Goal: Task Accomplishment & Management: Manage account settings

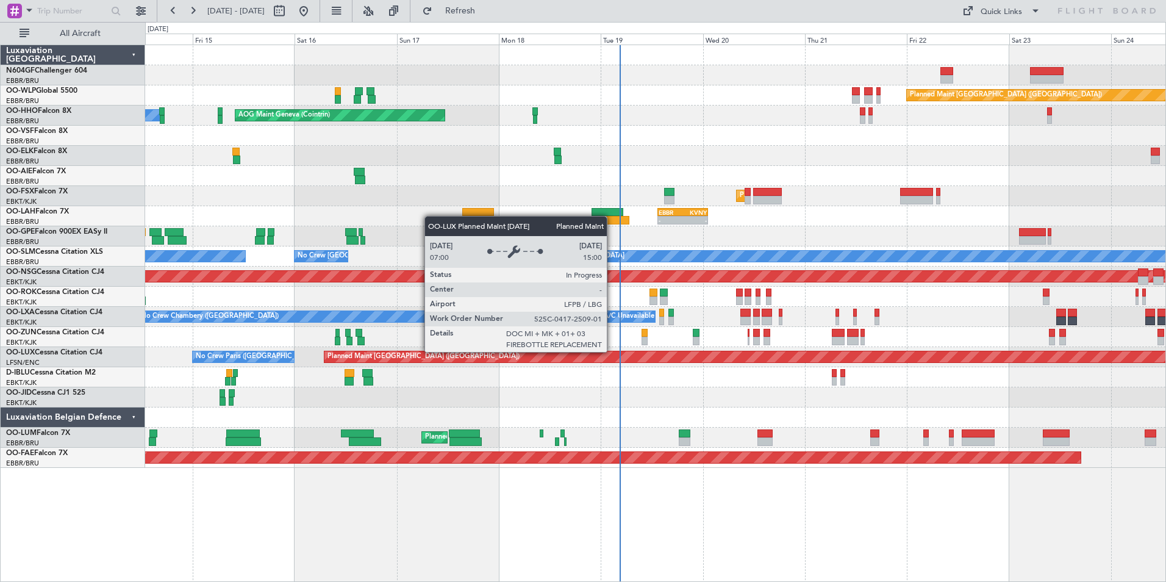
click at [625, 352] on div "Planned Maint [GEOGRAPHIC_DATA] ([GEOGRAPHIC_DATA])" at bounding box center [1157, 356] width 1666 height 11
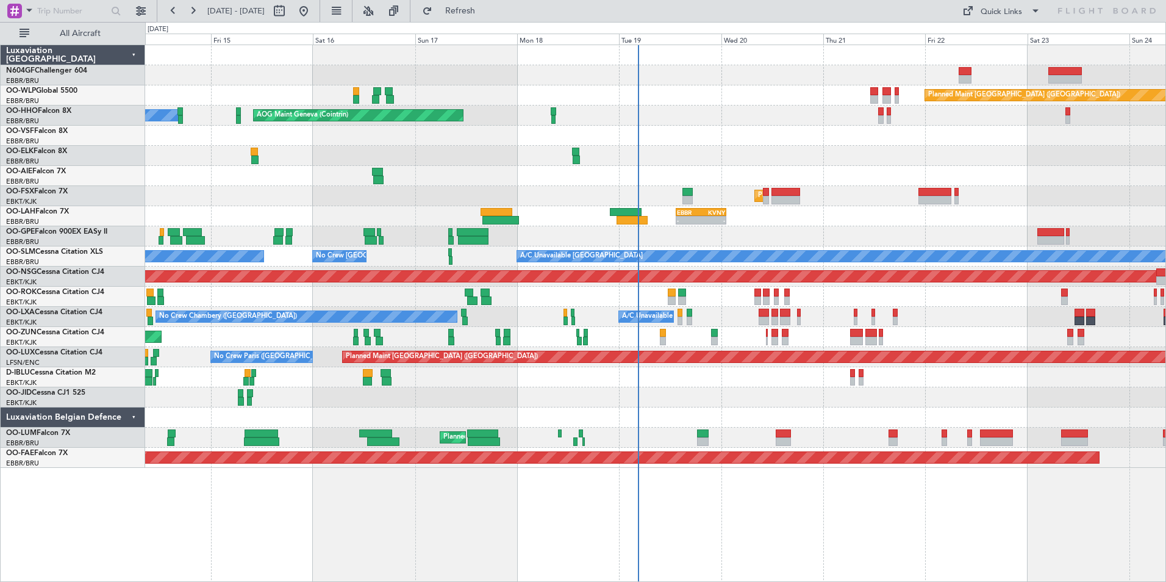
click at [669, 285] on div "Planned Maint Berlin (Brandenburg) AOG Maint Geneva (Cointrin) A/C Unavailable …" at bounding box center [655, 256] width 1020 height 423
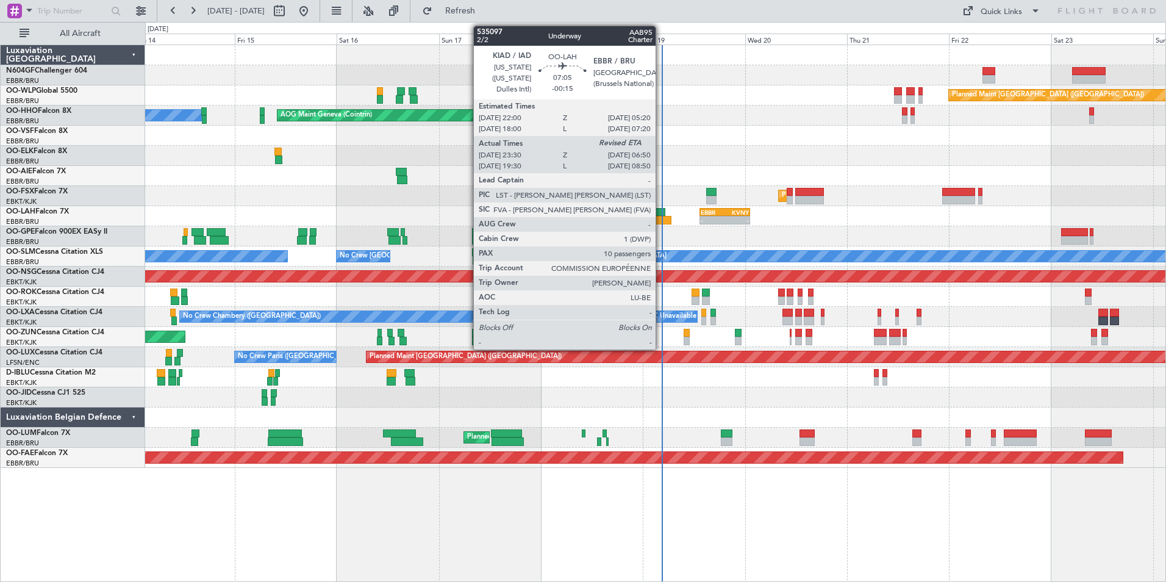
click at [661, 212] on div at bounding box center [650, 212] width 32 height 9
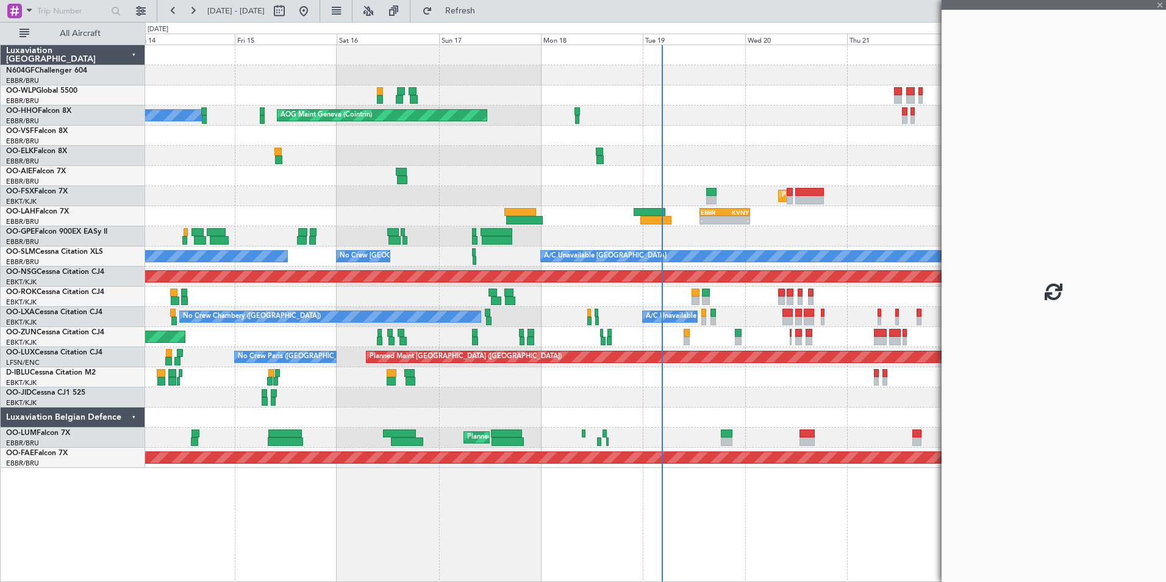
click at [661, 213] on div at bounding box center [650, 212] width 32 height 9
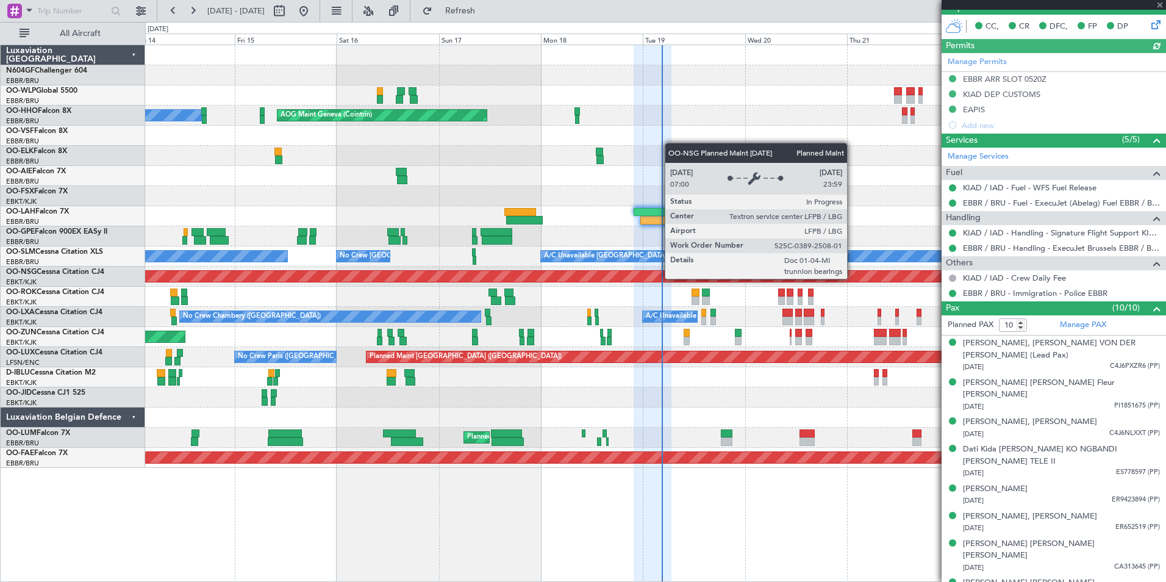
scroll to position [320, 0]
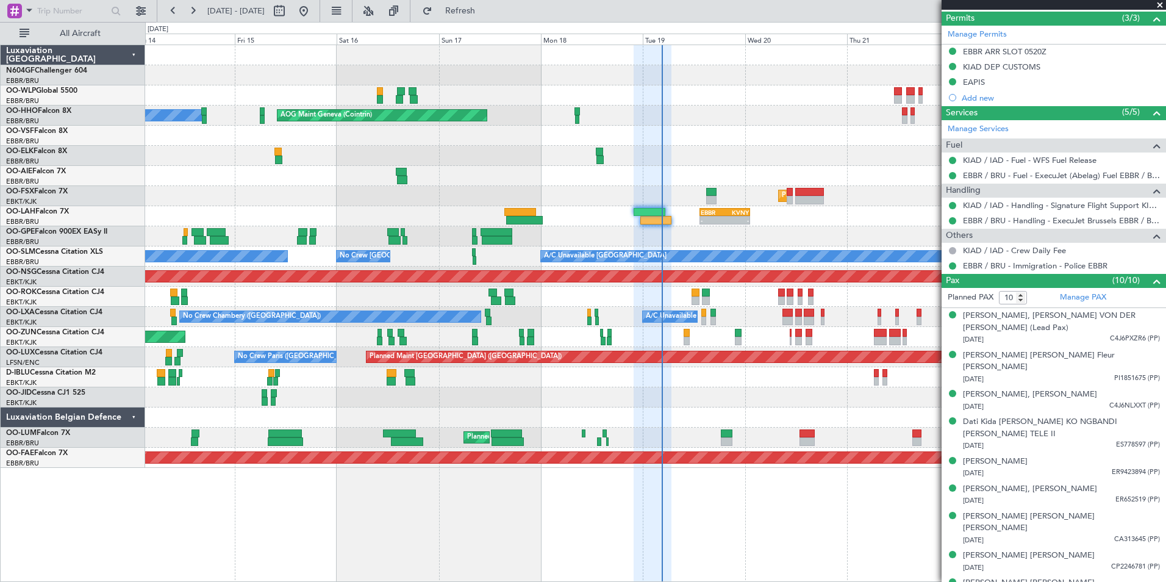
click at [641, 217] on div "- - EBBR 13:30 Z KVNY 01:15 Z" at bounding box center [655, 216] width 1020 height 20
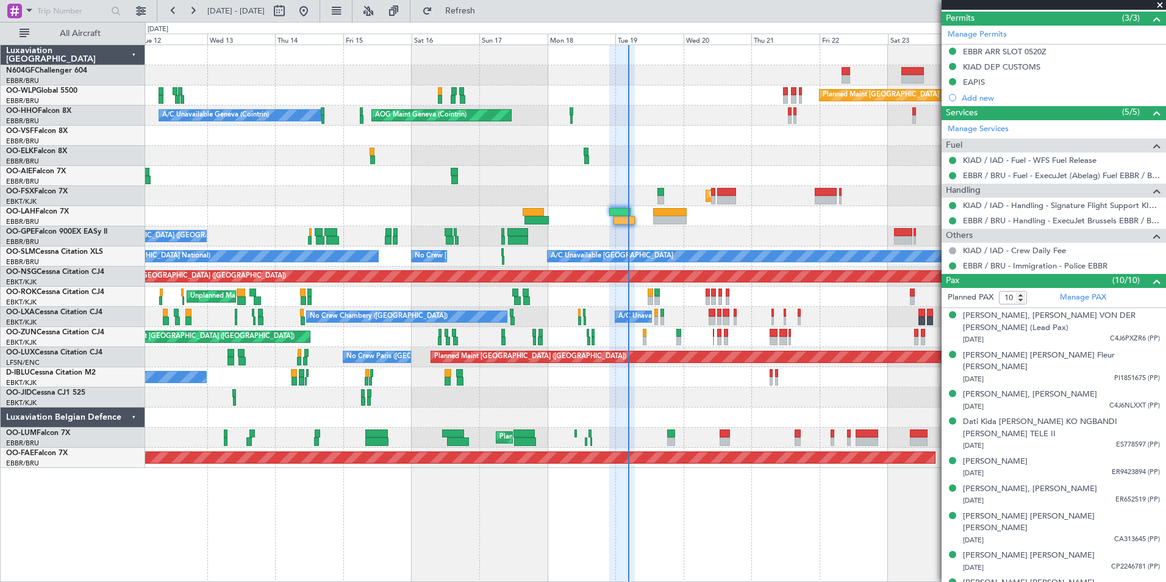
click at [711, 420] on div at bounding box center [655, 417] width 1020 height 20
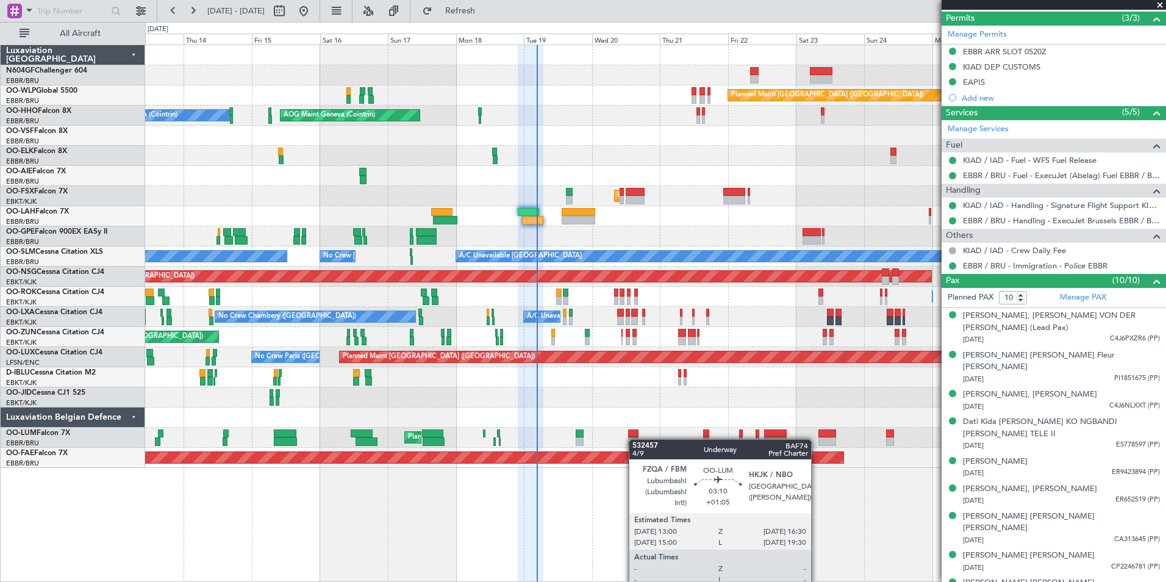
click at [635, 439] on div at bounding box center [633, 441] width 10 height 9
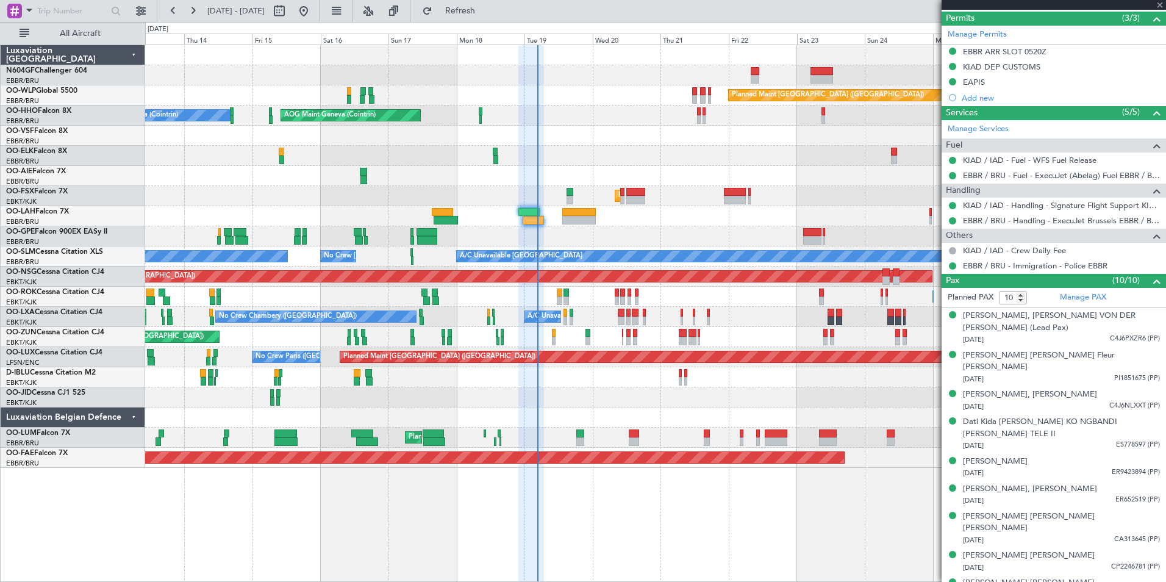
type input "+01:05"
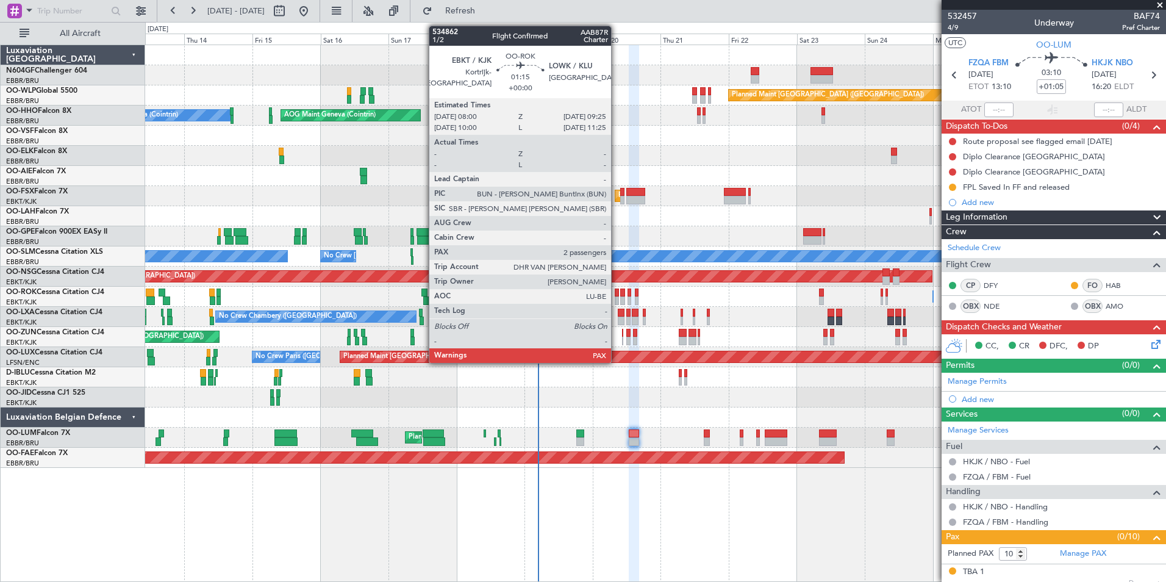
click at [617, 295] on div at bounding box center [617, 293] width 4 height 9
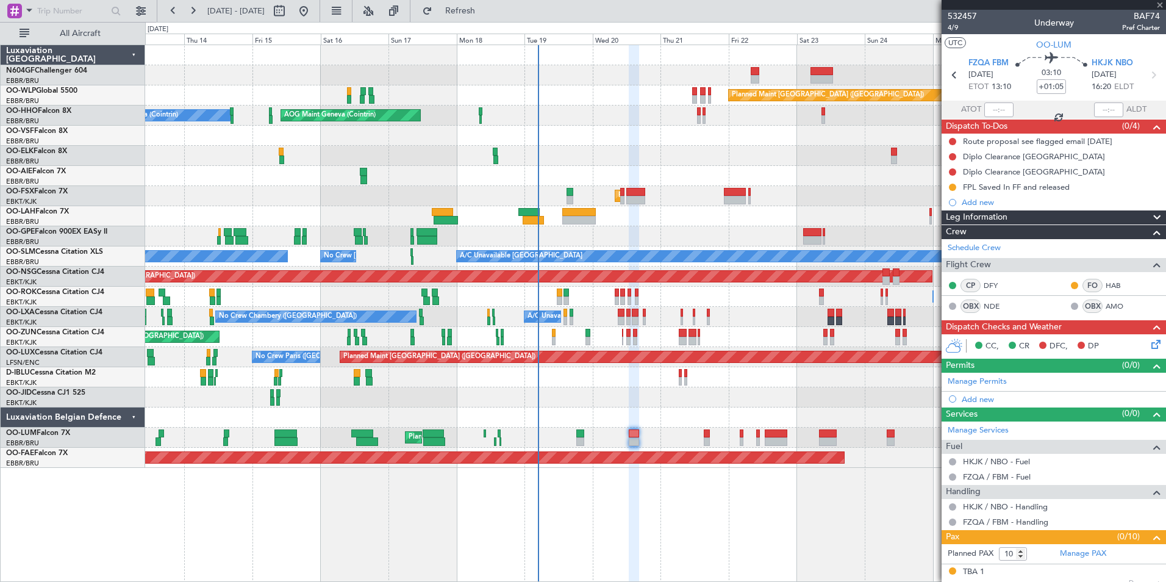
type input "2"
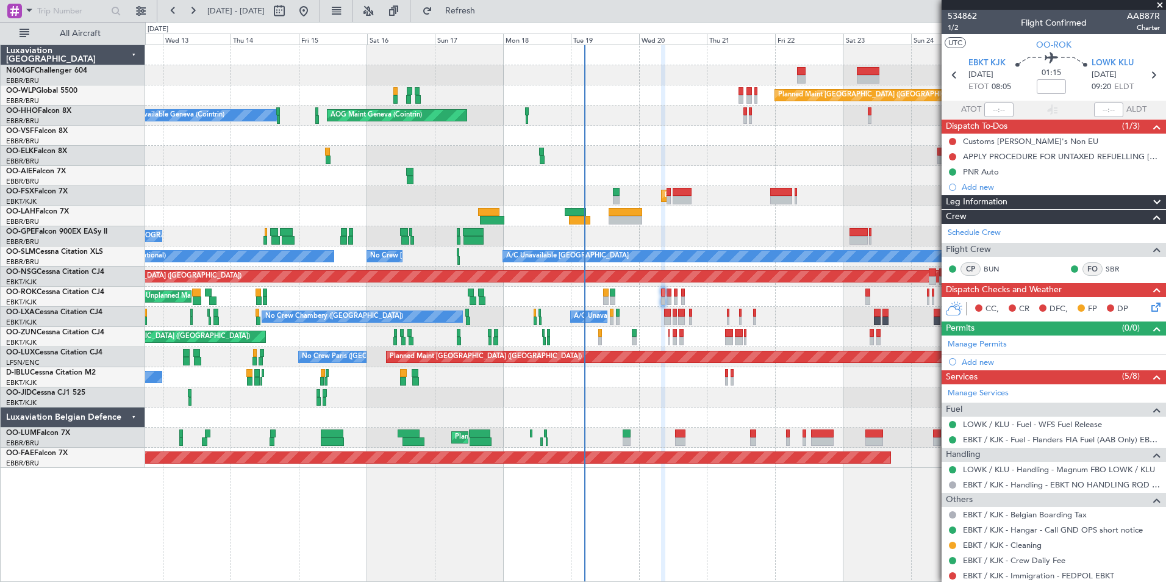
click at [722, 221] on div at bounding box center [655, 216] width 1020 height 20
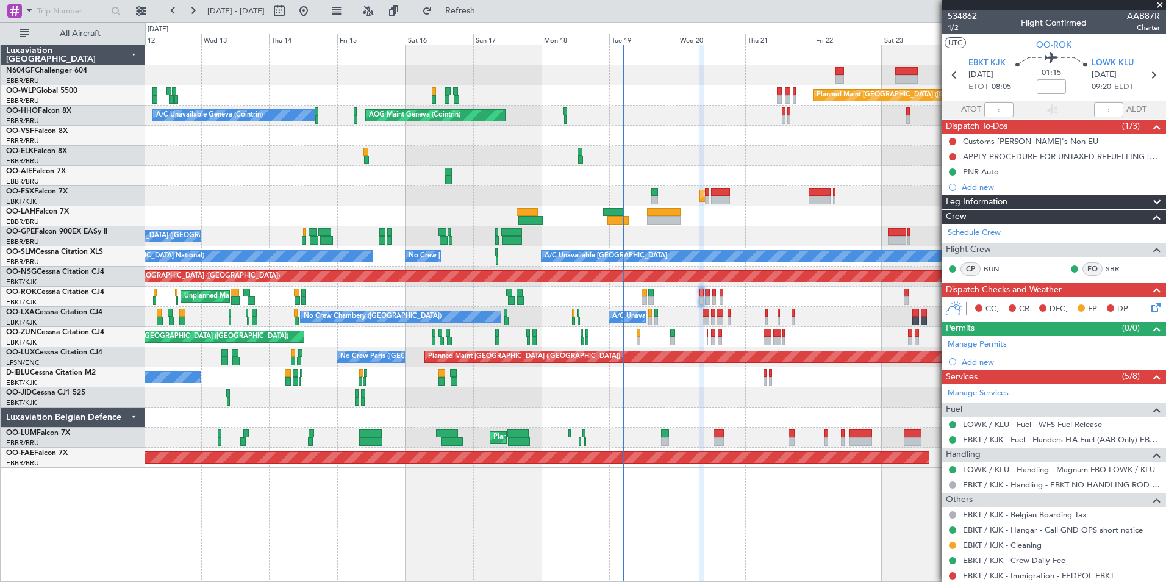
click at [642, 228] on div "Planned Maint Berlin (Brandenburg) AOG Maint Geneva (Cointrin) A/C Unavailable …" at bounding box center [655, 256] width 1020 height 423
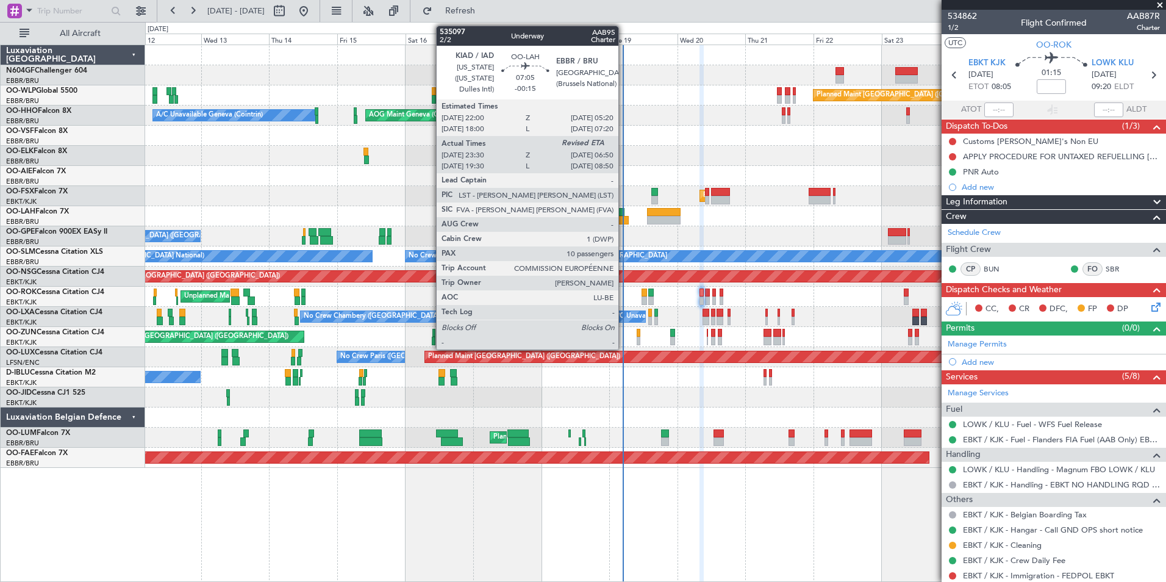
click at [624, 220] on div at bounding box center [618, 220] width 21 height 9
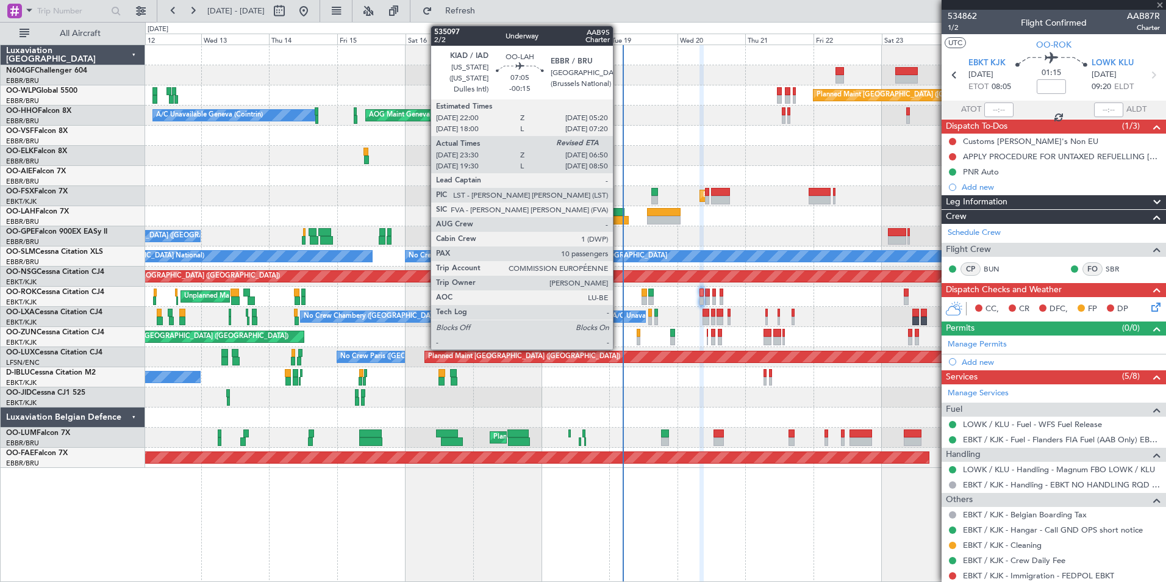
type input "-00:15"
type input "23:40"
type input "10"
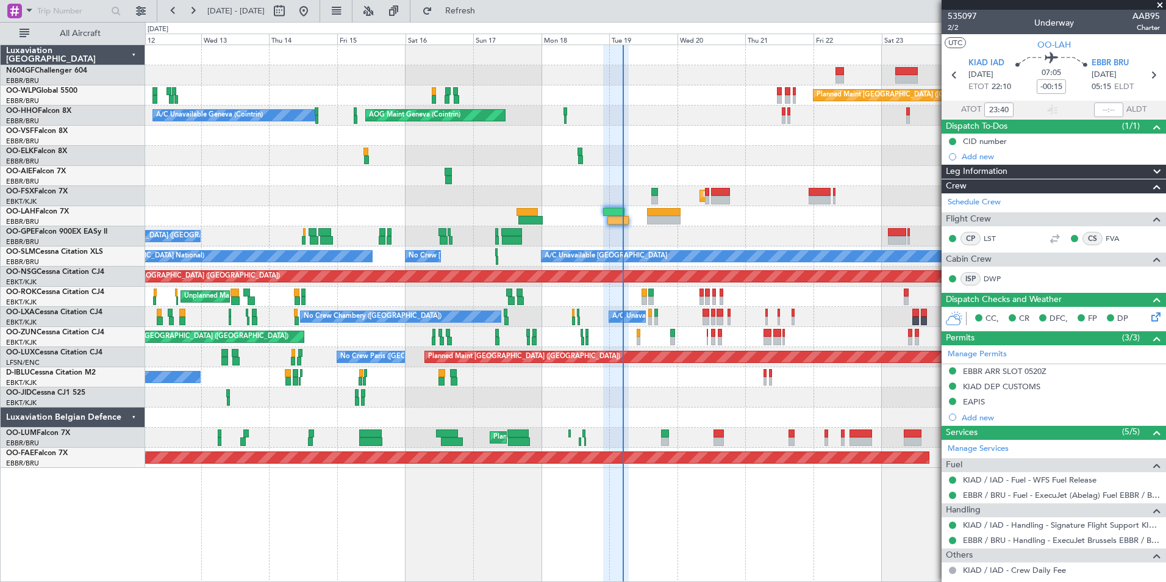
scroll to position [320, 0]
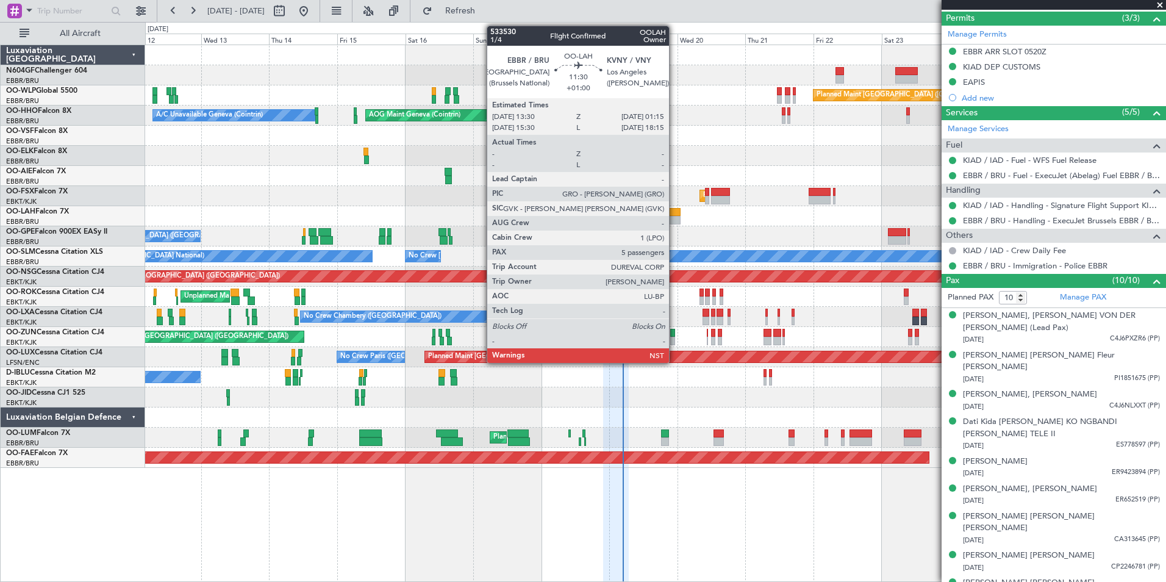
click at [675, 221] on div at bounding box center [664, 220] width 34 height 9
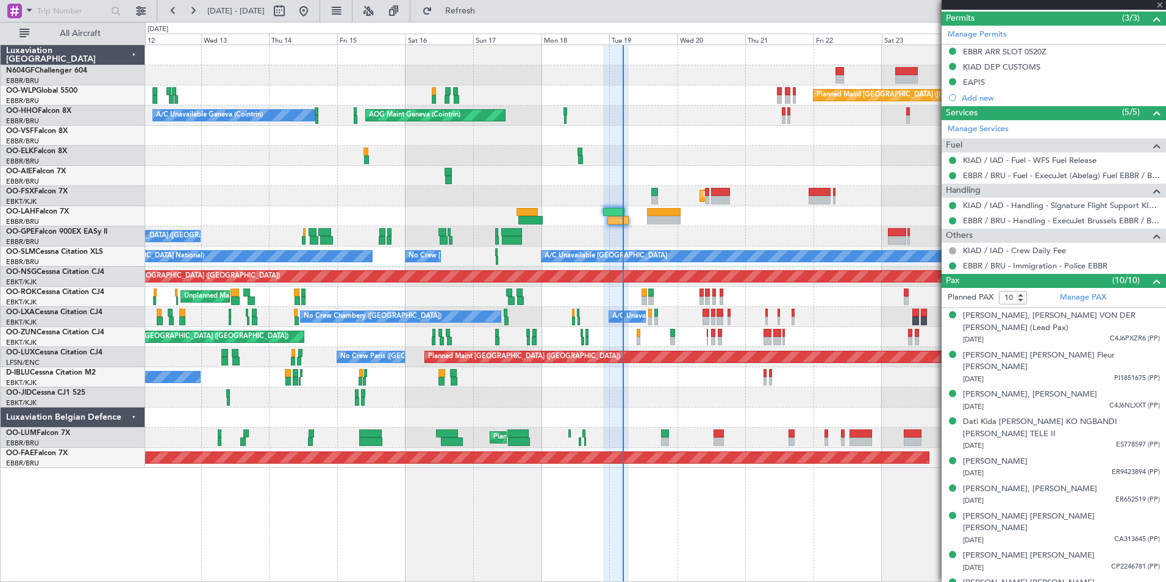
type input "+01:00"
type input "5"
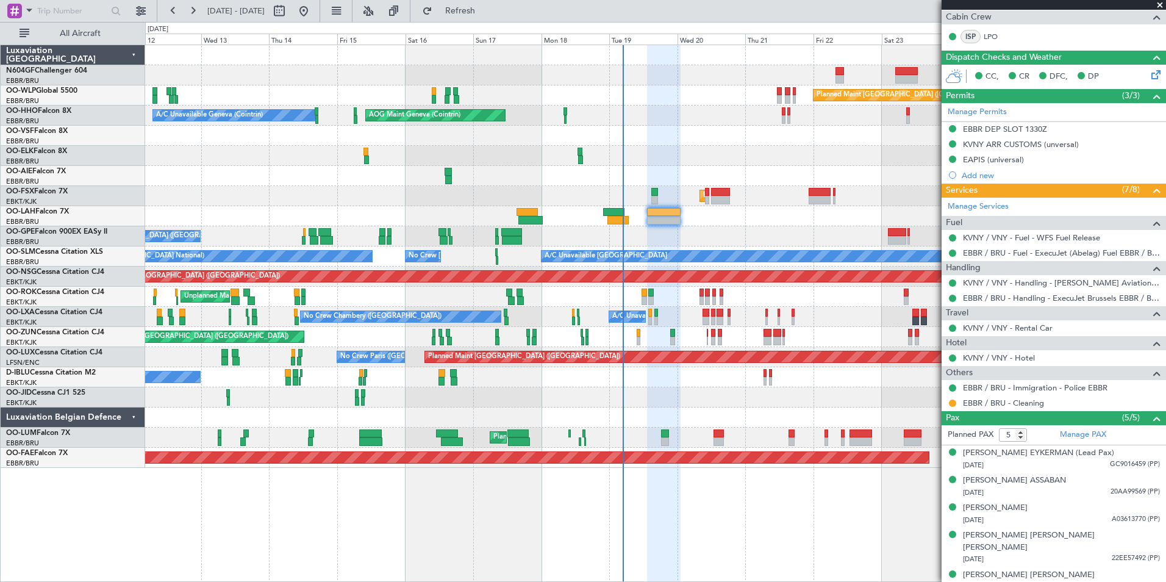
scroll to position [0, 0]
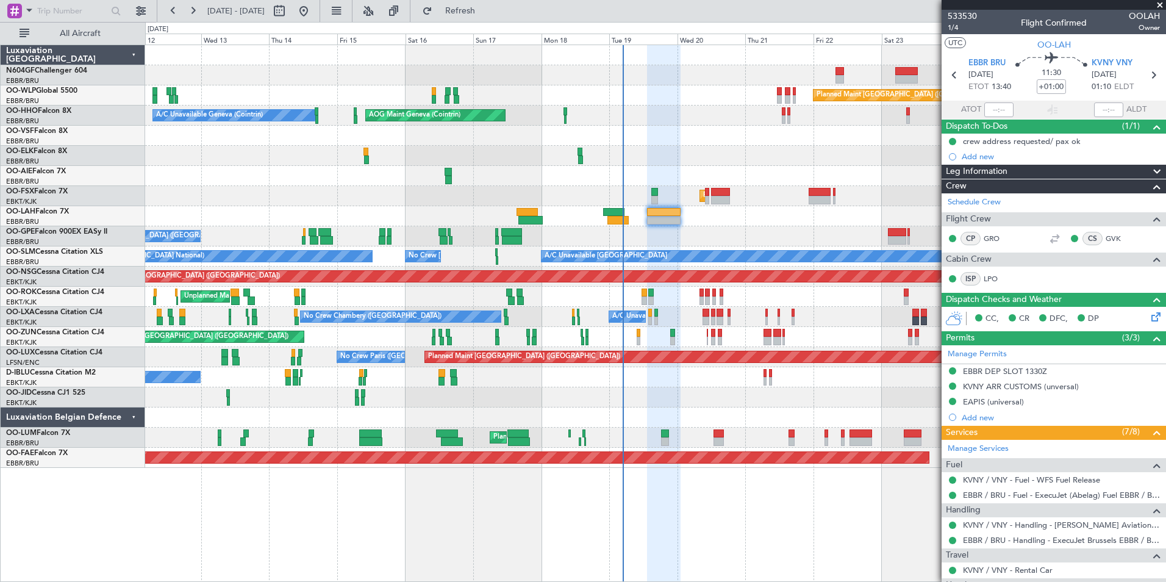
click at [829, 301] on div "Unplanned Maint Kortrijk-Wevelgem Owner Kortrijk-Wevelgem Owner Kortrijk-Wevelg…" at bounding box center [655, 297] width 1020 height 20
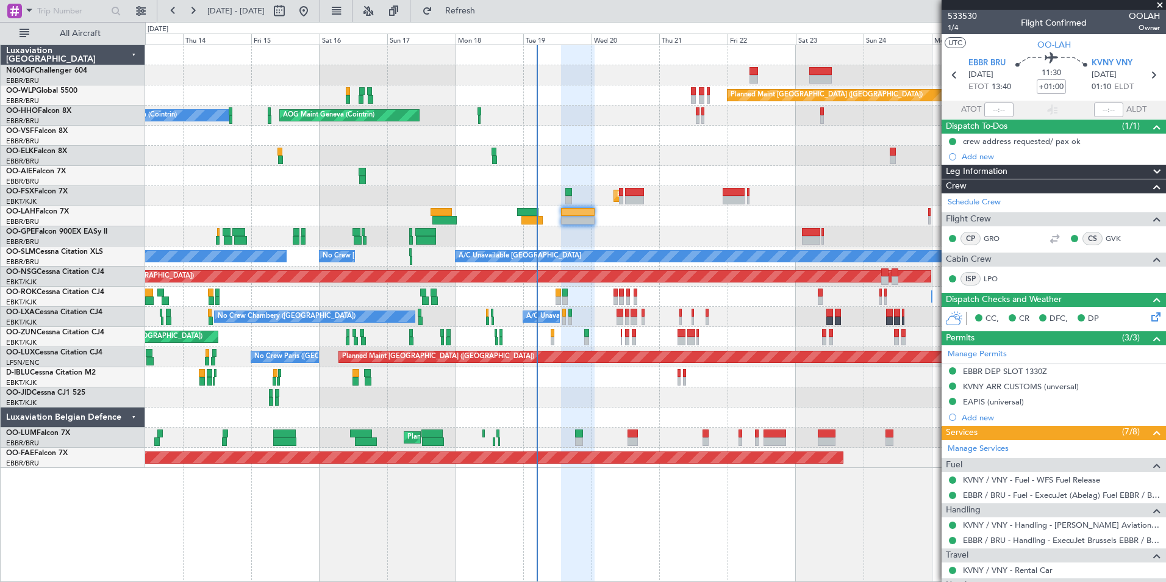
click at [678, 398] on div at bounding box center [655, 397] width 1020 height 20
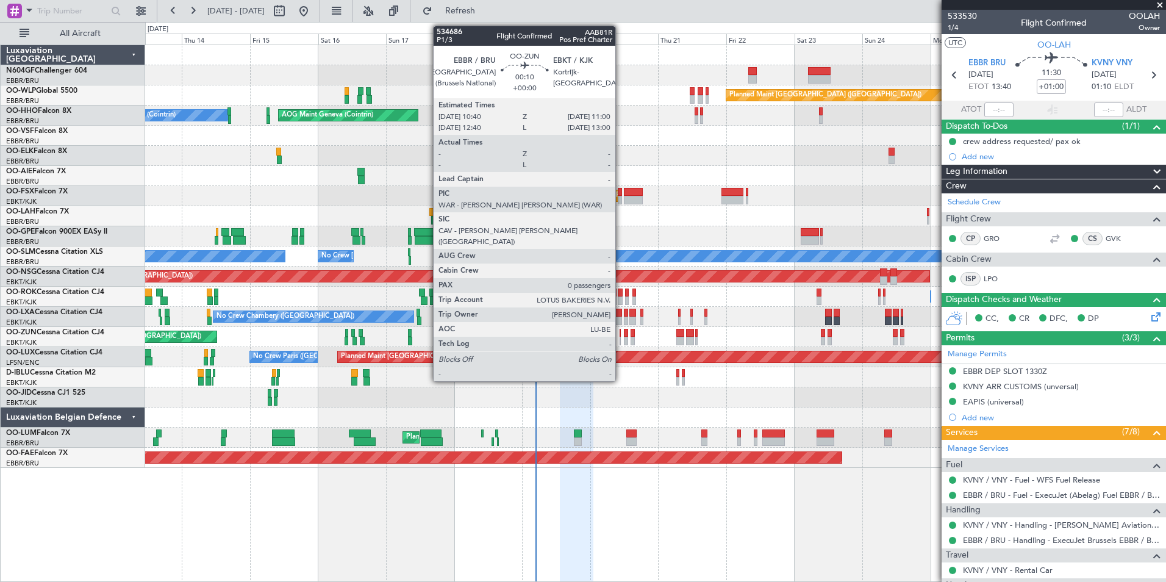
click at [621, 337] on div at bounding box center [620, 341] width 1 height 9
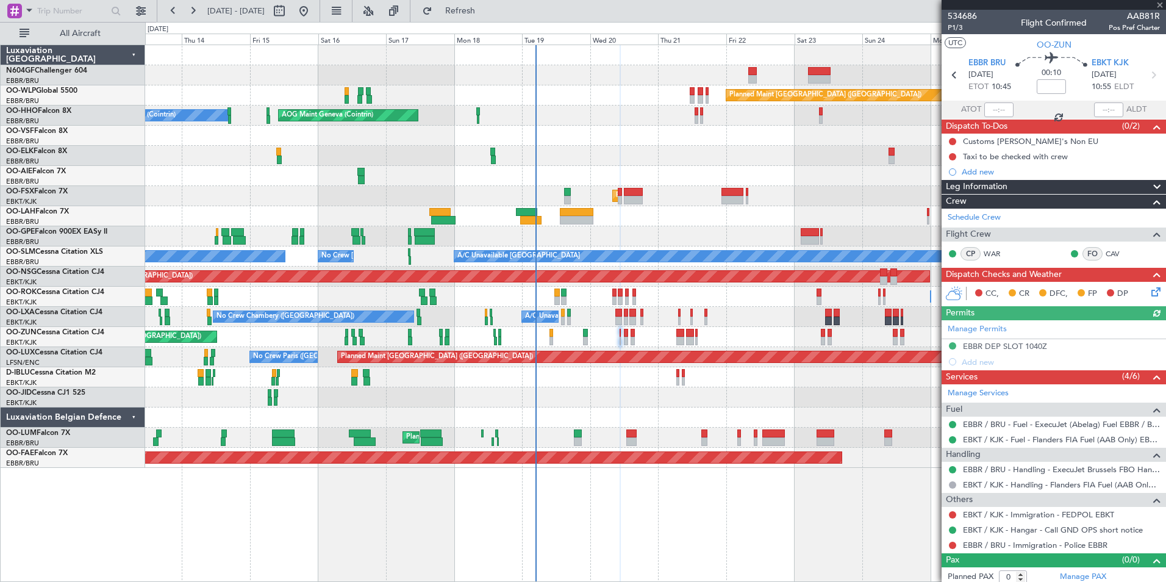
scroll to position [5, 0]
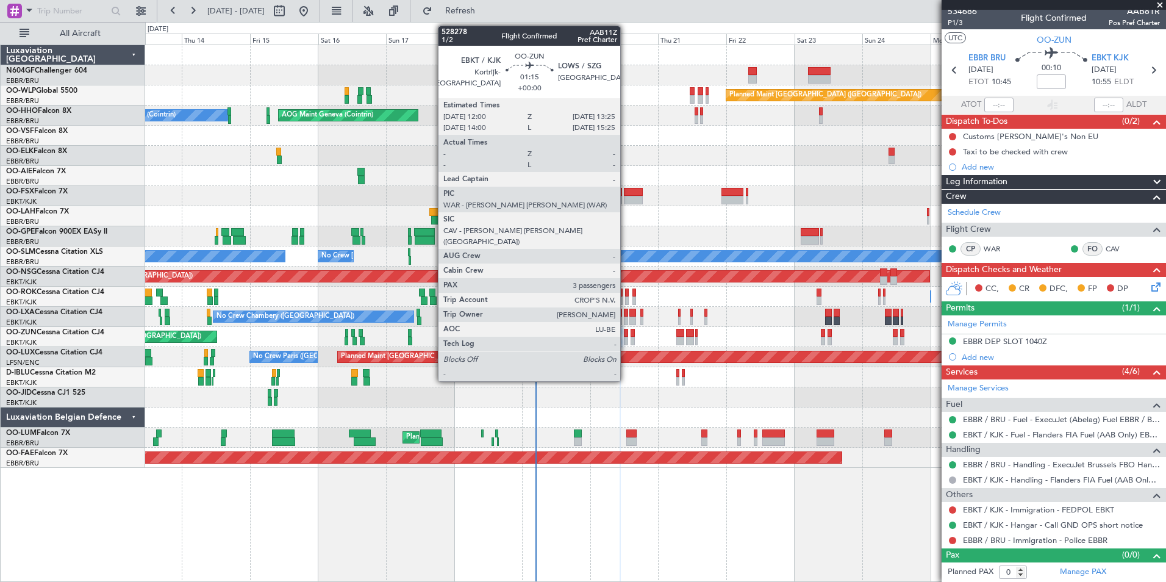
click at [626, 339] on div at bounding box center [626, 341] width 4 height 9
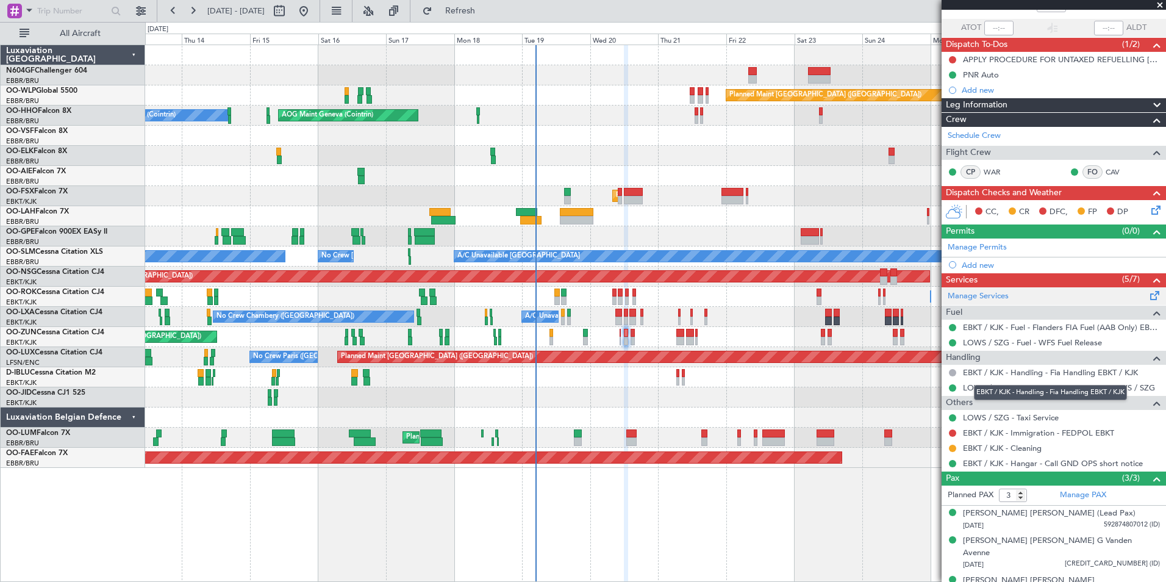
scroll to position [82, 0]
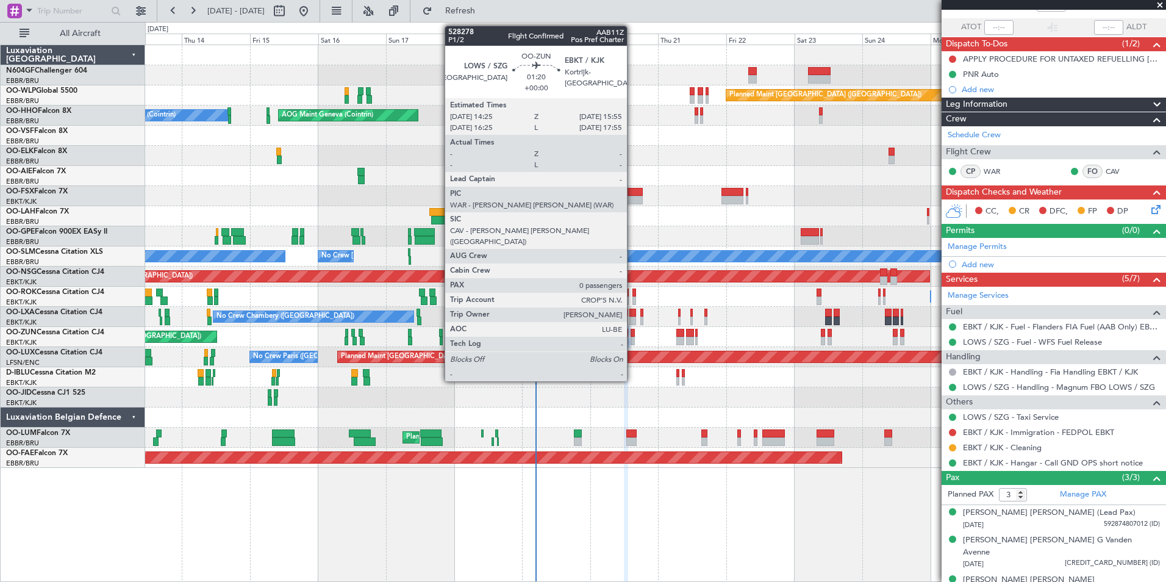
click at [633, 339] on div at bounding box center [633, 341] width 4 height 9
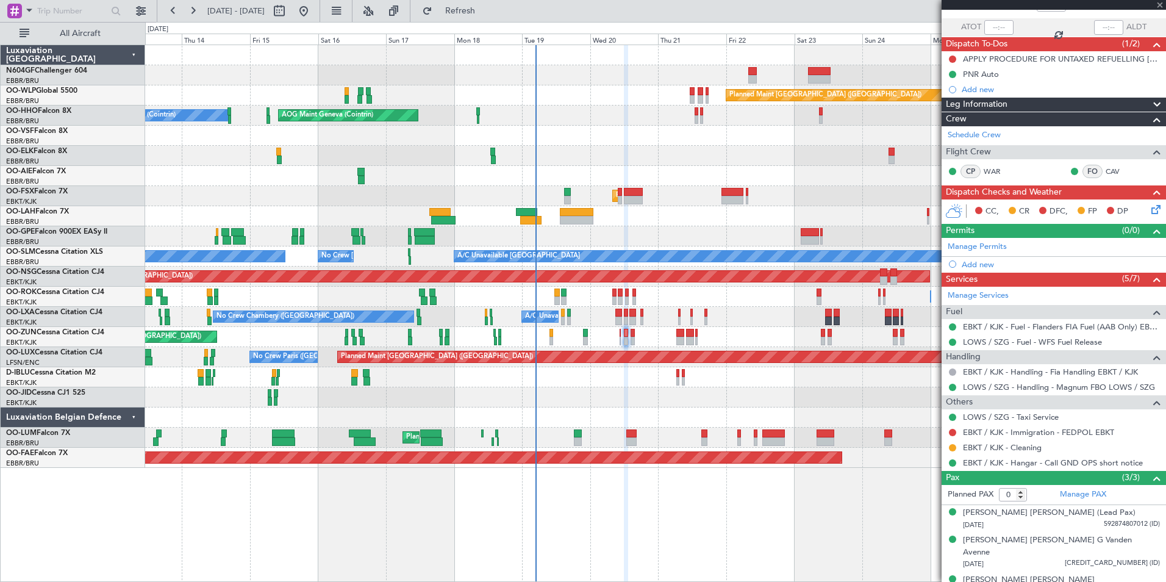
scroll to position [0, 0]
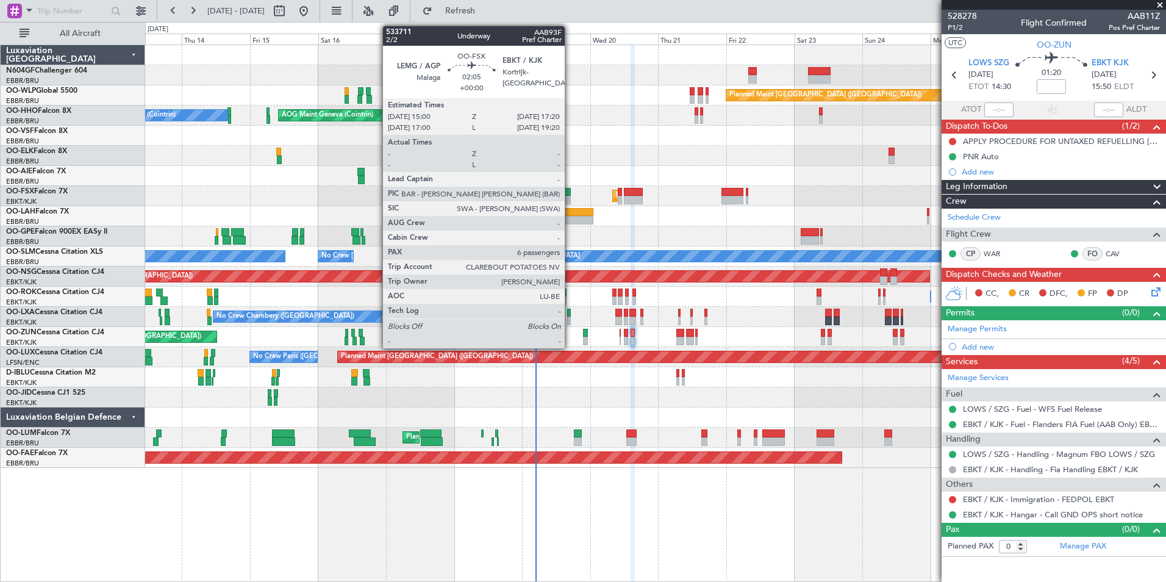
click at [570, 192] on div at bounding box center [567, 192] width 7 height 9
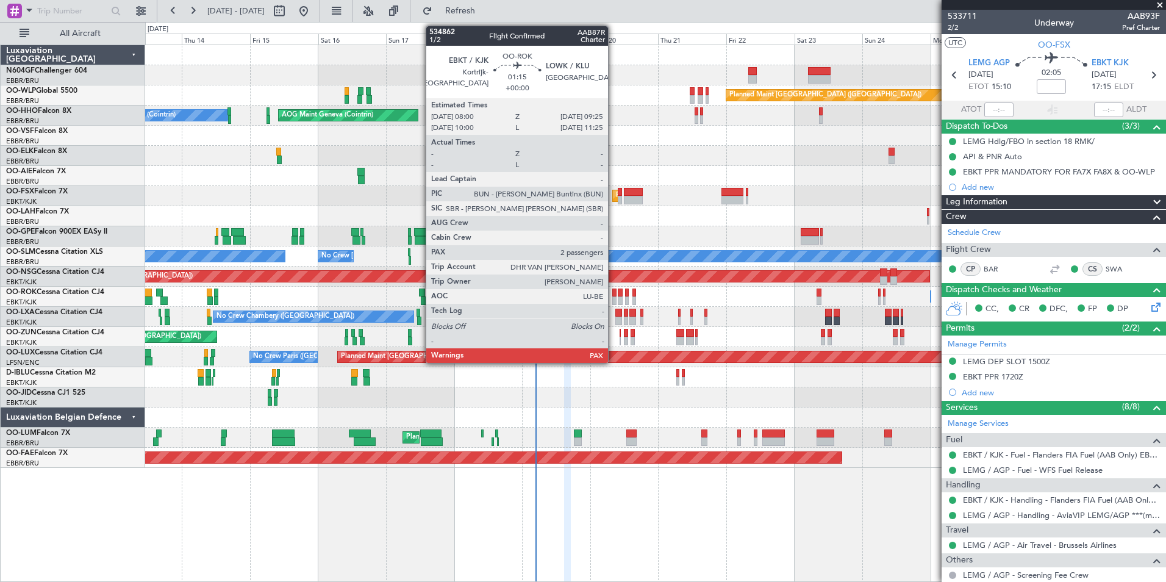
click at [614, 300] on div at bounding box center [614, 300] width 4 height 9
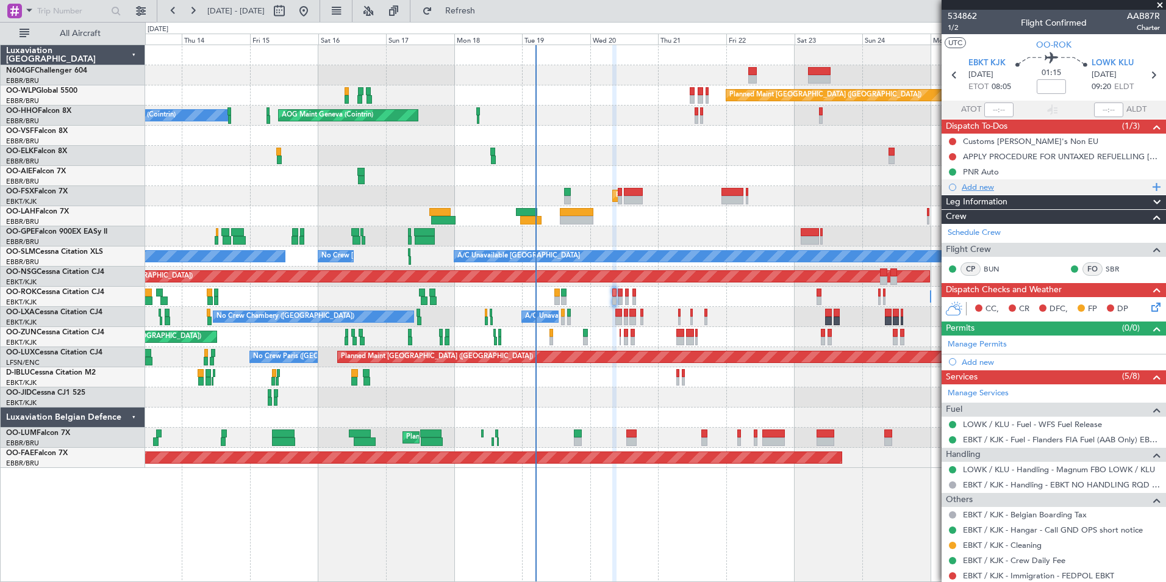
scroll to position [106, 0]
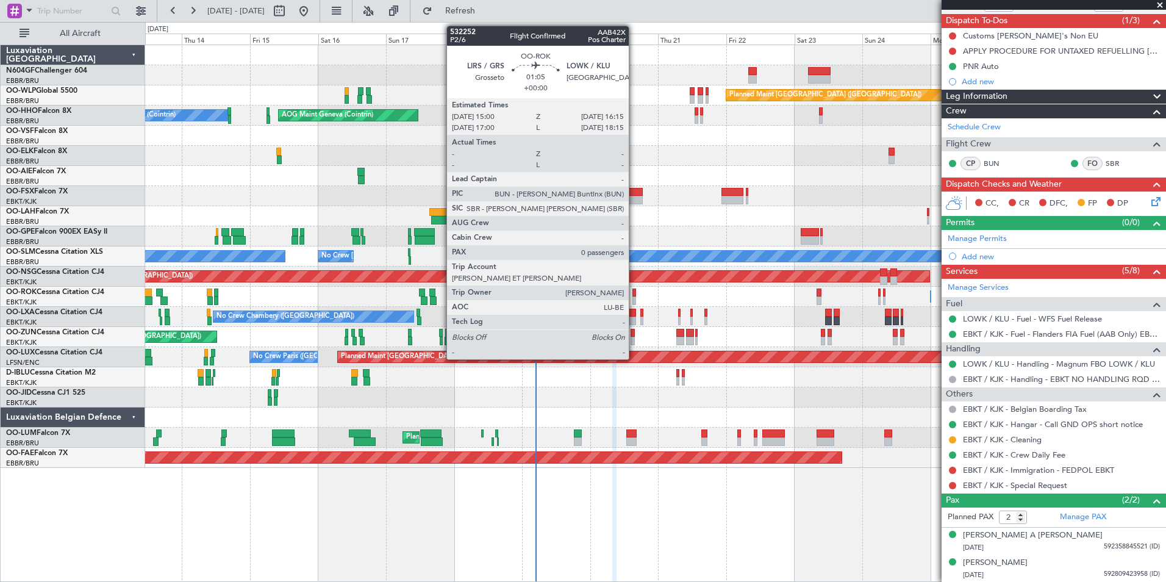
click at [634, 293] on div at bounding box center [635, 293] width 4 height 9
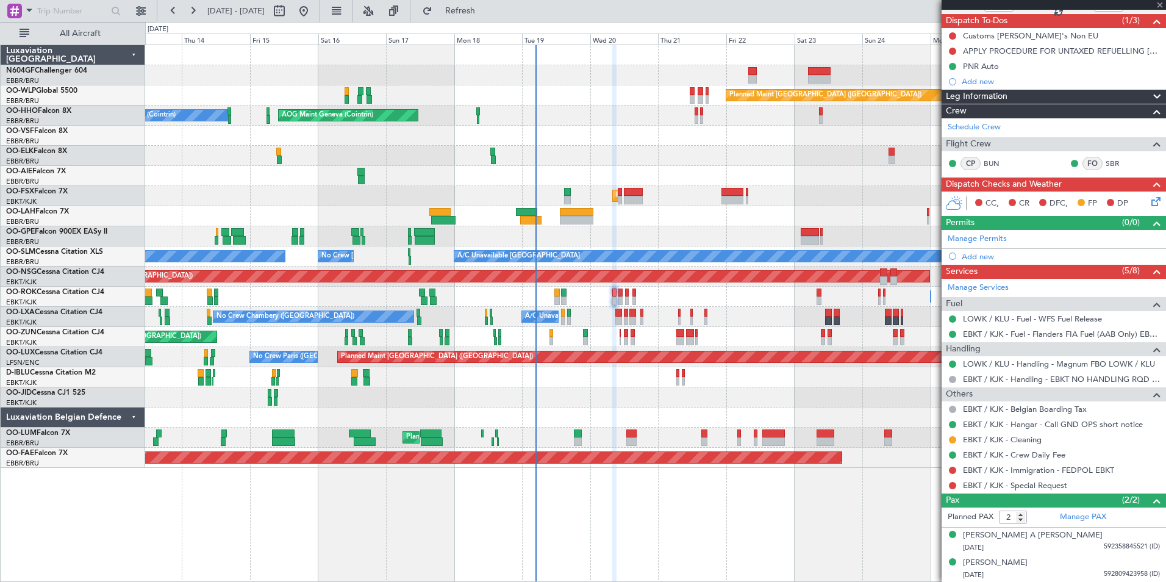
type input "0"
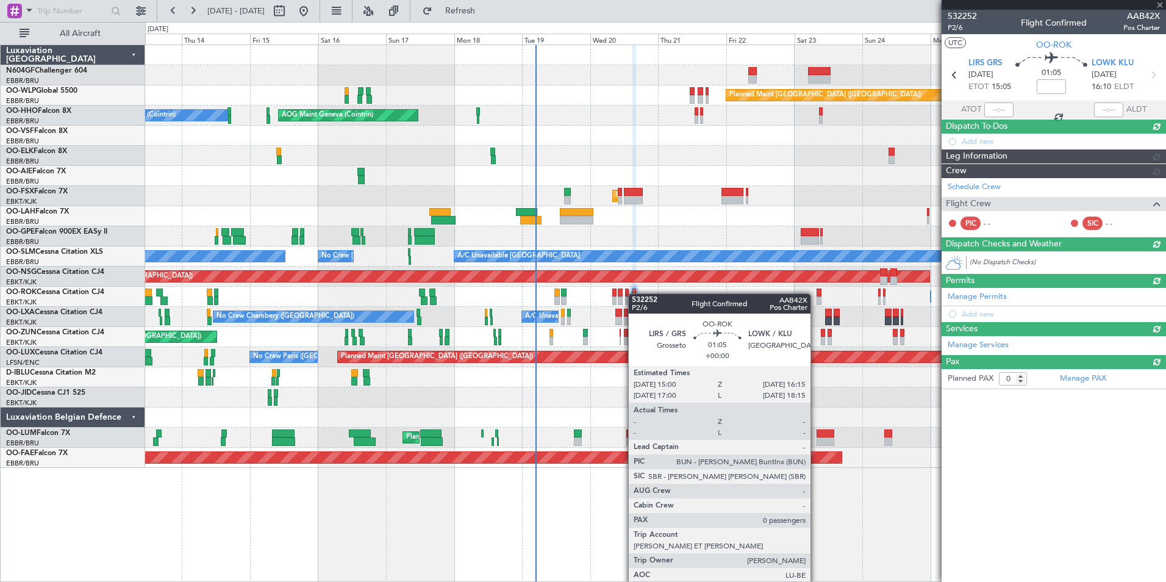
scroll to position [0, 0]
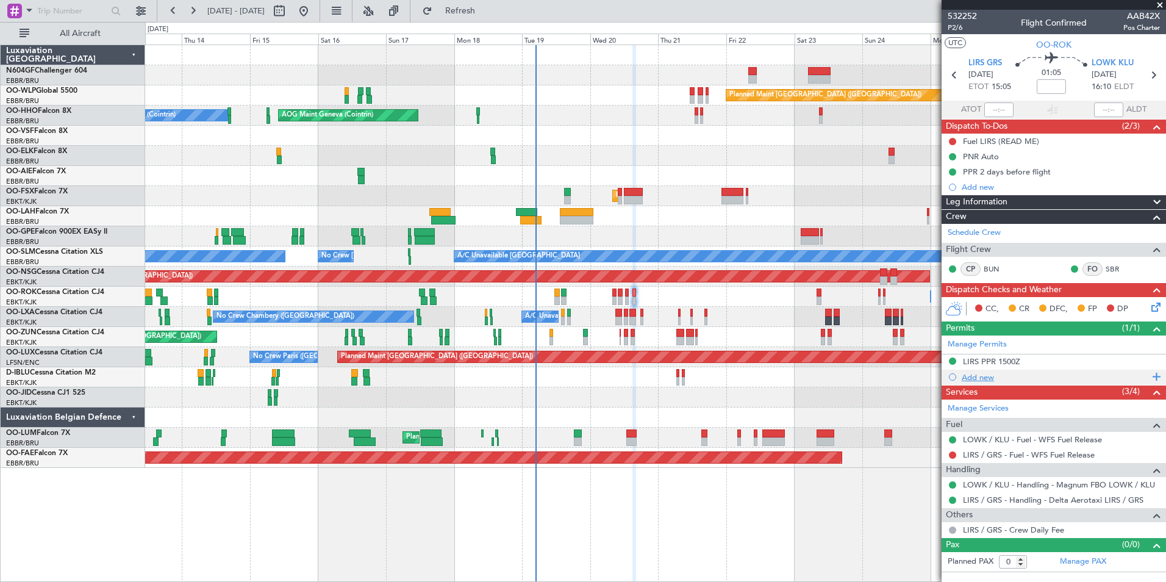
click at [995, 381] on div "Add new" at bounding box center [1055, 377] width 187 height 10
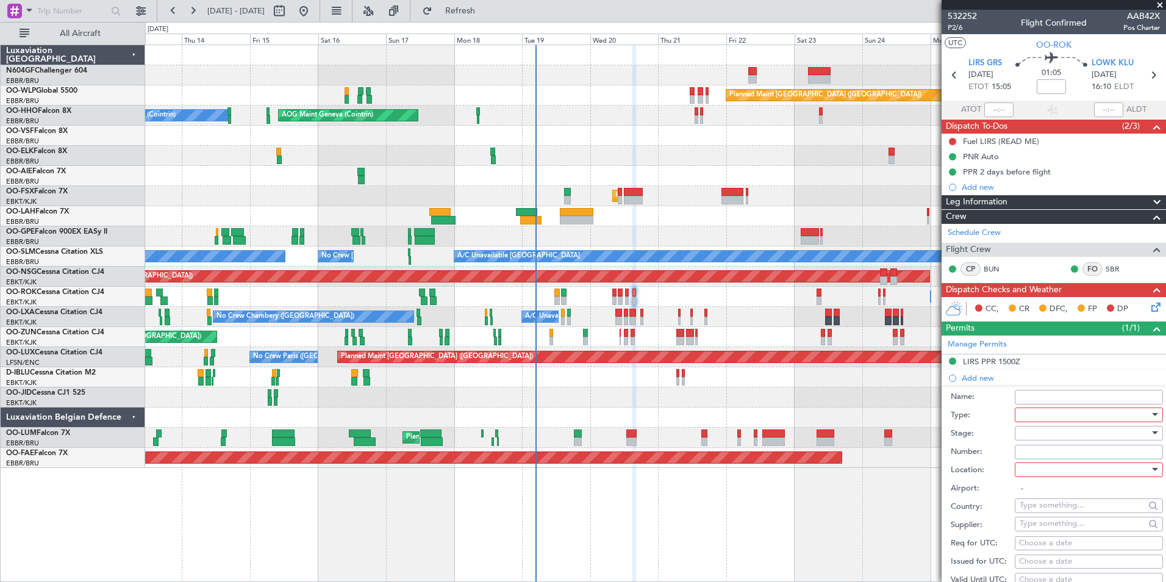
click at [1040, 408] on div at bounding box center [1085, 415] width 130 height 18
click at [1075, 450] on span "Parking" at bounding box center [1084, 453] width 128 height 18
click at [1055, 467] on div at bounding box center [1085, 470] width 130 height 18
click at [1052, 529] on span "Arrival" at bounding box center [1084, 531] width 128 height 18
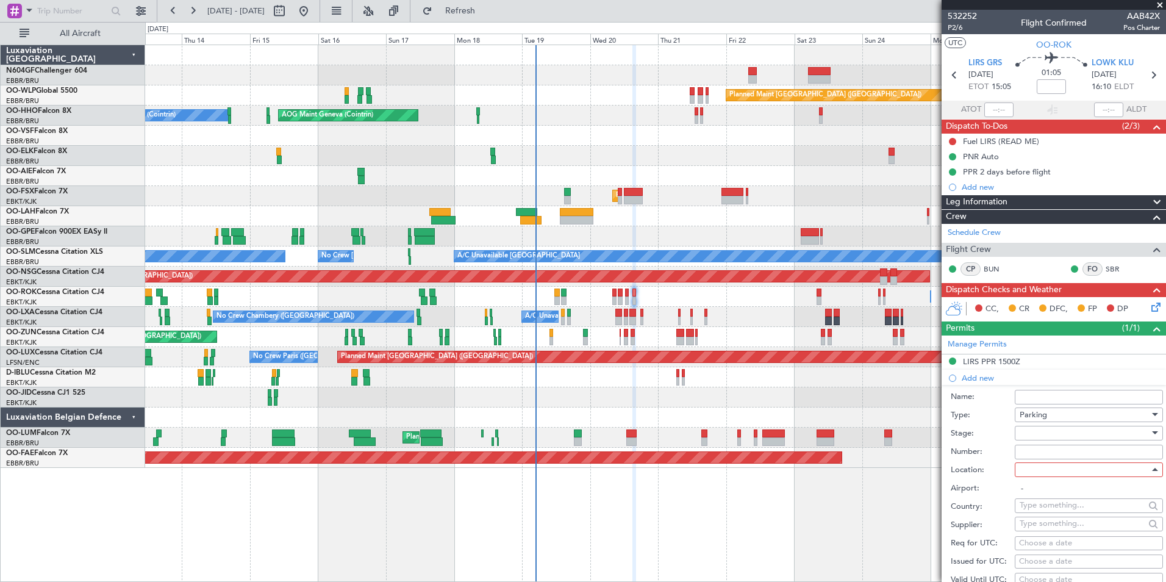
type input "LOWK / KLU"
click at [1048, 431] on div at bounding box center [1085, 433] width 130 height 18
click at [1047, 530] on span "Received OK" at bounding box center [1084, 531] width 128 height 18
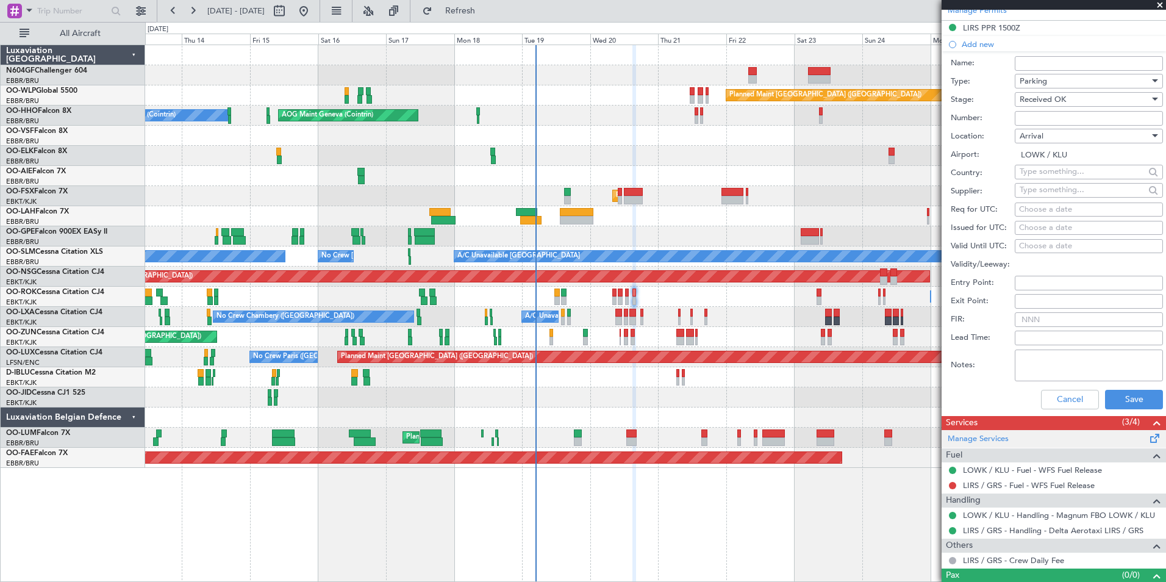
scroll to position [336, 0]
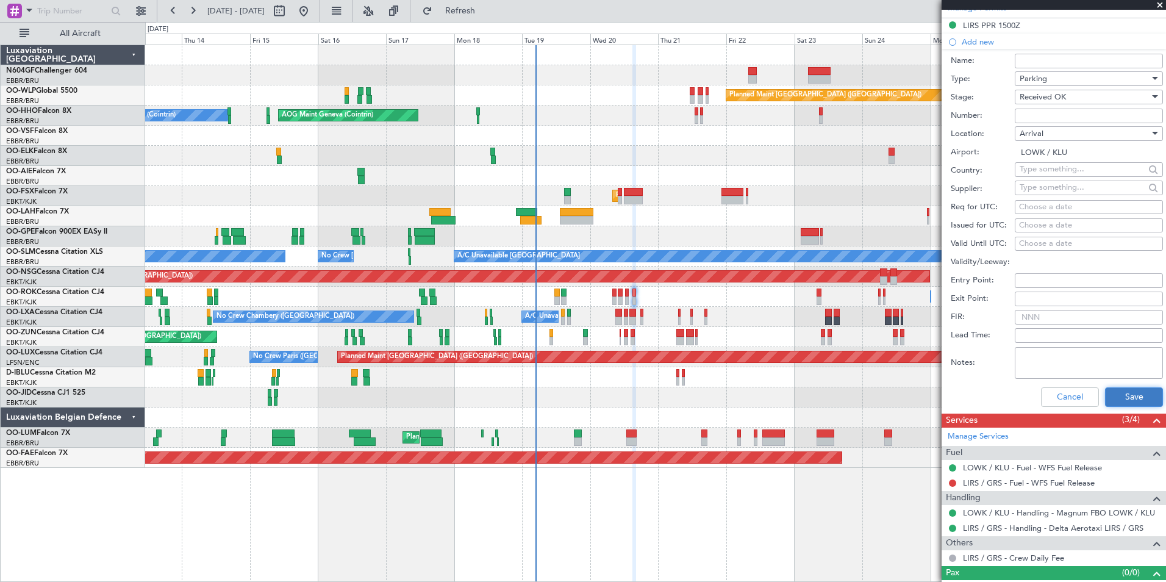
click at [1122, 397] on button "Save" at bounding box center [1134, 397] width 58 height 20
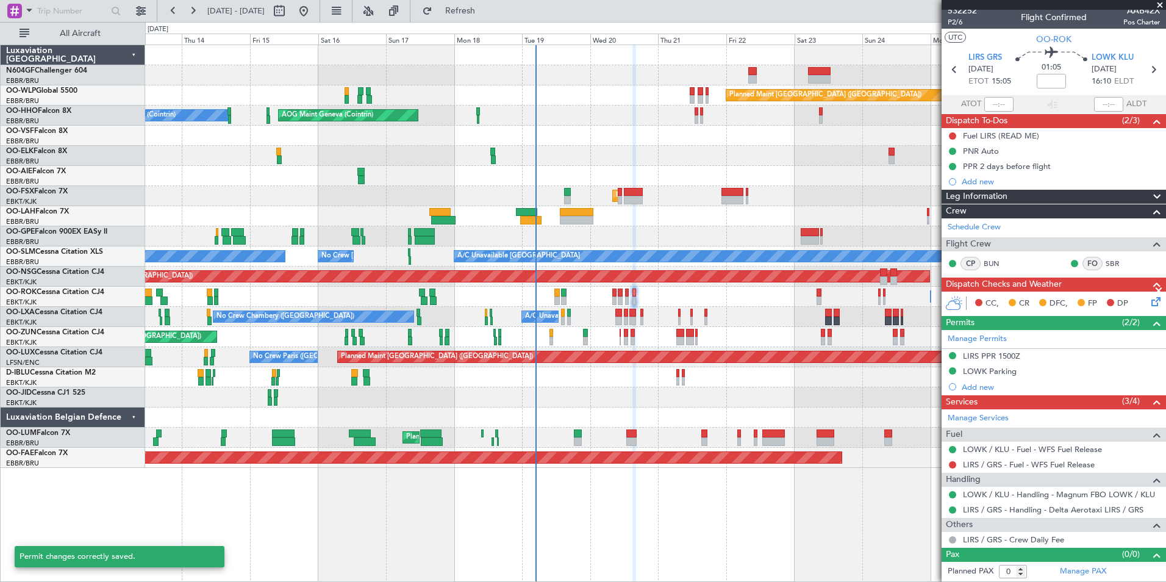
scroll to position [5, 0]
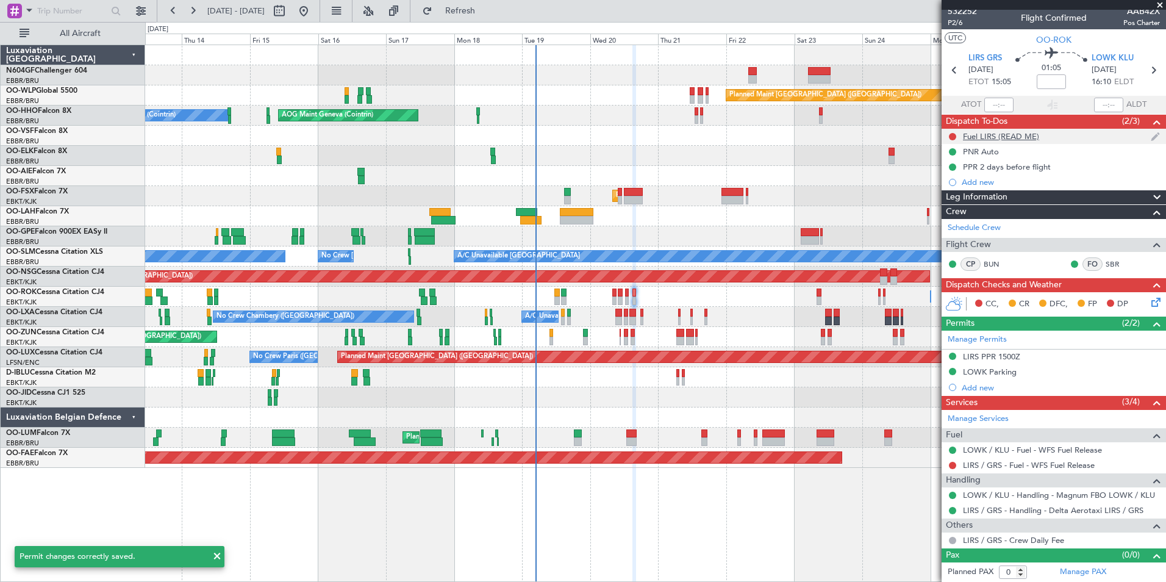
click at [1003, 129] on div "Fuel LIRS (READ ME)" at bounding box center [1054, 136] width 224 height 15
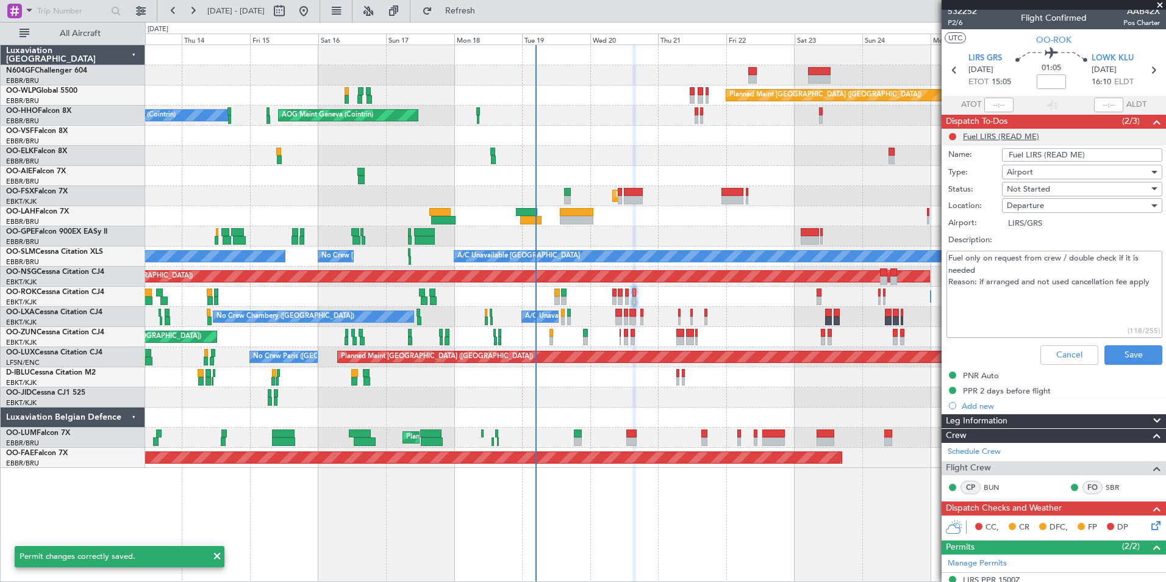
scroll to position [229, 0]
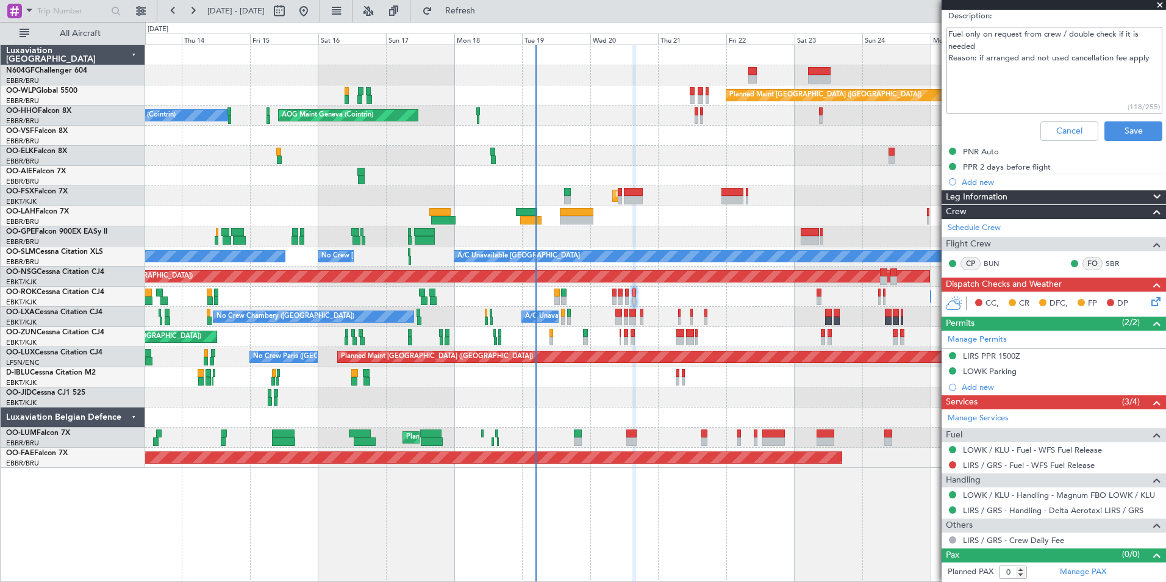
drag, startPoint x: 991, startPoint y: 58, endPoint x: 1072, endPoint y: 63, distance: 81.3
click at [1072, 63] on textarea "Fuel only on request from crew / double check if it is needed Reason: if arrang…" at bounding box center [1055, 70] width 216 height 87
click at [1052, 128] on button "Cancel" at bounding box center [1070, 131] width 58 height 20
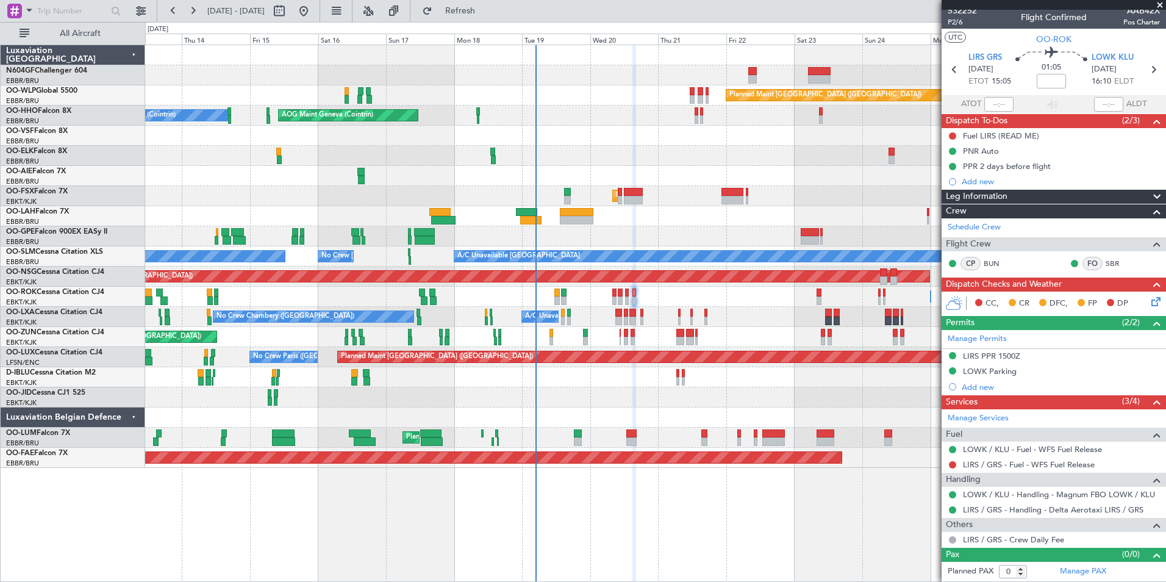
scroll to position [5, 0]
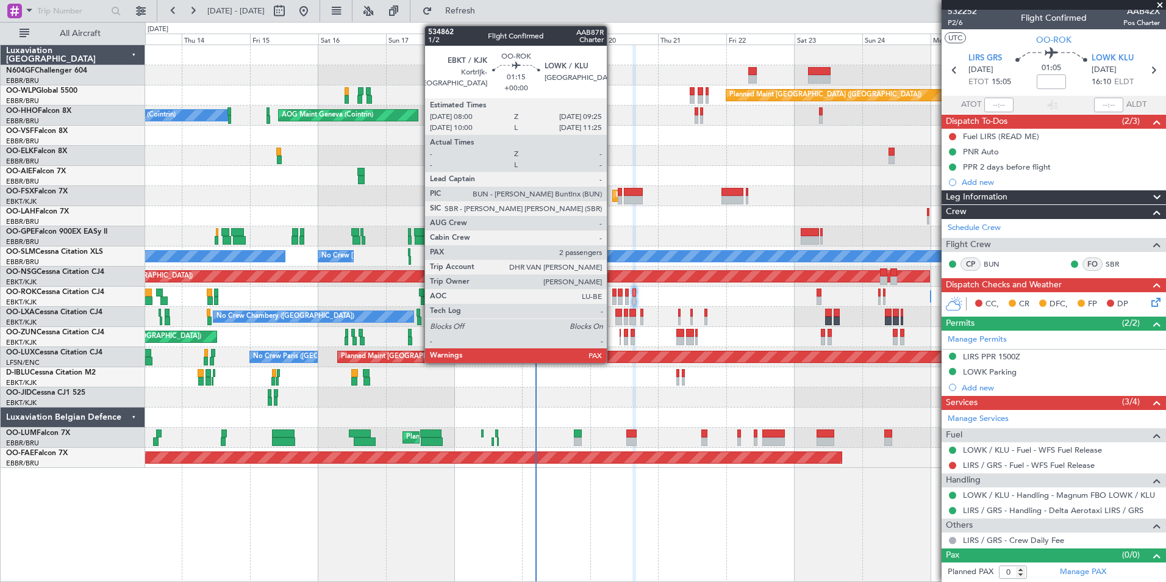
click at [614, 301] on div at bounding box center [614, 300] width 4 height 9
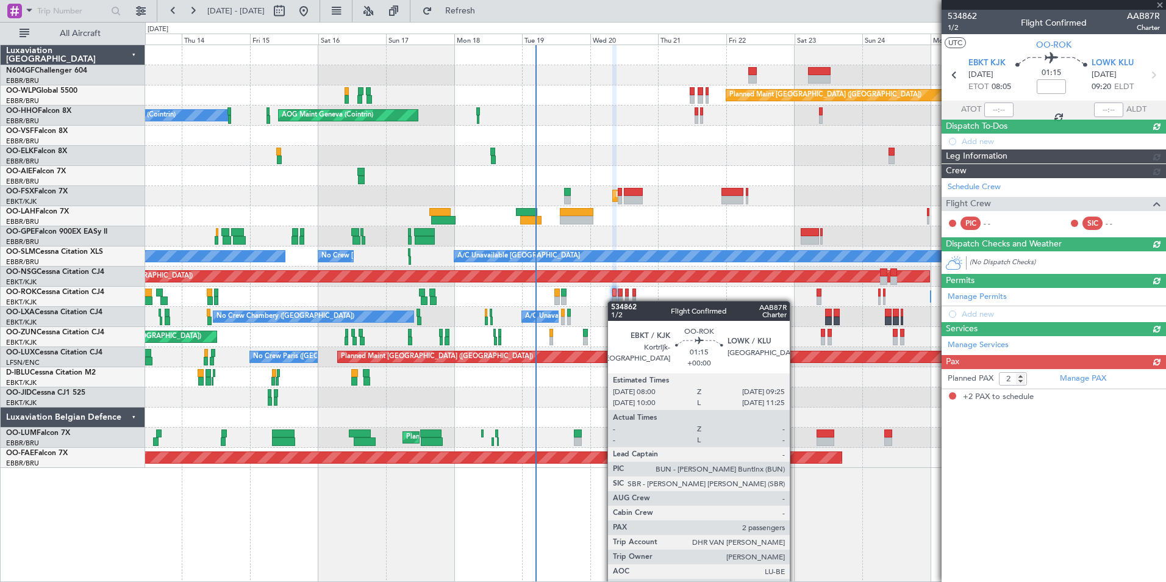
scroll to position [0, 0]
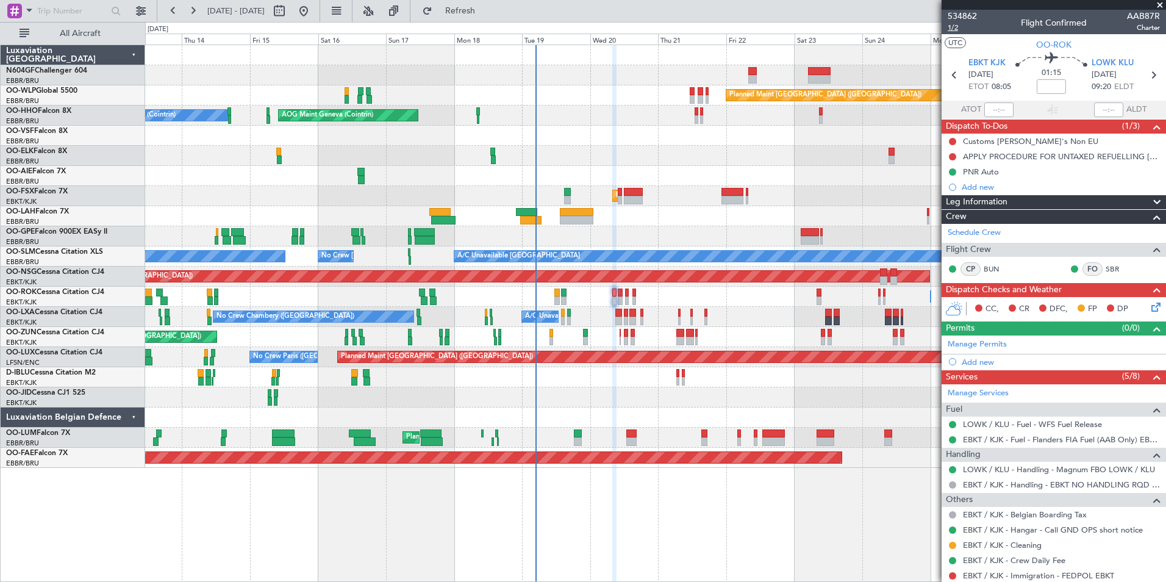
click at [959, 27] on span "1/2" at bounding box center [962, 28] width 29 height 10
click at [486, 15] on span "Refresh" at bounding box center [460, 11] width 51 height 9
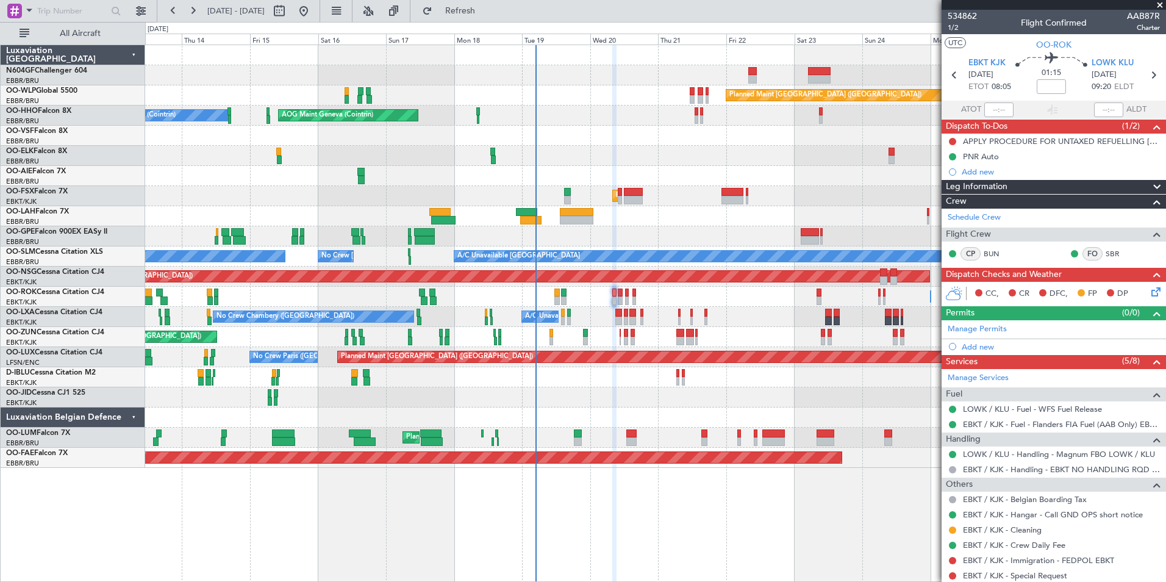
scroll to position [90, 0]
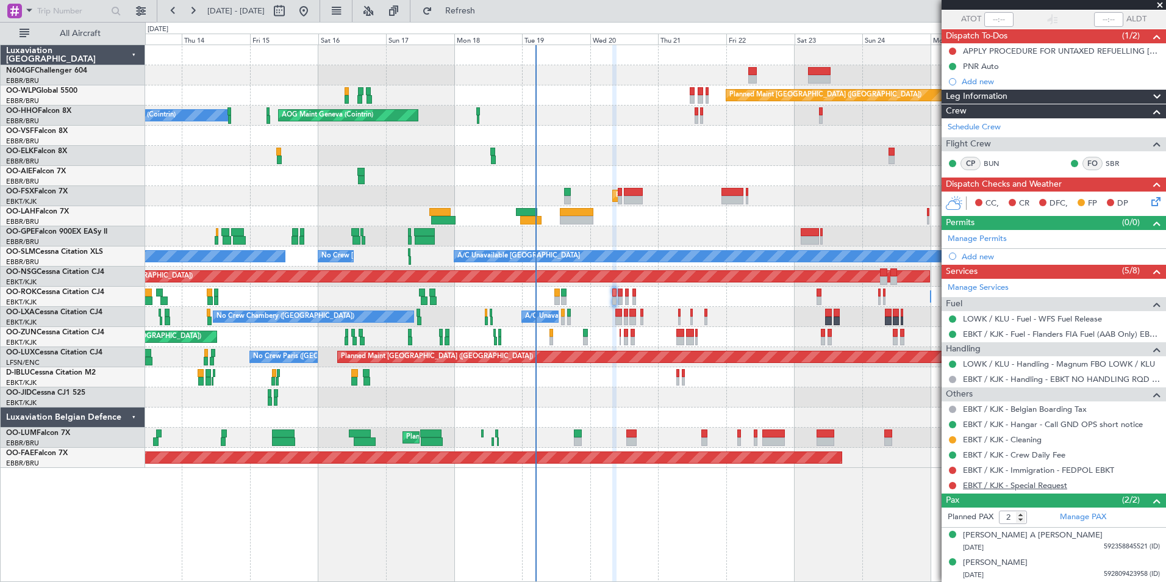
click at [1003, 486] on link "EBKT / KJK - Special Request" at bounding box center [1015, 485] width 104 height 10
click at [479, 21] on fb-refresh-button "Refresh" at bounding box center [452, 11] width 85 height 22
click at [484, 15] on button "Refresh" at bounding box center [453, 11] width 73 height 20
click at [1003, 472] on link "EBKT / KJK - Immigration - FEDPOL EBKT" at bounding box center [1038, 470] width 151 height 10
click at [483, 16] on button "Refresh" at bounding box center [453, 11] width 73 height 20
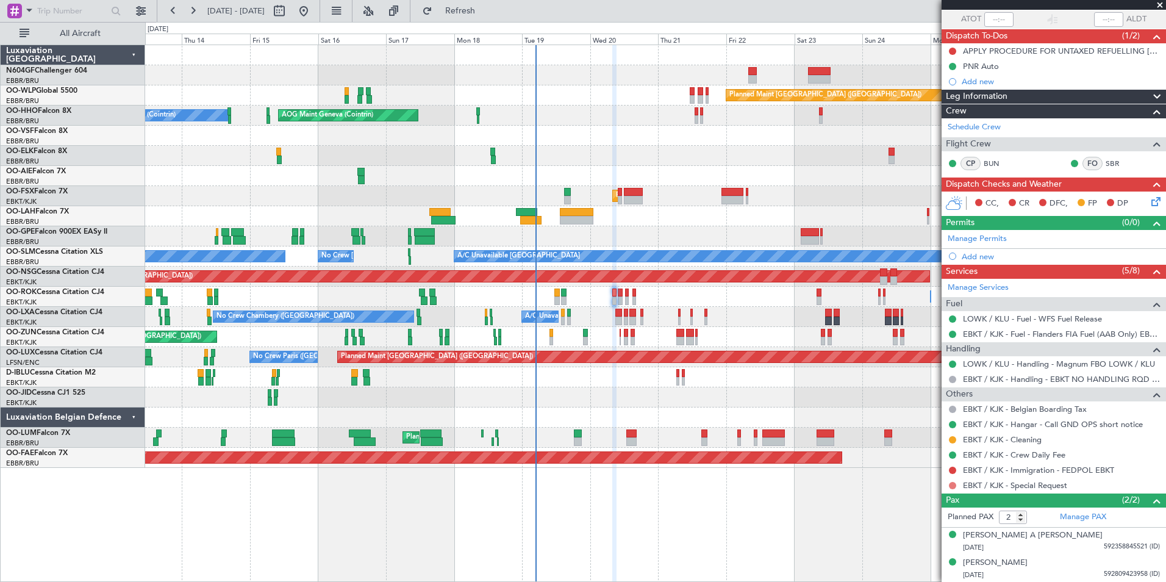
click at [950, 487] on button at bounding box center [952, 485] width 7 height 7
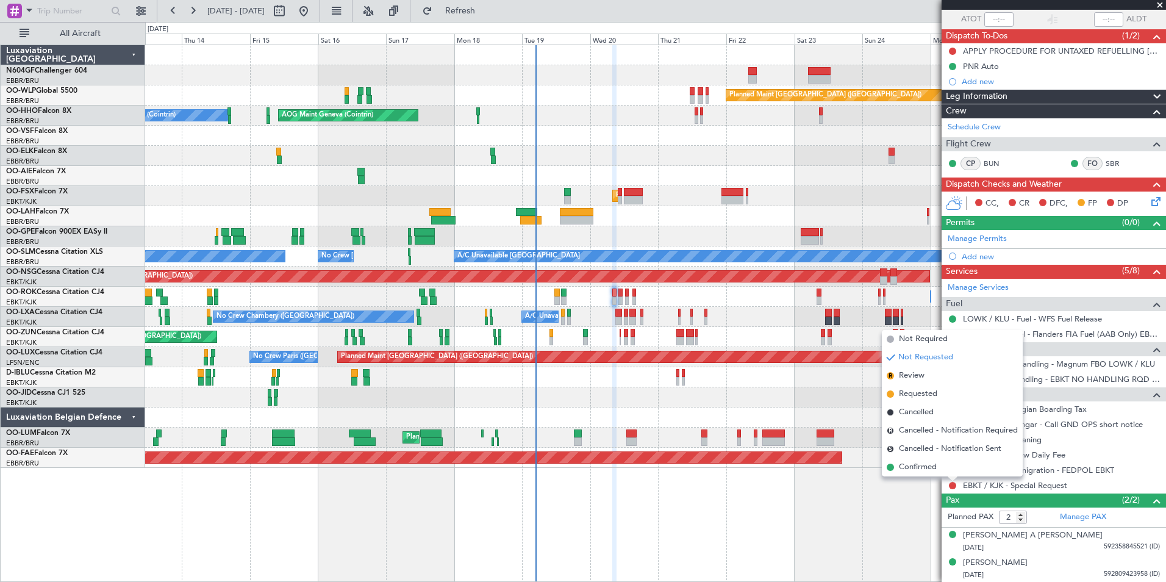
click at [828, 509] on div "Planned Maint Berlin (Brandenburg) AOG Maint Geneva (Cointrin) A/C Unavailable …" at bounding box center [655, 313] width 1021 height 537
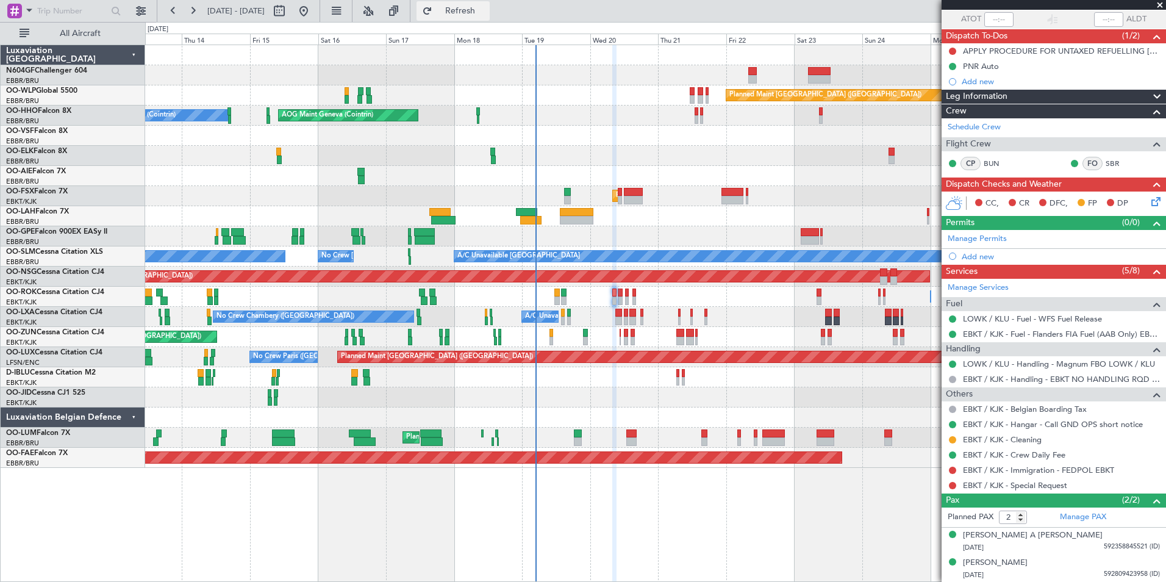
click at [490, 4] on button "Refresh" at bounding box center [453, 11] width 73 height 20
click at [949, 467] on button at bounding box center [952, 470] width 7 height 7
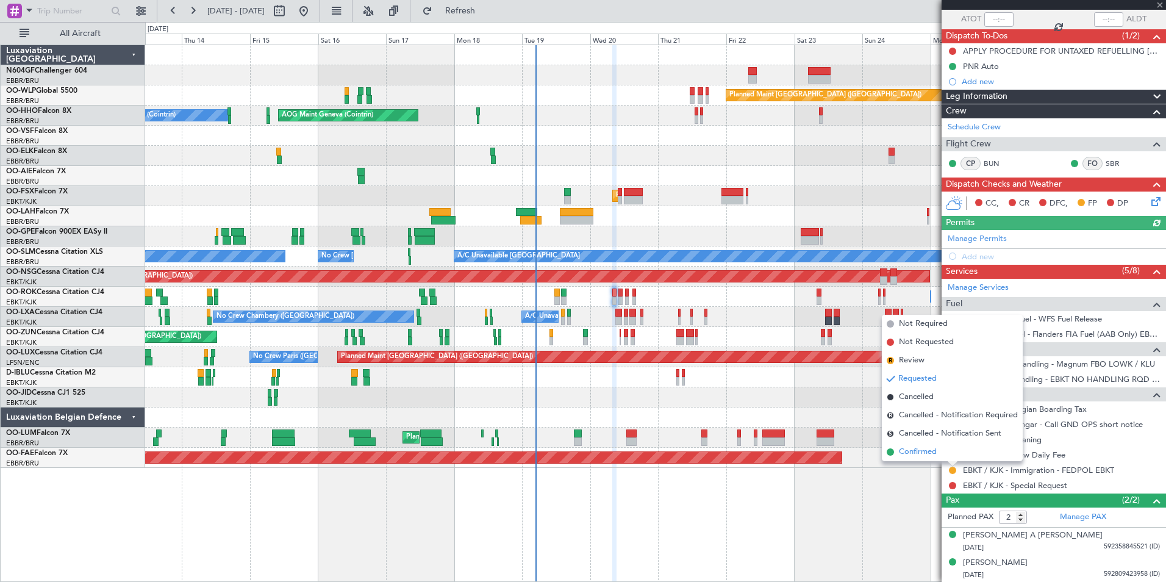
click at [948, 452] on li "Confirmed" at bounding box center [952, 452] width 141 height 18
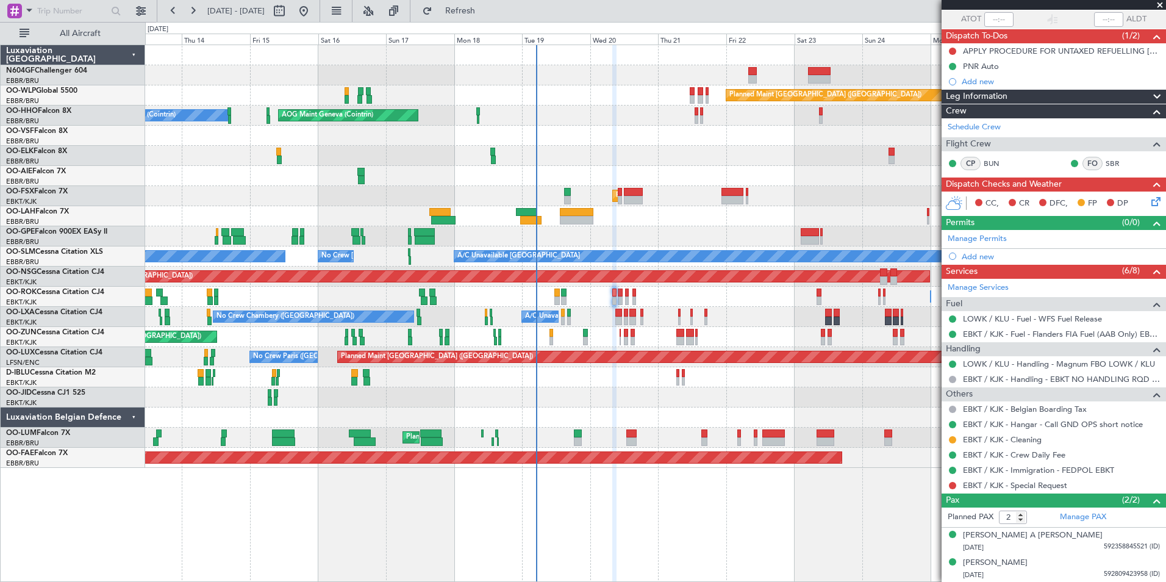
scroll to position [0, 0]
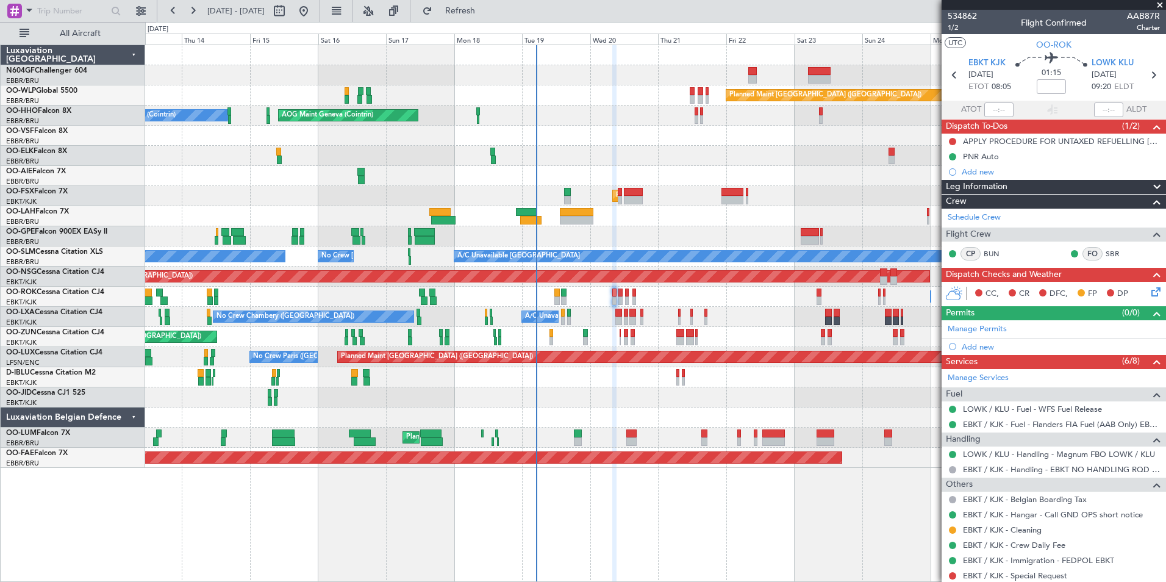
click at [1149, 294] on icon at bounding box center [1154, 290] width 10 height 10
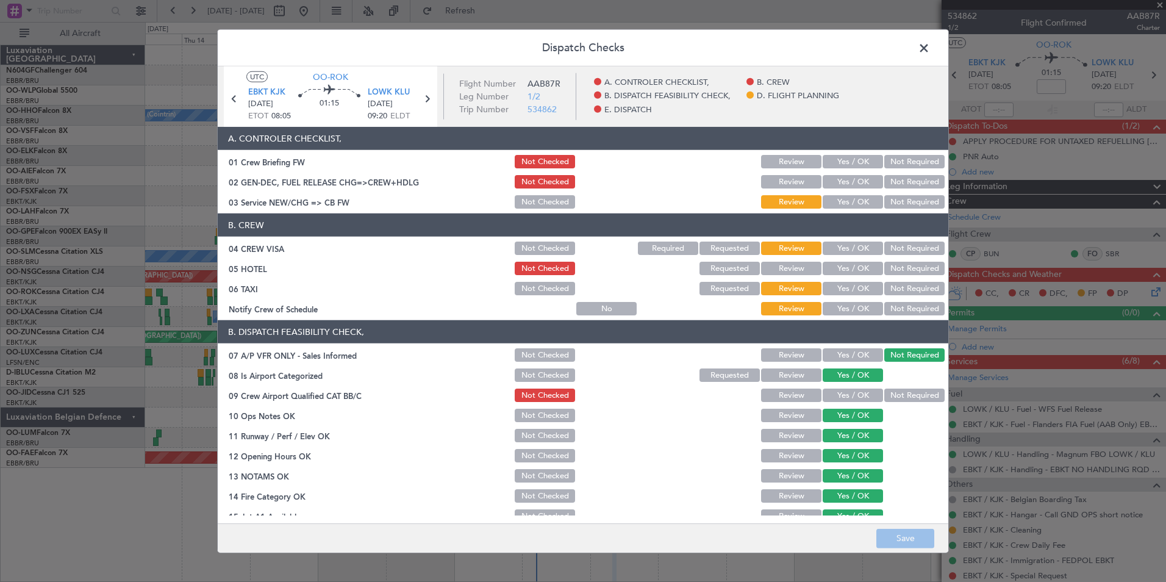
click at [850, 304] on button "Yes / OK" at bounding box center [853, 308] width 60 height 13
click at [900, 285] on button "Not Required" at bounding box center [914, 288] width 60 height 13
click at [908, 248] on button "Not Required" at bounding box center [914, 248] width 60 height 13
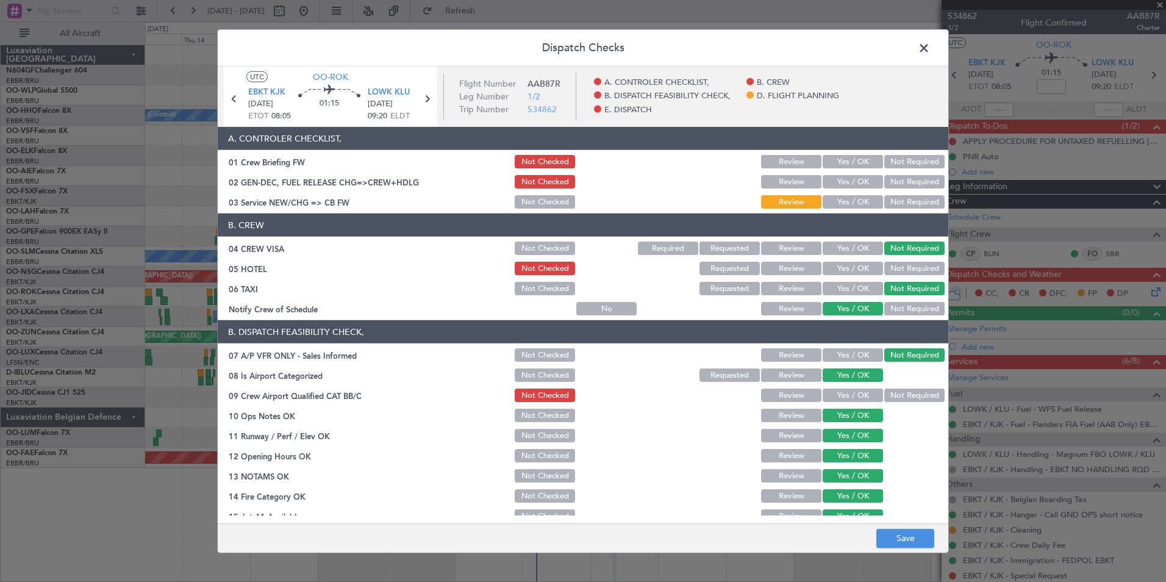
click at [838, 209] on div "Yes / OK" at bounding box center [852, 201] width 62 height 17
click at [836, 204] on button "Yes / OK" at bounding box center [853, 201] width 60 height 13
click at [912, 273] on button "Not Required" at bounding box center [914, 268] width 60 height 13
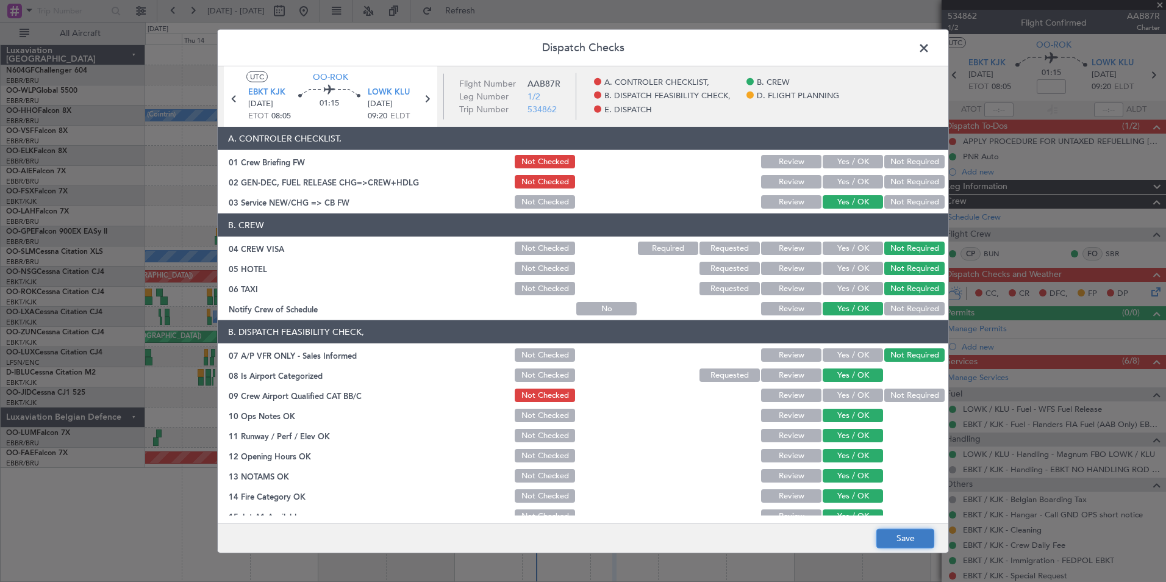
click at [906, 534] on button "Save" at bounding box center [905, 538] width 58 height 20
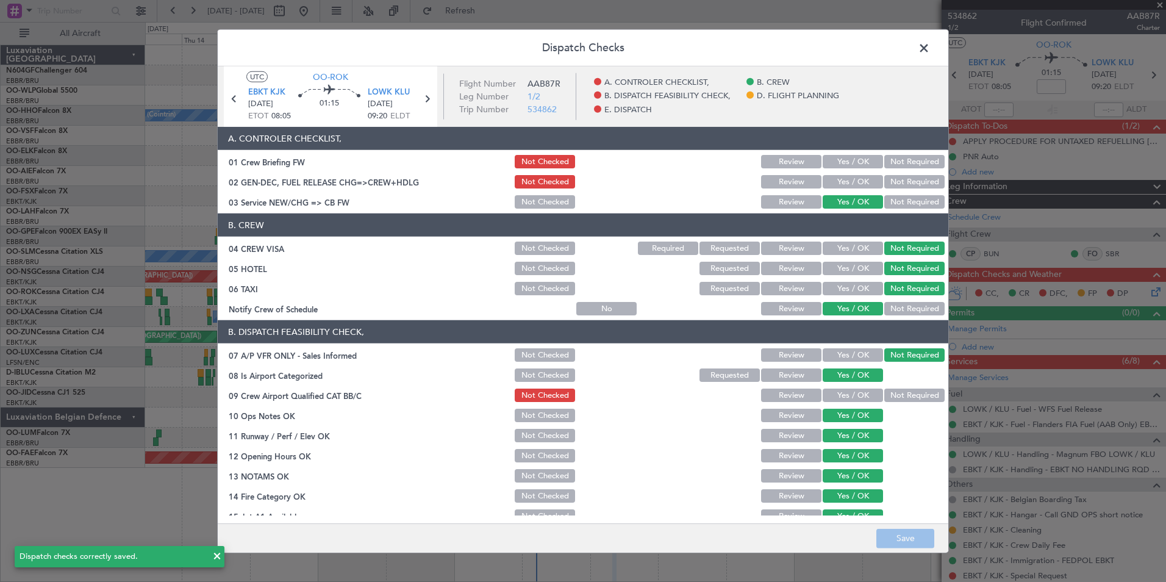
click at [930, 46] on span at bounding box center [930, 51] width 0 height 24
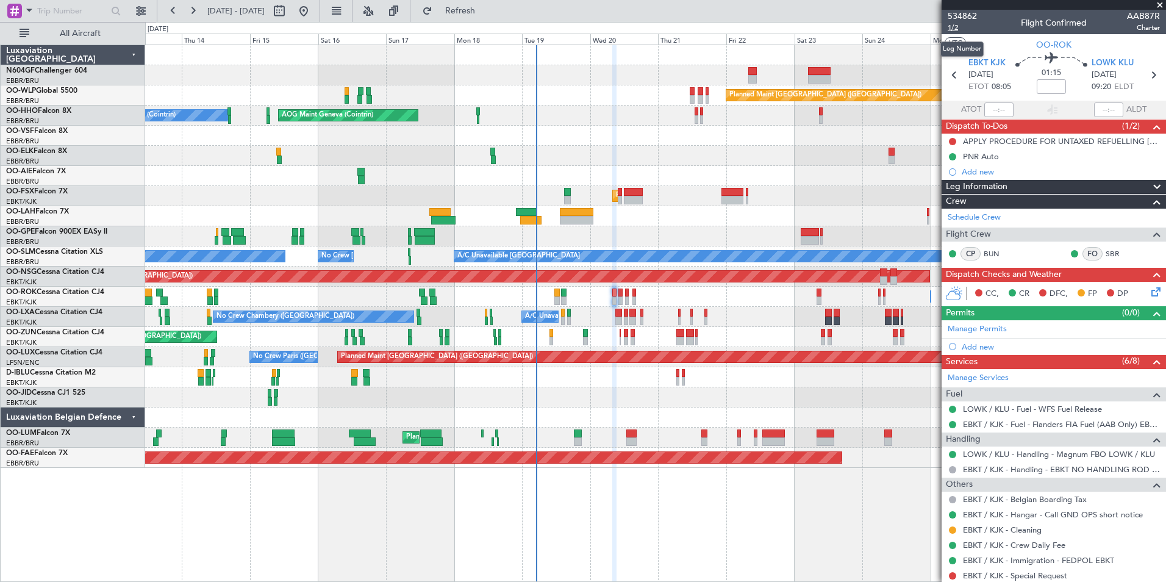
click at [954, 24] on span "1/2" at bounding box center [962, 28] width 29 height 10
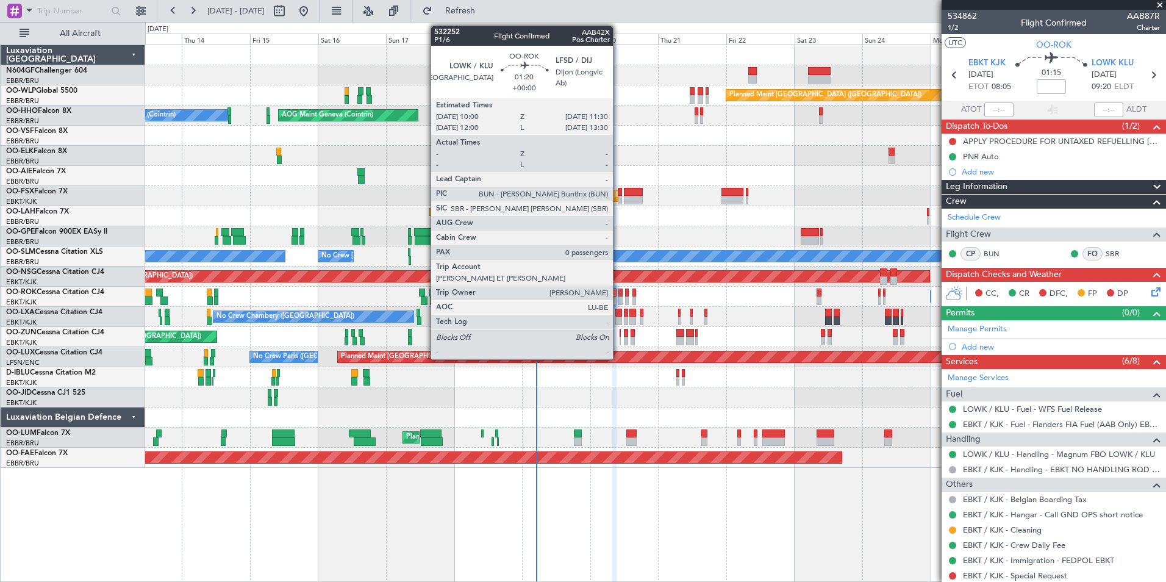
click at [618, 295] on div at bounding box center [620, 293] width 4 height 9
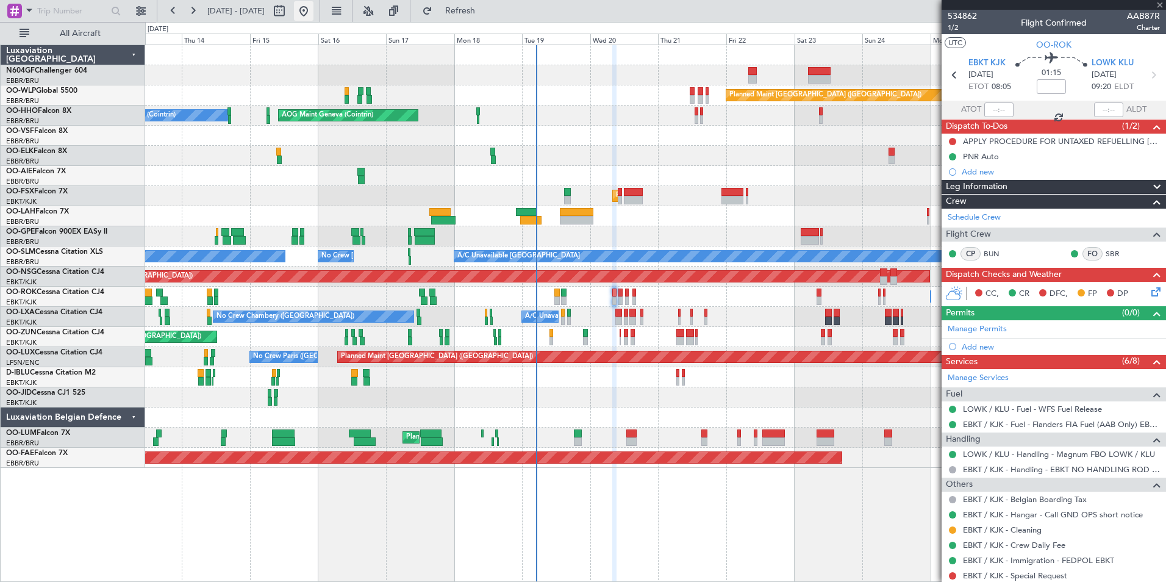
type input "0"
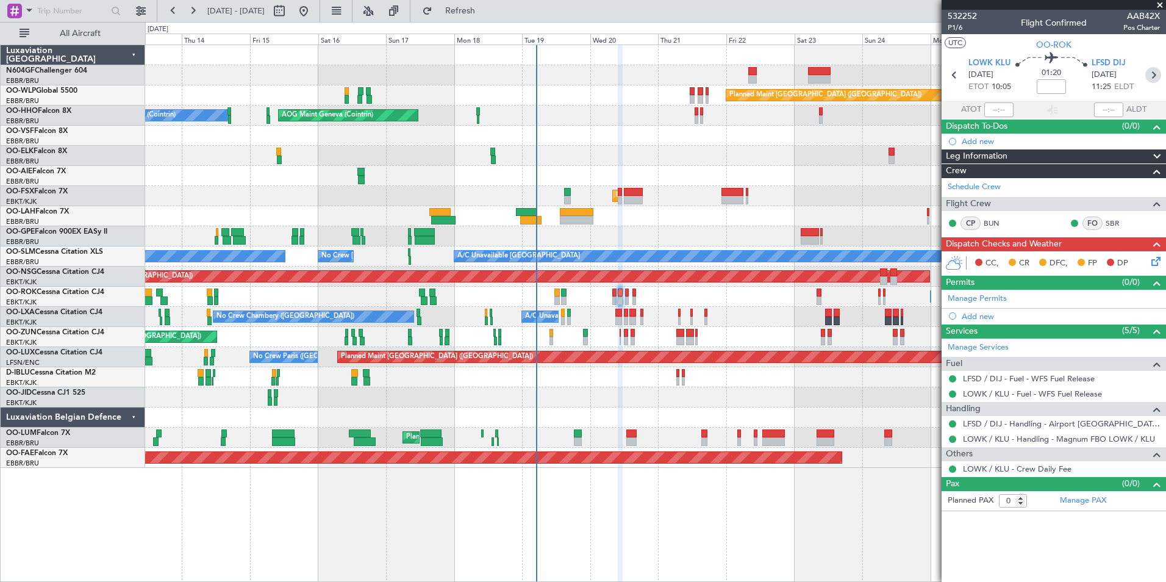
click at [1153, 73] on icon at bounding box center [1153, 75] width 16 height 16
type input "-00:20"
type input "6"
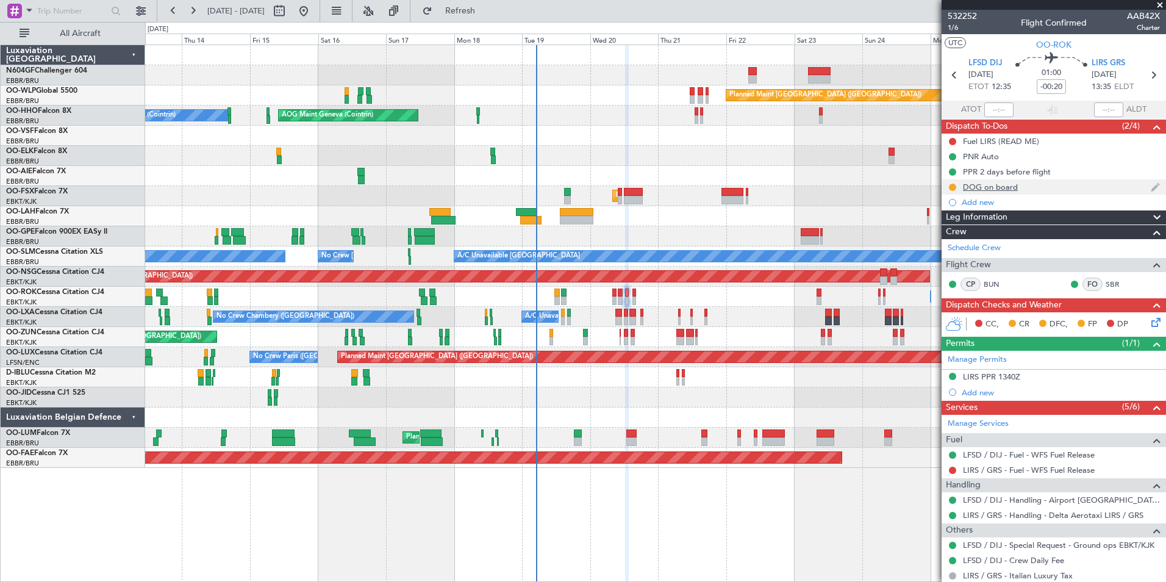
click at [989, 185] on div "DOG on board" at bounding box center [990, 187] width 55 height 10
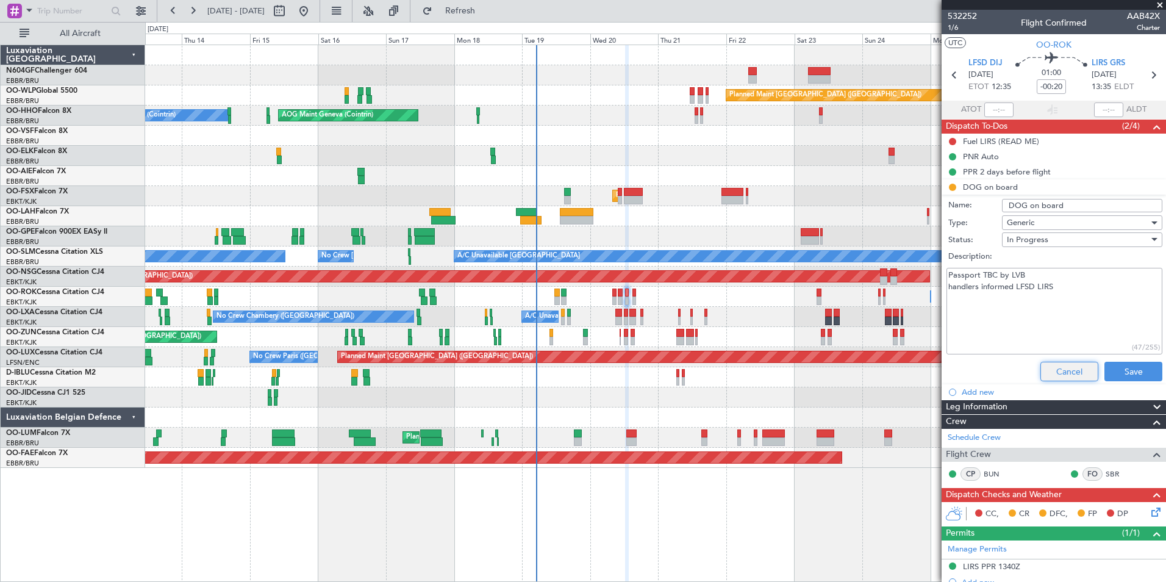
click at [1060, 371] on button "Cancel" at bounding box center [1070, 372] width 58 height 20
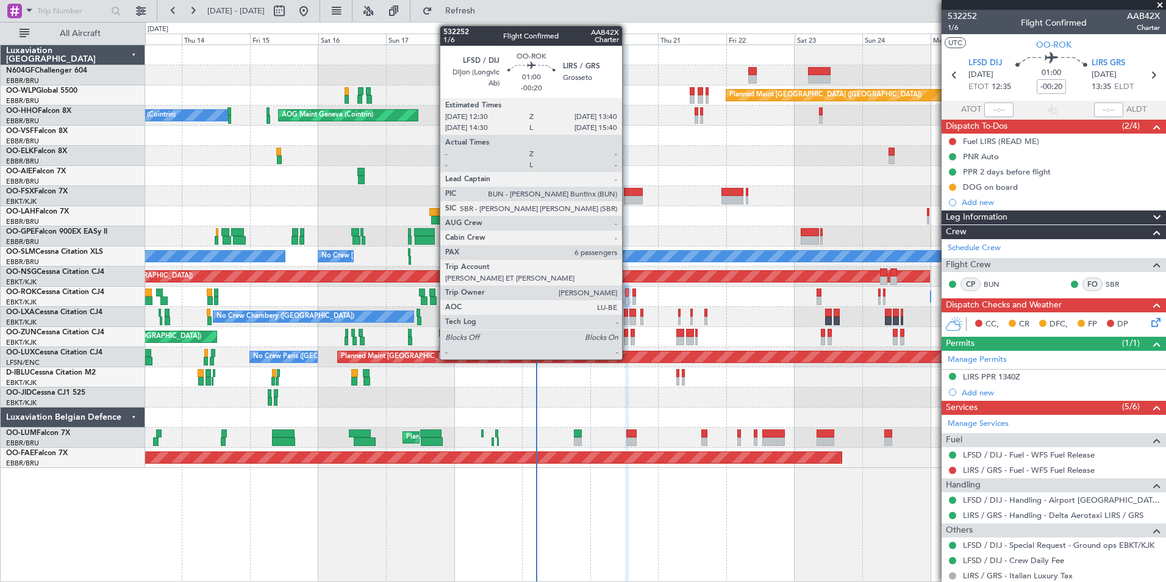
click at [628, 298] on div at bounding box center [627, 300] width 4 height 9
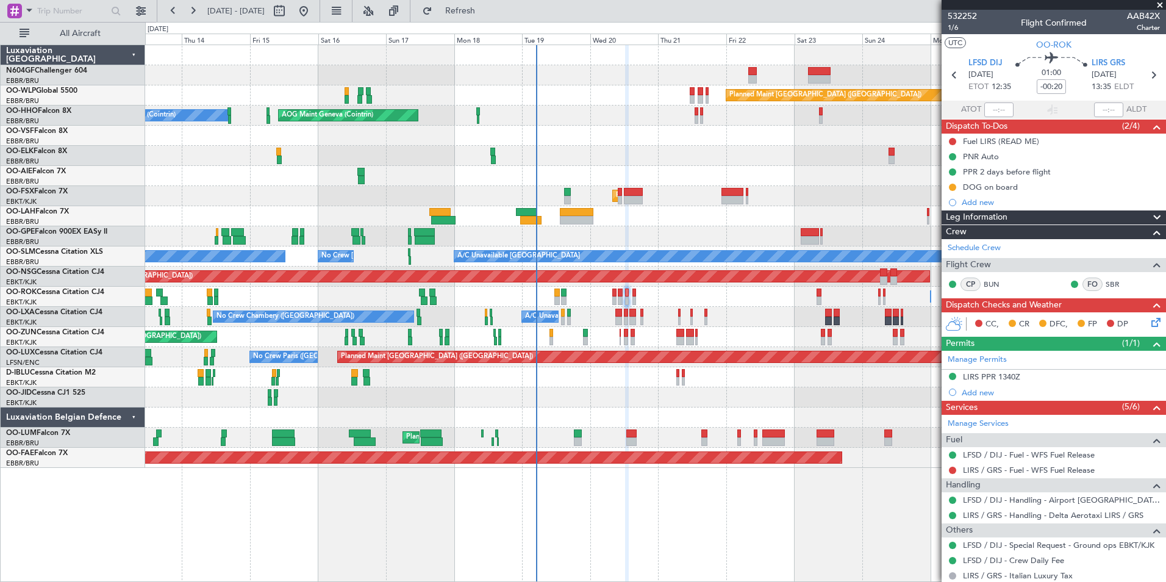
click at [617, 299] on div "Owner Kortrijk-Wevelgem Owner Kortrijk-Wevelgem Unplanned Maint Kortrijk-Wevelg…" at bounding box center [655, 297] width 1020 height 20
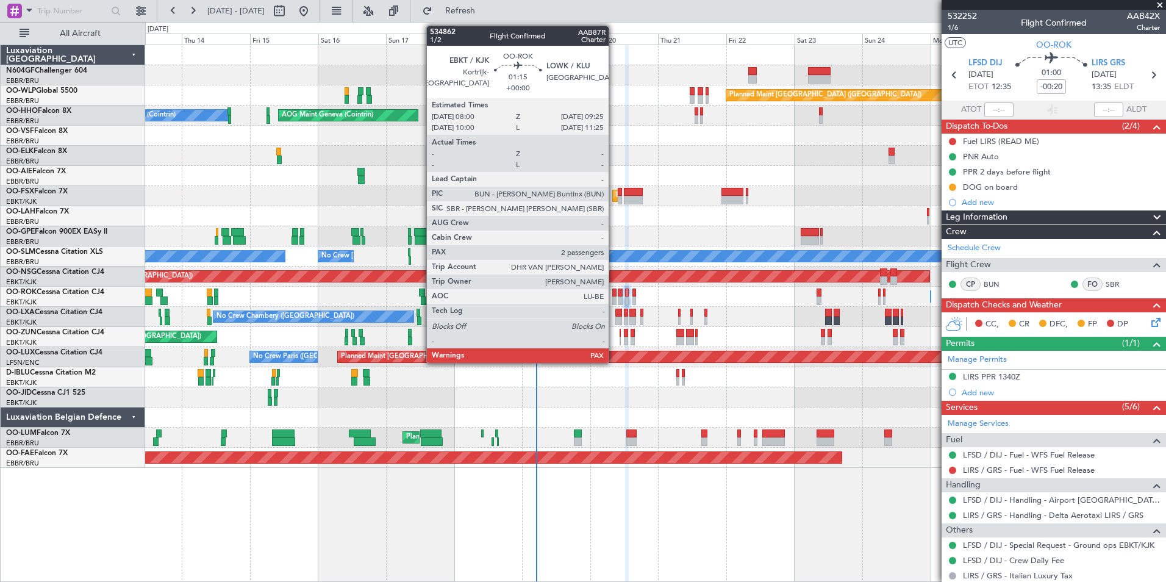
click at [614, 301] on div at bounding box center [614, 300] width 4 height 9
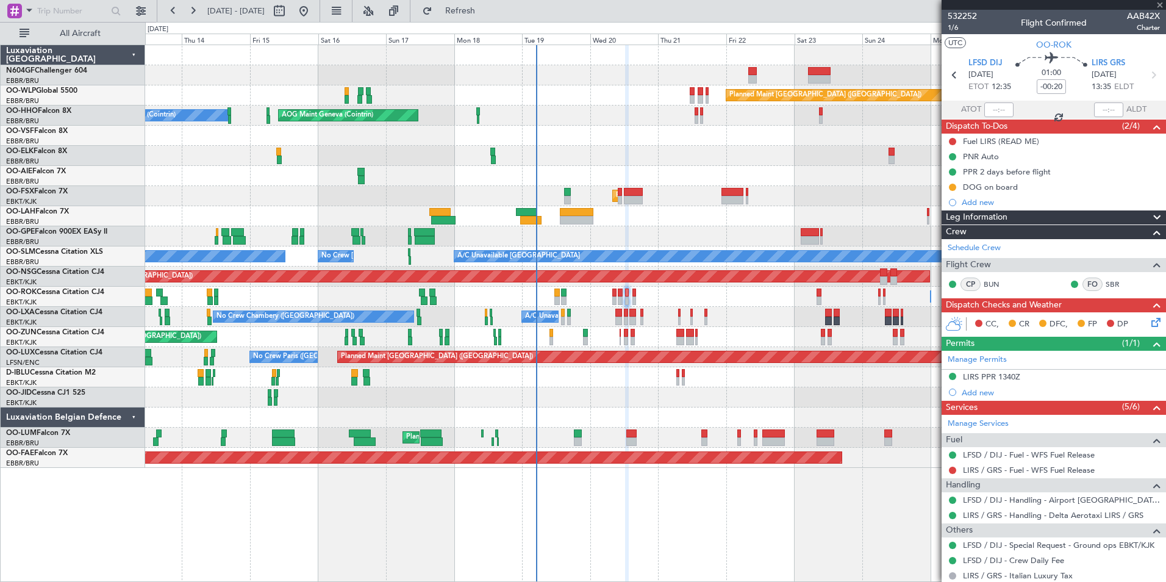
type input "2"
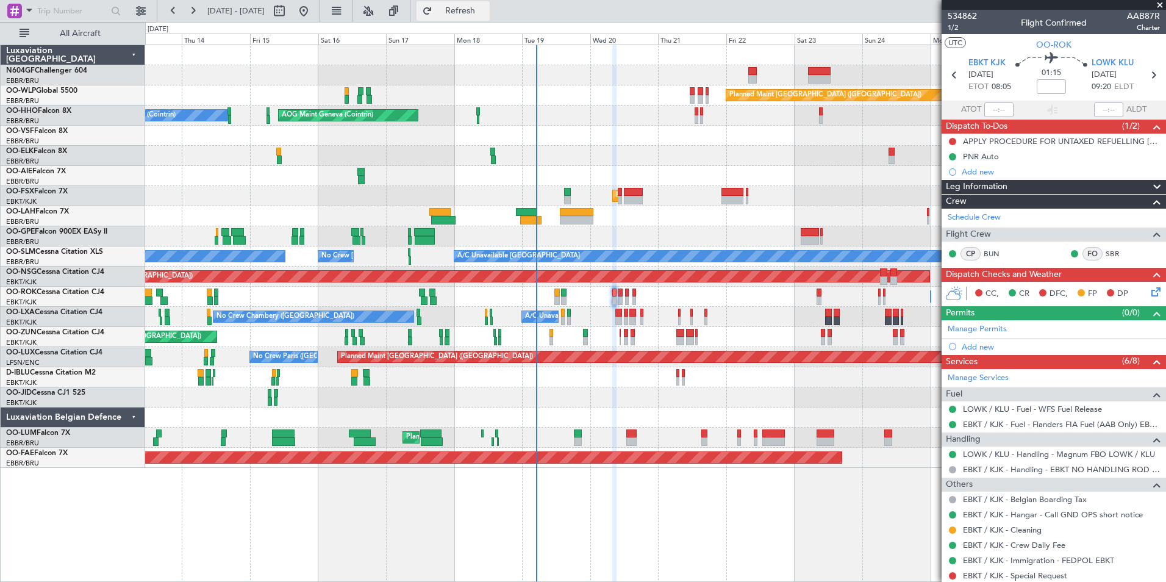
click at [488, 16] on button "Refresh" at bounding box center [453, 11] width 73 height 20
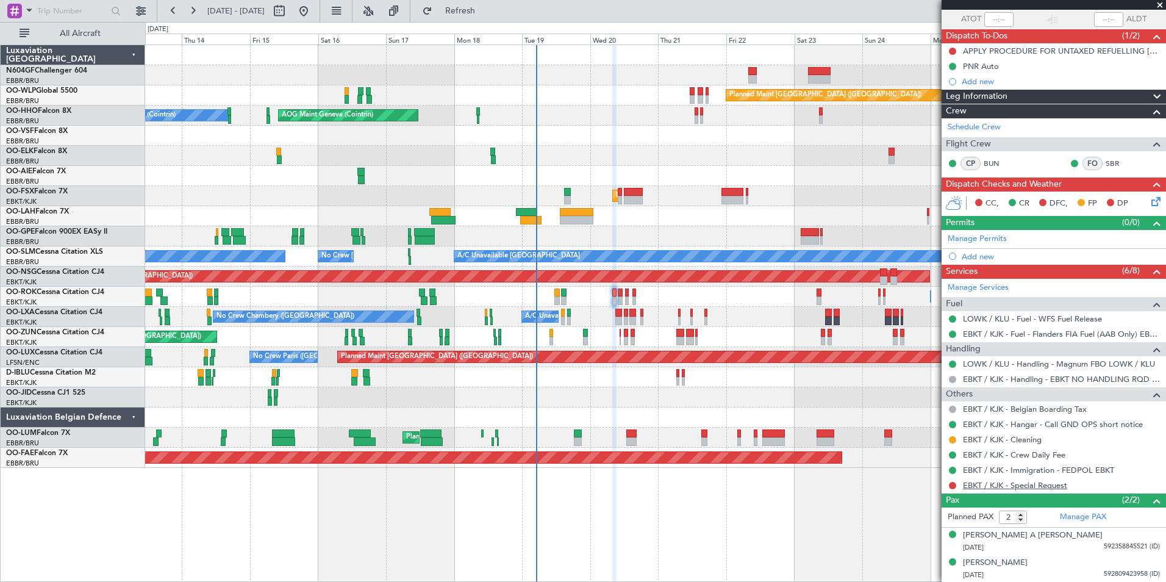
click at [1049, 486] on link "EBKT / KJK - Special Request" at bounding box center [1015, 485] width 104 height 10
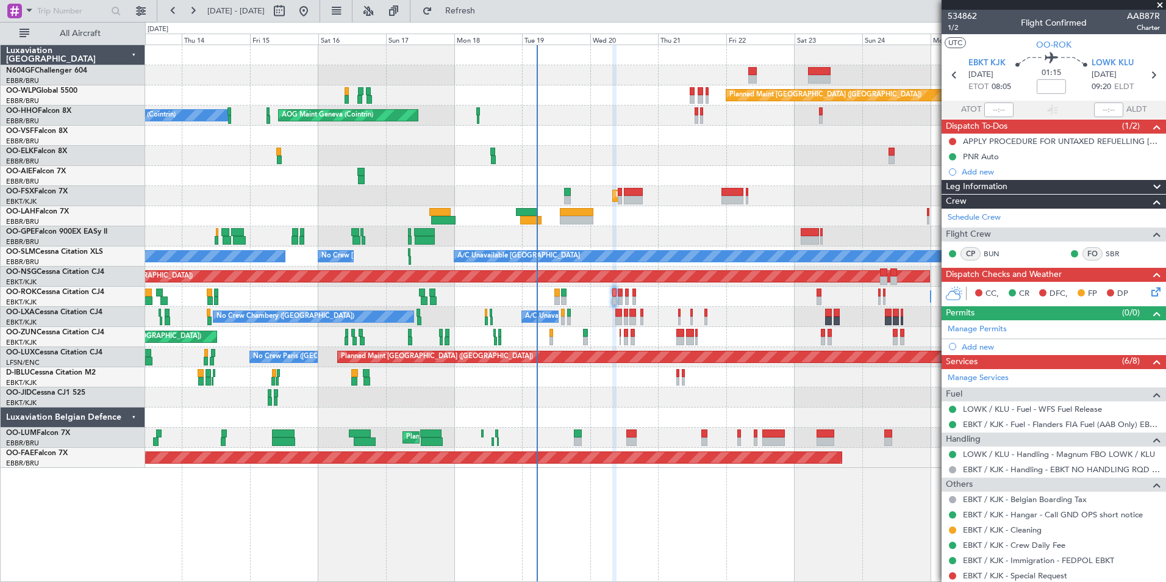
scroll to position [90, 0]
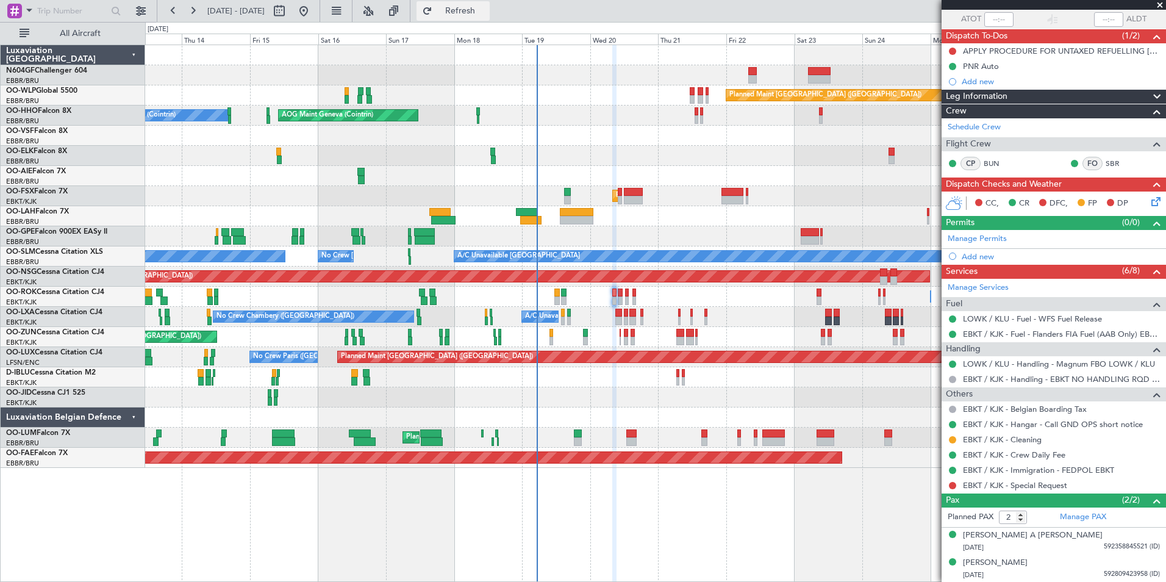
click at [486, 14] on span "Refresh" at bounding box center [460, 11] width 51 height 9
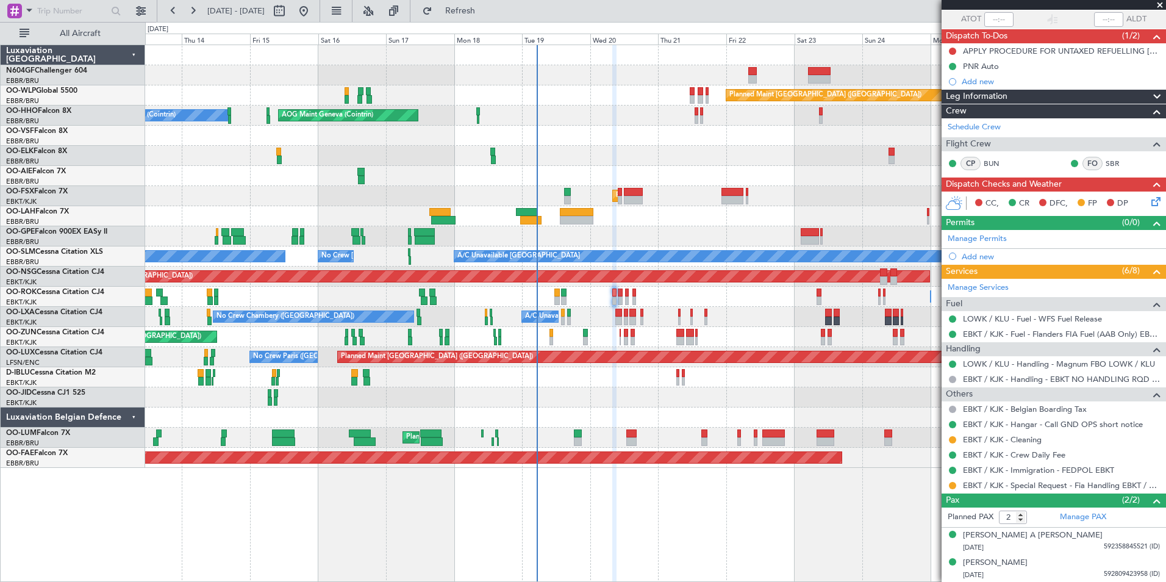
click at [1149, 204] on icon at bounding box center [1154, 200] width 10 height 10
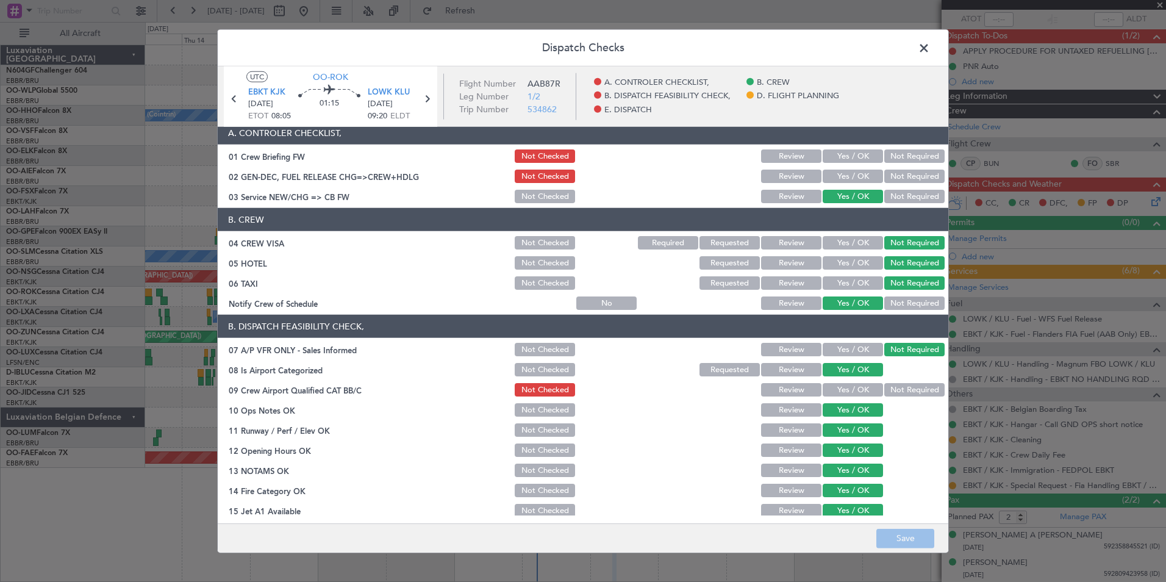
scroll to position [0, 0]
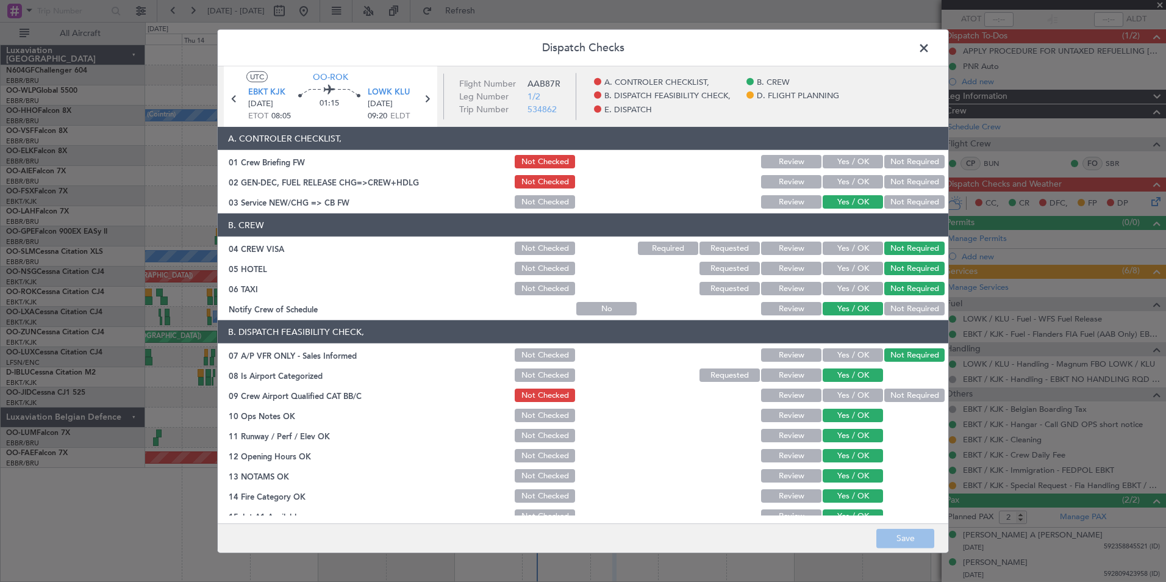
click at [861, 396] on button "Yes / OK" at bounding box center [853, 395] width 60 height 13
click at [904, 540] on button "Save" at bounding box center [905, 538] width 58 height 20
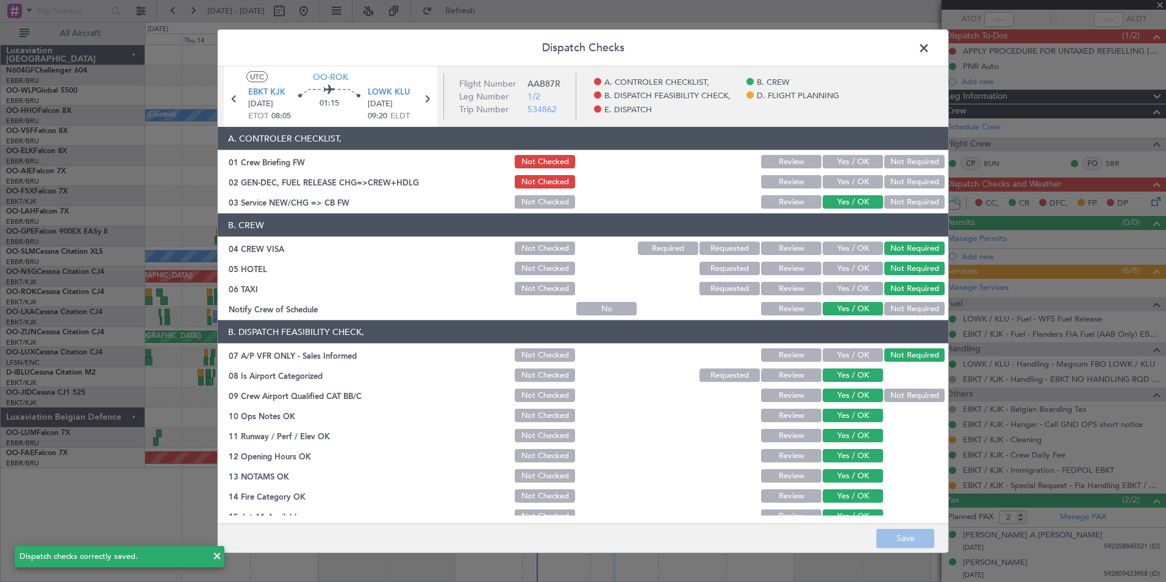
click at [930, 41] on span at bounding box center [930, 51] width 0 height 24
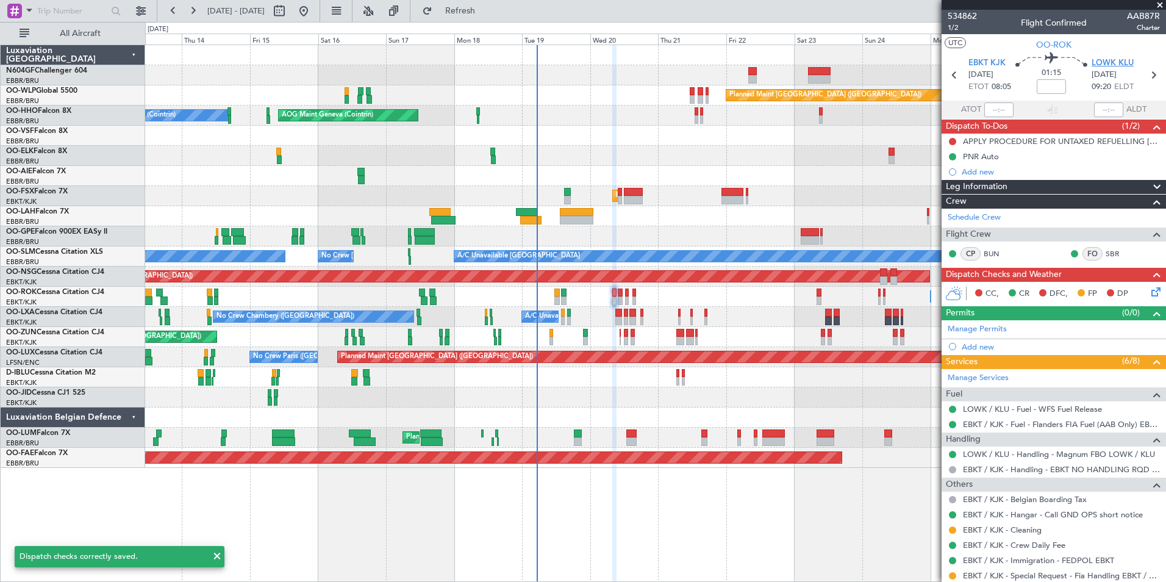
click at [1102, 59] on span "LOWK KLU" at bounding box center [1113, 63] width 42 height 12
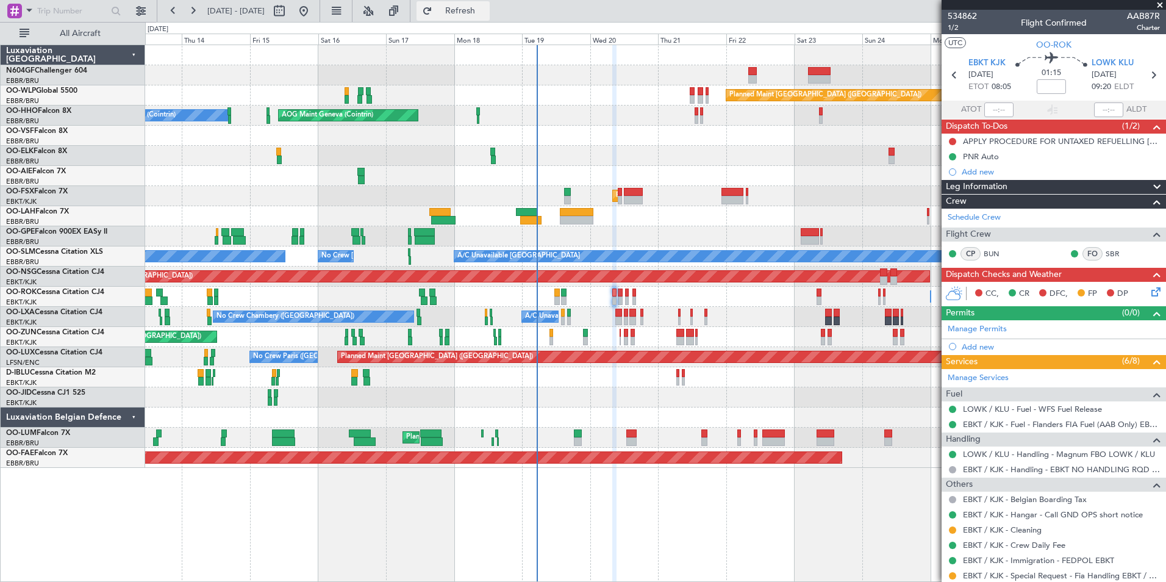
click at [490, 18] on button "Refresh" at bounding box center [453, 11] width 73 height 20
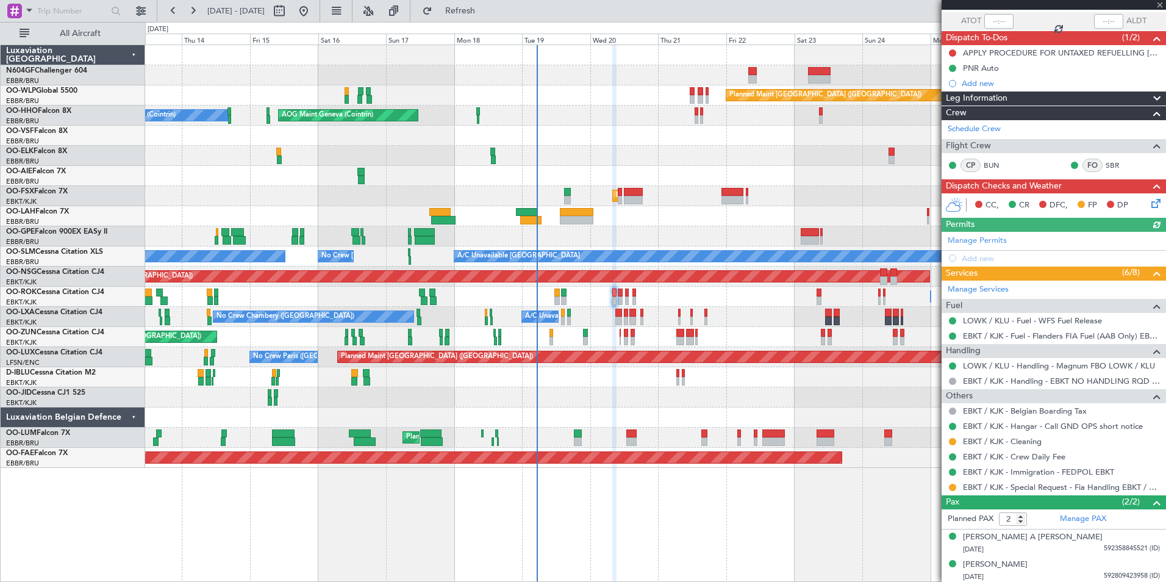
scroll to position [90, 0]
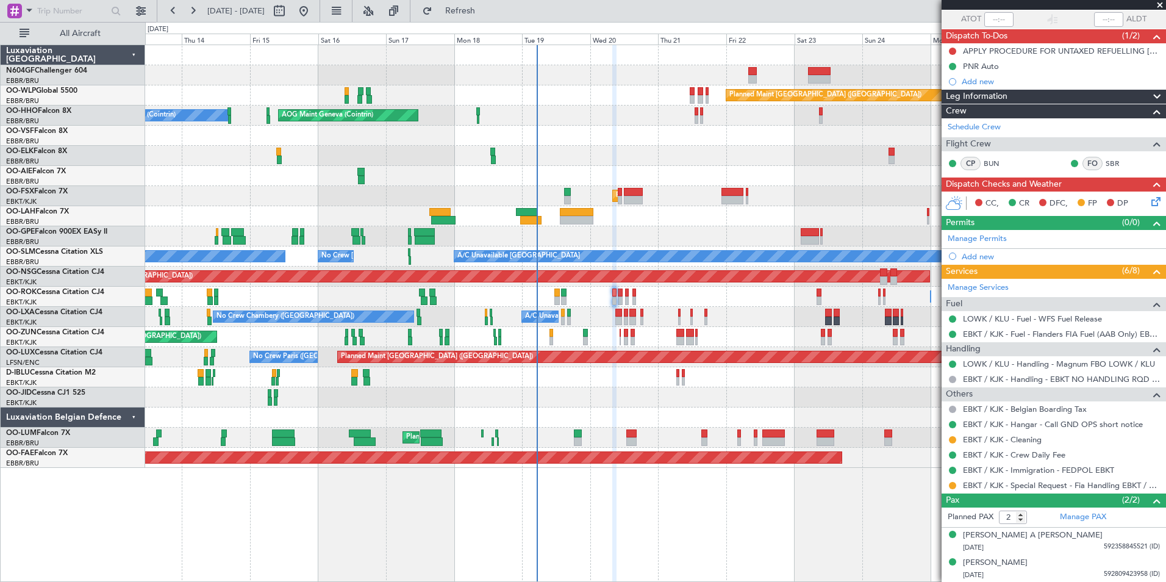
click at [1149, 202] on icon at bounding box center [1154, 200] width 10 height 10
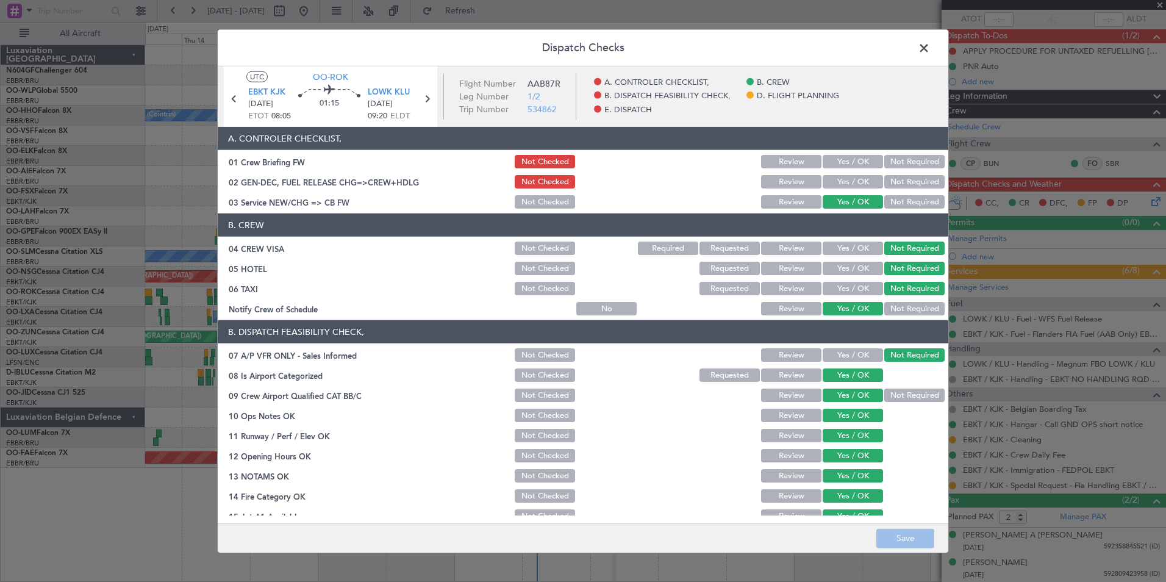
scroll to position [226, 0]
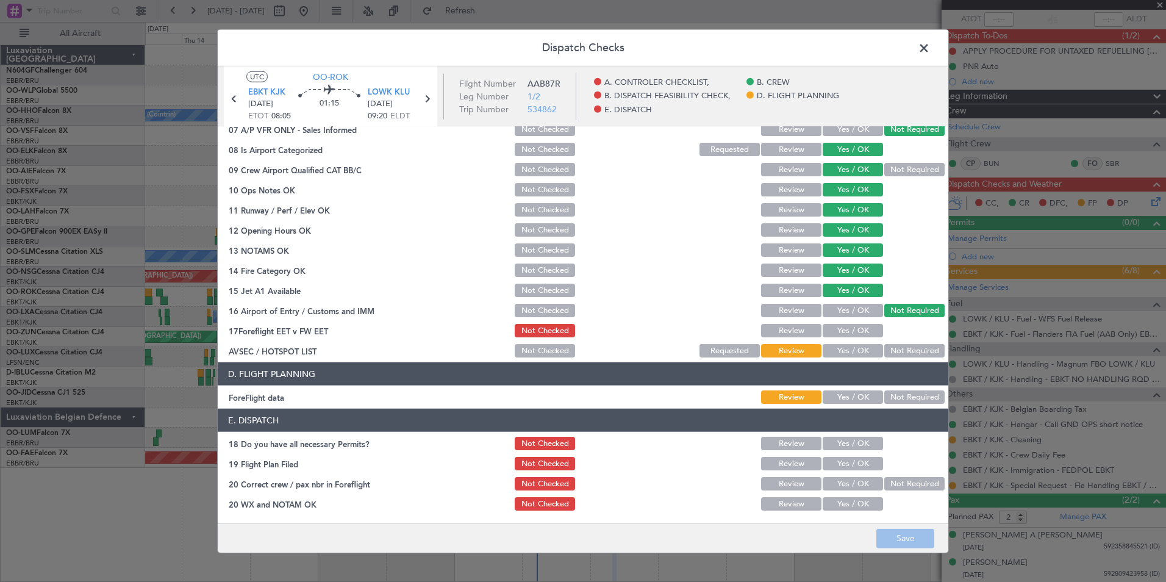
click at [835, 345] on button "Yes / OK" at bounding box center [853, 350] width 60 height 13
click at [895, 398] on button "Not Required" at bounding box center [914, 396] width 60 height 13
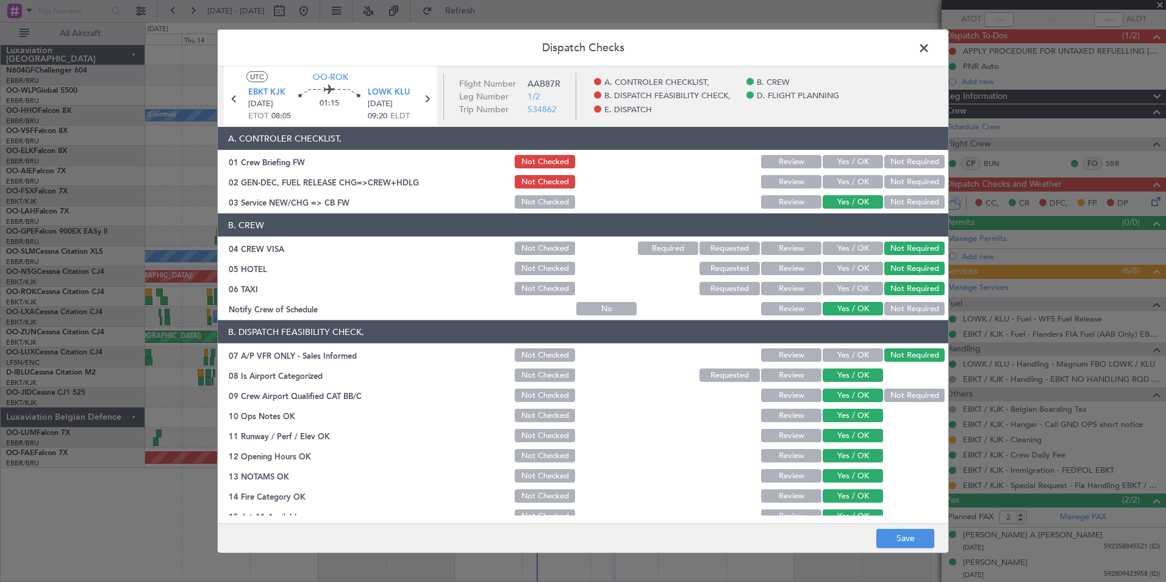
click at [864, 181] on button "Yes / OK" at bounding box center [853, 181] width 60 height 13
click at [900, 540] on button "Save" at bounding box center [905, 538] width 58 height 20
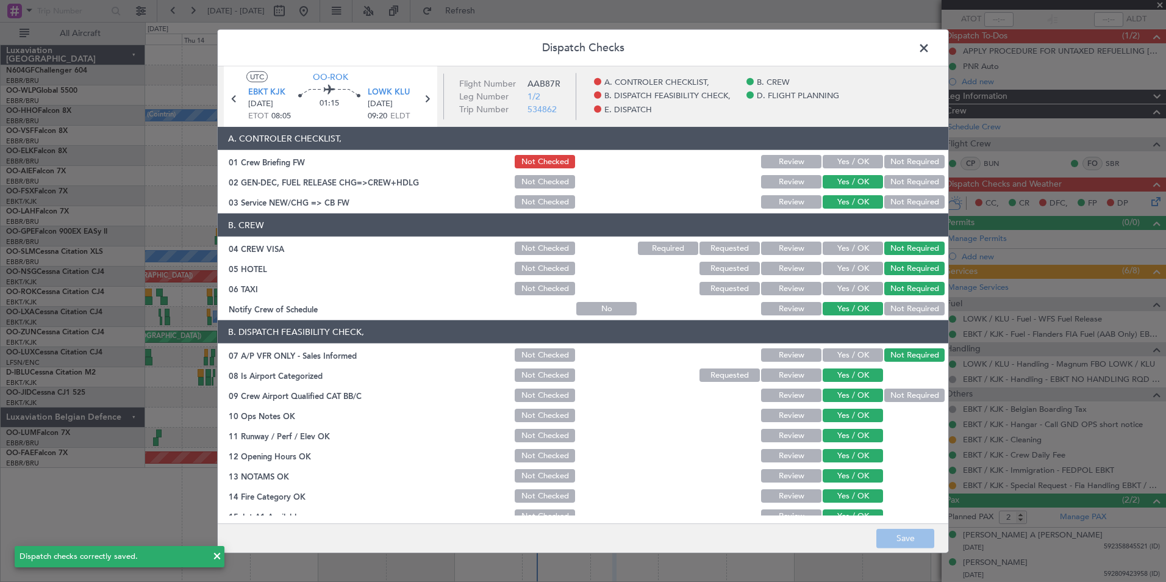
click at [930, 49] on span at bounding box center [930, 51] width 0 height 24
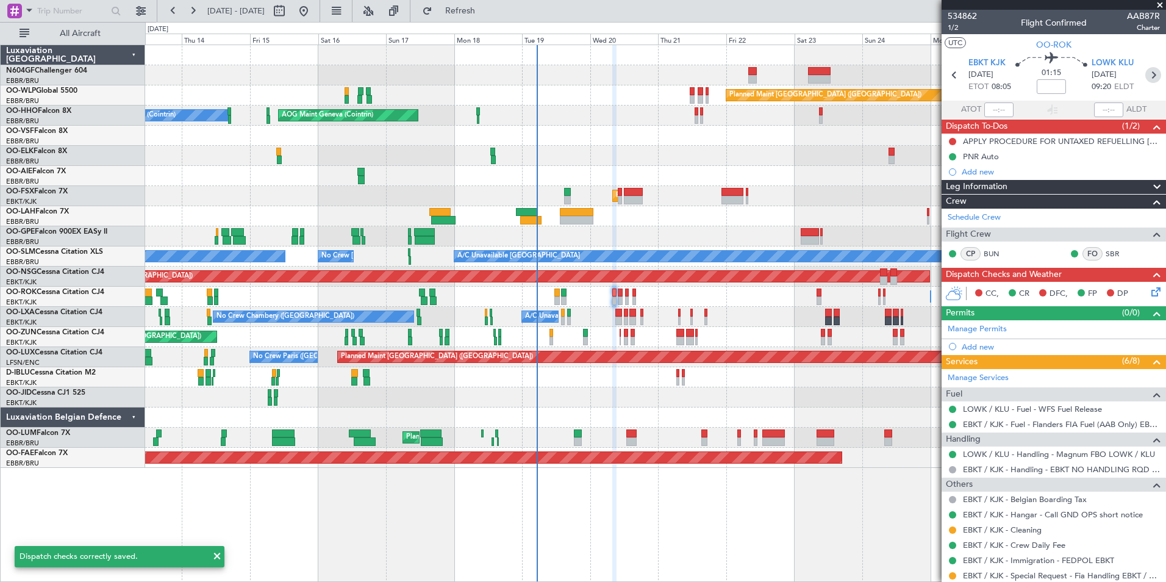
click at [1148, 77] on icon at bounding box center [1153, 75] width 16 height 16
type input "0"
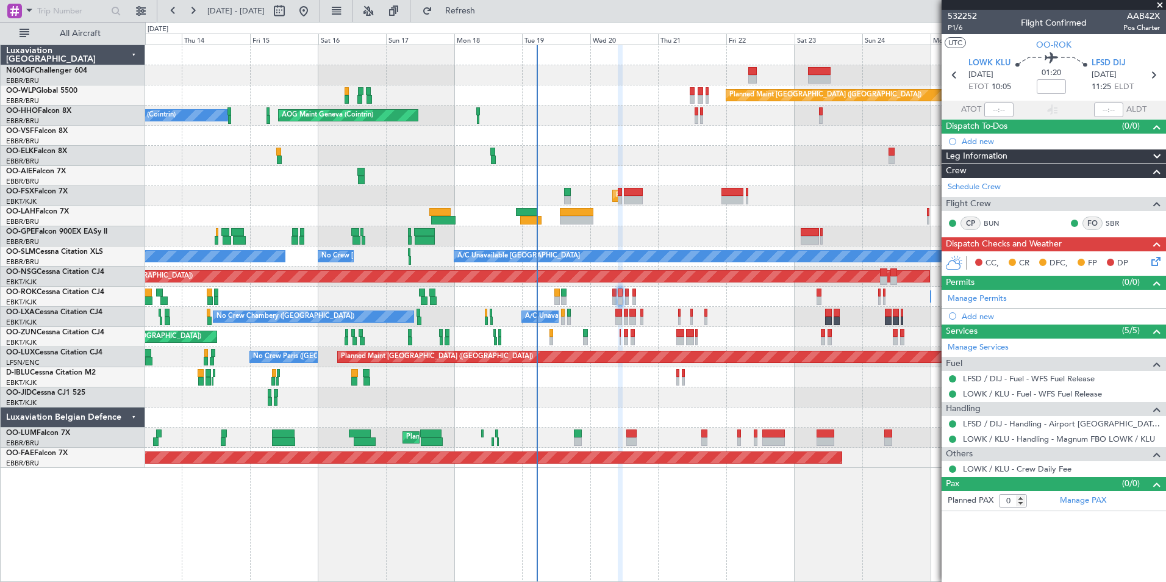
click at [1149, 260] on div "CC, CR DFC, FP DP" at bounding box center [1059, 263] width 179 height 18
click at [1154, 263] on icon at bounding box center [1154, 259] width 10 height 10
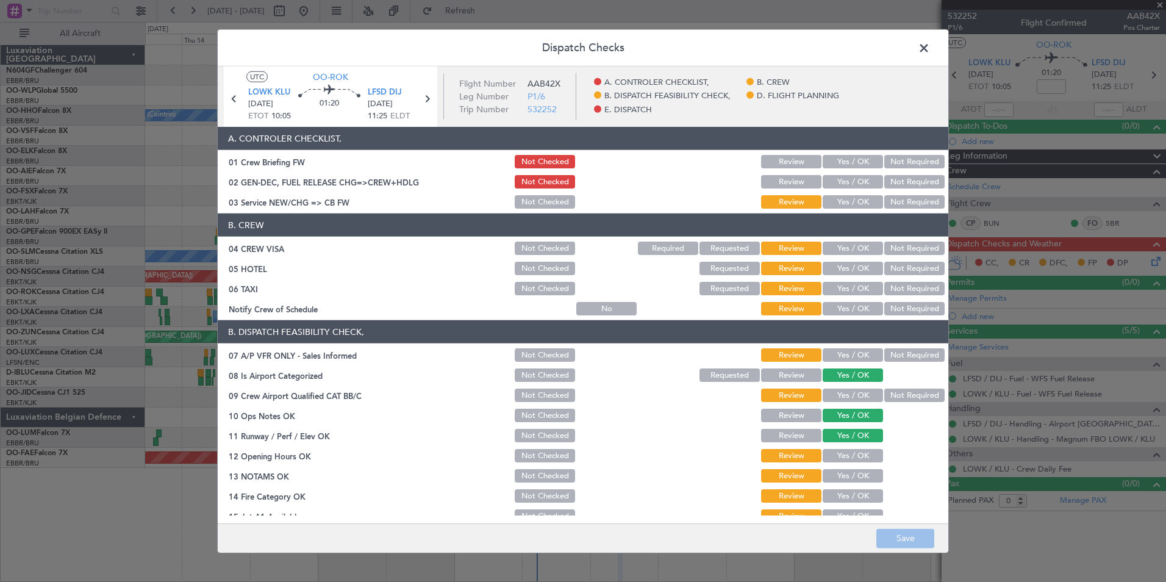
click at [836, 210] on div "Yes / OK" at bounding box center [852, 201] width 62 height 17
click at [840, 204] on button "Yes / OK" at bounding box center [853, 201] width 60 height 13
click at [849, 308] on button "Yes / OK" at bounding box center [853, 308] width 60 height 13
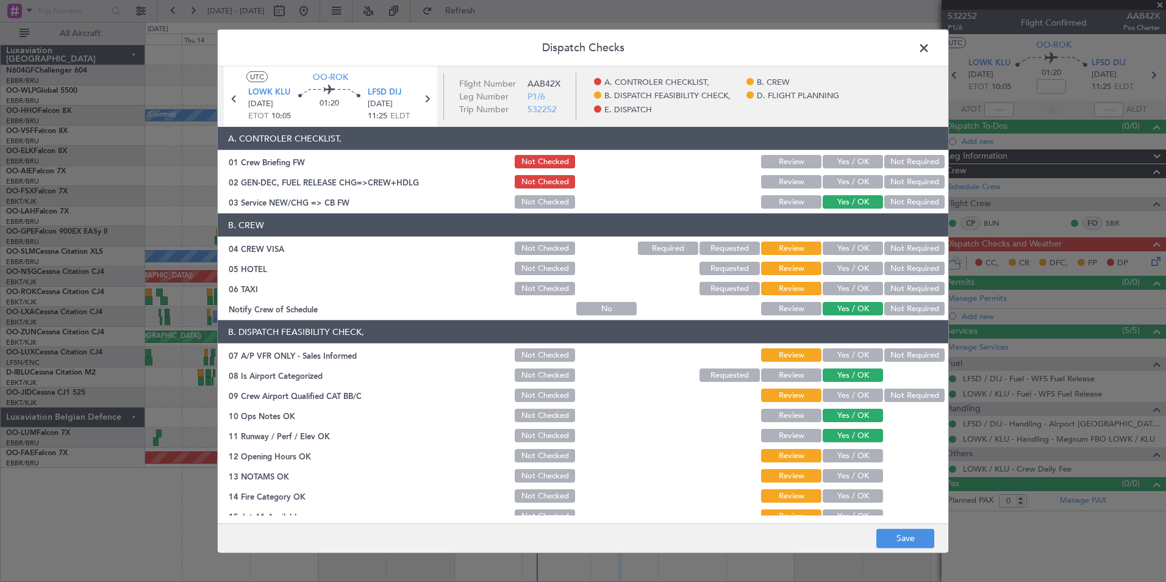
click at [908, 290] on button "Not Required" at bounding box center [914, 288] width 60 height 13
click at [909, 277] on section "B. CREW 04 CREW VISA Not Checked Required Requested Review Yes / OK Not Require…" at bounding box center [583, 265] width 731 height 104
click at [909, 273] on button "Not Required" at bounding box center [914, 268] width 60 height 13
click at [913, 253] on button "Not Required" at bounding box center [914, 248] width 60 height 13
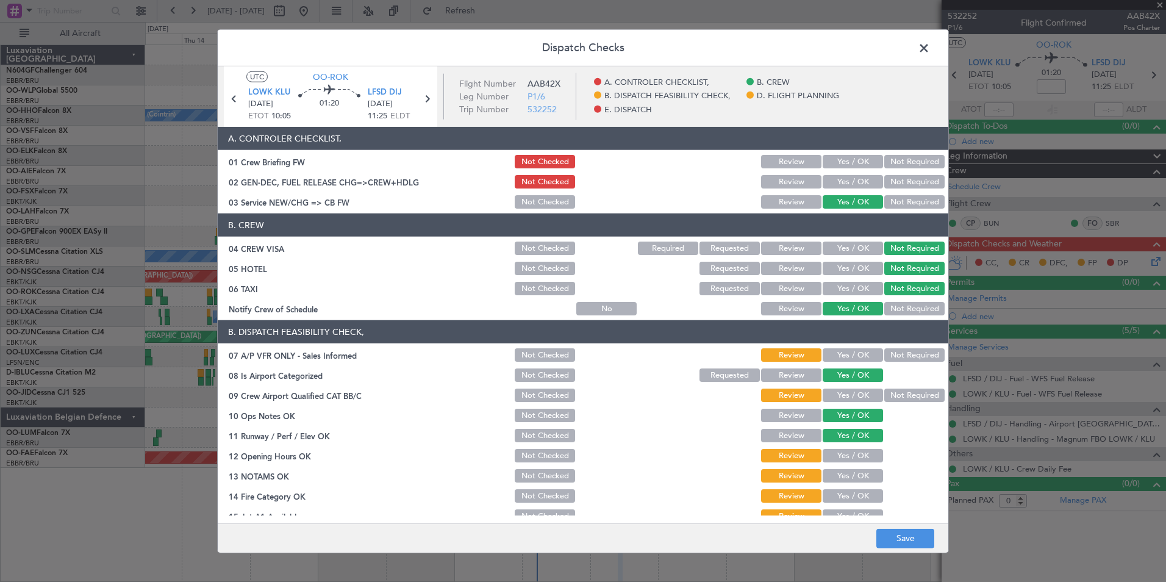
click at [894, 353] on button "Not Required" at bounding box center [914, 354] width 60 height 13
click at [902, 393] on button "Not Required" at bounding box center [914, 395] width 60 height 13
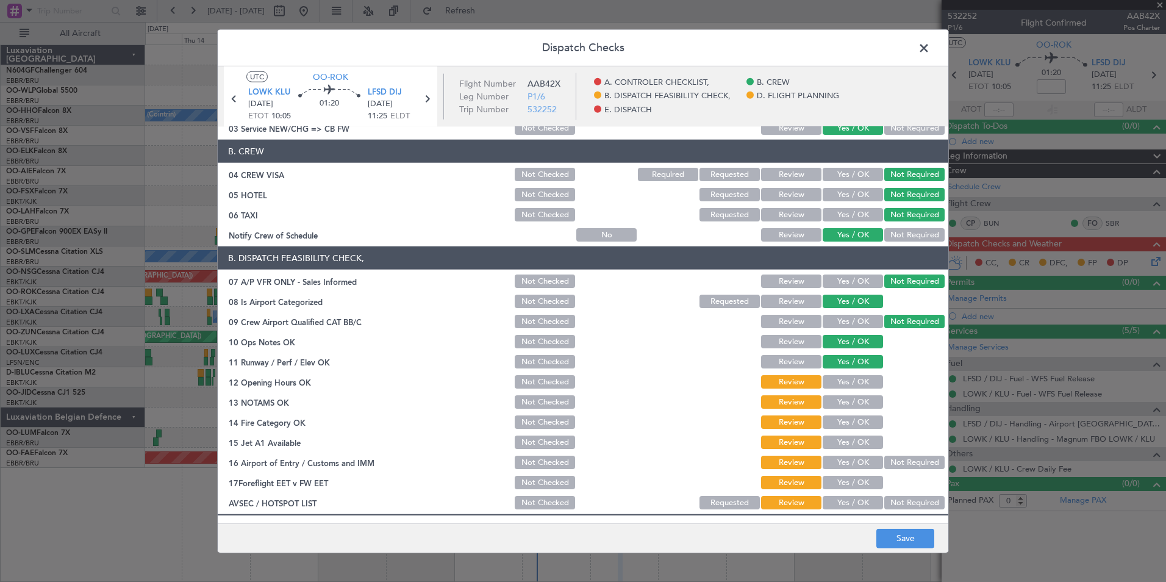
scroll to position [74, 0]
click at [866, 381] on button "Yes / OK" at bounding box center [853, 381] width 60 height 13
click at [850, 402] on button "Yes / OK" at bounding box center [853, 401] width 60 height 13
click at [851, 414] on div "Yes / OK" at bounding box center [852, 421] width 62 height 17
click at [851, 426] on button "Yes / OK" at bounding box center [853, 421] width 60 height 13
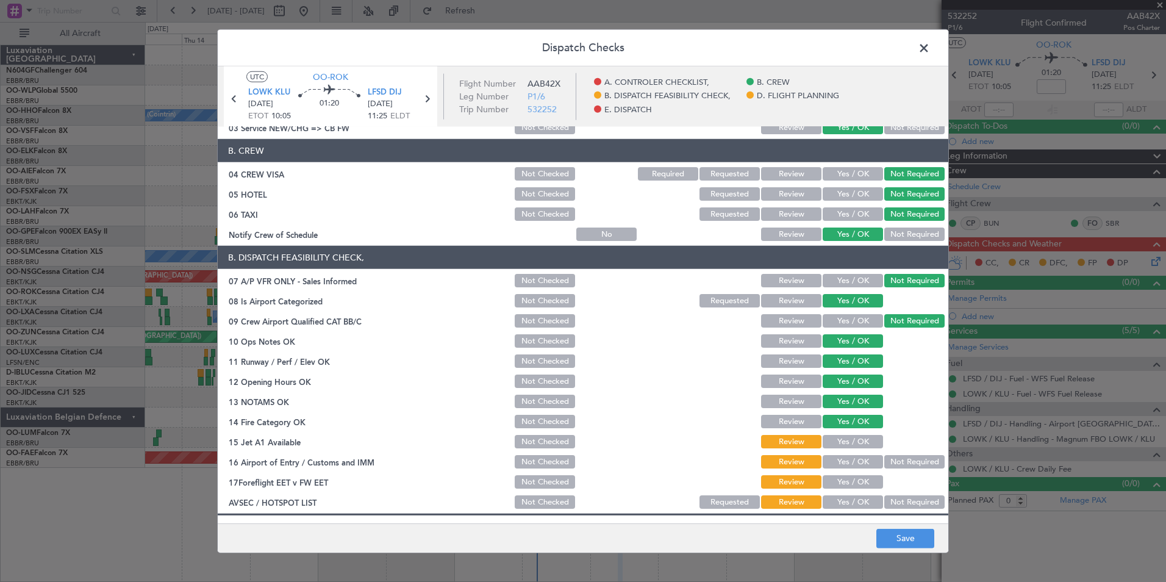
click at [851, 442] on button "Yes / OK" at bounding box center [853, 441] width 60 height 13
click at [902, 465] on button "Not Required" at bounding box center [914, 461] width 60 height 13
click at [860, 497] on button "Yes / OK" at bounding box center [853, 501] width 60 height 13
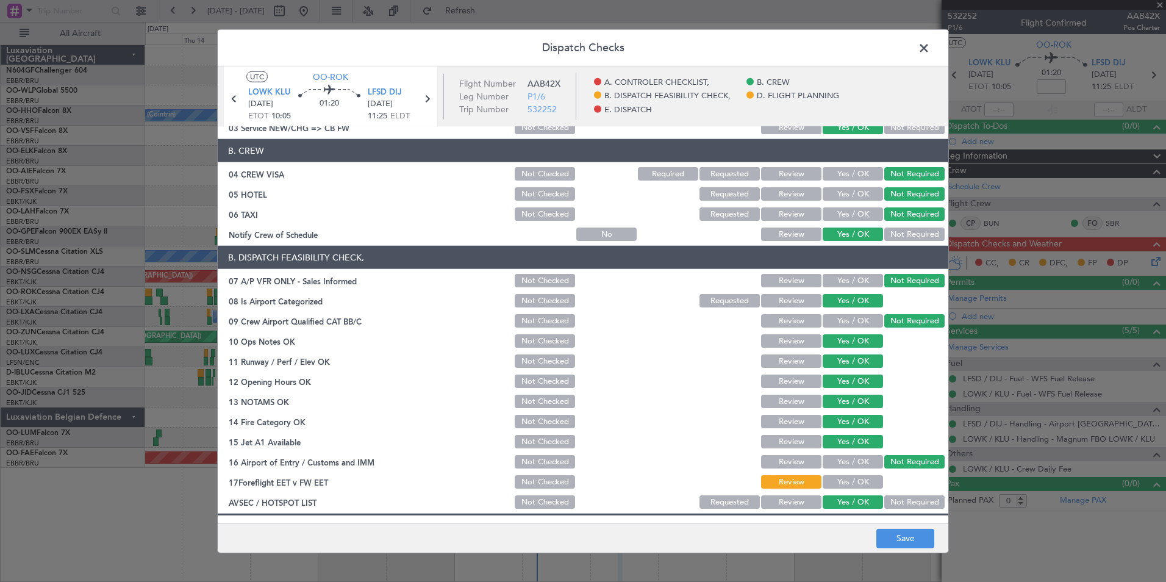
scroll to position [226, 0]
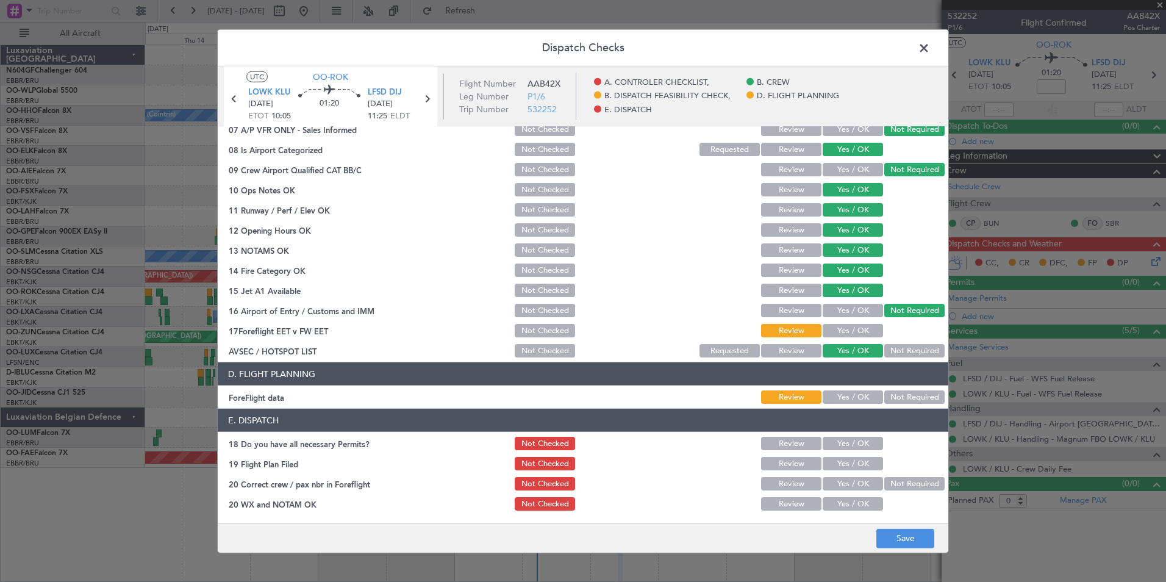
click at [887, 388] on section "D. FLIGHT PLANNING ForeFlight data Review Yes / OK Not Required" at bounding box center [583, 383] width 731 height 43
click at [890, 394] on button "Not Required" at bounding box center [914, 396] width 60 height 13
click at [902, 537] on button "Save" at bounding box center [905, 538] width 58 height 20
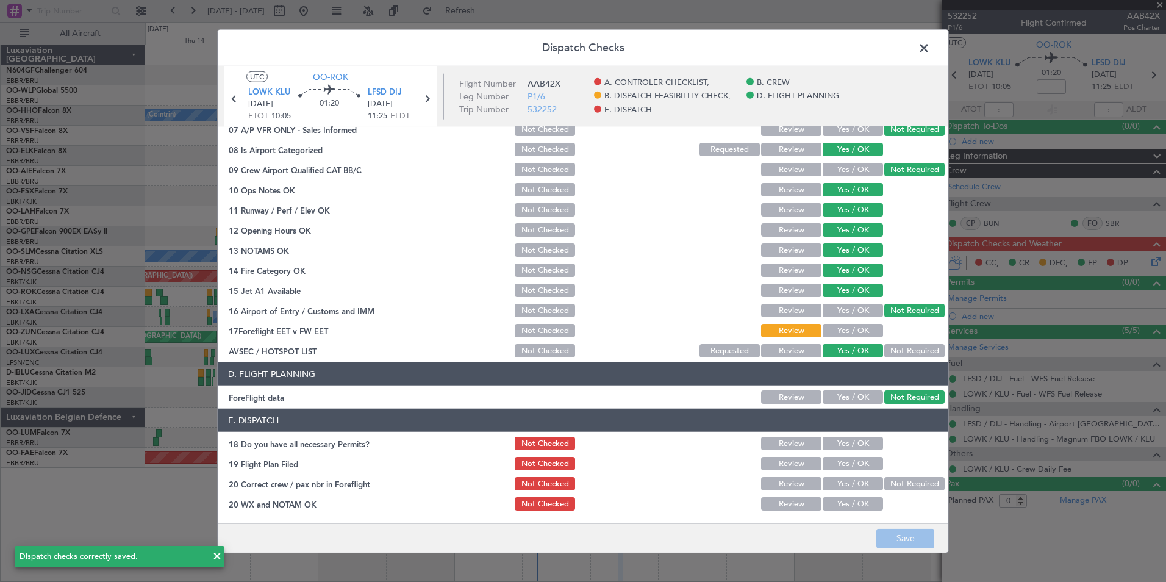
click at [930, 47] on span at bounding box center [930, 51] width 0 height 24
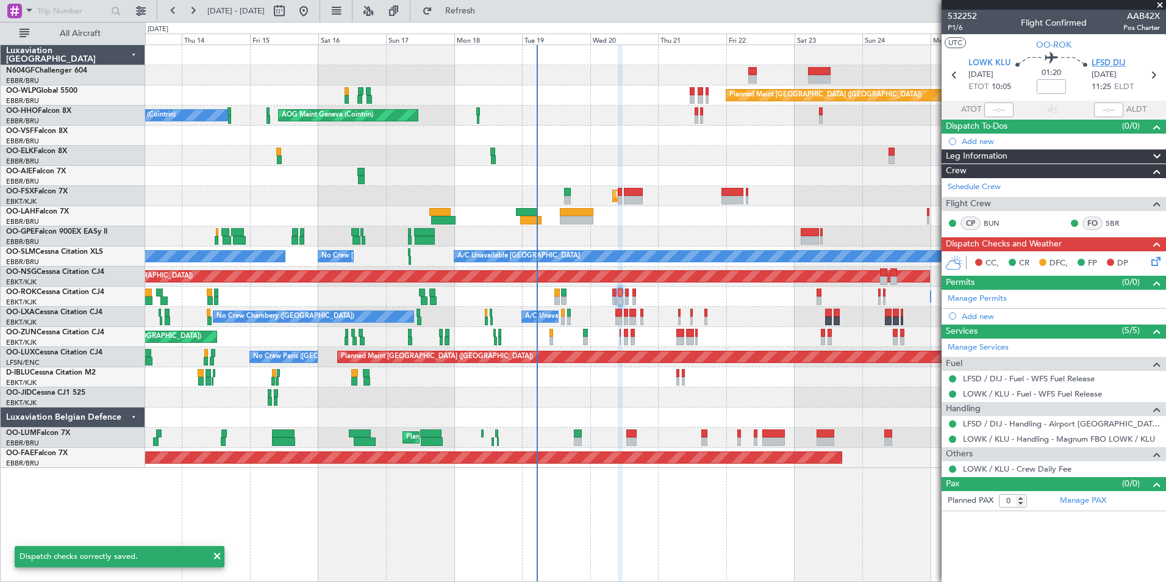
click at [1113, 63] on span "LFSD DIJ" at bounding box center [1109, 63] width 34 height 12
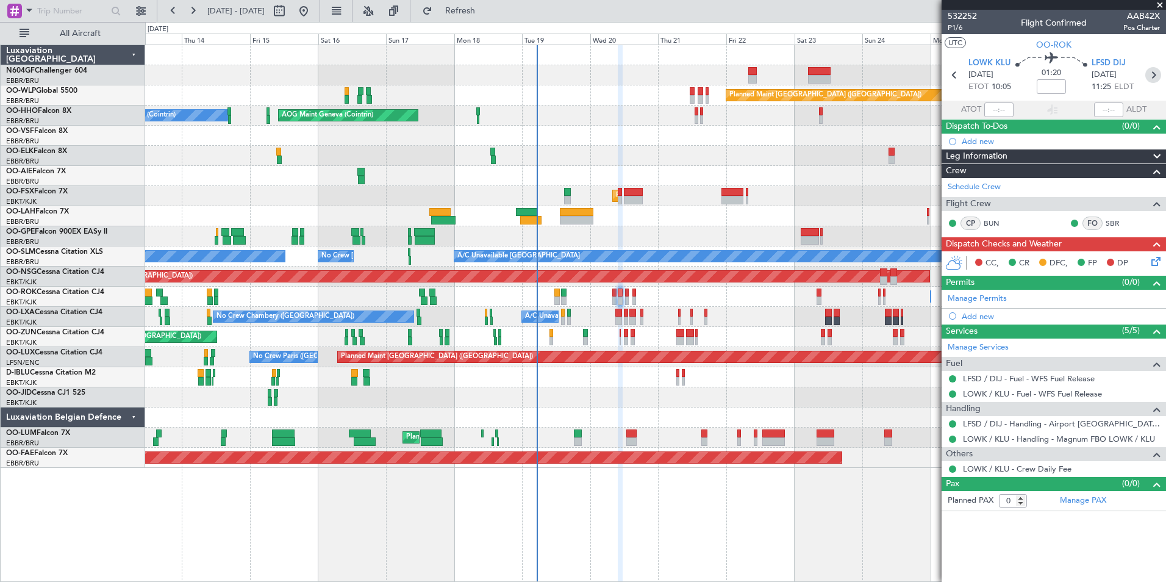
click at [1160, 75] on icon at bounding box center [1153, 75] width 16 height 16
type input "-00:20"
type input "6"
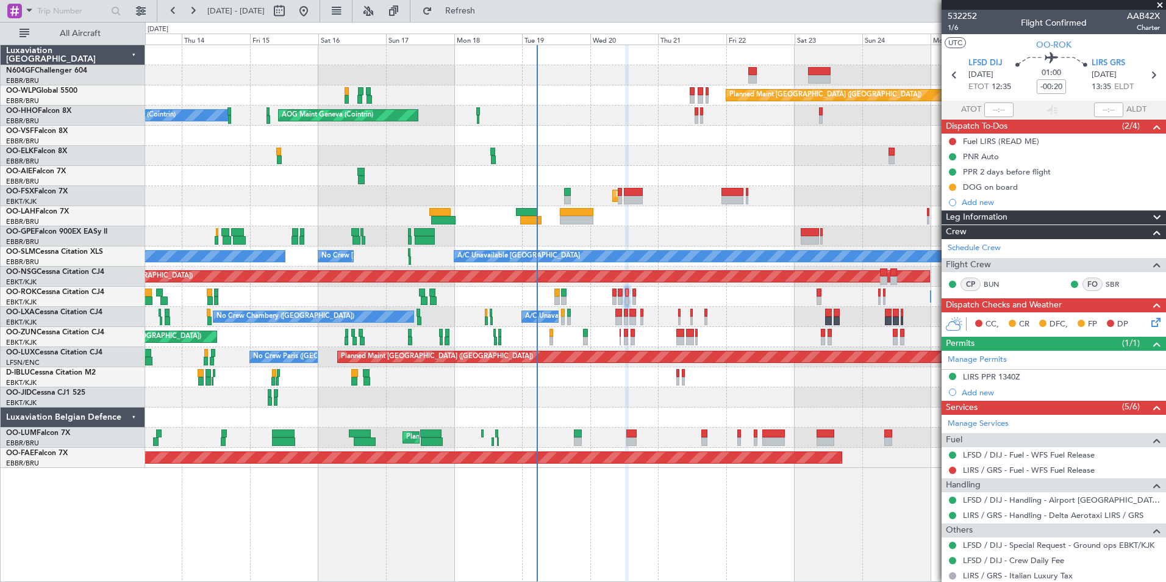
click at [1149, 324] on icon at bounding box center [1154, 320] width 10 height 10
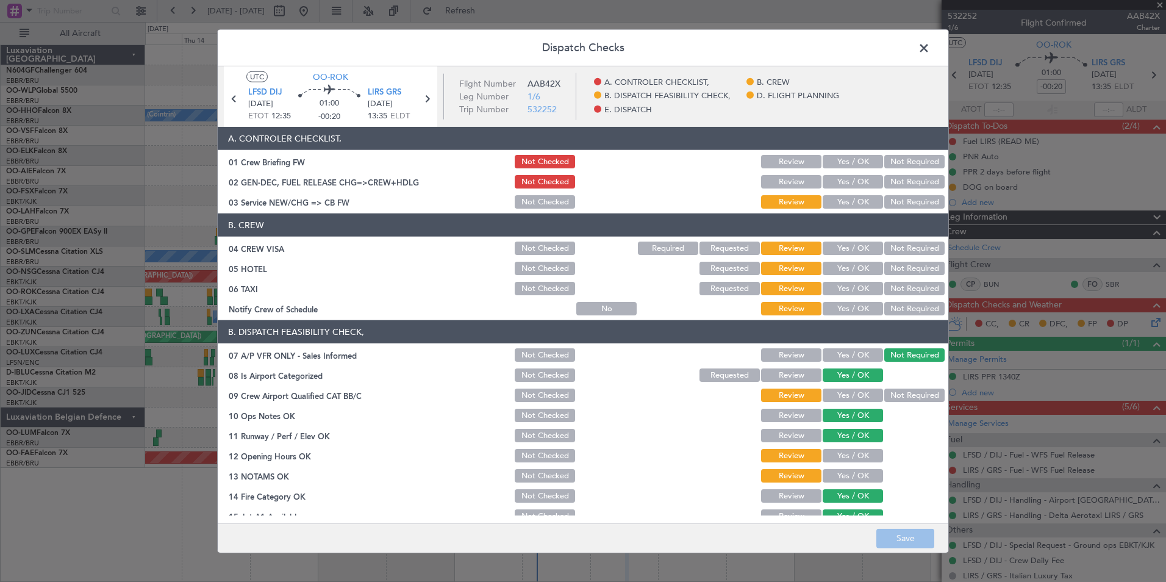
click at [844, 203] on button "Yes / OK" at bounding box center [853, 201] width 60 height 13
click at [846, 180] on button "Yes / OK" at bounding box center [853, 181] width 60 height 13
click at [859, 301] on div "Yes / OK" at bounding box center [852, 308] width 62 height 17
click at [862, 312] on button "Yes / OK" at bounding box center [853, 308] width 60 height 13
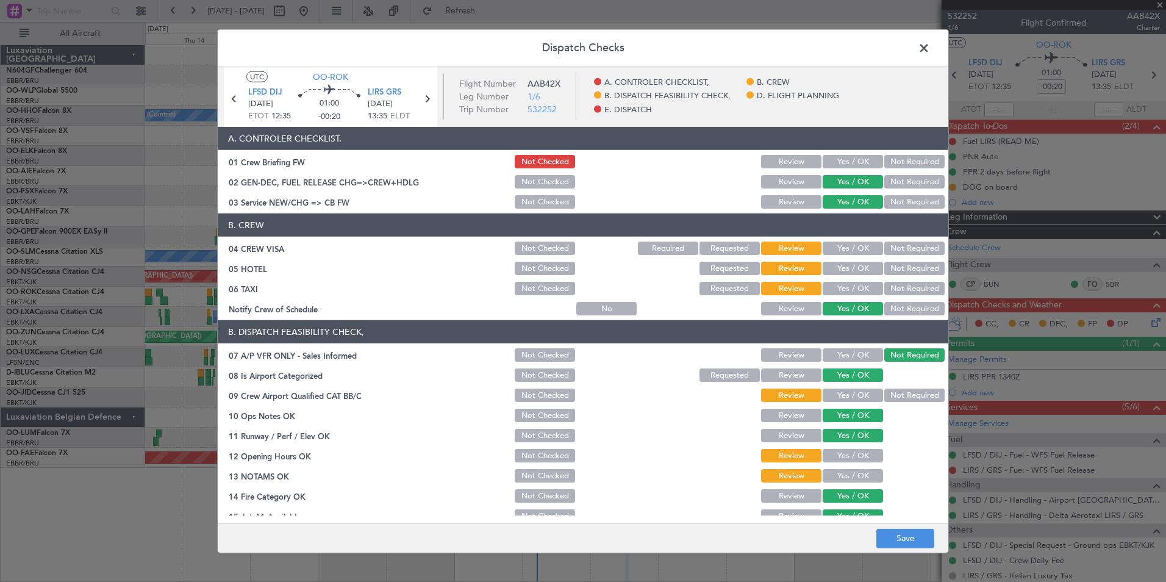
click at [894, 289] on button "Not Required" at bounding box center [914, 288] width 60 height 13
click at [898, 277] on section "B. CREW 04 CREW VISA Not Checked Required Requested Review Yes / OK Not Require…" at bounding box center [583, 265] width 731 height 104
click at [899, 273] on button "Not Required" at bounding box center [914, 268] width 60 height 13
click at [902, 252] on button "Not Required" at bounding box center [914, 248] width 60 height 13
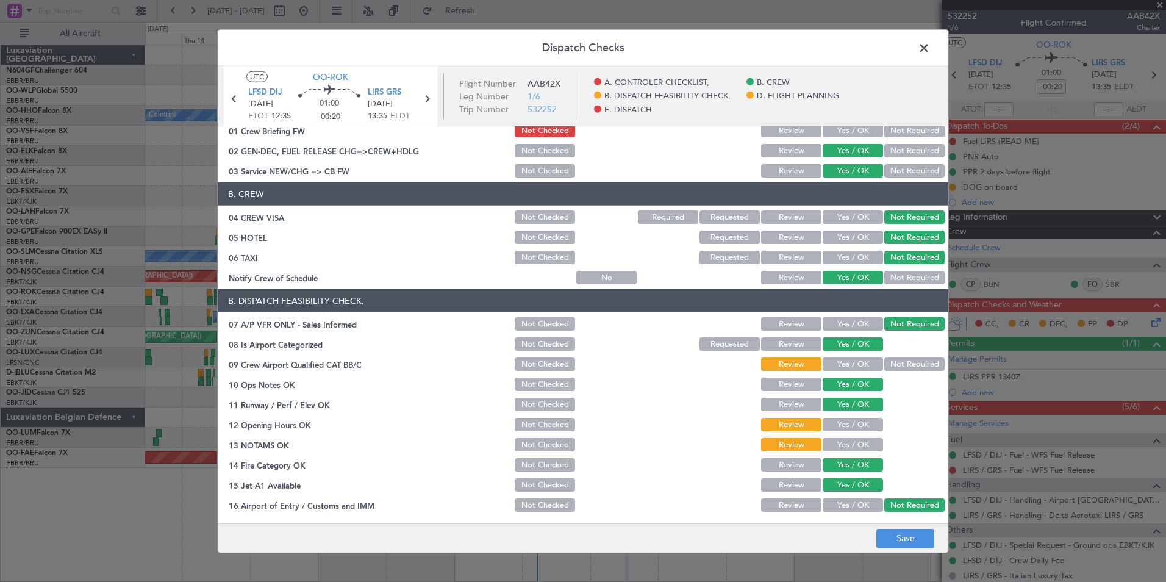
scroll to position [32, 0]
click at [912, 362] on button "Not Required" at bounding box center [914, 363] width 60 height 13
click at [835, 428] on button "Yes / OK" at bounding box center [853, 423] width 60 height 13
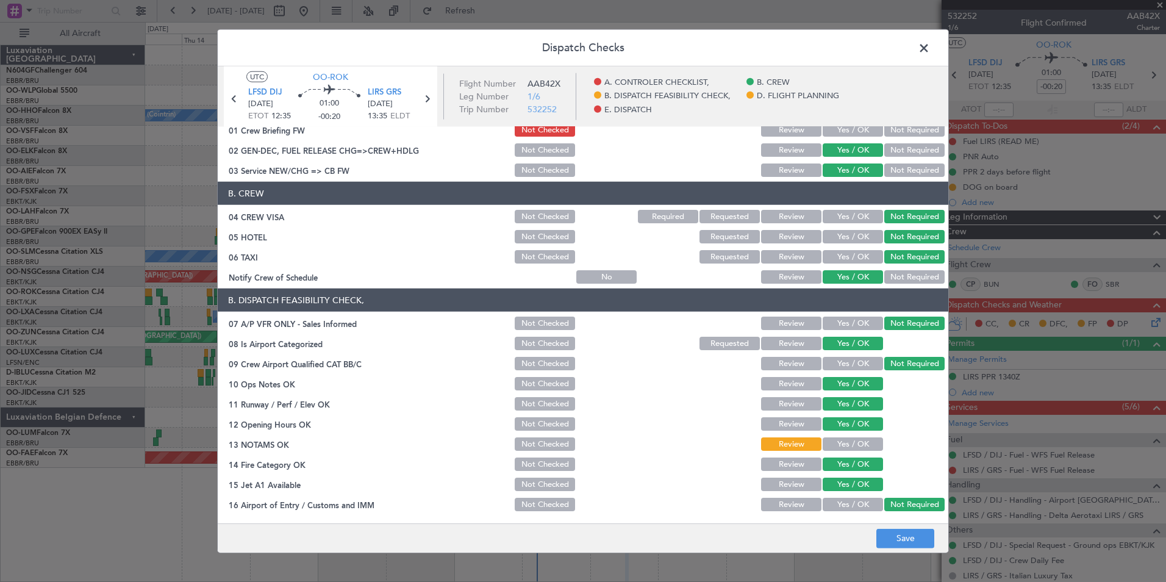
click at [836, 437] on div "Yes / OK" at bounding box center [852, 444] width 62 height 17
click at [839, 448] on button "Yes / OK" at bounding box center [853, 443] width 60 height 13
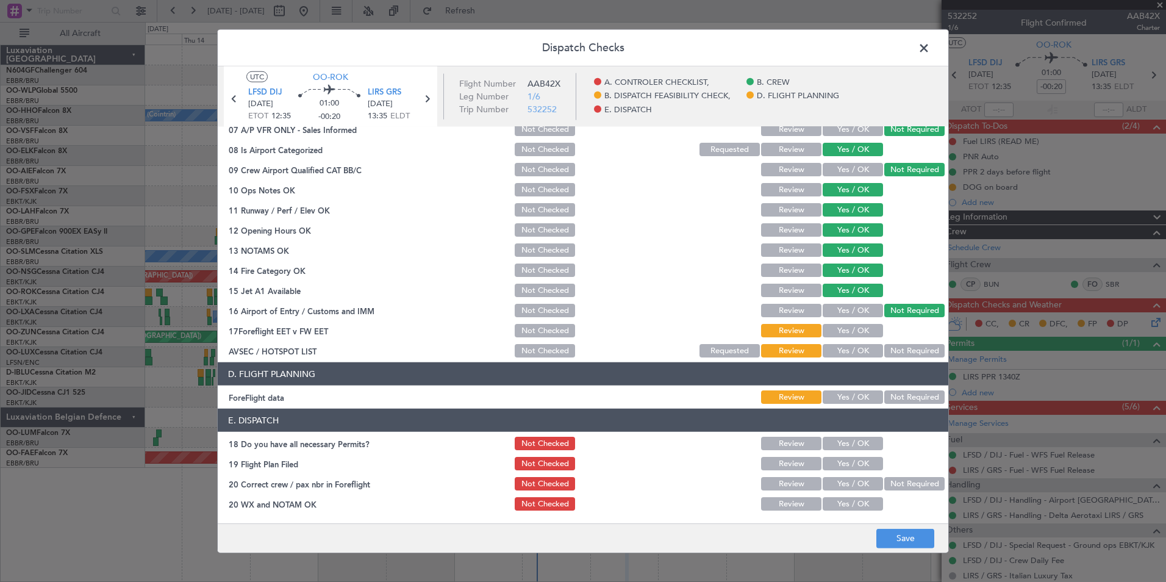
click at [849, 354] on button "Yes / OK" at bounding box center [853, 350] width 60 height 13
click at [898, 390] on div "Not Required" at bounding box center [914, 397] width 62 height 17
click at [900, 396] on button "Not Required" at bounding box center [914, 396] width 60 height 13
click at [892, 521] on main "UTC OO-ROK LFSD DIJ 20/08/2025 ETOT 12:35 01:00 -00:20 LIRS GRS 20/08/2025 13:3…" at bounding box center [583, 297] width 731 height 462
click at [897, 534] on button "Save" at bounding box center [905, 538] width 58 height 20
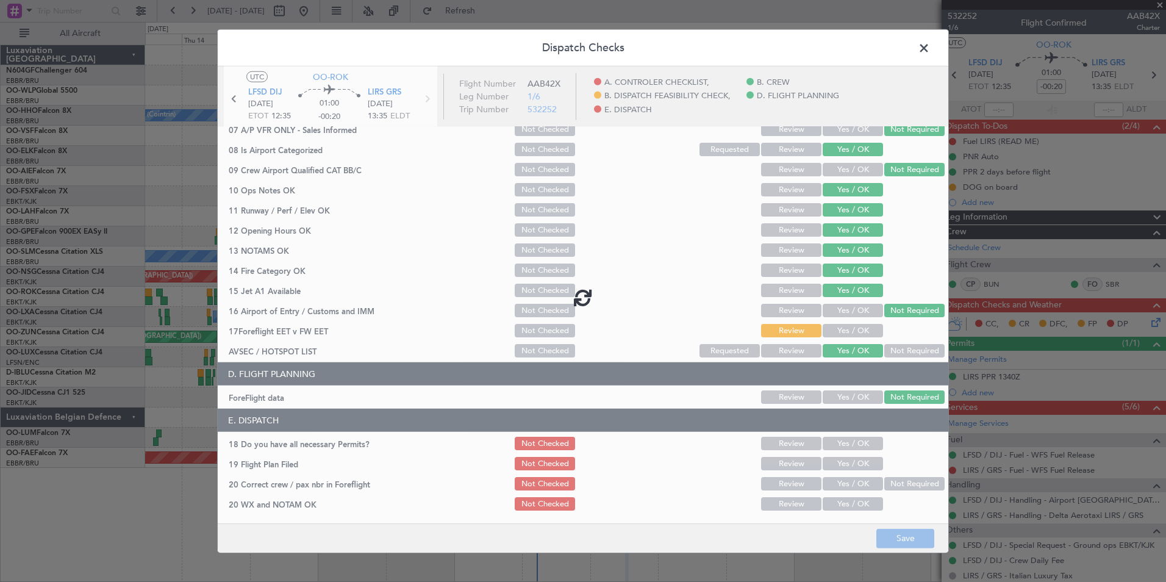
click at [898, 542] on footer "Save" at bounding box center [583, 537] width 731 height 29
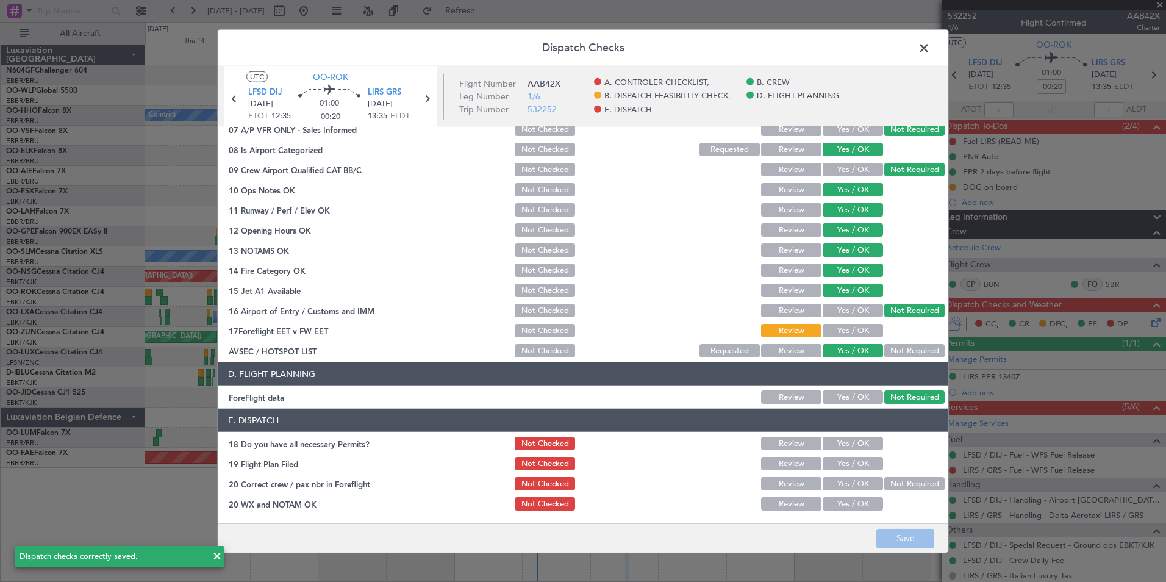
click at [930, 50] on span at bounding box center [930, 51] width 0 height 24
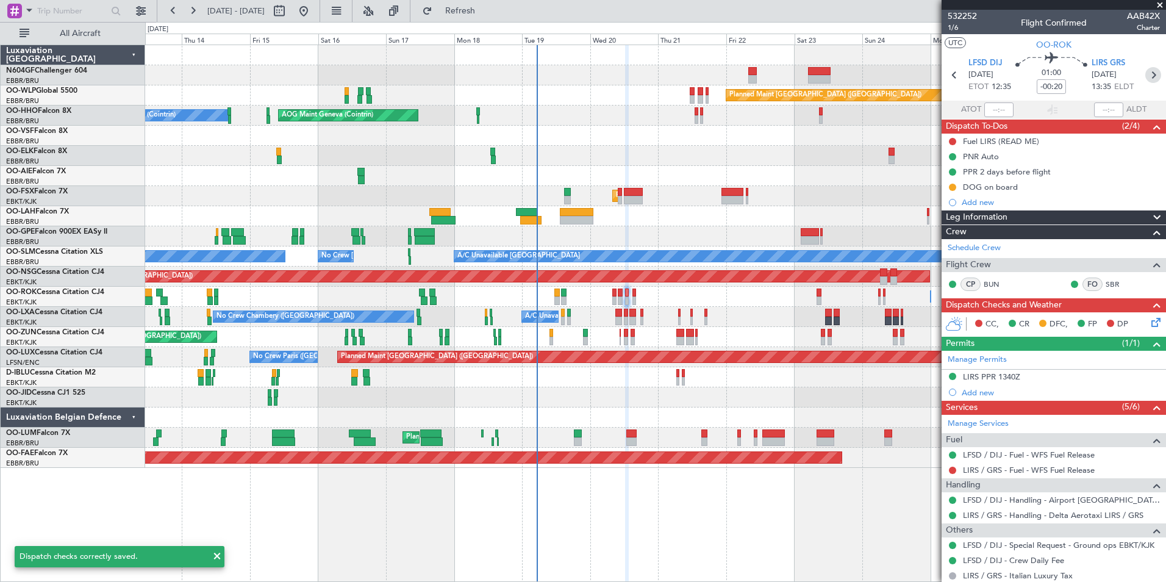
click at [1149, 79] on icon at bounding box center [1153, 75] width 16 height 16
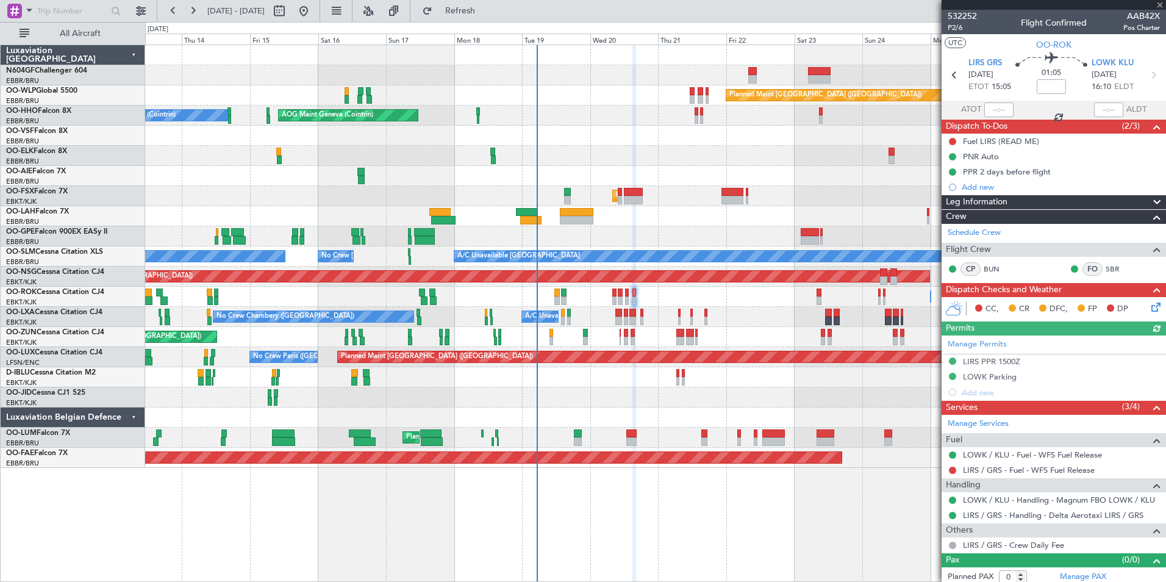
scroll to position [5, 0]
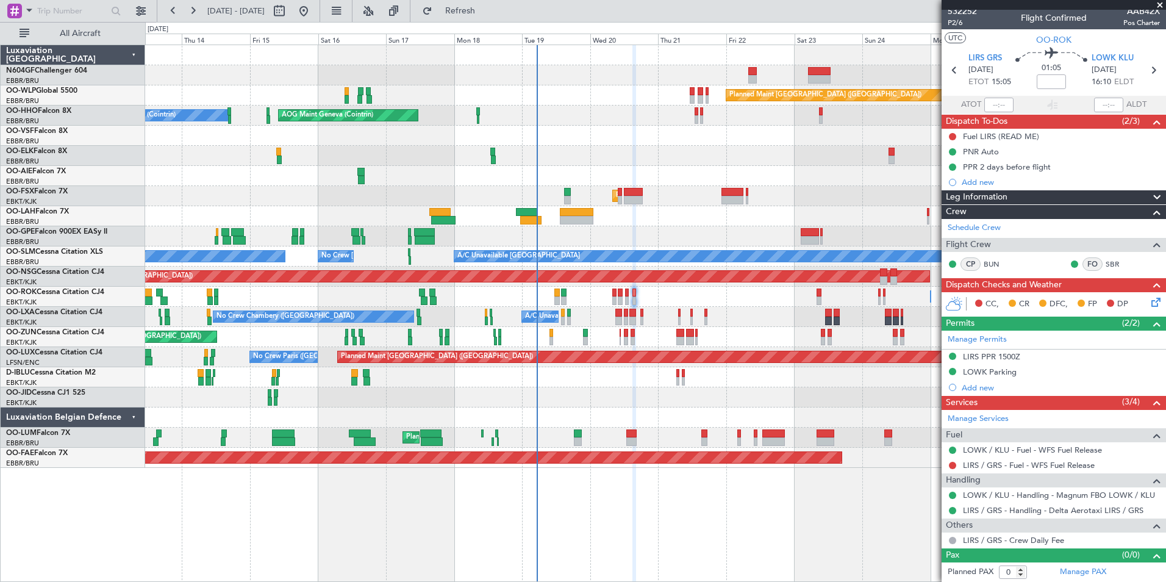
click at [1150, 305] on icon at bounding box center [1154, 300] width 10 height 10
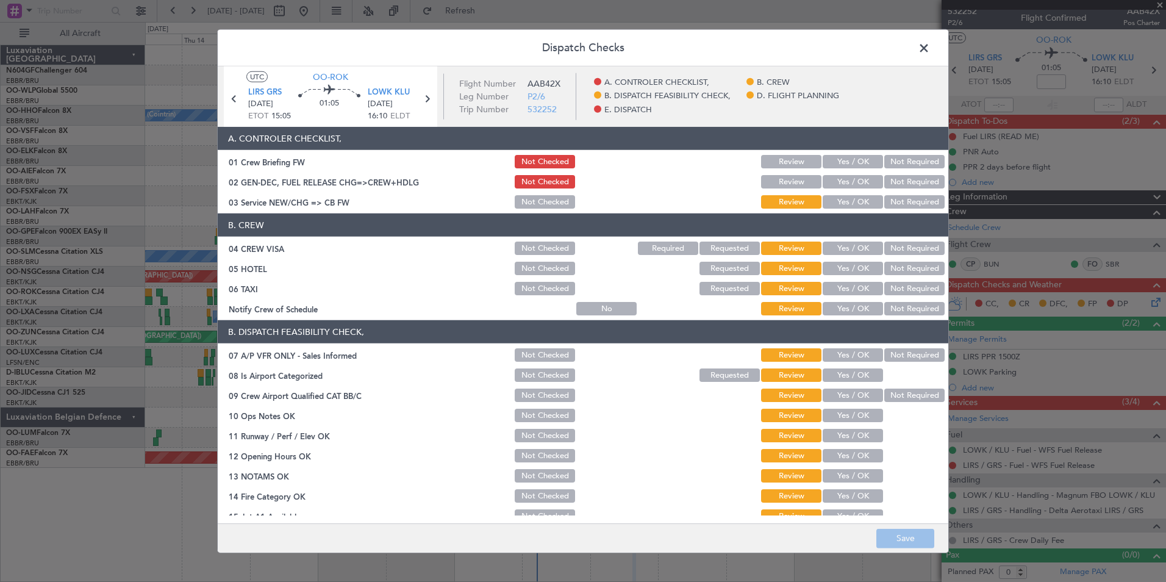
click at [859, 305] on button "Yes / OK" at bounding box center [853, 308] width 60 height 13
click at [889, 288] on button "Not Required" at bounding box center [914, 288] width 60 height 13
click at [905, 251] on button "Not Required" at bounding box center [914, 248] width 60 height 13
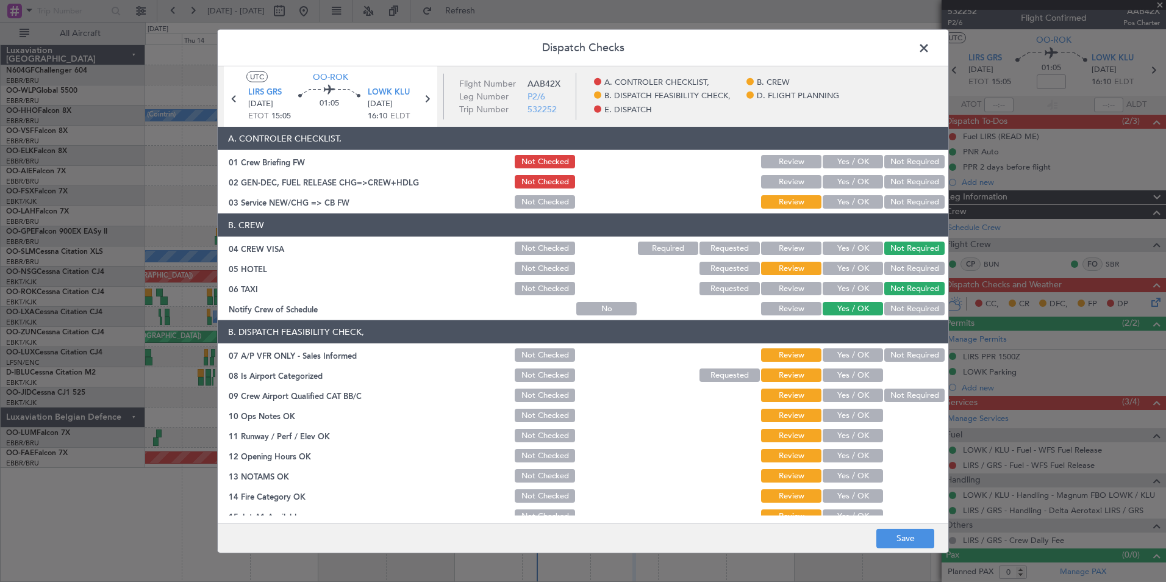
click at [848, 199] on button "Yes / OK" at bounding box center [853, 201] width 60 height 13
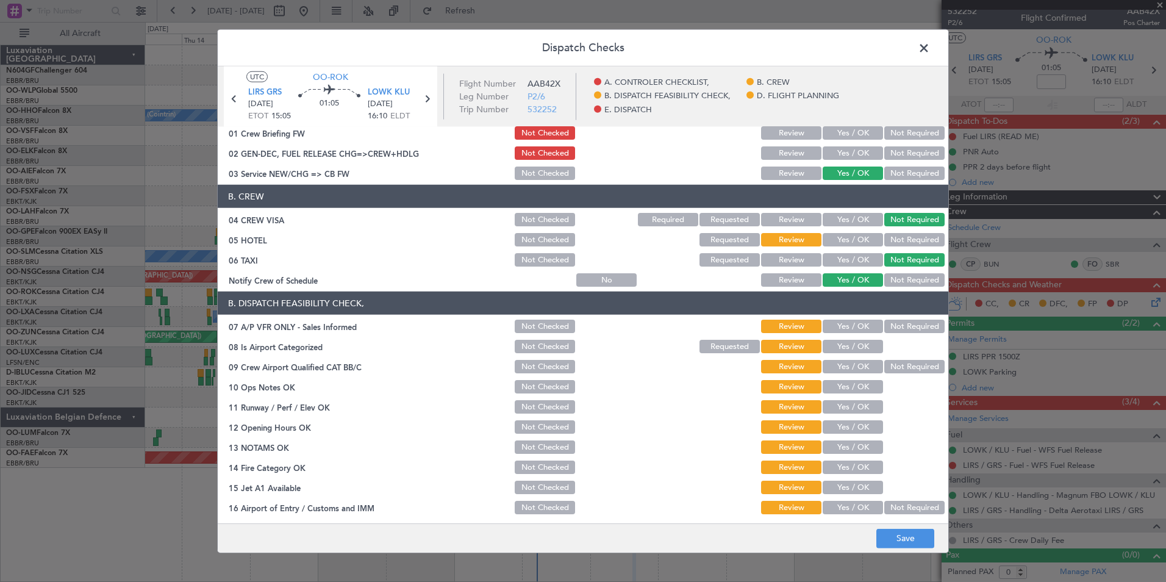
scroll to position [30, 0]
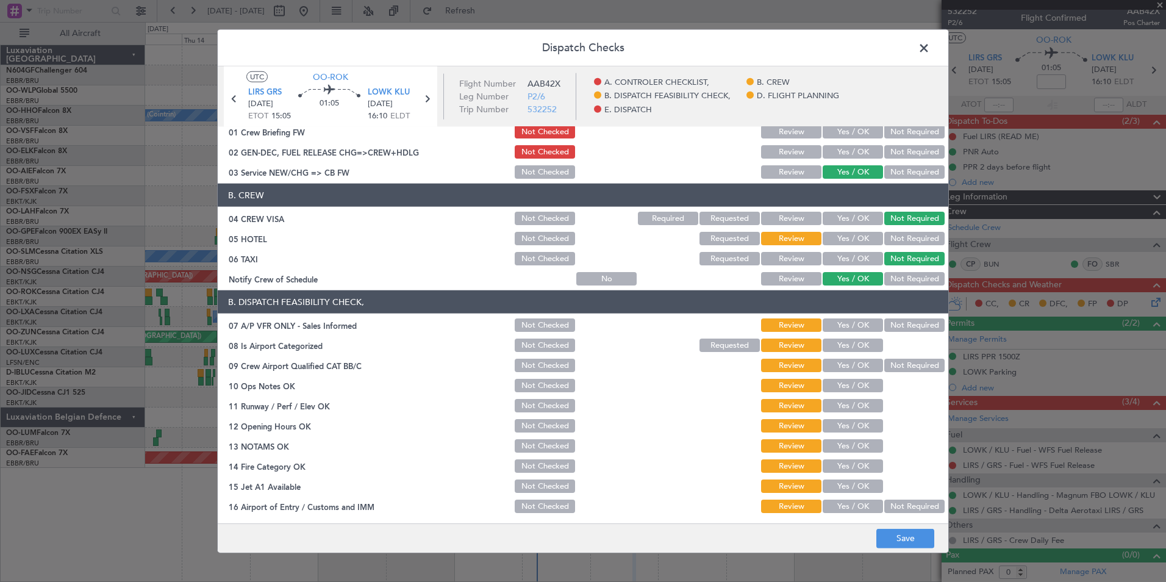
click at [918, 327] on button "Not Required" at bounding box center [914, 324] width 60 height 13
click at [852, 348] on button "Yes / OK" at bounding box center [853, 345] width 60 height 13
click at [914, 368] on button "Not Required" at bounding box center [914, 365] width 60 height 13
click at [863, 389] on button "Yes / OK" at bounding box center [853, 385] width 60 height 13
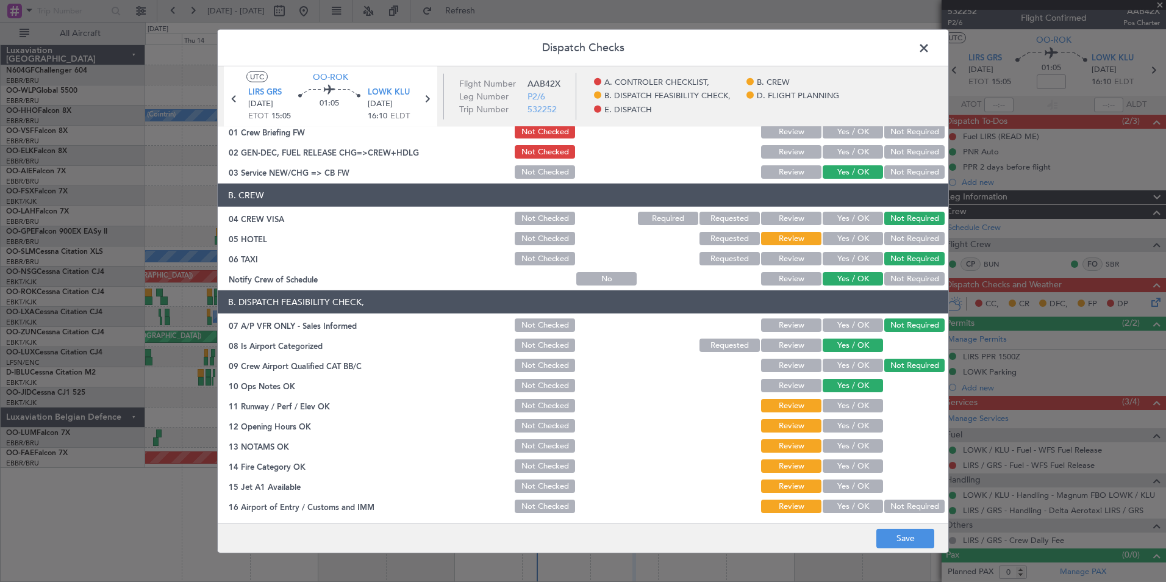
click at [862, 399] on button "Yes / OK" at bounding box center [853, 405] width 60 height 13
click at [861, 431] on button "Yes / OK" at bounding box center [853, 425] width 60 height 13
click at [861, 448] on button "Yes / OK" at bounding box center [853, 445] width 60 height 13
click at [861, 470] on button "Yes / OK" at bounding box center [853, 465] width 60 height 13
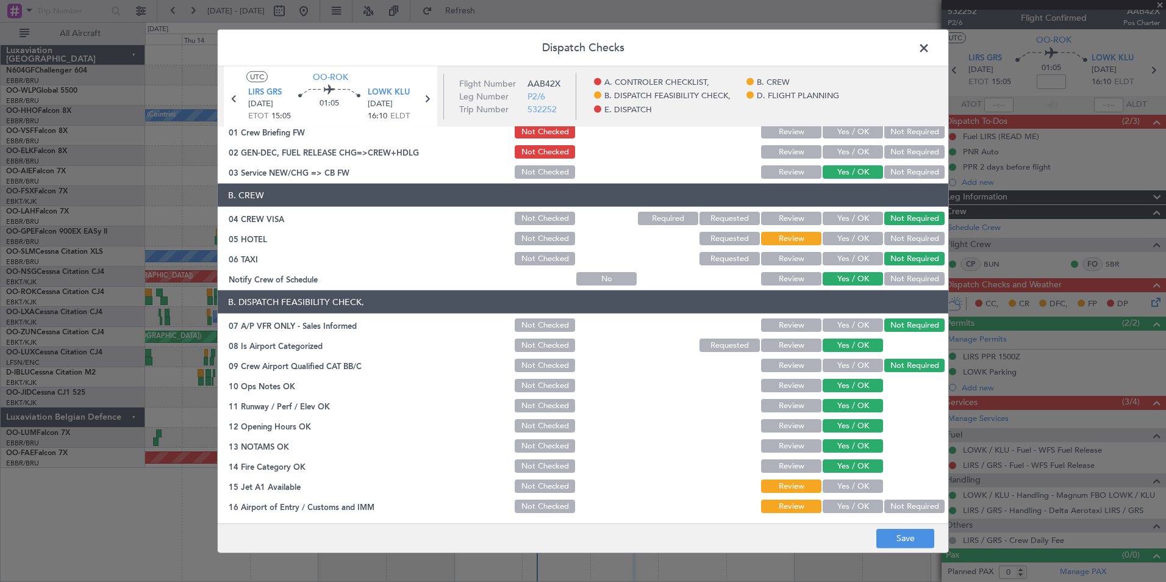
scroll to position [90, 0]
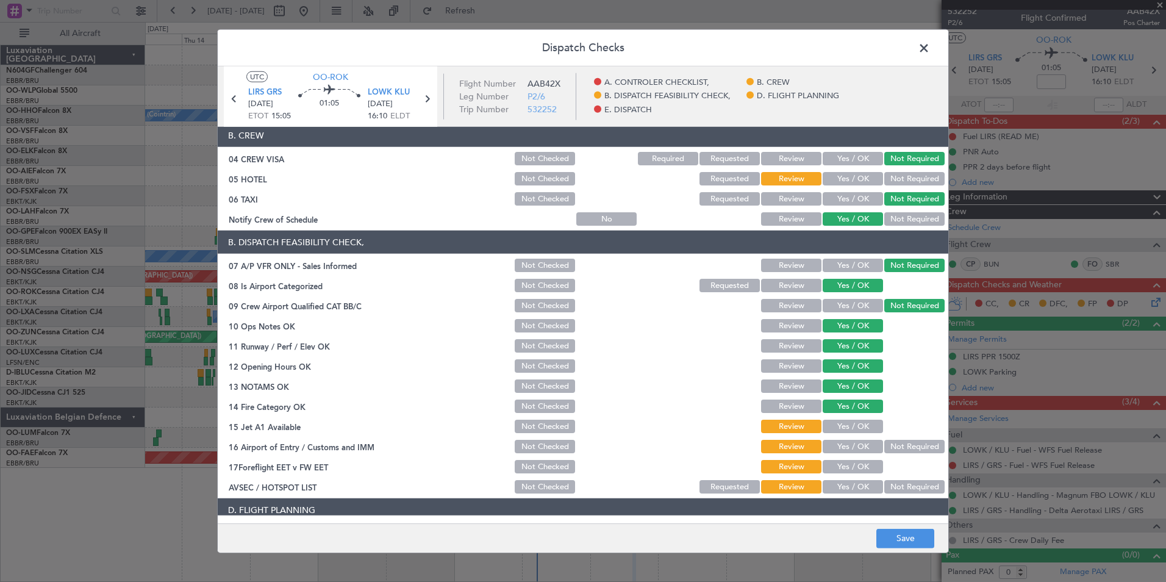
click at [863, 429] on button "Yes / OK" at bounding box center [853, 426] width 60 height 13
click at [894, 442] on button "Not Required" at bounding box center [914, 446] width 60 height 13
click at [858, 487] on button "Yes / OK" at bounding box center [853, 486] width 60 height 13
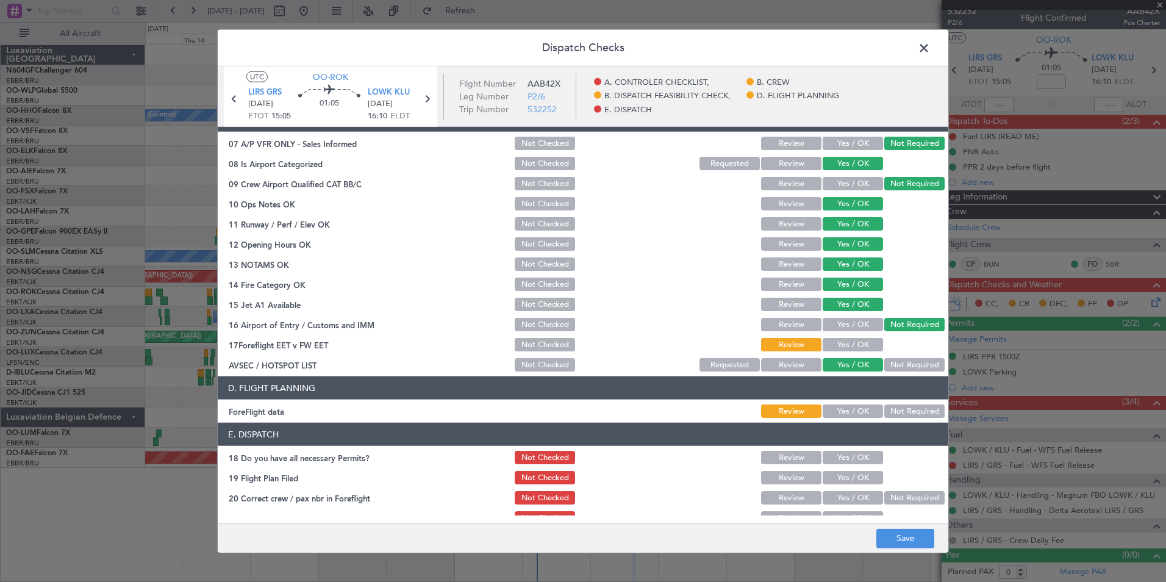
scroll to position [226, 0]
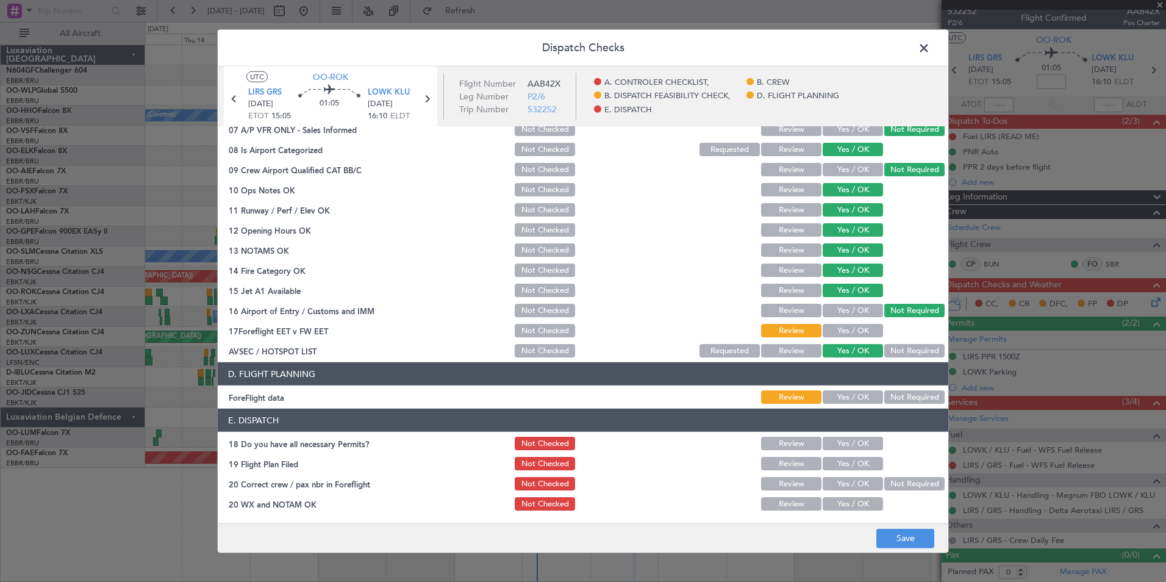
click at [886, 401] on button "Not Required" at bounding box center [914, 396] width 60 height 13
click at [890, 543] on button "Save" at bounding box center [905, 538] width 58 height 20
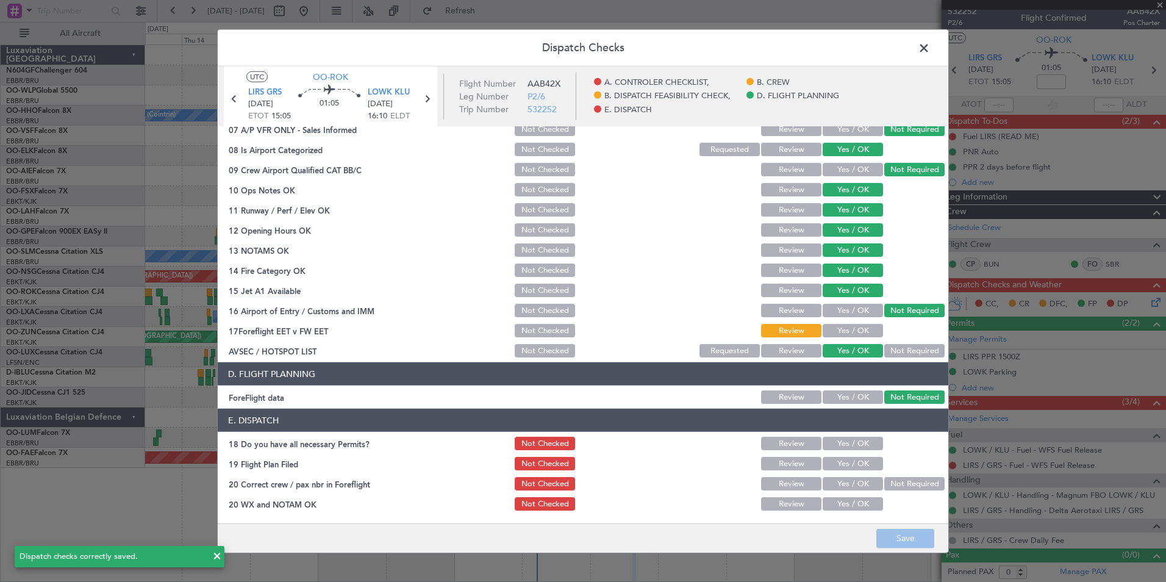
click at [930, 49] on span at bounding box center [930, 51] width 0 height 24
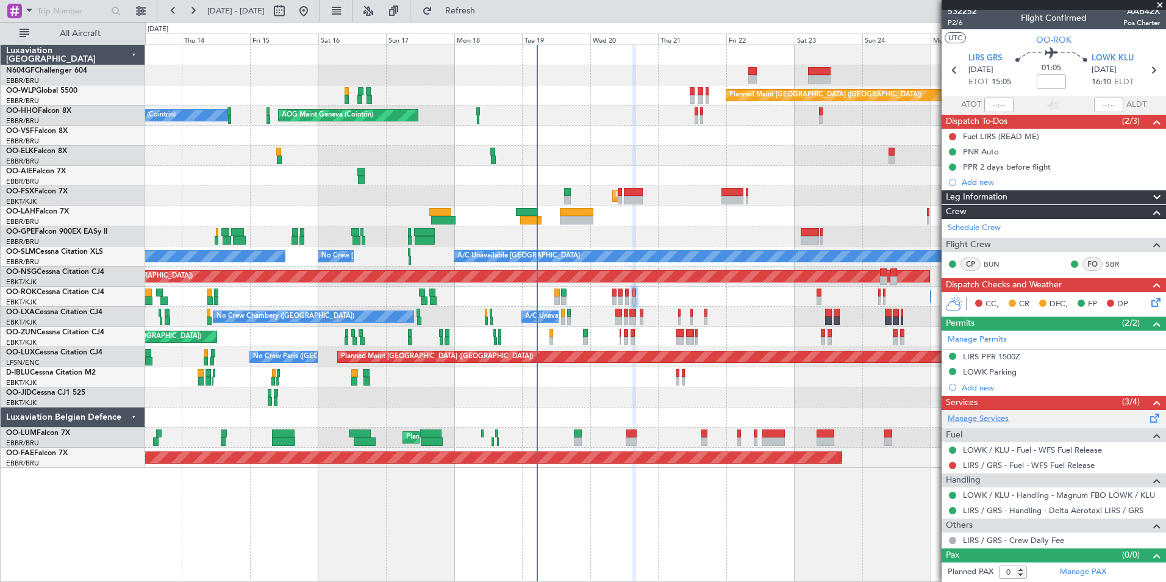
click at [999, 414] on link "Manage Services" at bounding box center [978, 419] width 61 height 12
click at [467, 6] on button "Refresh" at bounding box center [453, 11] width 73 height 20
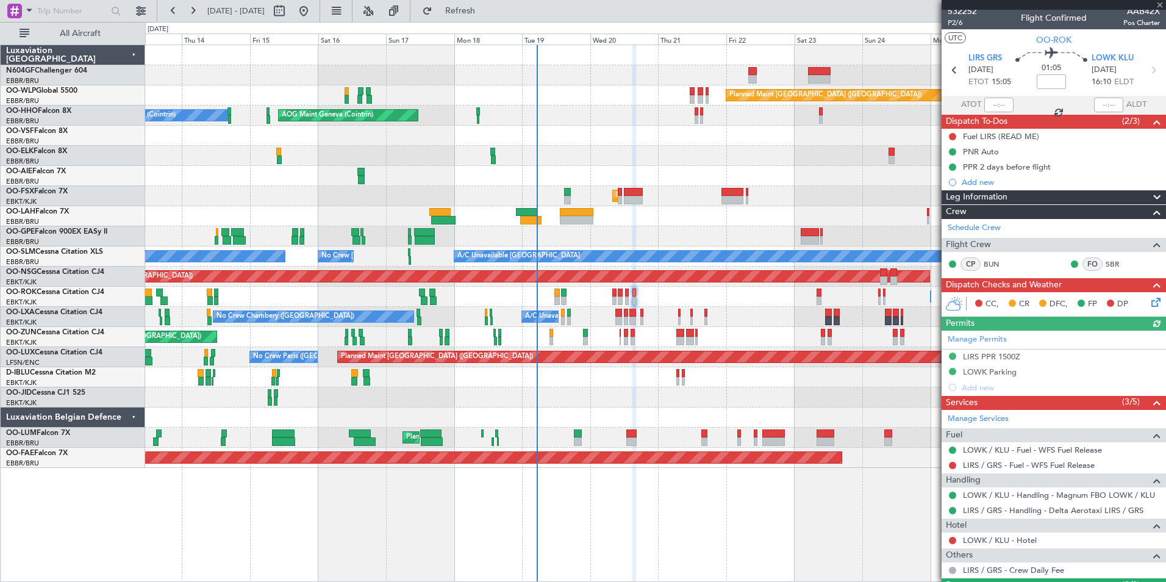
scroll to position [35, 0]
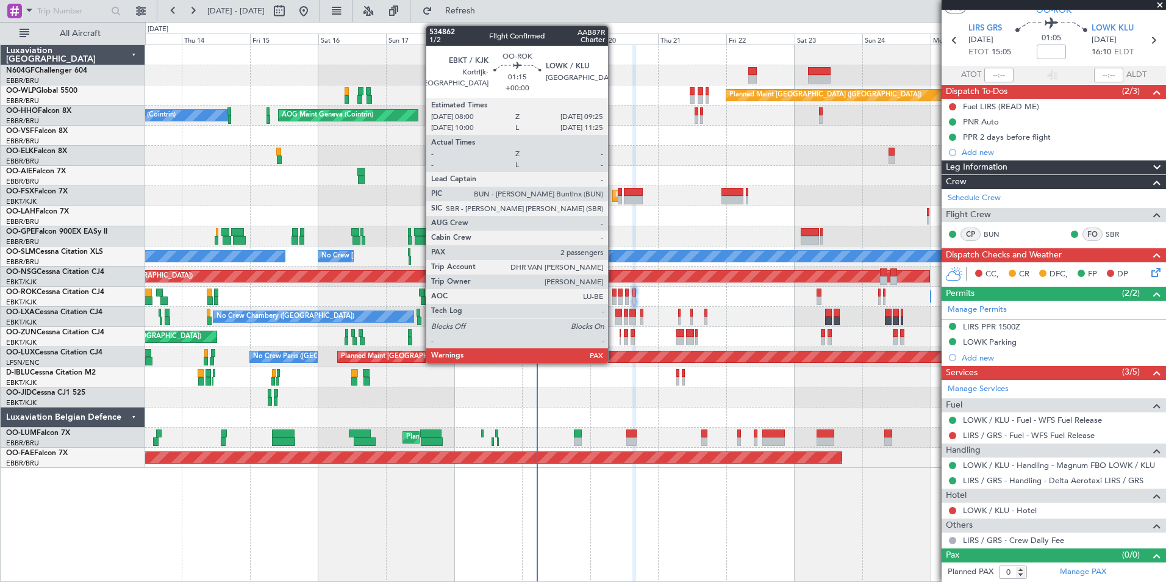
click at [614, 295] on div at bounding box center [614, 293] width 4 height 9
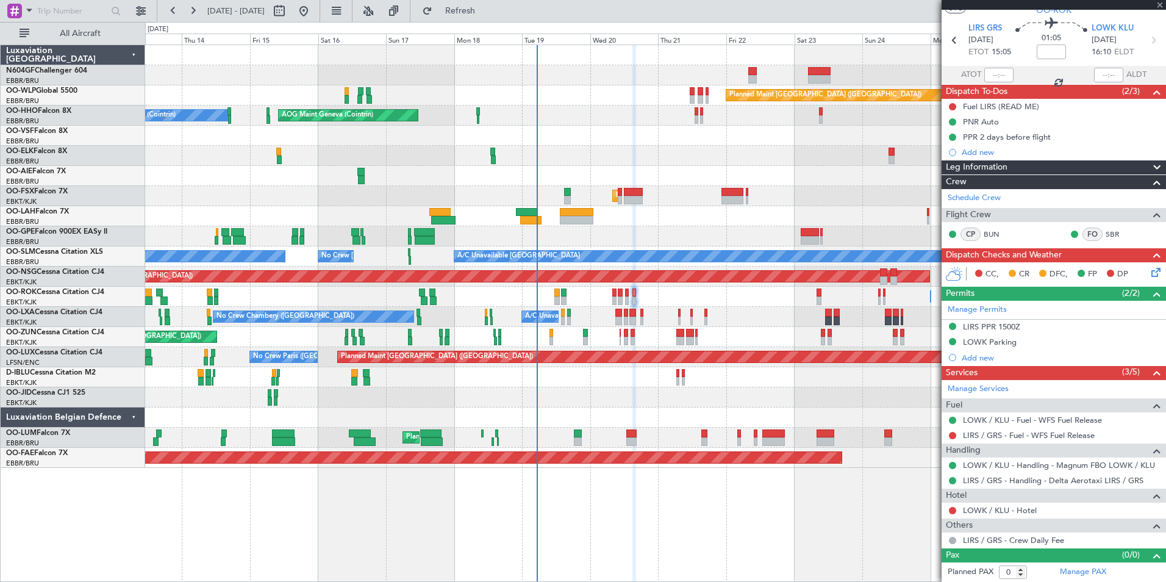
type input "2"
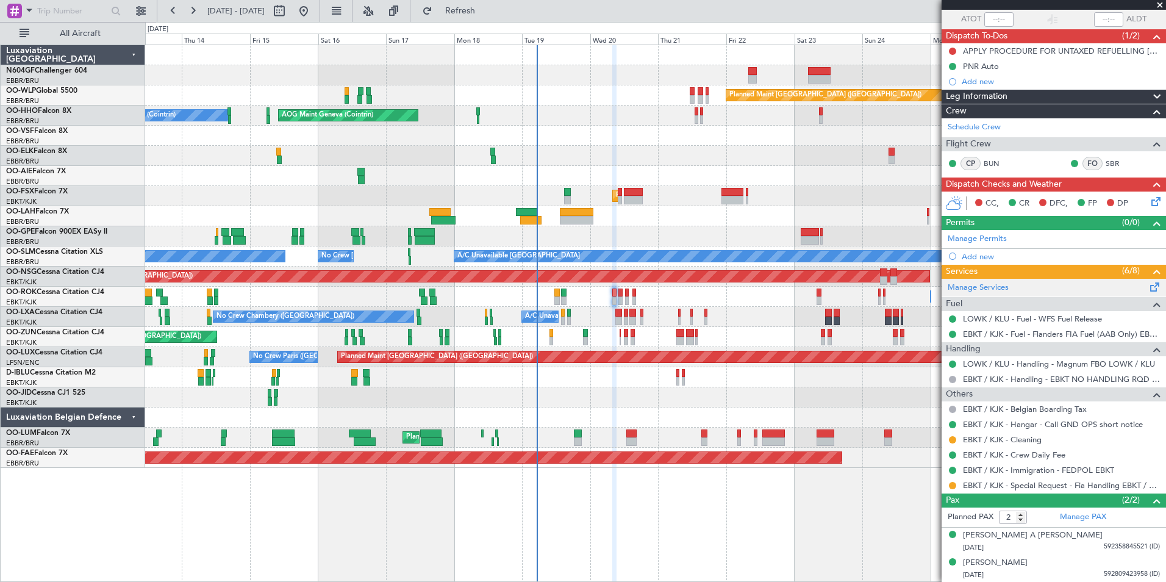
scroll to position [0, 0]
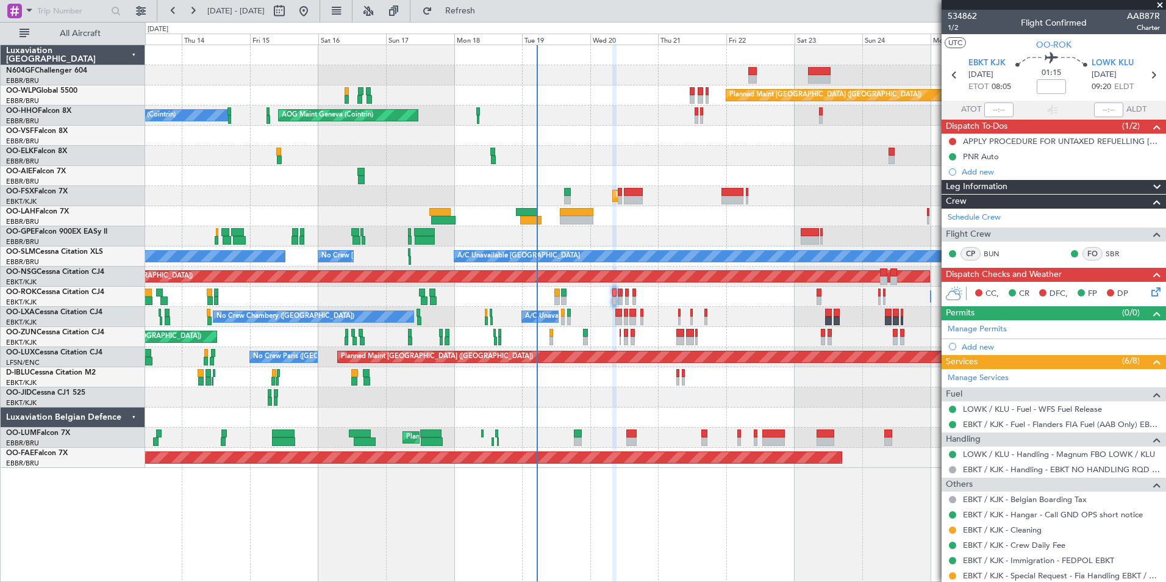
click at [1149, 295] on icon at bounding box center [1154, 290] width 10 height 10
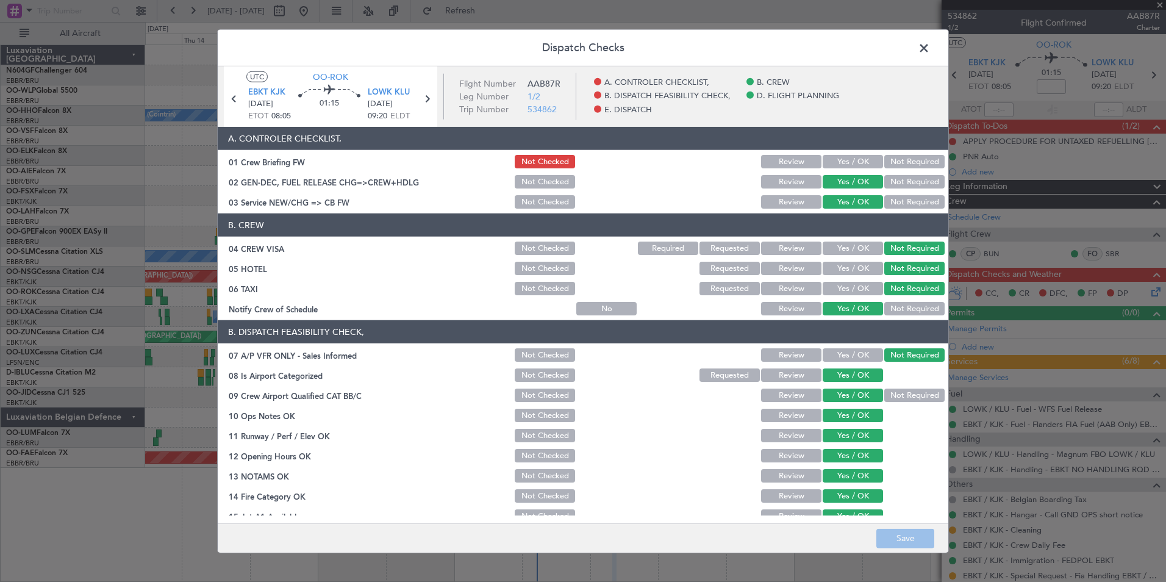
scroll to position [226, 0]
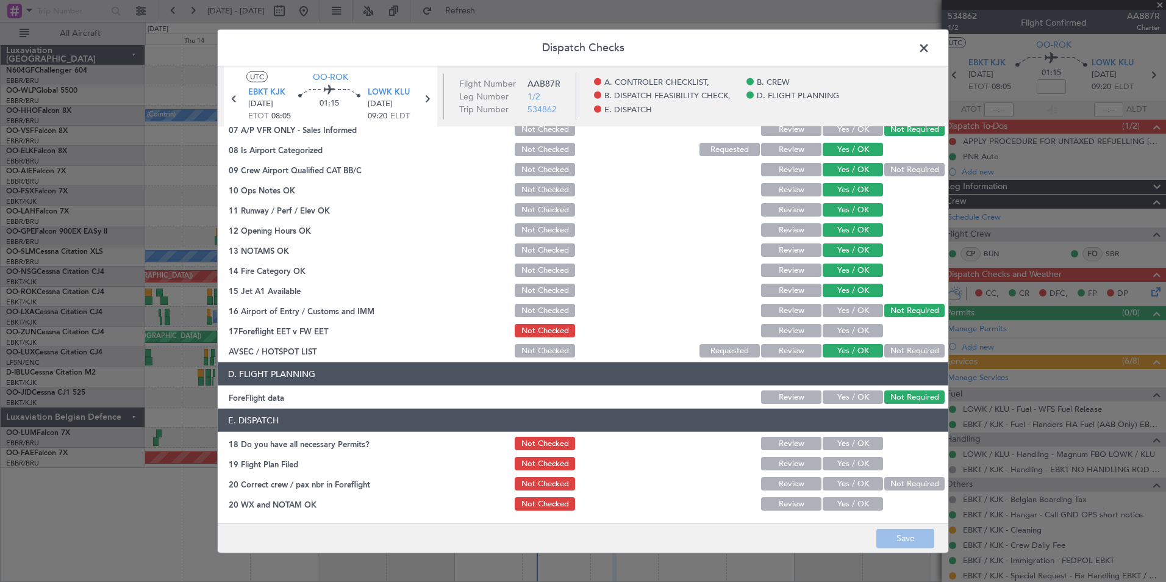
click at [858, 332] on button "Yes / OK" at bounding box center [853, 330] width 60 height 13
click at [840, 440] on button "Yes / OK" at bounding box center [853, 443] width 60 height 13
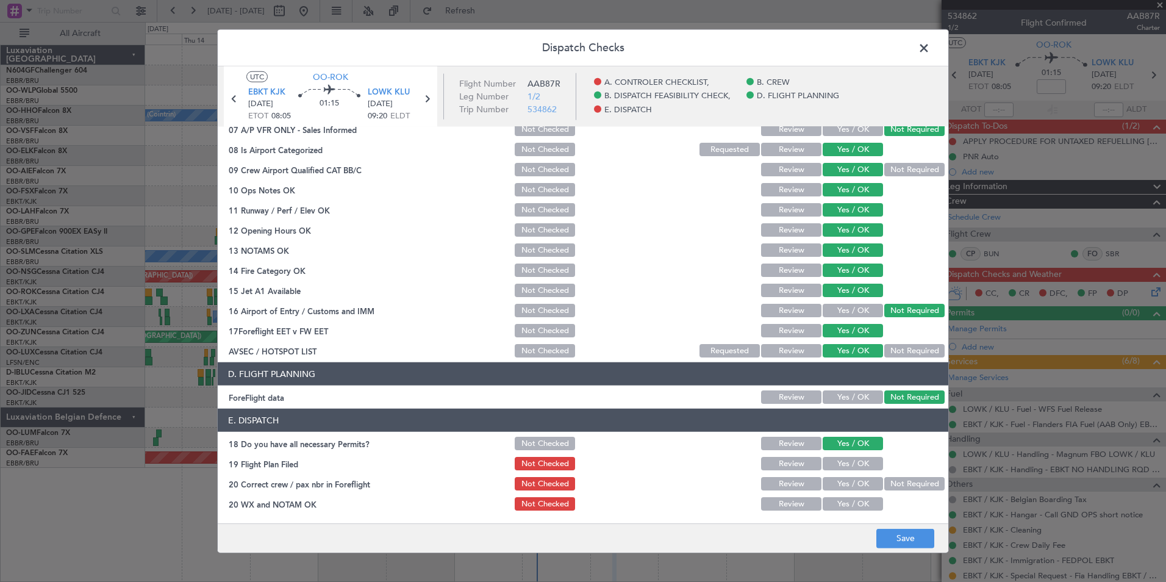
click at [844, 458] on button "Yes / OK" at bounding box center [853, 463] width 60 height 13
click at [850, 487] on button "Yes / OK" at bounding box center [853, 483] width 60 height 13
click at [853, 496] on div "Yes / OK" at bounding box center [852, 503] width 62 height 17
click at [858, 502] on button "Yes / OK" at bounding box center [853, 503] width 60 height 13
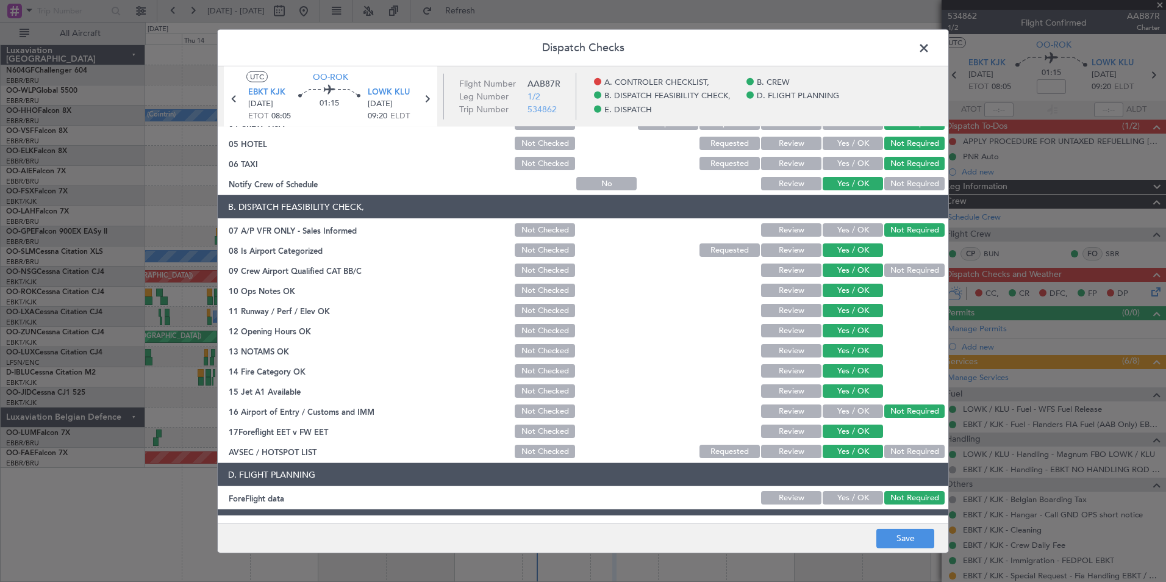
scroll to position [0, 0]
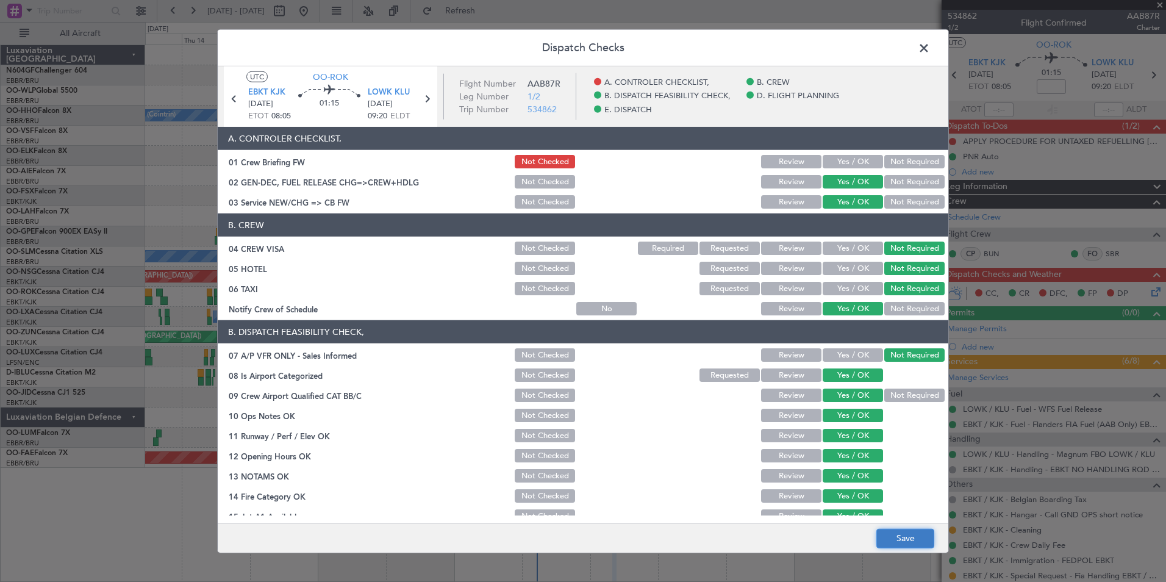
click at [916, 544] on button "Save" at bounding box center [905, 538] width 58 height 20
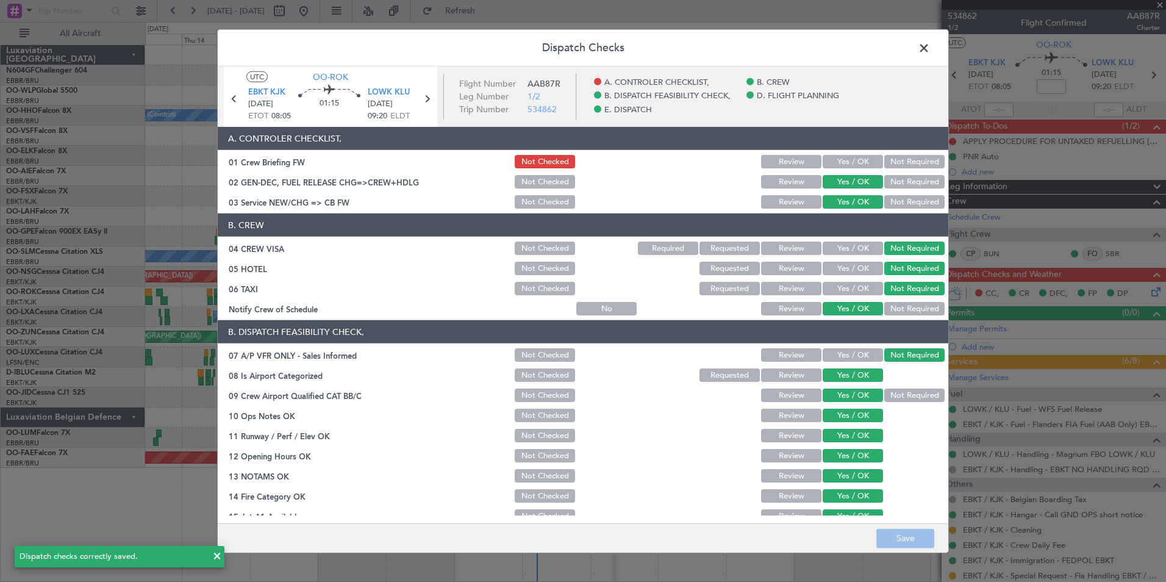
click at [930, 41] on span at bounding box center [930, 51] width 0 height 24
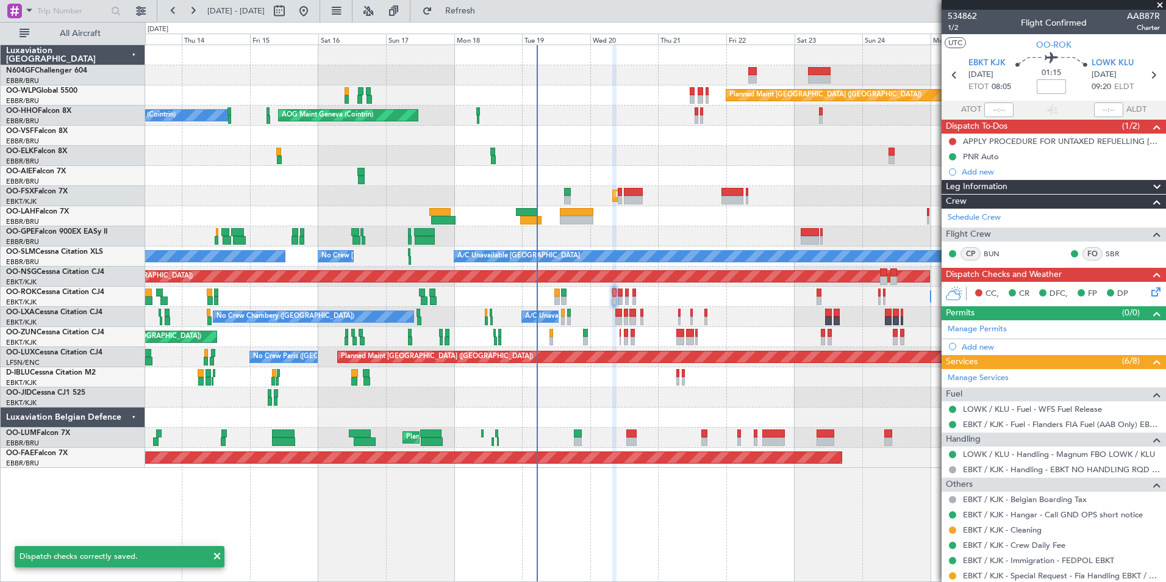
click at [1051, 90] on input at bounding box center [1051, 86] width 29 height 15
click at [1067, 94] on div "01:15 +5" at bounding box center [1051, 74] width 81 height 45
type input "+00:05"
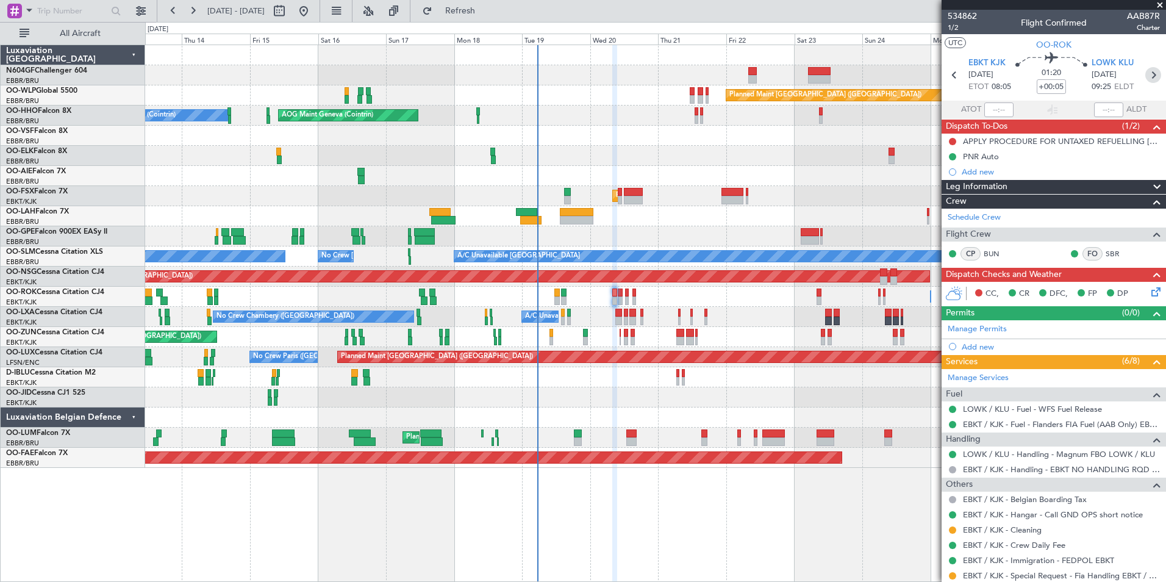
click at [1150, 71] on icon at bounding box center [1153, 75] width 16 height 16
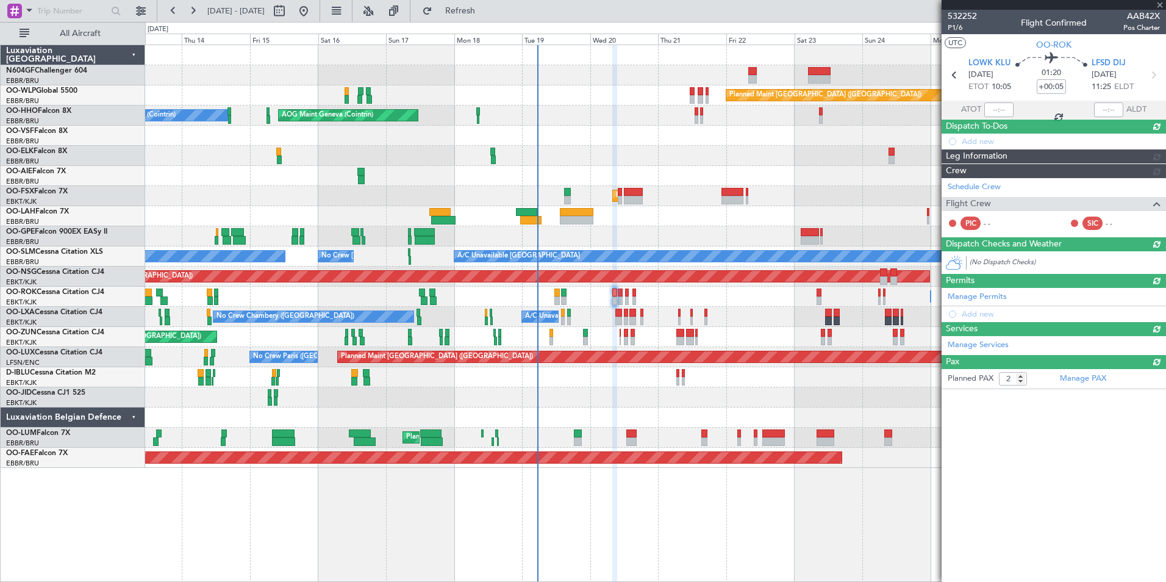
type input "0"
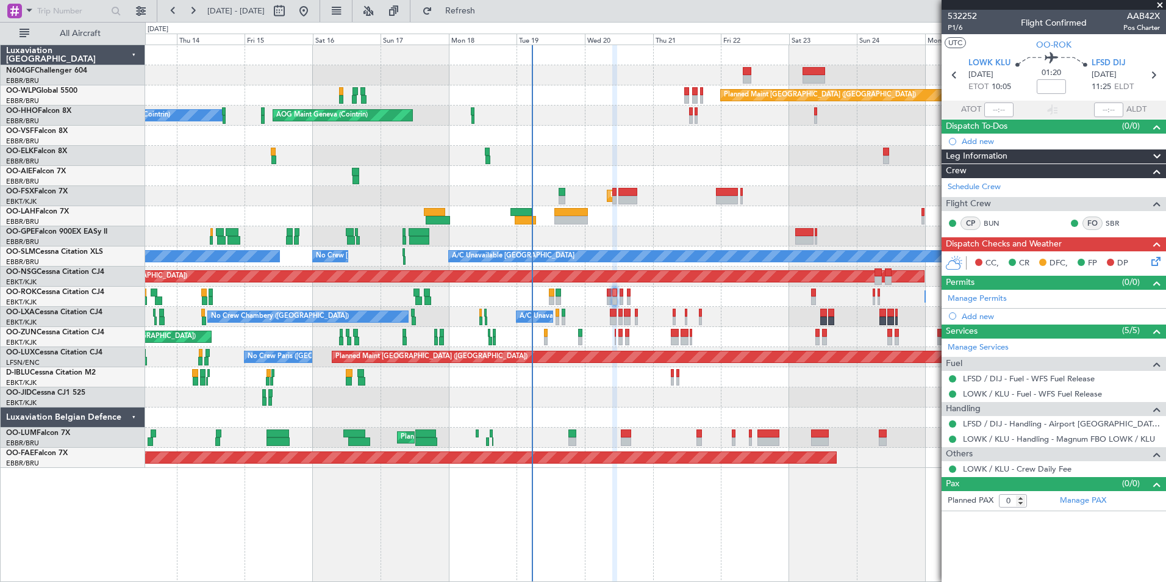
click at [1093, 56] on section "LOWK KLU 20/08/2025 ETOT 10:05 01:20 LFSD DIJ 20/08/2025 11:25 ELDT" at bounding box center [1054, 76] width 224 height 48
click at [1107, 61] on span "LFSD DIJ" at bounding box center [1109, 63] width 34 height 12
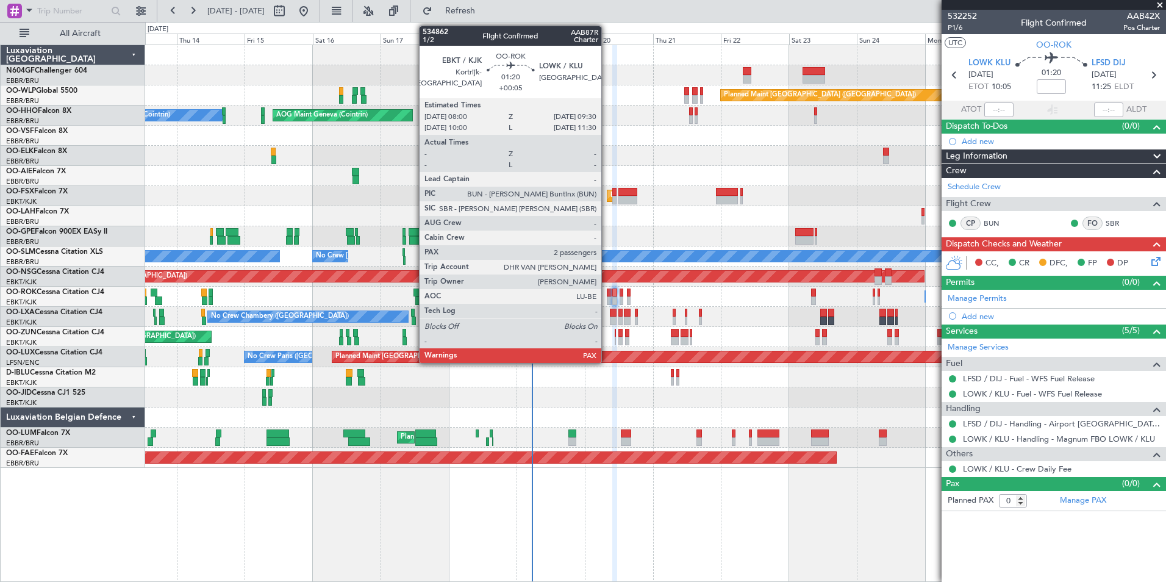
click at [608, 295] on div at bounding box center [609, 293] width 4 height 9
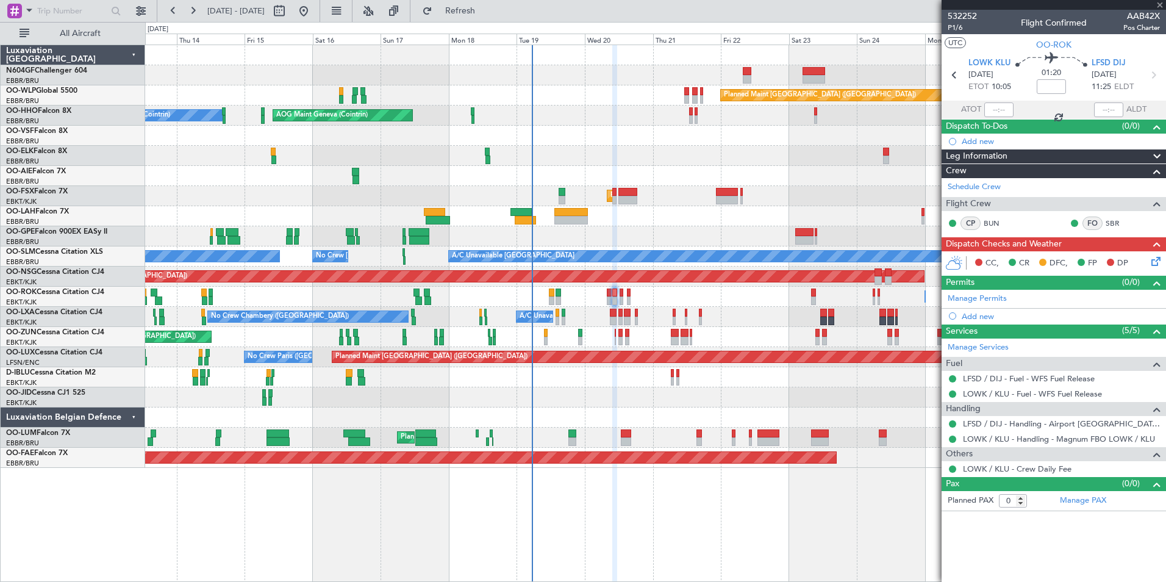
type input "+00:05"
type input "2"
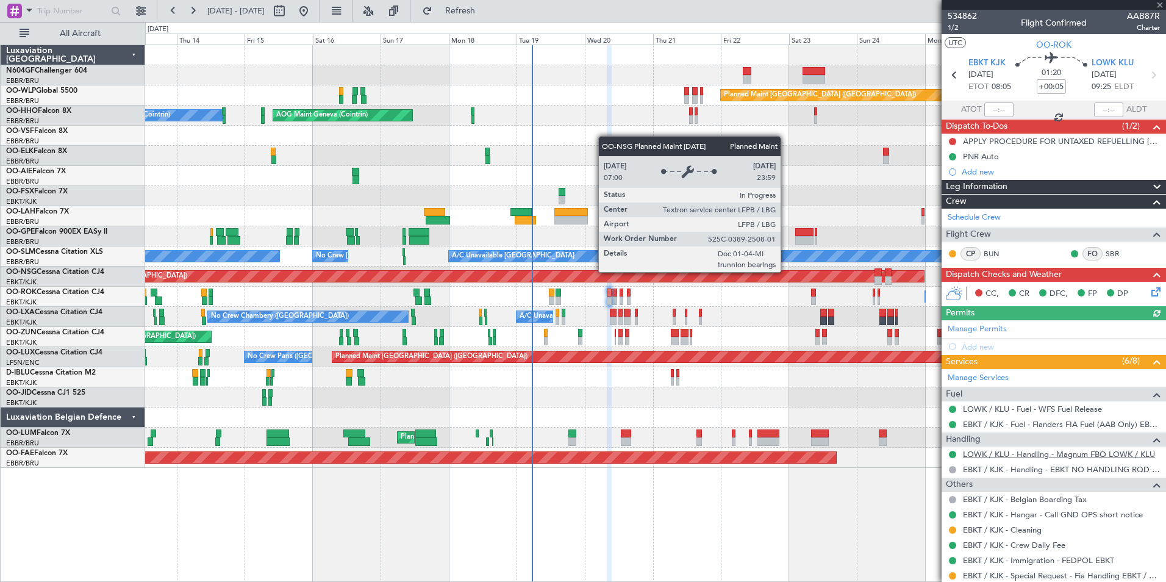
scroll to position [90, 0]
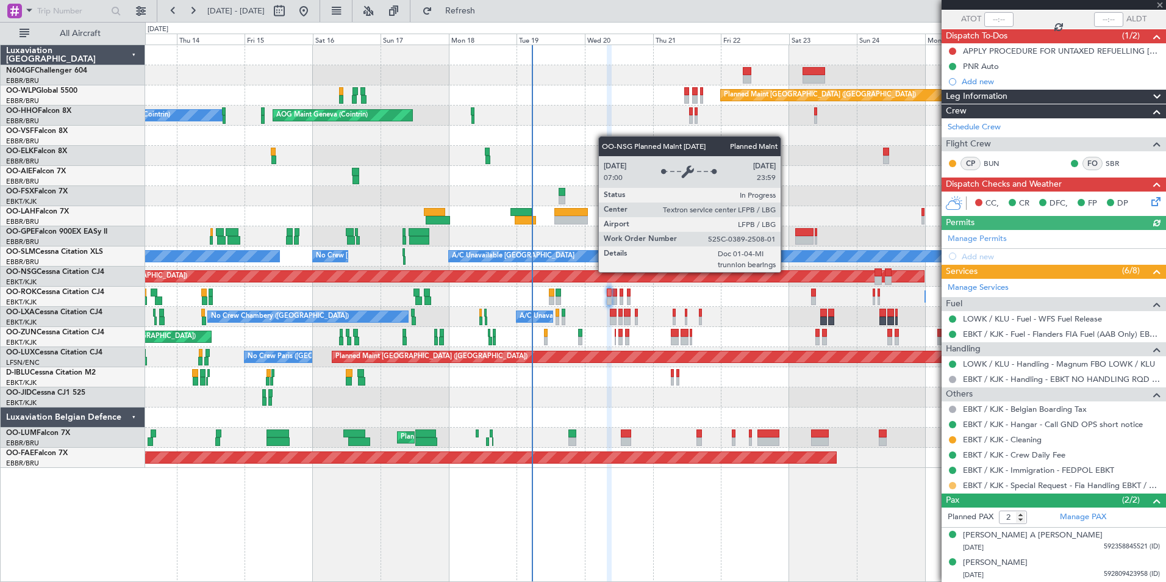
click at [952, 485] on button at bounding box center [952, 485] width 7 height 7
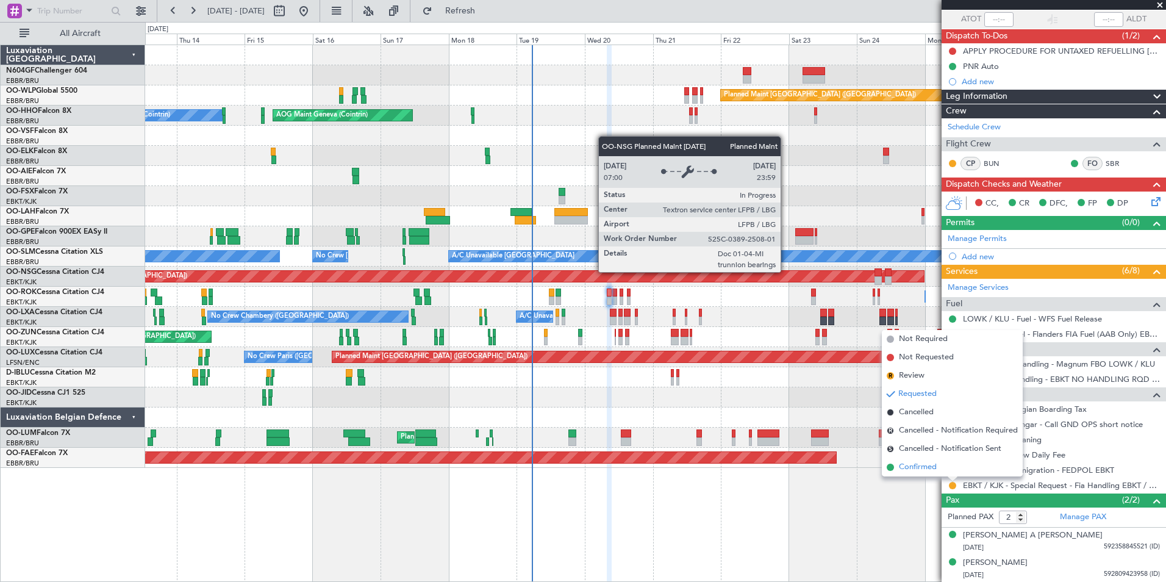
click at [903, 462] on span "Confirmed" at bounding box center [918, 467] width 38 height 12
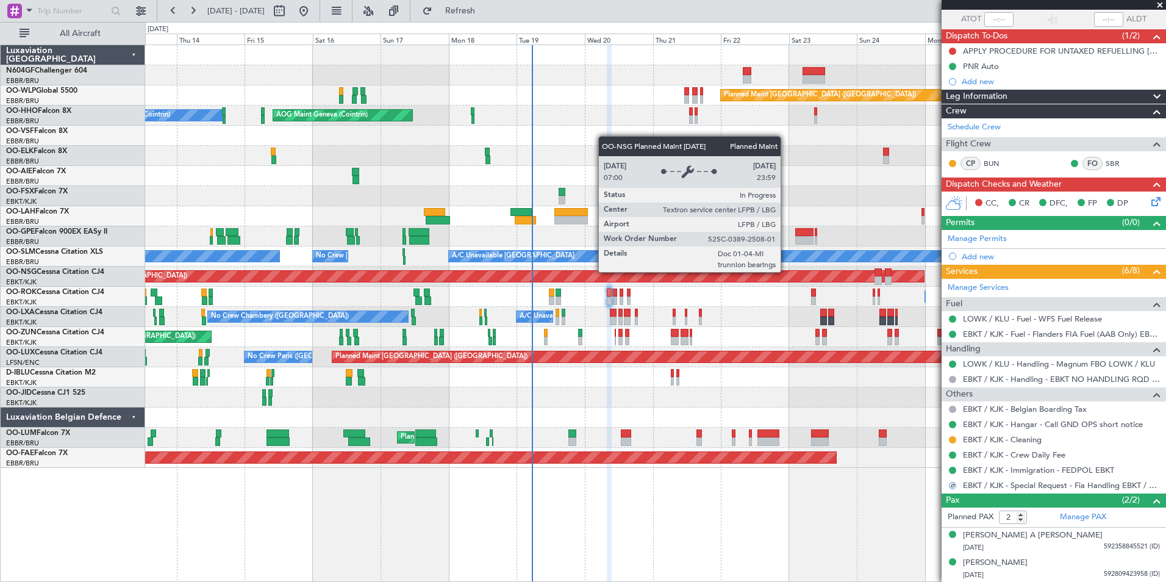
scroll to position [0, 0]
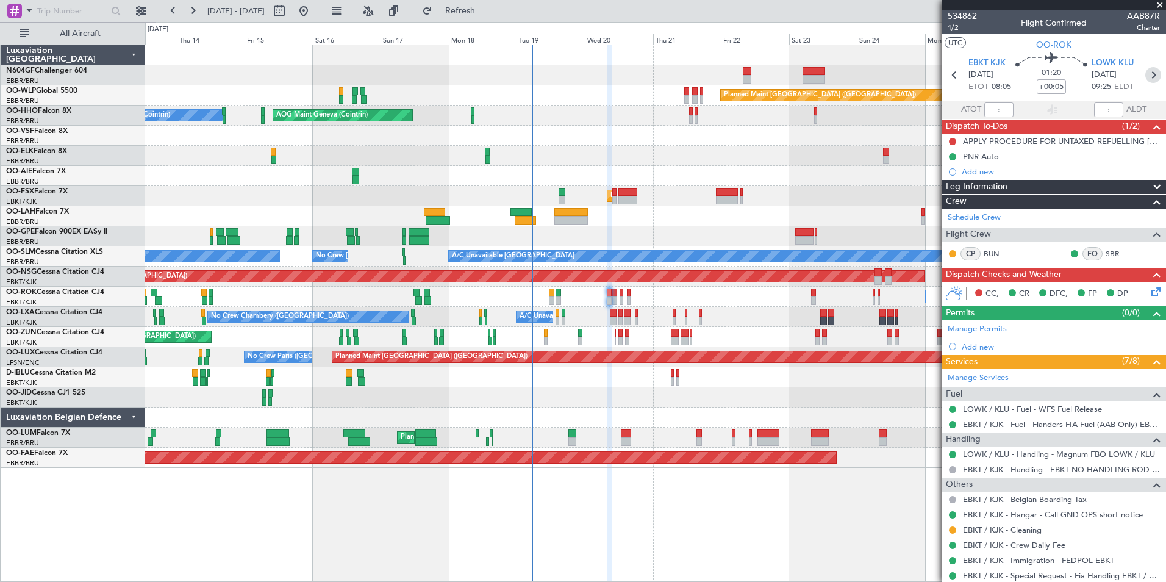
click at [1149, 74] on icon at bounding box center [1153, 75] width 16 height 16
type input "0"
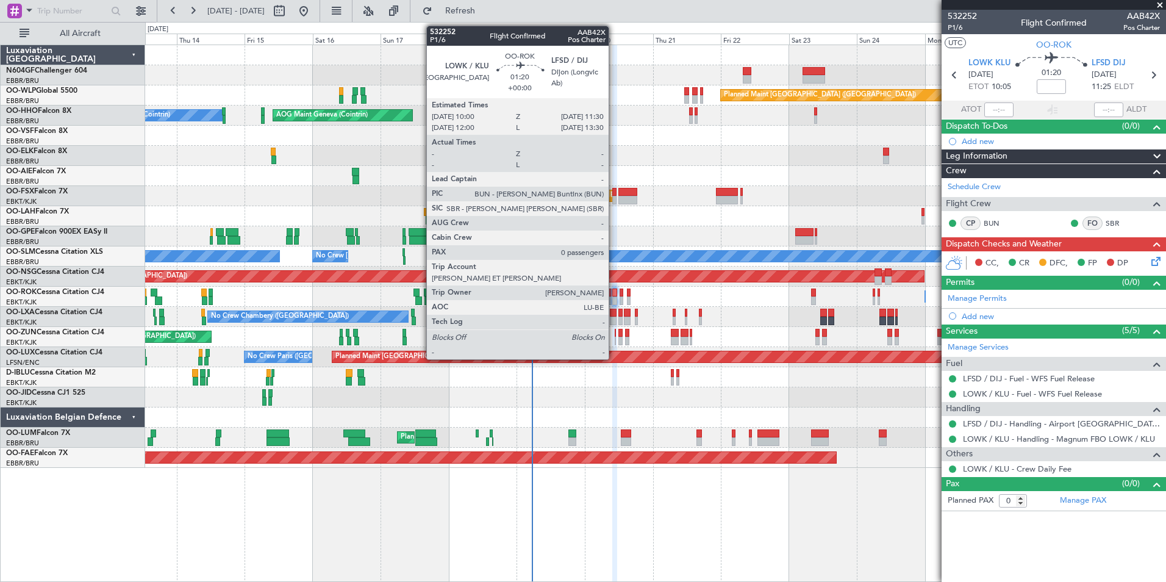
click at [614, 299] on div at bounding box center [614, 300] width 4 height 9
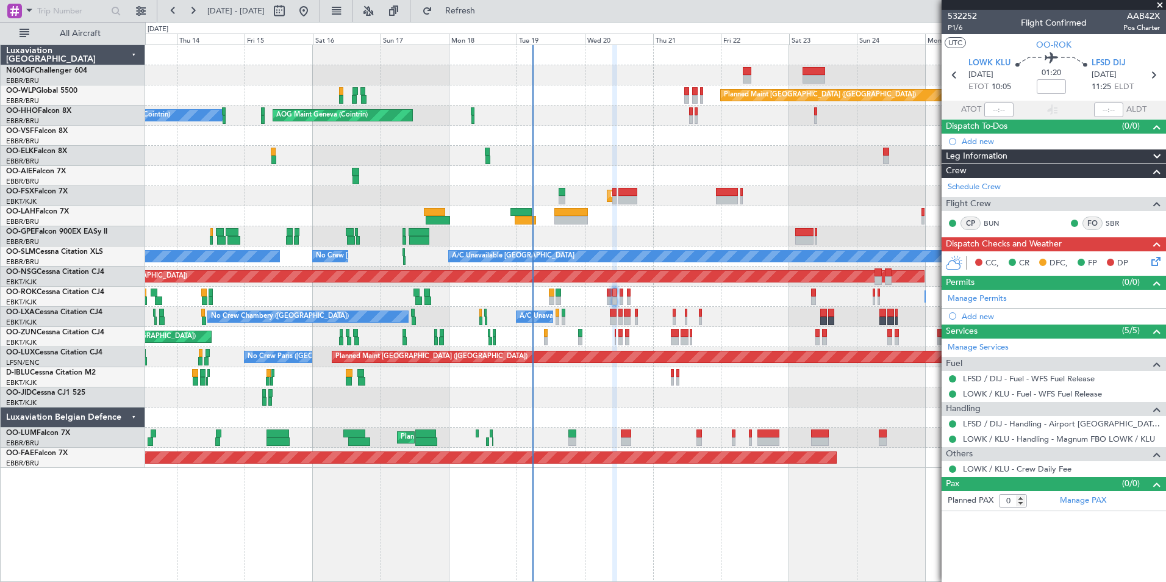
click at [1155, 257] on icon at bounding box center [1154, 259] width 10 height 10
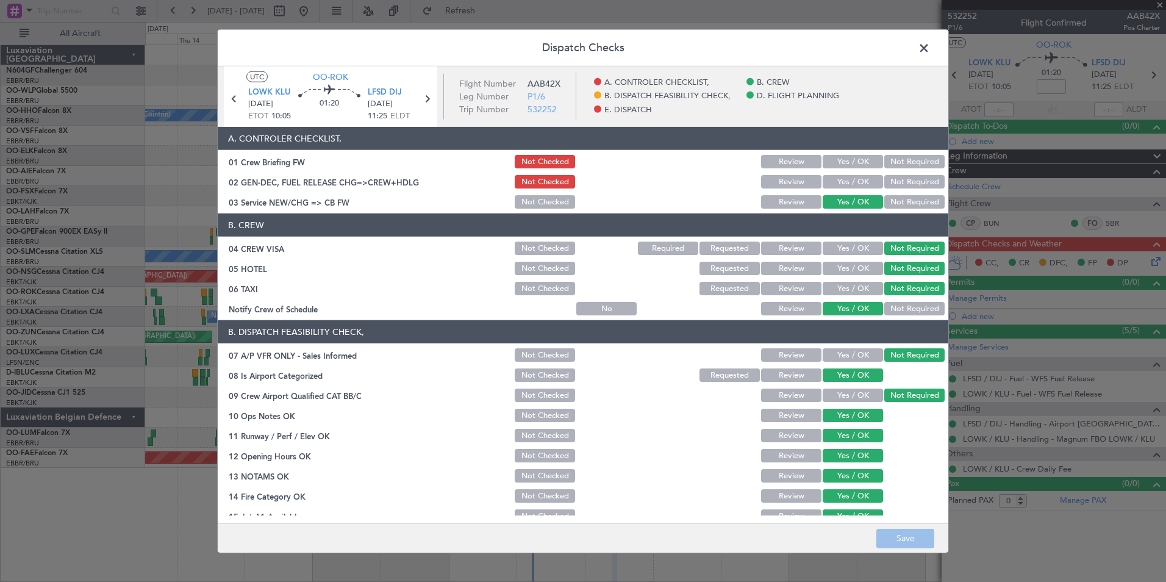
scroll to position [226, 0]
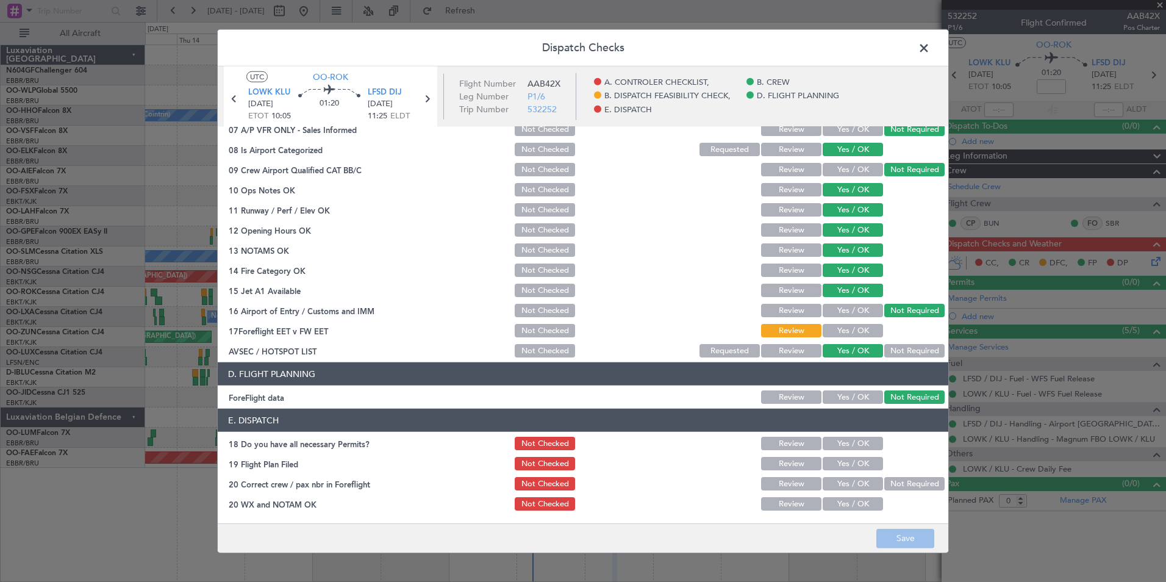
click at [851, 456] on div "Yes / OK" at bounding box center [852, 463] width 62 height 17
click at [852, 449] on button "Yes / OK" at bounding box center [853, 443] width 60 height 13
click at [855, 460] on button "Yes / OK" at bounding box center [853, 463] width 60 height 13
click at [861, 481] on button "Yes / OK" at bounding box center [853, 483] width 60 height 13
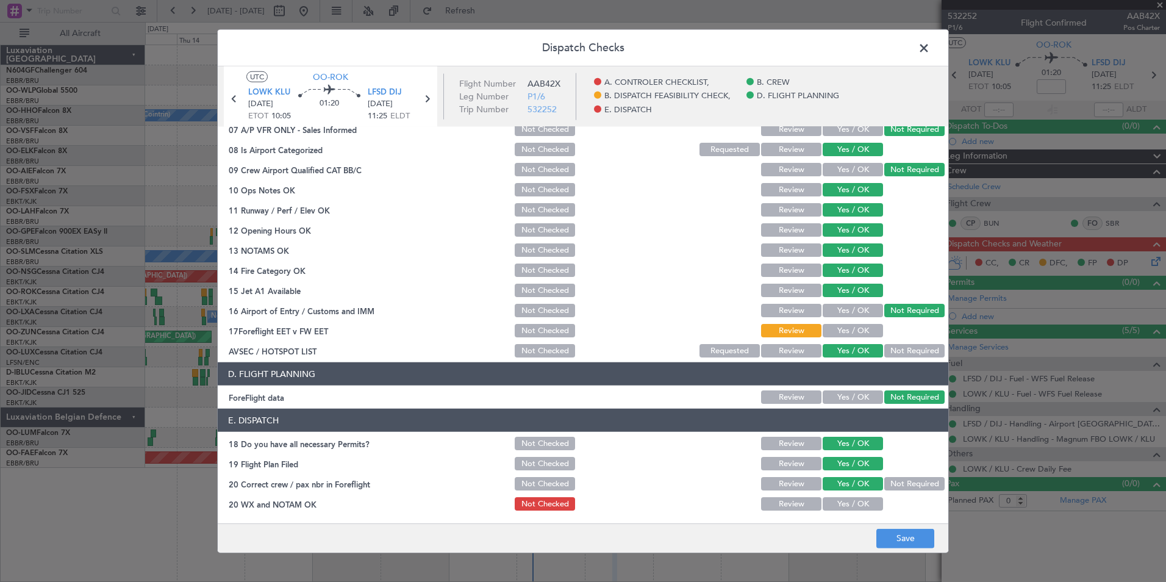
click at [867, 501] on button "Yes / OK" at bounding box center [853, 503] width 60 height 13
click at [836, 337] on button "Yes / OK" at bounding box center [853, 330] width 60 height 13
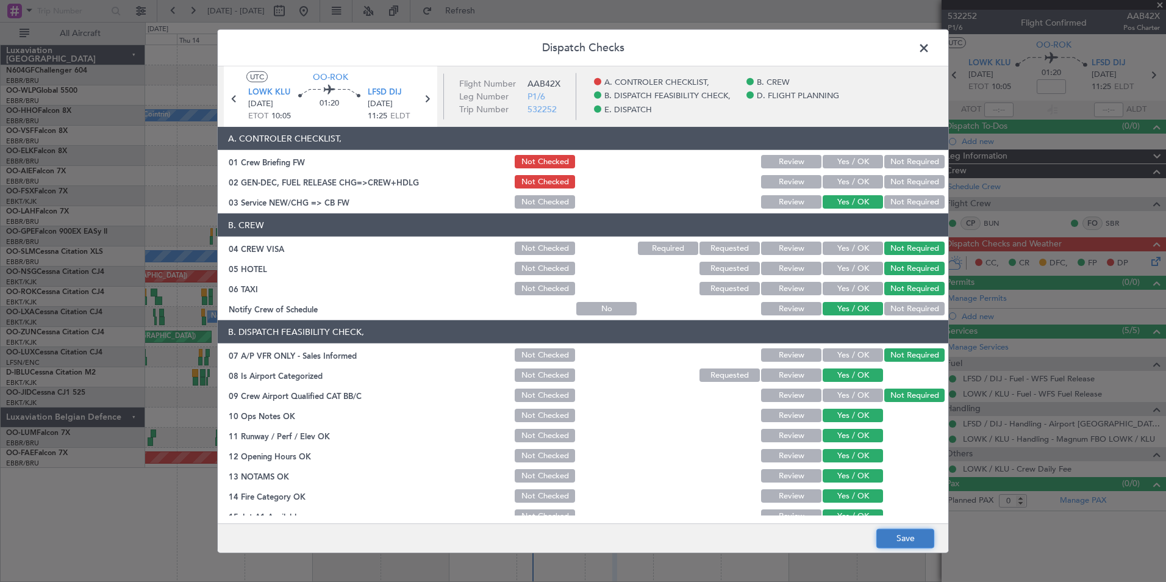
click at [892, 533] on button "Save" at bounding box center [905, 538] width 58 height 20
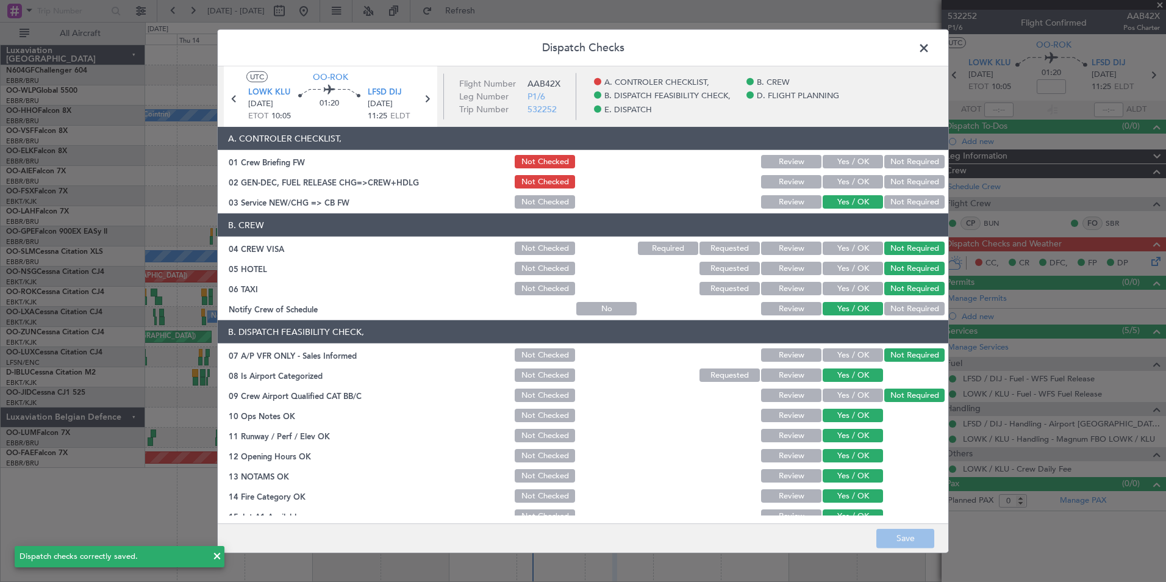
click at [930, 48] on span at bounding box center [930, 51] width 0 height 24
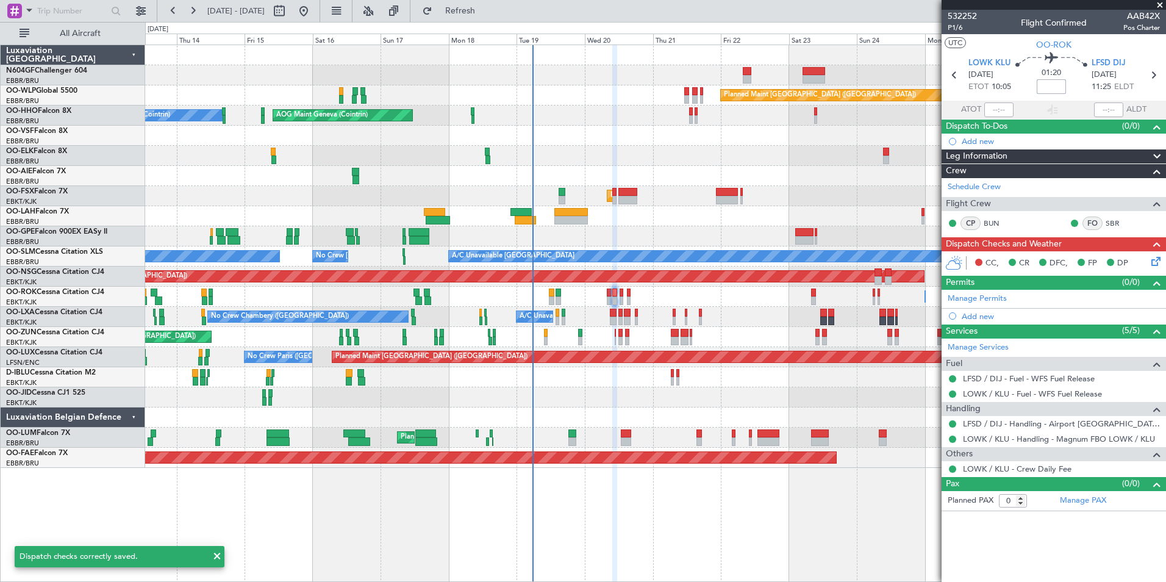
click at [1050, 88] on input at bounding box center [1051, 86] width 29 height 15
click at [902, 174] on div at bounding box center [655, 176] width 1020 height 20
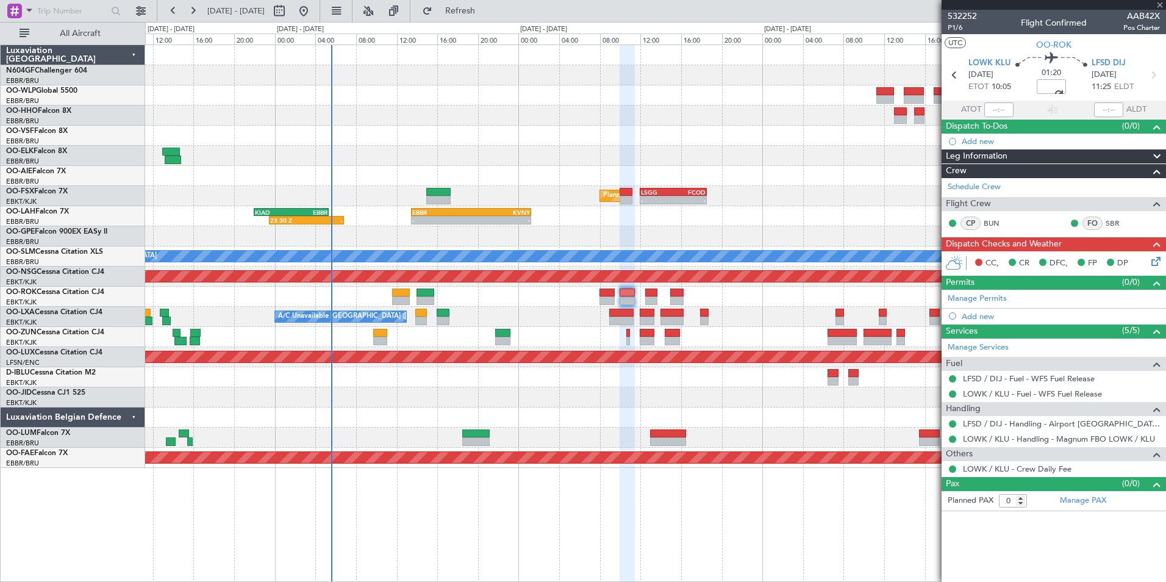
click at [1153, 264] on icon at bounding box center [1154, 259] width 10 height 10
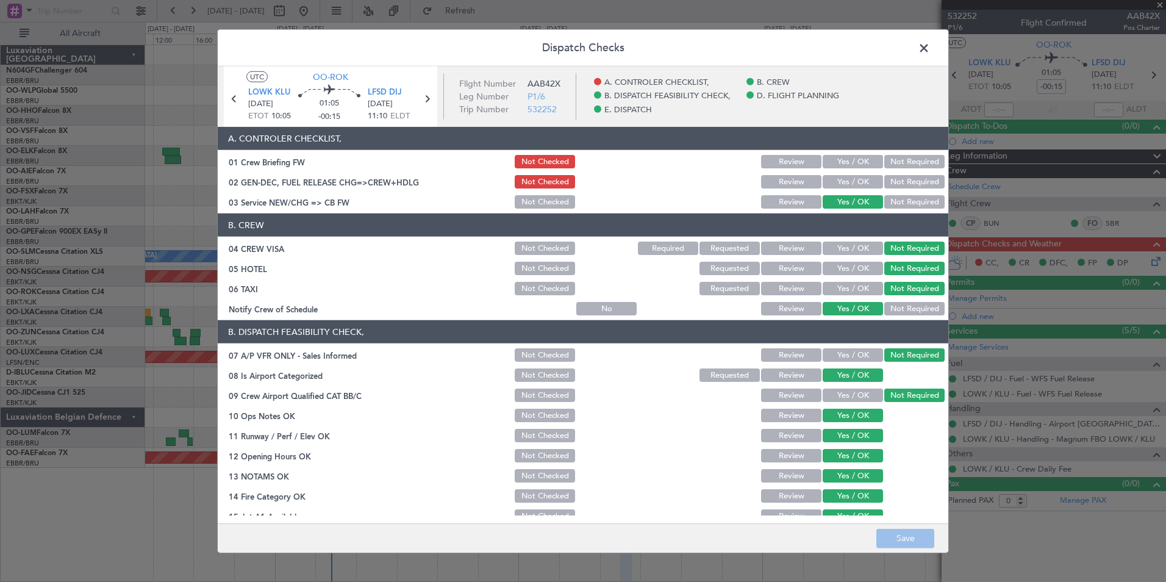
click at [862, 182] on button "Yes / OK" at bounding box center [853, 181] width 60 height 13
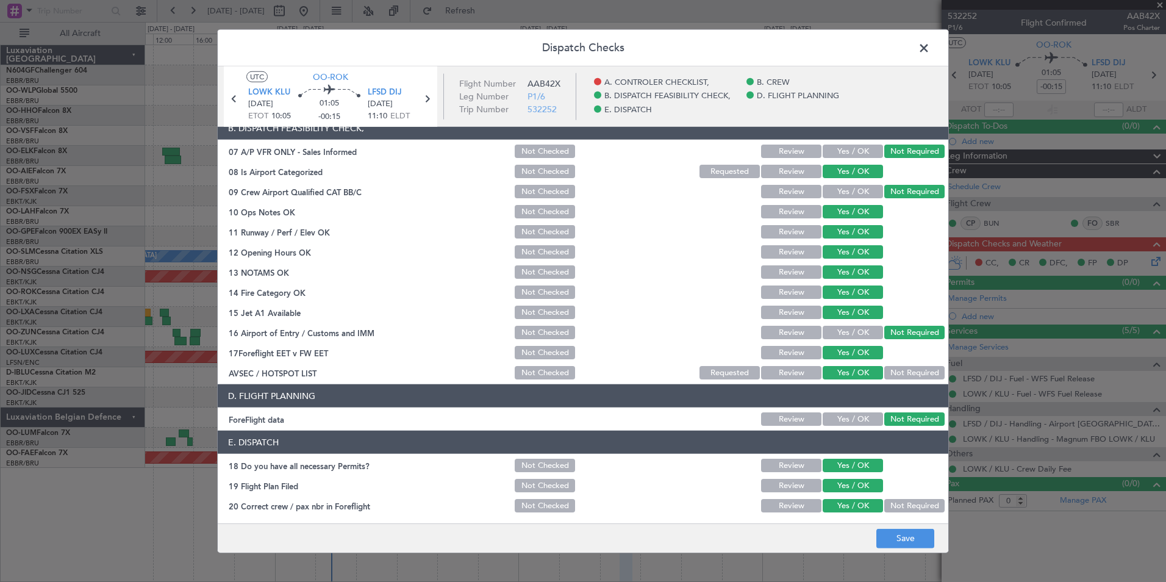
scroll to position [225, 0]
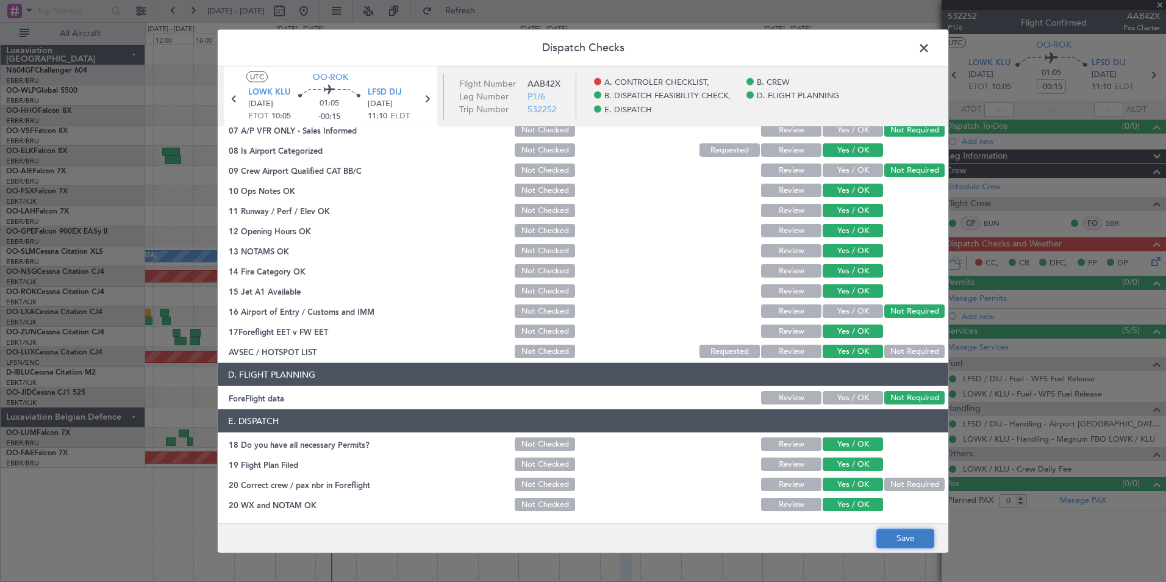
click at [896, 536] on button "Save" at bounding box center [905, 538] width 58 height 20
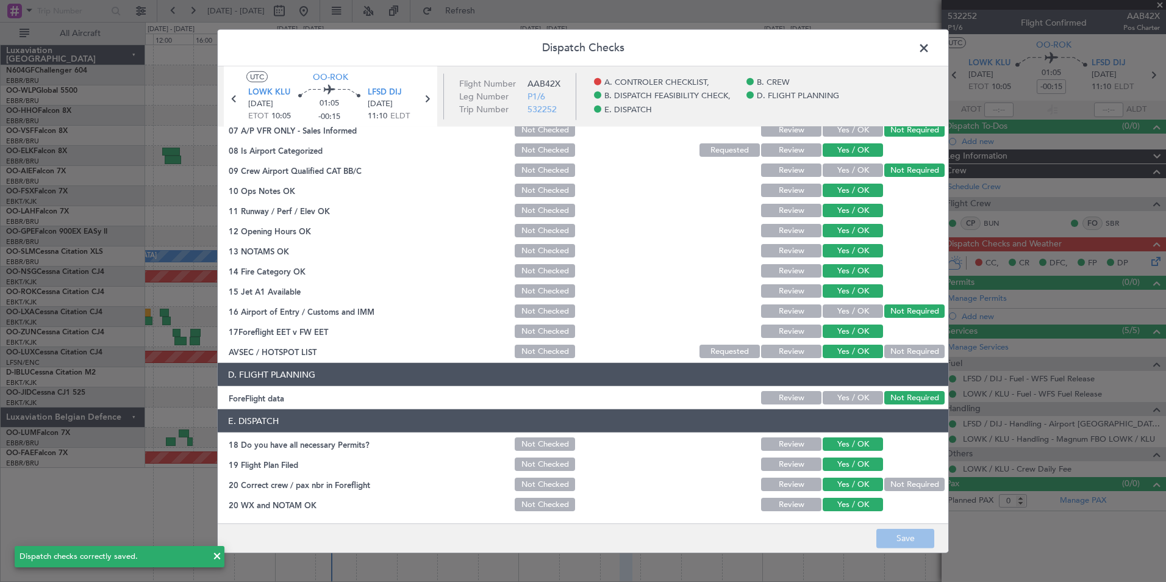
scroll to position [0, 0]
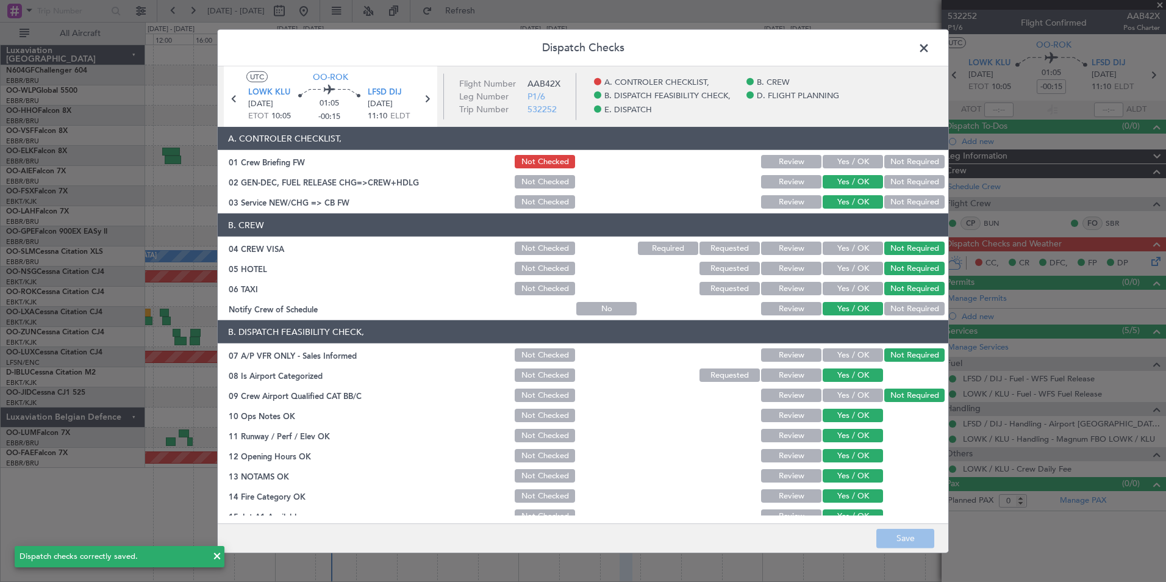
click at [930, 52] on span at bounding box center [930, 51] width 0 height 24
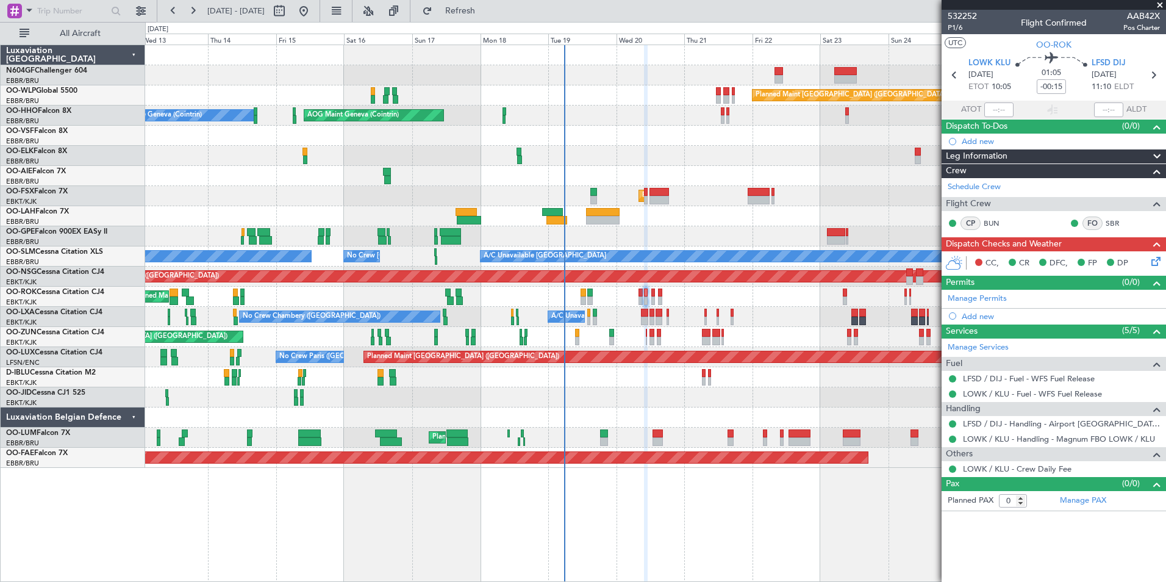
click at [772, 305] on div "Unplanned Maint Kortrijk-Wevelgem Owner Kortrijk-Wevelgem Owner Kortrijk-Wevelg…" at bounding box center [655, 297] width 1020 height 20
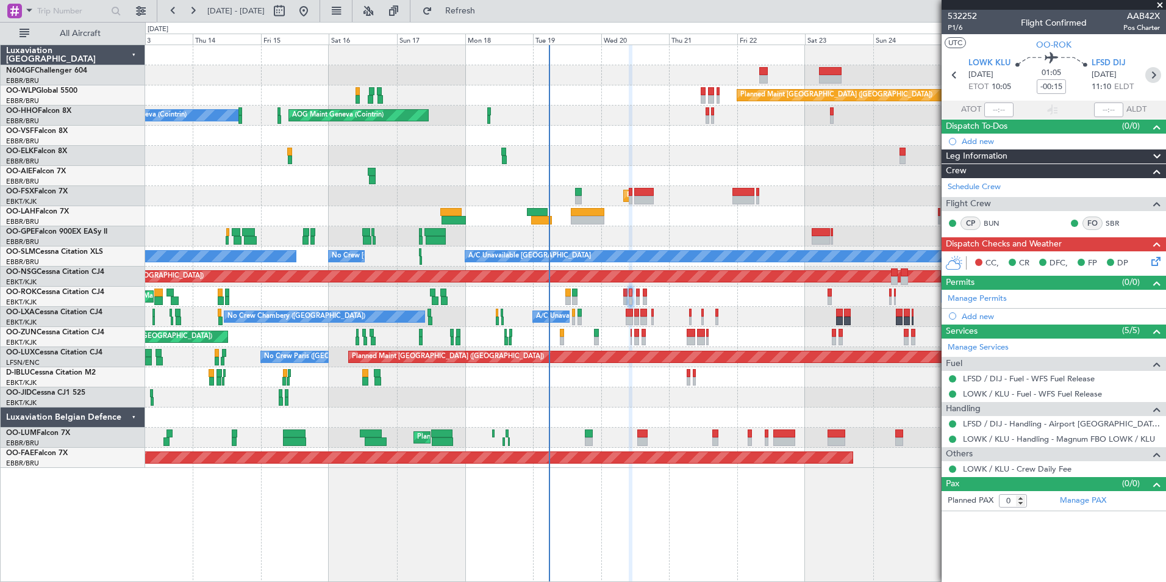
click at [1153, 78] on icon at bounding box center [1153, 75] width 16 height 16
type input "-00:20"
type input "6"
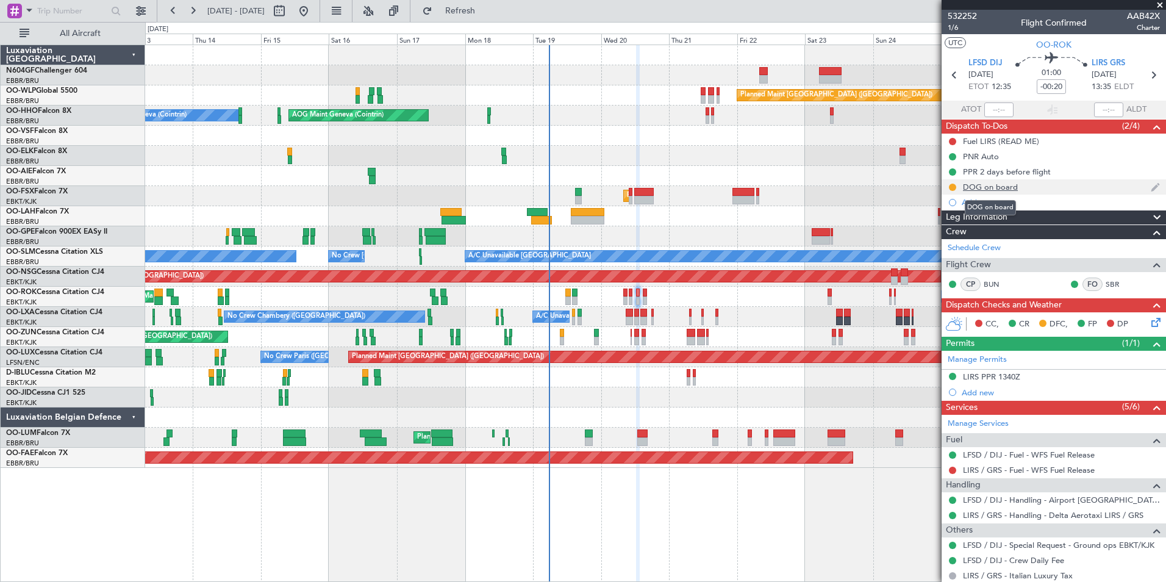
click at [992, 188] on div "DOG on board" at bounding box center [990, 187] width 55 height 10
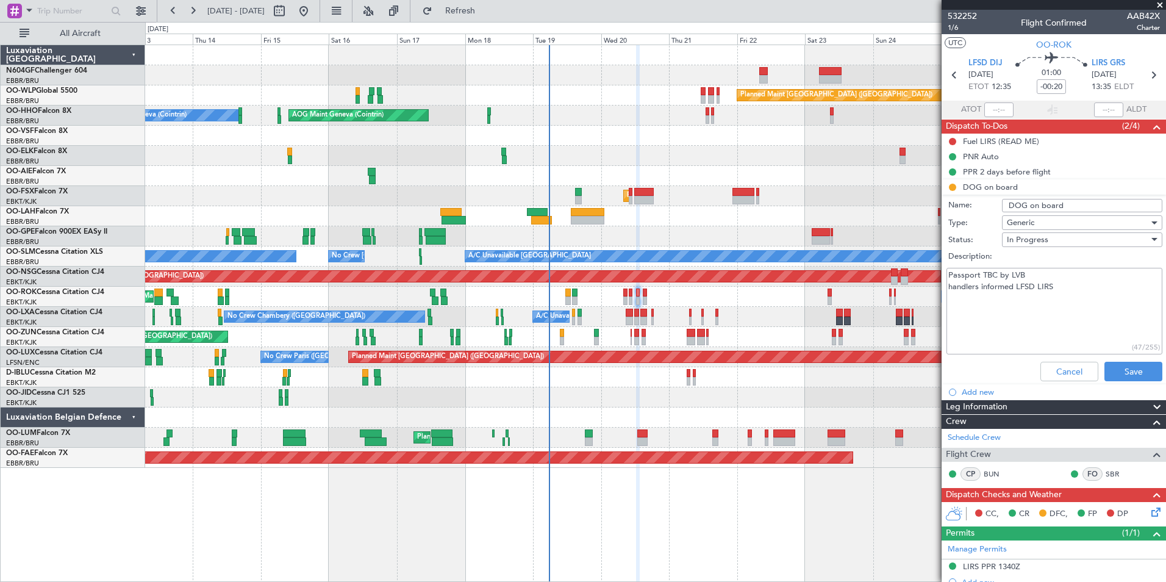
click at [1039, 291] on textarea "Passport TBC by LVB handlers informed LFSD LIRS" at bounding box center [1055, 311] width 216 height 87
click at [1053, 293] on textarea "Passport TBC by LVB handlers informed LFSD LIRS" at bounding box center [1055, 311] width 216 height 87
click at [1027, 315] on textarea "Passport TBC by LVB handlers informed LFSD LIRS" at bounding box center [1055, 311] width 216 height 87
paste textarea "dog passaport + vaccination certificates recommendable in case of inspection"
type textarea "Passport TBC by LVB handlers informed LFSD LIRS dog passaport + vaccination cer…"
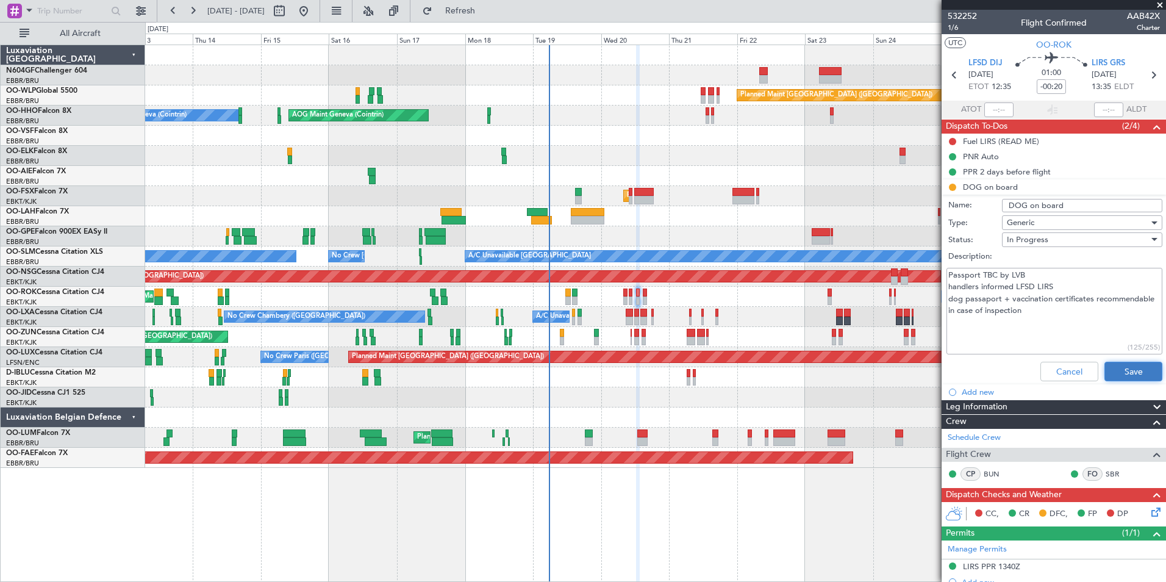
click at [1117, 368] on button "Save" at bounding box center [1134, 372] width 58 height 20
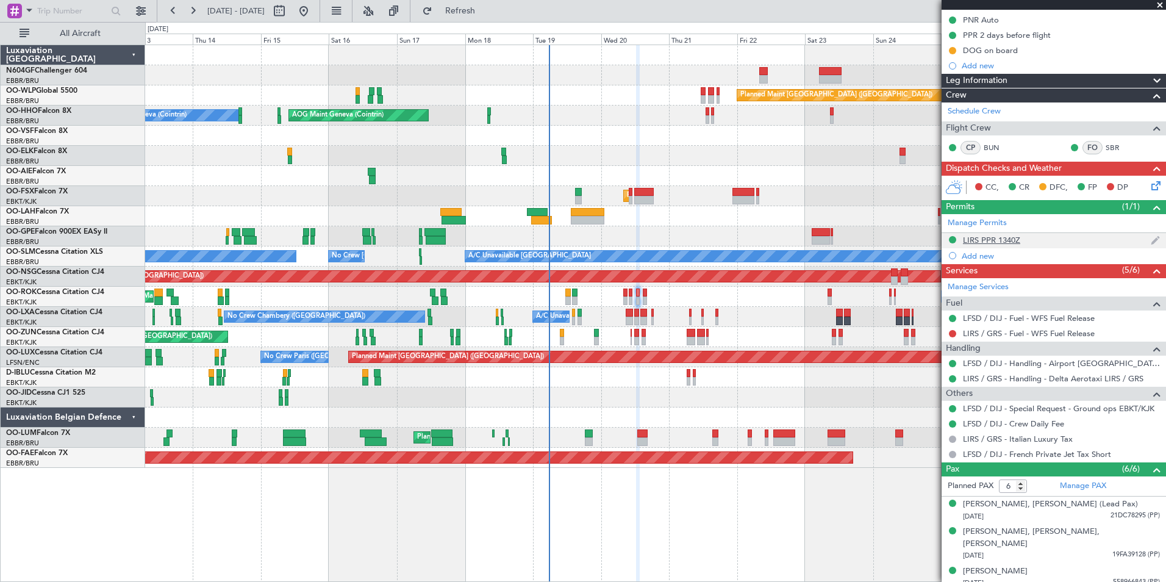
scroll to position [138, 0]
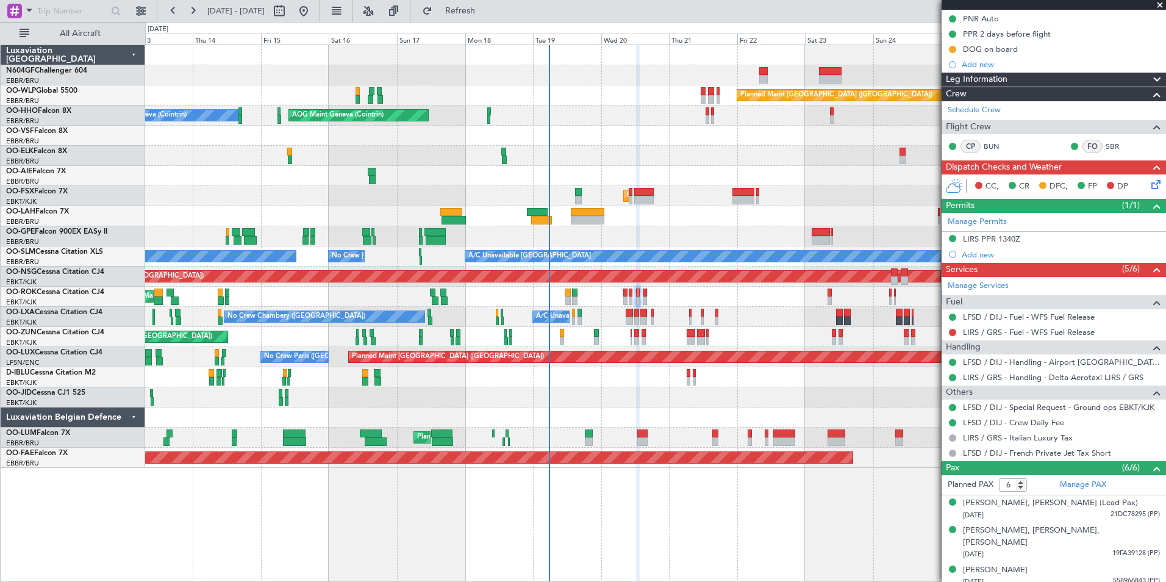
click at [1149, 186] on icon at bounding box center [1154, 182] width 10 height 10
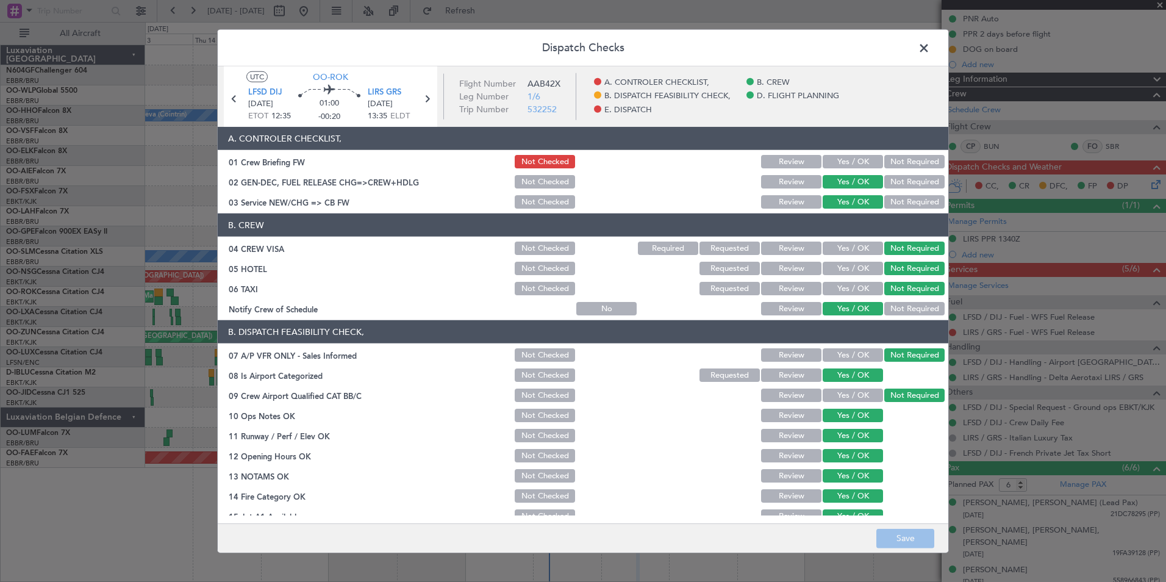
scroll to position [226, 0]
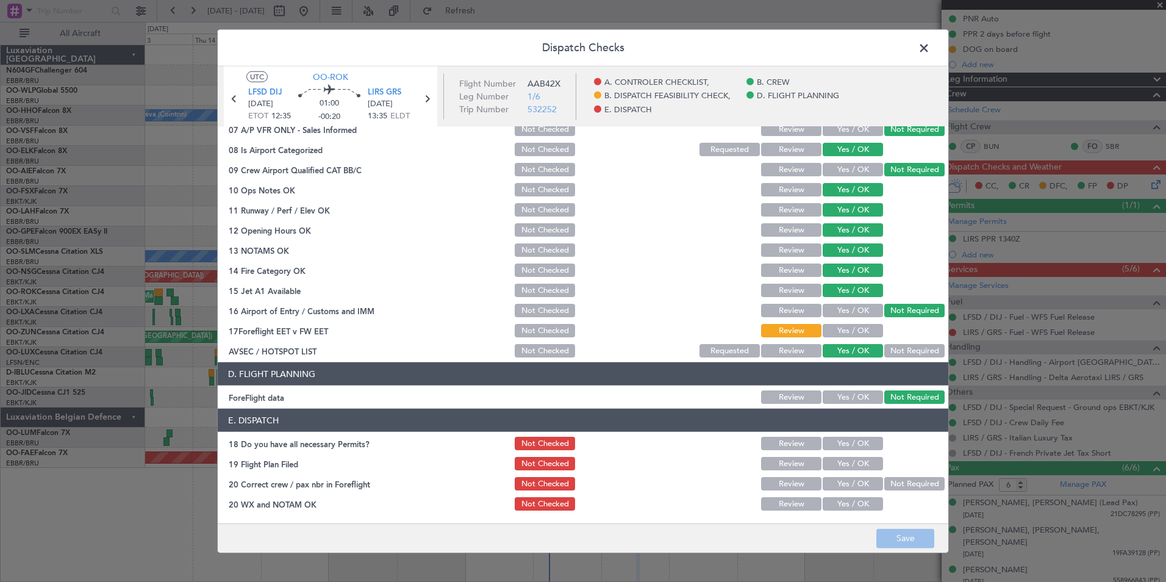
click at [835, 327] on button "Yes / OK" at bounding box center [853, 330] width 60 height 13
click at [859, 437] on button "Yes / OK" at bounding box center [853, 443] width 60 height 13
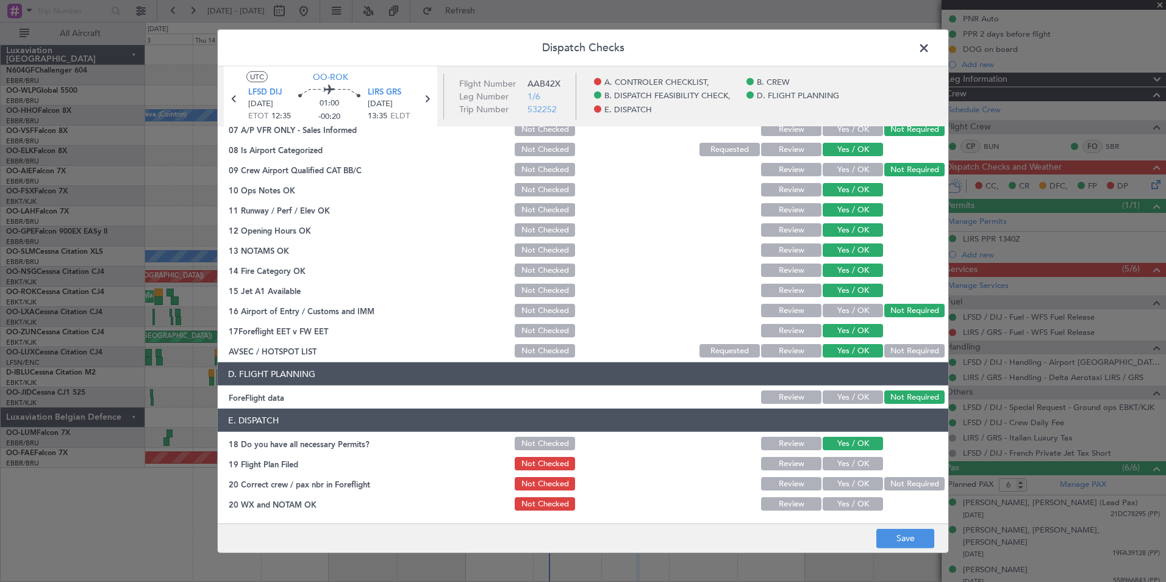
click at [848, 470] on div "Yes / OK" at bounding box center [852, 463] width 62 height 17
click at [850, 481] on button "Yes / OK" at bounding box center [853, 483] width 60 height 13
click at [851, 467] on button "Yes / OK" at bounding box center [853, 463] width 60 height 13
click at [850, 510] on button "Yes / OK" at bounding box center [853, 503] width 60 height 13
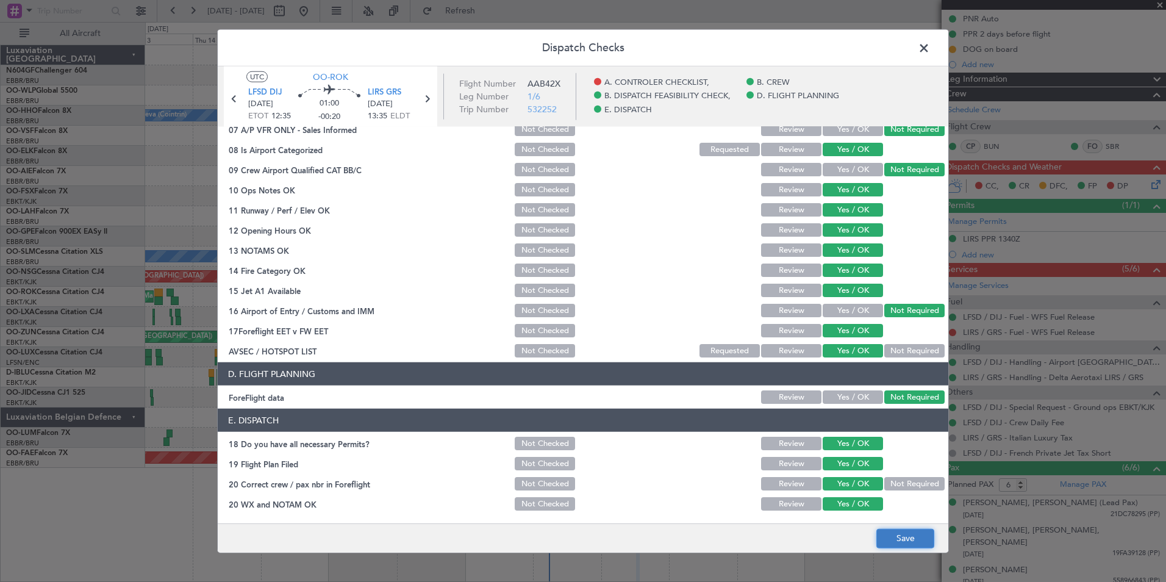
click at [891, 536] on button "Save" at bounding box center [905, 538] width 58 height 20
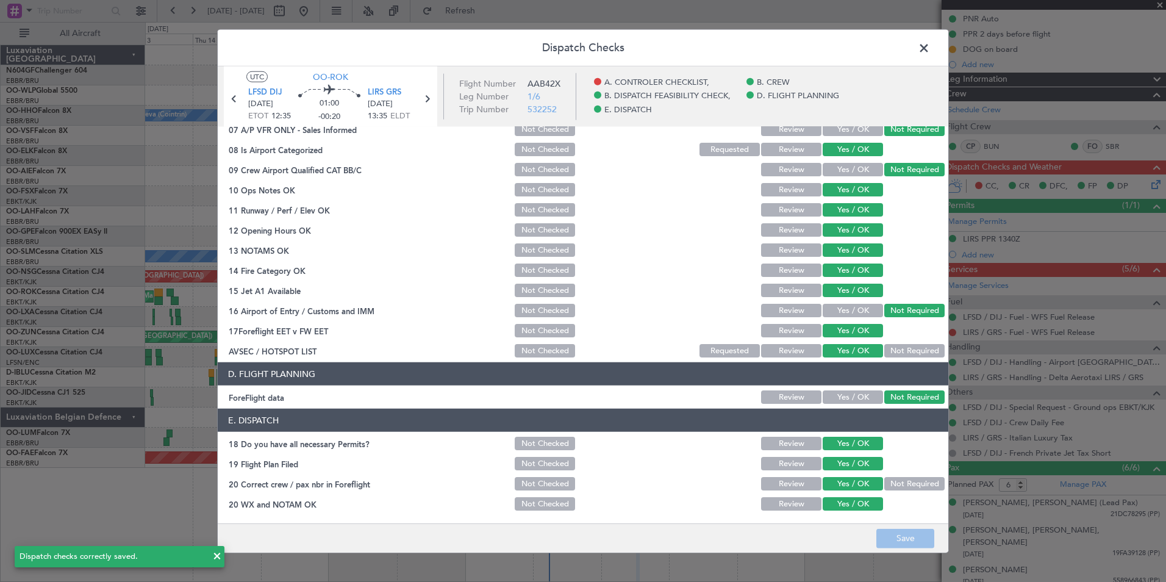
click at [930, 51] on span at bounding box center [930, 51] width 0 height 24
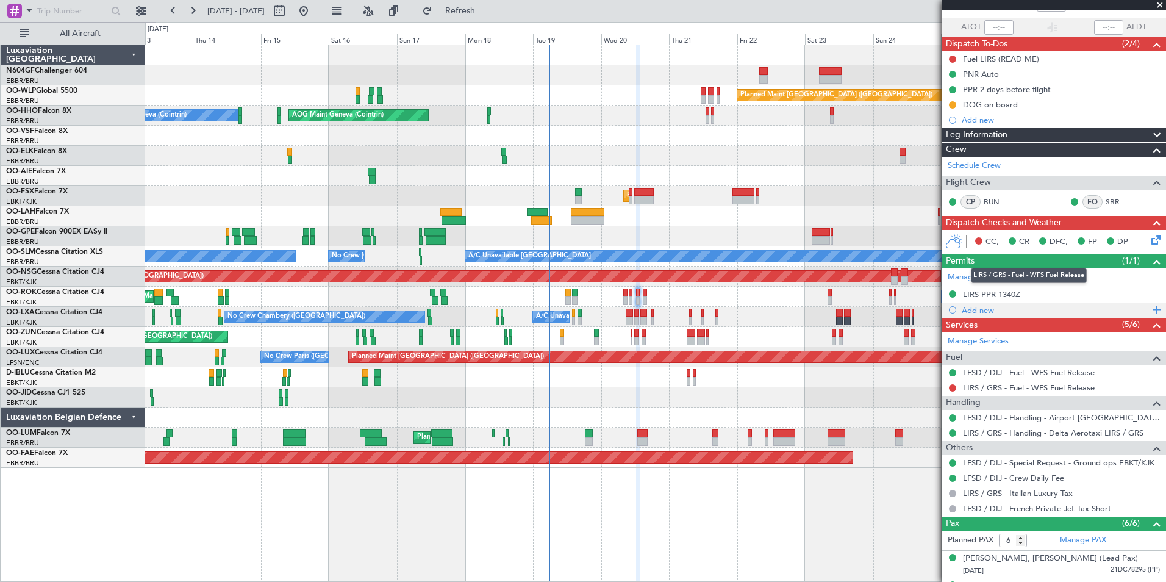
scroll to position [0, 0]
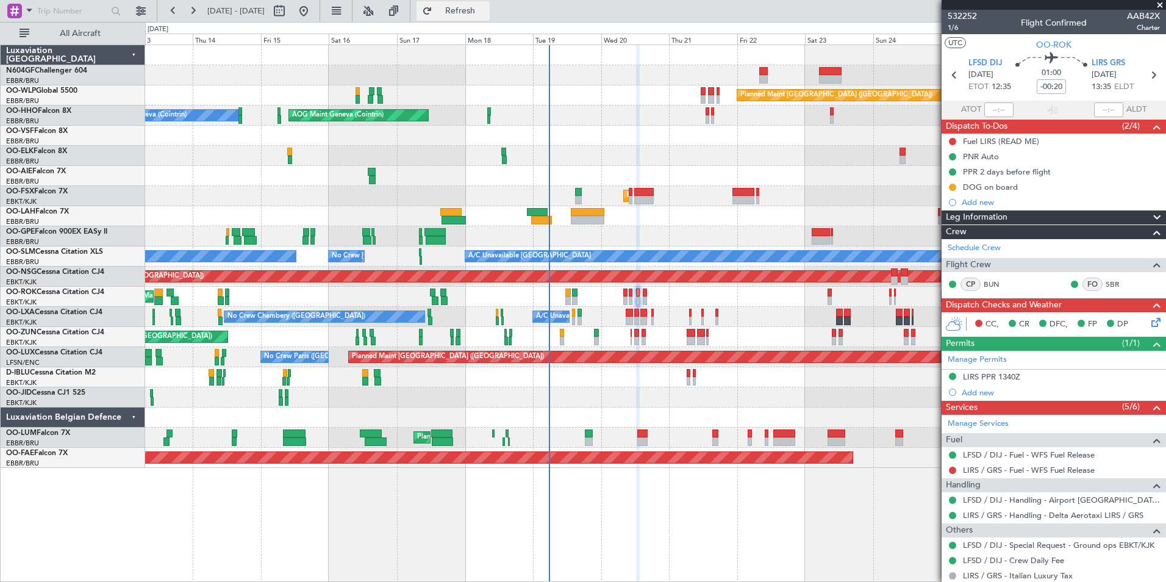
click at [490, 20] on button "Refresh" at bounding box center [453, 11] width 73 height 20
click at [1154, 75] on icon at bounding box center [1153, 75] width 16 height 16
type input "0"
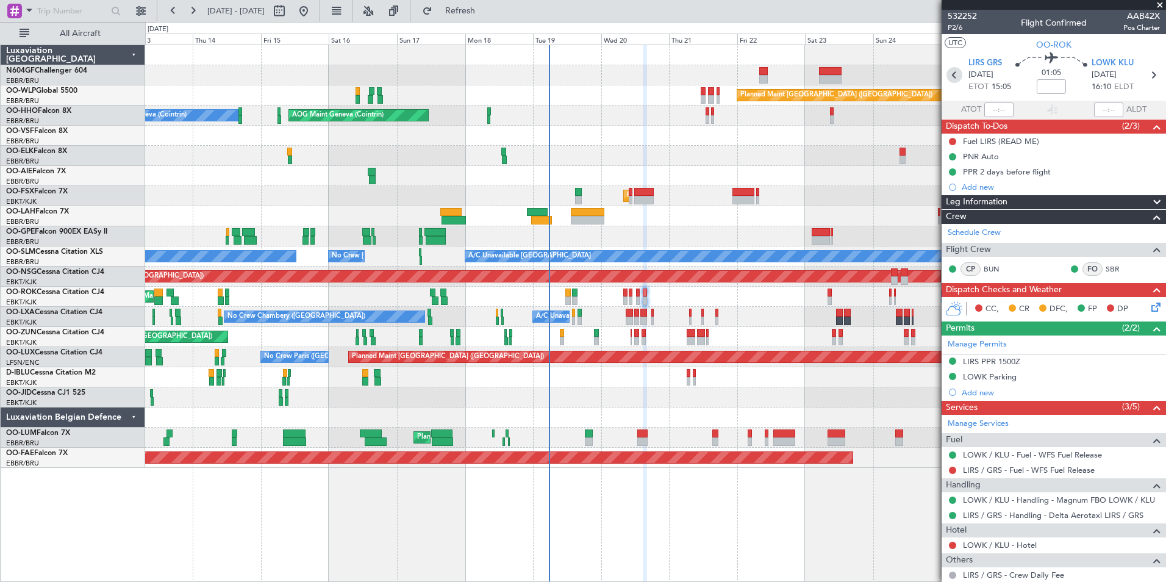
click at [953, 71] on icon at bounding box center [955, 75] width 16 height 16
type input "-00:20"
type input "6"
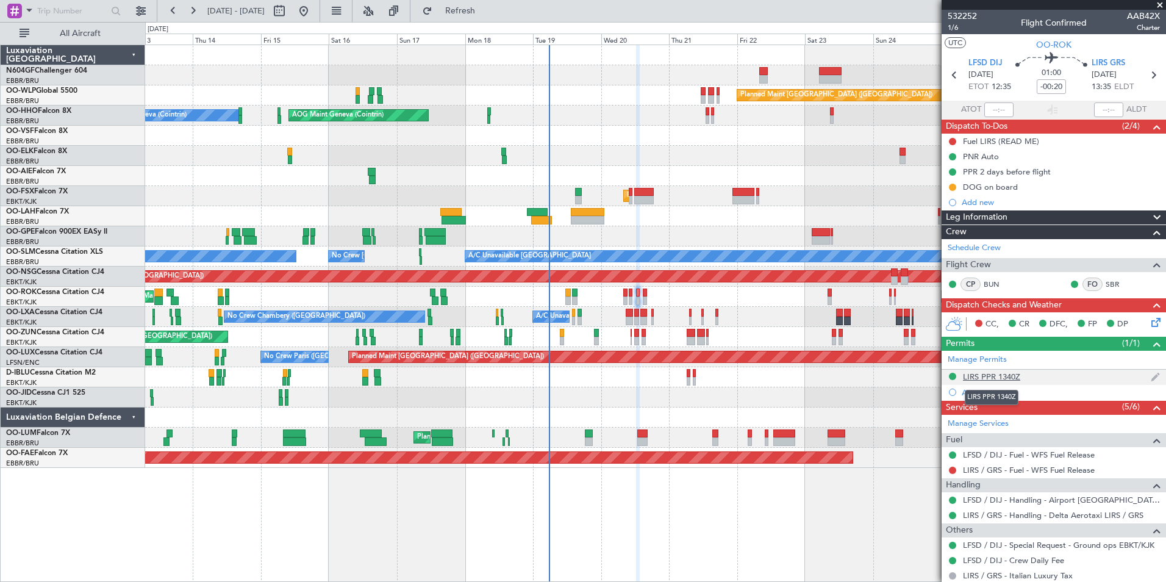
click at [975, 380] on div "LIRS PPR 1340Z" at bounding box center [991, 376] width 57 height 10
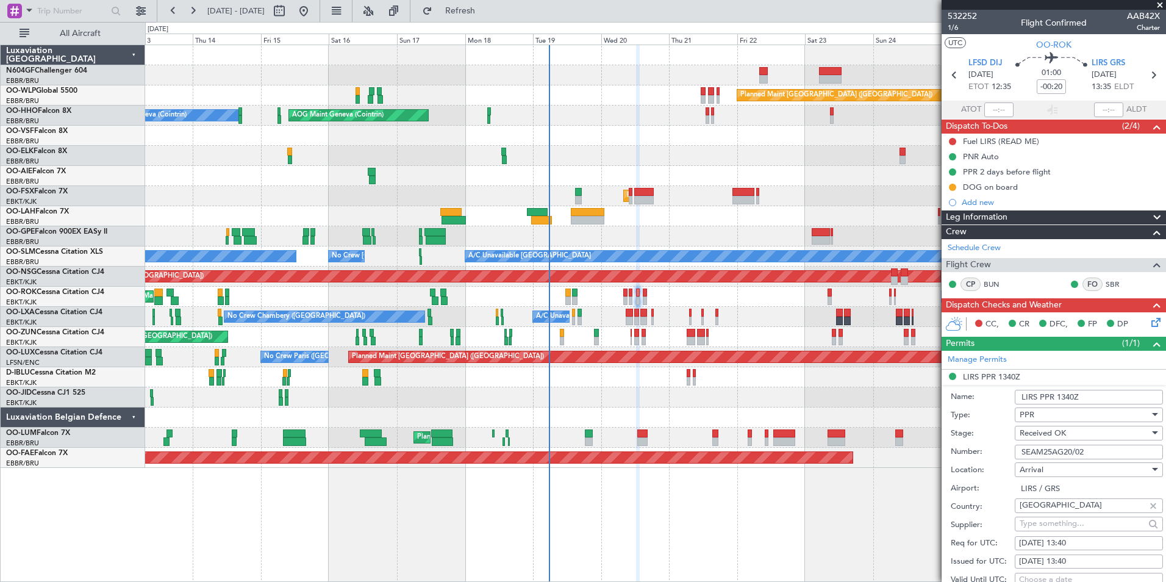
click at [1092, 453] on input "SEAM25AG20/02" at bounding box center [1089, 452] width 148 height 15
click at [1149, 77] on icon at bounding box center [1153, 75] width 16 height 16
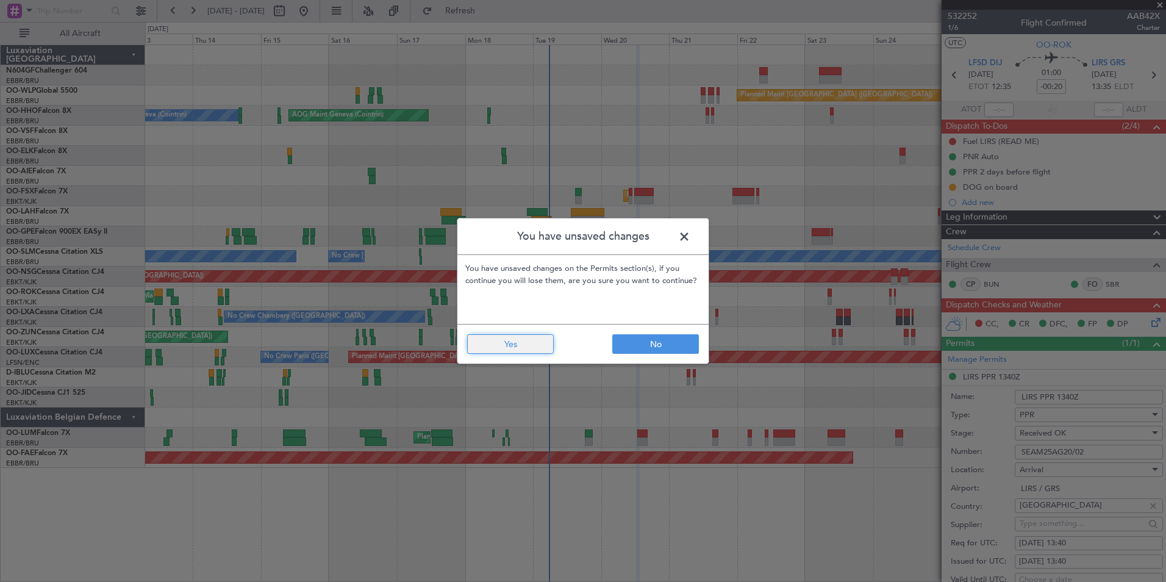
click at [526, 353] on button "Yes" at bounding box center [510, 344] width 87 height 20
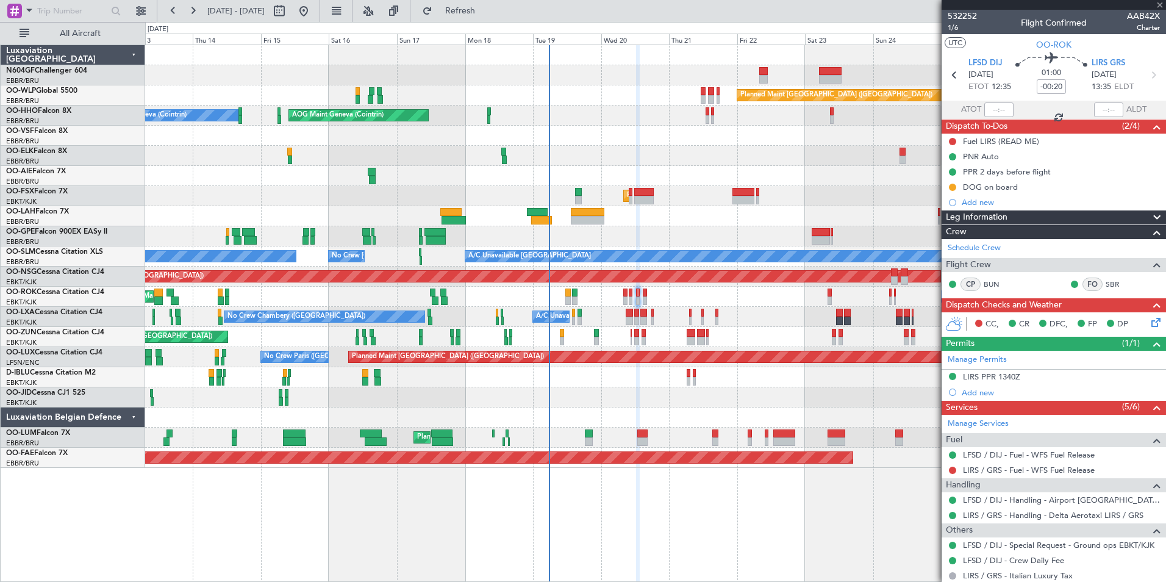
type input "0"
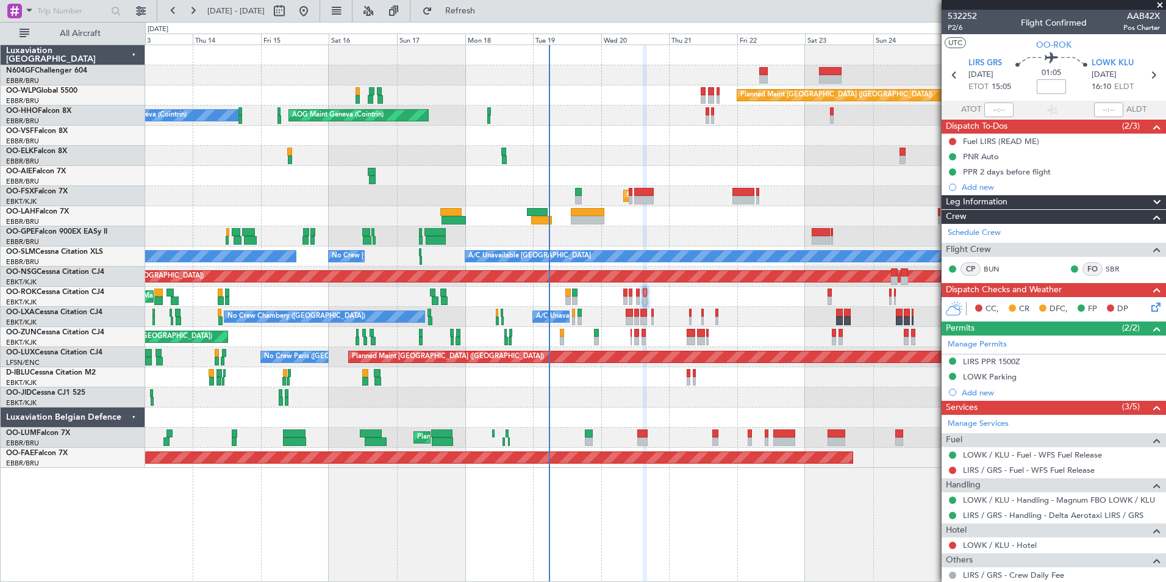
click at [1052, 87] on input at bounding box center [1051, 86] width 29 height 15
click at [1074, 101] on section "ATOT ALDT" at bounding box center [1054, 110] width 224 height 18
type input "-00:20"
click at [1152, 309] on icon at bounding box center [1154, 305] width 10 height 10
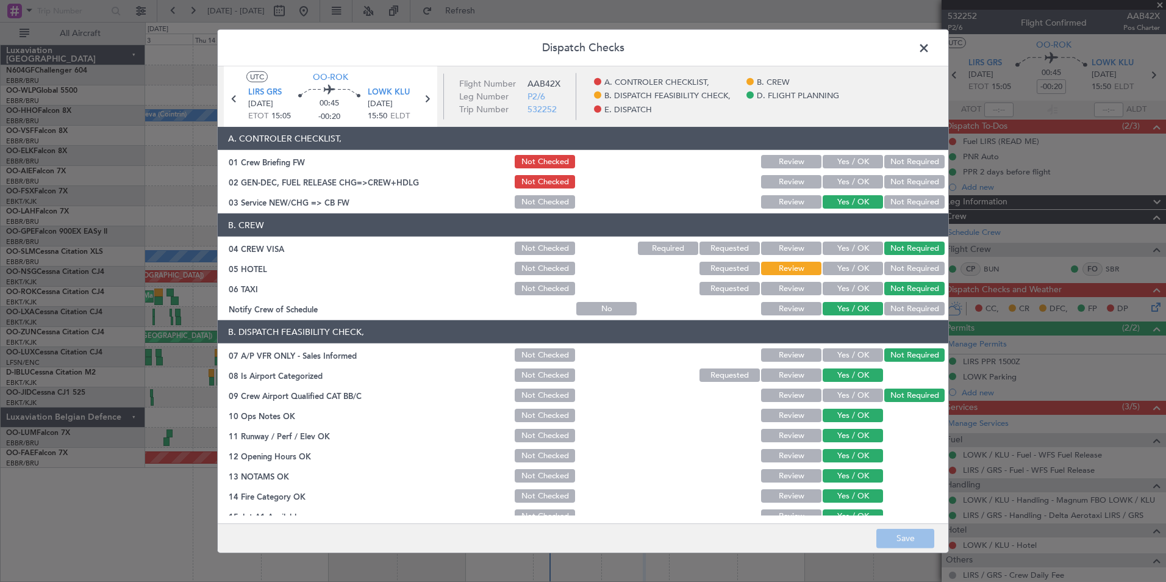
click at [725, 272] on button "Requested" at bounding box center [730, 268] width 60 height 13
click at [839, 181] on button "Yes / OK" at bounding box center [853, 181] width 60 height 13
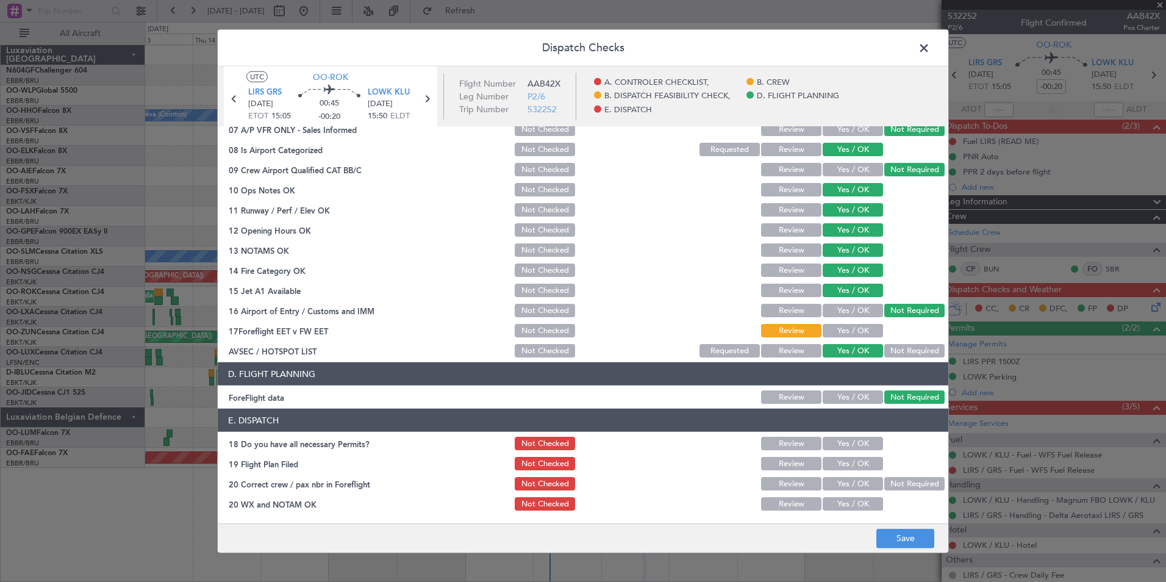
click at [839, 325] on button "Yes / OK" at bounding box center [853, 330] width 60 height 13
click at [853, 447] on button "Yes / OK" at bounding box center [853, 443] width 60 height 13
click at [853, 464] on button "Yes / OK" at bounding box center [853, 463] width 60 height 13
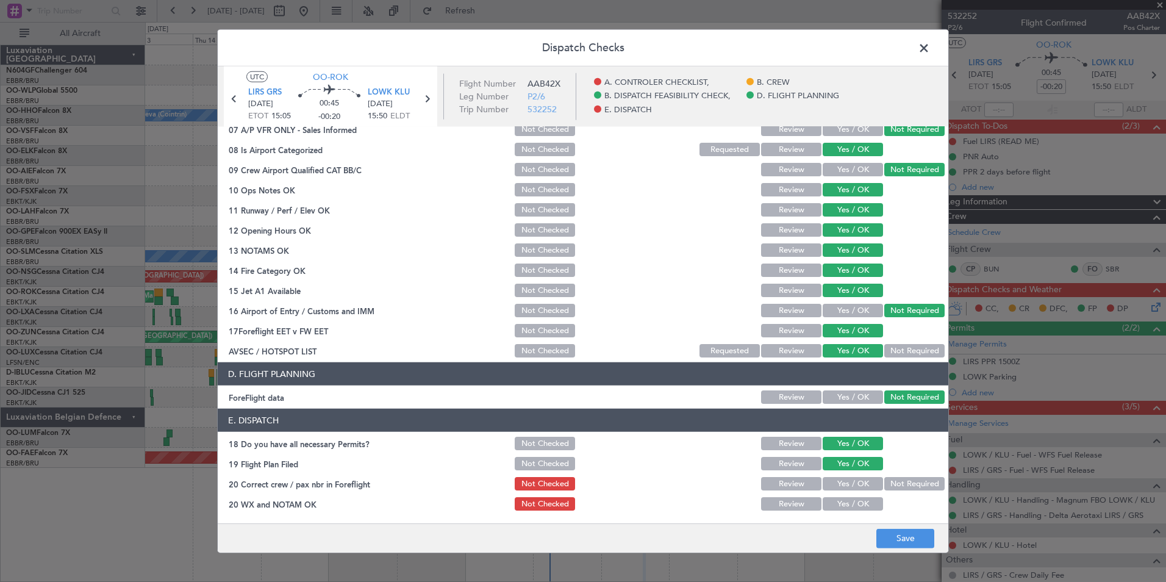
click at [853, 478] on button "Yes / OK" at bounding box center [853, 483] width 60 height 13
click at [853, 495] on section "E. DISPATCH 18 Do you have all necessary Permits? Not Checked Review Yes / OK 1…" at bounding box center [583, 461] width 731 height 104
click at [855, 499] on button "Yes / OK" at bounding box center [853, 503] width 60 height 13
click at [917, 535] on button "Save" at bounding box center [905, 538] width 58 height 20
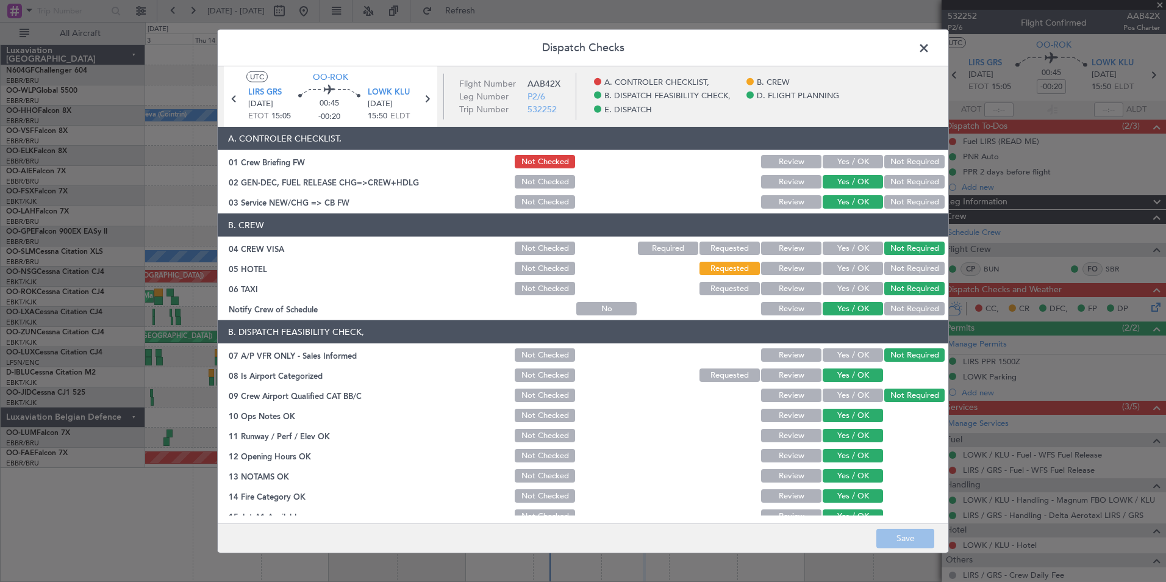
scroll to position [1, 0]
click at [930, 56] on span at bounding box center [930, 51] width 0 height 24
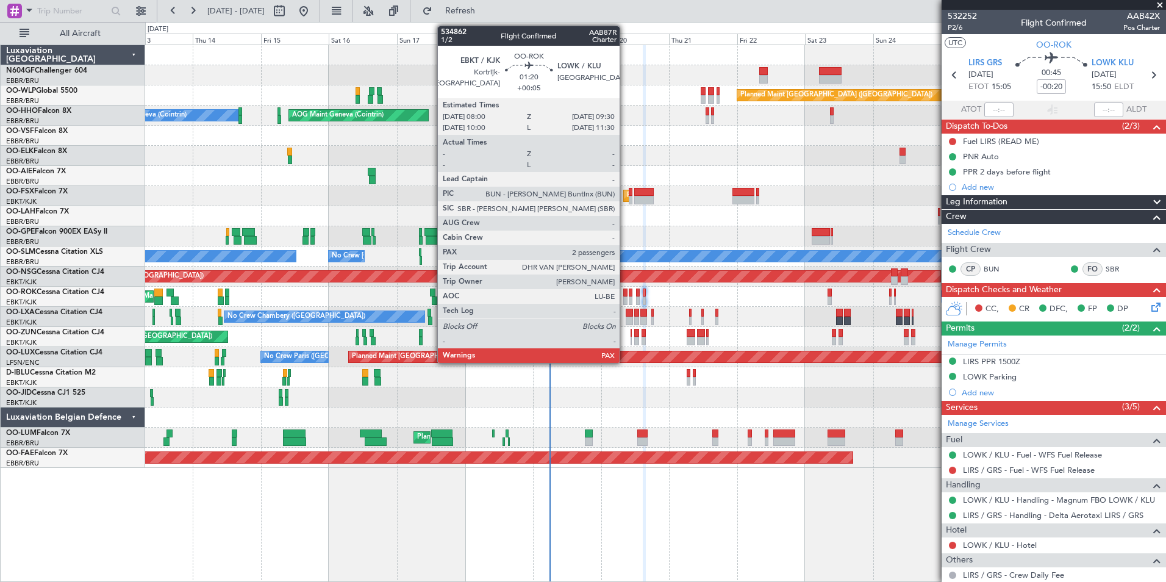
click at [625, 298] on div at bounding box center [625, 300] width 4 height 9
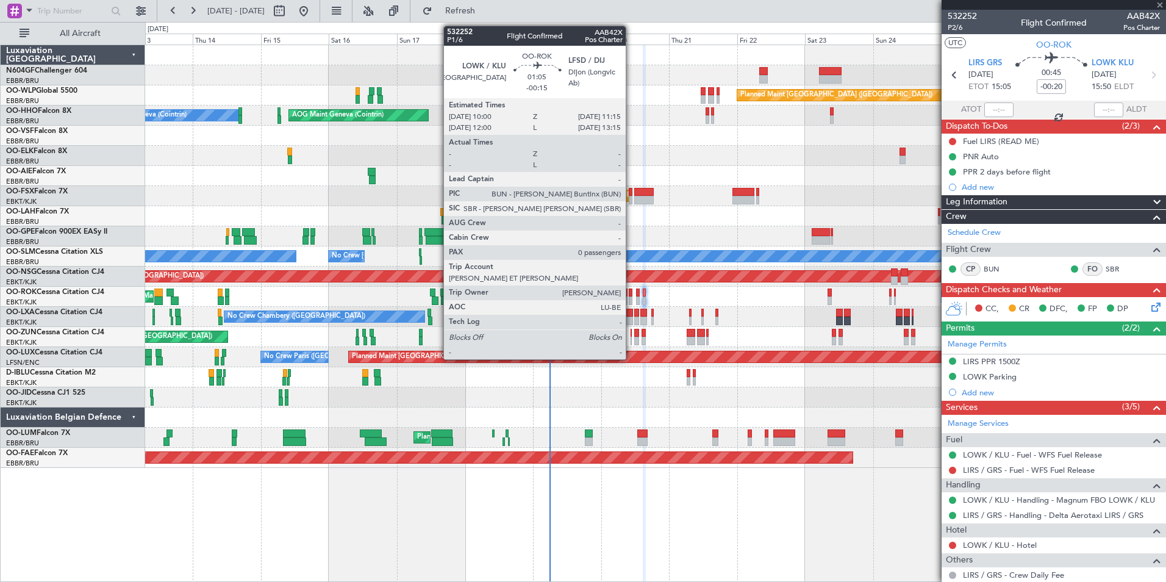
type input "+00:05"
type input "2"
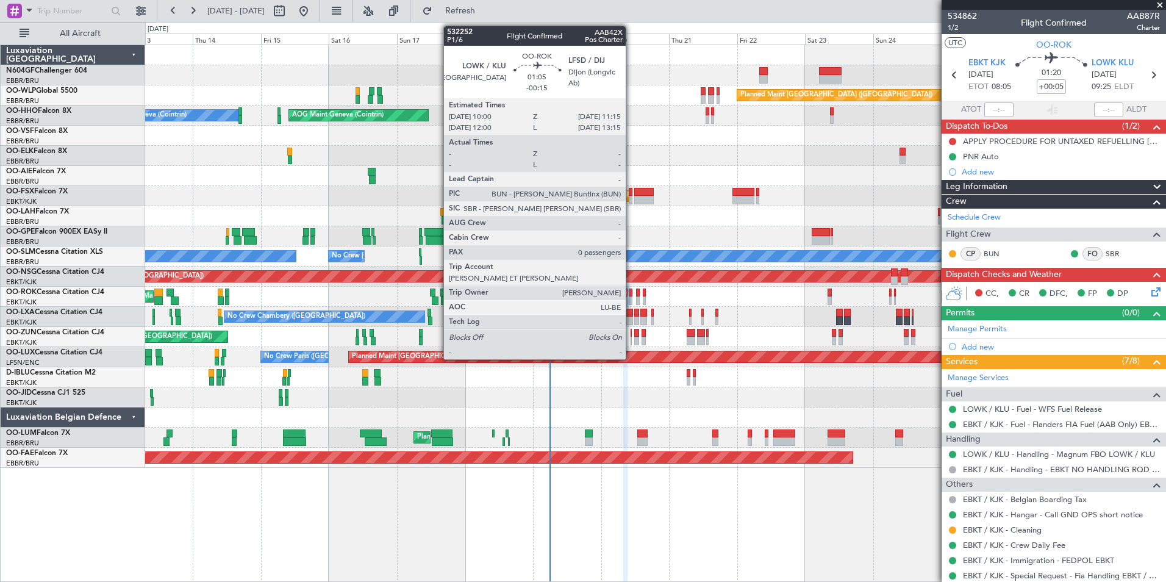
click at [631, 300] on div at bounding box center [631, 300] width 4 height 9
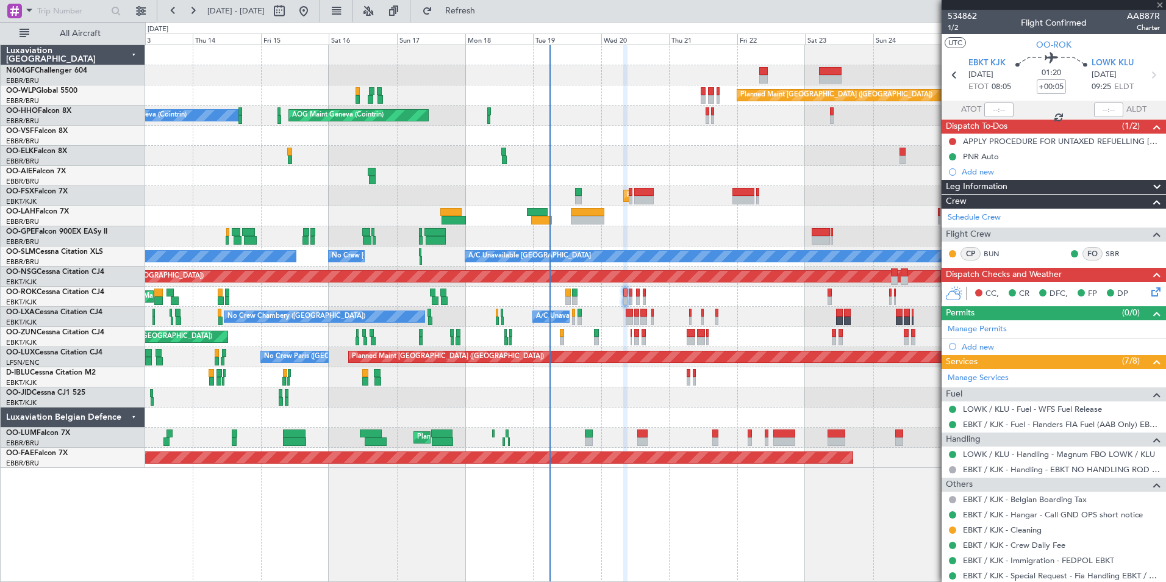
type input "-00:15"
type input "0"
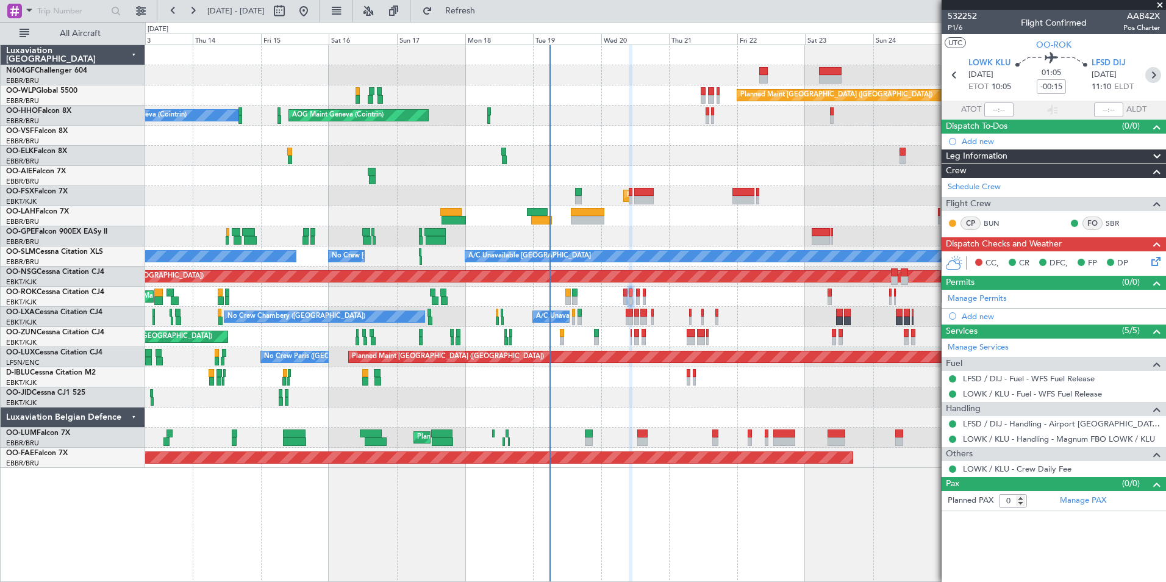
click at [1150, 81] on icon at bounding box center [1153, 75] width 16 height 16
type input "-00:20"
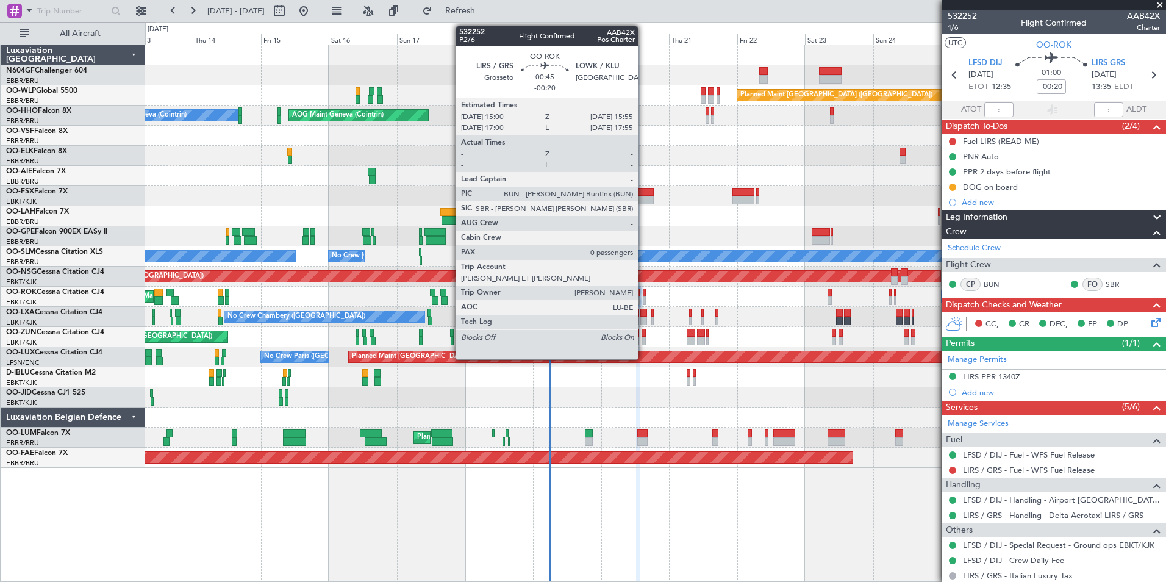
click at [643, 298] on div at bounding box center [644, 300] width 3 height 9
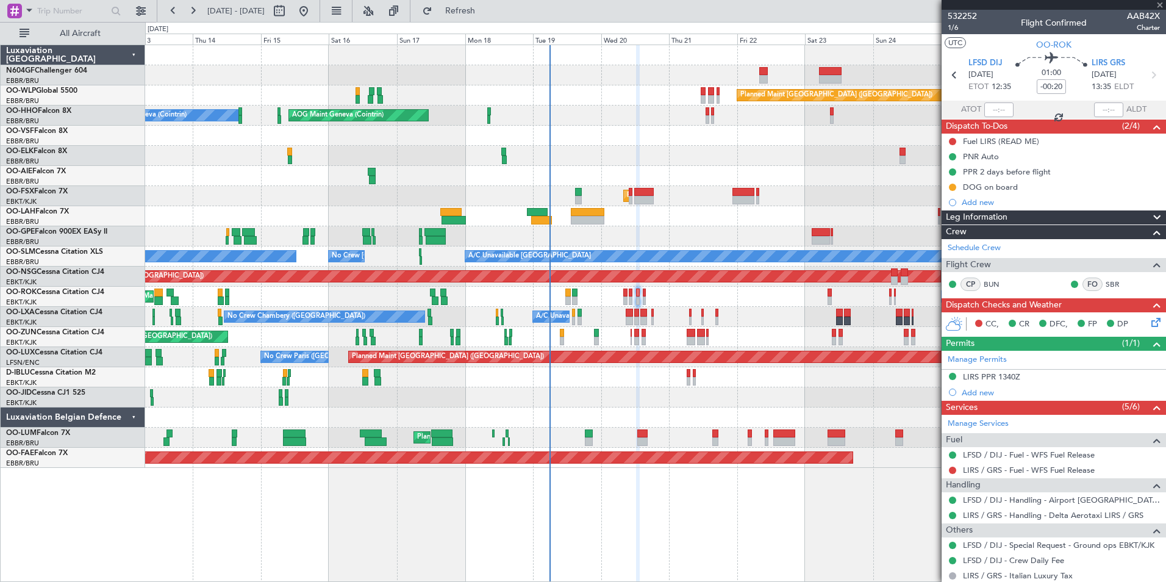
type input "0"
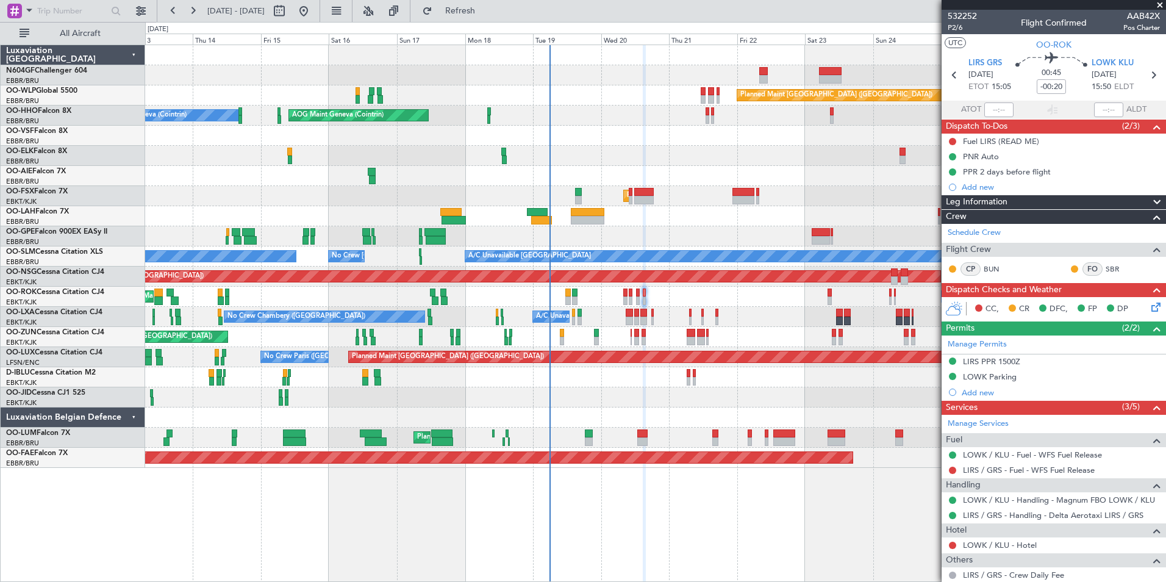
click at [685, 406] on div at bounding box center [655, 397] width 1020 height 20
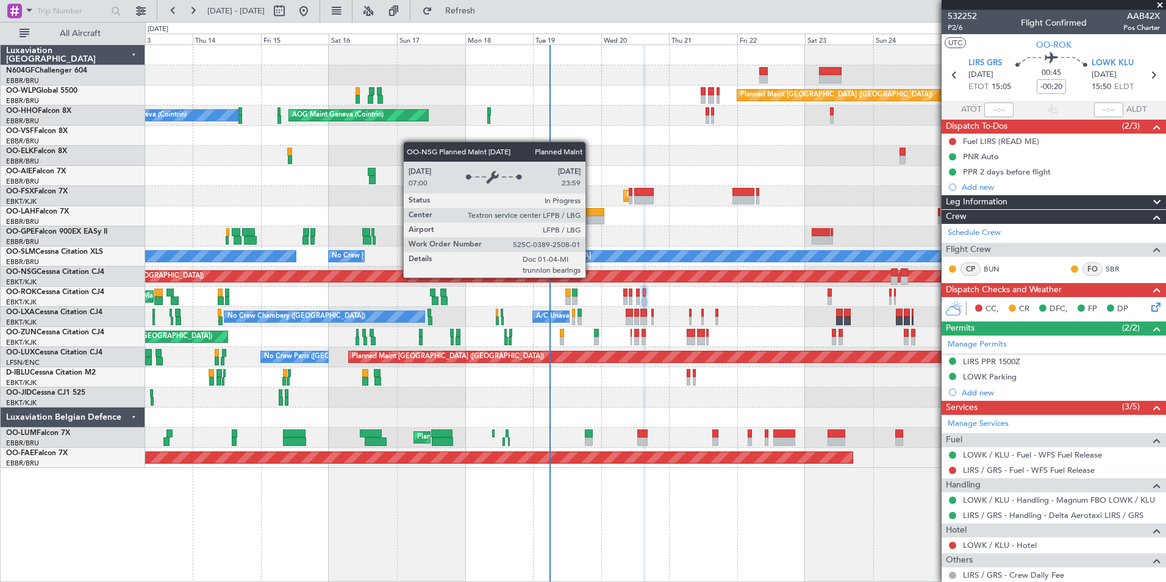
click at [653, 292] on div "Planned Maint Berlin (Brandenburg) AOG Maint Geneva (Cointrin) A/C Unavailable …" at bounding box center [655, 256] width 1020 height 423
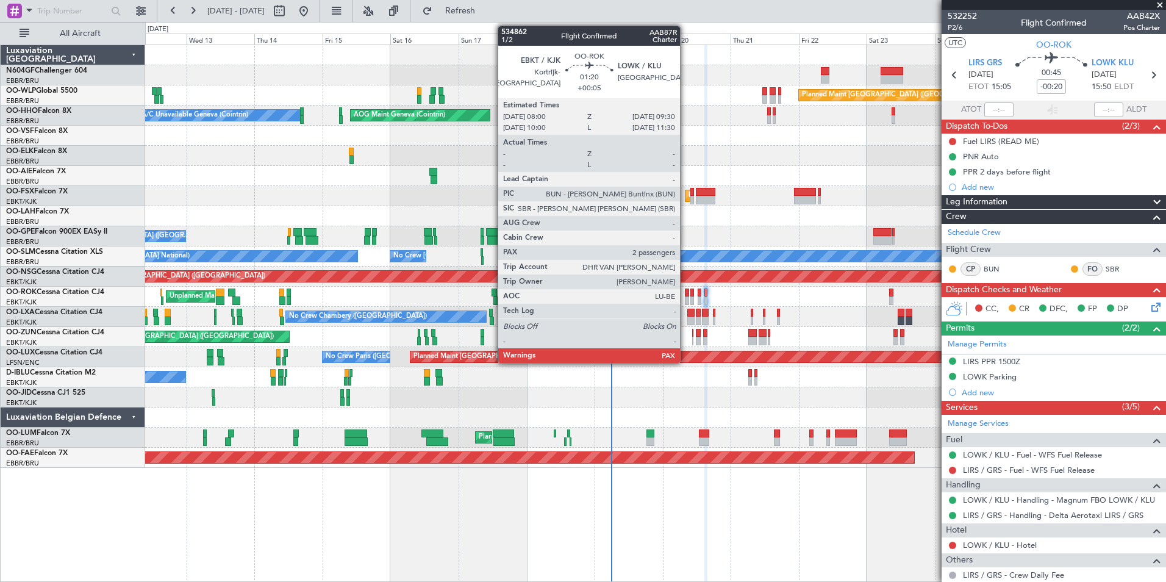
click at [686, 295] on div at bounding box center [687, 293] width 4 height 9
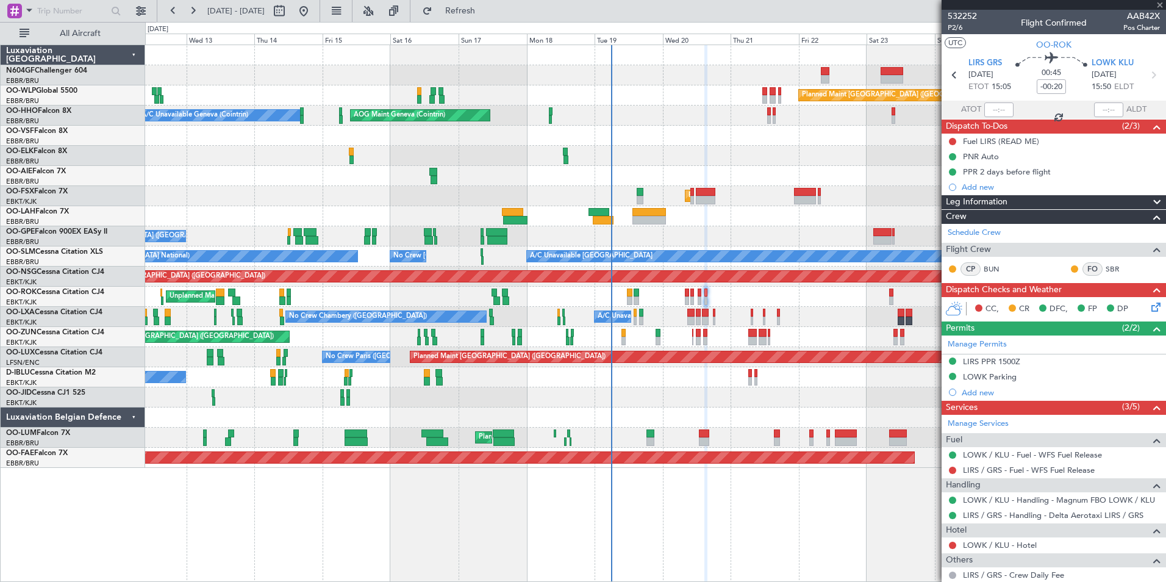
type input "+00:05"
type input "2"
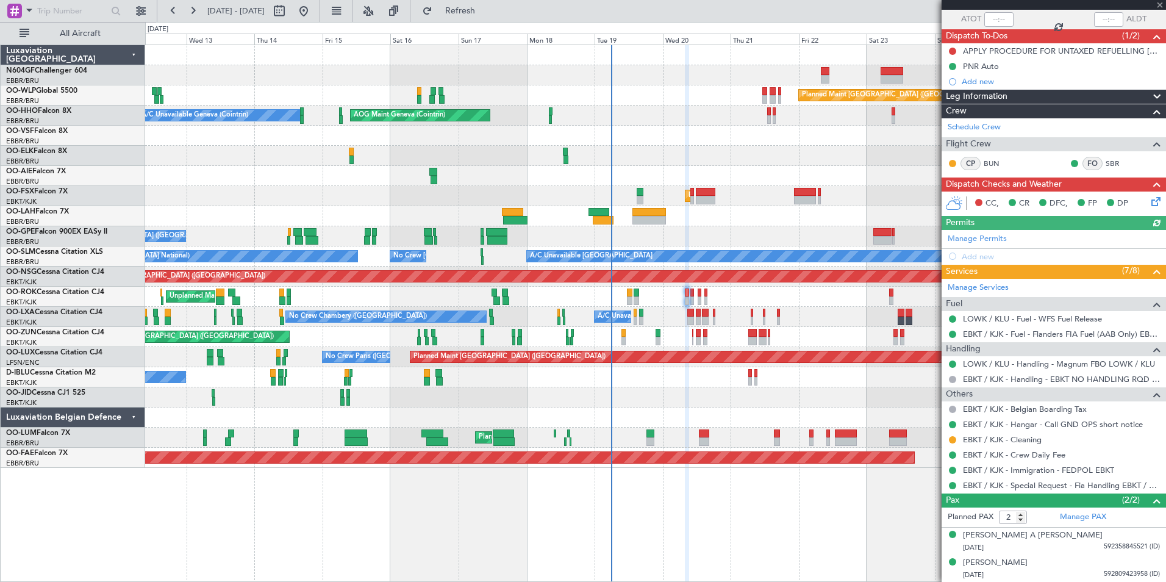
scroll to position [0, 0]
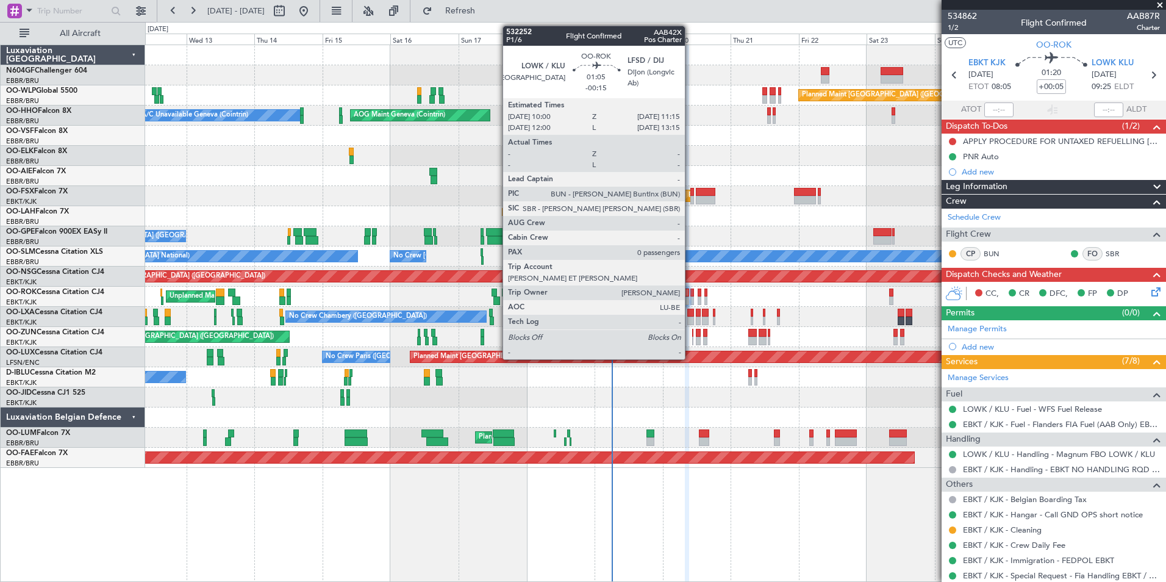
click at [690, 290] on div at bounding box center [692, 293] width 4 height 9
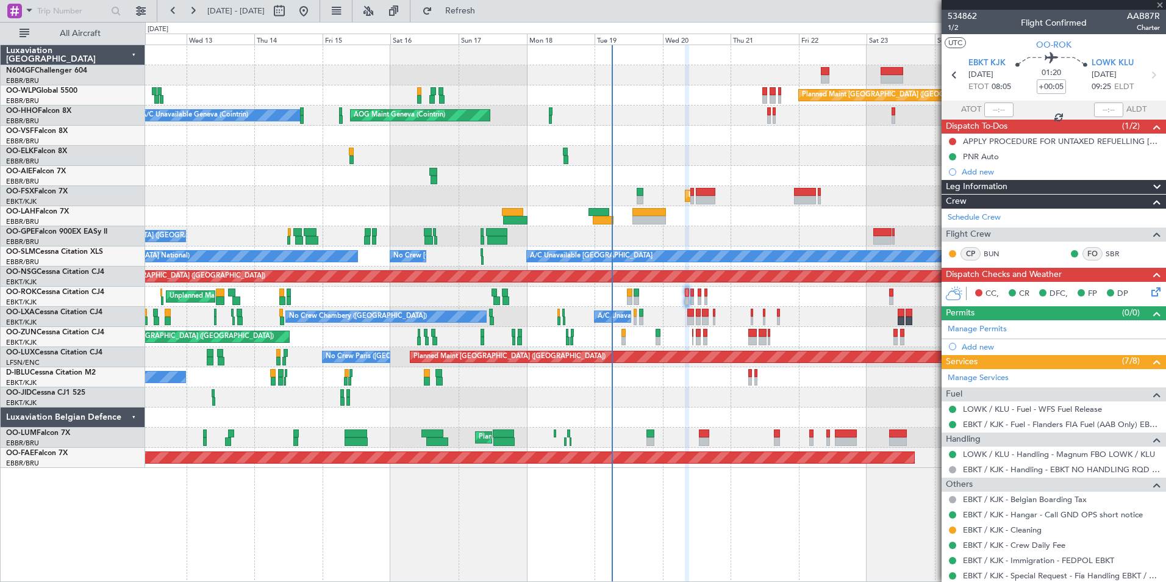
type input "-00:15"
type input "0"
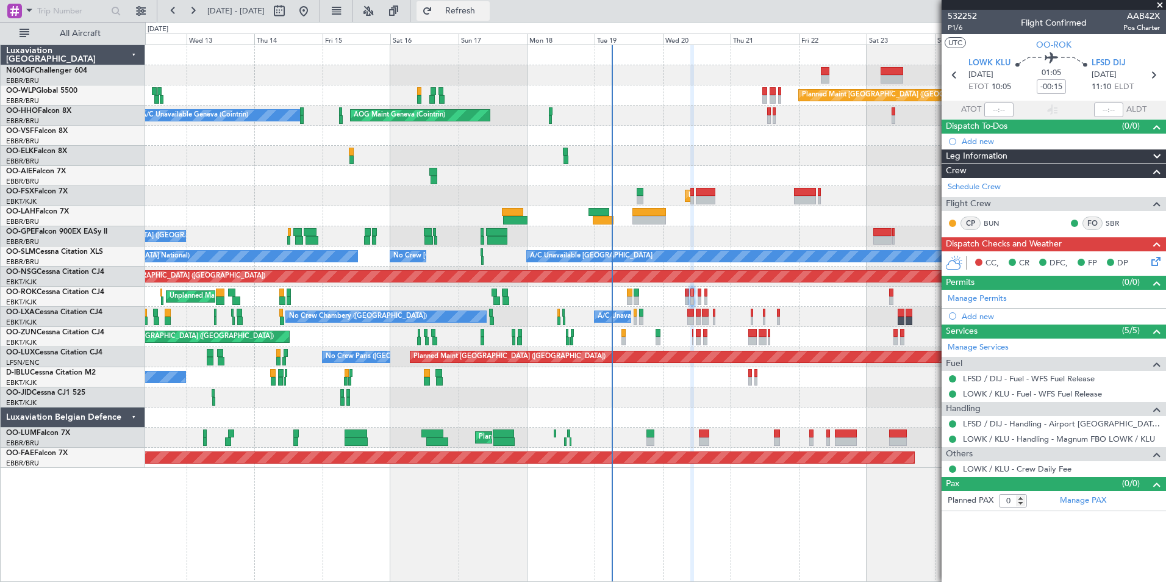
click at [486, 12] on span "Refresh" at bounding box center [460, 11] width 51 height 9
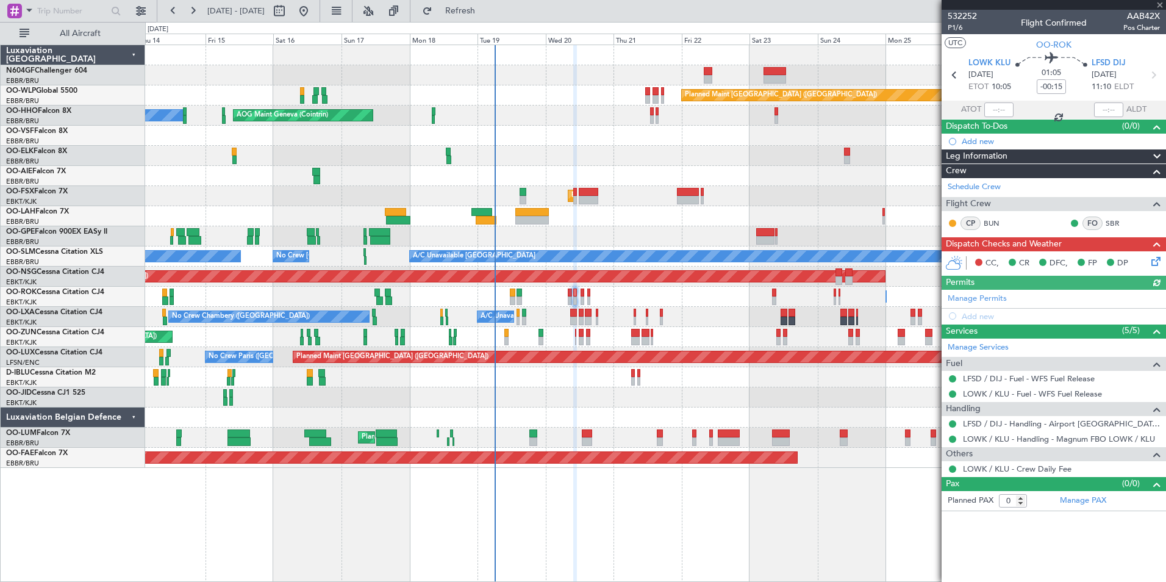
click at [591, 245] on div "Planned Maint Berlin (Brandenburg) AOG Maint Geneva (Cointrin) A/C Unavailable …" at bounding box center [655, 256] width 1020 height 423
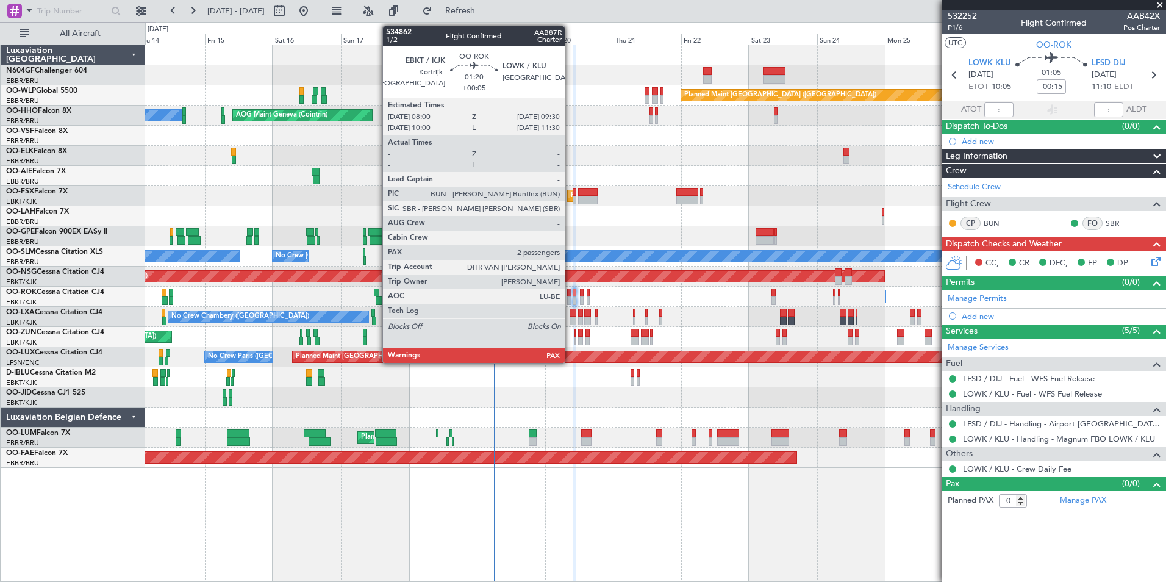
click at [570, 299] on div at bounding box center [569, 300] width 4 height 9
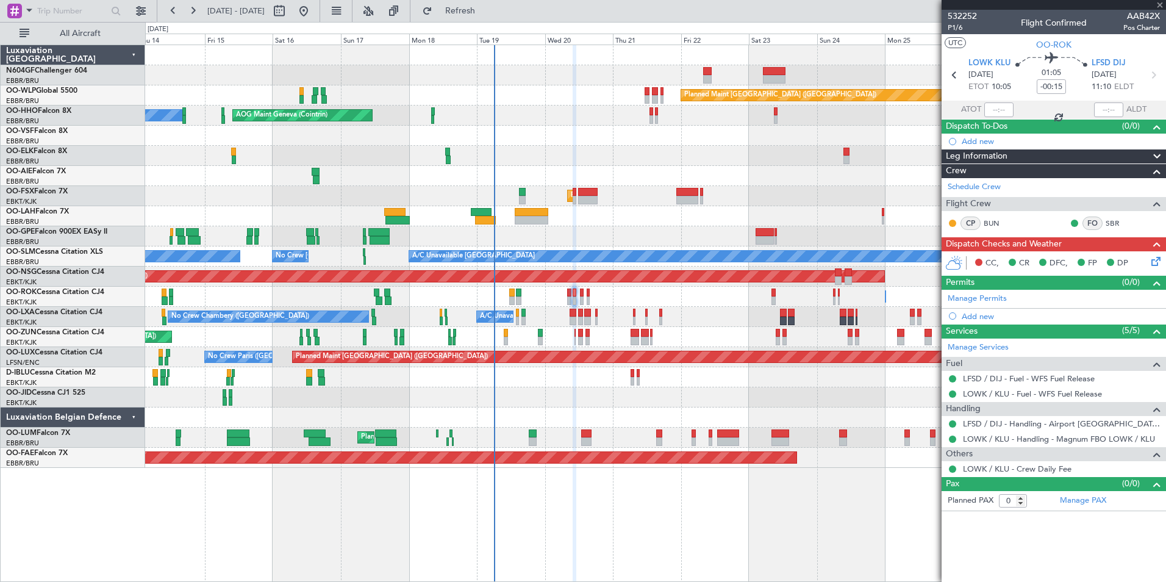
type input "+00:05"
type input "2"
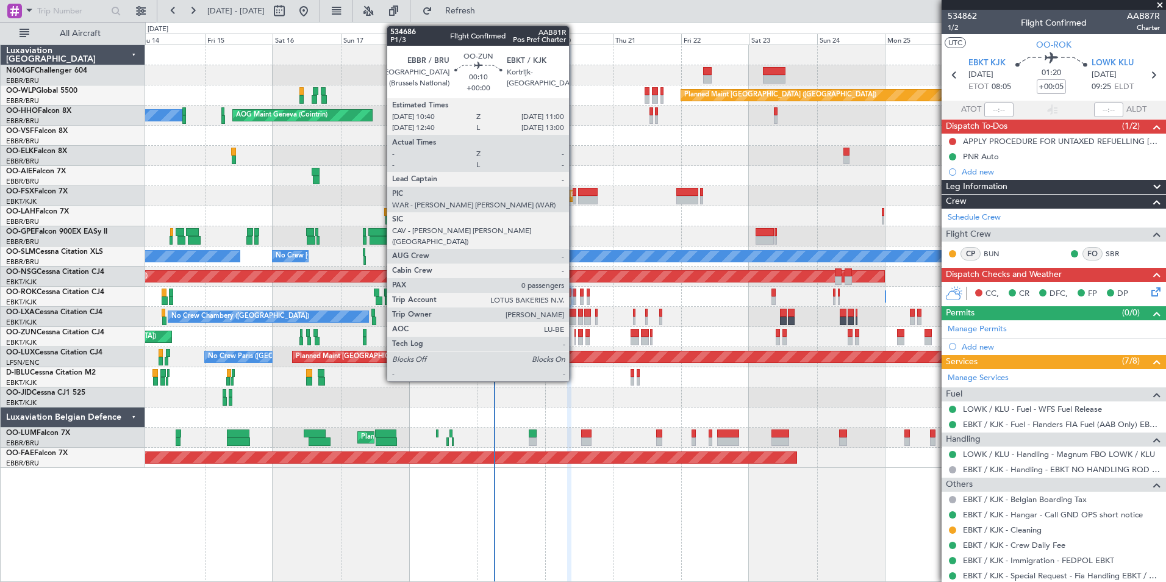
click at [575, 335] on div at bounding box center [575, 333] width 1 height 9
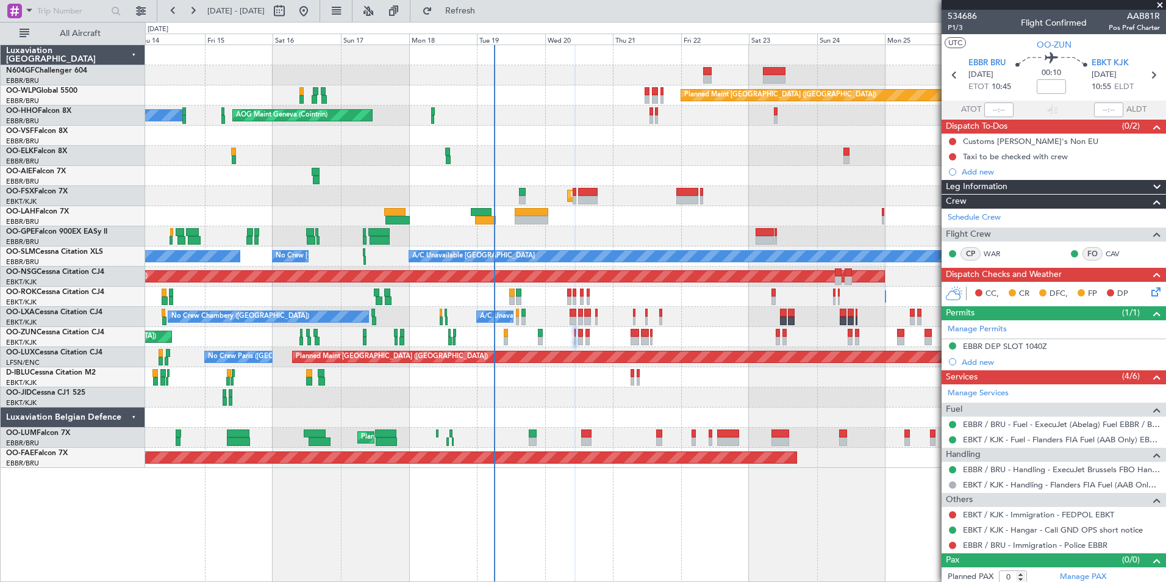
click at [574, 335] on div "Unplanned Maint [GEOGRAPHIC_DATA] ([GEOGRAPHIC_DATA])" at bounding box center [655, 337] width 1020 height 20
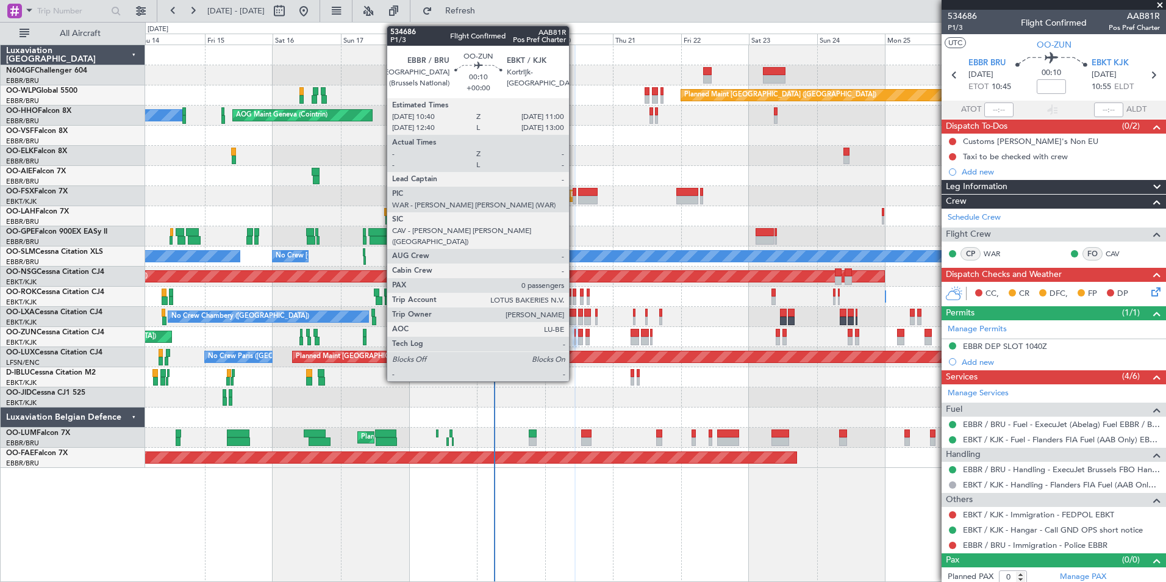
click at [575, 340] on div at bounding box center [575, 341] width 1 height 9
click at [575, 335] on div at bounding box center [575, 333] width 1 height 9
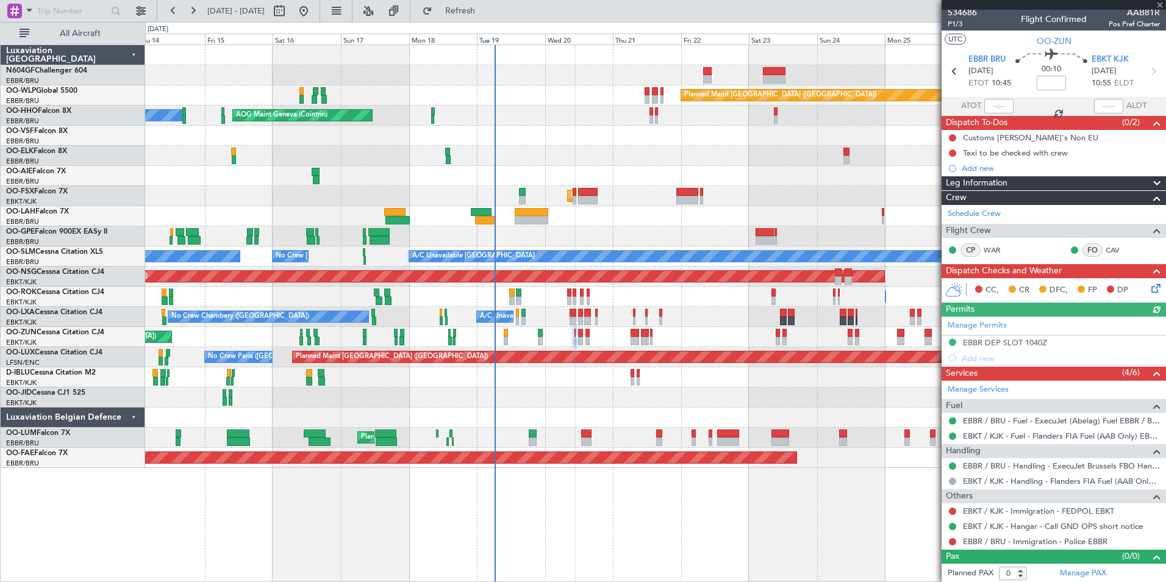
scroll to position [5, 0]
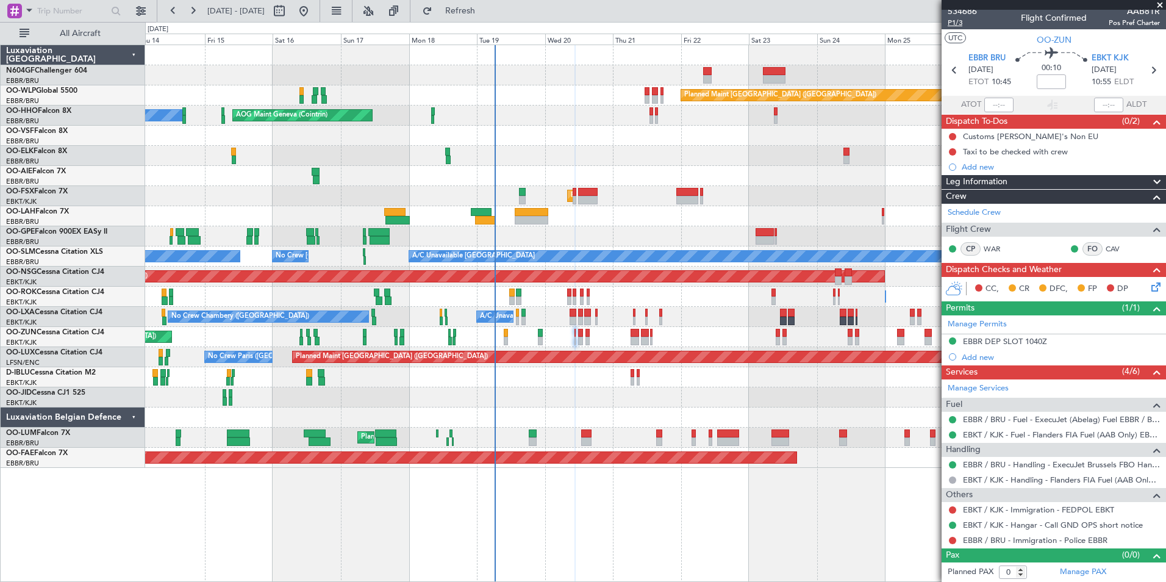
click at [956, 22] on span "P1/3" at bounding box center [962, 23] width 29 height 10
click at [490, 18] on button "Refresh" at bounding box center [453, 11] width 73 height 20
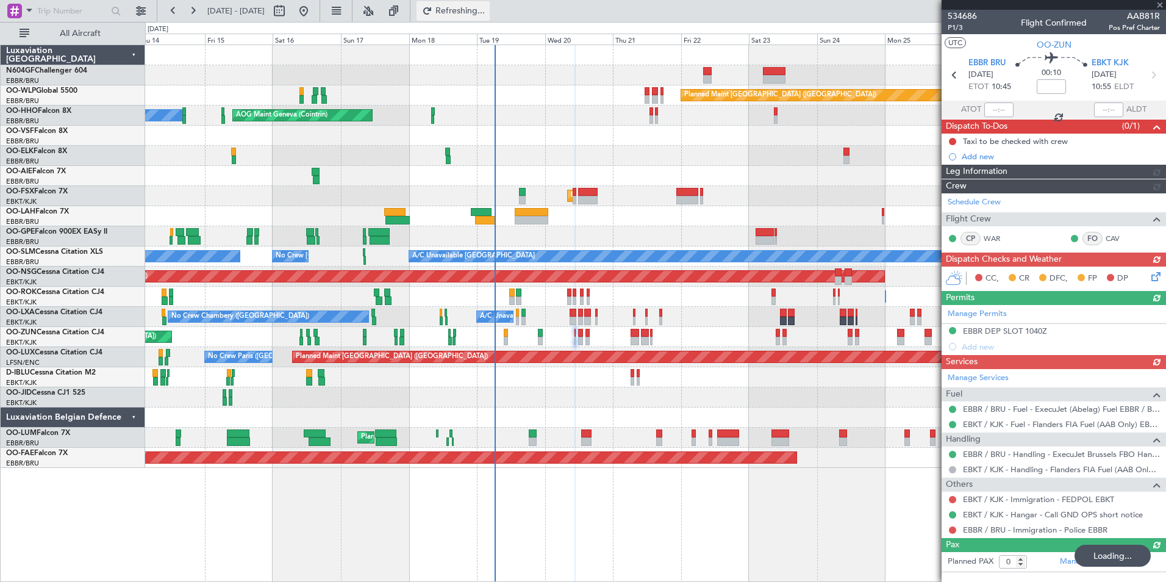
scroll to position [0, 0]
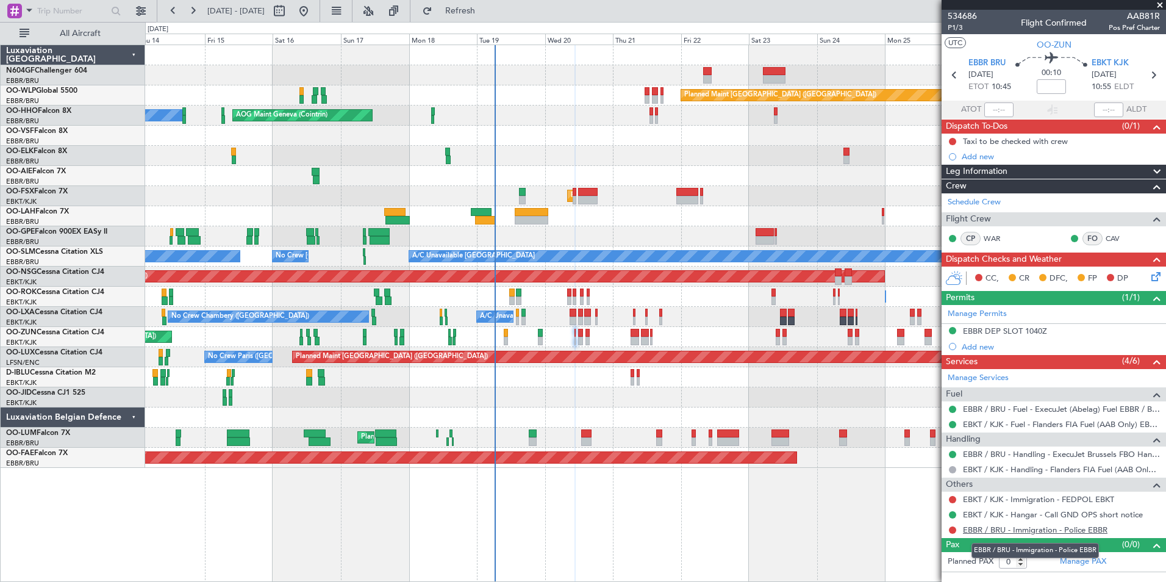
click at [1025, 530] on link "EBBR / BRU - Immigration - Police EBBR" at bounding box center [1035, 530] width 145 height 10
click at [969, 499] on link "EBKT / KJK - Immigration - FEDPOL EBKT" at bounding box center [1038, 499] width 151 height 10
click at [503, 22] on div "Planned Maint Berlin (Brandenburg) AOG Maint Geneva (Cointrin) A/C Unavailable …" at bounding box center [583, 302] width 1166 height 560
click at [490, 20] on button "Refresh" at bounding box center [453, 11] width 73 height 20
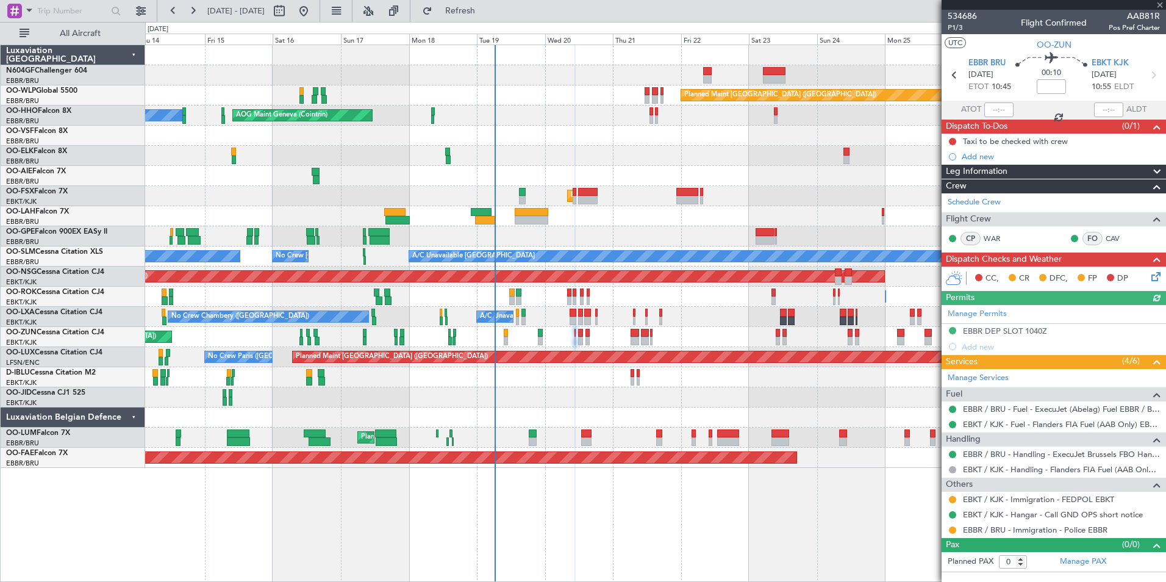
click at [953, 495] on div at bounding box center [953, 500] width 10 height 10
click at [953, 497] on button at bounding box center [952, 499] width 7 height 7
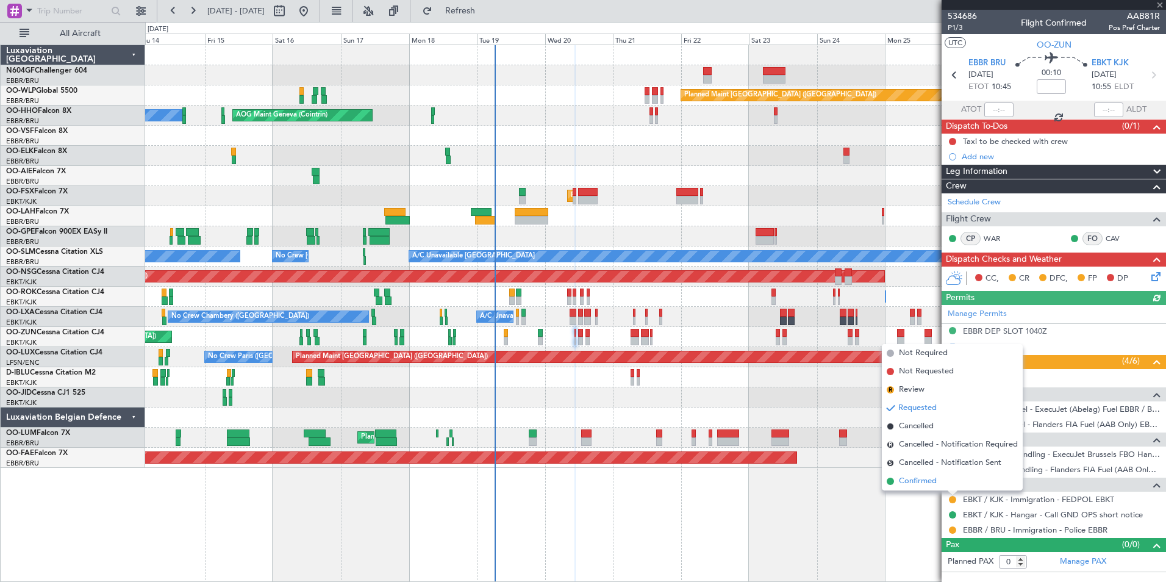
click at [927, 482] on span "Confirmed" at bounding box center [918, 481] width 38 height 12
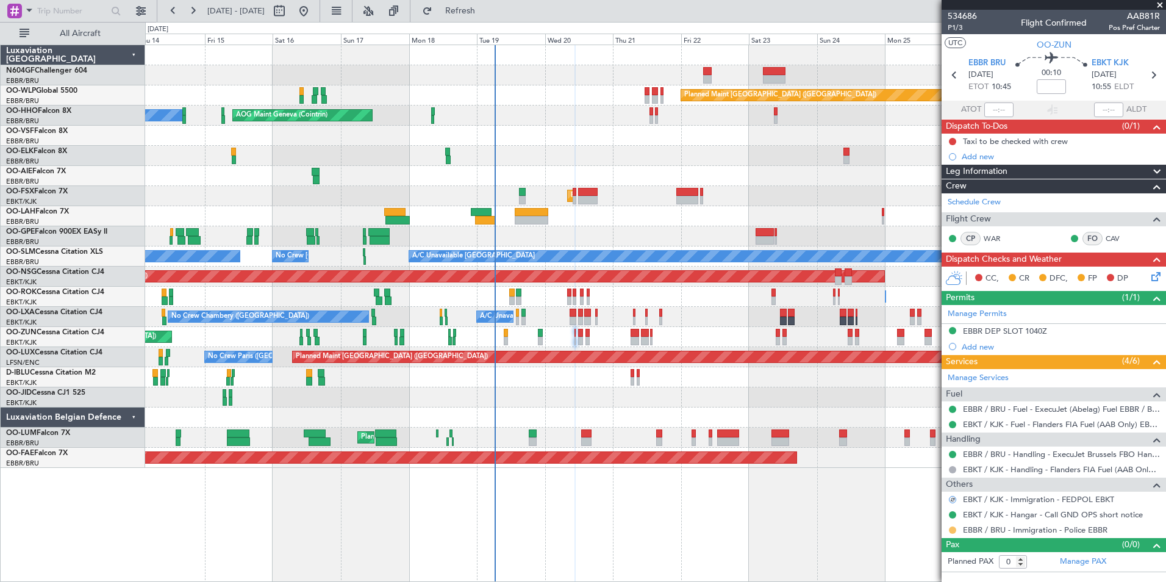
click at [953, 529] on button at bounding box center [952, 529] width 7 height 7
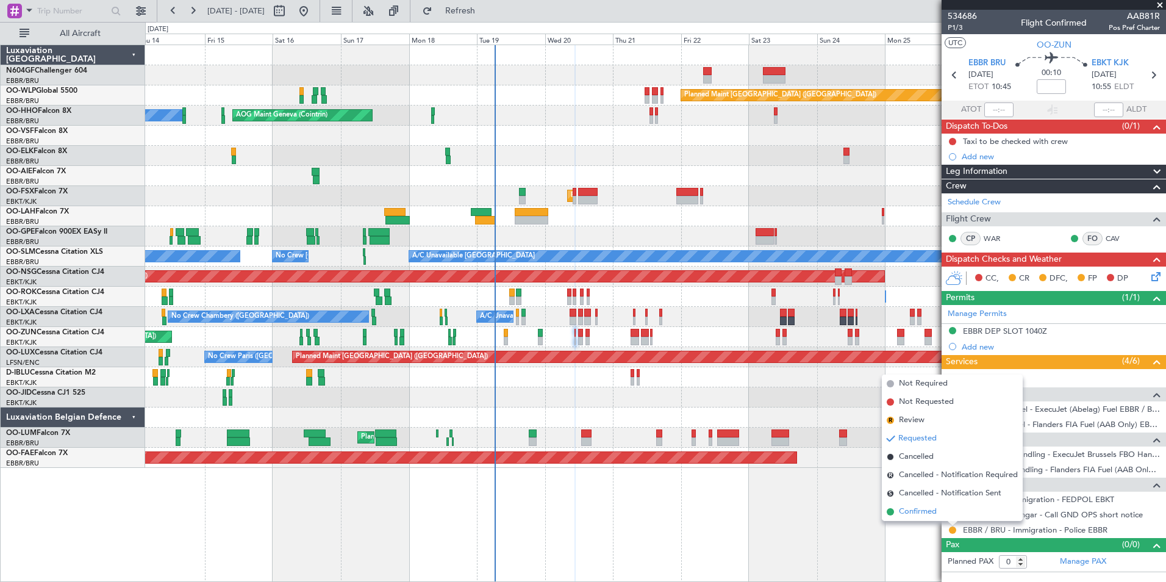
click at [947, 515] on li "Confirmed" at bounding box center [952, 512] width 141 height 18
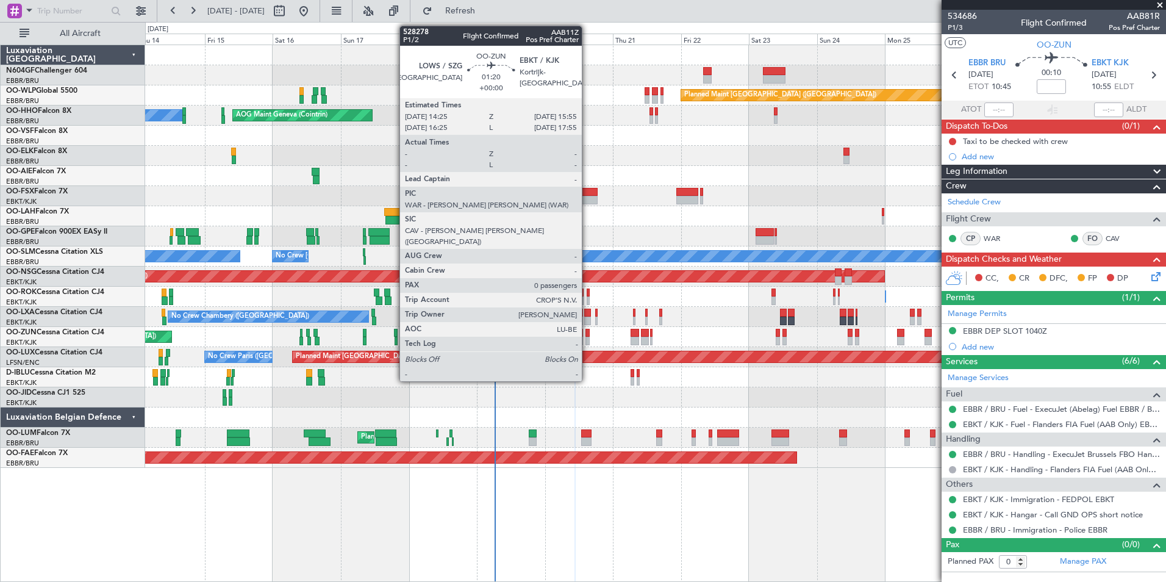
click at [587, 339] on div at bounding box center [588, 341] width 4 height 9
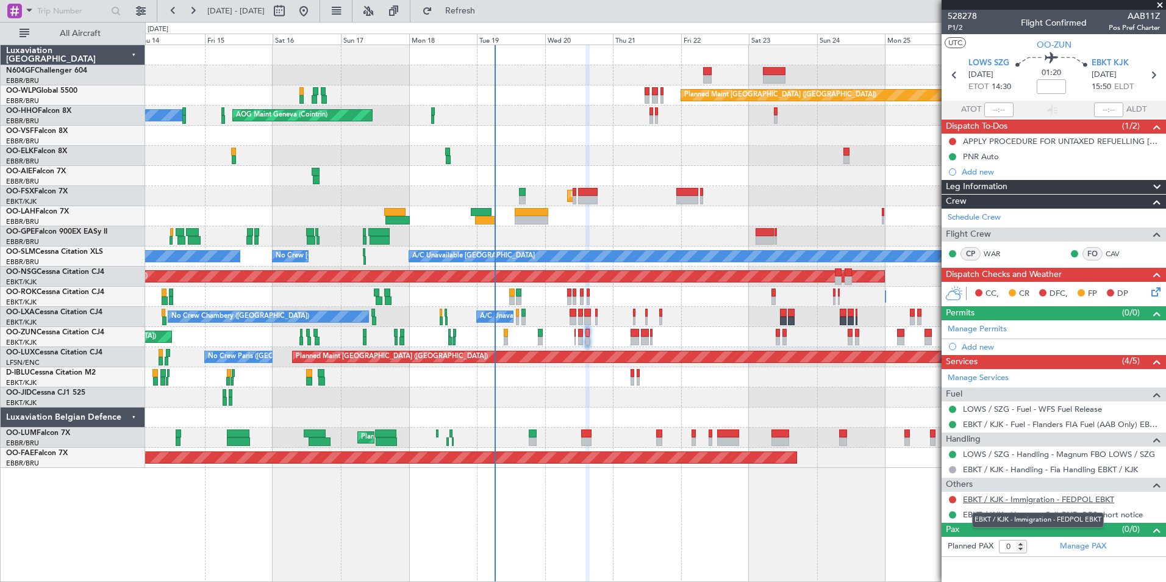
click at [1002, 498] on link "EBKT / KJK - Immigration - FEDPOL EBKT" at bounding box center [1038, 499] width 151 height 10
click at [486, 8] on span "Refresh" at bounding box center [460, 11] width 51 height 9
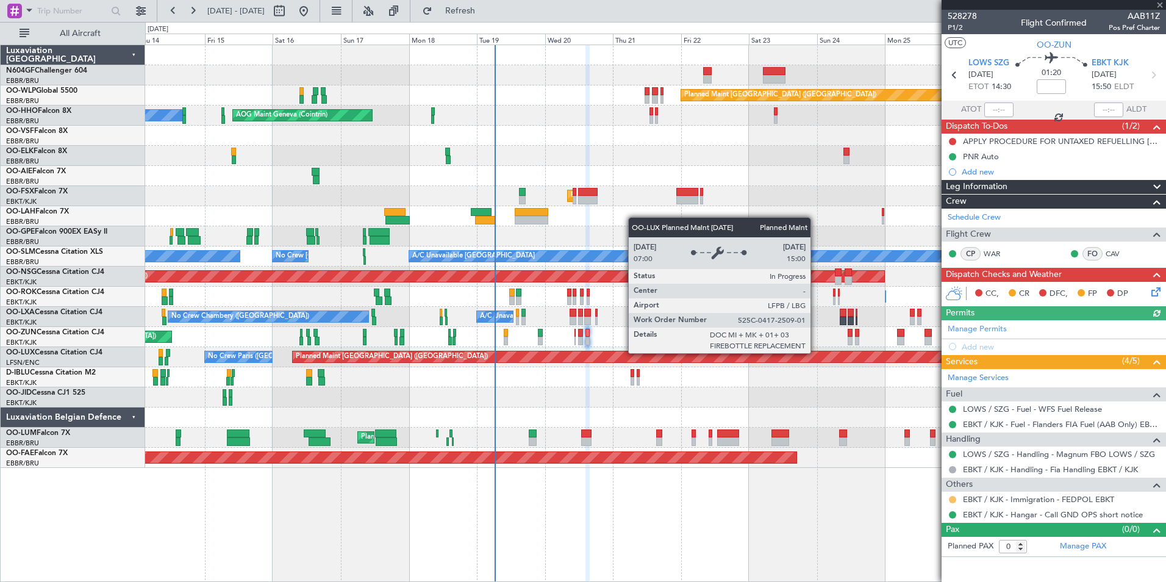
click at [950, 496] on button at bounding box center [952, 499] width 7 height 7
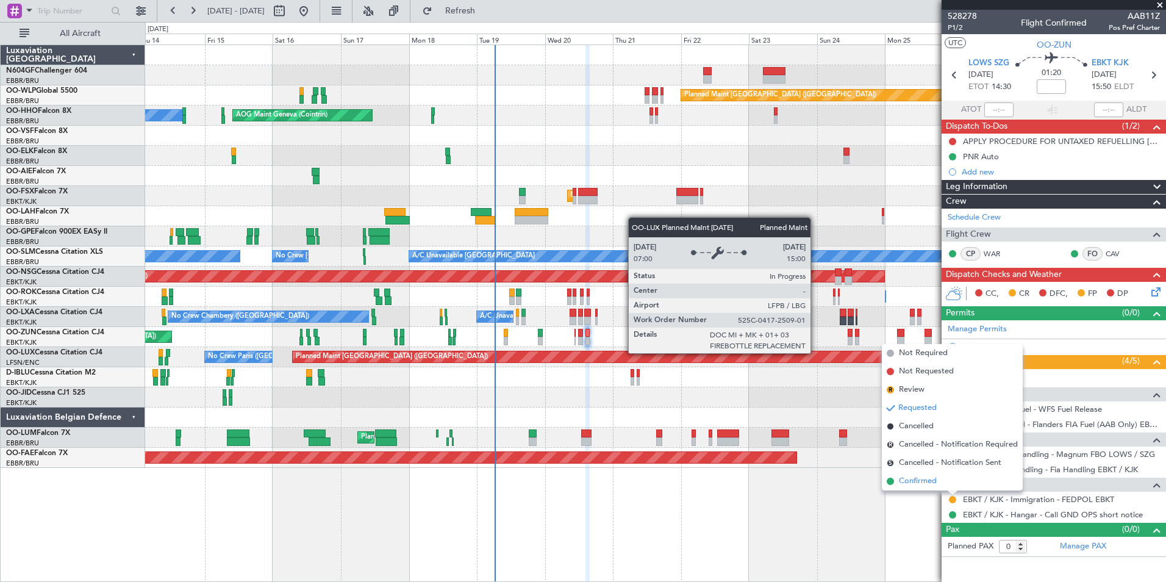
click at [943, 482] on li "Confirmed" at bounding box center [952, 481] width 141 height 18
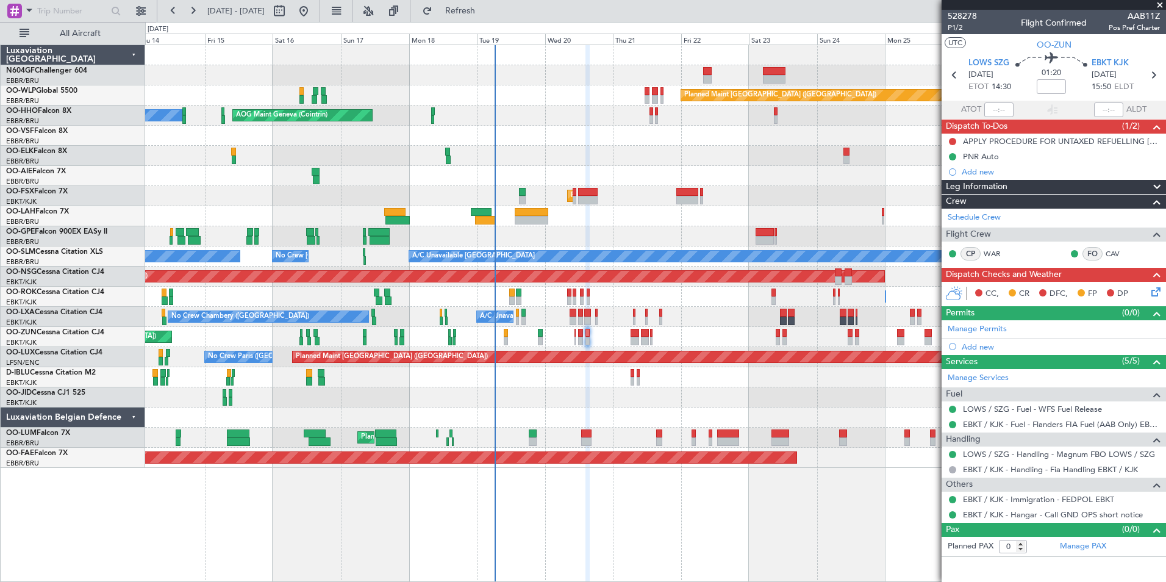
click at [573, 340] on div "Unplanned Maint [GEOGRAPHIC_DATA] ([GEOGRAPHIC_DATA])" at bounding box center [655, 337] width 1020 height 20
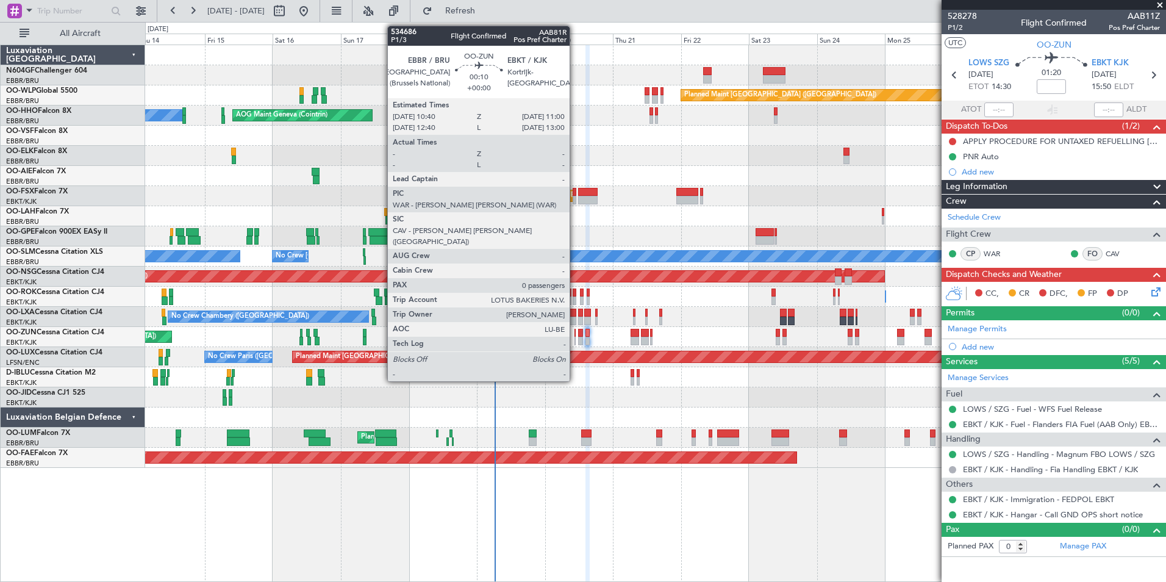
click at [575, 339] on div at bounding box center [575, 341] width 1 height 9
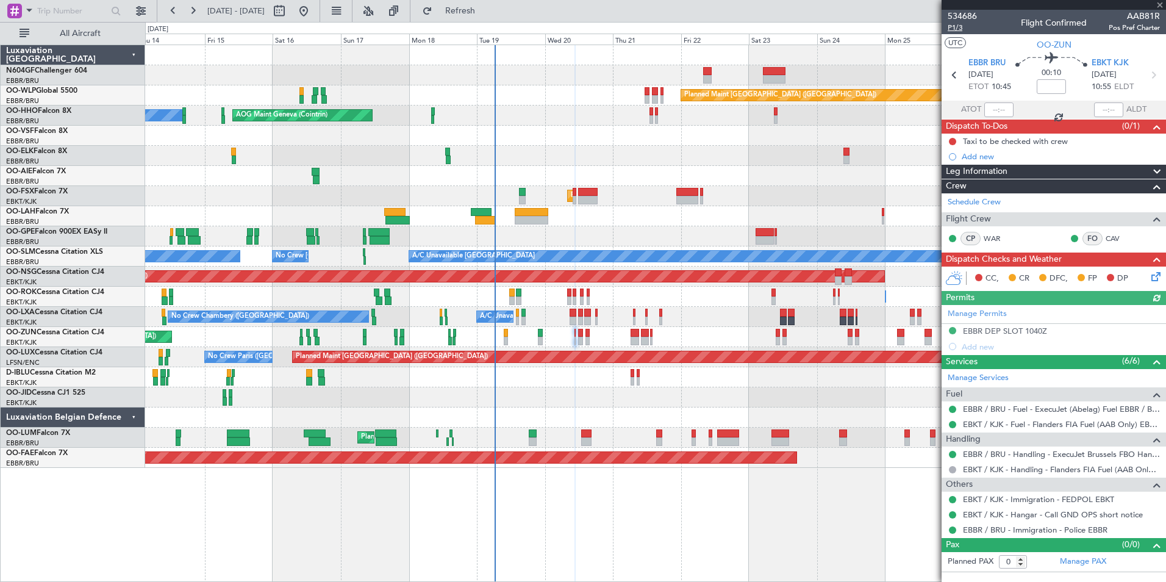
click at [954, 29] on span "P1/3" at bounding box center [962, 28] width 29 height 10
click at [953, 138] on button at bounding box center [952, 141] width 7 height 7
click at [942, 176] on span "In Progress" at bounding box center [958, 177] width 41 height 12
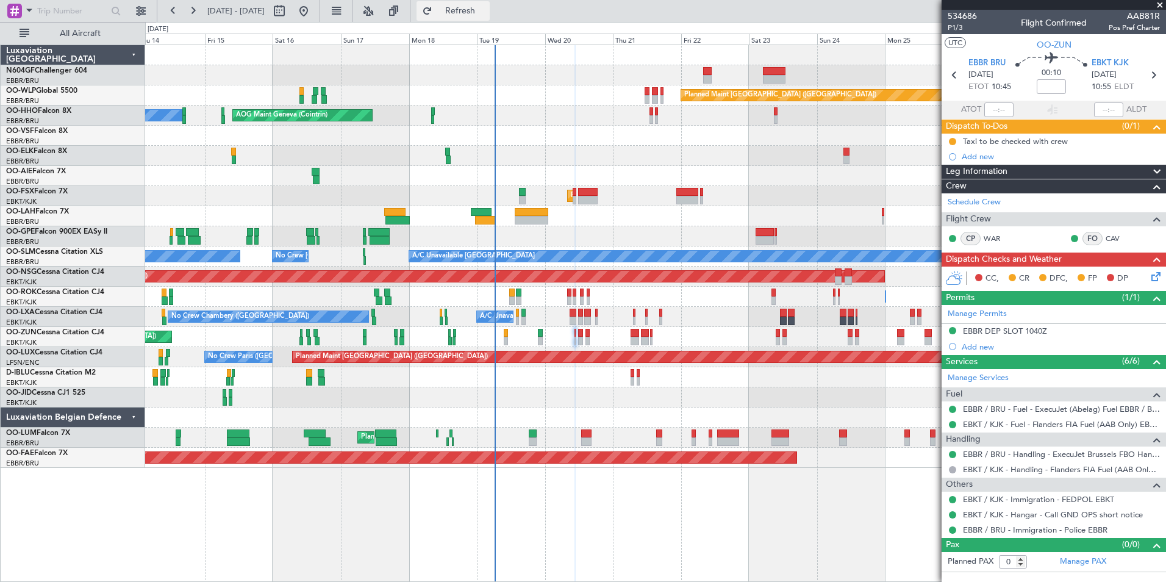
click at [478, 20] on button "Refresh" at bounding box center [453, 11] width 73 height 20
click at [486, 10] on span "Refresh" at bounding box center [460, 11] width 51 height 9
click at [486, 9] on span "Refresh" at bounding box center [460, 11] width 51 height 9
click at [1149, 276] on icon at bounding box center [1154, 275] width 10 height 10
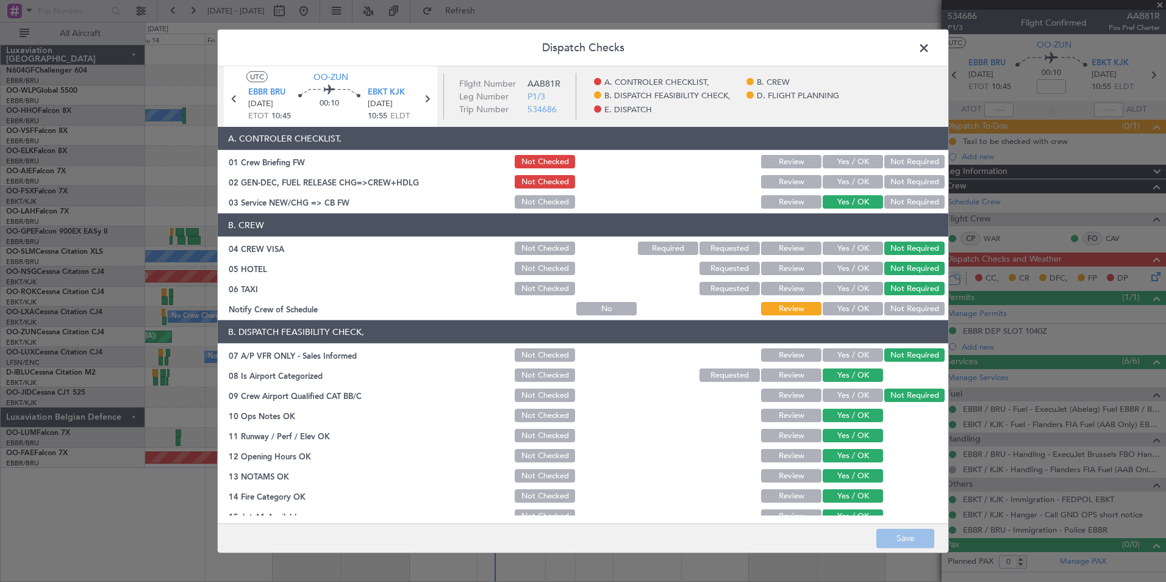
click at [851, 306] on button "Yes / OK" at bounding box center [853, 308] width 60 height 13
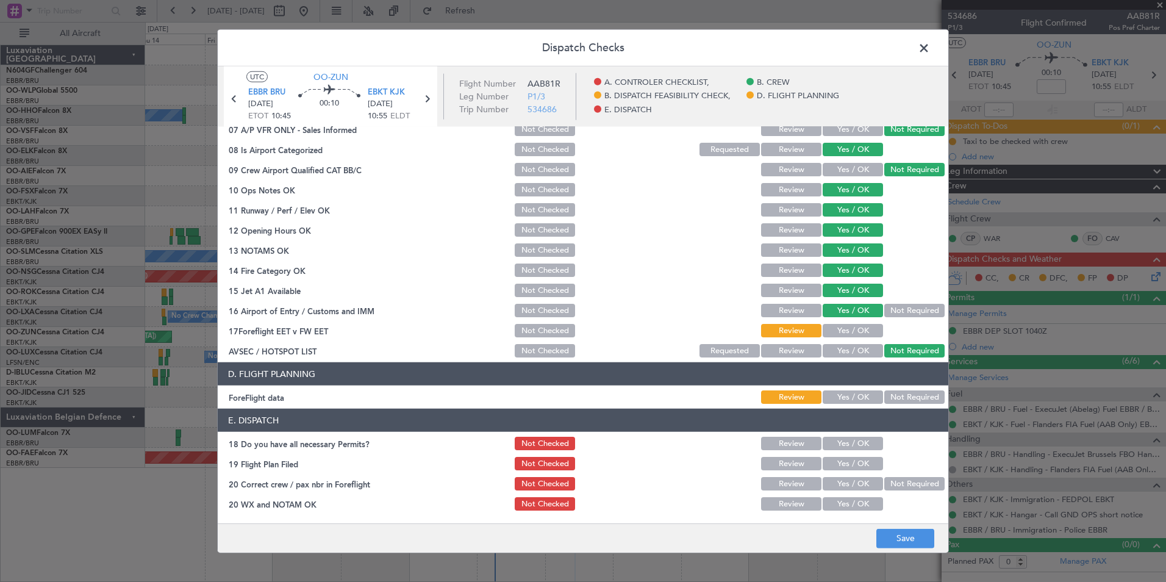
click at [894, 396] on button "Not Required" at bounding box center [914, 396] width 60 height 13
click at [889, 550] on footer "Save" at bounding box center [583, 537] width 731 height 29
click at [894, 543] on button "Save" at bounding box center [905, 538] width 58 height 20
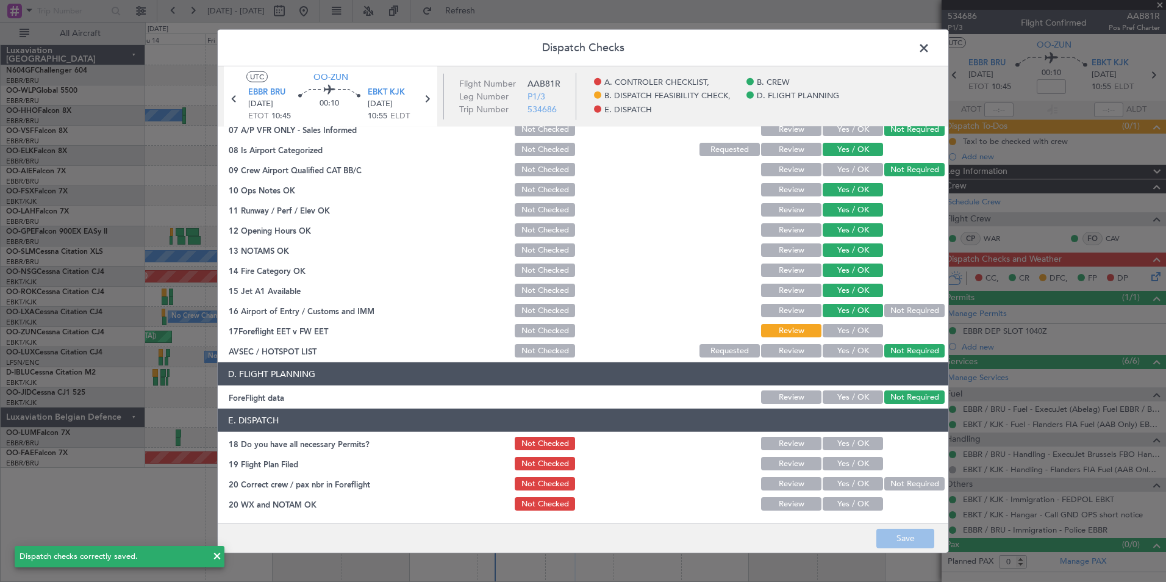
click at [930, 49] on span at bounding box center [930, 51] width 0 height 24
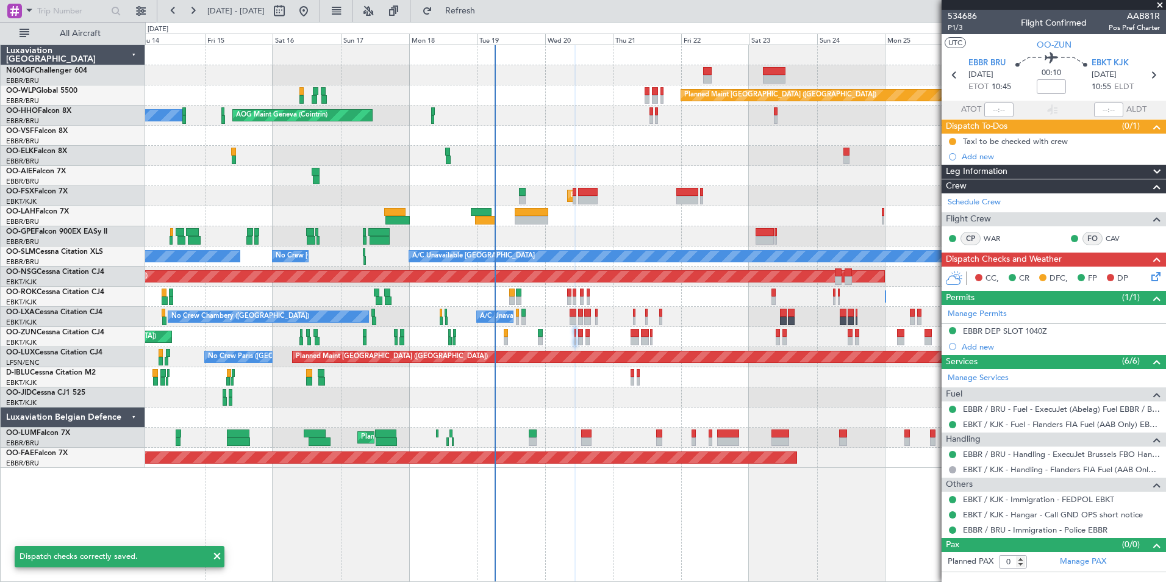
click at [1153, 279] on icon at bounding box center [1154, 275] width 10 height 10
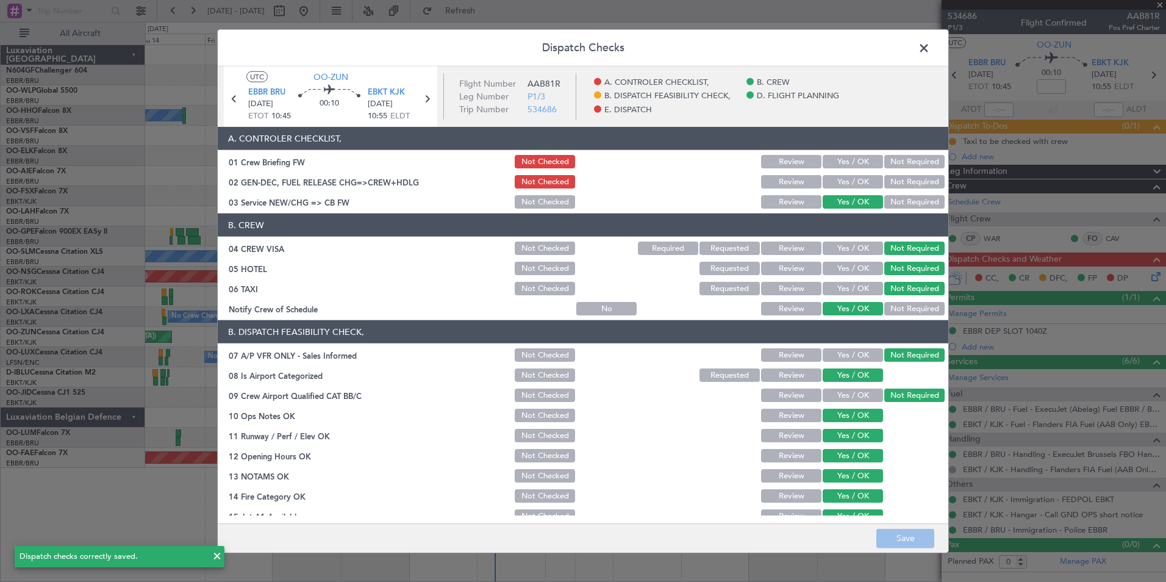
click at [855, 189] on div "Yes / OK" at bounding box center [852, 181] width 62 height 17
click at [856, 182] on button "Yes / OK" at bounding box center [853, 181] width 60 height 13
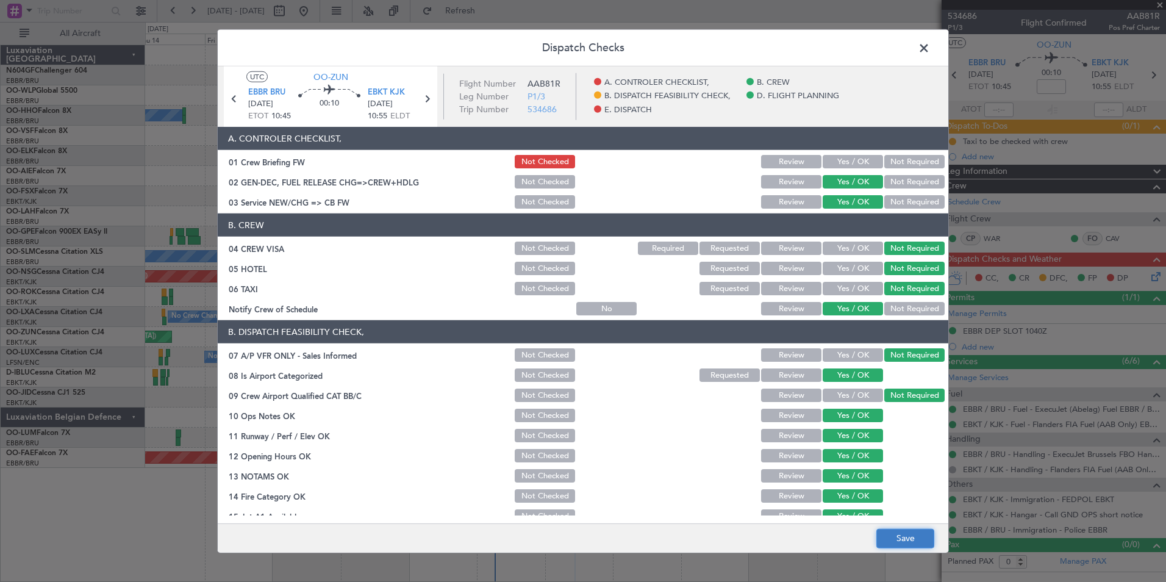
click at [912, 543] on button "Save" at bounding box center [905, 538] width 58 height 20
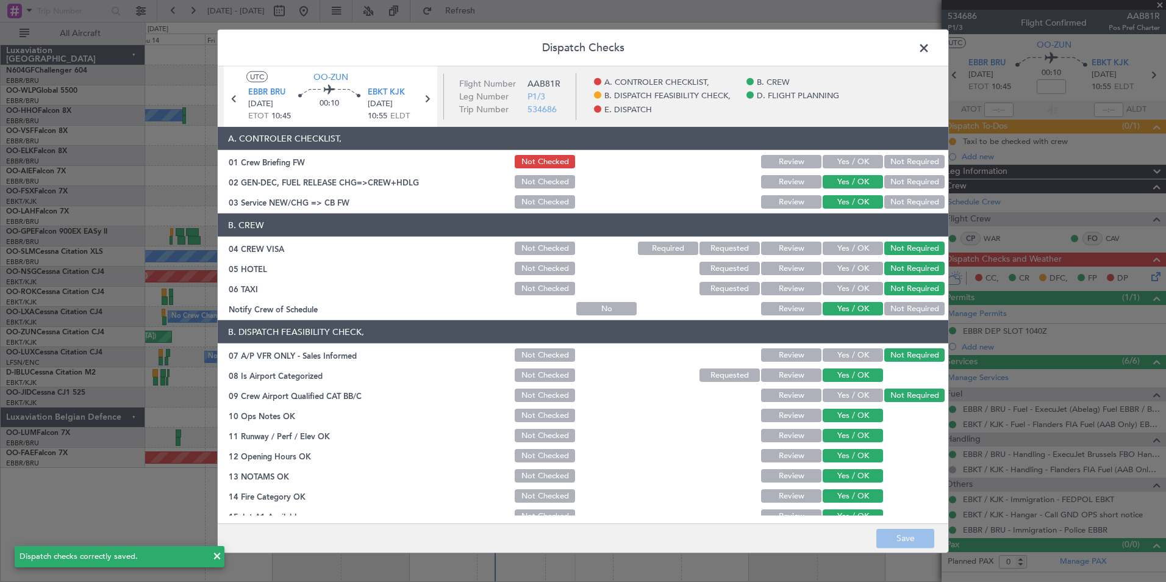
click at [930, 46] on span at bounding box center [930, 51] width 0 height 24
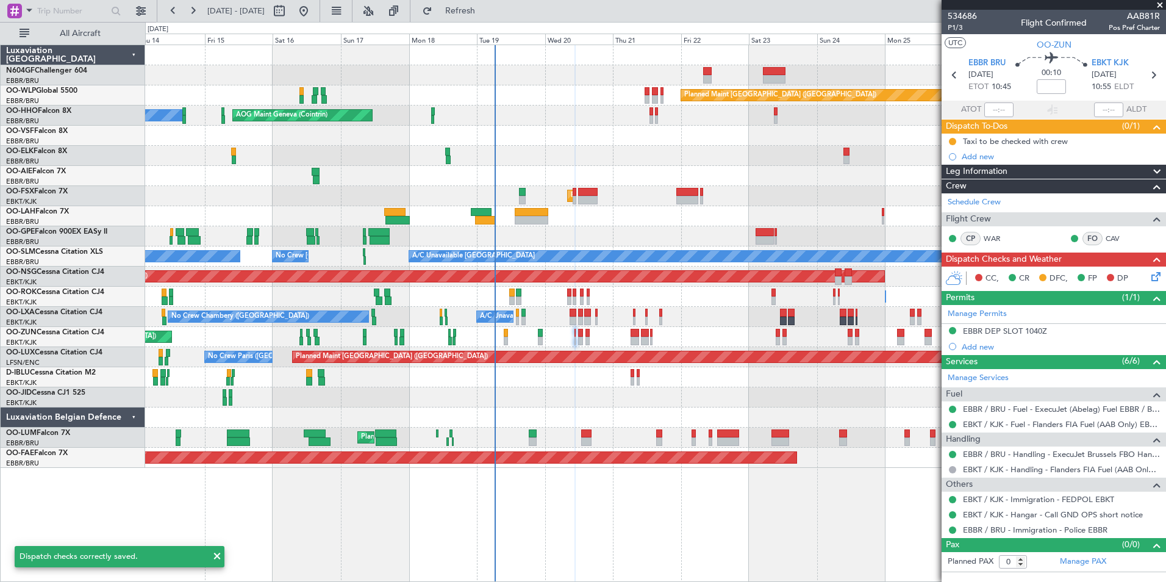
click at [1152, 85] on section "EBBR BRU 20/08/2025 ETOT 10:45 00:10 EBKT KJK 20/08/2025 10:55 ELDT" at bounding box center [1054, 76] width 224 height 48
click at [1155, 73] on icon at bounding box center [1153, 75] width 16 height 16
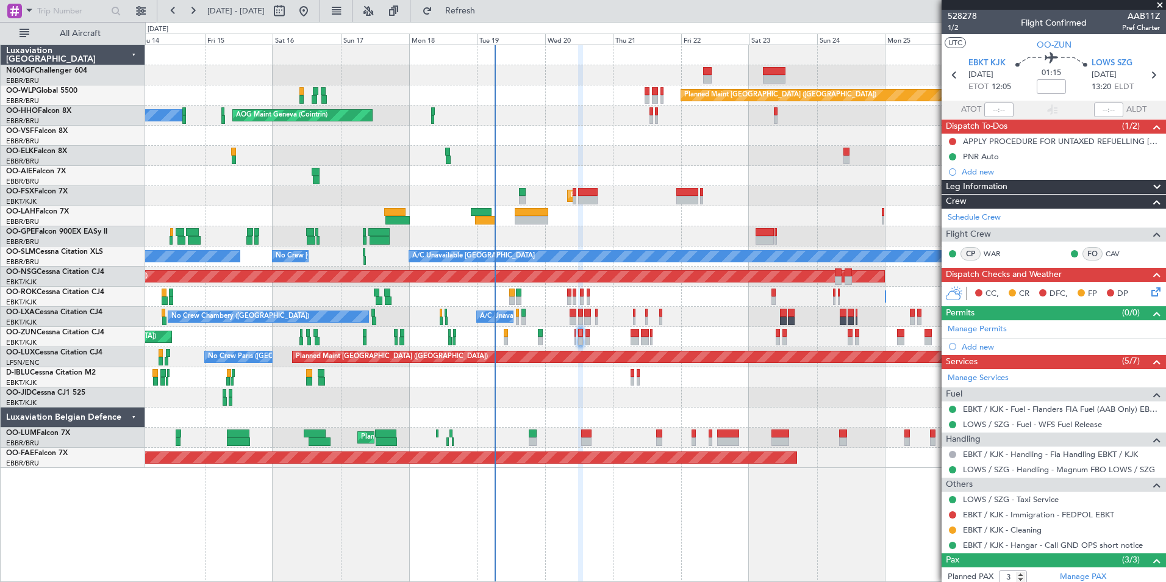
click at [1149, 290] on icon at bounding box center [1154, 290] width 10 height 10
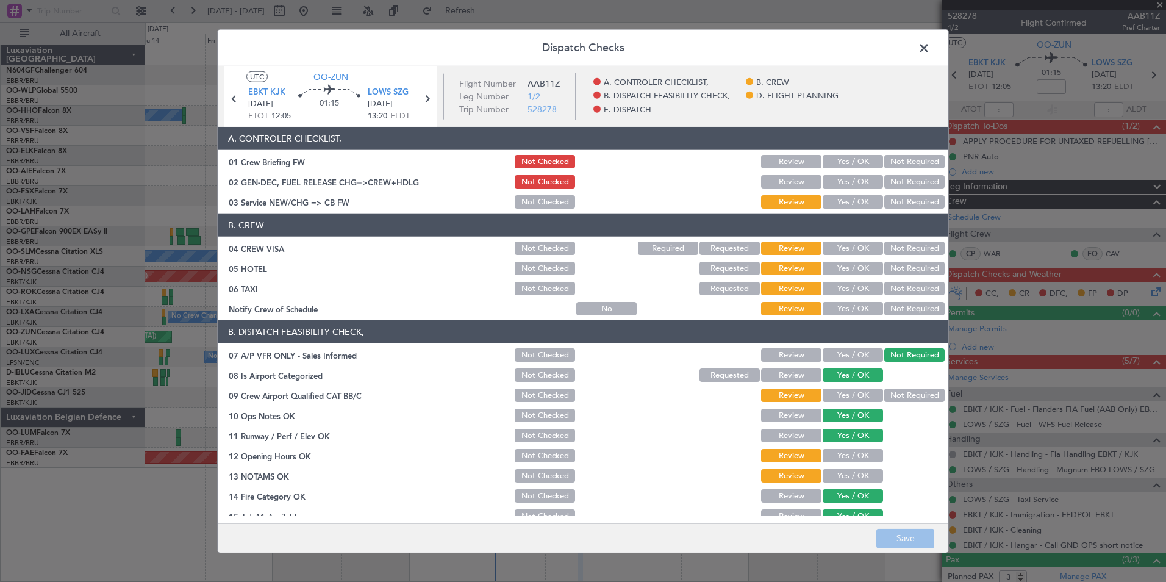
click at [847, 208] on button "Yes / OK" at bounding box center [853, 201] width 60 height 13
click at [844, 174] on div "Yes / OK" at bounding box center [852, 181] width 62 height 17
click at [847, 182] on button "Yes / OK" at bounding box center [853, 181] width 60 height 13
click at [851, 304] on button "Yes / OK" at bounding box center [853, 308] width 60 height 13
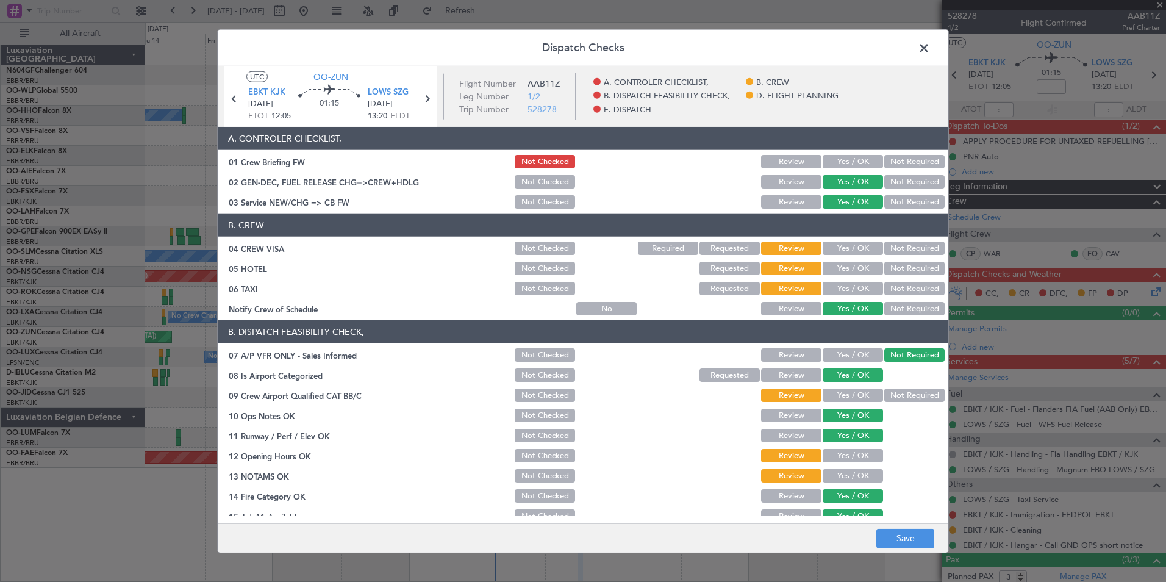
click at [902, 293] on button "Not Required" at bounding box center [914, 288] width 60 height 13
click at [904, 282] on button "Not Required" at bounding box center [914, 288] width 60 height 13
click at [905, 270] on button "Not Required" at bounding box center [914, 268] width 60 height 13
click at [906, 246] on button "Not Required" at bounding box center [914, 248] width 60 height 13
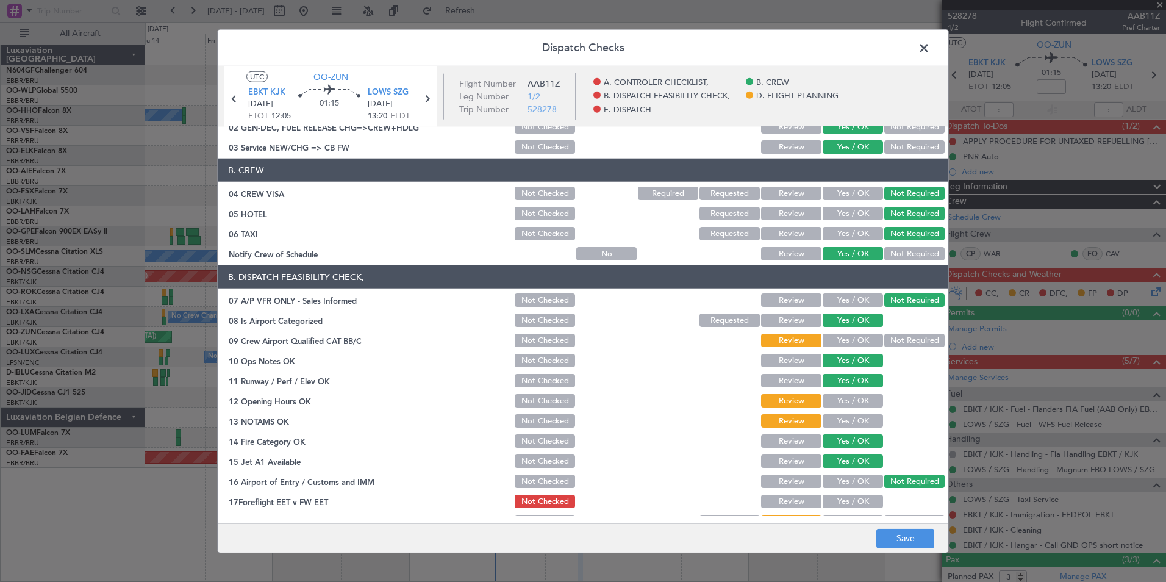
scroll to position [57, 0]
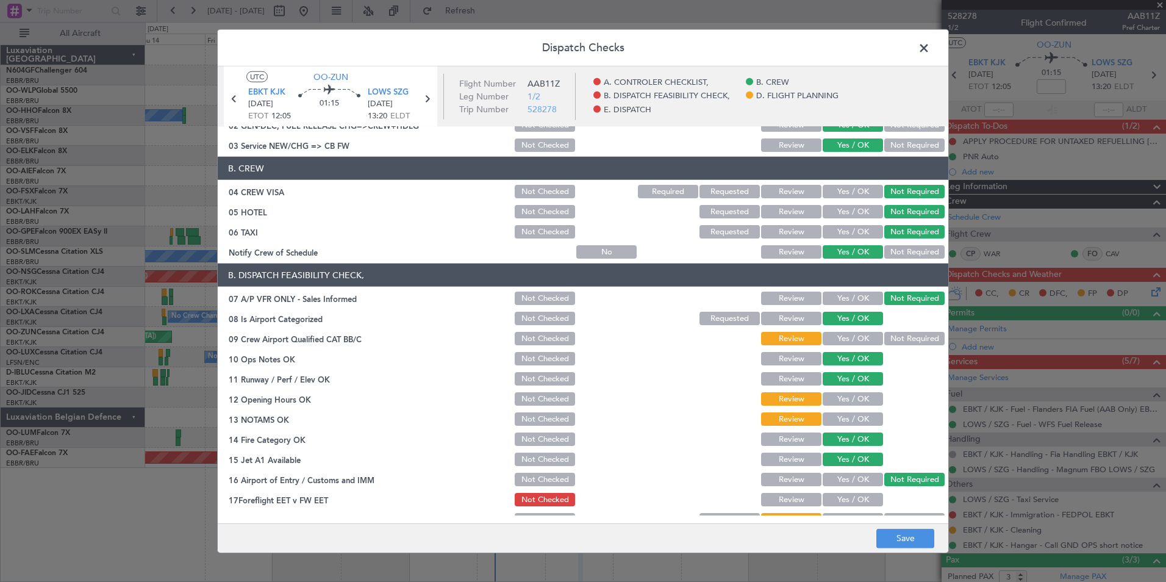
click at [853, 339] on button "Yes / OK" at bounding box center [853, 338] width 60 height 13
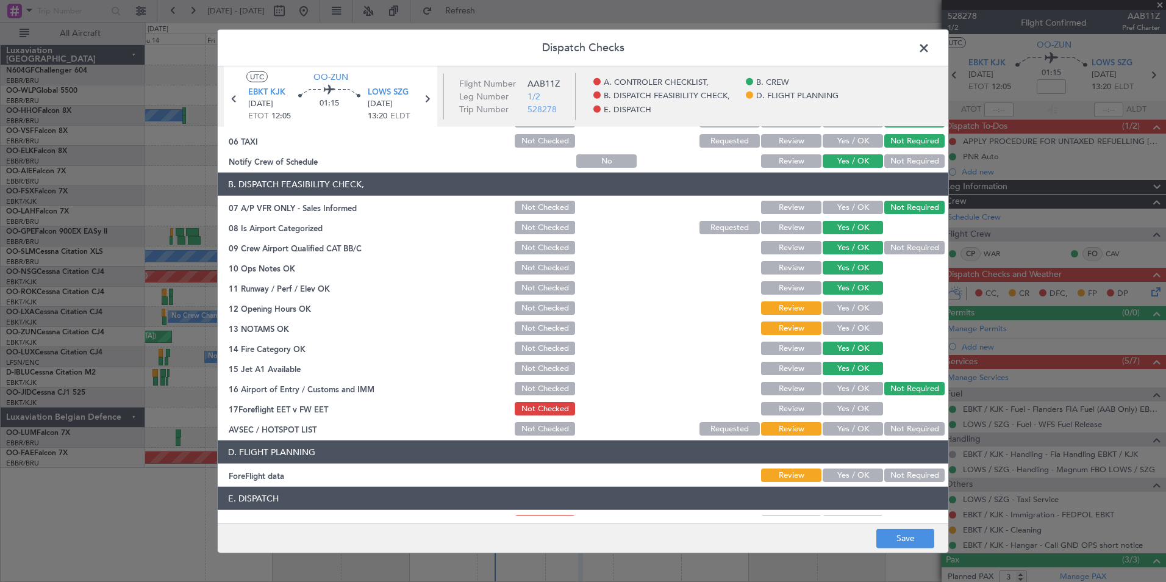
scroll to position [149, 0]
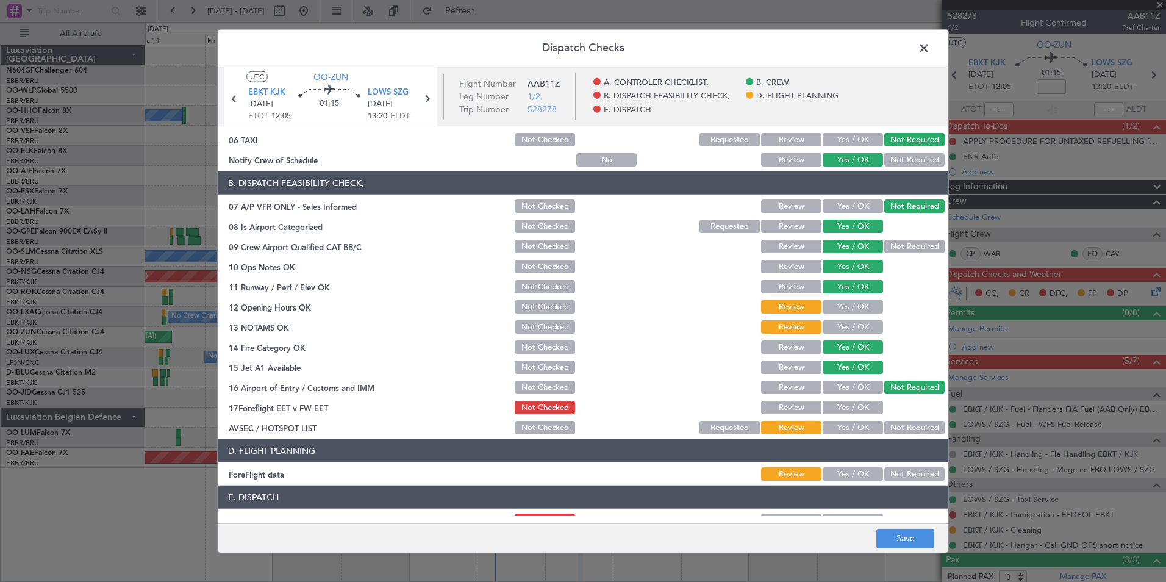
click at [859, 429] on button "Yes / OK" at bounding box center [853, 427] width 60 height 13
click at [914, 537] on button "Save" at bounding box center [905, 538] width 58 height 20
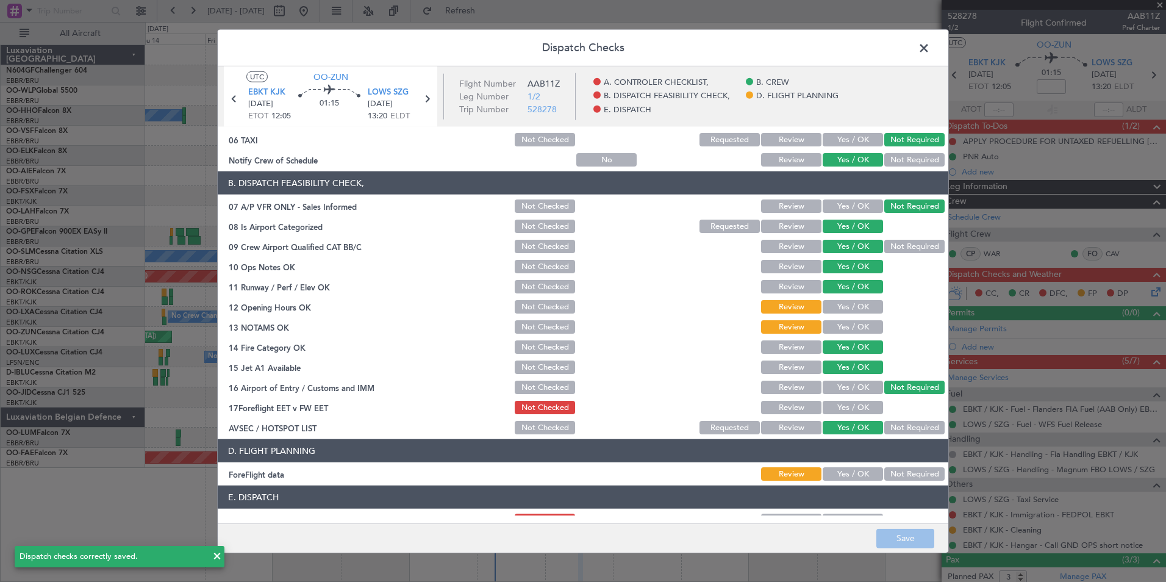
click at [930, 56] on span at bounding box center [930, 51] width 0 height 24
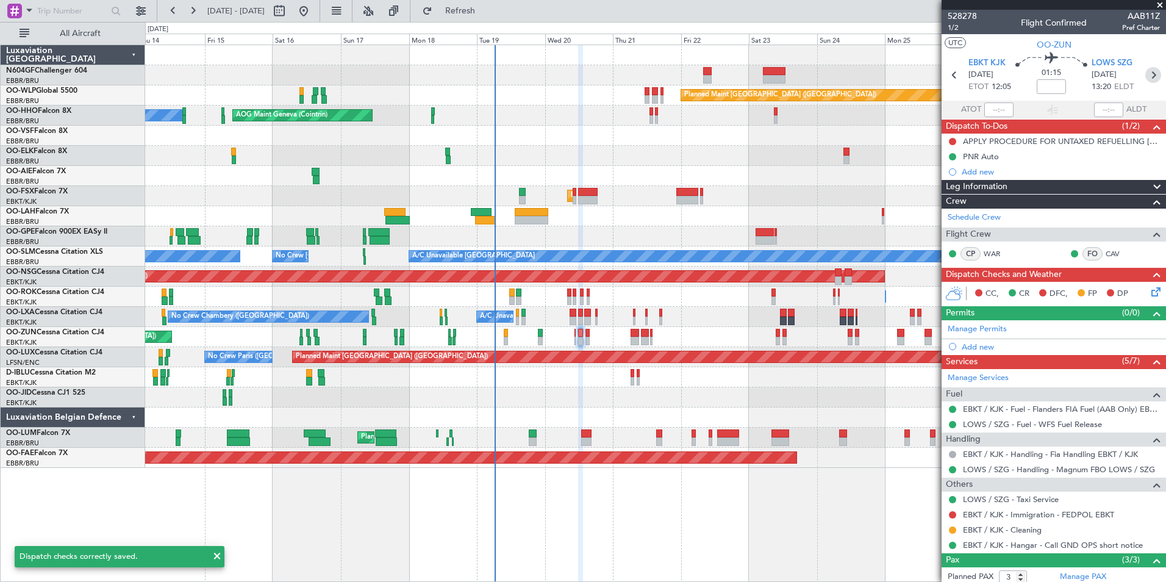
click at [1150, 71] on icon at bounding box center [1153, 75] width 16 height 16
type input "0"
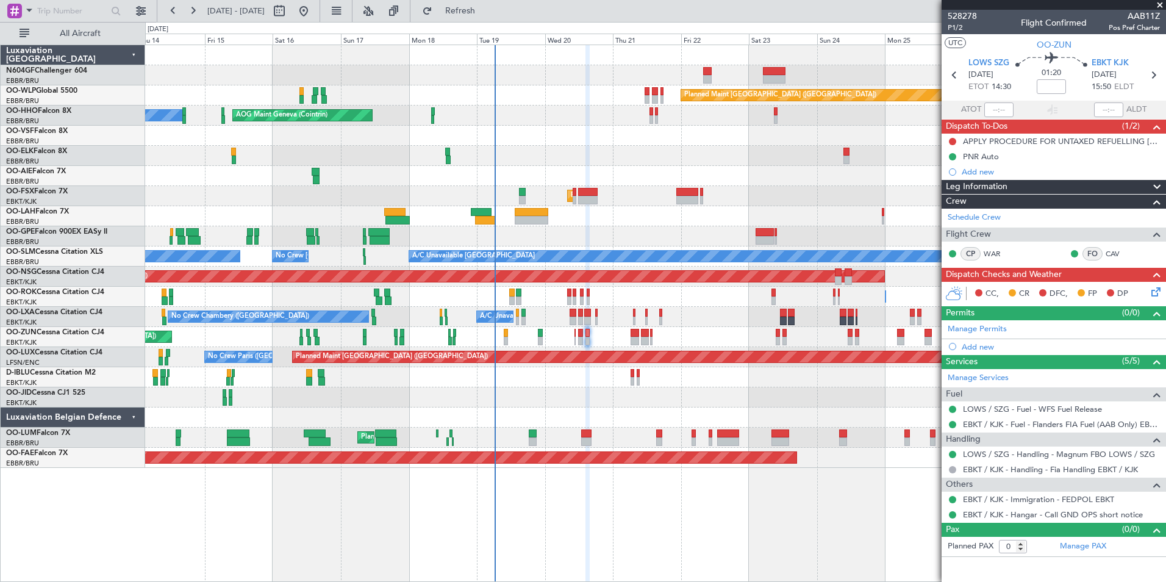
click at [576, 335] on div "Unplanned Maint [GEOGRAPHIC_DATA] ([GEOGRAPHIC_DATA])" at bounding box center [655, 337] width 1020 height 20
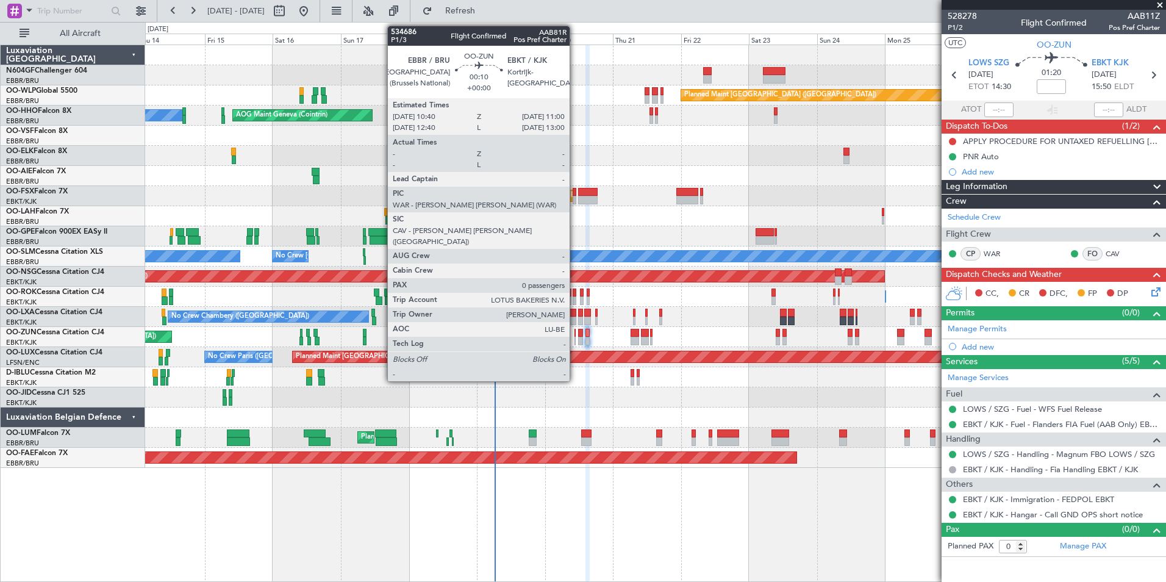
click at [575, 337] on div at bounding box center [575, 341] width 1 height 9
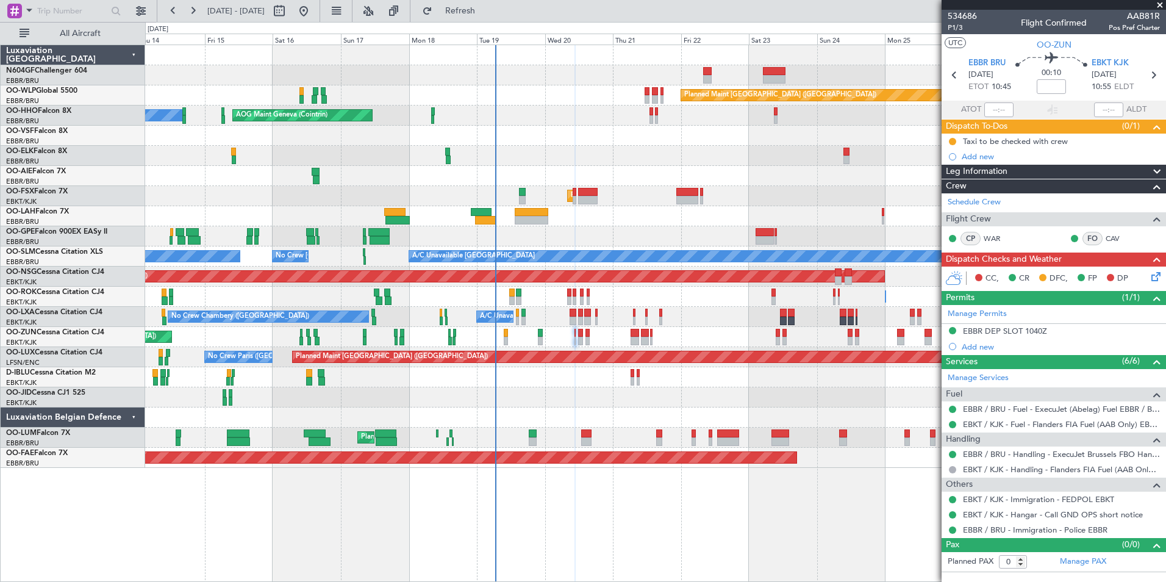
click at [1159, 279] on icon at bounding box center [1154, 275] width 10 height 10
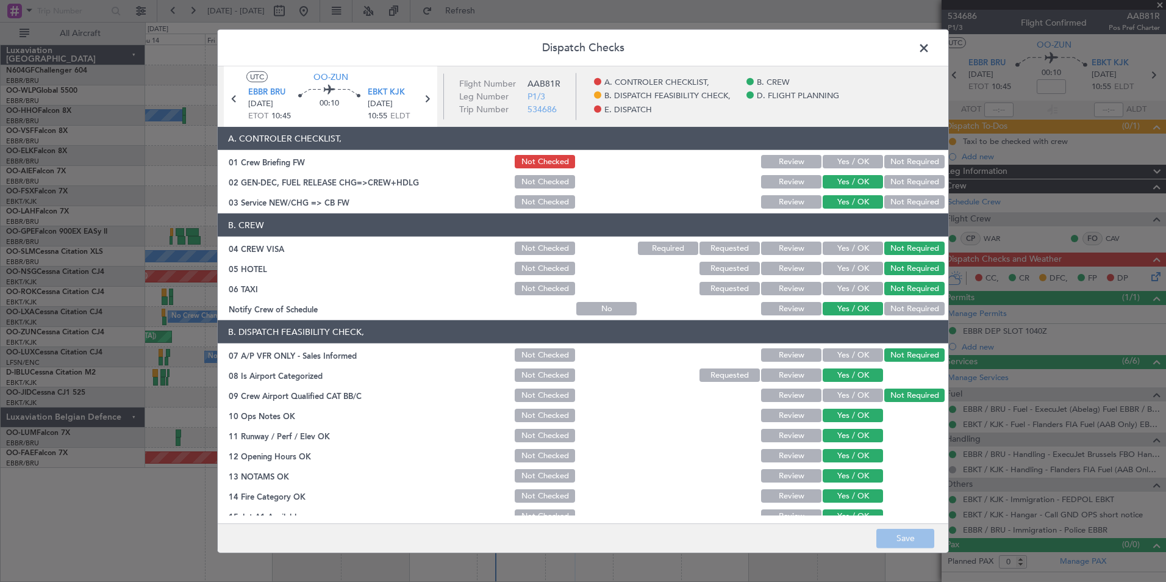
scroll to position [226, 0]
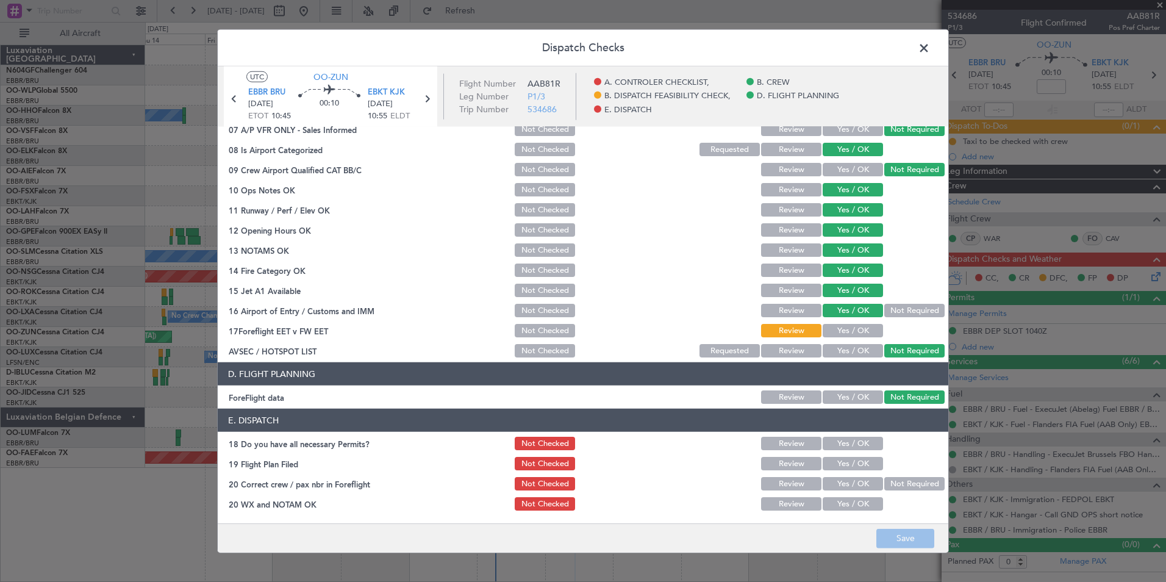
click at [912, 51] on header "Dispatch Checks" at bounding box center [583, 48] width 731 height 37
click at [930, 54] on span at bounding box center [930, 51] width 0 height 24
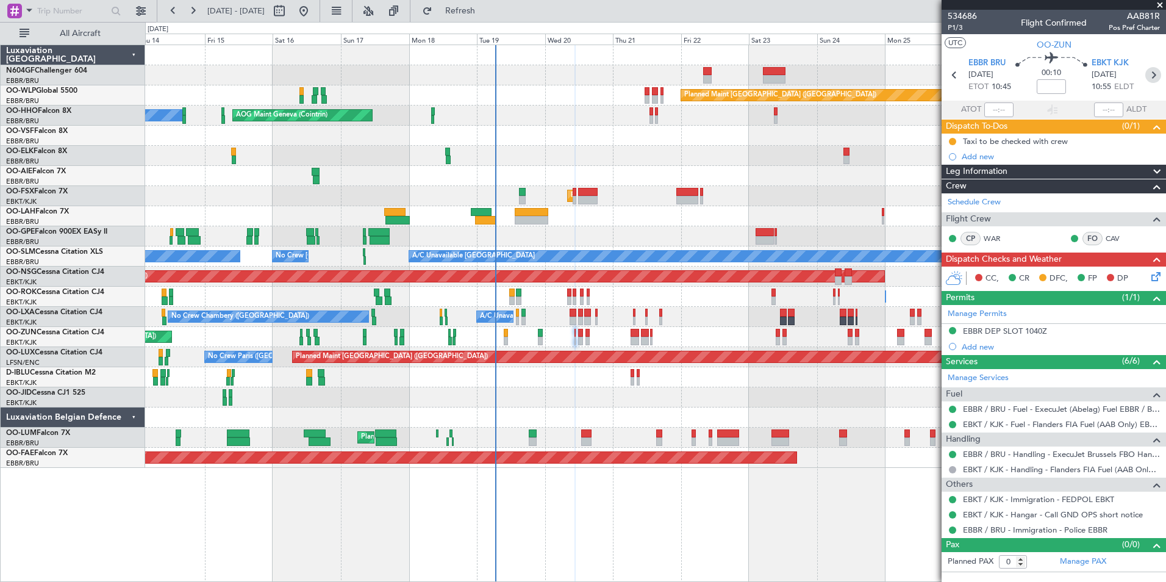
click at [1156, 79] on icon at bounding box center [1153, 75] width 16 height 16
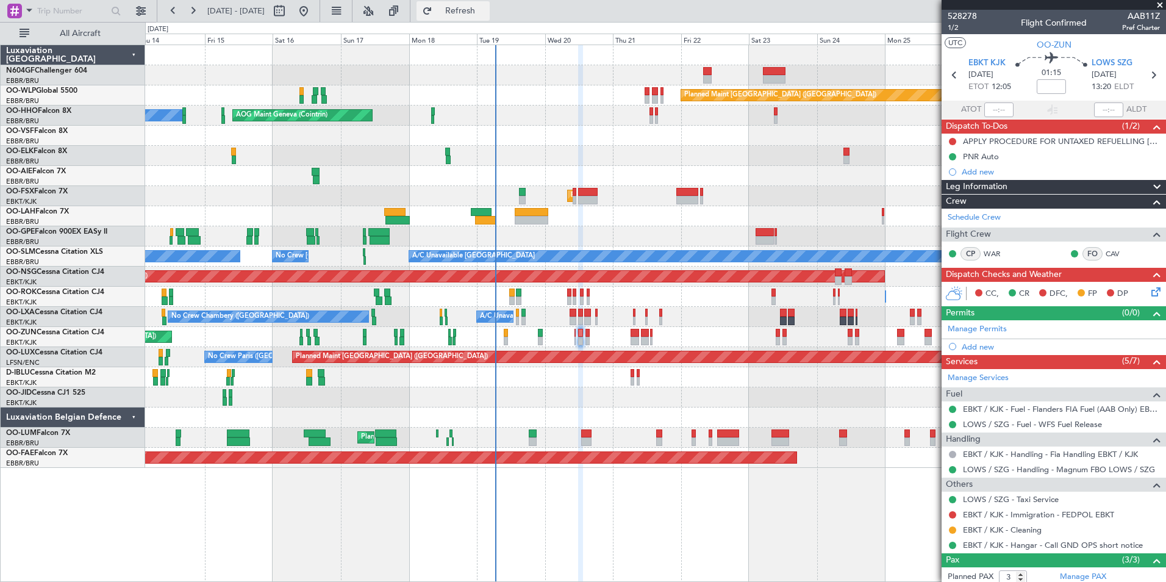
click at [486, 15] on span "Refresh" at bounding box center [460, 11] width 51 height 9
click at [490, 1] on button "Refresh" at bounding box center [453, 11] width 73 height 20
click at [1007, 514] on link "EBKT / KJK - Immigration - FEDPOL EBKT" at bounding box center [1038, 514] width 151 height 10
click at [486, 11] on span "Refresh" at bounding box center [460, 11] width 51 height 9
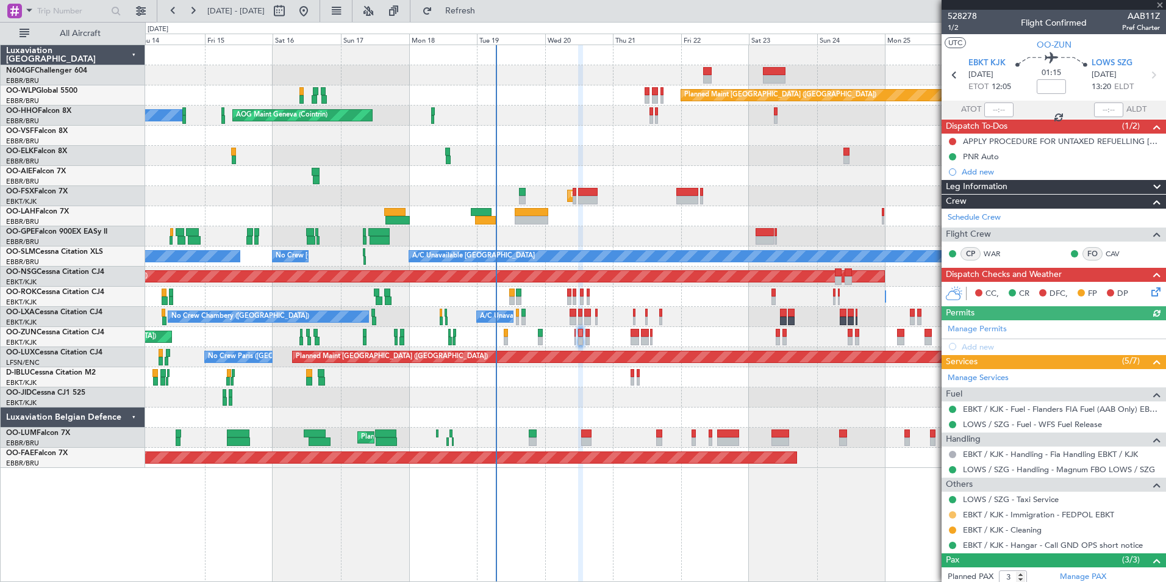
click at [956, 516] on button at bounding box center [952, 514] width 7 height 7
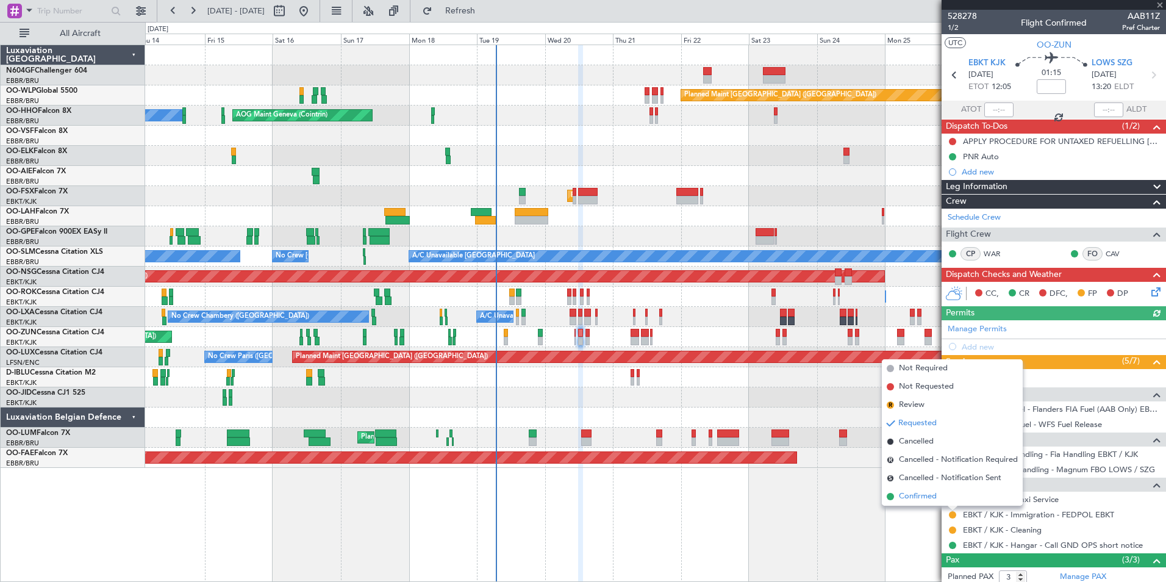
click at [947, 498] on li "Confirmed" at bounding box center [952, 496] width 141 height 18
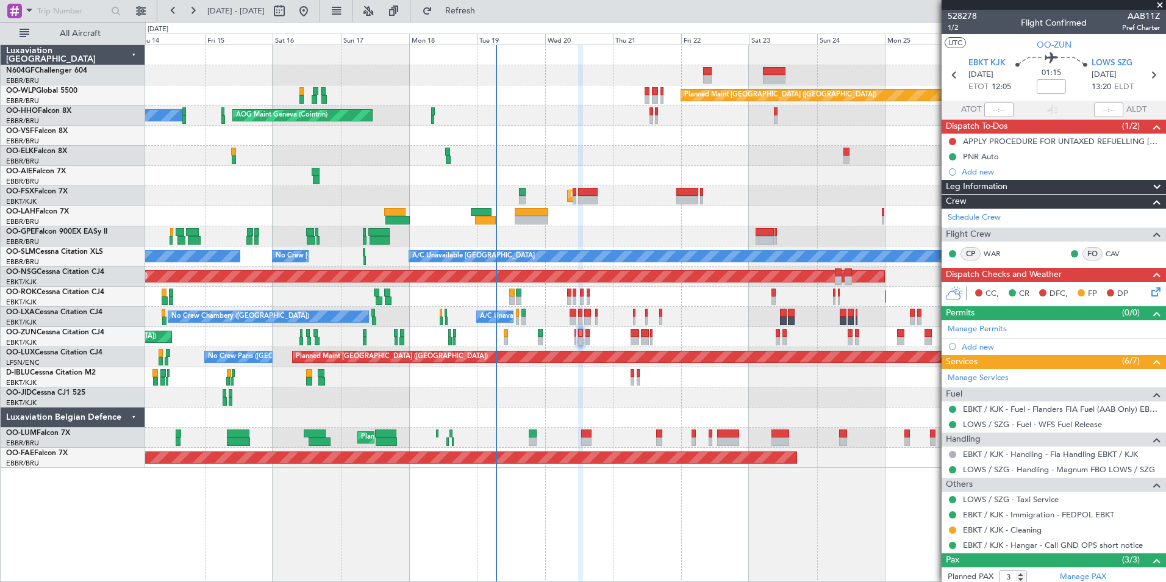
click at [1150, 292] on icon at bounding box center [1154, 290] width 10 height 10
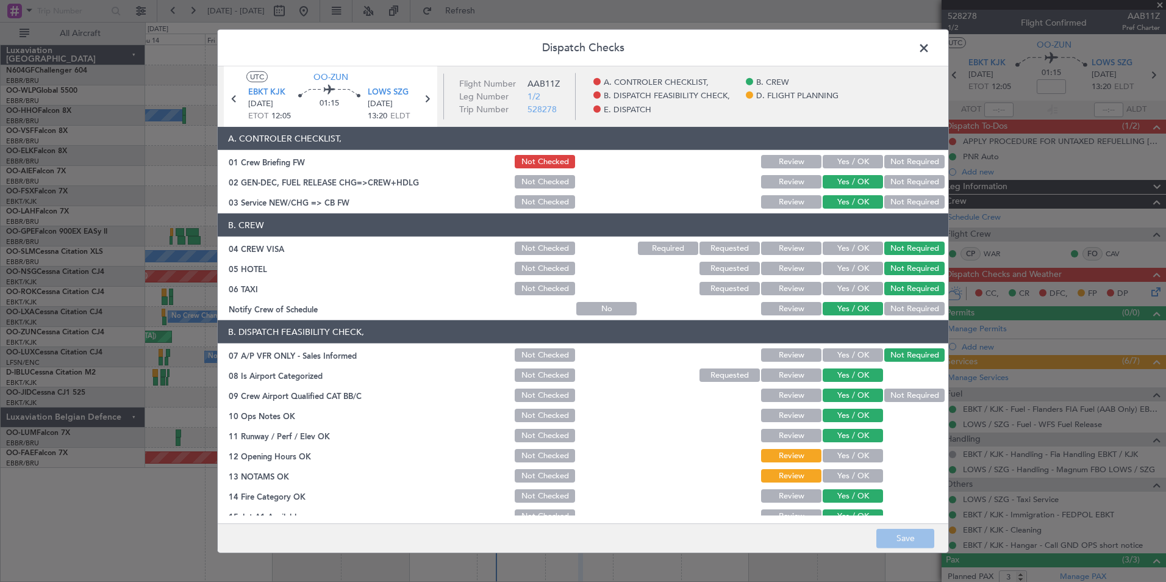
scroll to position [226, 0]
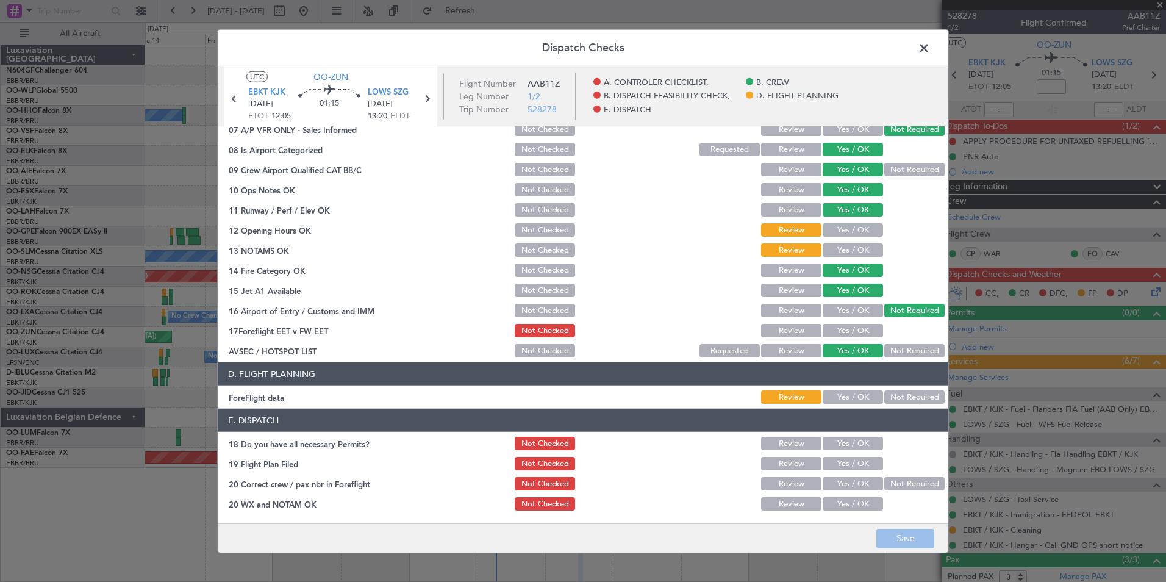
click at [847, 446] on button "Yes / OK" at bounding box center [853, 443] width 60 height 13
click at [848, 455] on div "Yes / OK" at bounding box center [852, 463] width 62 height 17
click at [851, 461] on button "Yes / OK" at bounding box center [853, 463] width 60 height 13
click at [863, 478] on button "Yes / OK" at bounding box center [853, 483] width 60 height 13
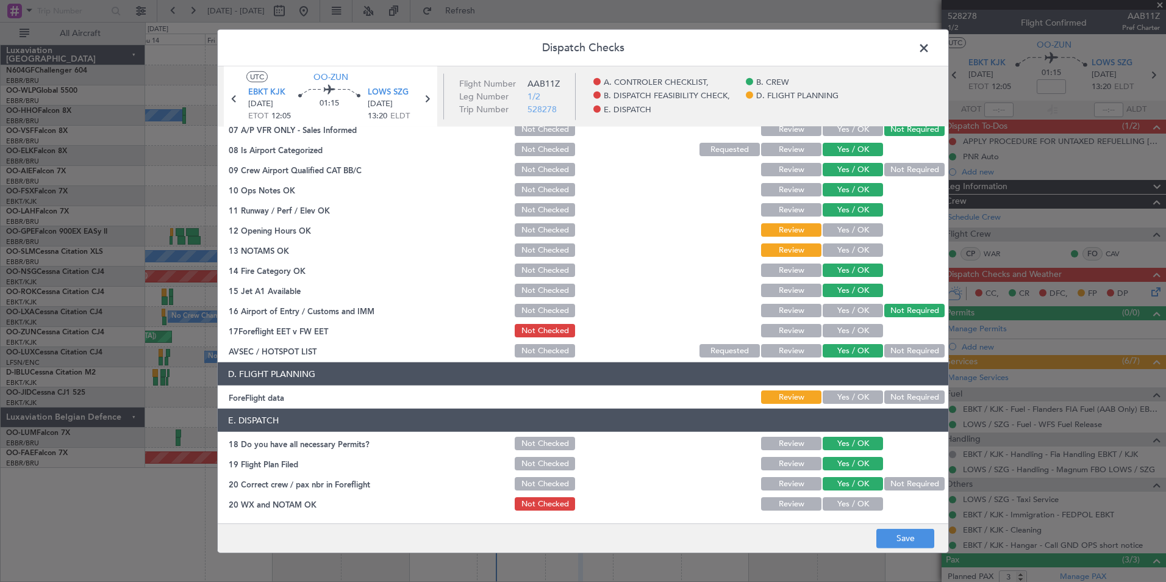
click at [862, 504] on button "Yes / OK" at bounding box center [853, 503] width 60 height 13
click at [891, 527] on footer "Save" at bounding box center [583, 537] width 731 height 29
click at [897, 533] on button "Save" at bounding box center [905, 538] width 58 height 20
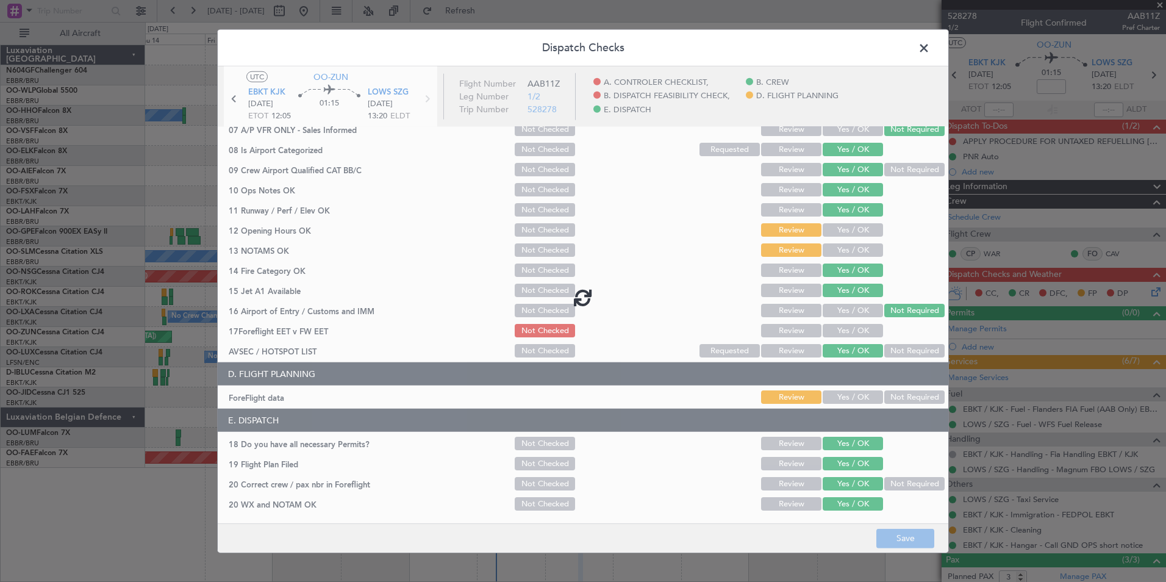
click at [930, 53] on span at bounding box center [930, 51] width 0 height 24
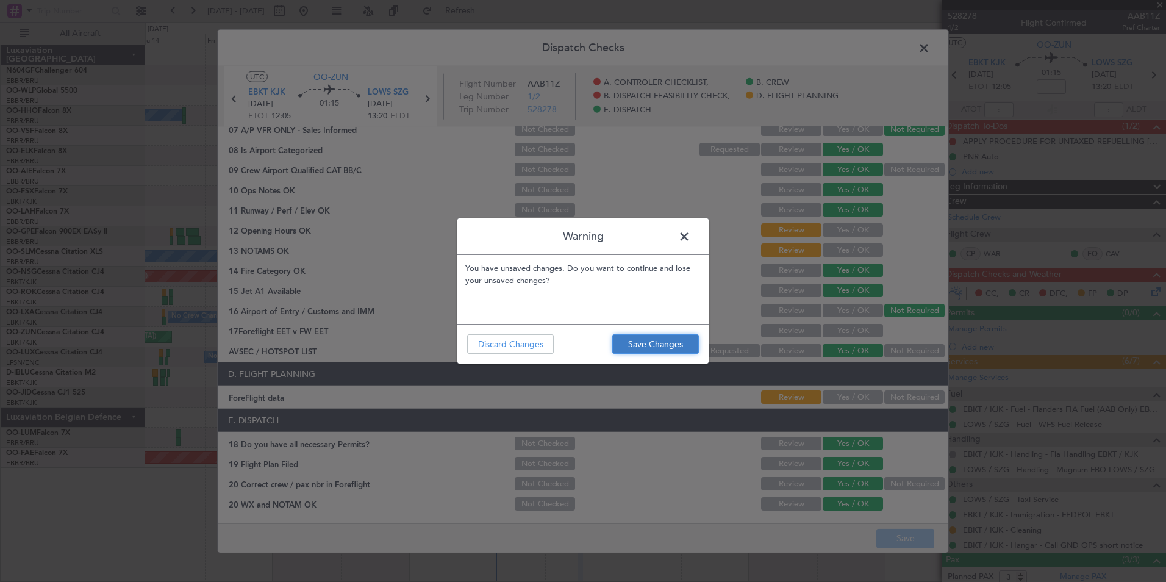
click at [629, 350] on button "Save Changes" at bounding box center [655, 344] width 87 height 20
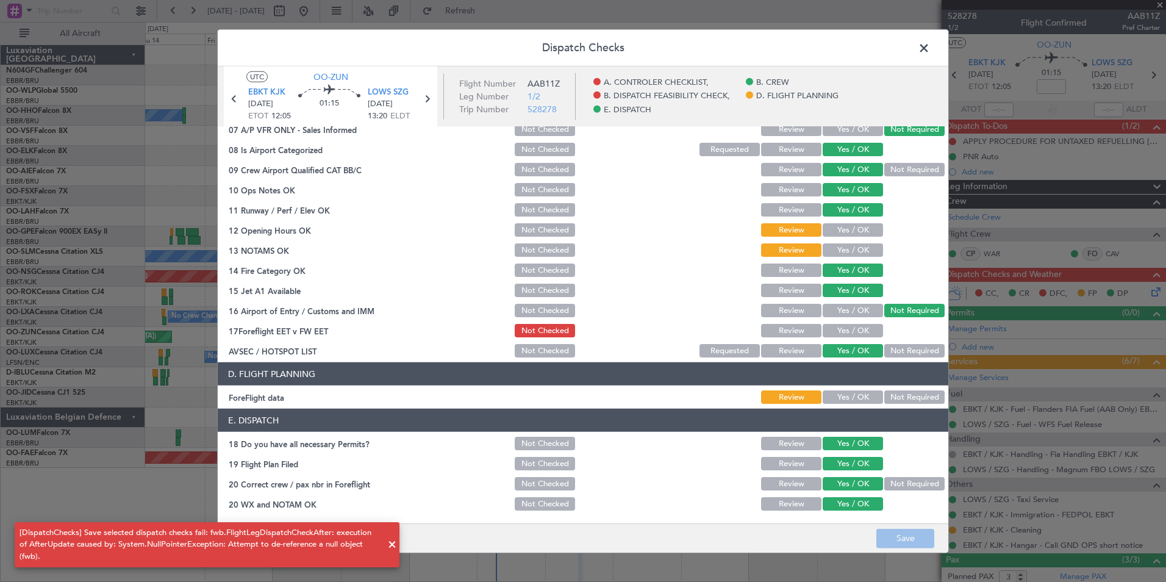
click at [930, 42] on span at bounding box center [930, 51] width 0 height 24
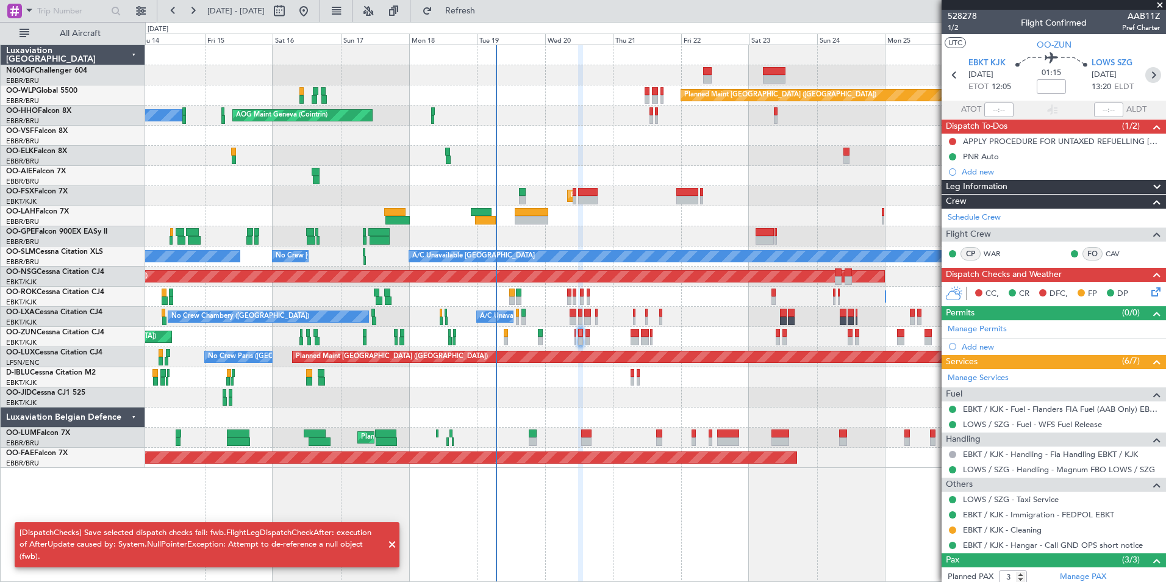
click at [1145, 76] on icon at bounding box center [1153, 75] width 16 height 16
type input "0"
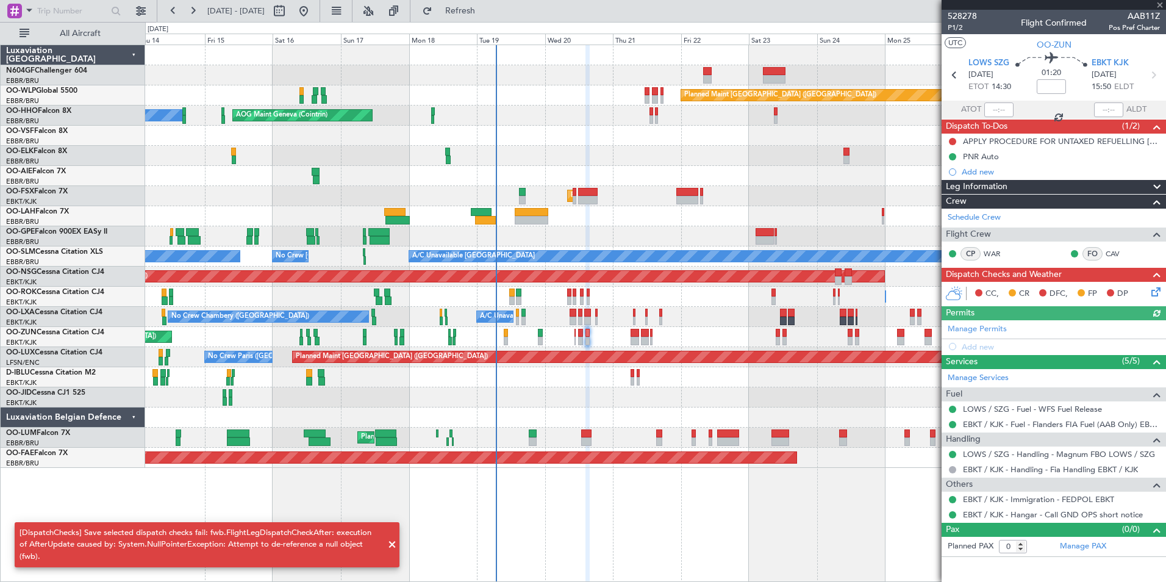
click at [1159, 292] on icon at bounding box center [1154, 290] width 10 height 10
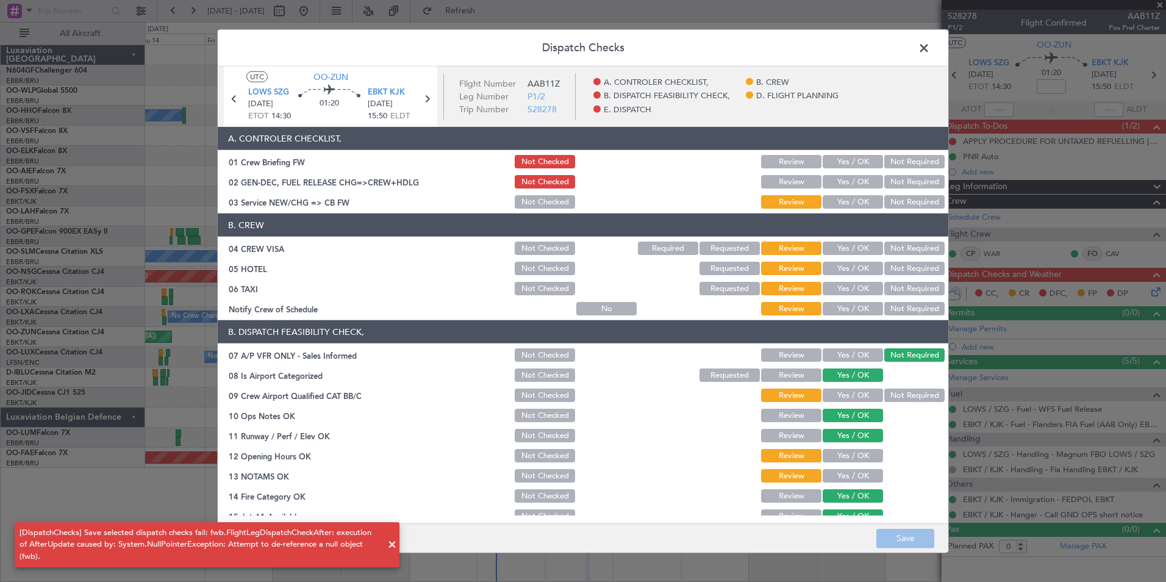
click at [848, 309] on button "Yes / OK" at bounding box center [853, 308] width 60 height 13
click at [734, 282] on button "Requested" at bounding box center [730, 288] width 60 height 13
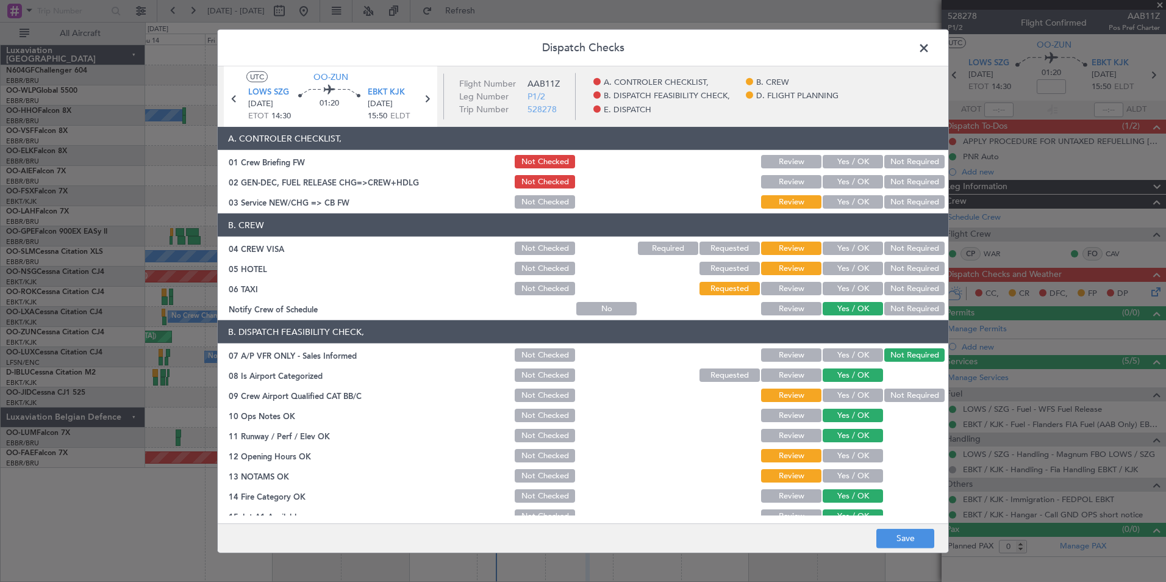
click at [904, 271] on button "Not Required" at bounding box center [914, 268] width 60 height 13
click at [906, 247] on button "Not Required" at bounding box center [914, 248] width 60 height 13
click at [856, 200] on button "Yes / OK" at bounding box center [853, 201] width 60 height 13
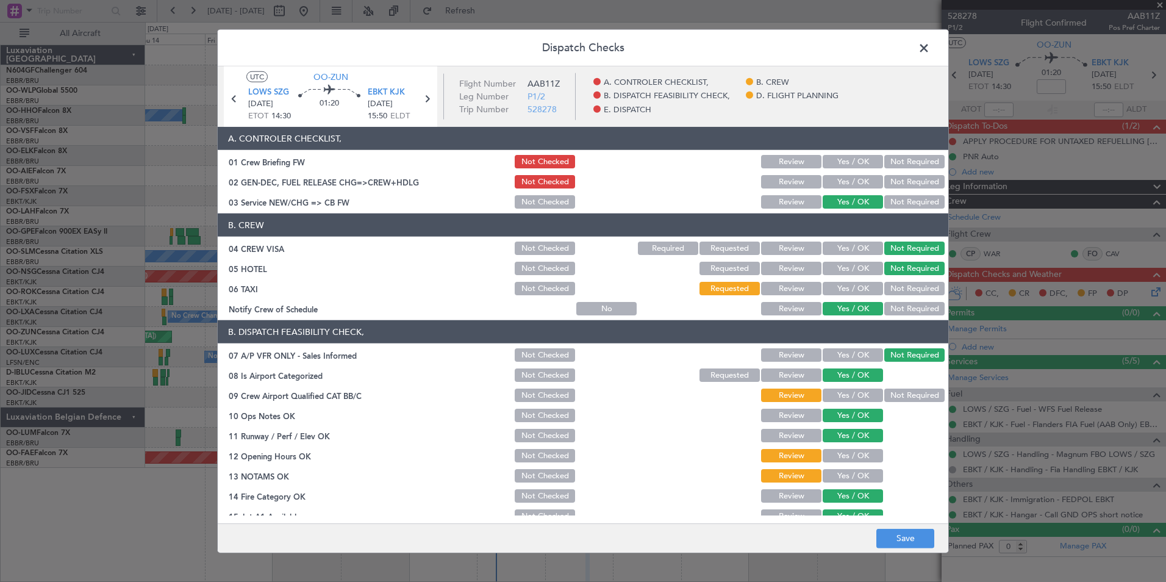
click at [856, 178] on button "Yes / OK" at bounding box center [853, 181] width 60 height 13
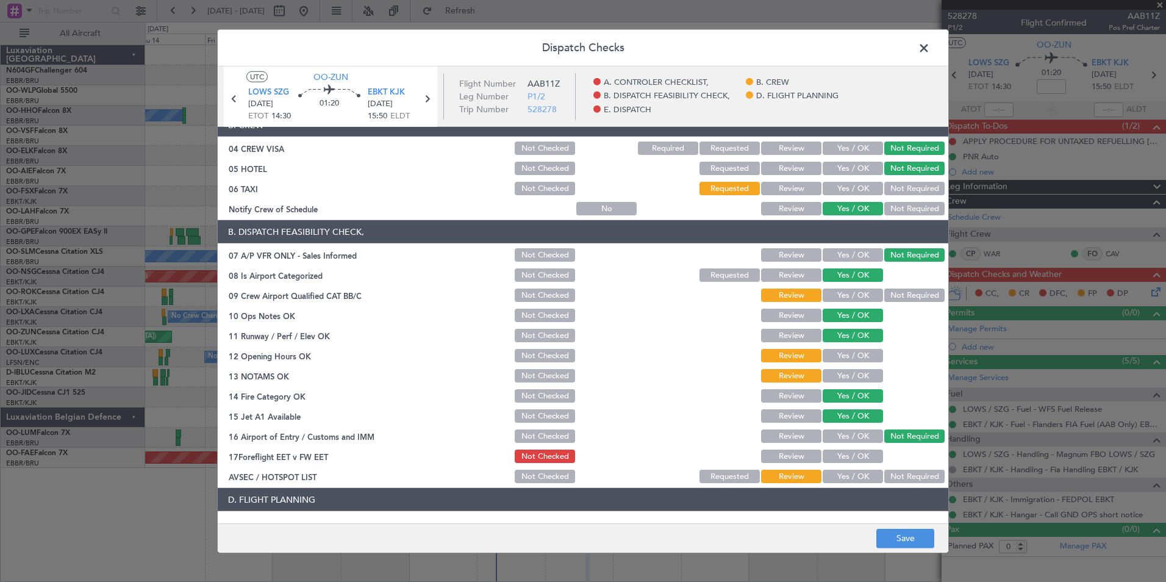
scroll to position [101, 0]
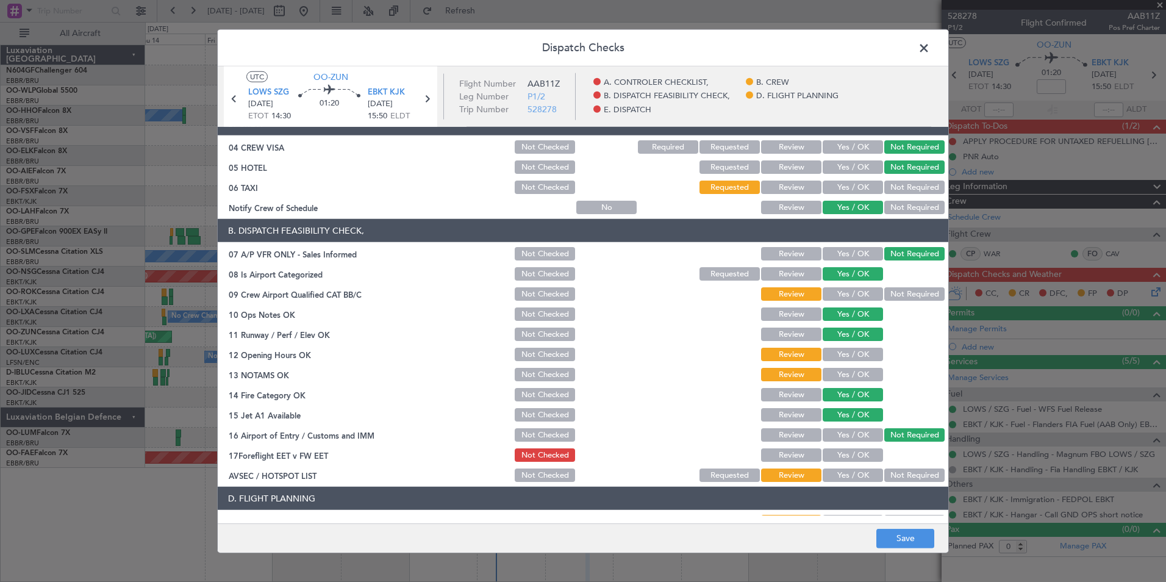
click at [895, 297] on button "Not Required" at bounding box center [914, 293] width 60 height 13
click at [859, 299] on button "Yes / OK" at bounding box center [853, 293] width 60 height 13
click at [855, 360] on button "Yes / OK" at bounding box center [853, 354] width 60 height 13
click at [854, 378] on button "Yes / OK" at bounding box center [853, 374] width 60 height 13
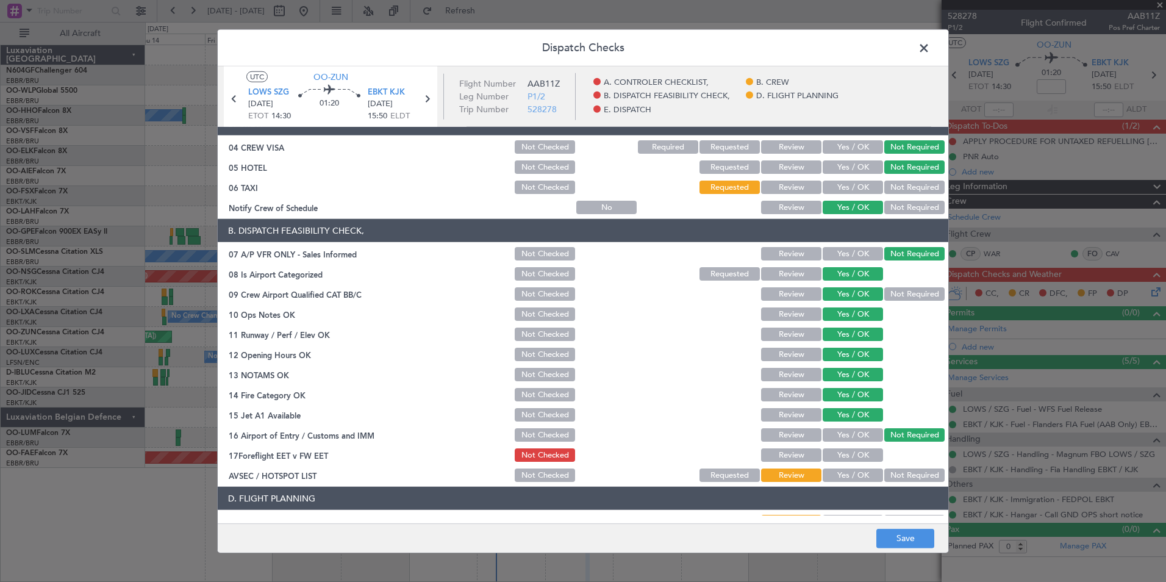
click at [856, 468] on div "Yes / OK" at bounding box center [852, 475] width 62 height 17
click at [856, 479] on button "Yes / OK" at bounding box center [853, 474] width 60 height 13
click at [850, 453] on button "Yes / OK" at bounding box center [853, 454] width 60 height 13
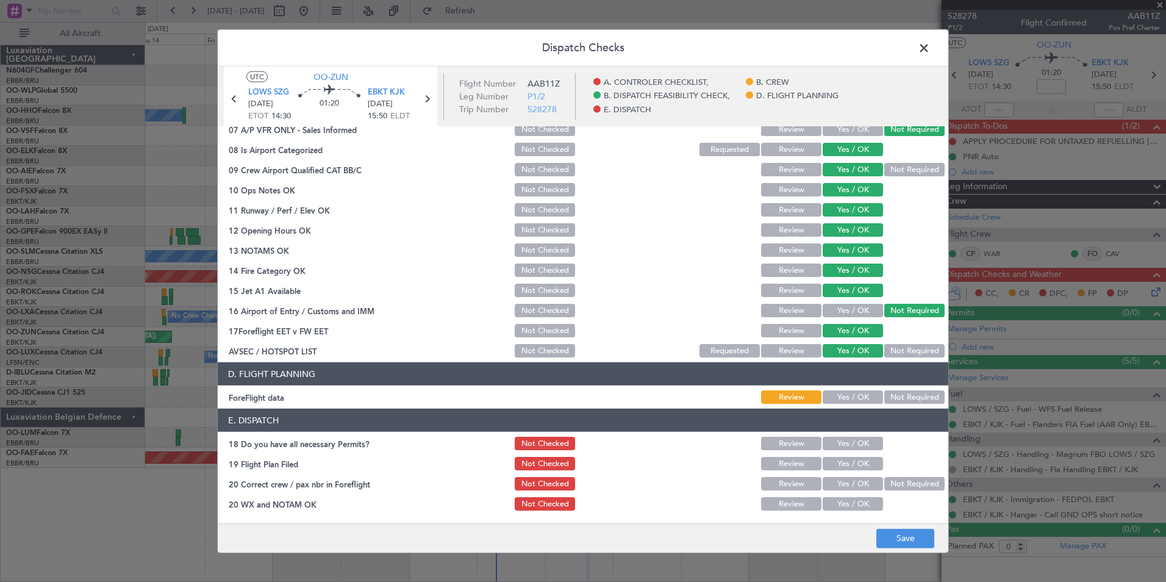
click at [911, 388] on section "D. FLIGHT PLANNING ForeFlight data Review Yes / OK Not Required" at bounding box center [583, 383] width 731 height 43
click at [911, 395] on button "Not Required" at bounding box center [914, 396] width 60 height 13
click at [857, 443] on button "Yes / OK" at bounding box center [853, 443] width 60 height 13
click at [854, 460] on button "Yes / OK" at bounding box center [853, 463] width 60 height 13
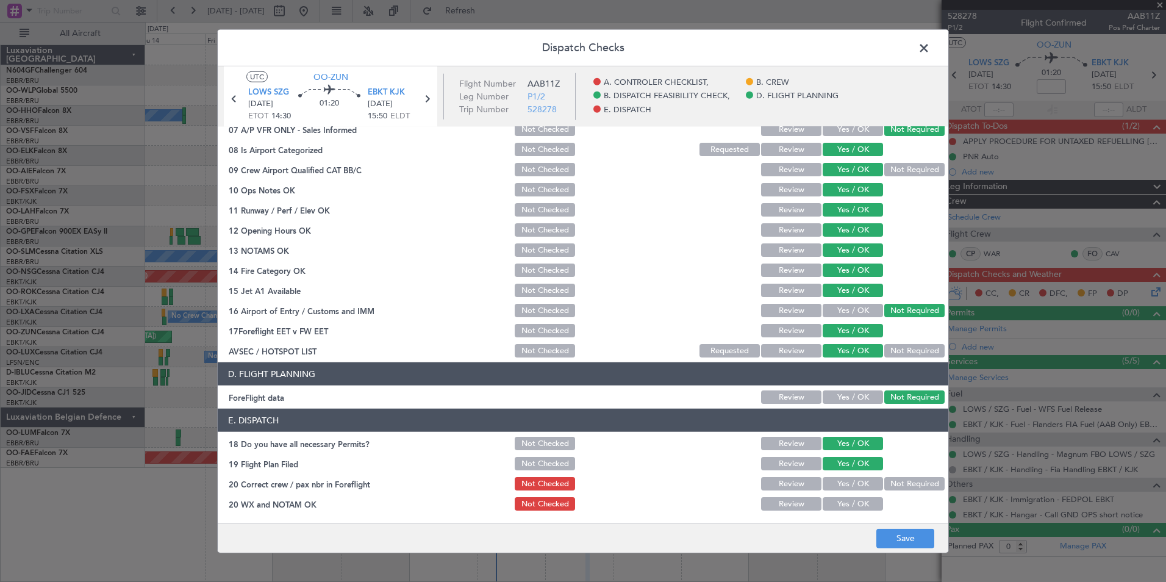
click at [854, 482] on button "Yes / OK" at bounding box center [853, 483] width 60 height 13
click at [856, 500] on button "Yes / OK" at bounding box center [853, 503] width 60 height 13
click at [895, 544] on button "Save" at bounding box center [905, 538] width 58 height 20
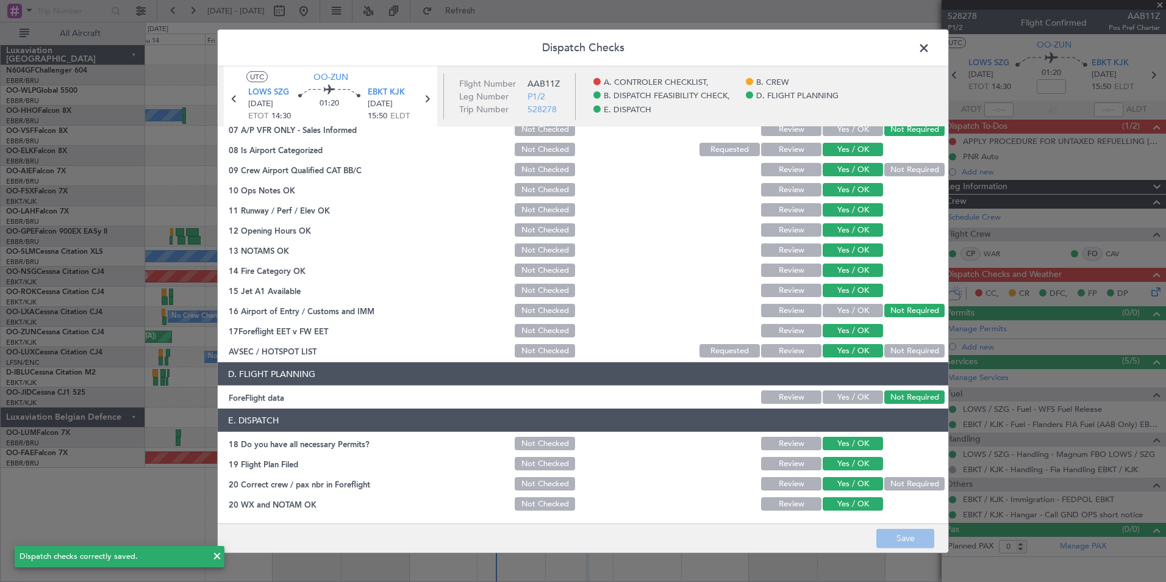
click at [930, 46] on span at bounding box center [930, 51] width 0 height 24
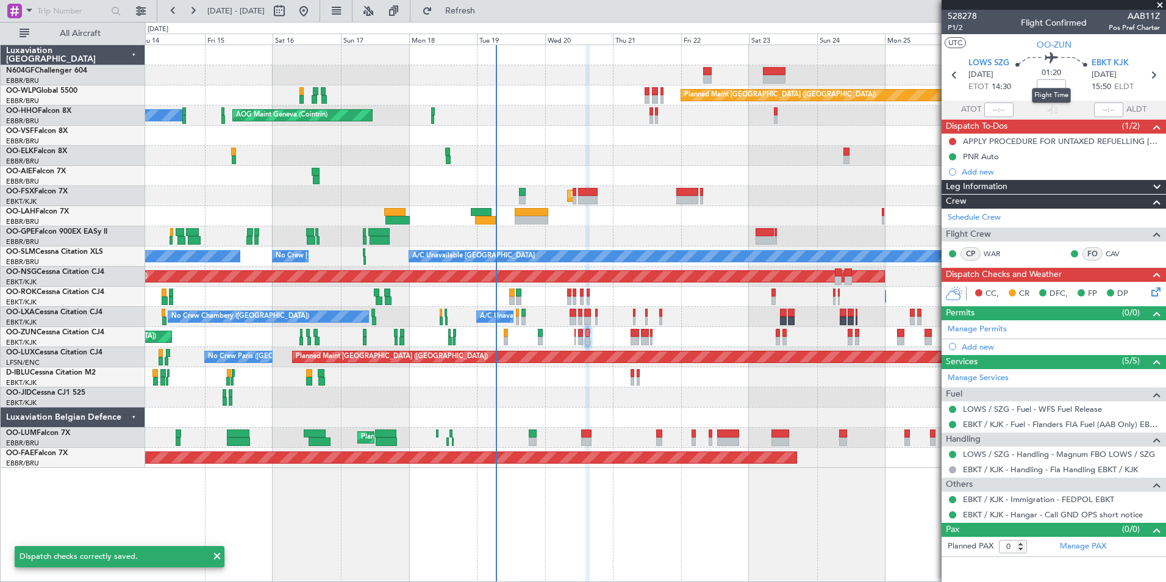
click at [1058, 84] on mat-tooltip-component "Flight Time" at bounding box center [1051, 95] width 56 height 32
click at [1056, 87] on input at bounding box center [1051, 86] width 29 height 15
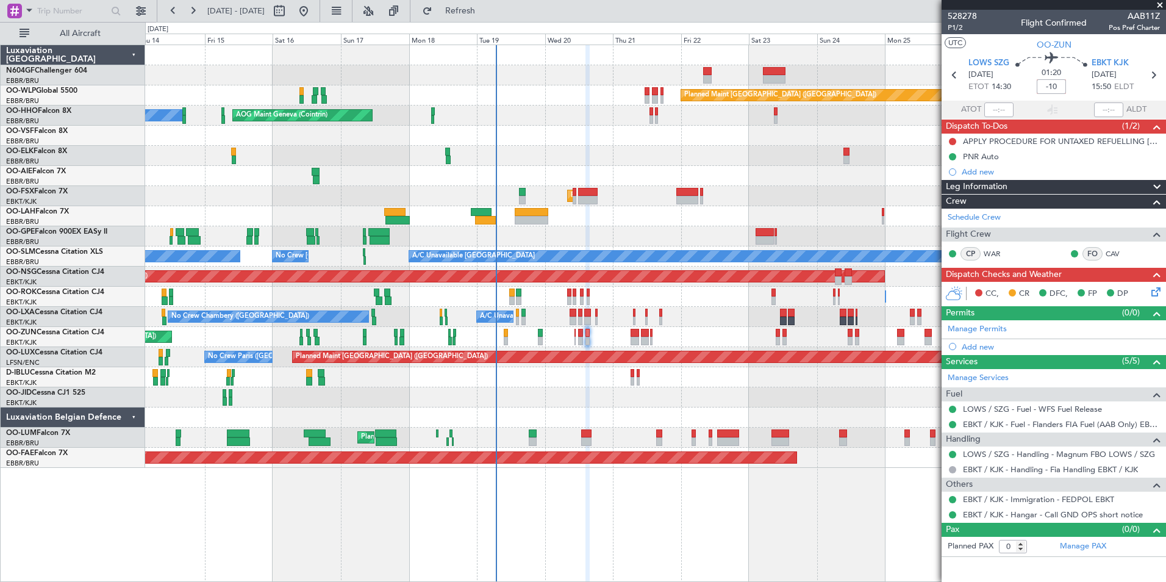
click at [1085, 76] on div "01:20 -10" at bounding box center [1051, 74] width 81 height 45
type input "-00:10"
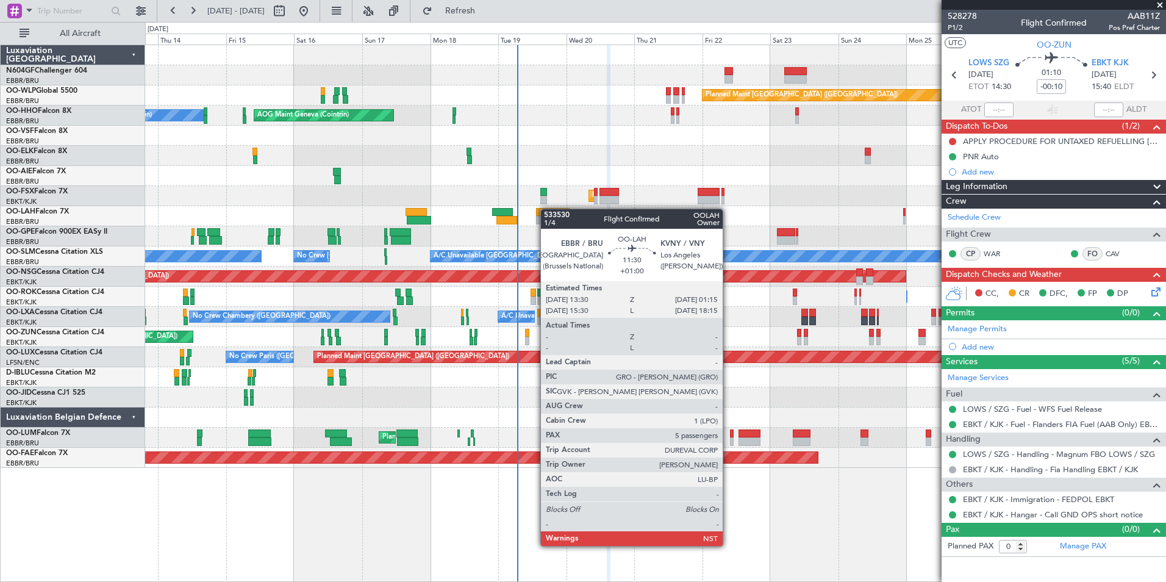
click at [559, 213] on div "Planned Maint Berlin (Brandenburg) AOG Maint Geneva (Cointrin) A/C Unavailable …" at bounding box center [655, 256] width 1020 height 423
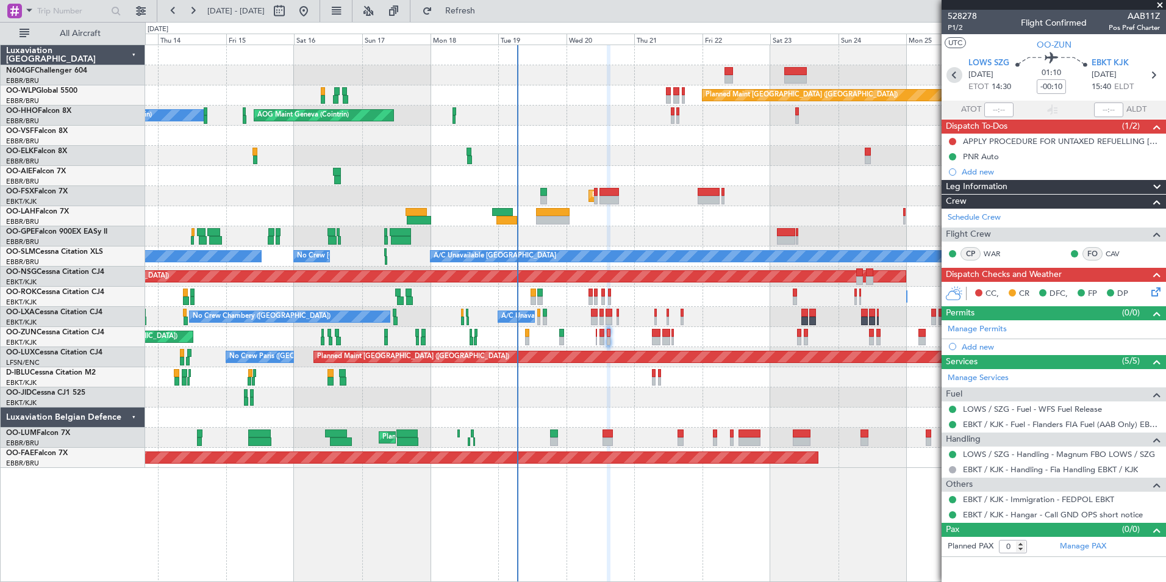
click at [956, 77] on icon at bounding box center [955, 75] width 16 height 16
type input "3"
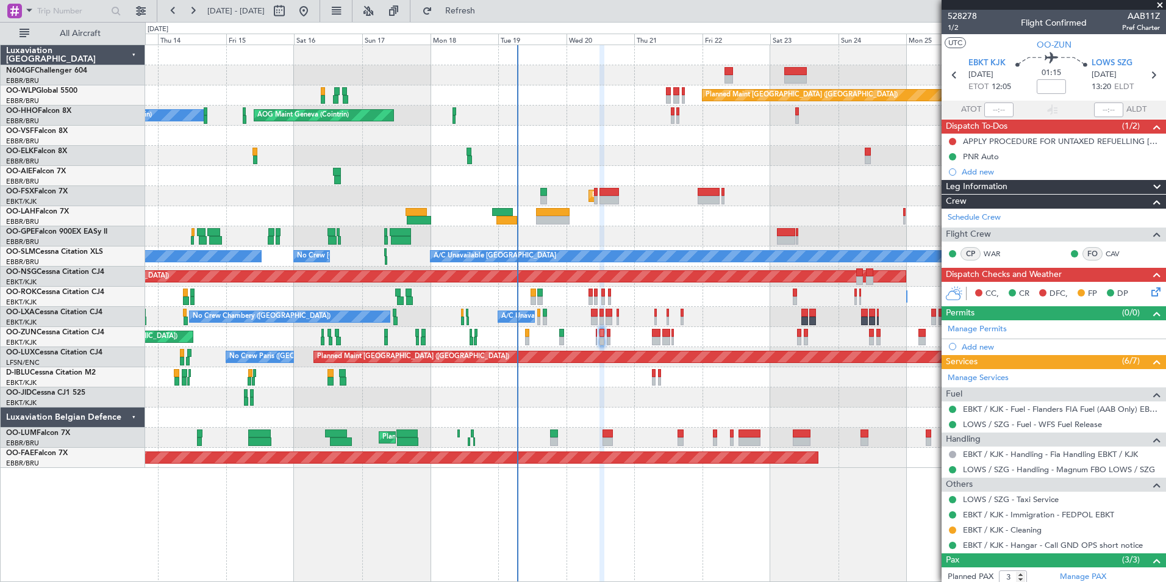
click at [1151, 293] on icon at bounding box center [1154, 290] width 10 height 10
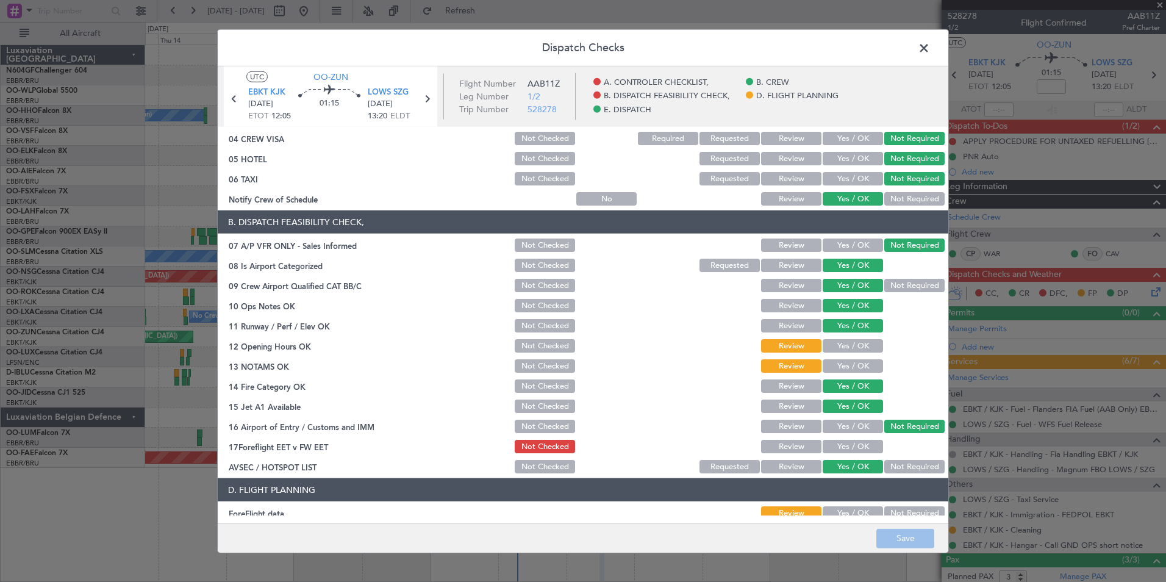
scroll to position [110, 0]
click at [853, 341] on button "Yes / OK" at bounding box center [853, 345] width 60 height 13
click at [845, 365] on button "Yes / OK" at bounding box center [853, 365] width 60 height 13
click at [847, 459] on button "Yes / OK" at bounding box center [853, 465] width 60 height 13
click at [866, 446] on button "Yes / OK" at bounding box center [853, 445] width 60 height 13
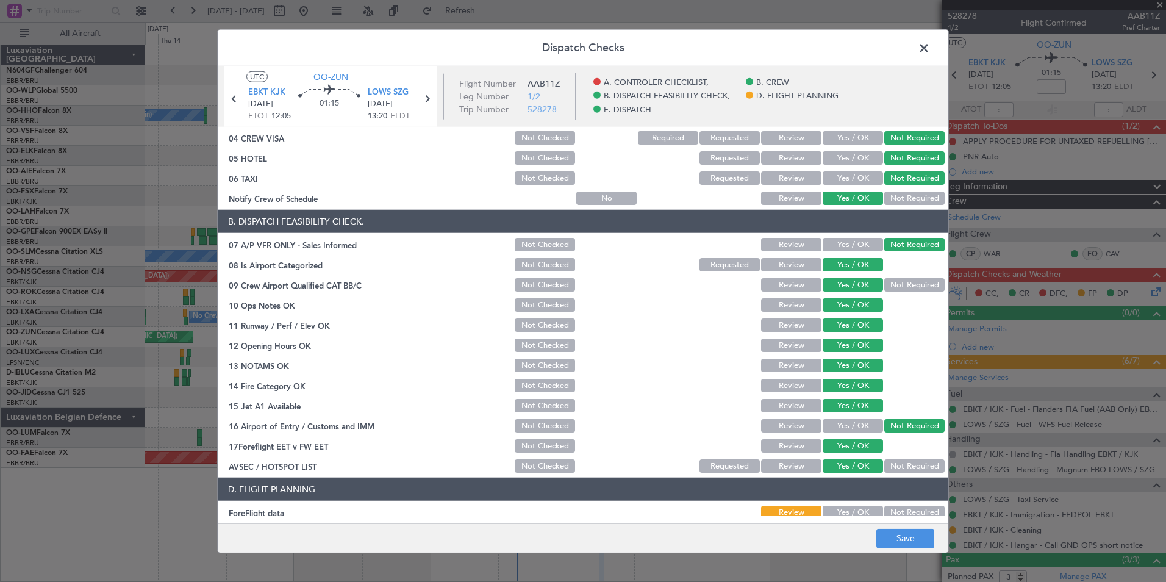
scroll to position [226, 0]
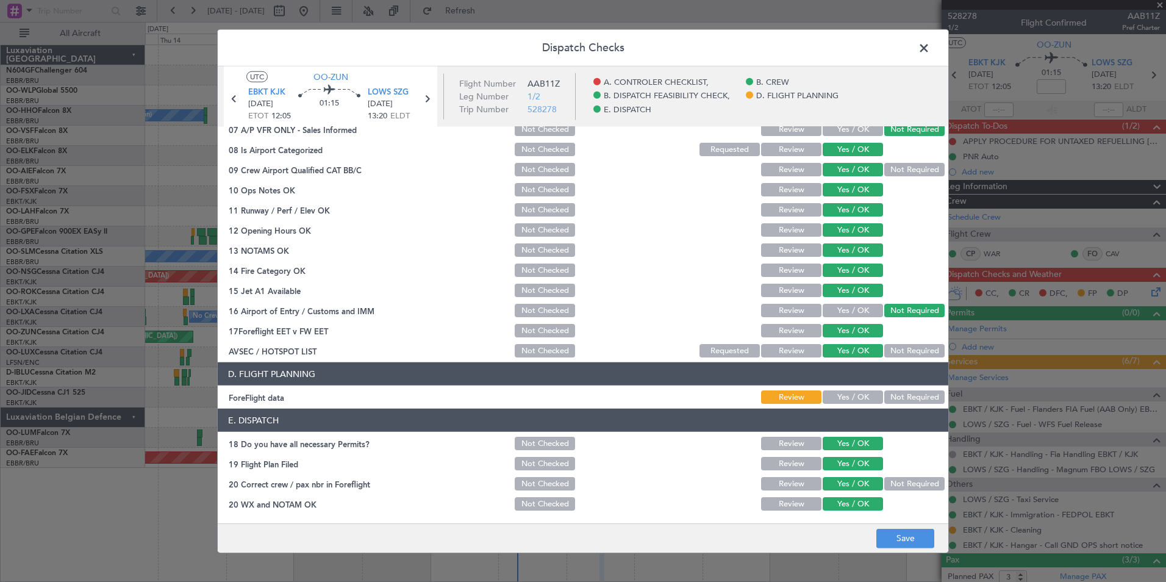
click at [899, 400] on button "Not Required" at bounding box center [914, 396] width 60 height 13
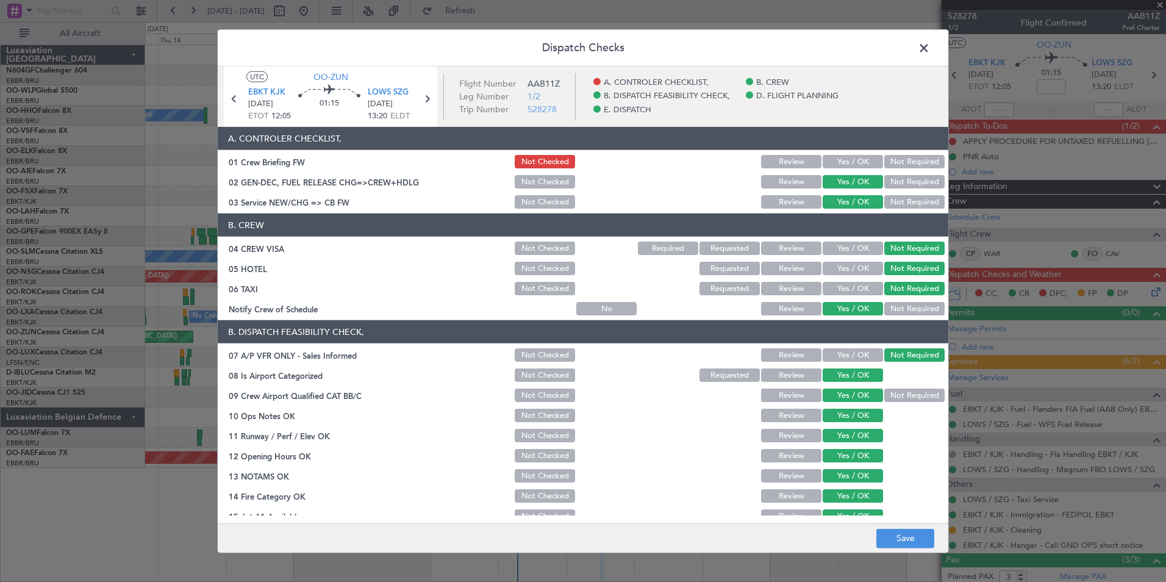
click at [915, 549] on footer "Save" at bounding box center [583, 537] width 731 height 29
click at [919, 530] on button "Save" at bounding box center [905, 538] width 58 height 20
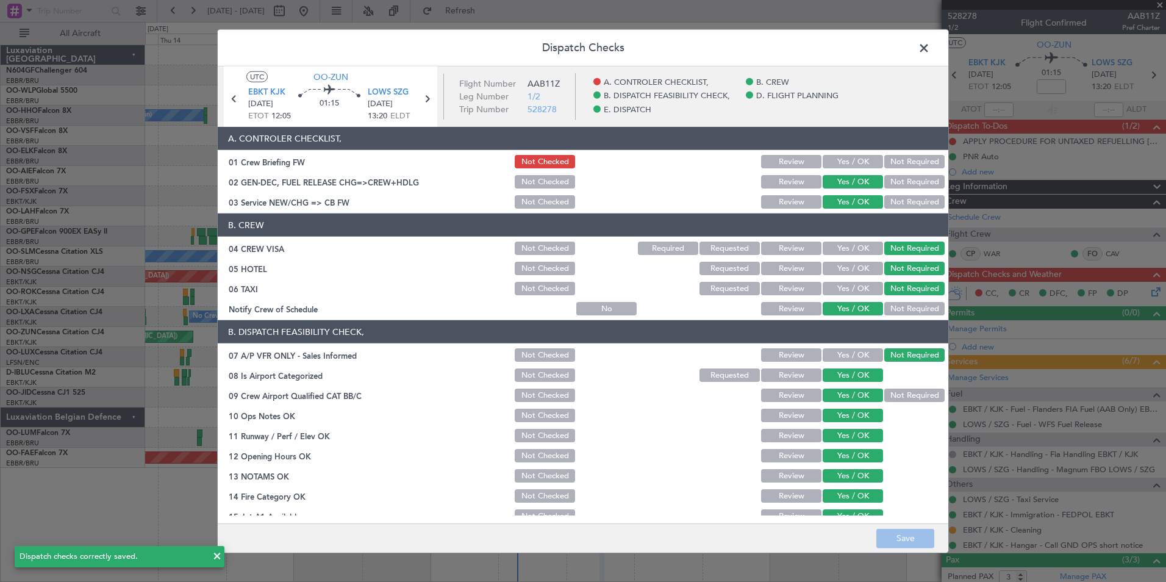
click at [930, 54] on span at bounding box center [930, 51] width 0 height 24
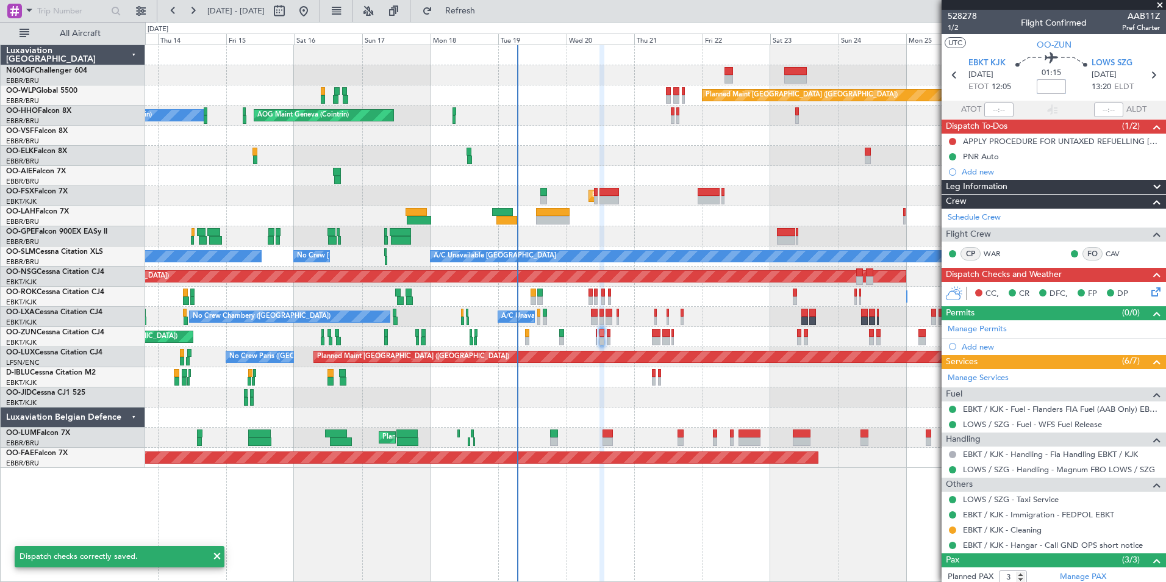
click at [1045, 88] on input at bounding box center [1051, 86] width 29 height 15
click at [1075, 87] on div "01:15 +5" at bounding box center [1051, 74] width 81 height 45
type input "+00:05"
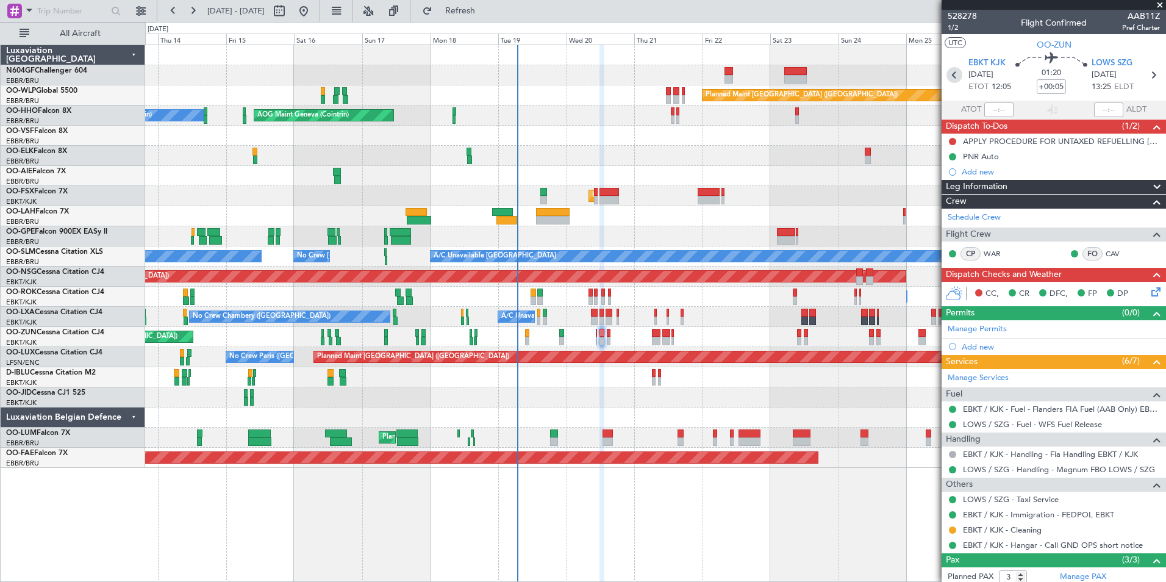
click at [950, 81] on icon at bounding box center [955, 75] width 16 height 16
type input "0"
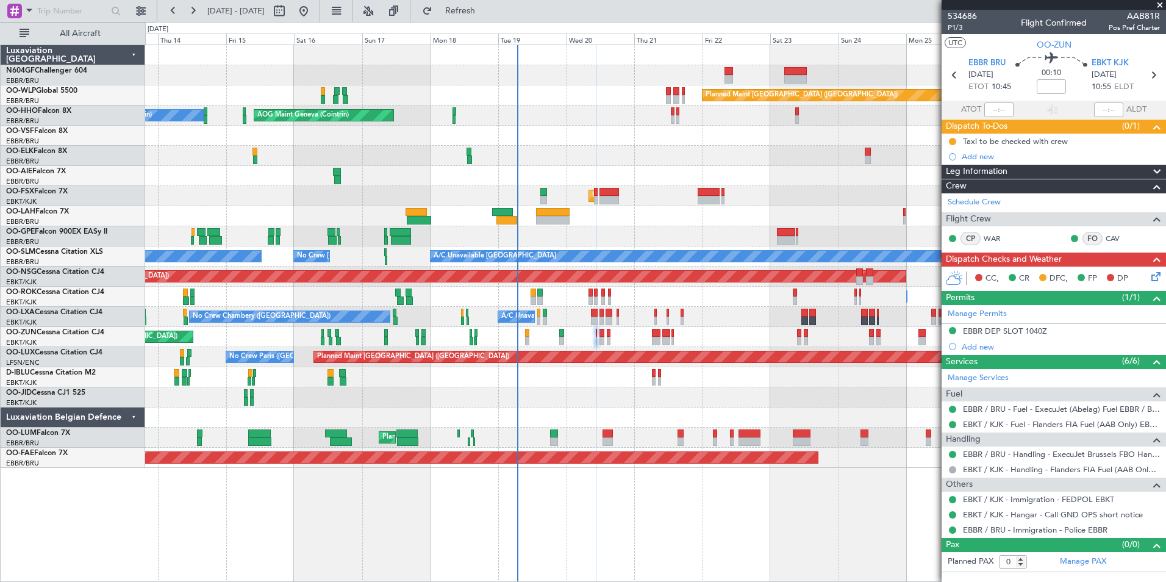
click at [1159, 278] on icon at bounding box center [1154, 275] width 10 height 10
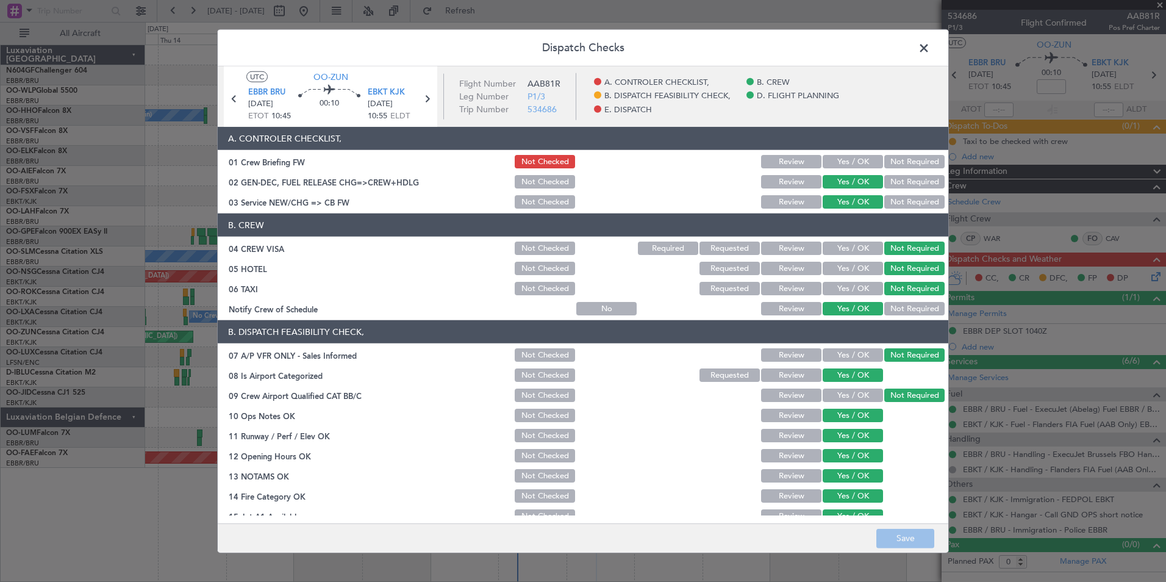
scroll to position [226, 0]
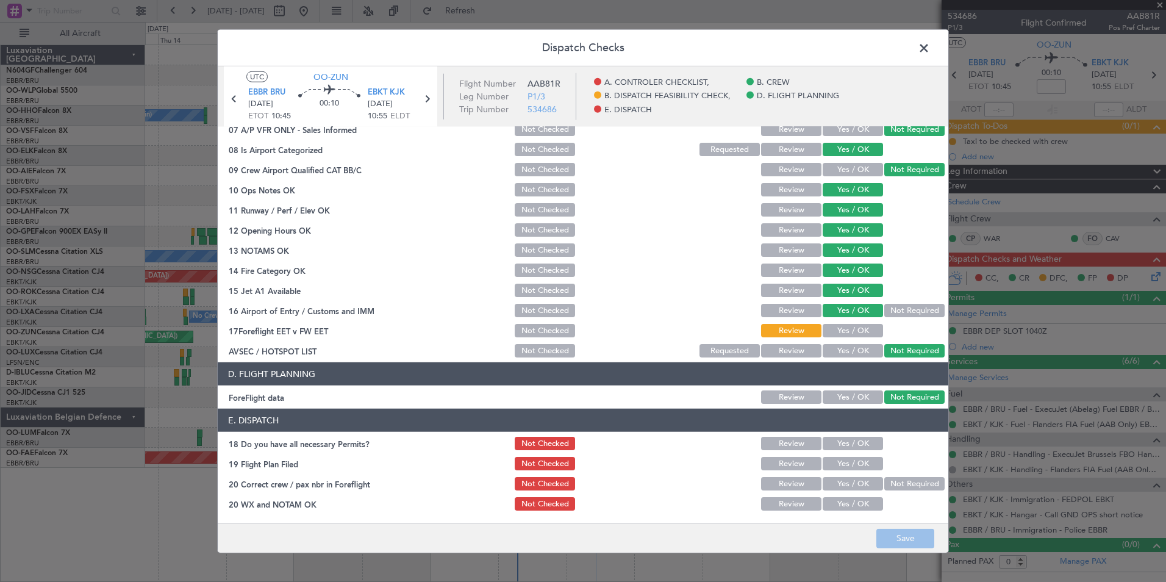
click at [850, 333] on button "Yes / OK" at bounding box center [853, 330] width 60 height 13
click at [860, 447] on button "Yes / OK" at bounding box center [853, 443] width 60 height 13
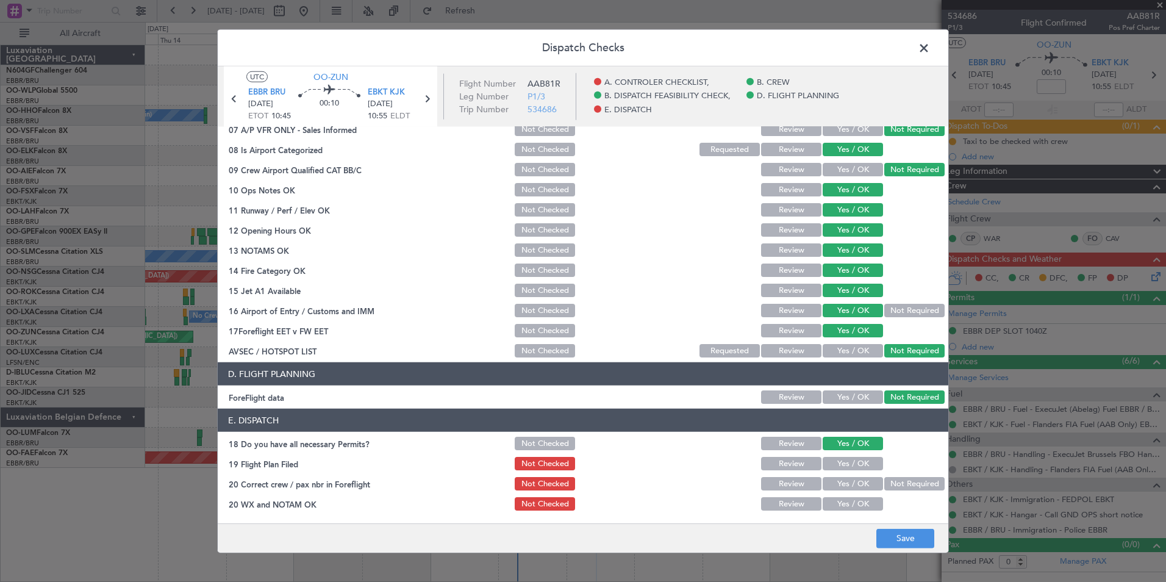
click at [855, 481] on button "Yes / OK" at bounding box center [853, 483] width 60 height 13
click at [855, 465] on button "Yes / OK" at bounding box center [853, 463] width 60 height 13
click at [855, 498] on button "Yes / OK" at bounding box center [853, 503] width 60 height 13
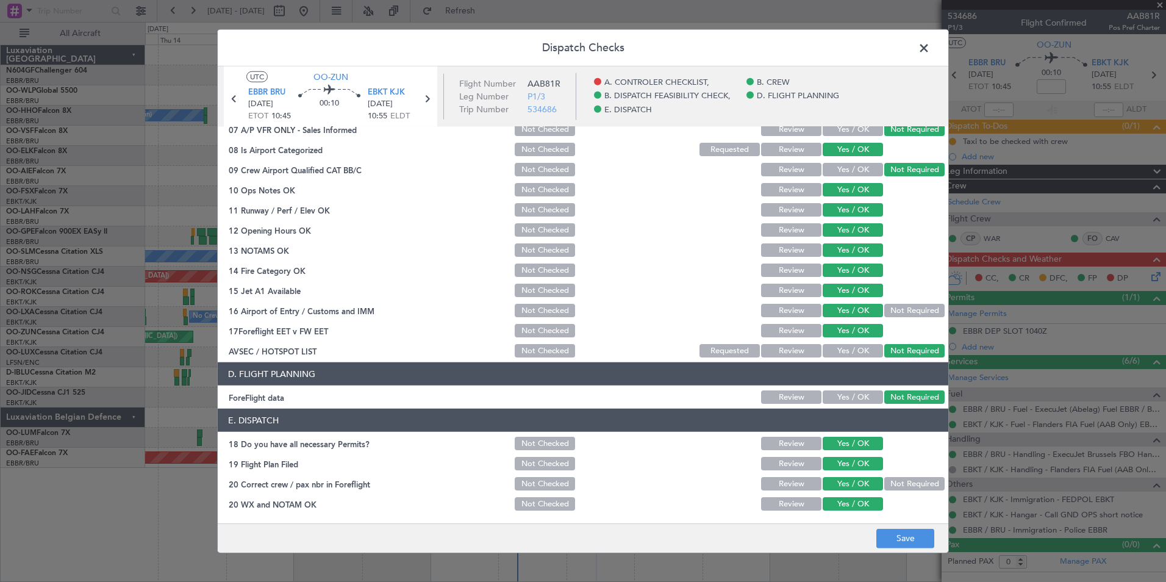
click at [904, 485] on button "Not Required" at bounding box center [914, 483] width 60 height 13
click at [905, 538] on button "Save" at bounding box center [905, 538] width 58 height 20
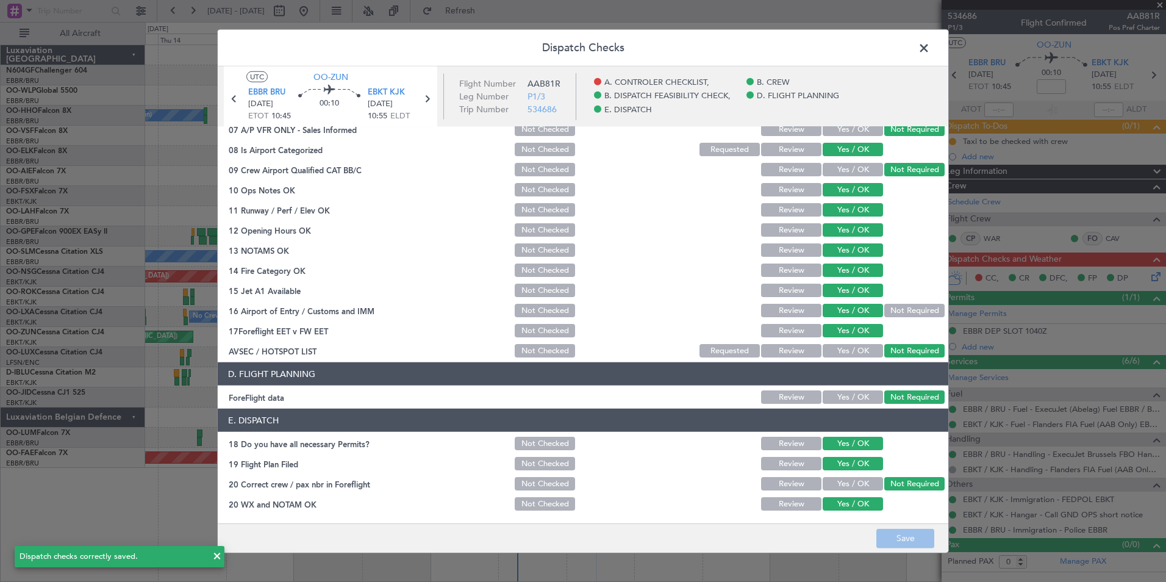
scroll to position [0, 0]
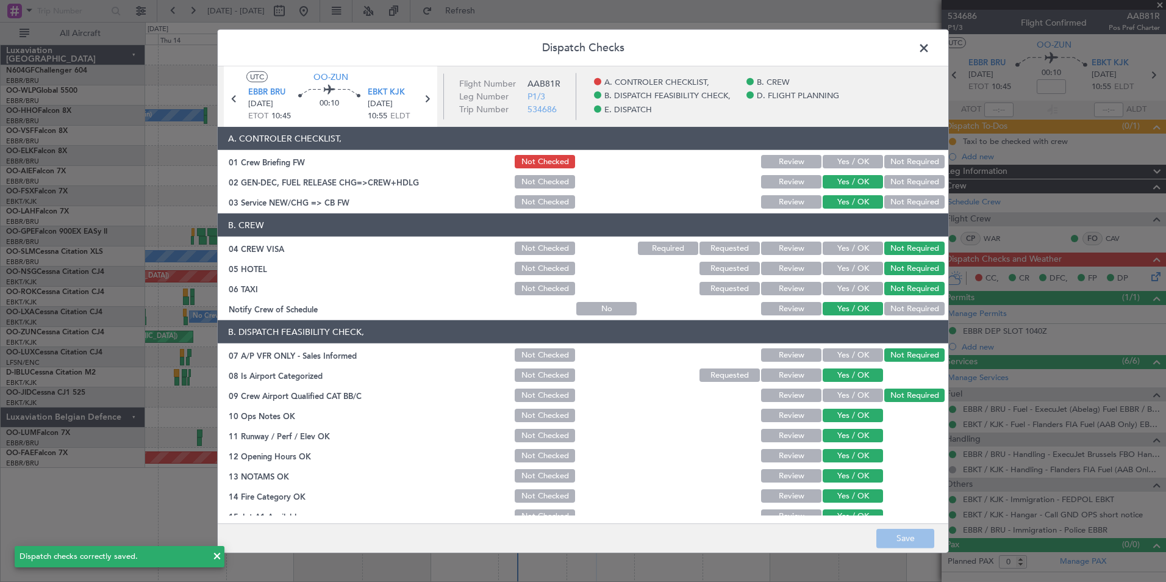
click at [719, 290] on button "Requested" at bounding box center [730, 288] width 60 height 13
click at [909, 540] on button "Save" at bounding box center [905, 538] width 58 height 20
click at [930, 40] on span at bounding box center [930, 51] width 0 height 24
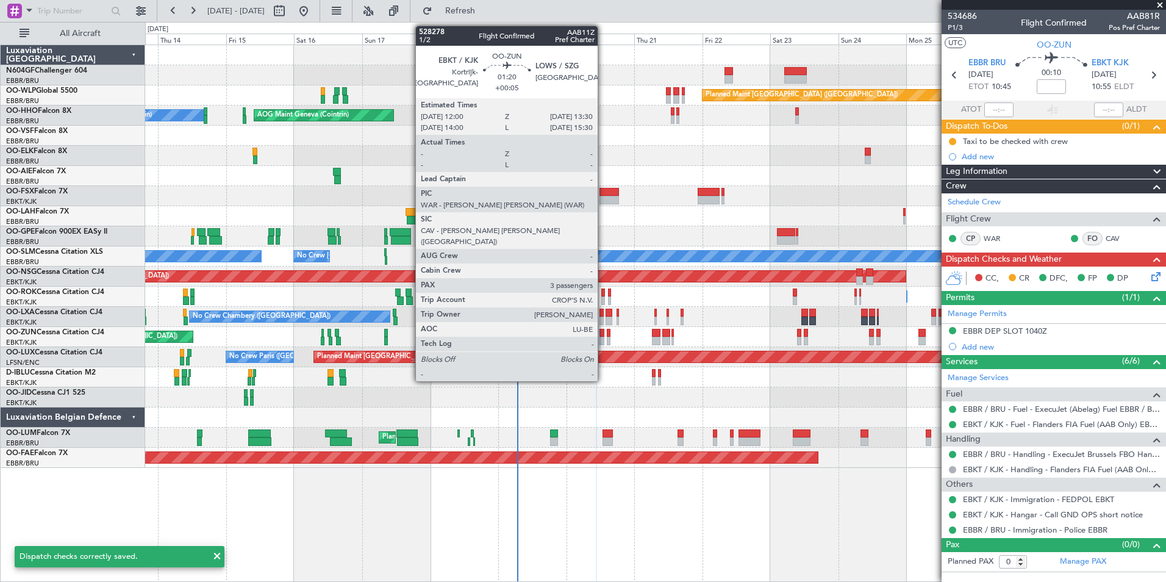
click at [603, 339] on div at bounding box center [602, 341] width 4 height 9
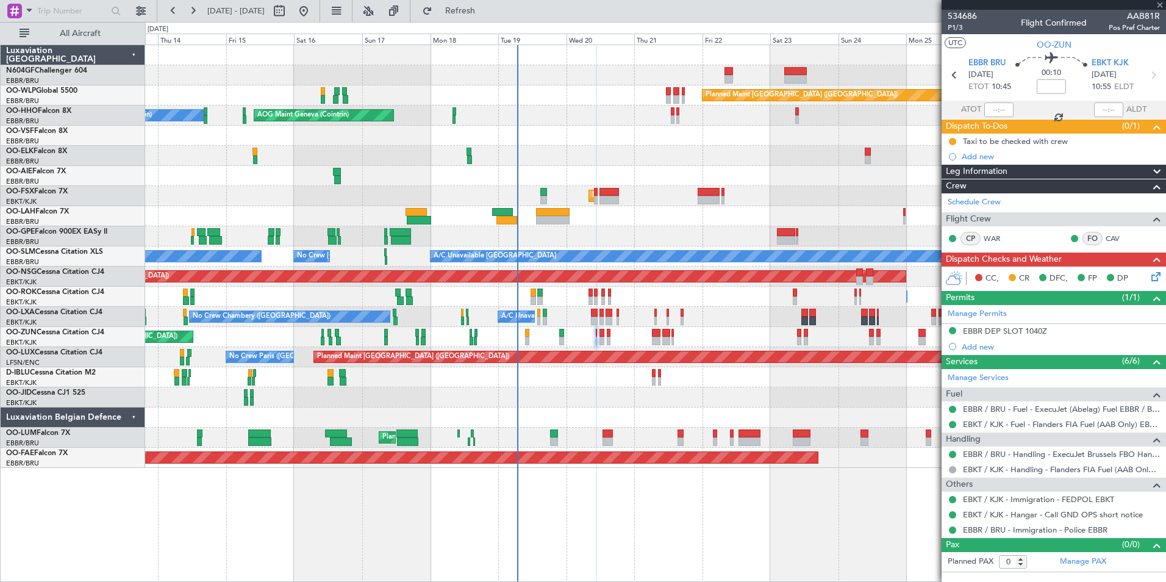
type input "+00:05"
type input "3"
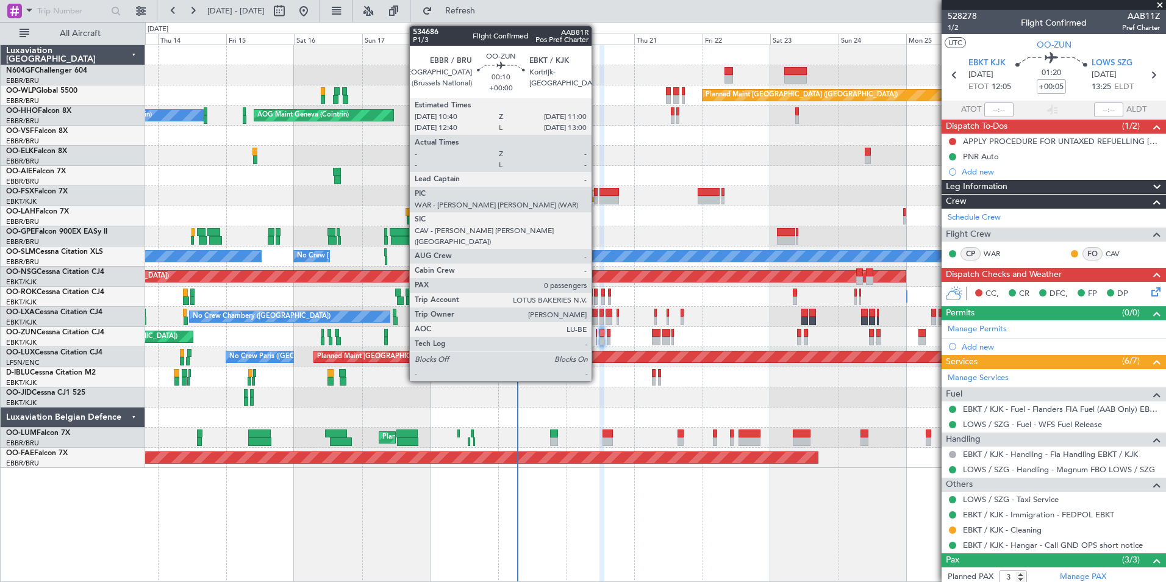
click at [597, 334] on div at bounding box center [596, 333] width 1 height 9
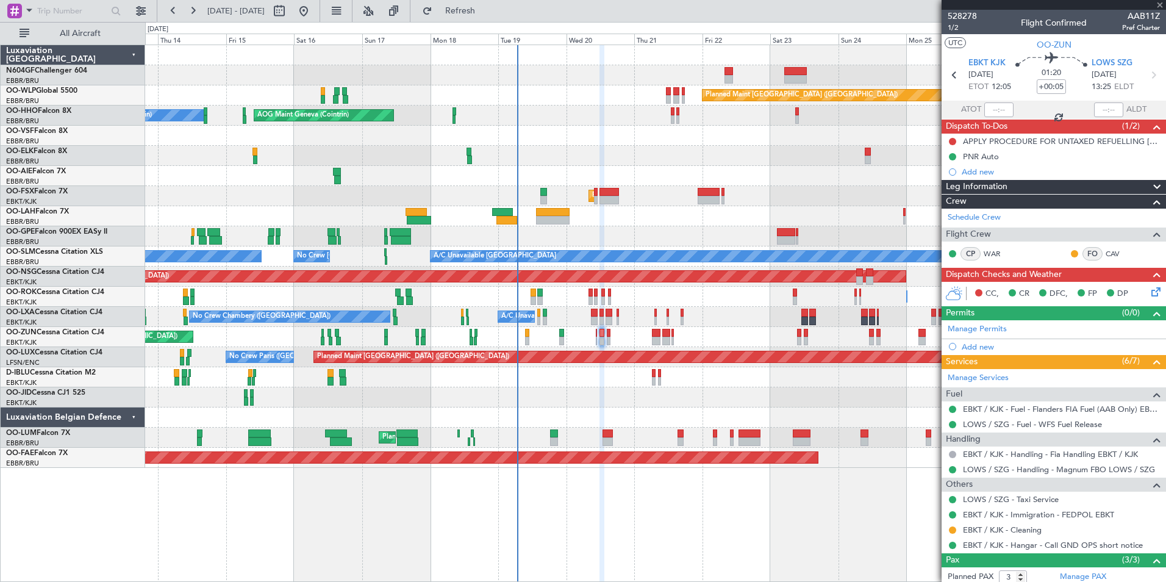
type input "0"
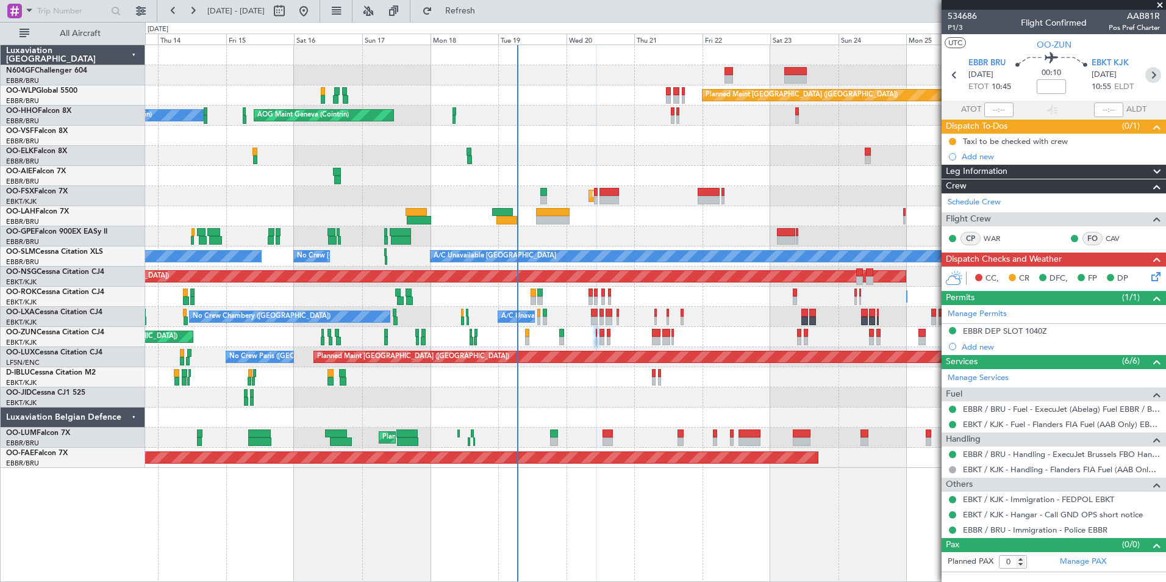
click at [1152, 75] on icon at bounding box center [1153, 75] width 16 height 16
type input "+00:05"
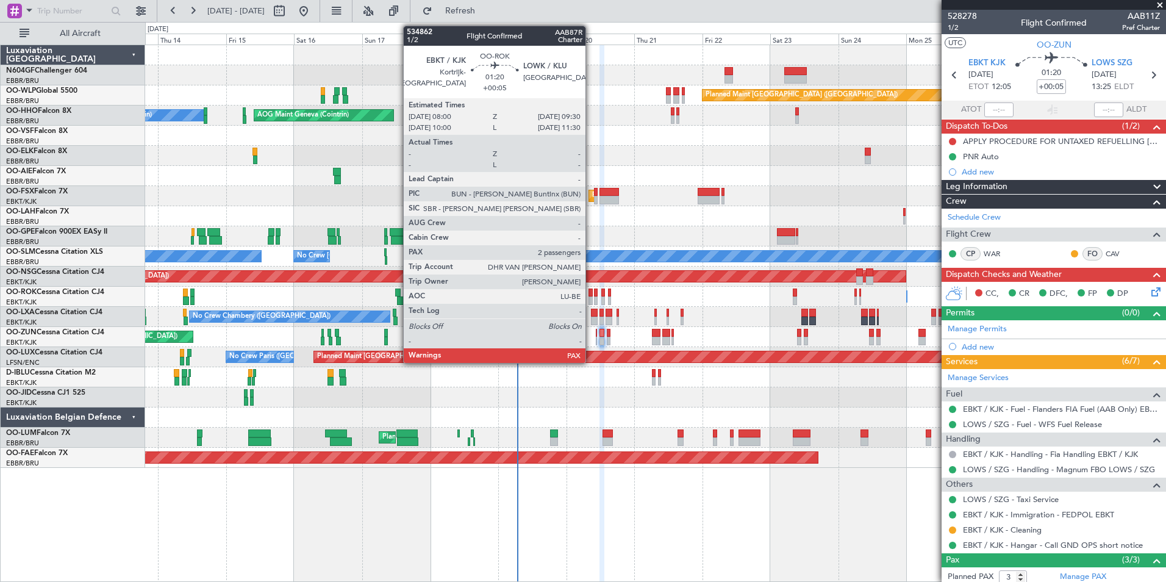
click at [590, 296] on div at bounding box center [591, 293] width 4 height 9
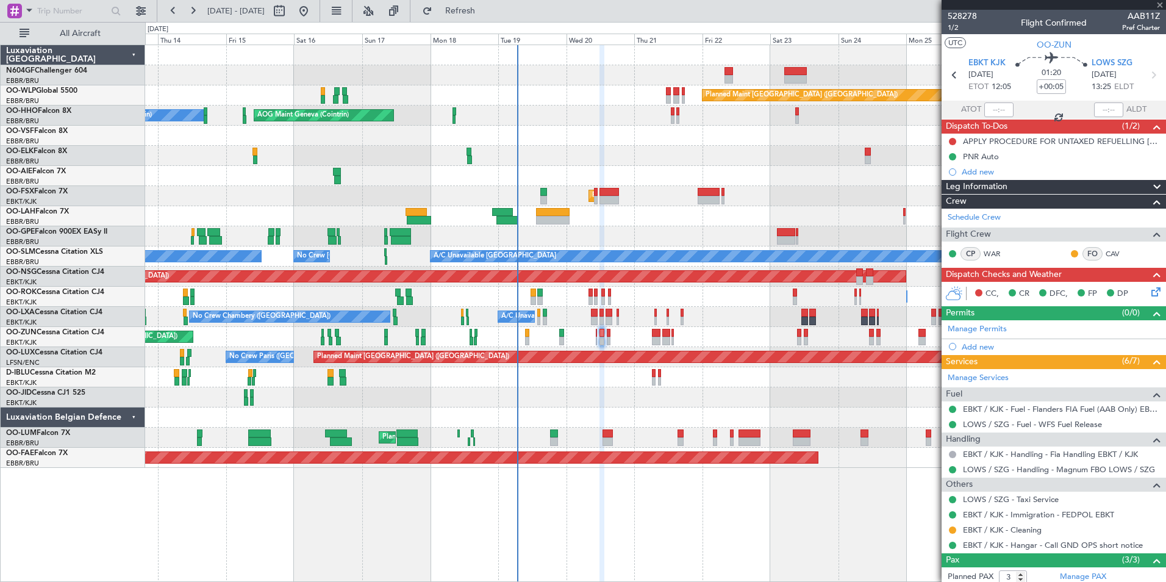
type input "2"
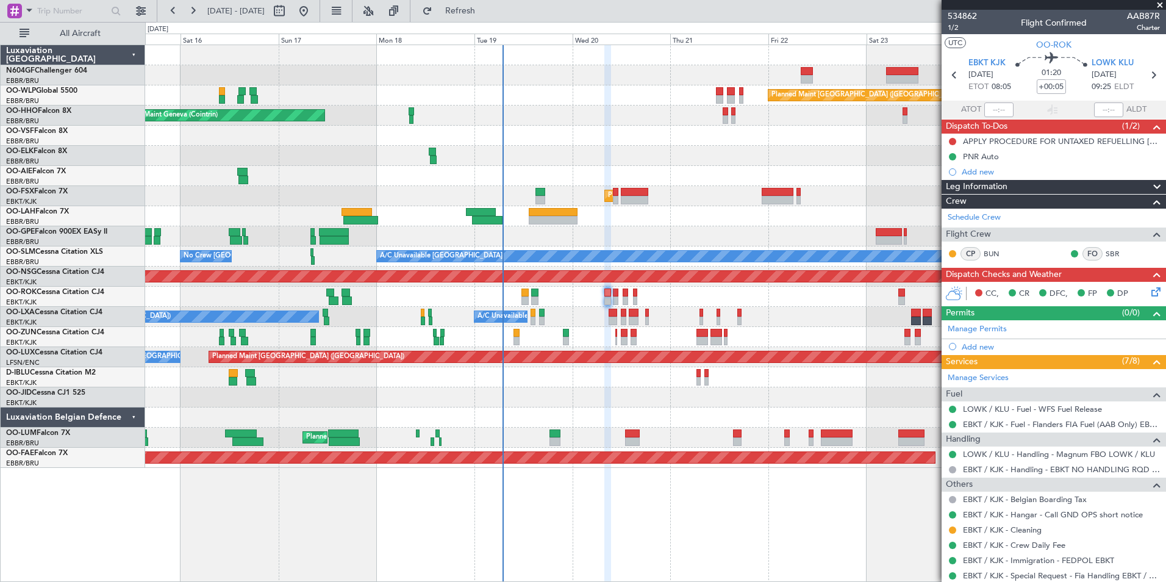
click at [564, 306] on div "Owner Kortrijk-Wevelgem Owner Kortrijk-Wevelgem Unplanned Maint Kortrijk-Wevelg…" at bounding box center [655, 297] width 1020 height 20
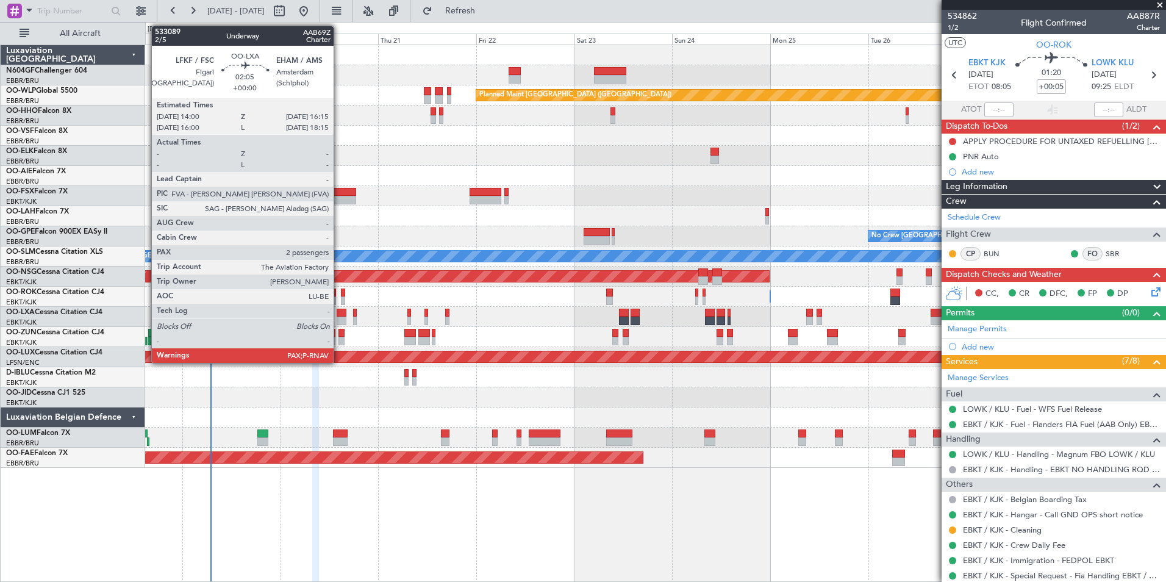
click at [530, 322] on div "A/C Unavailable Brussels (Brussels National) Planned Maint Brussels (Brussels N…" at bounding box center [655, 317] width 1020 height 20
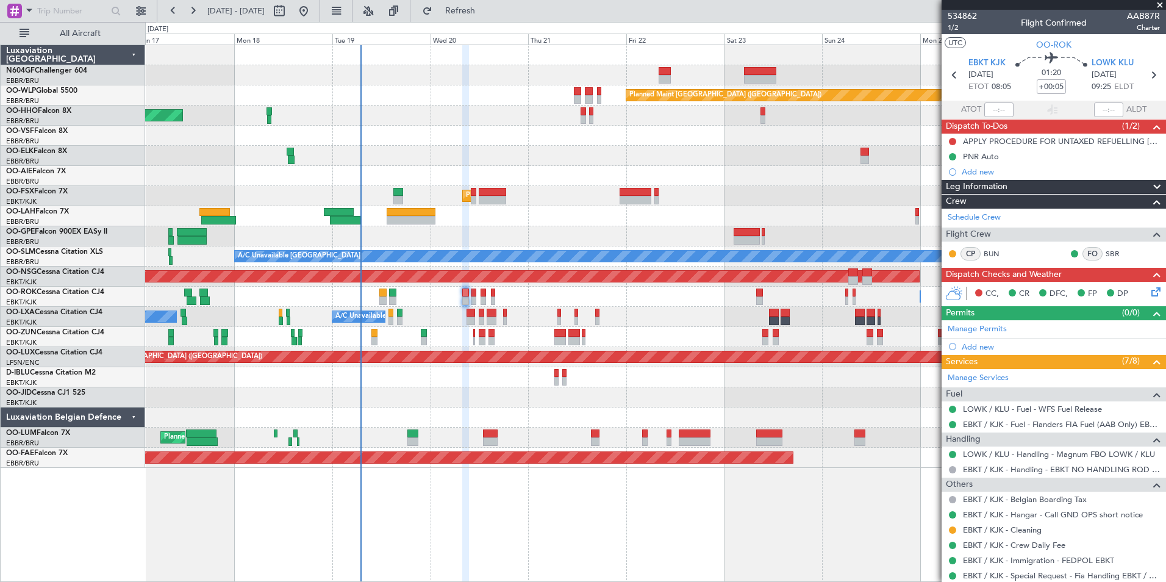
click at [437, 322] on div "A/C Unavailable Brussels (Brussels National) No Crew Chambery (Aix-les-bains) P…" at bounding box center [655, 317] width 1020 height 20
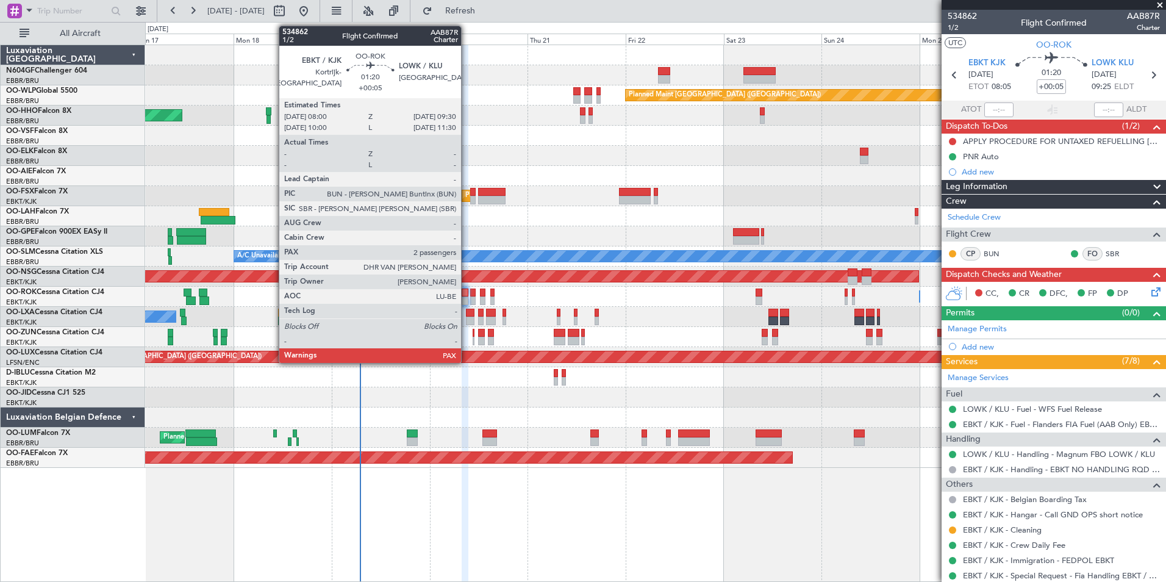
click at [467, 296] on div at bounding box center [465, 293] width 7 height 9
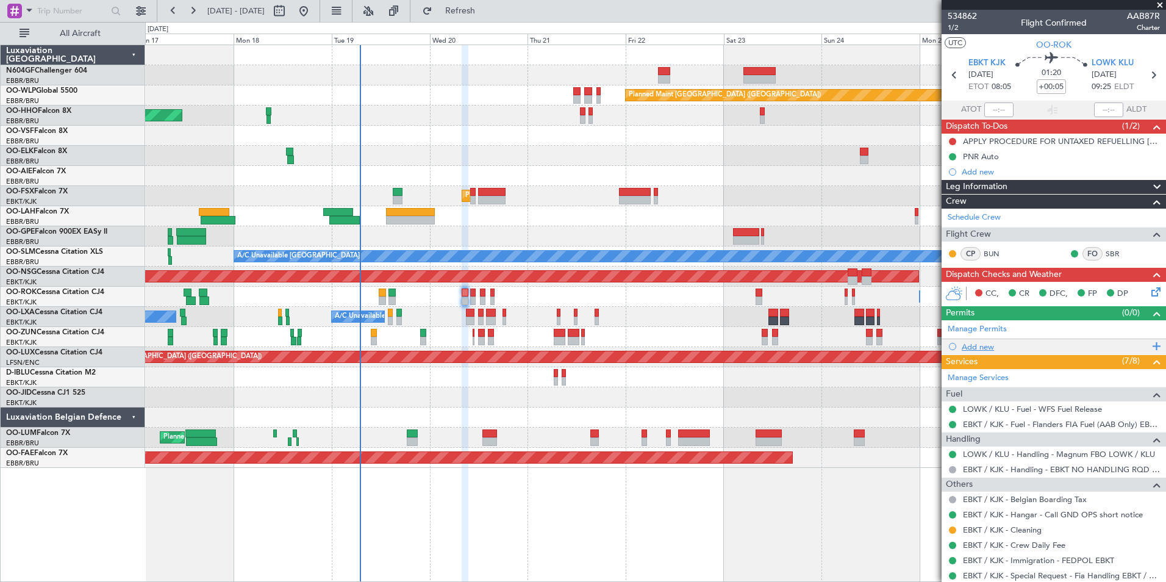
scroll to position [90, 0]
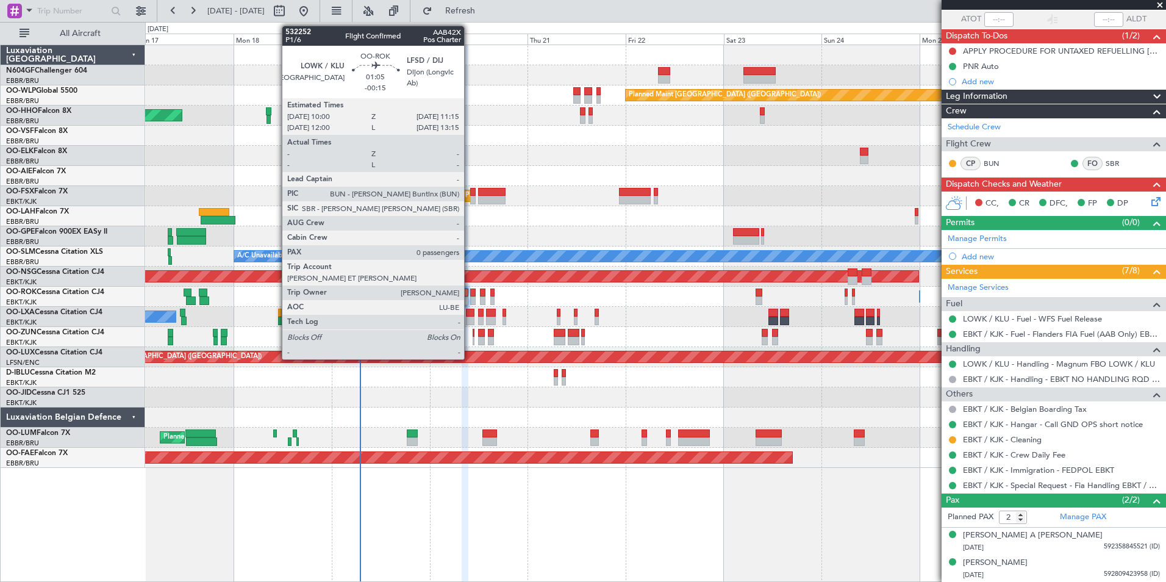
click at [470, 301] on div at bounding box center [472, 300] width 5 height 9
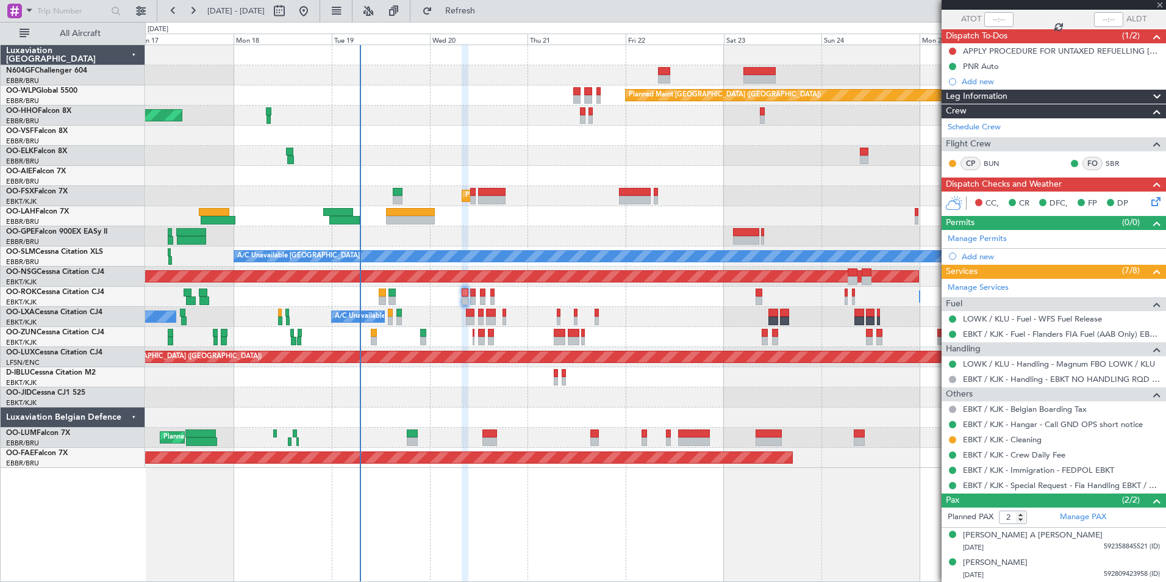
click at [472, 303] on div at bounding box center [472, 300] width 5 height 9
type input "-00:15"
type input "0"
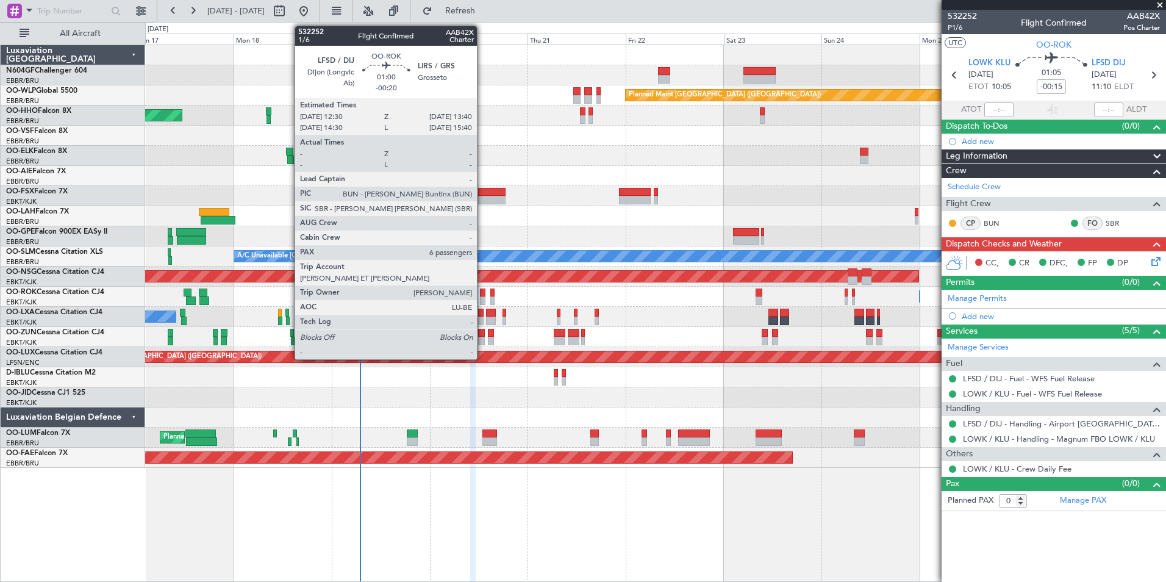
click at [482, 297] on div at bounding box center [482, 300] width 5 height 9
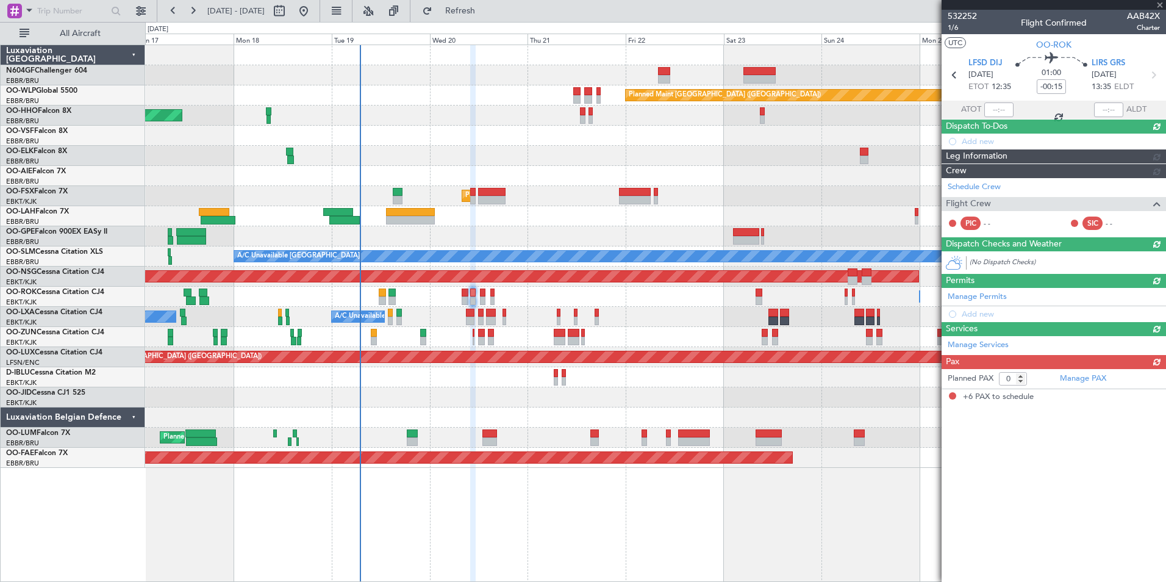
type input "-00:20"
type input "6"
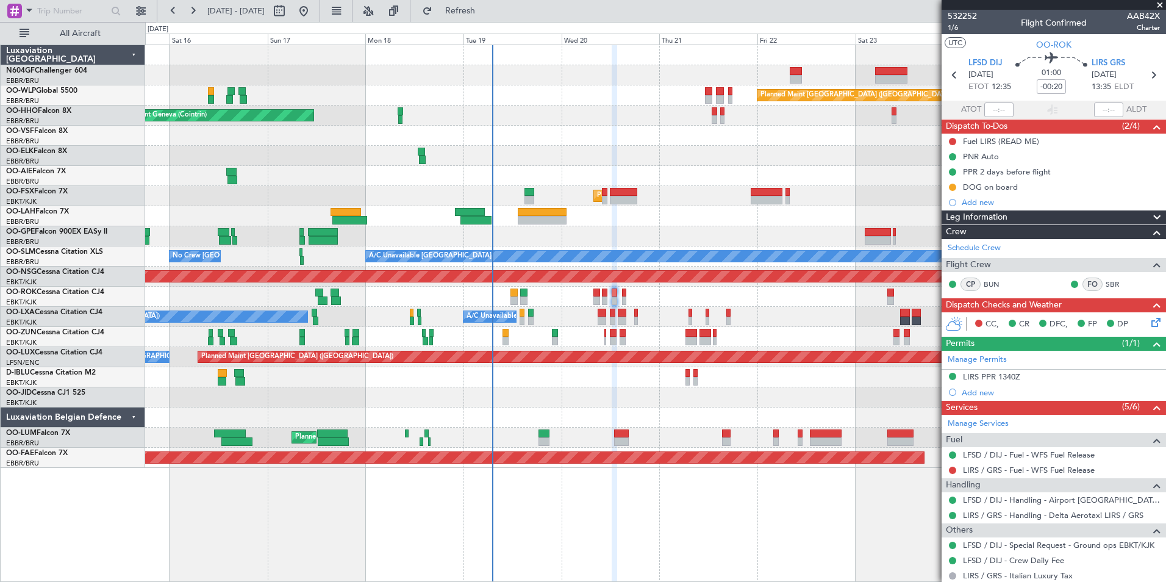
click at [619, 298] on div "Owner Kortrijk-Wevelgem Owner Kortrijk-Wevelgem Unplanned Maint Kortrijk-Wevelg…" at bounding box center [655, 297] width 1020 height 20
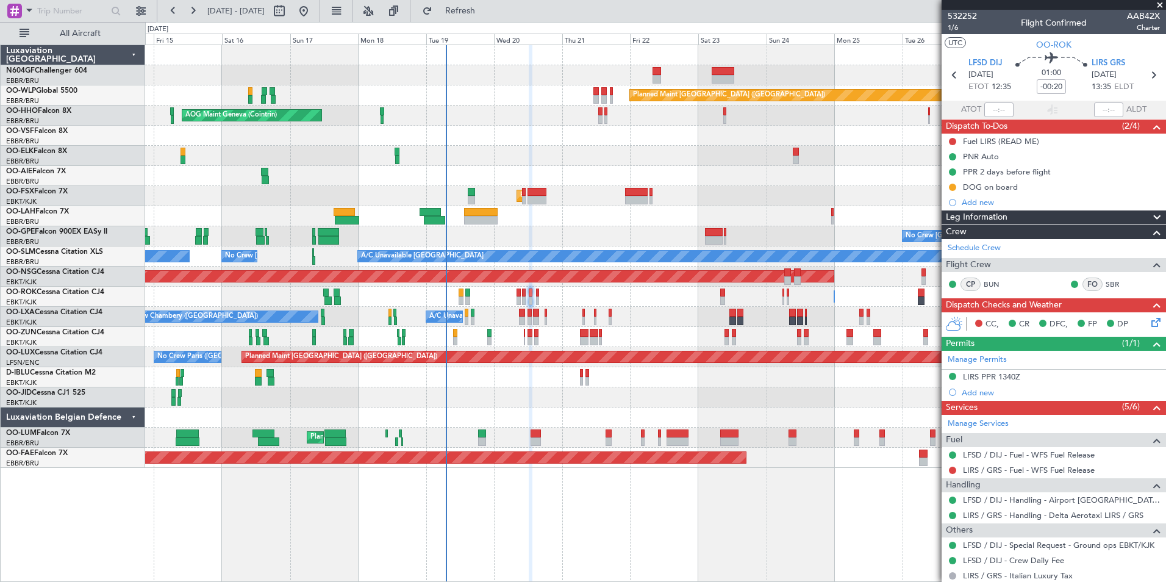
click at [634, 398] on div "Planned Maint Berlin (Brandenburg) AOG Maint Geneva (Cointrin) A/C Unavailable …" at bounding box center [655, 256] width 1020 height 423
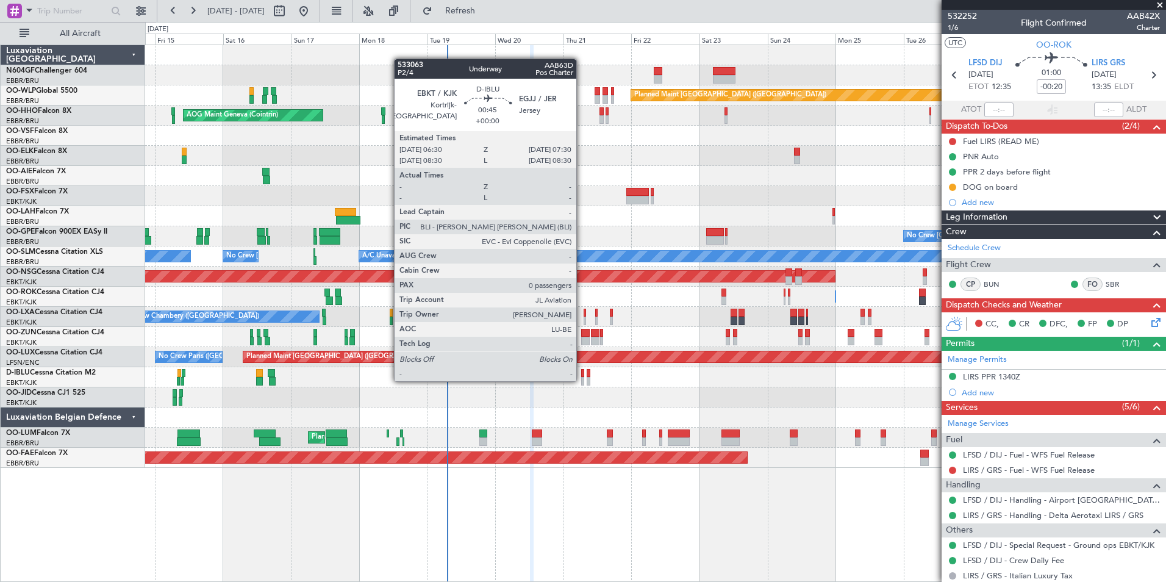
click at [582, 380] on div at bounding box center [582, 381] width 3 height 9
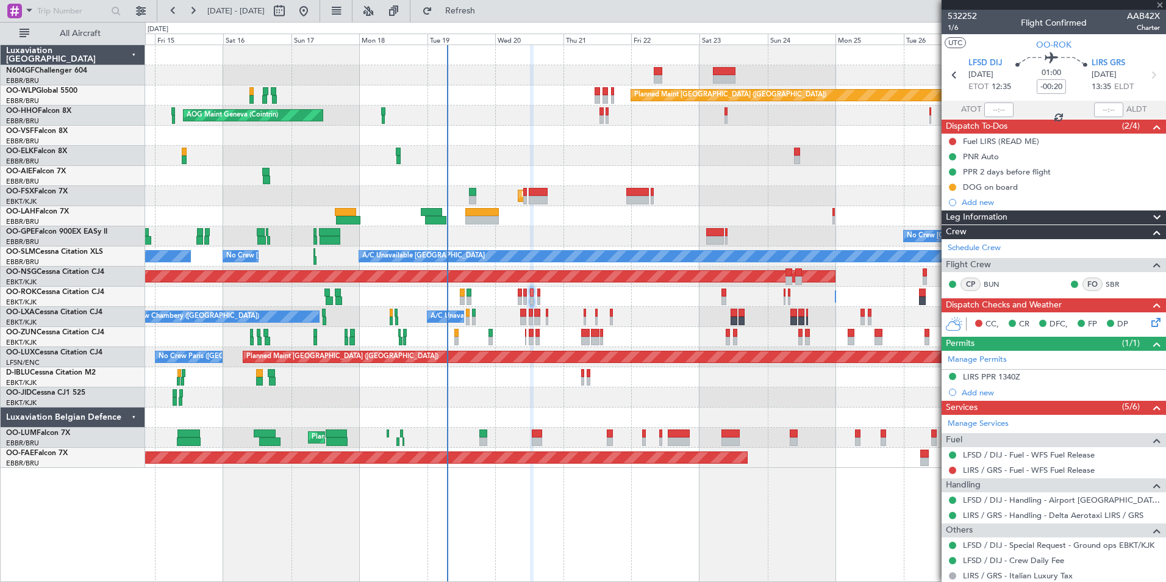
type input "0"
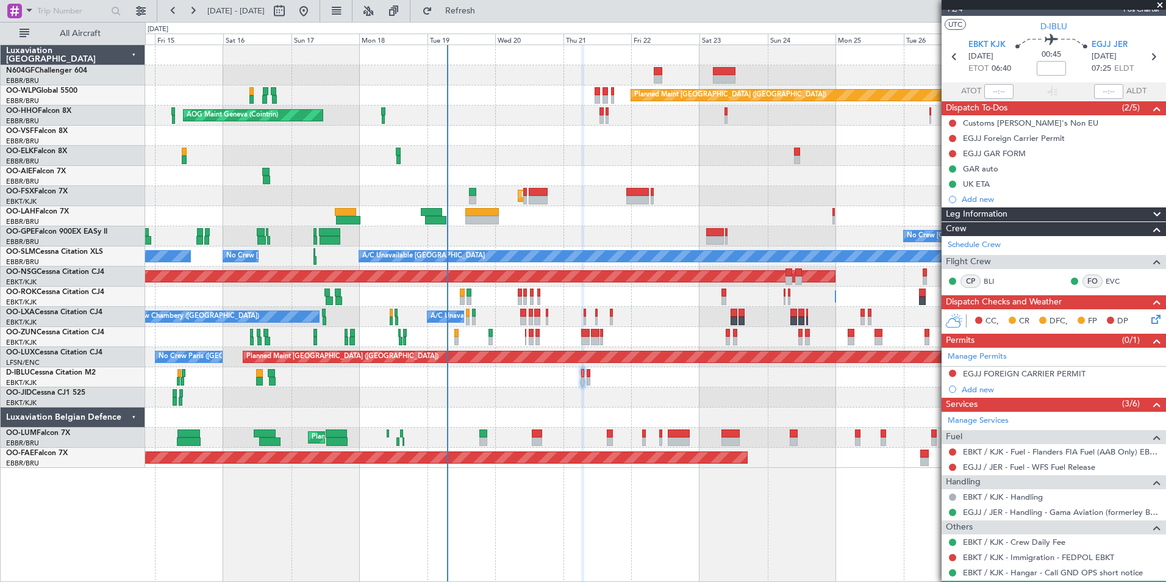
scroll to position [51, 0]
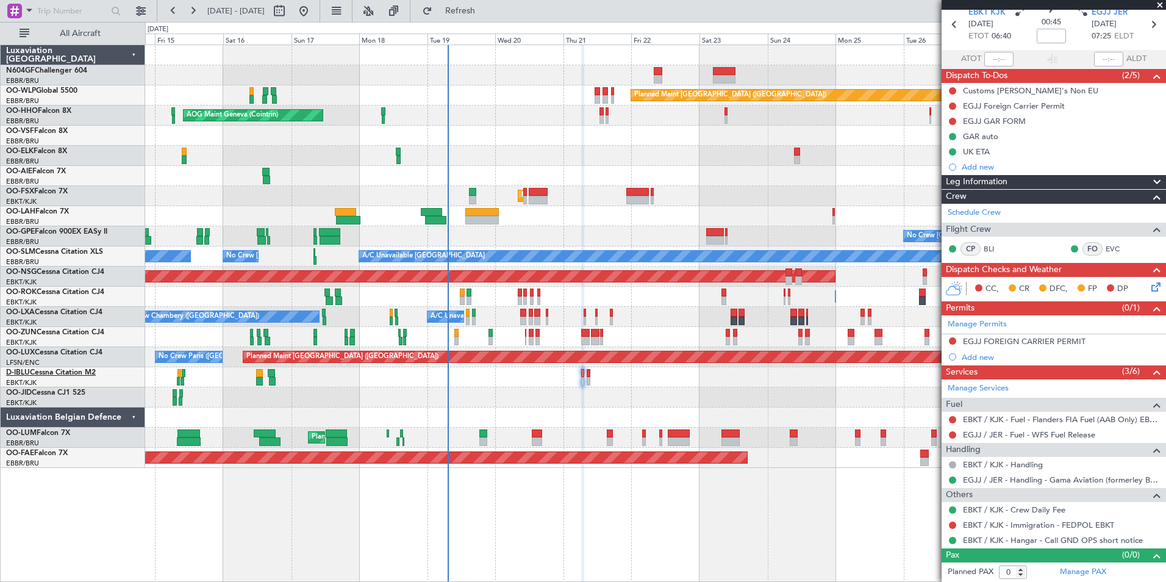
click at [90, 370] on link "D-IBLU Cessna Citation M2" at bounding box center [51, 372] width 90 height 7
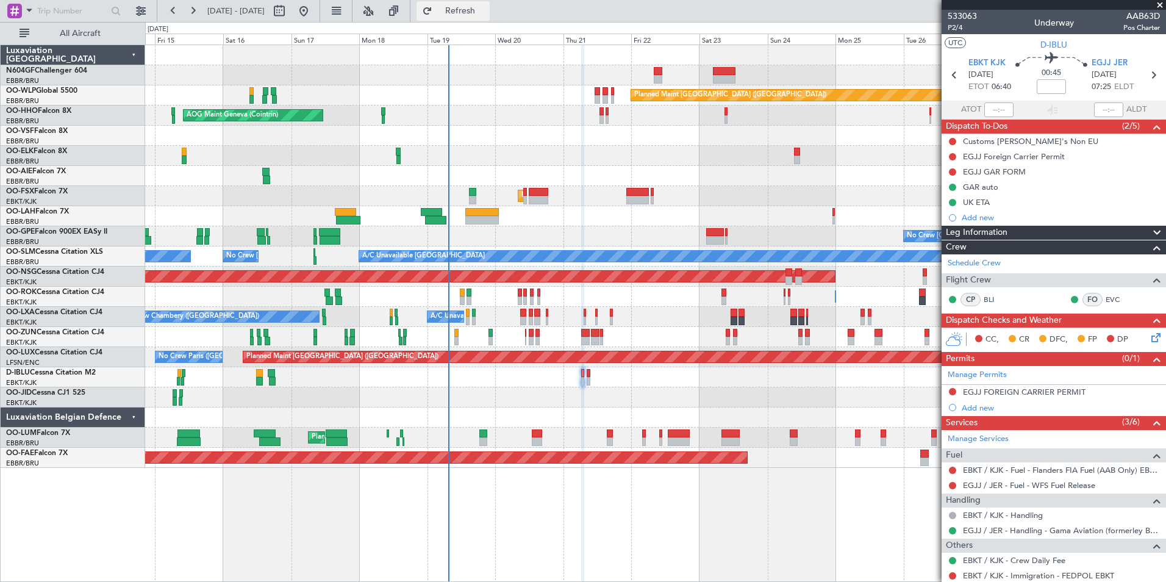
click at [474, 6] on button "Refresh" at bounding box center [453, 11] width 73 height 20
click at [955, 157] on button at bounding box center [952, 156] width 7 height 7
click at [934, 193] on li "In Progress" at bounding box center [953, 192] width 65 height 18
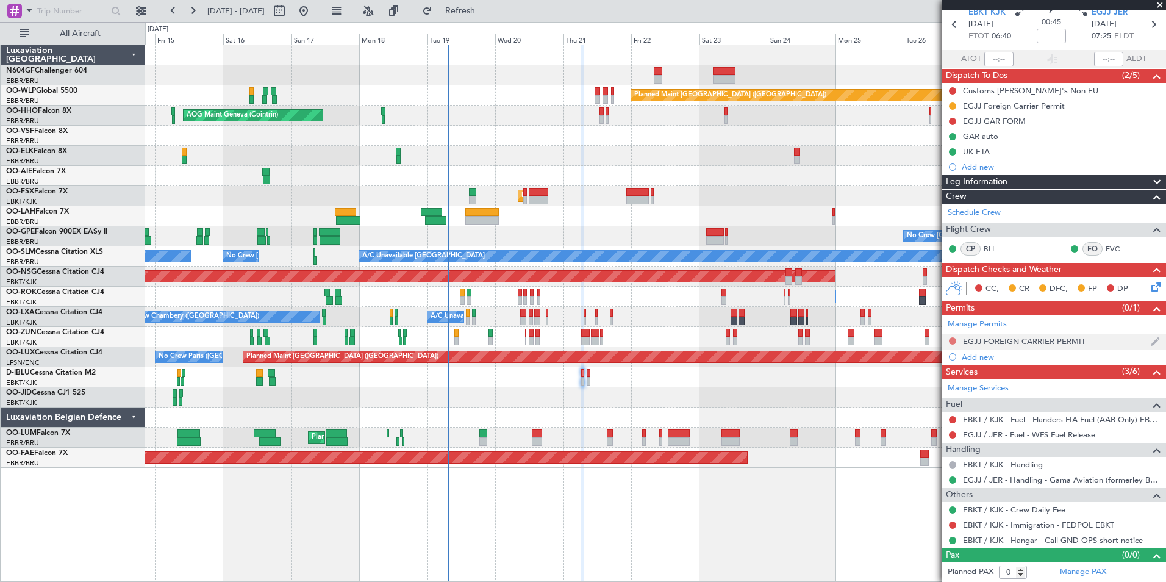
click at [952, 342] on button at bounding box center [952, 340] width 7 height 7
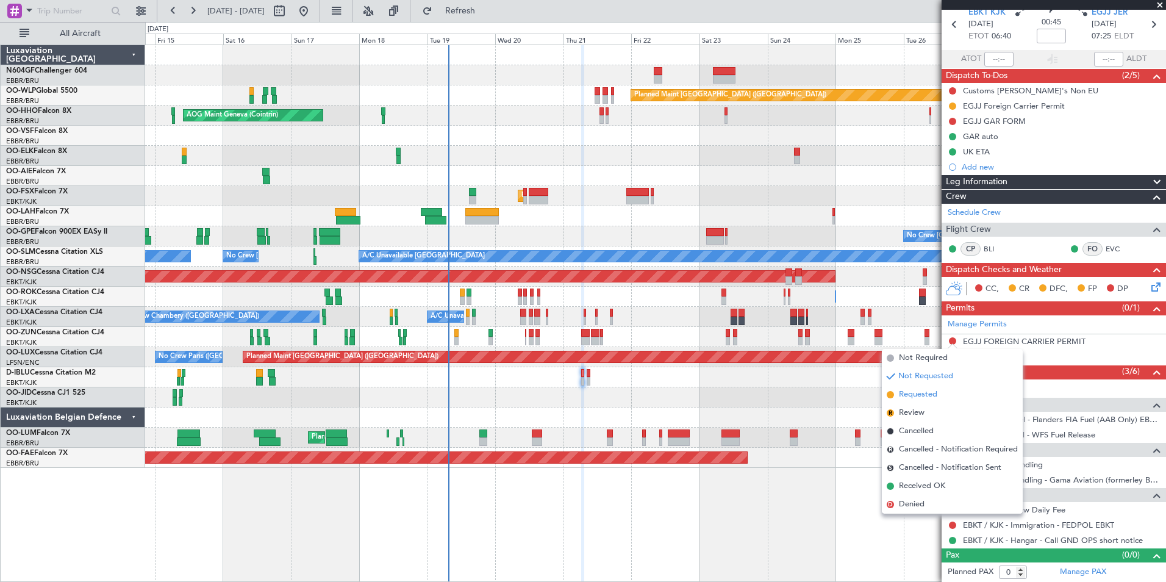
click at [950, 389] on li "Requested" at bounding box center [952, 394] width 141 height 18
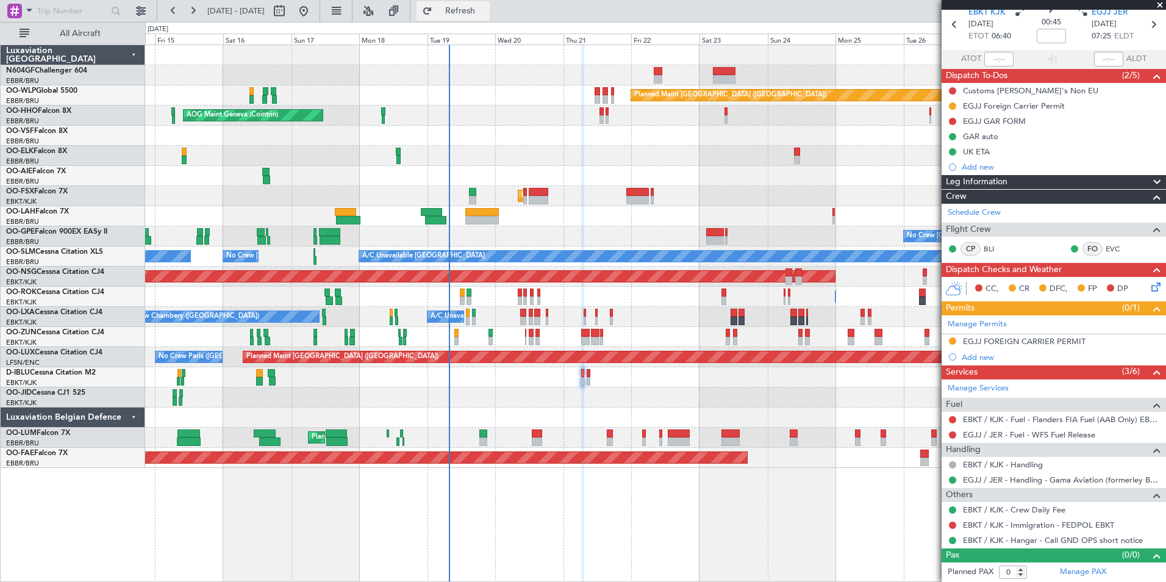
click at [486, 7] on span "Refresh" at bounding box center [460, 11] width 51 height 9
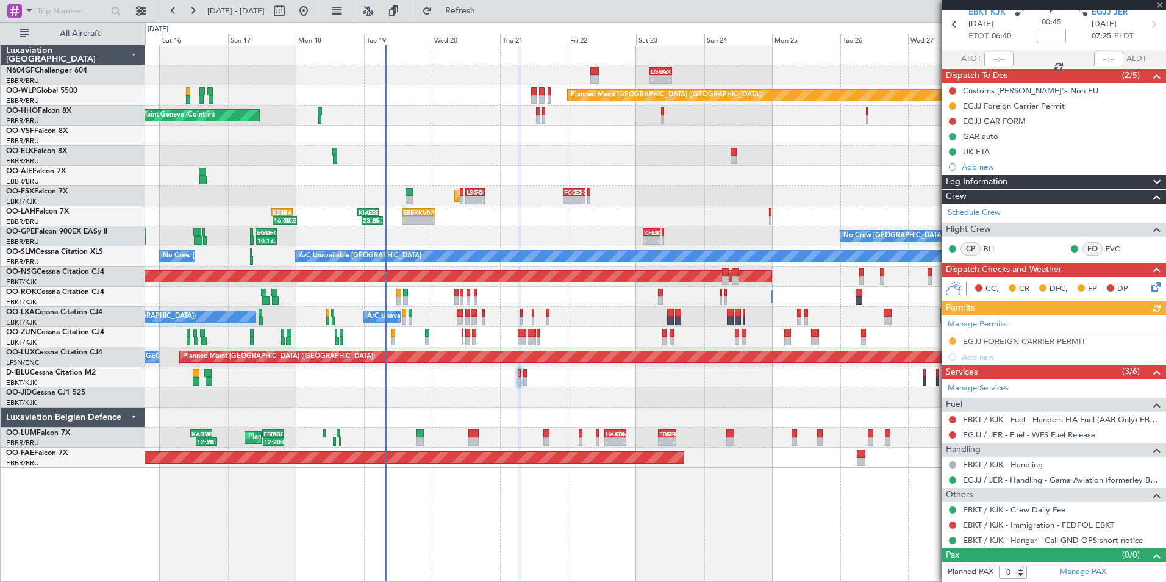
click at [467, 205] on div "- - LGSA 05:00 Z FZQA 12:50 Z Planned Maint Berlin (Brandenburg) AOG Maint Gene…" at bounding box center [655, 256] width 1020 height 423
click at [664, 152] on div at bounding box center [655, 156] width 1020 height 20
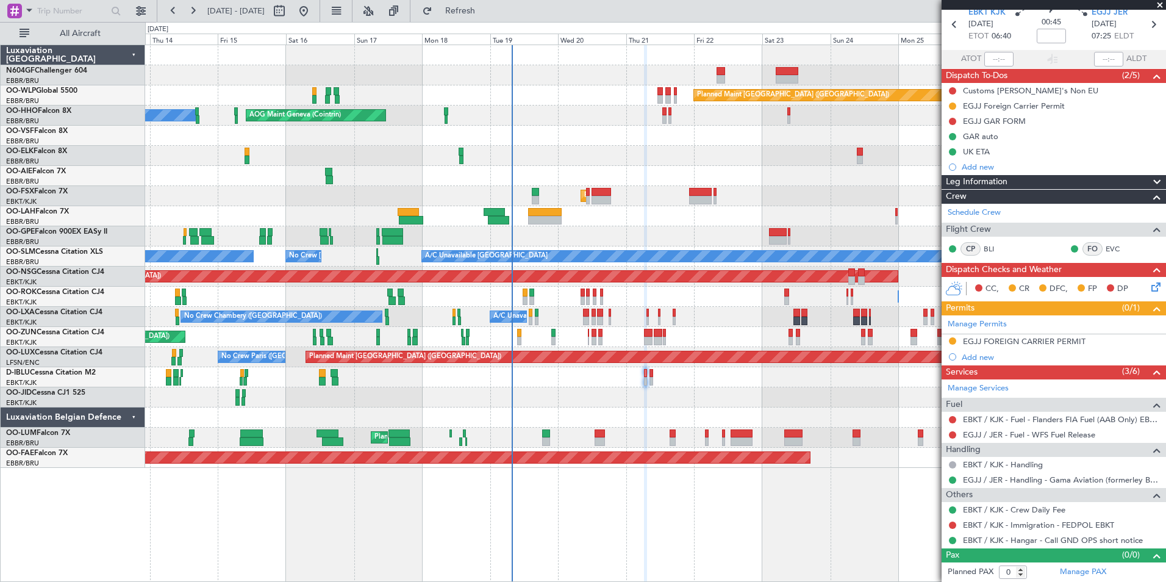
click at [262, 129] on div "Planned Maint Berlin (Brandenburg) AOG Maint Geneva (Cointrin) A/C Unavailable …" at bounding box center [655, 256] width 1020 height 423
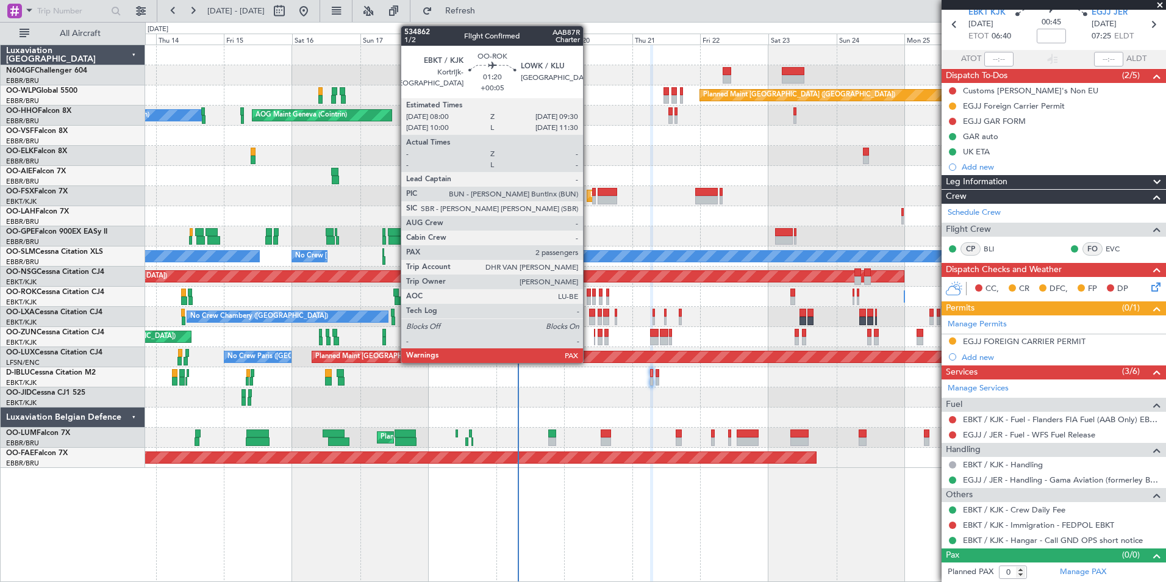
click at [589, 296] on div at bounding box center [589, 293] width 4 height 9
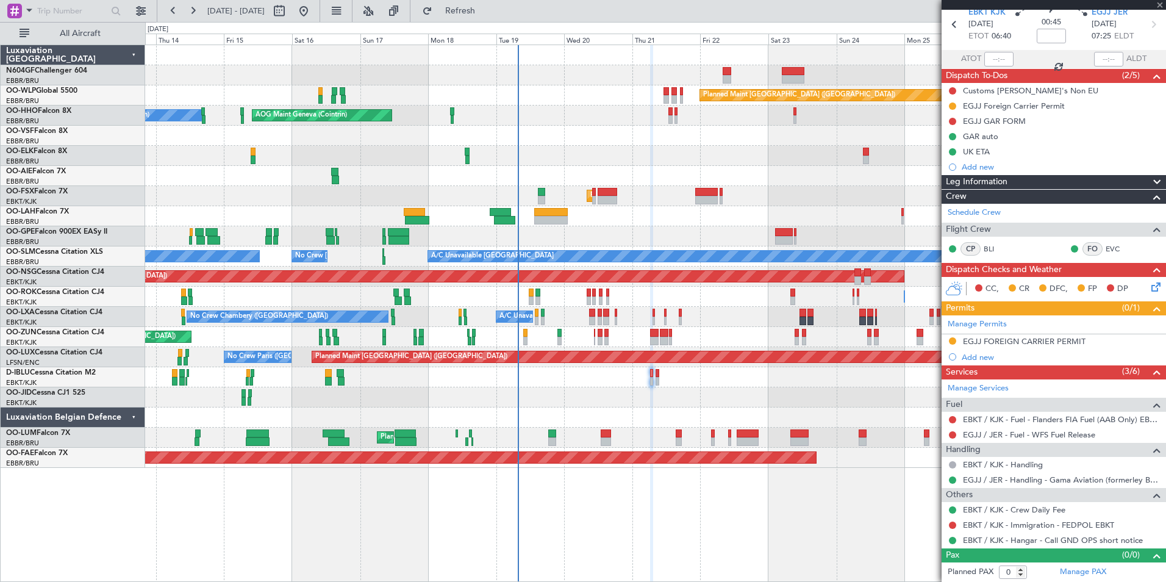
type input "+00:05"
type input "2"
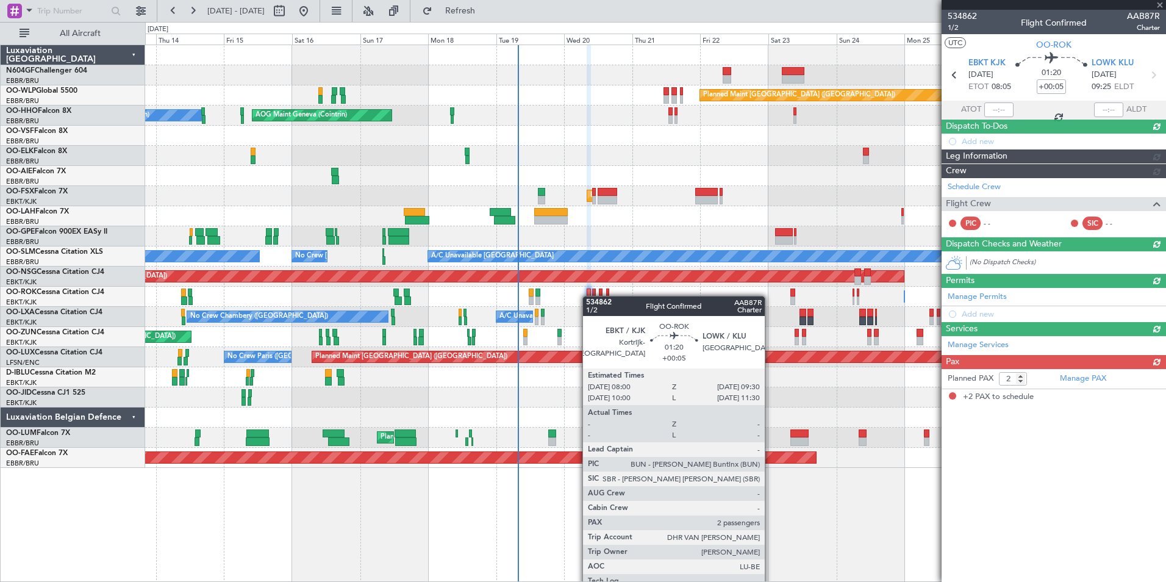
scroll to position [0, 0]
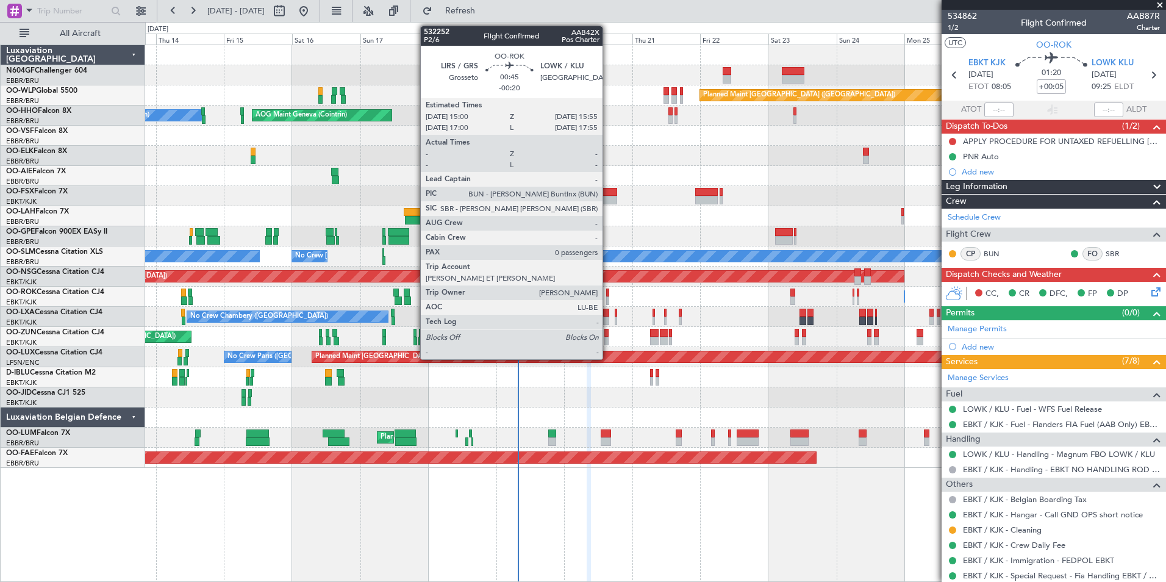
click at [608, 299] on div at bounding box center [607, 300] width 3 height 9
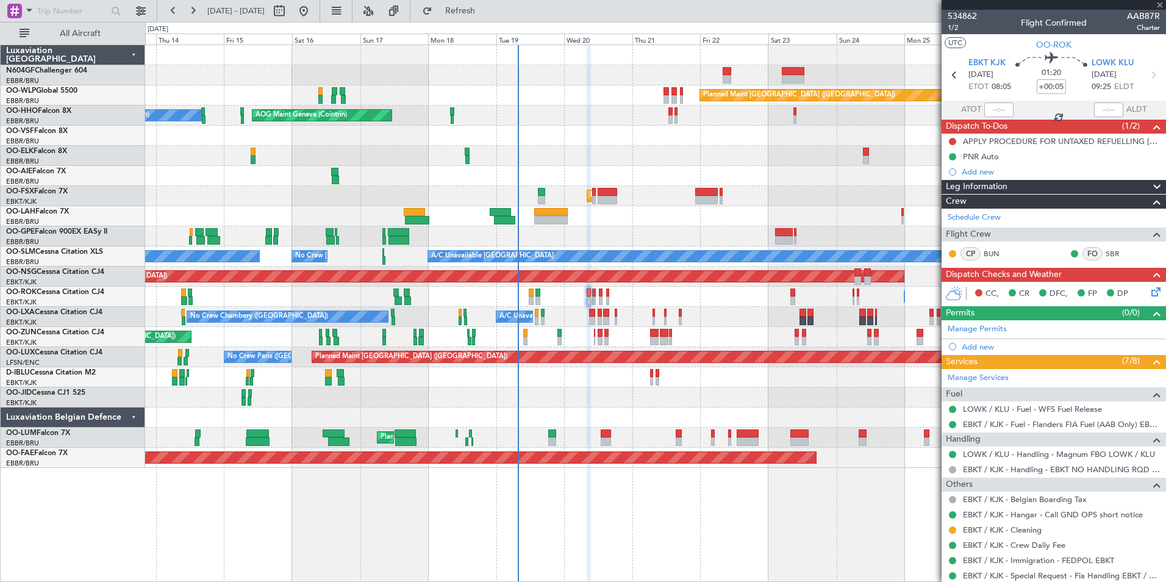
click at [593, 348] on div "Planned Maint Paris (Le Bourget) No Crew Paris (Le Bourget)" at bounding box center [655, 357] width 1020 height 20
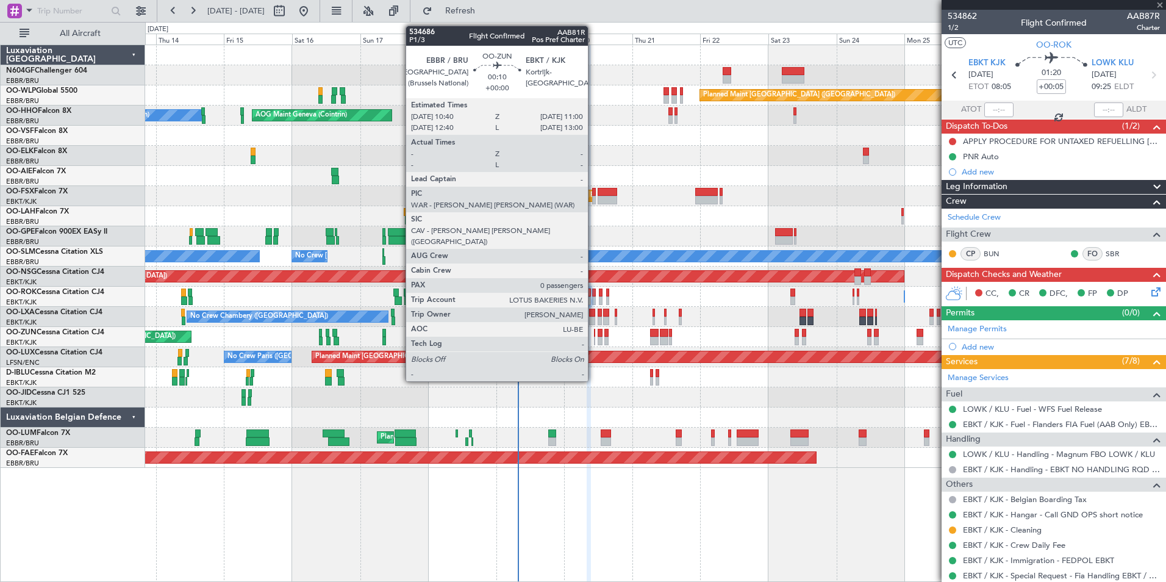
type input "-00:20"
type input "0"
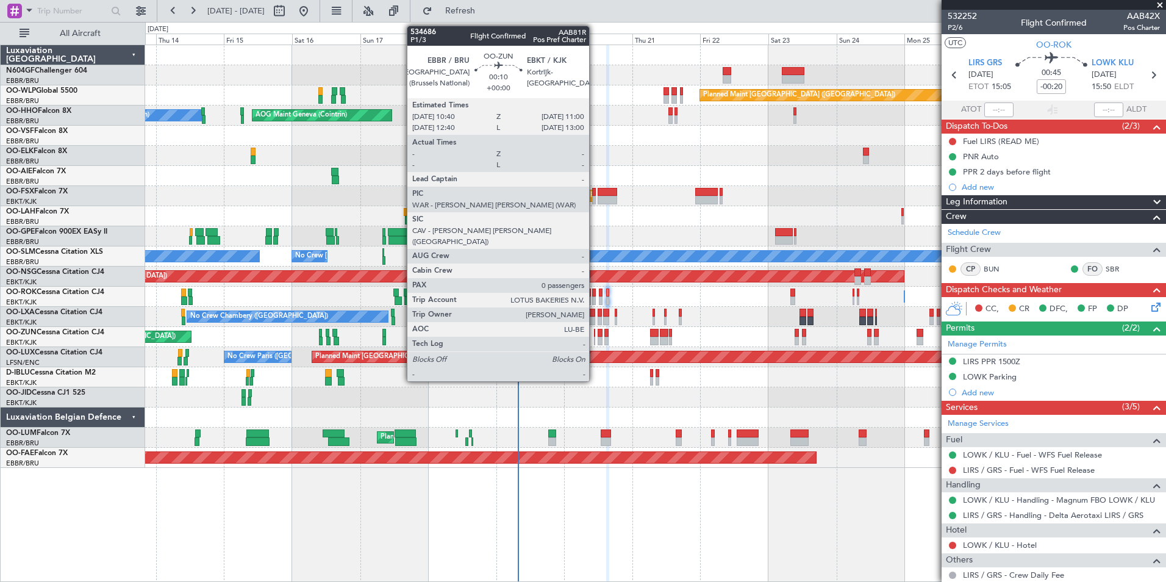
click at [595, 336] on div at bounding box center [594, 333] width 1 height 9
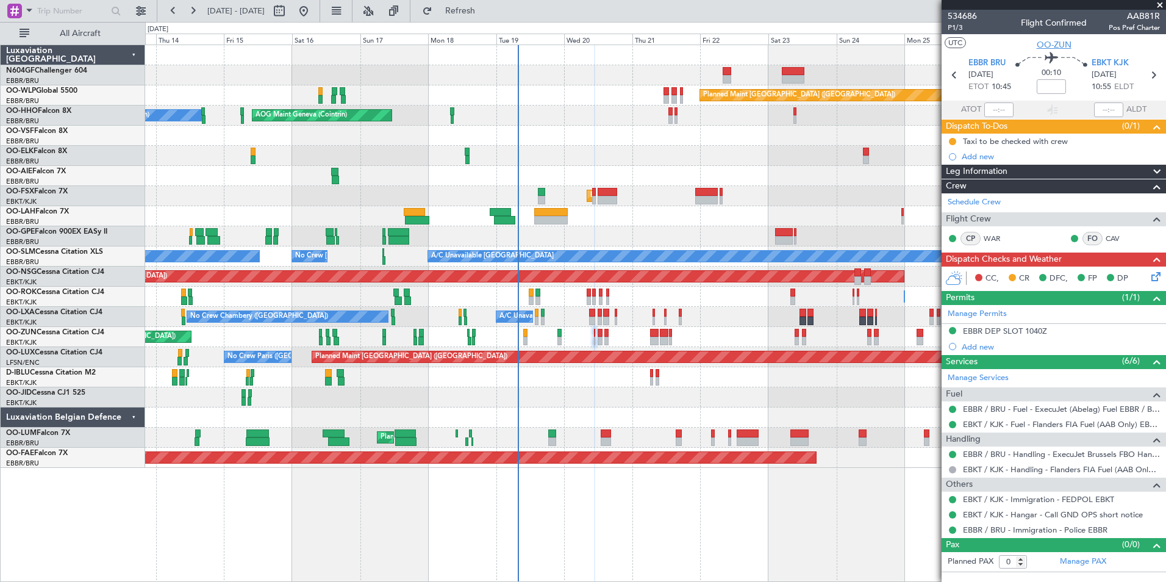
click at [1049, 48] on span "OO-ZUN" at bounding box center [1054, 44] width 35 height 13
click at [683, 198] on div "Planned Maint Kortrijk-[GEOGRAPHIC_DATA]" at bounding box center [655, 196] width 1020 height 20
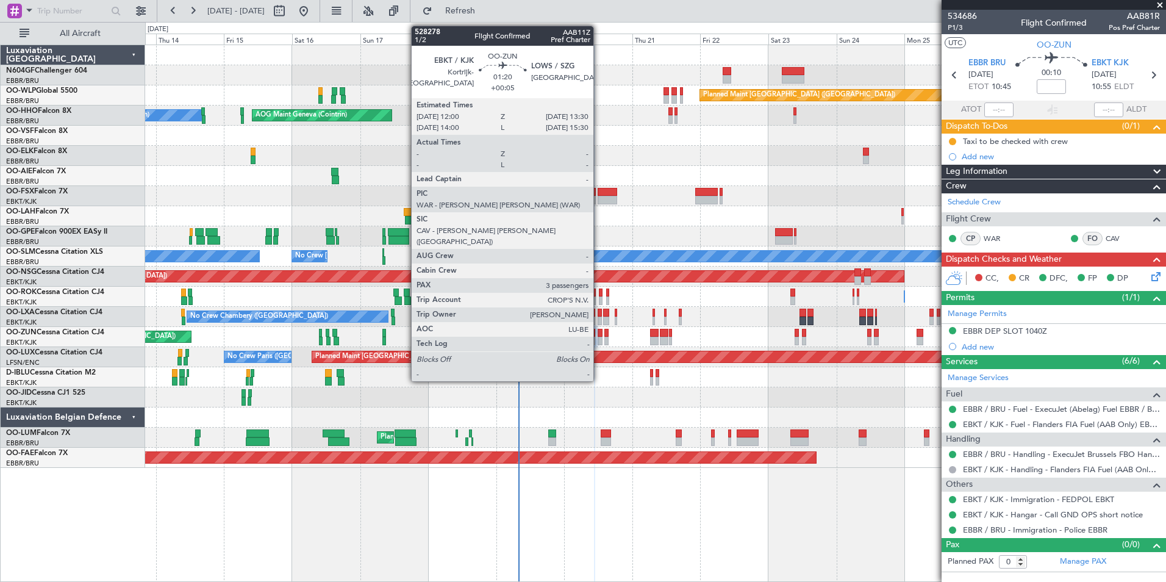
click at [599, 337] on div at bounding box center [600, 341] width 4 height 9
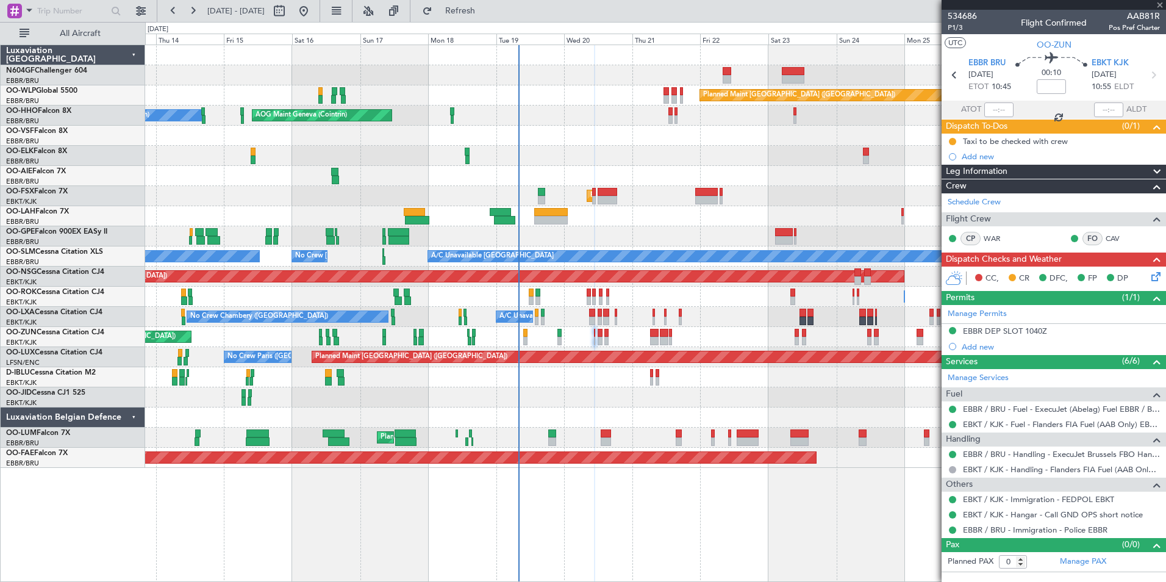
type input "+00:05"
type input "3"
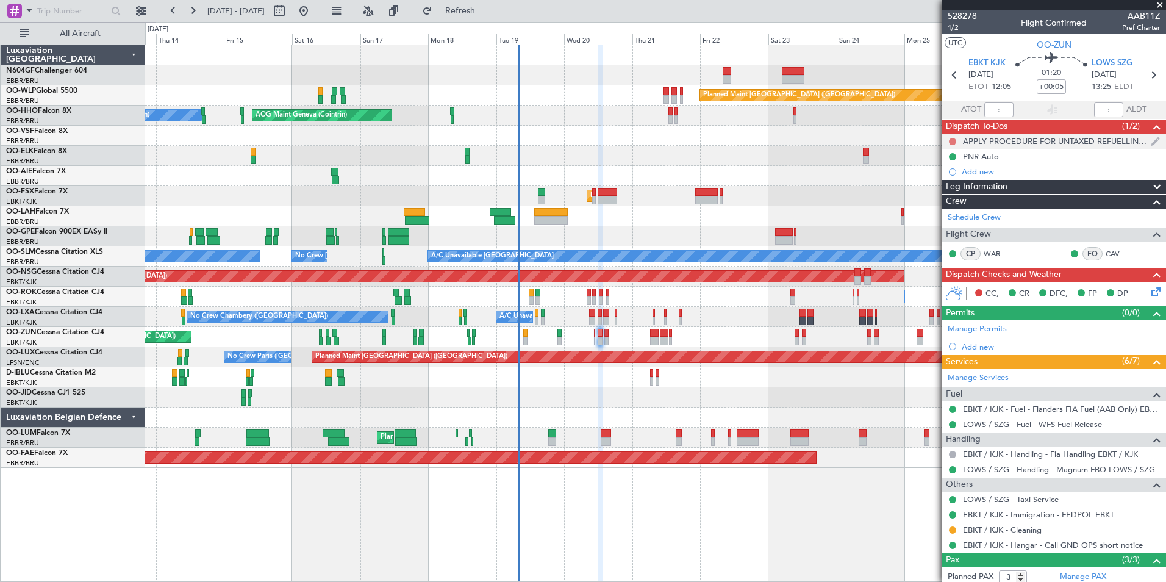
click at [953, 140] on button at bounding box center [952, 141] width 7 height 7
click at [948, 193] on span "Completed" at bounding box center [958, 195] width 40 height 12
click at [1147, 69] on icon at bounding box center [1153, 75] width 16 height 16
type input "-00:10"
type input "0"
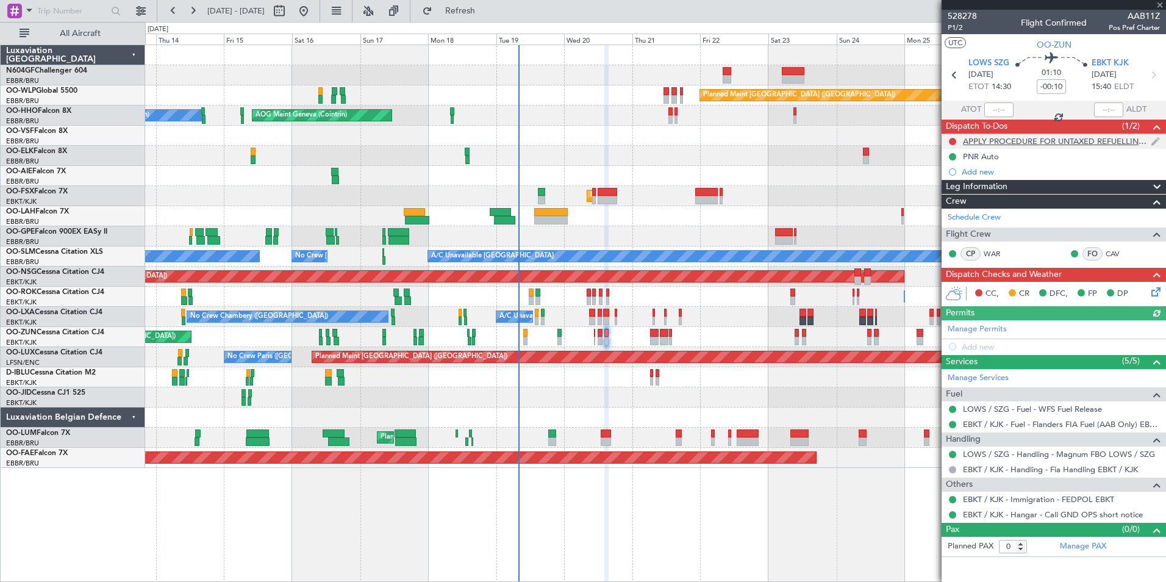
click at [948, 140] on div at bounding box center [953, 142] width 10 height 10
click at [948, 138] on nimbus-traffic-light at bounding box center [953, 142] width 10 height 10
click at [950, 140] on button at bounding box center [952, 141] width 7 height 7
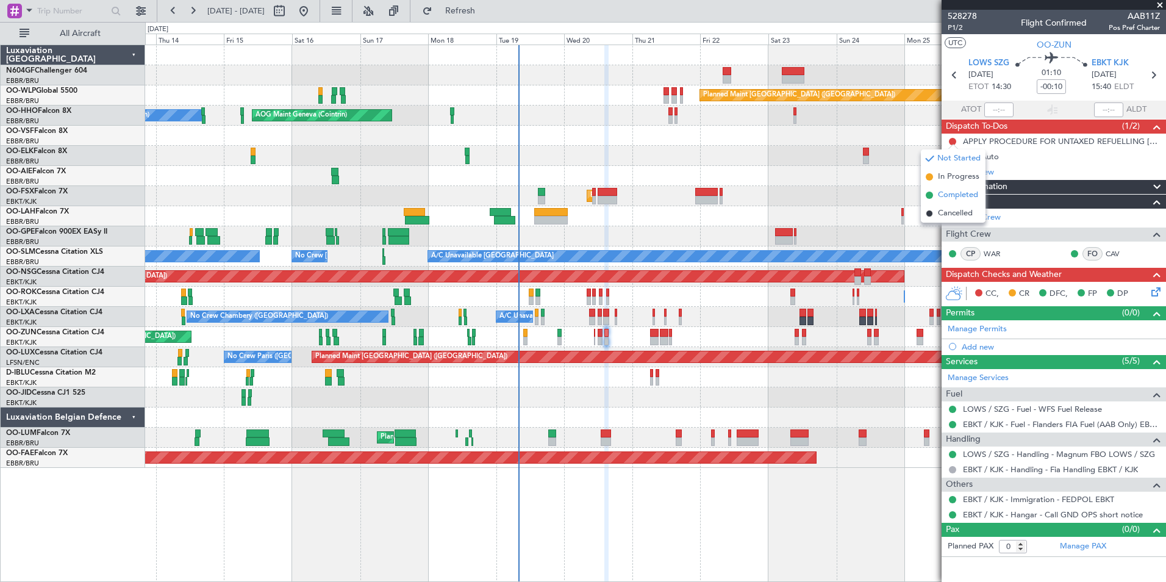
click at [952, 198] on span "Completed" at bounding box center [958, 195] width 40 height 12
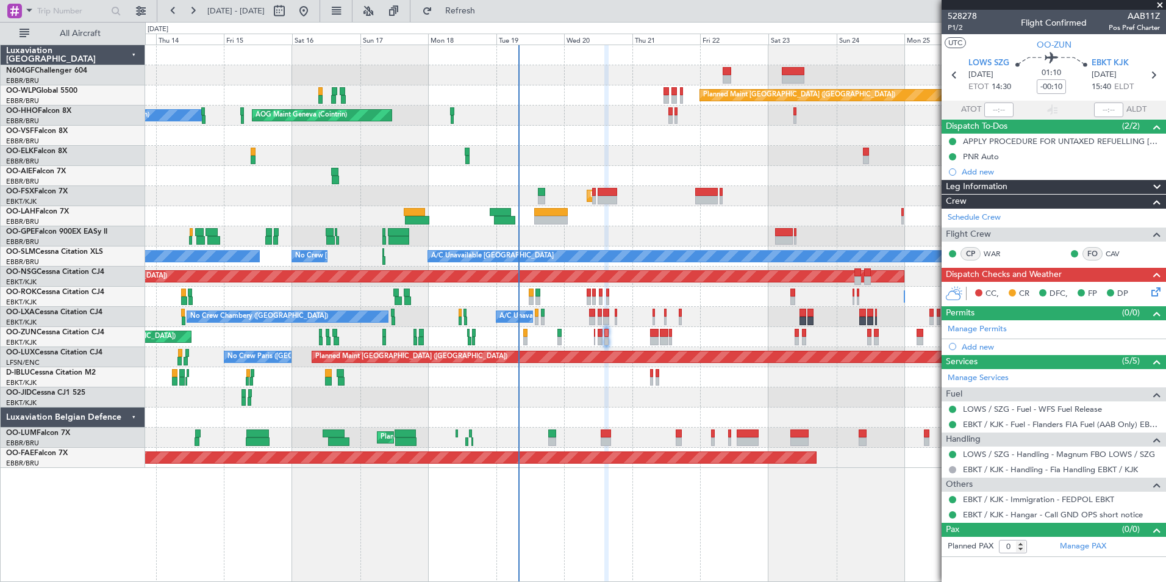
click at [595, 341] on div "Unplanned Maint Paris (Le Bourget) Planned Maint Kortrijk-Wevelgem" at bounding box center [655, 337] width 1020 height 20
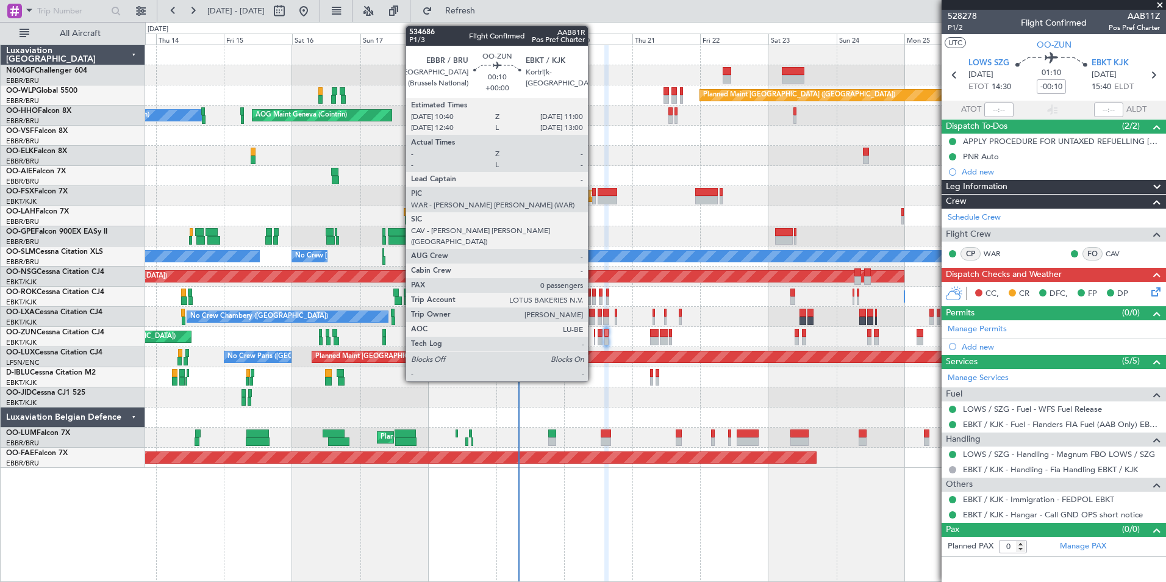
click at [594, 341] on div at bounding box center [594, 341] width 1 height 9
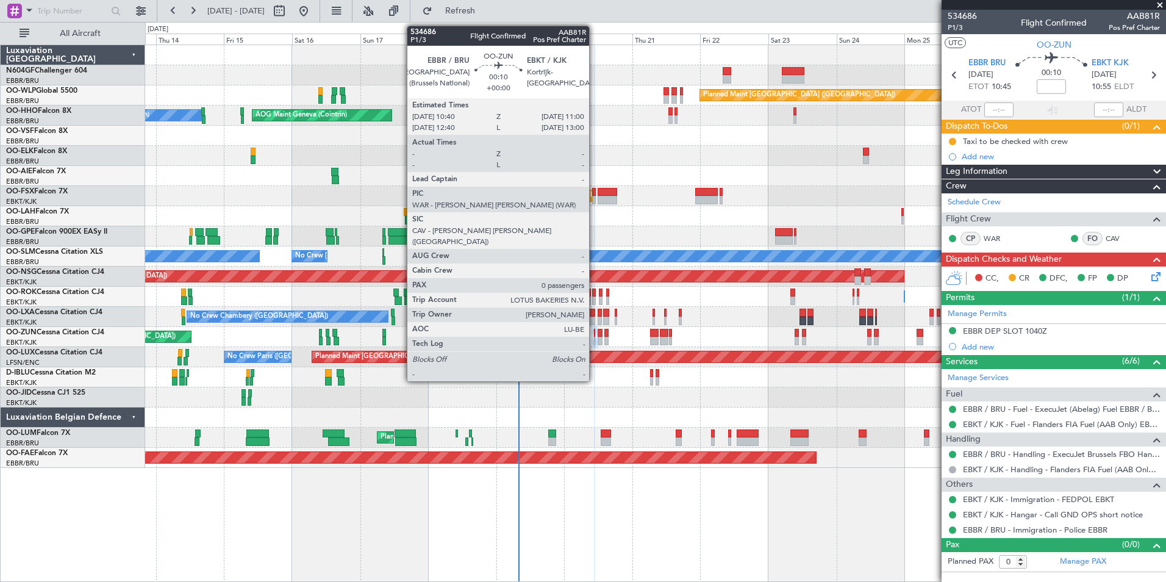
click at [595, 331] on div at bounding box center [594, 333] width 1 height 9
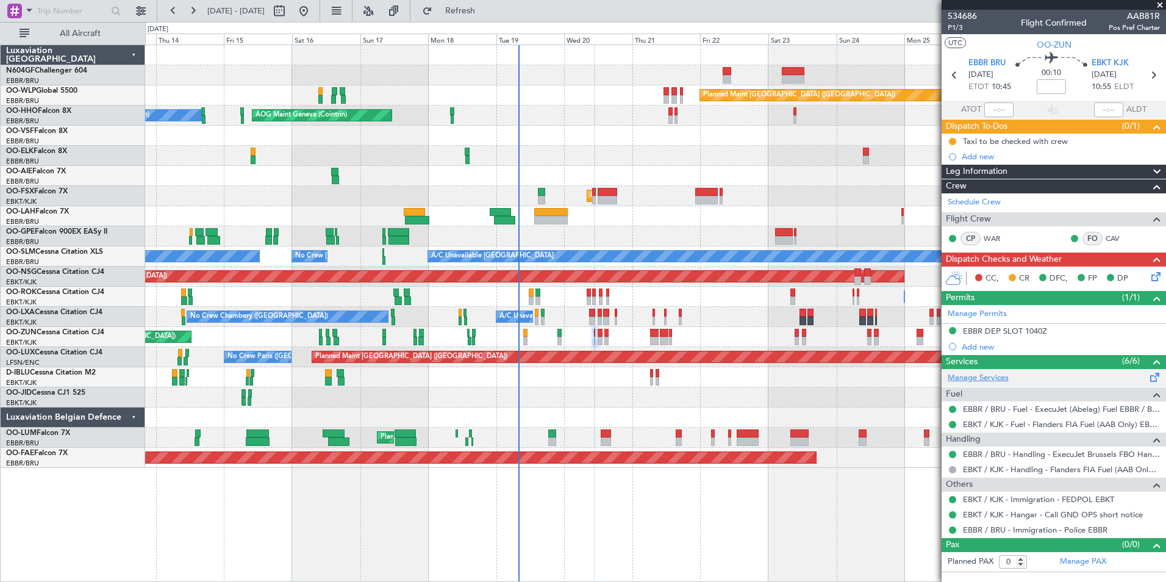
click at [1005, 376] on link "Manage Services" at bounding box center [978, 378] width 61 height 12
click at [479, 1] on button "Refresh" at bounding box center [453, 11] width 73 height 20
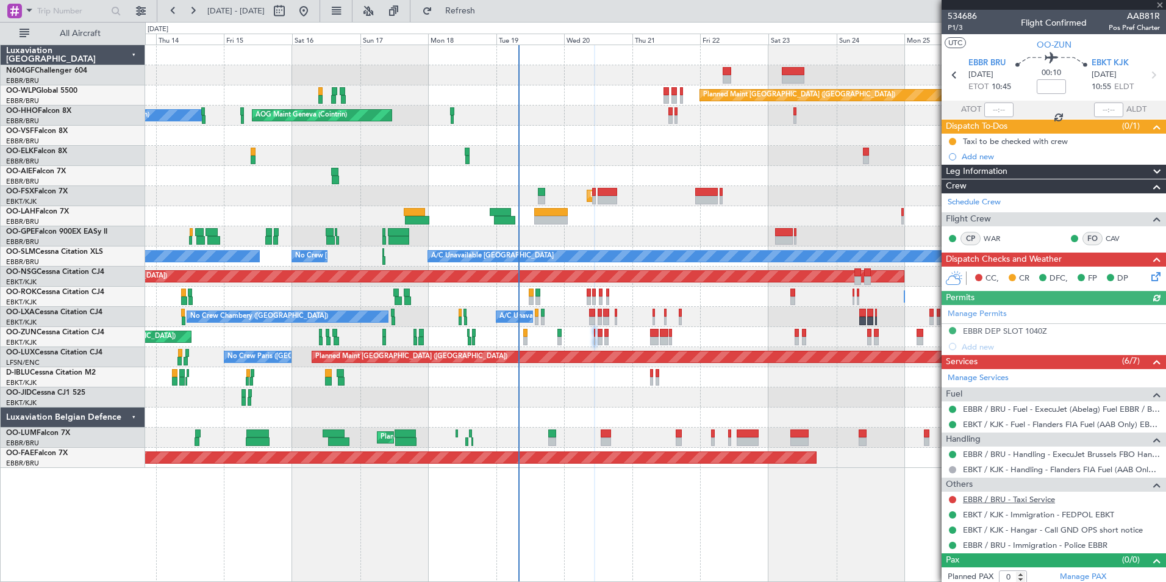
click at [994, 502] on link "EBBR / BRU - Taxi Service" at bounding box center [1009, 499] width 92 height 10
click at [486, 13] on span "Refresh" at bounding box center [460, 11] width 51 height 9
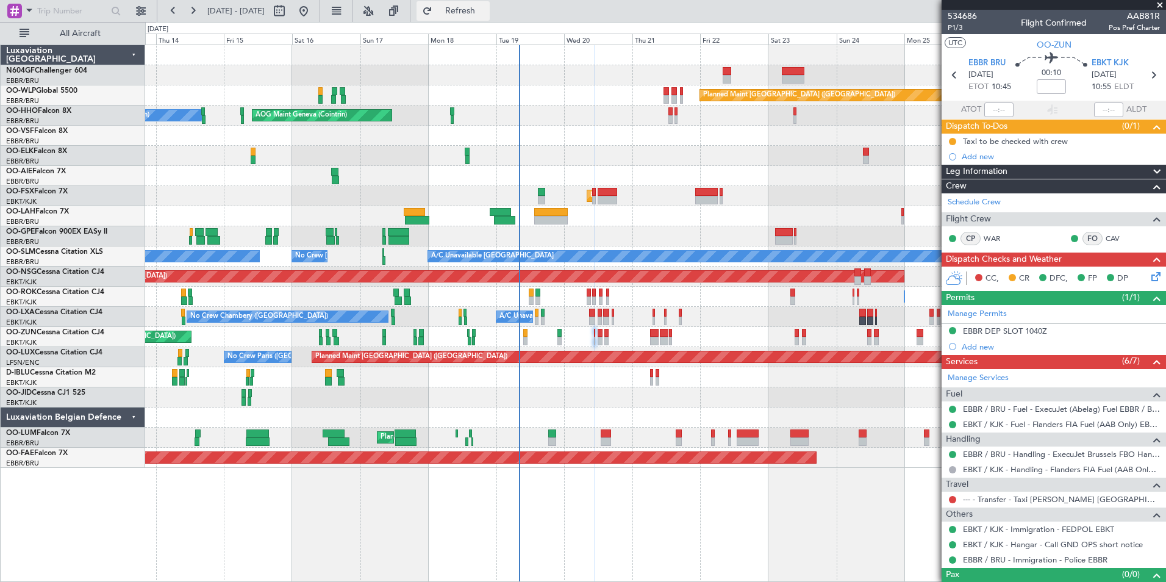
click at [490, 18] on button "Refresh" at bounding box center [453, 11] width 73 height 20
click at [953, 503] on mat-tooltip-component "Not Requested" at bounding box center [953, 519] width 69 height 32
click at [953, 498] on button at bounding box center [952, 499] width 7 height 7
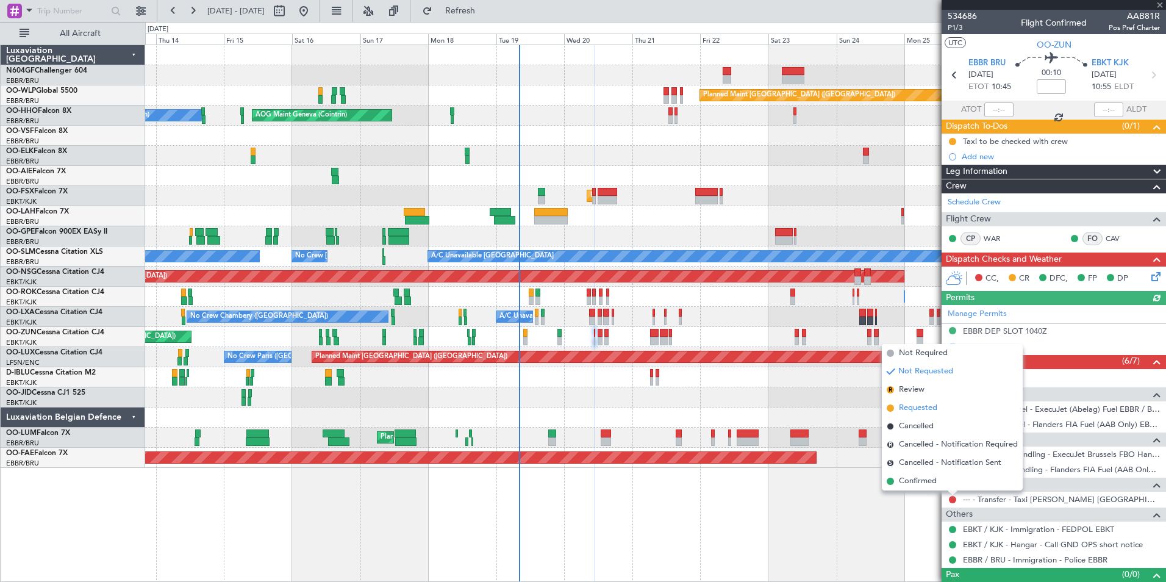
click at [927, 412] on span "Requested" at bounding box center [918, 408] width 38 height 12
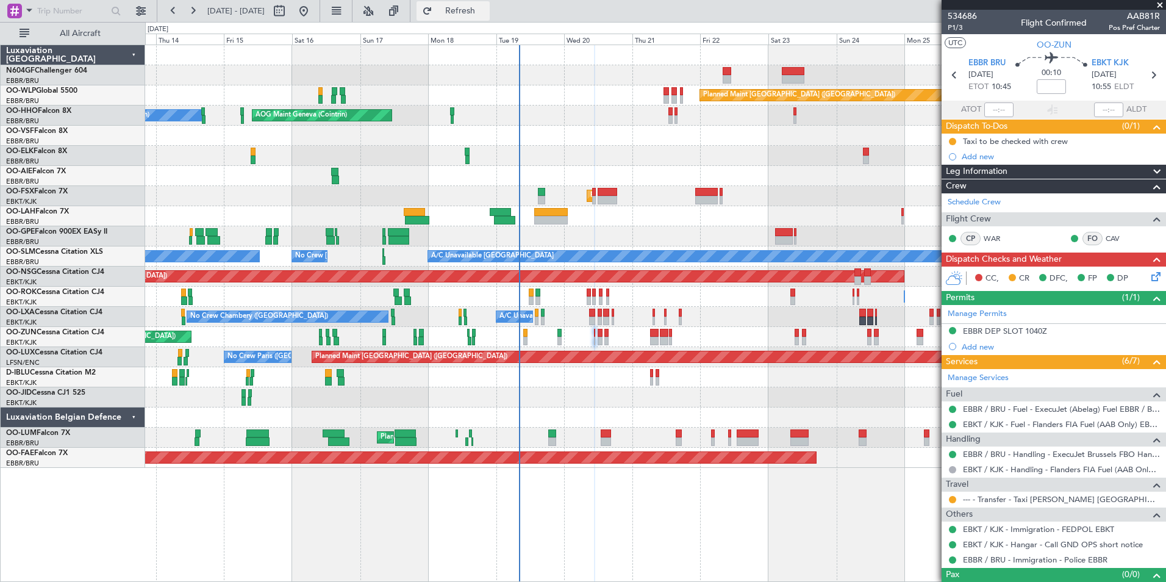
click at [490, 4] on button "Refresh" at bounding box center [453, 11] width 73 height 20
click at [948, 138] on div at bounding box center [953, 142] width 10 height 10
click at [951, 140] on button at bounding box center [952, 141] width 7 height 7
click at [953, 193] on span "Completed" at bounding box center [957, 195] width 40 height 12
click at [1149, 279] on icon at bounding box center [1154, 275] width 10 height 10
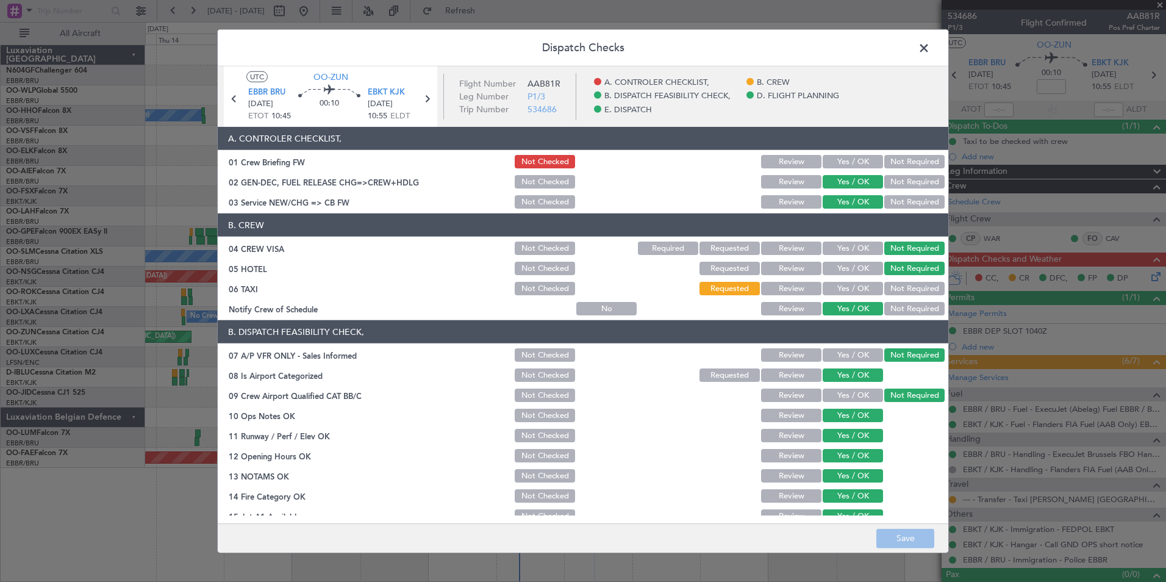
click at [844, 292] on button "Yes / OK" at bounding box center [853, 288] width 60 height 13
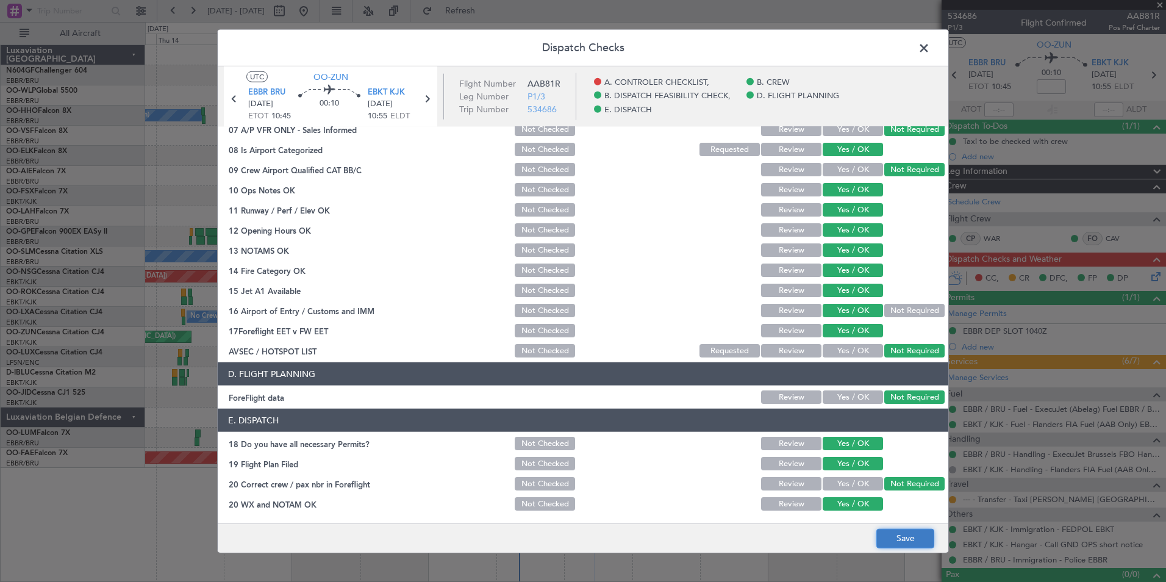
click at [899, 543] on button "Save" at bounding box center [905, 538] width 58 height 20
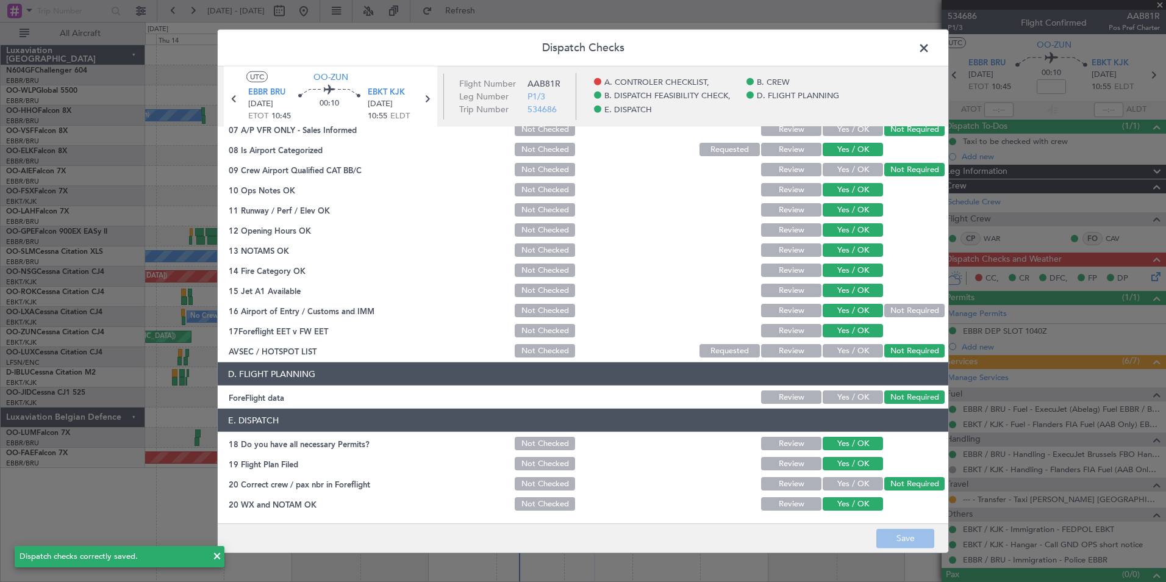
click at [930, 48] on span at bounding box center [930, 51] width 0 height 24
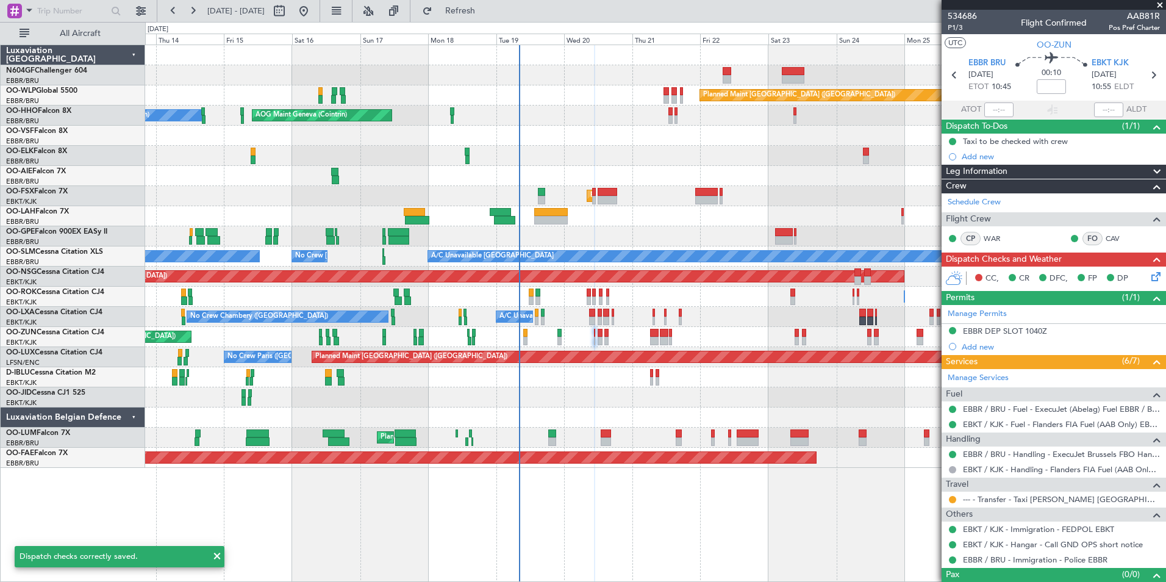
click at [603, 336] on div "Unplanned Maint Paris (Le Bourget) Planned Maint Kortrijk-Wevelgem" at bounding box center [655, 337] width 1020 height 20
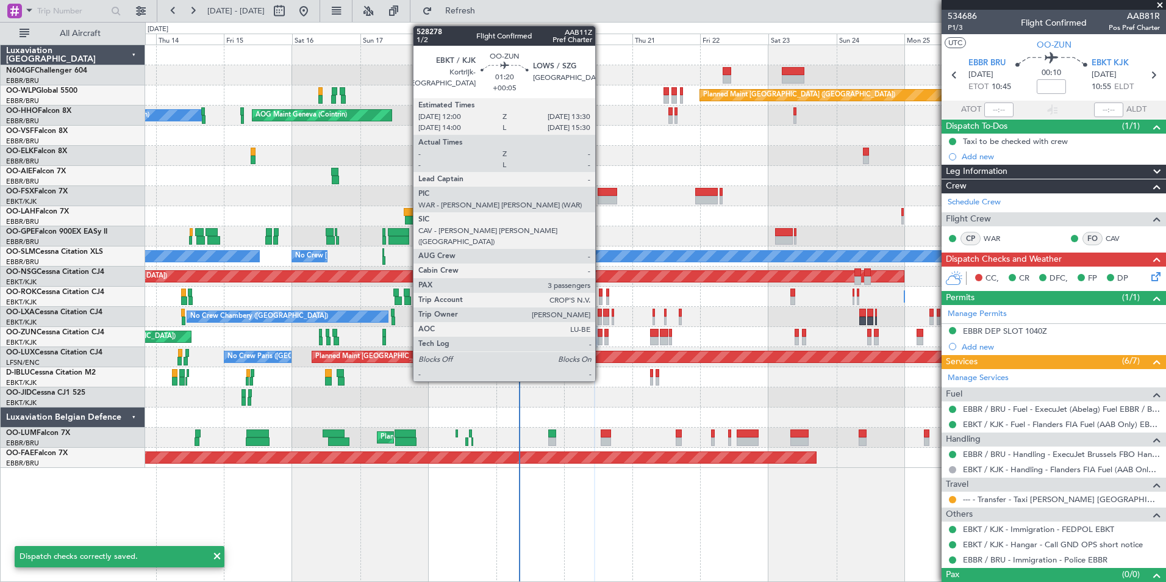
click at [601, 337] on div at bounding box center [600, 341] width 4 height 9
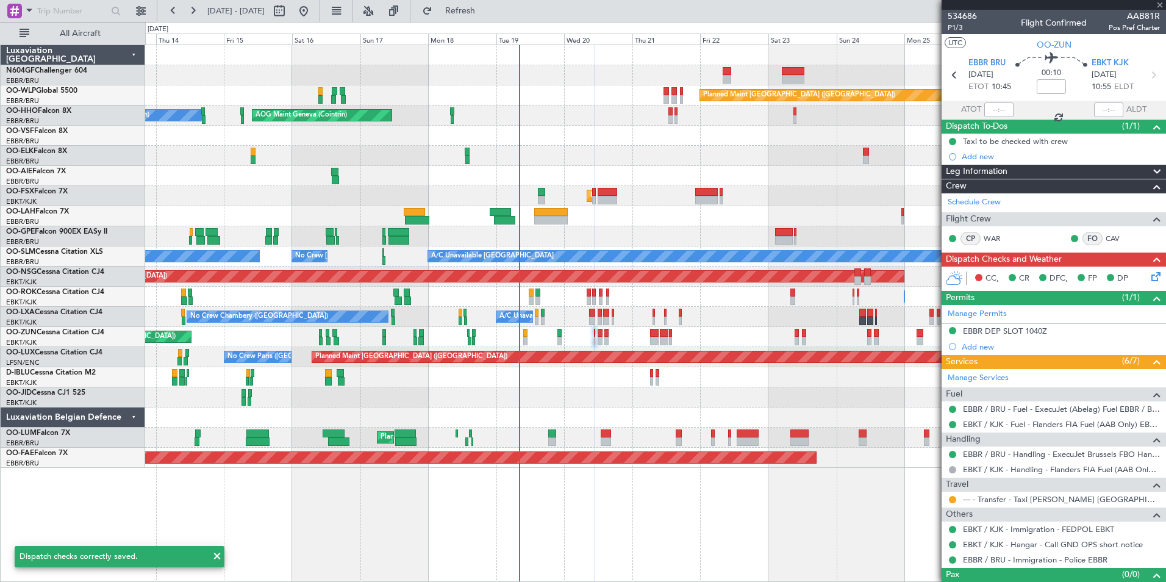
type input "+00:05"
type input "3"
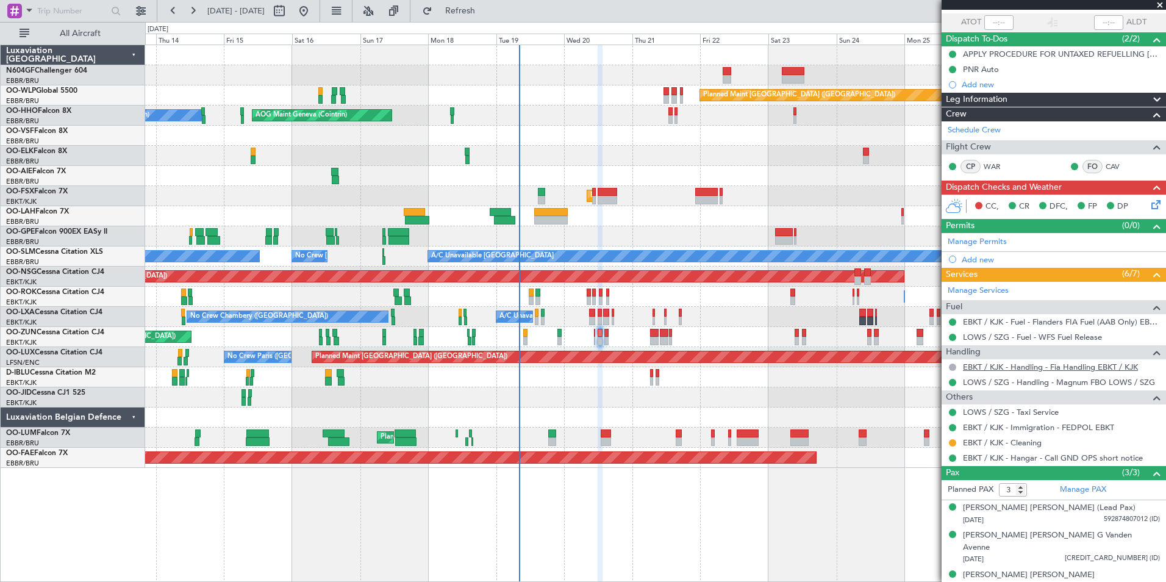
scroll to position [0, 0]
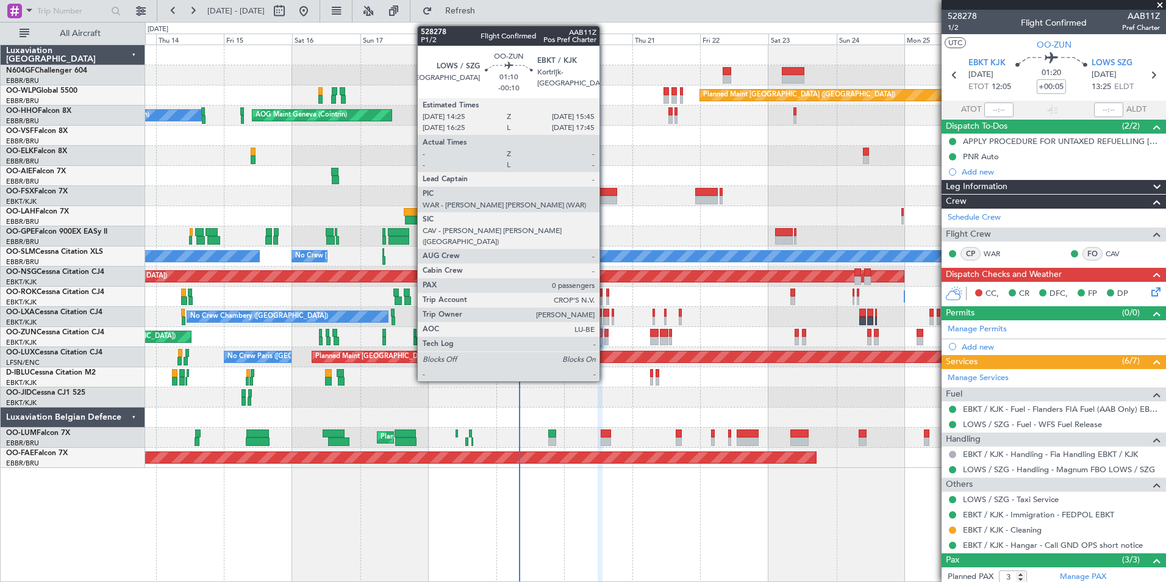
click at [605, 337] on div at bounding box center [606, 341] width 4 height 9
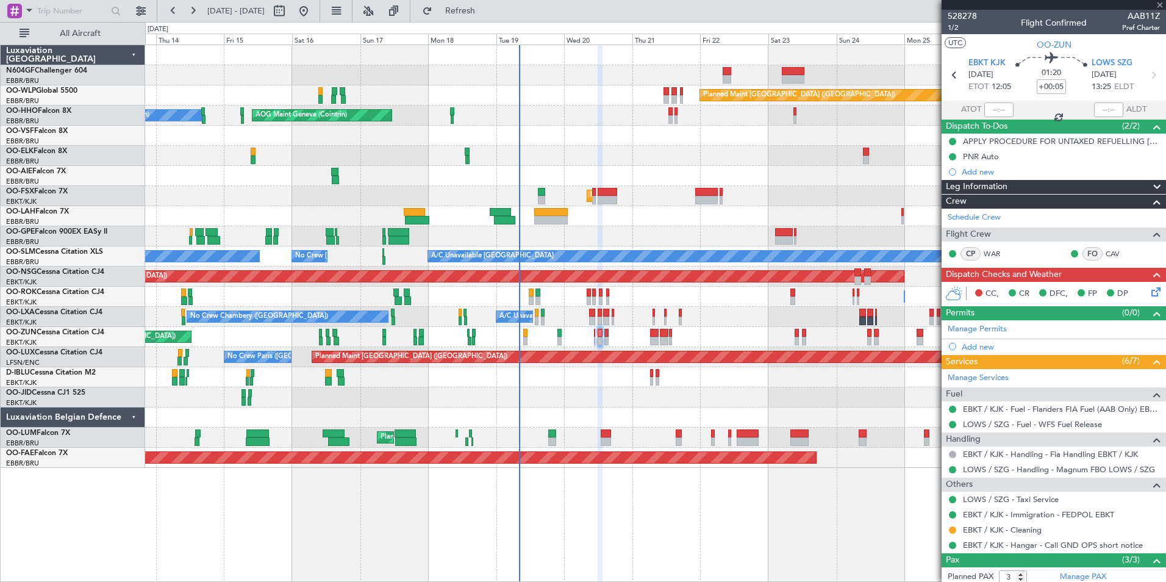
type input "-00:10"
type input "0"
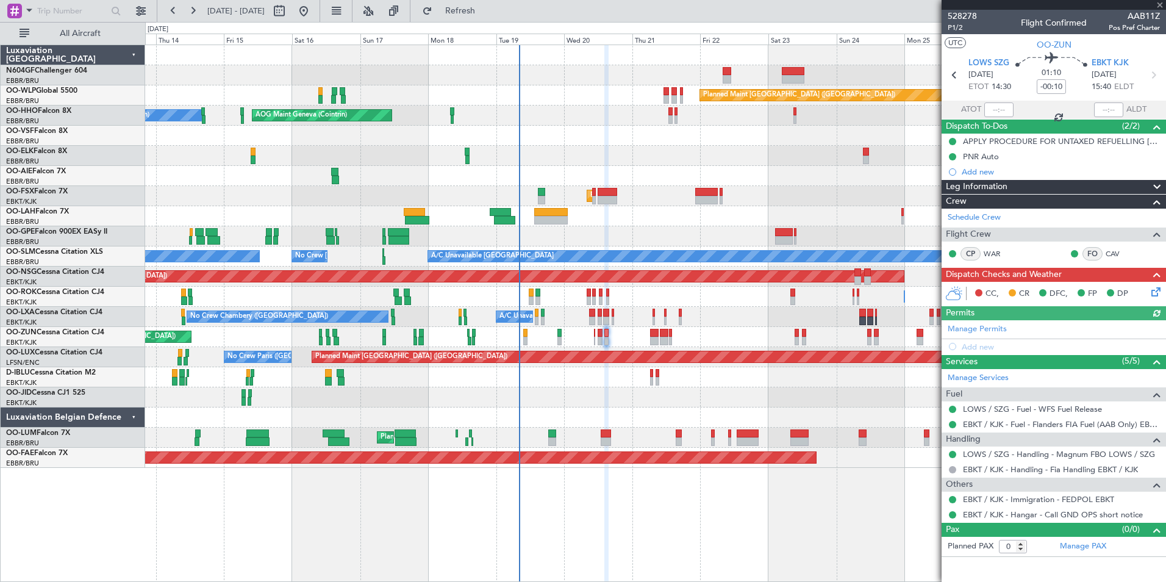
click at [1158, 292] on icon at bounding box center [1154, 290] width 10 height 10
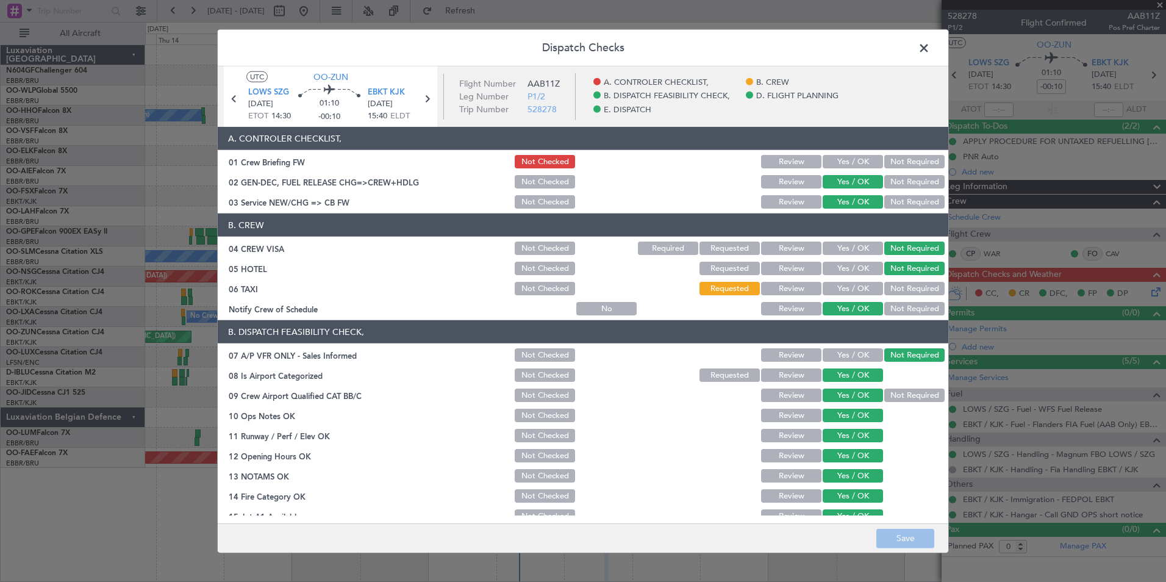
click at [892, 287] on button "Not Required" at bounding box center [914, 288] width 60 height 13
click at [911, 534] on button "Save" at bounding box center [905, 538] width 58 height 20
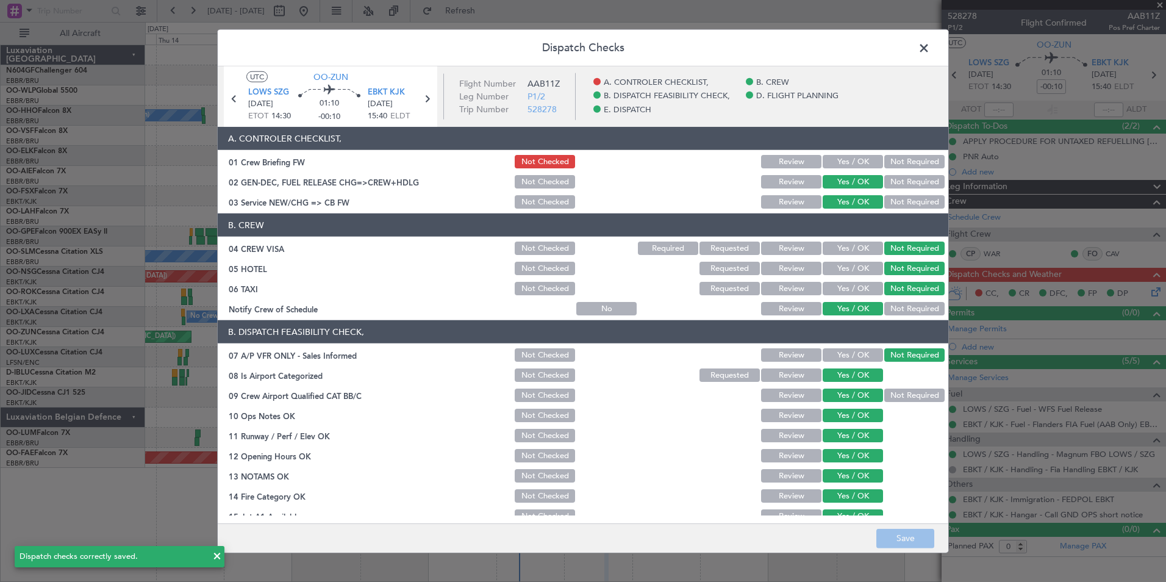
click at [930, 47] on span at bounding box center [930, 51] width 0 height 24
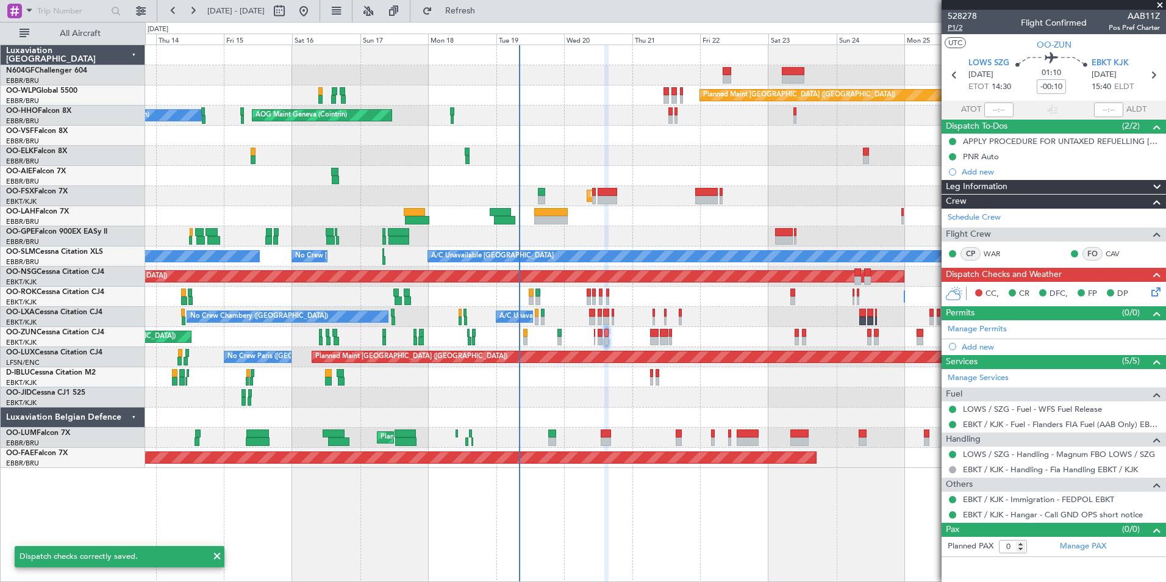
click at [956, 29] on span "P1/2" at bounding box center [962, 28] width 29 height 10
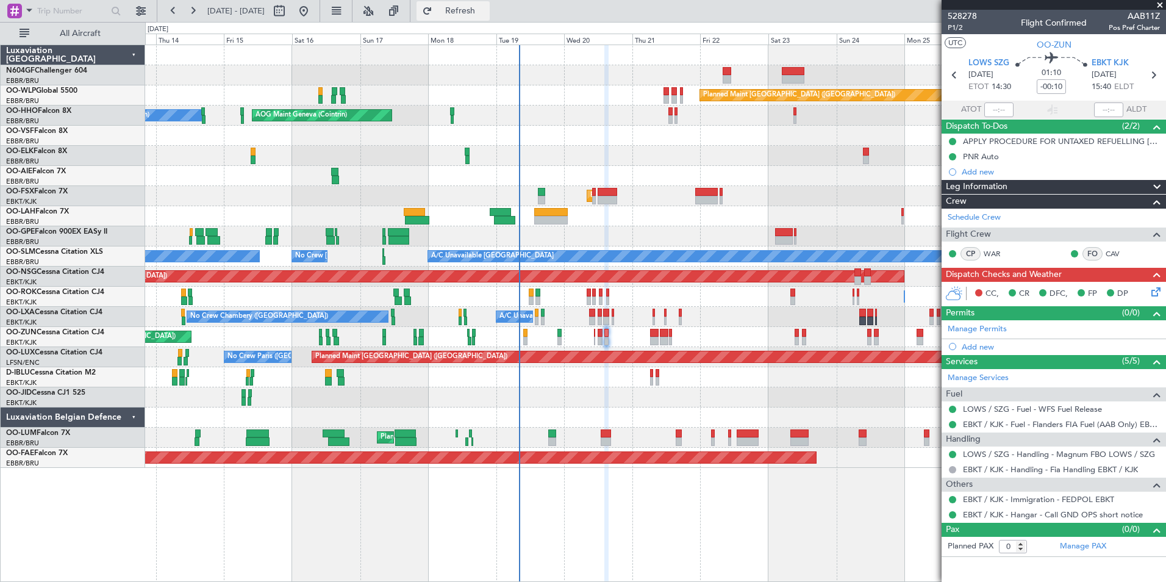
click at [486, 7] on span "Refresh" at bounding box center [460, 11] width 51 height 9
click at [968, 16] on span "528278" at bounding box center [962, 16] width 29 height 13
click at [956, 27] on span "P1/2" at bounding box center [962, 28] width 29 height 10
click at [1148, 292] on div "CC, CR DFC, FP DP" at bounding box center [1059, 294] width 179 height 18
click at [1155, 292] on icon at bounding box center [1154, 290] width 10 height 10
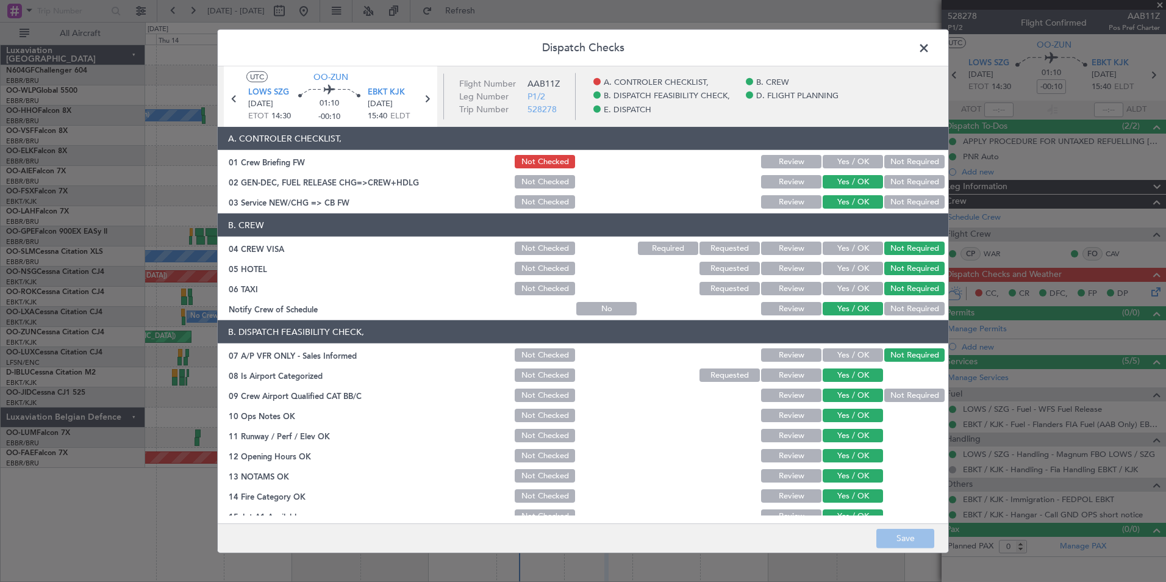
click at [855, 162] on button "Yes / OK" at bounding box center [853, 161] width 60 height 13
click at [909, 531] on button "Save" at bounding box center [905, 538] width 58 height 20
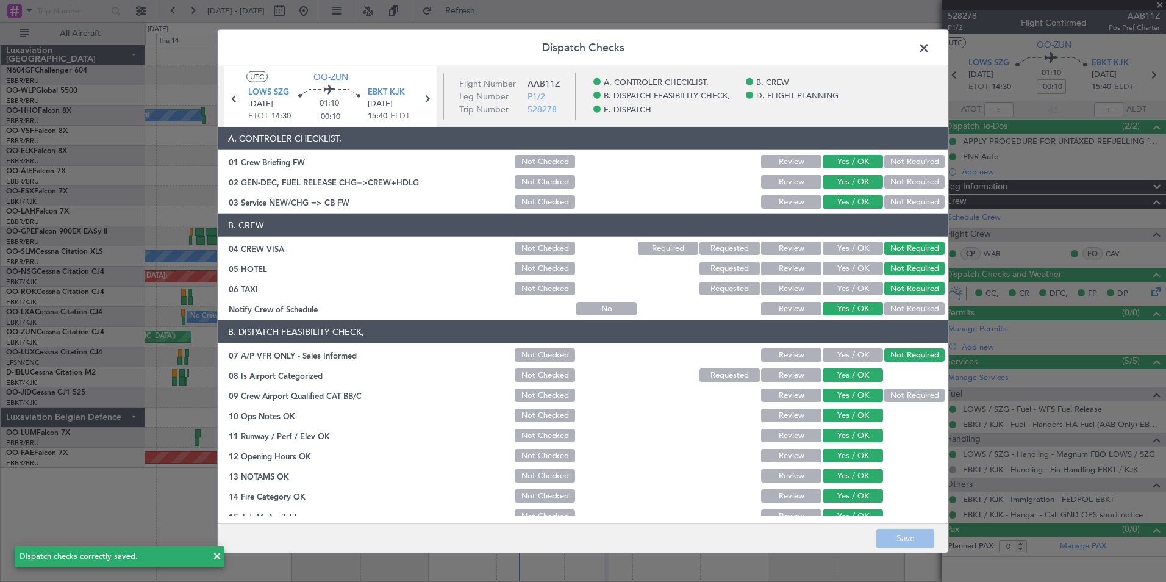
click at [930, 42] on span at bounding box center [930, 51] width 0 height 24
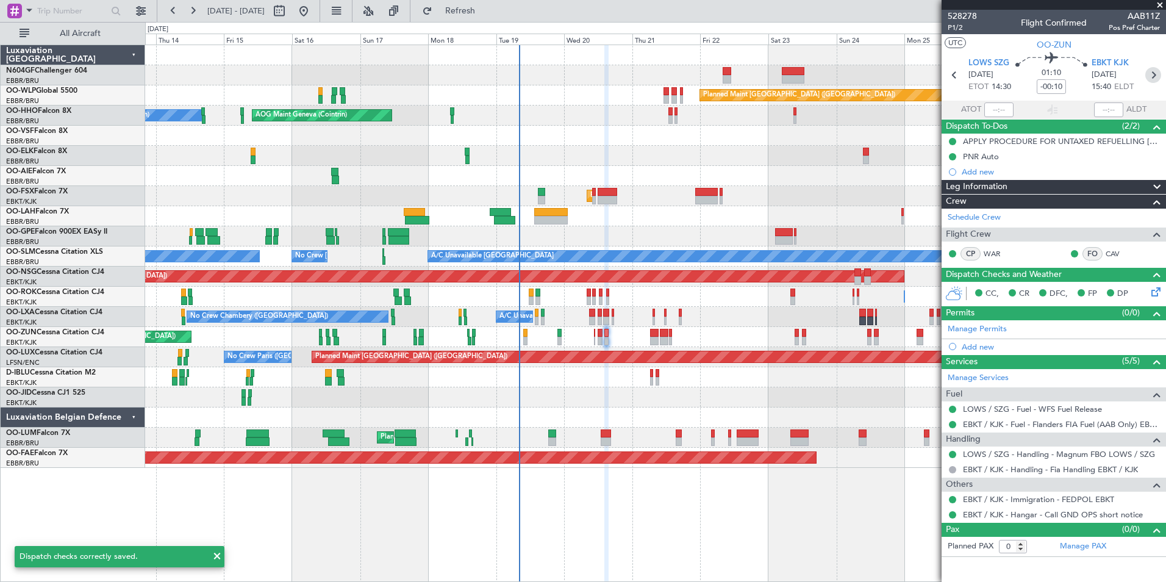
click at [1158, 76] on icon at bounding box center [1153, 75] width 16 height 16
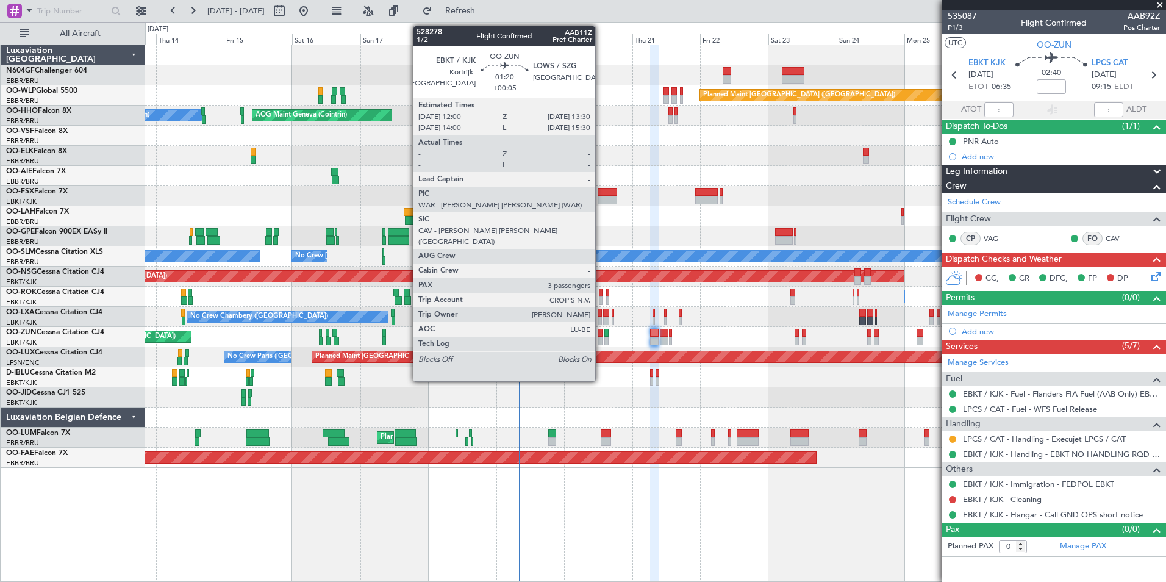
click at [602, 338] on div at bounding box center [600, 341] width 4 height 9
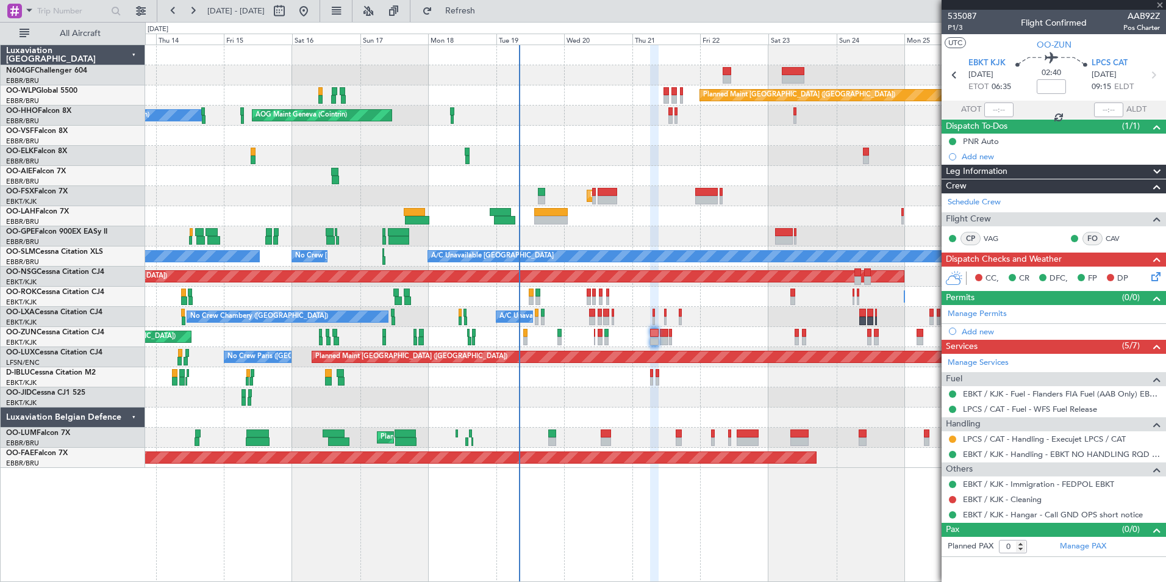
type input "+00:05"
type input "3"
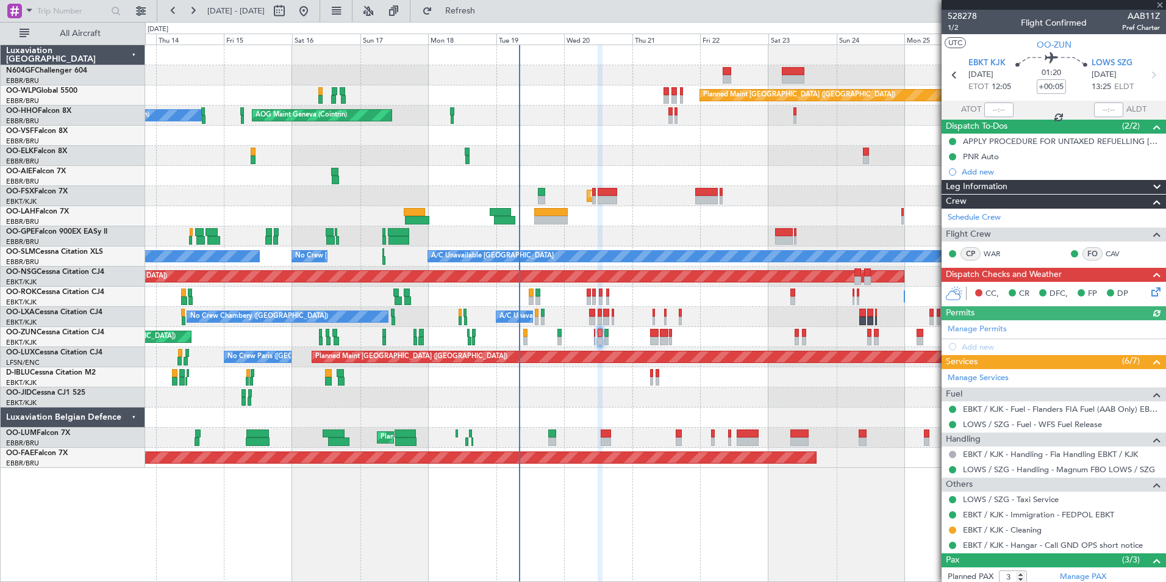
click at [1150, 292] on icon at bounding box center [1154, 290] width 10 height 10
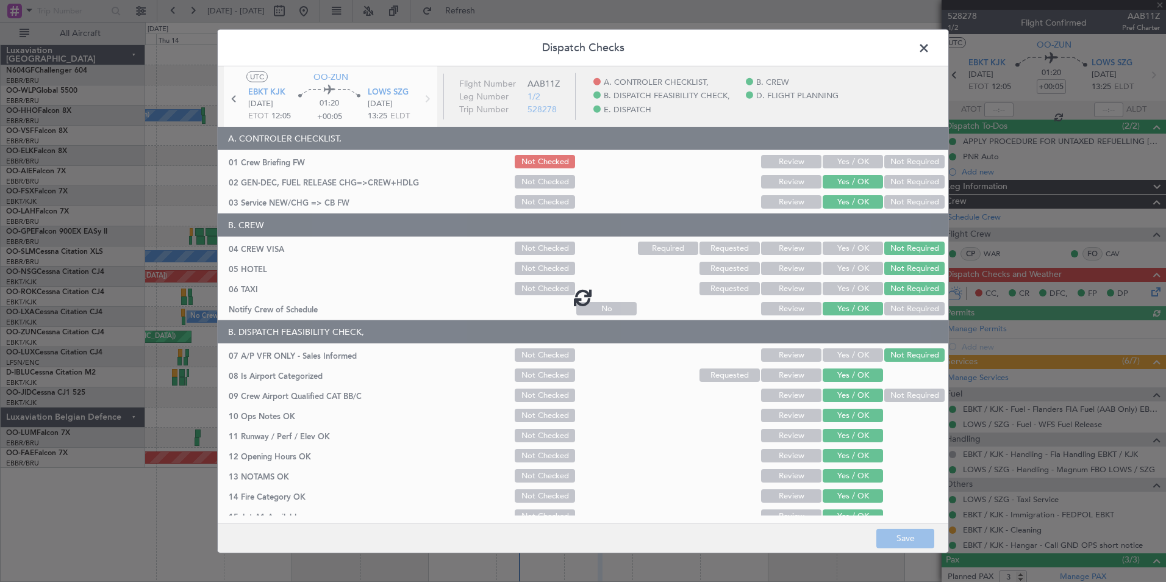
click at [859, 162] on div at bounding box center [583, 297] width 731 height 462
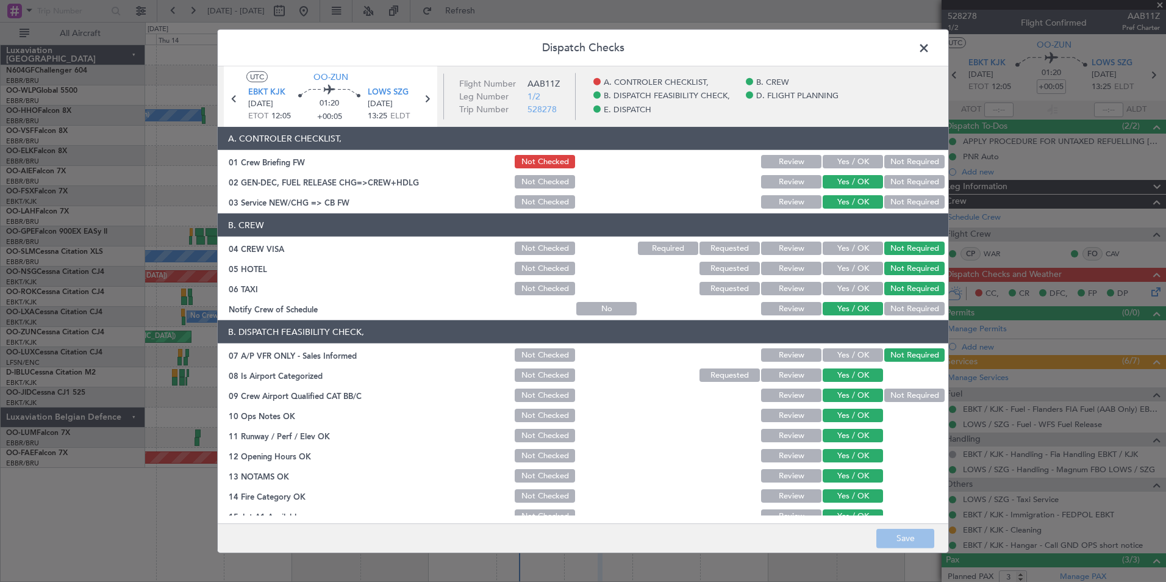
click at [859, 162] on button "Yes / OK" at bounding box center [853, 161] width 60 height 13
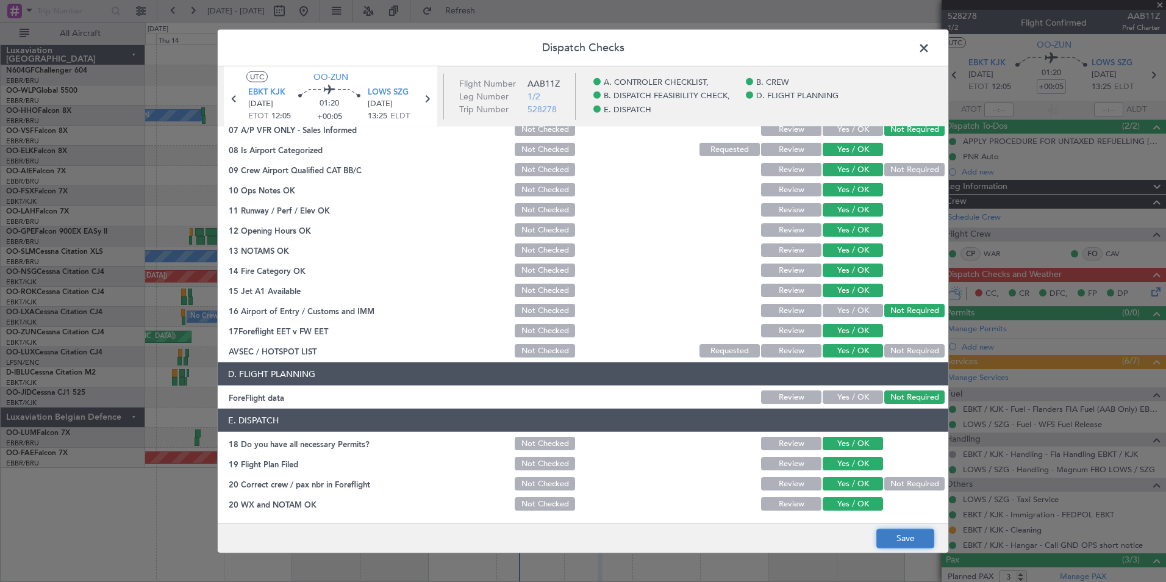
click at [909, 541] on button "Save" at bounding box center [905, 538] width 58 height 20
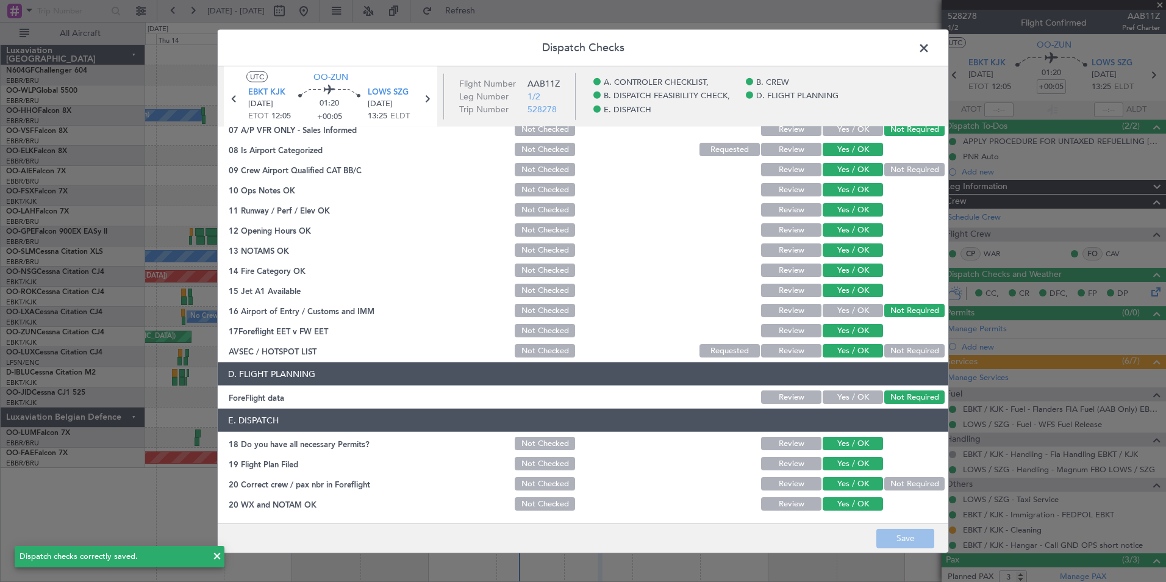
click at [930, 48] on span at bounding box center [930, 51] width 0 height 24
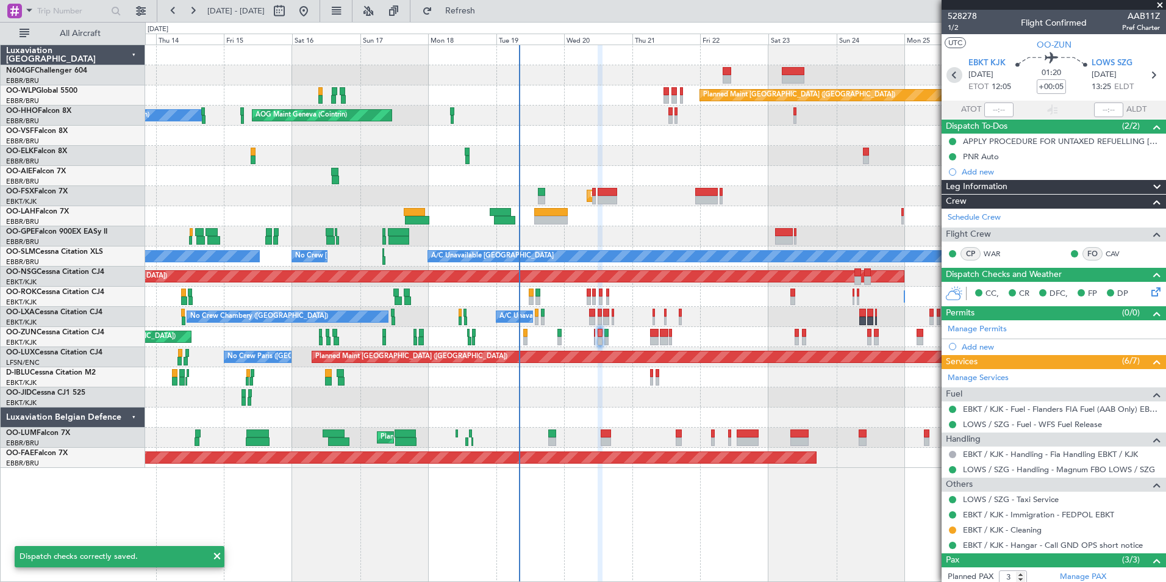
click at [956, 75] on icon at bounding box center [955, 75] width 16 height 16
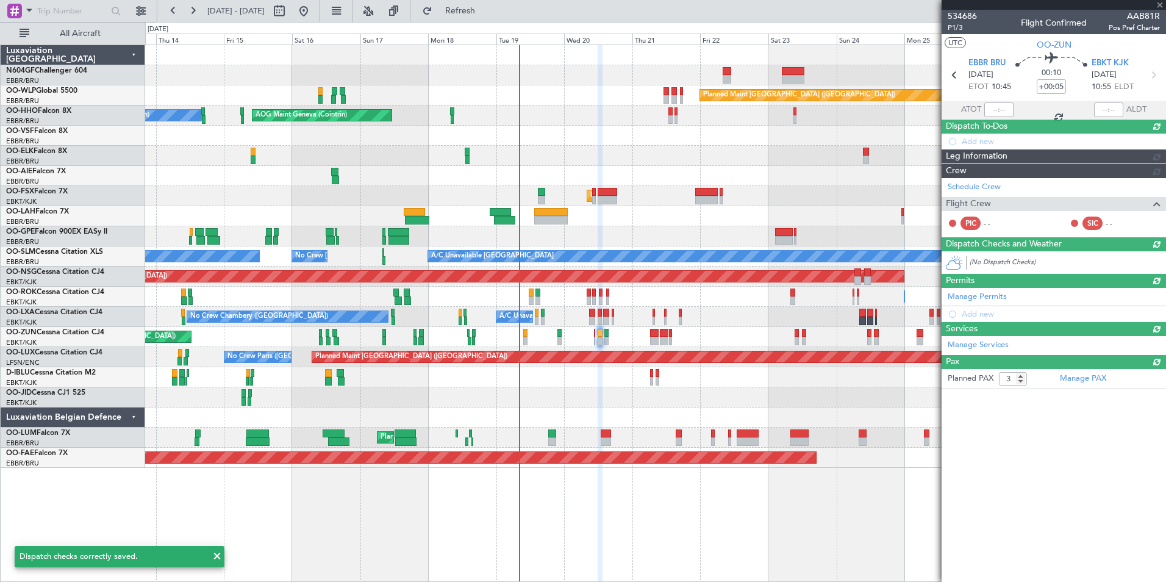
type input "0"
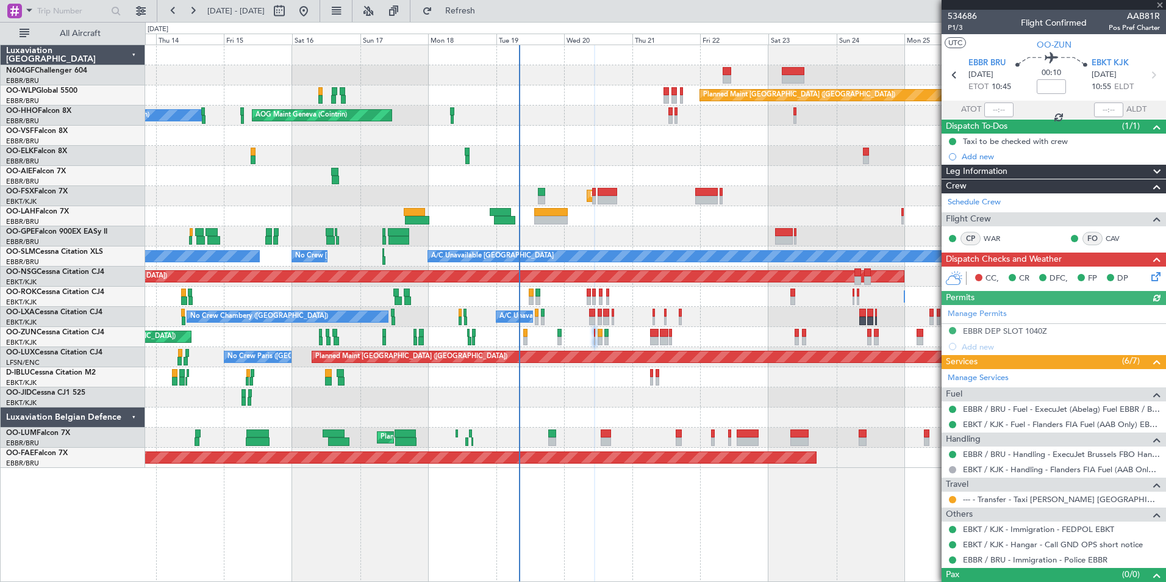
click at [1151, 273] on icon at bounding box center [1154, 275] width 10 height 10
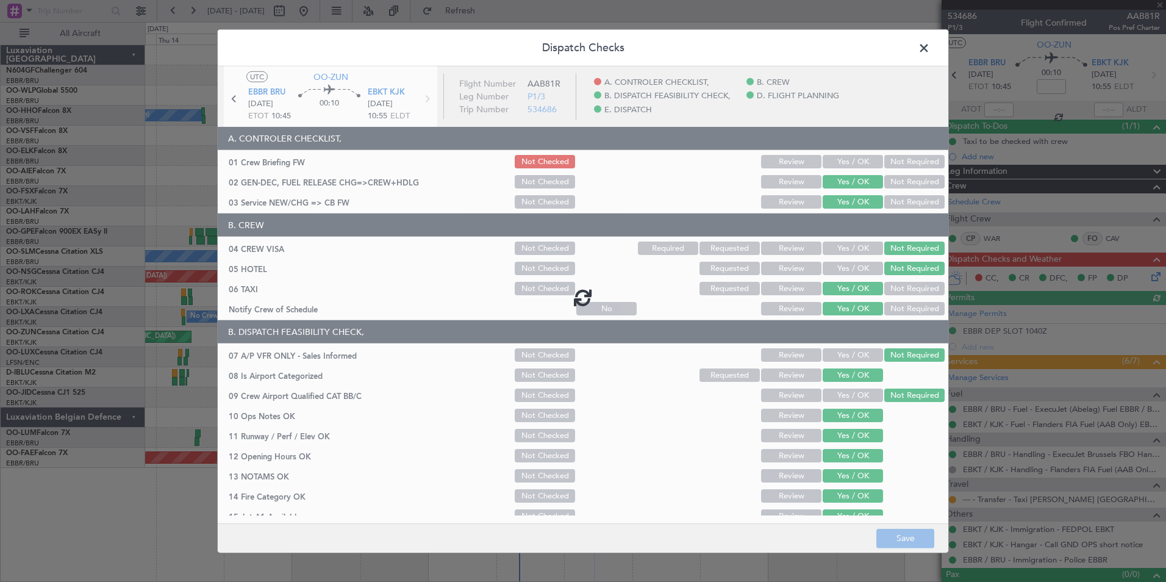
click at [833, 157] on div at bounding box center [583, 297] width 731 height 462
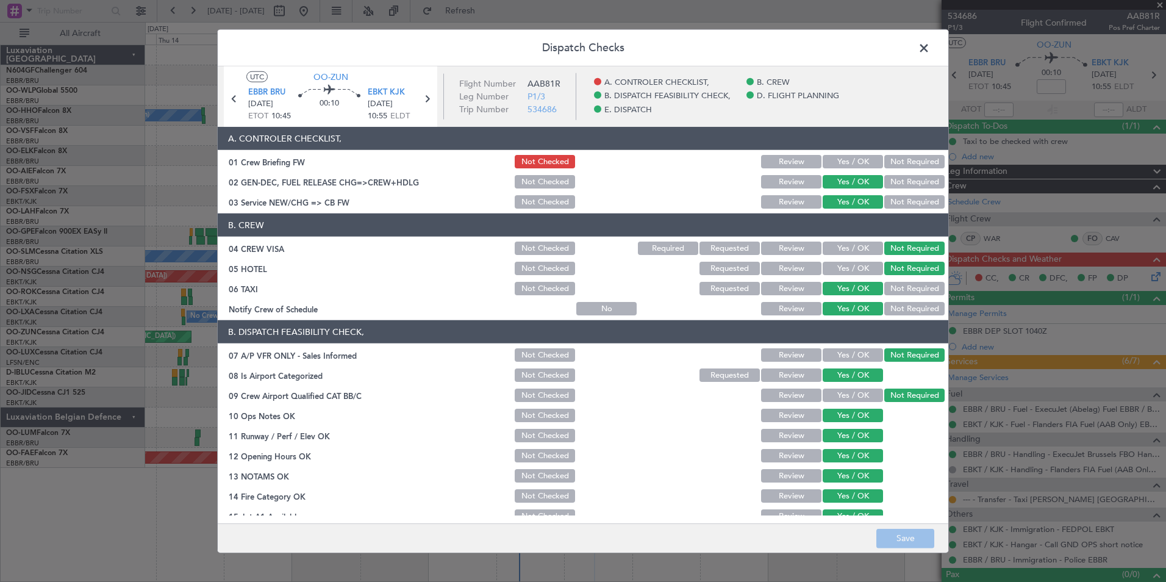
click at [836, 160] on button "Yes / OK" at bounding box center [853, 161] width 60 height 13
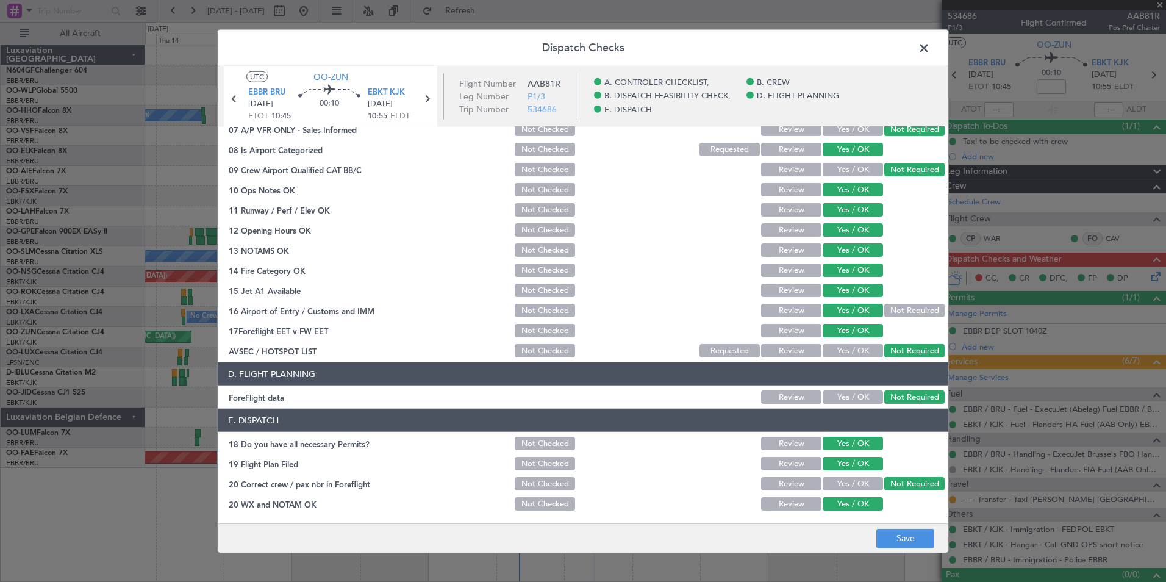
click at [919, 553] on div "Dispatch Checks UTC OO-ZUN EBBR BRU 20/08/2025 ETOT 10:45 00:10 EBKT KJK 20/08/…" at bounding box center [583, 291] width 732 height 524
click at [919, 548] on button "Save" at bounding box center [905, 538] width 58 height 20
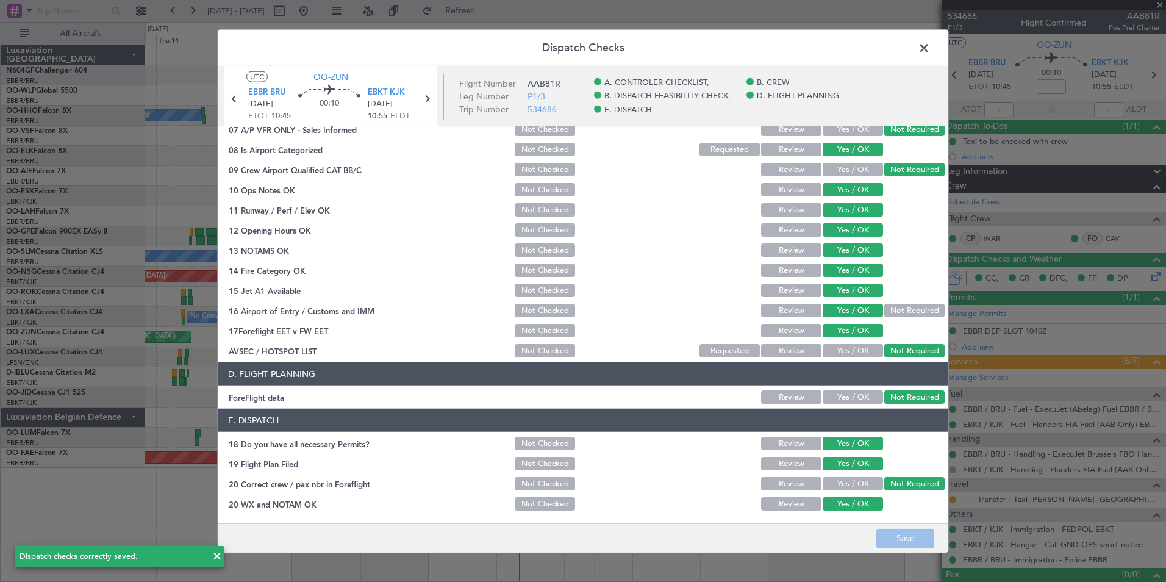
click at [930, 49] on span at bounding box center [930, 51] width 0 height 24
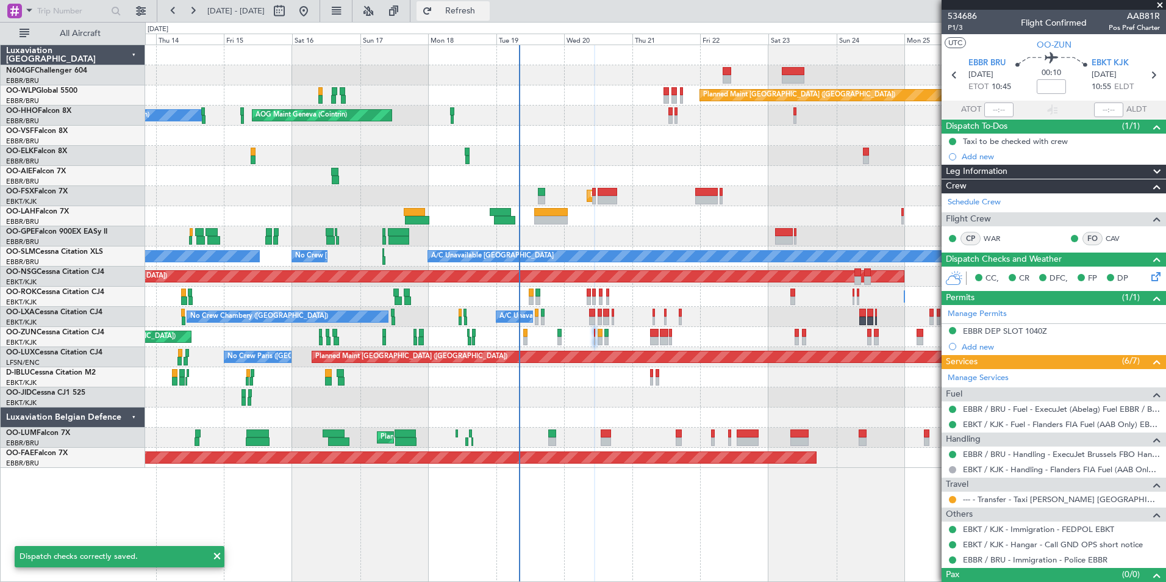
click at [486, 10] on span "Refresh" at bounding box center [460, 11] width 51 height 9
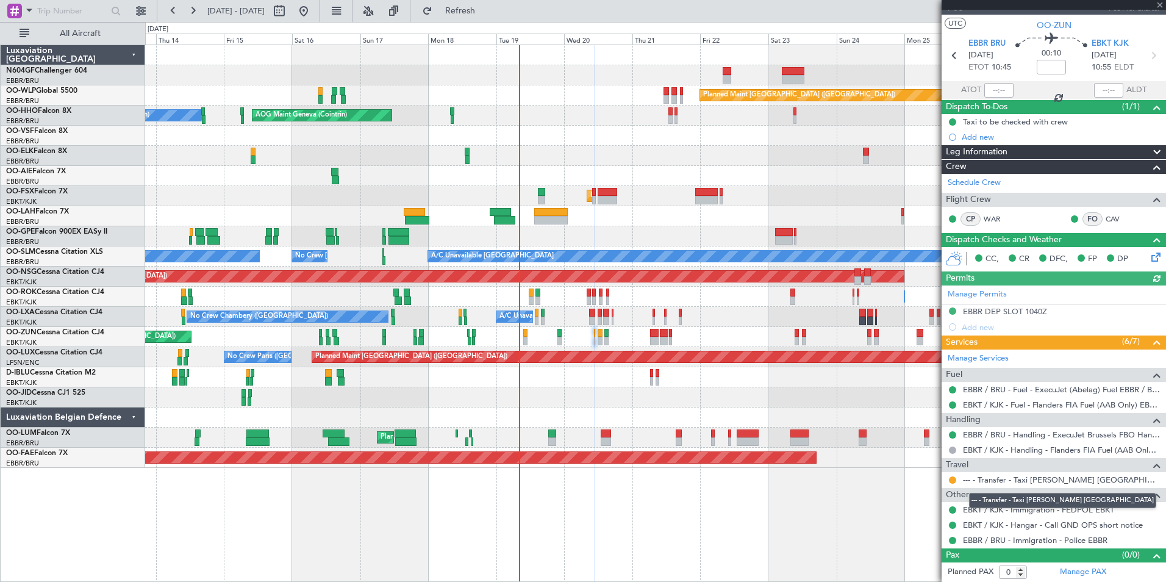
scroll to position [0, 0]
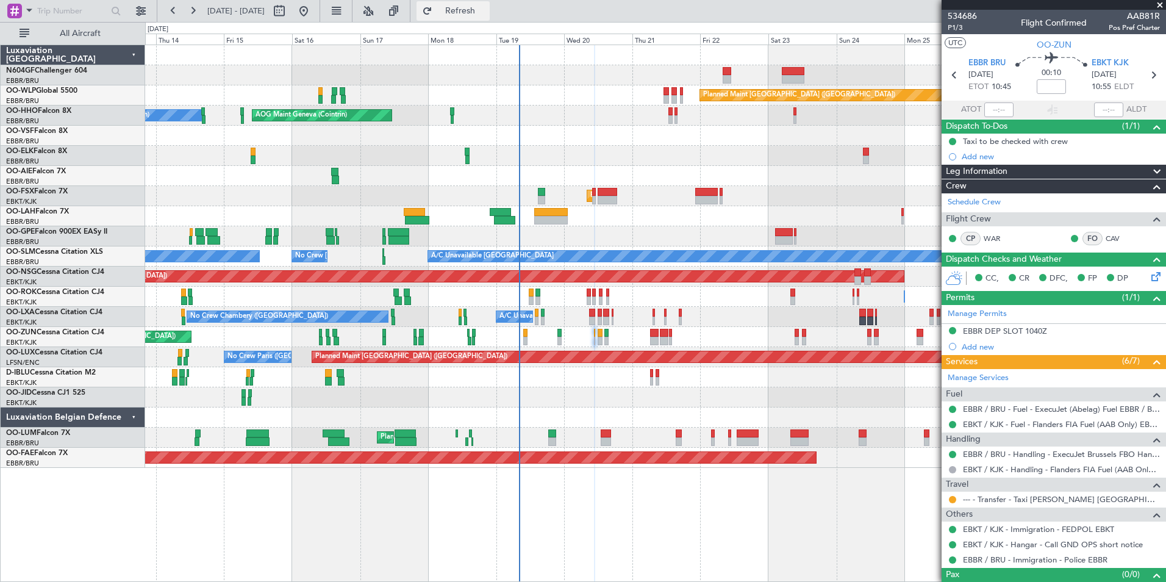
click at [476, 10] on button "Refresh" at bounding box center [453, 11] width 73 height 20
click at [1145, 70] on icon at bounding box center [1153, 75] width 16 height 16
type input "+00:05"
type input "3"
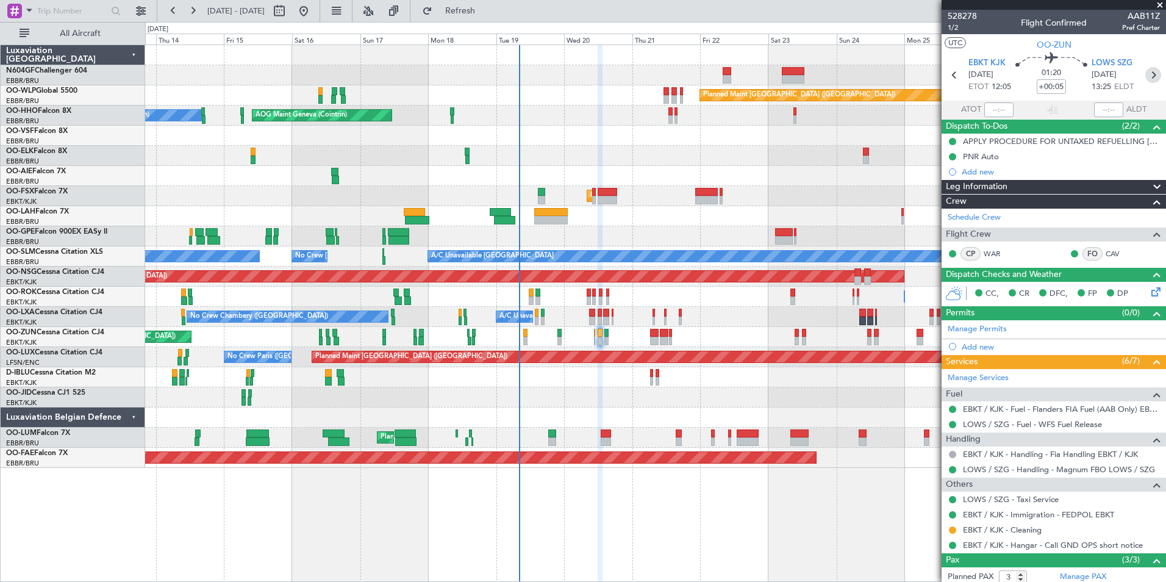
click at [1145, 73] on icon at bounding box center [1153, 75] width 16 height 16
type input "-00:10"
type input "0"
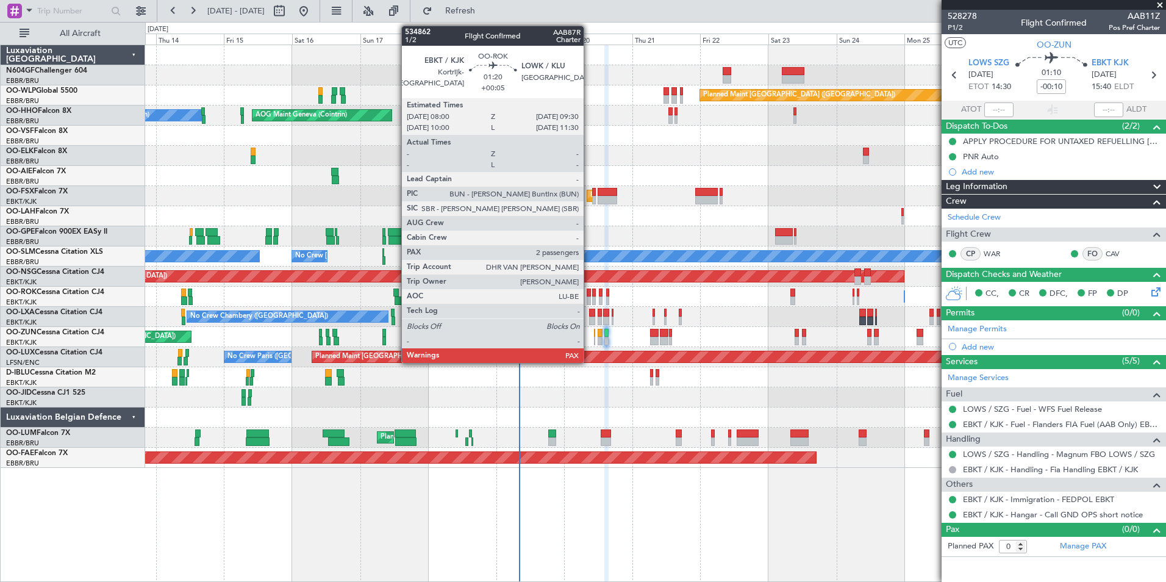
click at [589, 295] on div at bounding box center [589, 293] width 4 height 9
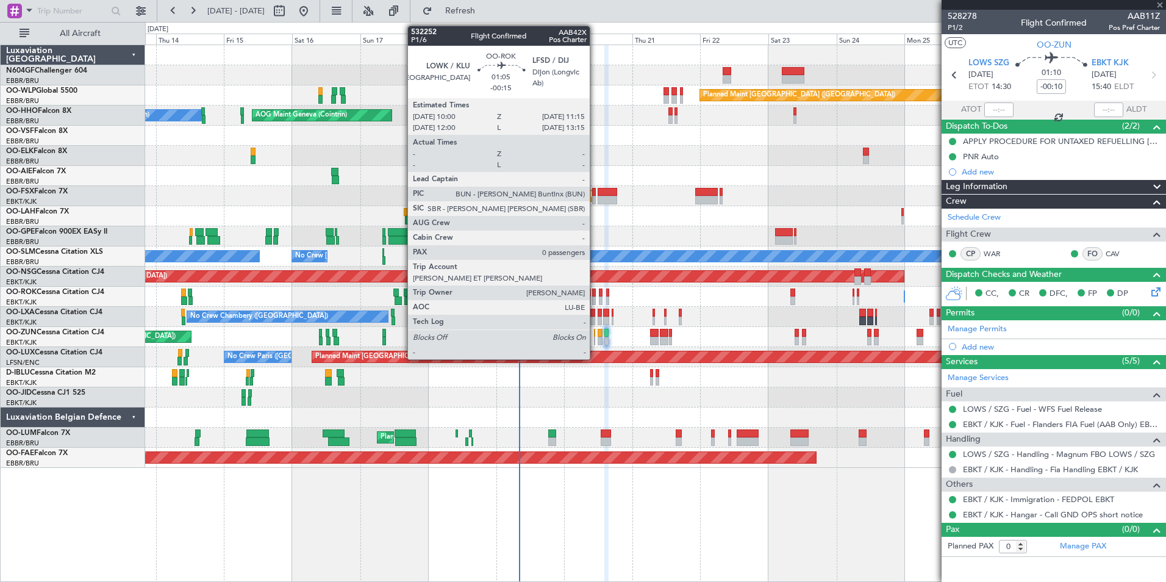
type input "+00:05"
type input "2"
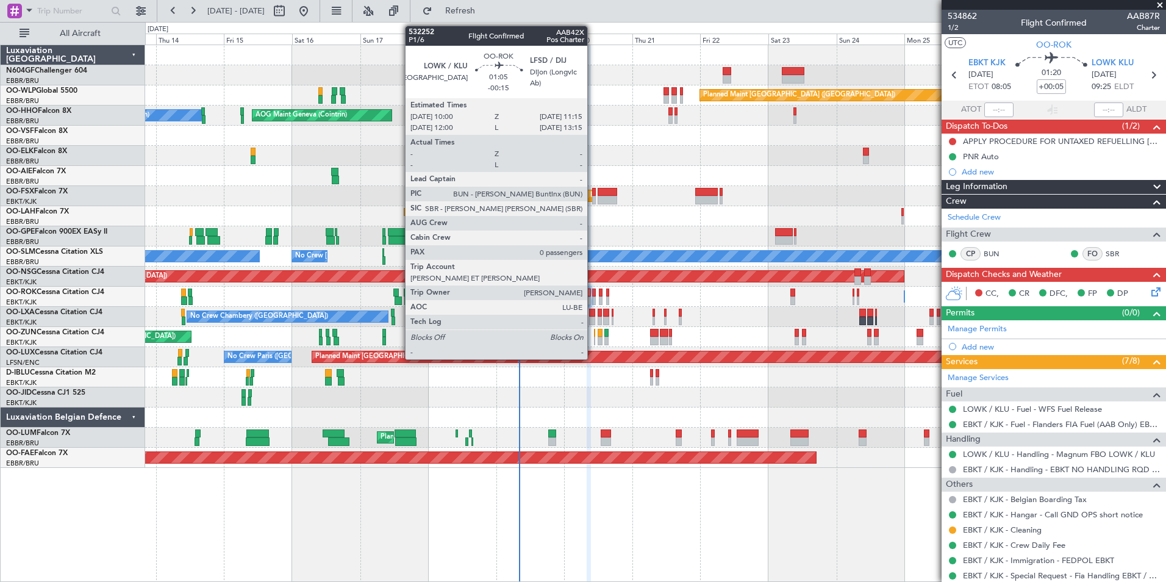
click at [593, 293] on div at bounding box center [594, 293] width 4 height 9
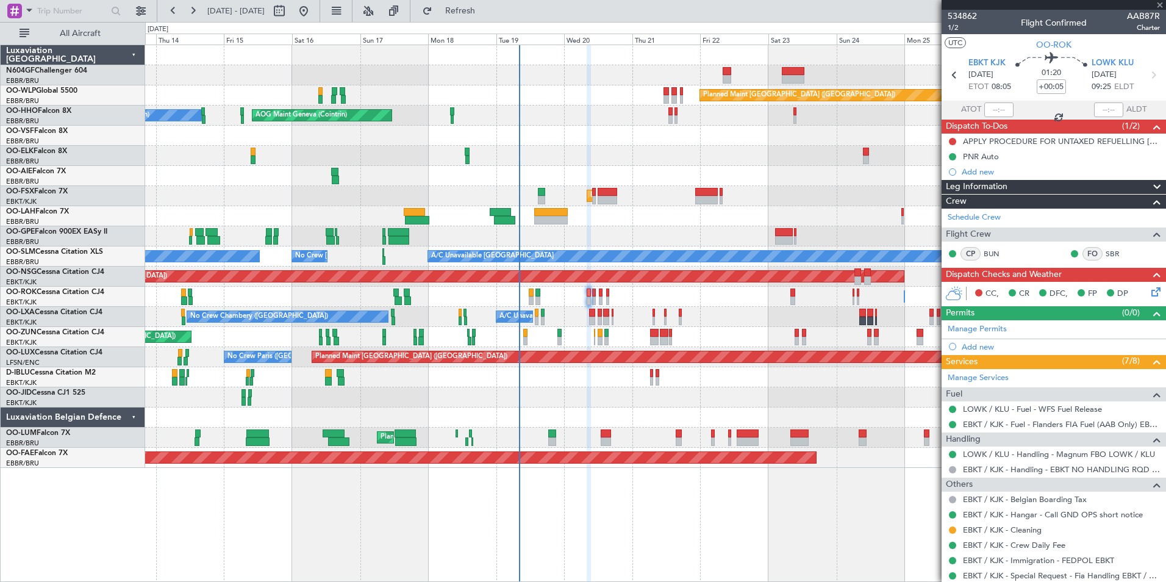
type input "-00:15"
type input "0"
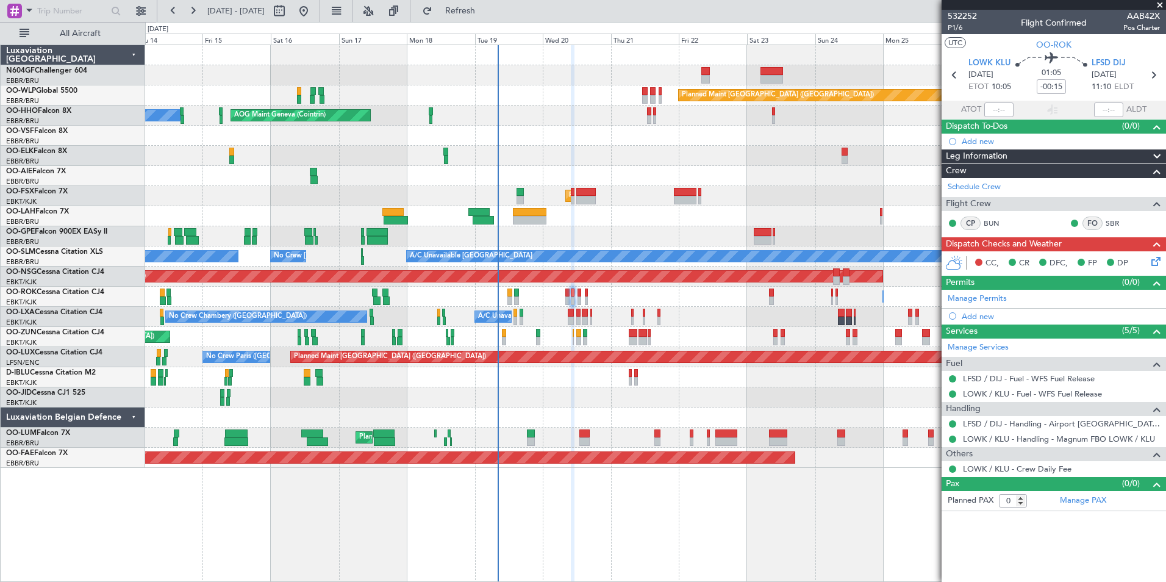
click at [551, 395] on div "Planned Maint Kortrijk-[GEOGRAPHIC_DATA]" at bounding box center [655, 397] width 1020 height 20
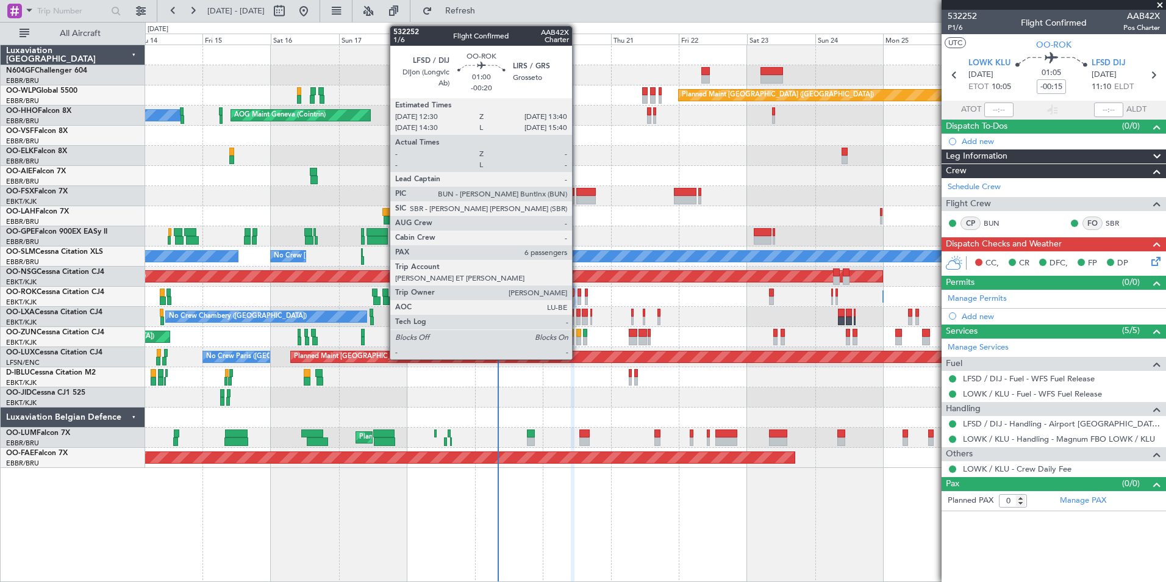
click at [578, 299] on div at bounding box center [580, 300] width 4 height 9
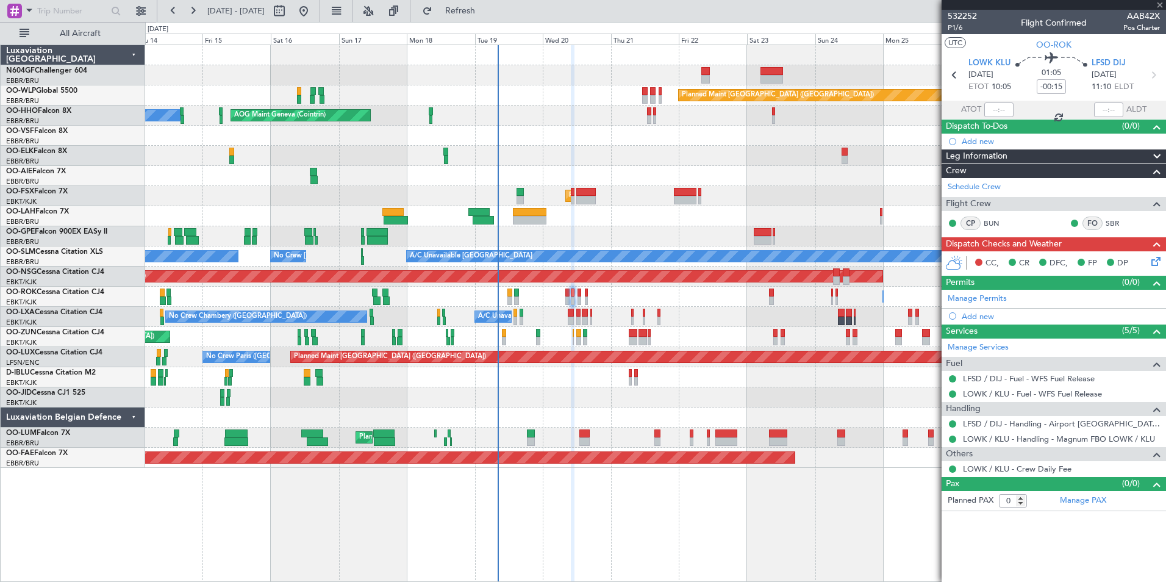
type input "-00:20"
type input "6"
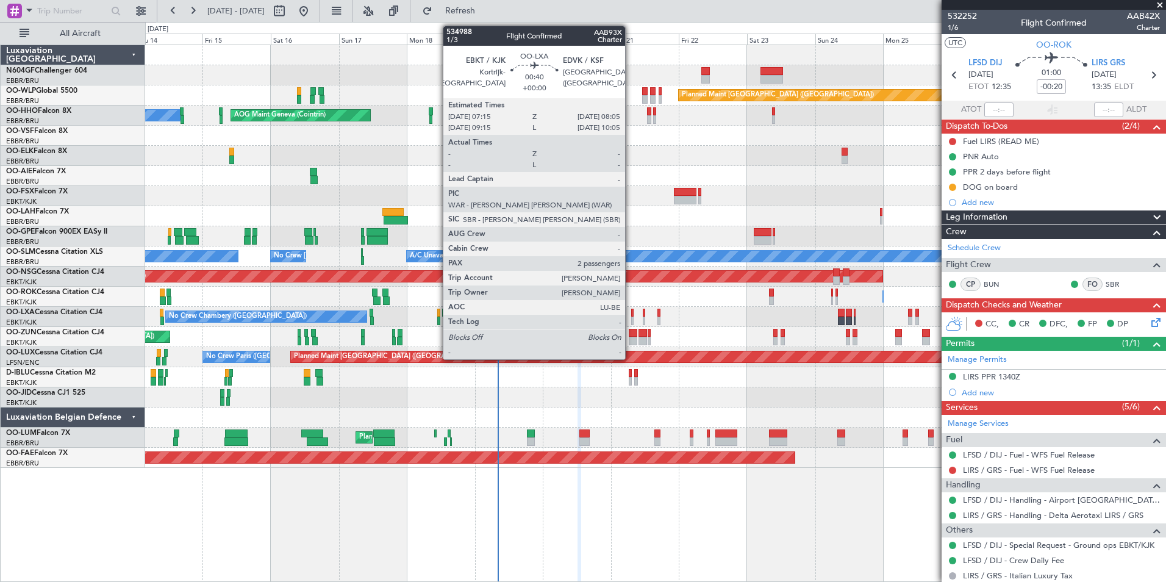
click at [667, 320] on div "Planned Maint [GEOGRAPHIC_DATA] ([GEOGRAPHIC_DATA] National) No [GEOGRAPHIC_DAT…" at bounding box center [655, 317] width 1020 height 20
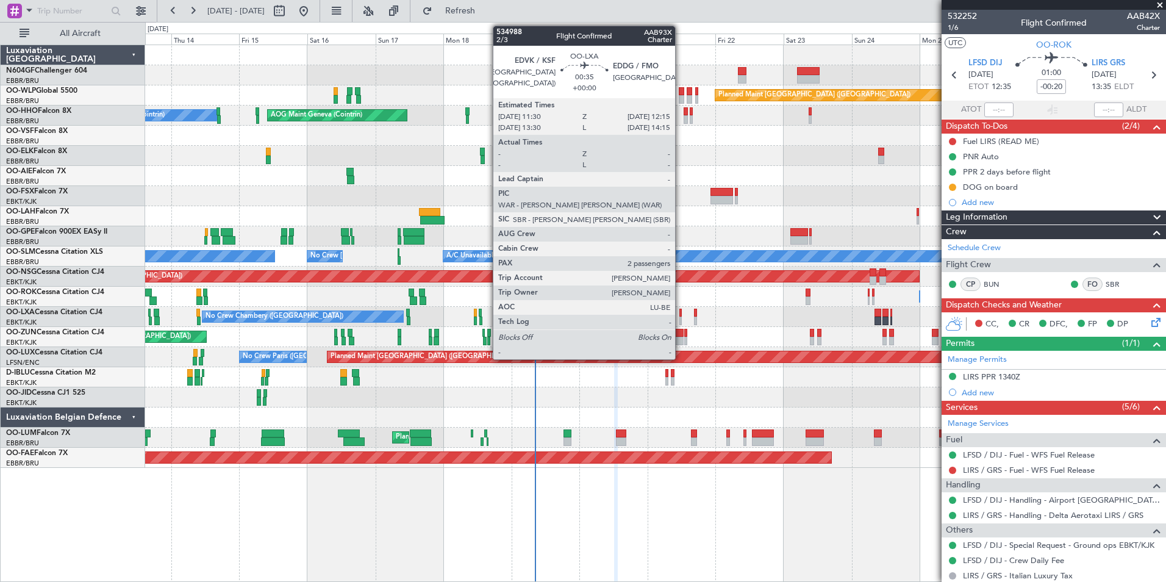
click at [681, 318] on div at bounding box center [680, 321] width 2 height 9
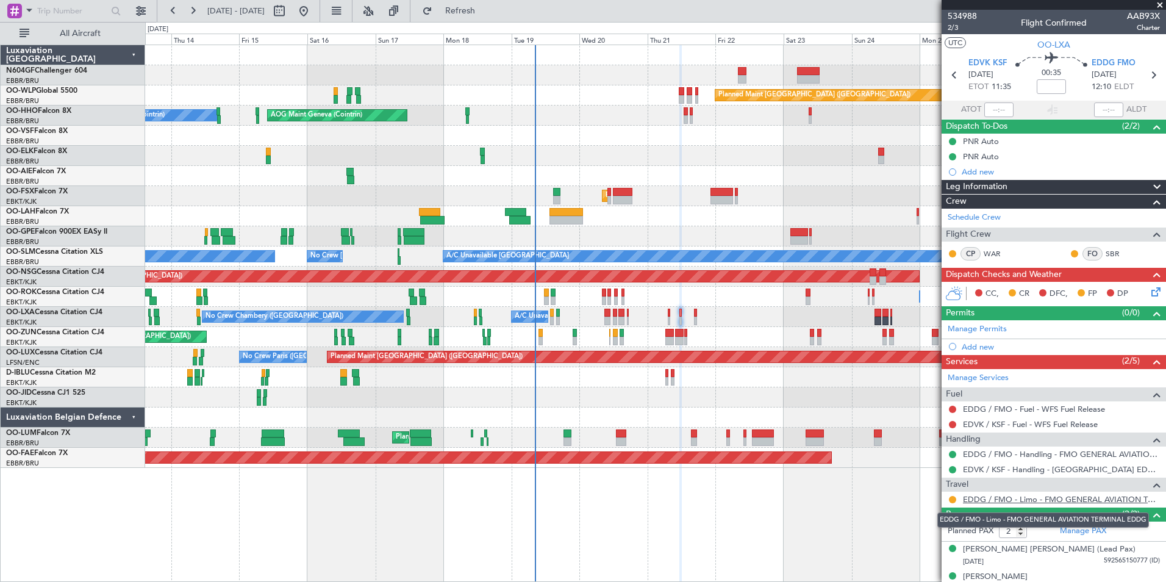
click at [1033, 502] on link "EDDG / FMO - Limo - FMO GENERAL AVIATION TERMINAL EDDG" at bounding box center [1061, 499] width 197 height 10
click at [486, 15] on span "Refresh" at bounding box center [460, 11] width 51 height 9
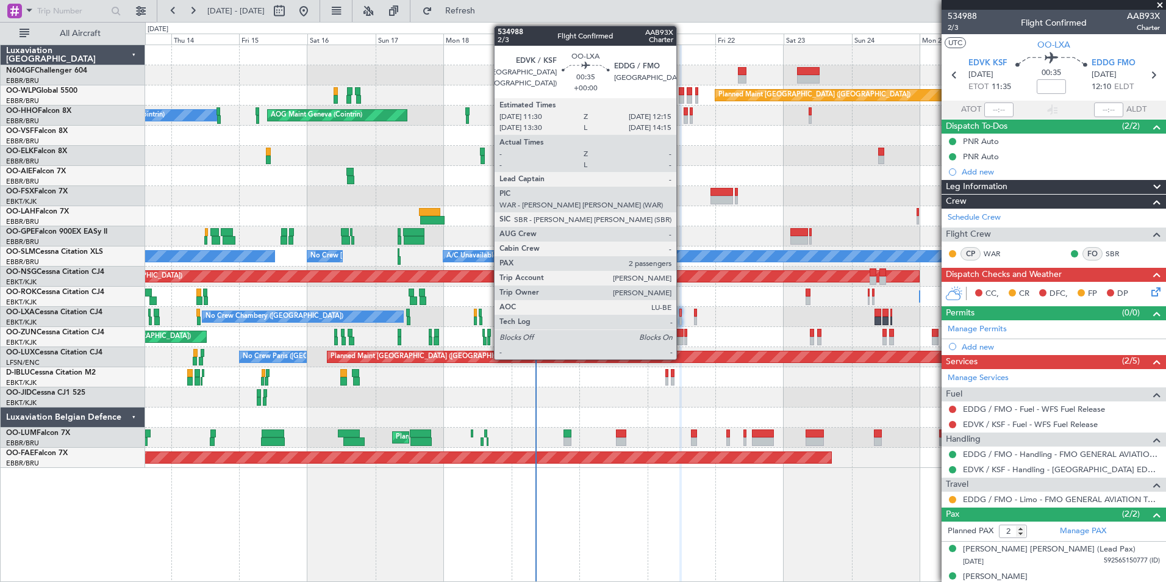
click at [682, 315] on div at bounding box center [680, 313] width 2 height 9
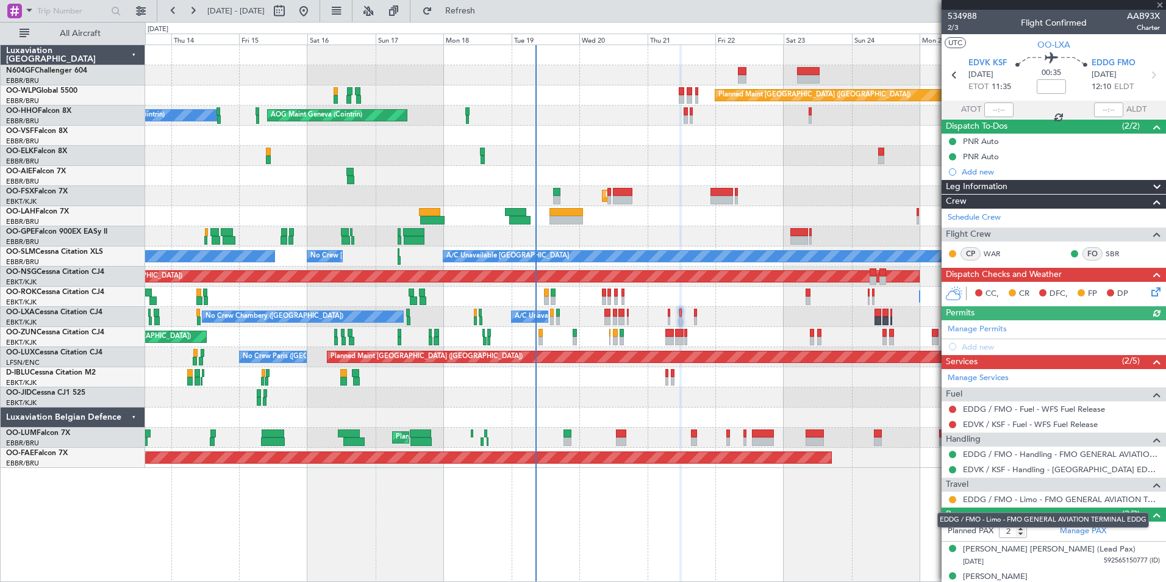
click at [982, 504] on mat-tooltip-component "EDDG / FMO - Limo - FMO GENERAL AVIATION TERMINAL EDDG" at bounding box center [1043, 520] width 229 height 32
click at [986, 501] on link "EDDG / FMO - Limo - FMO GENERAL AVIATION TERMINAL EDDG" at bounding box center [1061, 499] width 197 height 10
click at [669, 314] on div at bounding box center [669, 313] width 2 height 9
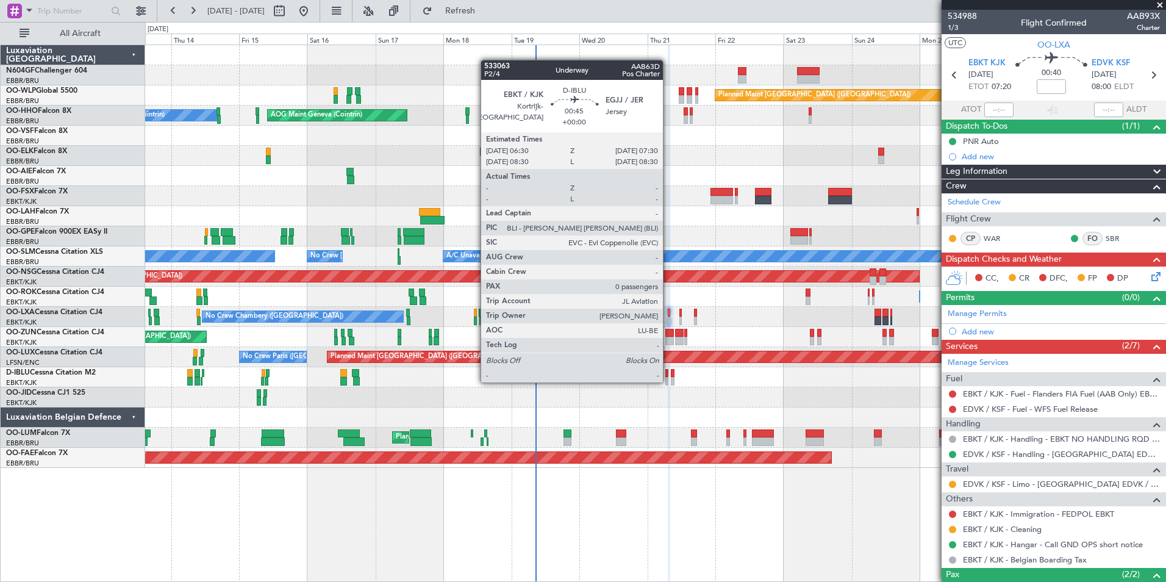
click at [669, 381] on div at bounding box center [666, 381] width 3 height 9
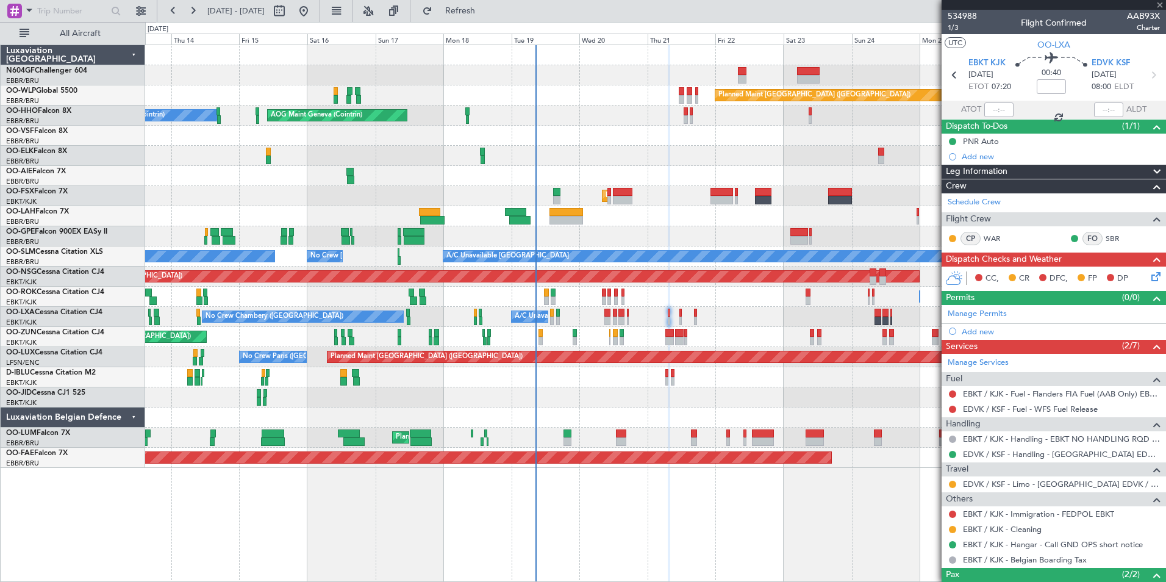
type input "0"
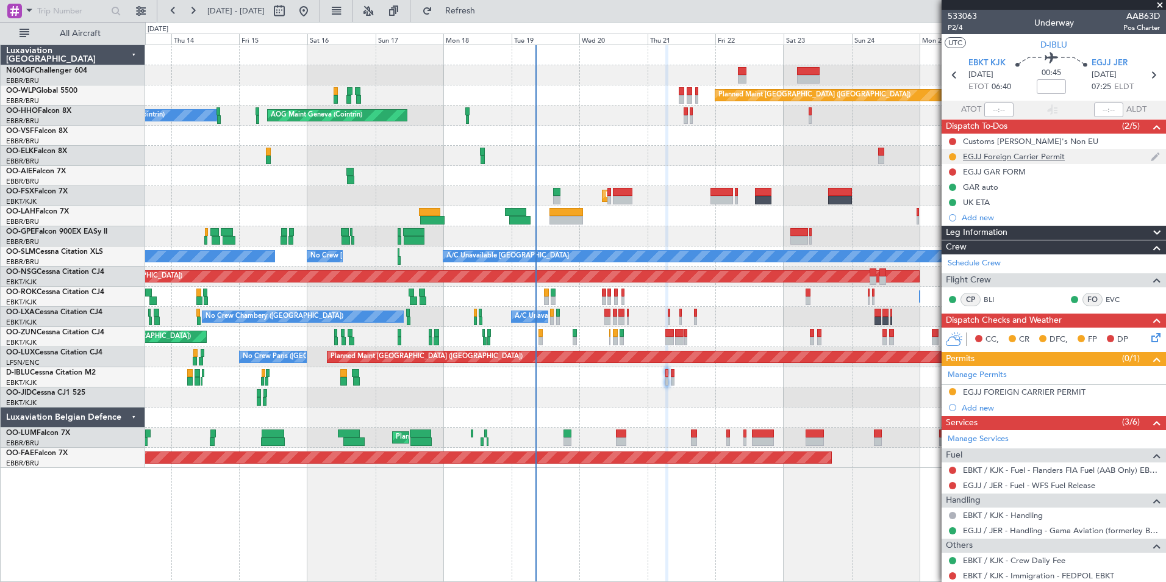
click at [1016, 149] on div "EGJJ Foreign Carrier Permit" at bounding box center [1054, 156] width 224 height 15
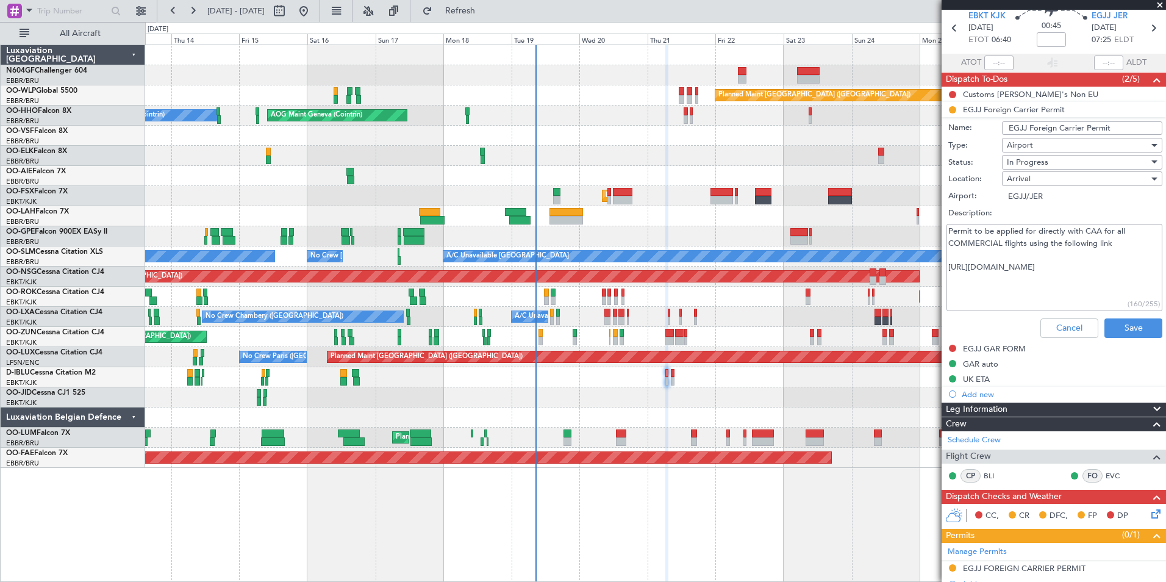
scroll to position [50, 0]
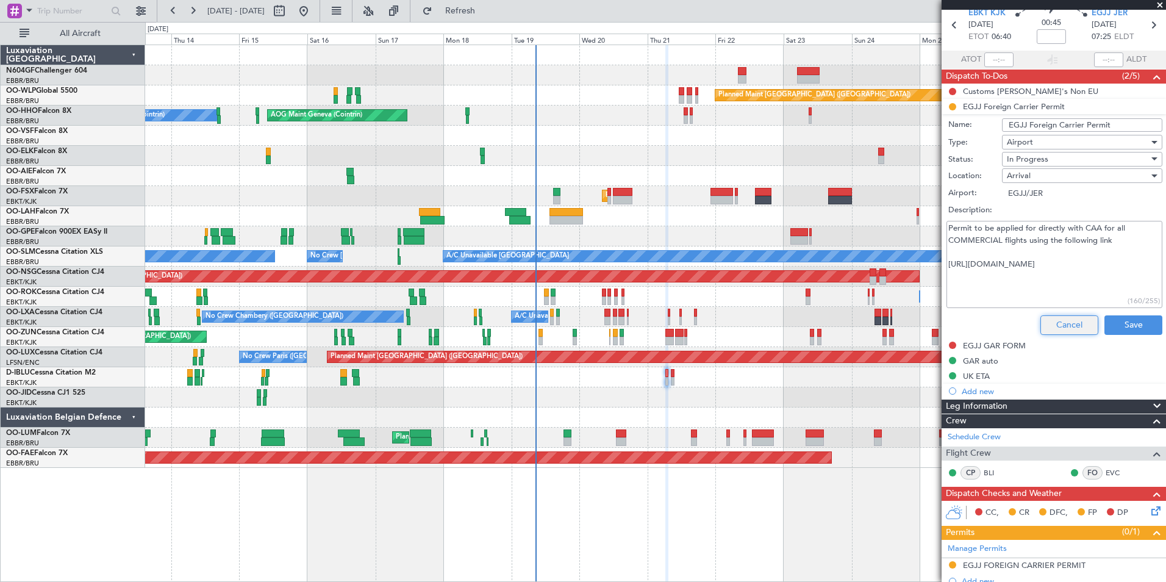
click at [1080, 326] on button "Cancel" at bounding box center [1070, 325] width 58 height 20
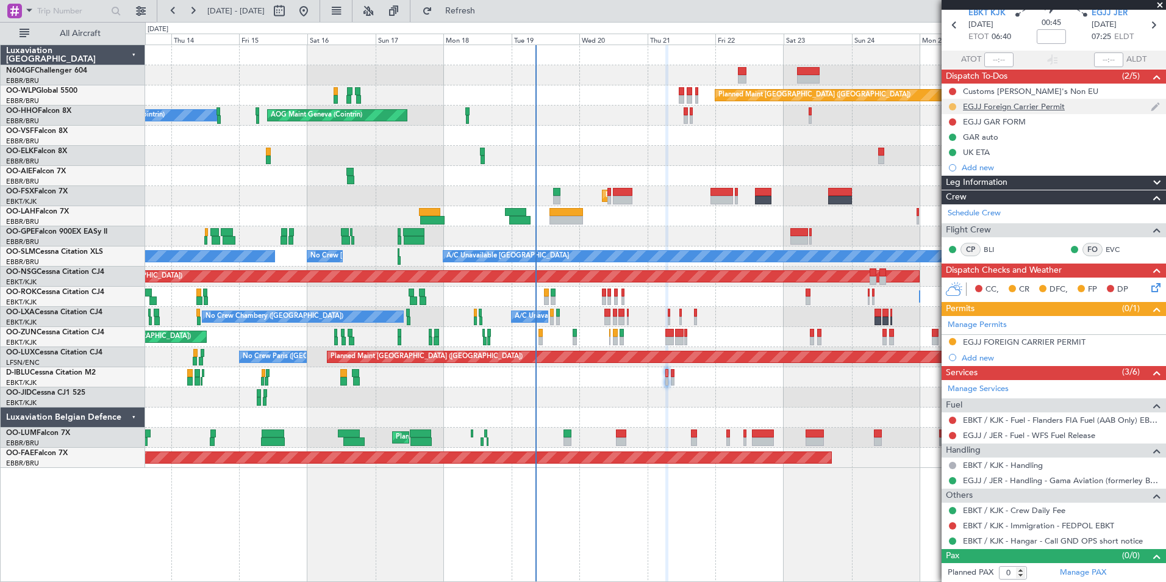
click at [953, 106] on button at bounding box center [952, 106] width 7 height 7
click at [975, 157] on span "Completed" at bounding box center [957, 160] width 40 height 12
click at [1000, 343] on div "EGJJ FOREIGN CARRIER PERMIT" at bounding box center [1024, 342] width 123 height 10
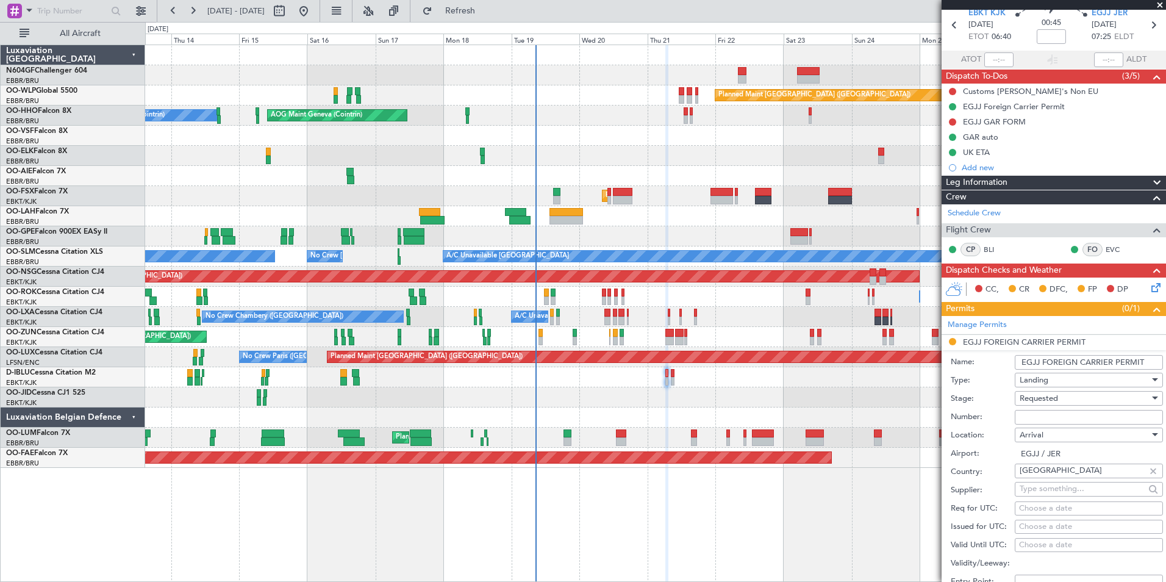
click at [1055, 417] on input "Number:" at bounding box center [1089, 417] width 148 height 15
paste input "JE2025-08043"
type input "JE2025-08043"
click at [1058, 396] on span "Requested" at bounding box center [1039, 398] width 38 height 11
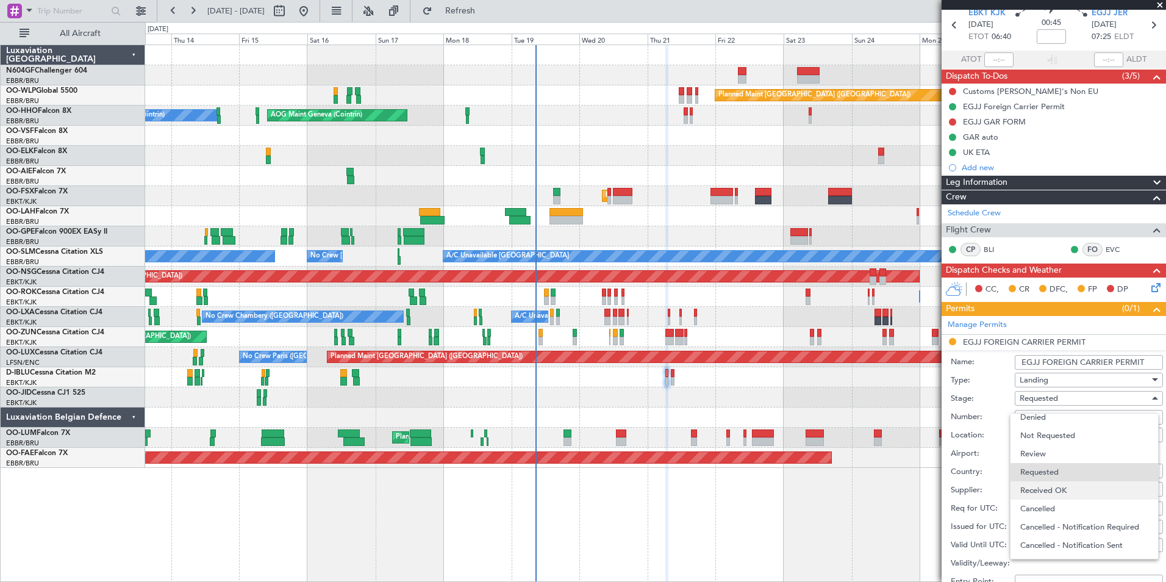
click at [1059, 493] on span "Received OK" at bounding box center [1084, 490] width 128 height 18
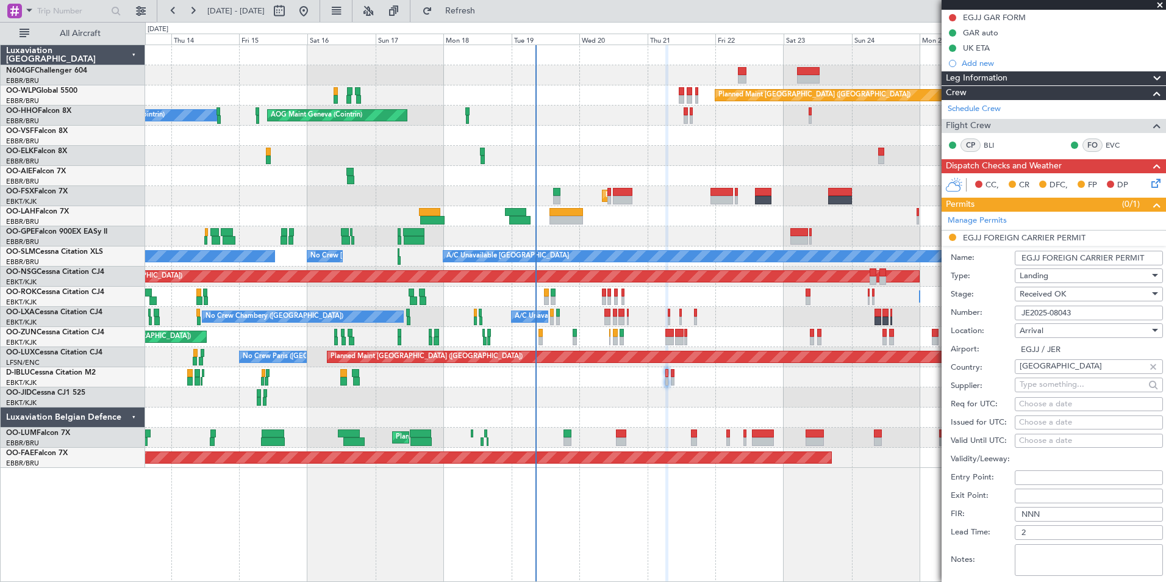
scroll to position [257, 0]
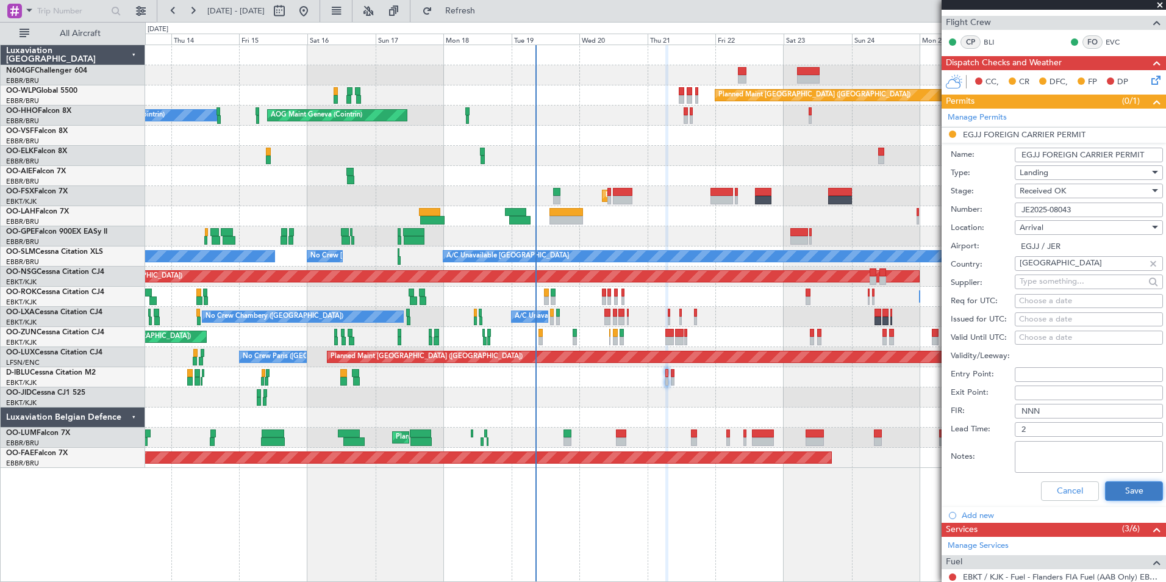
click at [1125, 490] on button "Save" at bounding box center [1134, 491] width 58 height 20
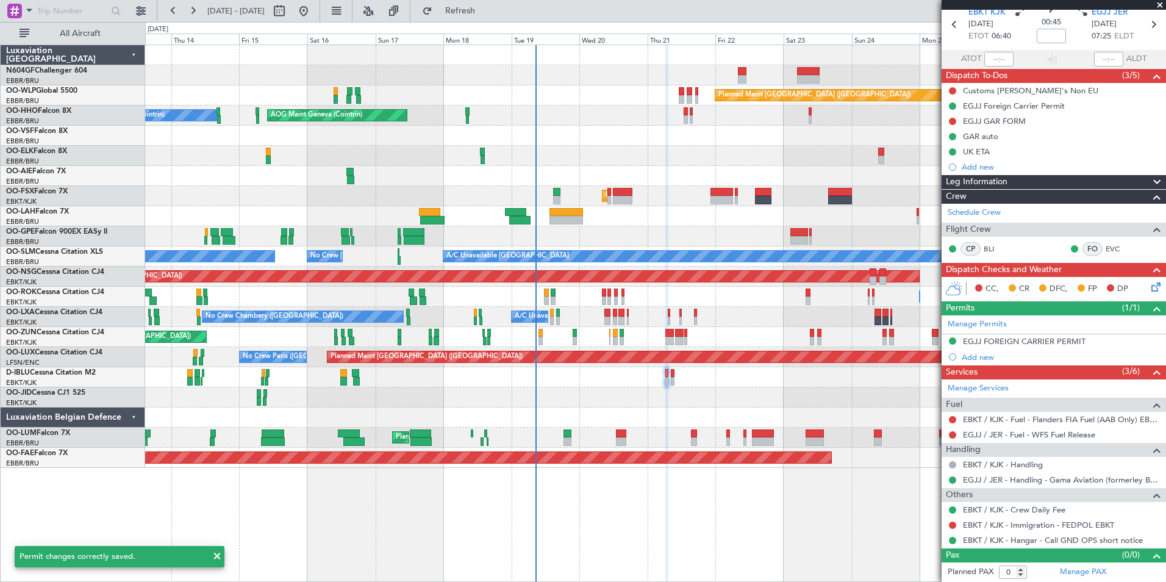
scroll to position [0, 0]
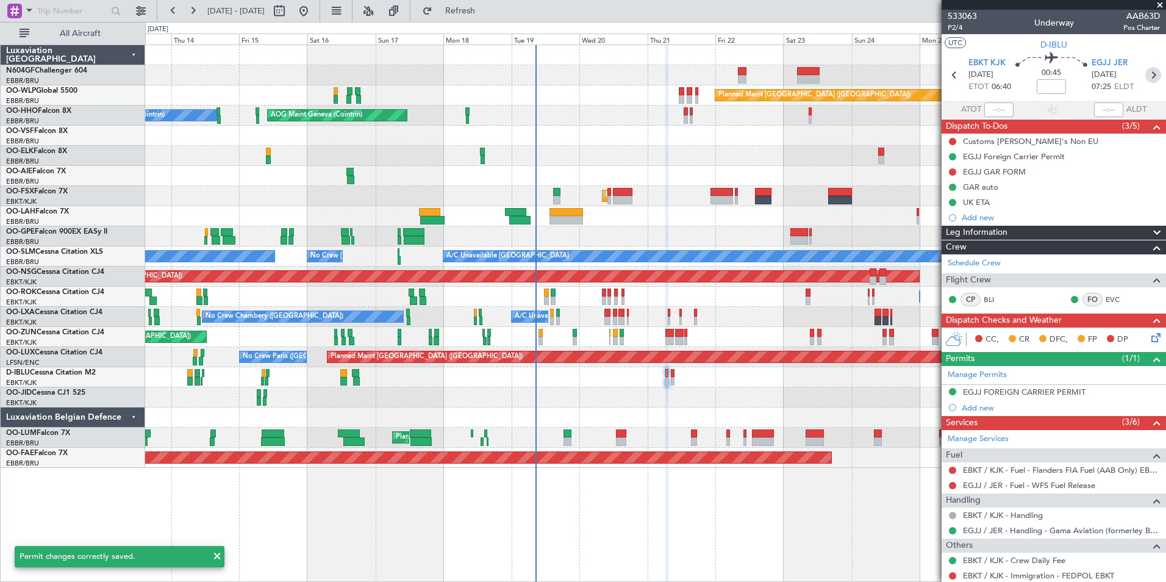
click at [1145, 79] on icon at bounding box center [1153, 75] width 16 height 16
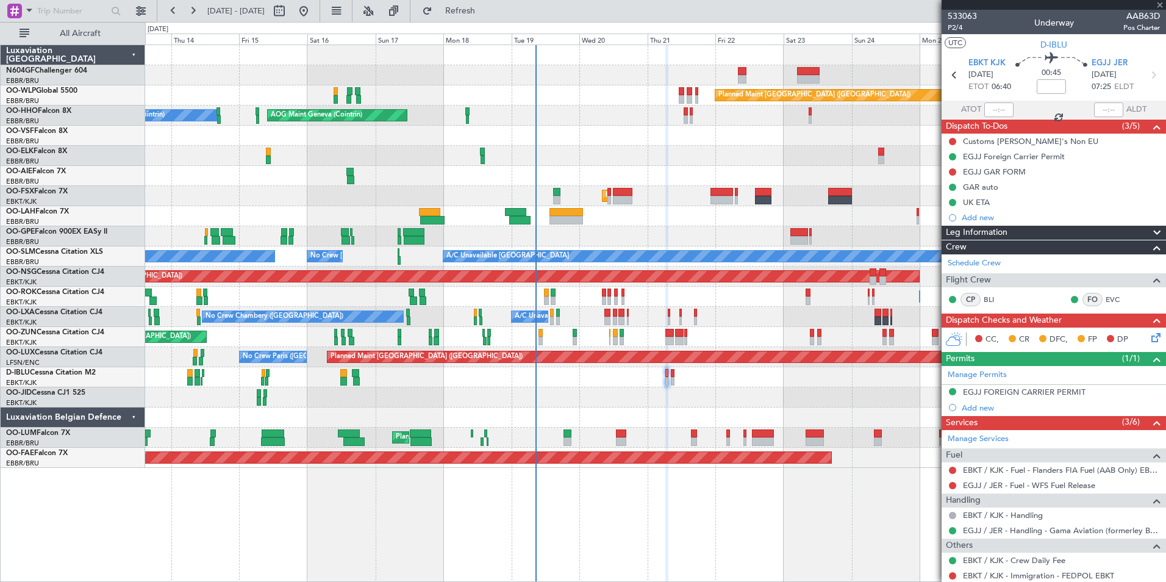
type input "2"
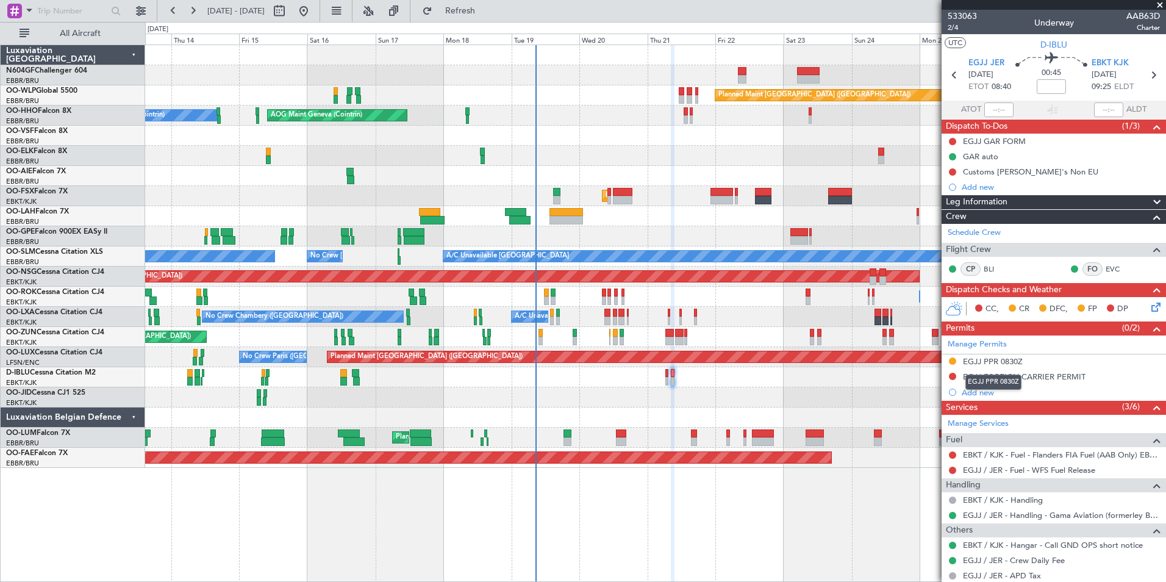
click at [1002, 375] on div "EGJJ PPR 0830Z" at bounding box center [994, 382] width 56 height 15
click at [1011, 378] on div "EGJJ FOREIGN CARRIER PERMIT" at bounding box center [1024, 376] width 123 height 10
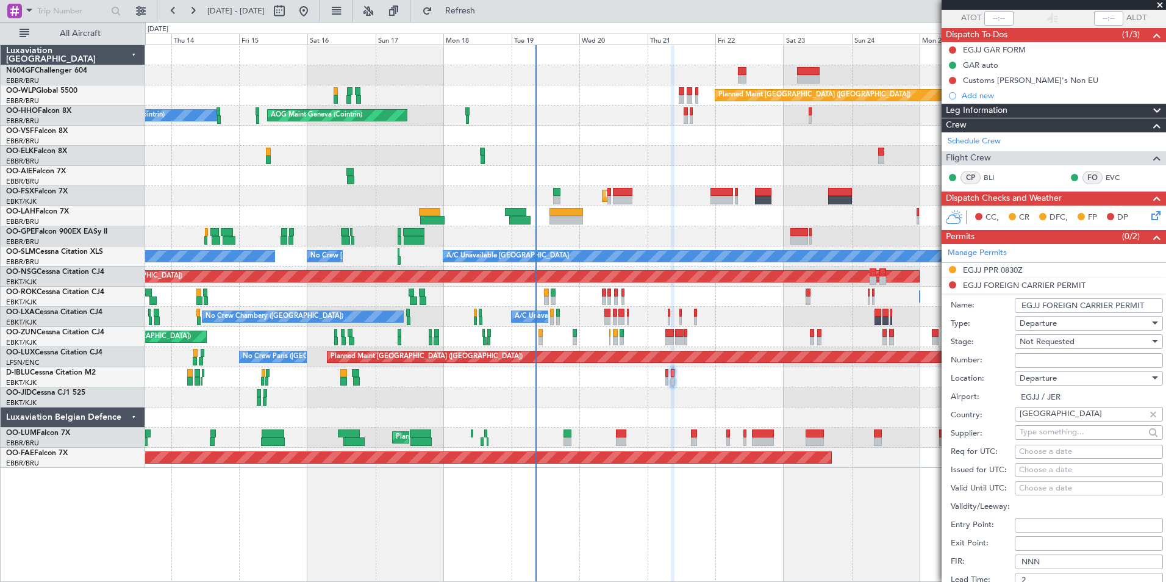
scroll to position [92, 0]
click at [1066, 354] on input "Number:" at bounding box center [1089, 360] width 148 height 15
paste input "JE2025-08043"
type input "JE2025-08043"
click at [1077, 340] on div "Not Requested" at bounding box center [1085, 341] width 130 height 18
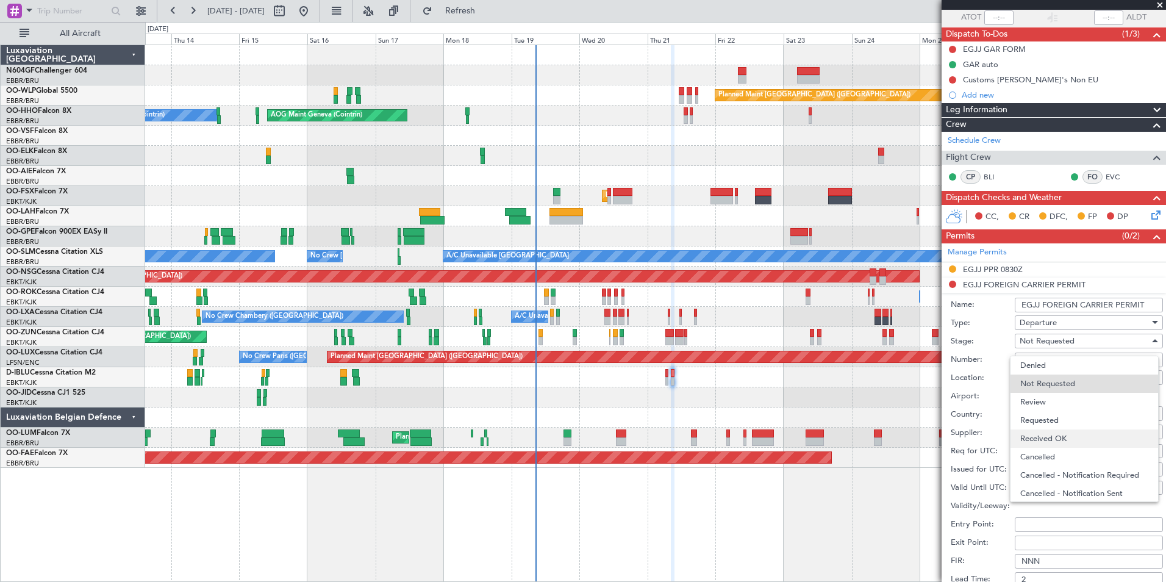
click at [1072, 437] on span "Received OK" at bounding box center [1084, 438] width 128 height 18
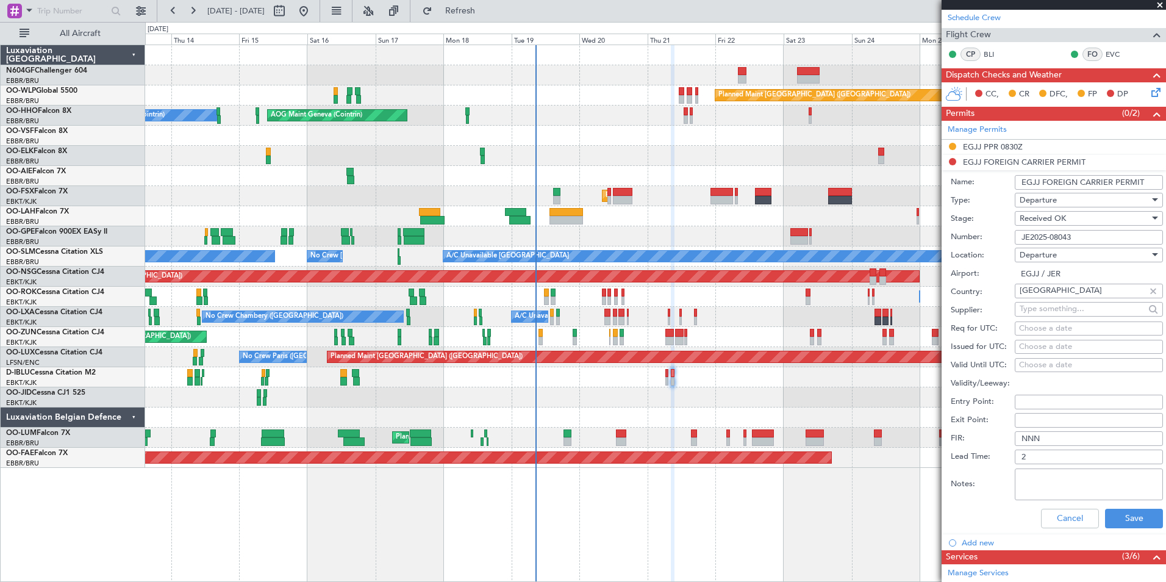
scroll to position [215, 0]
click at [1127, 521] on button "Save" at bounding box center [1134, 518] width 58 height 20
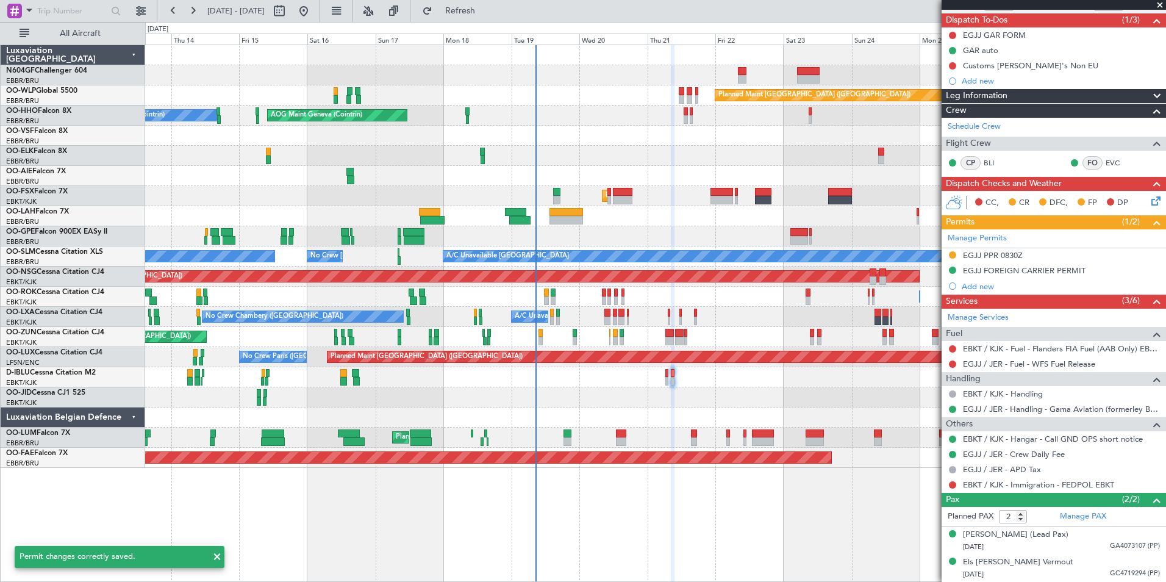
scroll to position [106, 0]
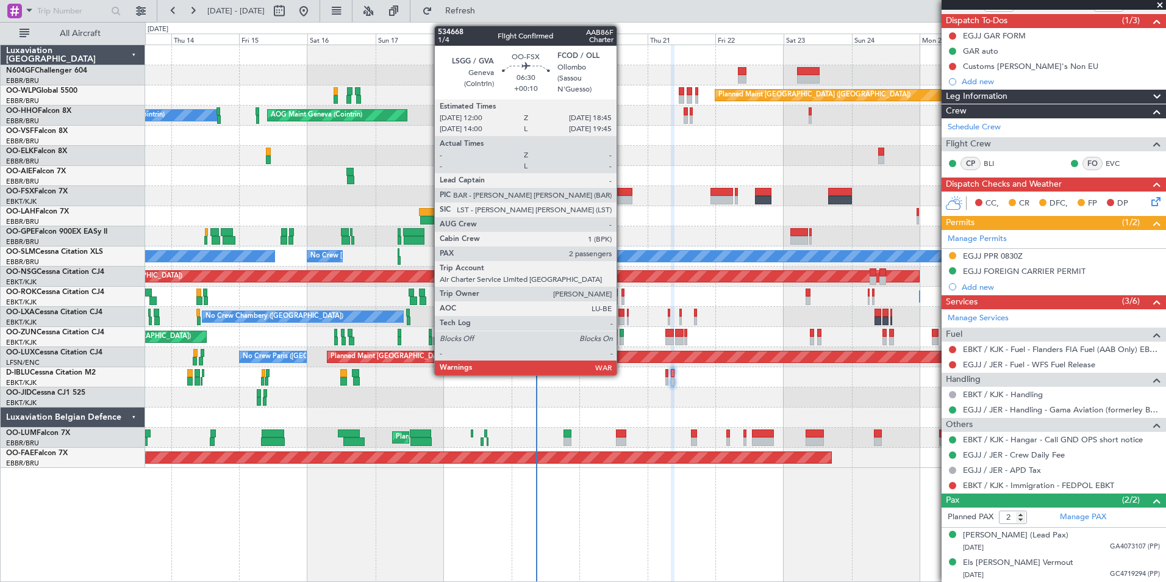
click at [623, 196] on div at bounding box center [623, 200] width 20 height 9
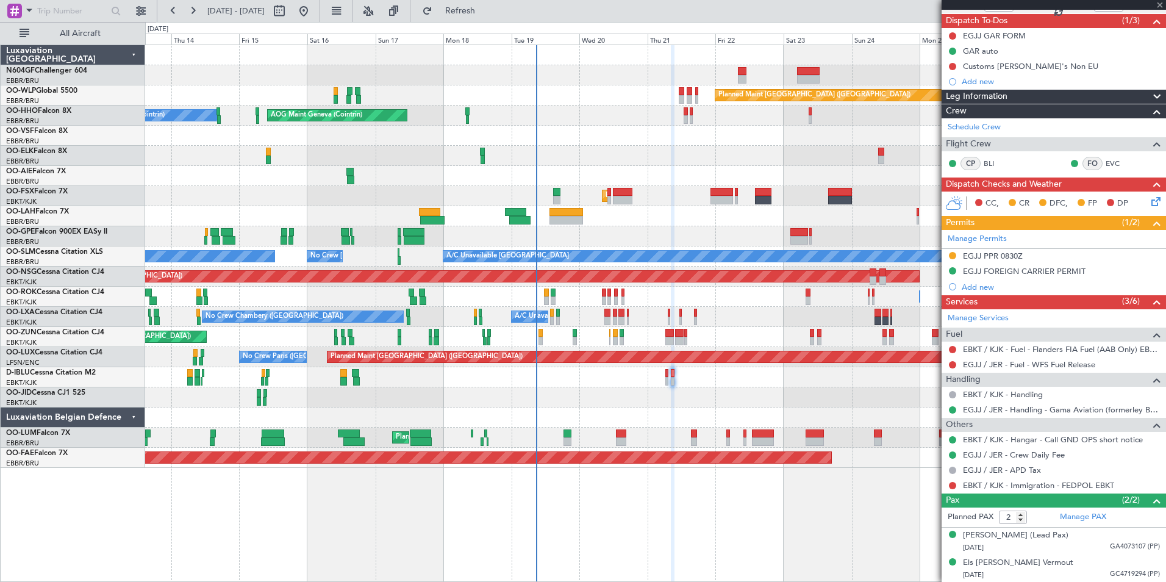
type input "+00:10"
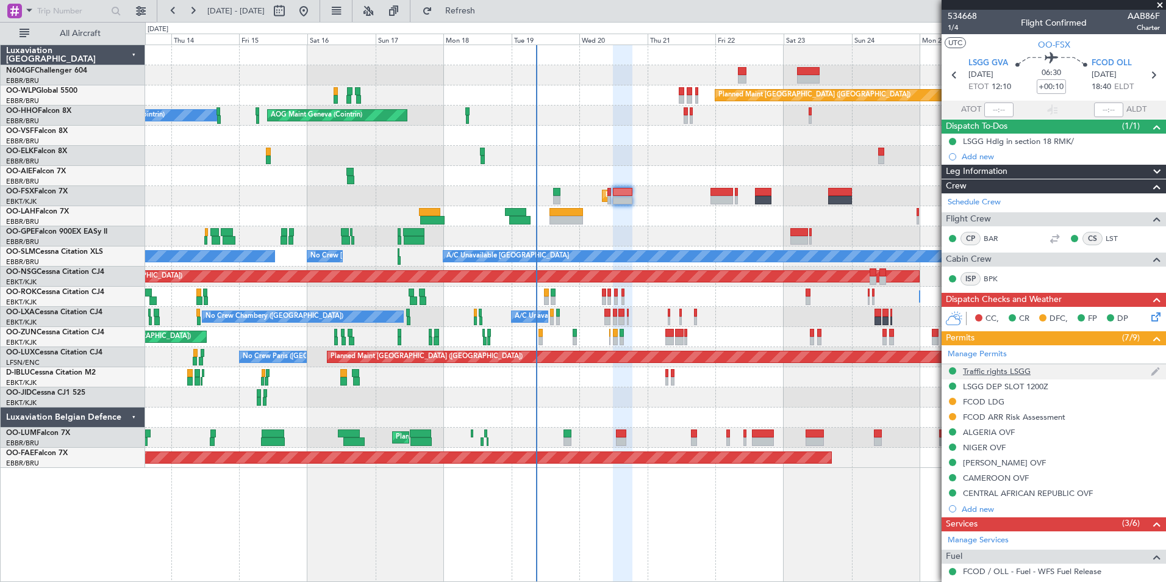
click at [995, 371] on div "Traffic rights LSGG" at bounding box center [997, 371] width 68 height 10
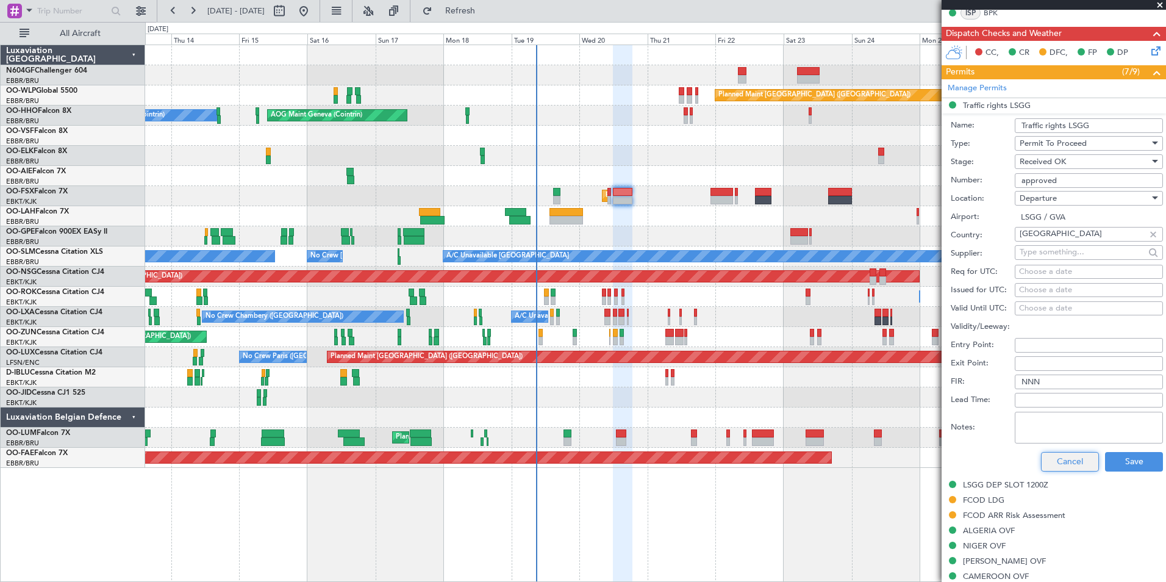
click at [1041, 465] on button "Cancel" at bounding box center [1070, 462] width 58 height 20
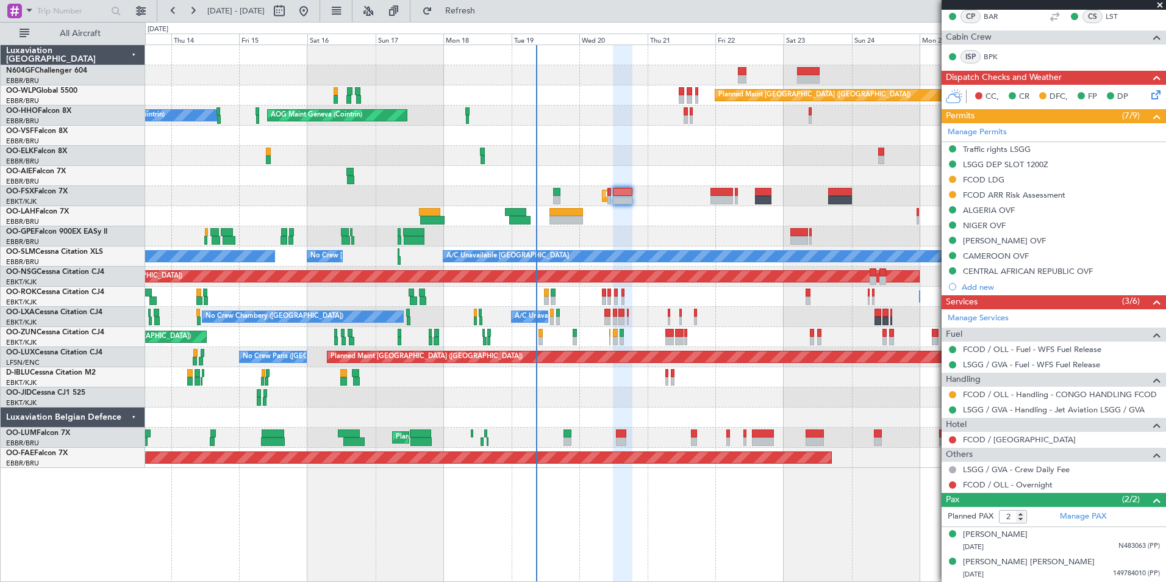
scroll to position [221, 0]
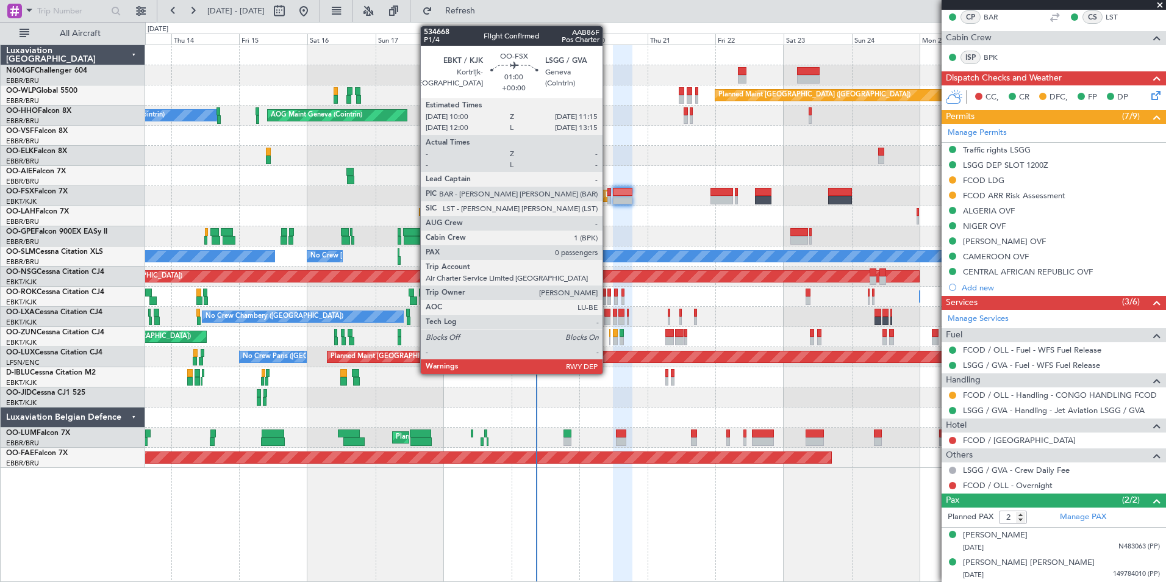
click at [609, 199] on div at bounding box center [610, 200] width 4 height 9
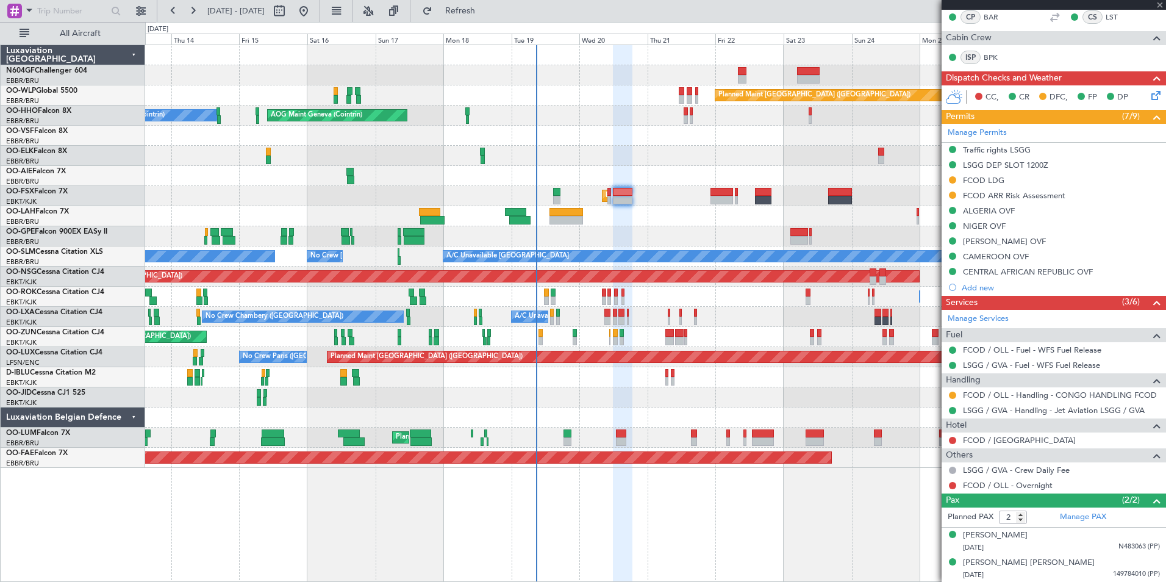
type input "0"
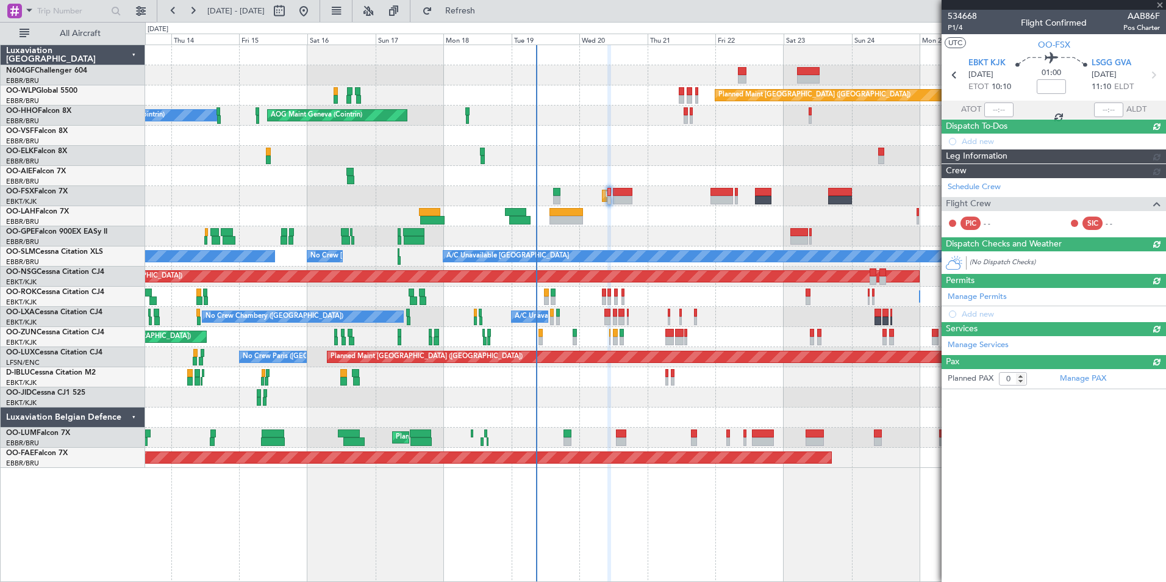
scroll to position [0, 0]
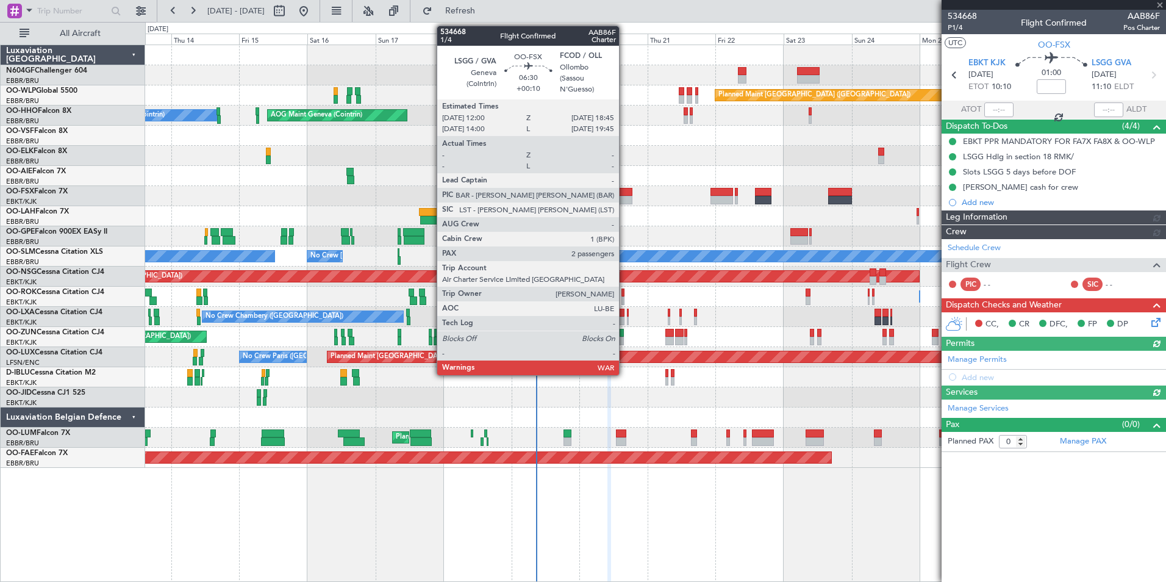
click at [625, 204] on div at bounding box center [623, 200] width 20 height 9
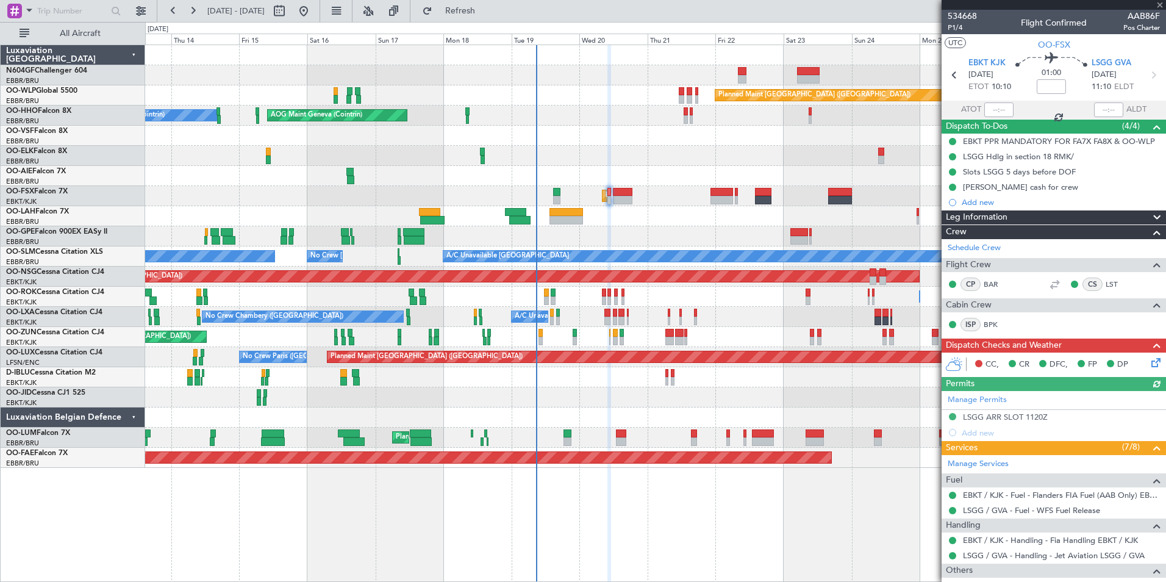
type input "+00:10"
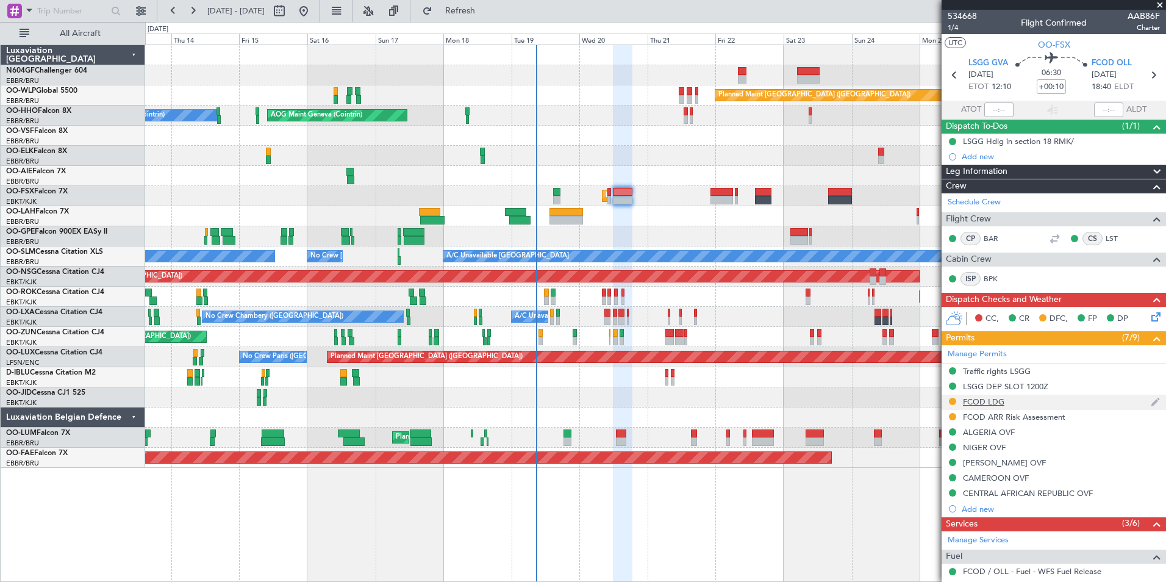
click at [1011, 405] on div "FCOD LDG" at bounding box center [1054, 402] width 224 height 15
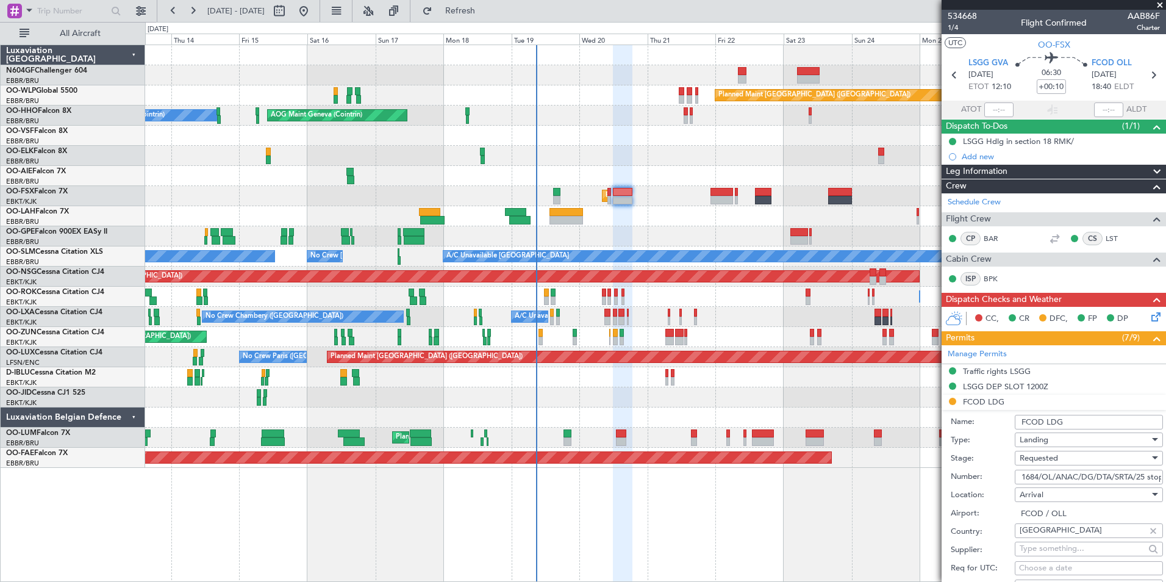
click at [1160, 5] on span at bounding box center [1160, 5] width 12 height 11
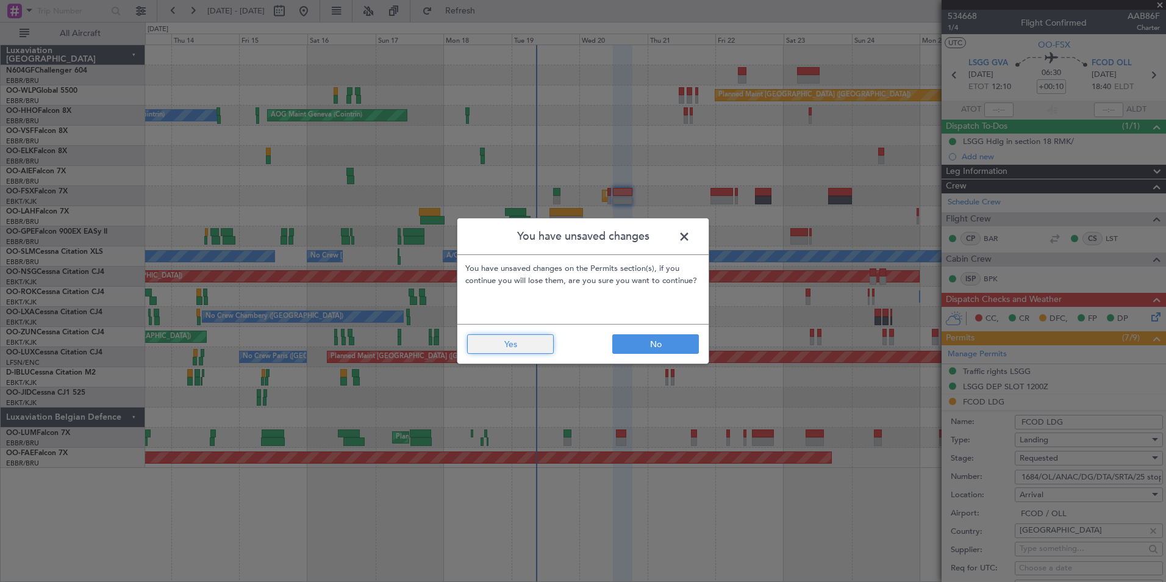
click at [518, 340] on button "Yes" at bounding box center [510, 344] width 87 height 20
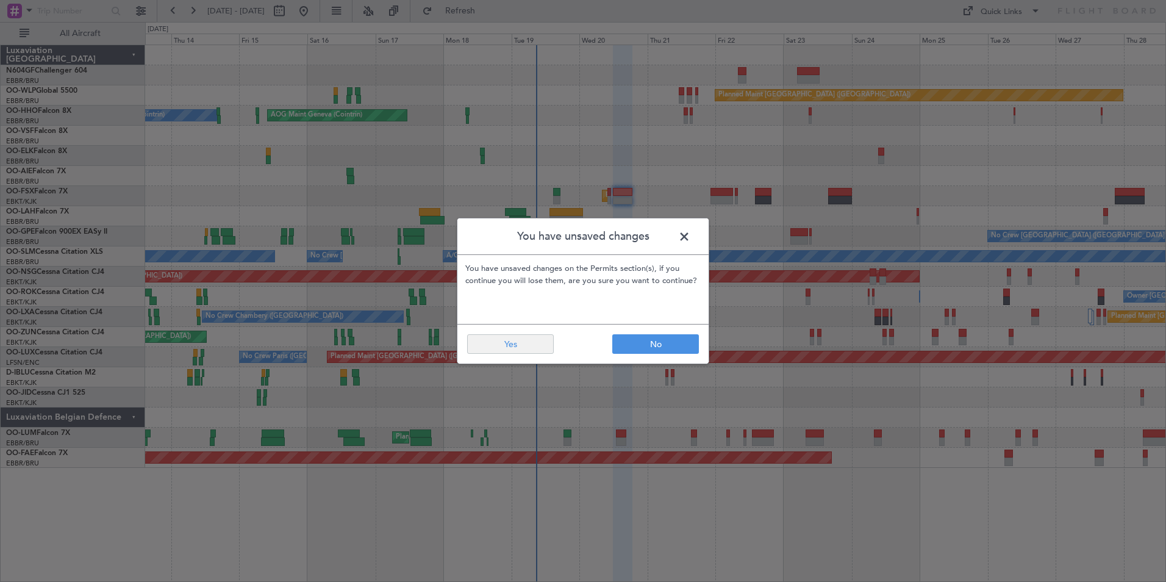
type input "0"
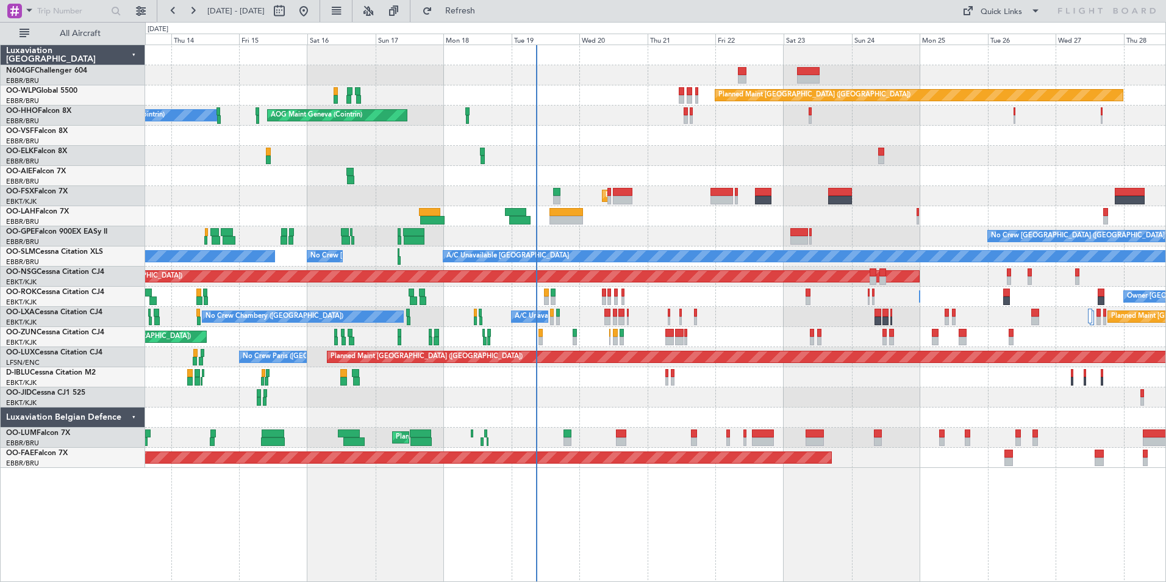
click at [593, 393] on div "Planned Maint Kortrijk-[GEOGRAPHIC_DATA]" at bounding box center [655, 397] width 1020 height 20
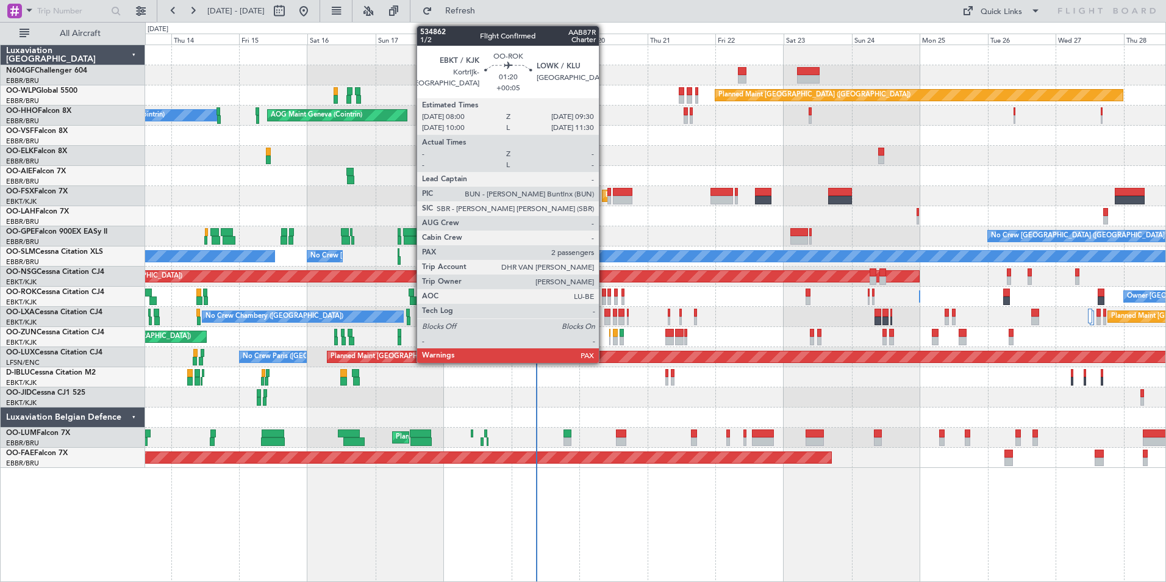
click at [605, 299] on div at bounding box center [604, 300] width 4 height 9
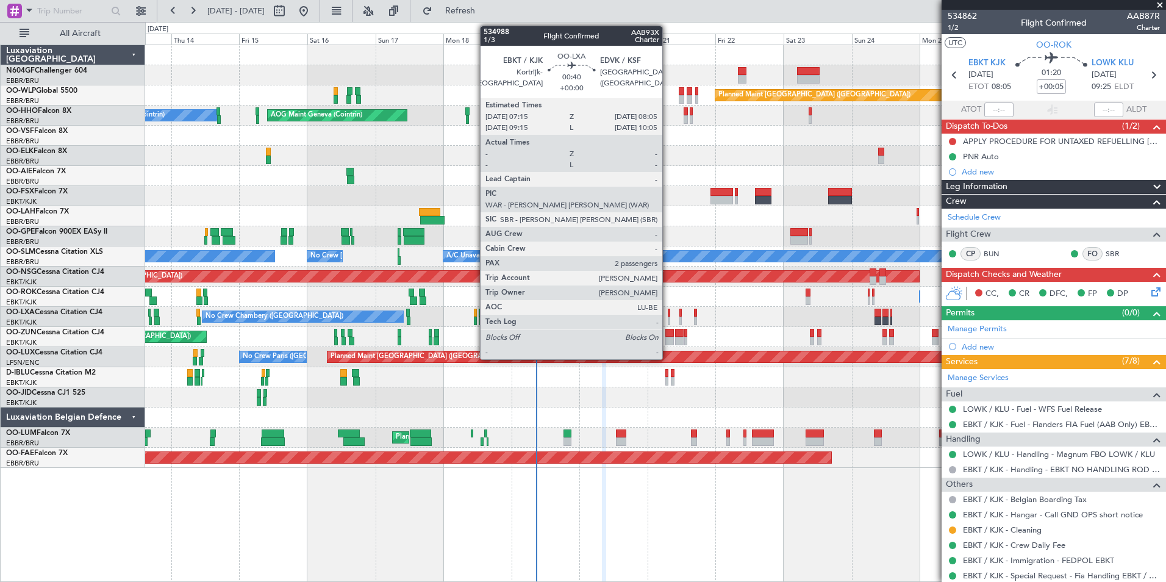
click at [668, 319] on div at bounding box center [669, 321] width 2 height 9
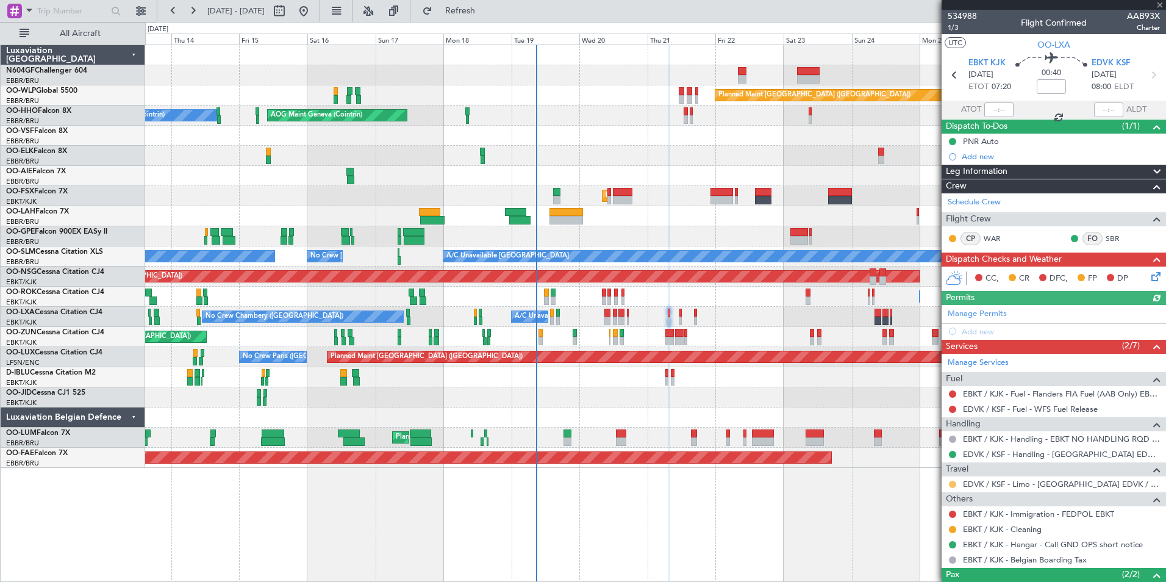
click at [951, 484] on button at bounding box center [952, 484] width 7 height 7
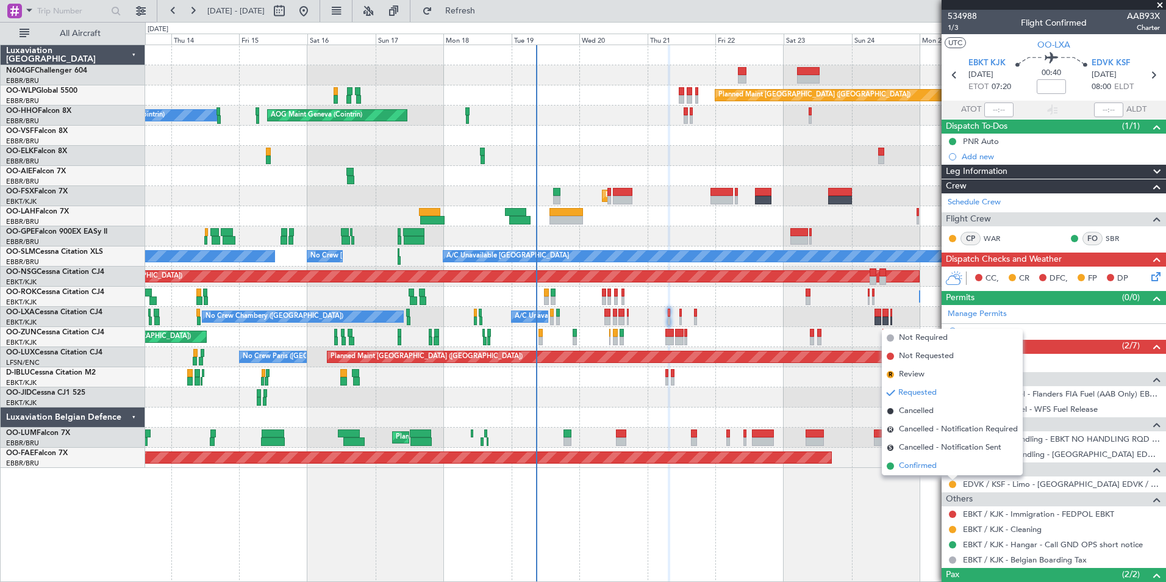
click at [944, 465] on li "Confirmed" at bounding box center [952, 466] width 141 height 18
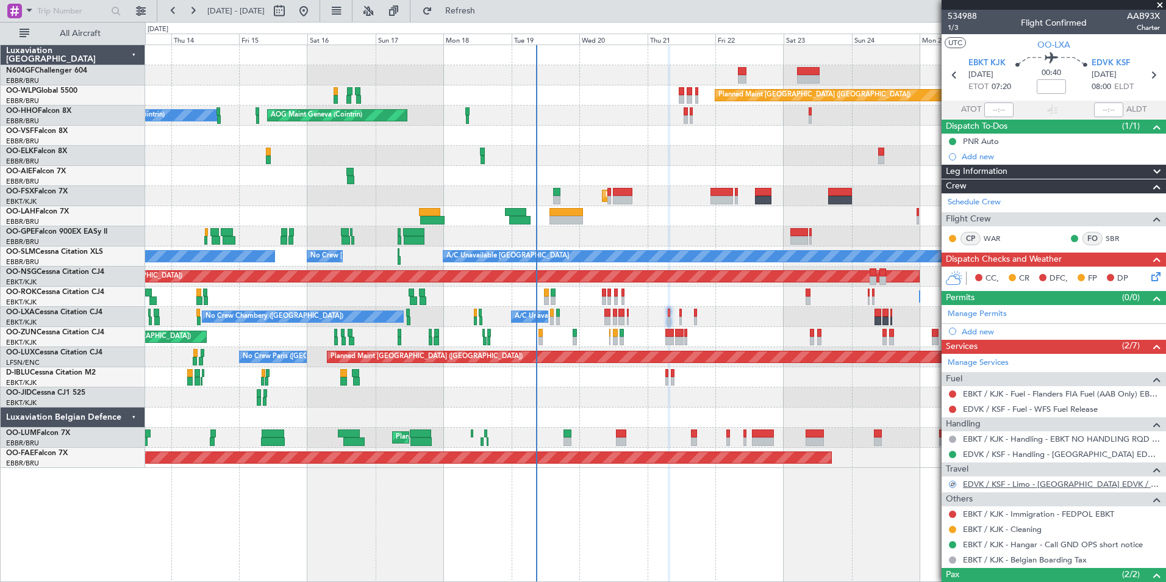
click at [994, 482] on link "EDVK / KSF - Limo - Kassel Airport EDVK / KSF" at bounding box center [1061, 484] width 197 height 10
click at [490, 18] on button "Refresh" at bounding box center [453, 11] width 73 height 20
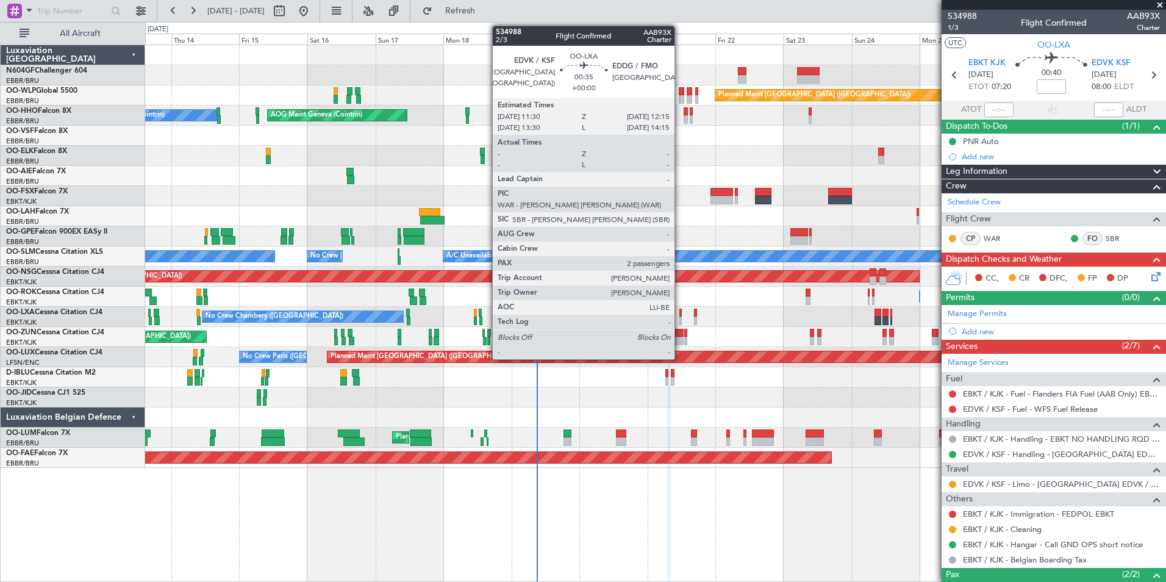
click at [680, 318] on div at bounding box center [680, 321] width 2 height 9
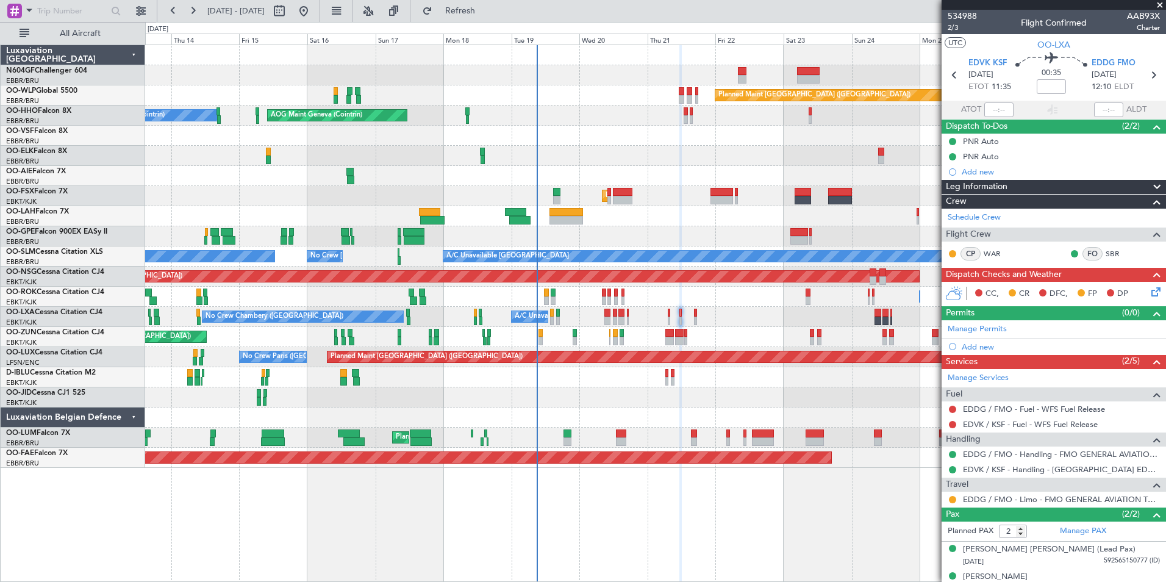
click at [683, 290] on div "Owner Kortrijk-Wevelgem Owner Kortrijk-Wevelgem Unplanned Maint Kortrijk-Wevelg…" at bounding box center [655, 297] width 1020 height 20
click at [606, 296] on div "Owner Kortrijk-Wevelgem Owner Kortrijk-Wevelgem Unplanned Maint Kortrijk-Wevelg…" at bounding box center [655, 297] width 1020 height 20
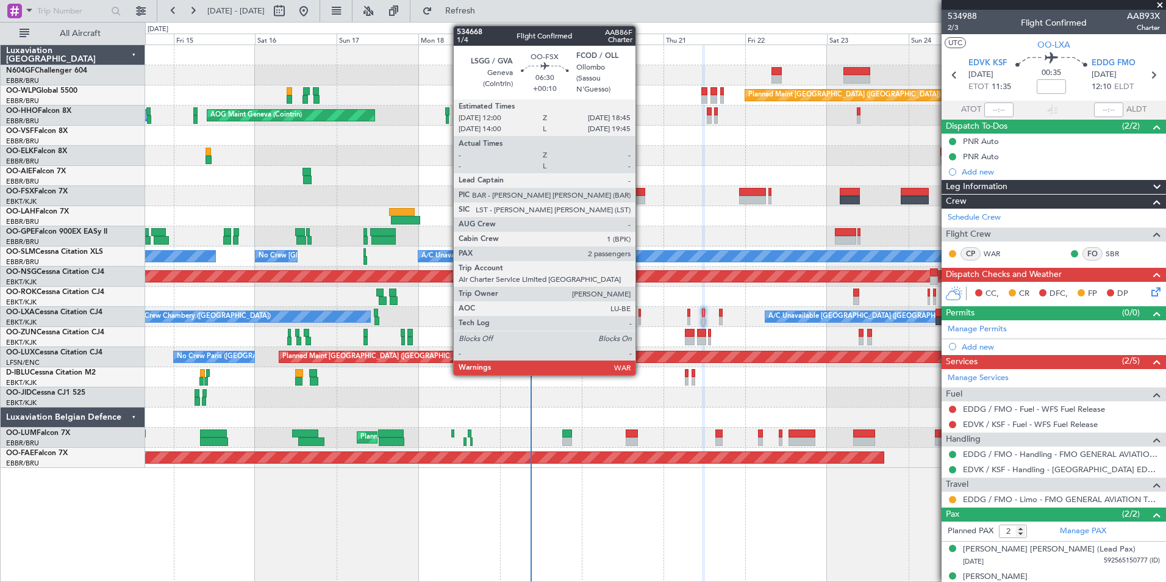
click at [641, 193] on div at bounding box center [633, 192] width 23 height 9
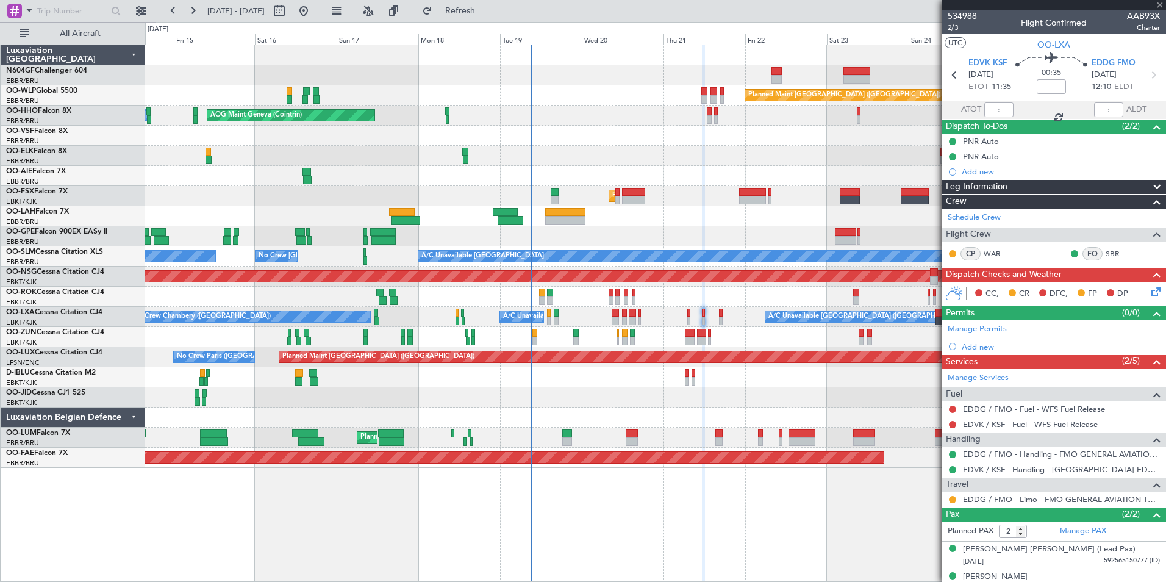
type input "+00:10"
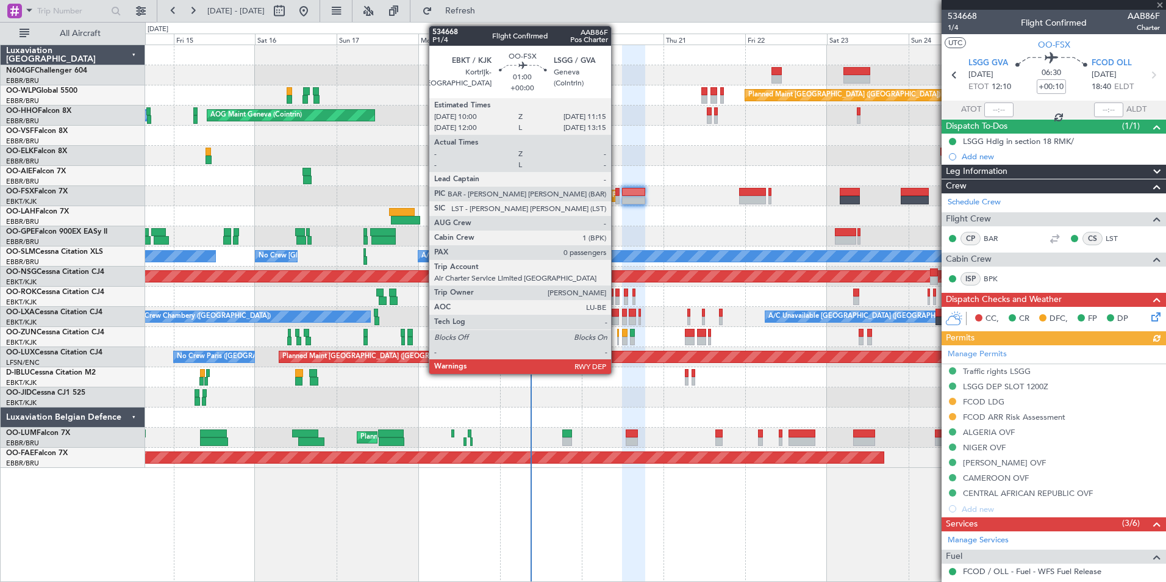
click at [617, 193] on div at bounding box center [617, 192] width 4 height 9
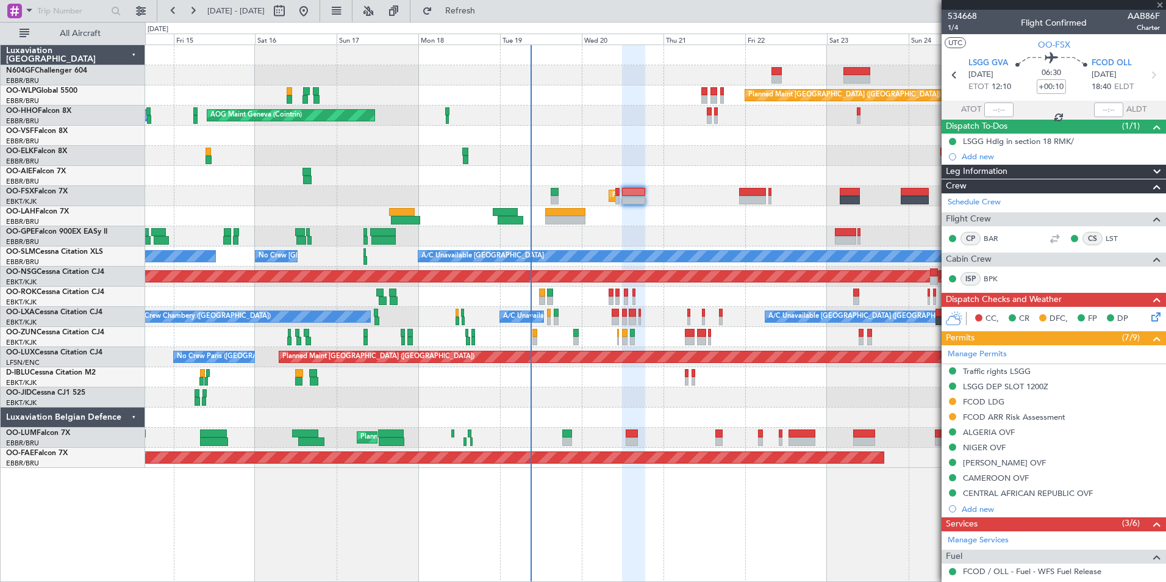
type input "0"
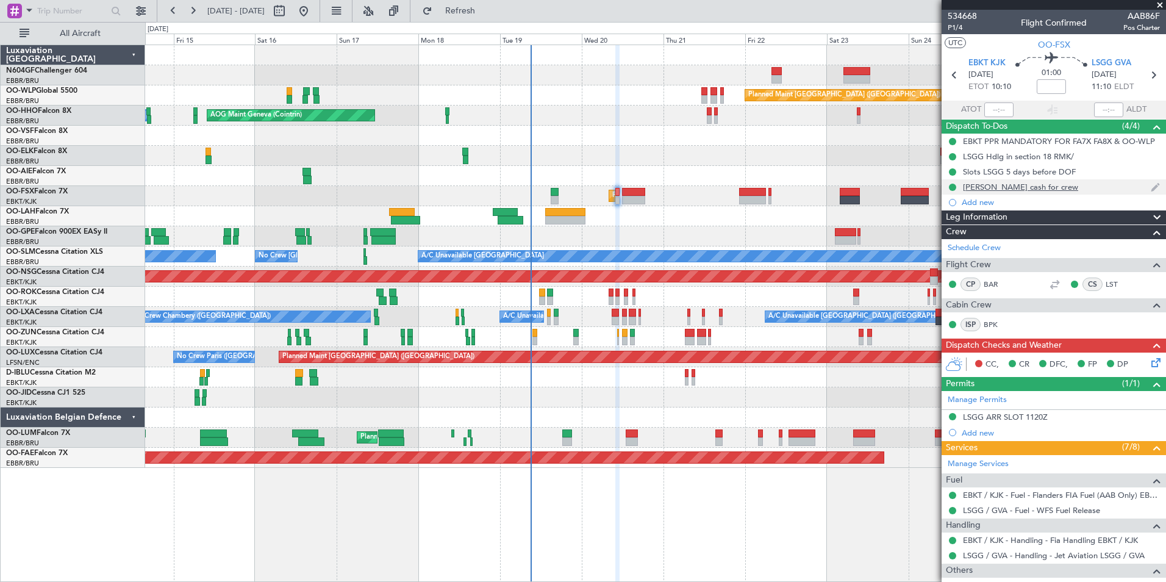
click at [1023, 188] on div "[PERSON_NAME] cash for crew" at bounding box center [1020, 187] width 115 height 10
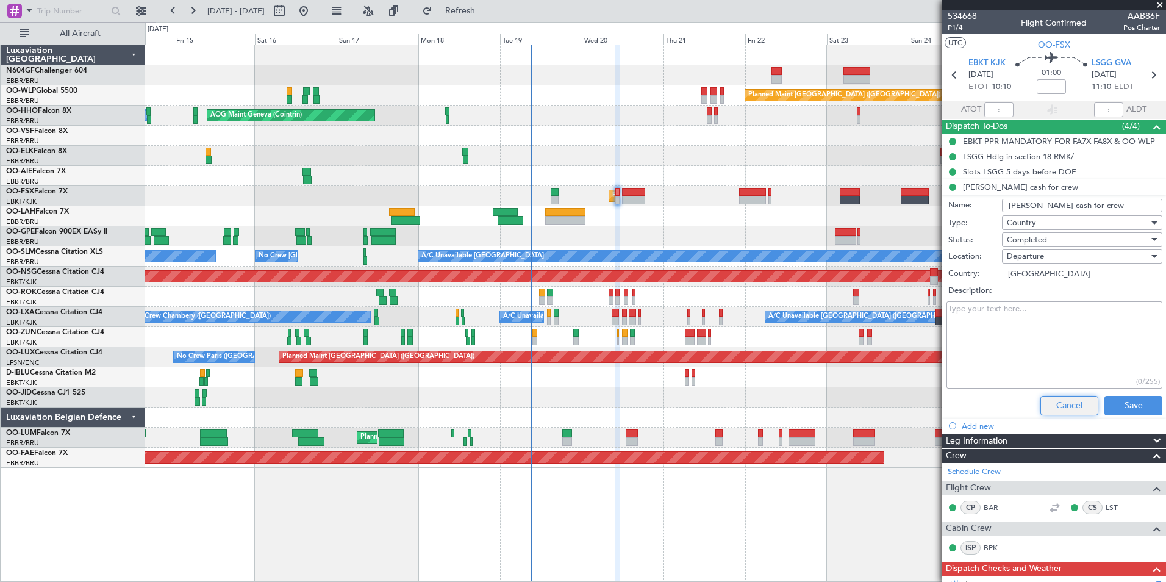
click at [1050, 406] on button "Cancel" at bounding box center [1070, 406] width 58 height 20
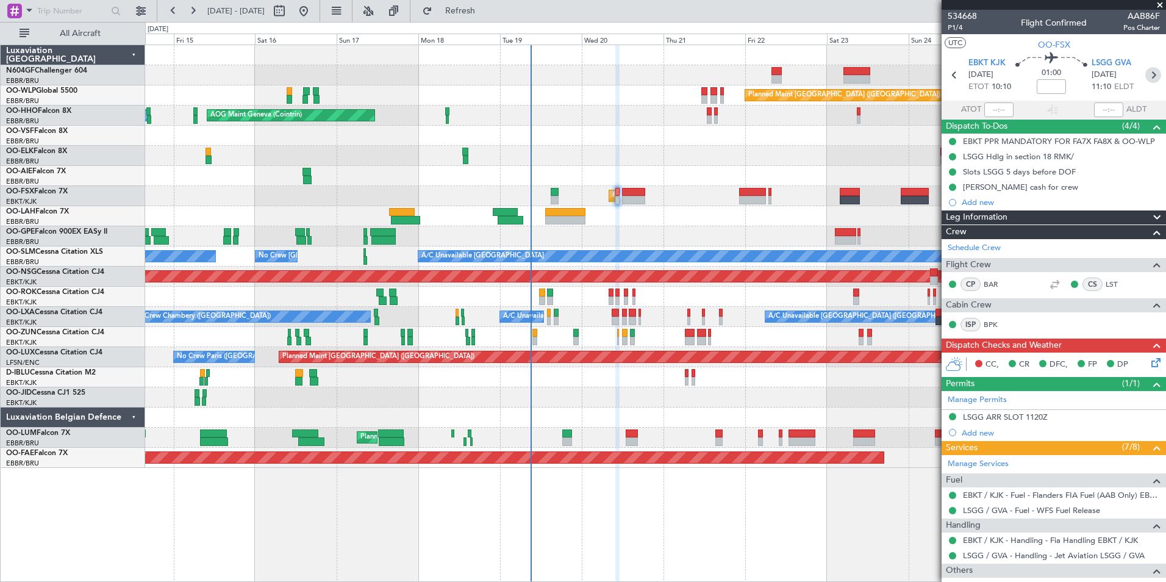
click at [1150, 79] on icon at bounding box center [1153, 75] width 16 height 16
type input "+00:10"
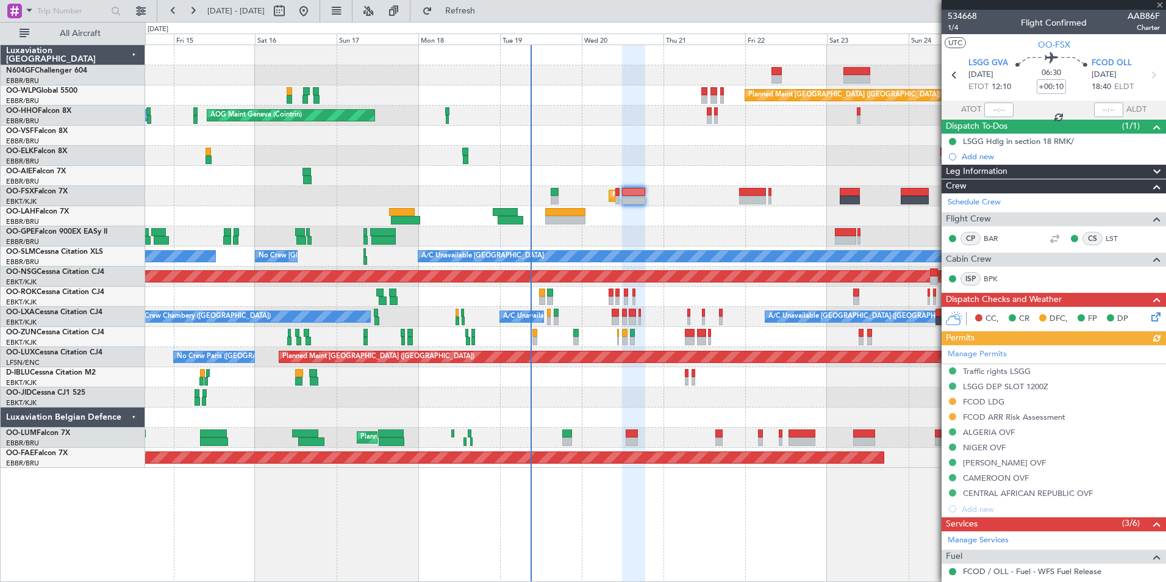
click at [833, 478] on div "Planned Maint Berlin (Brandenburg) AOG Maint Geneva (Cointrin) A/C Unavailable …" at bounding box center [655, 313] width 1021 height 537
click at [1161, 5] on span at bounding box center [1160, 5] width 12 height 11
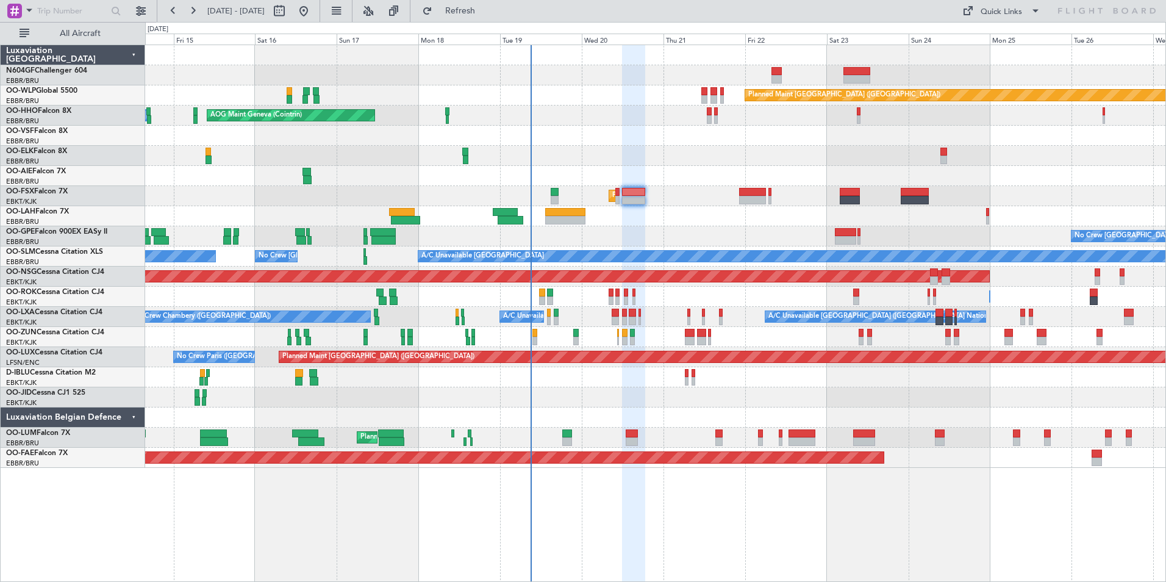
type input "0"
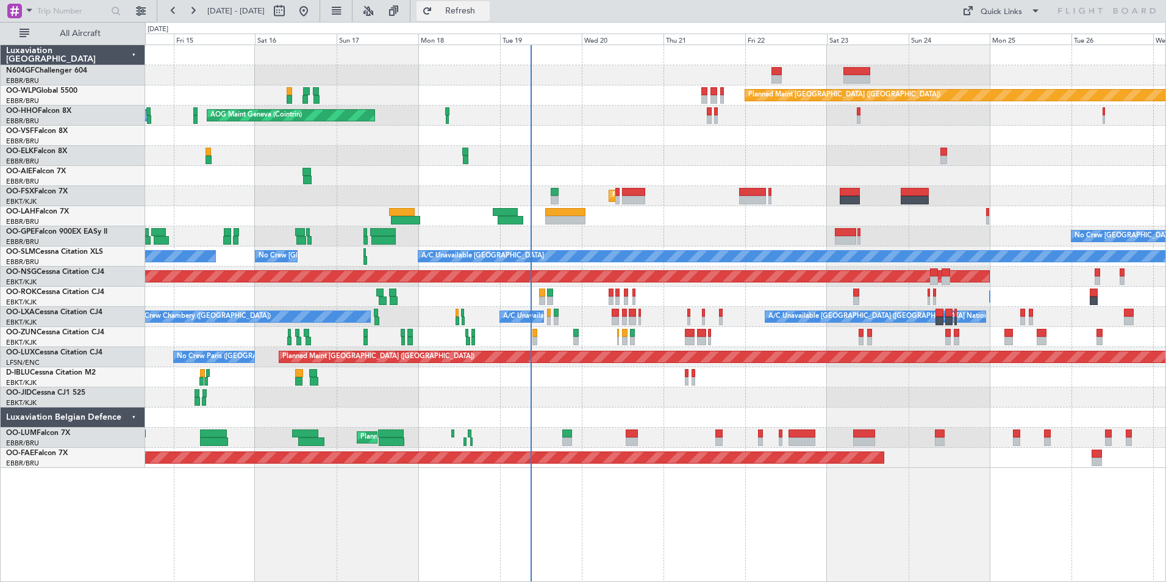
click at [486, 10] on span "Refresh" at bounding box center [460, 11] width 51 height 9
click at [645, 232] on div "No Crew [GEOGRAPHIC_DATA] ([GEOGRAPHIC_DATA] National) Planned Maint [GEOGRAPHI…" at bounding box center [655, 236] width 1020 height 20
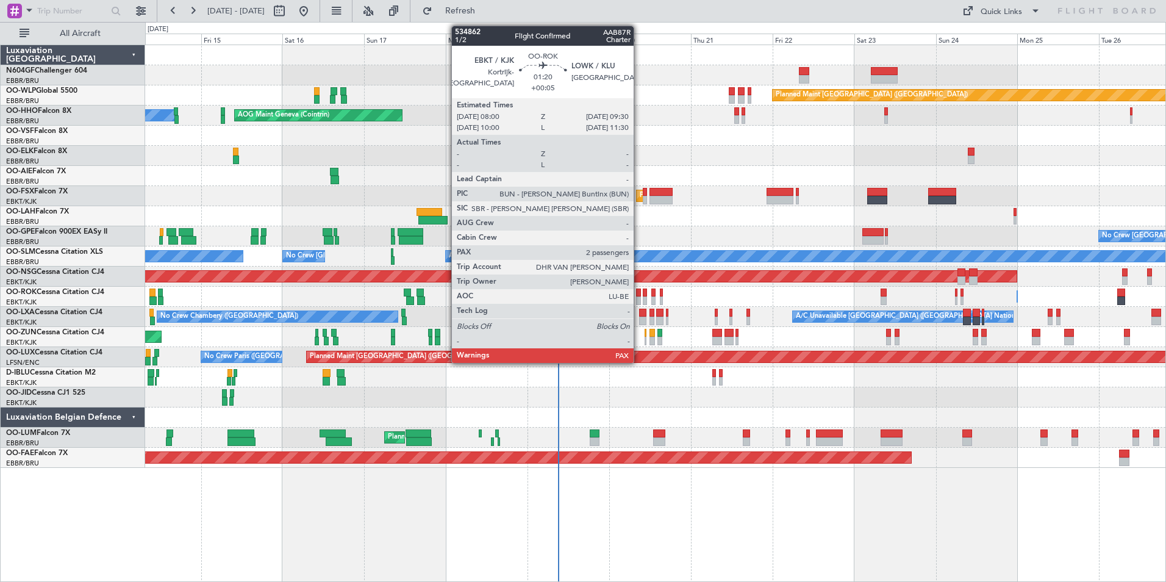
click at [639, 298] on div at bounding box center [638, 300] width 5 height 9
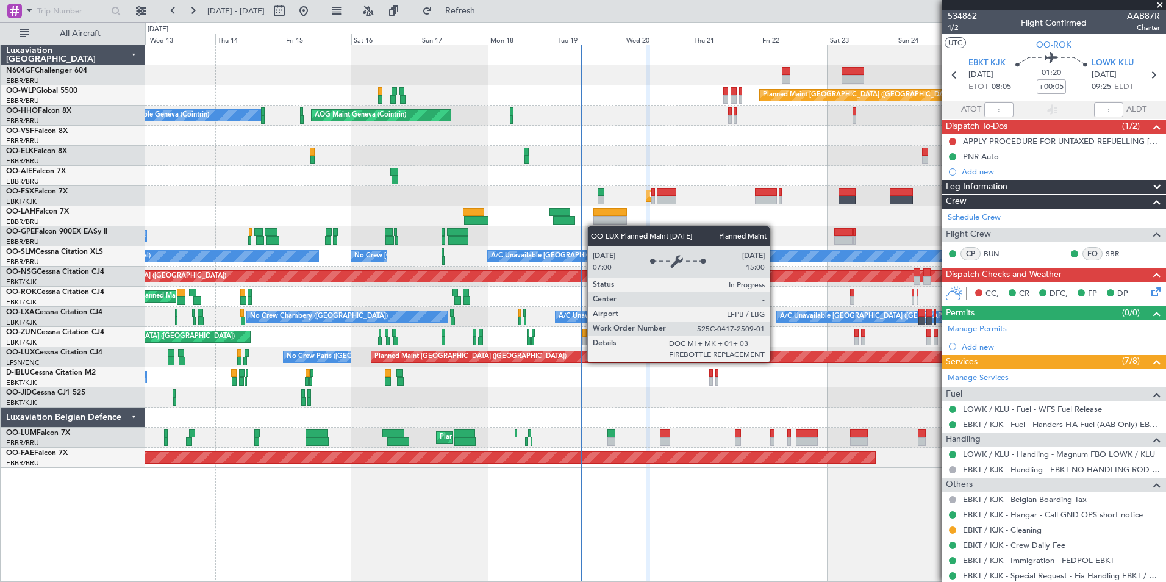
click at [529, 369] on div "Planned Maint Berlin (Brandenburg) AOG Maint Geneva (Cointrin) A/C Unavailable …" at bounding box center [655, 256] width 1020 height 423
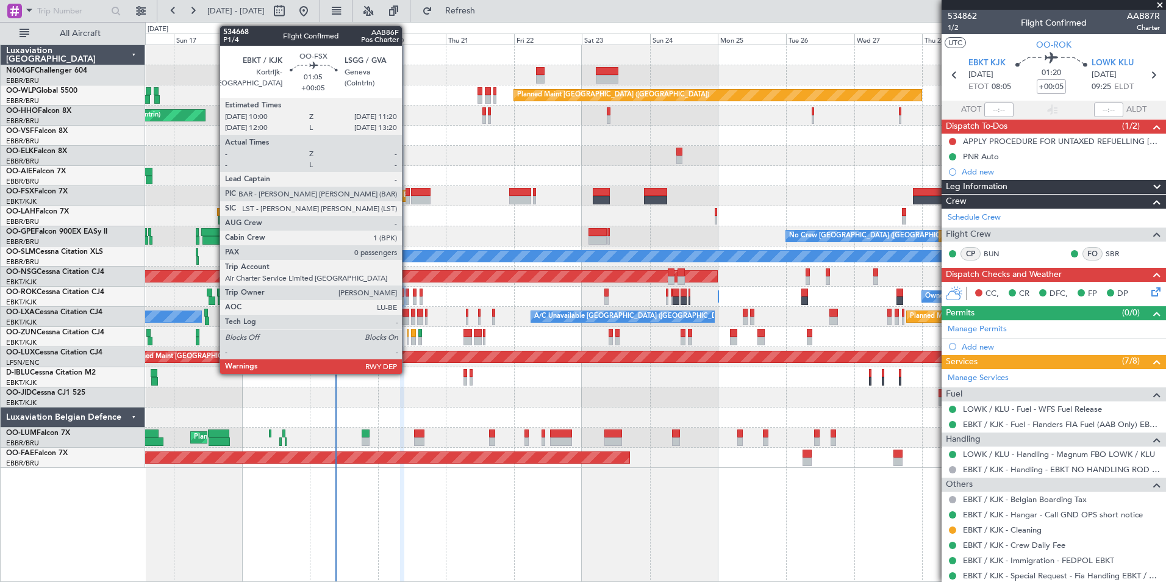
click at [407, 193] on div at bounding box center [408, 192] width 4 height 9
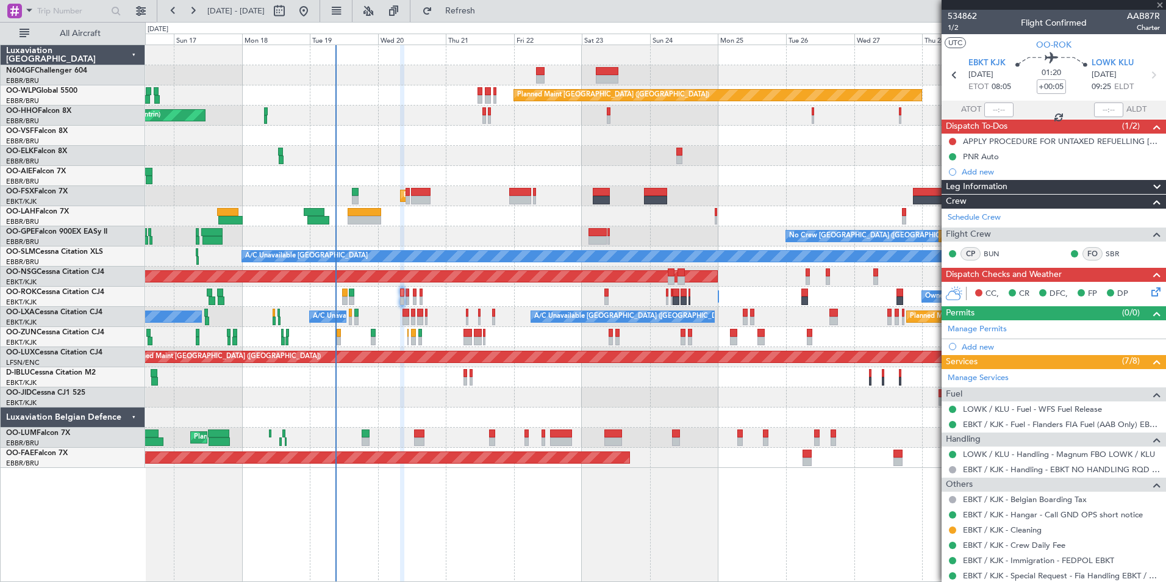
type input "0"
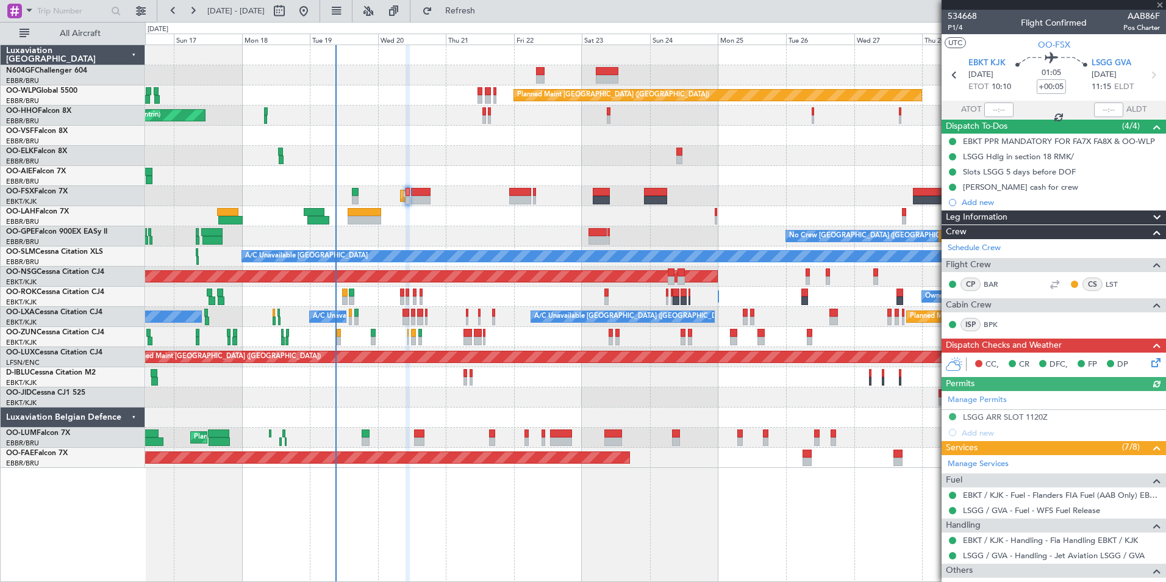
click at [436, 209] on div "Planned Maint [PERSON_NAME]-[GEOGRAPHIC_DATA][PERSON_NAME] ([GEOGRAPHIC_DATA][P…" at bounding box center [655, 216] width 1020 height 20
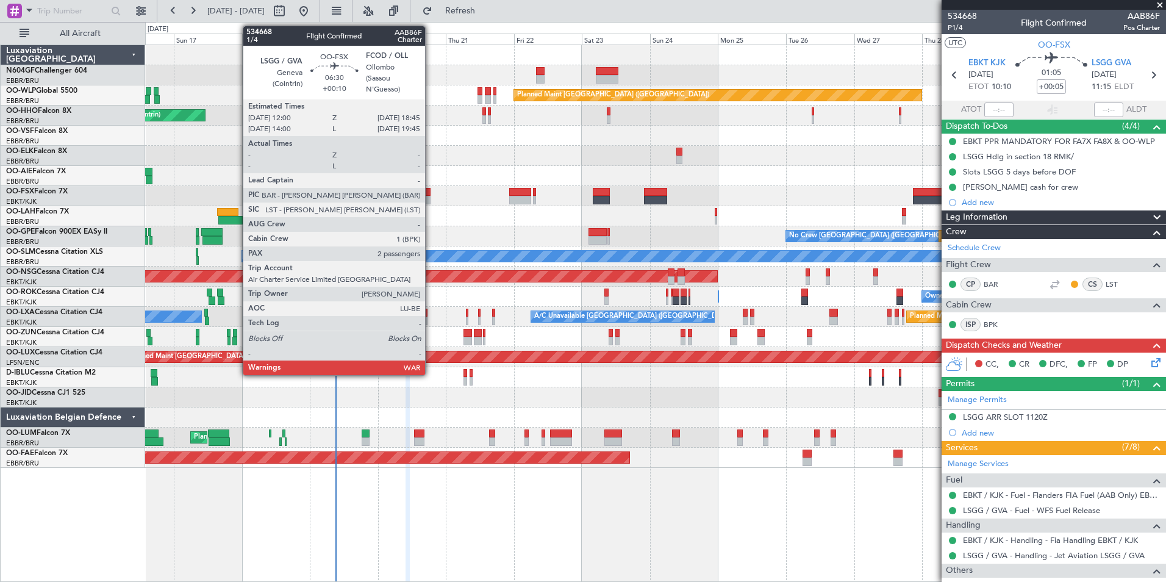
click at [431, 199] on div at bounding box center [421, 200] width 20 height 9
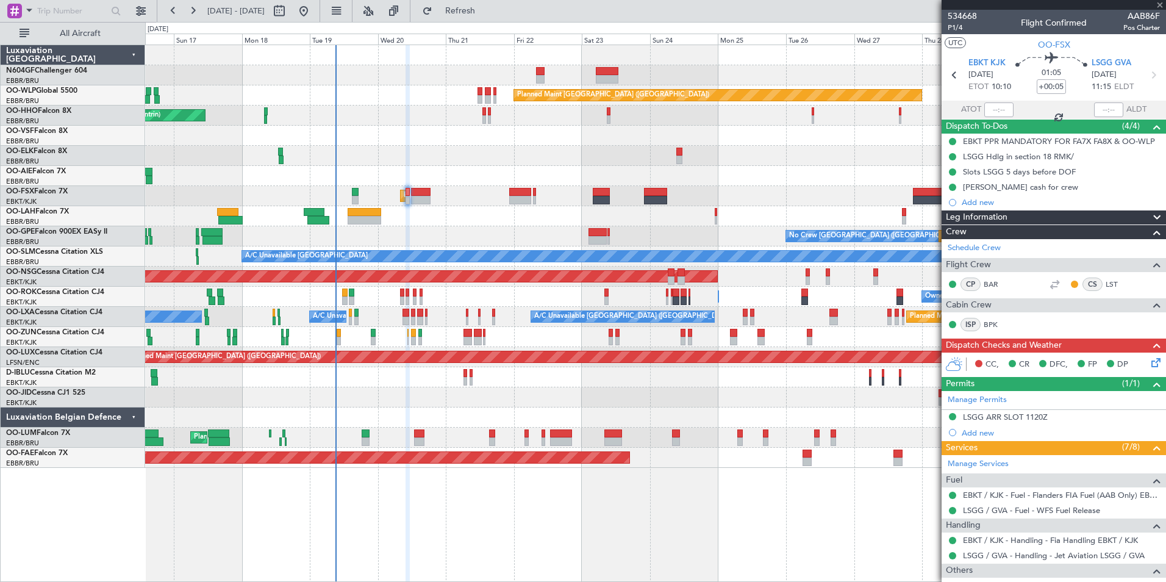
type input "+00:10"
type input "2"
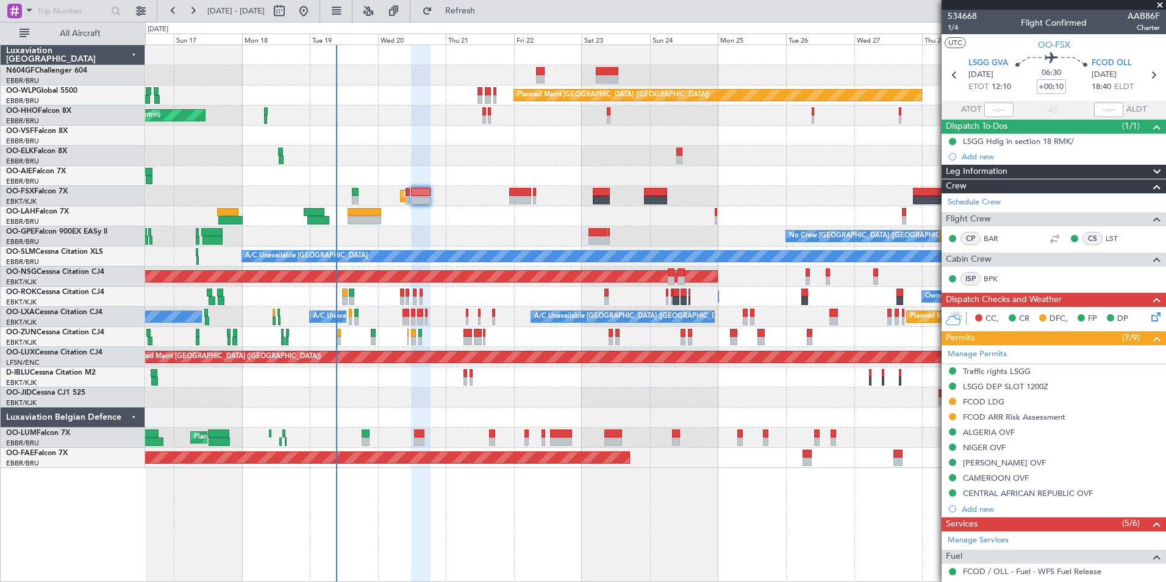
click at [491, 26] on div "0 0 Sat 16 Sun 17 Mon 18 Tue 19 Wed 20 Thu 21 Fri 22 Aug 2025 Sat 23 Sun 24 Mon…" at bounding box center [656, 34] width 1020 height 22
click at [490, 19] on button "Refresh" at bounding box center [453, 11] width 73 height 20
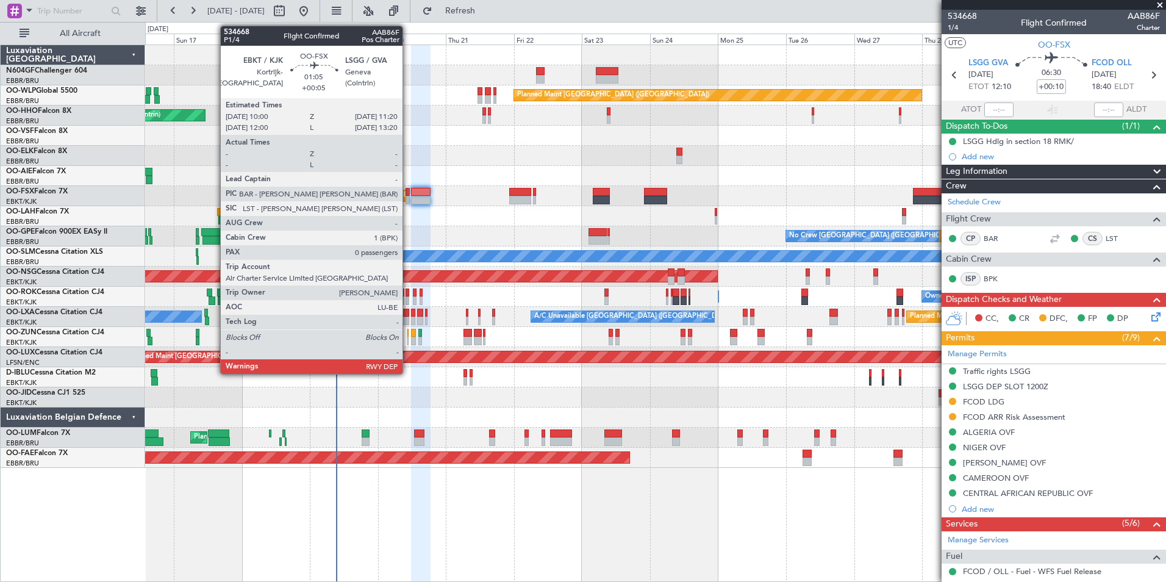
click at [408, 191] on div at bounding box center [408, 192] width 4 height 9
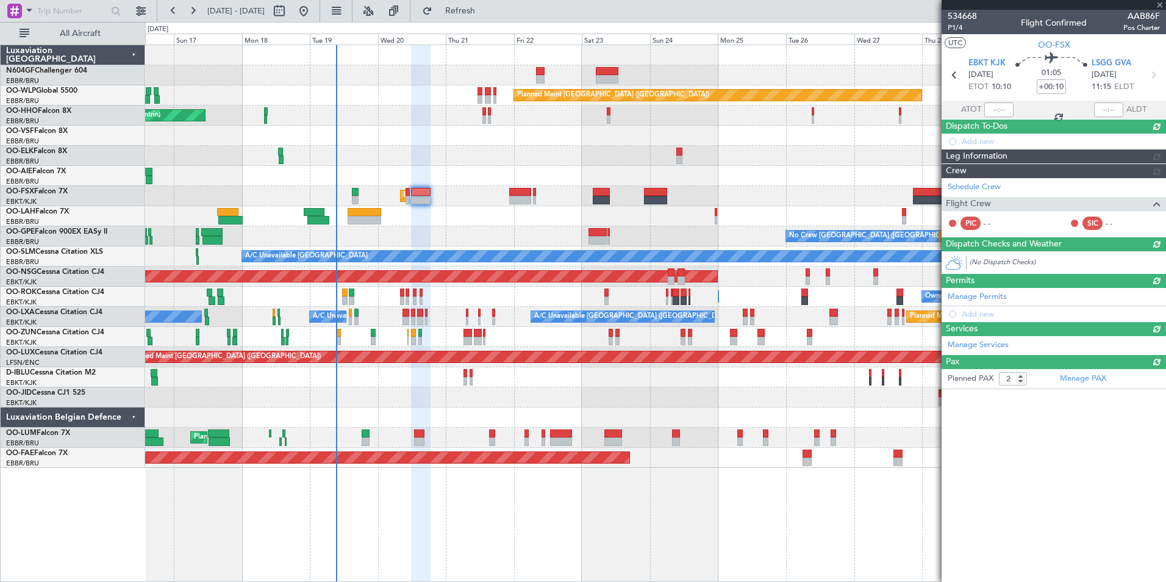
type input "+00:05"
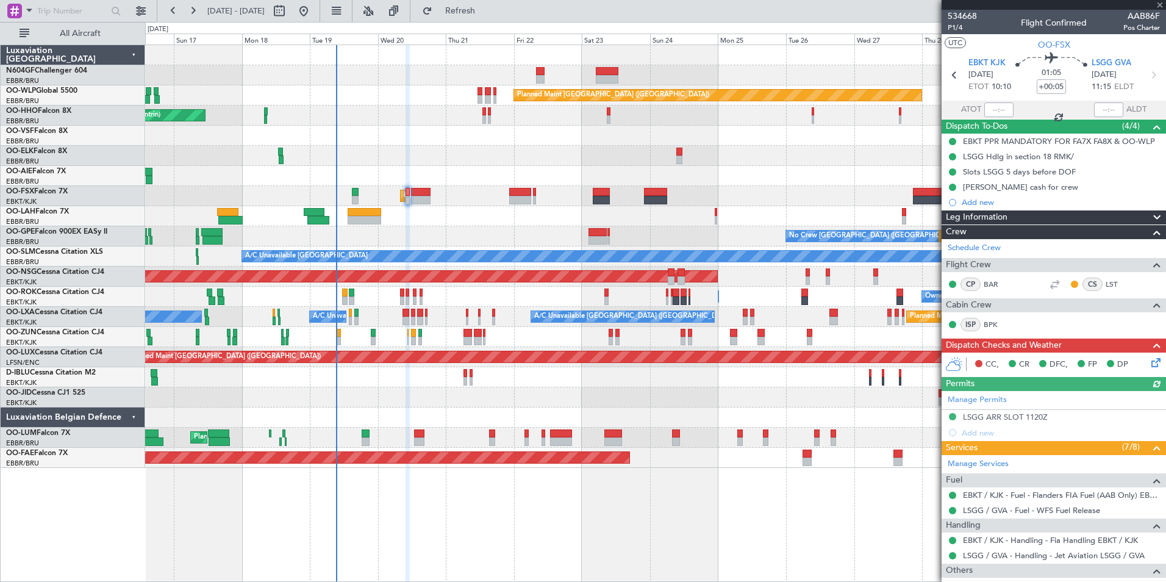
scroll to position [91, 0]
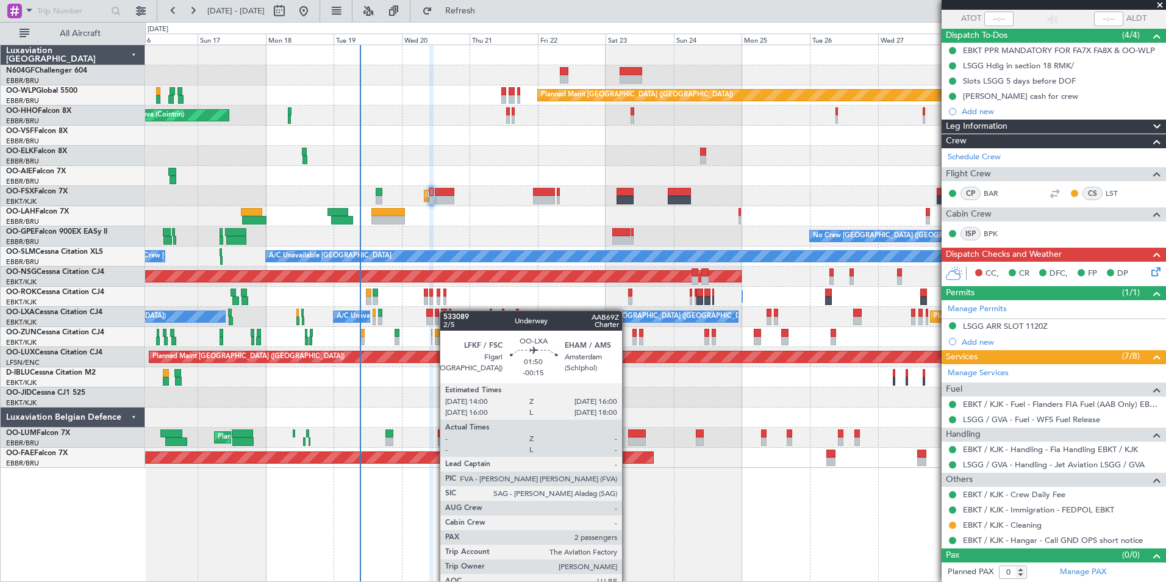
click at [446, 310] on div "Planned Maint Berlin (Brandenburg) AOG Maint Geneva (Cointrin) A/C Unavailable …" at bounding box center [655, 256] width 1020 height 423
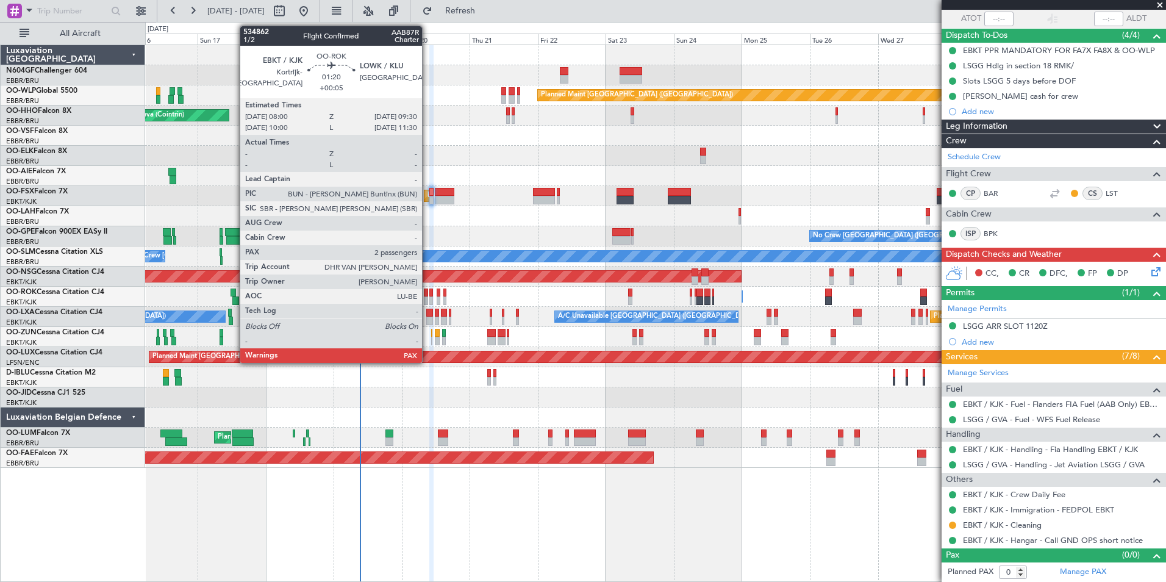
click at [428, 297] on div at bounding box center [426, 300] width 4 height 9
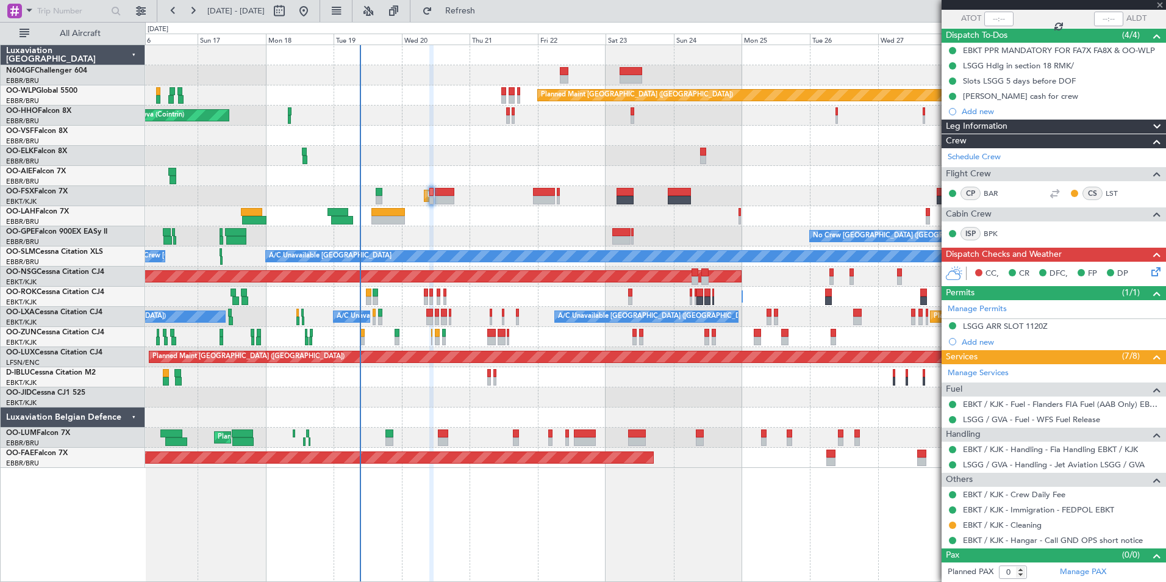
type input "2"
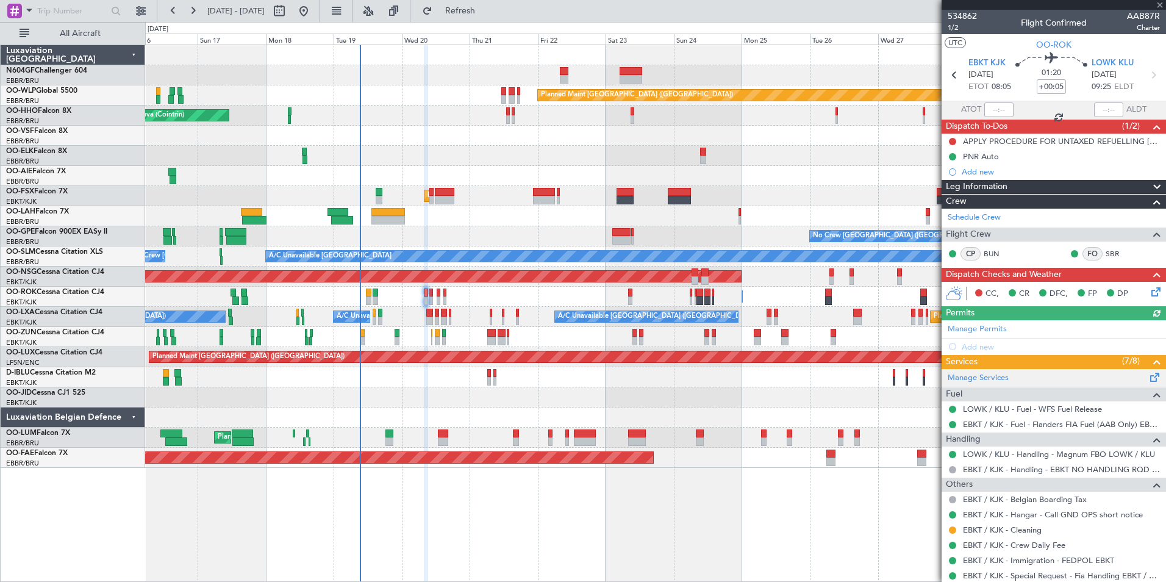
scroll to position [90, 0]
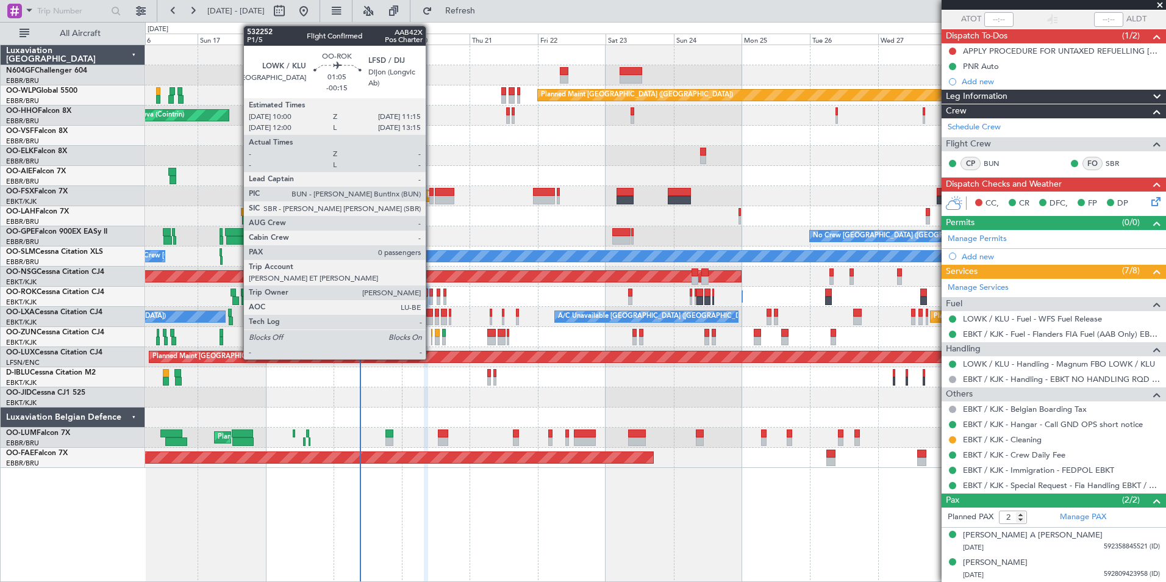
click at [431, 293] on div at bounding box center [431, 293] width 4 height 9
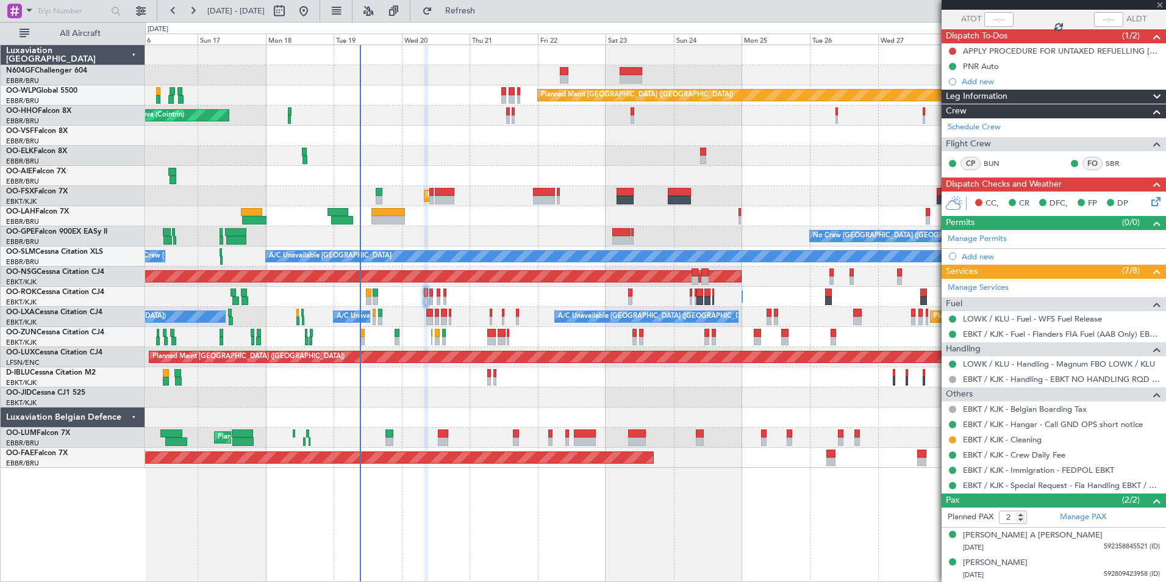
type input "-00:15"
type input "0"
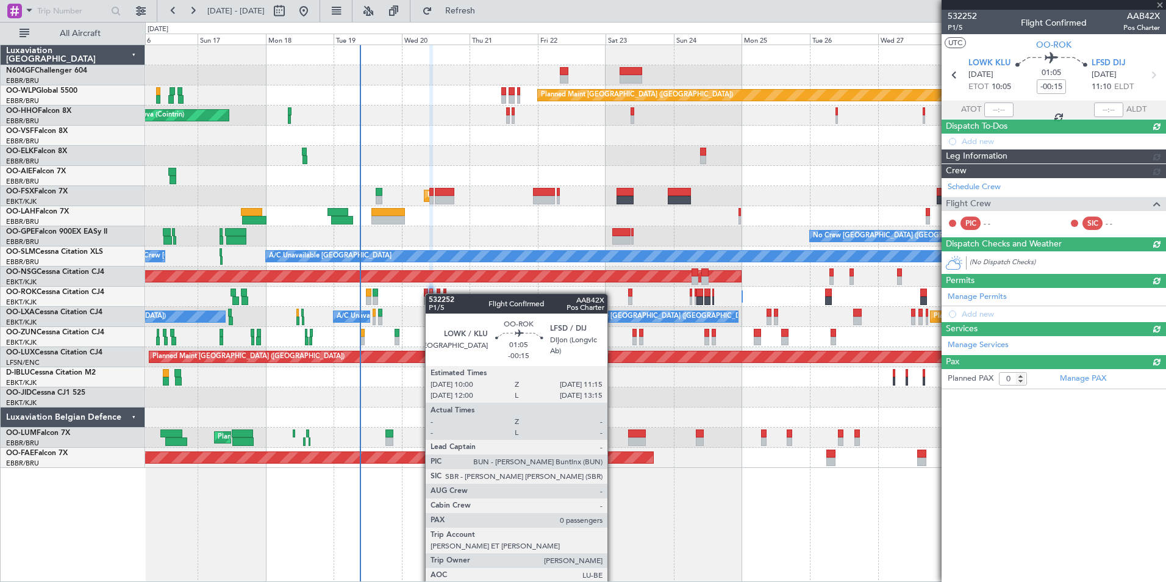
scroll to position [0, 0]
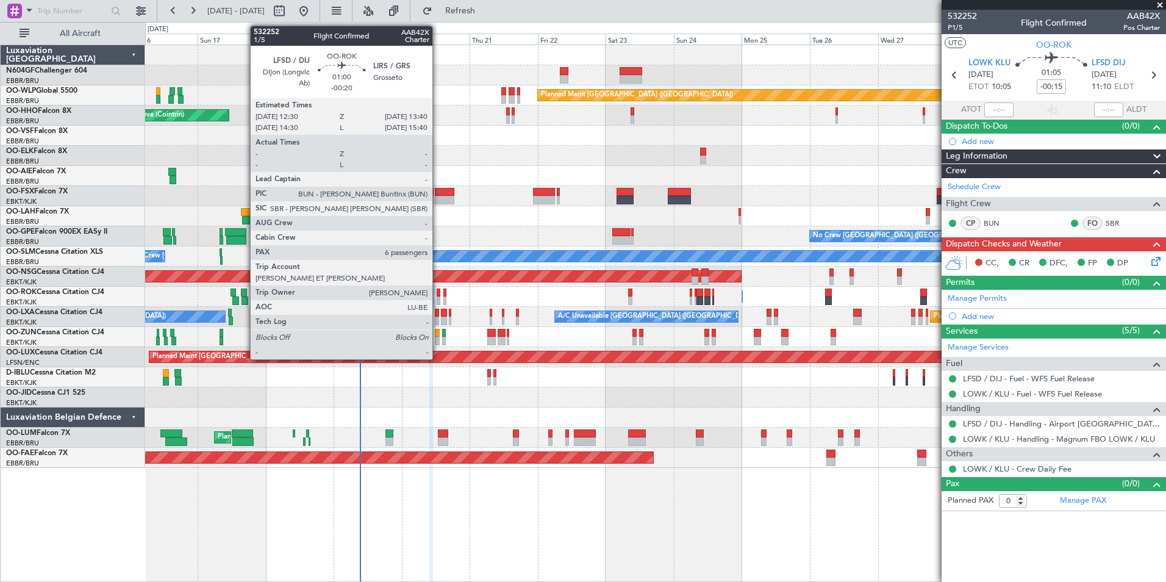
click at [437, 291] on div at bounding box center [439, 293] width 4 height 9
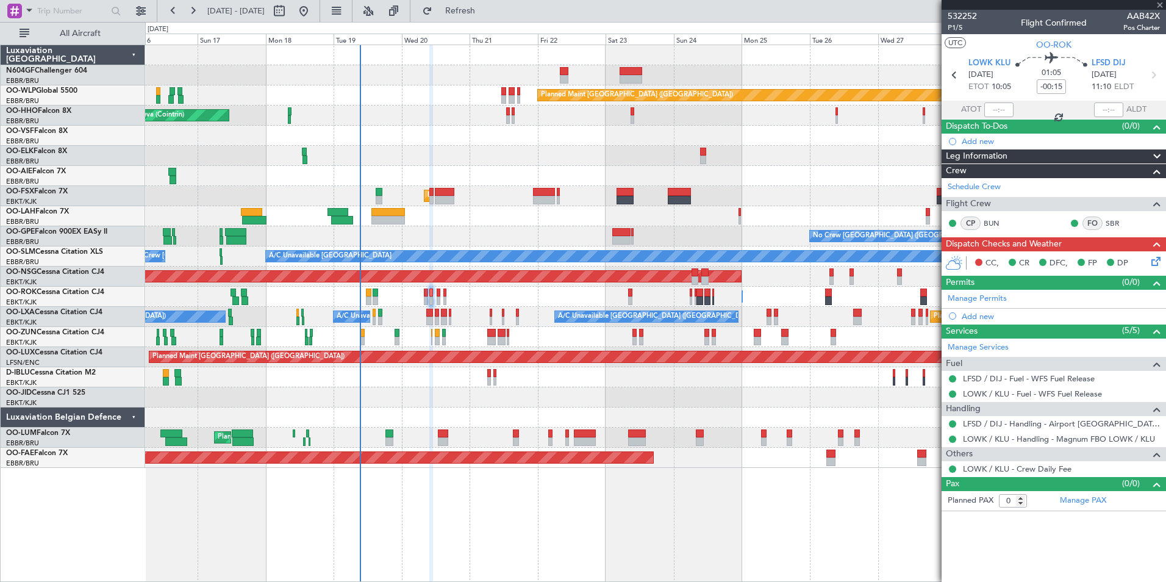
type input "-00:20"
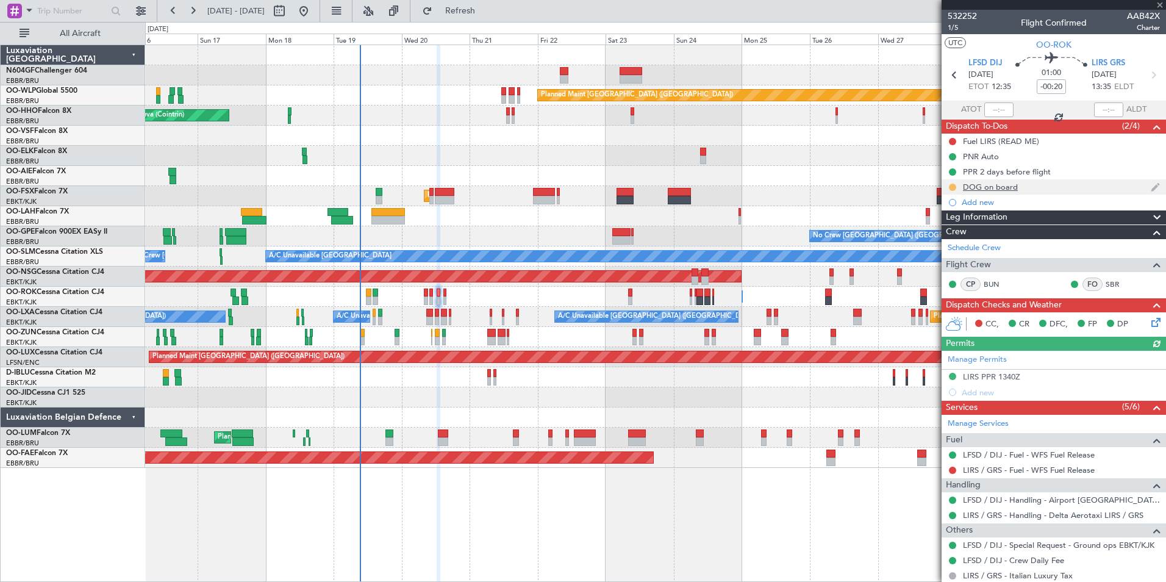
click at [954, 187] on button at bounding box center [952, 187] width 7 height 7
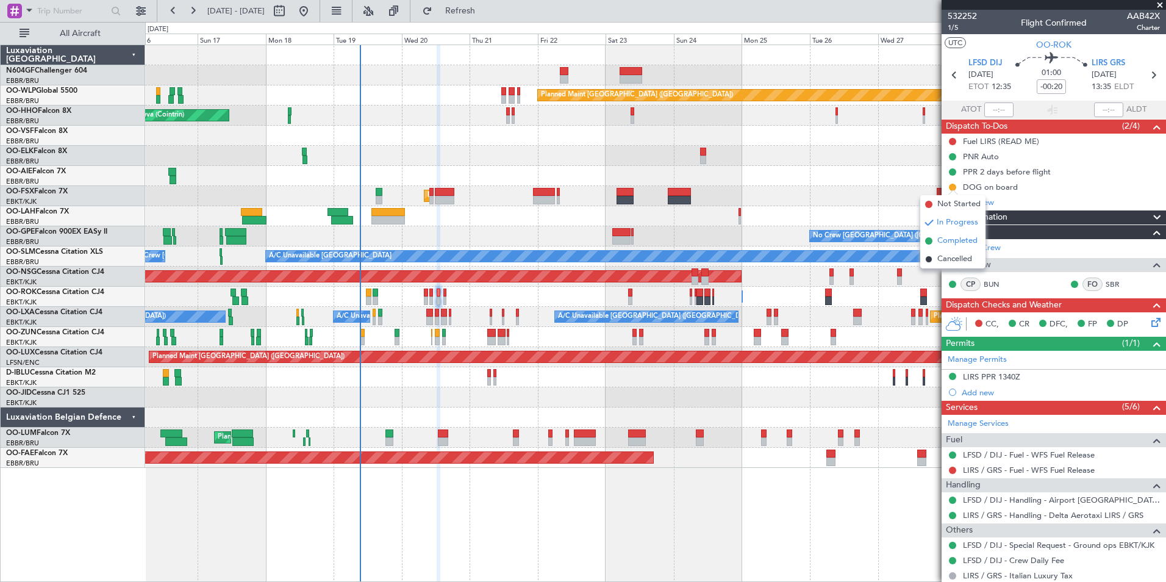
click at [947, 241] on span "Completed" at bounding box center [957, 241] width 40 height 12
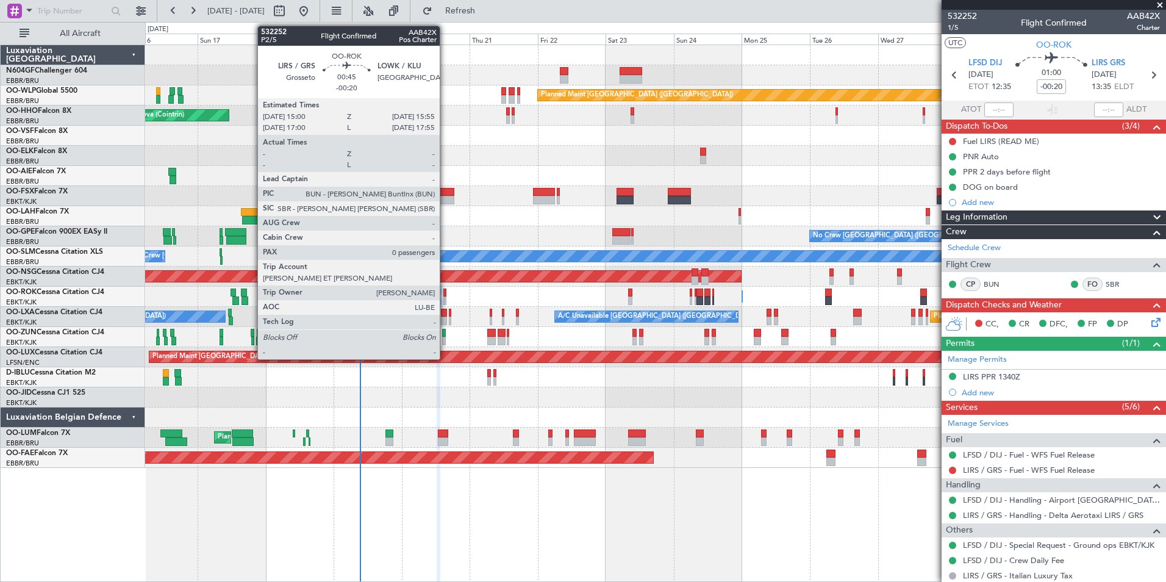
click at [445, 299] on div at bounding box center [444, 300] width 3 height 9
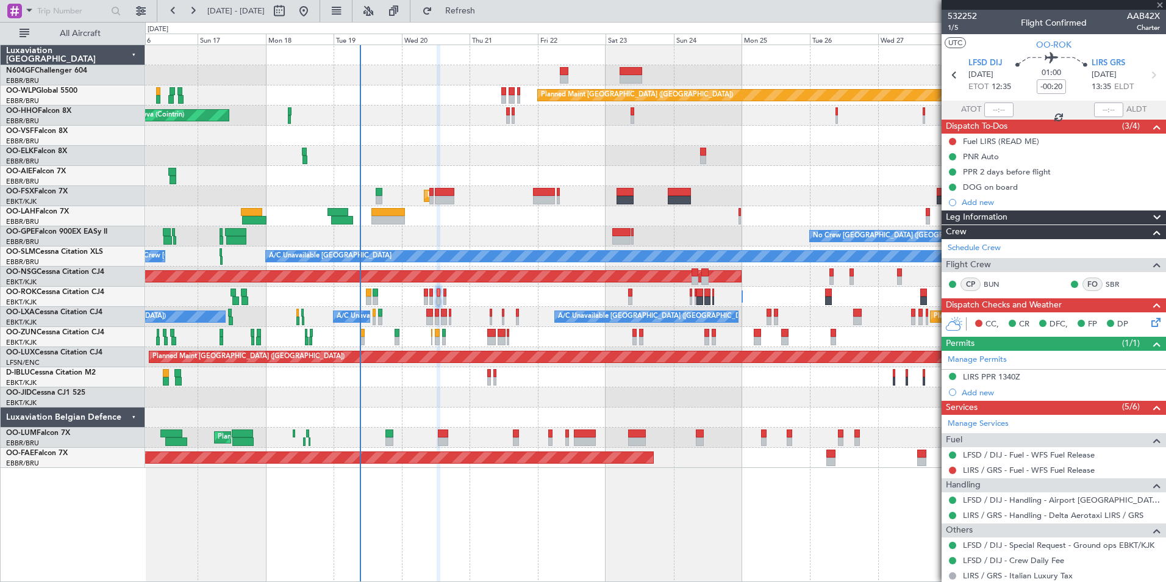
type input "0"
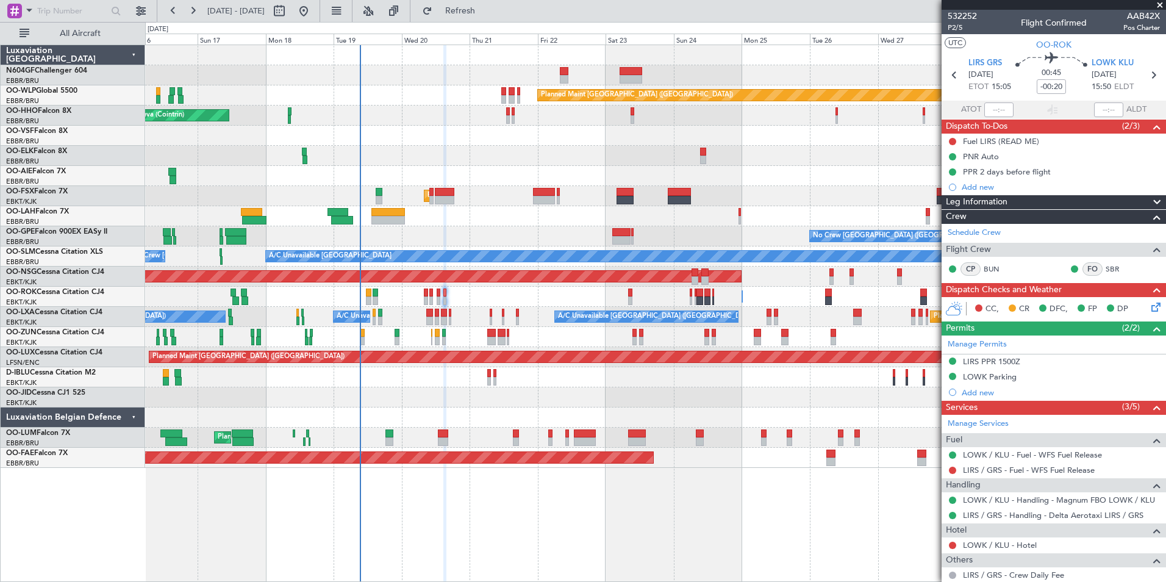
scroll to position [35, 0]
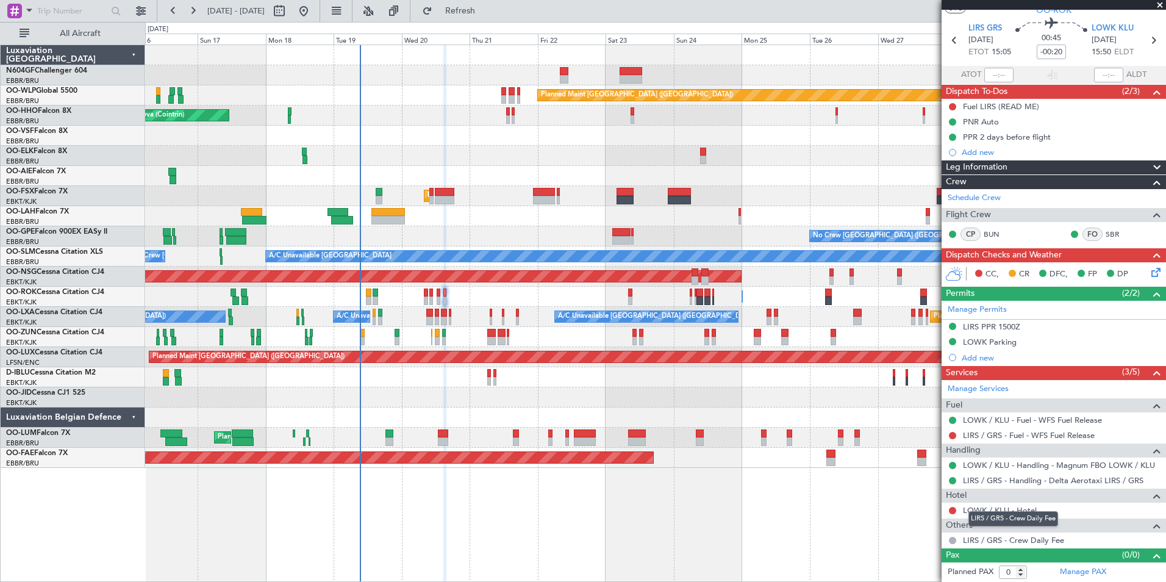
click at [1025, 517] on div "LIRS / GRS - Crew Daily Fee" at bounding box center [1014, 518] width 90 height 15
click at [981, 512] on link "LOWK / KLU - Hotel" at bounding box center [1000, 510] width 74 height 10
click at [486, 15] on span "Refresh" at bounding box center [460, 11] width 51 height 9
click at [490, 16] on button "Refresh" at bounding box center [453, 11] width 73 height 20
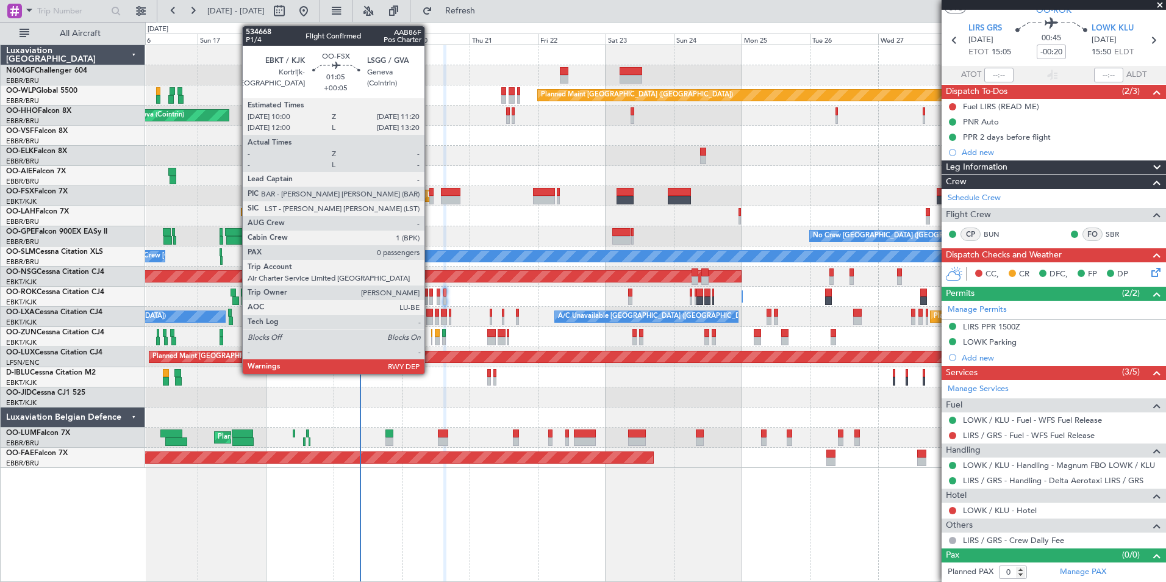
click at [430, 193] on div at bounding box center [431, 192] width 4 height 9
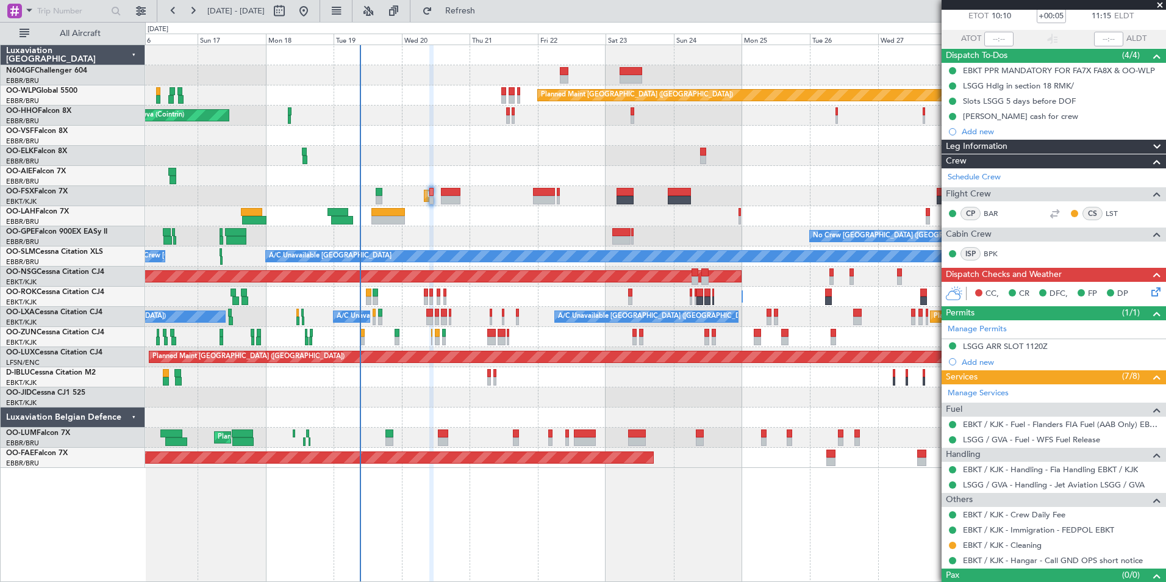
scroll to position [71, 0]
click at [1149, 294] on icon at bounding box center [1154, 289] width 10 height 10
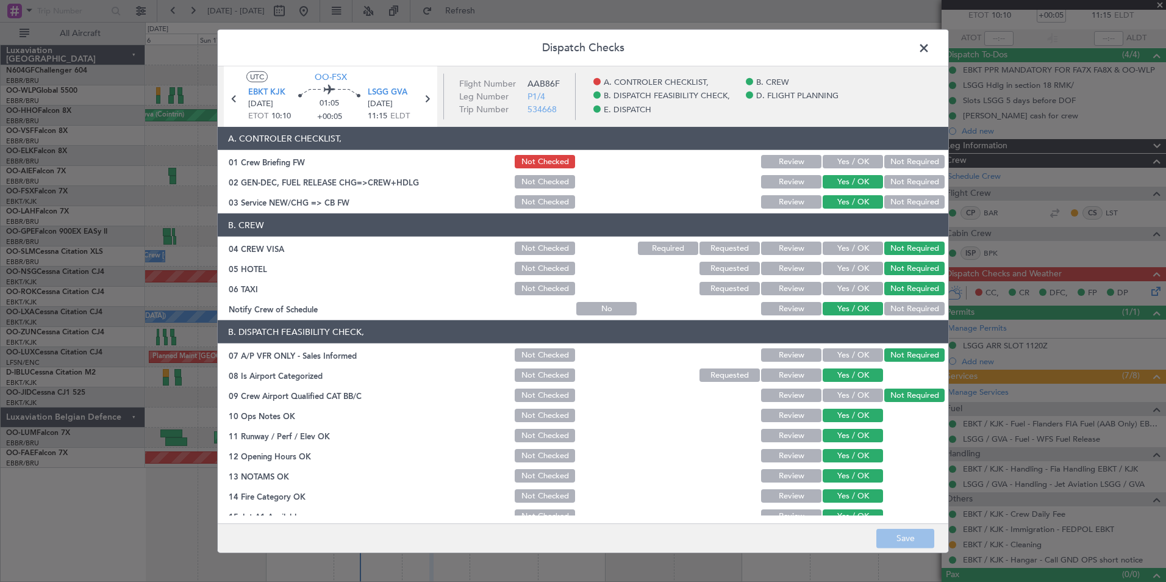
click at [930, 40] on span at bounding box center [930, 51] width 0 height 24
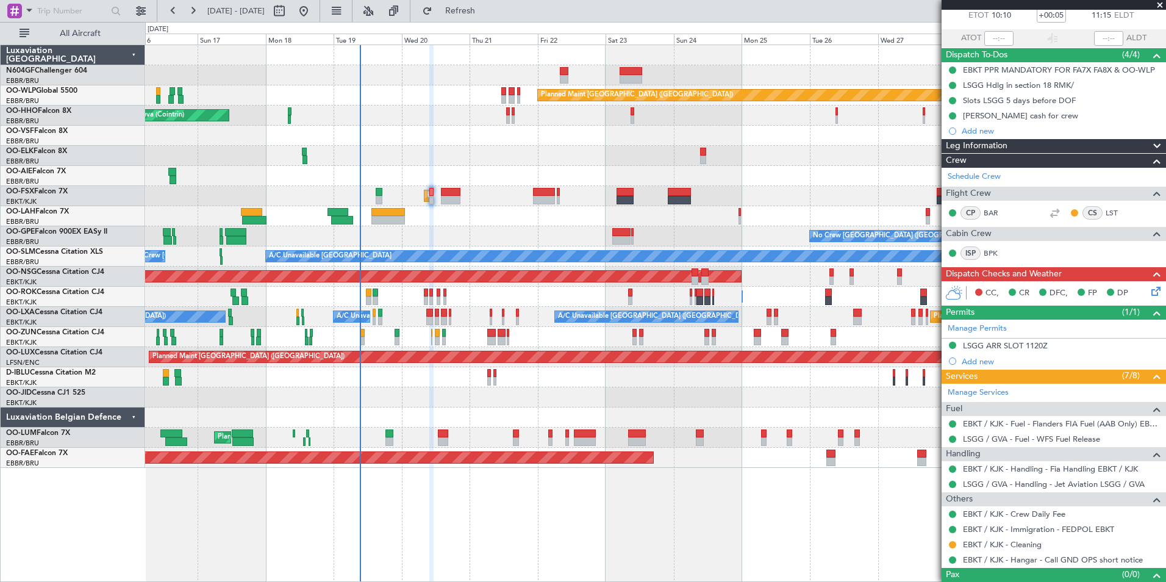
click at [434, 296] on div "Owner Kortrijk-Wevelgem Owner Kortrijk-Wevelgem Unplanned Maint Kortrijk-Wevelg…" at bounding box center [655, 297] width 1020 height 20
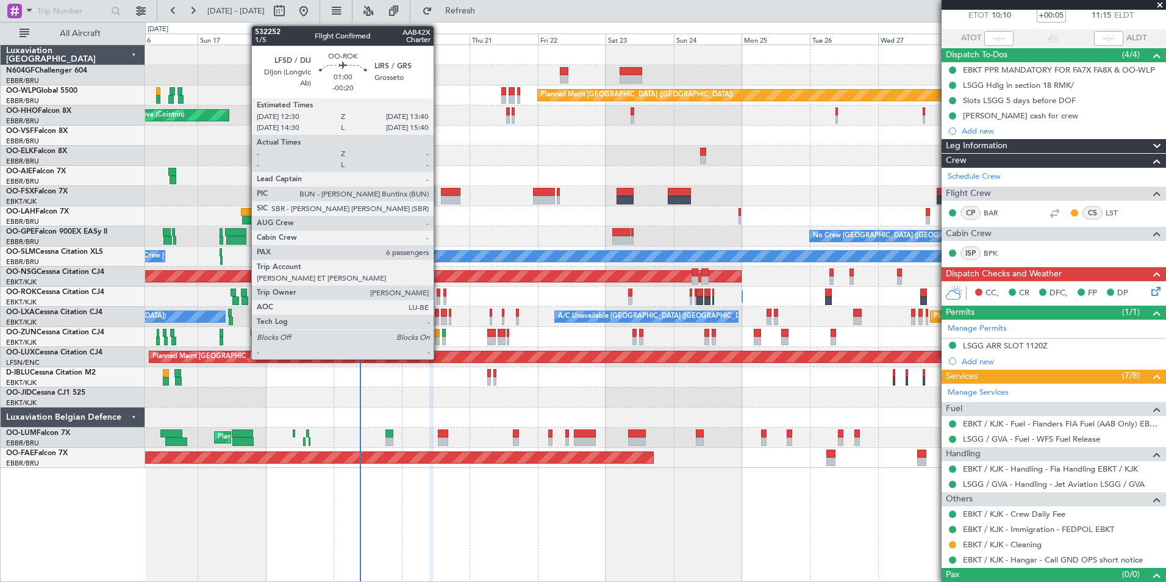
click at [439, 297] on div at bounding box center [439, 300] width 4 height 9
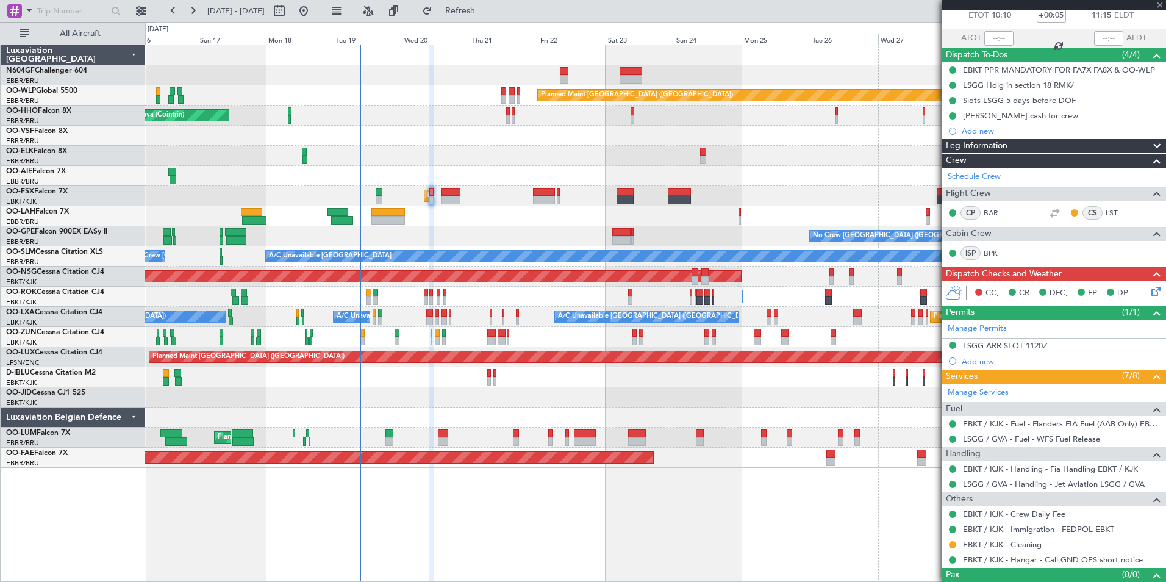
type input "-00:20"
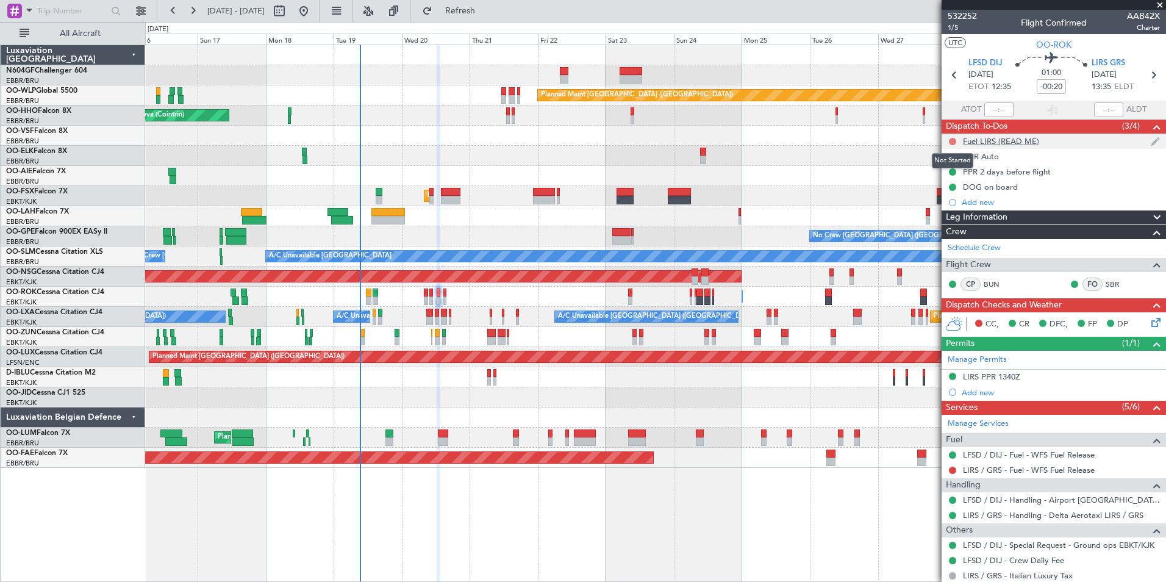
click at [954, 141] on button at bounding box center [952, 141] width 7 height 7
click at [953, 192] on span "Completed" at bounding box center [958, 195] width 40 height 12
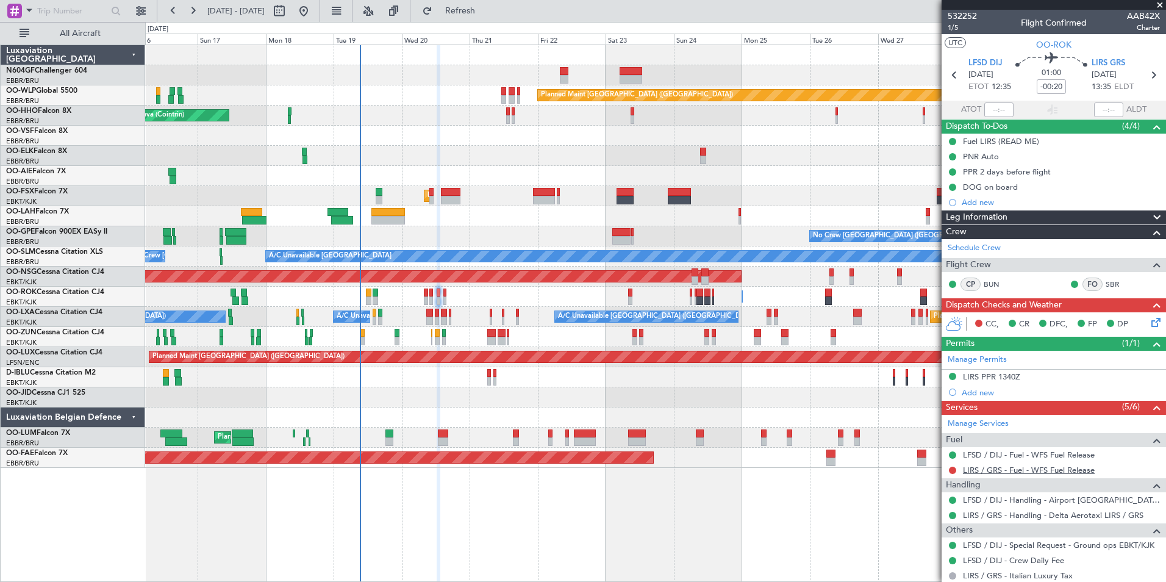
click at [1028, 470] on link "LIRS / GRS - Fuel - WFS Fuel Release" at bounding box center [1029, 470] width 132 height 10
click at [443, 297] on div "Owner Kortrijk-Wevelgem Owner Kortrijk-Wevelgem Unplanned Maint Kortrijk-Wevelg…" at bounding box center [655, 297] width 1020 height 20
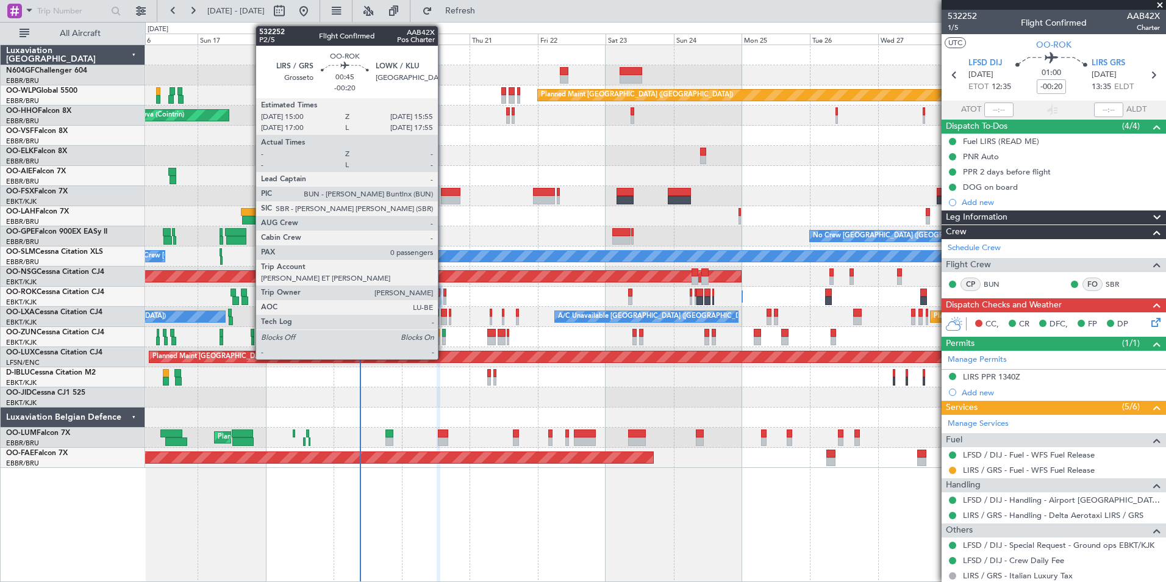
click at [443, 297] on div at bounding box center [444, 300] width 3 height 9
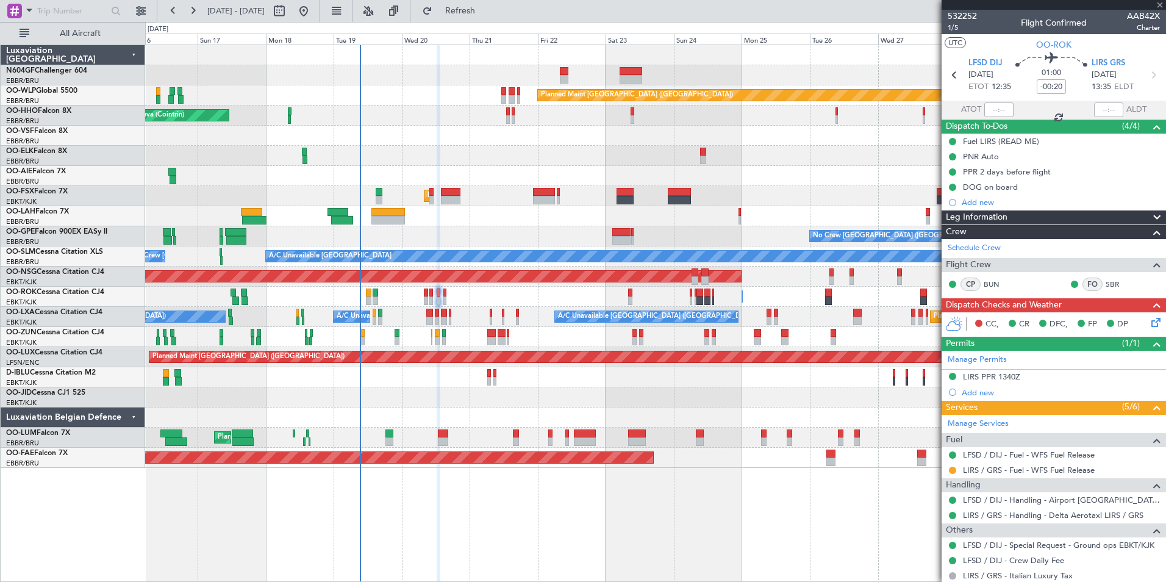
type input "0"
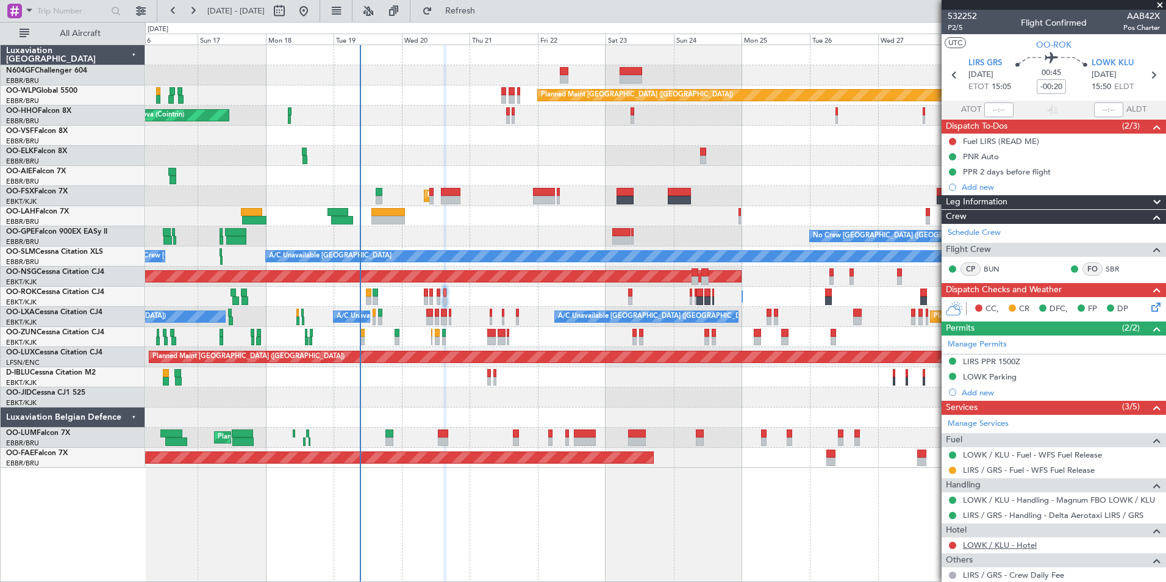
click at [968, 546] on link "LOWK / KLU - Hotel" at bounding box center [1000, 545] width 74 height 10
click at [998, 548] on link "LOWK / KLU - Hotel" at bounding box center [1000, 545] width 74 height 10
click at [486, 13] on span "Refresh" at bounding box center [460, 11] width 51 height 9
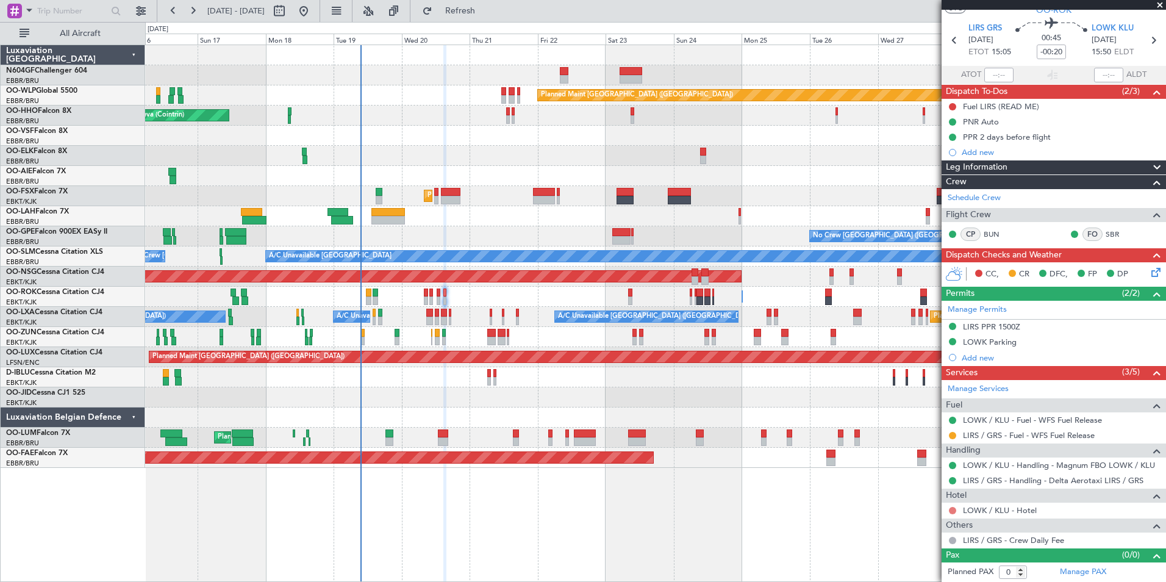
click at [953, 511] on button at bounding box center [952, 510] width 7 height 7
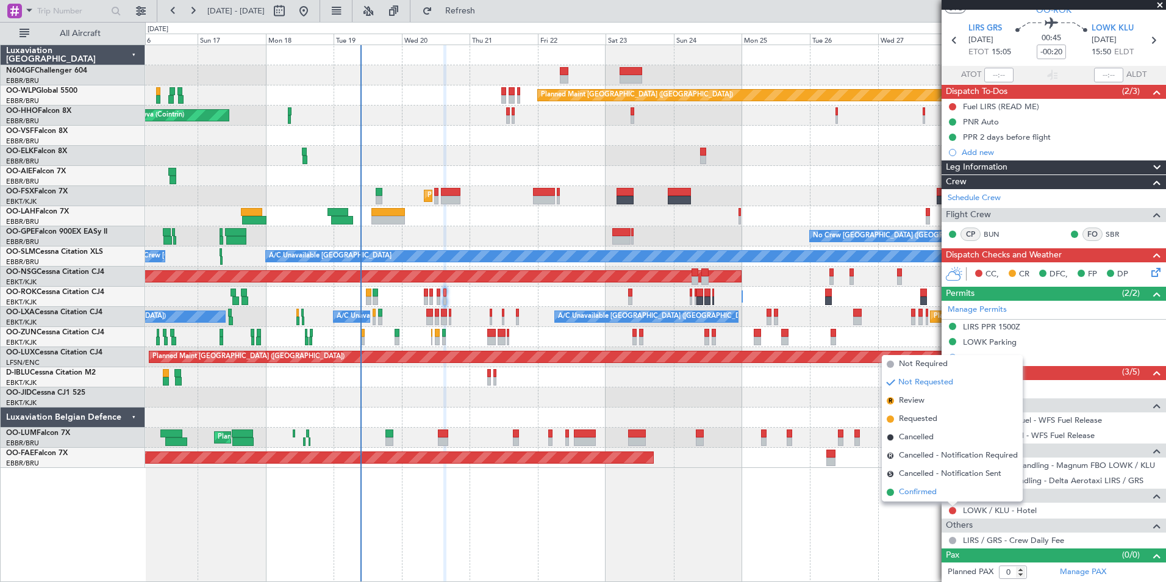
click at [919, 489] on span "Confirmed" at bounding box center [918, 492] width 38 height 12
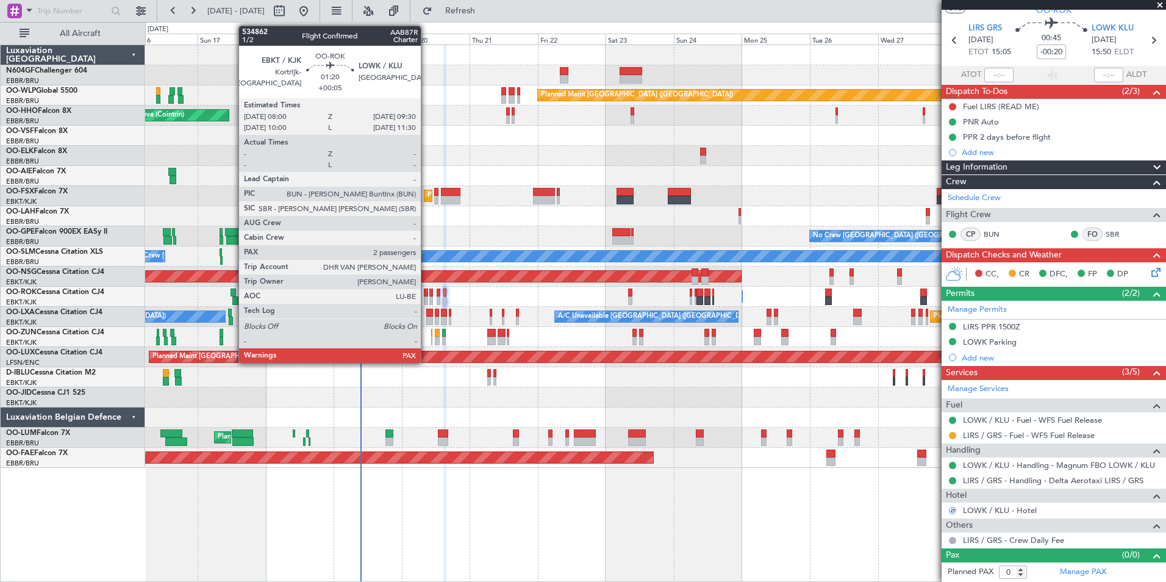
click at [426, 297] on div at bounding box center [426, 300] width 4 height 9
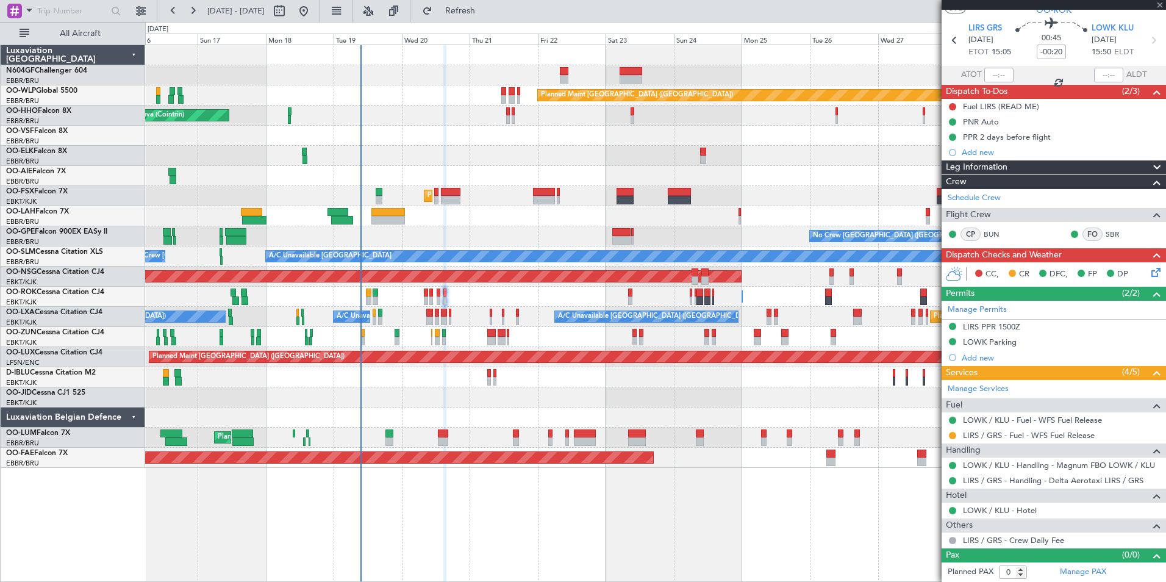
type input "+00:05"
type input "2"
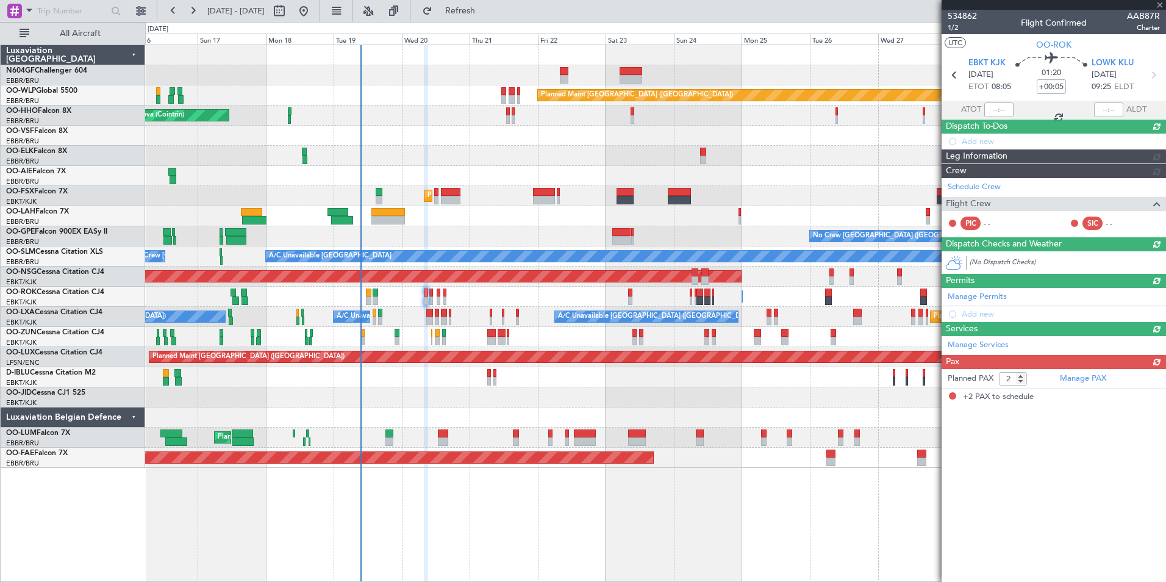
click at [626, 298] on div "Owner Kortrijk-Wevelgem Owner Kortrijk-Wevelgem Unplanned Maint Kortrijk-Wevelg…" at bounding box center [655, 297] width 1020 height 20
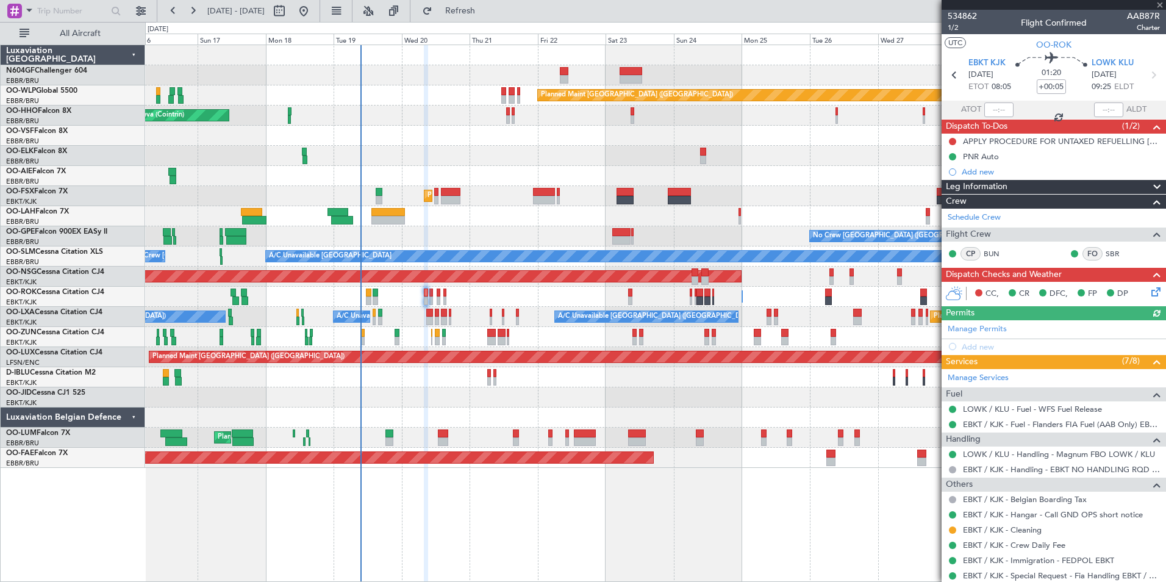
click at [634, 301] on div "Owner Kortrijk-Wevelgem Owner Kortrijk-Wevelgem Unplanned Maint Kortrijk-Wevelg…" at bounding box center [655, 297] width 1020 height 20
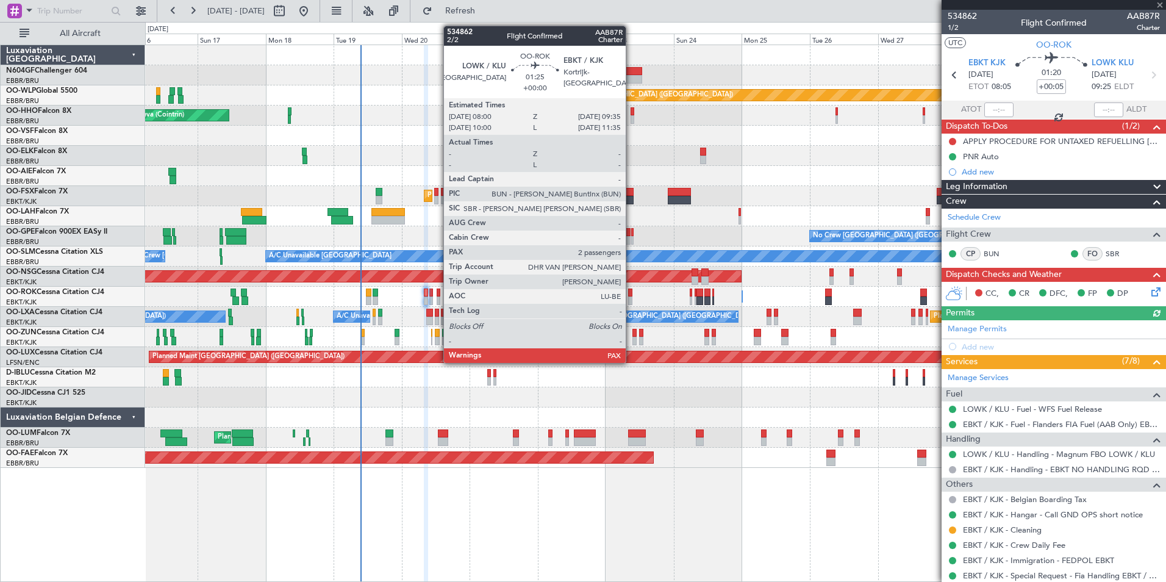
click at [631, 299] on div at bounding box center [630, 300] width 5 height 9
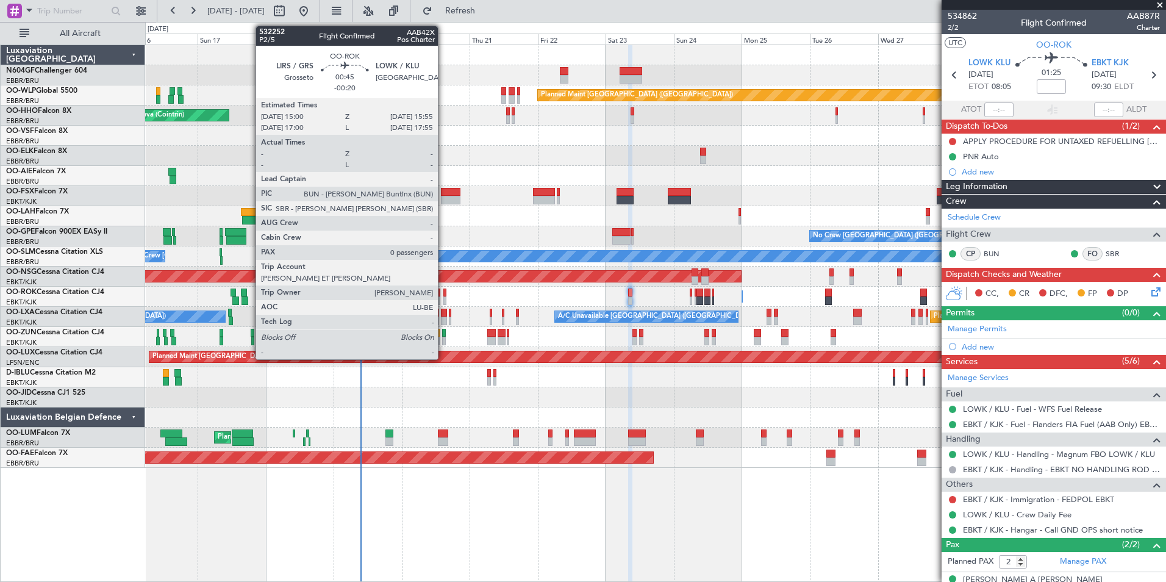
click at [443, 295] on div at bounding box center [444, 293] width 3 height 9
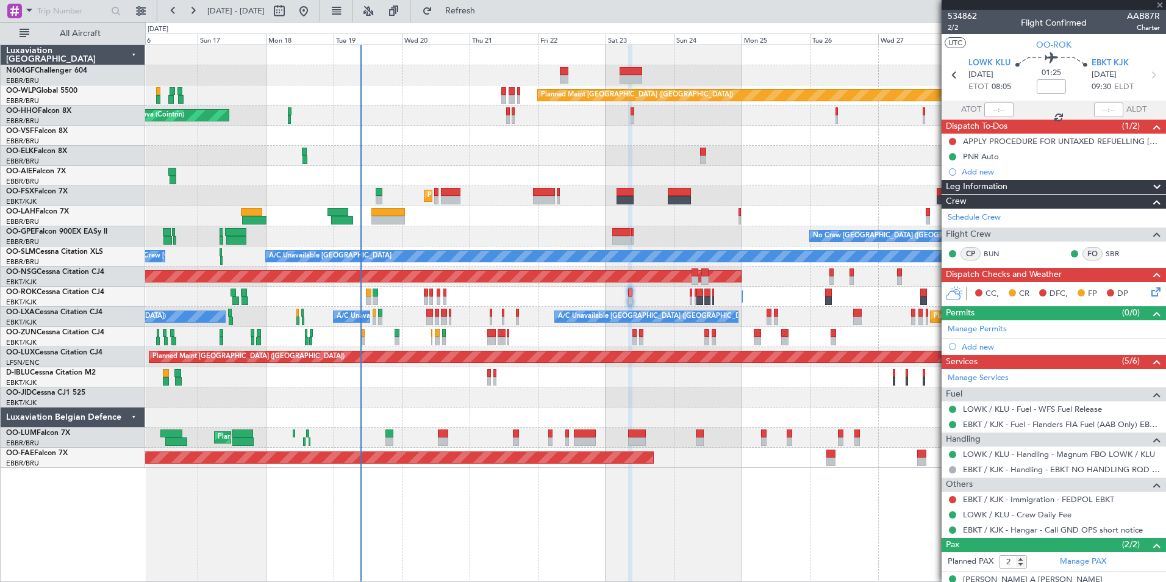
type input "-00:20"
type input "0"
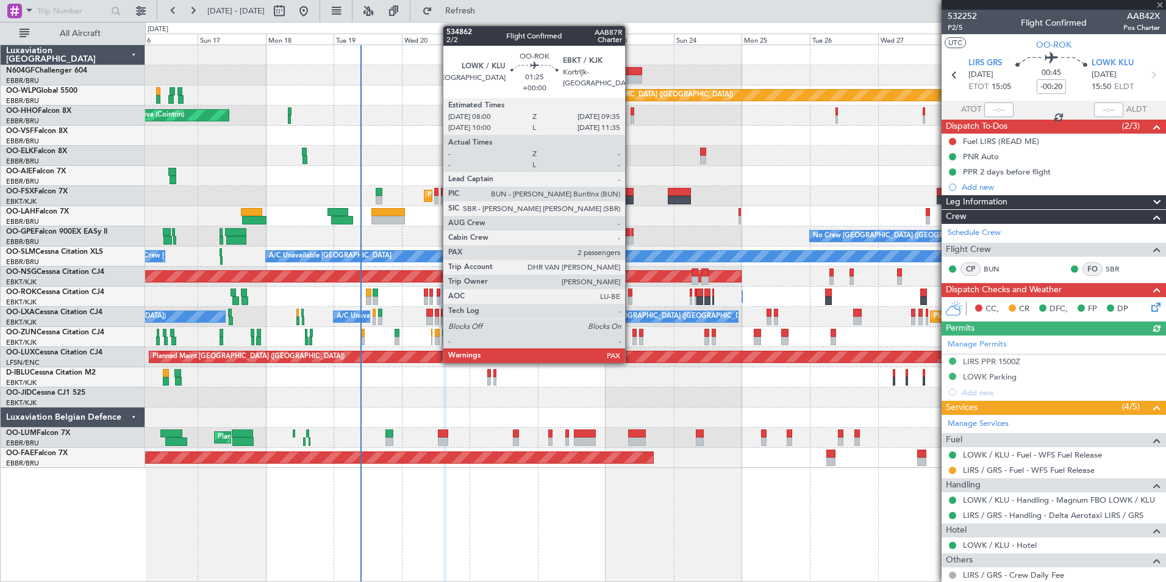
click at [631, 293] on div at bounding box center [630, 293] width 5 height 9
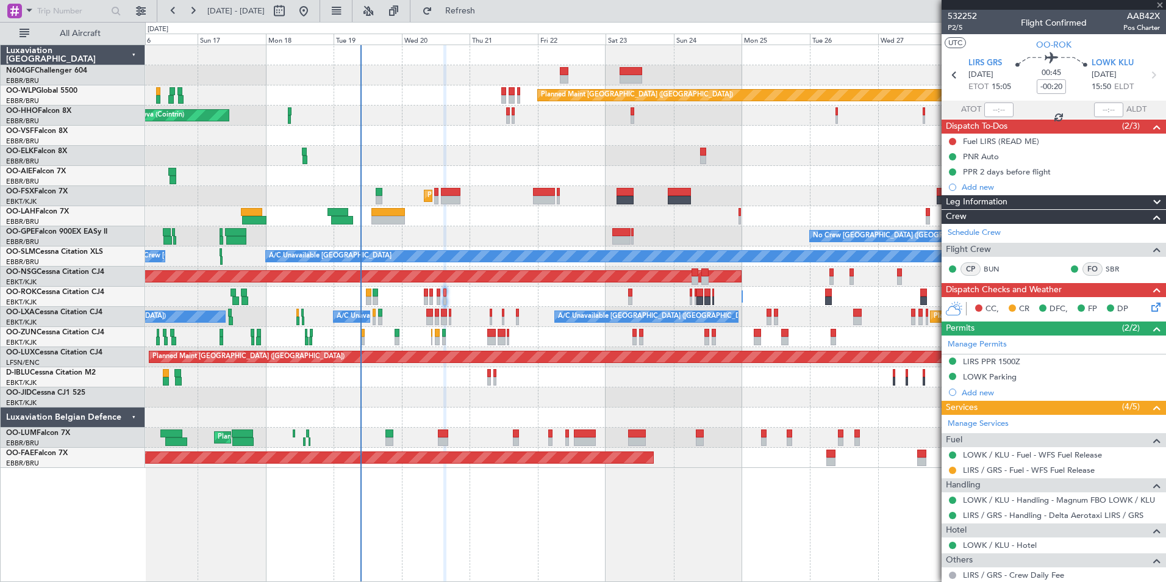
type input "2"
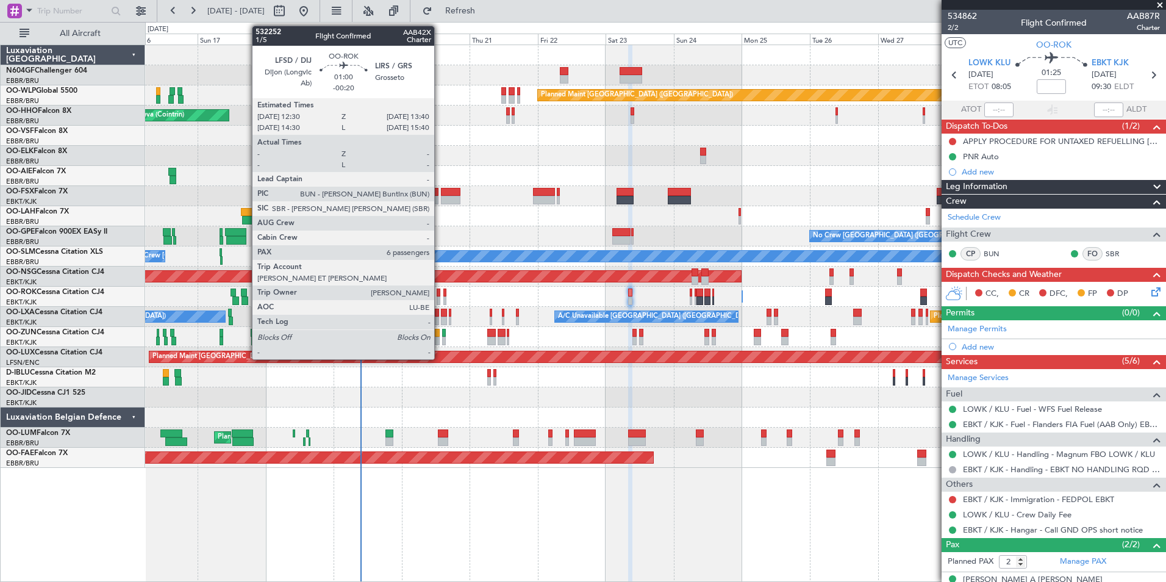
click at [440, 296] on div at bounding box center [439, 300] width 4 height 9
click at [444, 297] on div at bounding box center [444, 300] width 3 height 9
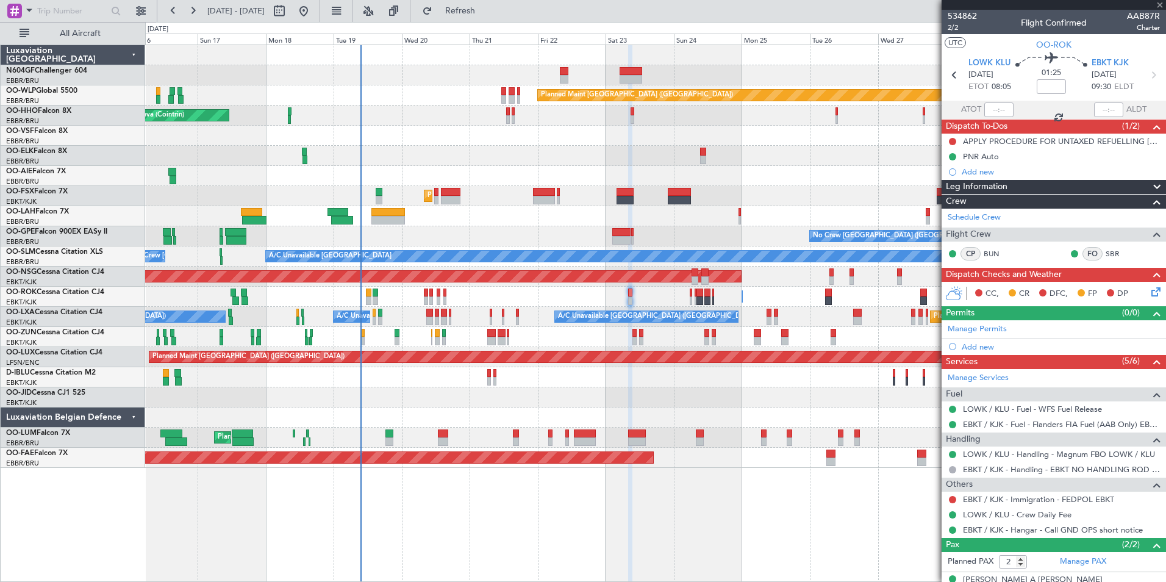
type input "-00:20"
type input "0"
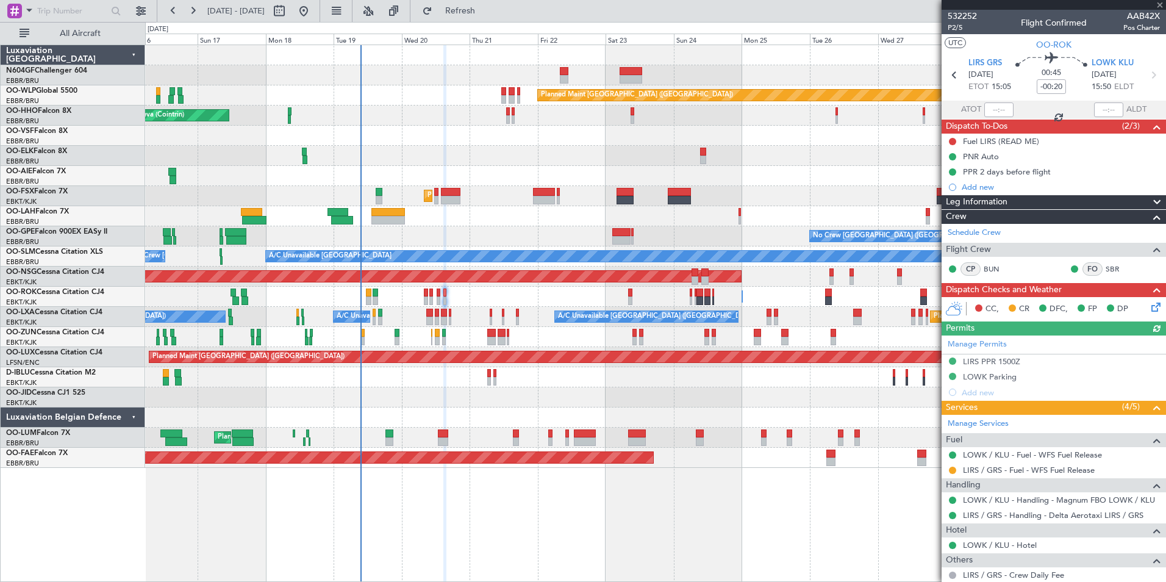
click at [1150, 309] on icon at bounding box center [1154, 305] width 10 height 10
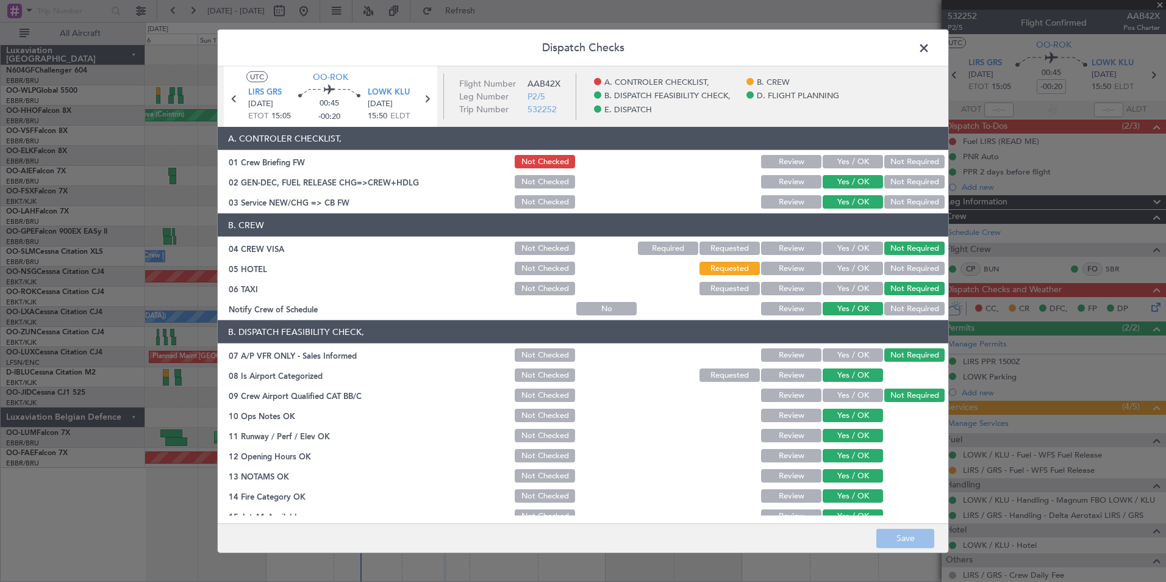
click at [833, 262] on button "Yes / OK" at bounding box center [853, 268] width 60 height 13
click at [912, 545] on button "Save" at bounding box center [905, 538] width 58 height 20
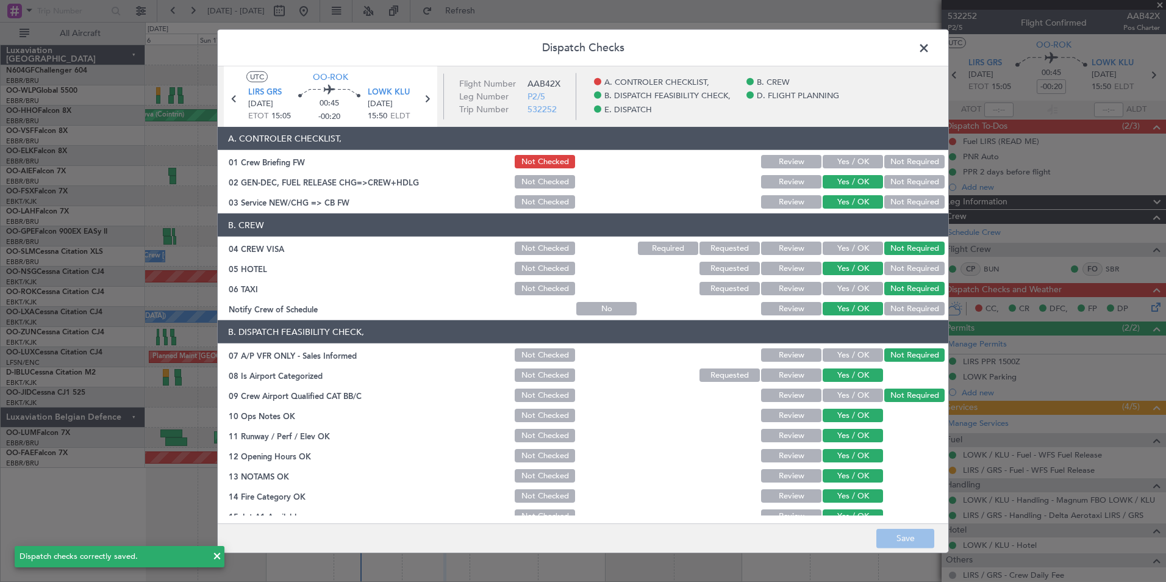
click at [930, 48] on span at bounding box center [930, 51] width 0 height 24
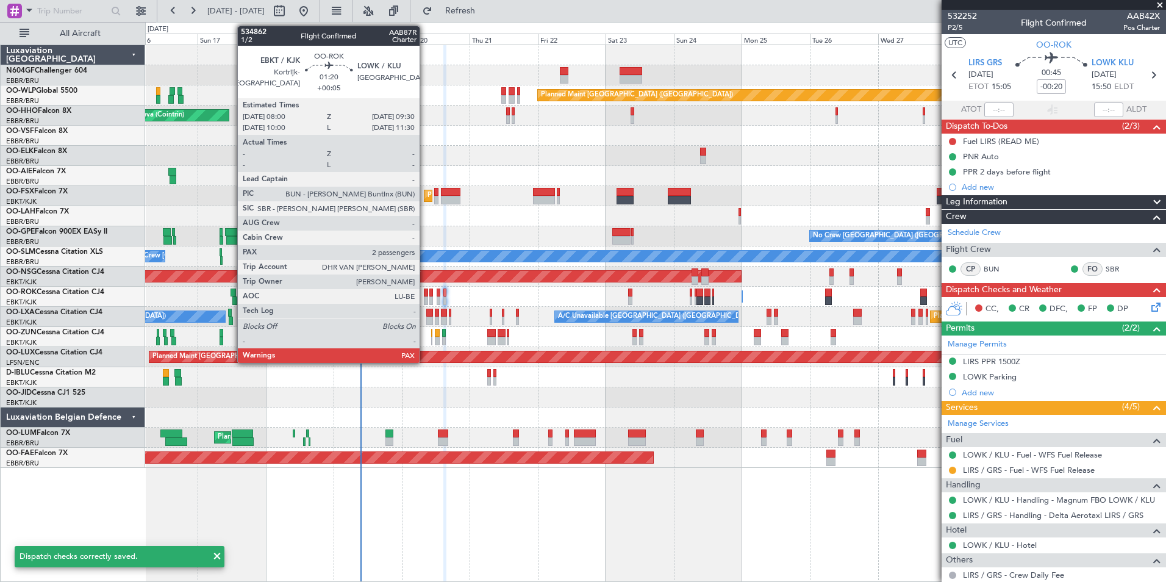
click at [425, 289] on div at bounding box center [426, 293] width 4 height 9
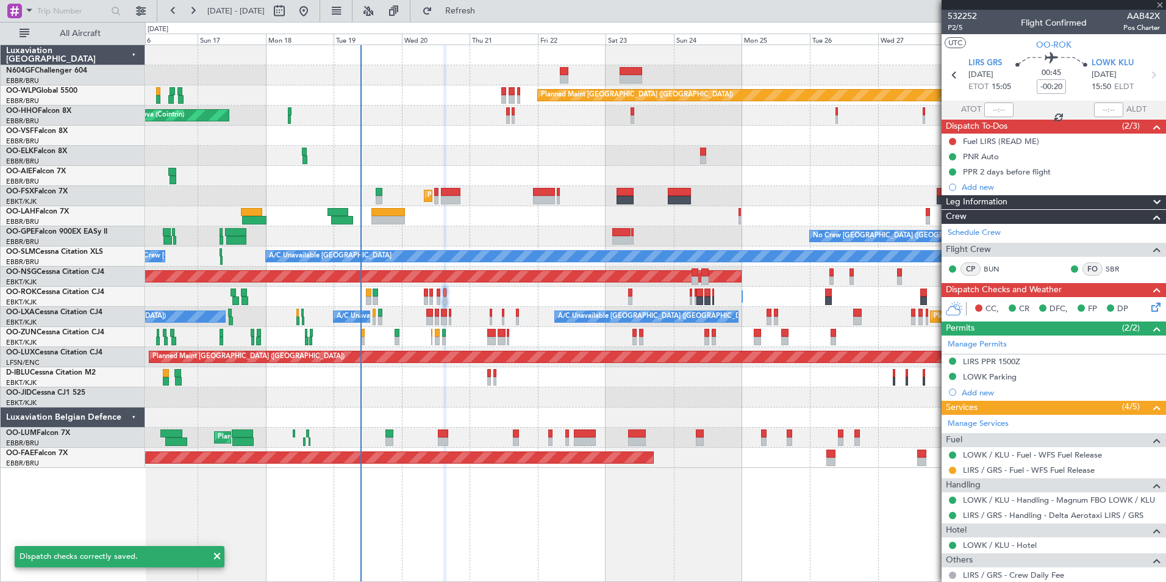
type input "+00:05"
type input "2"
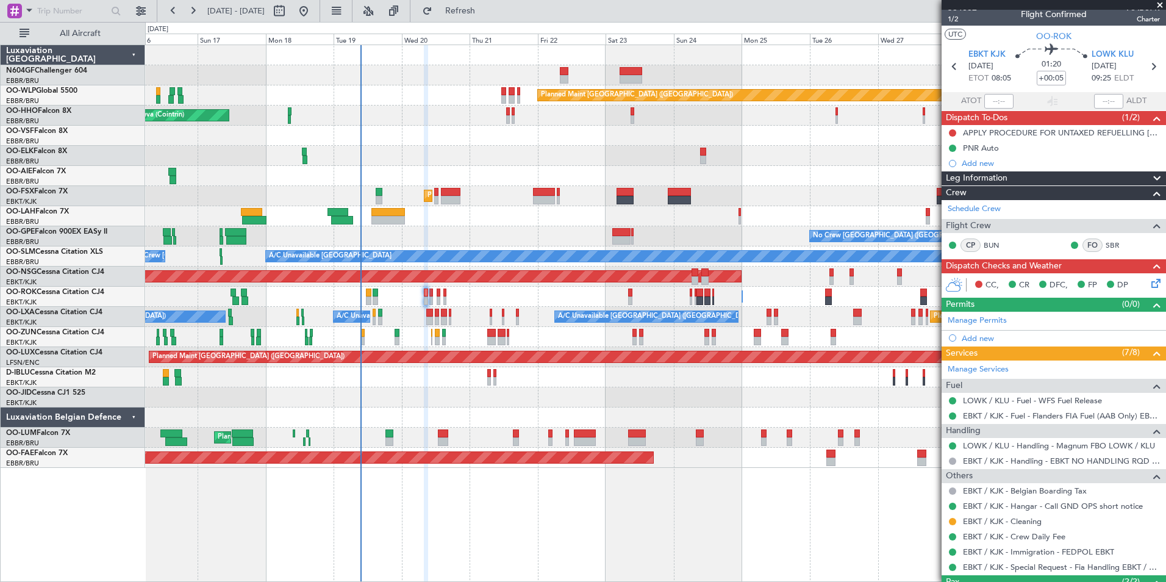
scroll to position [18, 0]
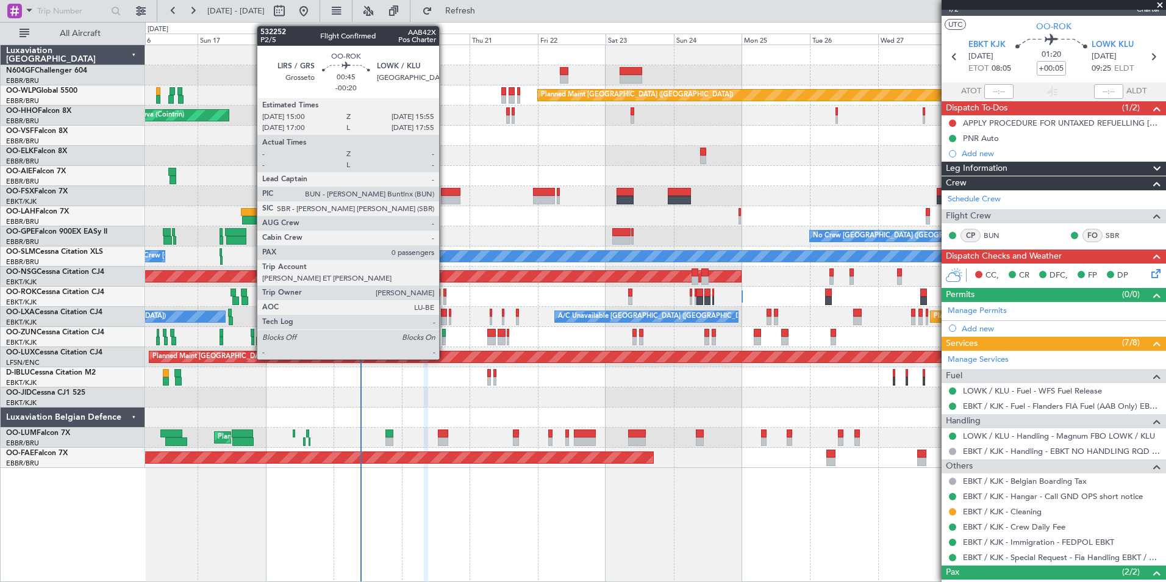
click at [445, 296] on div at bounding box center [444, 293] width 3 height 9
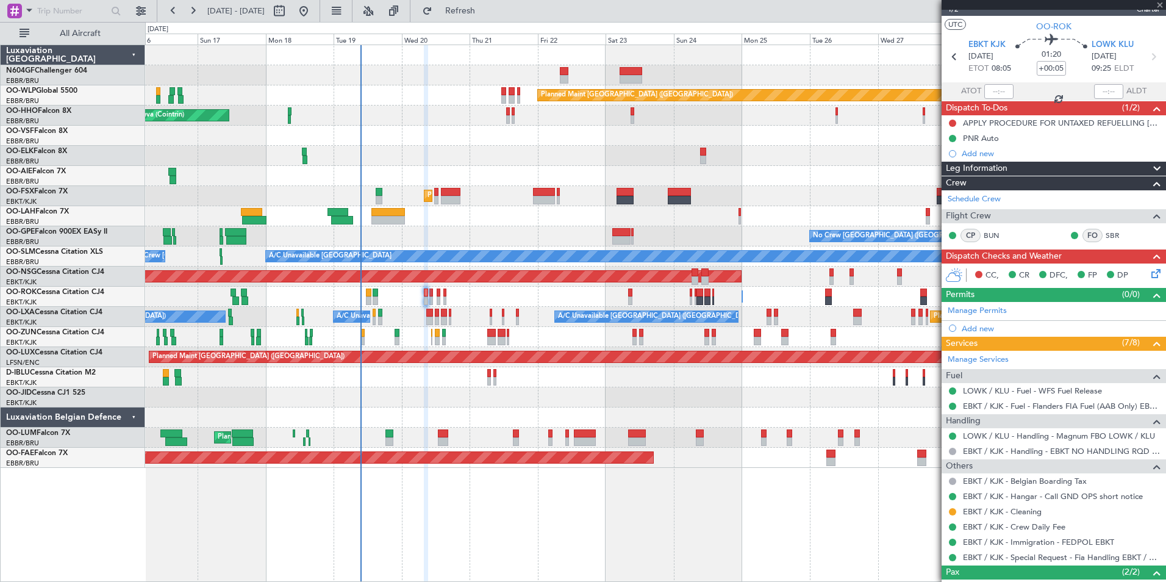
type input "-00:20"
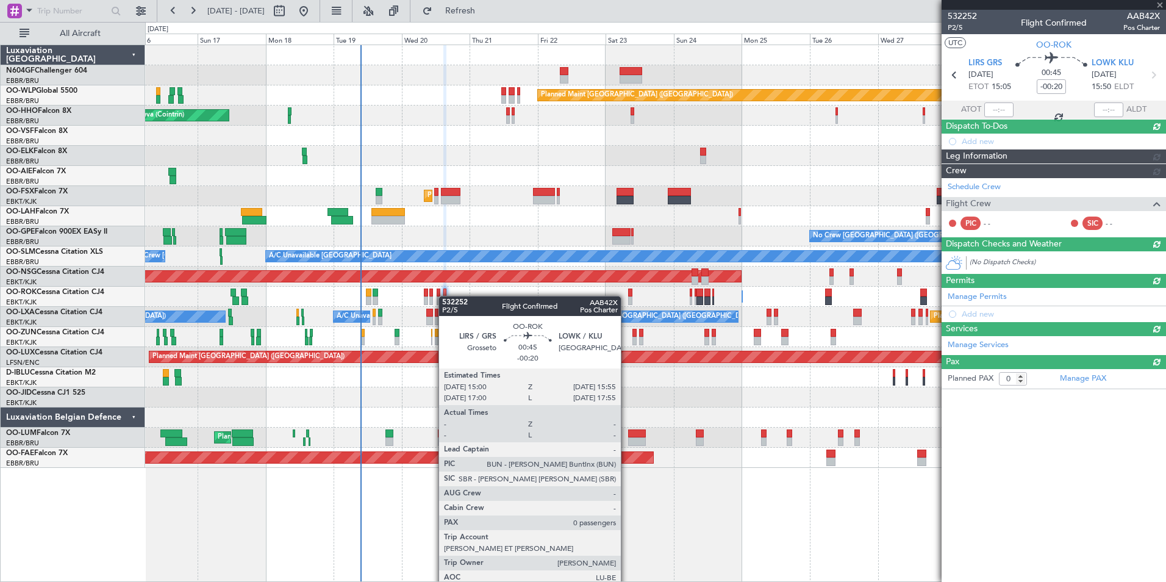
scroll to position [0, 0]
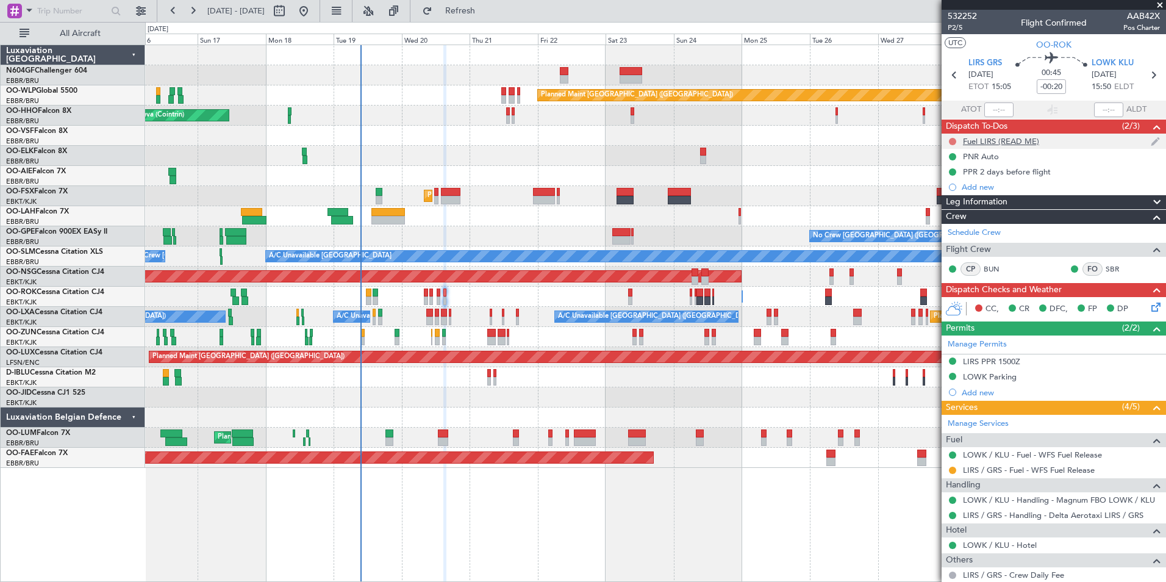
click at [952, 142] on button at bounding box center [952, 141] width 7 height 7
click at [958, 191] on span "Completed" at bounding box center [958, 195] width 40 height 12
click at [1012, 142] on div "Fuel LIRS (READ ME)" at bounding box center [1001, 141] width 76 height 10
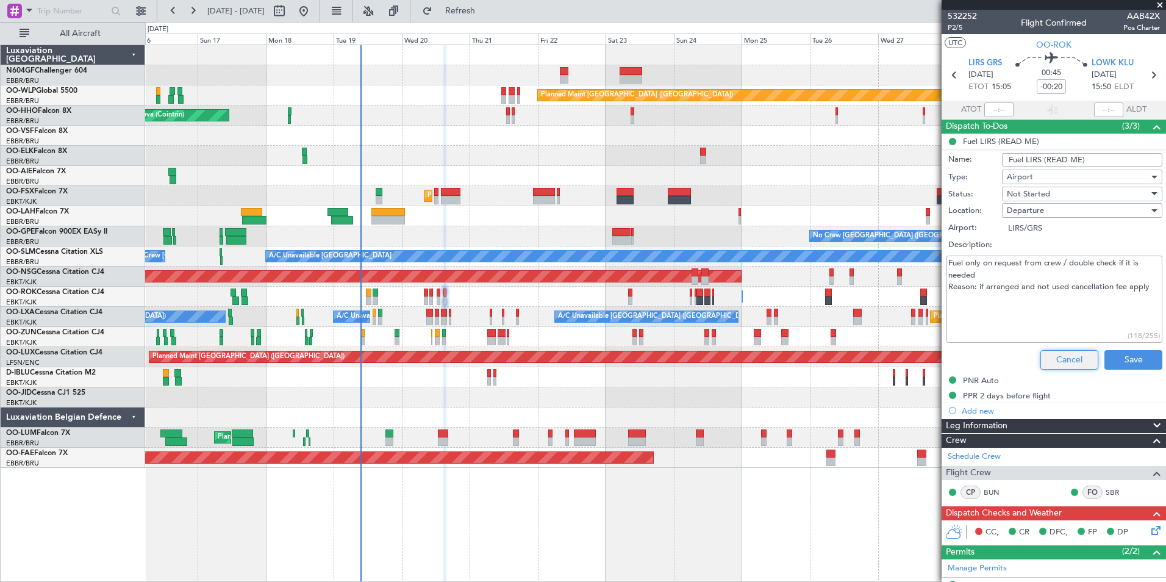
click at [1064, 359] on button "Cancel" at bounding box center [1070, 360] width 58 height 20
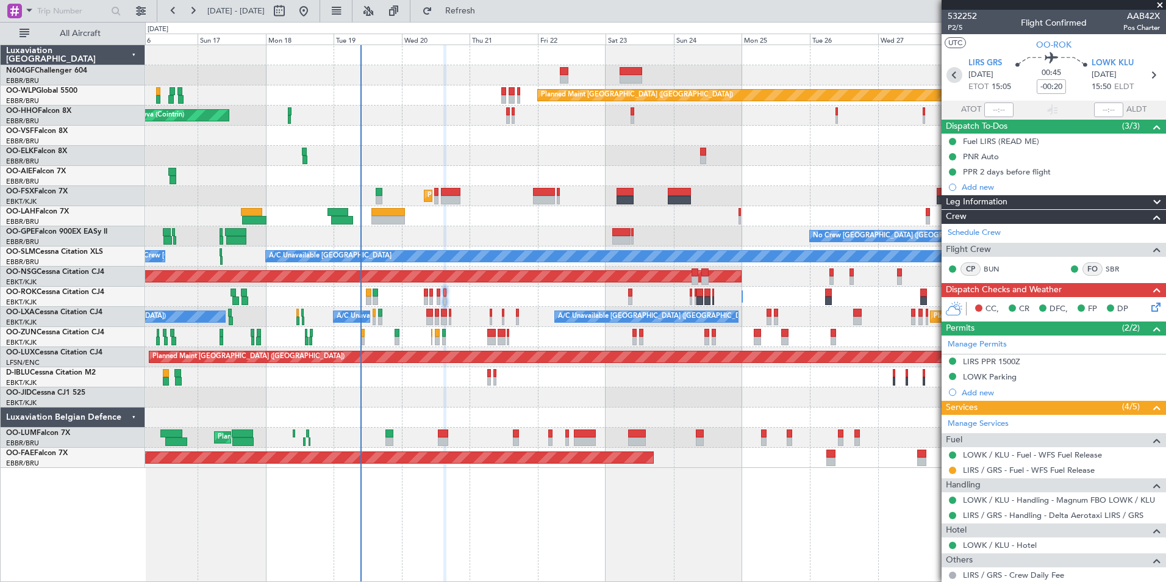
click at [952, 71] on icon at bounding box center [955, 75] width 16 height 16
type input "6"
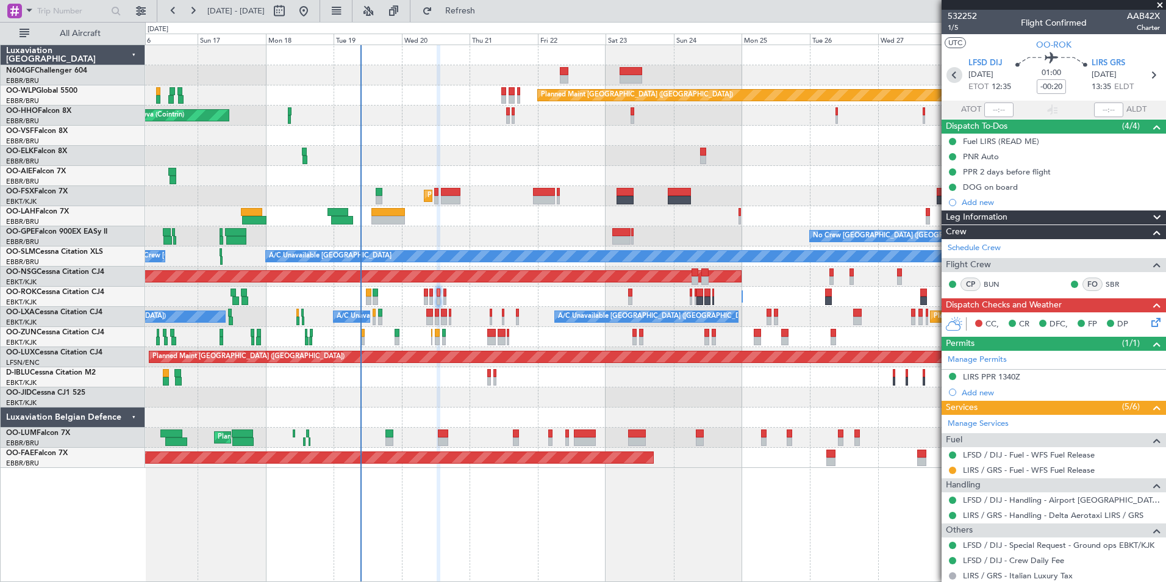
click at [958, 78] on icon at bounding box center [955, 75] width 16 height 16
type input "-00:15"
type input "0"
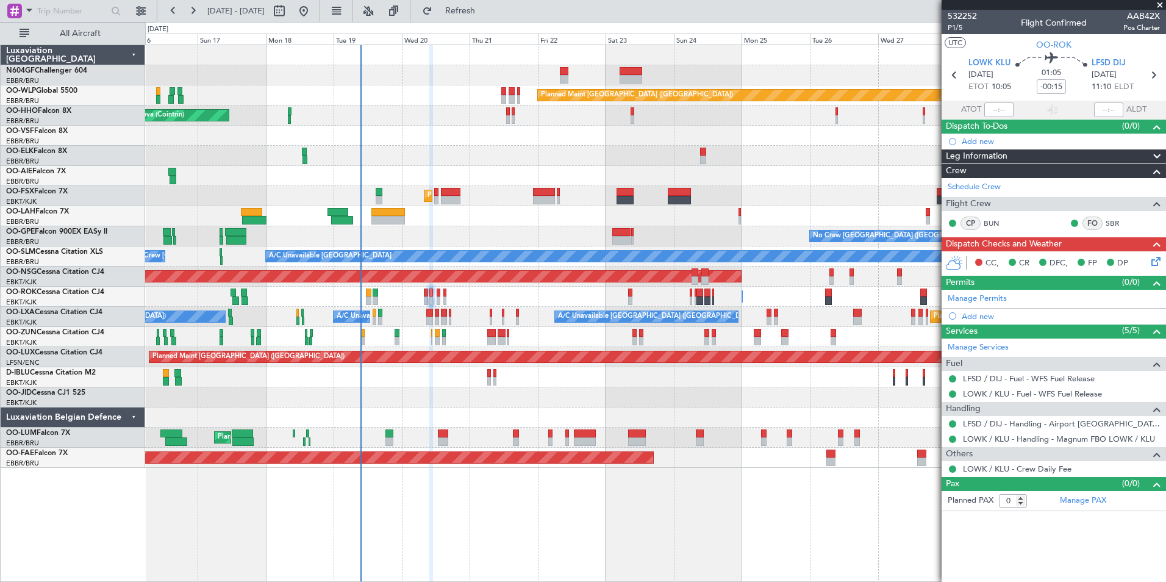
click at [956, 85] on section "LOWK KLU 20/08/2025 ETOT 10:05 01:05 -00:15 LFSD DIJ 20/08/2025 11:10 ELDT" at bounding box center [1054, 76] width 224 height 48
click at [956, 78] on icon at bounding box center [955, 75] width 16 height 16
type input "+00:05"
type input "2"
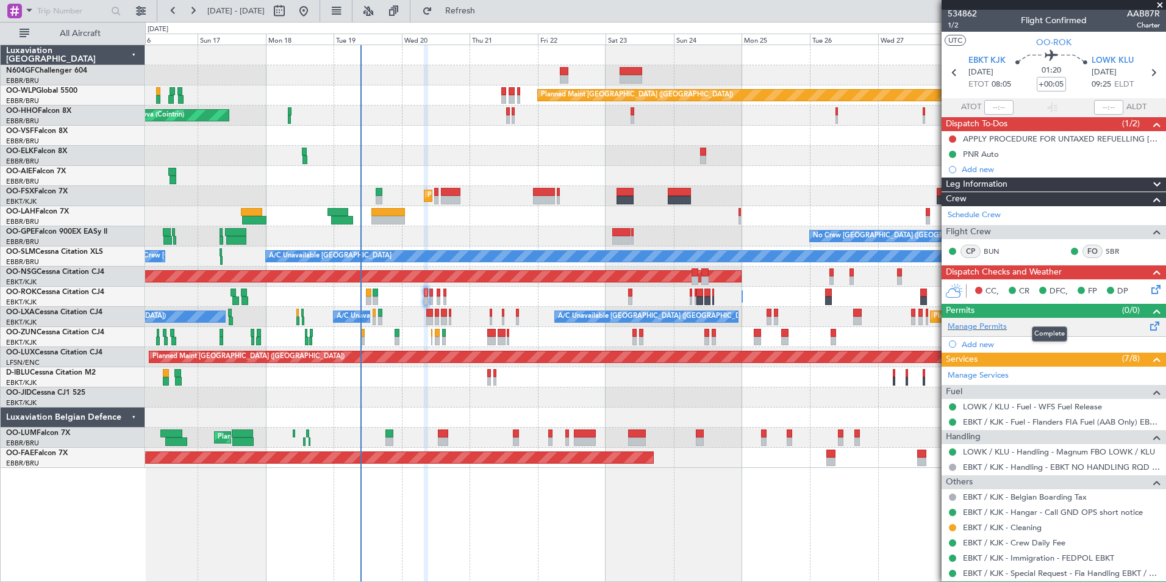
scroll to position [2, 0]
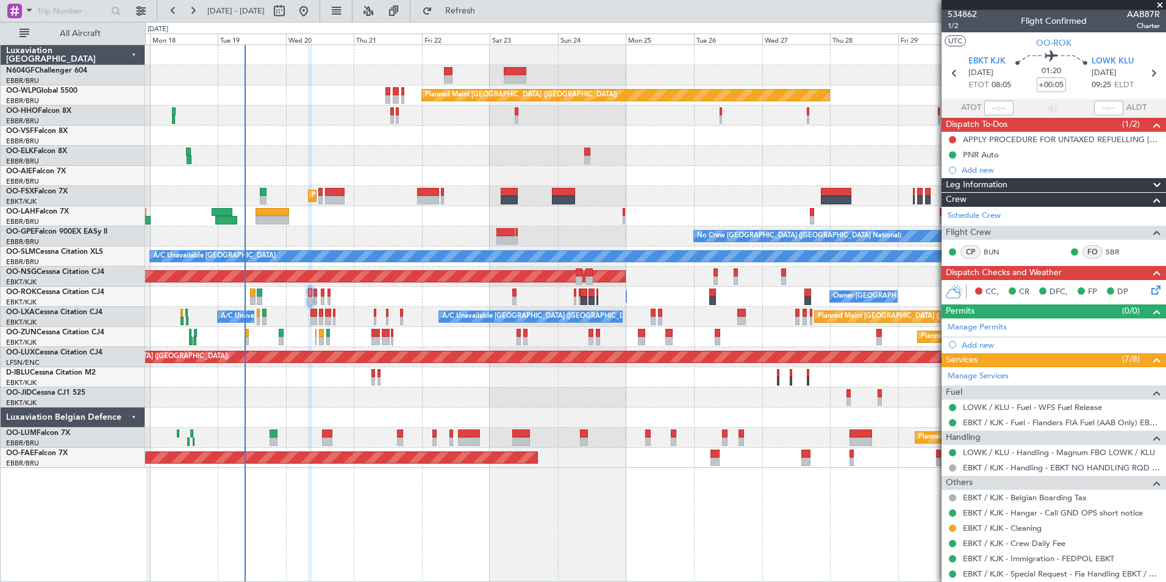
click at [684, 385] on div "No Crew [GEOGRAPHIC_DATA] ([GEOGRAPHIC_DATA] National)" at bounding box center [655, 377] width 1020 height 20
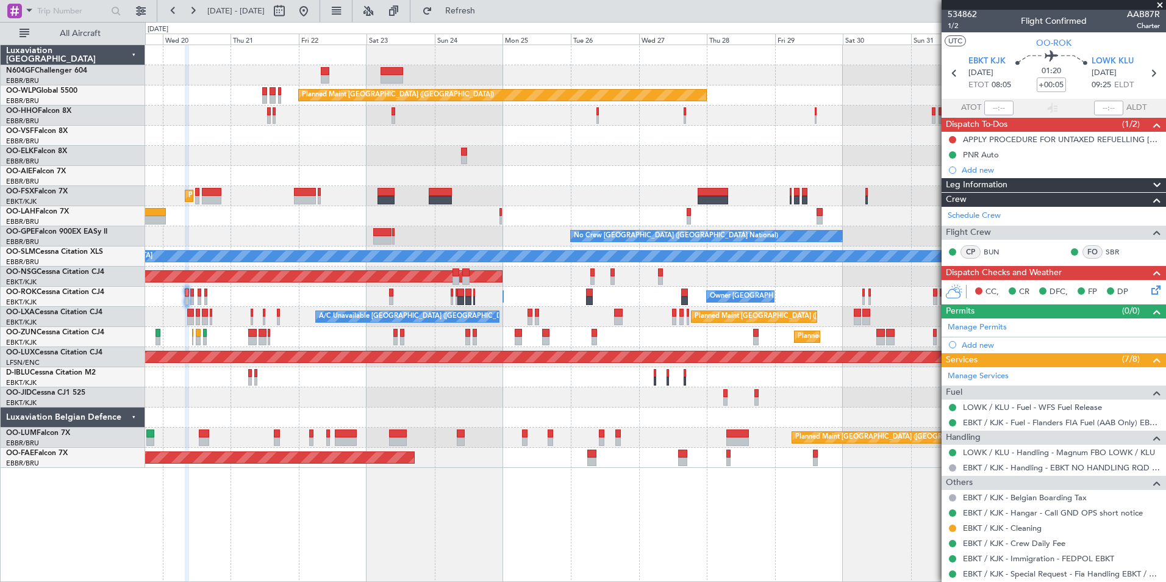
click at [659, 434] on div "Planned Maint Berlin (Brandenburg) AOG Maint Geneva (Cointrin) Planned Maint Lo…" at bounding box center [655, 256] width 1020 height 423
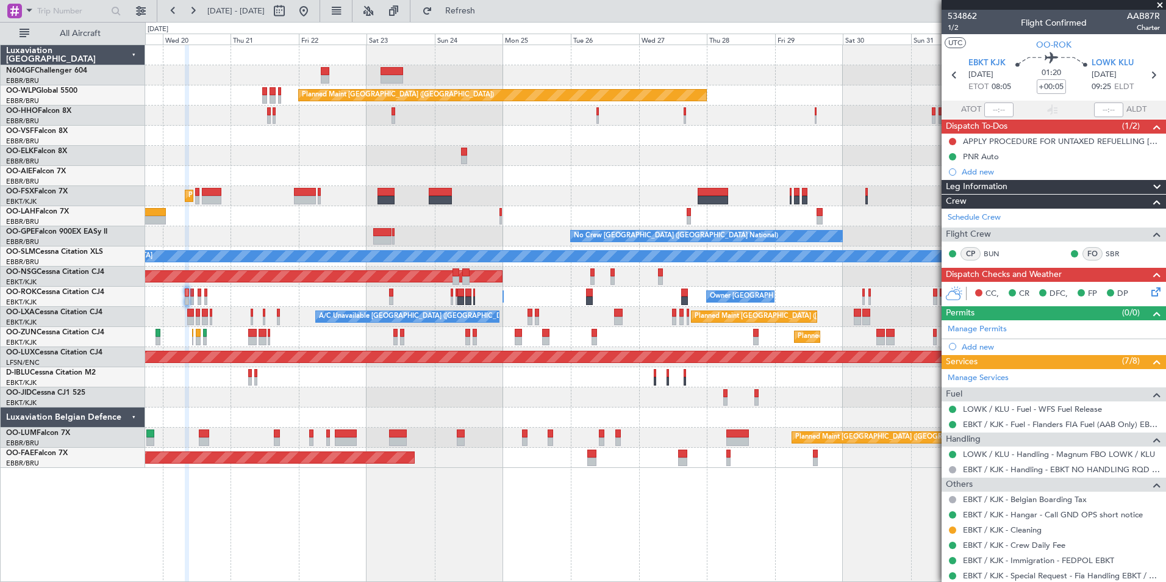
scroll to position [2, 0]
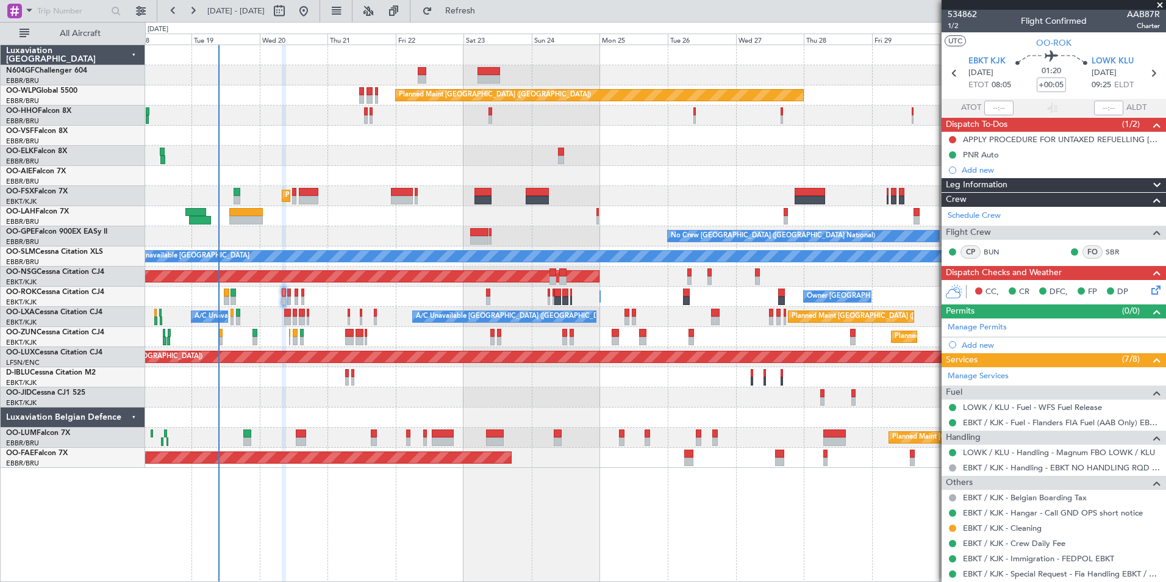
click at [480, 303] on div "Owner [GEOGRAPHIC_DATA]-[GEOGRAPHIC_DATA] Owner [GEOGRAPHIC_DATA]-[GEOGRAPHIC_D…" at bounding box center [655, 297] width 1020 height 20
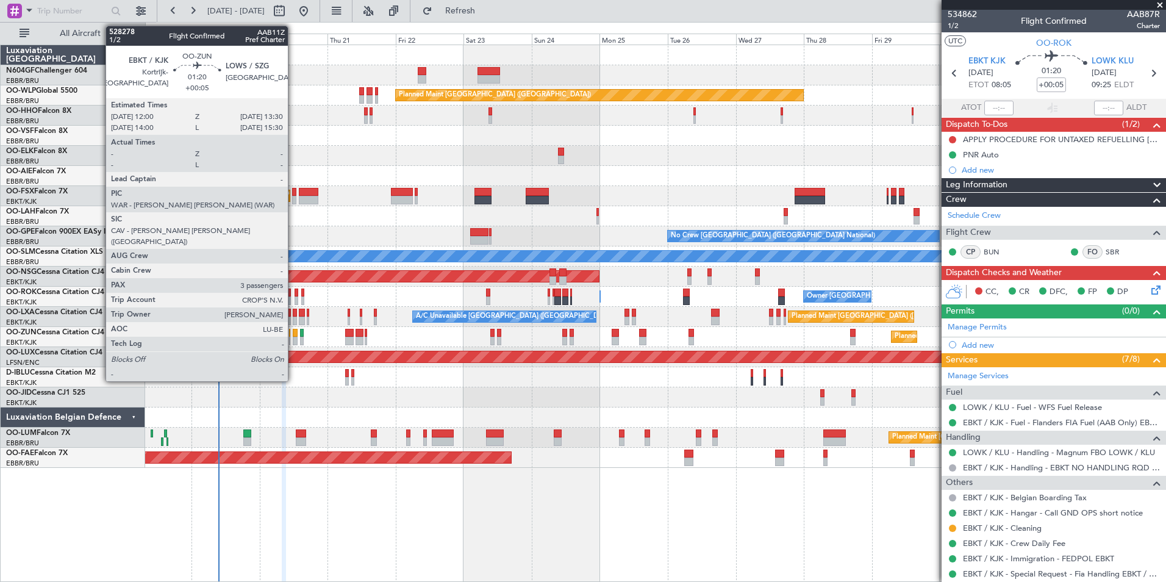
click at [293, 332] on div at bounding box center [295, 333] width 4 height 9
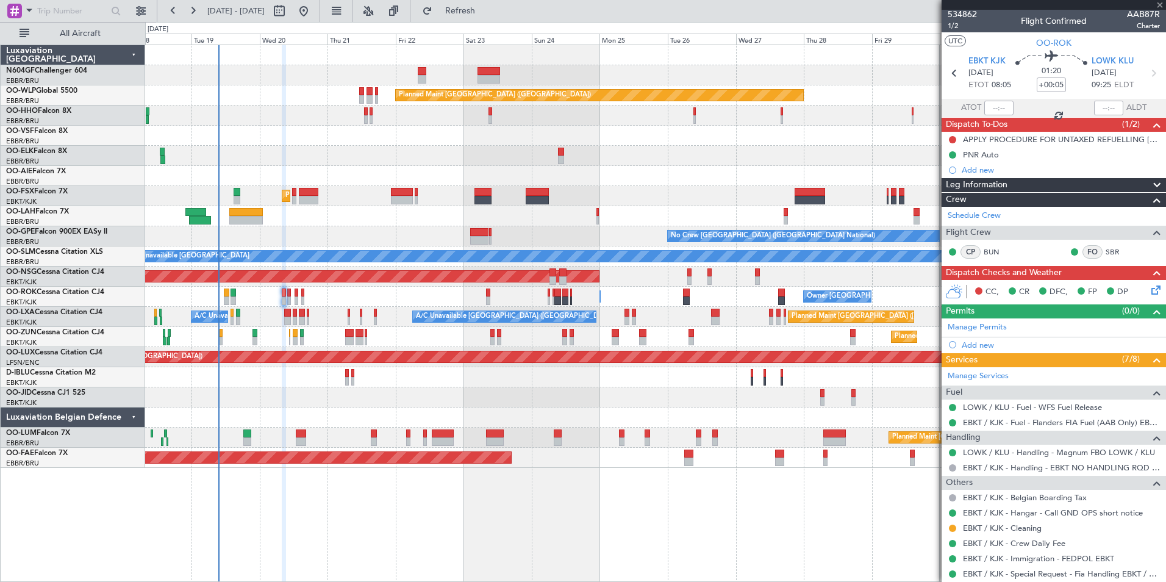
type input "3"
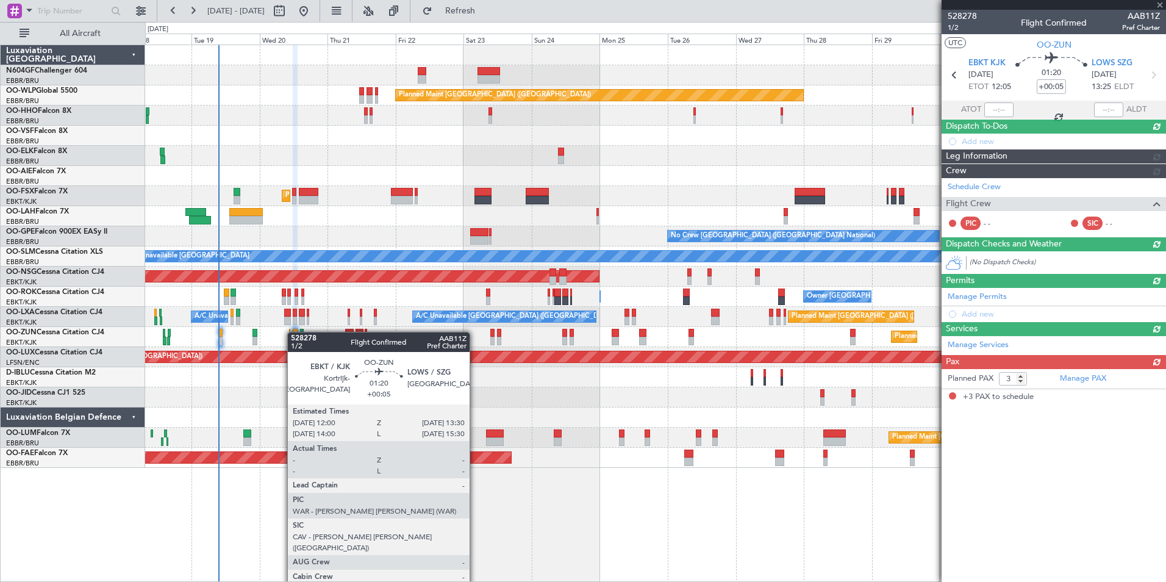
scroll to position [0, 0]
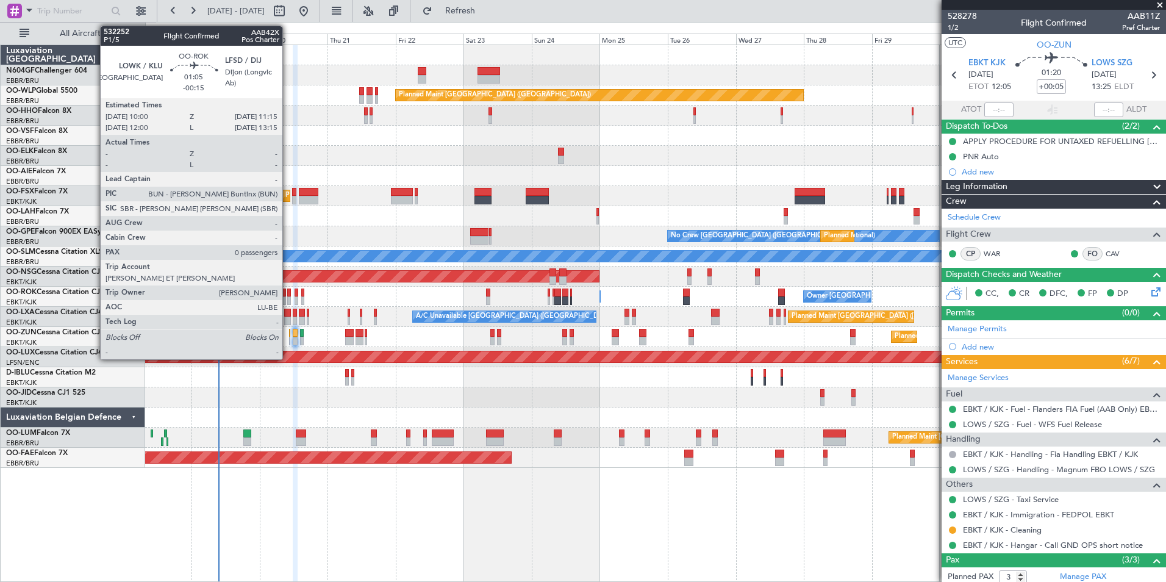
click at [288, 293] on div at bounding box center [289, 293] width 4 height 9
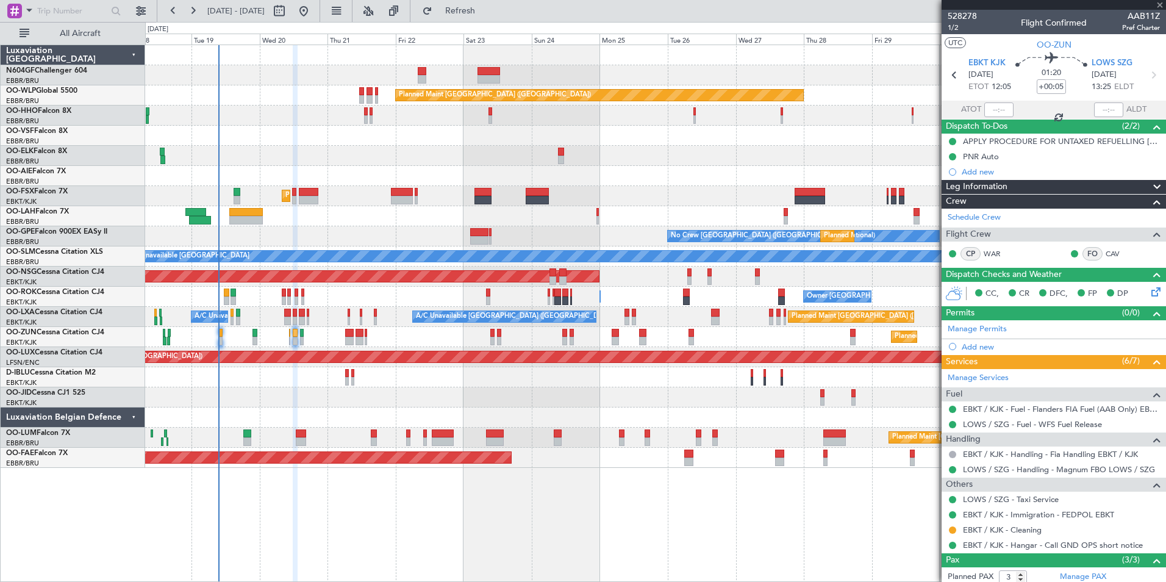
type input "-00:15"
type input "0"
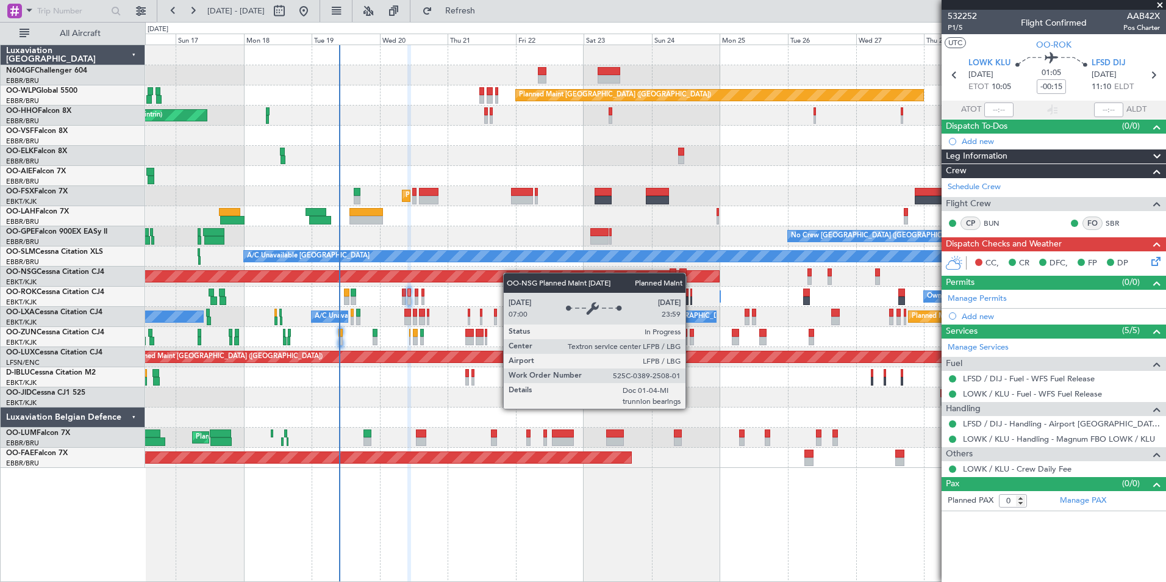
click at [521, 276] on div "Planned Maint [GEOGRAPHIC_DATA] ([GEOGRAPHIC_DATA])" at bounding box center [655, 277] width 1020 height 20
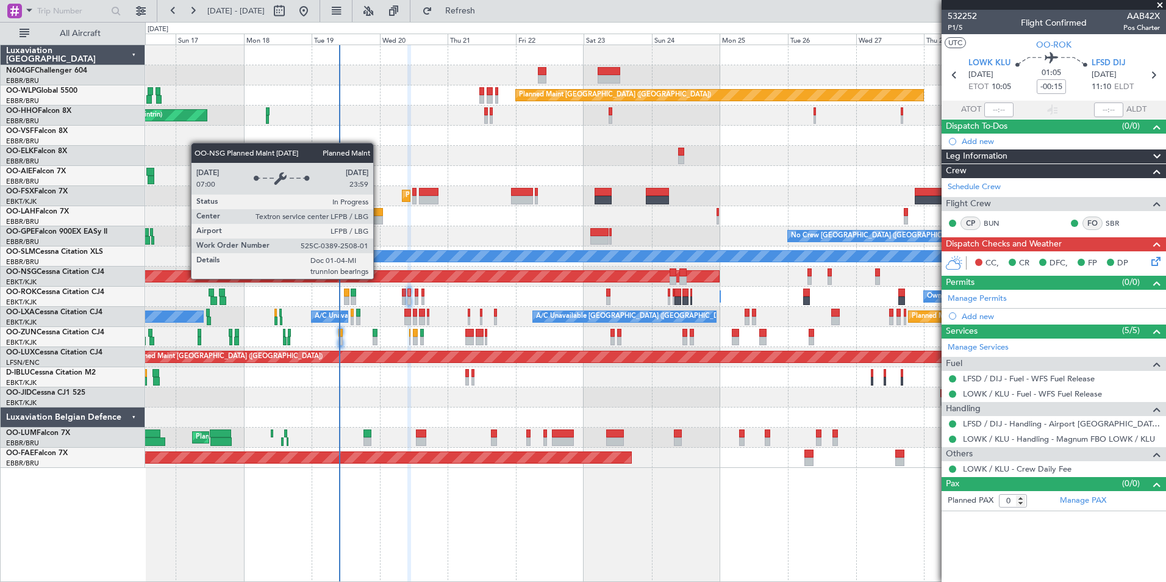
click at [478, 281] on div "Planned Maint [GEOGRAPHIC_DATA] ([GEOGRAPHIC_DATA])" at bounding box center [253, 276] width 932 height 11
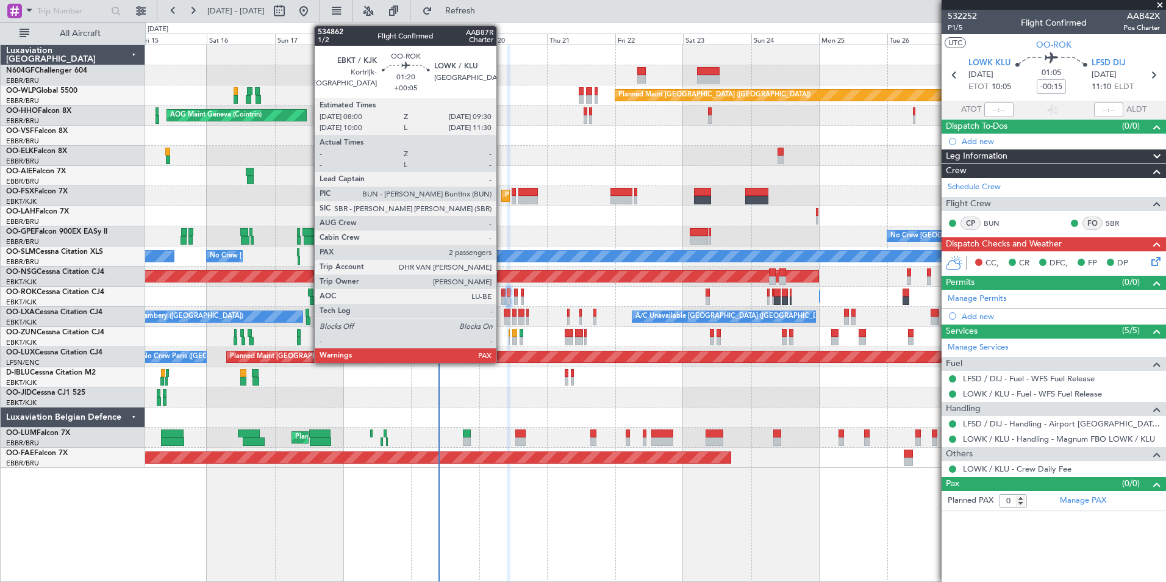
click at [502, 301] on div at bounding box center [503, 300] width 4 height 9
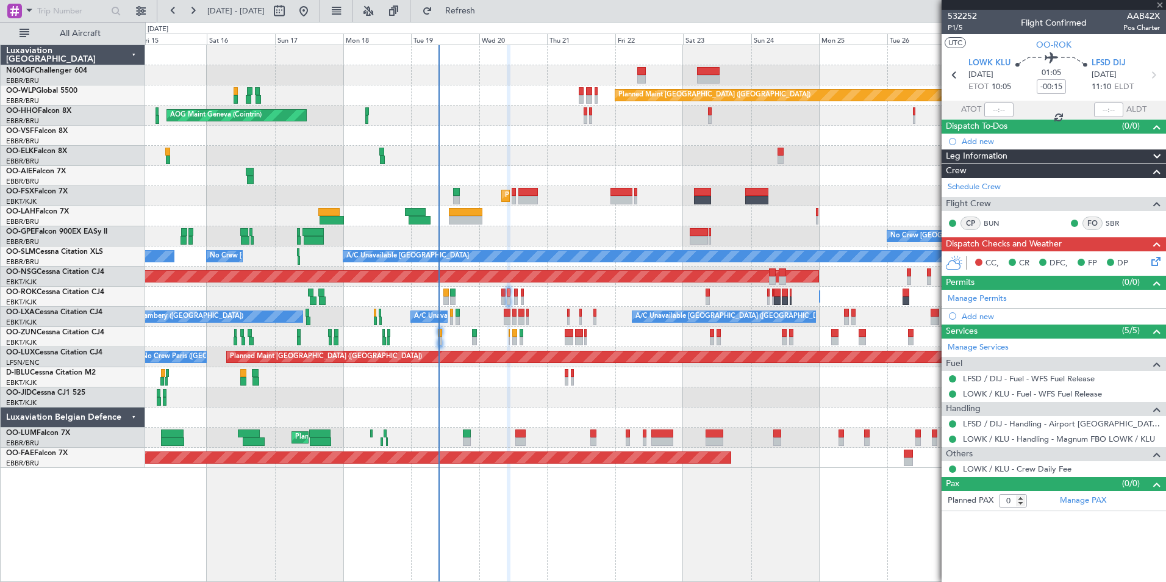
type input "+00:05"
type input "2"
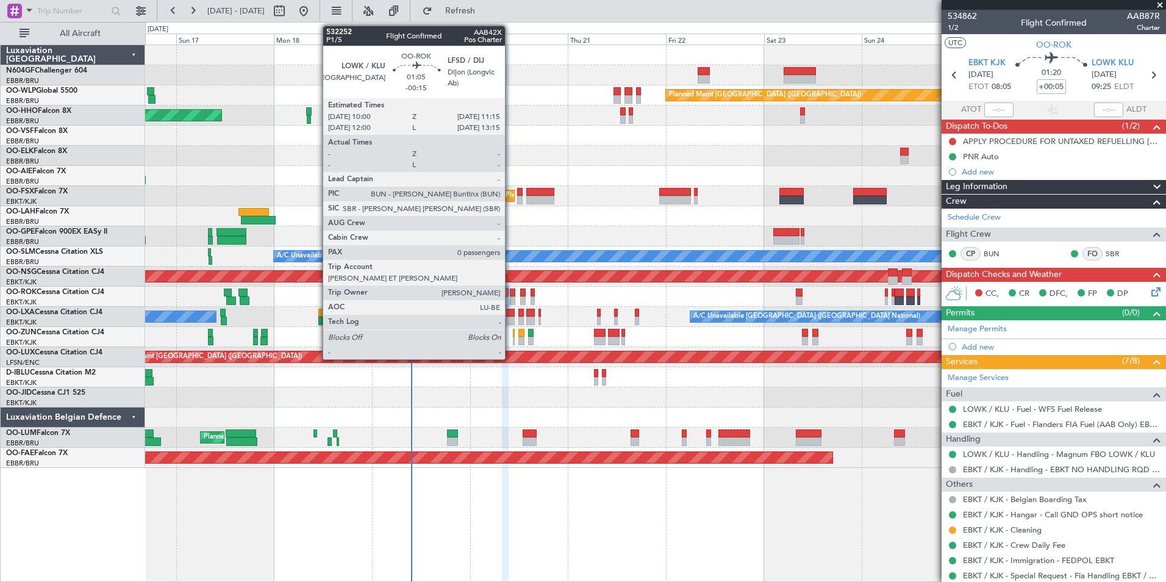
click at [511, 298] on div at bounding box center [512, 300] width 5 height 9
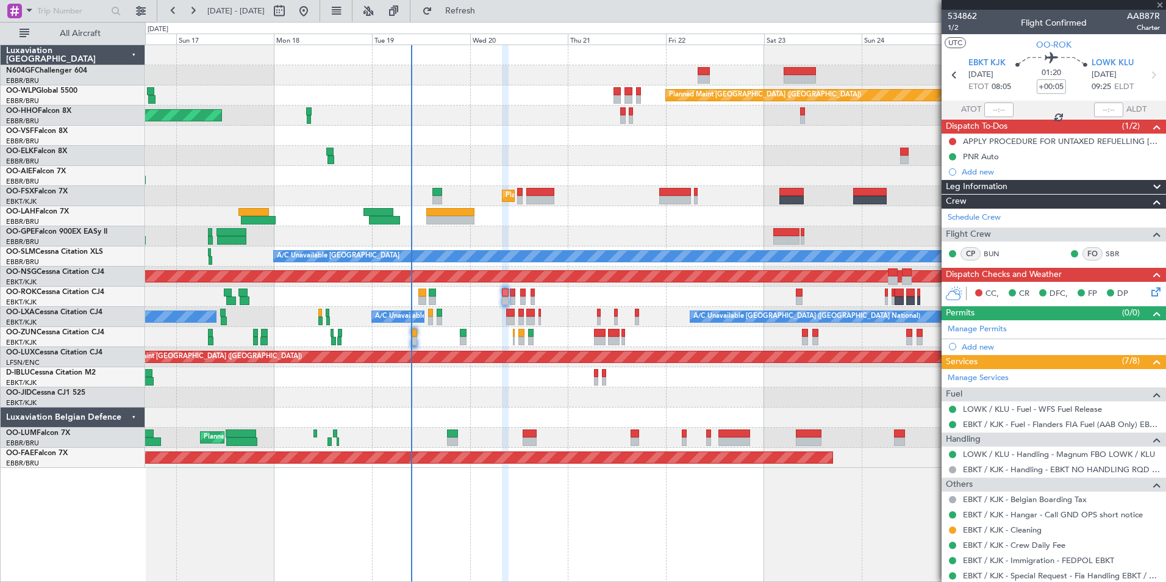
type input "-00:15"
type input "0"
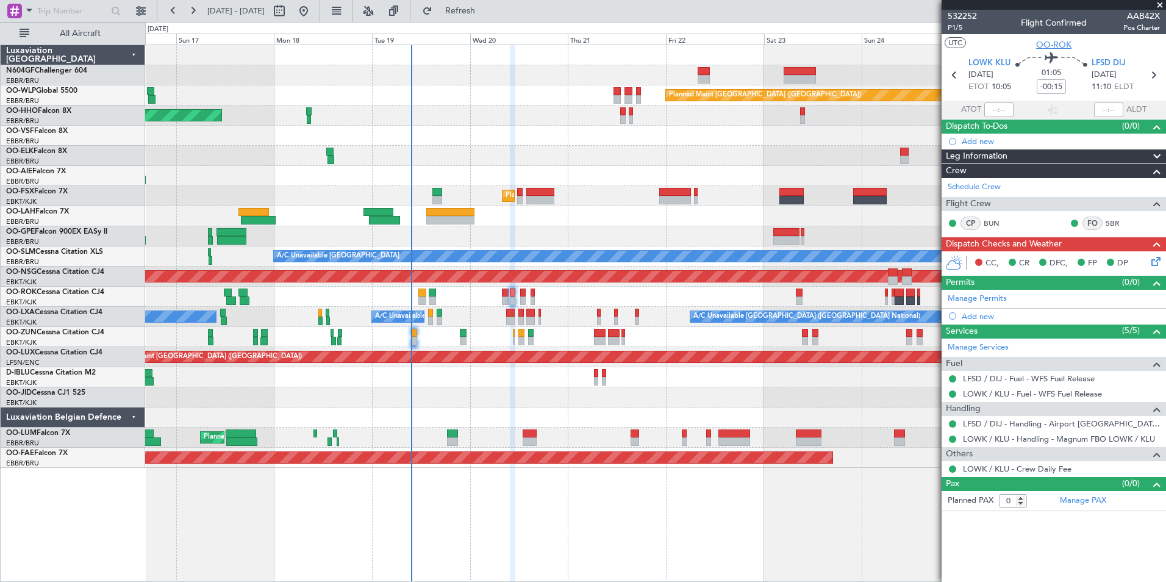
click at [1053, 46] on span "OO-ROK" at bounding box center [1053, 44] width 35 height 13
click at [486, 12] on span "Refresh" at bounding box center [460, 11] width 51 height 9
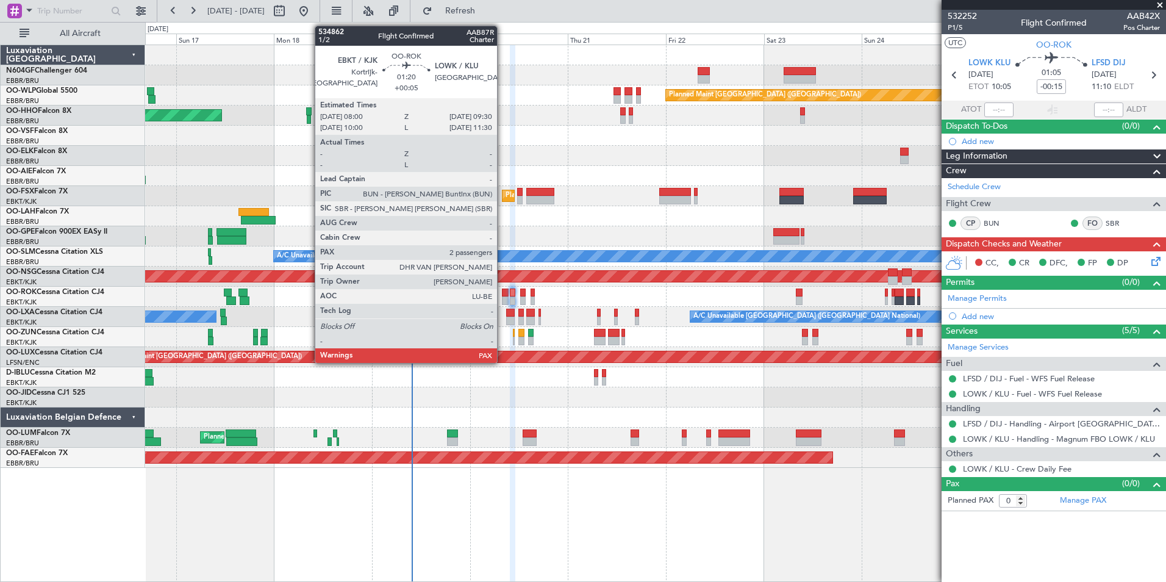
click at [503, 296] on div at bounding box center [505, 300] width 7 height 9
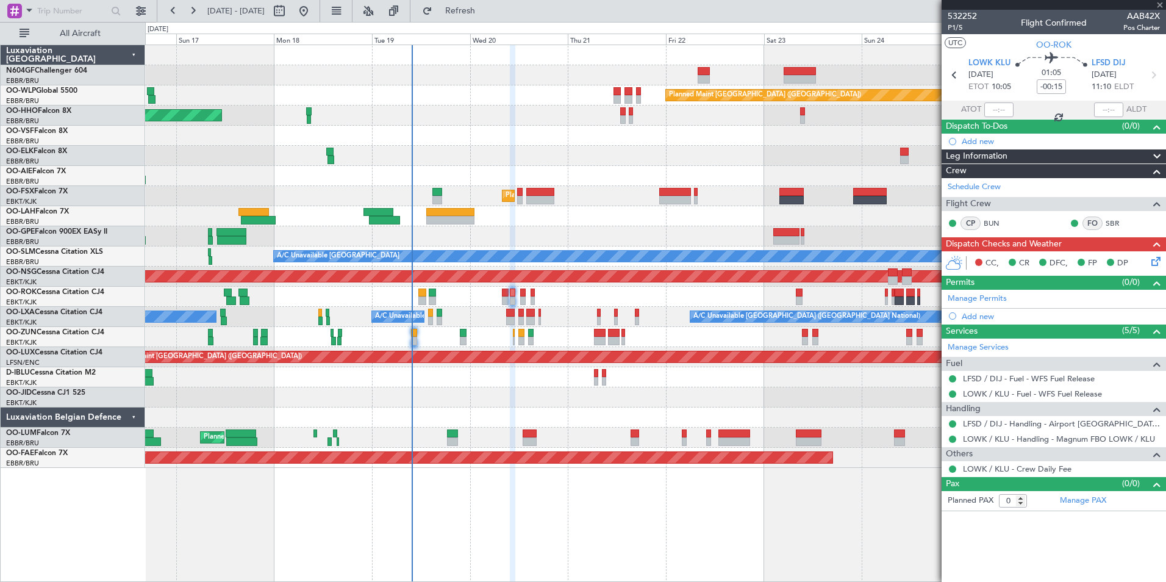
type input "+00:05"
type input "2"
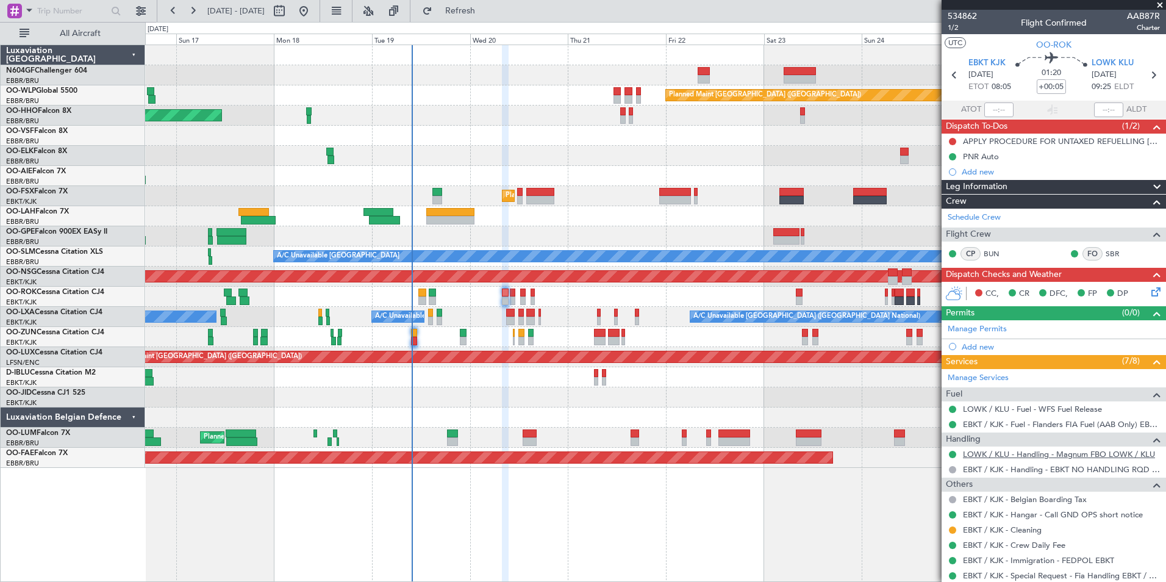
scroll to position [90, 0]
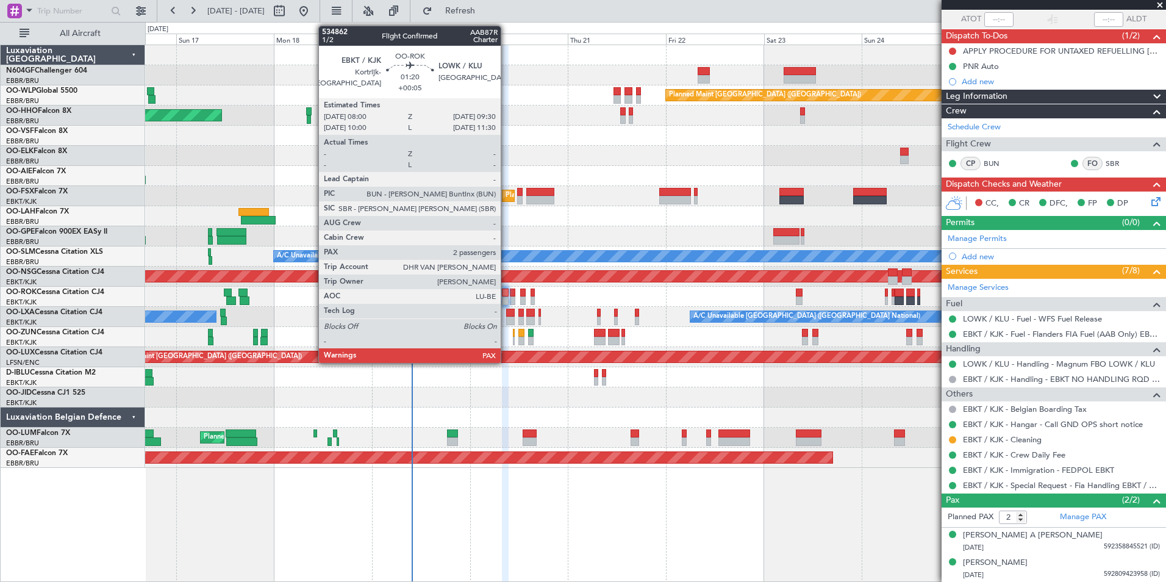
click at [506, 303] on div at bounding box center [505, 300] width 7 height 9
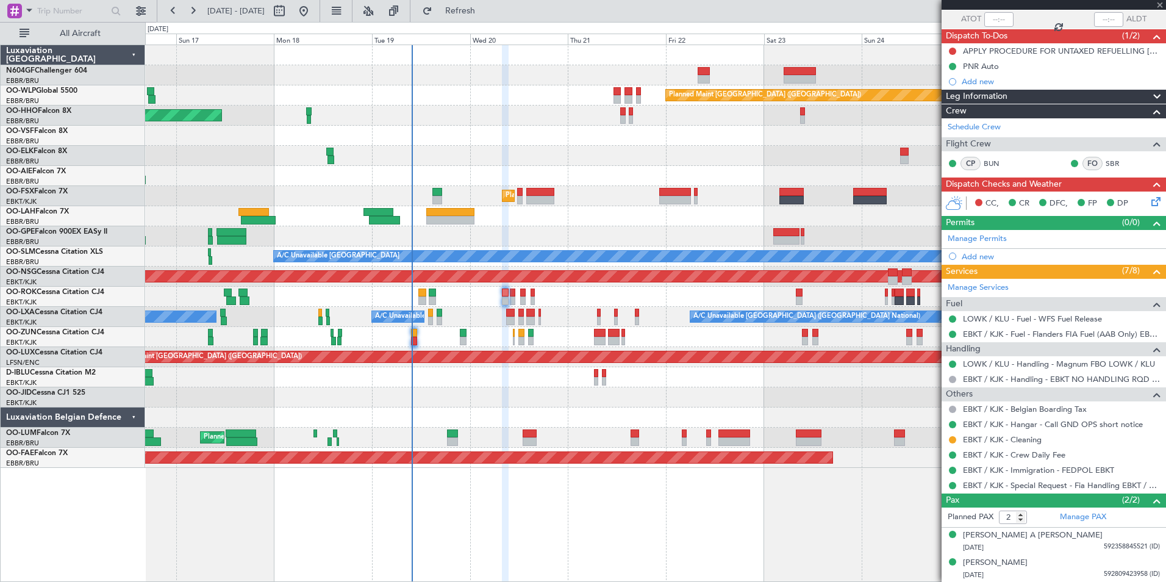
scroll to position [0, 0]
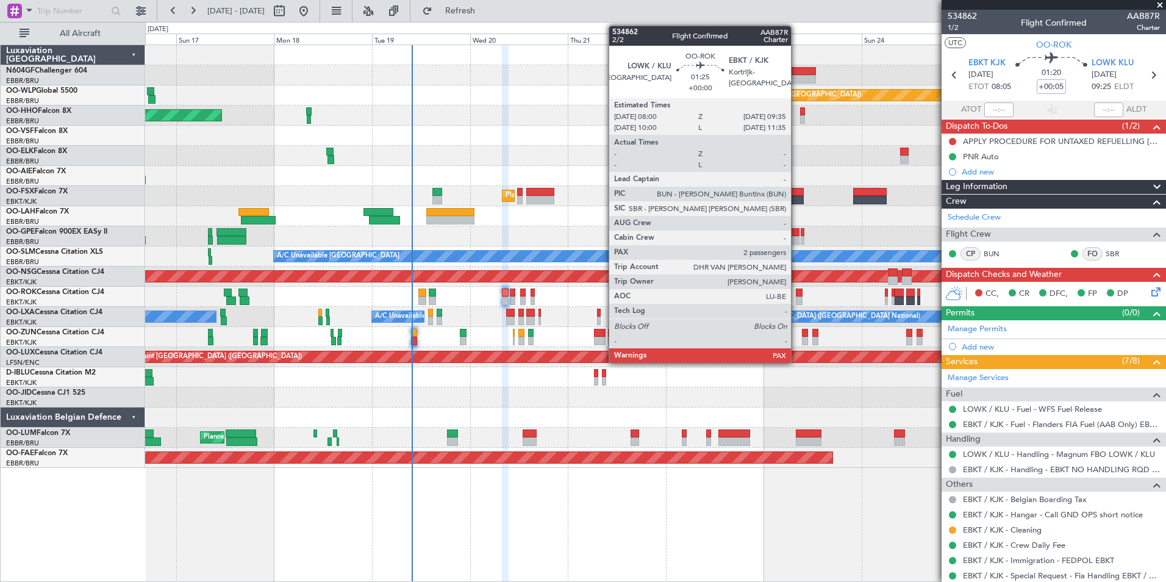
click at [797, 298] on div at bounding box center [799, 300] width 7 height 9
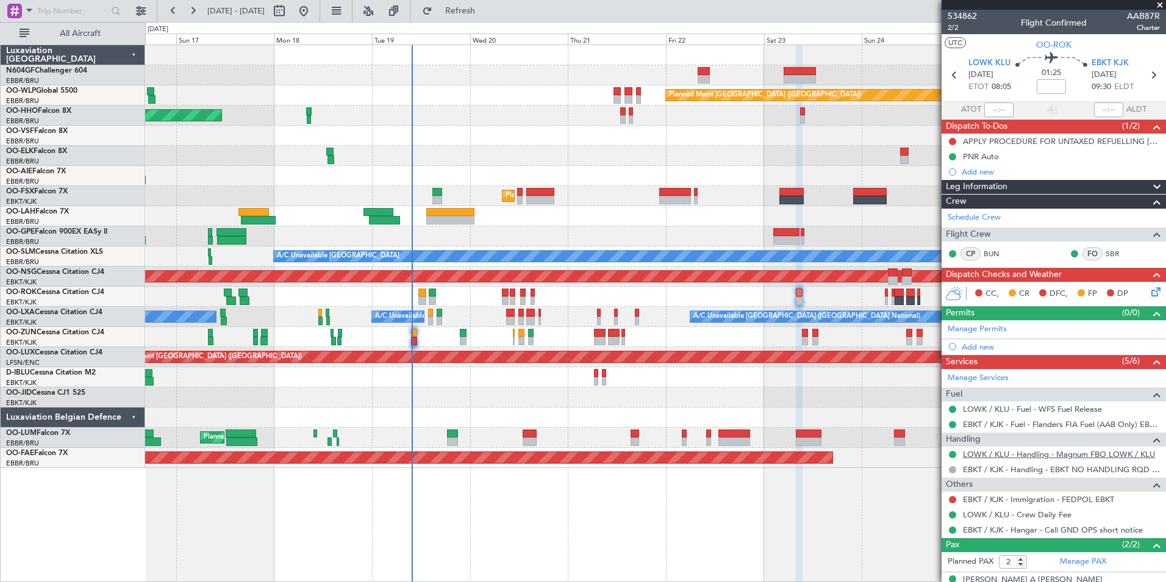
click at [969, 456] on link "LOWK / KLU - Handling - Magnum FBO LOWK / KLU" at bounding box center [1059, 454] width 192 height 10
click at [485, 19] on button "Refresh" at bounding box center [453, 11] width 73 height 20
click at [486, 8] on span "Refresh" at bounding box center [460, 11] width 51 height 9
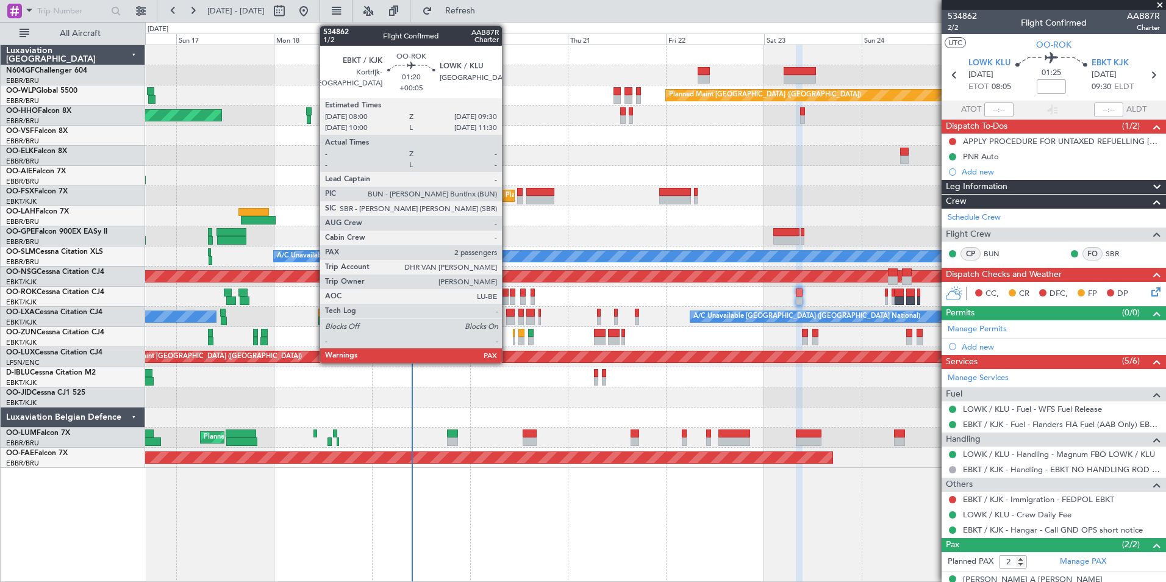
click at [507, 296] on div at bounding box center [505, 293] width 7 height 9
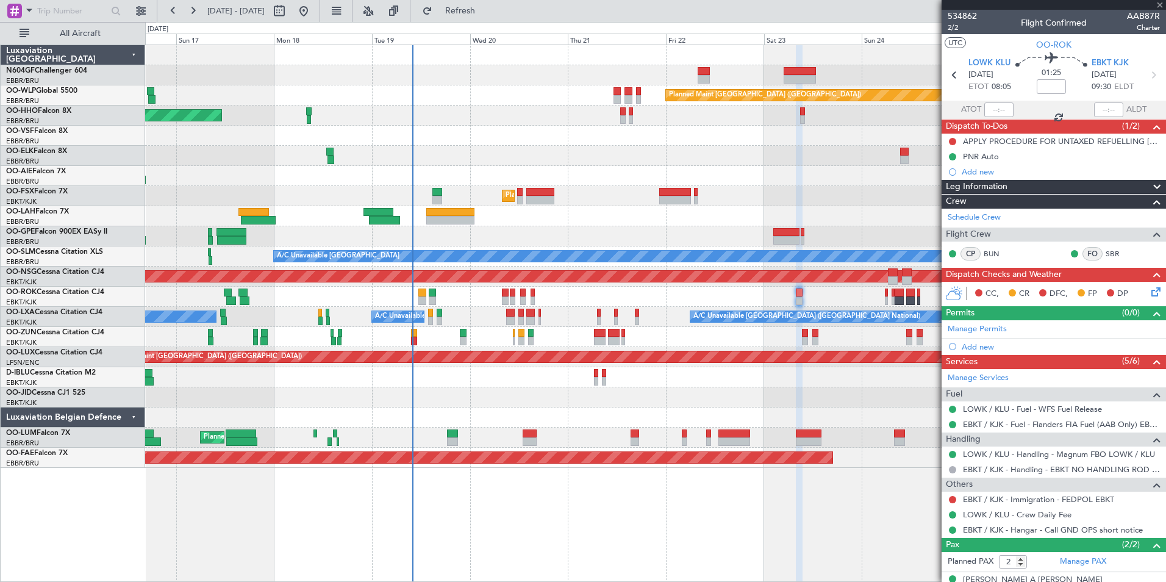
type input "+00:05"
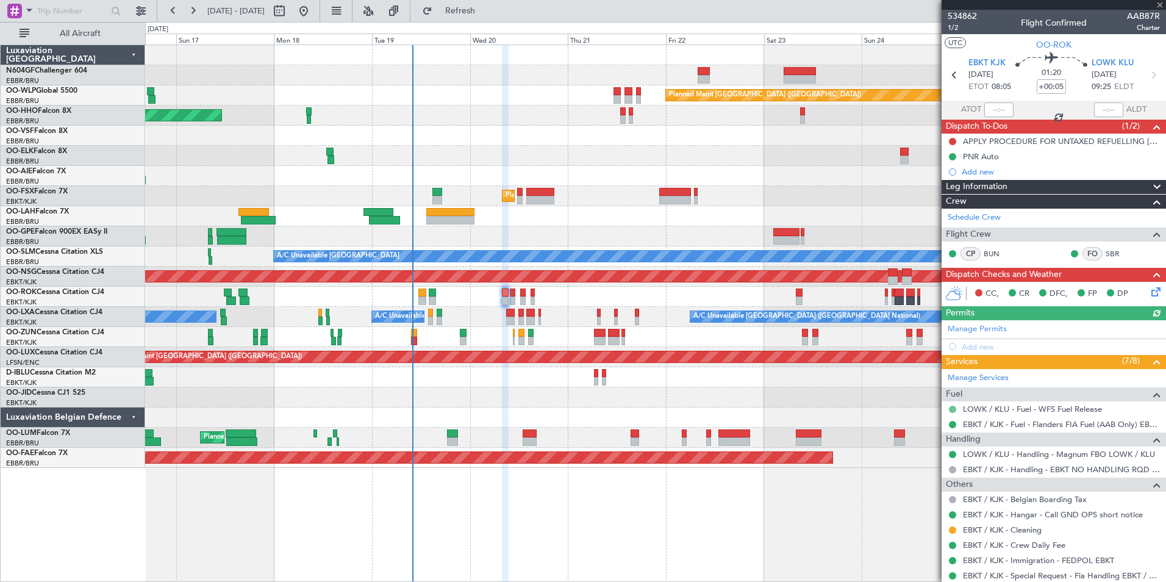
click at [950, 410] on button at bounding box center [952, 409] width 7 height 7
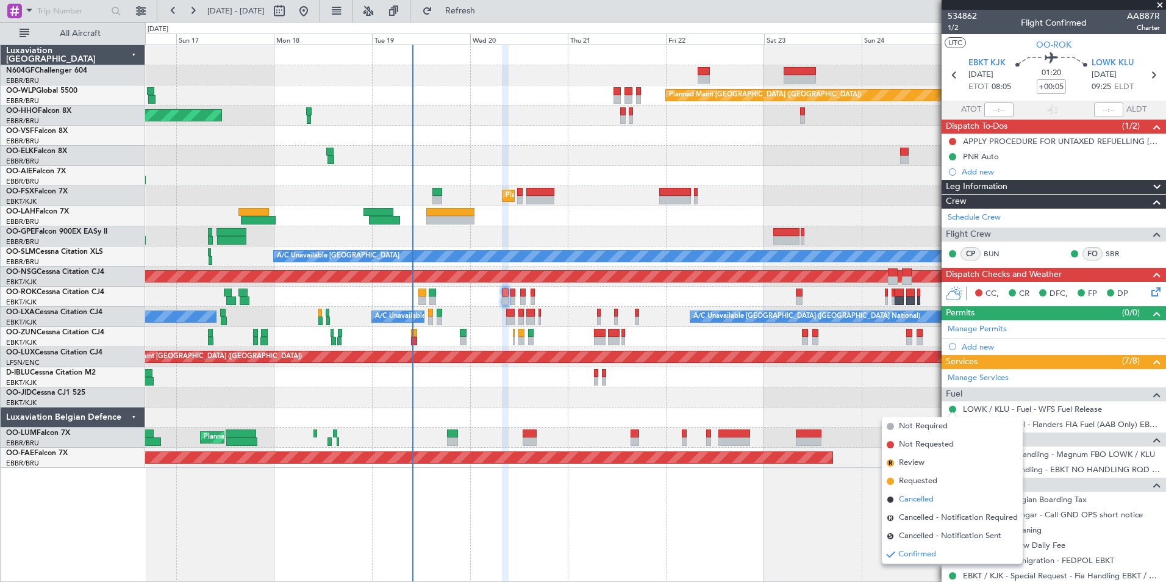
click at [956, 501] on li "Cancelled" at bounding box center [952, 499] width 141 height 18
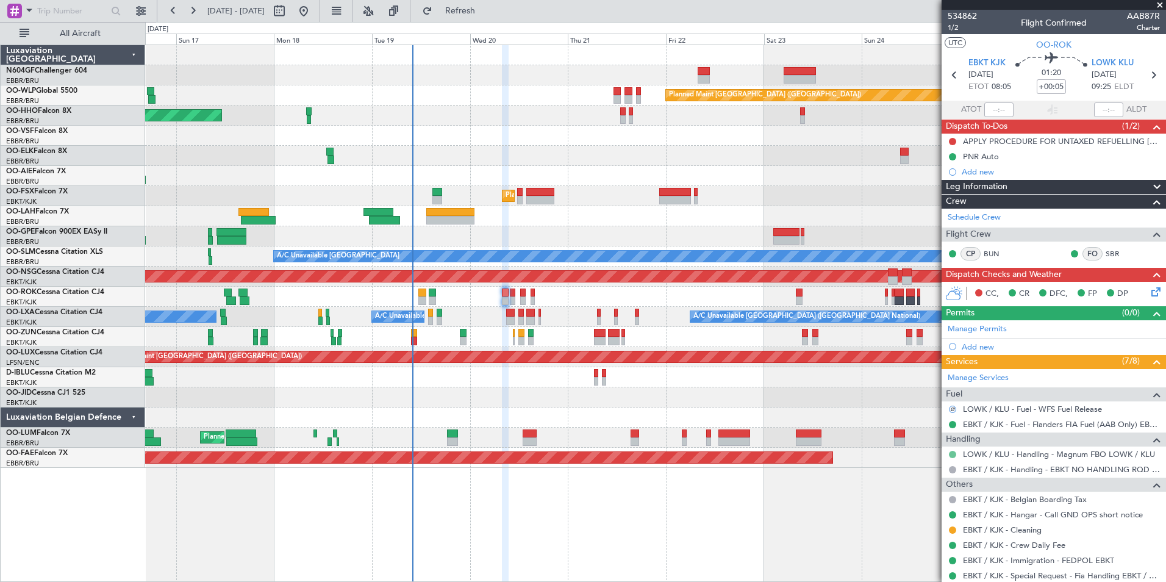
click at [952, 455] on button at bounding box center [952, 454] width 7 height 7
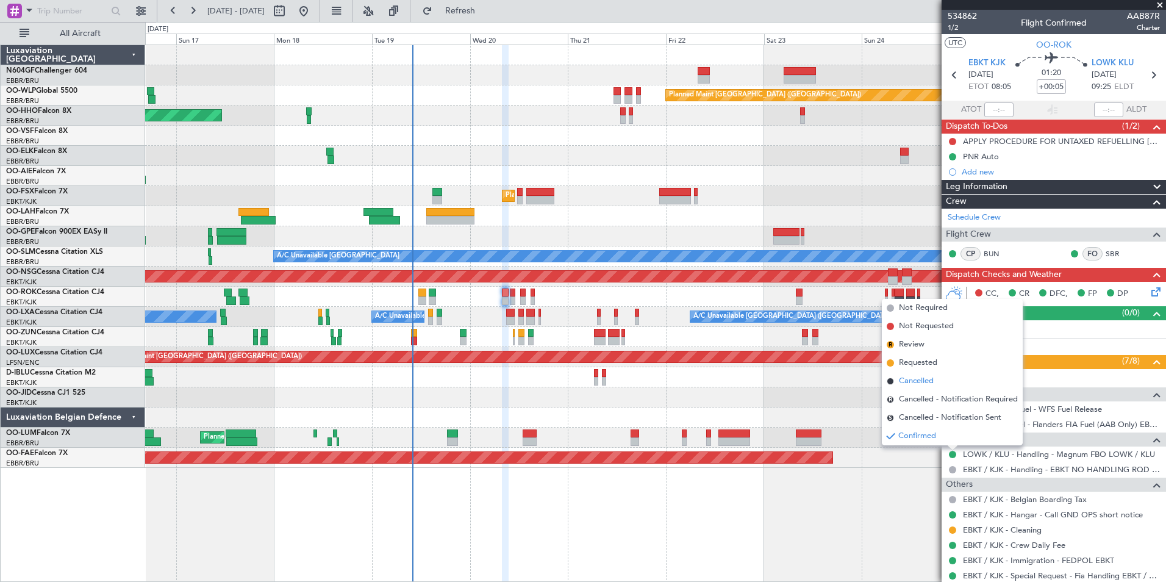
click at [941, 382] on li "Cancelled" at bounding box center [952, 381] width 141 height 18
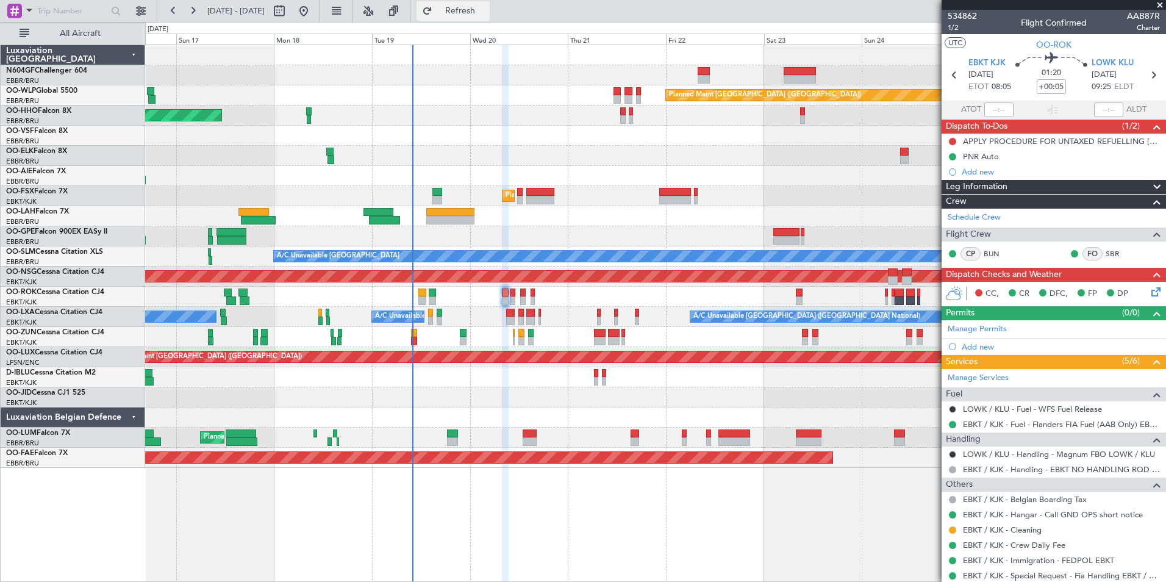
click at [476, 5] on button "Refresh" at bounding box center [453, 11] width 73 height 20
click at [490, 2] on button "Refresh" at bounding box center [453, 11] width 73 height 20
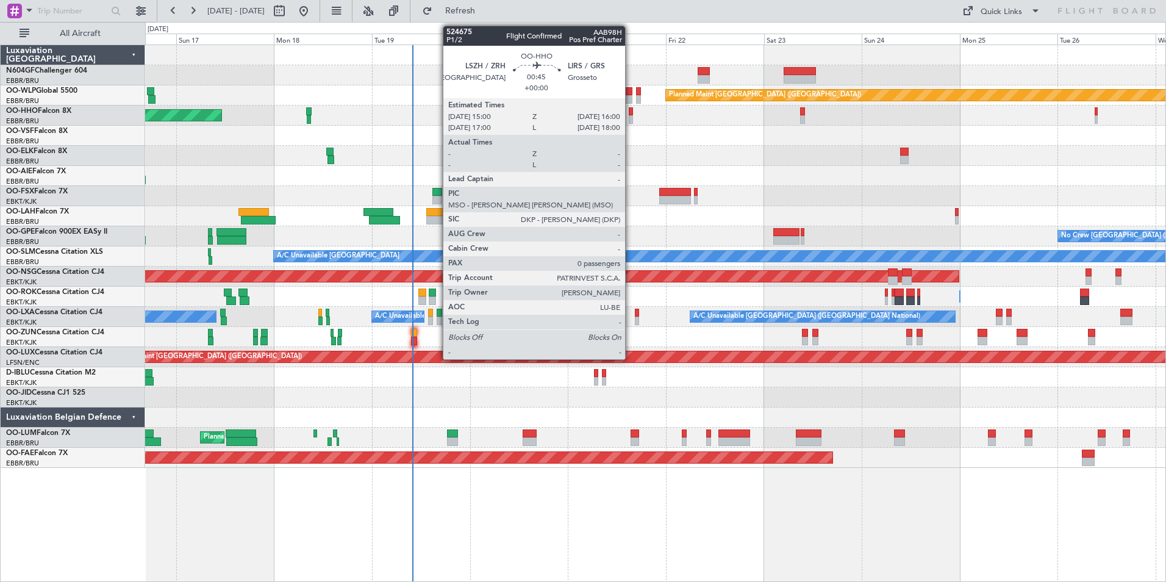
click at [631, 115] on div at bounding box center [631, 111] width 4 height 9
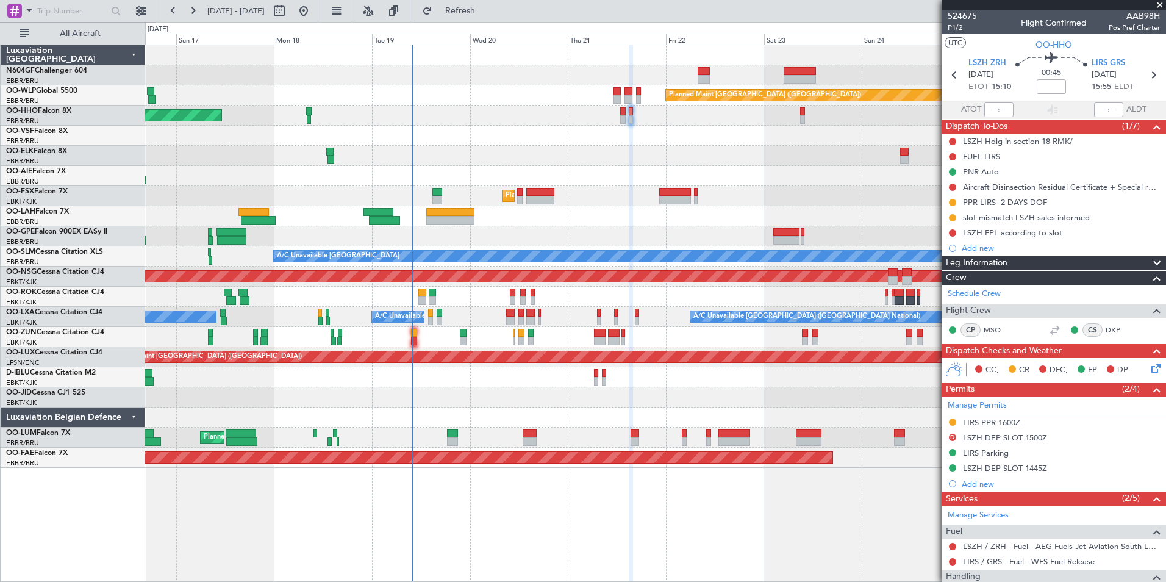
click at [661, 152] on div at bounding box center [655, 156] width 1020 height 20
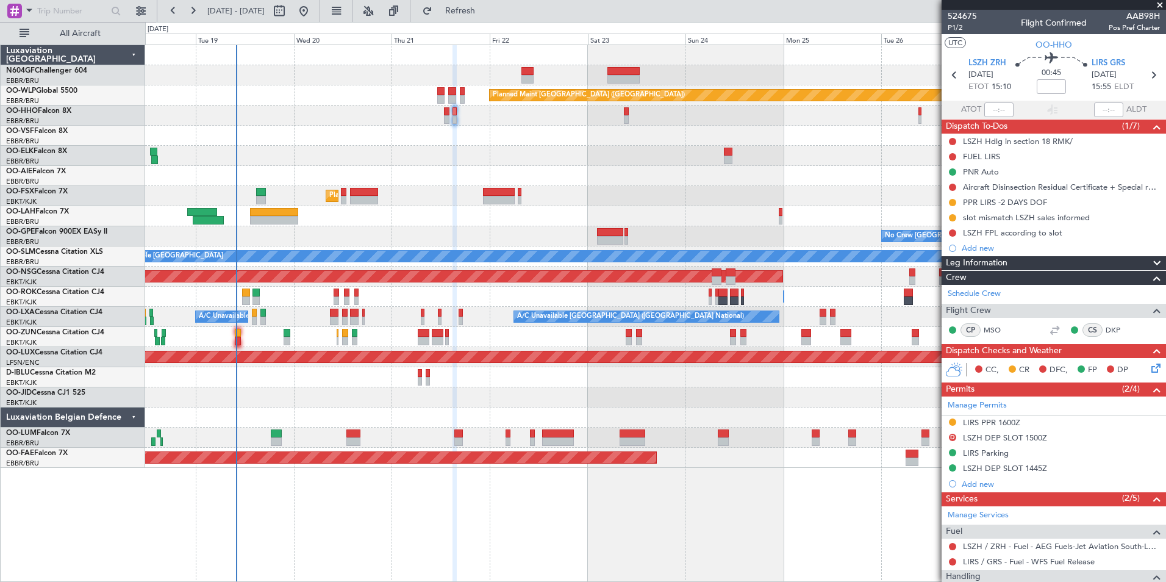
click at [715, 135] on div at bounding box center [655, 136] width 1020 height 20
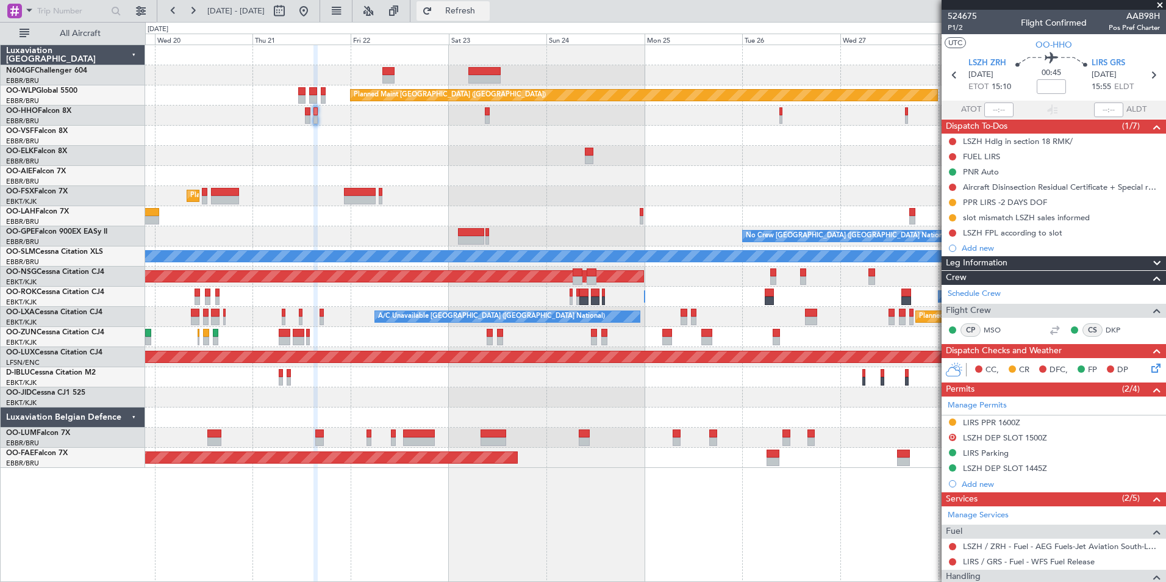
click at [490, 3] on button "Refresh" at bounding box center [453, 11] width 73 height 20
click at [314, 10] on button at bounding box center [304, 11] width 20 height 20
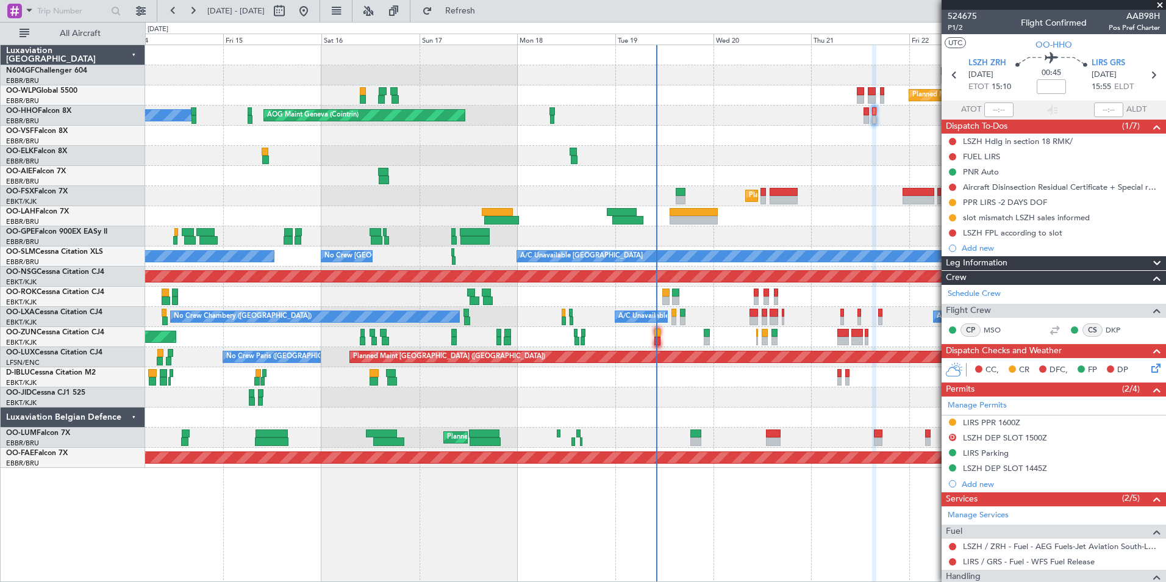
drag, startPoint x: 773, startPoint y: 274, endPoint x: 619, endPoint y: 260, distance: 154.3
drag, startPoint x: 619, startPoint y: 260, endPoint x: 499, endPoint y: 16, distance: 271.4
click at [490, 16] on button "Refresh" at bounding box center [453, 11] width 73 height 20
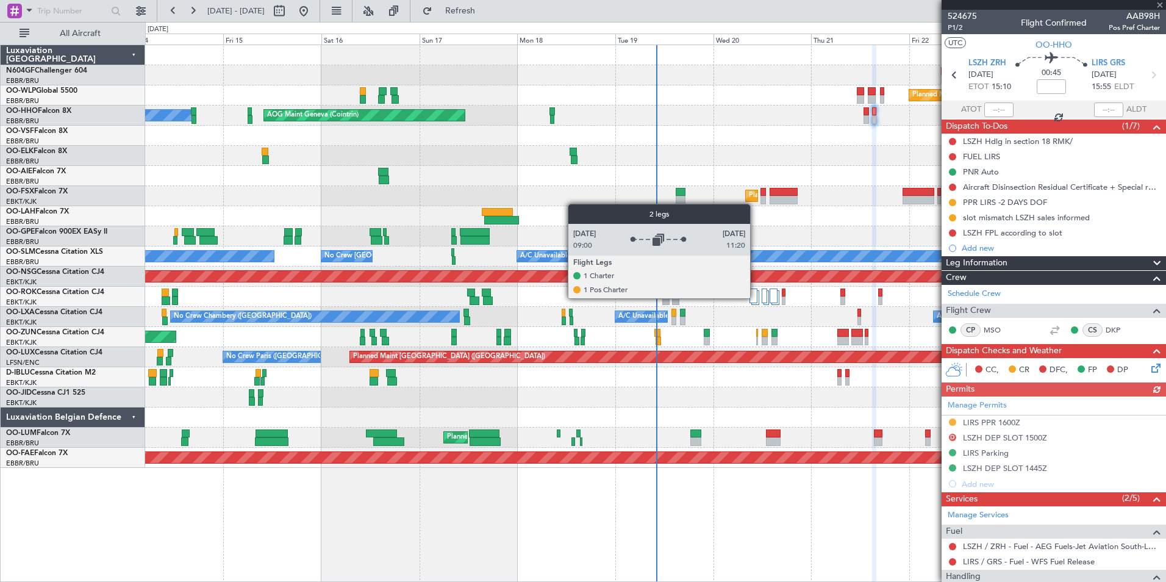
click at [756, 298] on div at bounding box center [754, 296] width 8 height 15
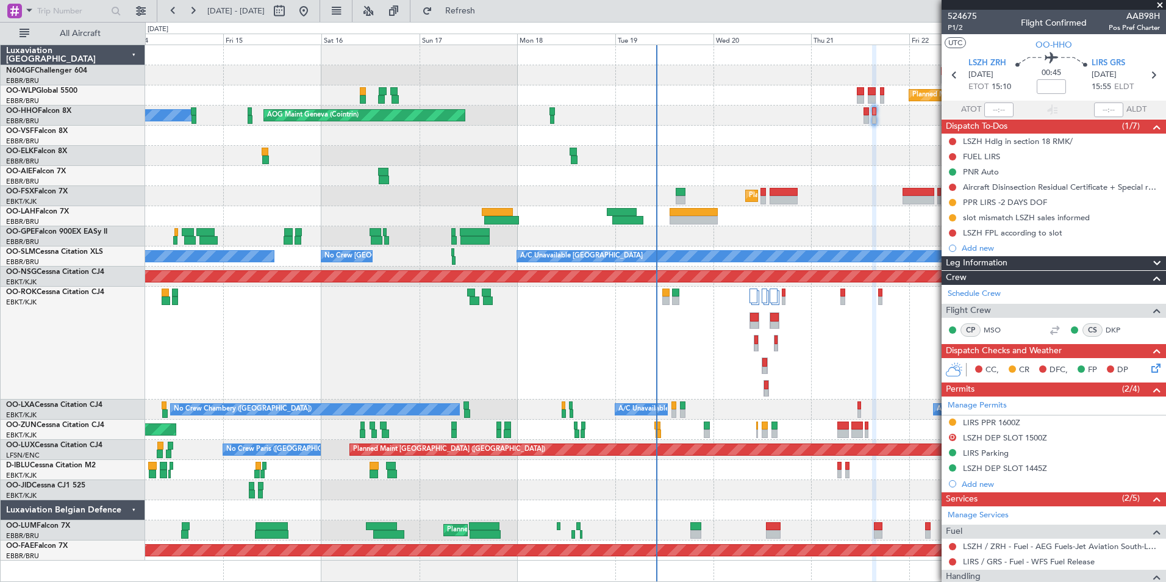
click at [721, 303] on div "Unplanned Maint [GEOGRAPHIC_DATA]-[GEOGRAPHIC_DATA] Owner [GEOGRAPHIC_DATA]-[GE…" at bounding box center [655, 343] width 1020 height 113
click at [486, 12] on span "Refresh" at bounding box center [460, 11] width 51 height 9
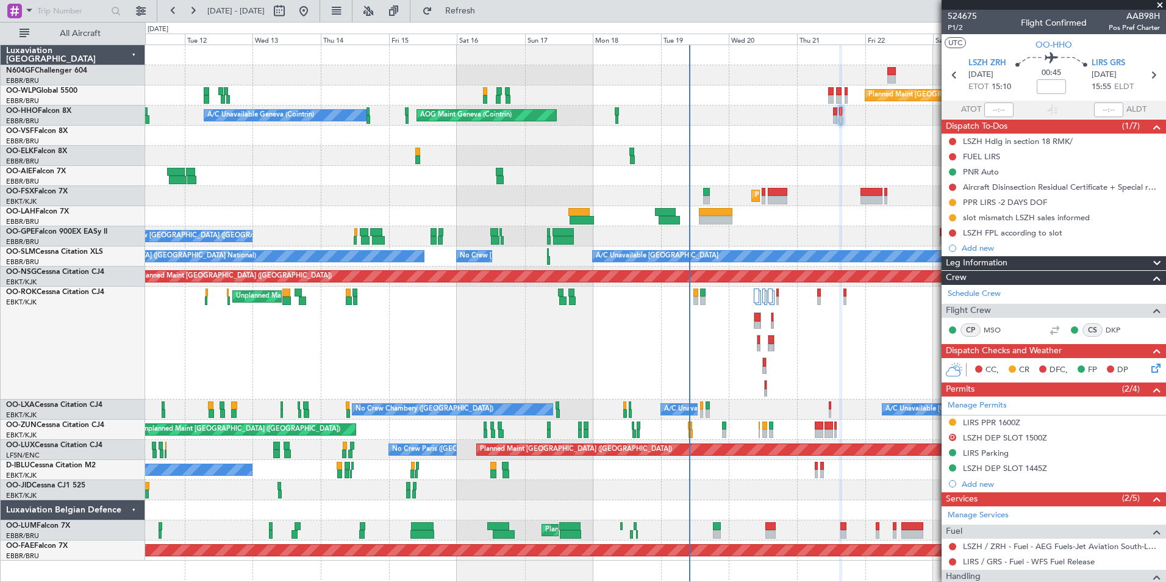
click at [564, 311] on div "Unplanned Maint [GEOGRAPHIC_DATA]-[GEOGRAPHIC_DATA] Owner [GEOGRAPHIC_DATA]-[GE…" at bounding box center [655, 343] width 1020 height 113
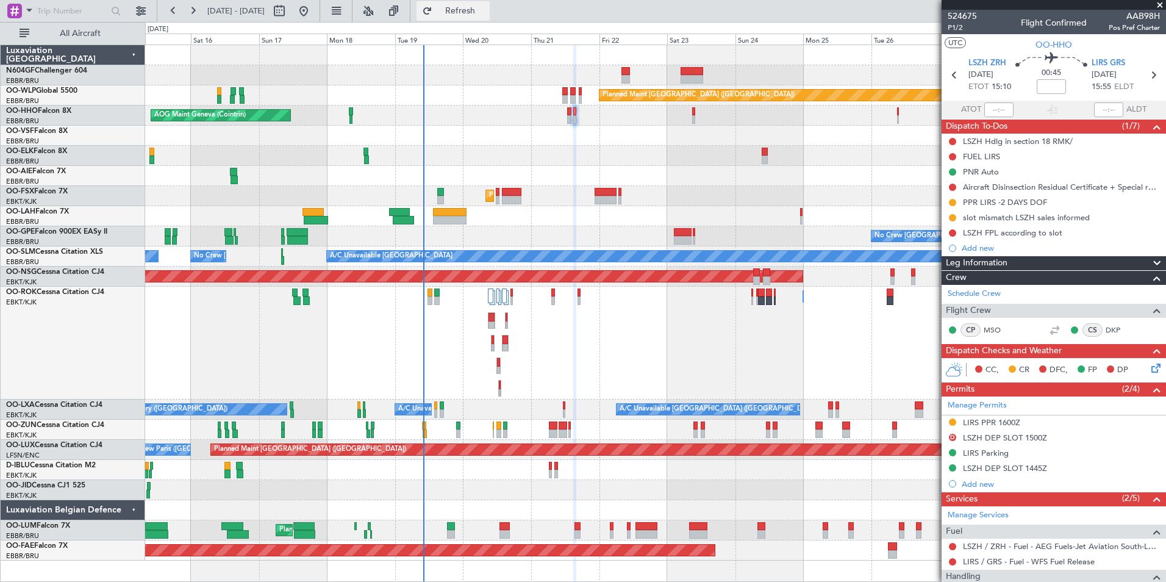
click at [486, 8] on span "Refresh" at bounding box center [460, 11] width 51 height 9
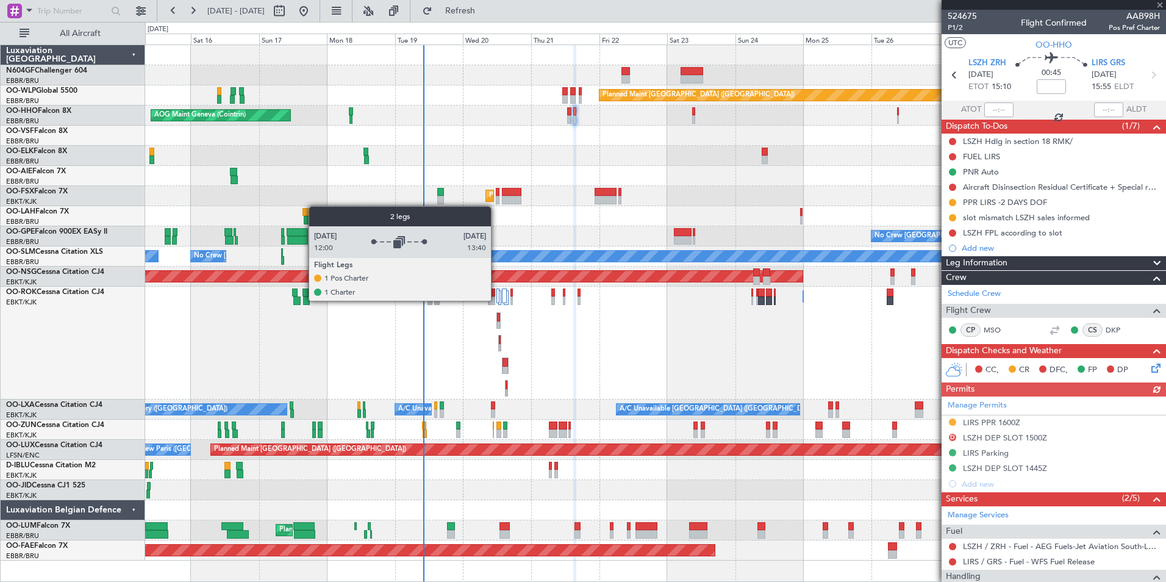
click at [497, 300] on div at bounding box center [497, 296] width 3 height 15
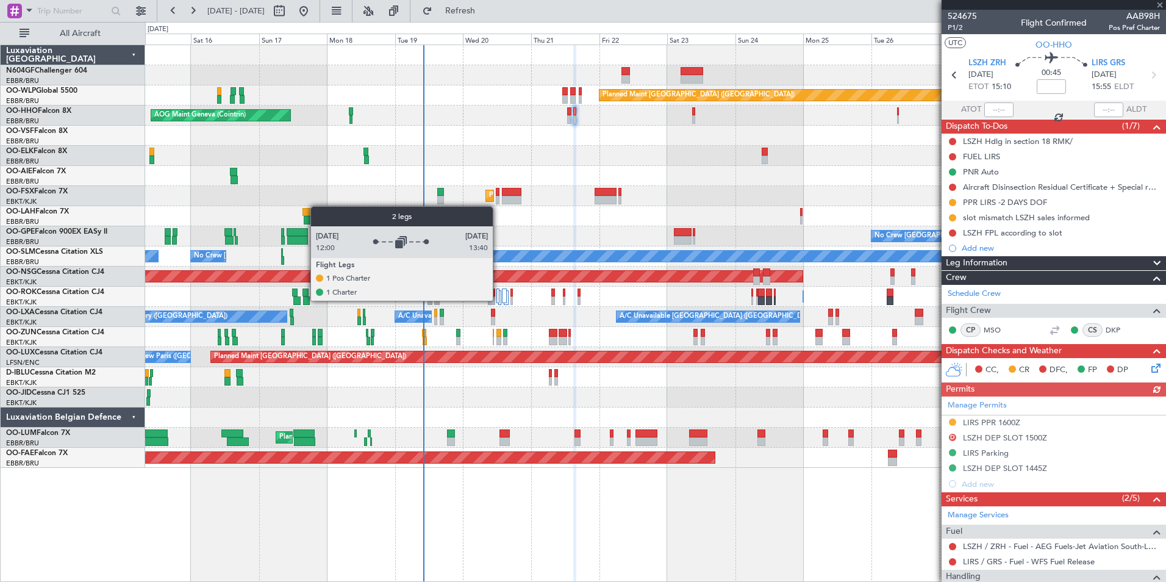
click at [498, 300] on div at bounding box center [497, 296] width 3 height 15
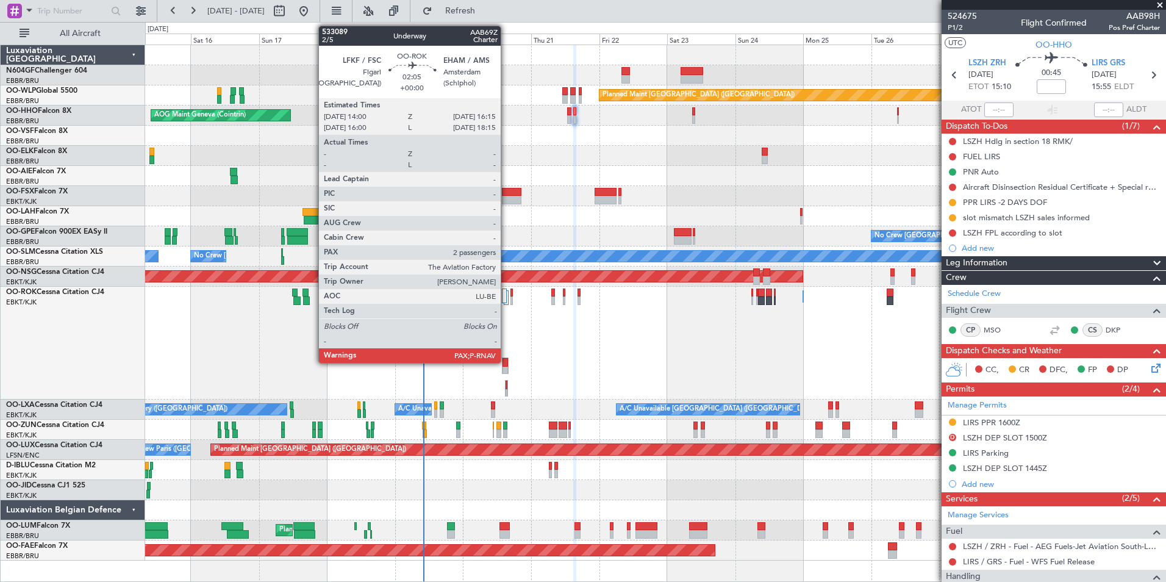
click at [506, 359] on div at bounding box center [505, 362] width 5 height 9
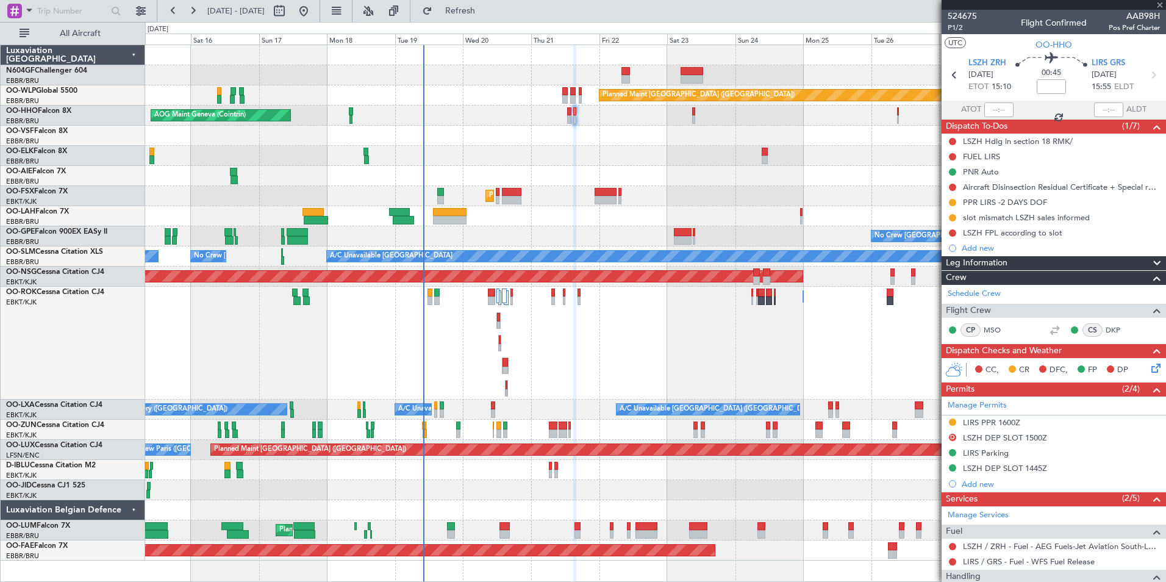
click at [508, 389] on div "Owner [GEOGRAPHIC_DATA]-[GEOGRAPHIC_DATA] Owner [GEOGRAPHIC_DATA]-[GEOGRAPHIC_D…" at bounding box center [655, 343] width 1020 height 113
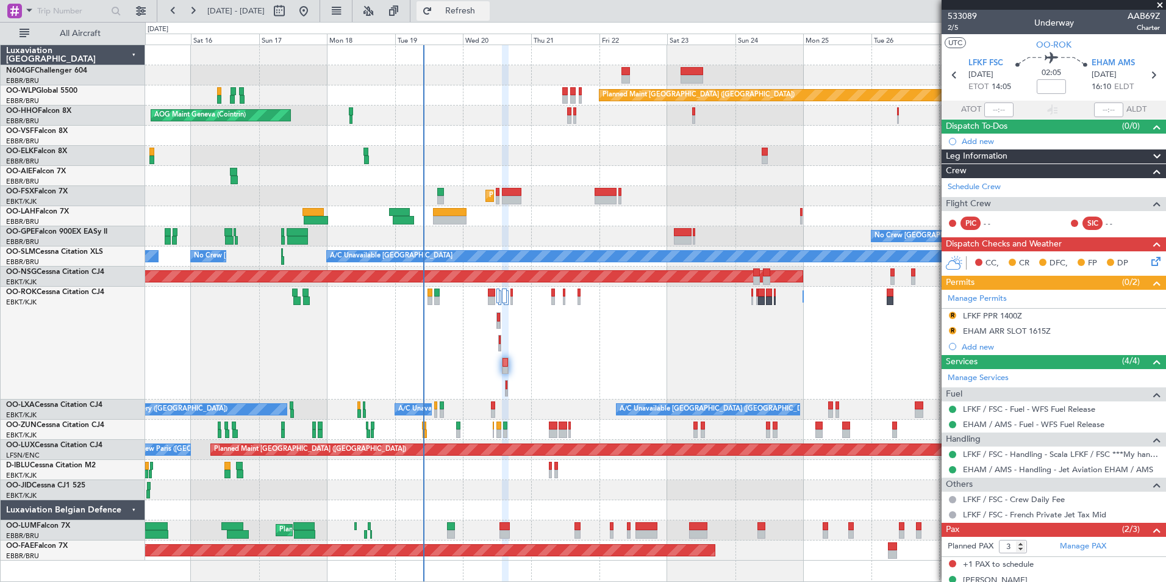
click at [486, 13] on span "Refresh" at bounding box center [460, 11] width 51 height 9
click at [486, 12] on span "Refresh" at bounding box center [460, 11] width 51 height 9
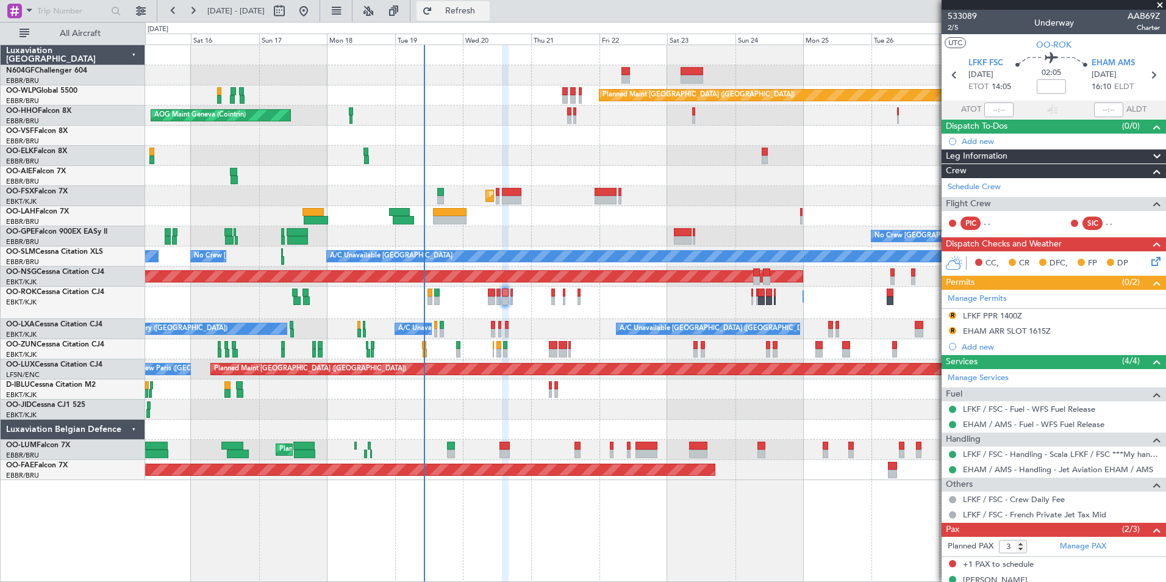
click at [490, 17] on button "Refresh" at bounding box center [453, 11] width 73 height 20
click at [490, 18] on button "Refresh" at bounding box center [453, 11] width 73 height 20
click at [490, 18] on button "Refreshing..." at bounding box center [453, 11] width 73 height 20
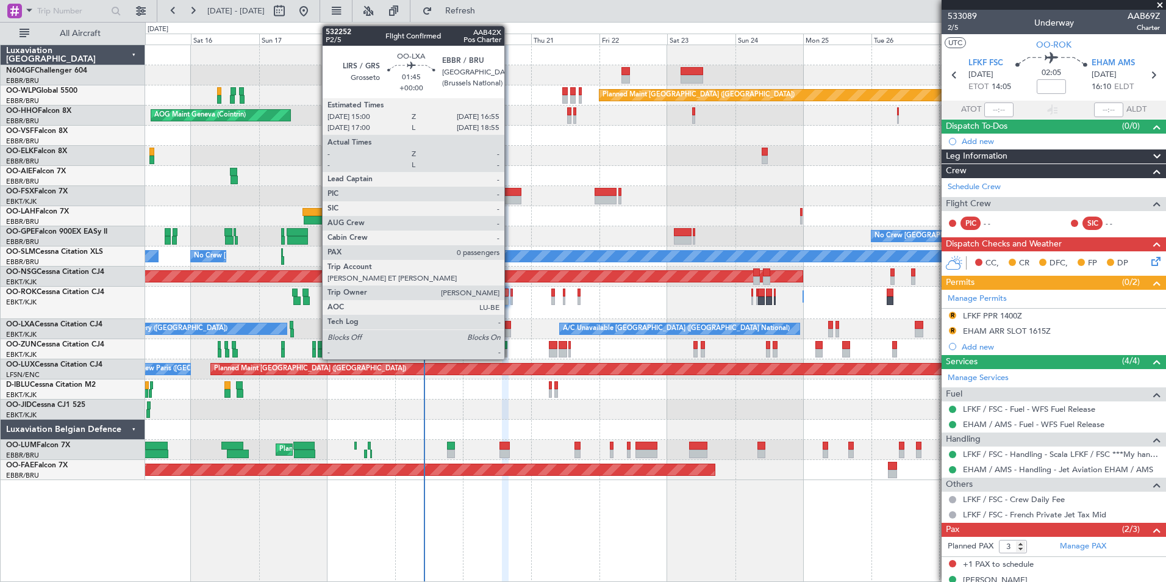
click at [510, 332] on div at bounding box center [507, 333] width 5 height 9
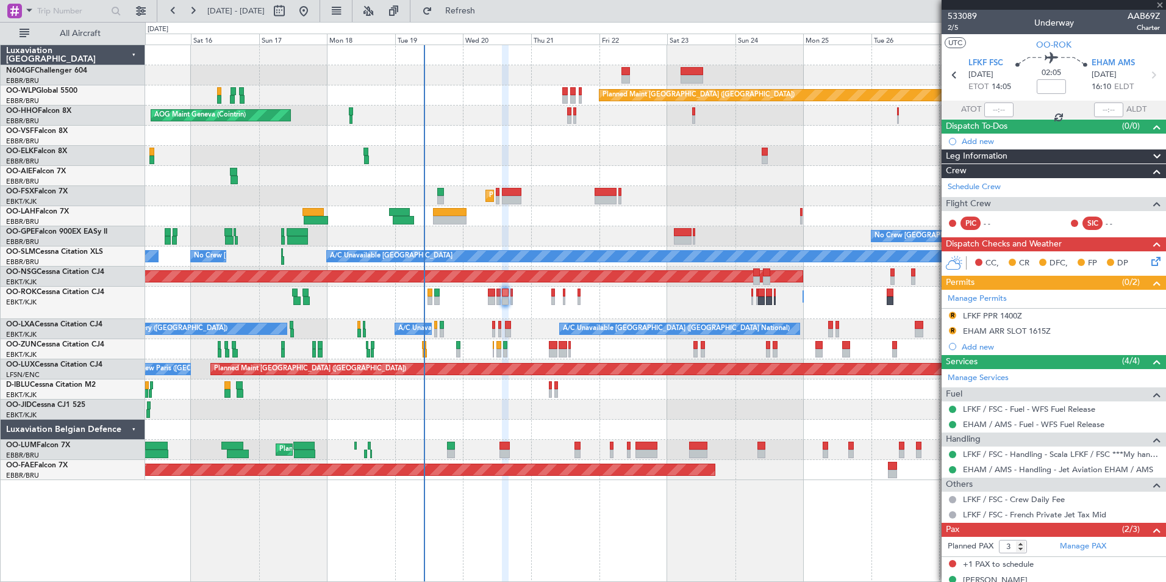
type input "0"
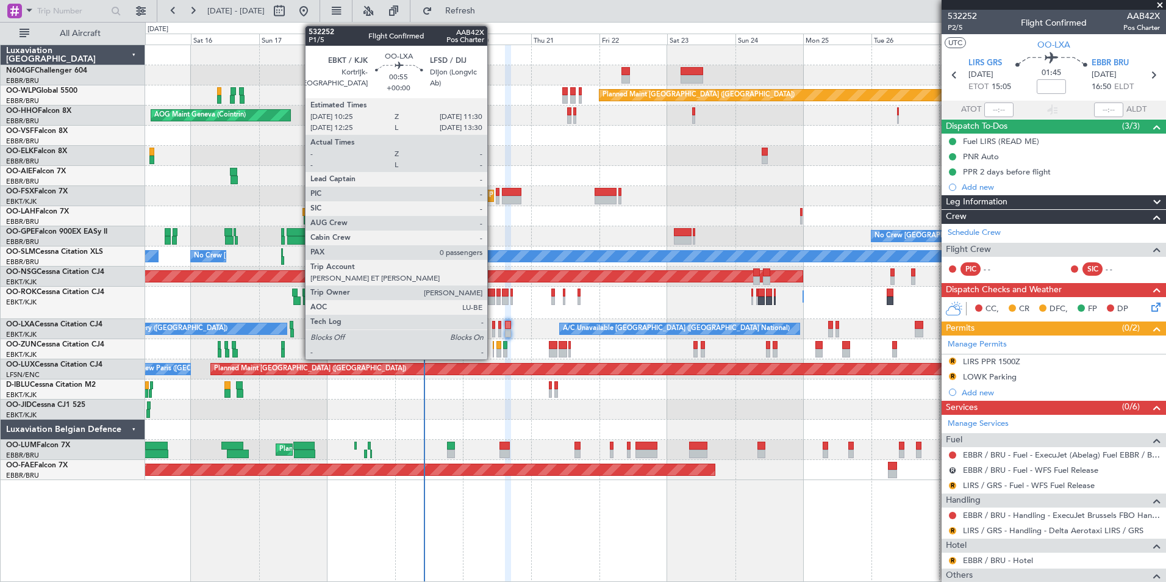
click at [493, 332] on div at bounding box center [494, 333] width 4 height 9
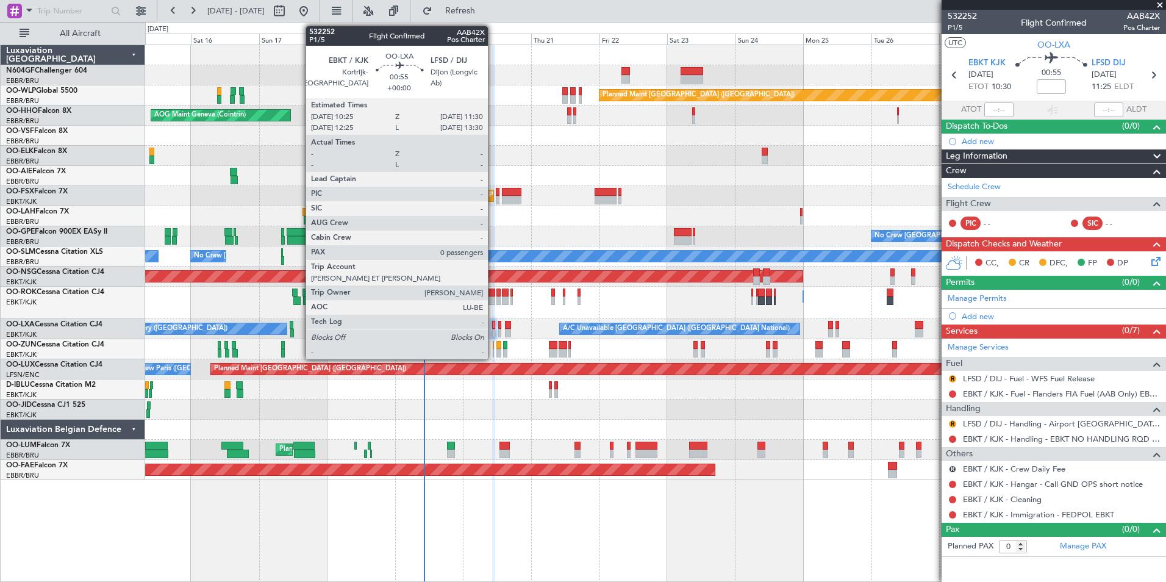
click at [493, 323] on div at bounding box center [494, 325] width 4 height 9
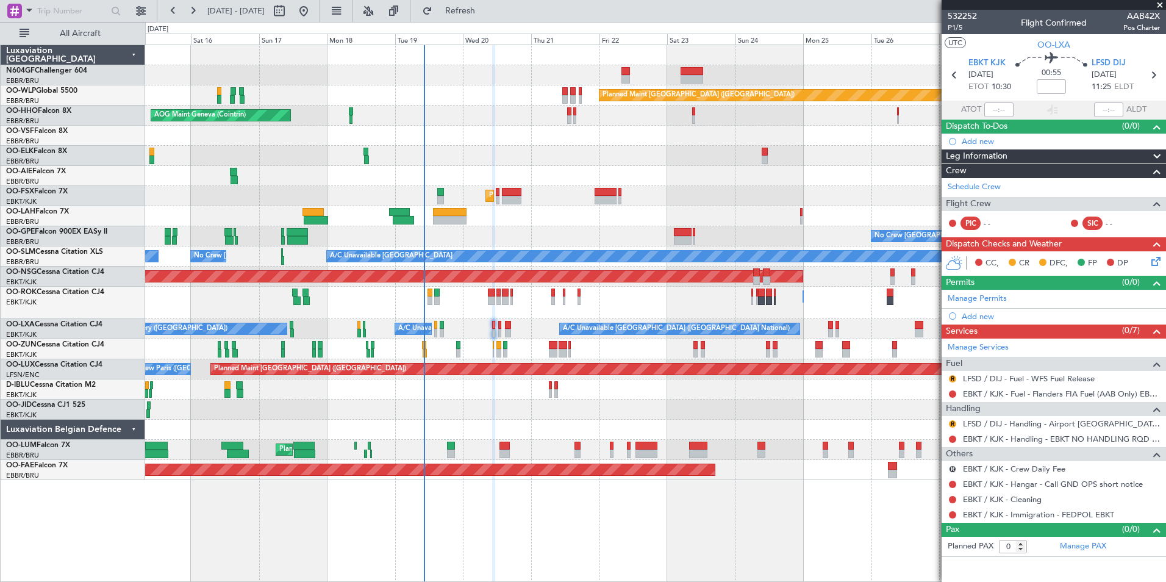
click at [654, 226] on div "Planned Maint [GEOGRAPHIC_DATA] ([GEOGRAPHIC_DATA]) AOG Maint Geneva ([GEOGRAPH…" at bounding box center [655, 262] width 1020 height 435
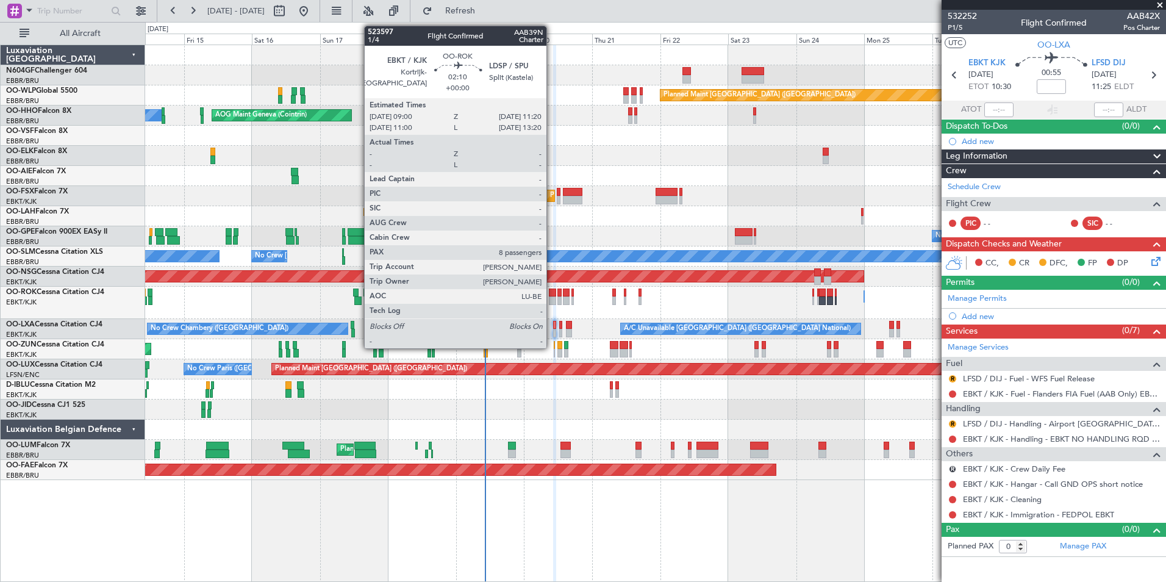
click at [552, 295] on div at bounding box center [552, 293] width 7 height 9
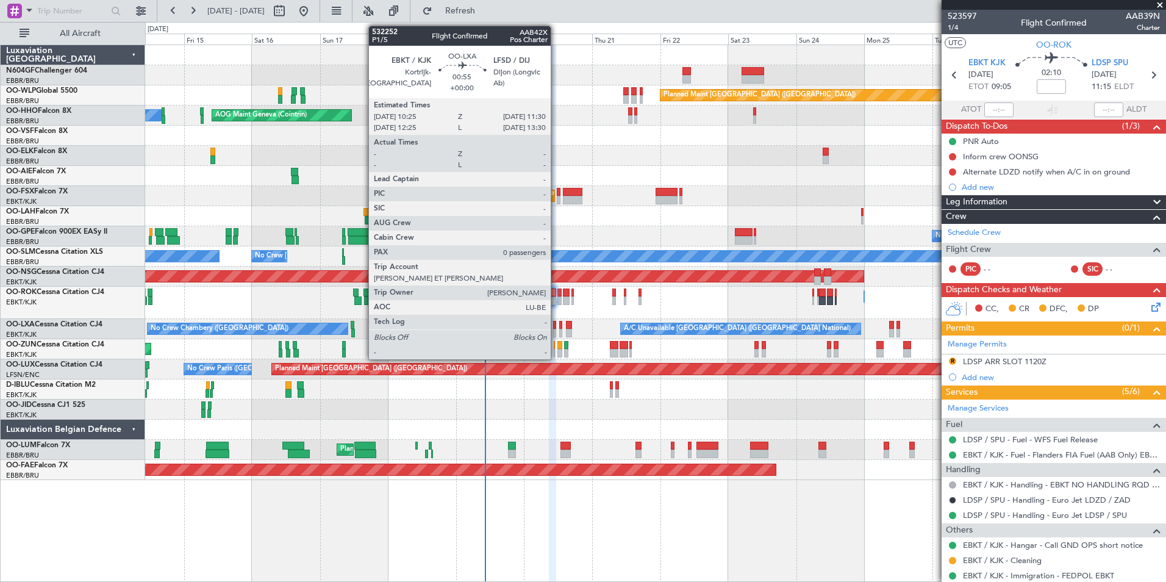
click at [556, 329] on div at bounding box center [555, 333] width 4 height 9
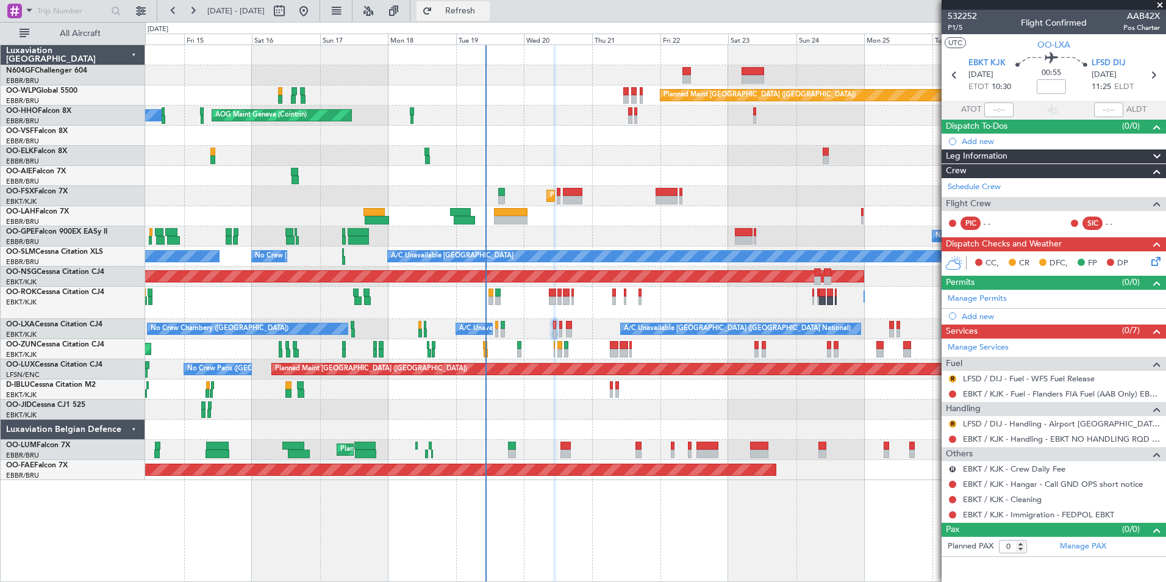
click at [473, 11] on button "Refresh" at bounding box center [453, 11] width 73 height 20
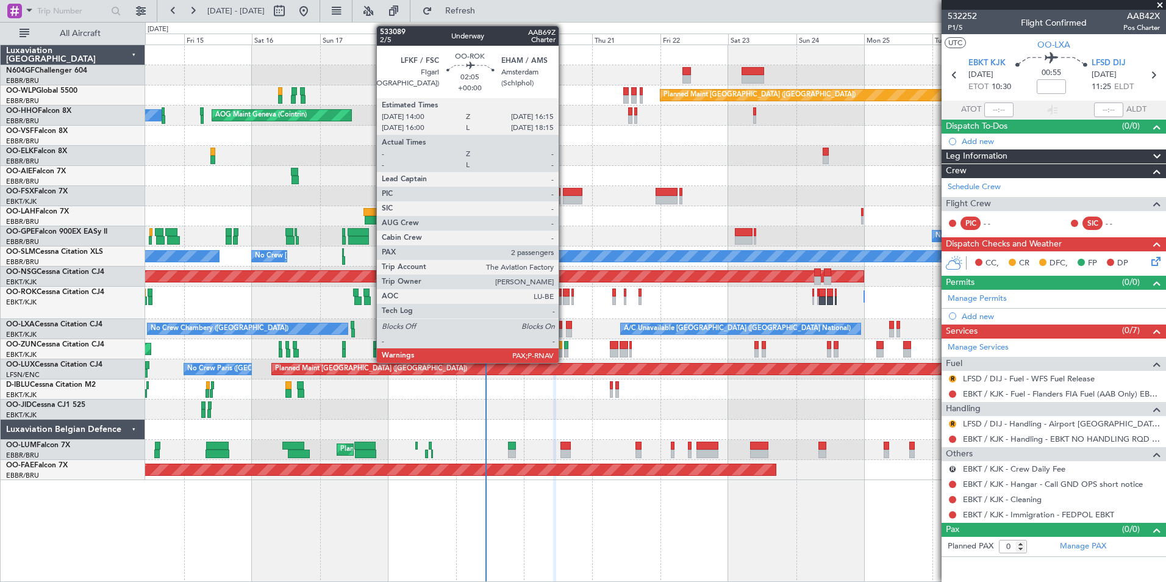
click at [563, 294] on div at bounding box center [566, 293] width 7 height 9
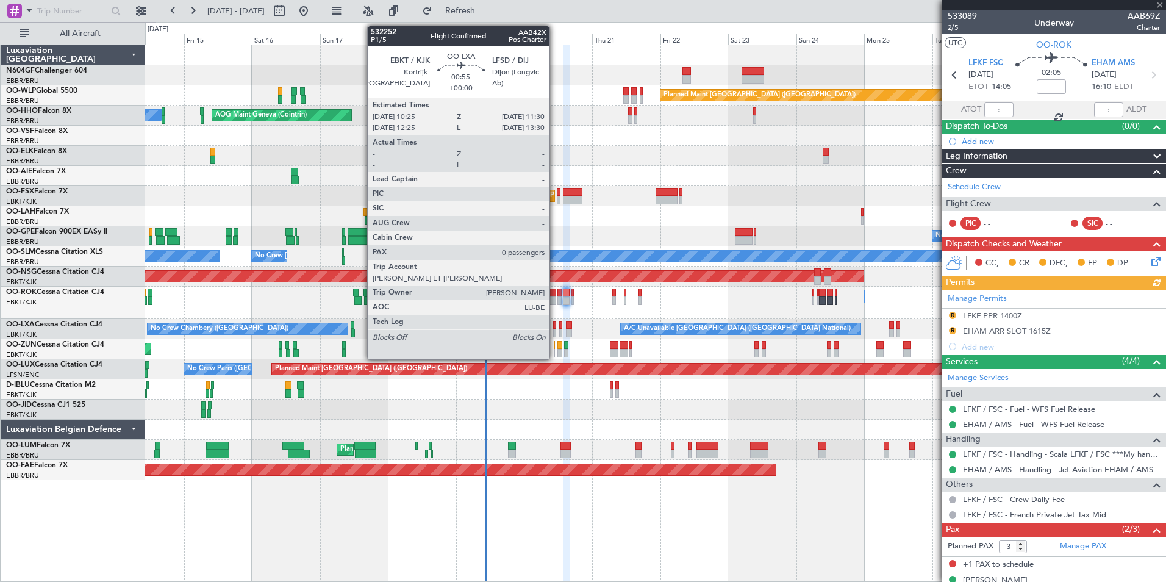
click at [555, 333] on div at bounding box center [555, 333] width 4 height 9
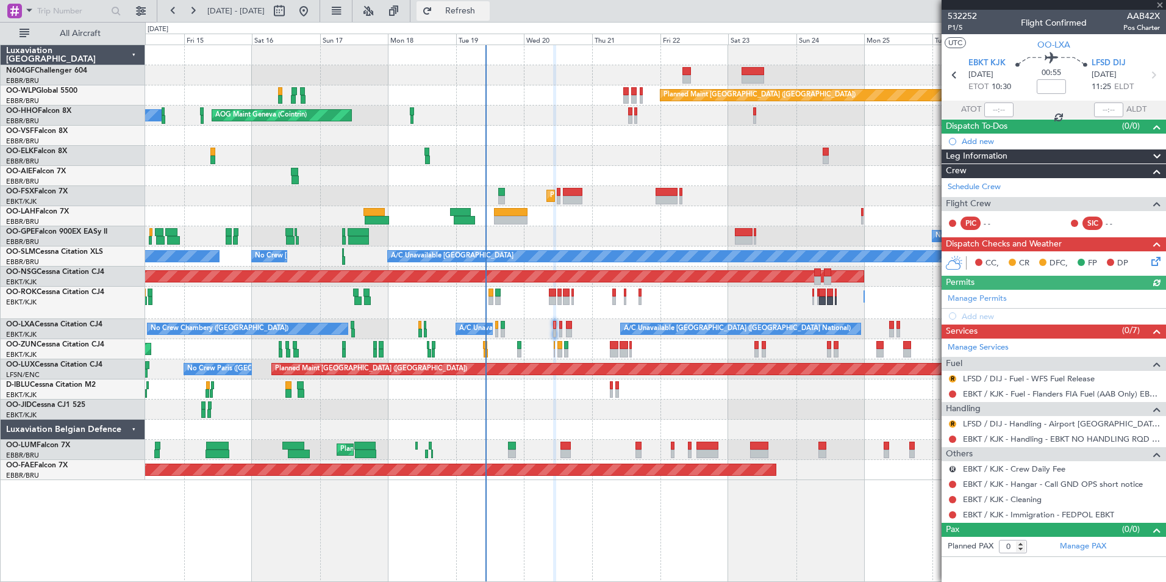
click at [486, 10] on span "Refresh" at bounding box center [460, 11] width 51 height 9
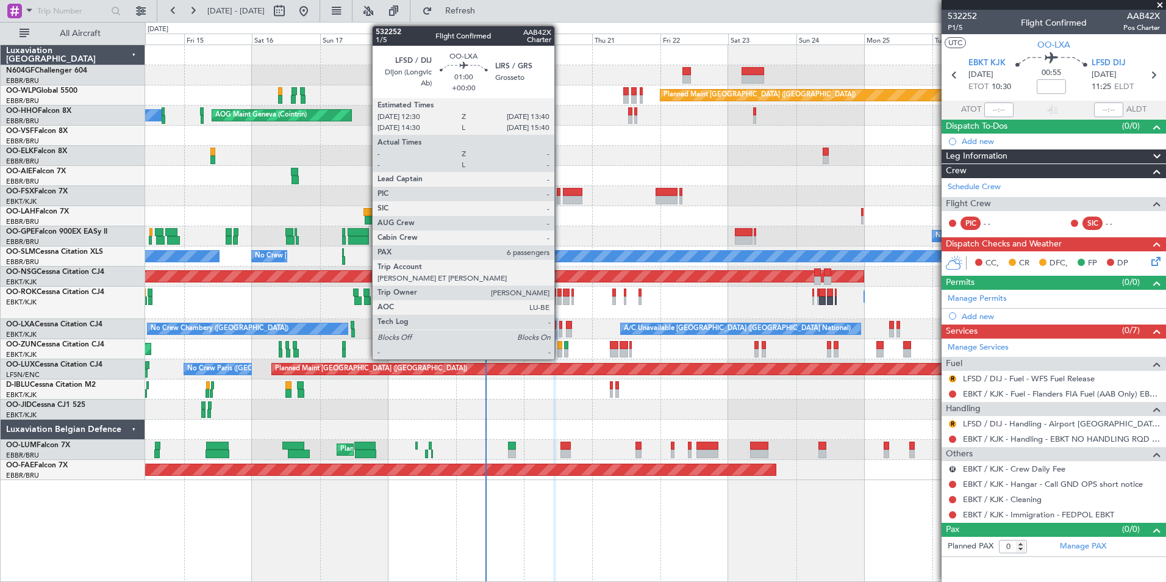
click at [560, 329] on div at bounding box center [561, 333] width 4 height 9
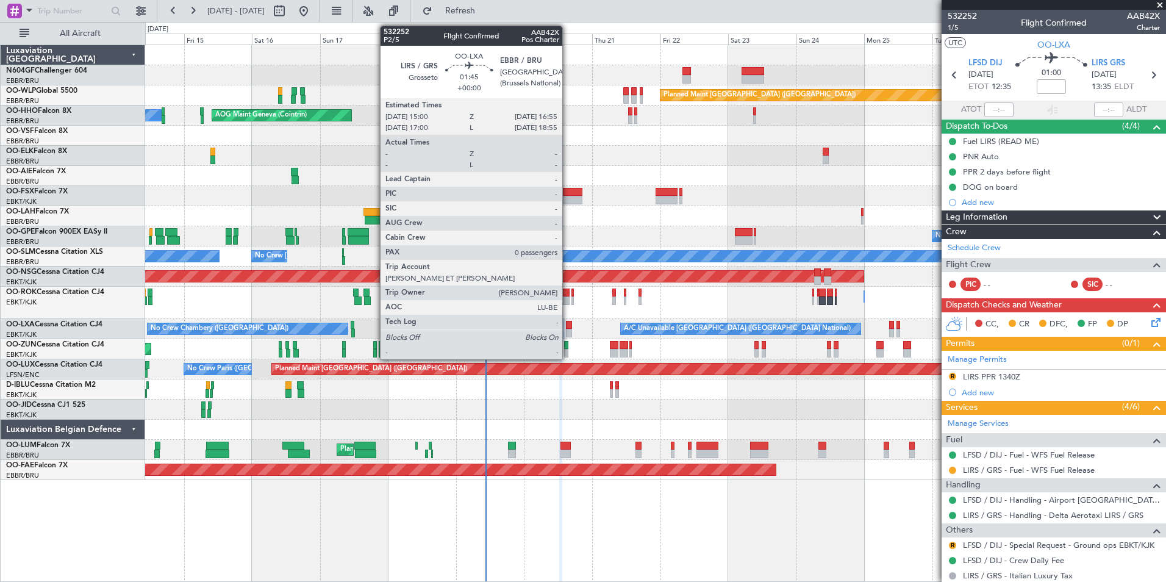
click at [568, 327] on div at bounding box center [568, 325] width 5 height 9
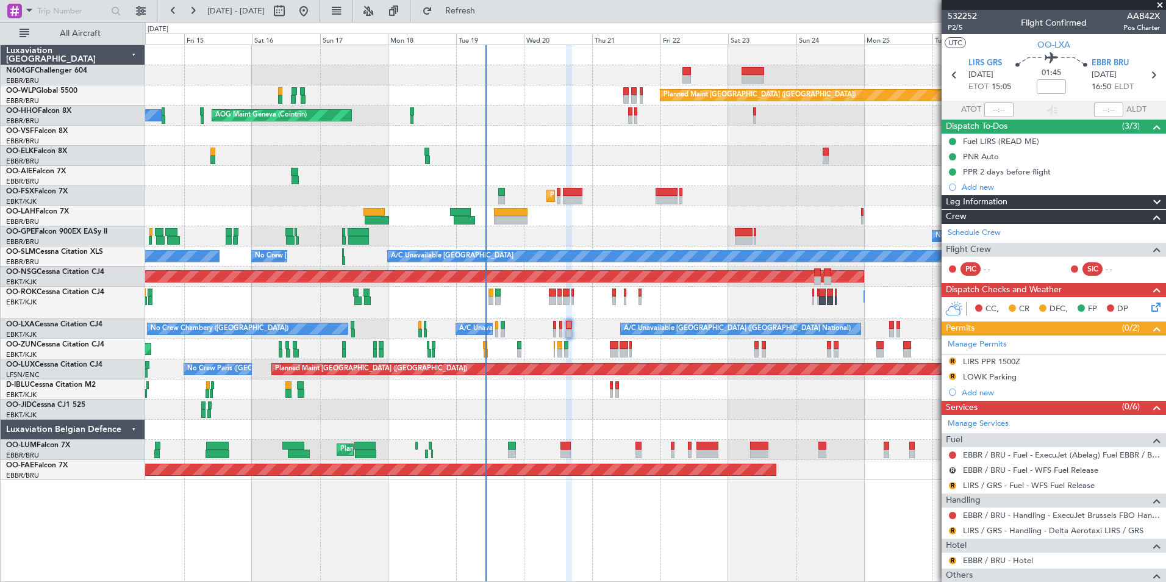
click at [557, 324] on div "No Crew Chambery ([GEOGRAPHIC_DATA]) A/C Unavailable [GEOGRAPHIC_DATA] ([GEOGRA…" at bounding box center [655, 329] width 1020 height 20
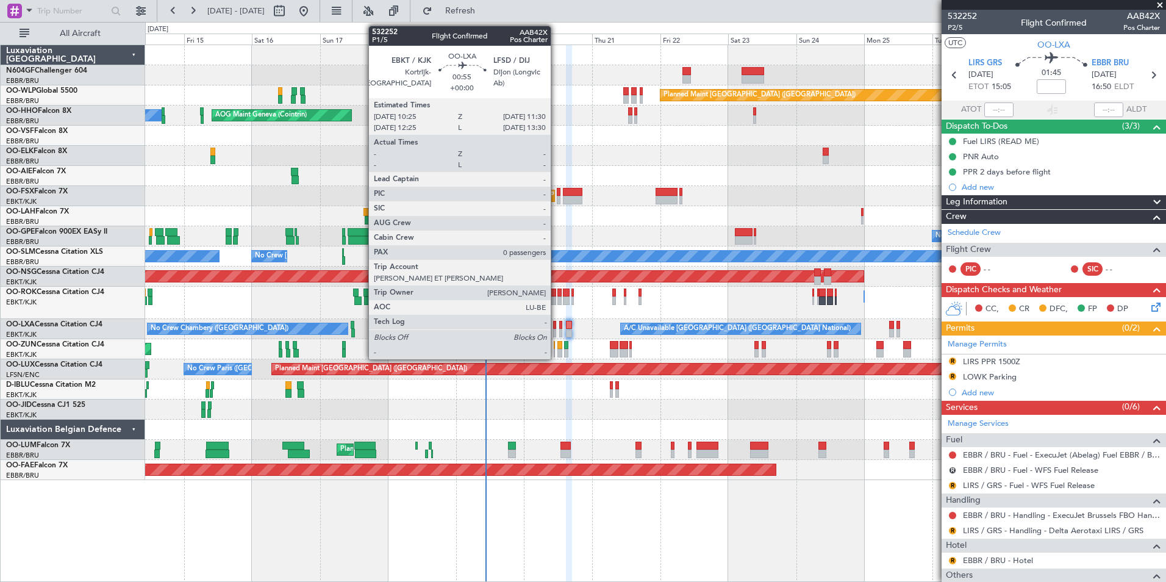
click at [556, 324] on div at bounding box center [555, 325] width 4 height 9
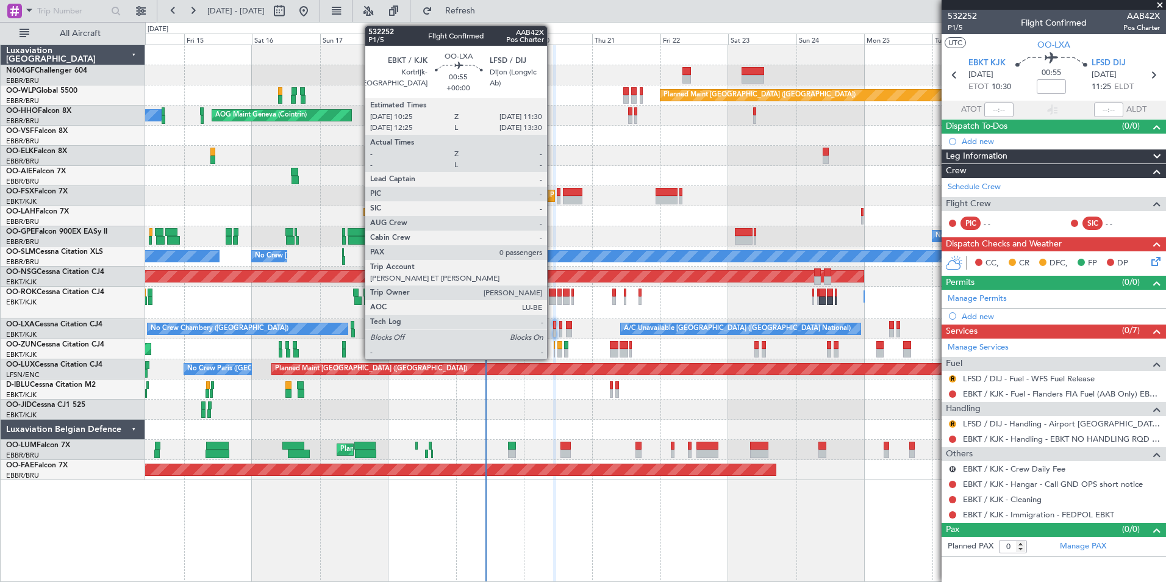
click at [553, 331] on div at bounding box center [555, 333] width 4 height 9
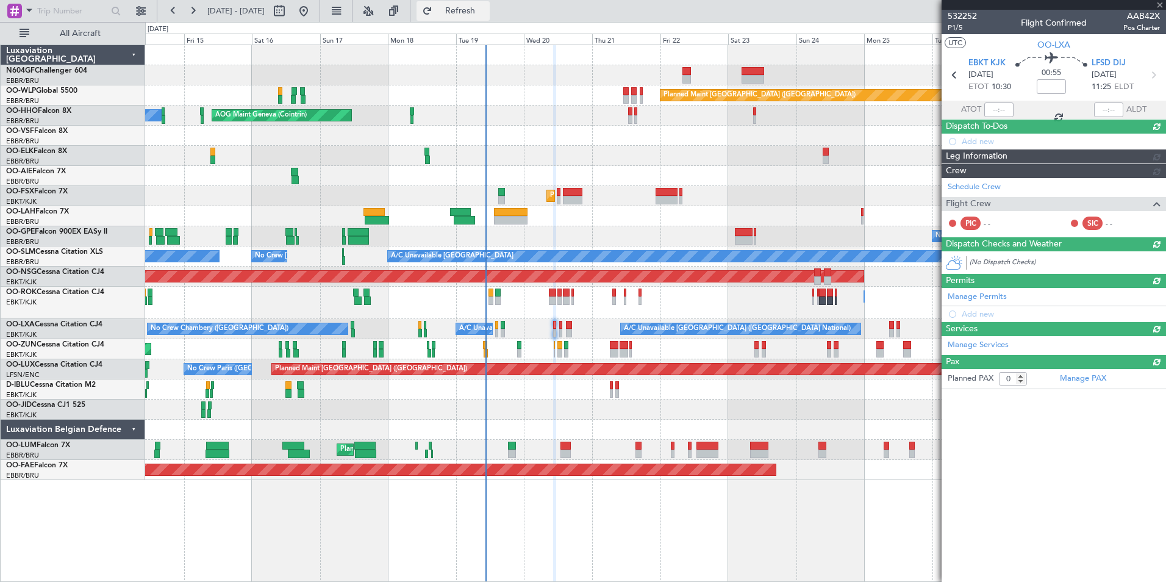
click at [486, 15] on span "Refresh" at bounding box center [460, 11] width 51 height 9
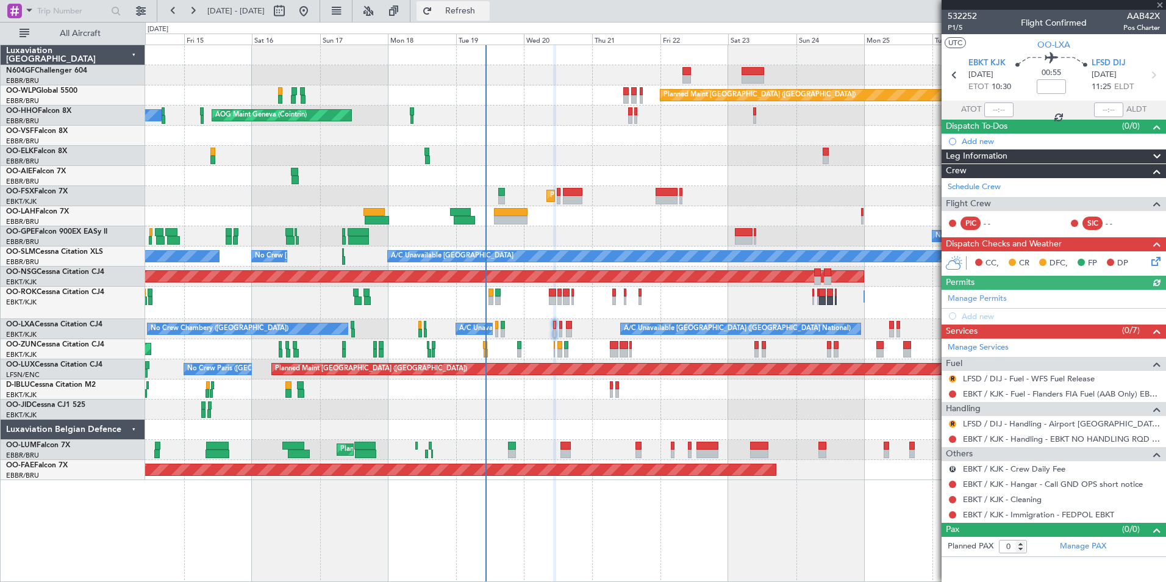
click at [486, 8] on span "Refresh" at bounding box center [460, 11] width 51 height 9
click at [953, 486] on button at bounding box center [952, 484] width 7 height 7
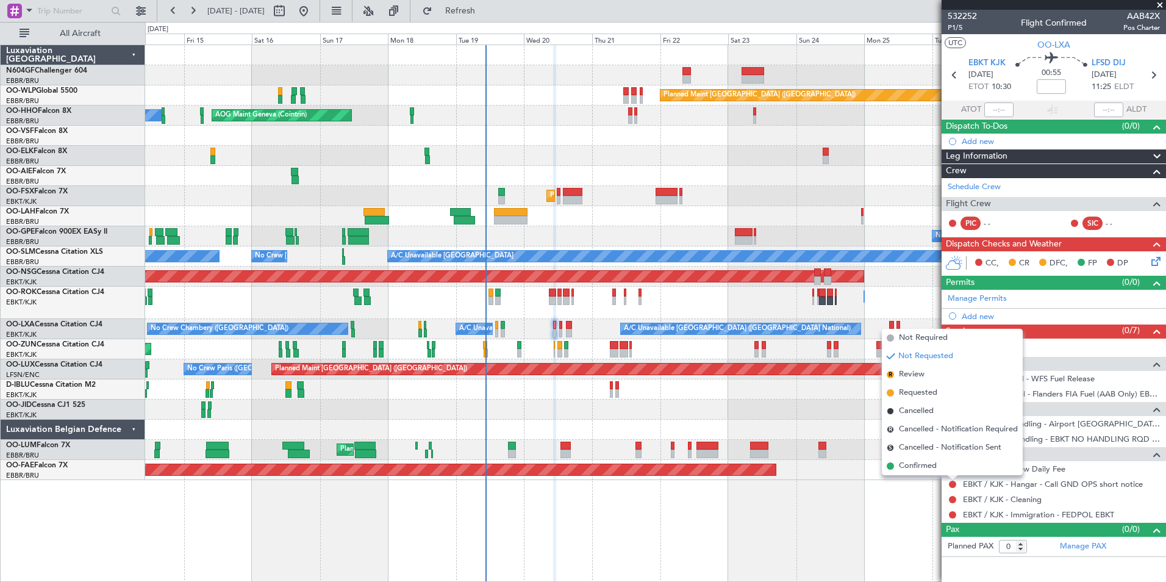
click at [823, 391] on div "No Crew [GEOGRAPHIC_DATA] ([GEOGRAPHIC_DATA] National)" at bounding box center [655, 389] width 1020 height 20
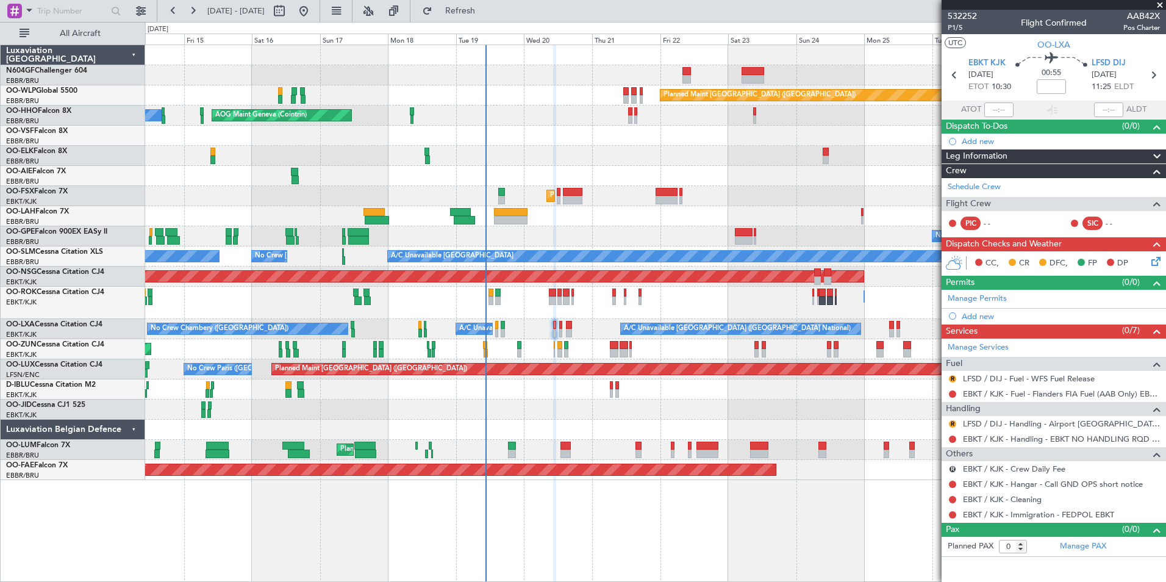
click at [923, 415] on div "Planned Maint Kortrijk-[GEOGRAPHIC_DATA]" at bounding box center [655, 410] width 1020 height 20
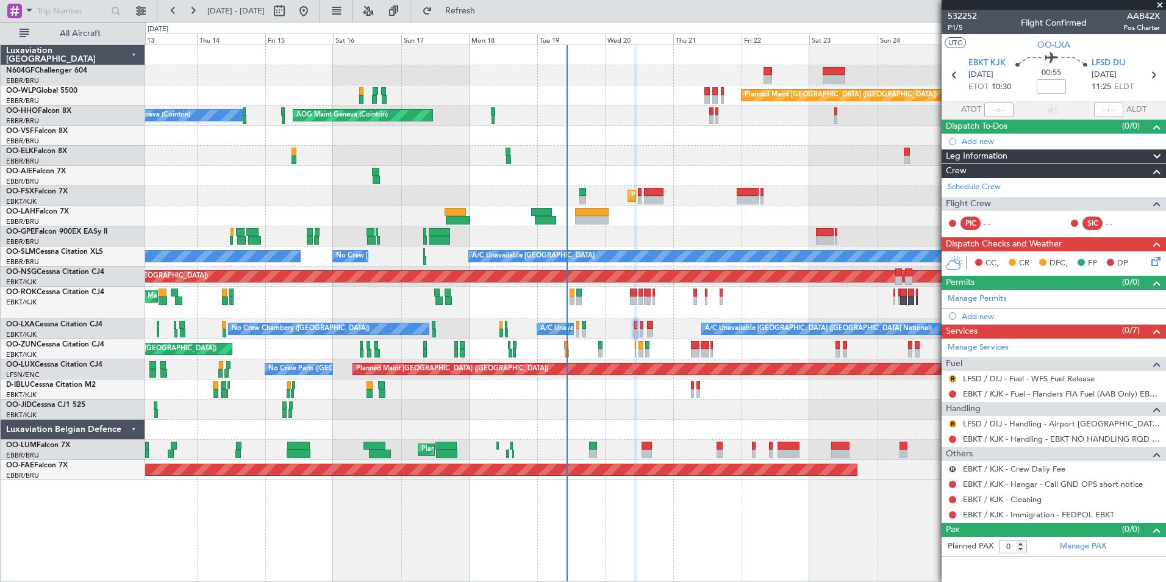
click at [842, 388] on div "No Crew [GEOGRAPHIC_DATA] ([GEOGRAPHIC_DATA] National)" at bounding box center [655, 389] width 1020 height 20
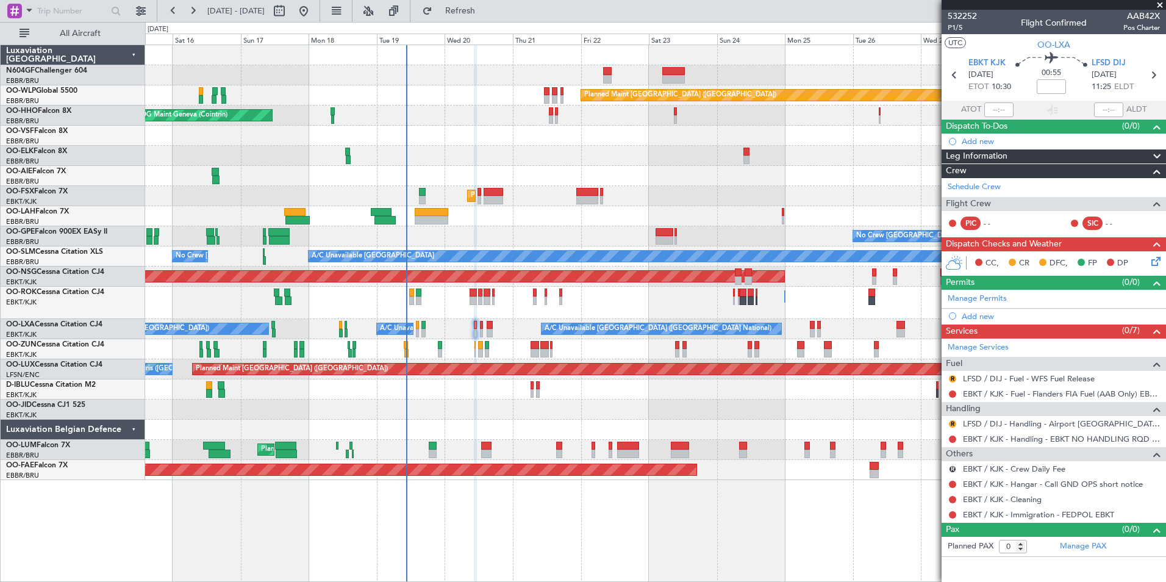
click at [736, 452] on div "Planned Maint [GEOGRAPHIC_DATA] ([GEOGRAPHIC_DATA] National) Planned Maint [GEO…" at bounding box center [655, 450] width 1020 height 20
click at [950, 484] on button at bounding box center [952, 484] width 7 height 7
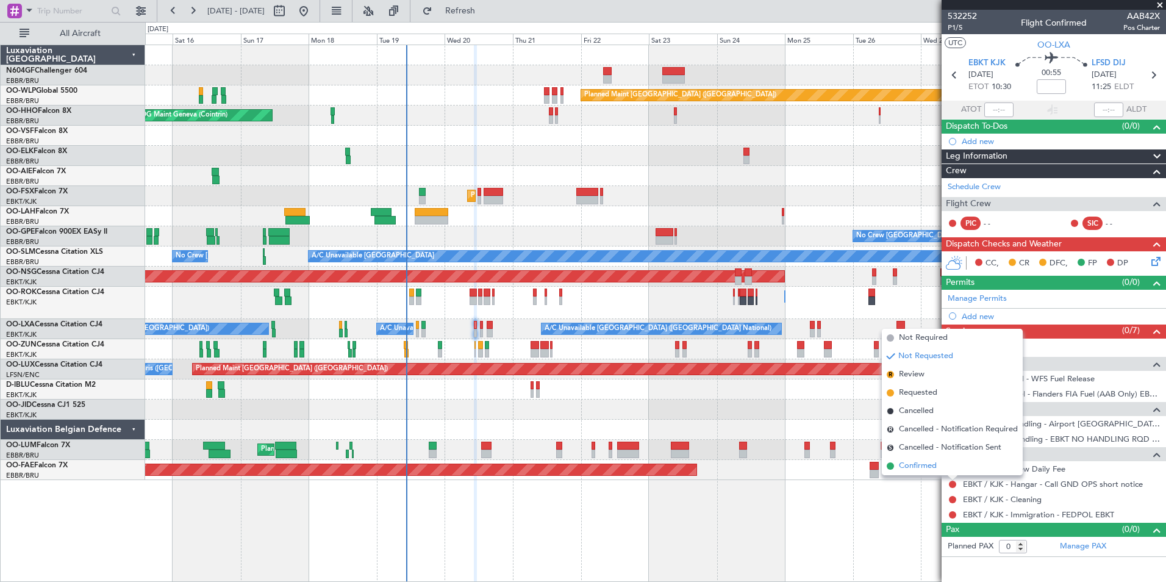
click at [947, 463] on li "Confirmed" at bounding box center [952, 466] width 141 height 18
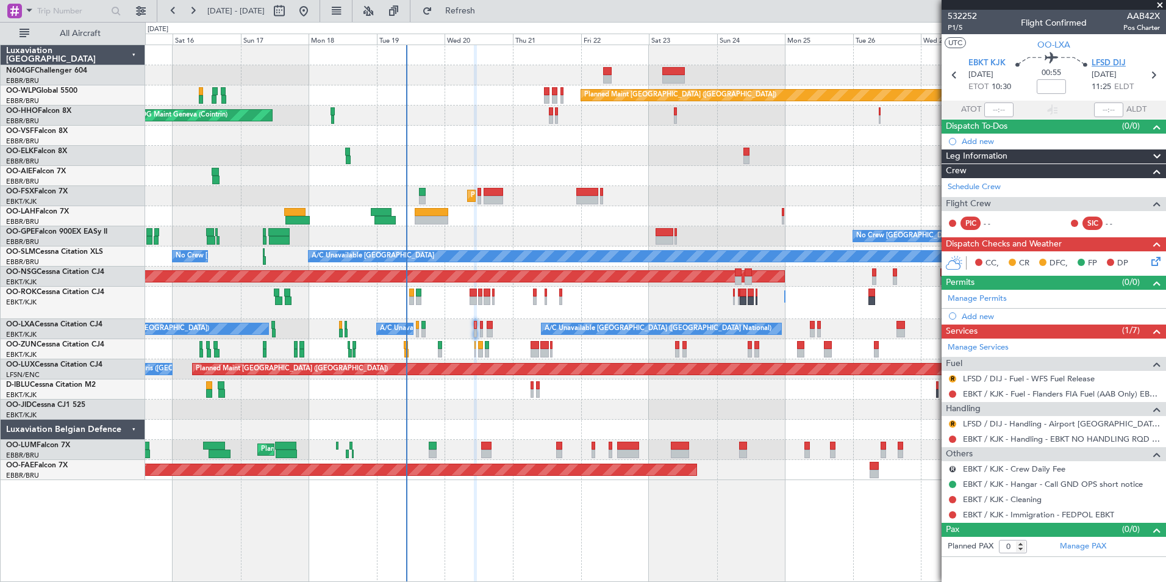
click at [1105, 61] on span "LFSD DIJ" at bounding box center [1109, 63] width 34 height 12
click at [486, 12] on span "Refresh" at bounding box center [460, 11] width 51 height 9
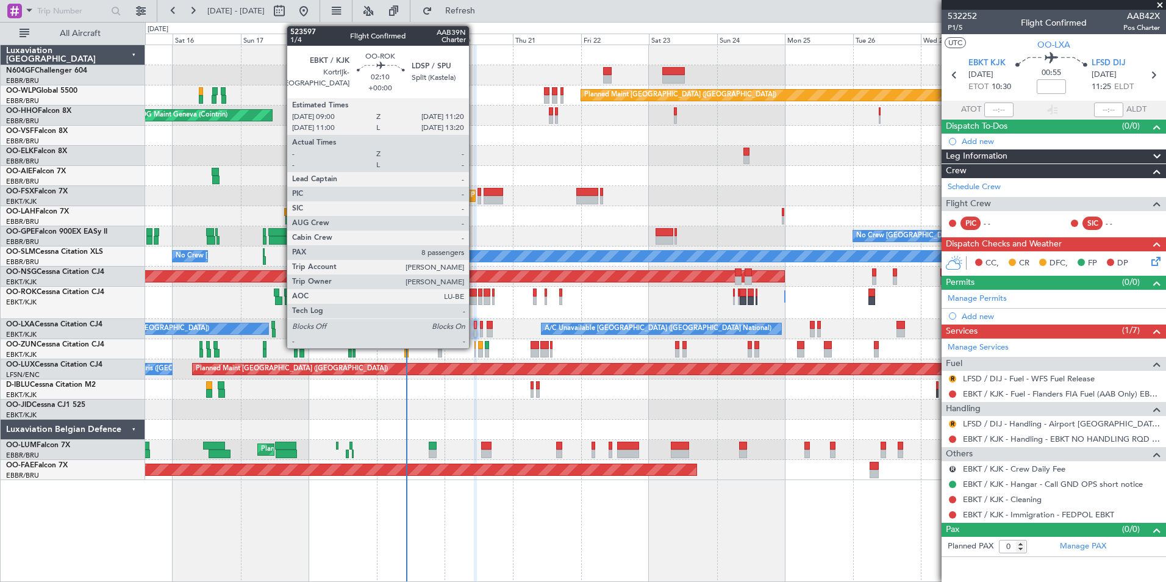
click at [475, 296] on div at bounding box center [473, 300] width 7 height 9
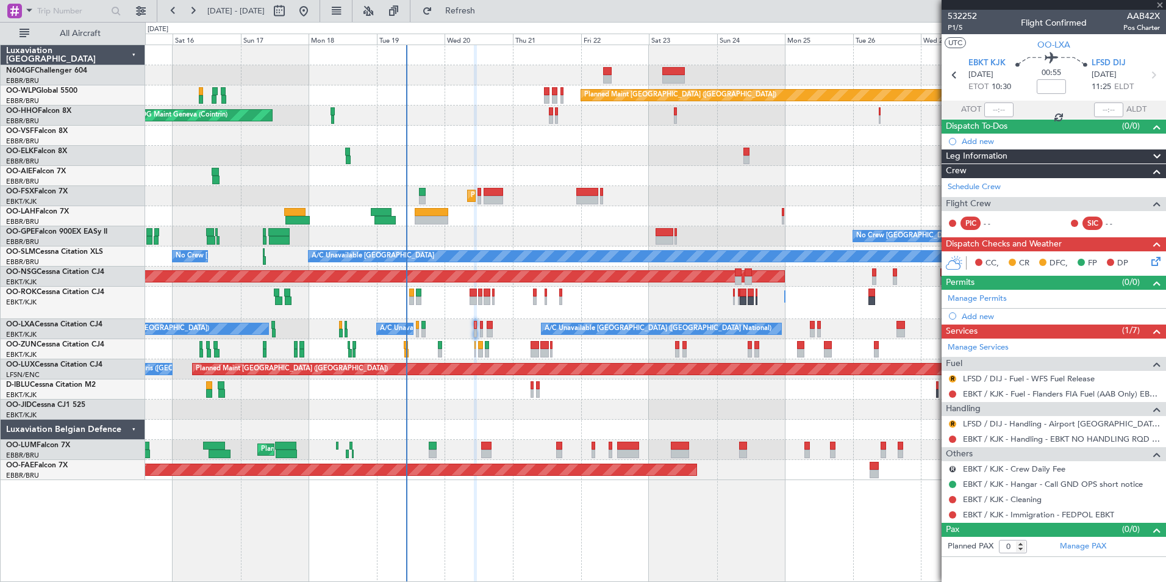
click at [475, 296] on div at bounding box center [473, 300] width 7 height 9
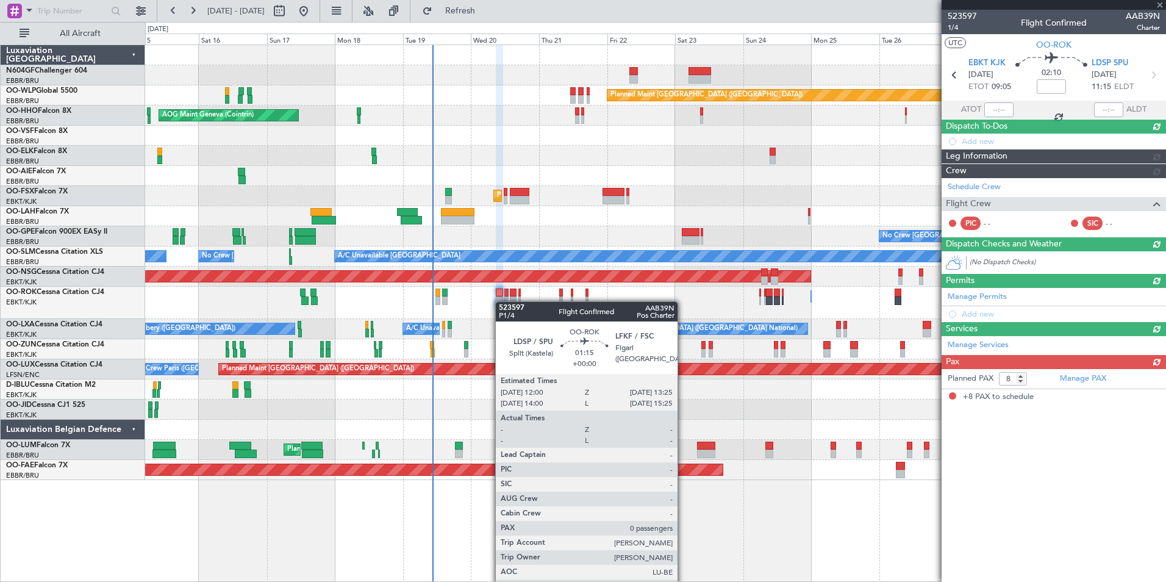
click at [503, 303] on div at bounding box center [499, 300] width 7 height 9
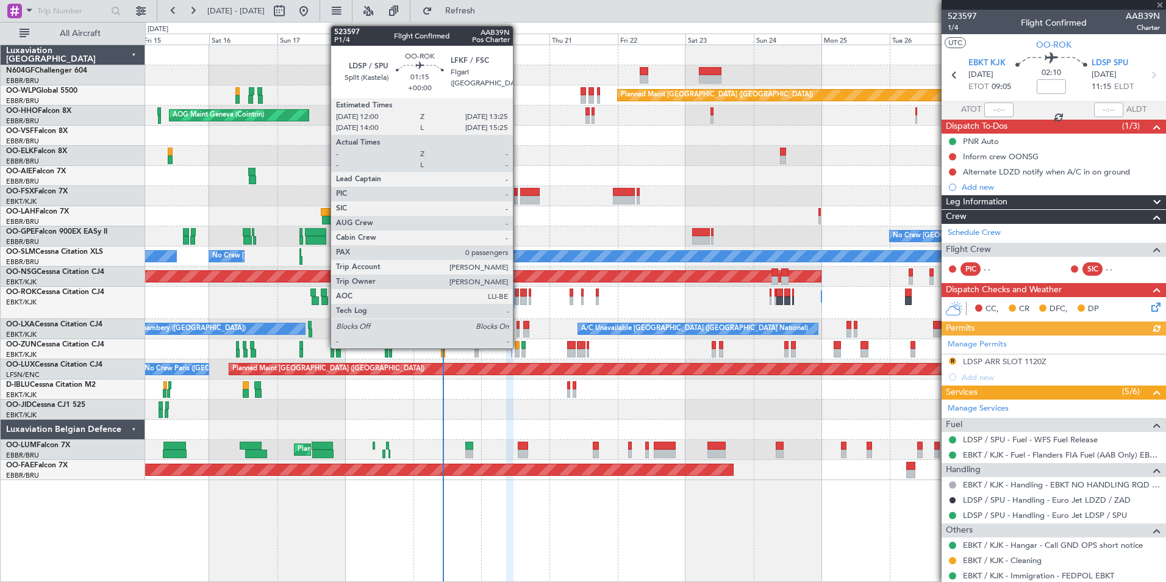
click at [519, 304] on div at bounding box center [517, 300] width 4 height 9
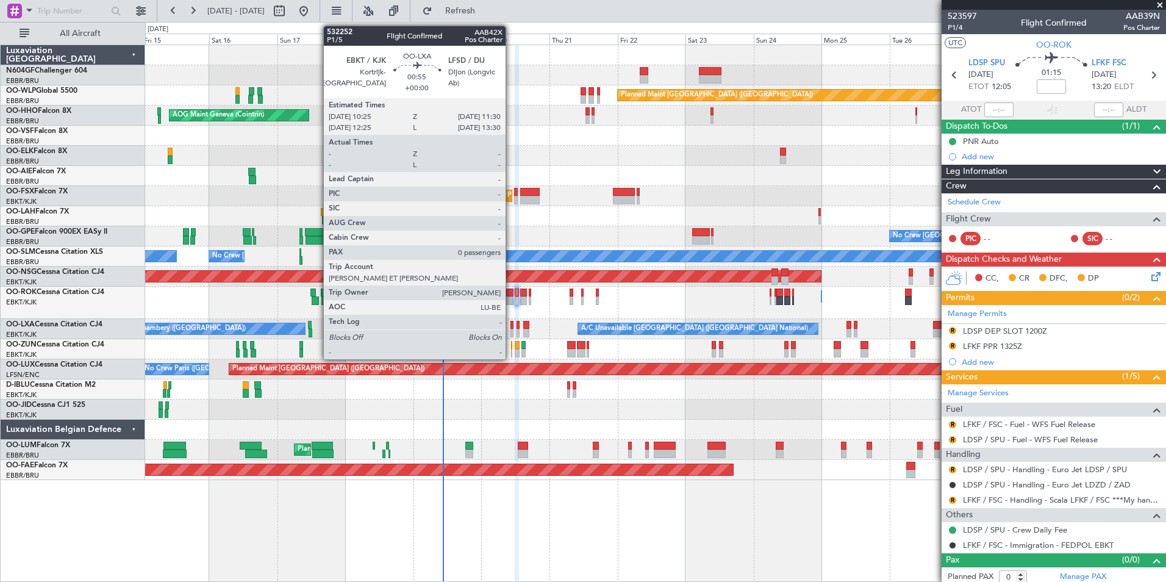
click at [511, 330] on div at bounding box center [513, 333] width 4 height 9
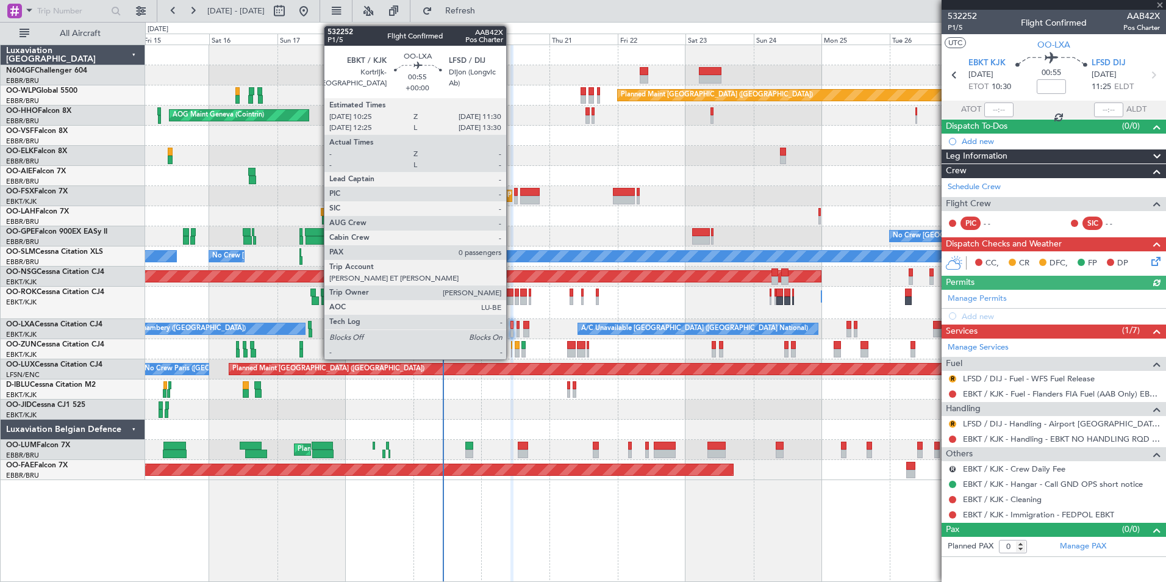
click at [512, 329] on div at bounding box center [513, 333] width 4 height 9
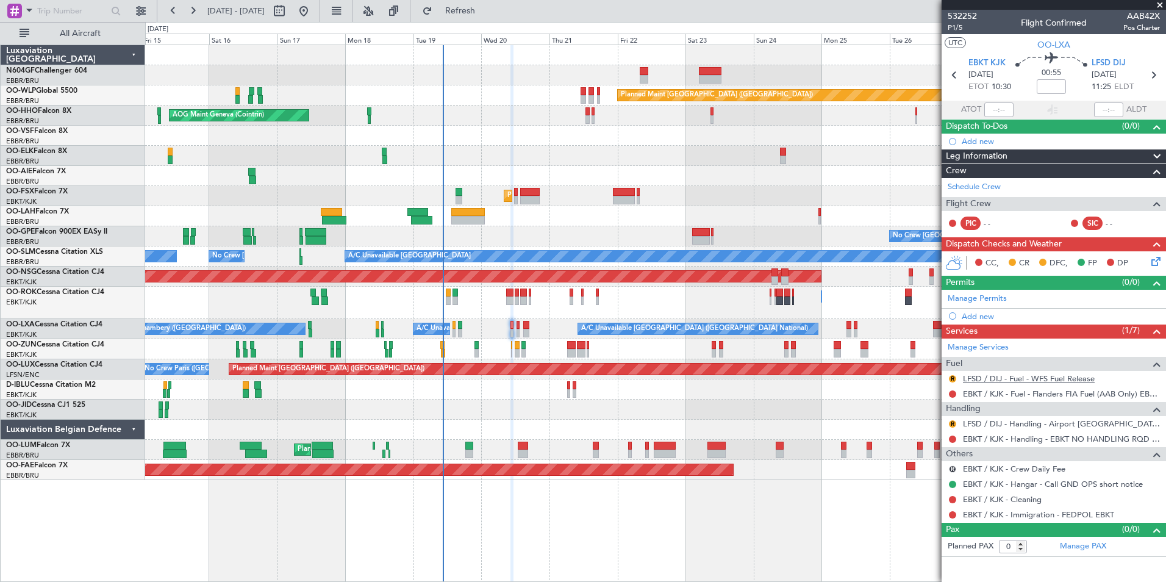
click at [1031, 377] on link "LFSD / DIJ - Fuel - WFS Fuel Release" at bounding box center [1029, 378] width 132 height 10
click at [486, 10] on span "Refresh" at bounding box center [460, 11] width 51 height 9
click at [953, 378] on button "R" at bounding box center [952, 378] width 7 height 7
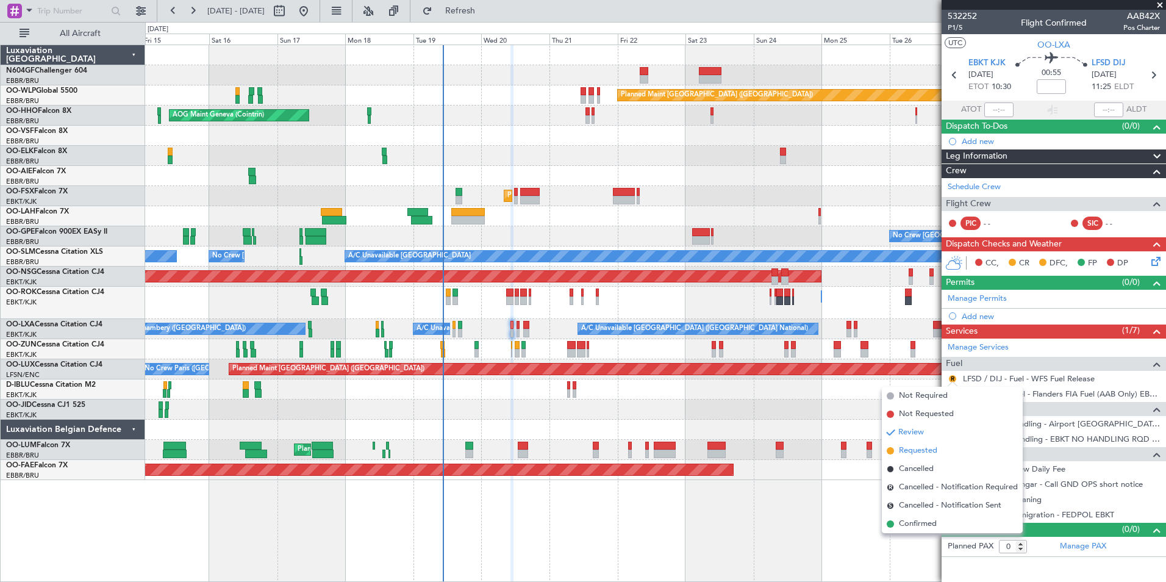
click at [947, 452] on li "Requested" at bounding box center [952, 451] width 141 height 18
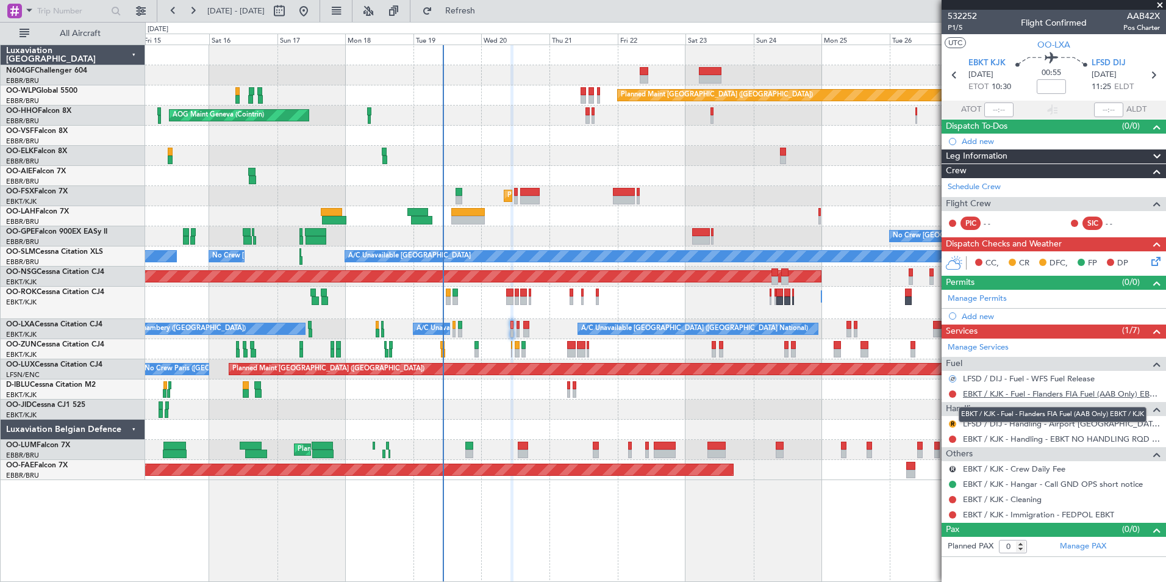
click at [1009, 393] on link "EBKT / KJK - Fuel - Flanders FIA Fuel (AAB Only) EBKT / KJK" at bounding box center [1061, 394] width 197 height 10
click at [486, 10] on span "Refresh" at bounding box center [460, 11] width 51 height 9
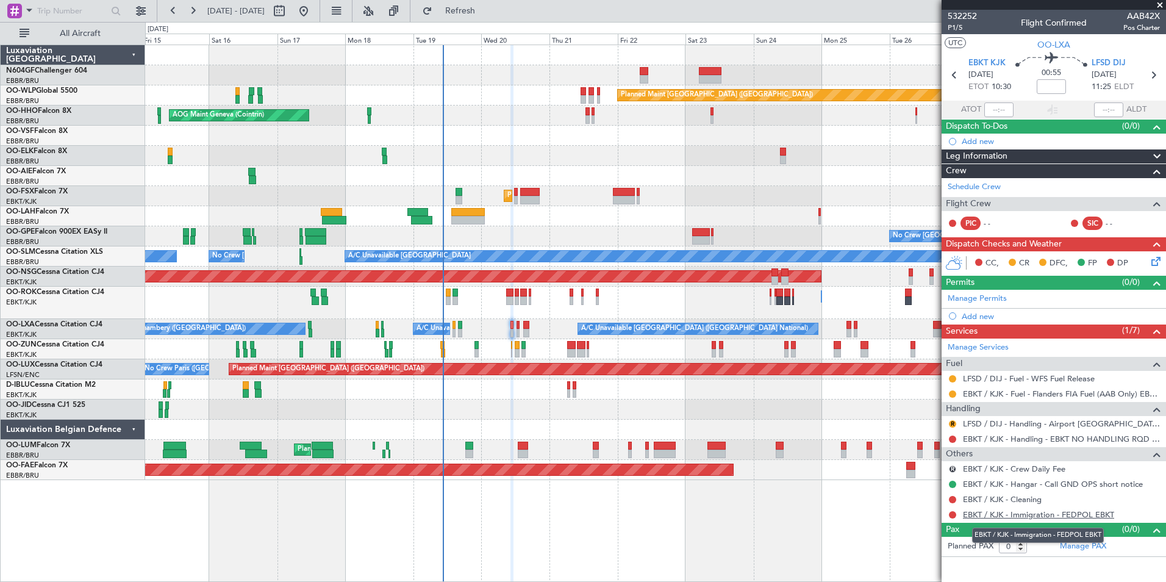
click at [1025, 511] on link "EBKT / KJK - Immigration - FEDPOL EBKT" at bounding box center [1038, 514] width 151 height 10
click at [490, 16] on button "Refresh" at bounding box center [453, 11] width 73 height 20
click at [953, 470] on button "R" at bounding box center [952, 468] width 7 height 7
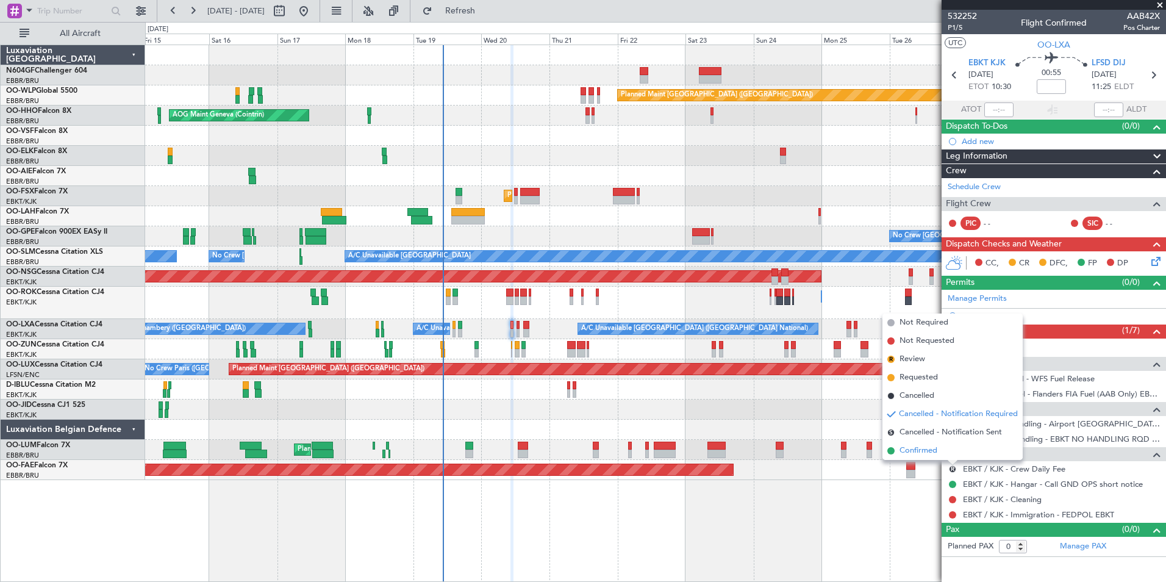
click at [936, 451] on span "Confirmed" at bounding box center [919, 451] width 38 height 12
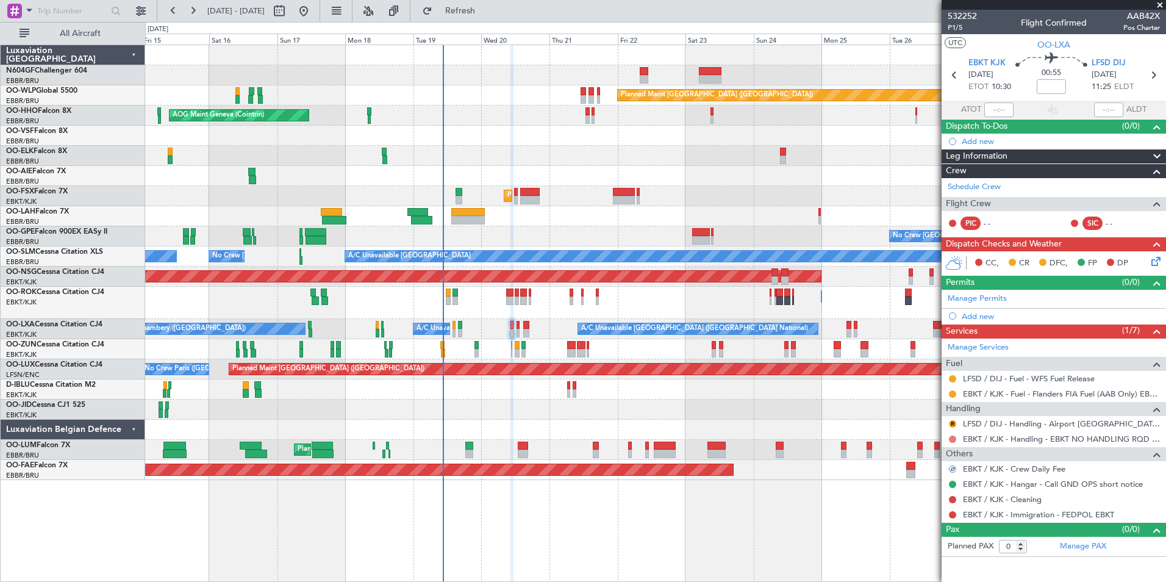
click at [954, 440] on button at bounding box center [952, 439] width 7 height 7
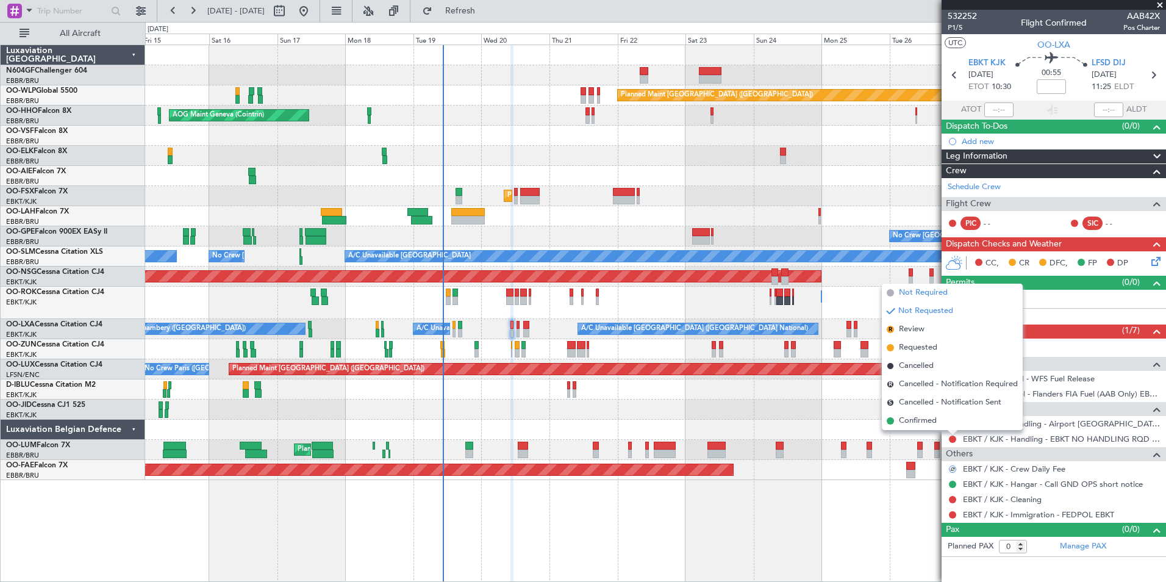
click at [934, 298] on span "Not Required" at bounding box center [923, 293] width 49 height 12
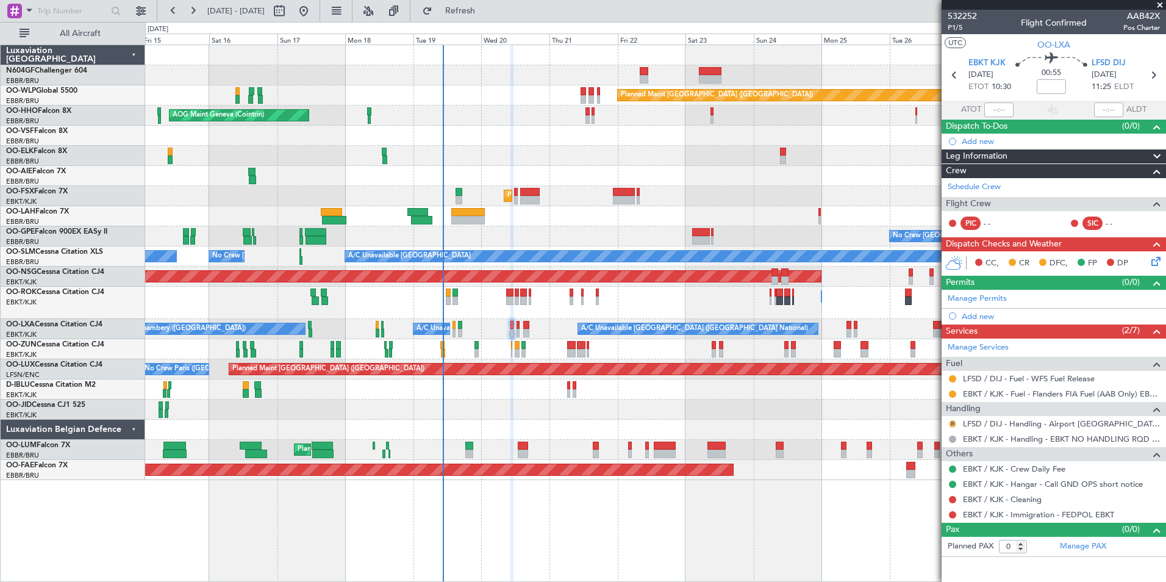
click at [955, 425] on button "R" at bounding box center [952, 423] width 7 height 7
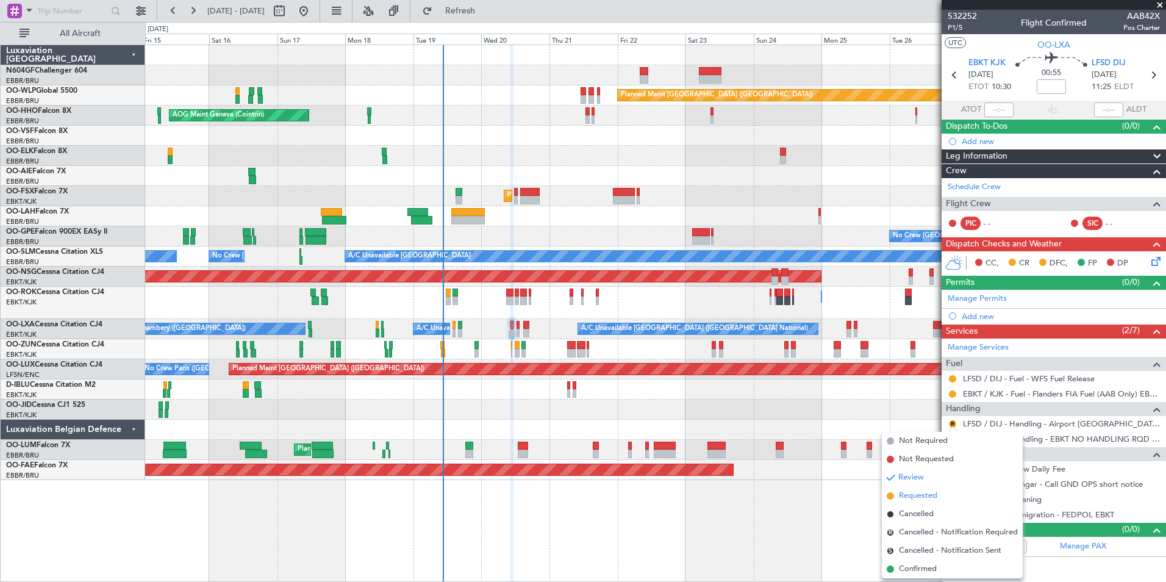
click at [931, 493] on span "Requested" at bounding box center [918, 496] width 38 height 12
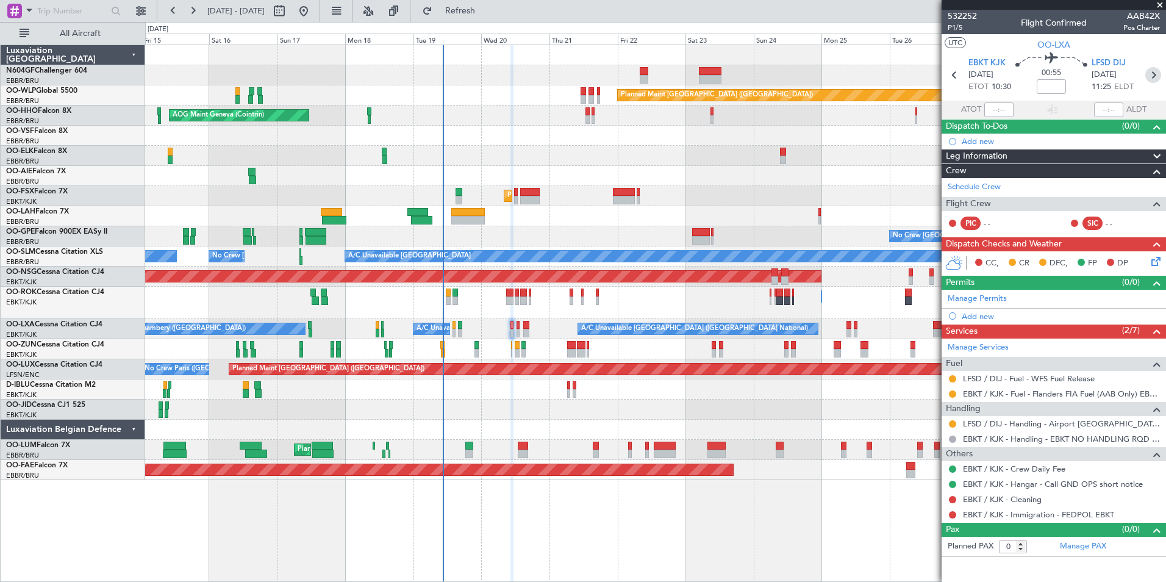
click at [1156, 74] on icon at bounding box center [1153, 75] width 16 height 16
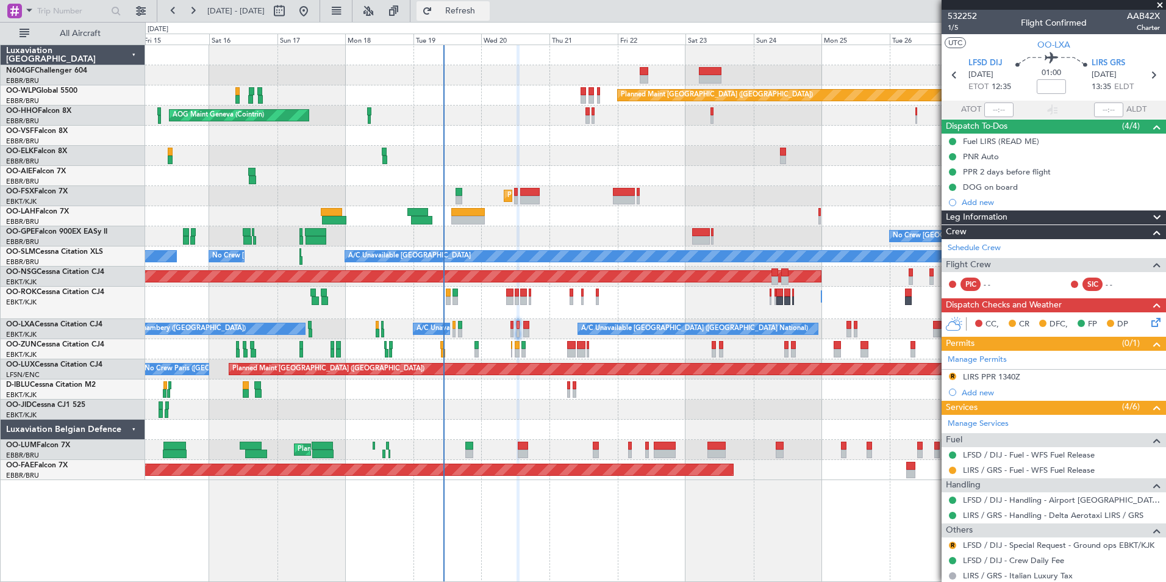
click at [486, 15] on span "Refresh" at bounding box center [460, 11] width 51 height 9
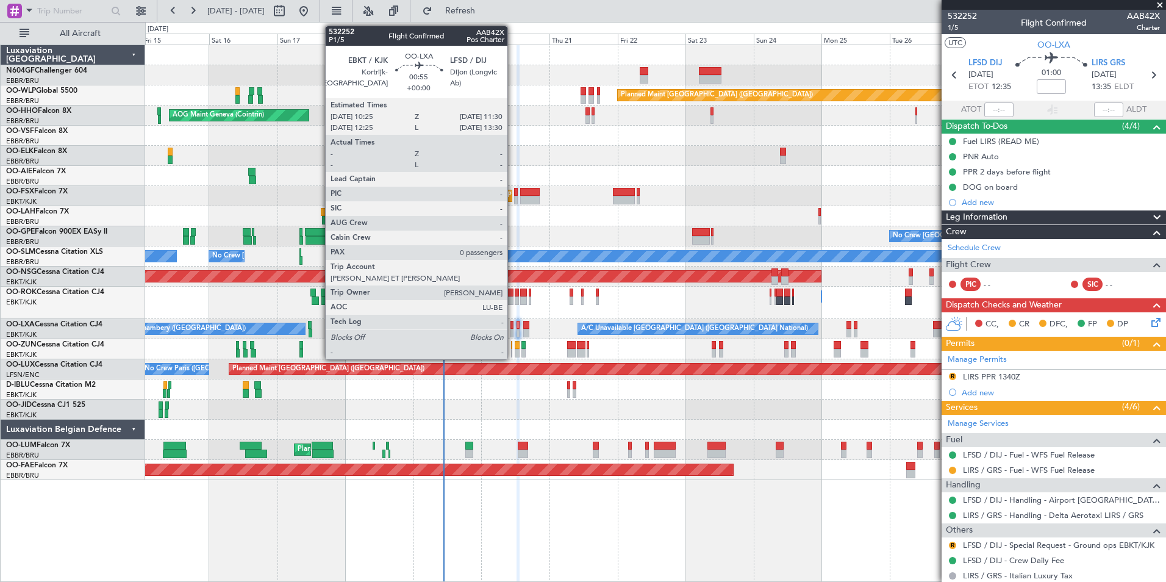
click at [513, 331] on div at bounding box center [513, 333] width 4 height 9
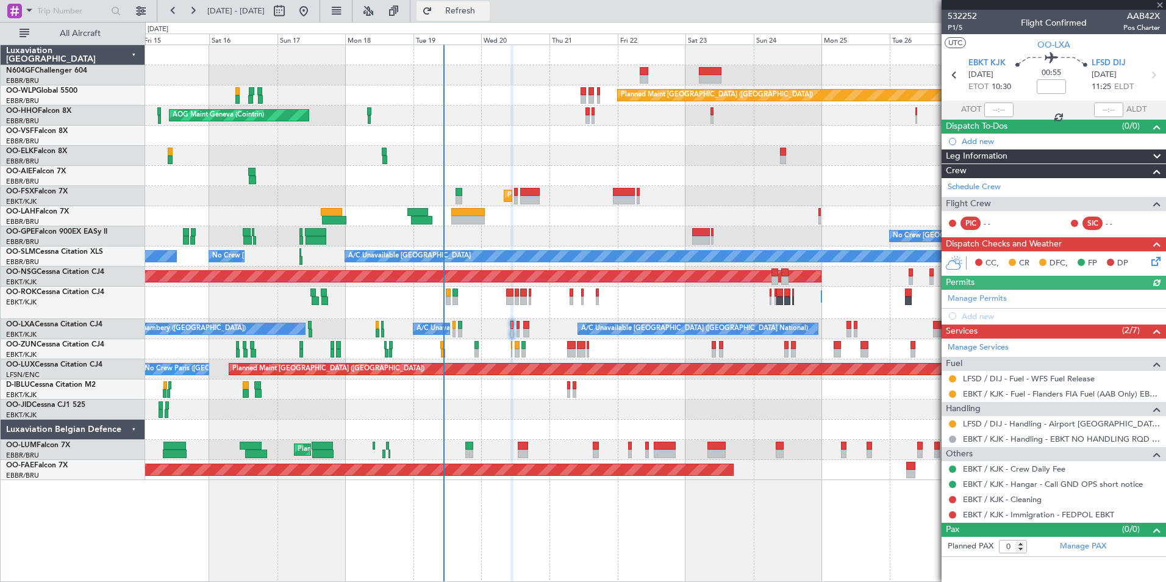
click at [486, 10] on span "Refresh" at bounding box center [460, 11] width 51 height 9
click at [462, 4] on button "Refresh" at bounding box center [453, 11] width 73 height 20
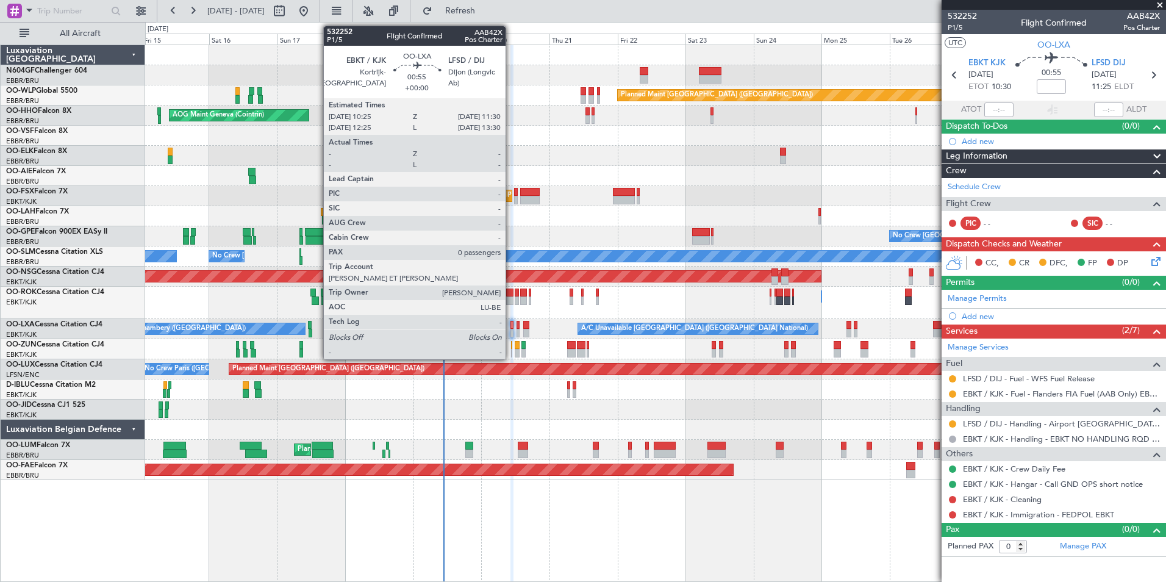
click at [511, 328] on div at bounding box center [513, 325] width 4 height 9
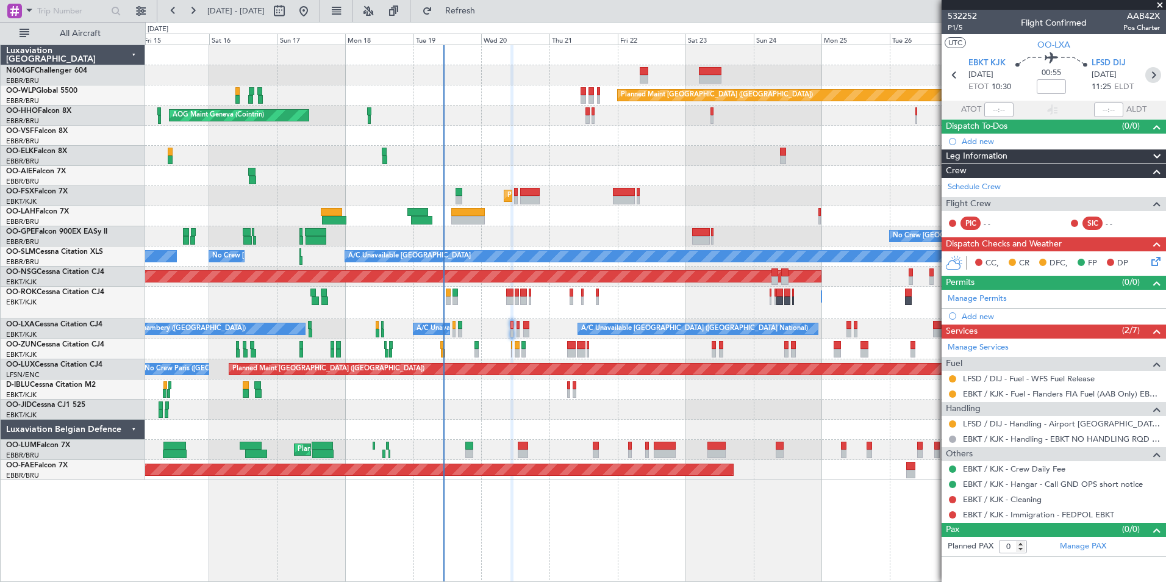
click at [1155, 82] on icon at bounding box center [1153, 75] width 16 height 16
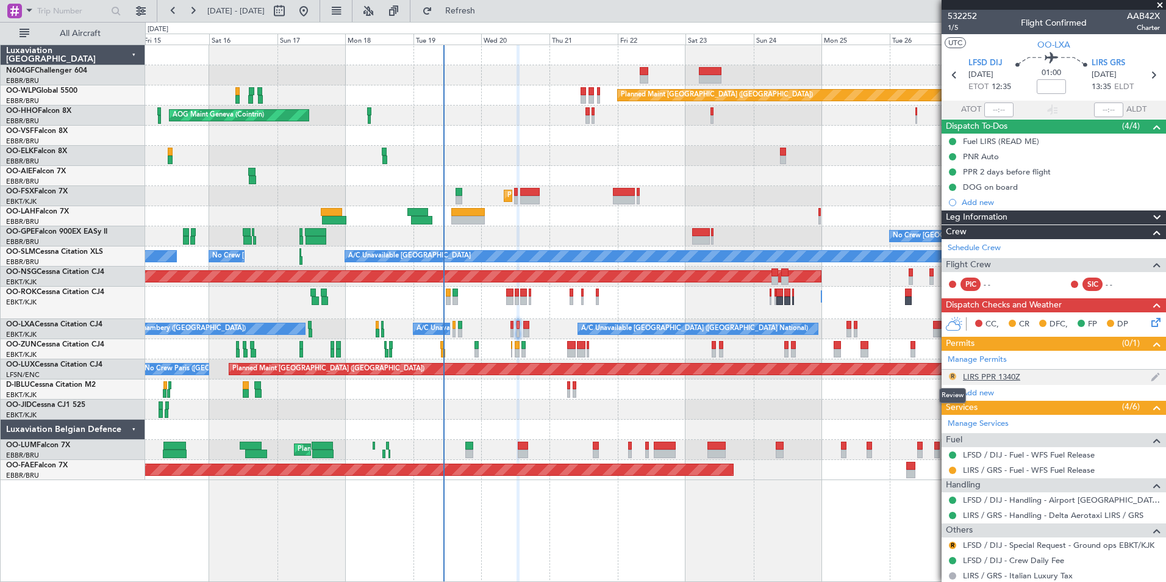
click at [953, 373] on button "R" at bounding box center [952, 376] width 7 height 7
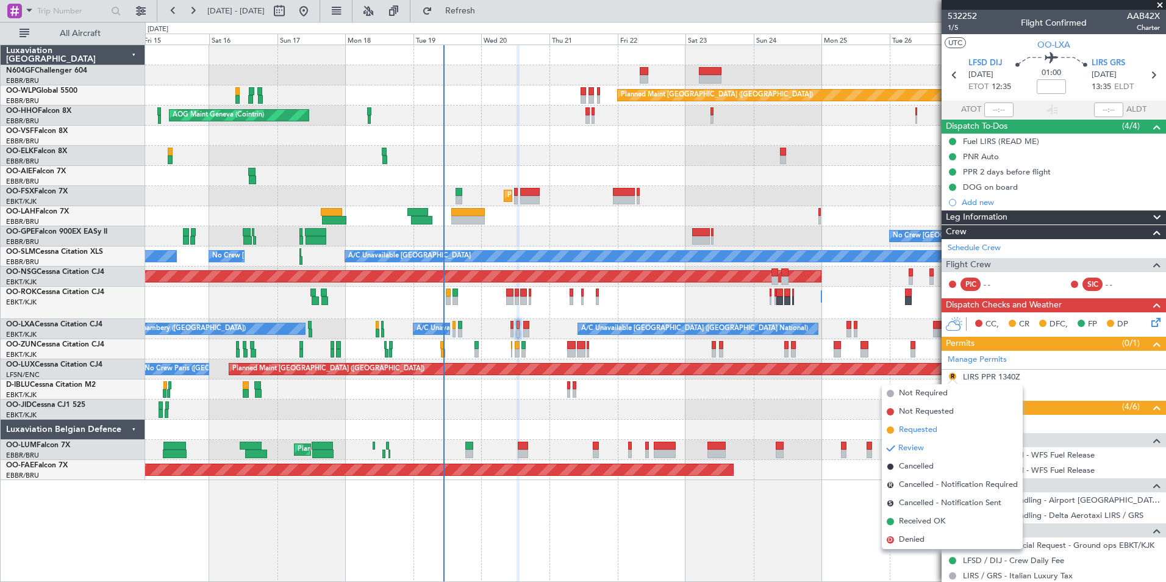
click at [953, 427] on li "Requested" at bounding box center [952, 430] width 141 height 18
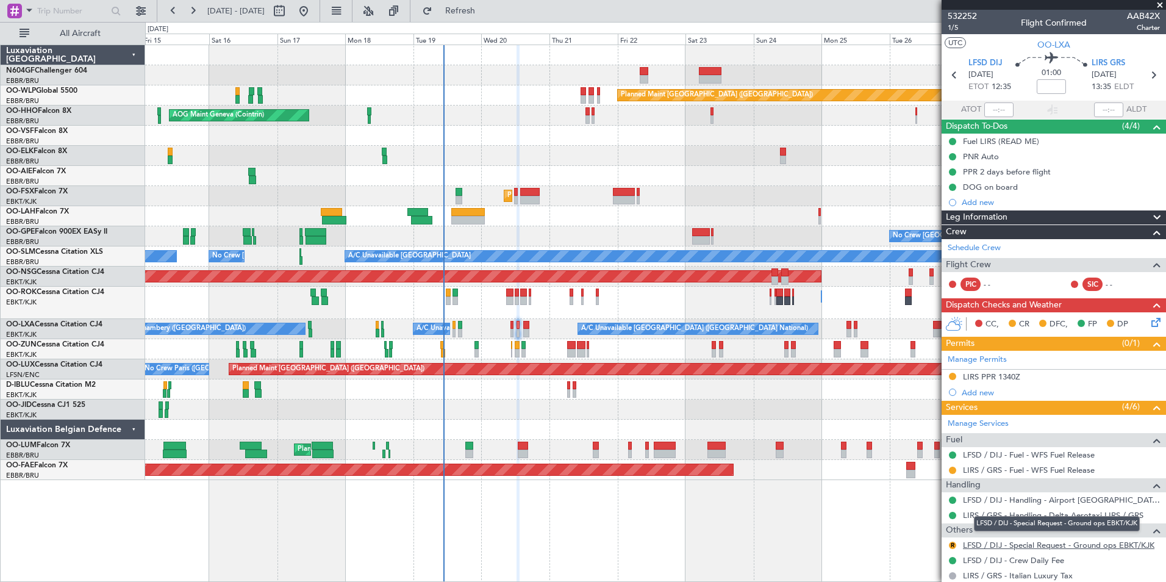
click at [986, 546] on link "LFSD / DIJ - Special Request - Ground ops EBKT/KJK" at bounding box center [1059, 545] width 192 height 10
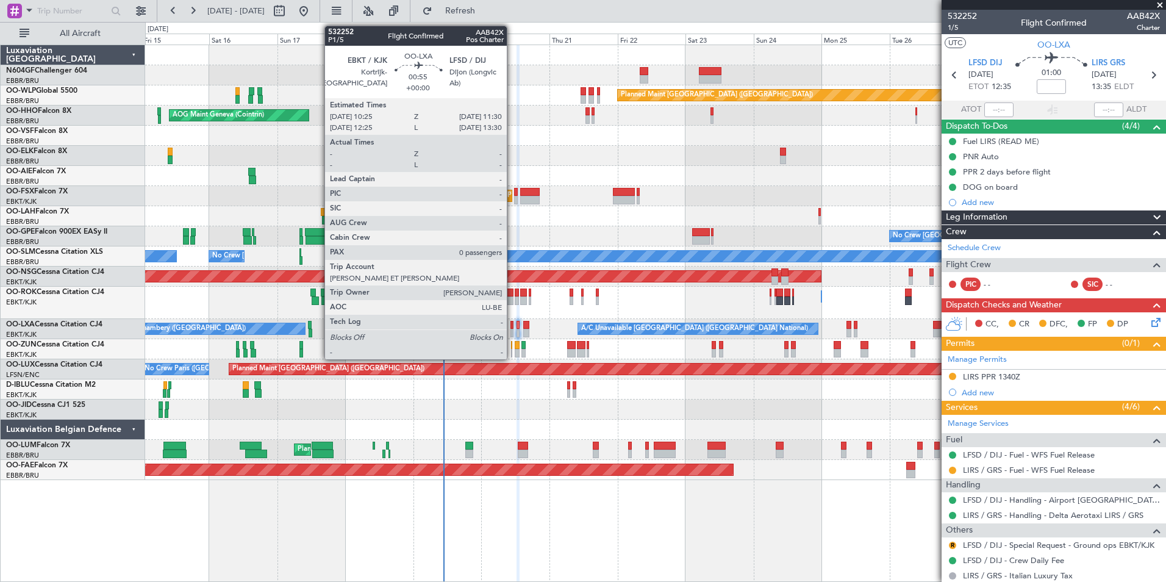
click at [512, 331] on div at bounding box center [513, 333] width 4 height 9
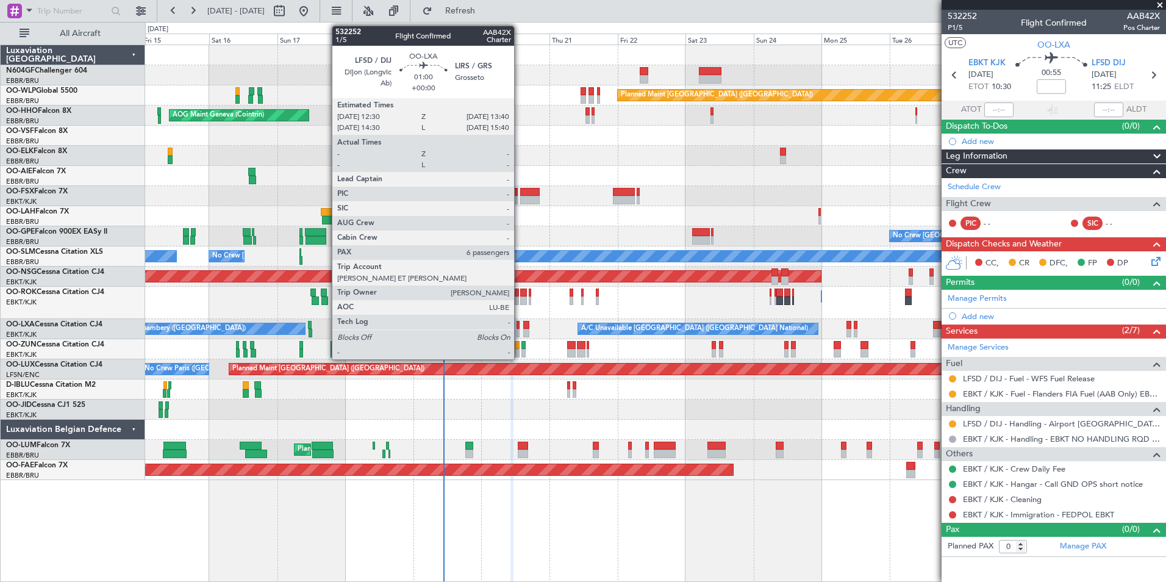
click at [520, 332] on div "A/C Unavailable Brussels (Brussels National) Planned Maint Brussels (Brussels N…" at bounding box center [655, 329] width 1020 height 20
click at [517, 332] on div at bounding box center [519, 333] width 4 height 9
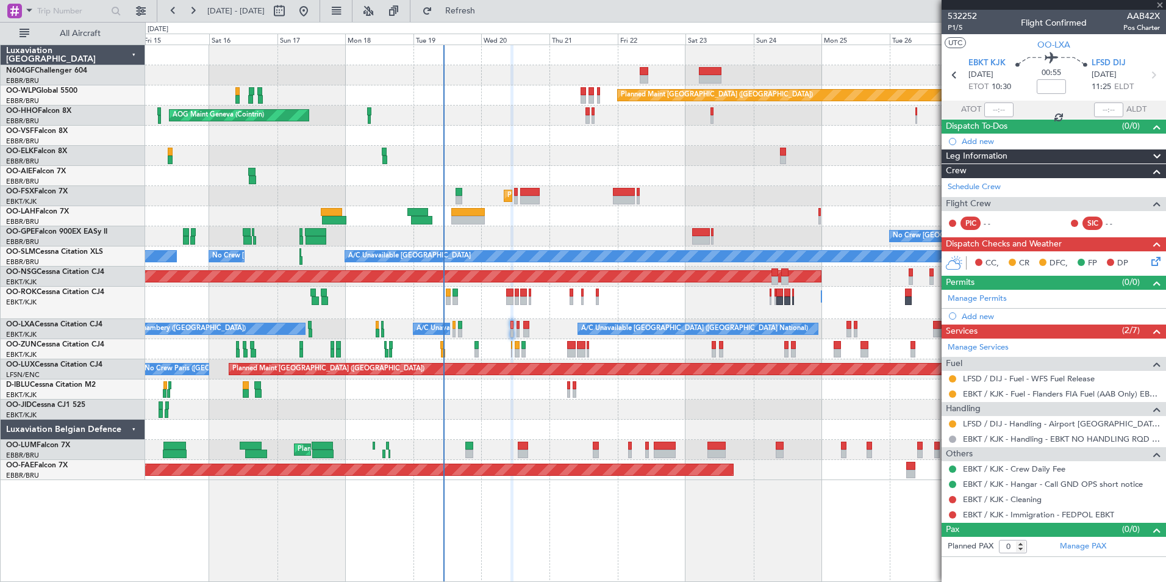
type input "6"
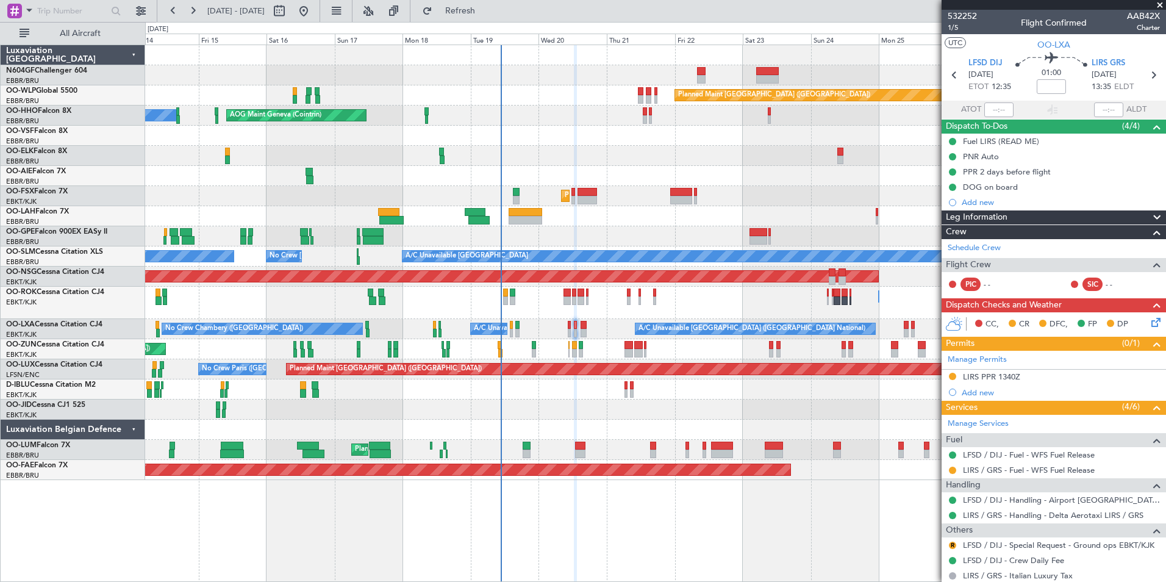
click at [614, 342] on div "Planned Maint Berlin (Brandenburg) AOG Maint Geneva (Cointrin) A/C Unavailable …" at bounding box center [655, 262] width 1020 height 435
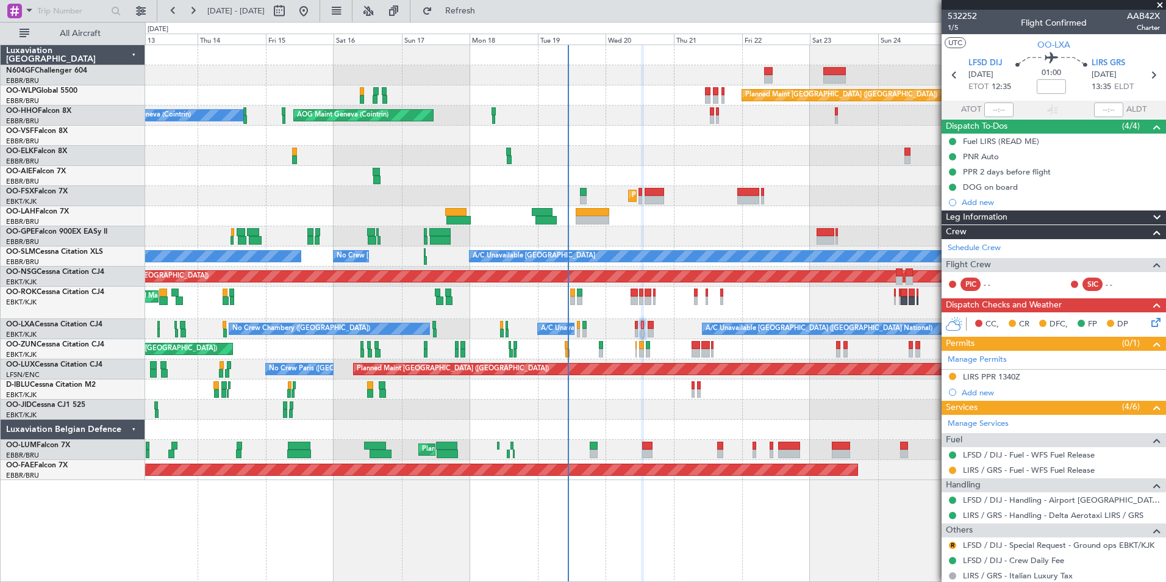
click at [661, 317] on div "Owner Kortrijk-Wevelgem Owner Kortrijk-Wevelgem Unplanned Maint Kortrijk-Wevelg…" at bounding box center [655, 303] width 1020 height 32
click at [486, 7] on span "Refresh" at bounding box center [460, 11] width 51 height 9
click at [954, 456] on button at bounding box center [952, 454] width 7 height 7
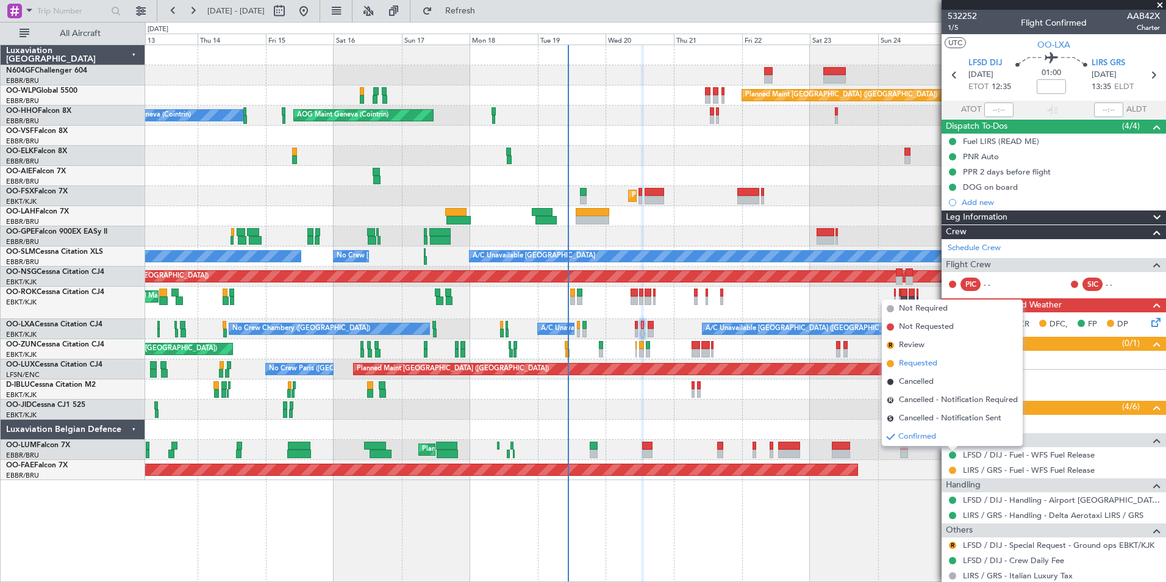
click at [943, 356] on li "Requested" at bounding box center [952, 363] width 141 height 18
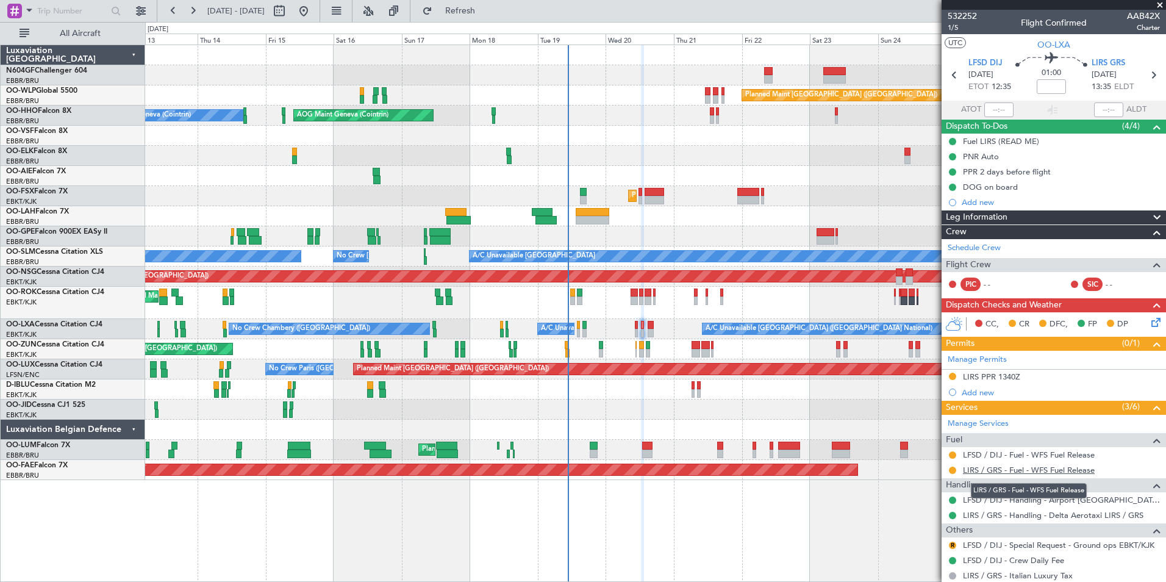
click at [1019, 469] on link "LIRS / GRS - Fuel - WFS Fuel Release" at bounding box center [1029, 470] width 132 height 10
click at [992, 514] on link "LIRS / GRS - Handling - Delta Aerotaxi LIRS / GRS" at bounding box center [1053, 515] width 181 height 10
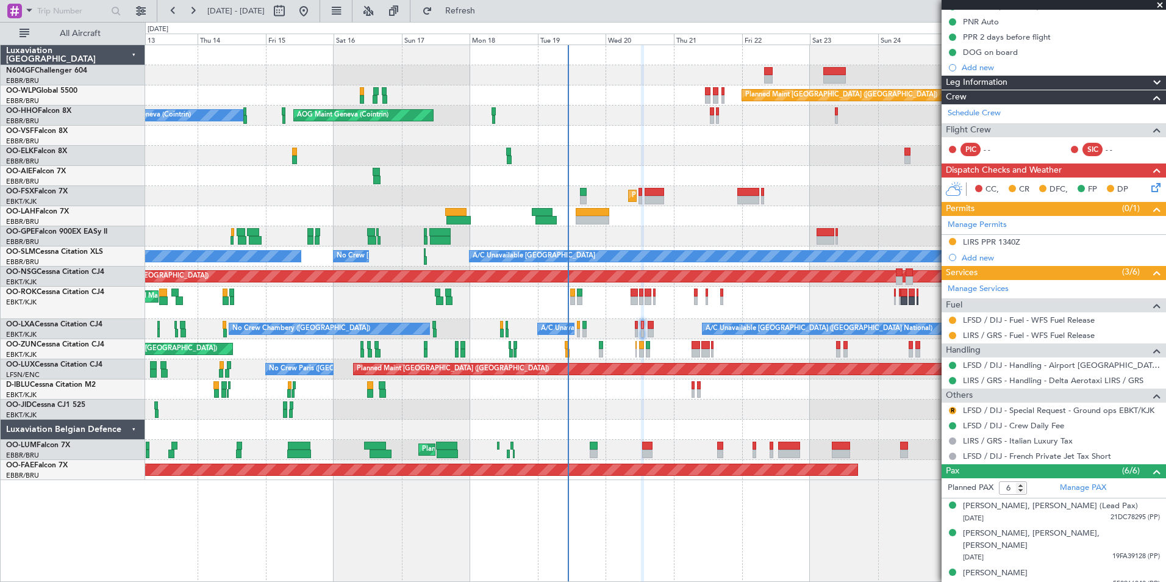
scroll to position [137, 0]
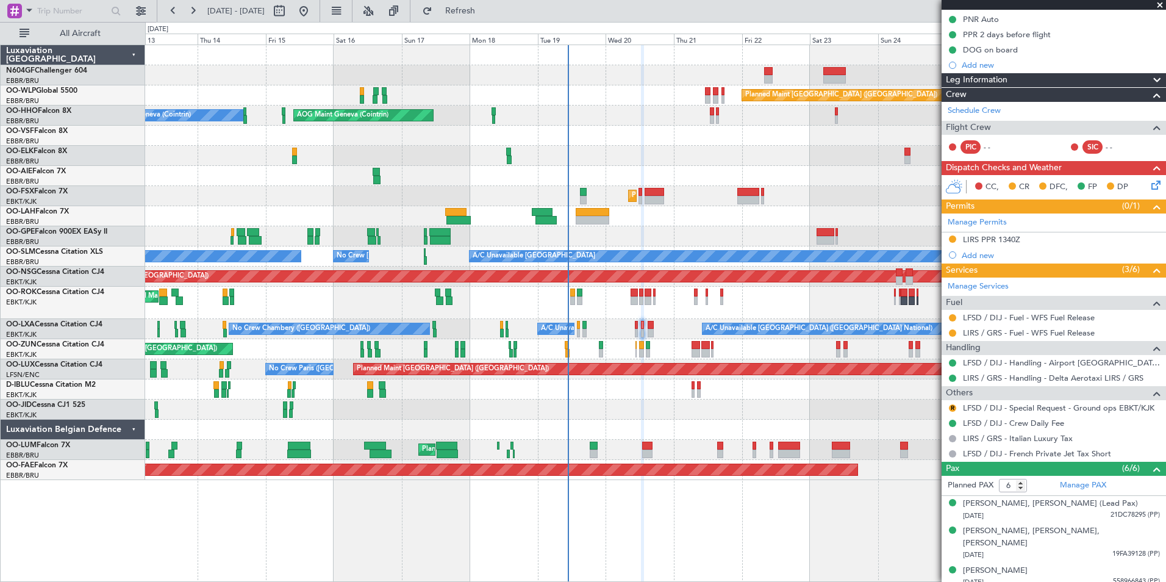
click at [951, 373] on nimbus-traffic-light at bounding box center [953, 378] width 10 height 10
click at [952, 378] on button at bounding box center [952, 378] width 7 height 7
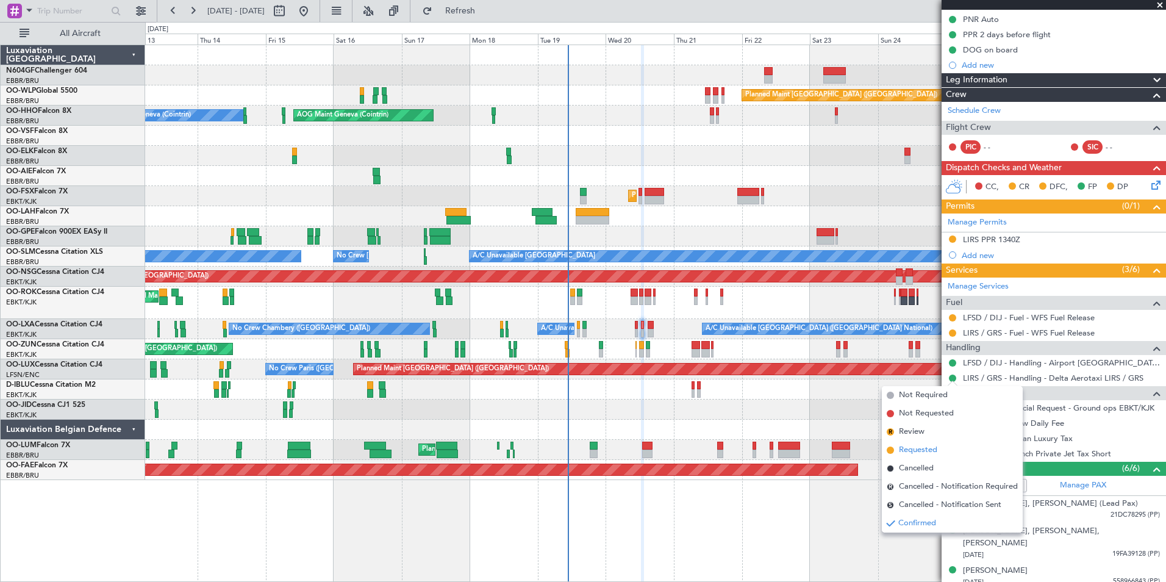
click at [930, 449] on span "Requested" at bounding box center [918, 450] width 38 height 12
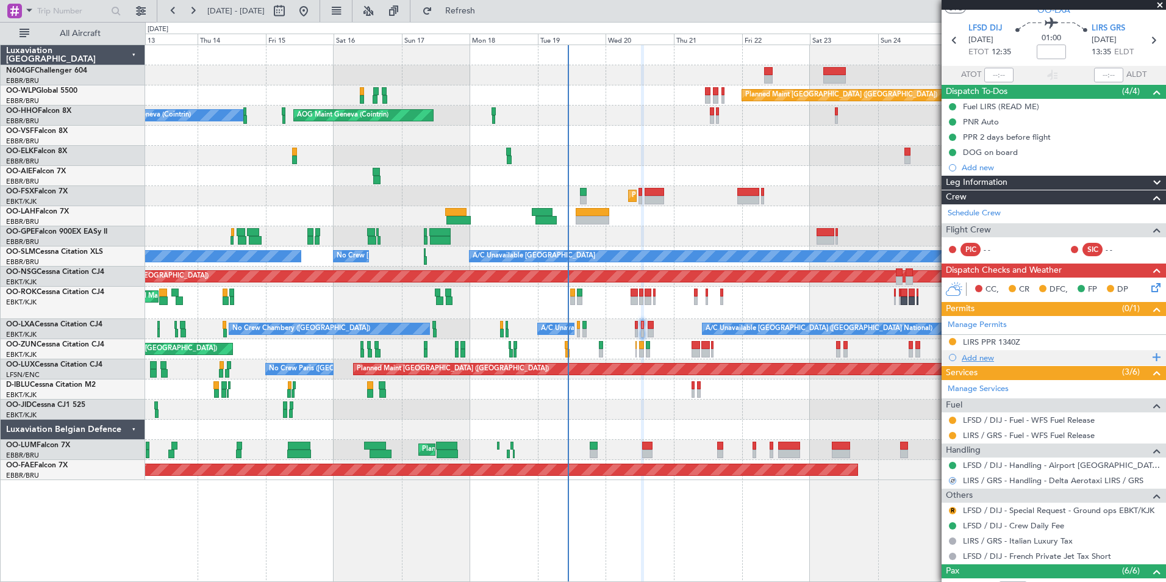
scroll to position [0, 0]
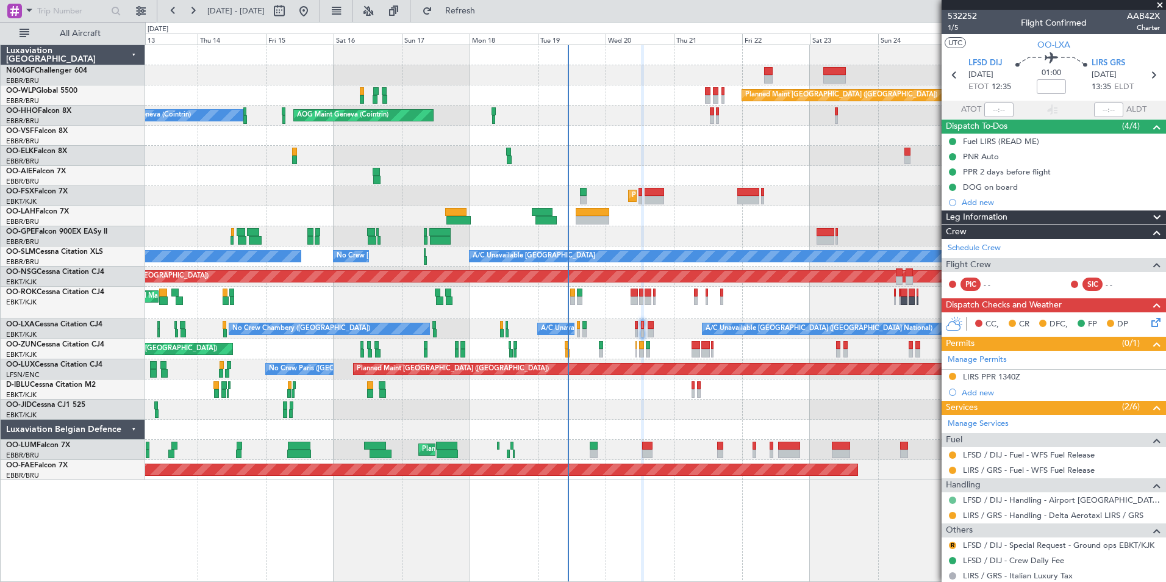
click at [952, 500] on button at bounding box center [952, 499] width 7 height 7
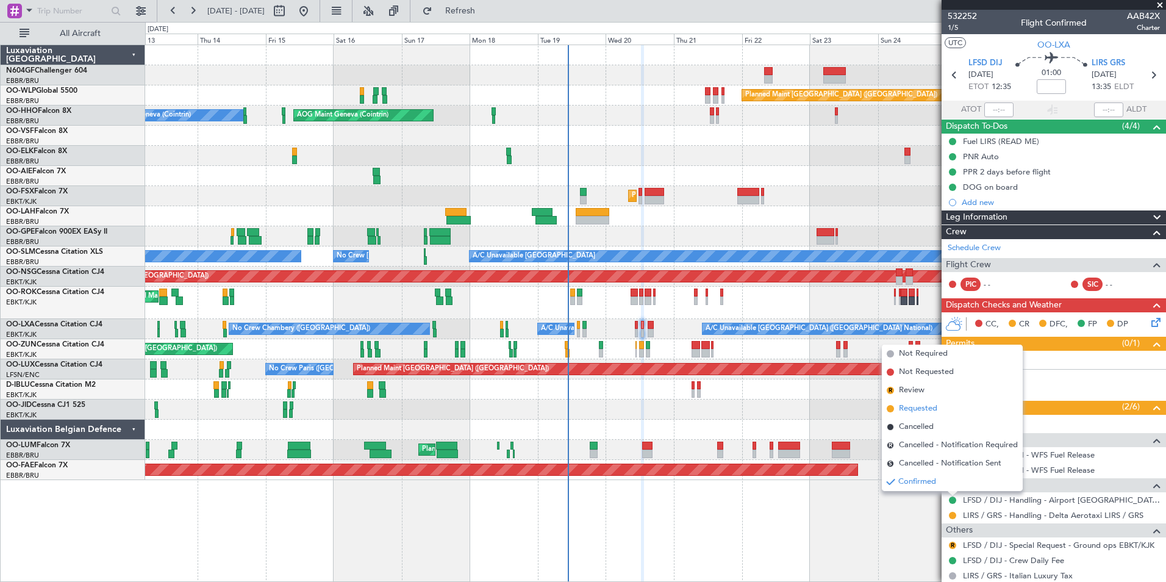
click at [943, 410] on li "Requested" at bounding box center [952, 409] width 141 height 18
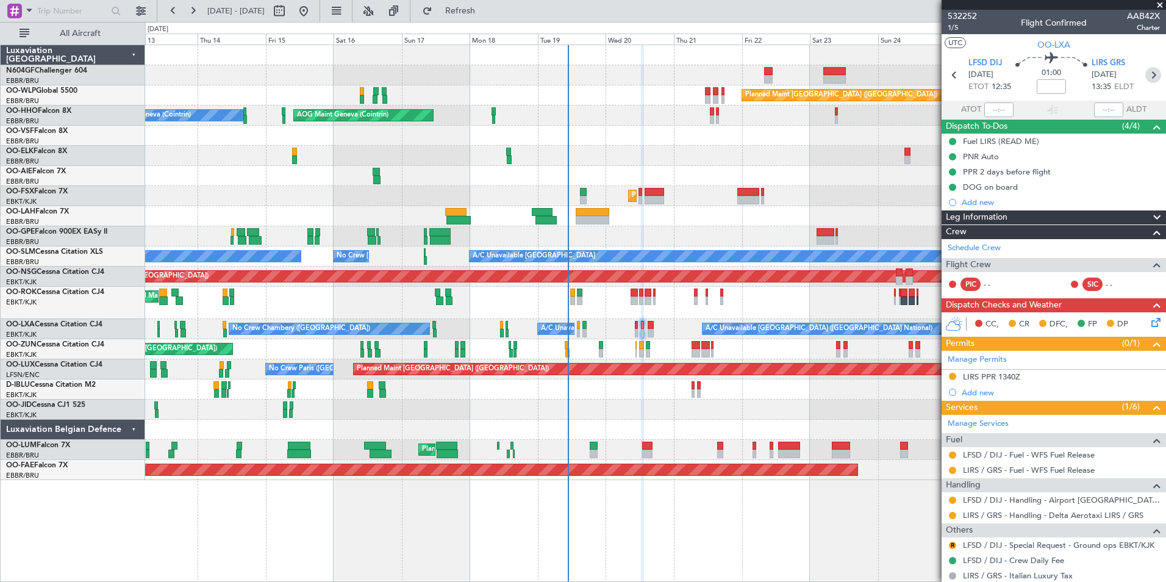
click at [1145, 67] on icon at bounding box center [1153, 75] width 16 height 16
type input "0"
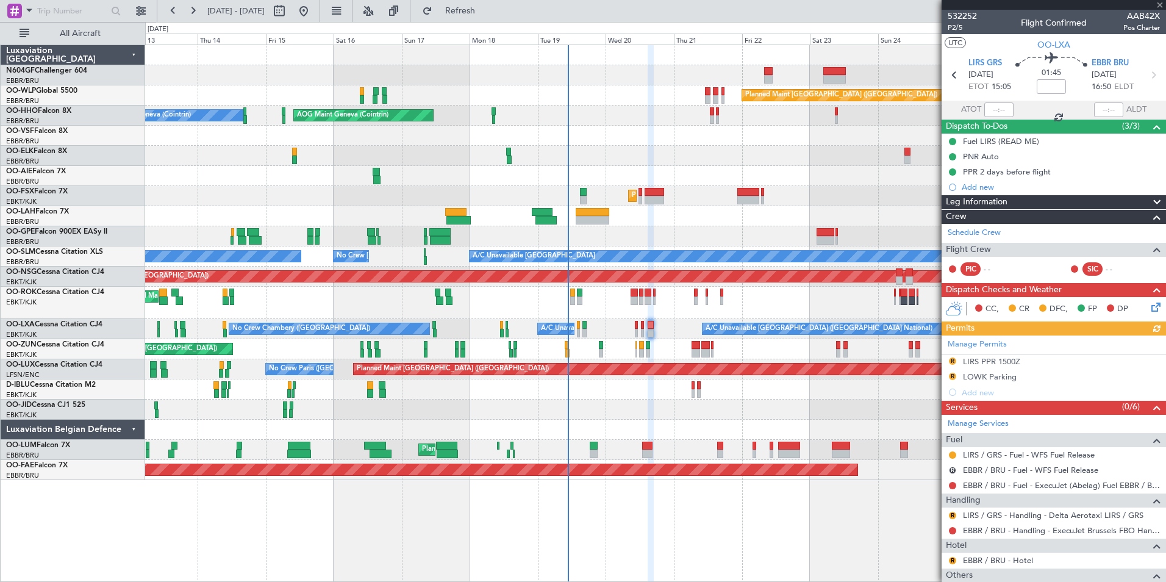
scroll to position [65, 0]
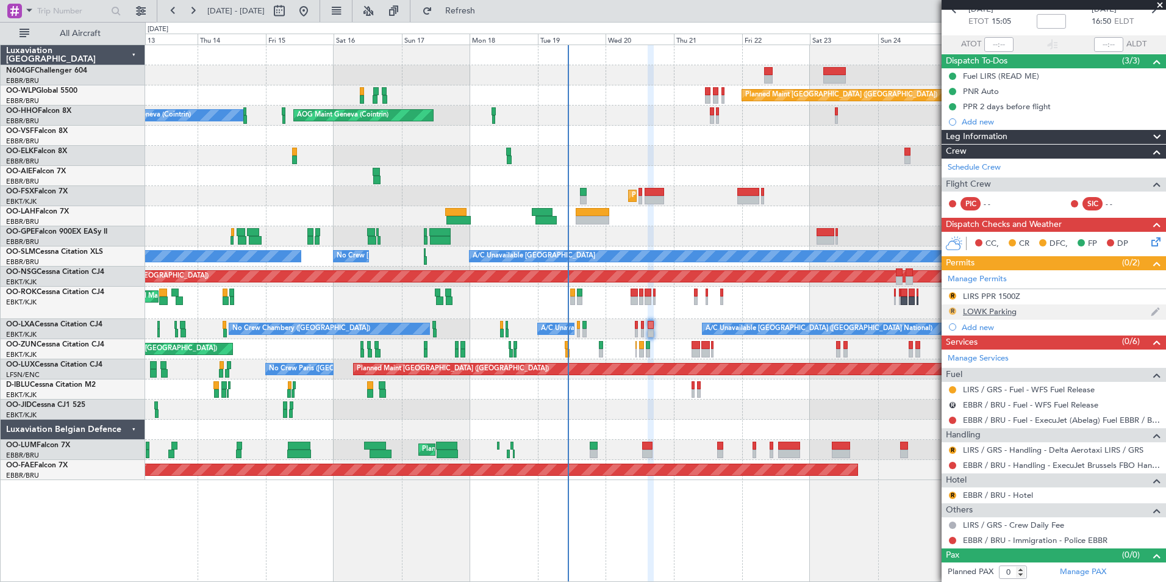
click at [953, 309] on button "R" at bounding box center [952, 310] width 7 height 7
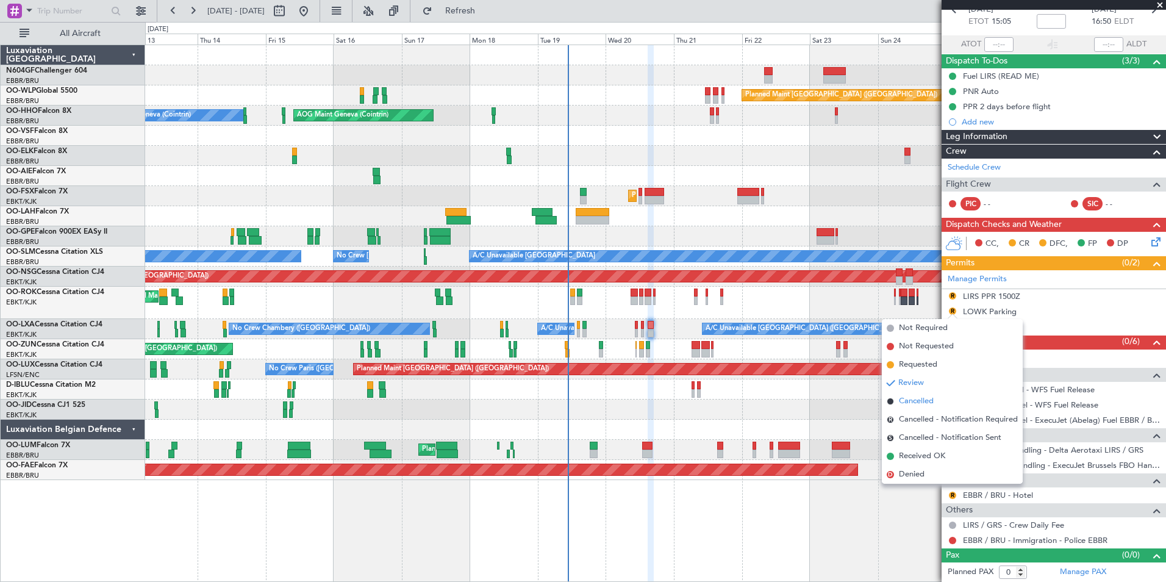
click at [927, 401] on span "Cancelled" at bounding box center [916, 401] width 35 height 12
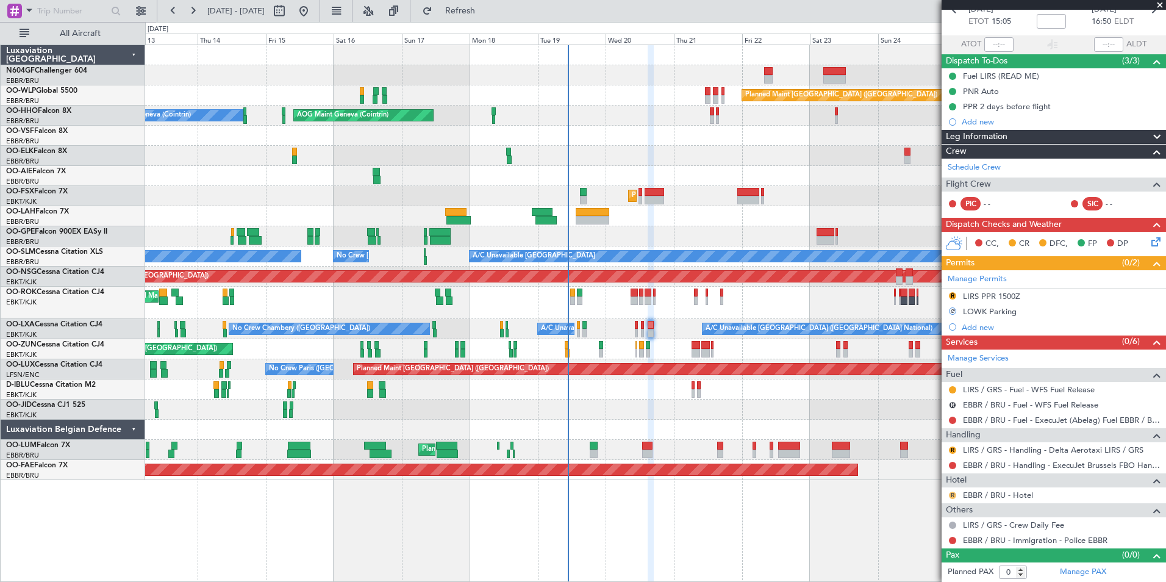
click at [949, 495] on button "R" at bounding box center [952, 495] width 7 height 7
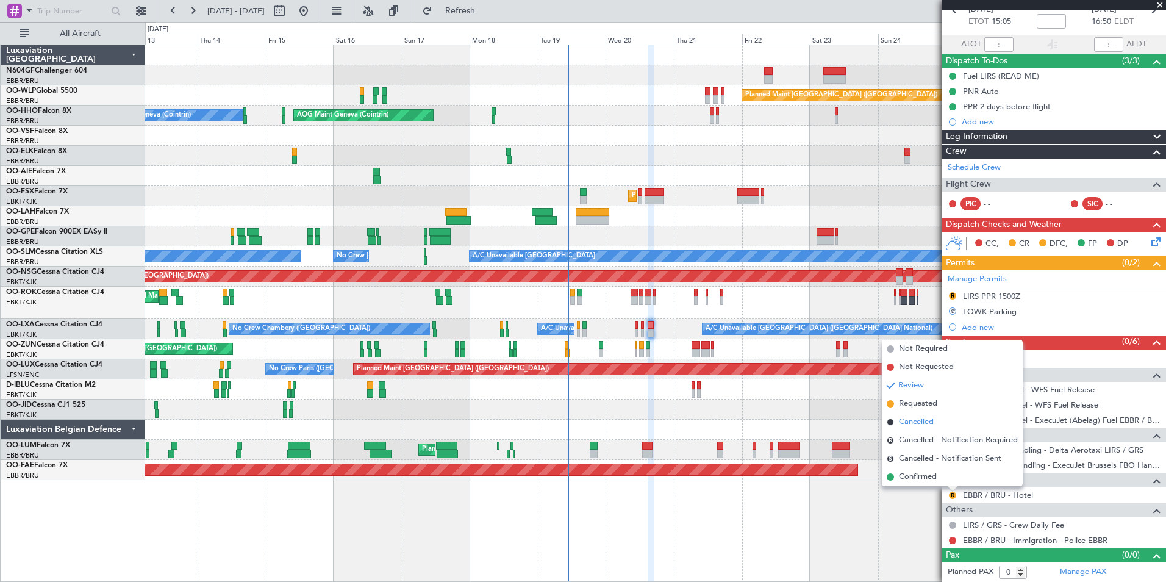
click at [936, 420] on li "Cancelled" at bounding box center [952, 422] width 141 height 18
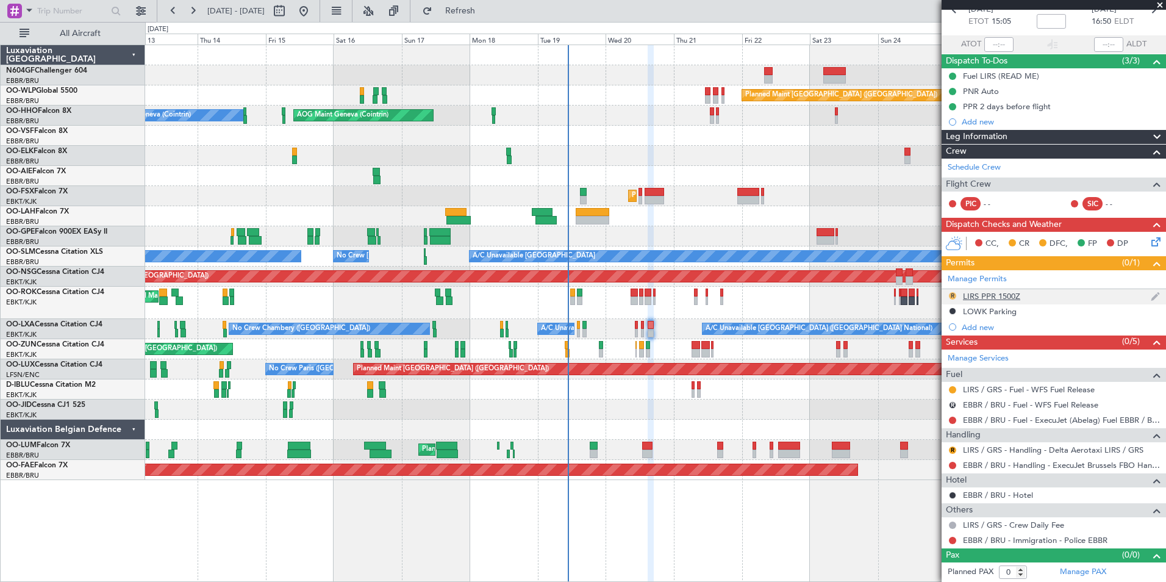
click at [950, 295] on button "R" at bounding box center [952, 295] width 7 height 7
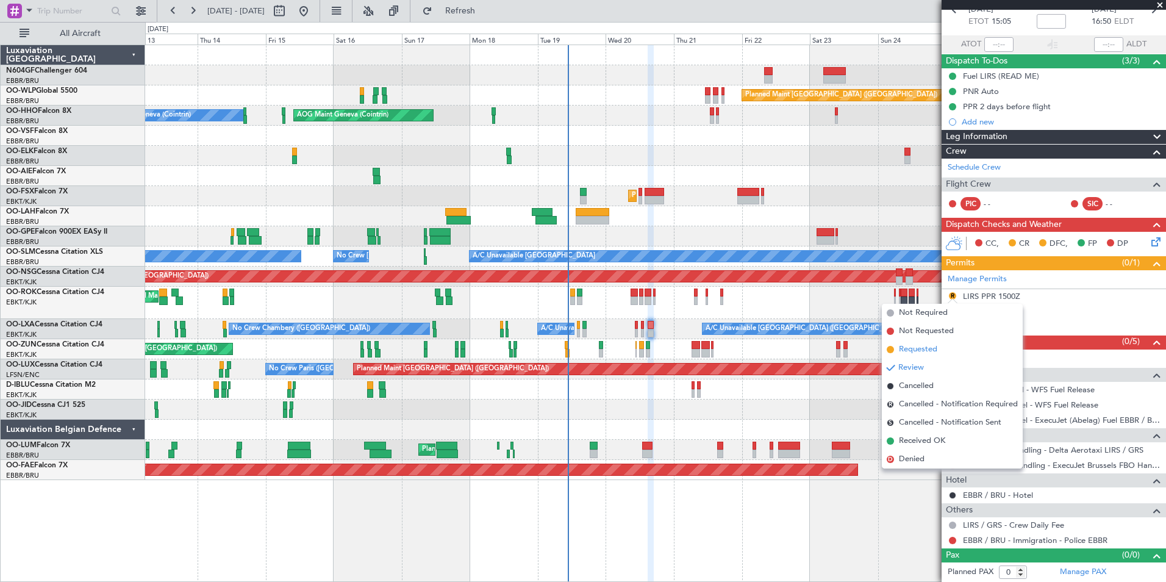
click at [940, 353] on li "Requested" at bounding box center [952, 349] width 141 height 18
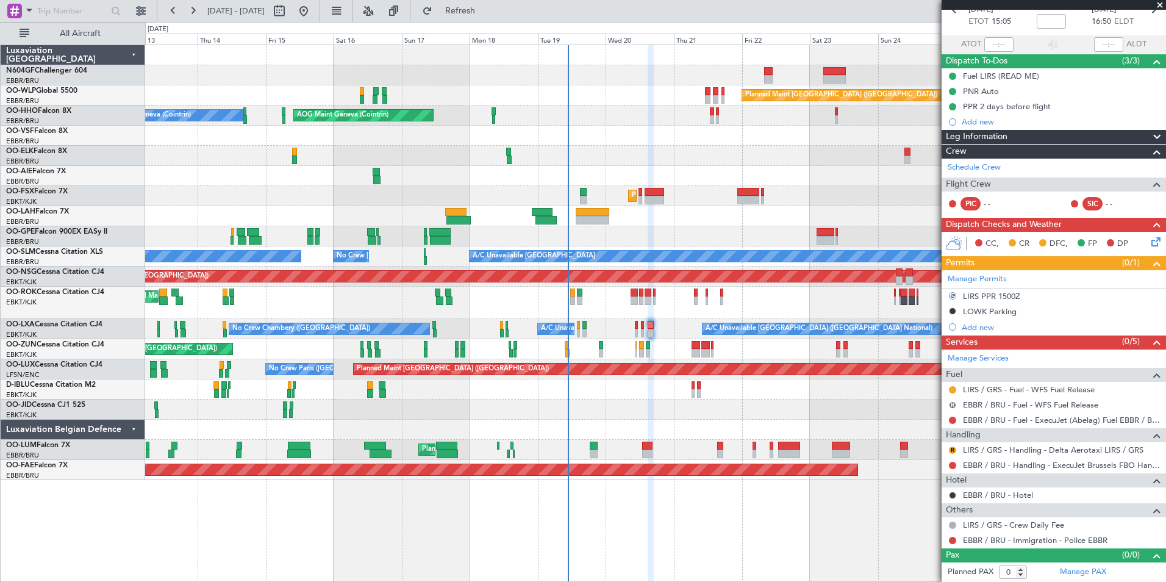
click at [953, 404] on button "R" at bounding box center [952, 404] width 7 height 7
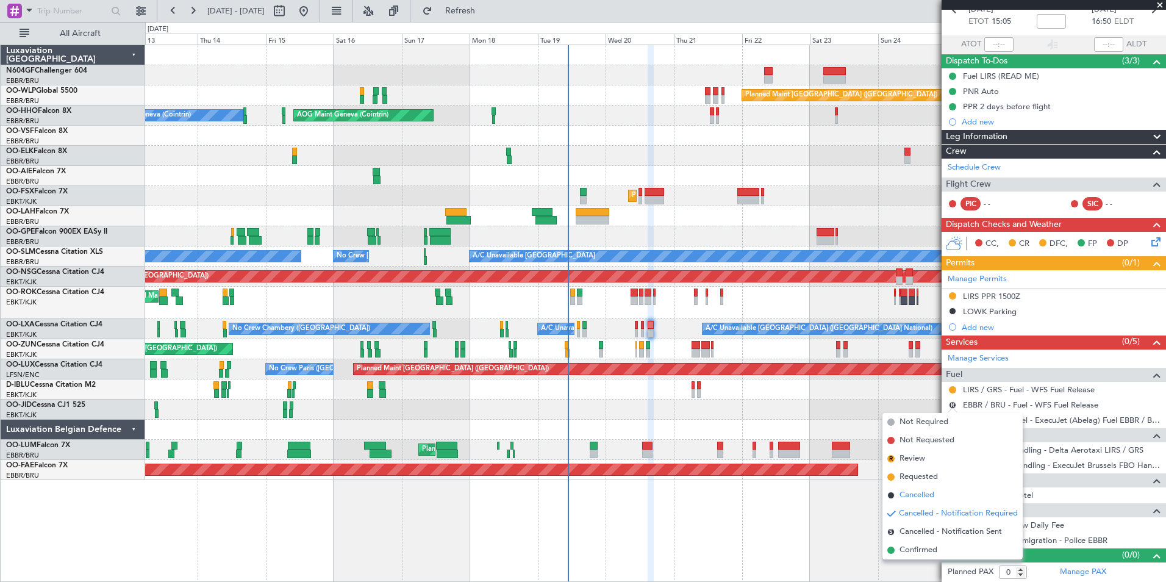
click at [946, 495] on li "Cancelled" at bounding box center [953, 495] width 140 height 18
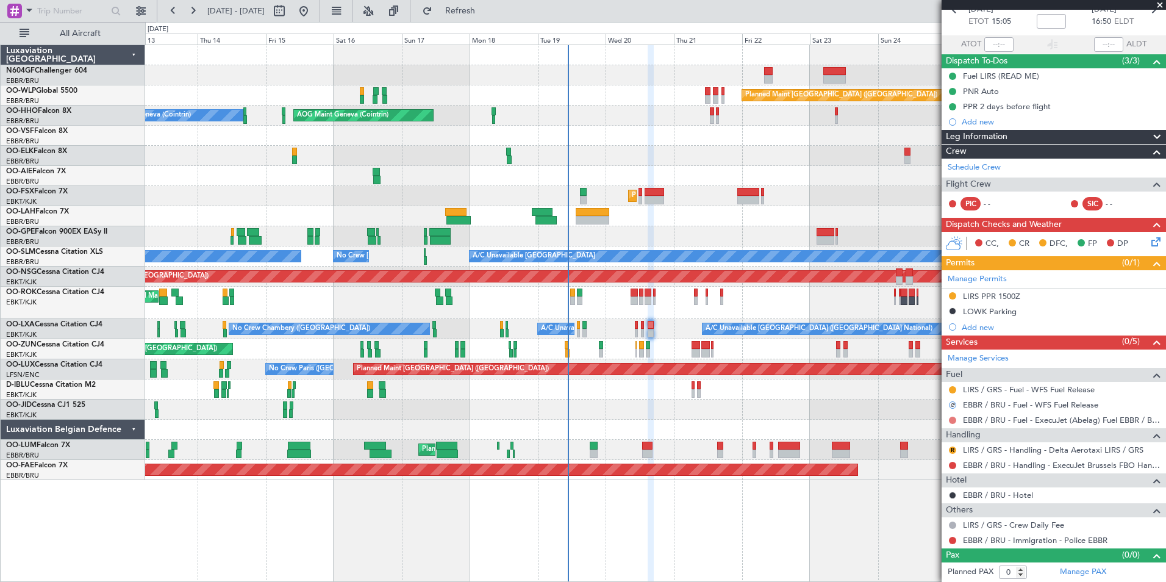
click at [951, 417] on button at bounding box center [952, 420] width 7 height 7
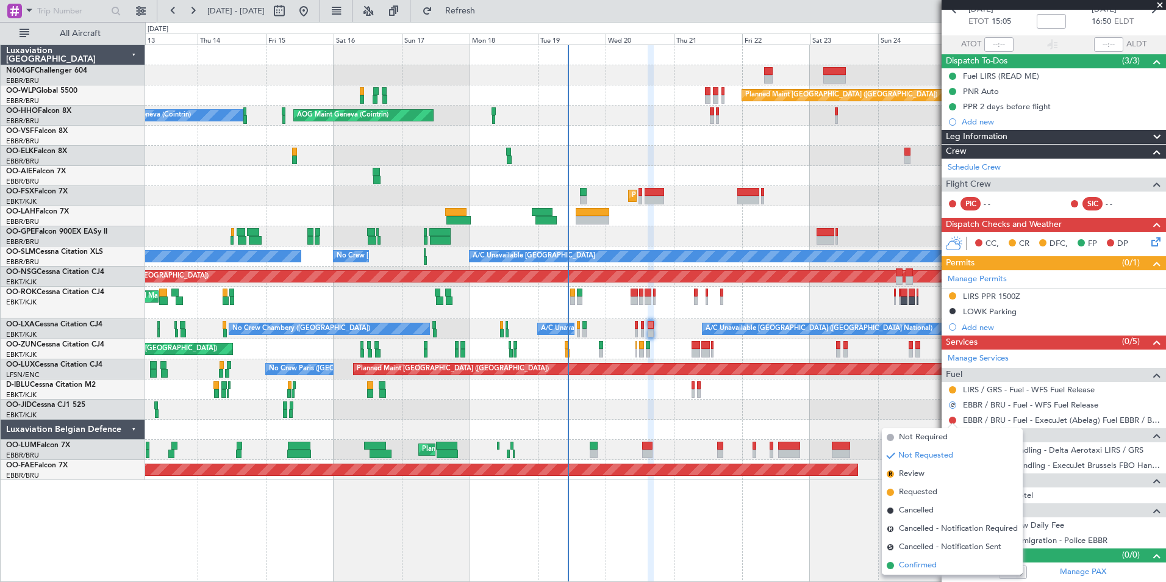
click at [913, 564] on span "Confirmed" at bounding box center [918, 565] width 38 height 12
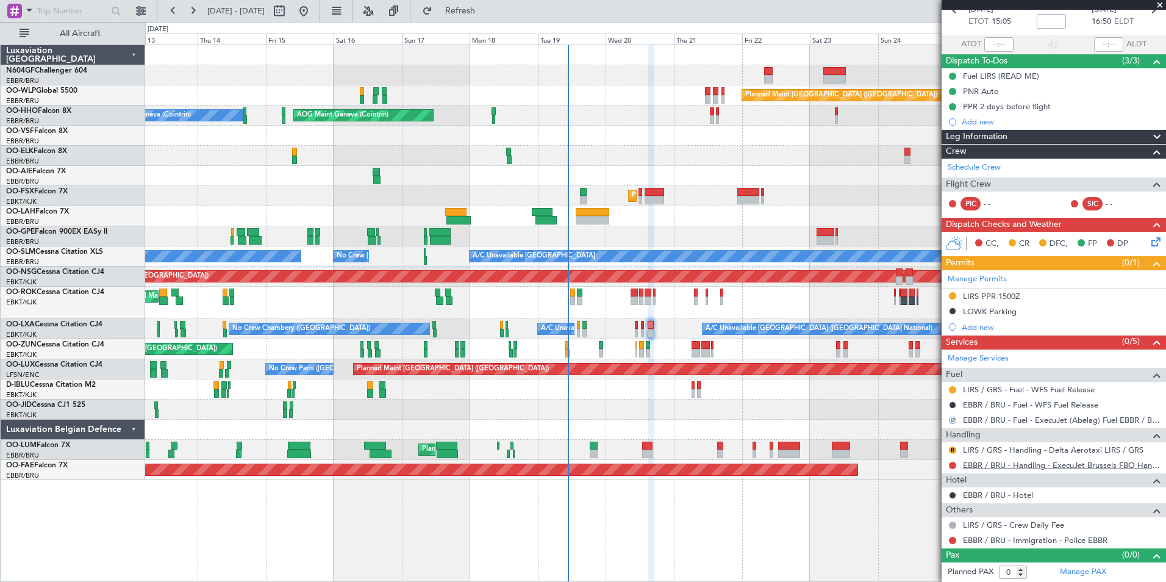
click at [972, 466] on link "EBBR / BRU - Handling - ExecuJet Brussels FBO Handling Abelag" at bounding box center [1061, 465] width 197 height 10
click at [486, 9] on span "Refresh" at bounding box center [460, 11] width 51 height 9
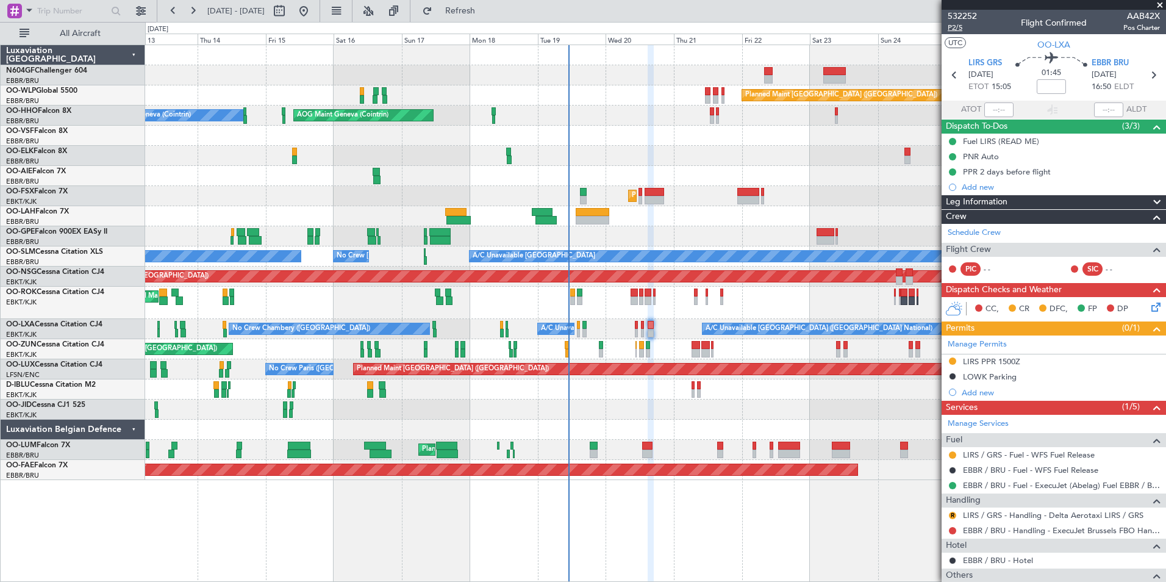
click at [960, 28] on span "P2/5" at bounding box center [962, 28] width 29 height 10
click at [481, 15] on button "Refresh" at bounding box center [453, 11] width 73 height 20
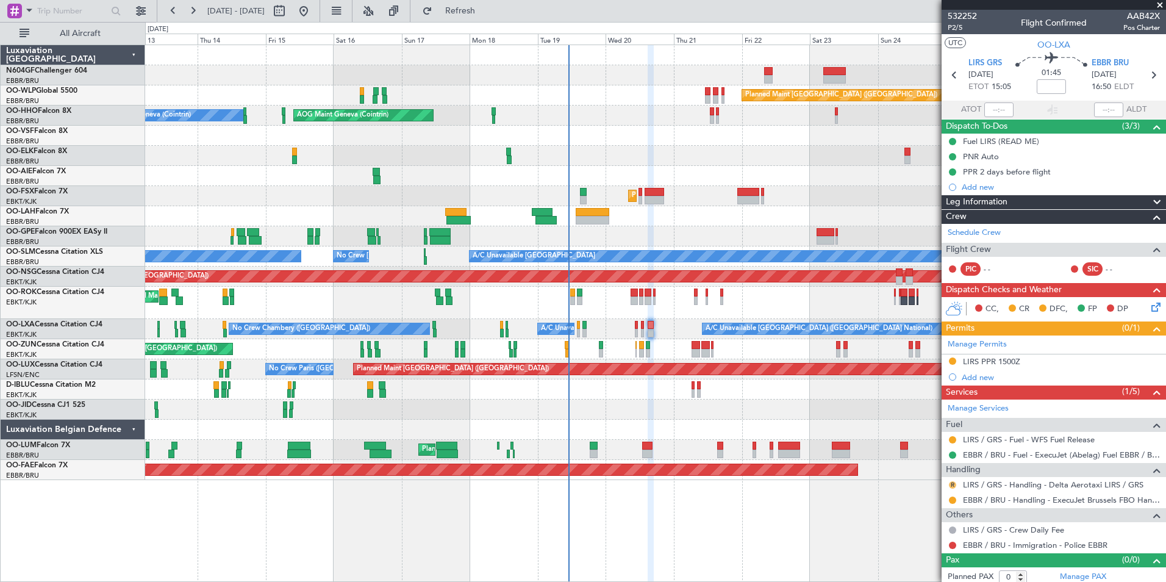
click at [953, 482] on button "R" at bounding box center [952, 484] width 7 height 7
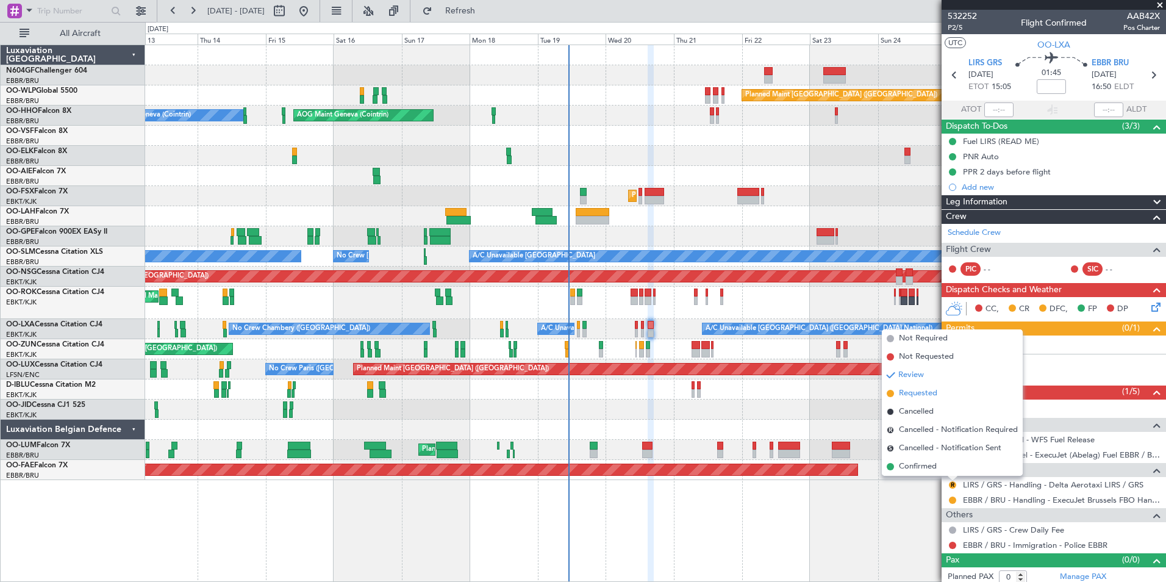
click at [929, 396] on span "Requested" at bounding box center [918, 393] width 38 height 12
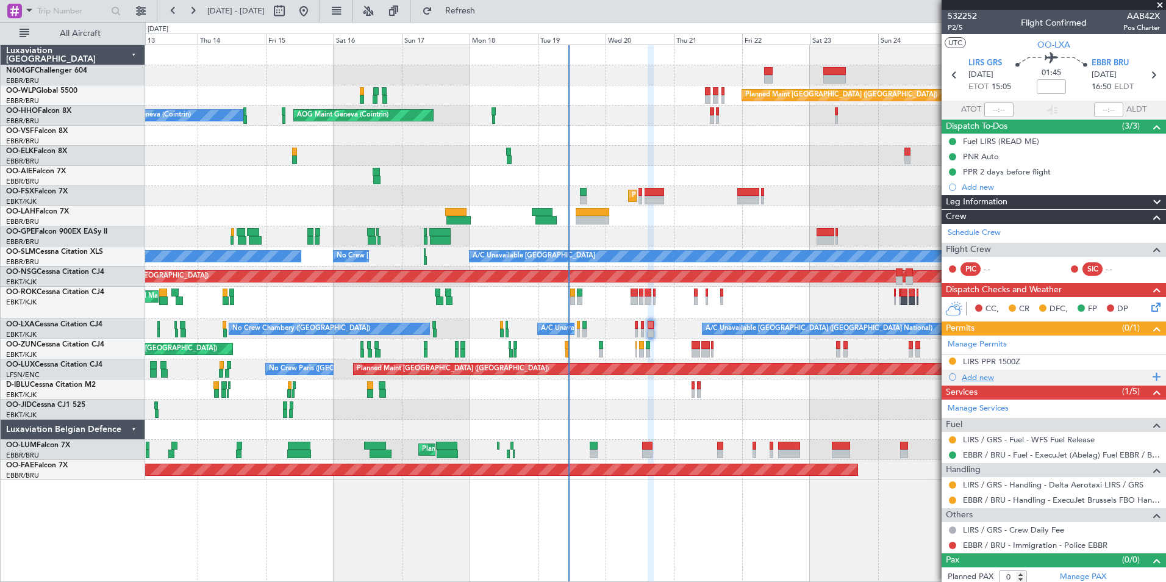
click at [977, 379] on div "Add new" at bounding box center [1055, 377] width 187 height 10
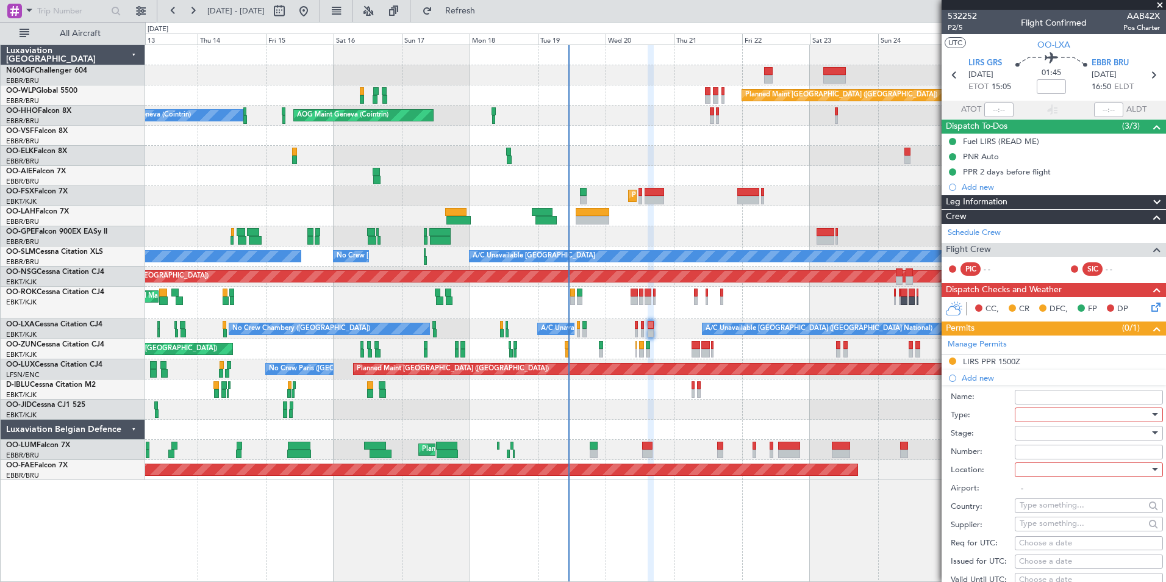
click at [1038, 417] on div at bounding box center [1085, 415] width 130 height 18
click at [1060, 522] on span "Slot" at bounding box center [1084, 529] width 128 height 18
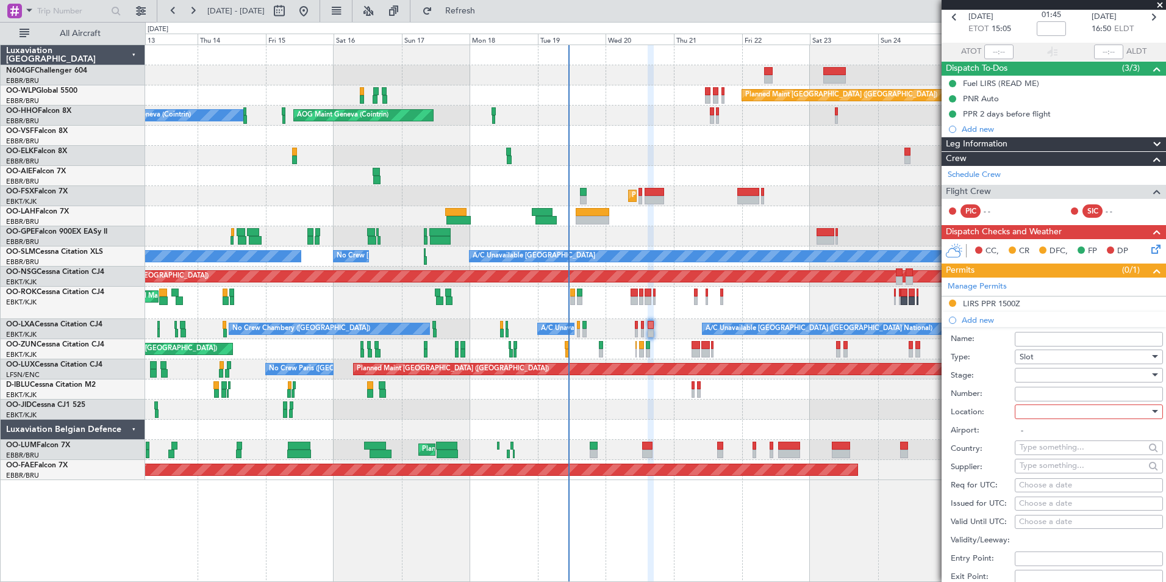
scroll to position [59, 0]
click at [1056, 417] on div at bounding box center [1085, 411] width 130 height 18
click at [1061, 468] on span "Arrival" at bounding box center [1084, 472] width 128 height 18
type input "EBBR / BRU"
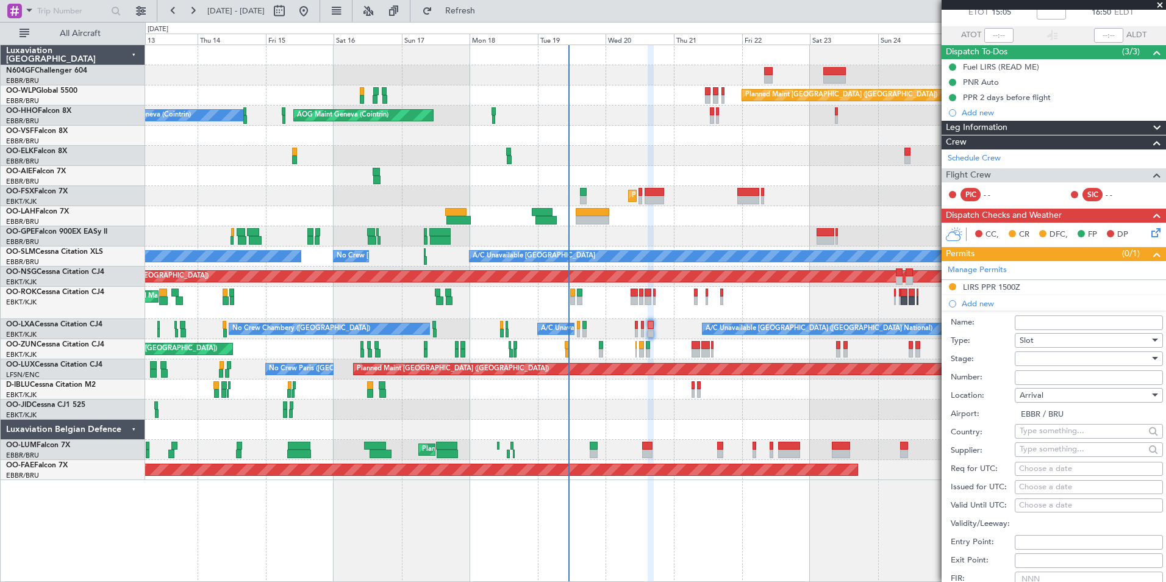
scroll to position [75, 0]
click at [1061, 468] on div "Choose a date" at bounding box center [1089, 468] width 140 height 12
select select "8"
select select "2025"
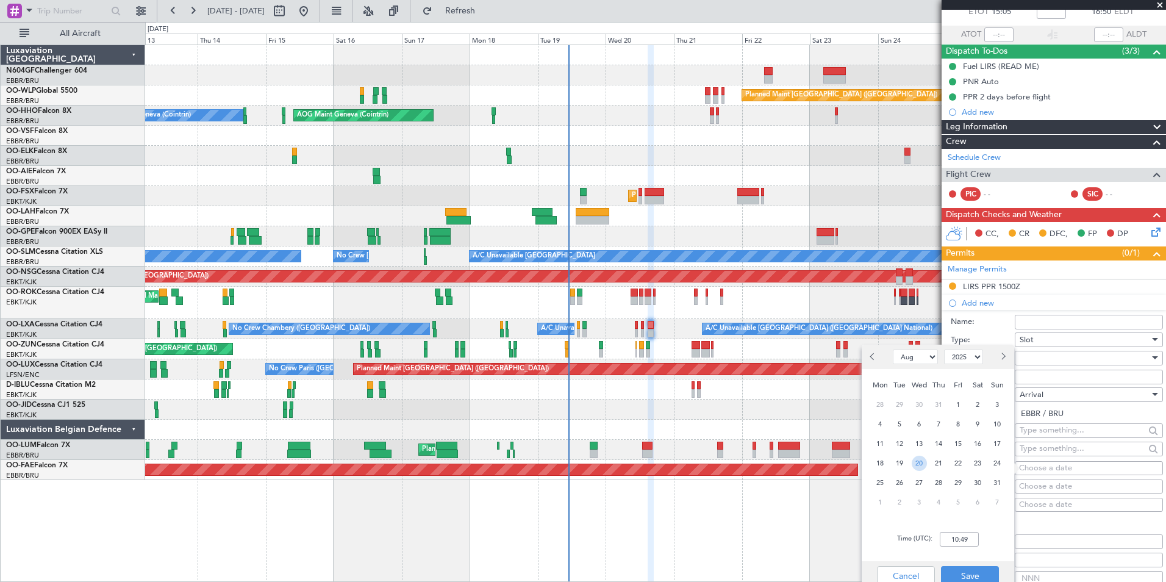
click at [922, 464] on span "20" at bounding box center [919, 463] width 15 height 15
click at [973, 537] on input "00:00" at bounding box center [959, 539] width 39 height 15
type input "16:55"
click at [975, 570] on button "Save" at bounding box center [970, 576] width 58 height 20
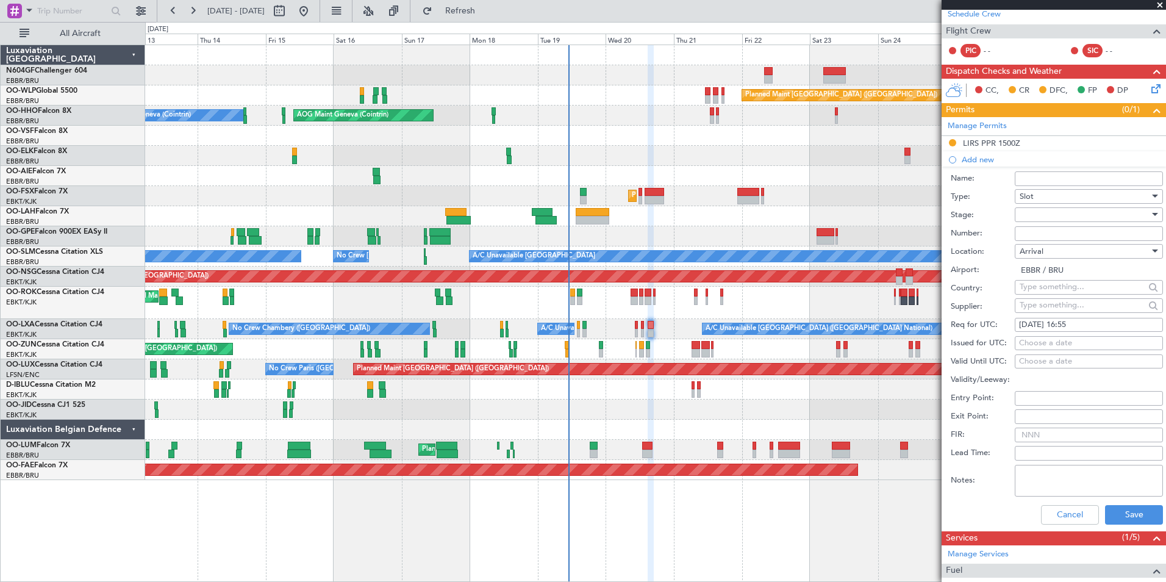
scroll to position [220, 0]
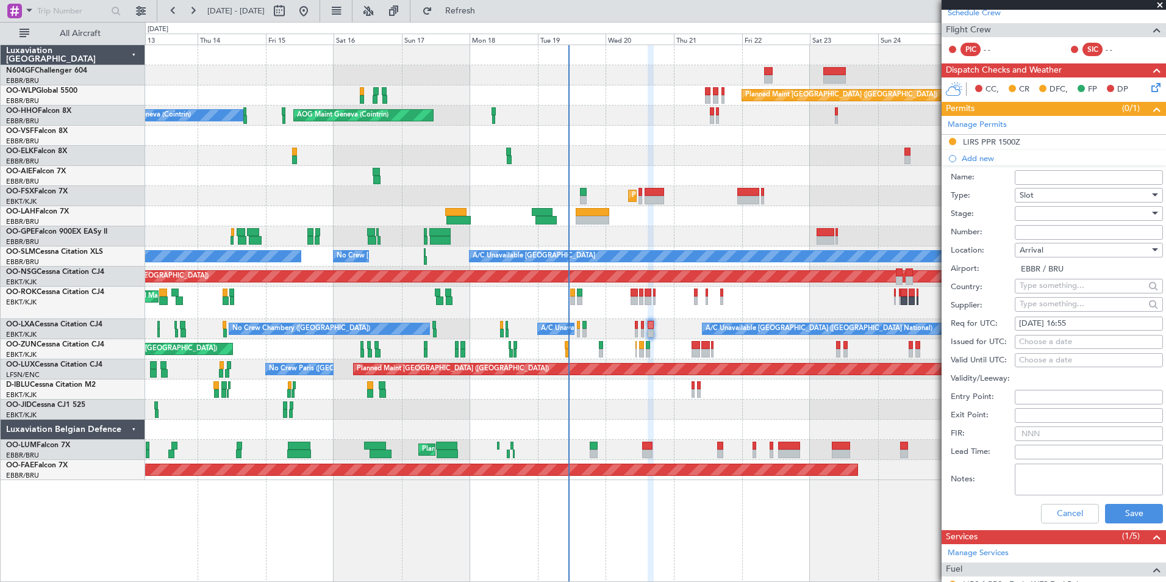
click at [1064, 210] on div at bounding box center [1085, 213] width 130 height 18
click at [1069, 294] on span "Requested" at bounding box center [1084, 293] width 128 height 18
click at [1125, 506] on button "Save" at bounding box center [1134, 514] width 58 height 20
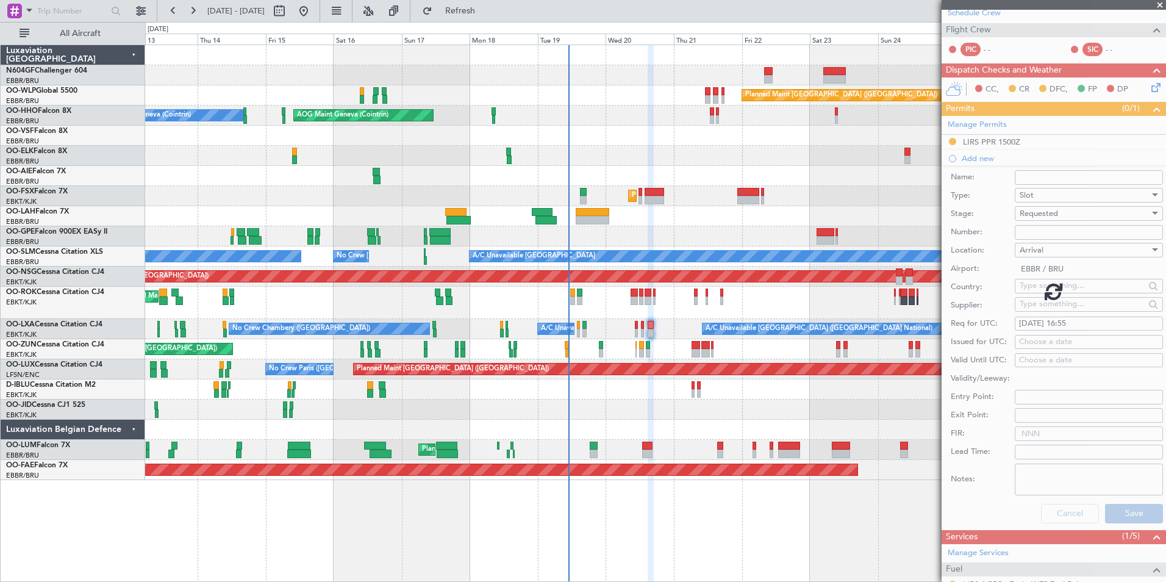
scroll to position [20, 0]
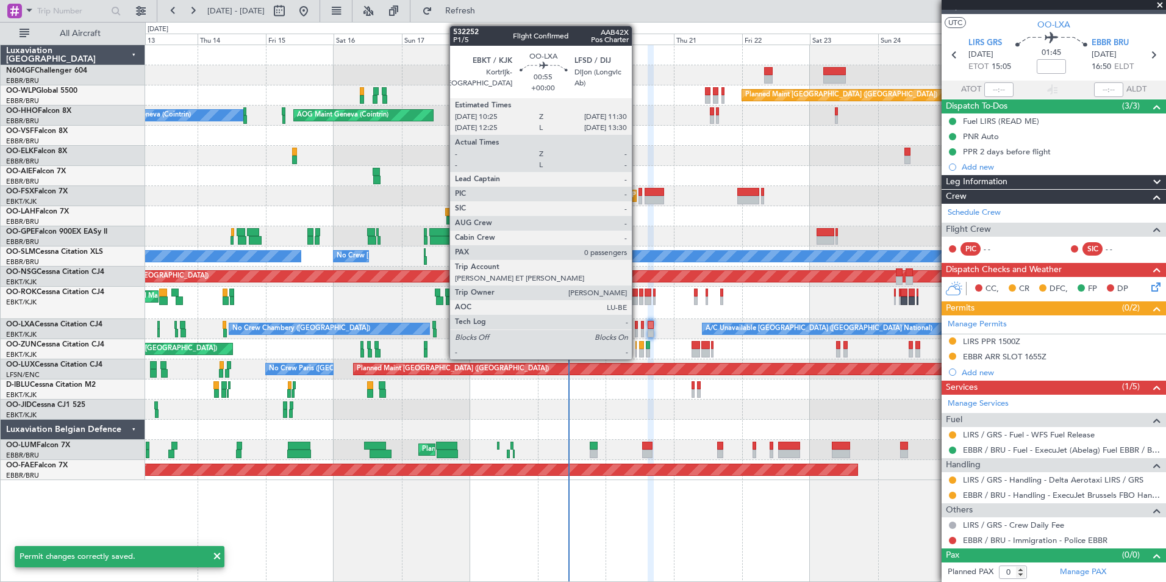
click at [637, 325] on div at bounding box center [637, 325] width 4 height 9
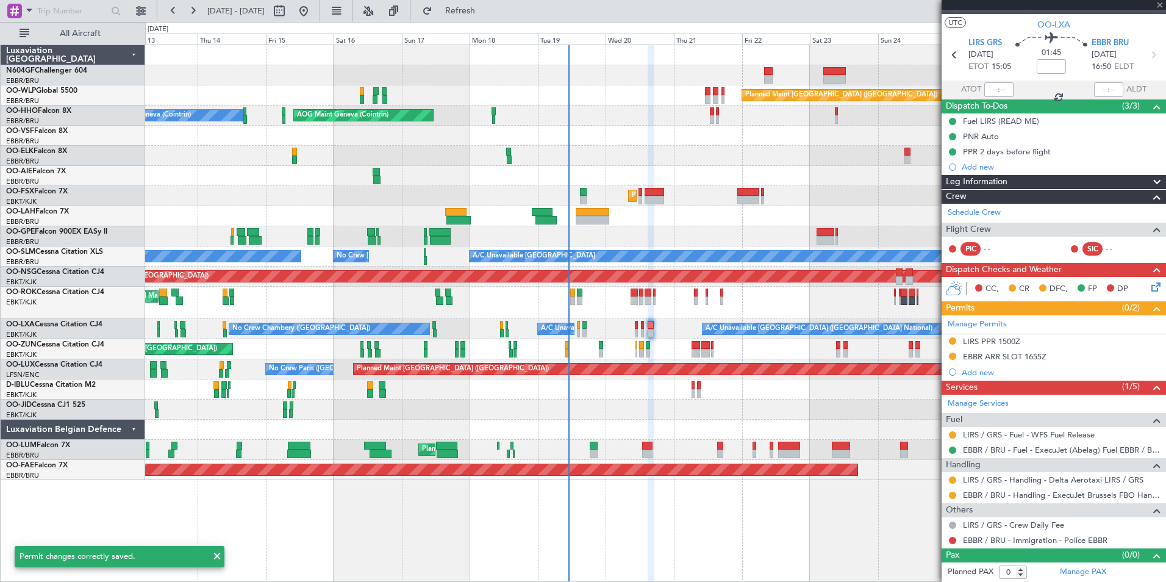
scroll to position [0, 0]
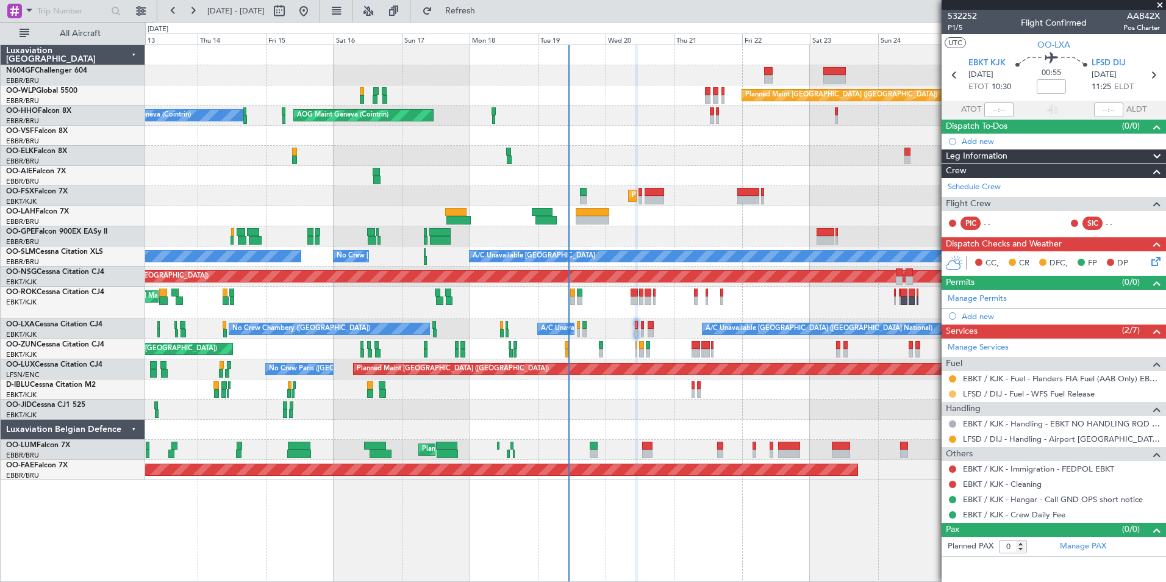
click at [953, 395] on button at bounding box center [952, 393] width 7 height 7
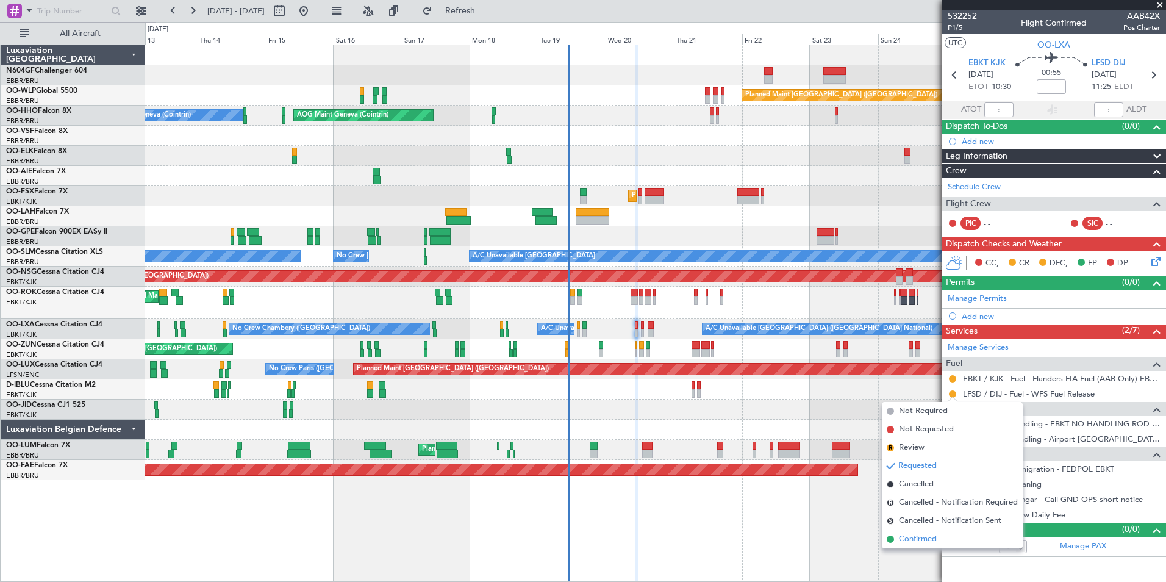
click at [919, 547] on li "Confirmed" at bounding box center [952, 539] width 141 height 18
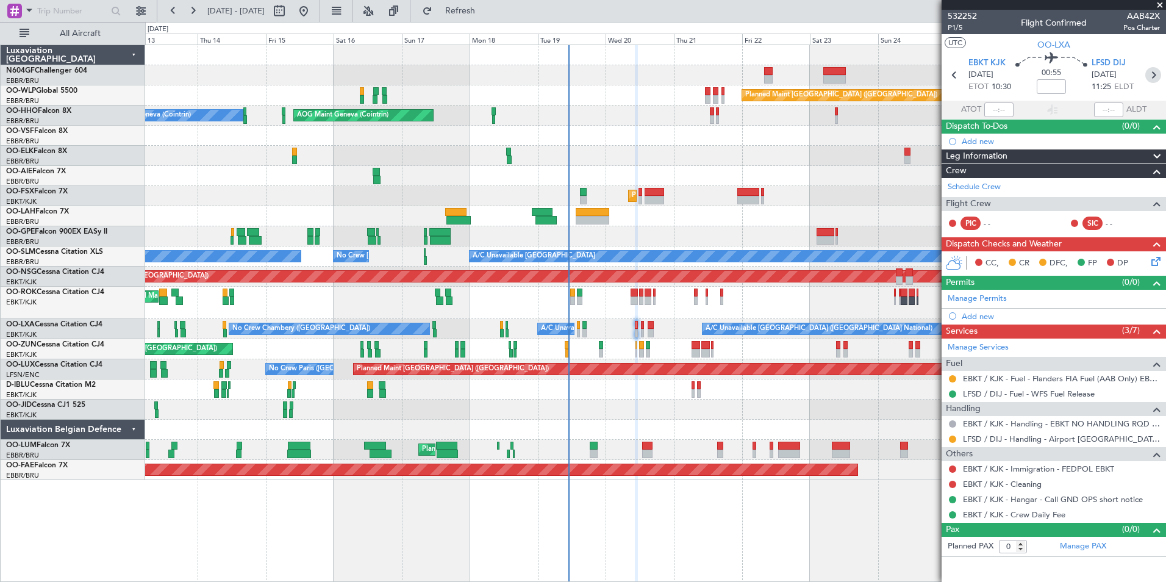
click at [1149, 73] on icon at bounding box center [1153, 75] width 16 height 16
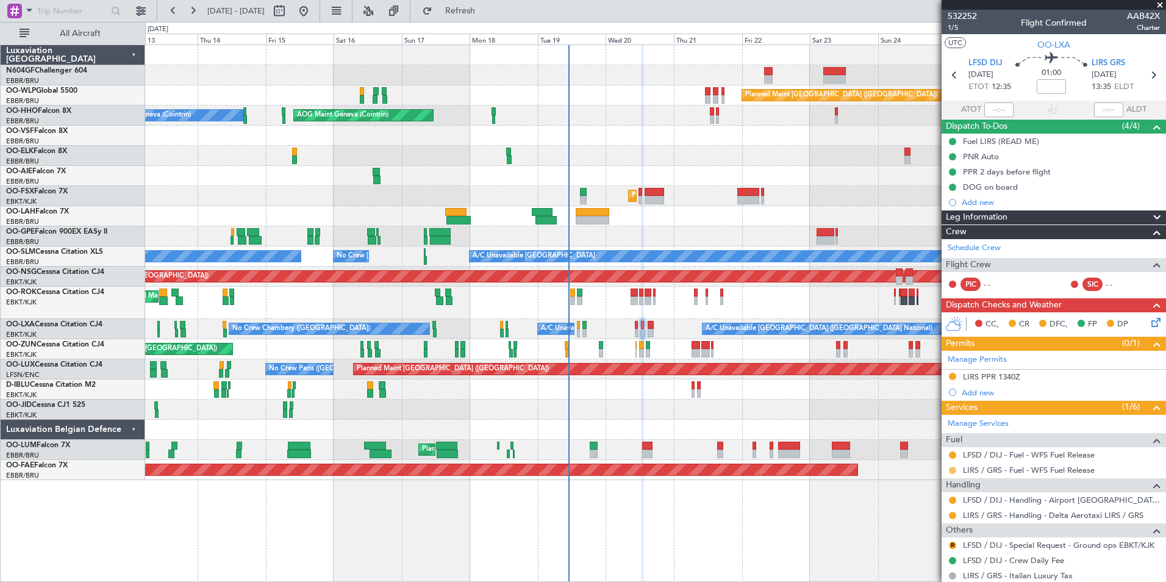
click at [953, 471] on button at bounding box center [952, 470] width 7 height 7
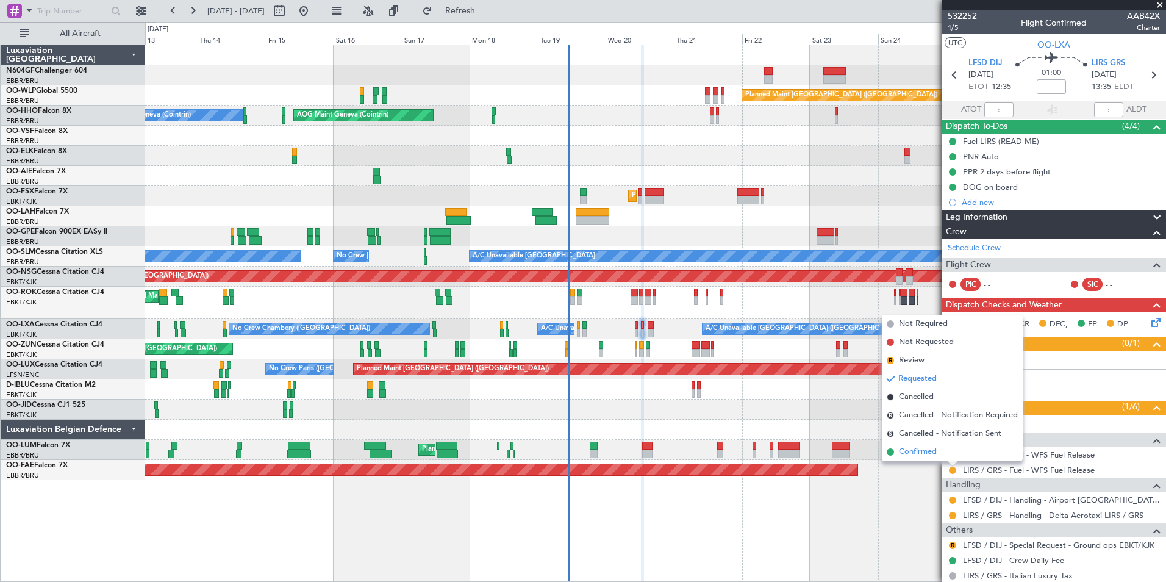
click at [946, 448] on li "Confirmed" at bounding box center [952, 452] width 141 height 18
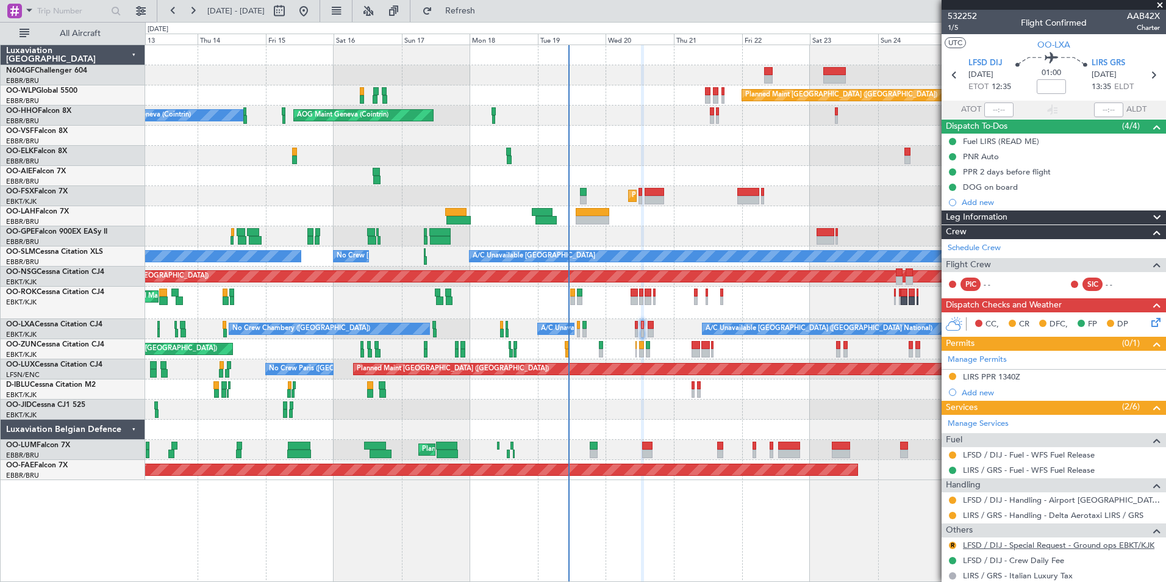
click at [1099, 543] on link "LFSD / DIJ - Special Request - Ground ops EBKT/KJK" at bounding box center [1059, 545] width 192 height 10
click at [954, 545] on button "R" at bounding box center [952, 545] width 7 height 7
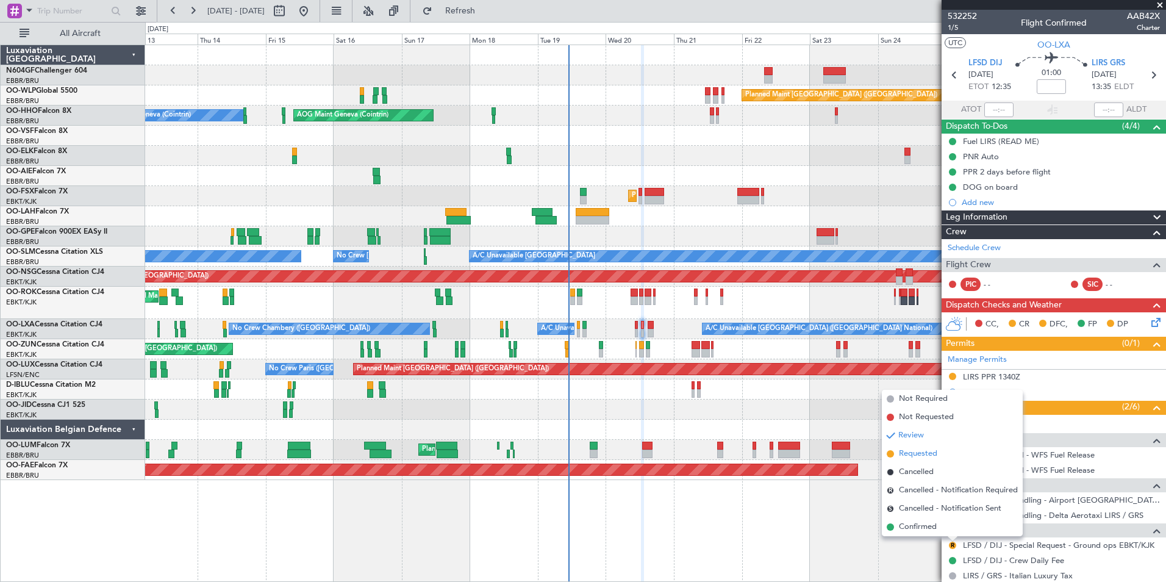
click at [937, 456] on span "Requested" at bounding box center [918, 454] width 38 height 12
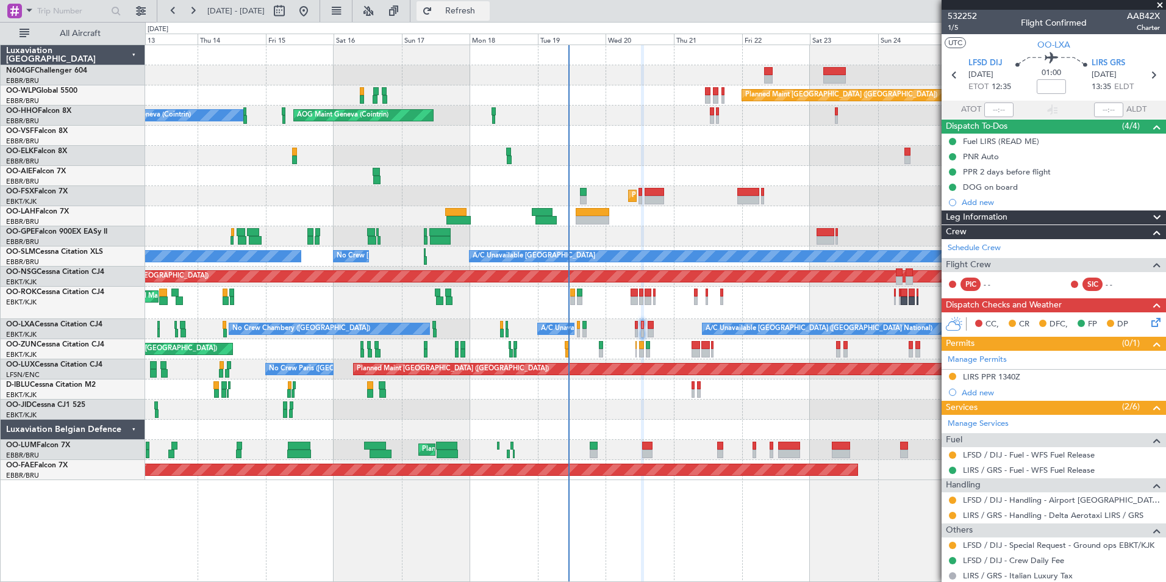
click at [486, 7] on span "Refresh" at bounding box center [460, 11] width 51 height 9
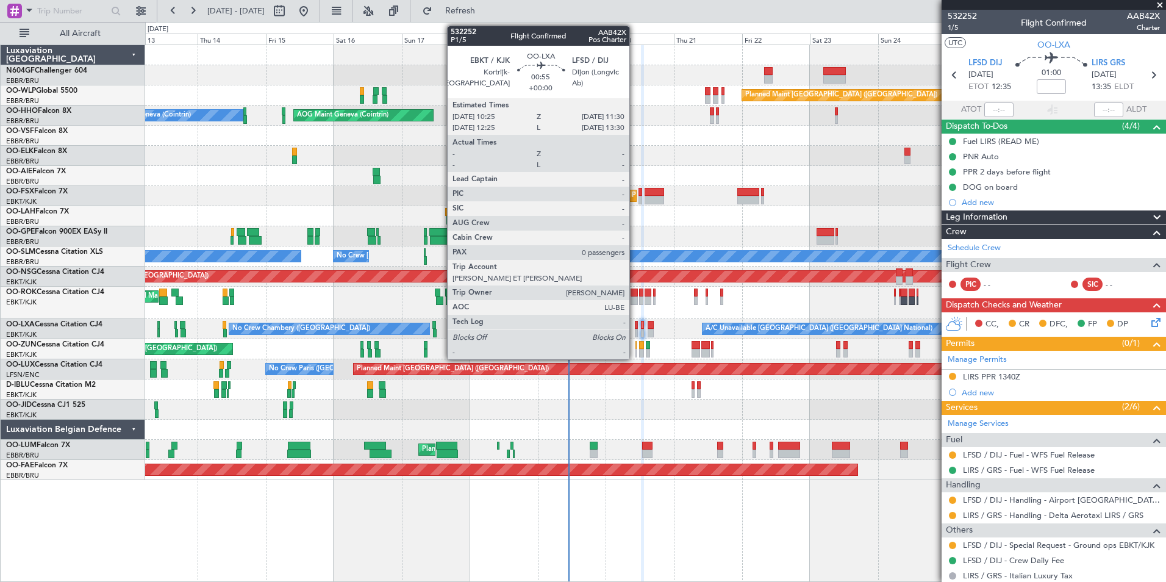
click at [635, 330] on div at bounding box center [637, 333] width 4 height 9
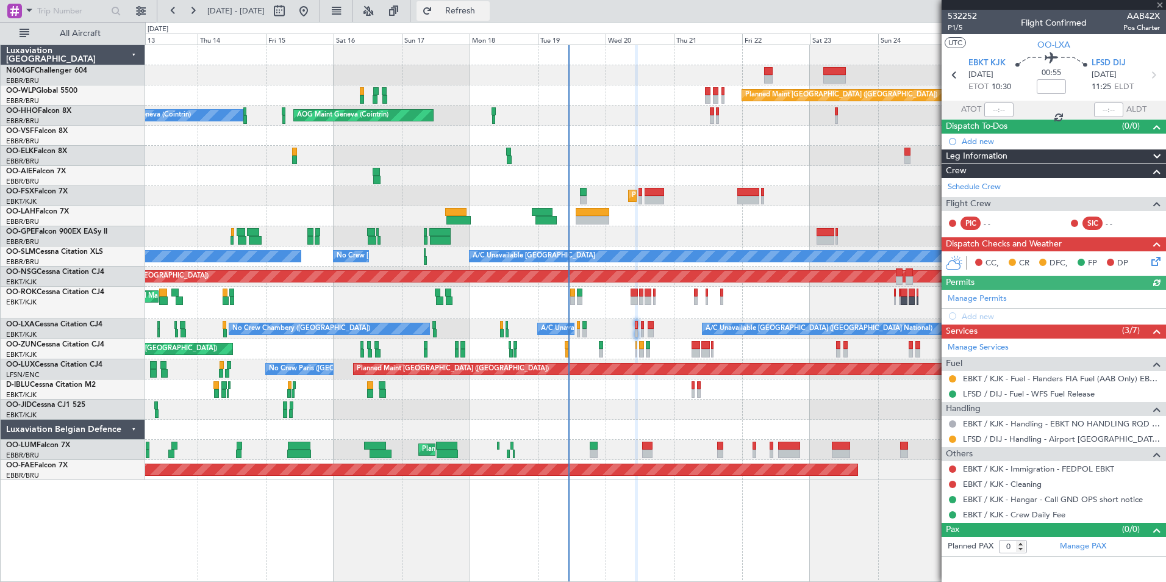
click at [486, 12] on span "Refresh" at bounding box center [460, 11] width 51 height 9
click at [490, 16] on button "Refresh" at bounding box center [453, 11] width 73 height 20
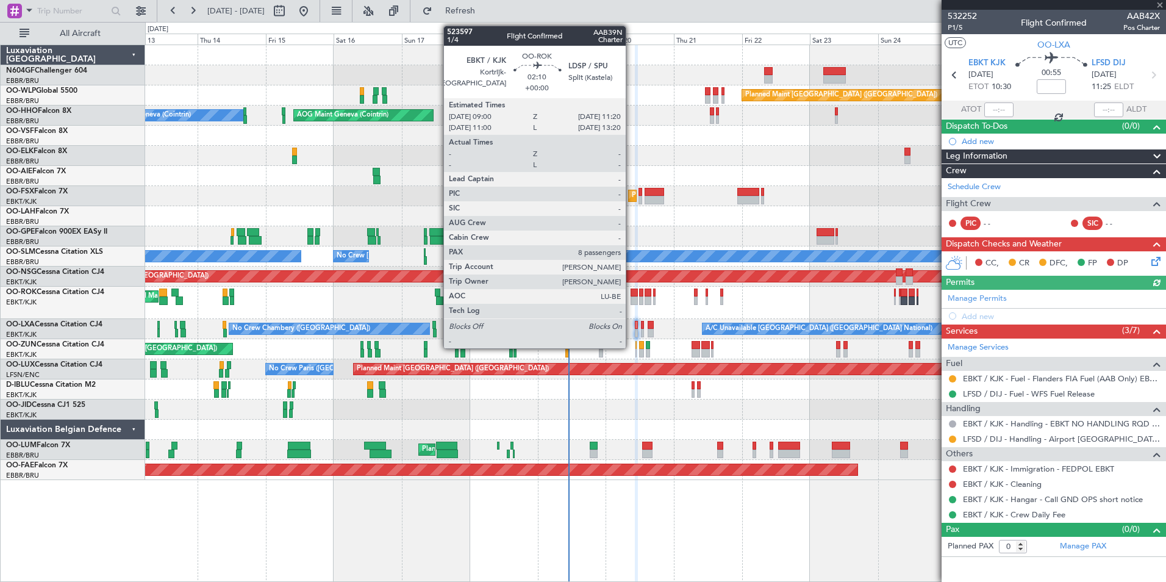
click at [631, 294] on div at bounding box center [634, 293] width 7 height 9
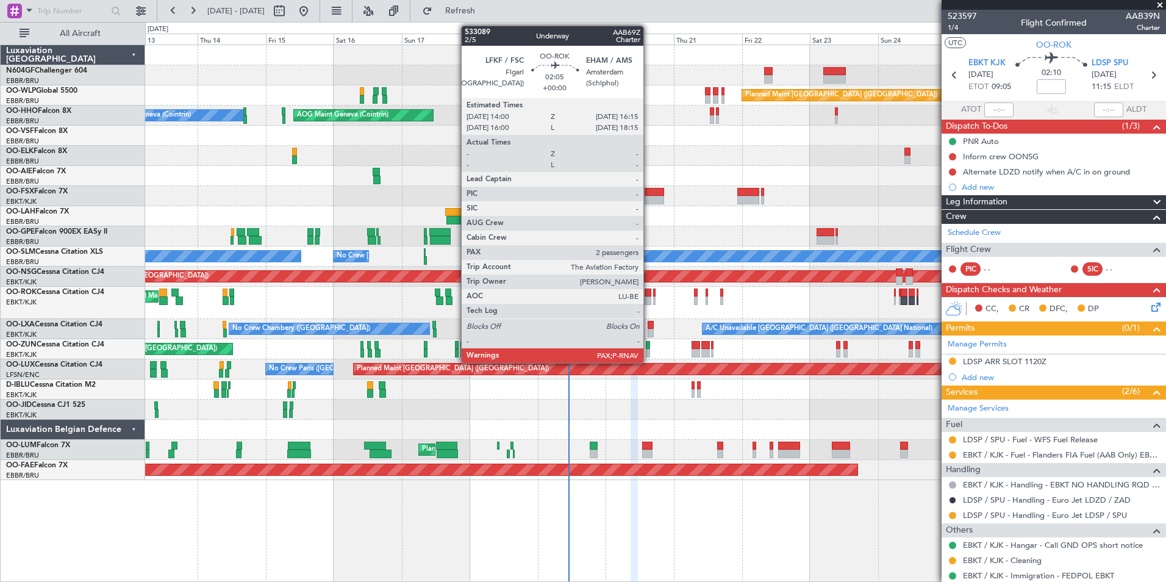
click at [648, 299] on div at bounding box center [648, 300] width 7 height 9
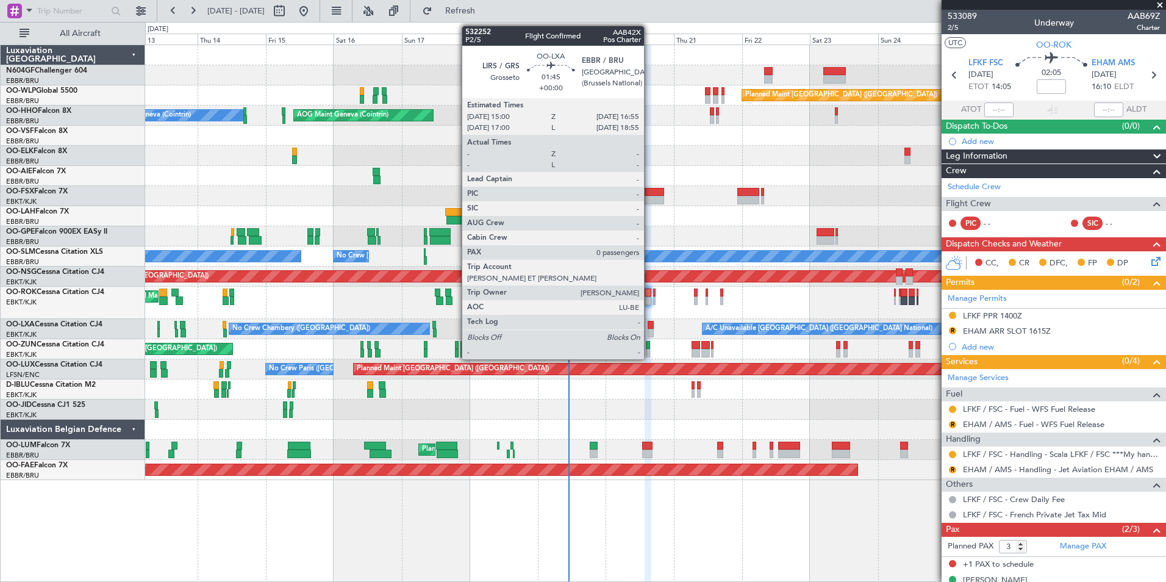
click at [651, 325] on div at bounding box center [650, 325] width 5 height 9
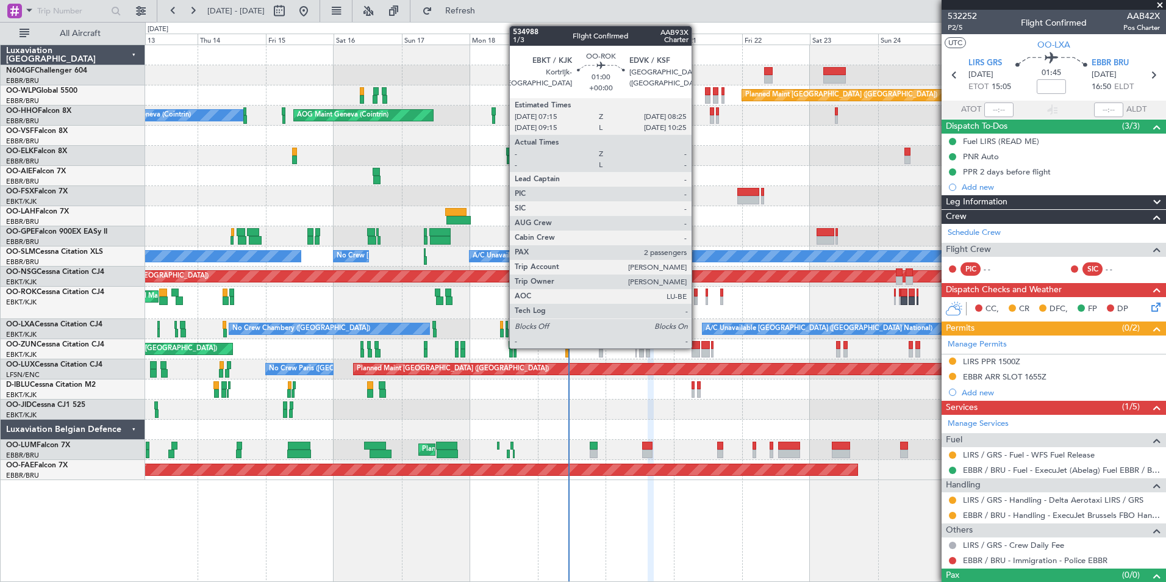
click at [697, 295] on div at bounding box center [696, 293] width 4 height 9
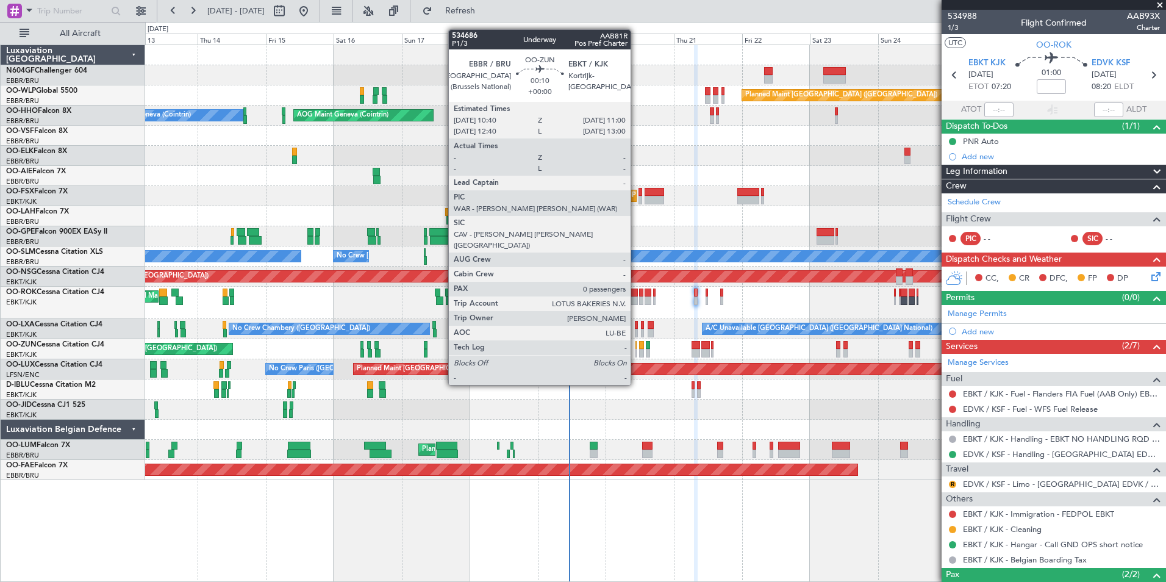
click at [636, 352] on div at bounding box center [636, 353] width 1 height 9
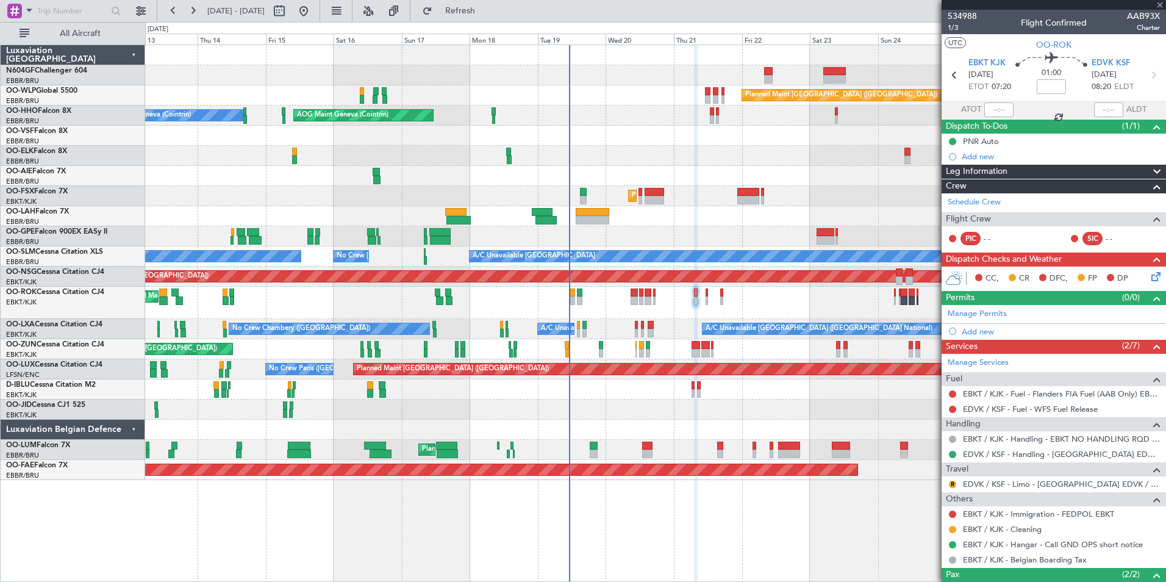
type input "0"
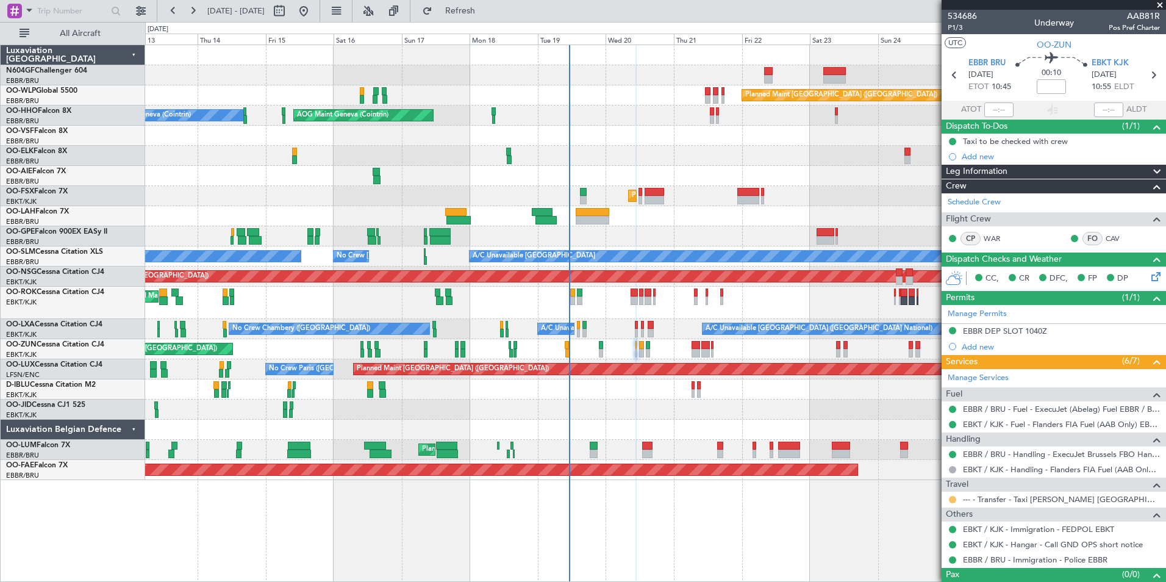
click at [952, 501] on button at bounding box center [952, 499] width 7 height 7
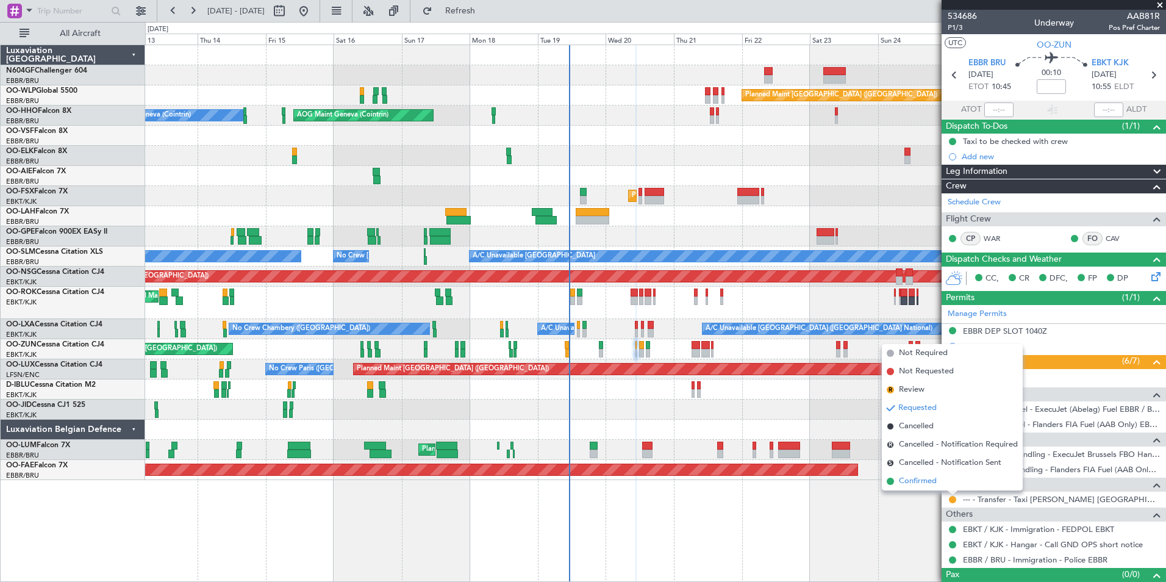
click at [919, 482] on span "Confirmed" at bounding box center [918, 481] width 38 height 12
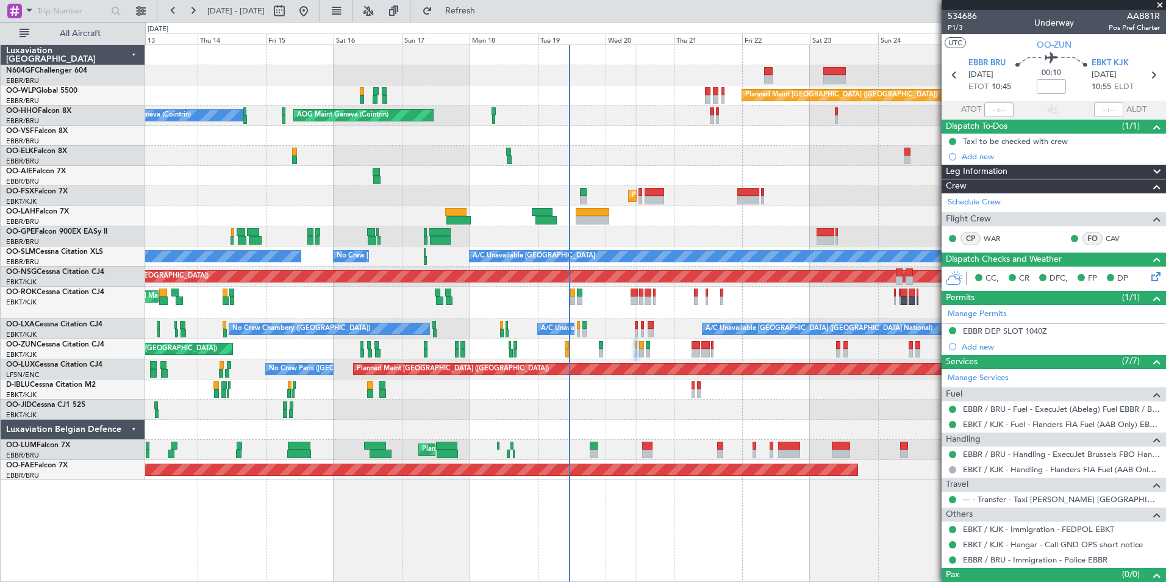
scroll to position [20, 0]
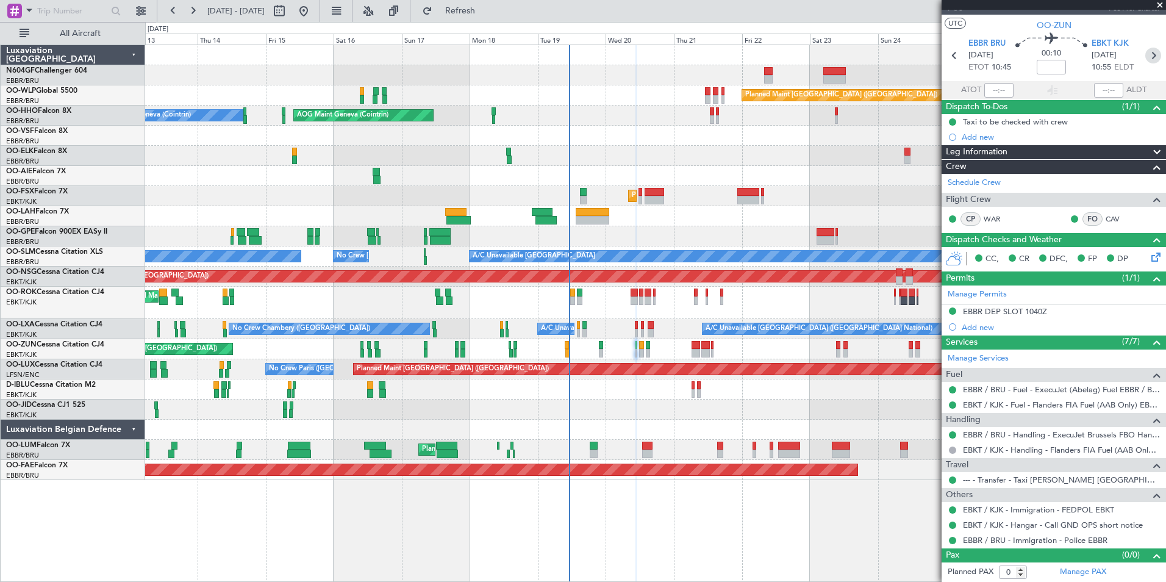
click at [1145, 52] on icon at bounding box center [1153, 56] width 16 height 16
type input "+00:05"
type input "3"
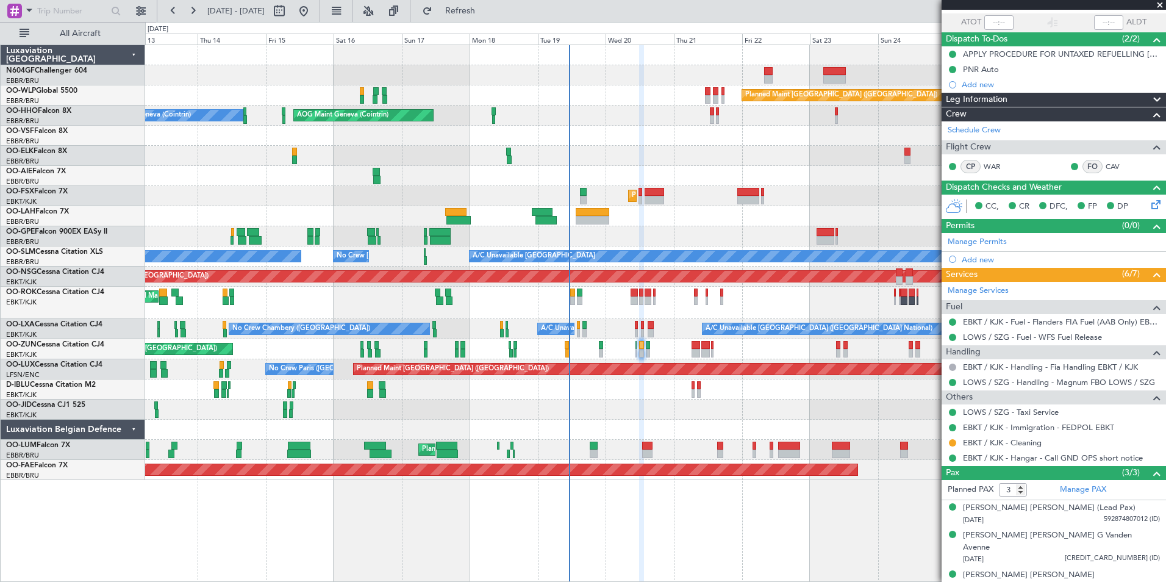
scroll to position [0, 0]
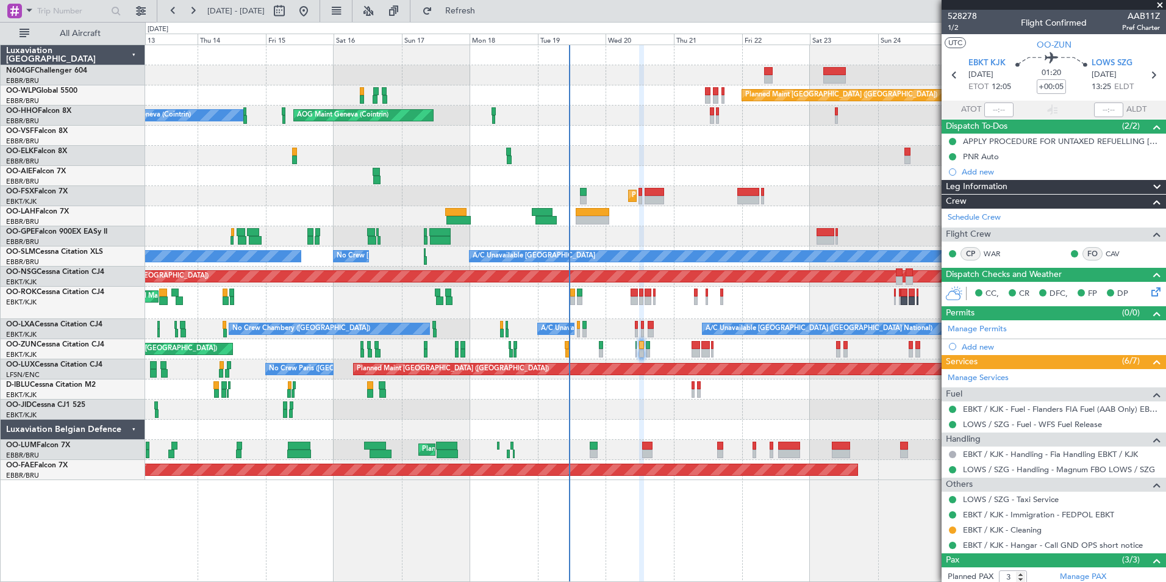
click at [801, 428] on div at bounding box center [655, 430] width 1020 height 20
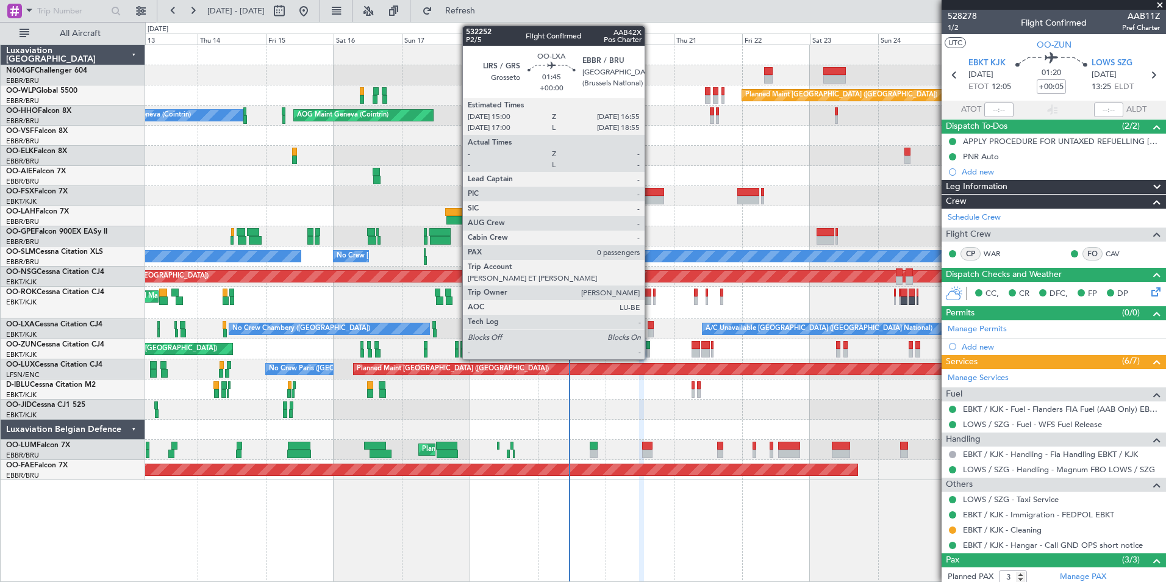
click at [650, 331] on div at bounding box center [650, 333] width 5 height 9
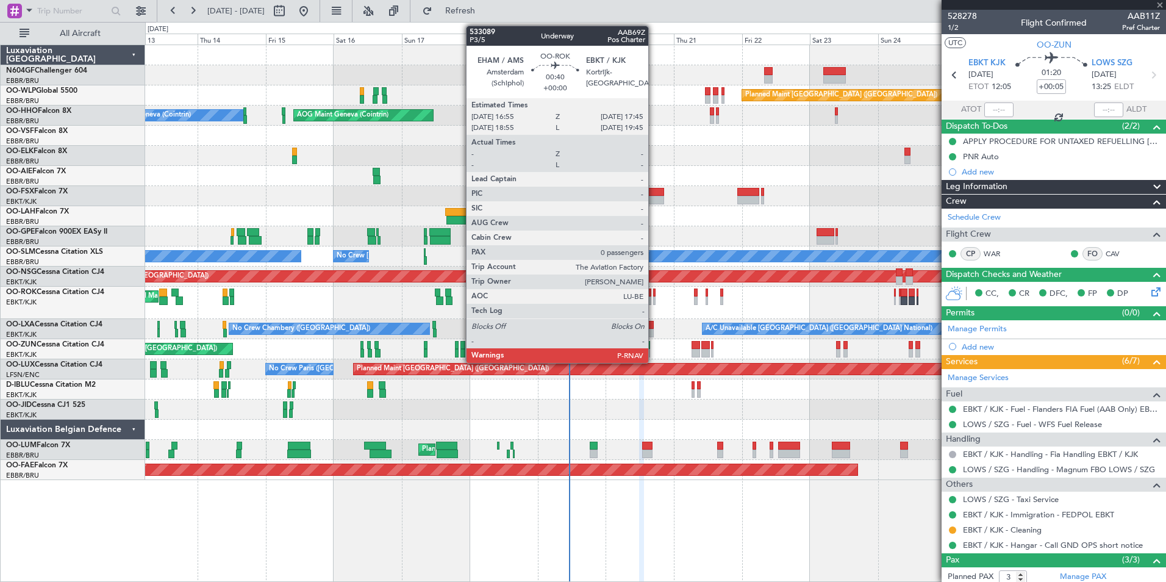
type input "0"
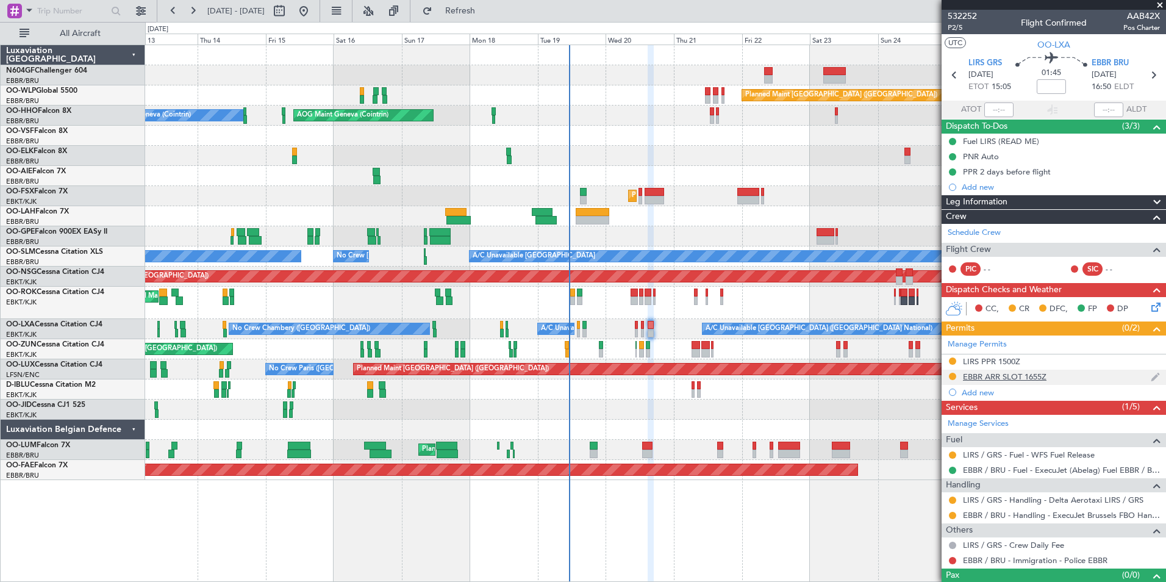
click at [1027, 375] on div "EBBR ARR SLOT 1655Z" at bounding box center [1005, 376] width 84 height 10
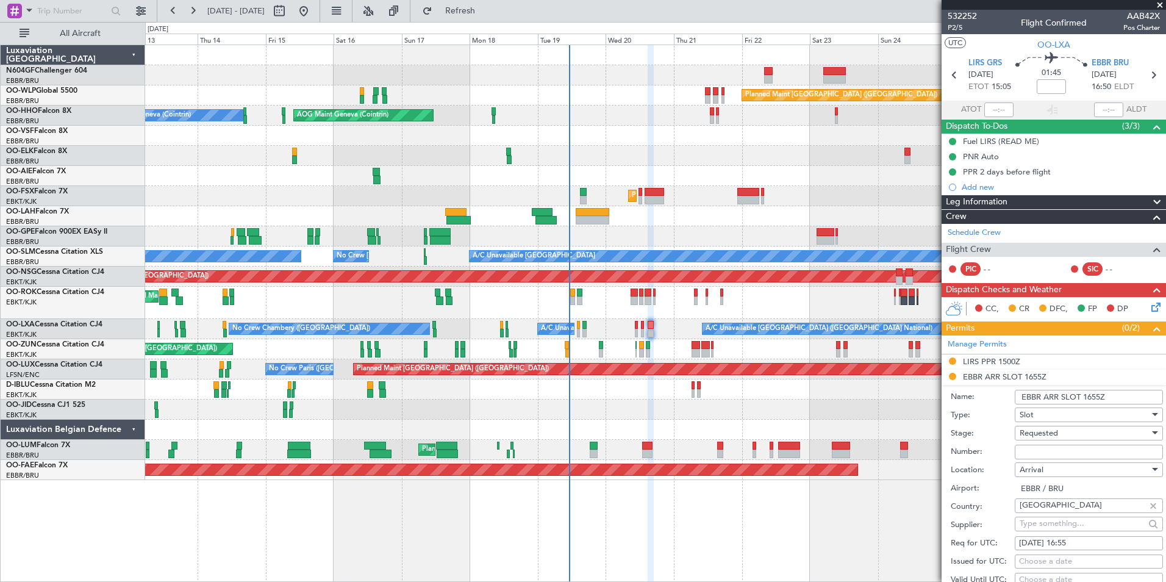
click at [1081, 451] on input "Number:" at bounding box center [1089, 452] width 148 height 15
paste input "EBBRAAB7009A"
click at [1081, 451] on input "EBBRAAB7009A" at bounding box center [1089, 452] width 148 height 15
type input "EBBRAAB7009A00"
click at [1095, 439] on div "Requested" at bounding box center [1085, 433] width 130 height 18
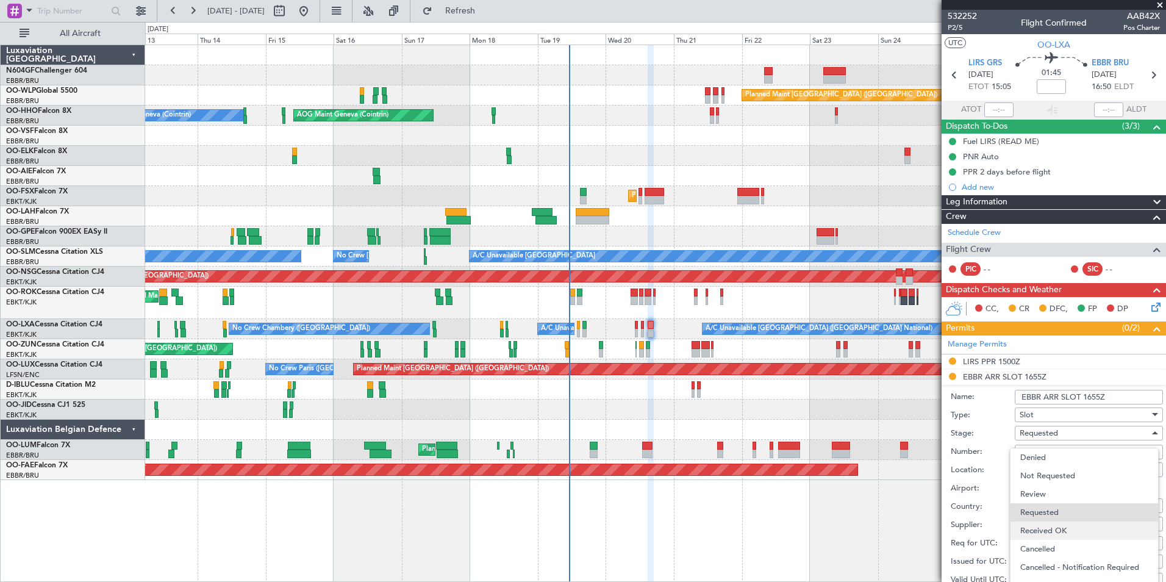
click at [1070, 526] on span "Received OK" at bounding box center [1084, 531] width 128 height 18
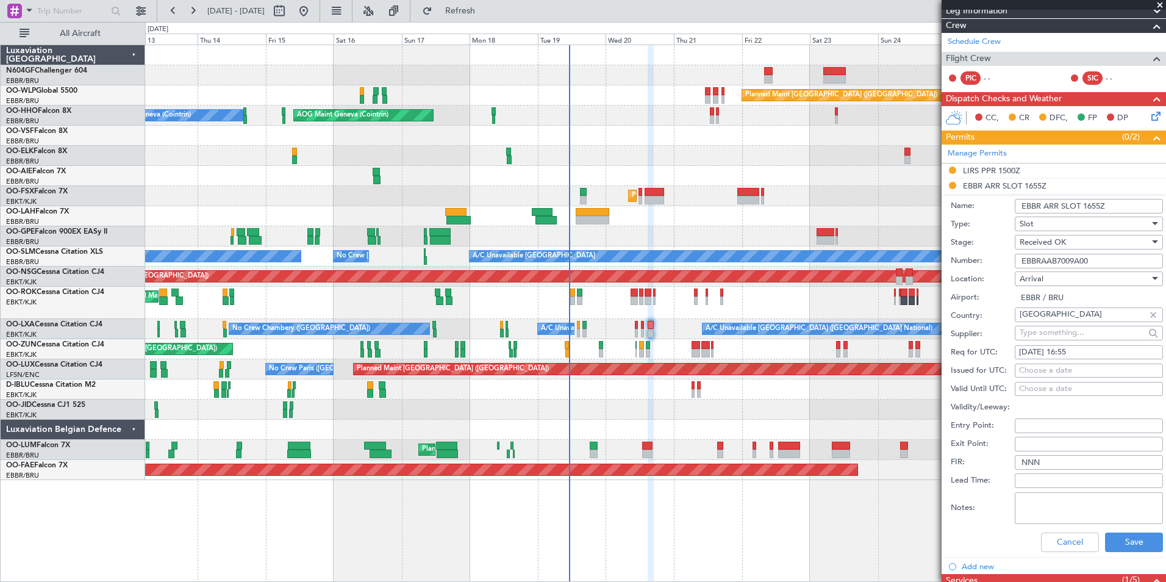
scroll to position [194, 0]
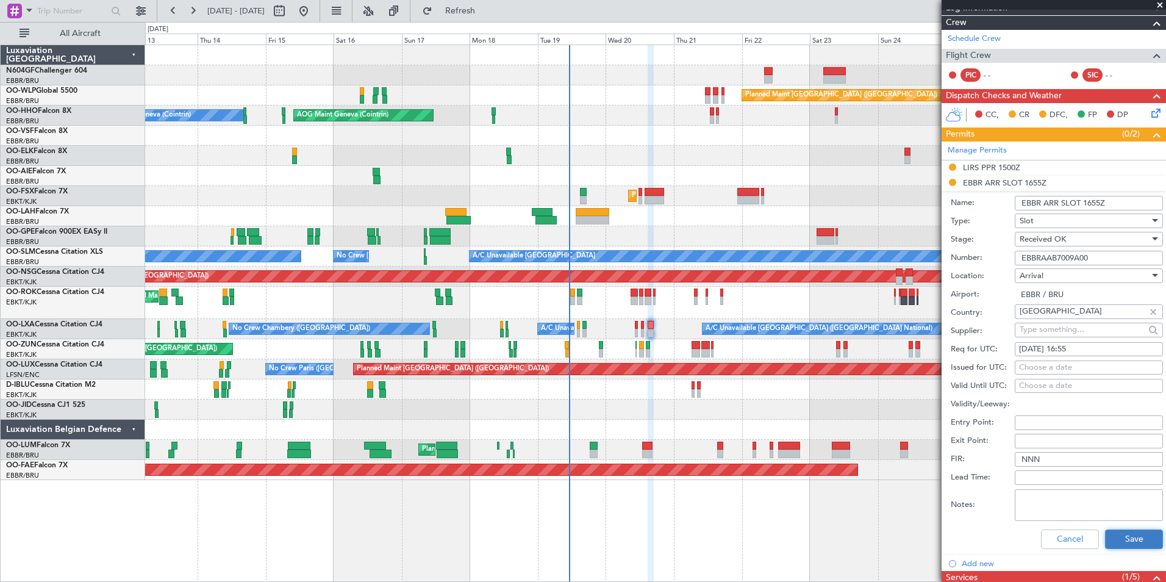
click at [1133, 532] on button "Save" at bounding box center [1134, 539] width 58 height 20
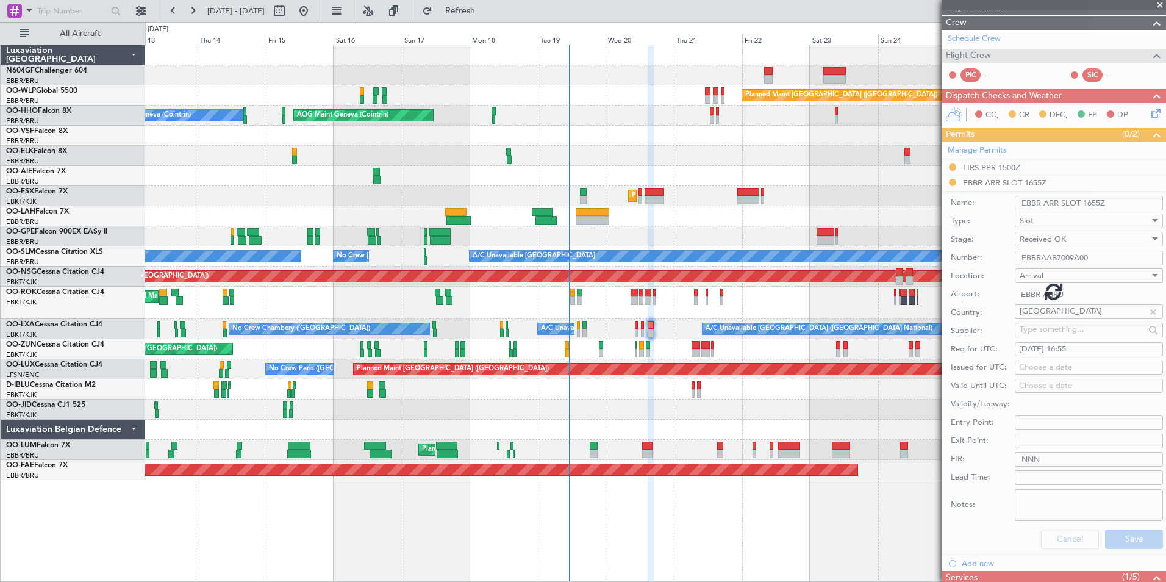
scroll to position [20, 0]
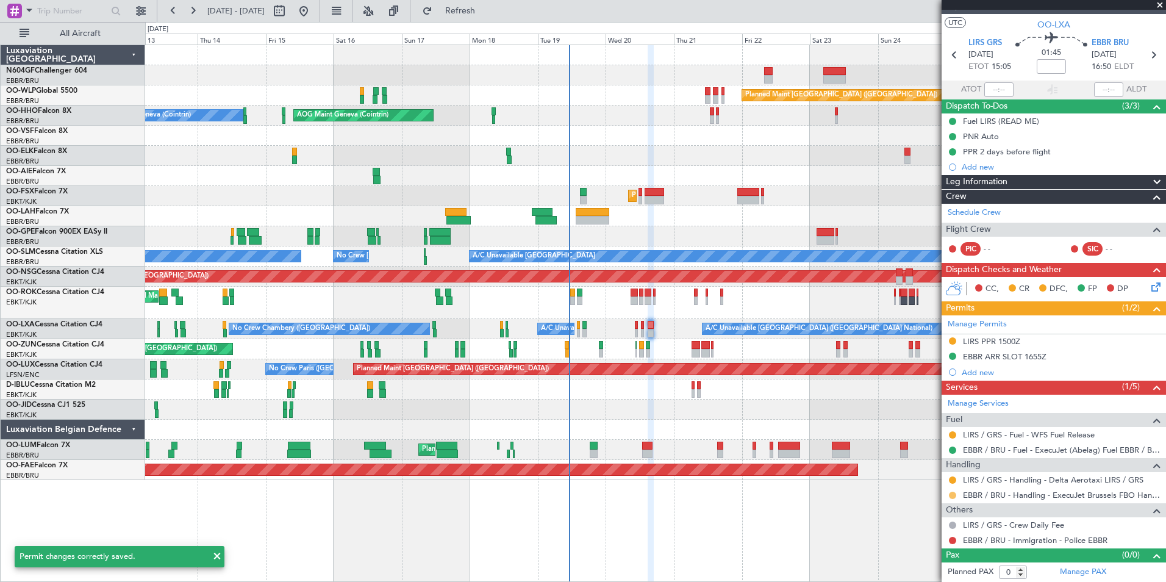
click at [952, 493] on button at bounding box center [952, 495] width 7 height 7
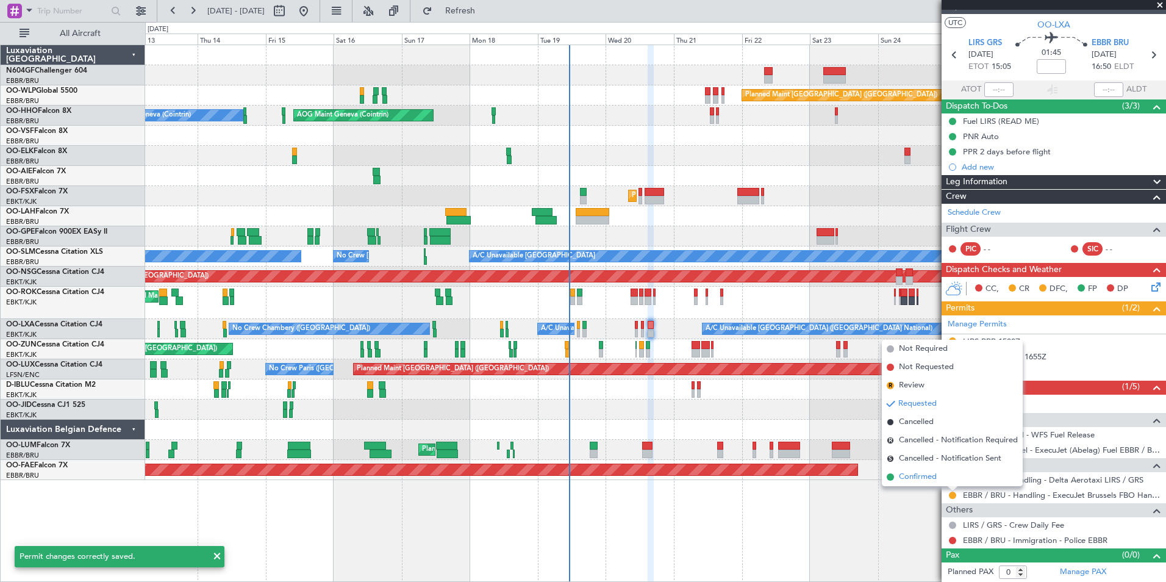
click at [947, 480] on li "Confirmed" at bounding box center [952, 477] width 141 height 18
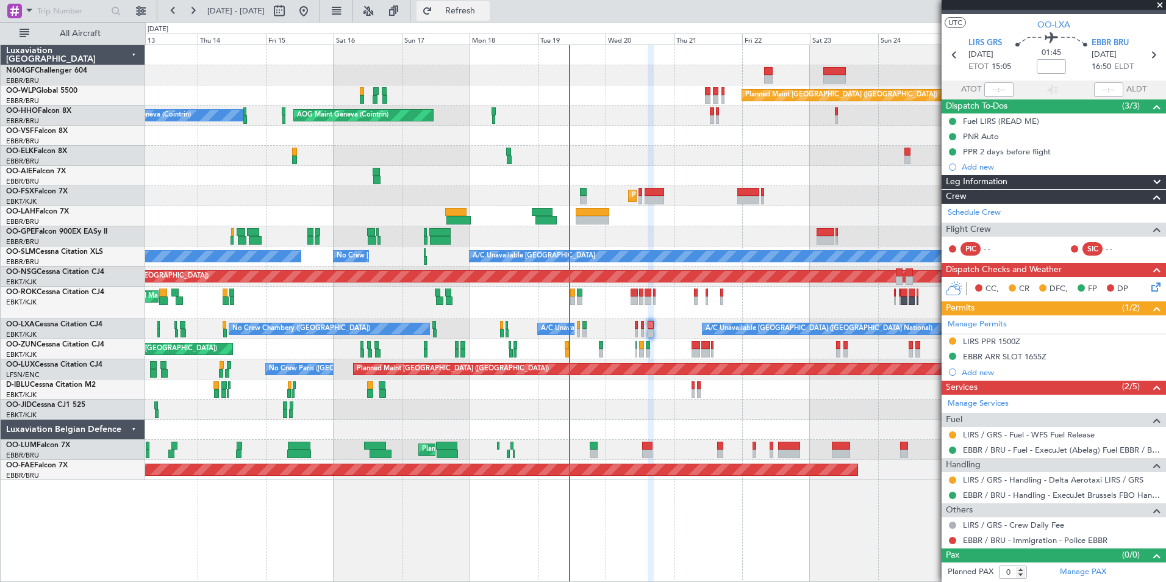
click at [486, 11] on span "Refresh" at bounding box center [460, 11] width 51 height 9
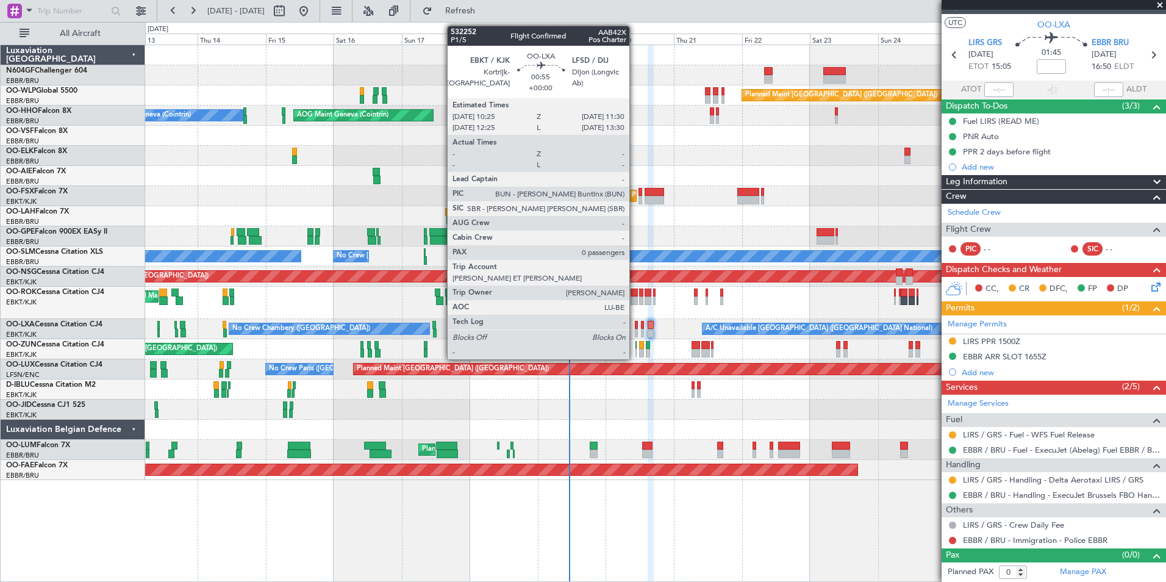
click at [635, 327] on div at bounding box center [637, 325] width 4 height 9
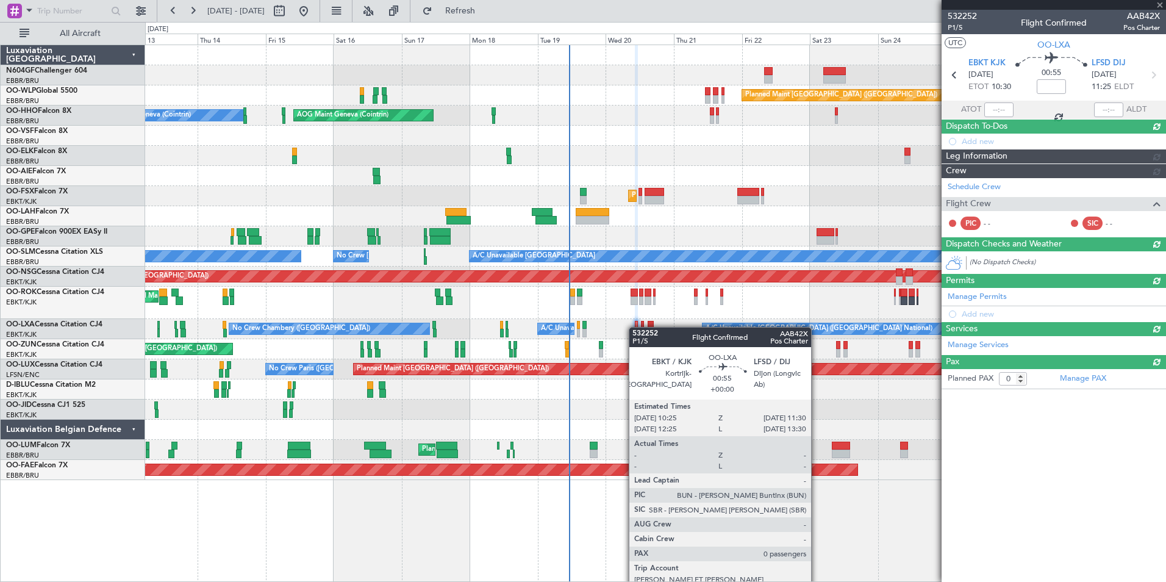
scroll to position [0, 0]
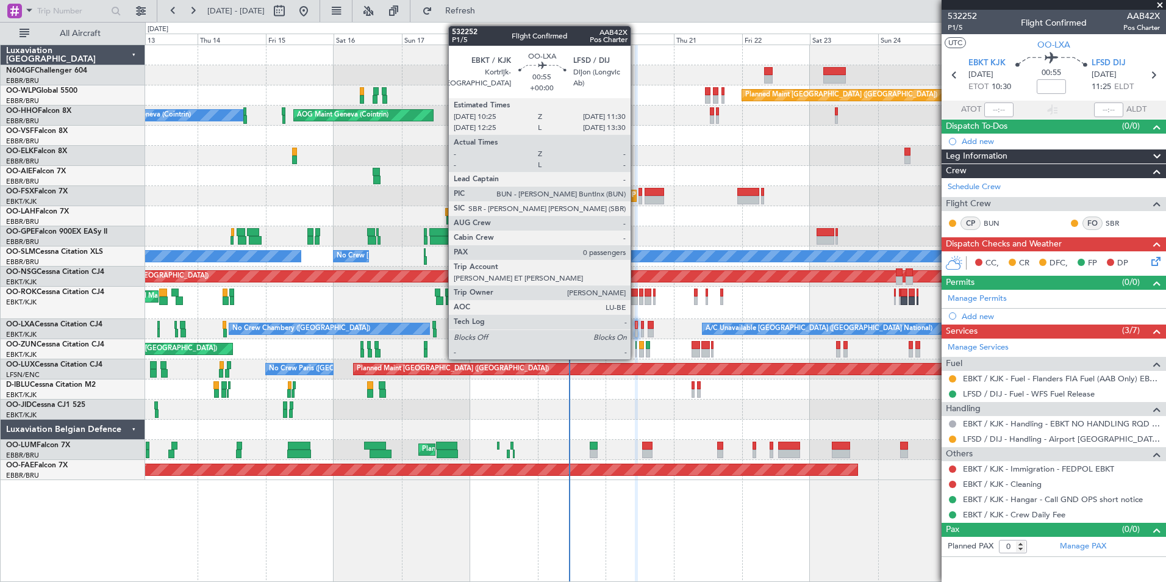
click at [636, 335] on div at bounding box center [637, 333] width 4 height 9
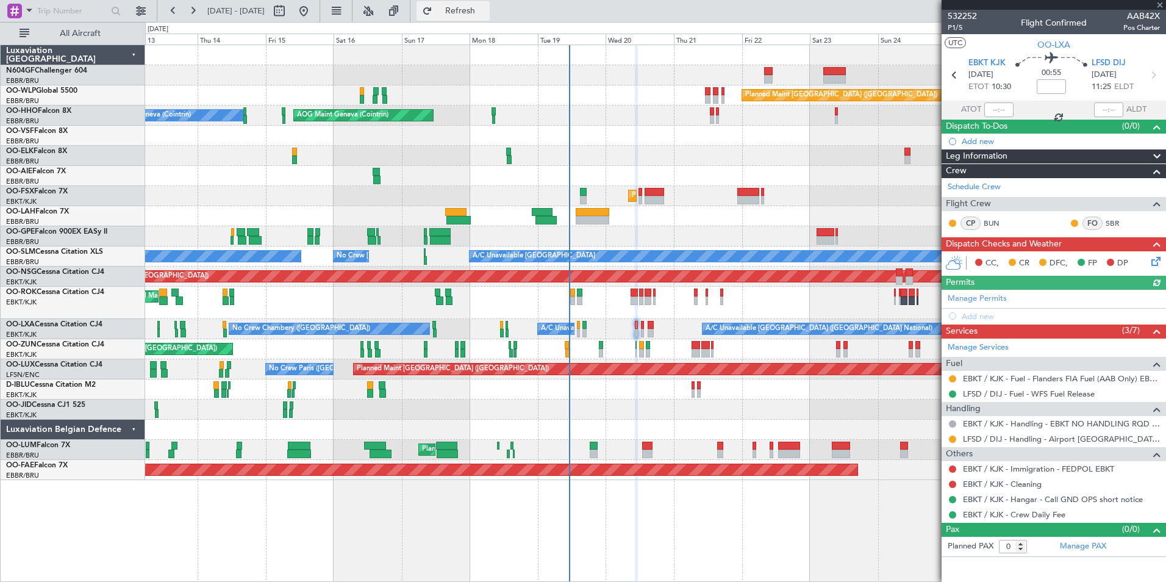
click at [490, 16] on button "Refresh" at bounding box center [453, 11] width 73 height 20
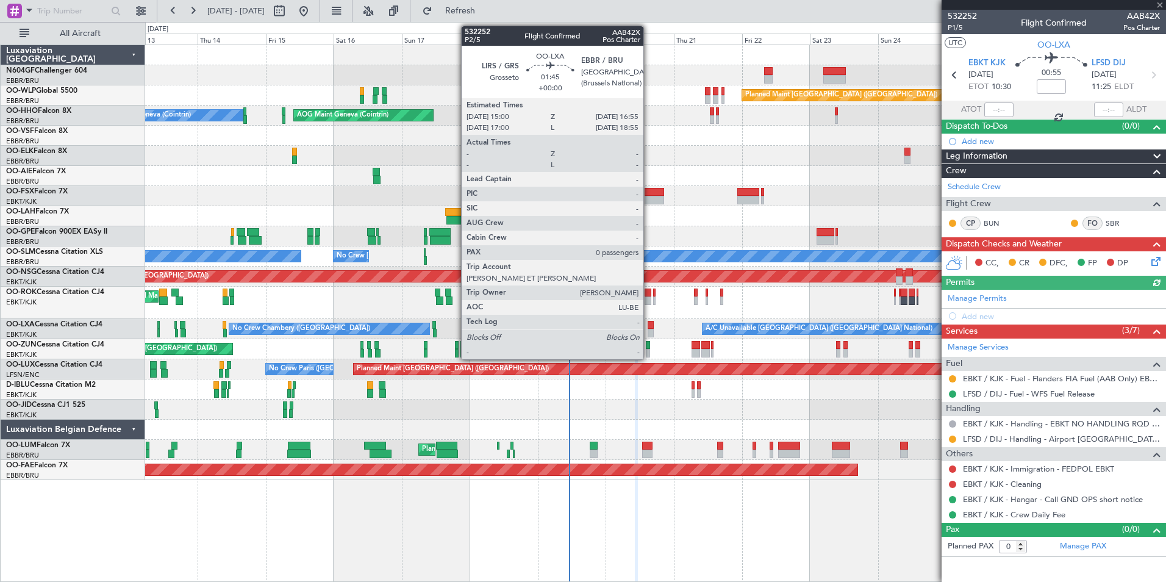
click at [649, 331] on div at bounding box center [650, 333] width 5 height 9
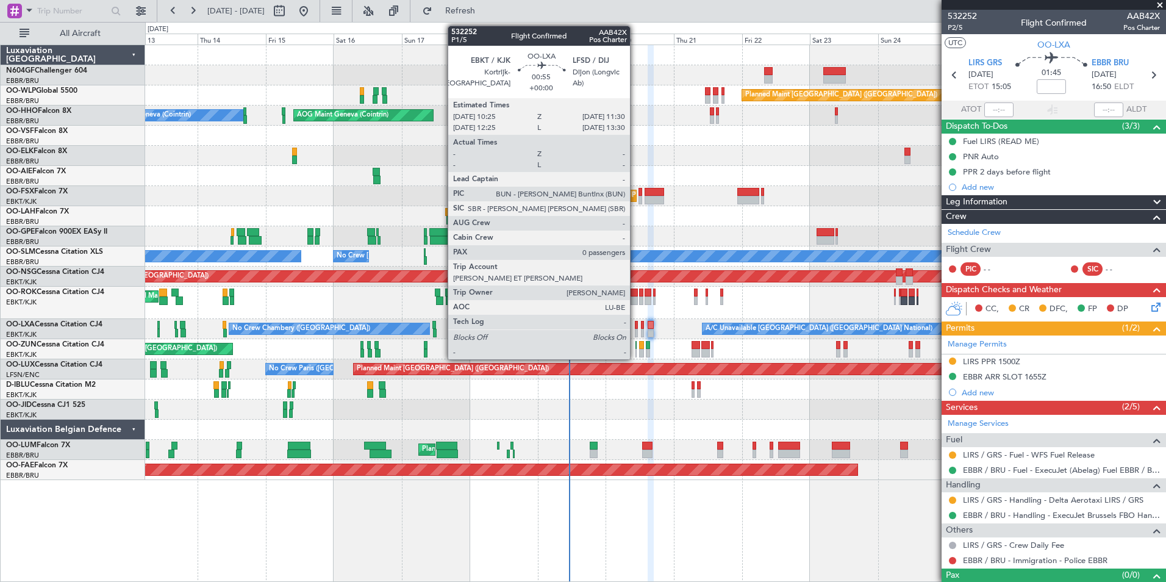
click at [636, 328] on div at bounding box center [637, 325] width 4 height 9
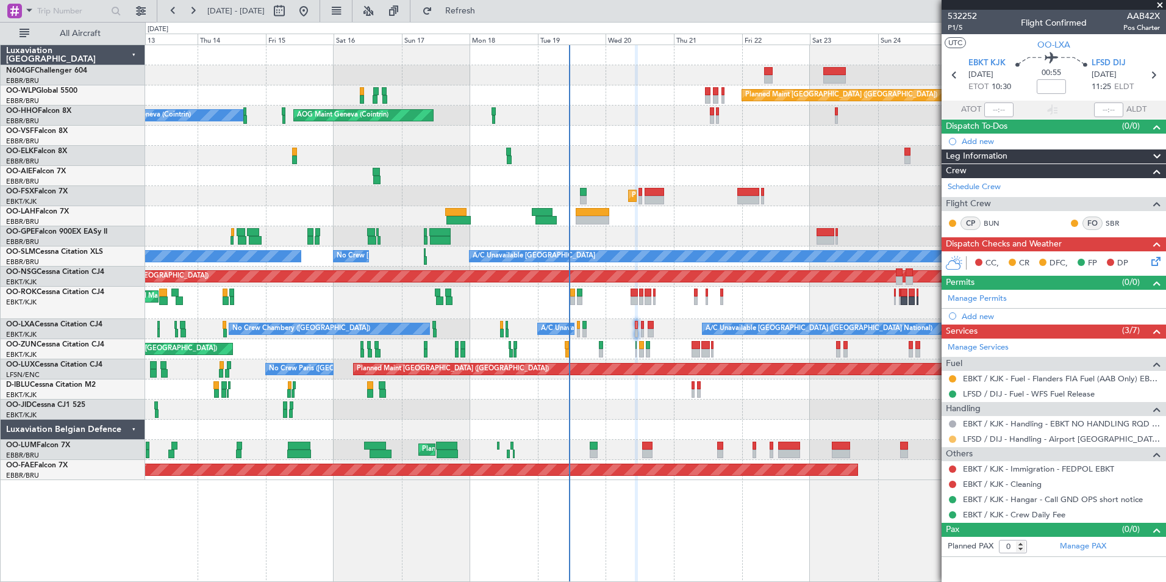
click at [953, 440] on button at bounding box center [952, 439] width 7 height 7
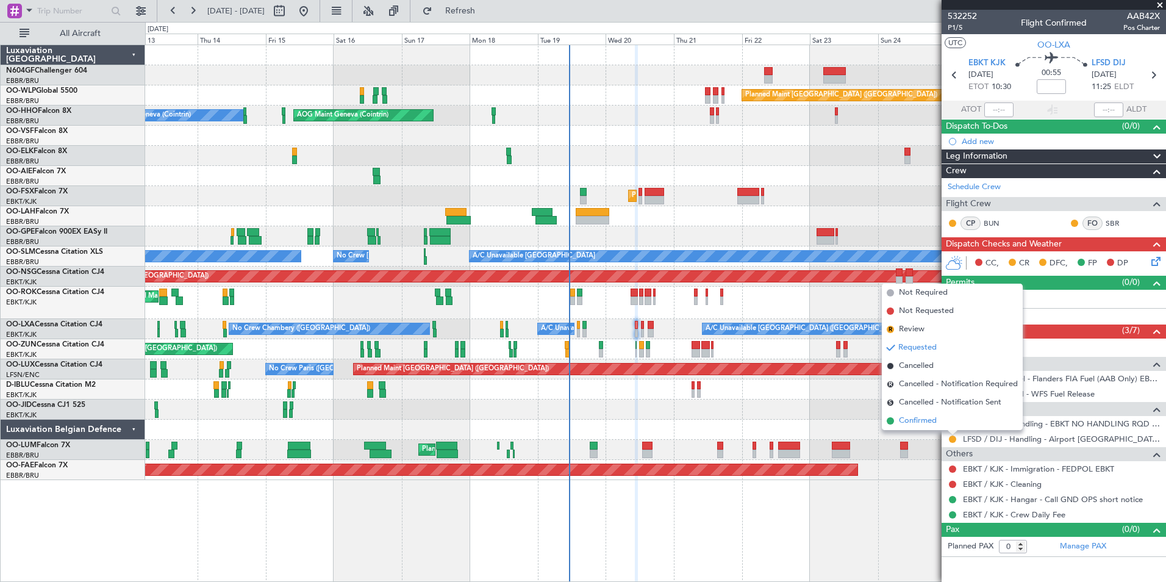
click at [950, 425] on li "Confirmed" at bounding box center [952, 421] width 141 height 18
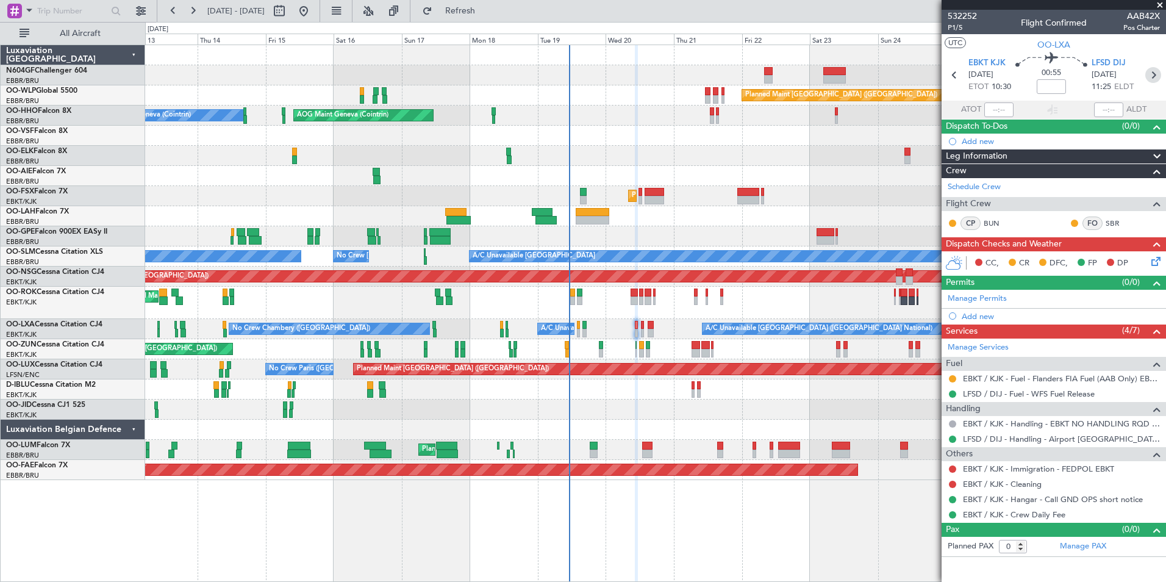
click at [1153, 74] on icon at bounding box center [1153, 75] width 16 height 16
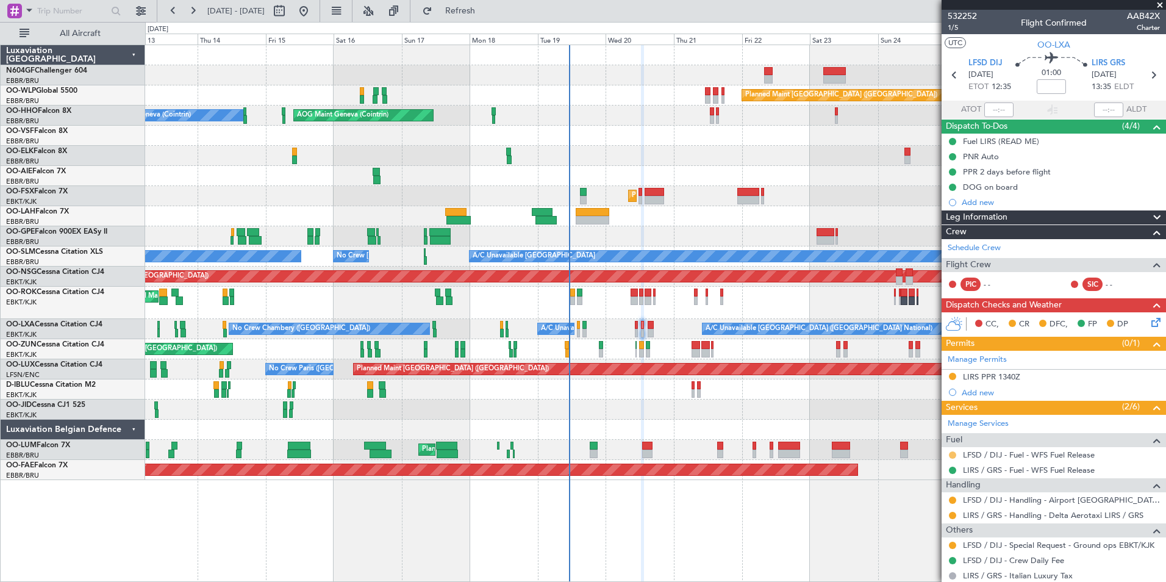
click at [952, 456] on button at bounding box center [952, 454] width 7 height 7
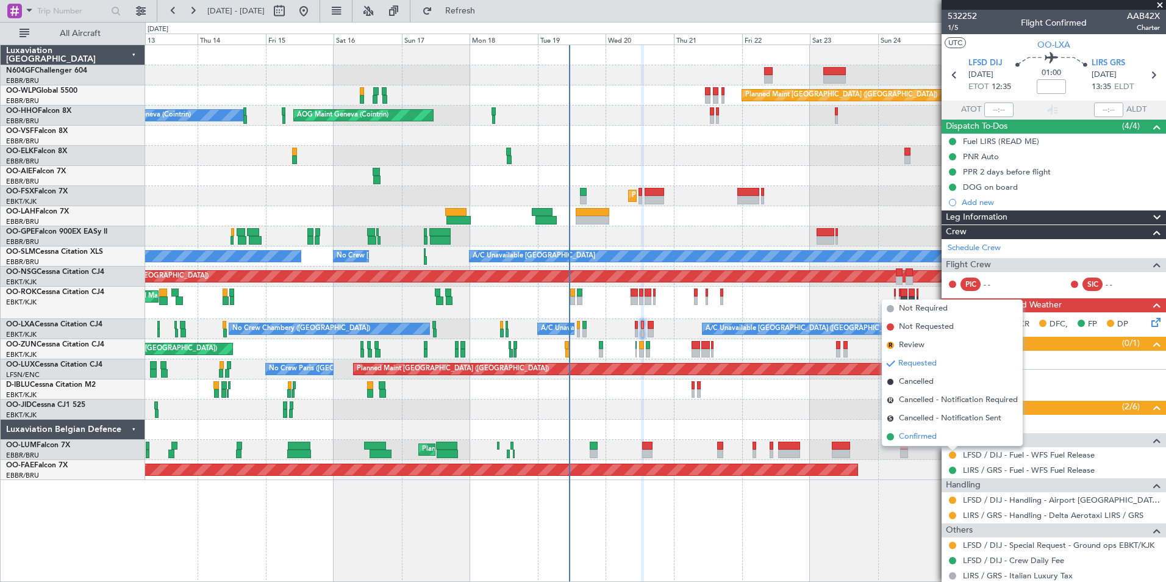
click at [941, 439] on li "Confirmed" at bounding box center [952, 437] width 141 height 18
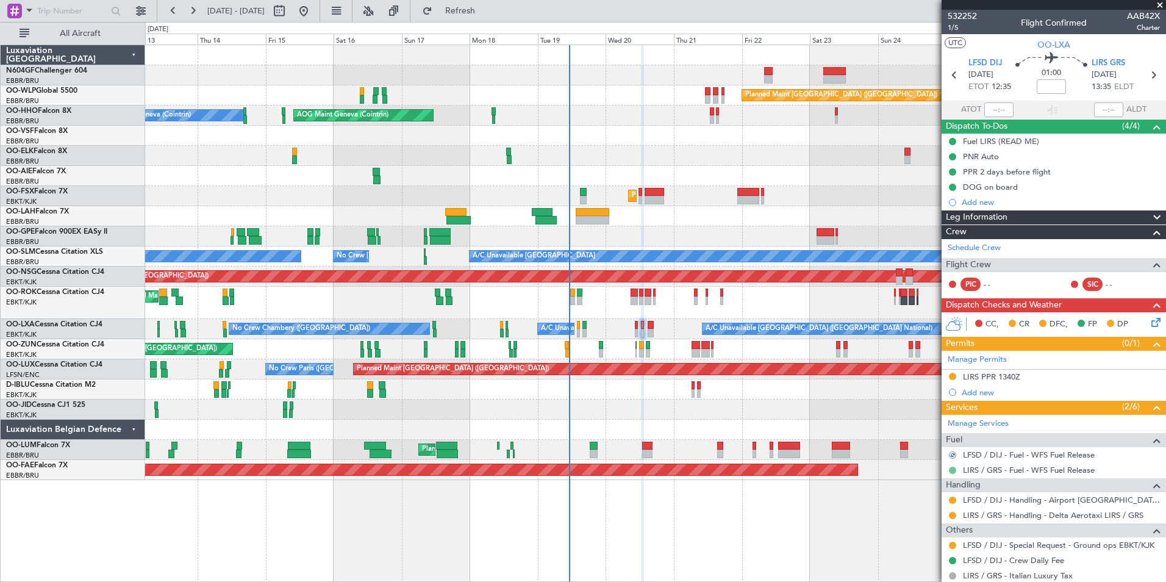
click at [954, 467] on button at bounding box center [952, 470] width 7 height 7
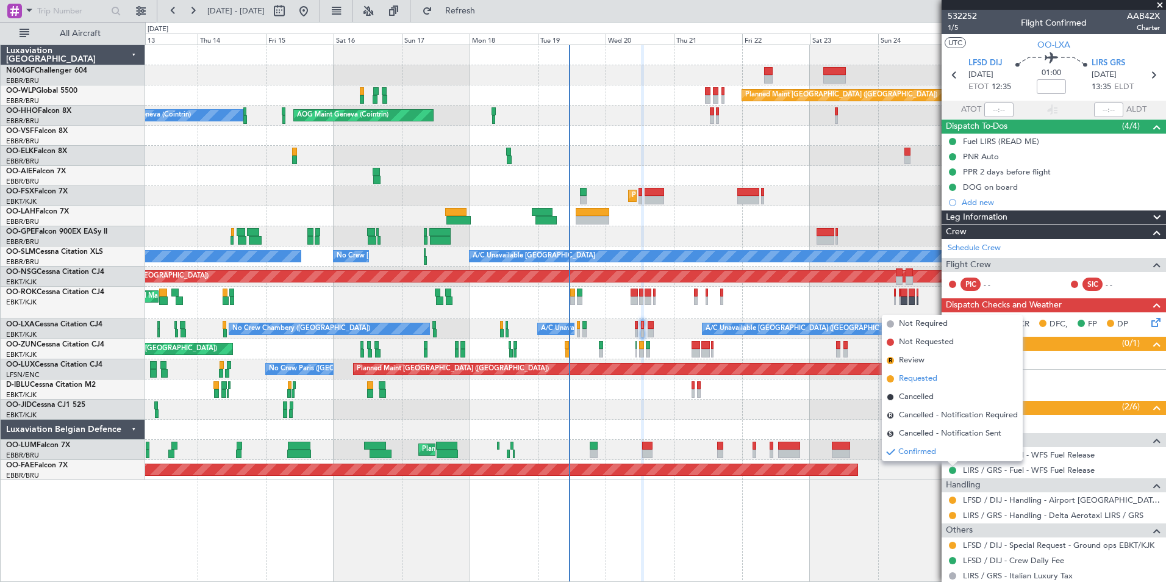
click at [930, 376] on span "Requested" at bounding box center [918, 379] width 38 height 12
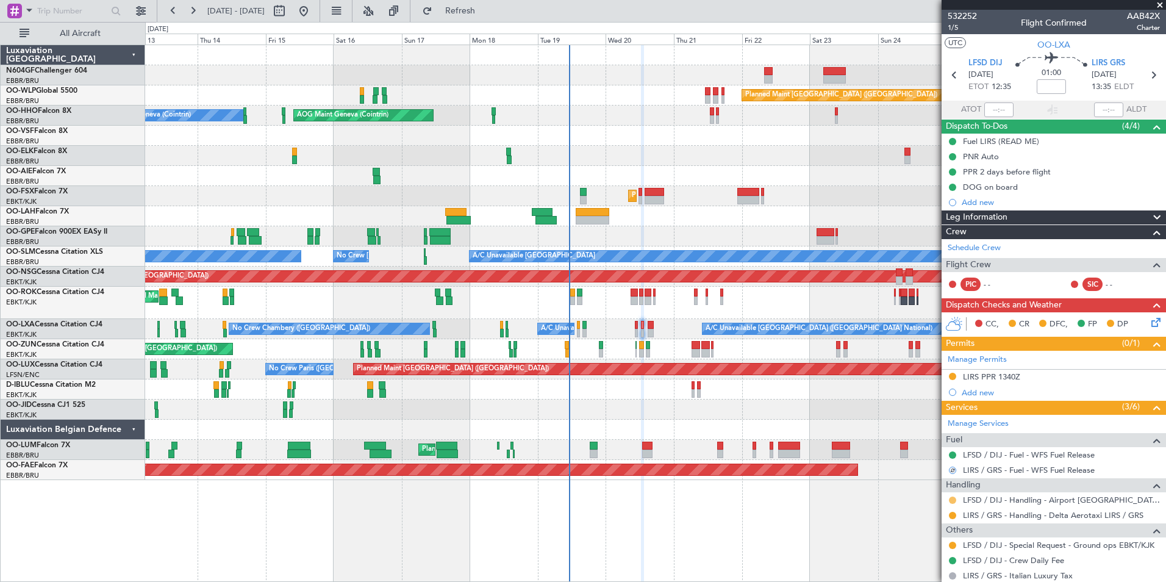
click at [952, 500] on button at bounding box center [952, 499] width 7 height 7
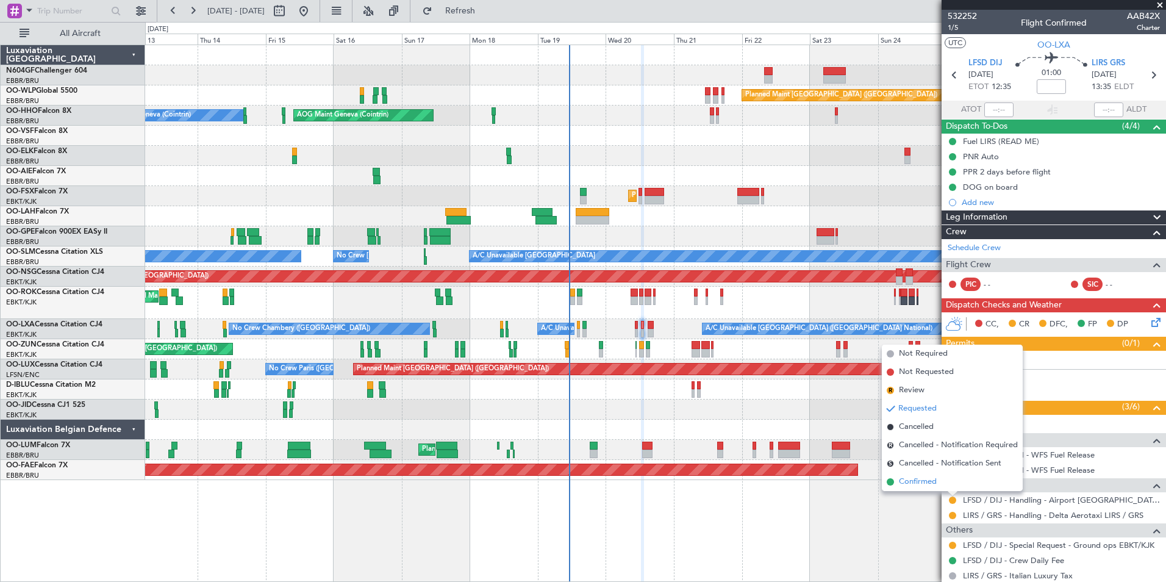
click at [950, 483] on li "Confirmed" at bounding box center [952, 482] width 141 height 18
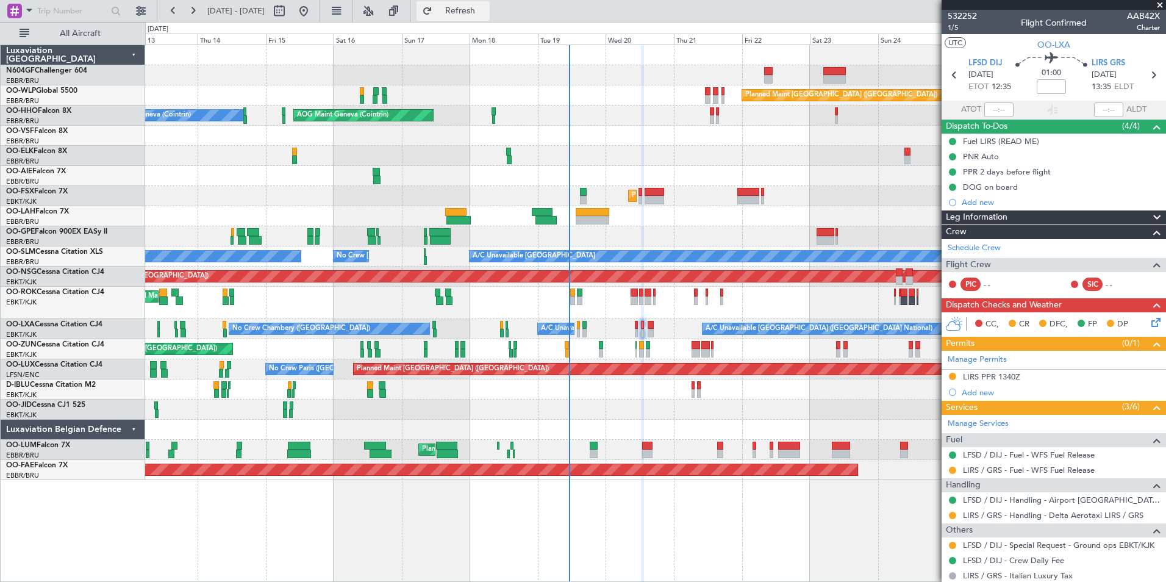
click at [486, 13] on span "Refresh" at bounding box center [460, 11] width 51 height 9
click at [486, 15] on span "Refresh" at bounding box center [460, 11] width 51 height 9
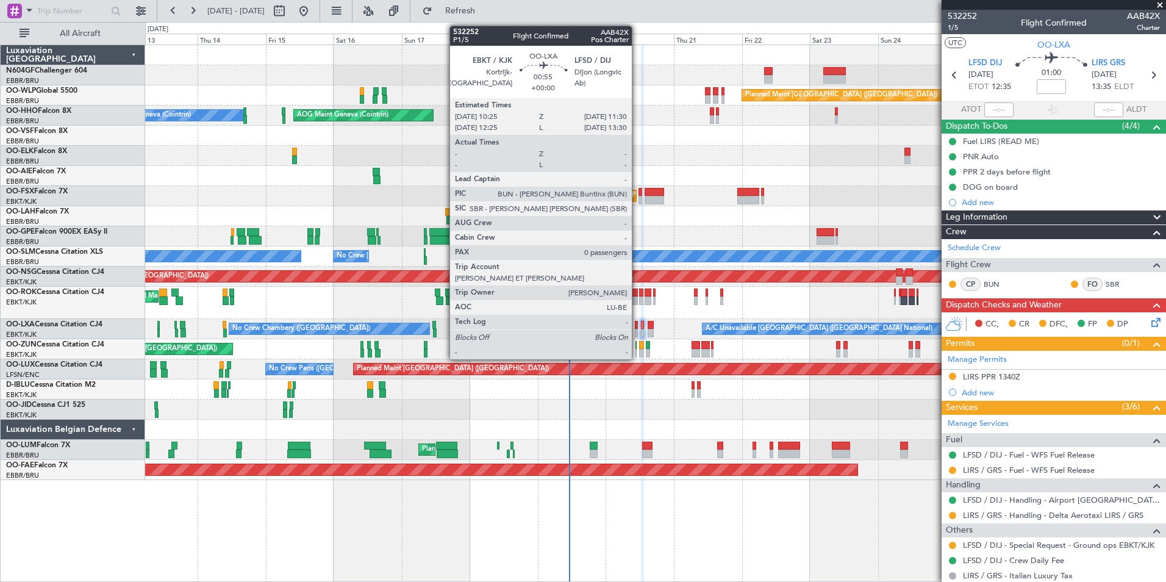
click at [637, 330] on div at bounding box center [637, 333] width 4 height 9
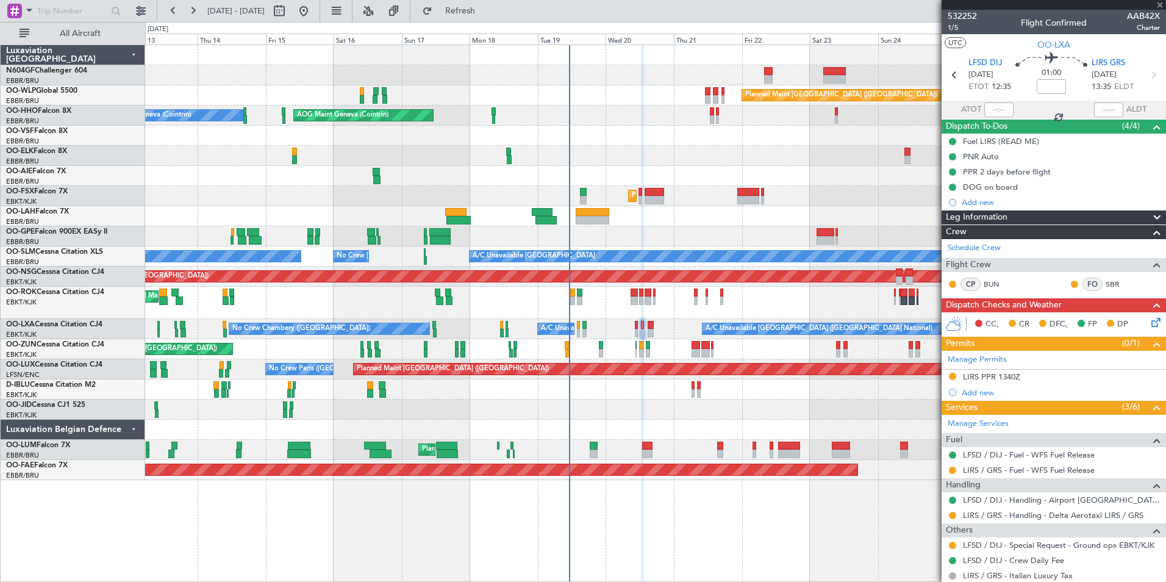
type input "0"
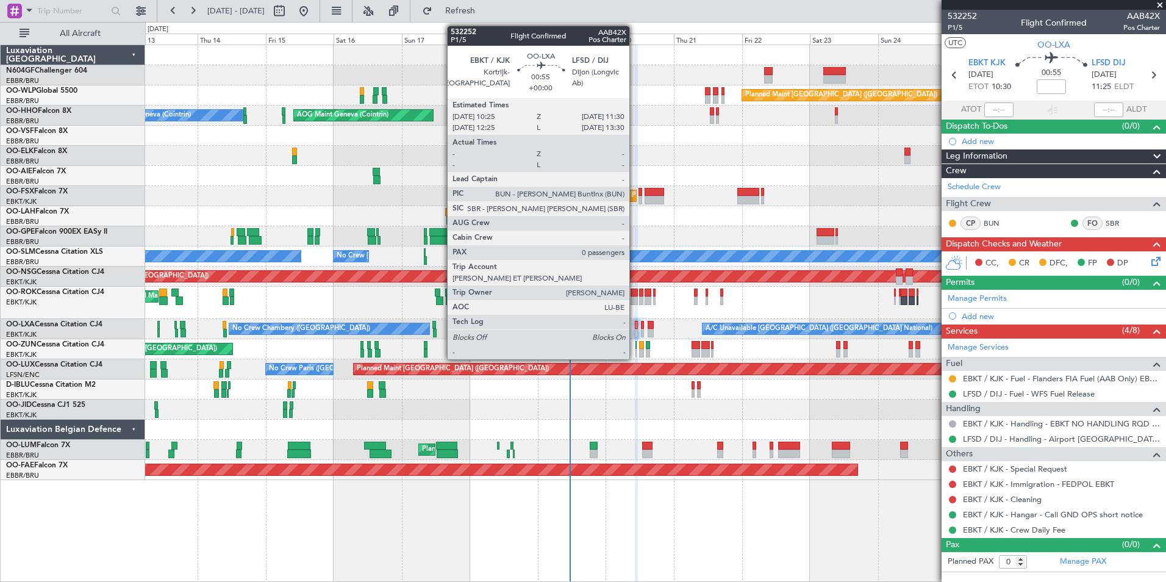
click at [635, 331] on div at bounding box center [637, 333] width 4 height 9
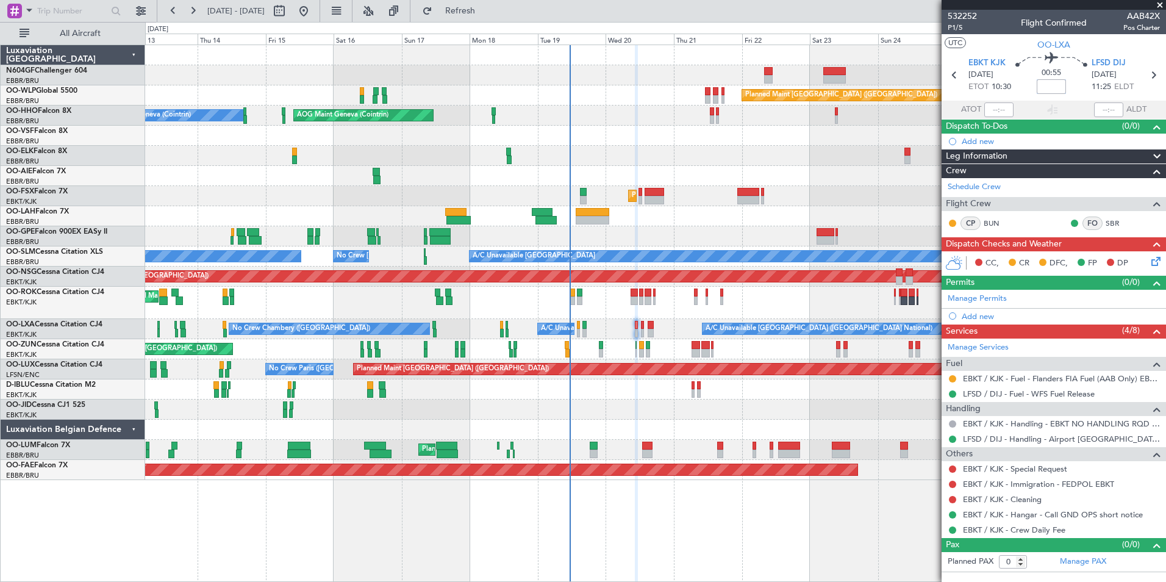
click at [1049, 85] on input at bounding box center [1051, 86] width 29 height 15
click at [1076, 88] on div "00:55 -10" at bounding box center [1051, 74] width 81 height 45
click at [973, 317] on div "Add new" at bounding box center [1055, 316] width 187 height 10
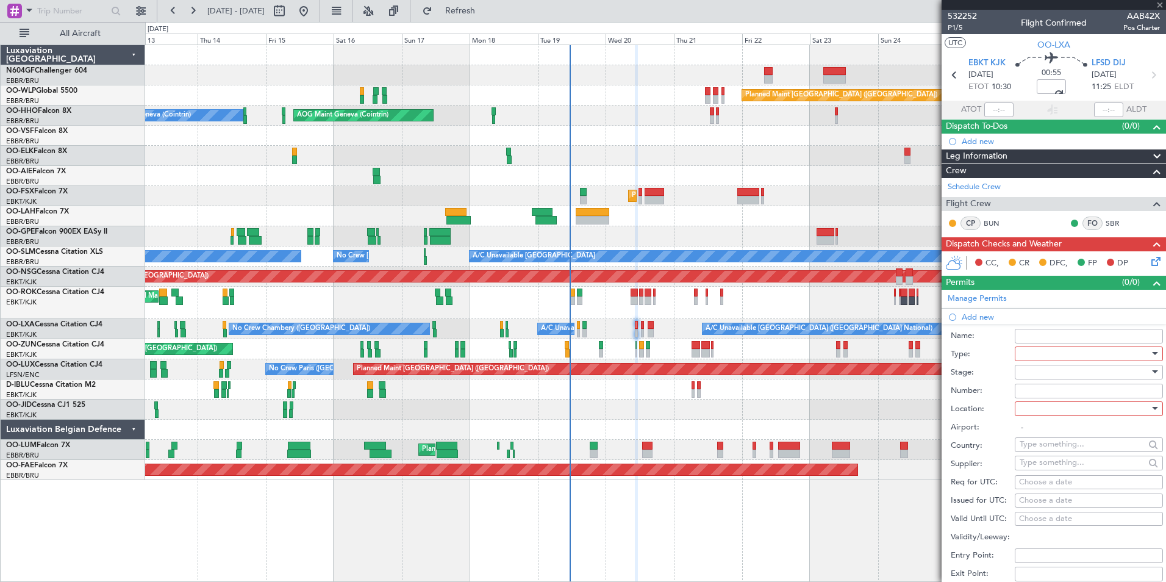
click at [1044, 353] on div at bounding box center [1085, 354] width 130 height 18
click at [978, 417] on div at bounding box center [583, 291] width 1166 height 582
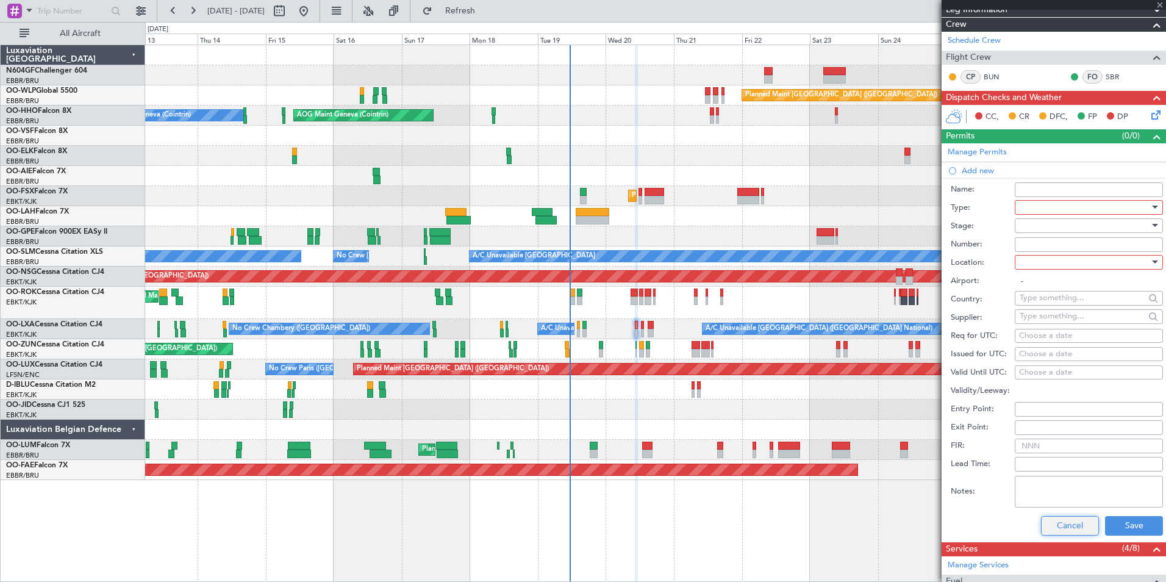
click at [1055, 526] on button "Cancel" at bounding box center [1070, 526] width 58 height 20
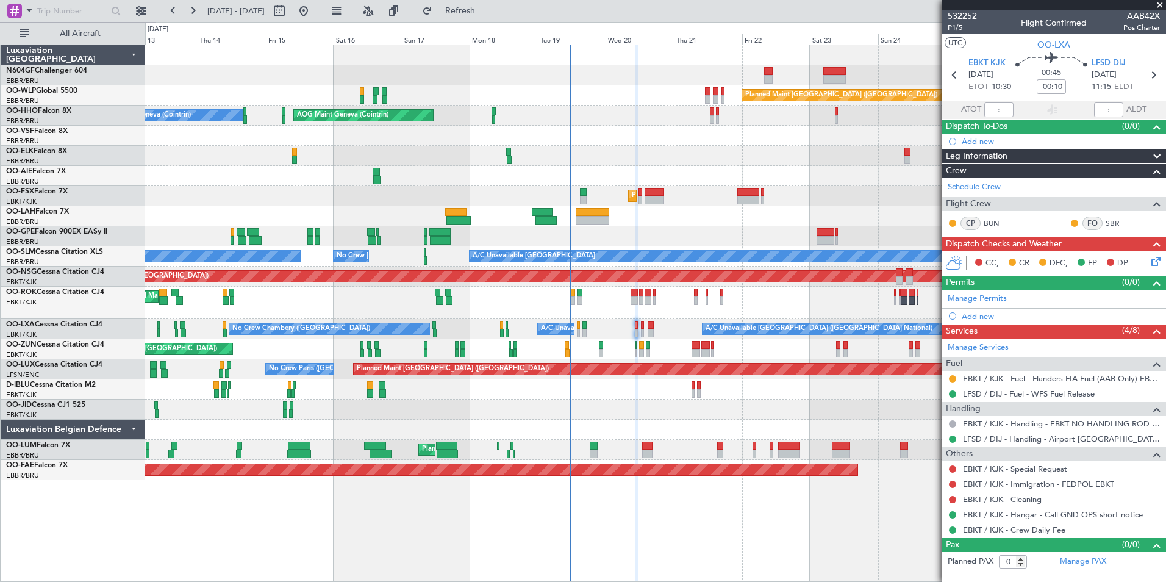
click at [578, 217] on div at bounding box center [655, 216] width 1020 height 20
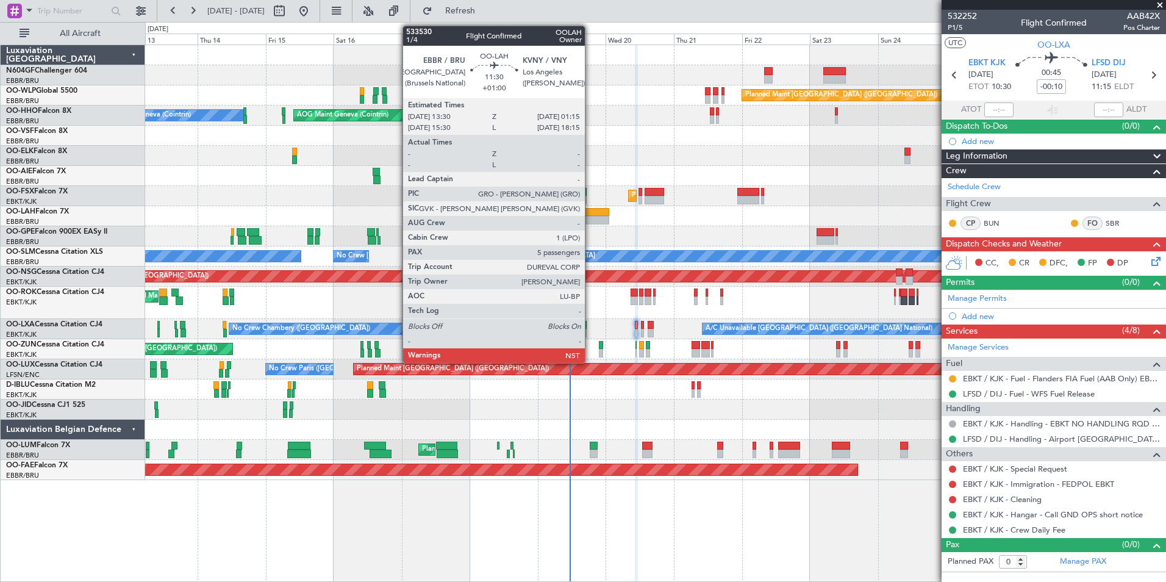
drag, startPoint x: 581, startPoint y: 218, endPoint x: 589, endPoint y: 219, distance: 7.3
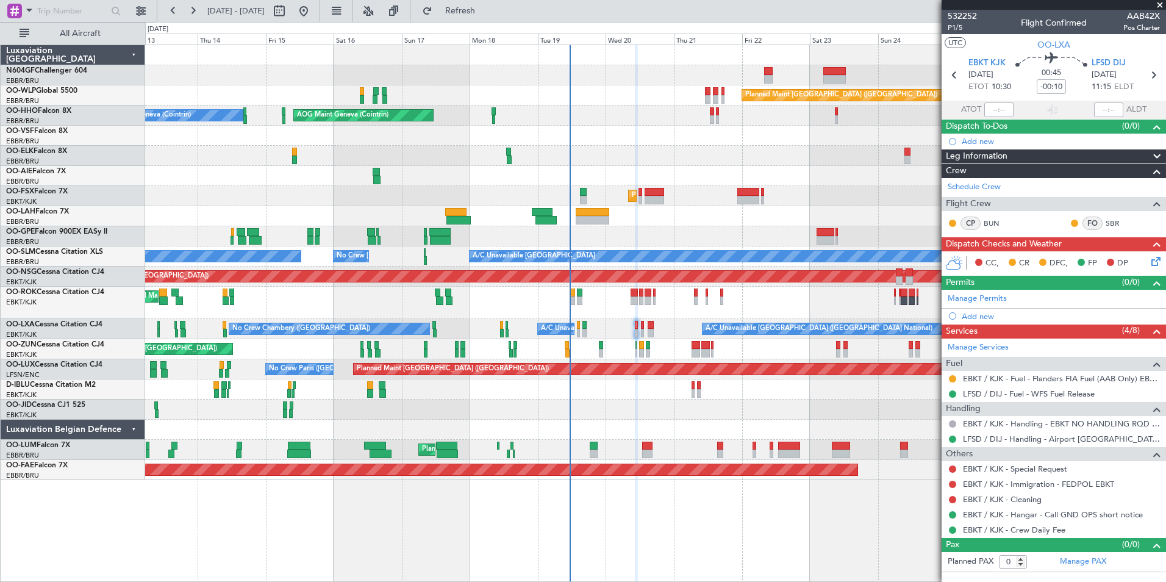
click at [610, 176] on div at bounding box center [655, 176] width 1020 height 20
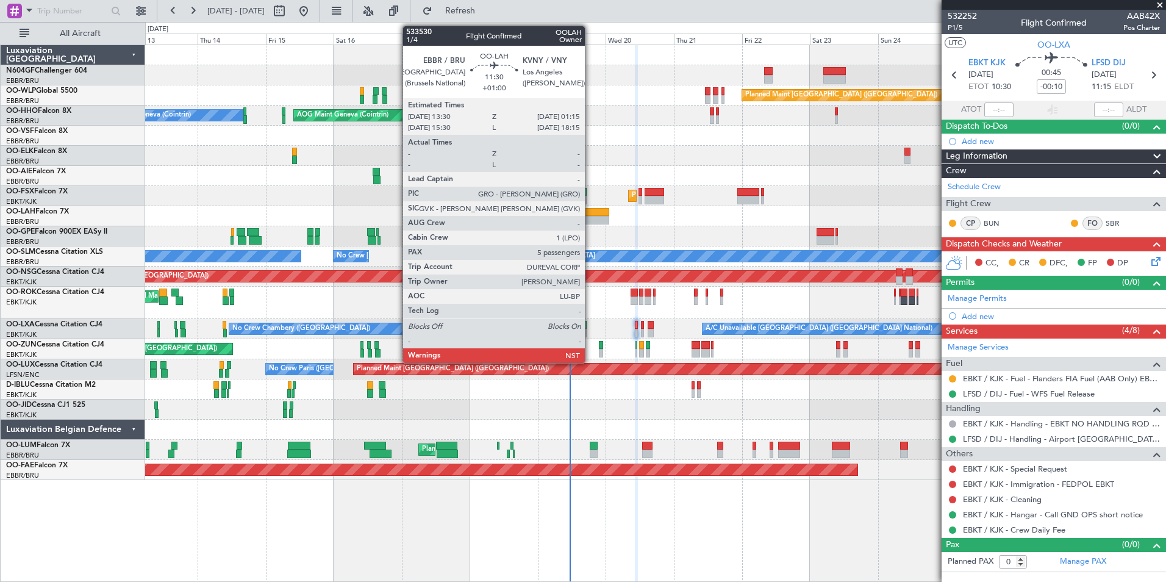
click at [594, 220] on div at bounding box center [593, 220] width 34 height 9
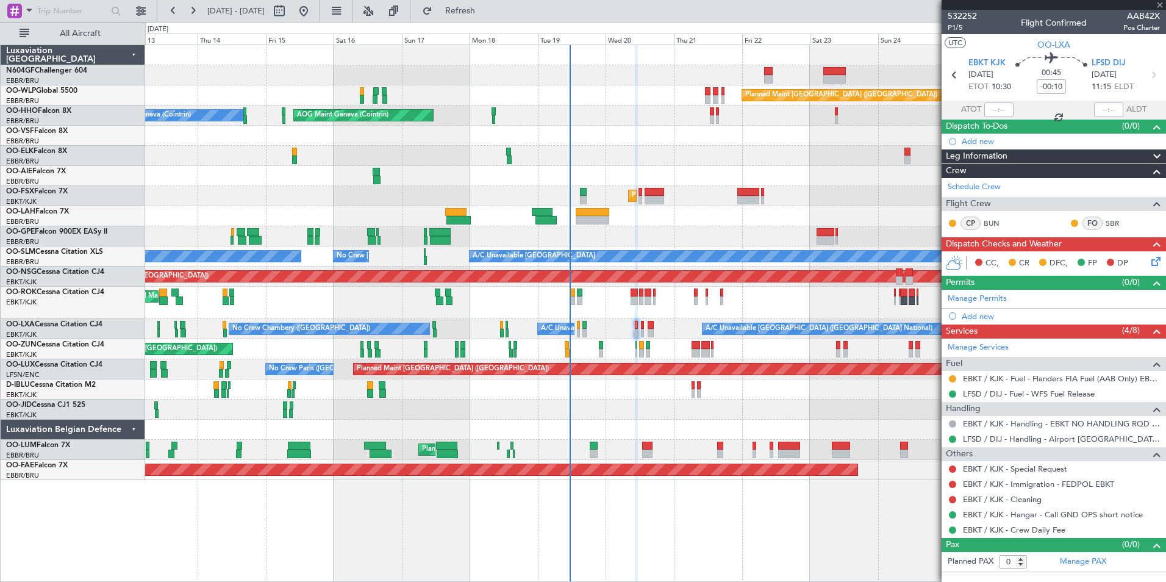
click at [594, 218] on div at bounding box center [593, 220] width 34 height 9
type input "+01:00"
type input "5"
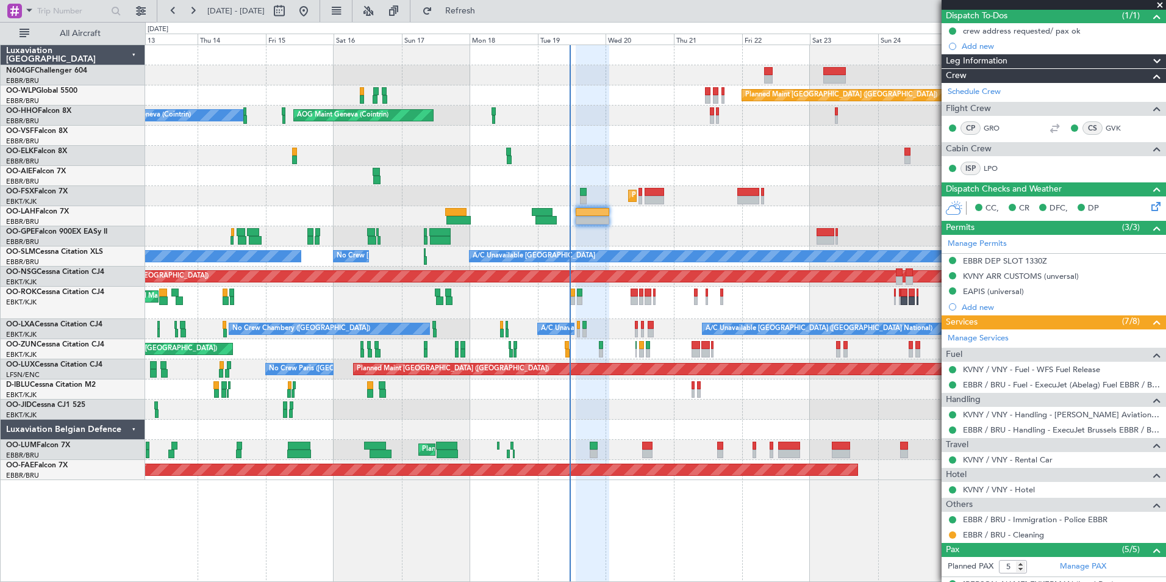
scroll to position [110, 0]
click at [606, 203] on div "Planned Maint Kortrijk-[GEOGRAPHIC_DATA]" at bounding box center [655, 196] width 1020 height 20
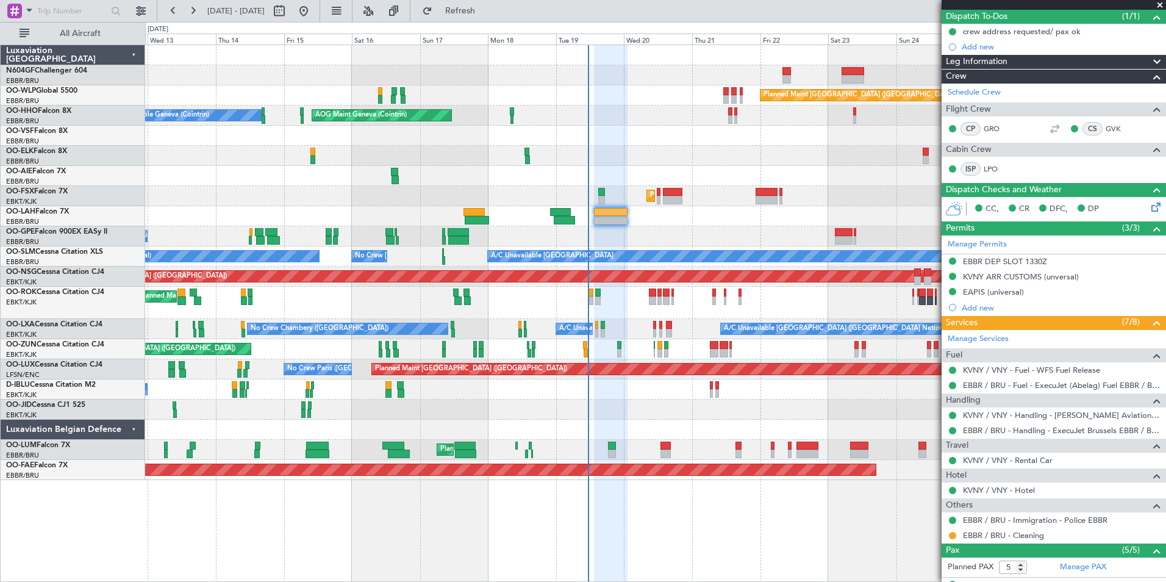
scroll to position [0, 0]
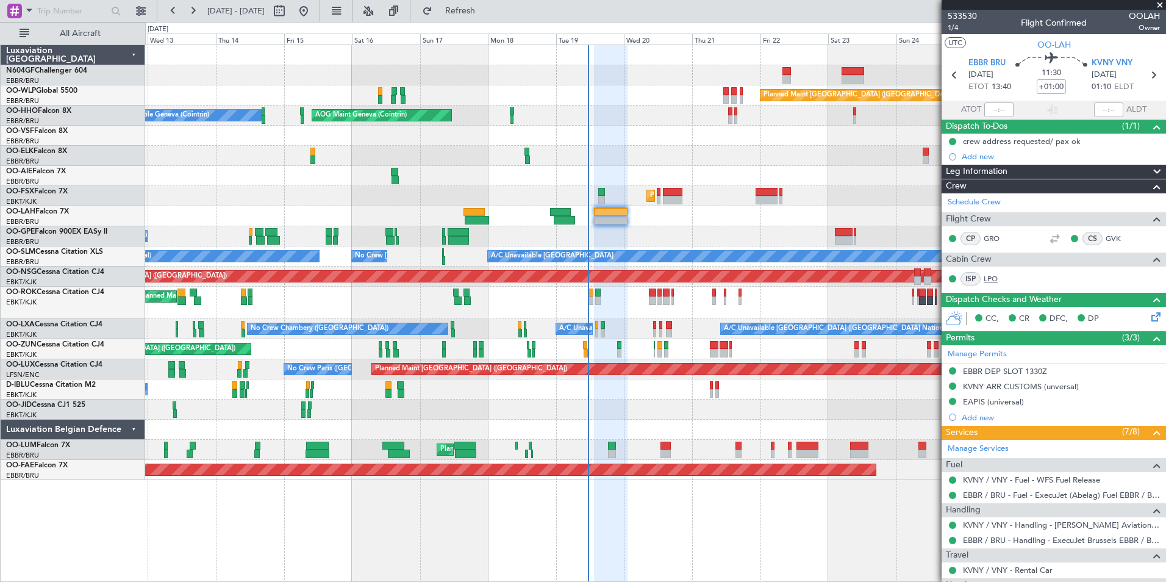
click at [989, 281] on link "LPO" at bounding box center [997, 278] width 27 height 11
click at [486, 15] on span "Refresh" at bounding box center [460, 11] width 51 height 9
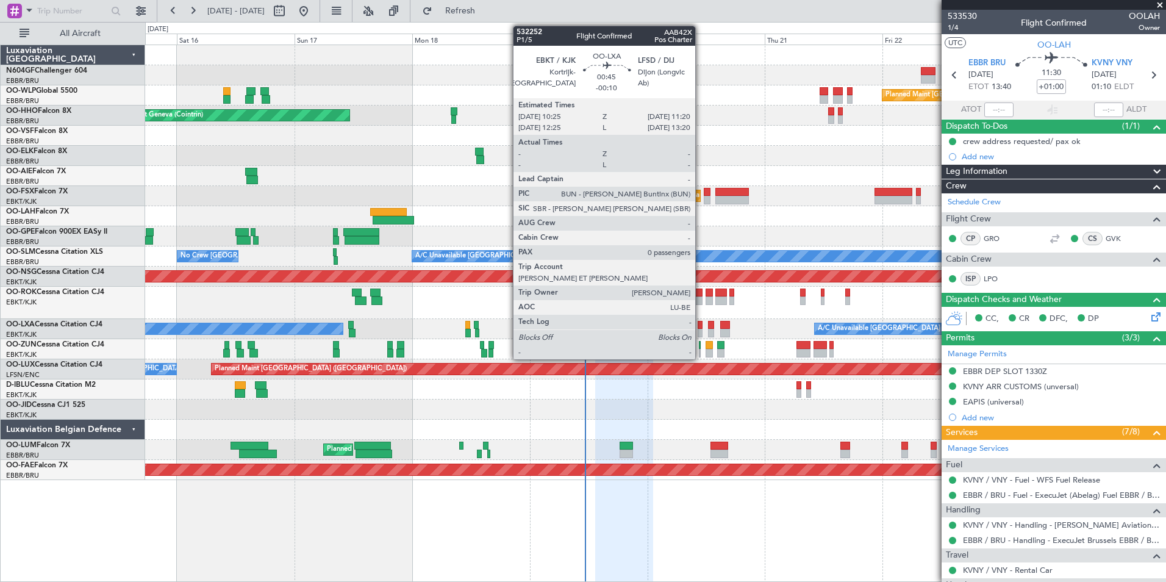
click at [701, 326] on div at bounding box center [700, 325] width 5 height 9
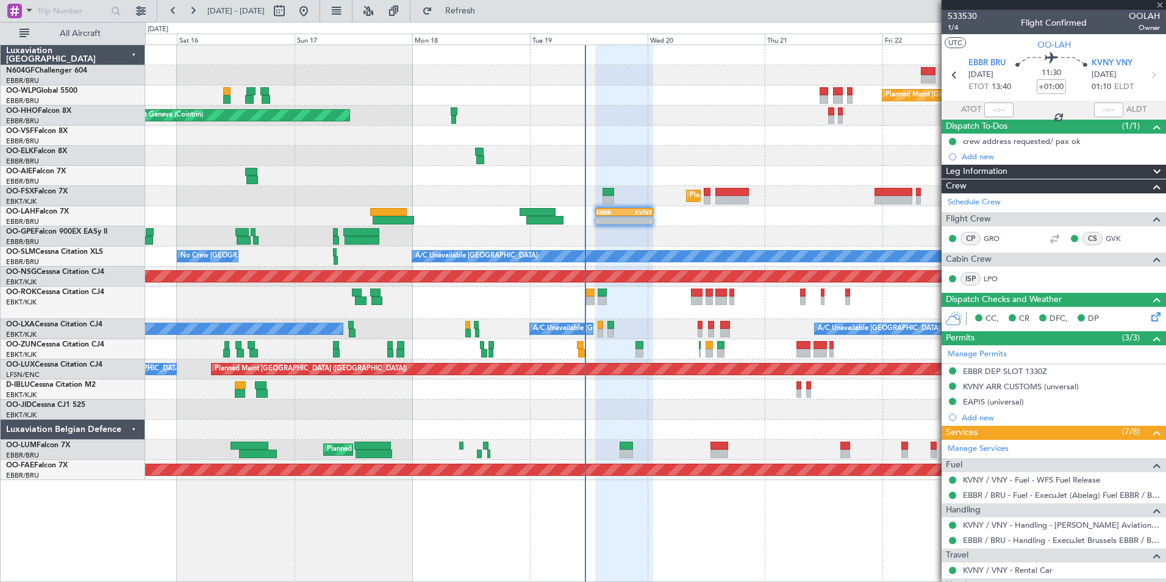
type input "-00:10"
type input "0"
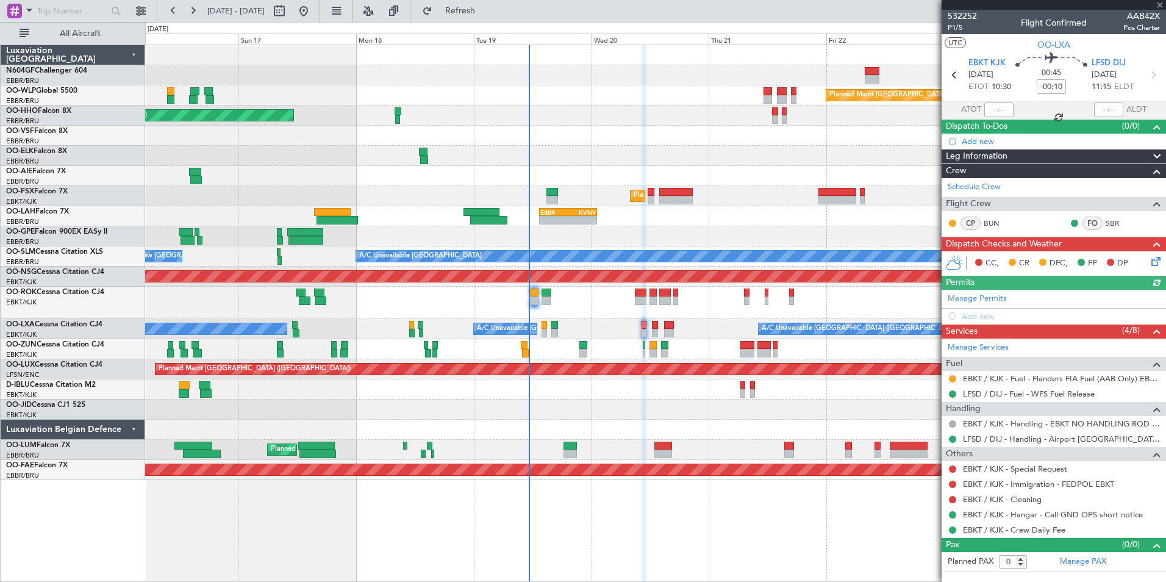
click at [737, 313] on div "Owner [GEOGRAPHIC_DATA]-[GEOGRAPHIC_DATA]" at bounding box center [655, 303] width 1020 height 32
click at [1156, 262] on icon at bounding box center [1154, 259] width 10 height 10
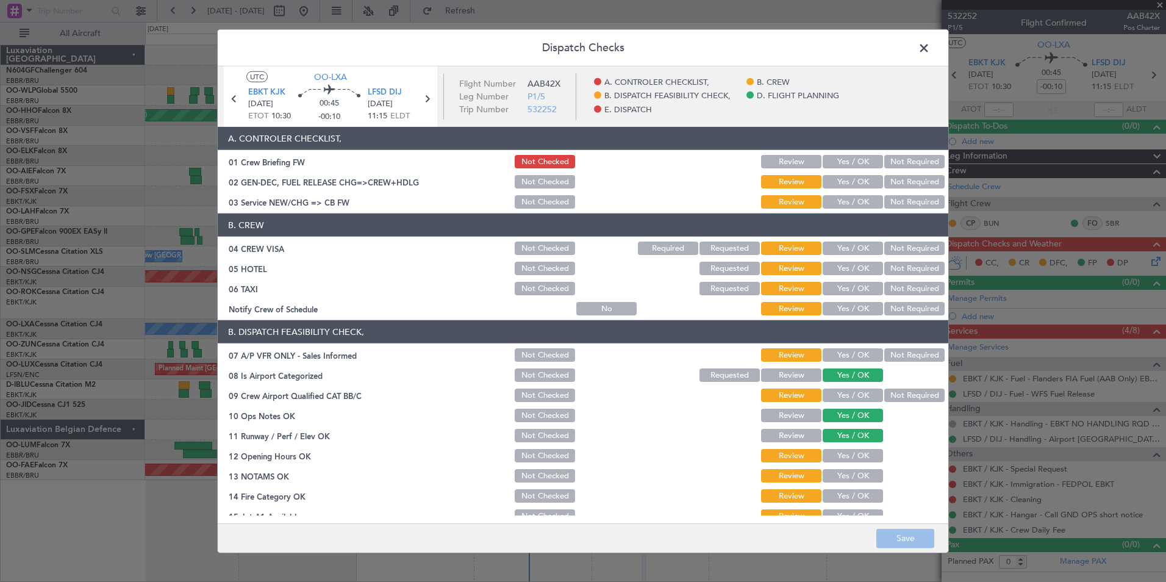
click at [858, 303] on button "Yes / OK" at bounding box center [853, 308] width 60 height 13
click at [907, 545] on button "Save" at bounding box center [905, 538] width 58 height 20
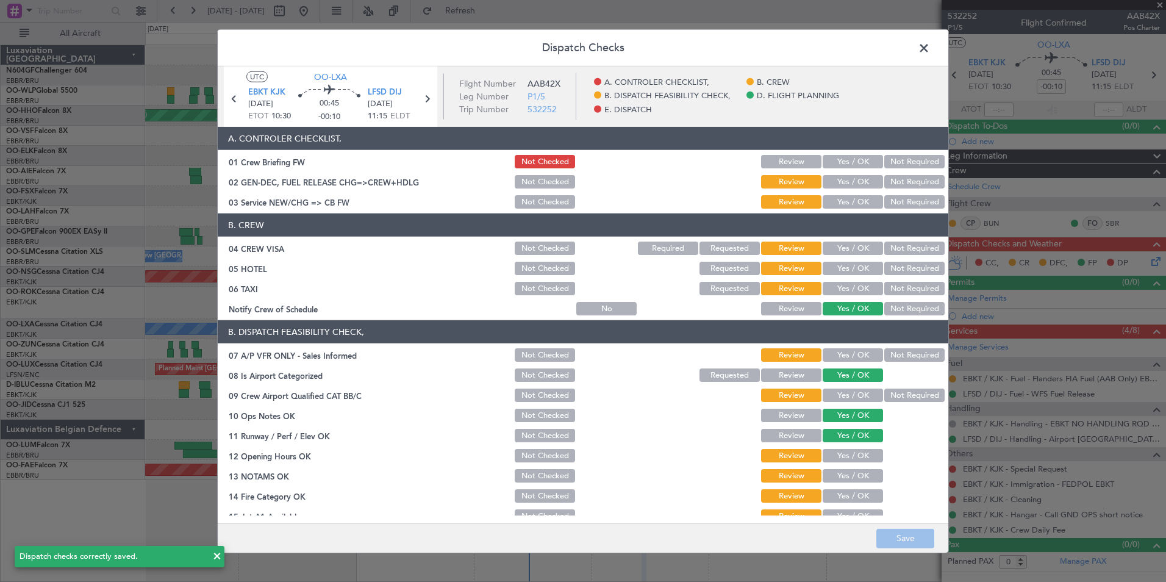
click at [930, 44] on span at bounding box center [930, 51] width 0 height 24
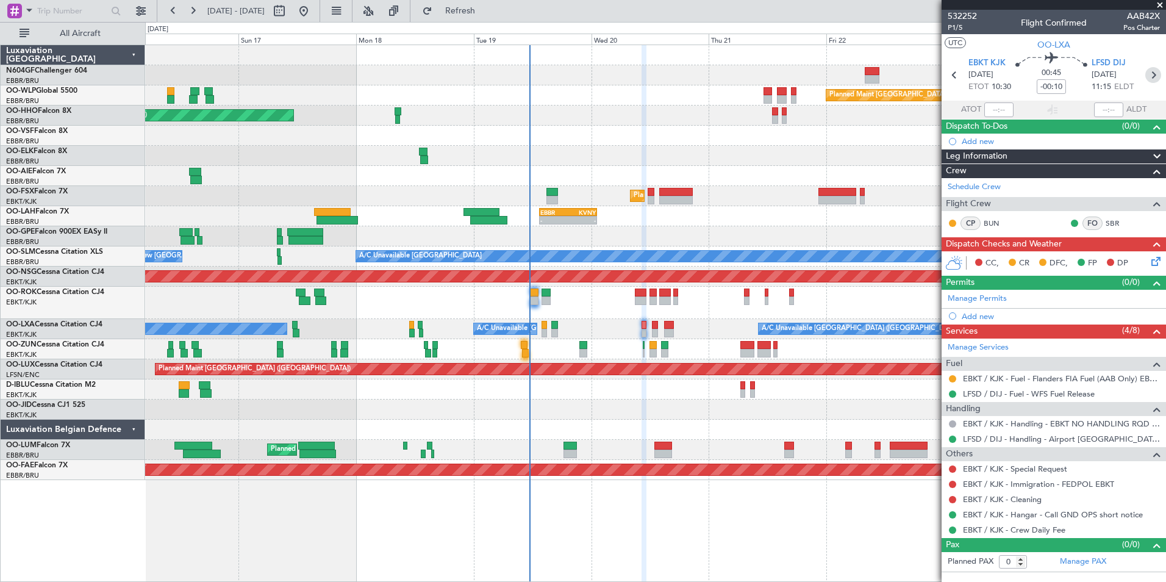
click at [1155, 77] on icon at bounding box center [1153, 75] width 16 height 16
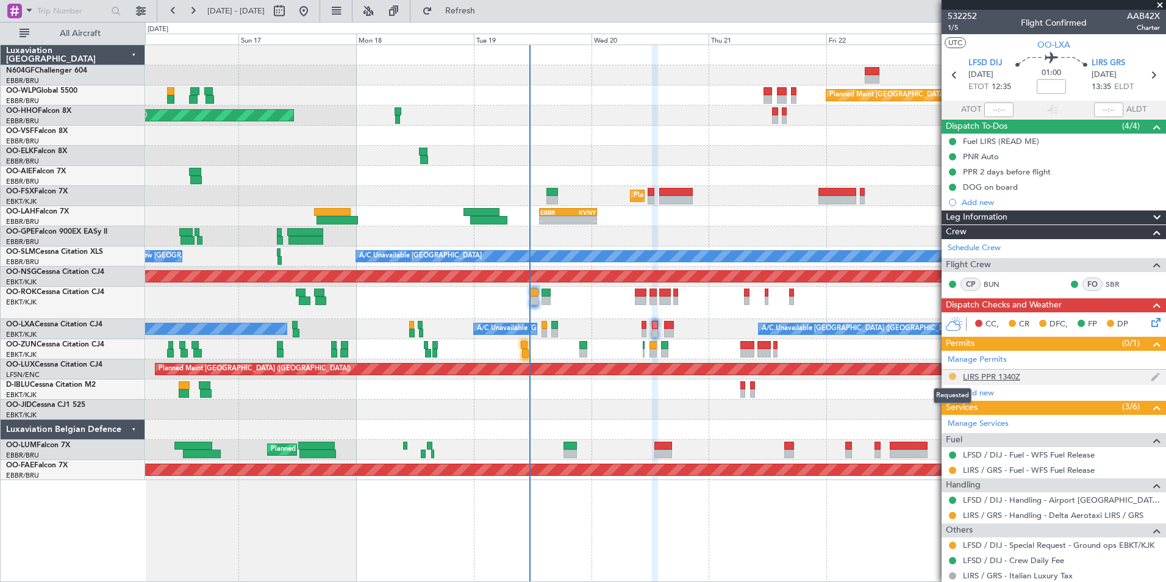
click at [954, 375] on button at bounding box center [952, 376] width 7 height 7
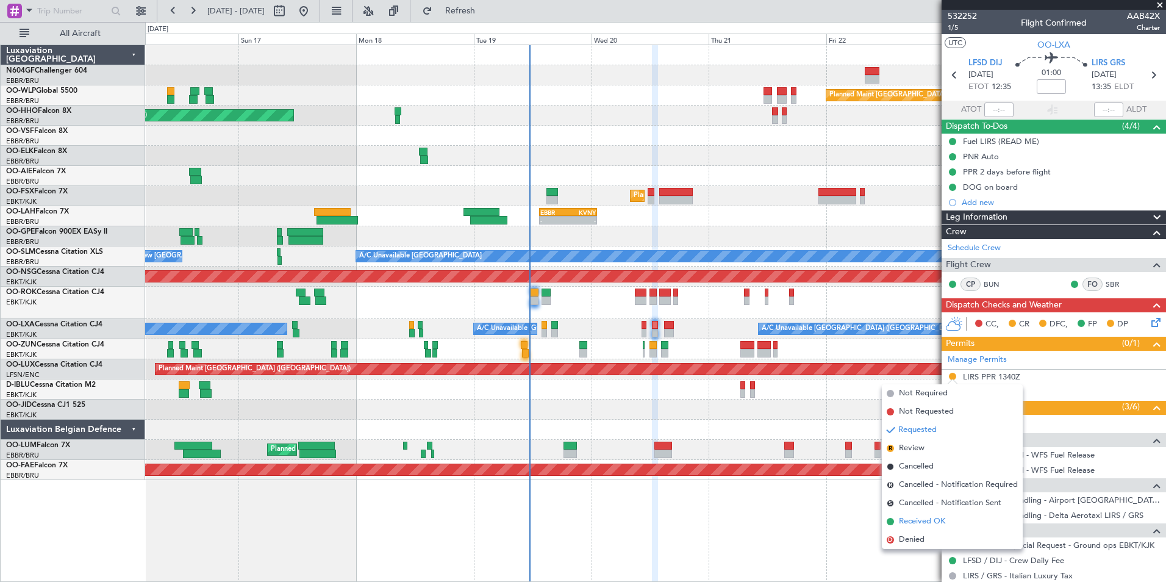
click at [927, 520] on span "Received OK" at bounding box center [922, 521] width 46 height 12
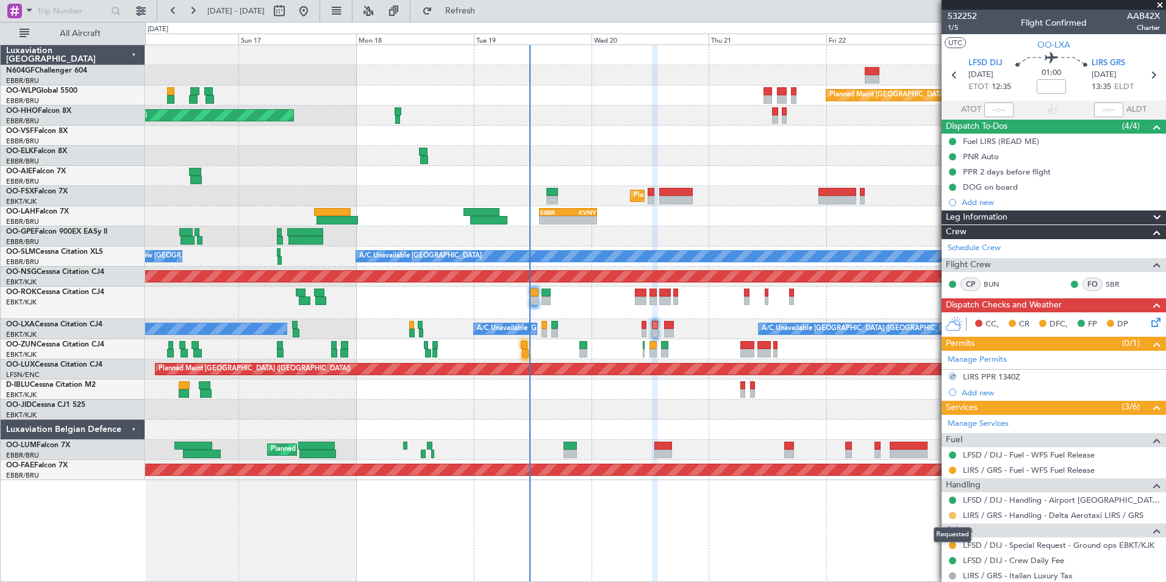
click at [952, 514] on button at bounding box center [952, 515] width 7 height 7
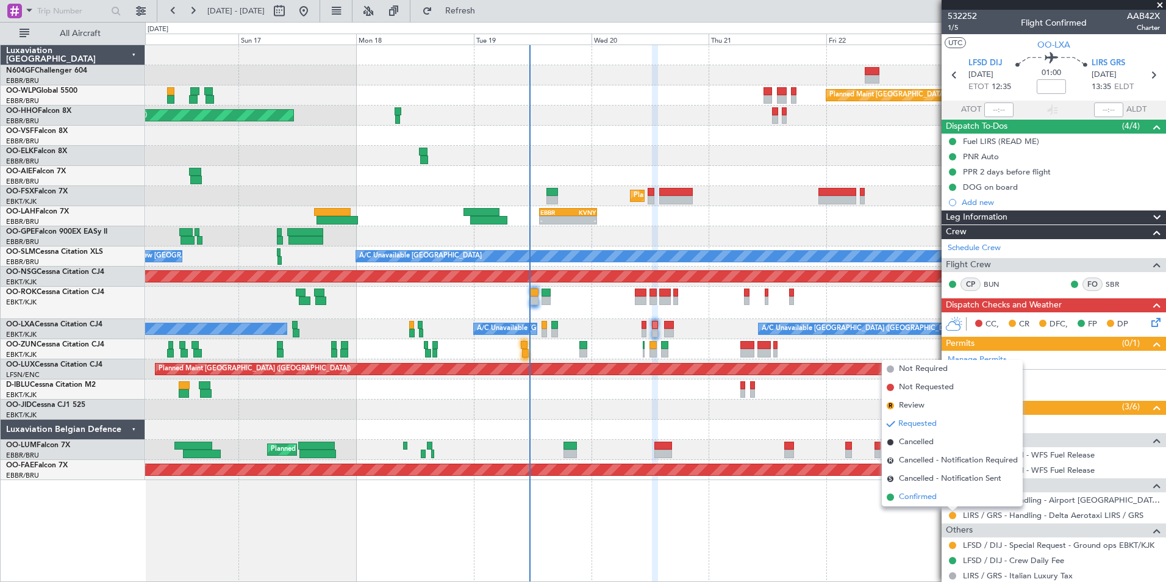
click at [953, 498] on li "Confirmed" at bounding box center [952, 497] width 141 height 18
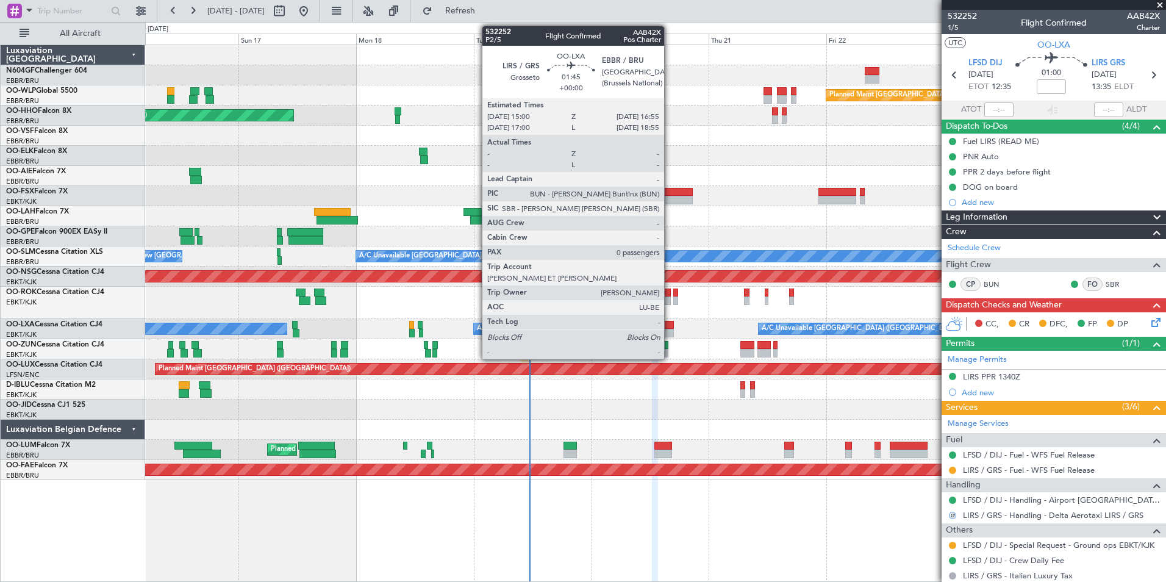
click at [670, 326] on div at bounding box center [669, 325] width 10 height 9
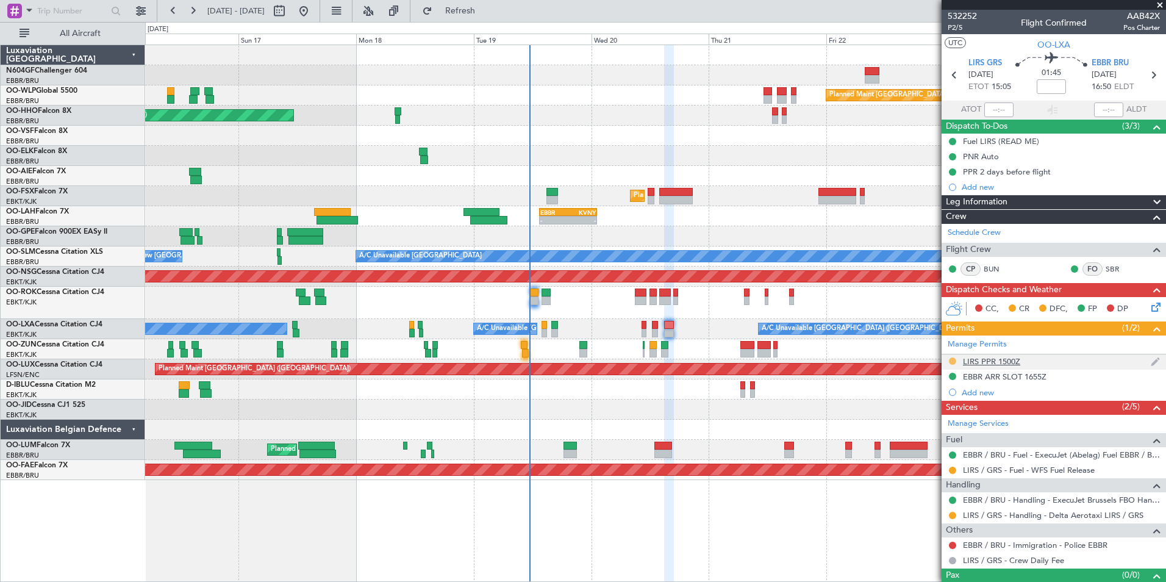
click at [950, 363] on button at bounding box center [952, 360] width 7 height 7
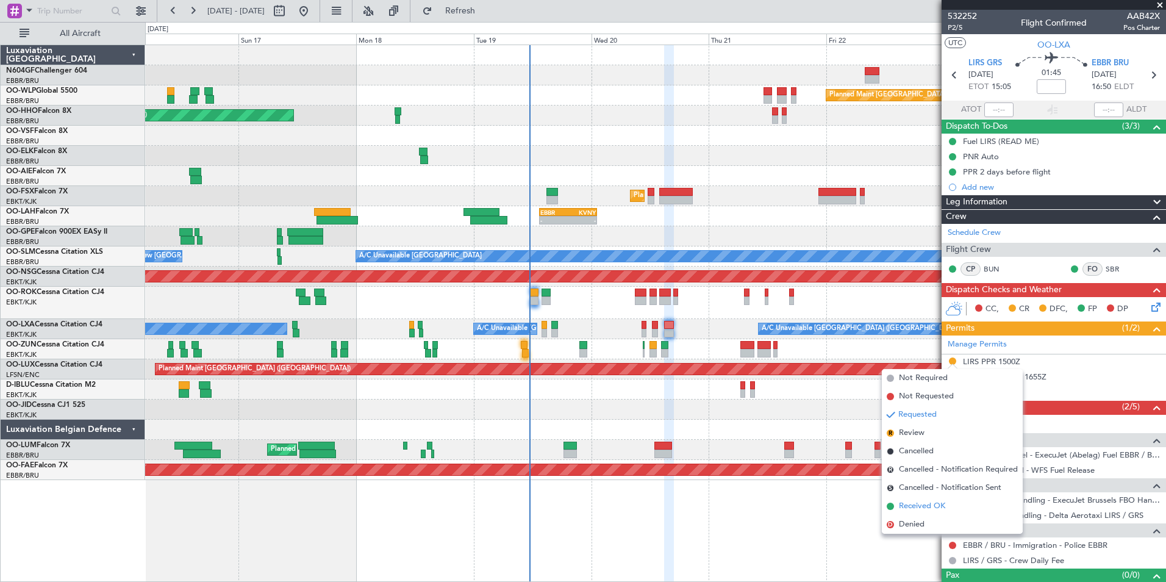
click at [930, 503] on span "Received OK" at bounding box center [922, 506] width 46 height 12
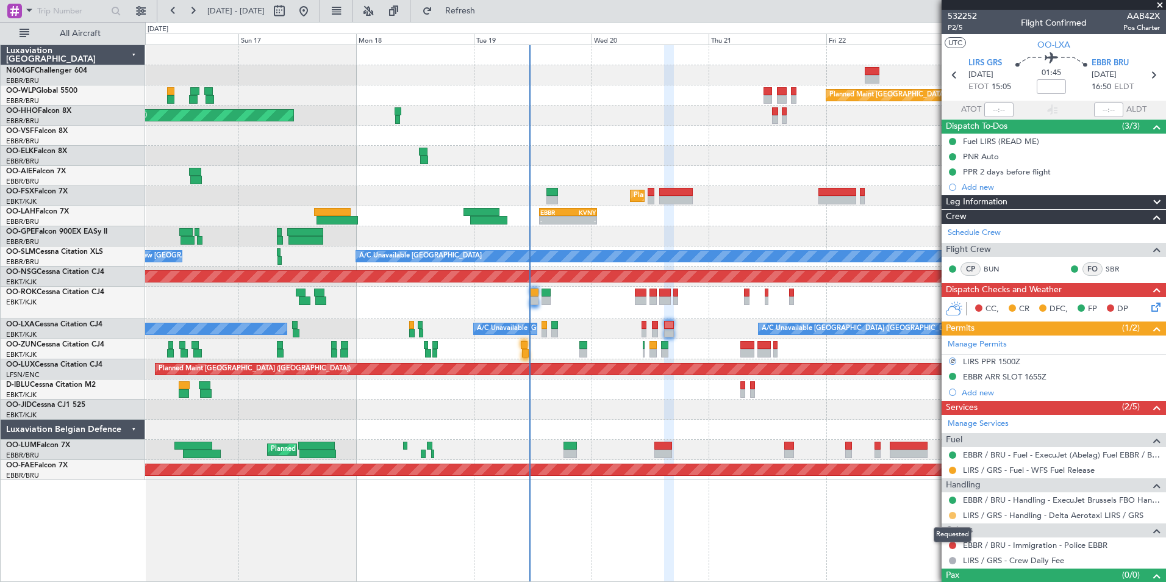
click at [952, 520] on mat-tooltip-component "Requested" at bounding box center [952, 534] width 55 height 32
click at [952, 516] on button at bounding box center [952, 515] width 7 height 7
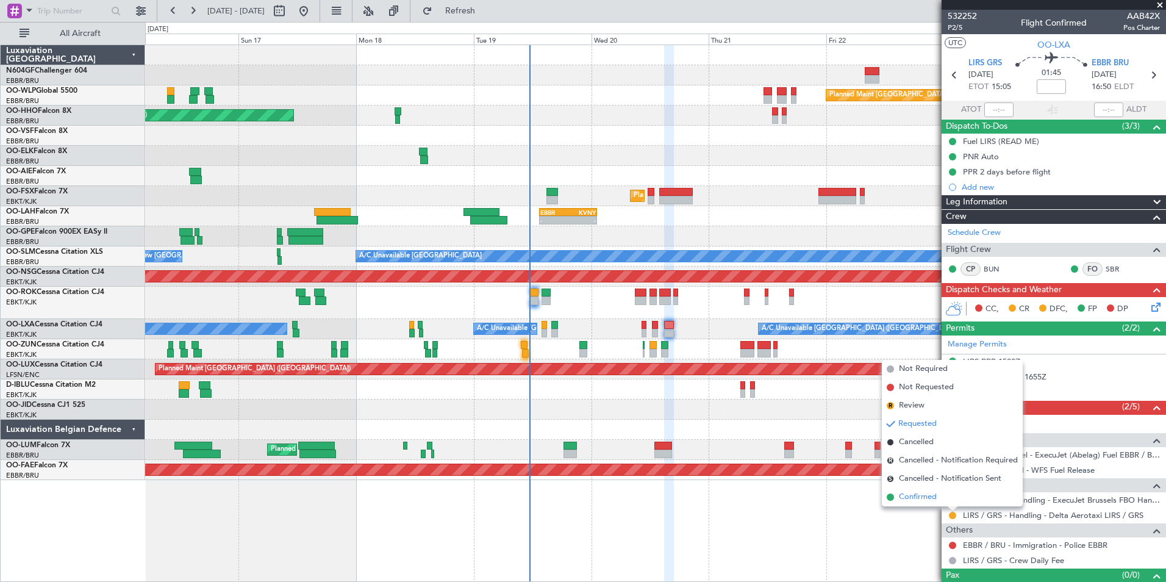
click at [943, 494] on li "Confirmed" at bounding box center [952, 497] width 141 height 18
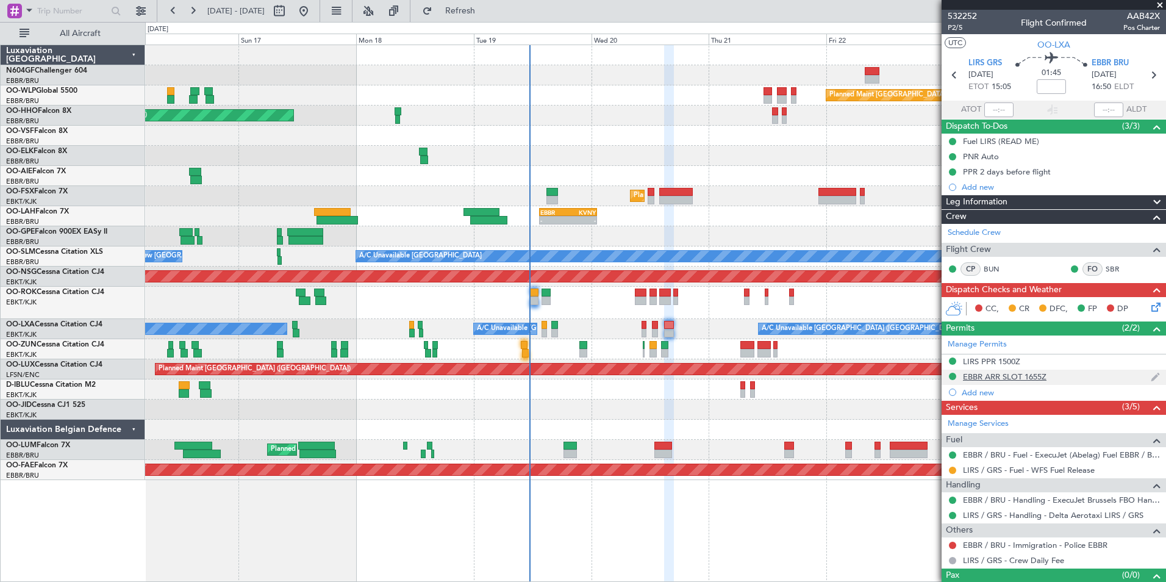
click at [1027, 374] on div "EBBR ARR SLOT 1655Z" at bounding box center [1005, 376] width 84 height 10
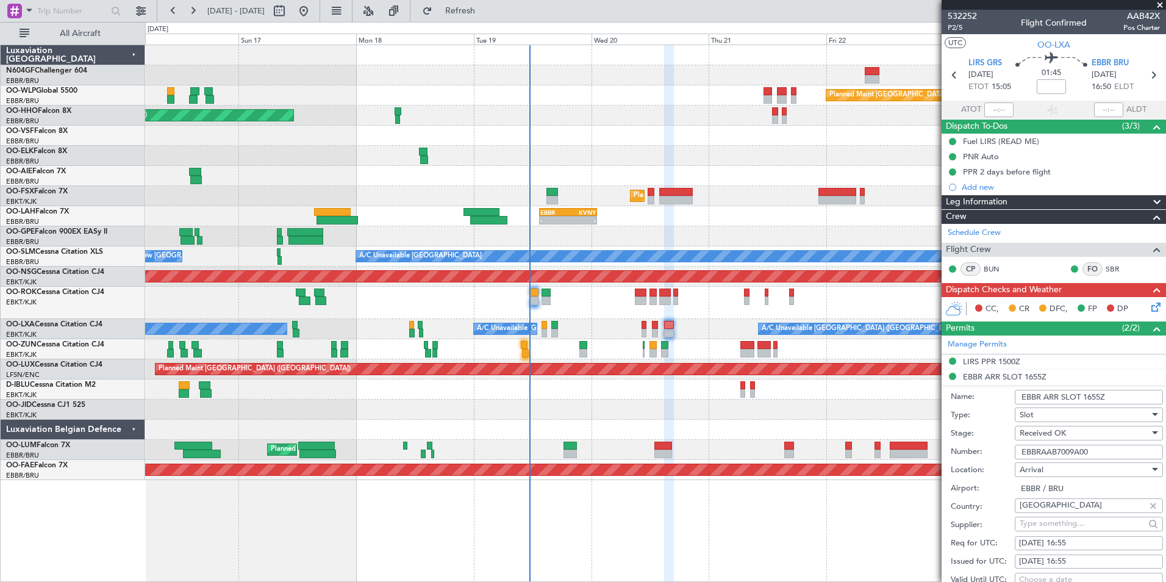
click at [1105, 448] on input "EBBRAAB7009A00" at bounding box center [1089, 452] width 148 height 15
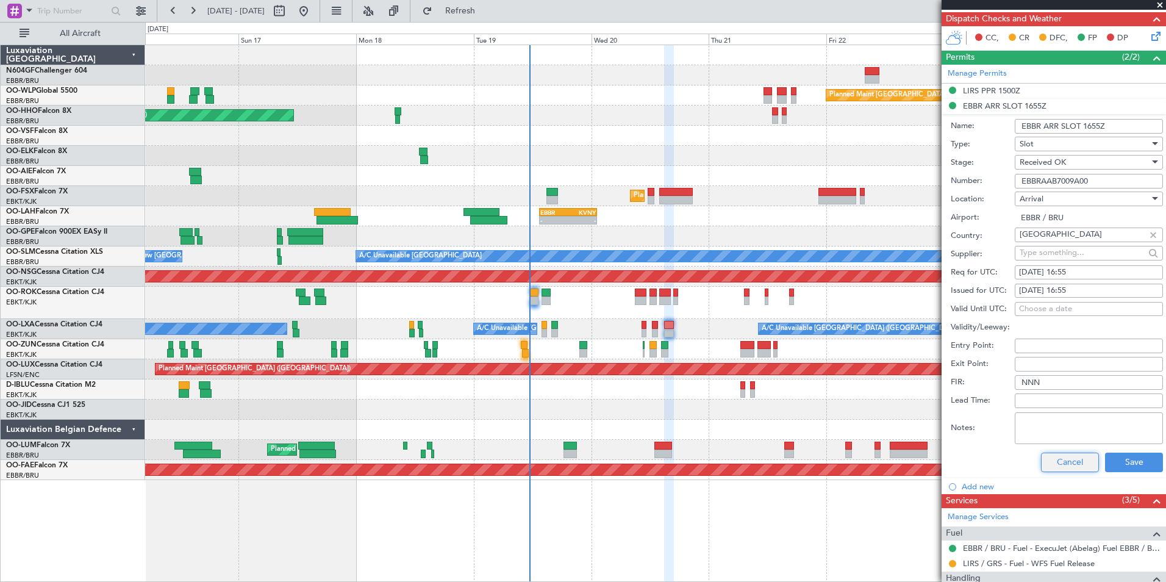
click at [1050, 462] on button "Cancel" at bounding box center [1070, 463] width 58 height 20
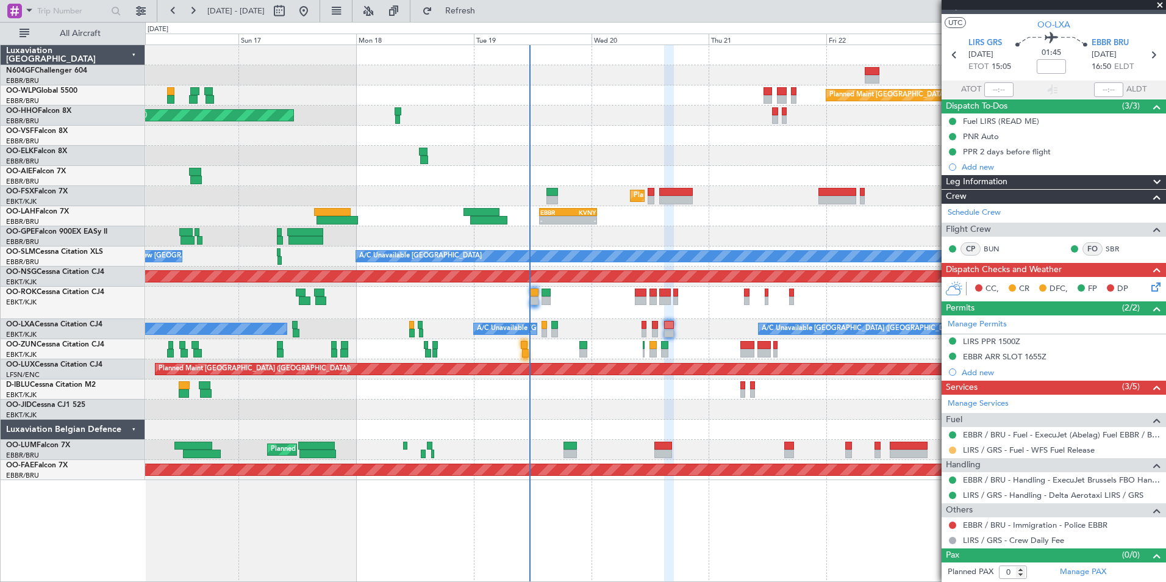
click at [952, 451] on button at bounding box center [952, 449] width 7 height 7
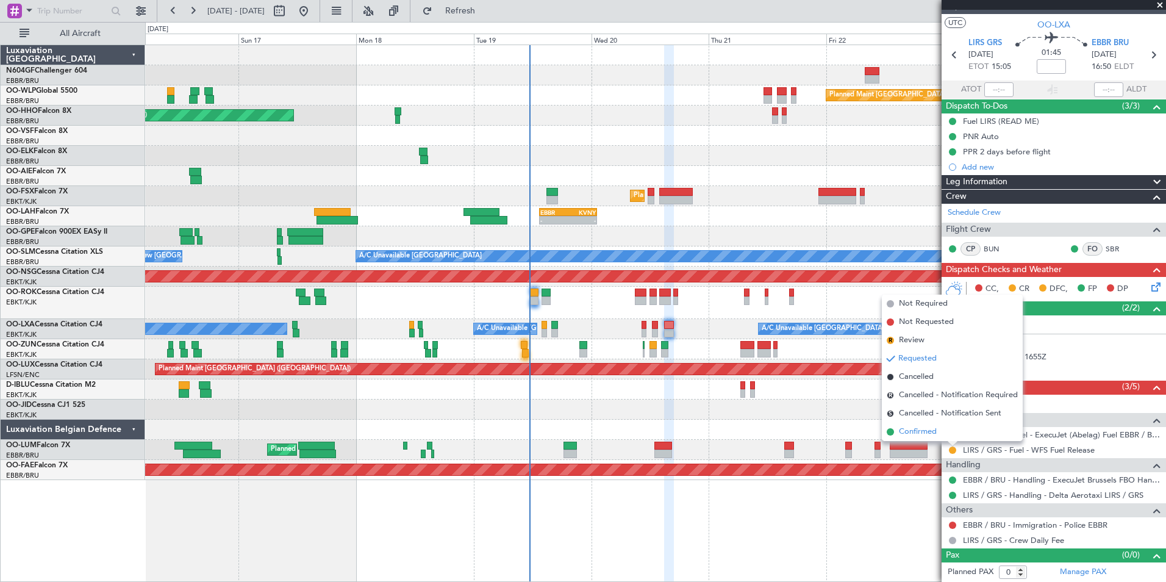
click at [914, 432] on span "Confirmed" at bounding box center [918, 432] width 38 height 12
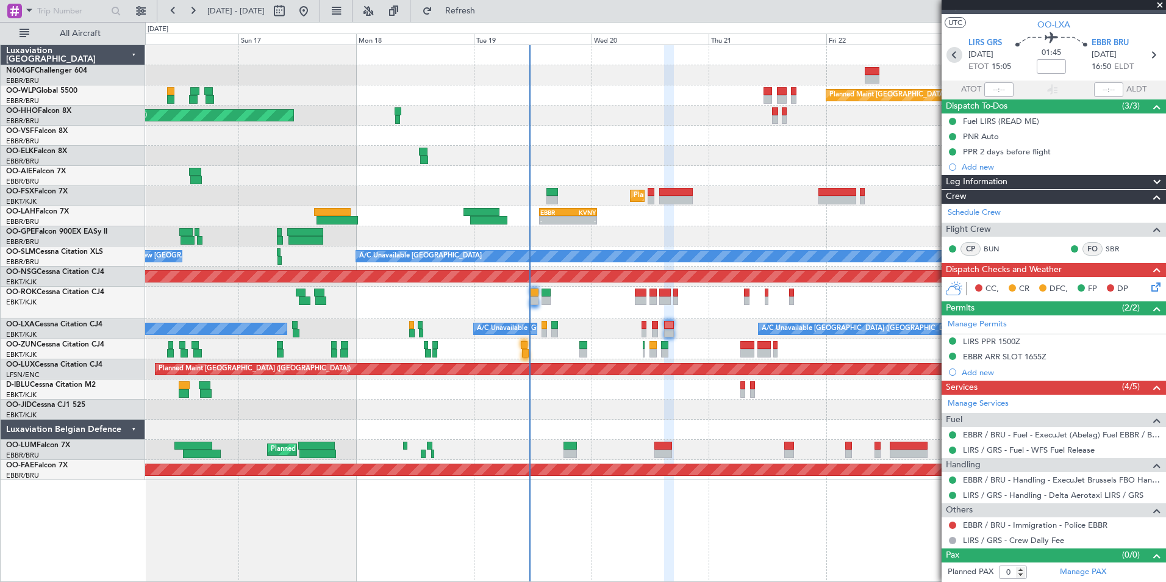
click at [948, 54] on icon at bounding box center [955, 55] width 16 height 16
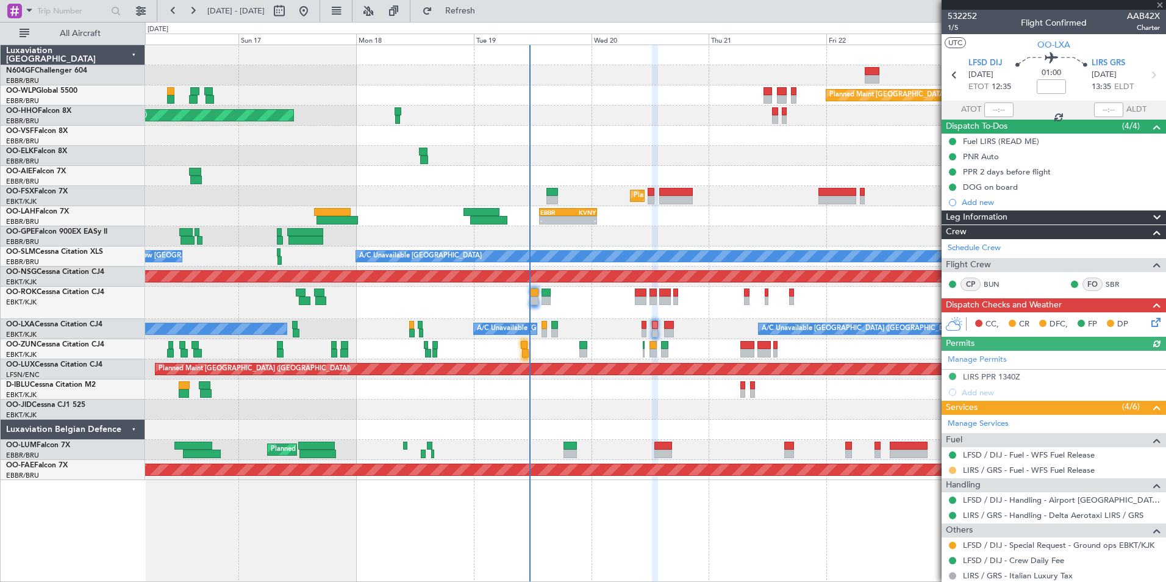
click at [955, 470] on button at bounding box center [952, 470] width 7 height 7
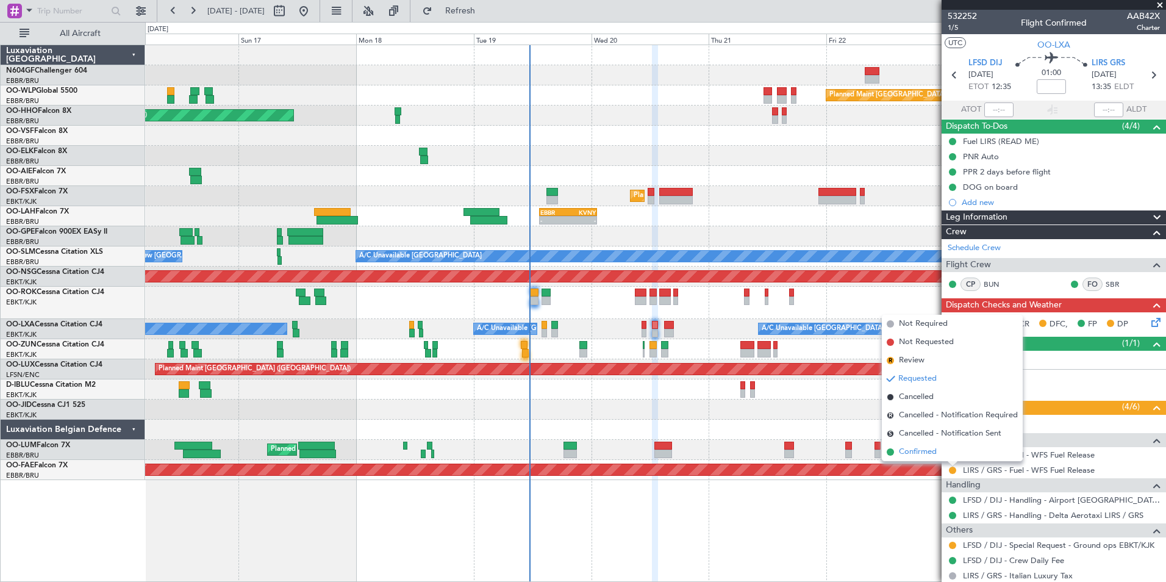
click at [938, 450] on li "Confirmed" at bounding box center [952, 452] width 141 height 18
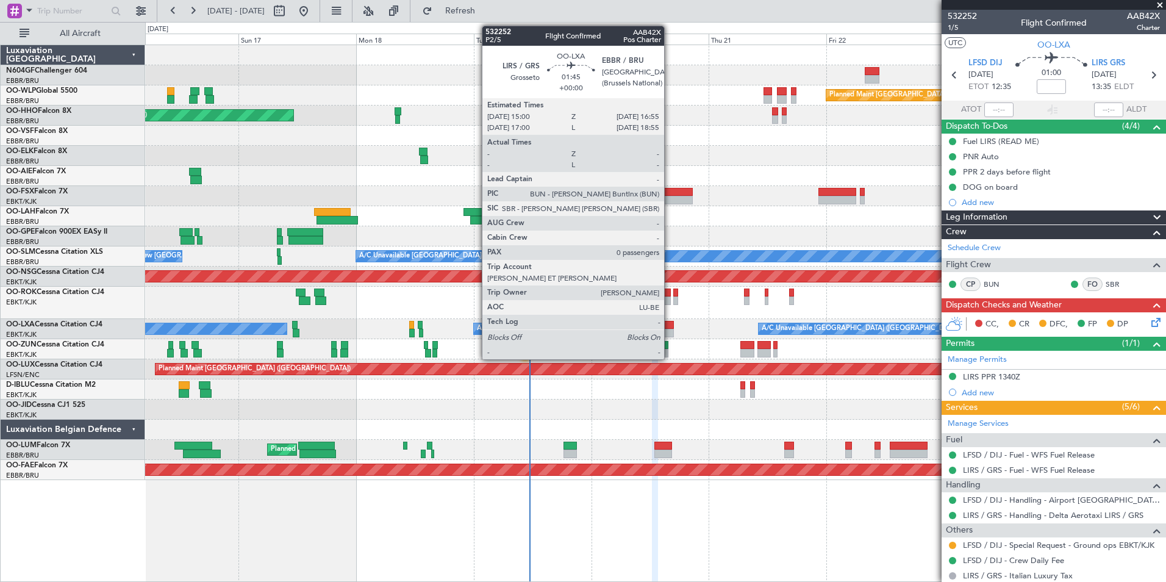
click at [670, 331] on div at bounding box center [669, 333] width 10 height 9
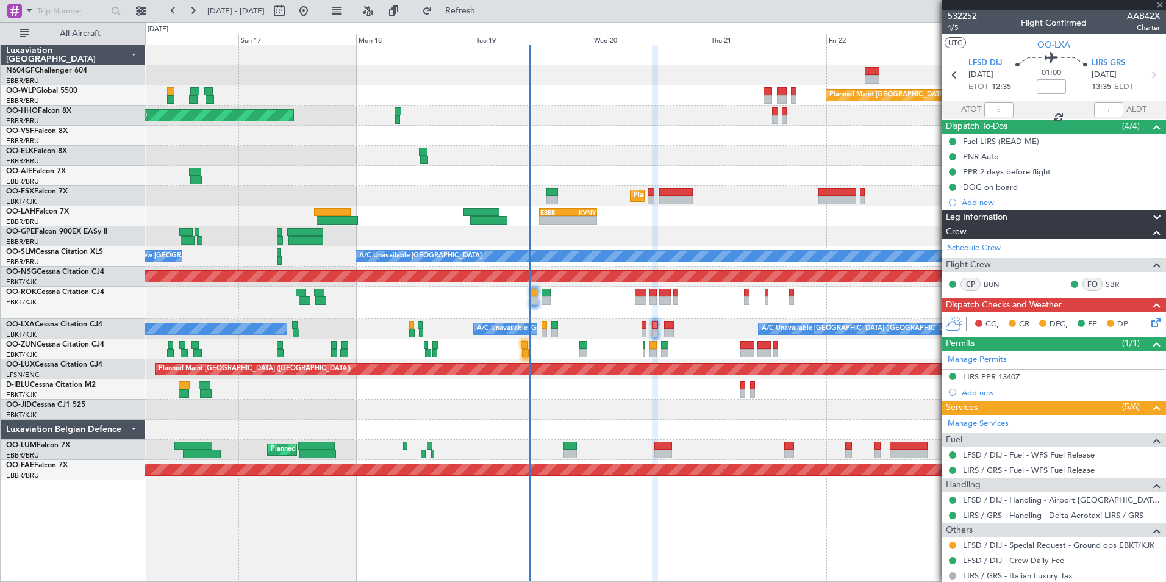
type input "0"
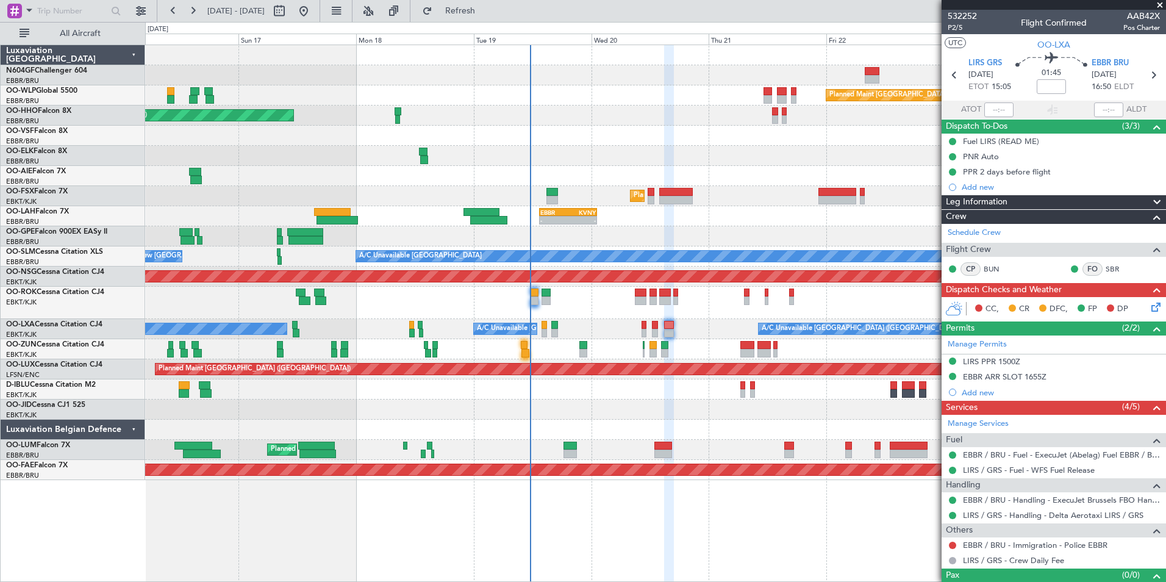
scroll to position [20, 0]
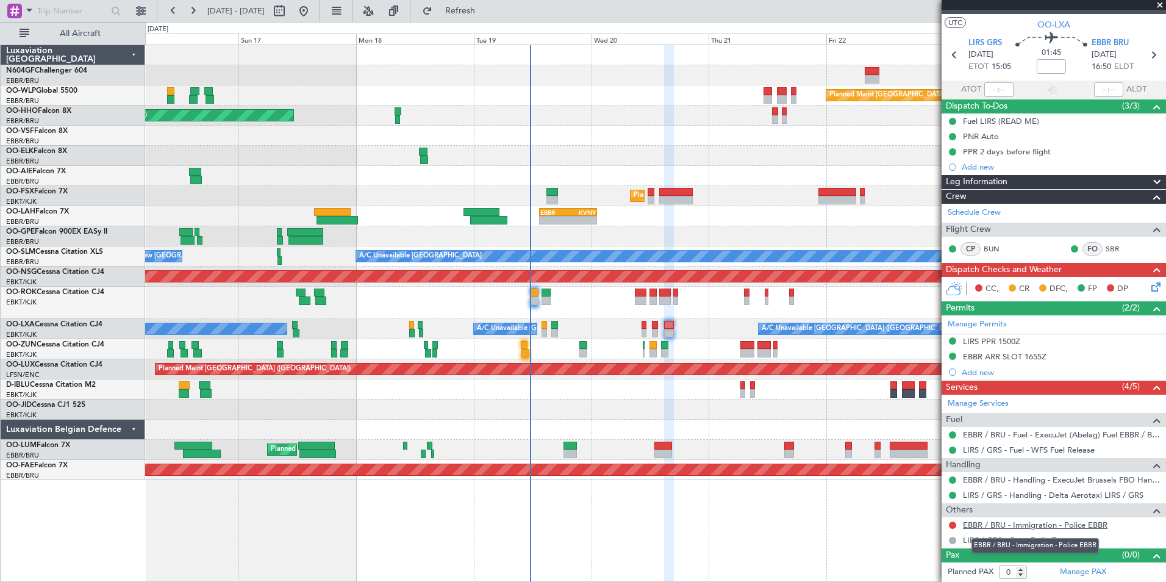
click at [1011, 526] on link "EBBR / BRU - Immigration - Police EBBR" at bounding box center [1035, 525] width 145 height 10
click at [486, 7] on span "Refresh" at bounding box center [460, 11] width 51 height 9
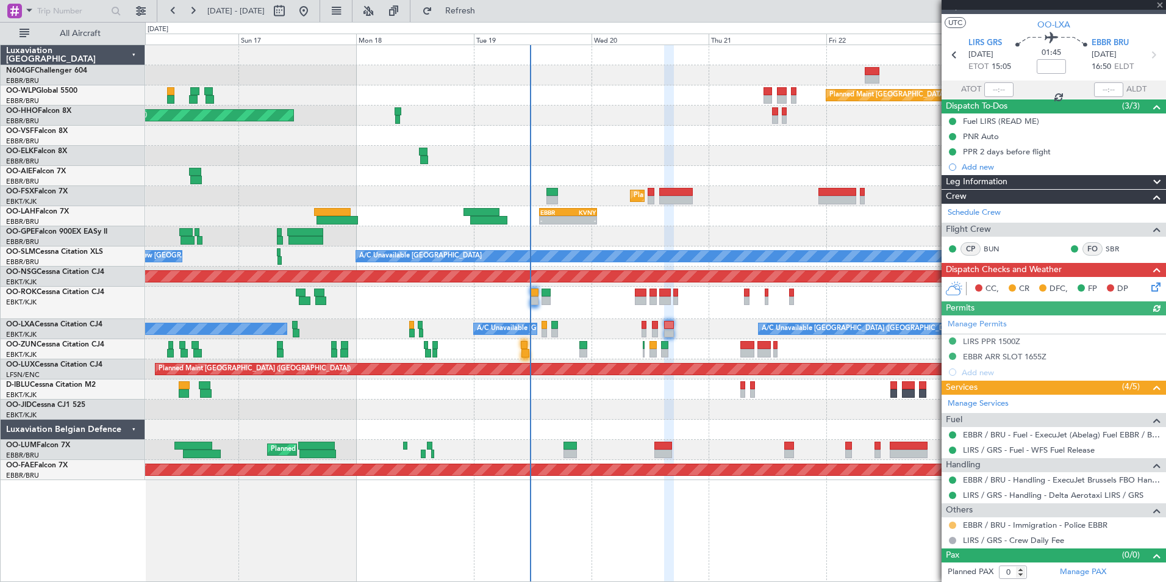
click at [951, 525] on button at bounding box center [952, 525] width 7 height 7
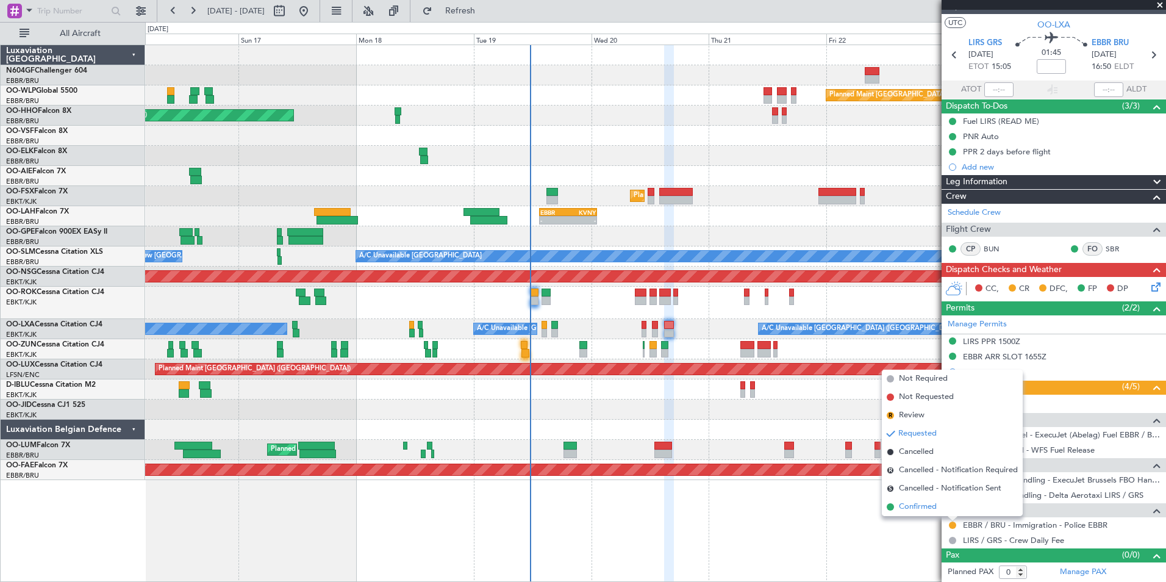
click at [931, 506] on span "Confirmed" at bounding box center [918, 507] width 38 height 12
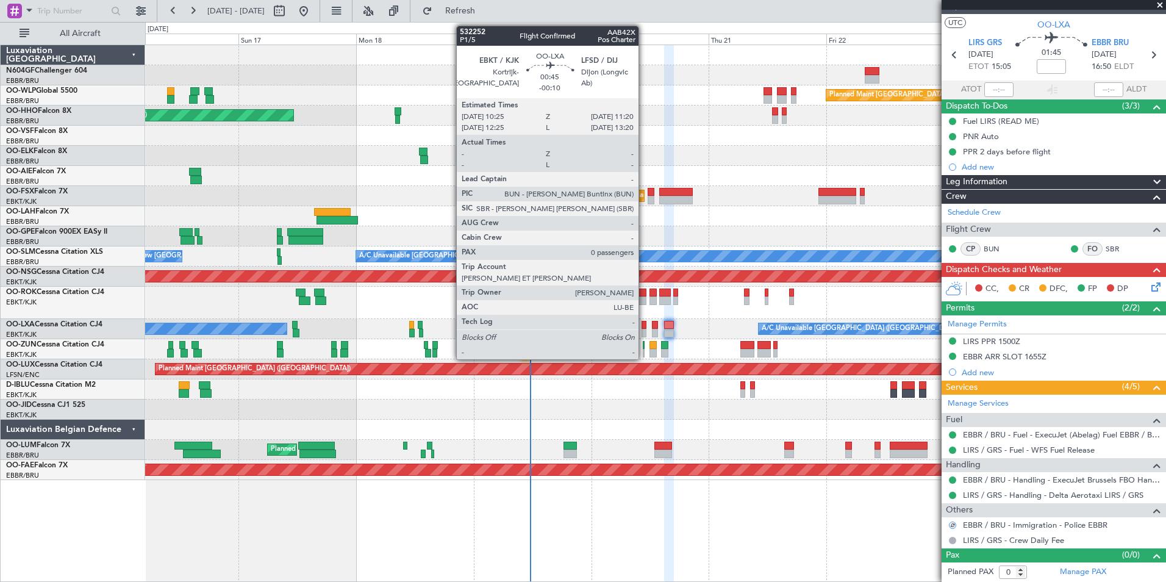
click at [644, 323] on div at bounding box center [644, 325] width 5 height 9
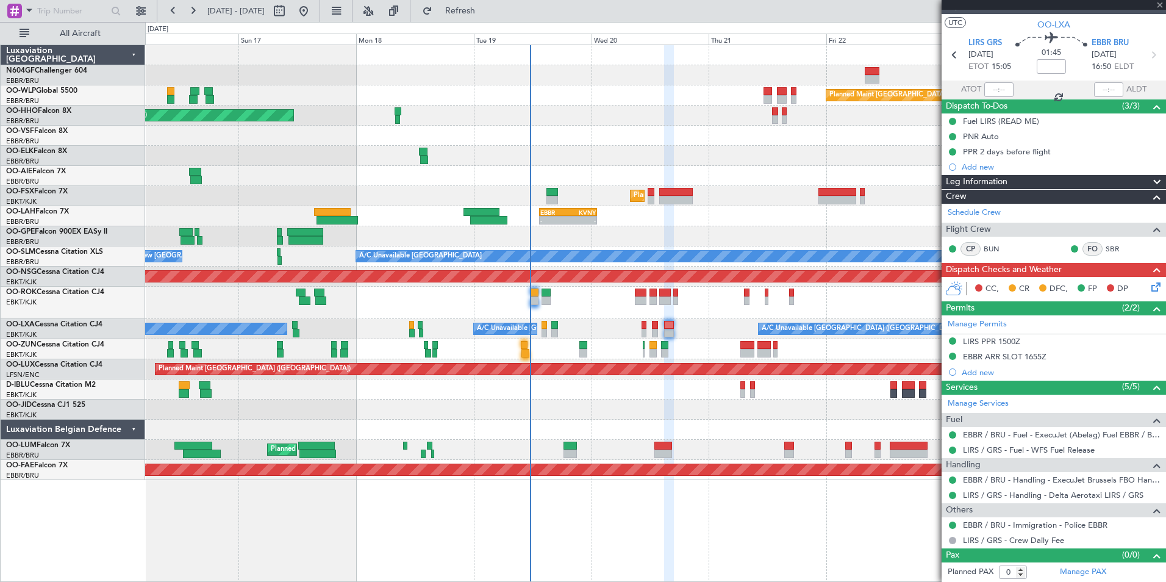
type input "-00:10"
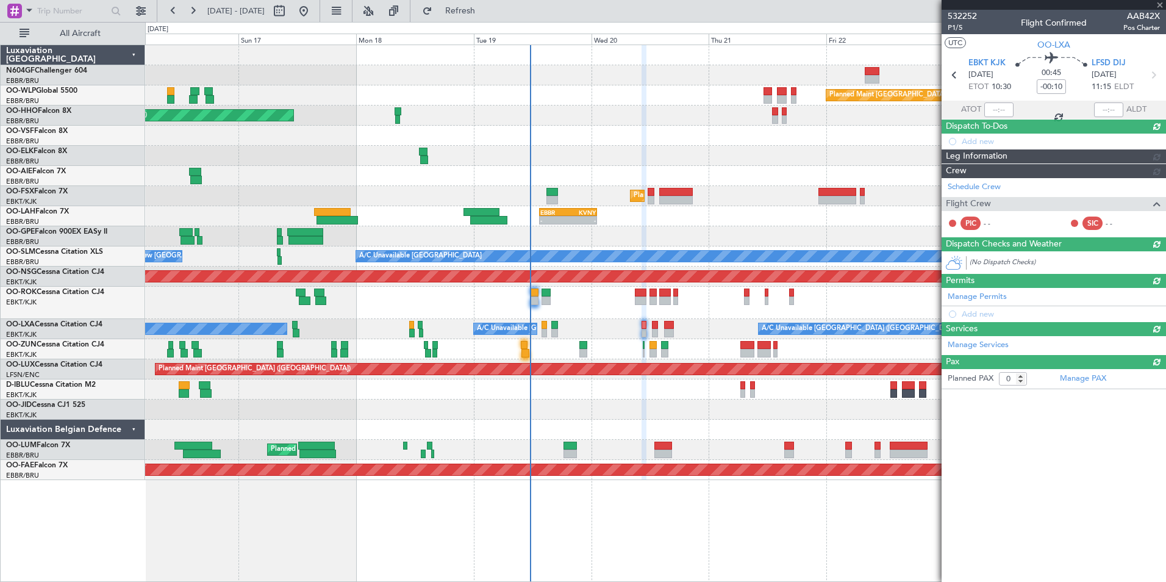
scroll to position [0, 0]
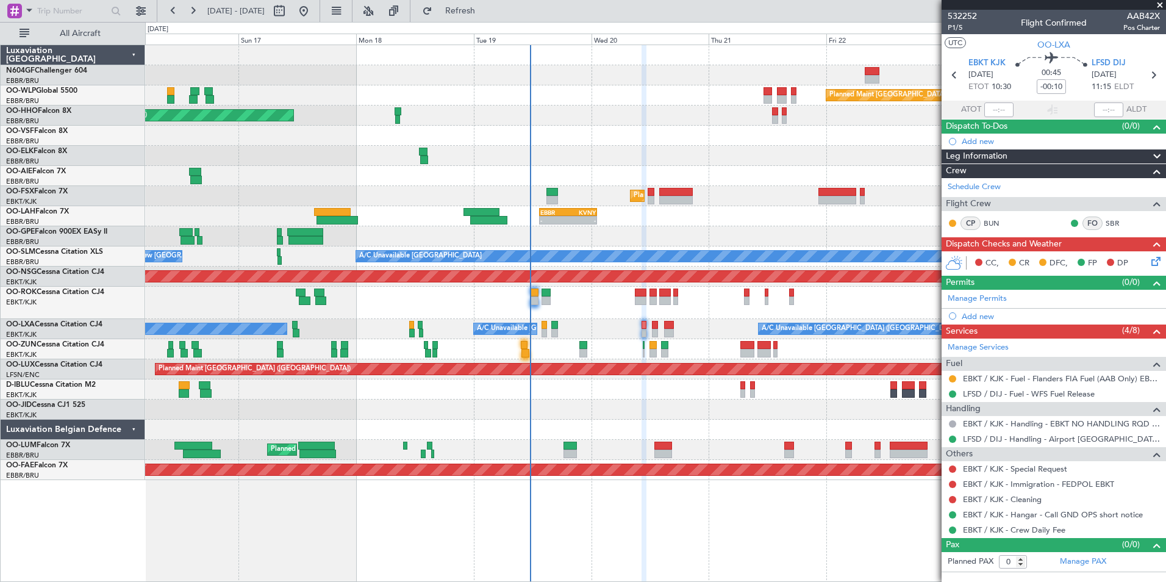
click at [704, 348] on div "Unplanned Maint [GEOGRAPHIC_DATA] ([GEOGRAPHIC_DATA])" at bounding box center [655, 349] width 1020 height 20
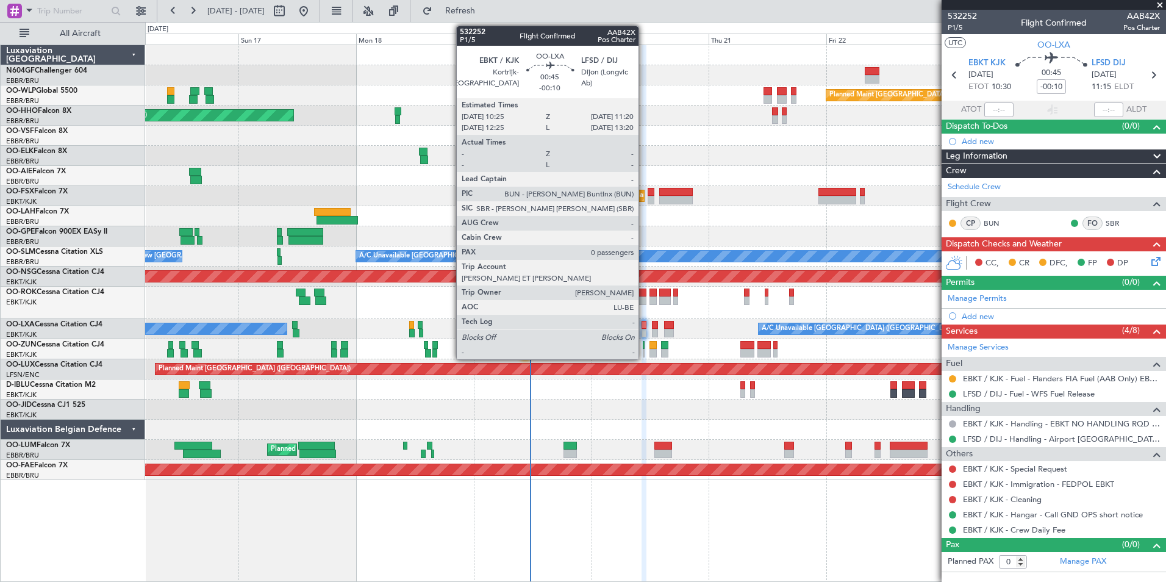
click at [644, 324] on div at bounding box center [644, 325] width 5 height 9
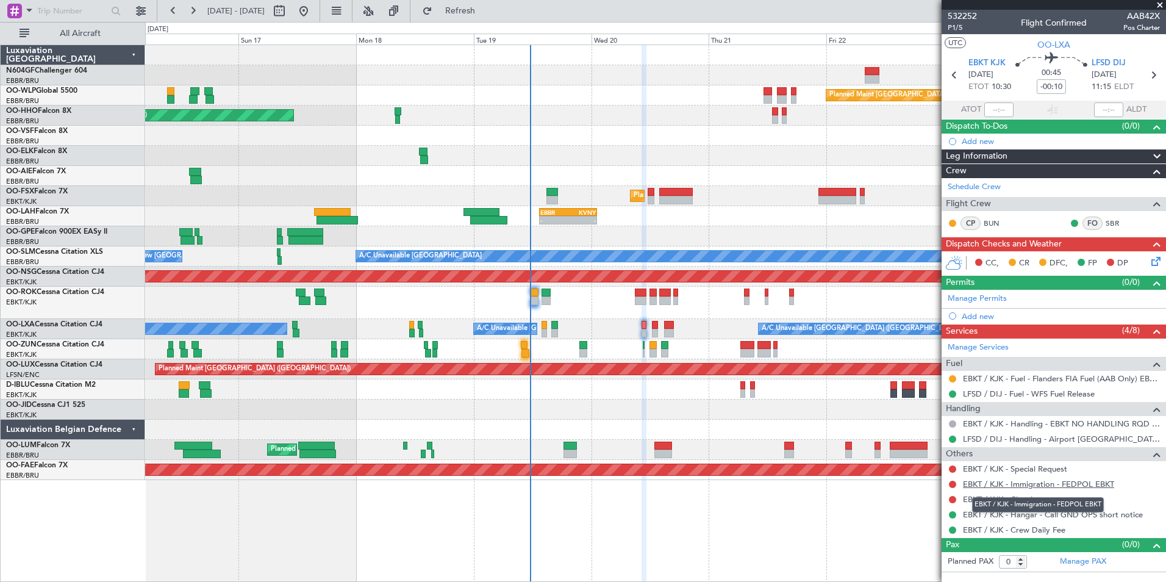
click at [1031, 484] on link "EBKT / KJK - Immigration - FEDPOL EBKT" at bounding box center [1038, 484] width 151 height 10
click at [486, 13] on span "Refresh" at bounding box center [460, 11] width 51 height 9
click at [952, 484] on button at bounding box center [952, 484] width 7 height 7
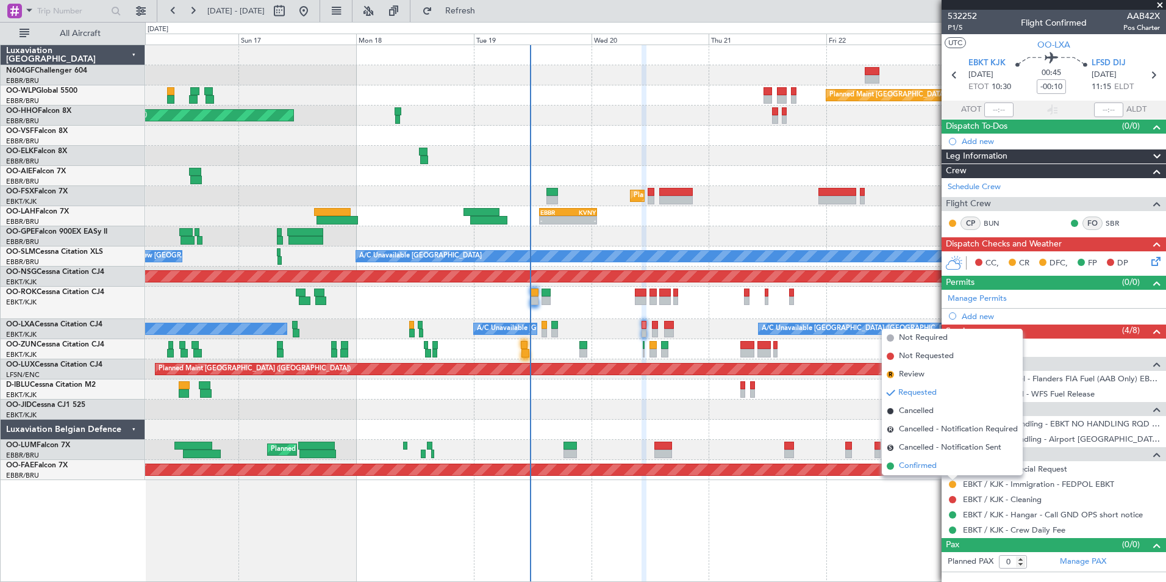
click at [928, 469] on span "Confirmed" at bounding box center [918, 466] width 38 height 12
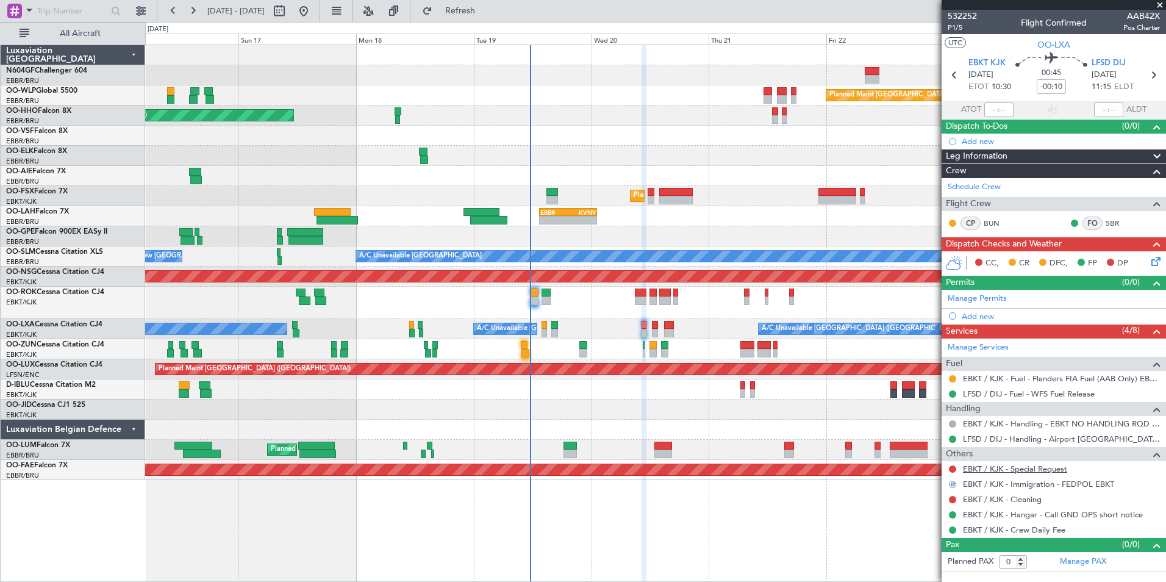
click at [1000, 470] on link "EBKT / KJK - Special Request" at bounding box center [1015, 469] width 104 height 10
click at [658, 328] on div "A/C Unavailable [GEOGRAPHIC_DATA] ([GEOGRAPHIC_DATA] National) No [GEOGRAPHIC_D…" at bounding box center [655, 329] width 1020 height 20
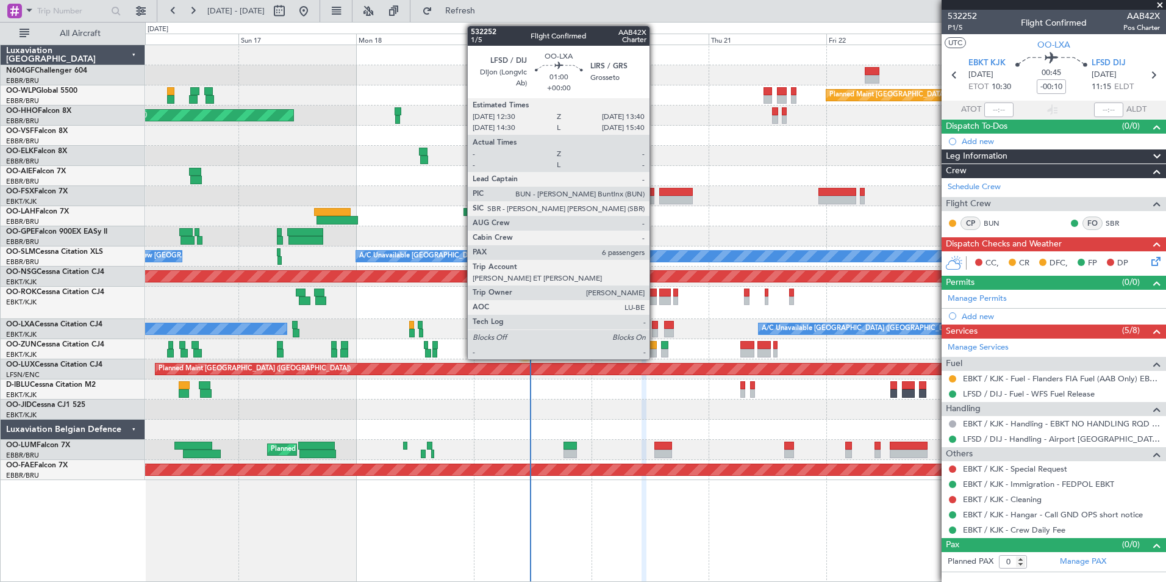
click at [655, 328] on div at bounding box center [655, 325] width 6 height 9
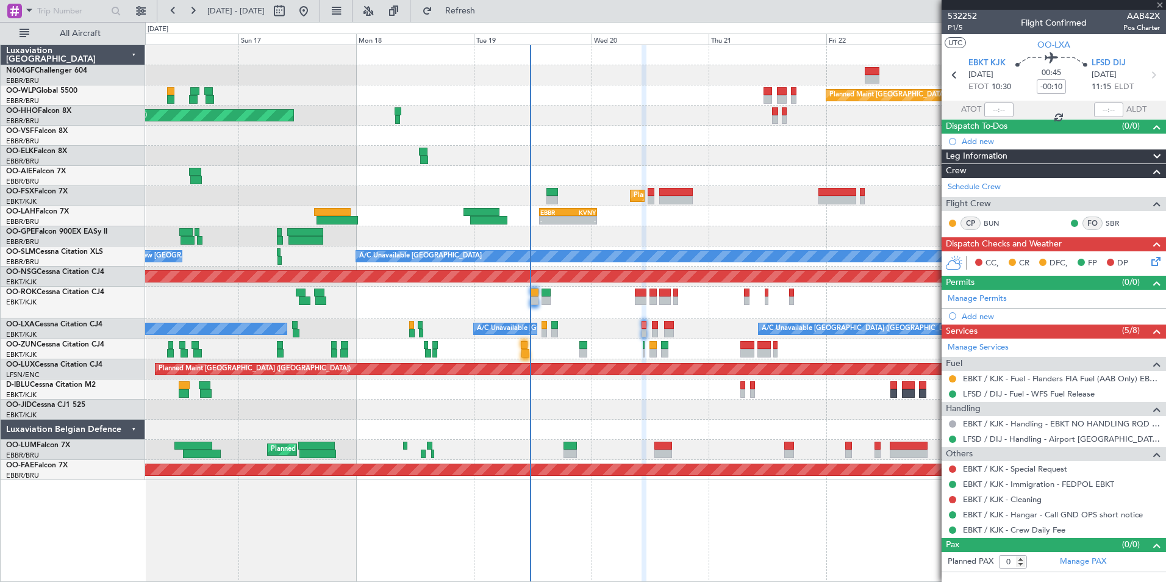
type input "6"
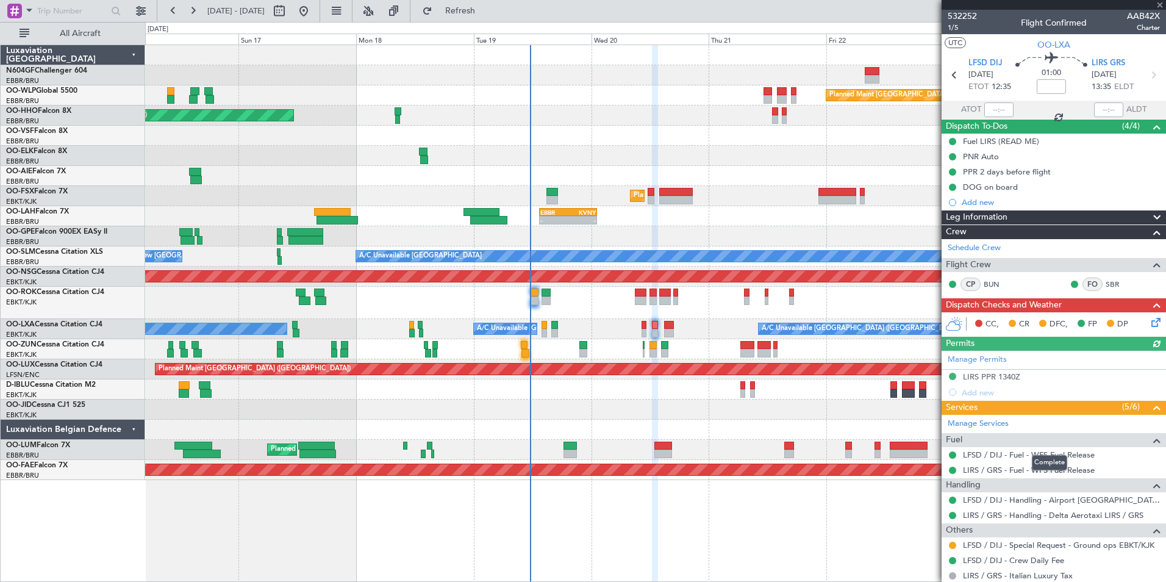
scroll to position [215, 0]
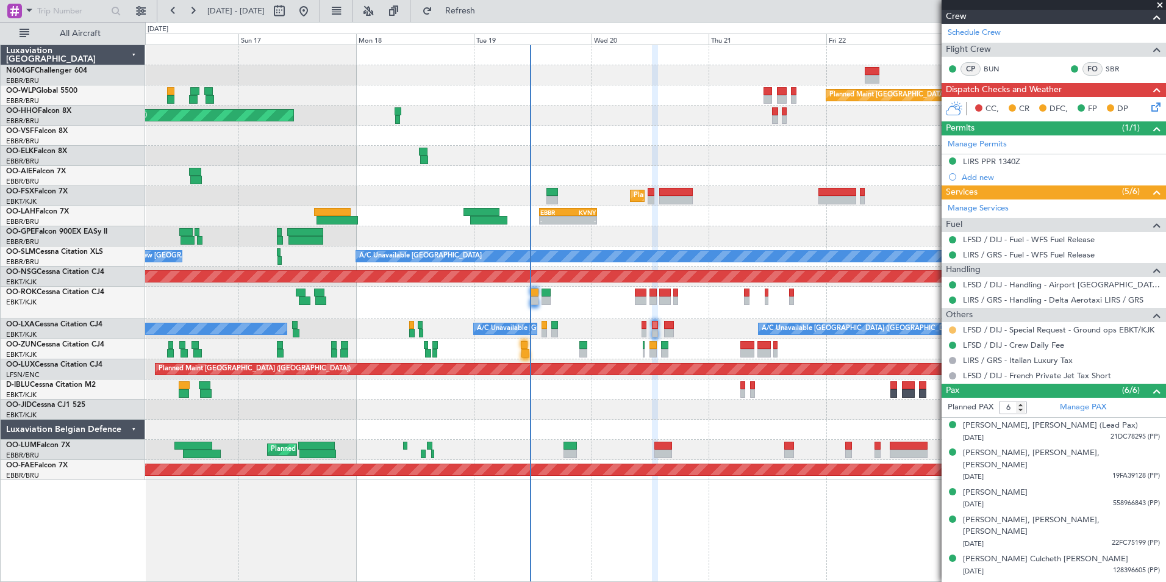
click at [952, 330] on button at bounding box center [952, 329] width 7 height 7
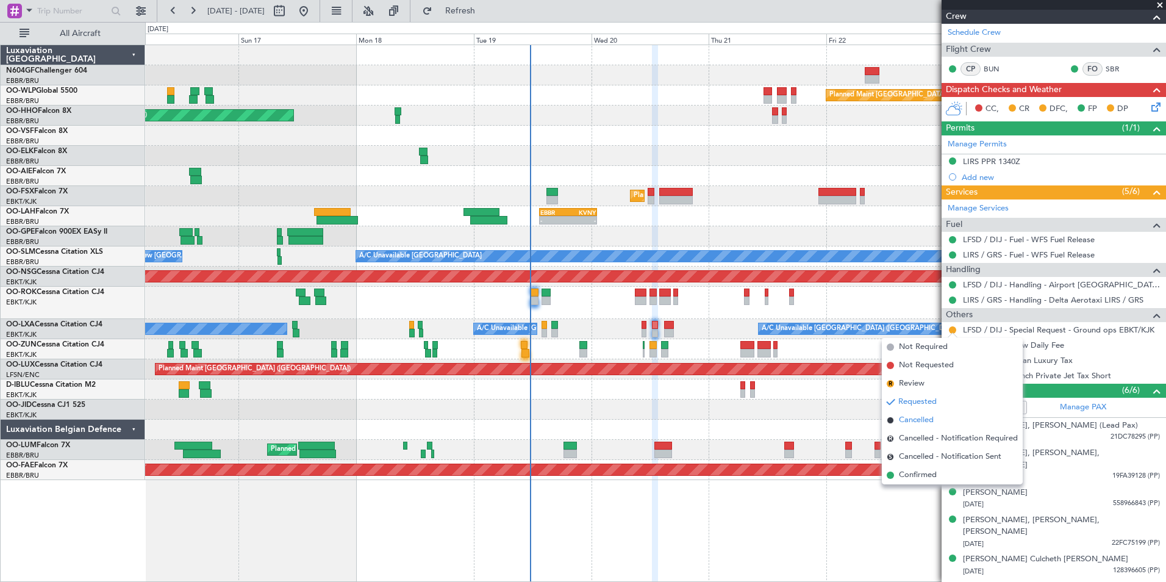
click at [936, 418] on li "Cancelled" at bounding box center [952, 420] width 141 height 18
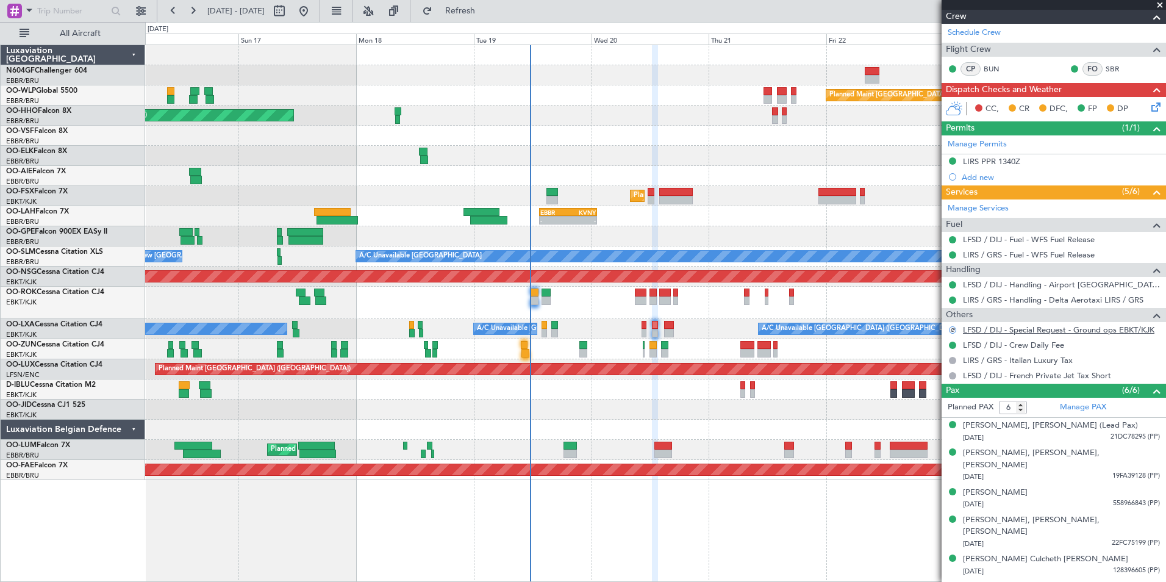
scroll to position [0, 0]
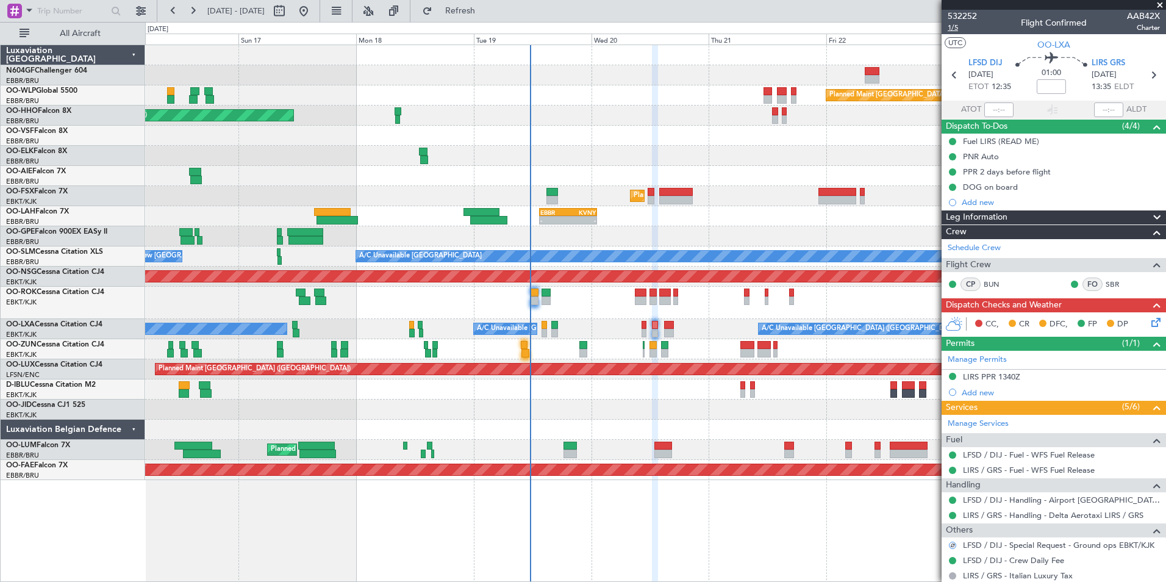
click at [955, 26] on span "1/5" at bounding box center [962, 28] width 29 height 10
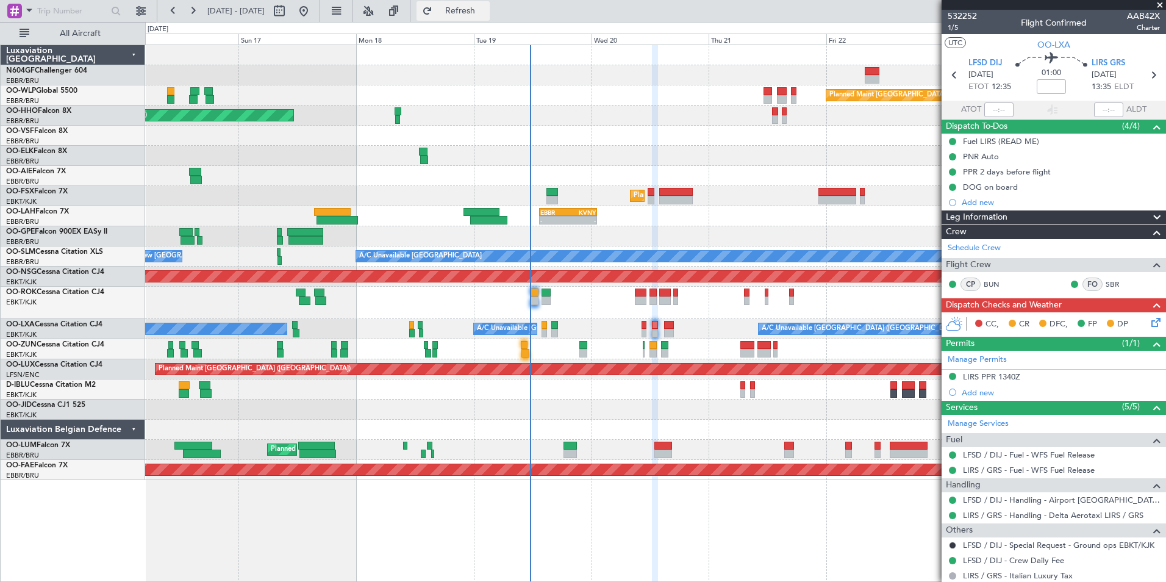
click at [486, 13] on span "Refresh" at bounding box center [460, 11] width 51 height 9
click at [486, 9] on span "Refresh" at bounding box center [460, 11] width 51 height 9
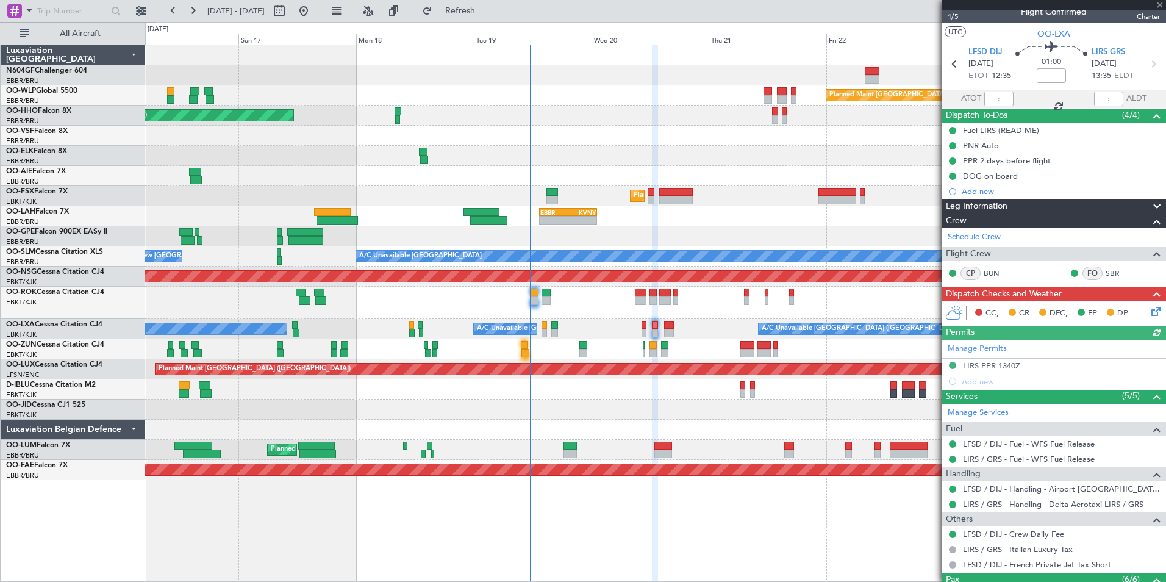
scroll to position [9, 0]
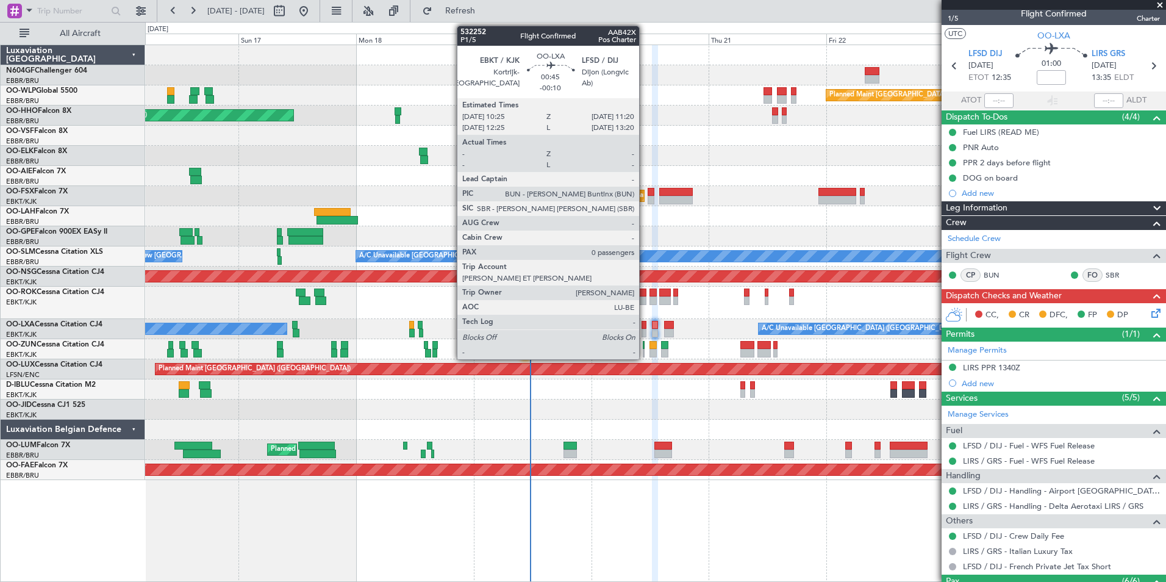
click at [645, 324] on div at bounding box center [644, 325] width 5 height 9
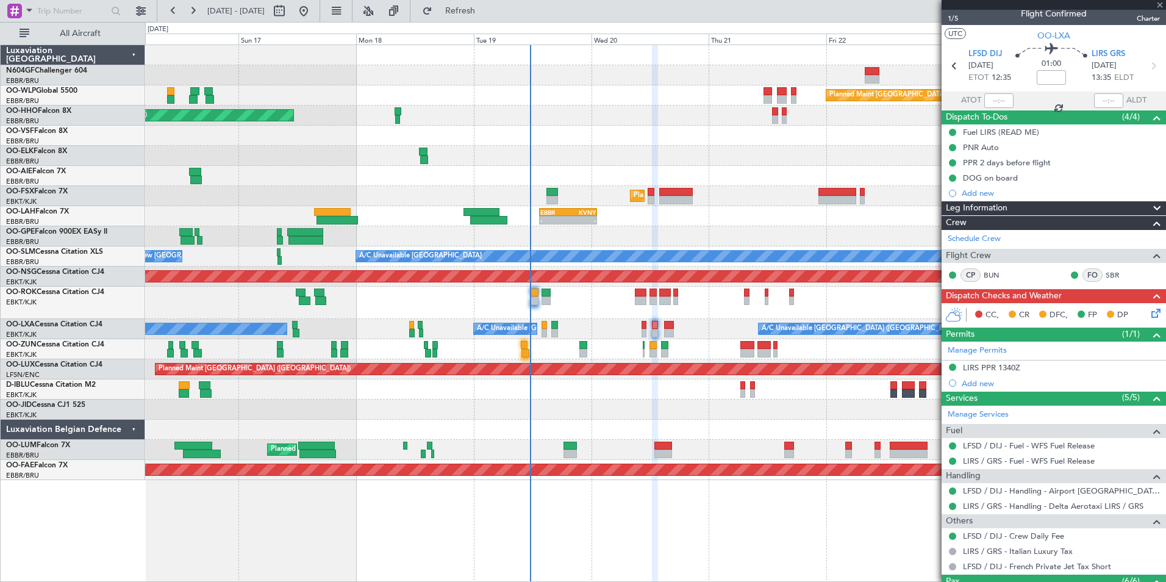
type input "-00:10"
type input "0"
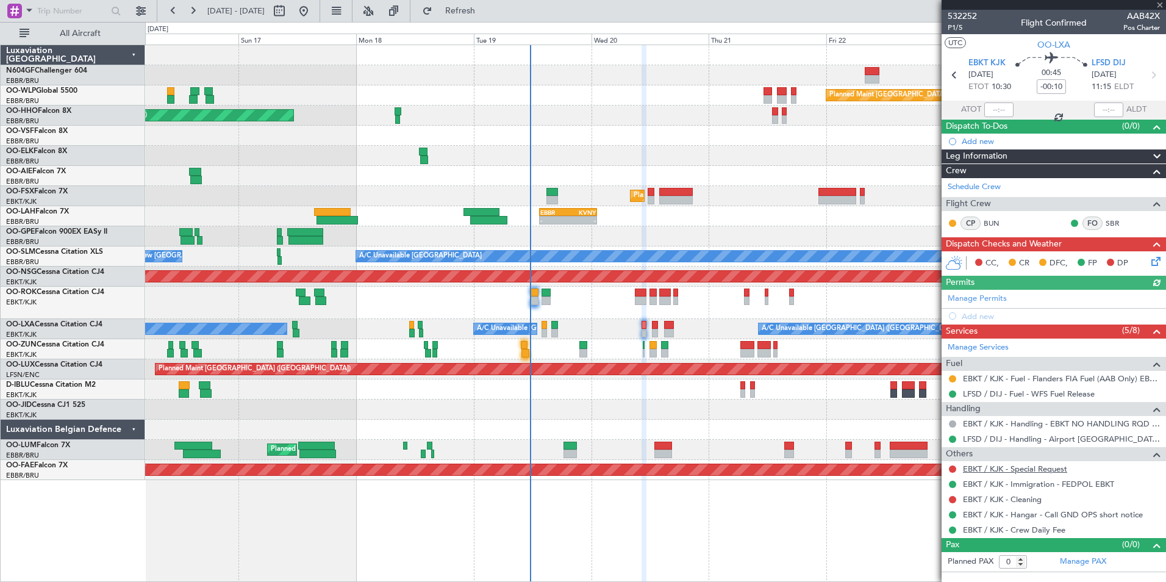
click at [983, 467] on link "EBKT / KJK - Special Request" at bounding box center [1015, 469] width 104 height 10
click at [1009, 471] on link "EBKT / KJK - Special Request" at bounding box center [1015, 469] width 104 height 10
click at [486, 12] on span "Refresh" at bounding box center [460, 11] width 51 height 9
click at [953, 500] on button at bounding box center [952, 499] width 7 height 7
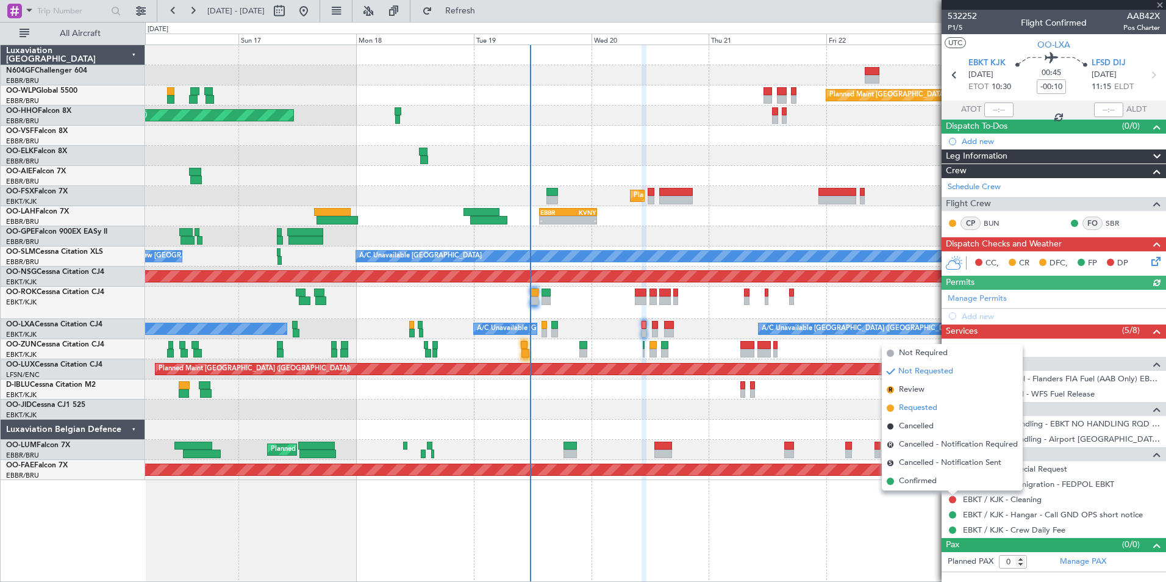
click at [924, 410] on span "Requested" at bounding box center [918, 408] width 38 height 12
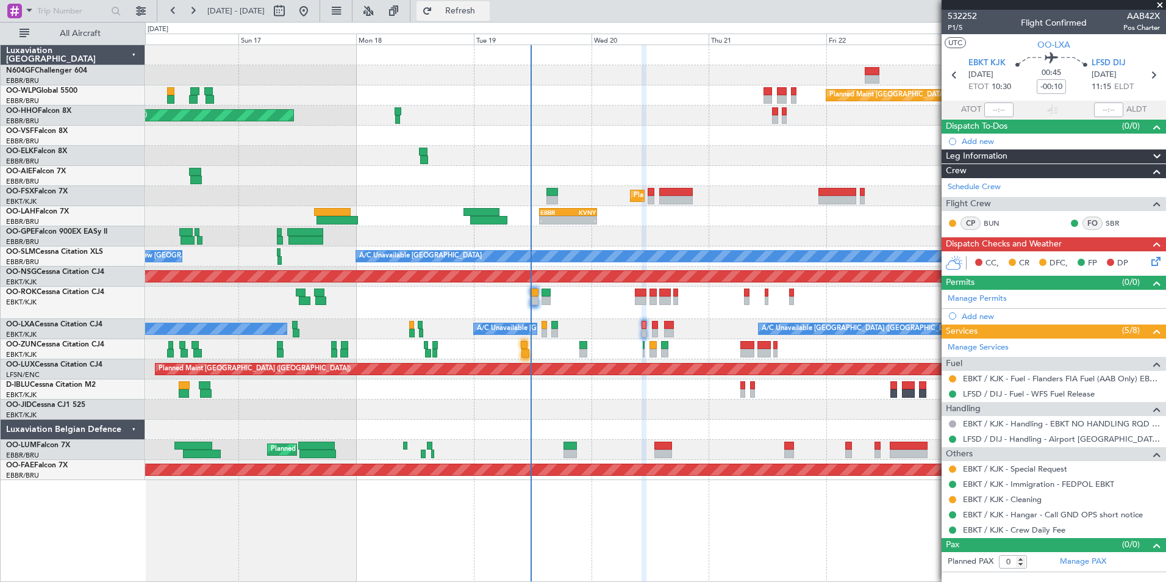
click at [486, 7] on span "Refresh" at bounding box center [460, 11] width 51 height 9
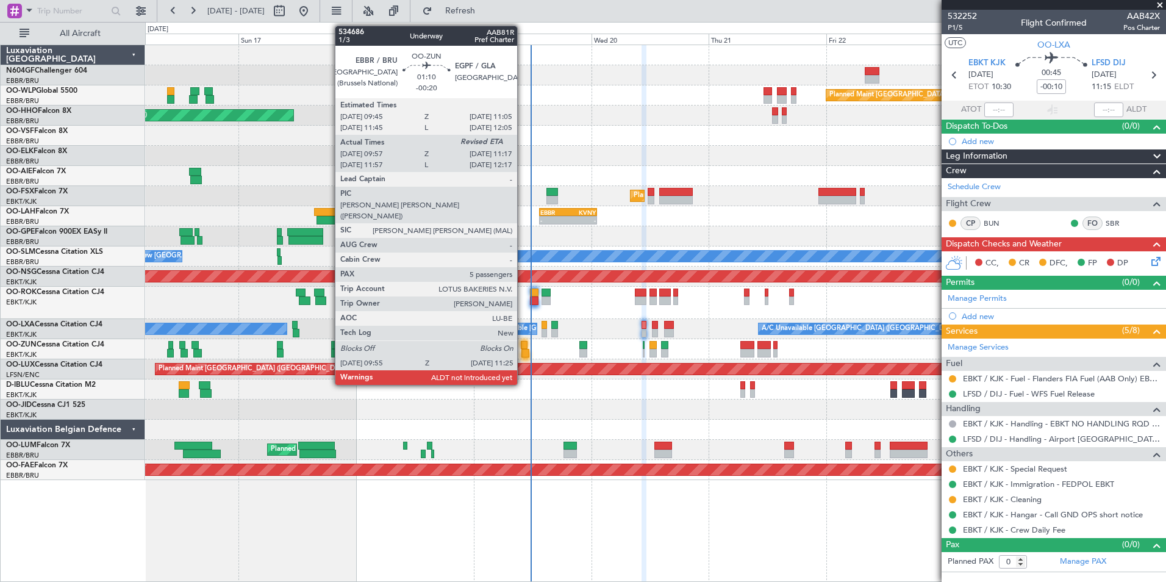
click at [522, 350] on div at bounding box center [526, 353] width 8 height 9
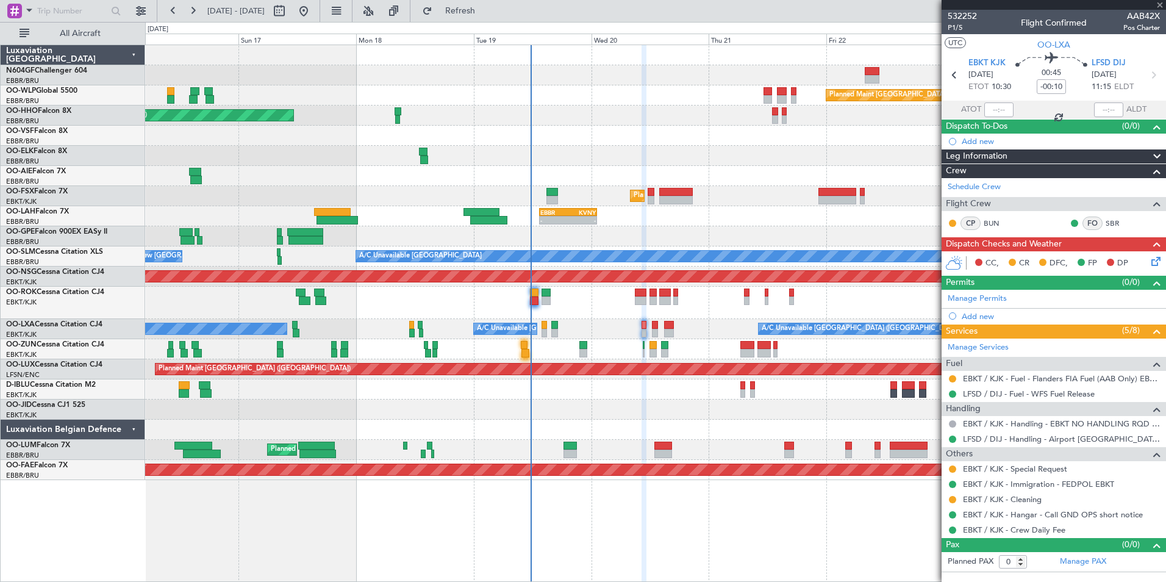
type input "-00:20"
type input "10:02"
type input "5"
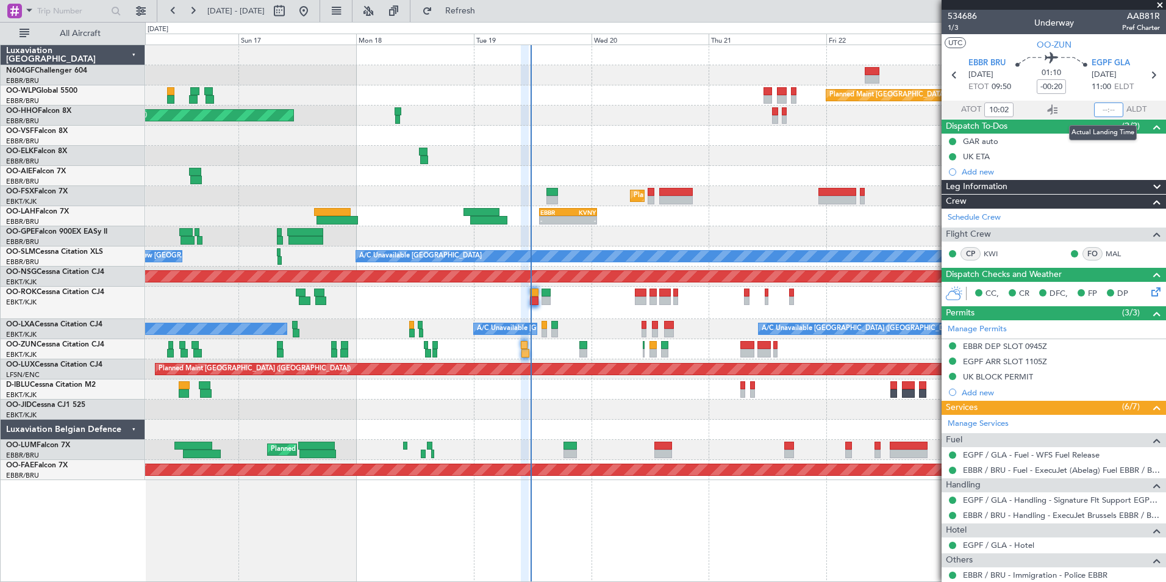
click at [1100, 110] on input "text" at bounding box center [1108, 109] width 29 height 15
click at [883, 136] on div at bounding box center [655, 136] width 1020 height 20
type input "11:19"
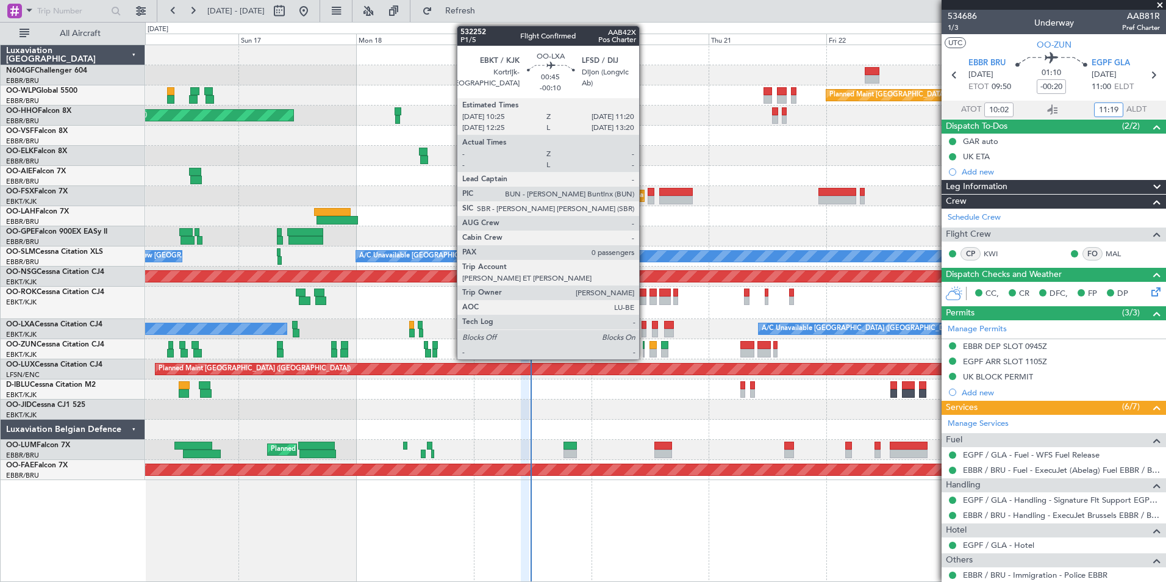
click at [645, 332] on div at bounding box center [644, 333] width 5 height 9
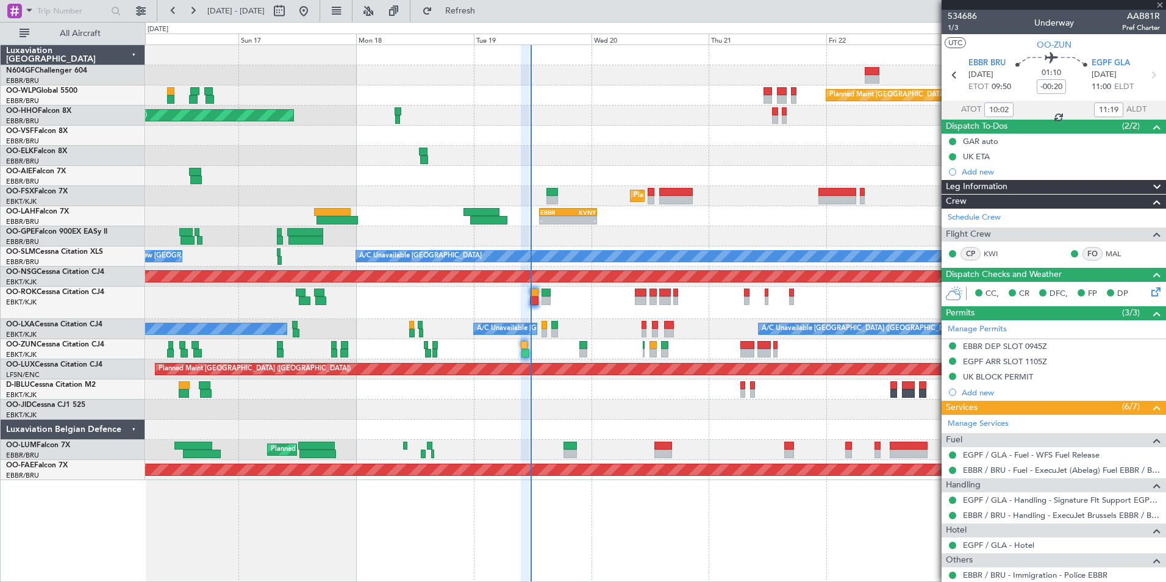
type input "-00:10"
type input "0"
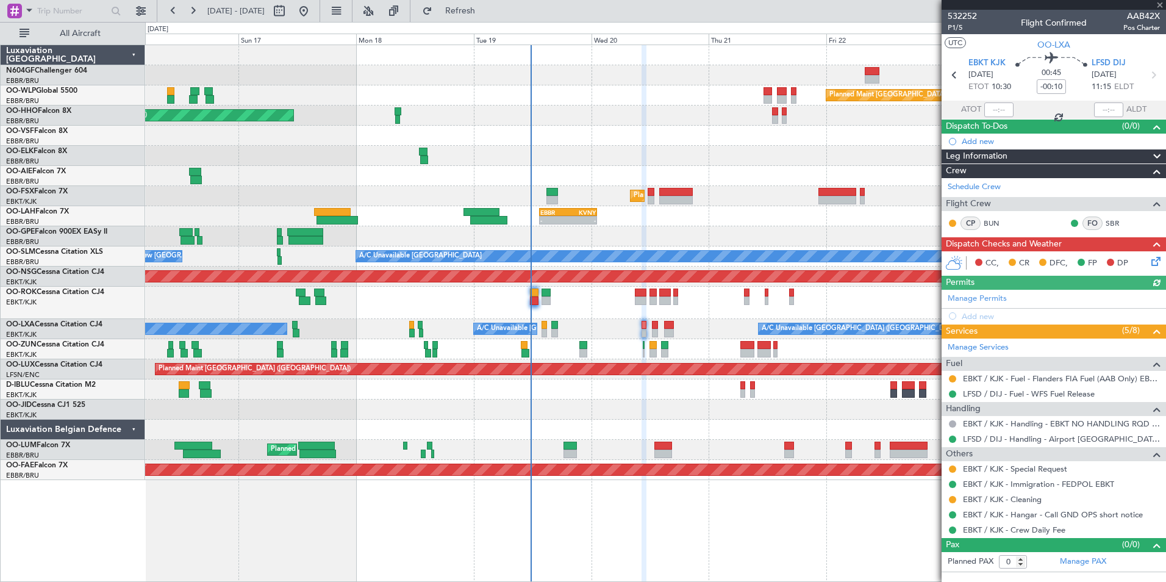
click at [1155, 264] on icon at bounding box center [1154, 259] width 10 height 10
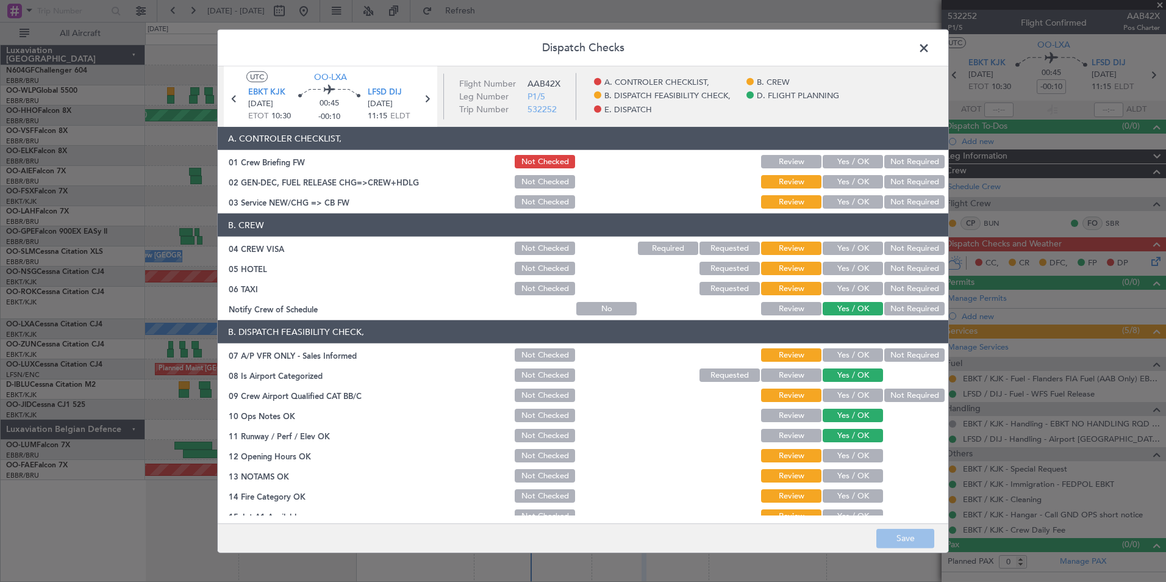
scroll to position [226, 0]
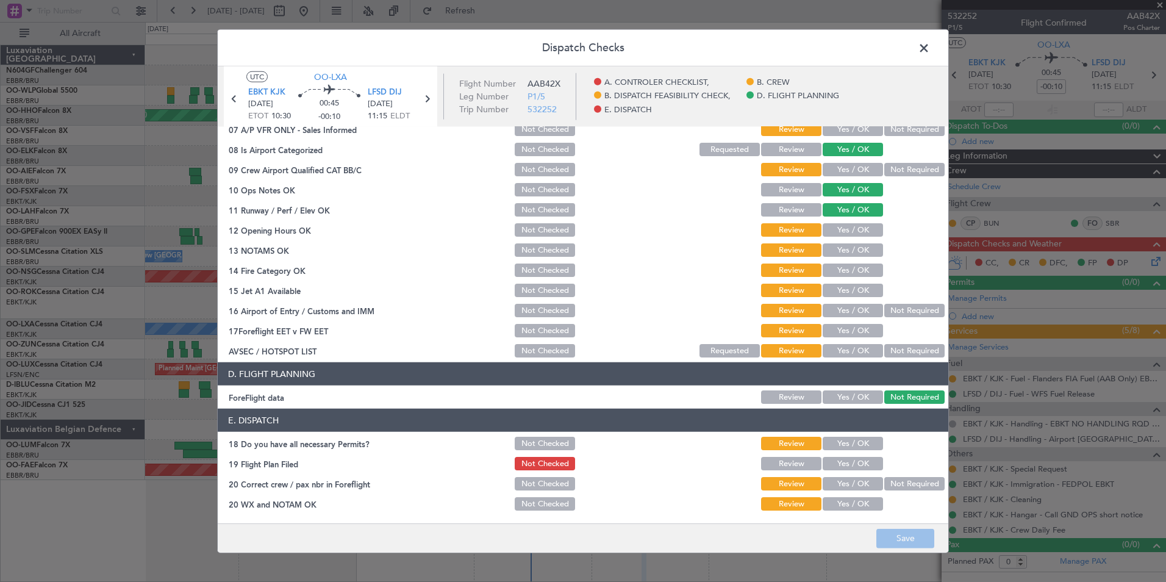
click at [833, 440] on button "Yes / OK" at bounding box center [853, 443] width 60 height 13
click at [837, 459] on button "Yes / OK" at bounding box center [853, 463] width 60 height 13
click at [840, 481] on button "Yes / OK" at bounding box center [853, 483] width 60 height 13
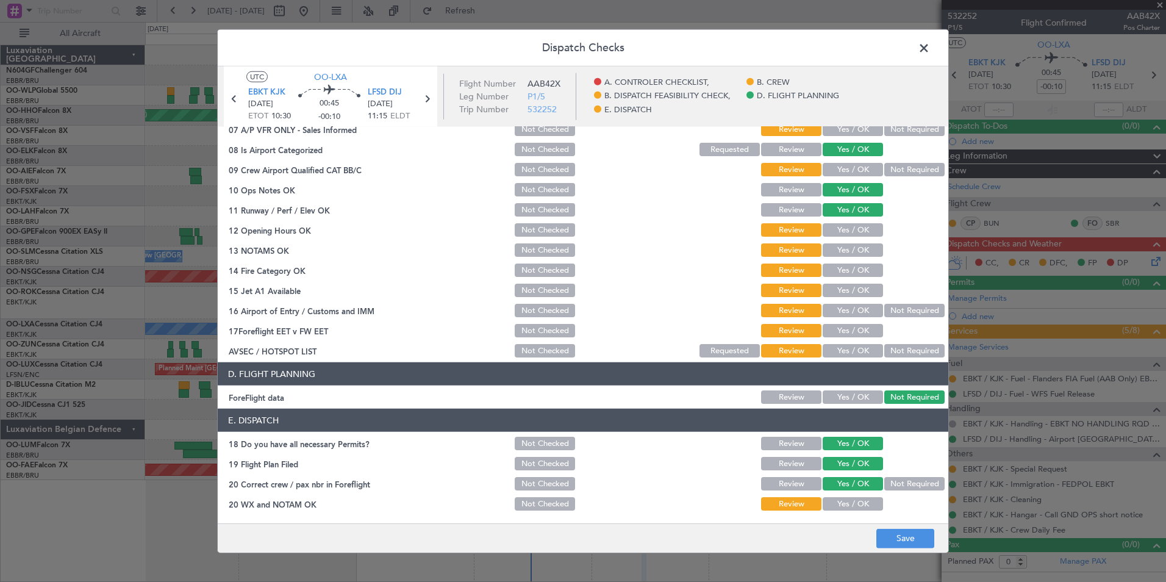
click at [842, 501] on button "Yes / OK" at bounding box center [853, 503] width 60 height 13
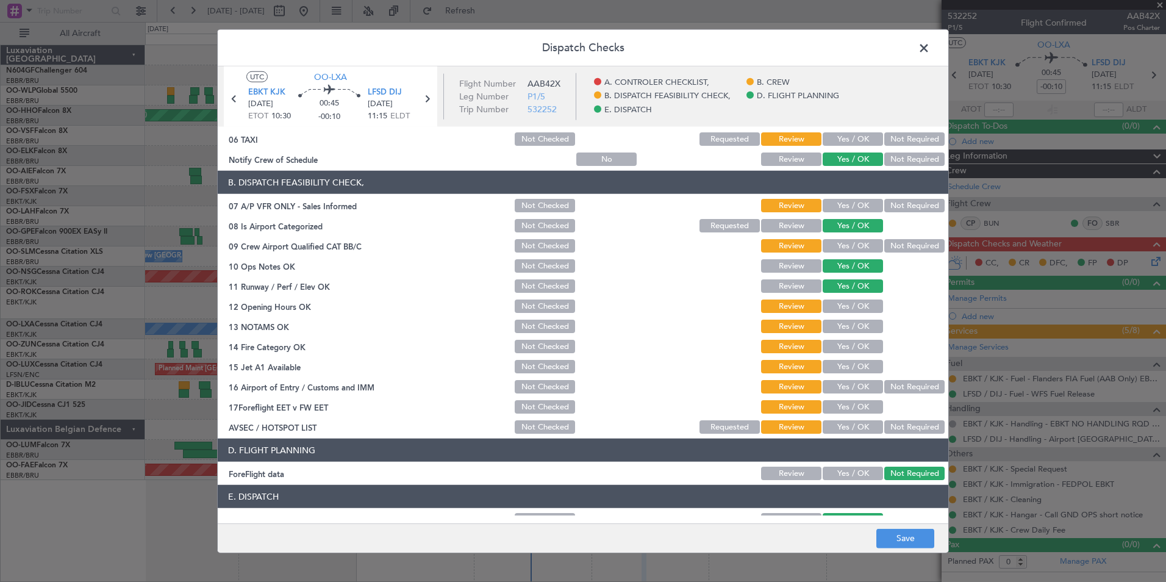
click at [859, 432] on button "Yes / OK" at bounding box center [853, 426] width 60 height 13
click at [900, 387] on button "Not Required" at bounding box center [914, 386] width 60 height 13
click at [861, 365] on button "Yes / OK" at bounding box center [853, 366] width 60 height 13
click at [853, 351] on button "Yes / OK" at bounding box center [853, 346] width 60 height 13
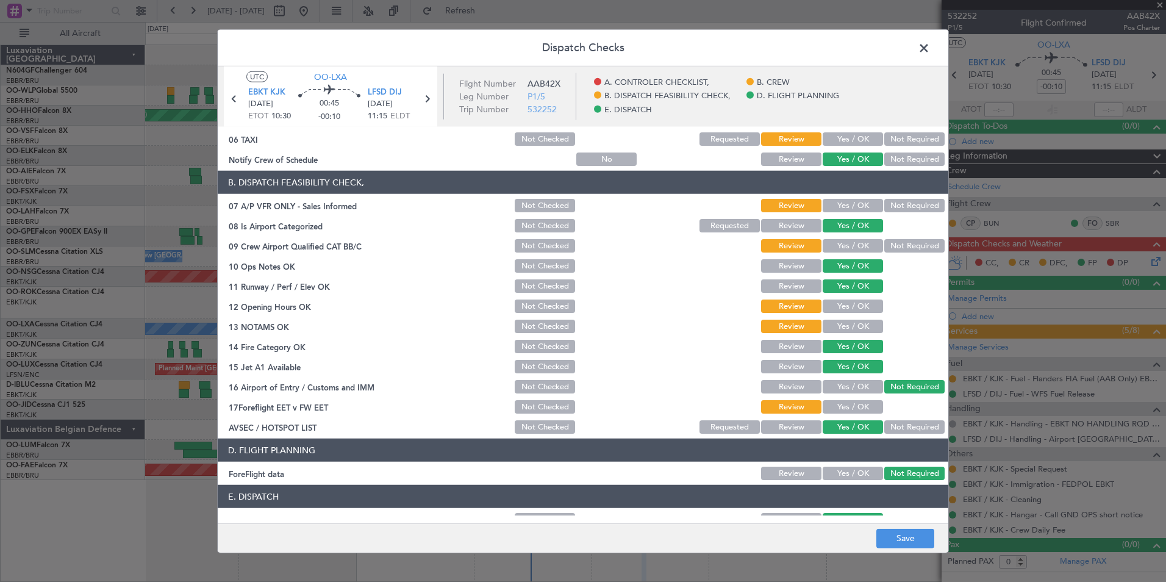
click at [848, 329] on button "Yes / OK" at bounding box center [853, 326] width 60 height 13
click at [847, 312] on button "Yes / OK" at bounding box center [853, 305] width 60 height 13
click at [856, 245] on button "Yes / OK" at bounding box center [853, 245] width 60 height 13
click at [904, 201] on button "Not Required" at bounding box center [914, 205] width 60 height 13
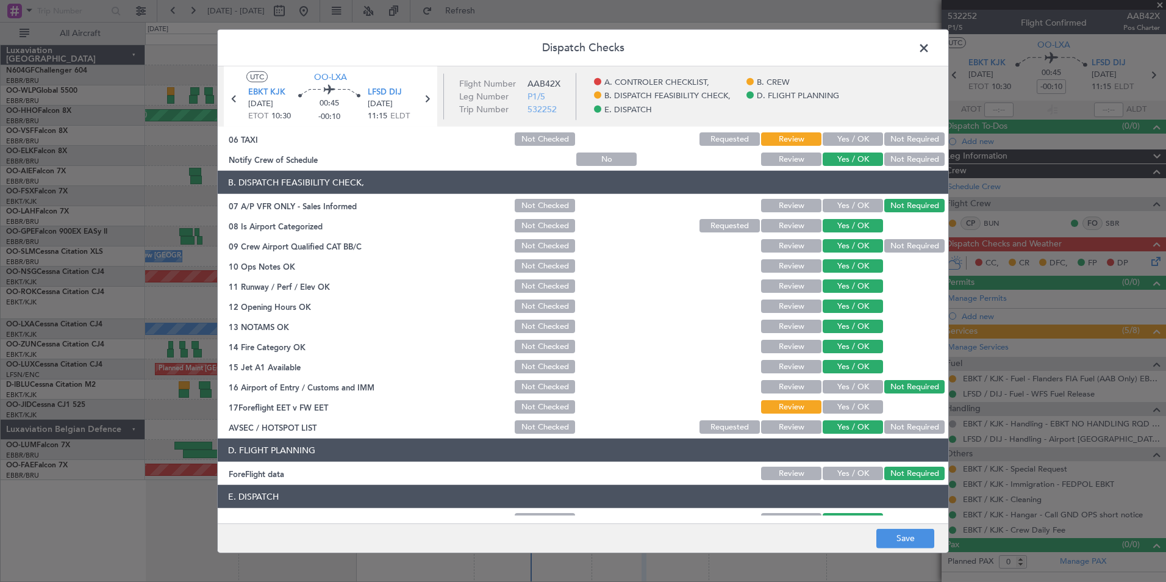
scroll to position [65, 0]
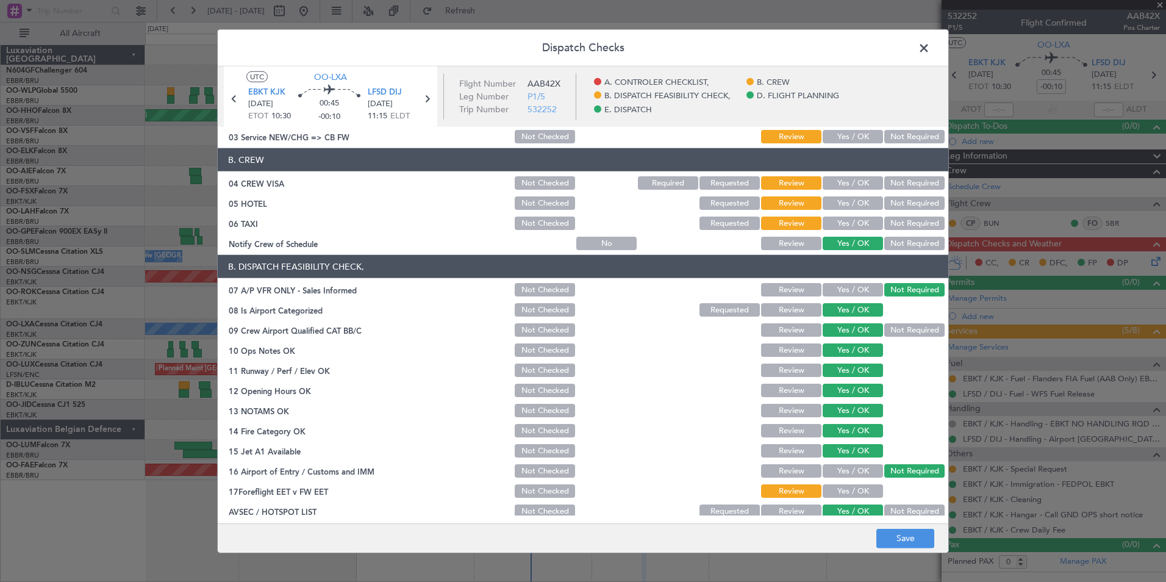
click at [894, 206] on button "Not Required" at bounding box center [914, 202] width 60 height 13
click at [896, 178] on button "Not Required" at bounding box center [914, 182] width 60 height 13
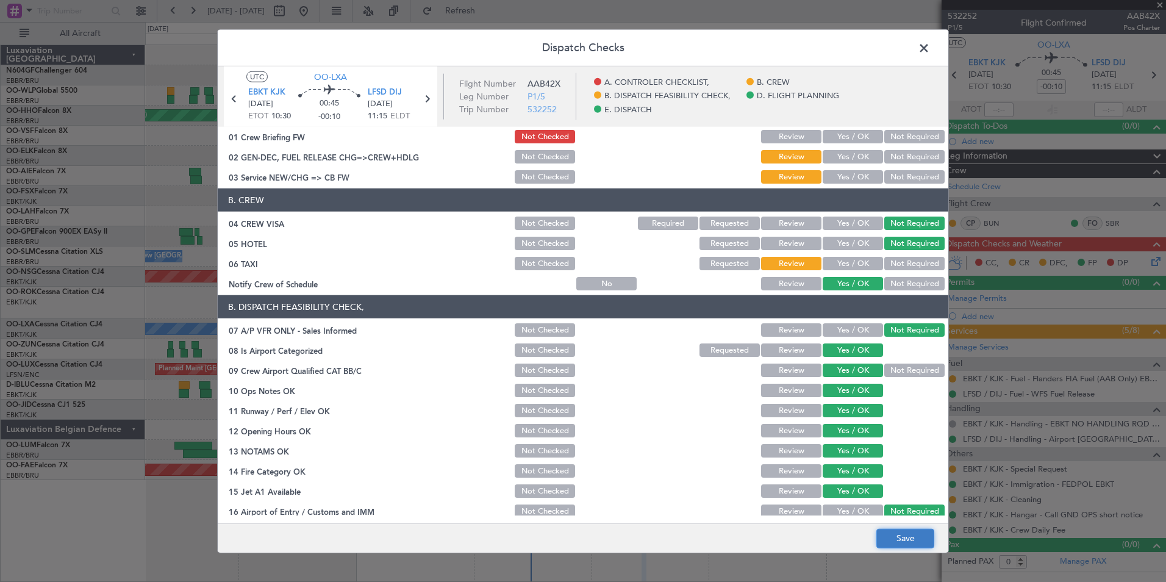
click at [912, 536] on button "Save" at bounding box center [905, 538] width 58 height 20
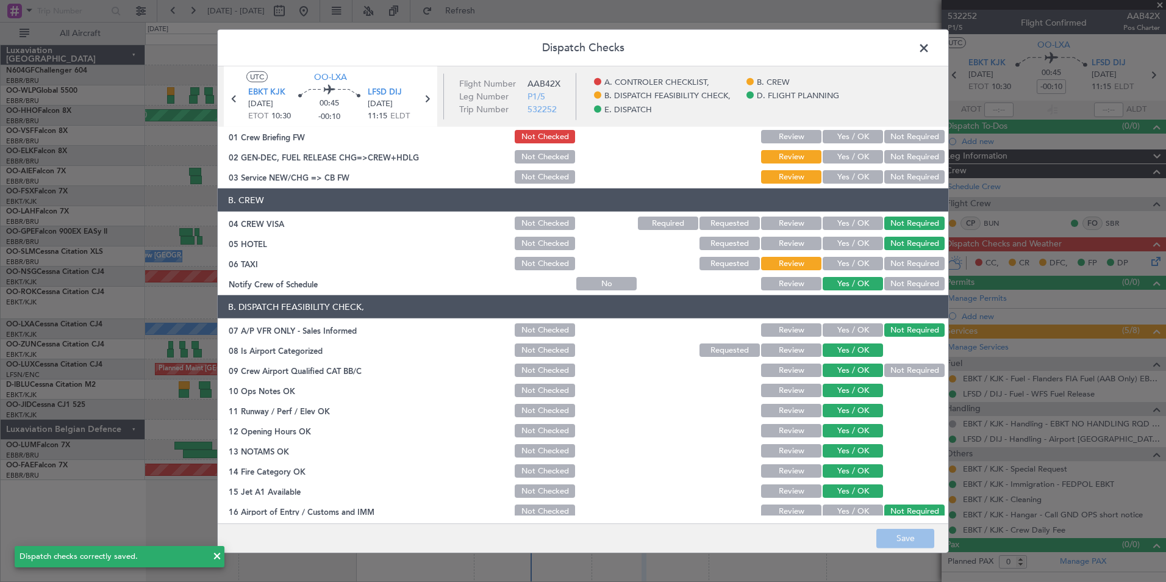
scroll to position [0, 0]
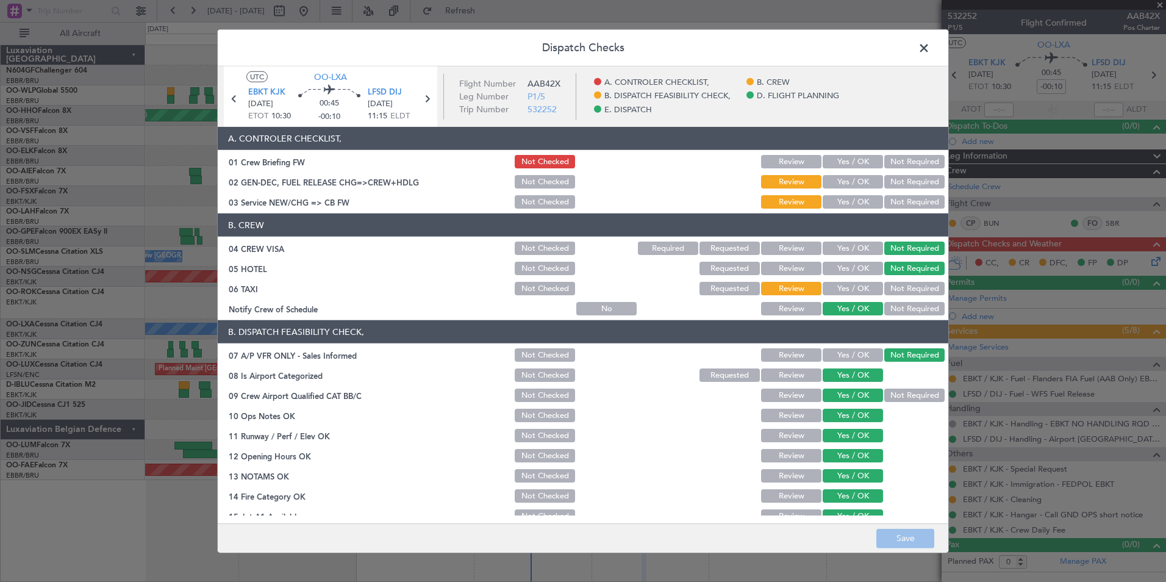
click at [866, 200] on button "Yes / OK" at bounding box center [853, 201] width 60 height 13
click at [903, 528] on footer "Save" at bounding box center [583, 537] width 731 height 29
click at [904, 529] on button "Save" at bounding box center [905, 538] width 58 height 20
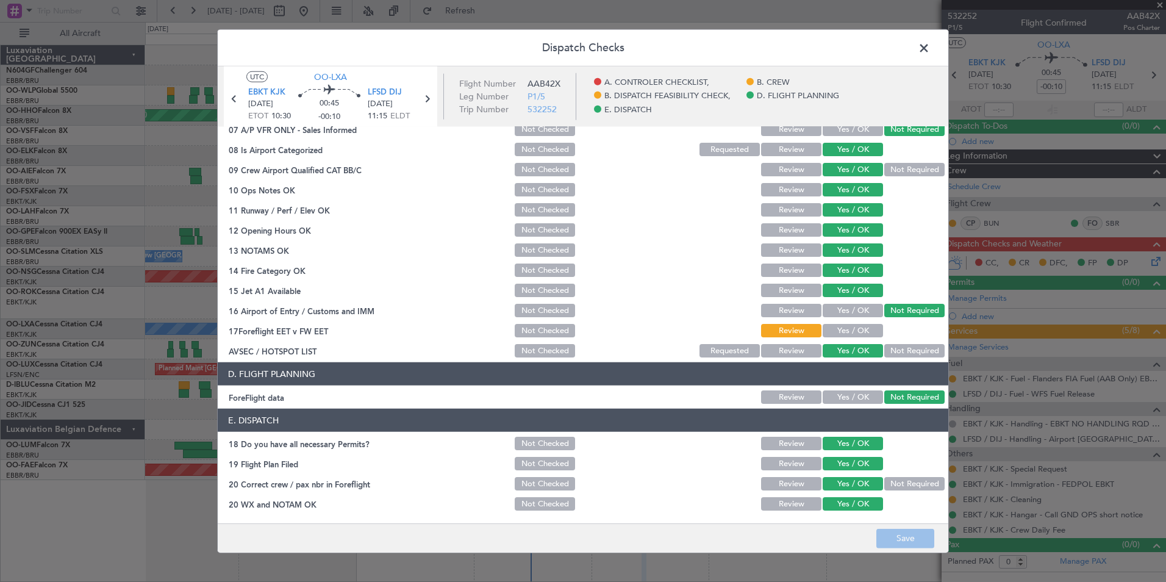
click at [864, 330] on button "Yes / OK" at bounding box center [853, 330] width 60 height 13
click at [892, 531] on button "Save" at bounding box center [905, 538] width 58 height 20
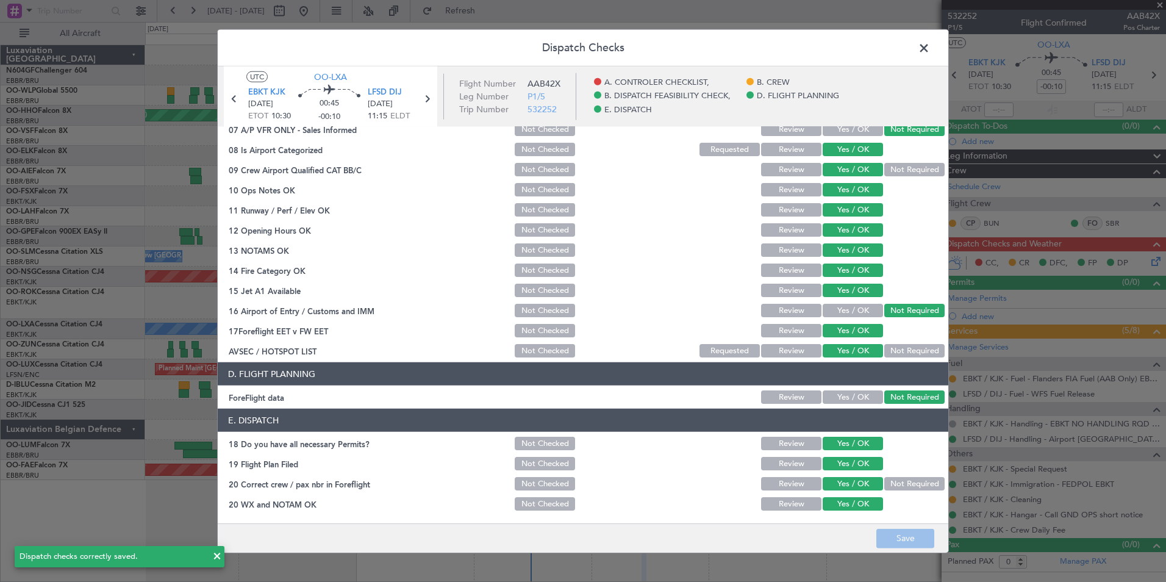
click at [930, 53] on span at bounding box center [930, 51] width 0 height 24
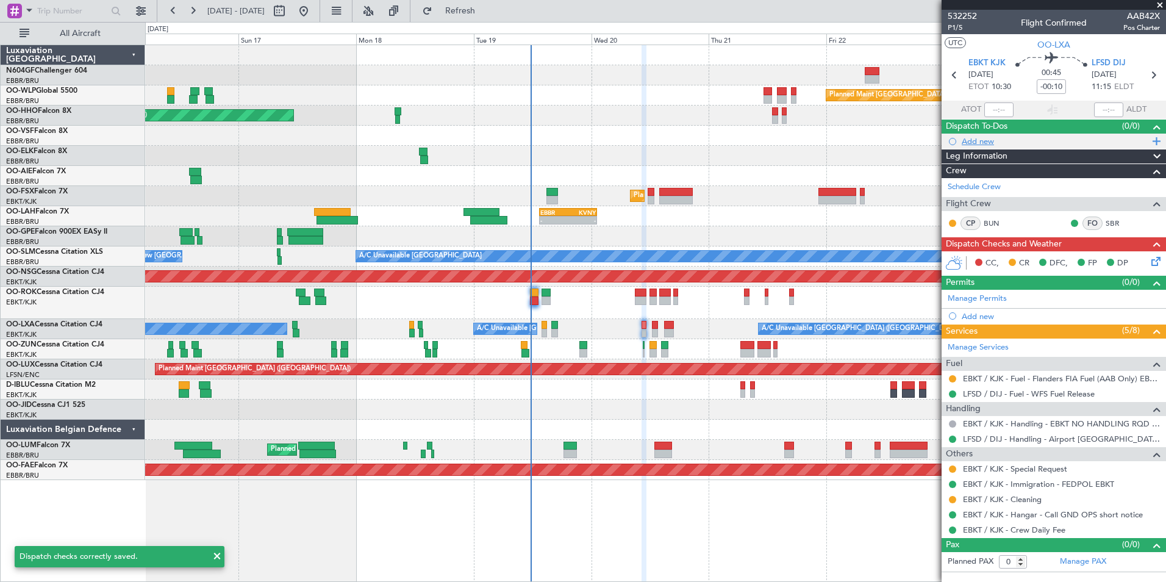
click at [969, 145] on div "Add new" at bounding box center [1055, 141] width 187 height 10
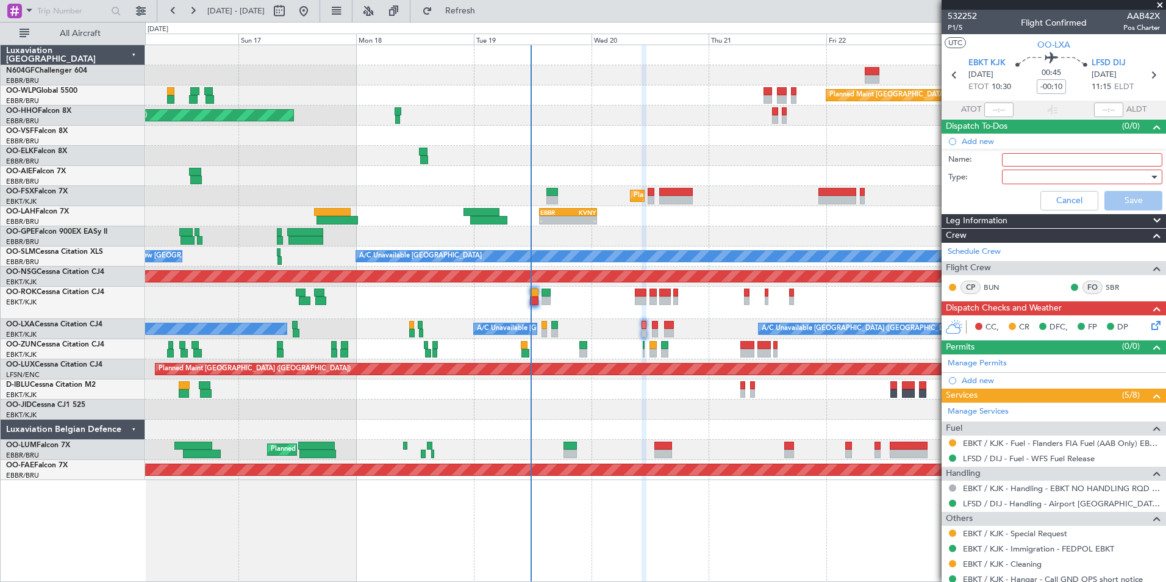
click at [1021, 163] on input "Name:" at bounding box center [1082, 159] width 160 height 13
type input "check for taxi before or after flight"
click at [1043, 174] on div at bounding box center [1078, 177] width 142 height 18
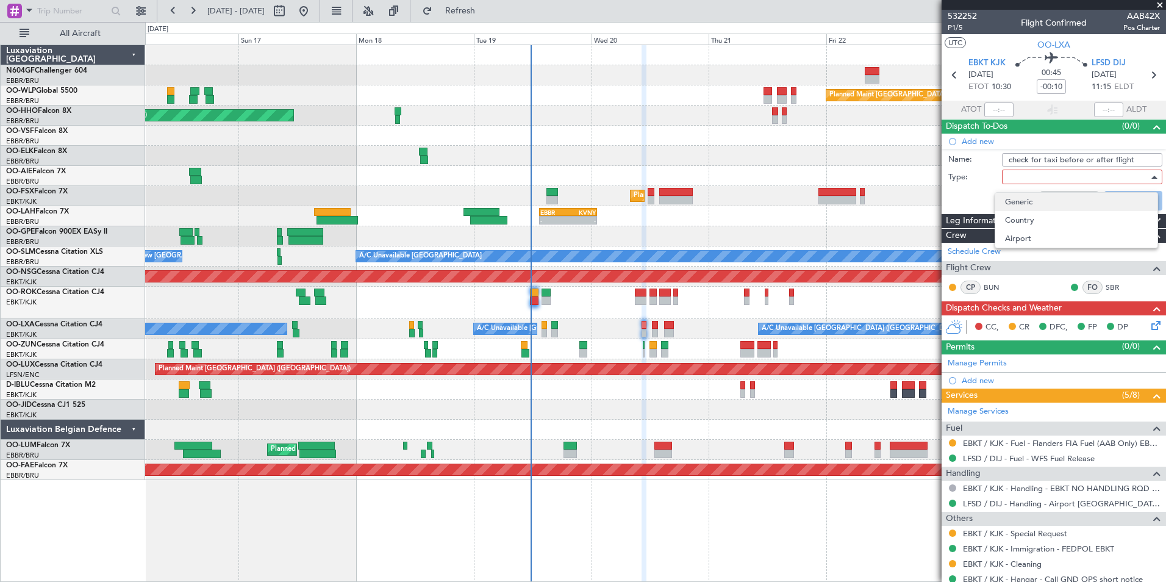
click at [1038, 203] on span "Generic" at bounding box center [1076, 202] width 143 height 18
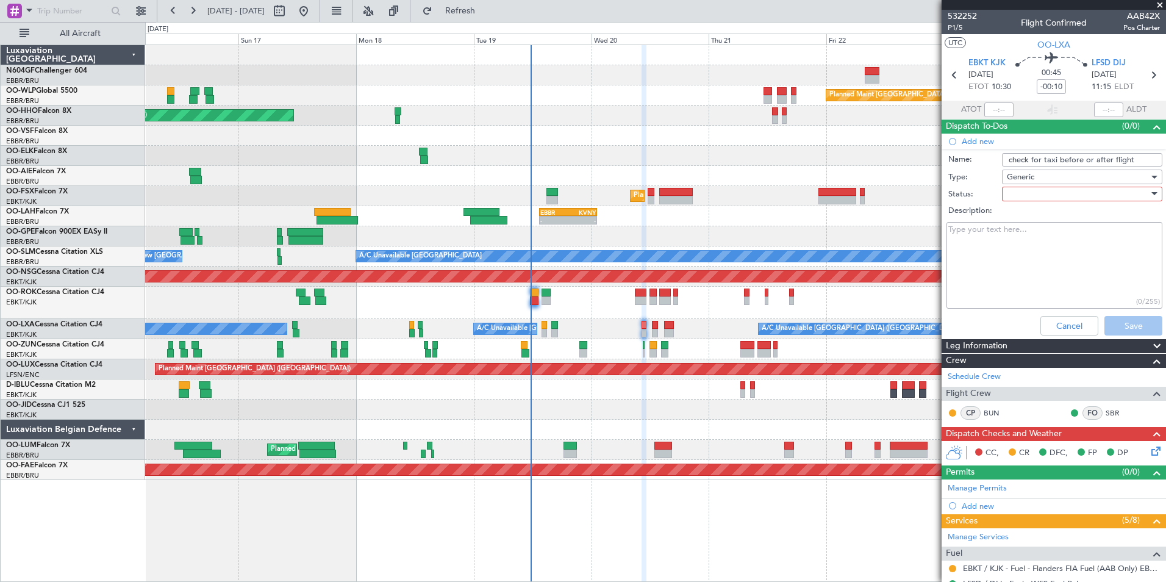
click at [1041, 195] on div at bounding box center [1078, 194] width 142 height 18
click at [1053, 223] on span "Not Started" at bounding box center [1076, 218] width 143 height 18
click at [1124, 331] on button "Save" at bounding box center [1134, 326] width 58 height 20
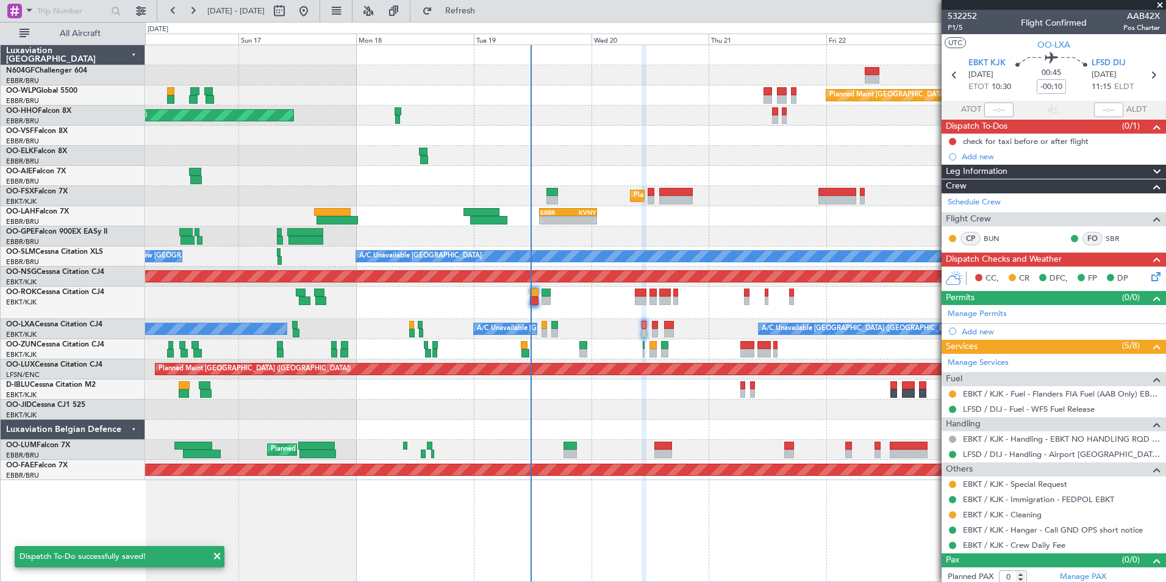
click at [1136, 78] on div "LFSD DIJ 20/08/2025 11:15 ELDT" at bounding box center [1119, 75] width 54 height 36
click at [1145, 78] on icon at bounding box center [1153, 75] width 16 height 16
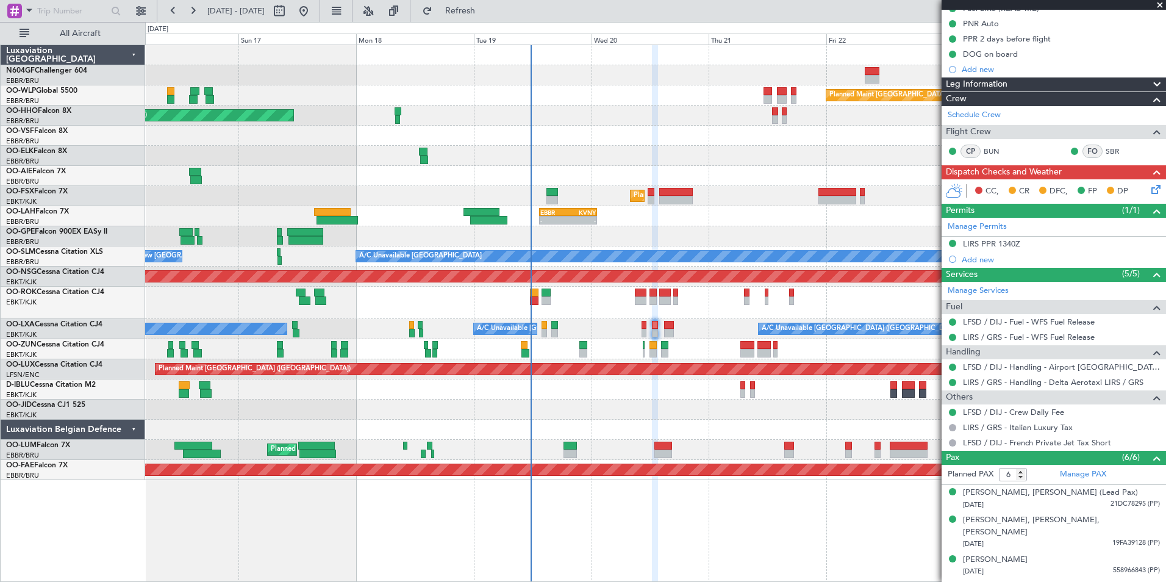
scroll to position [134, 0]
click at [1149, 192] on icon at bounding box center [1154, 187] width 10 height 10
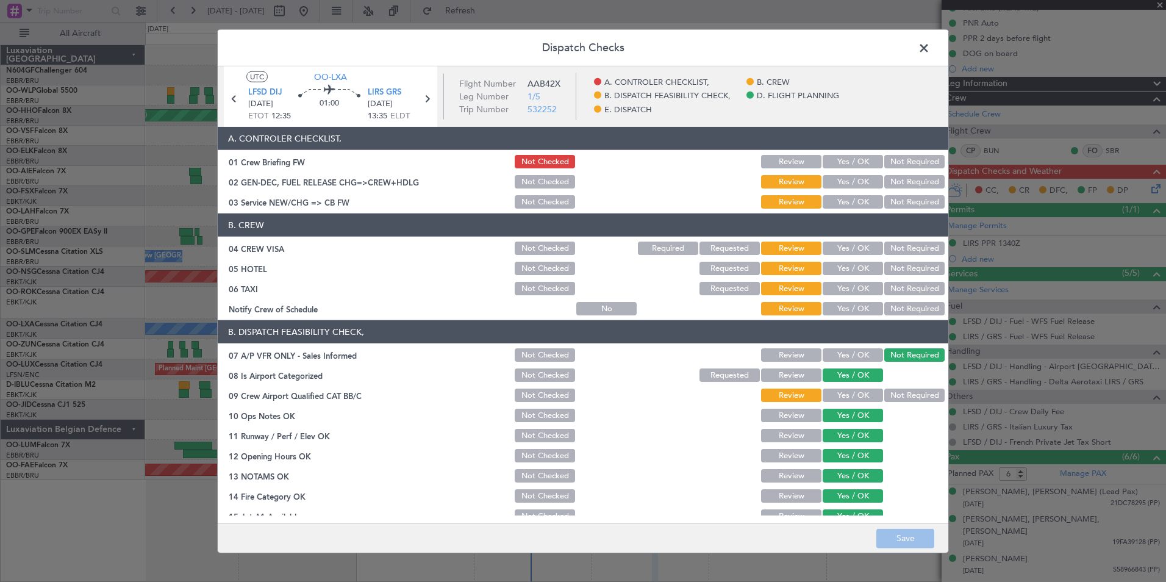
click at [848, 198] on button "Yes / OK" at bounding box center [853, 201] width 60 height 13
click at [848, 311] on button "Yes / OK" at bounding box center [853, 308] width 60 height 13
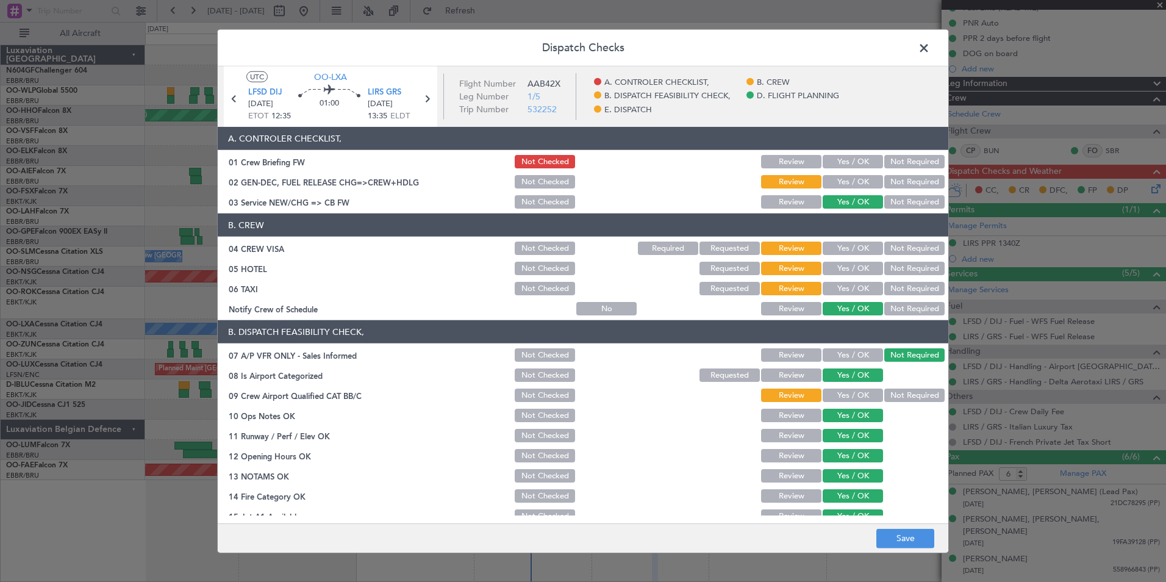
click at [904, 287] on button "Not Required" at bounding box center [914, 288] width 60 height 13
click at [910, 275] on div "Not Required" at bounding box center [914, 268] width 62 height 17
click at [910, 267] on button "Not Required" at bounding box center [914, 268] width 60 height 13
click at [914, 251] on button "Not Required" at bounding box center [914, 248] width 60 height 13
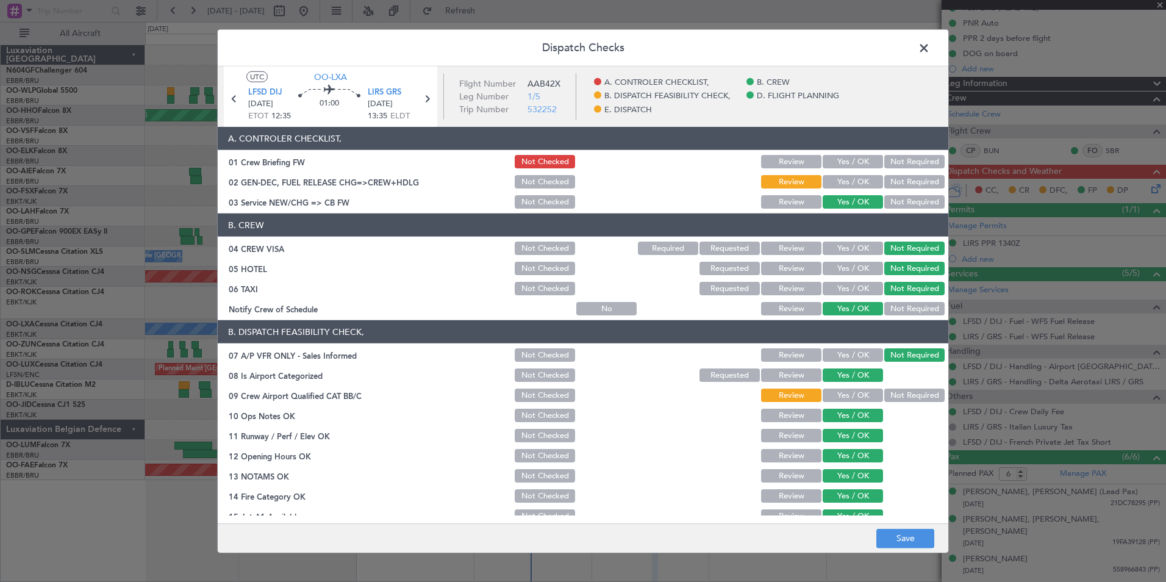
click at [897, 393] on button "Not Required" at bounding box center [914, 395] width 60 height 13
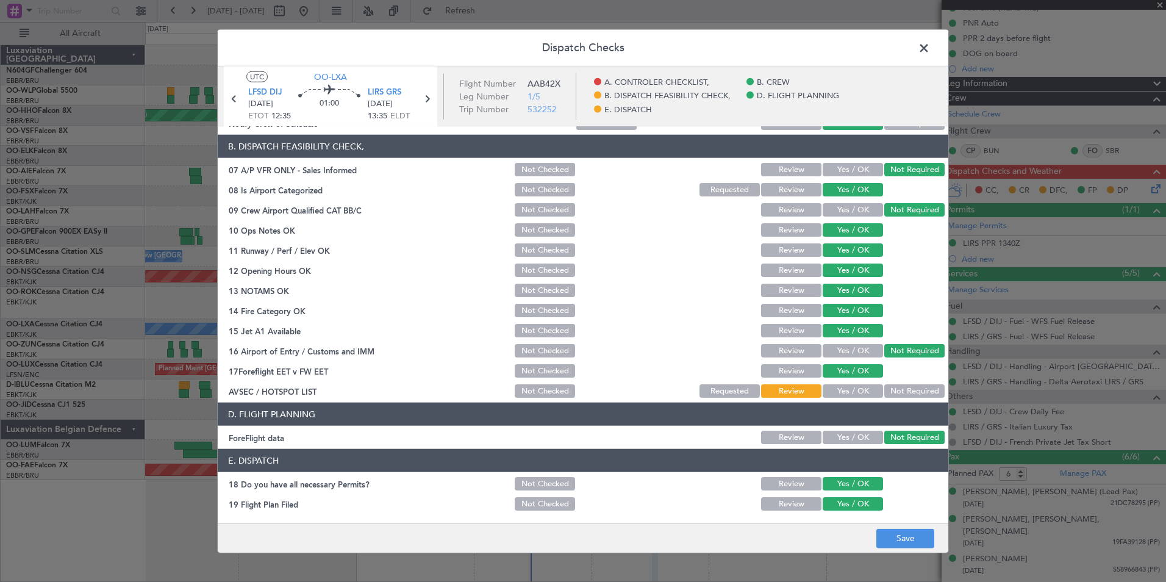
scroll to position [210, 0]
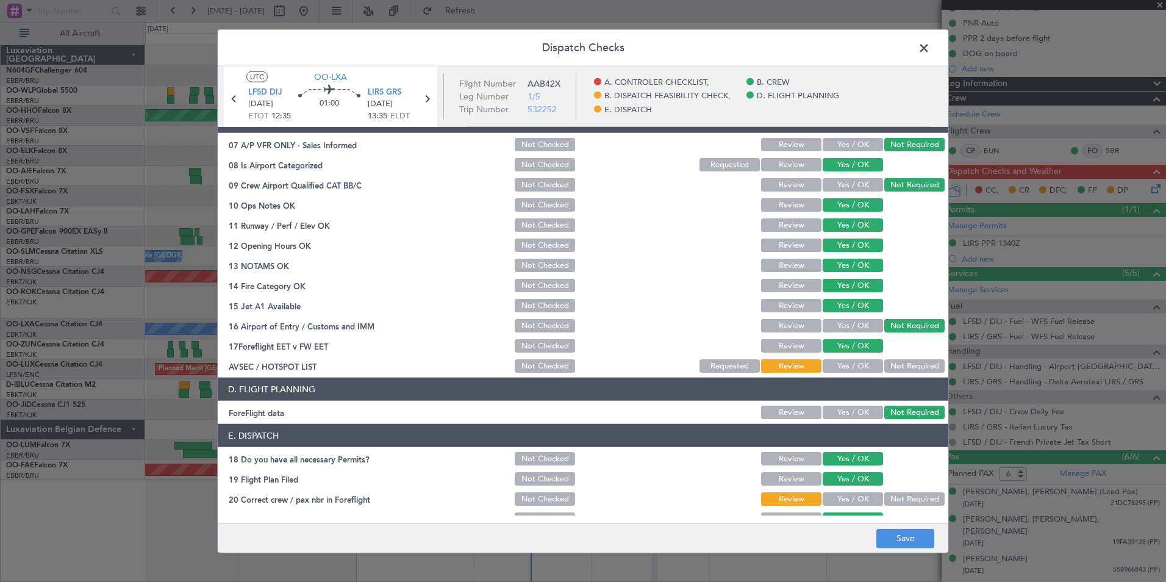
click at [840, 368] on button "Yes / OK" at bounding box center [853, 365] width 60 height 13
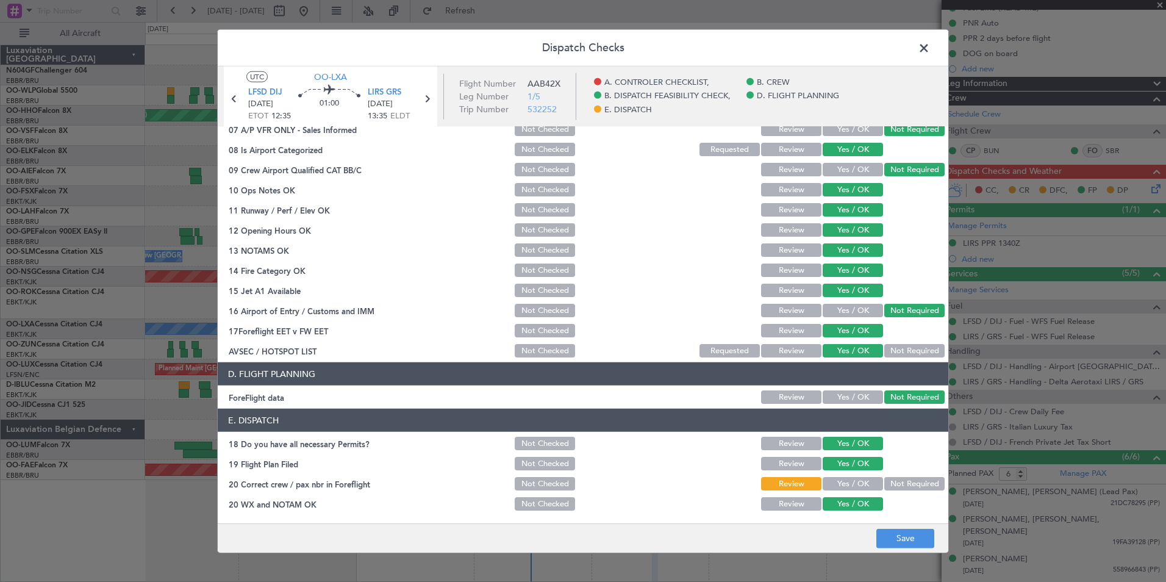
click at [851, 483] on button "Yes / OK" at bounding box center [853, 483] width 60 height 13
click at [885, 532] on button "Save" at bounding box center [905, 538] width 58 height 20
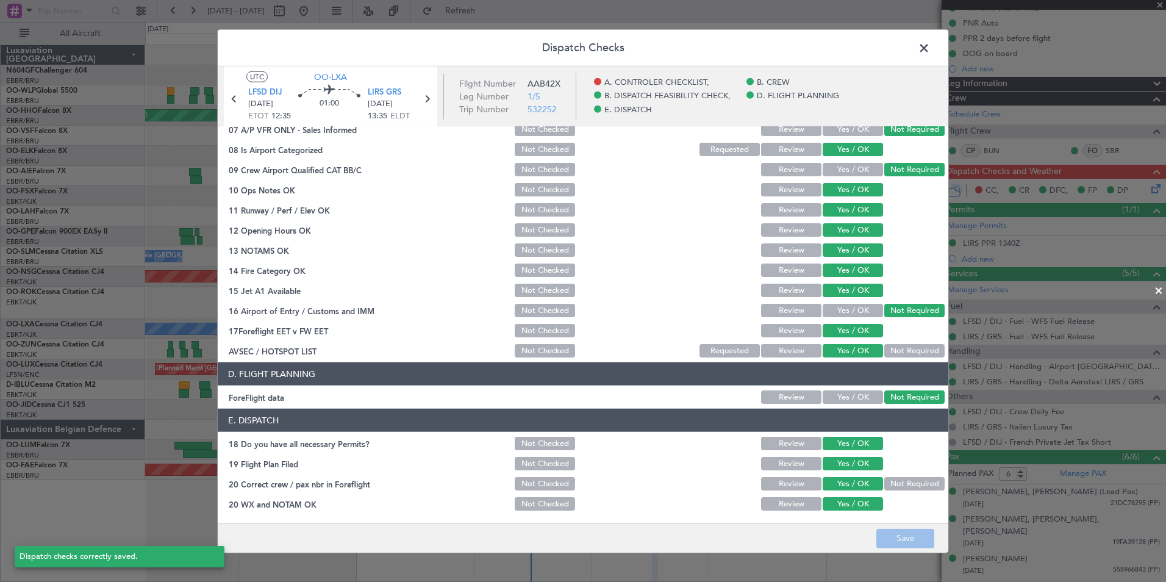
scroll to position [0, 0]
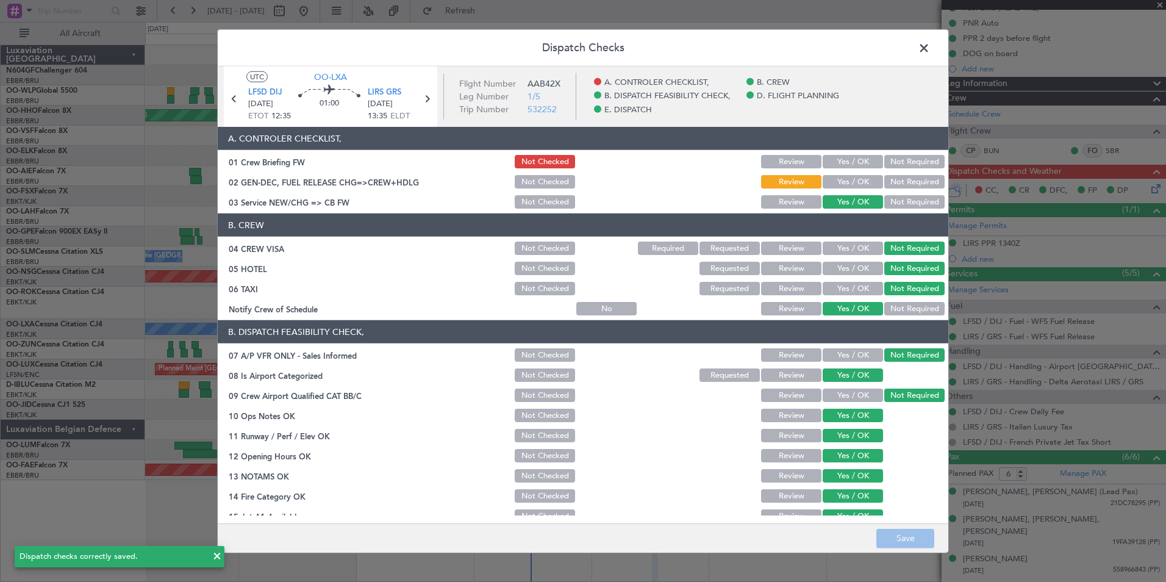
click at [930, 46] on span at bounding box center [930, 51] width 0 height 24
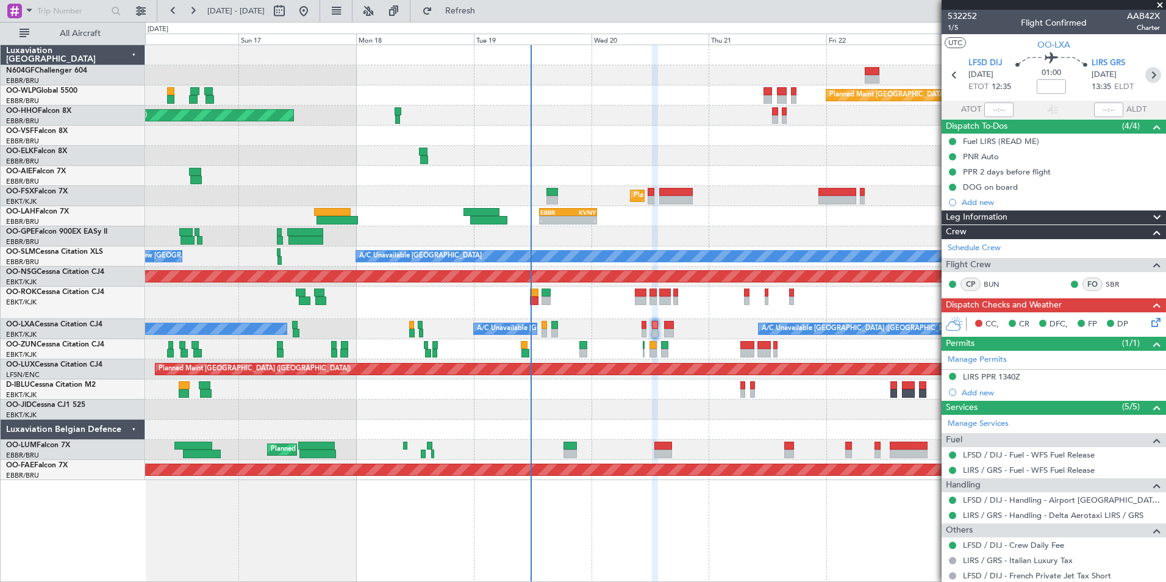
click at [1149, 77] on icon at bounding box center [1153, 75] width 16 height 16
type input "0"
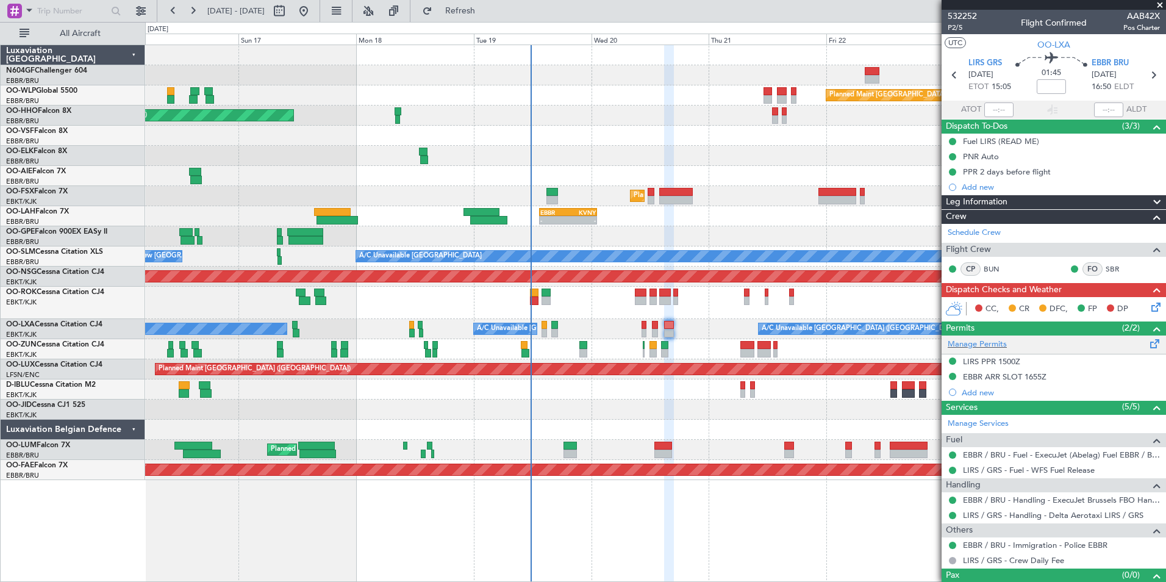
scroll to position [20, 0]
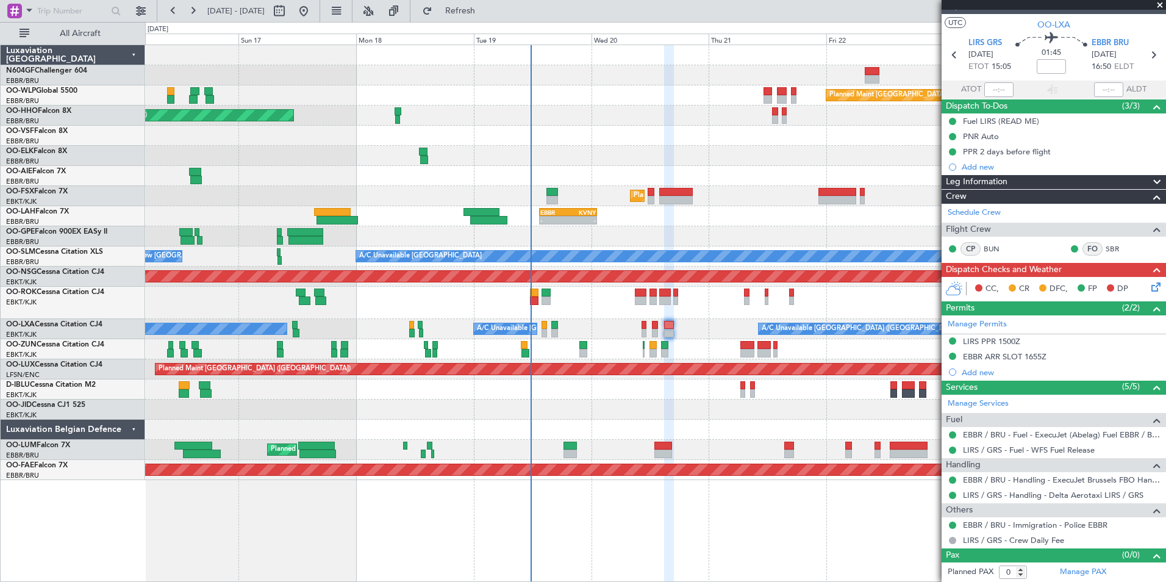
click at [1149, 287] on icon at bounding box center [1154, 285] width 10 height 10
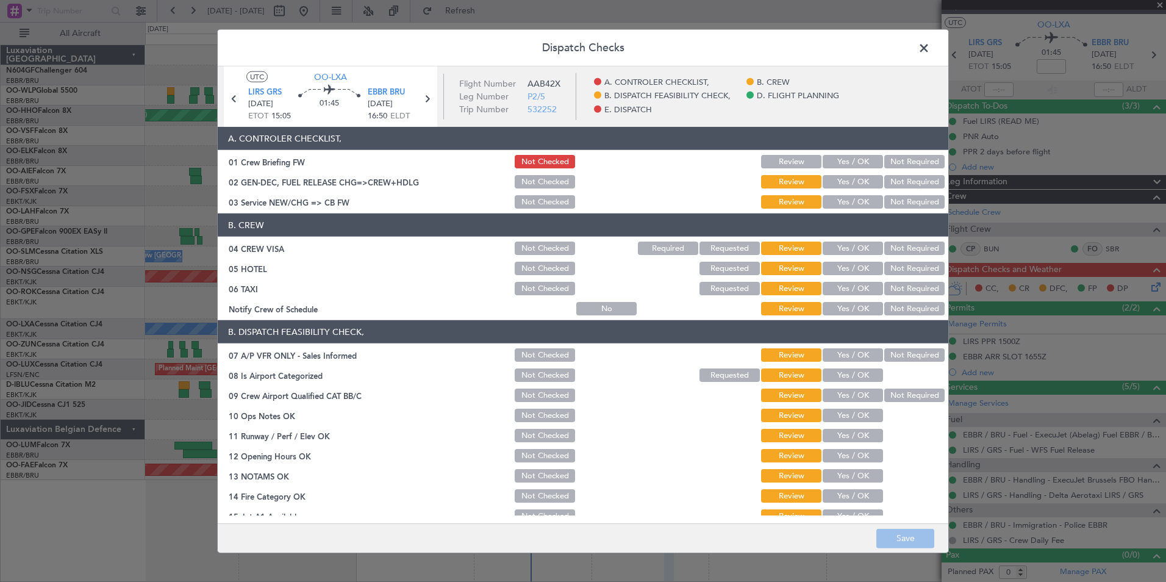
click at [859, 307] on button "Yes / OK" at bounding box center [853, 308] width 60 height 13
click at [899, 289] on button "Not Required" at bounding box center [914, 288] width 60 height 13
click at [764, 290] on button "Review" at bounding box center [791, 288] width 60 height 13
click at [927, 267] on button "Not Required" at bounding box center [914, 268] width 60 height 13
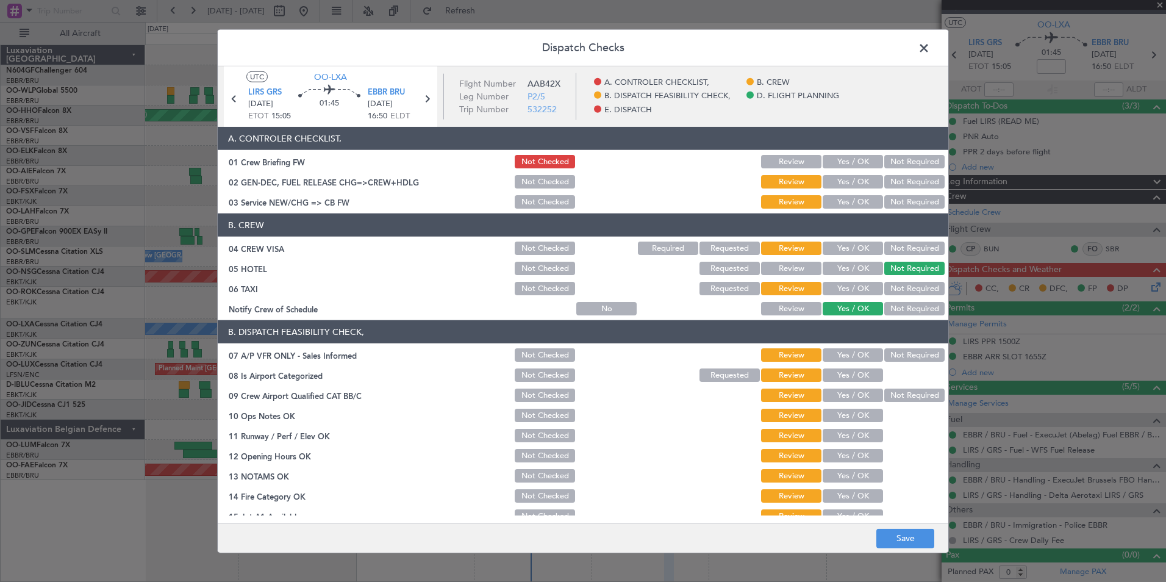
click at [909, 249] on button "Not Required" at bounding box center [914, 248] width 60 height 13
click at [851, 202] on button "Yes / OK" at bounding box center [853, 201] width 60 height 13
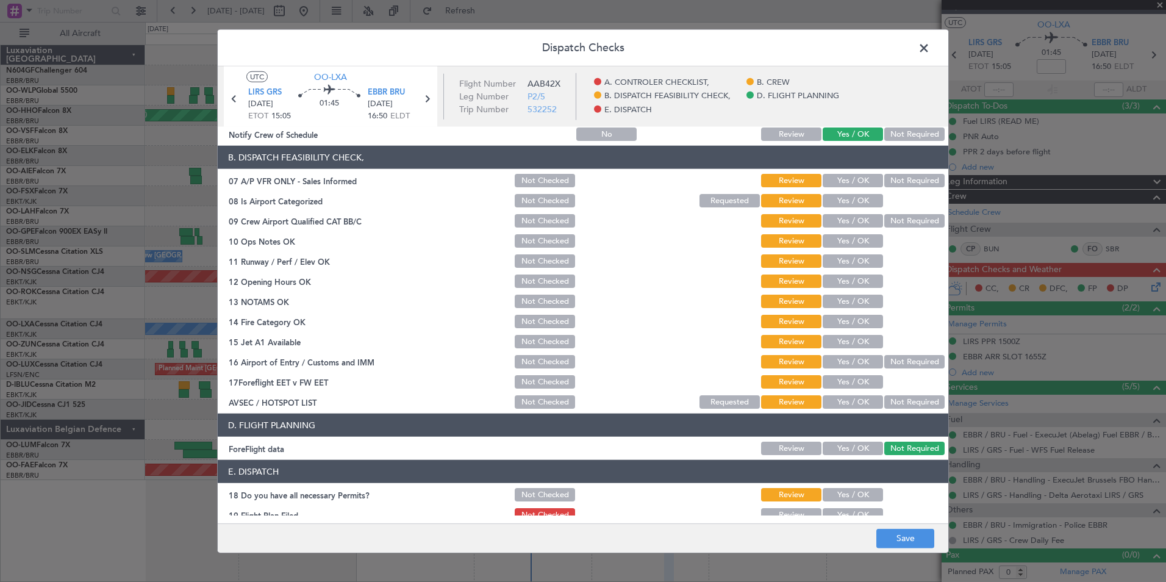
scroll to position [181, 0]
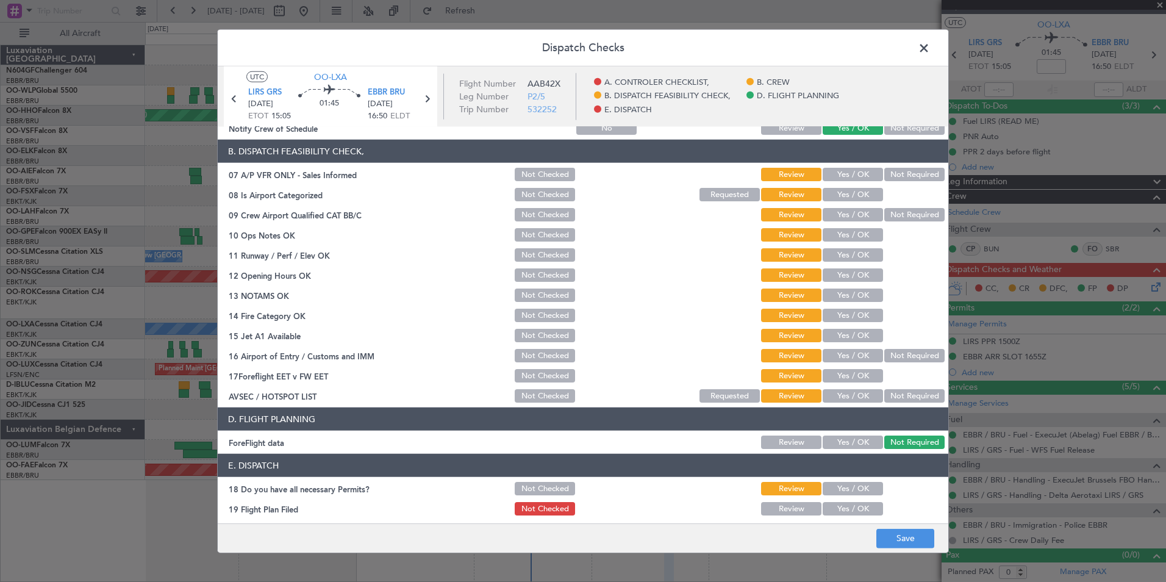
click at [908, 181] on button "Not Required" at bounding box center [914, 174] width 60 height 13
click at [867, 193] on button "Yes / OK" at bounding box center [853, 194] width 60 height 13
click at [890, 220] on button "Not Required" at bounding box center [914, 214] width 60 height 13
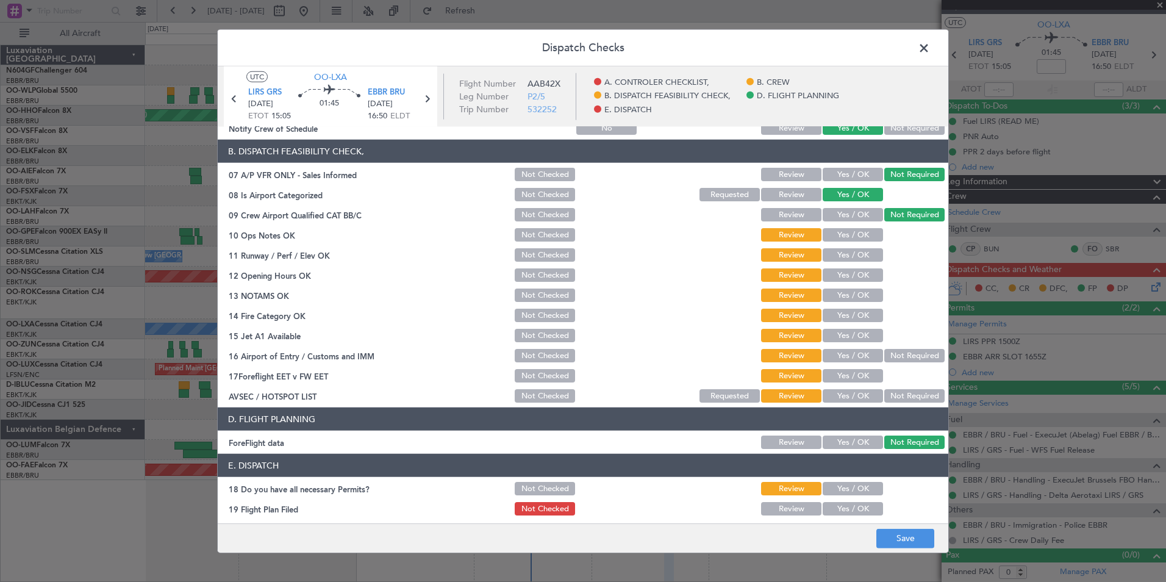
click at [851, 235] on button "Yes / OK" at bounding box center [853, 234] width 60 height 13
click at [847, 251] on button "Yes / OK" at bounding box center [853, 254] width 60 height 13
click at [847, 275] on button "Yes / OK" at bounding box center [853, 274] width 60 height 13
click at [847, 282] on div "Yes / OK" at bounding box center [852, 275] width 62 height 17
click at [848, 293] on button "Yes / OK" at bounding box center [853, 295] width 60 height 13
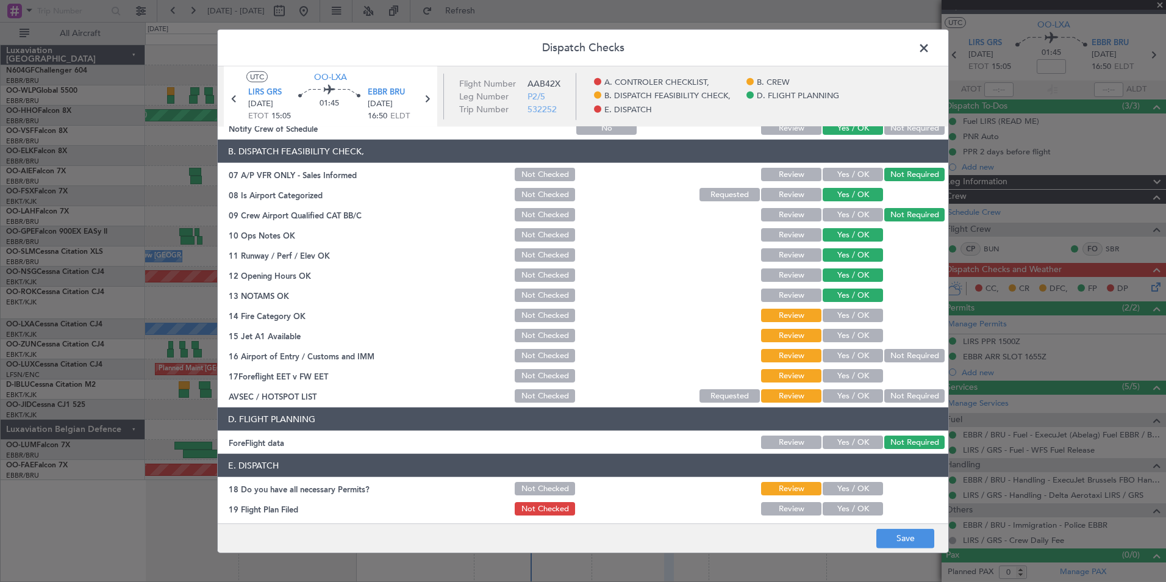
click at [849, 314] on button "Yes / OK" at bounding box center [853, 315] width 60 height 13
click at [859, 334] on button "Yes / OK" at bounding box center [853, 335] width 60 height 13
click at [868, 351] on button "Yes / OK" at bounding box center [853, 355] width 60 height 13
click at [907, 354] on button "Not Required" at bounding box center [914, 355] width 60 height 13
click at [864, 398] on button "Yes / OK" at bounding box center [853, 395] width 60 height 13
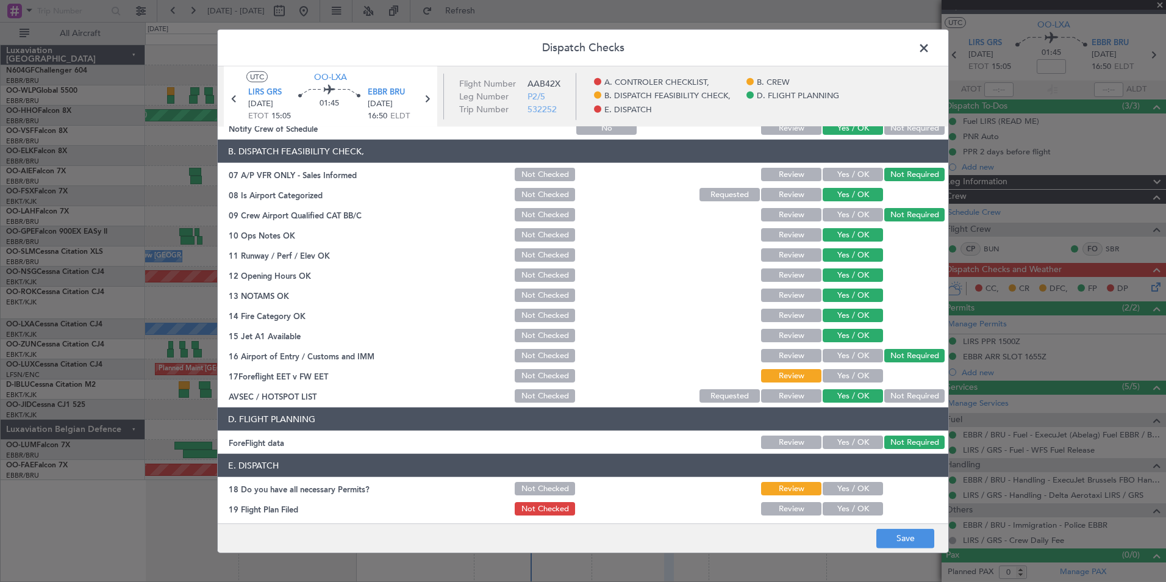
click at [861, 376] on button "Yes / OK" at bounding box center [853, 375] width 60 height 13
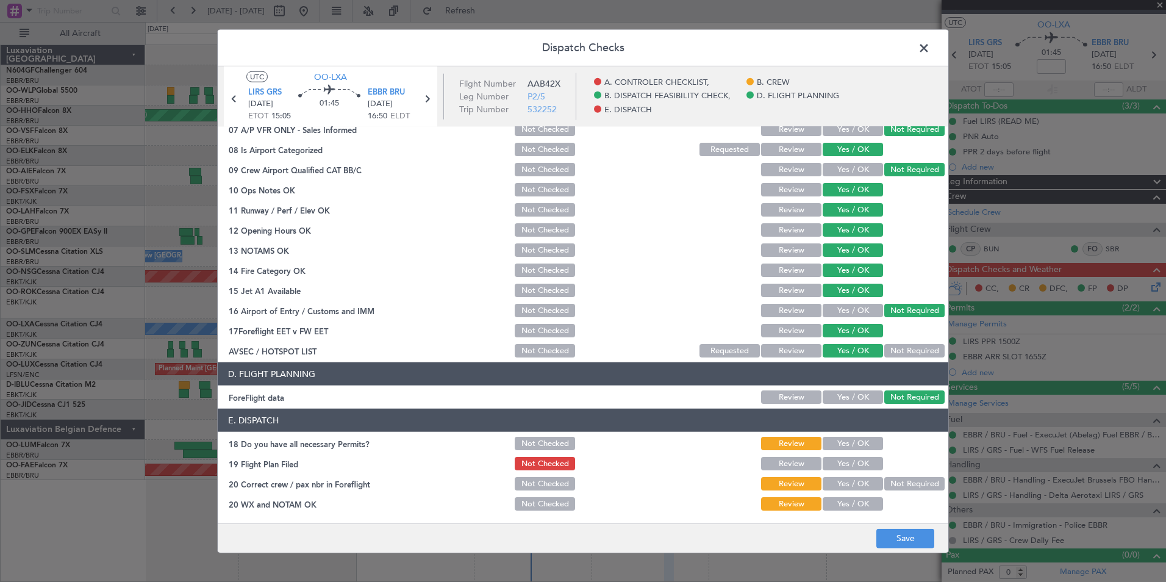
click at [853, 448] on button "Yes / OK" at bounding box center [853, 443] width 60 height 13
click at [851, 466] on button "Yes / OK" at bounding box center [853, 463] width 60 height 13
click at [850, 490] on button "Yes / OK" at bounding box center [853, 483] width 60 height 13
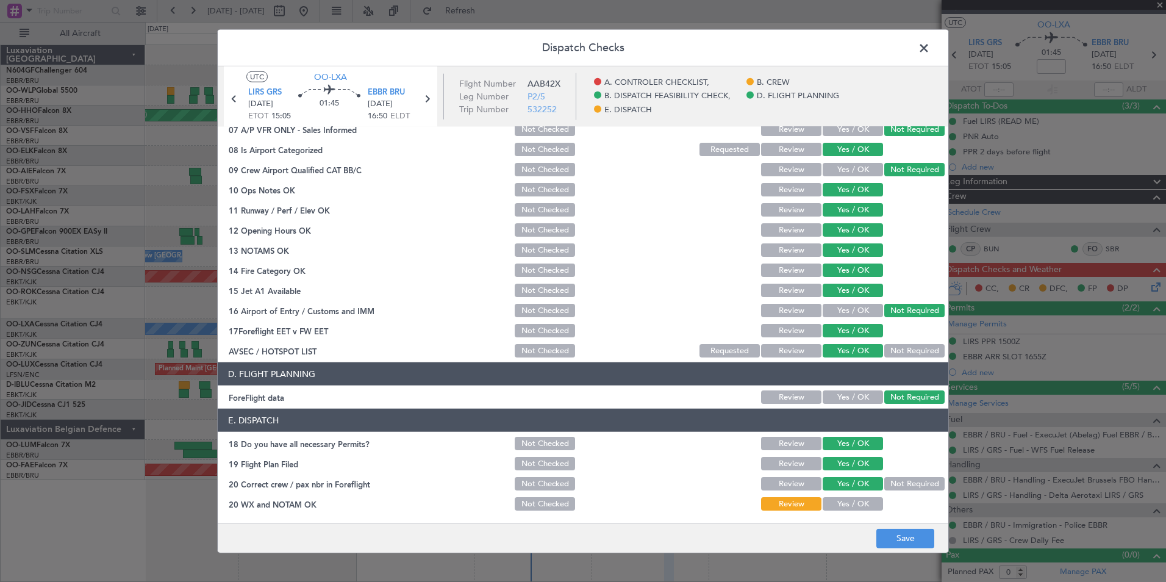
click at [850, 494] on section "E. DISPATCH 18 Do you have all necessary Permits? Not Checked Review Yes / OK 1…" at bounding box center [583, 461] width 731 height 104
click at [853, 499] on button "Yes / OK" at bounding box center [853, 503] width 60 height 13
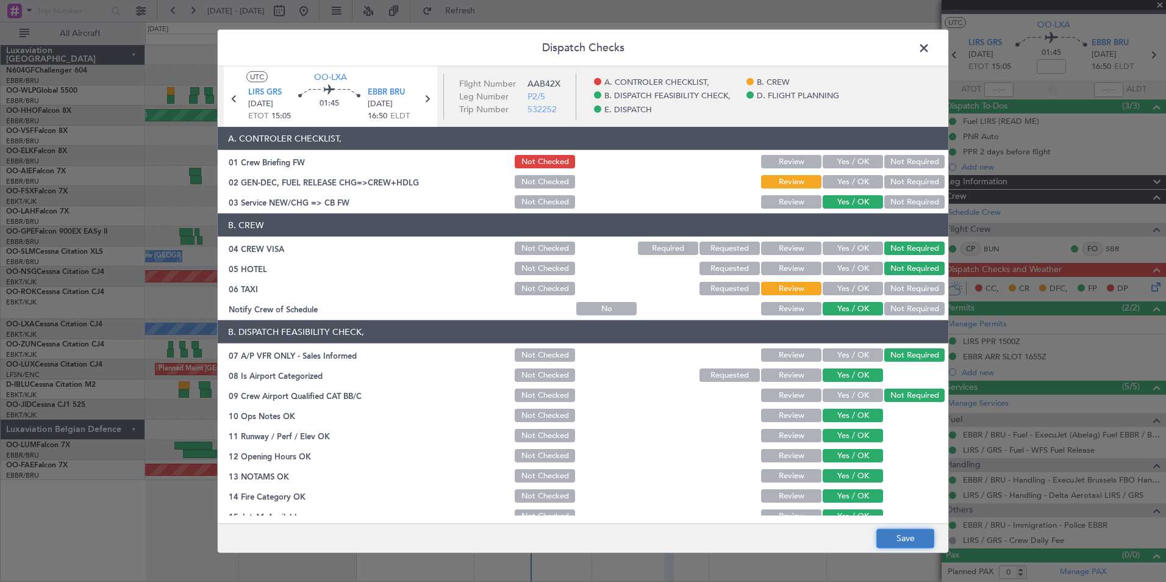
click at [905, 544] on button "Save" at bounding box center [905, 538] width 58 height 20
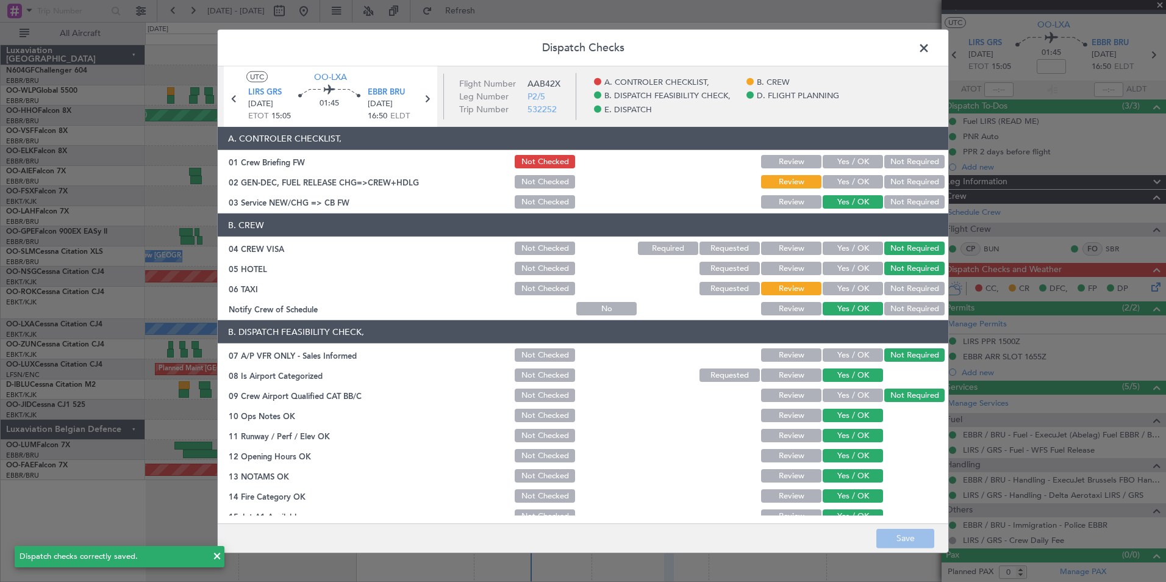
click at [930, 48] on span at bounding box center [930, 51] width 0 height 24
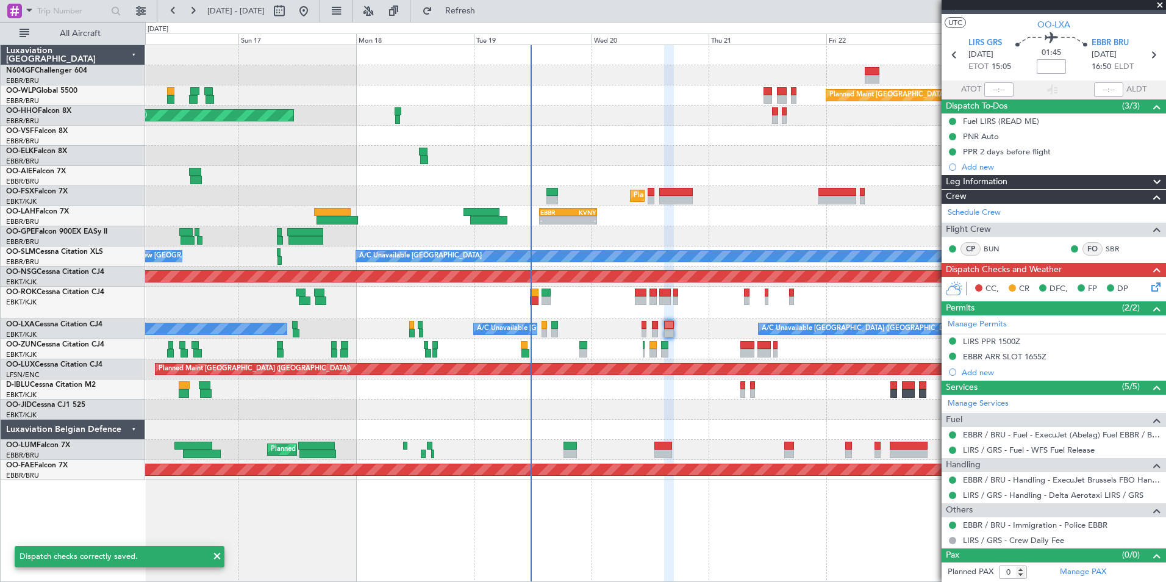
click at [1048, 68] on input at bounding box center [1051, 66] width 29 height 15
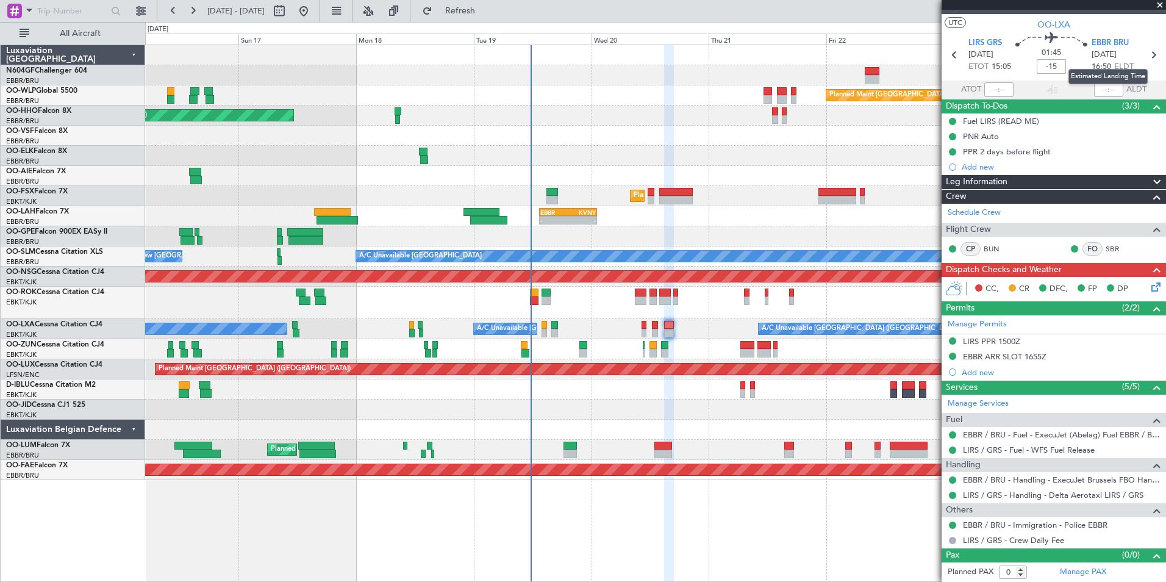
click at [1075, 66] on mat-tooltip-component "Estimated Landing Time" at bounding box center [1108, 76] width 96 height 32
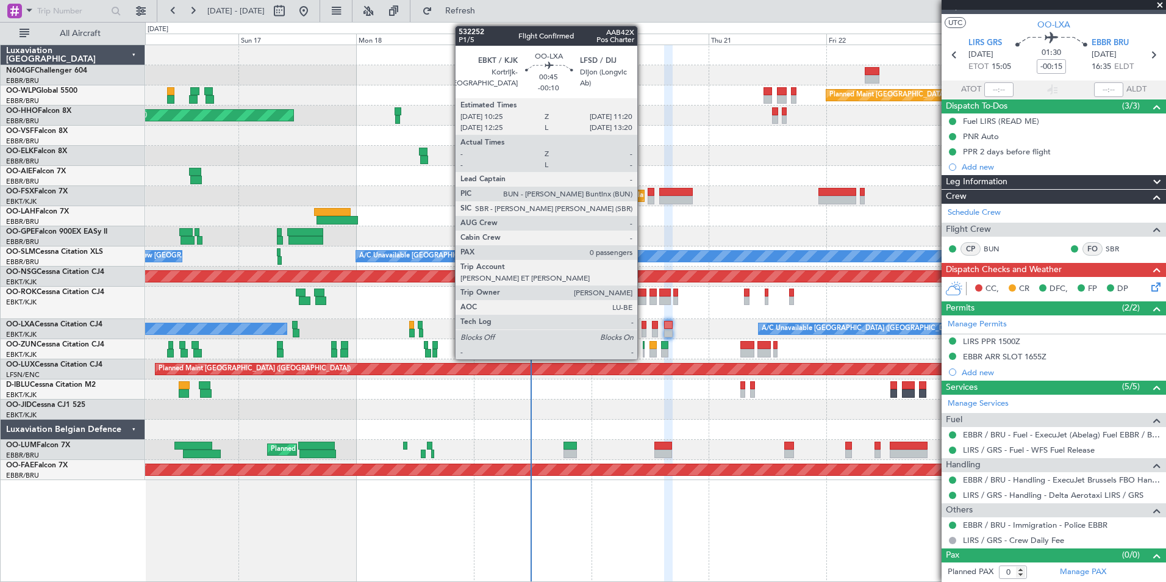
click at [643, 331] on div at bounding box center [644, 333] width 5 height 9
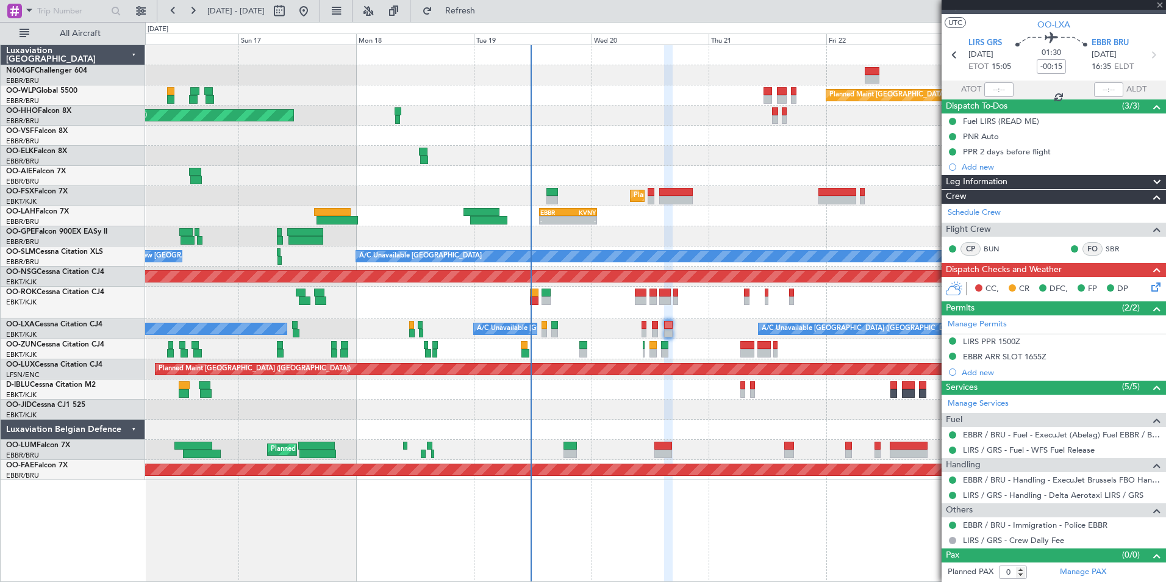
type input "-00:10"
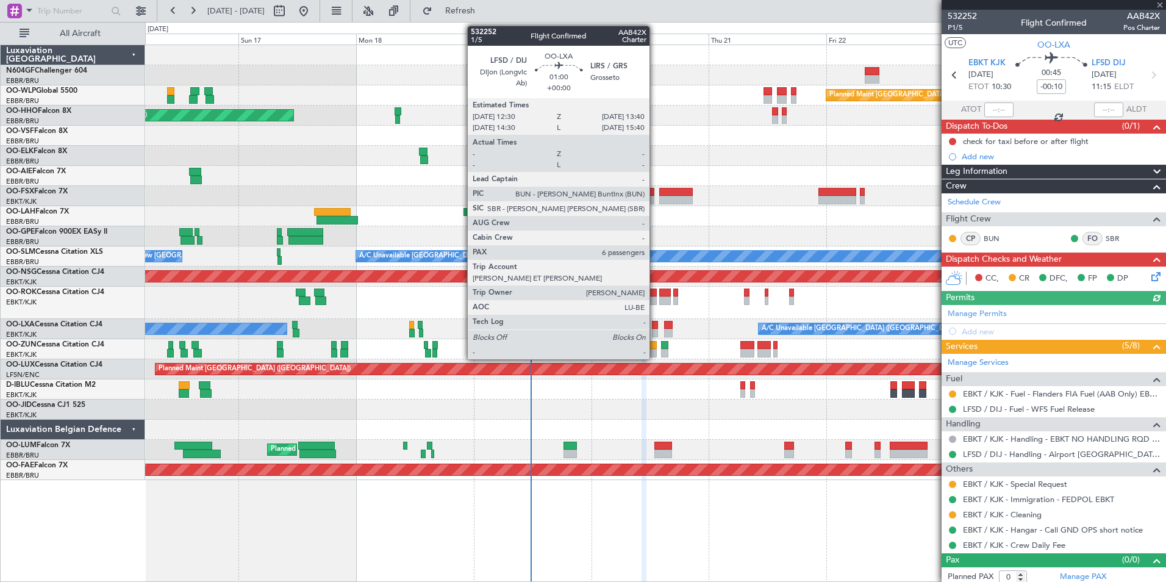
click at [655, 325] on div at bounding box center [655, 325] width 6 height 9
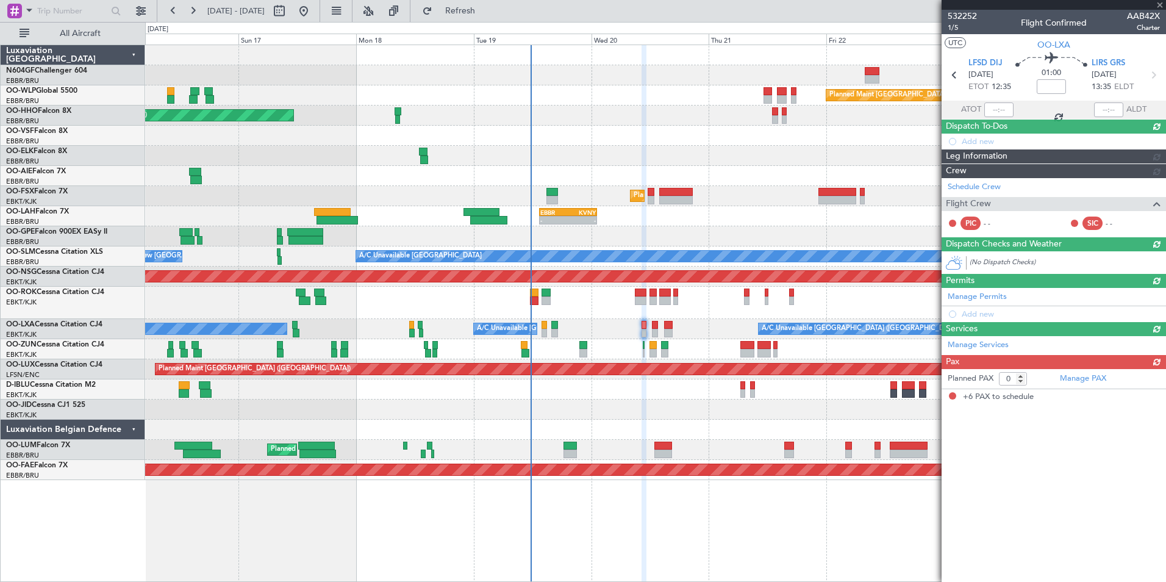
type input "6"
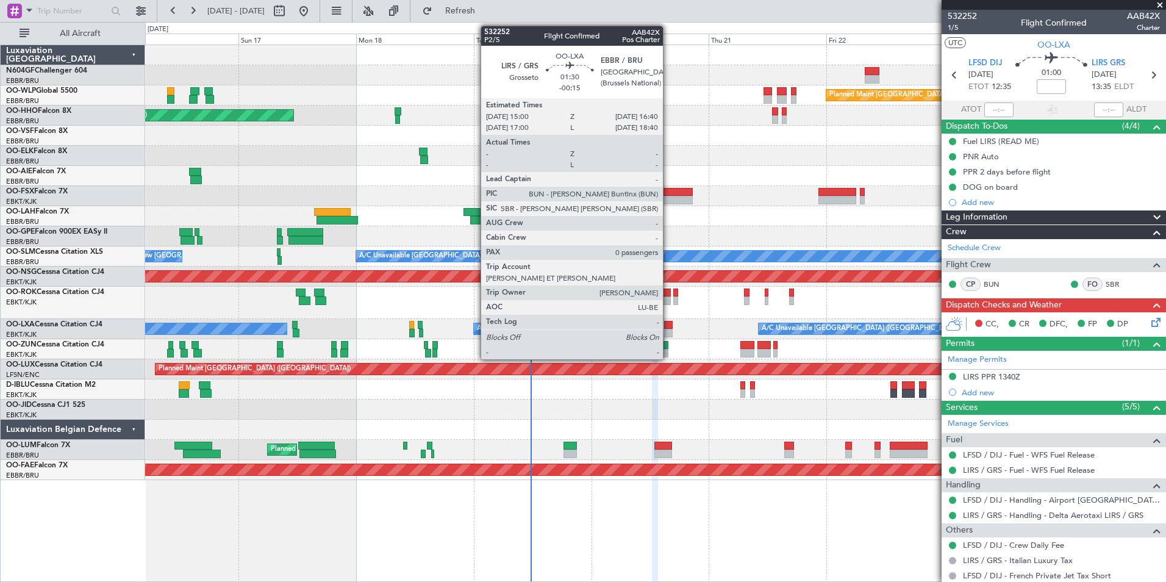
click at [669, 326] on div at bounding box center [668, 325] width 9 height 9
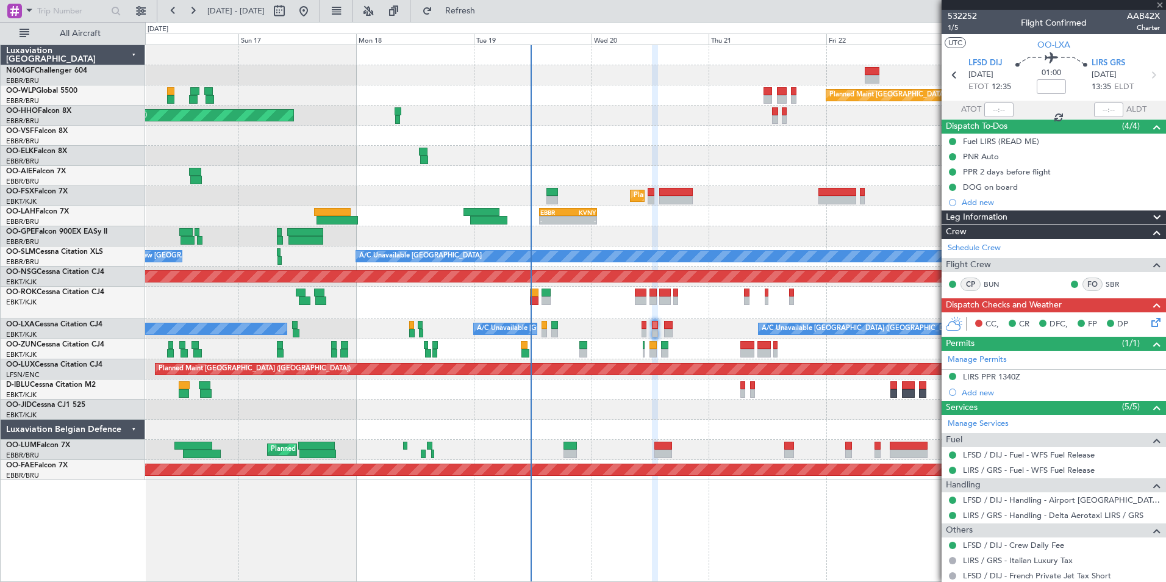
type input "-00:15"
type input "0"
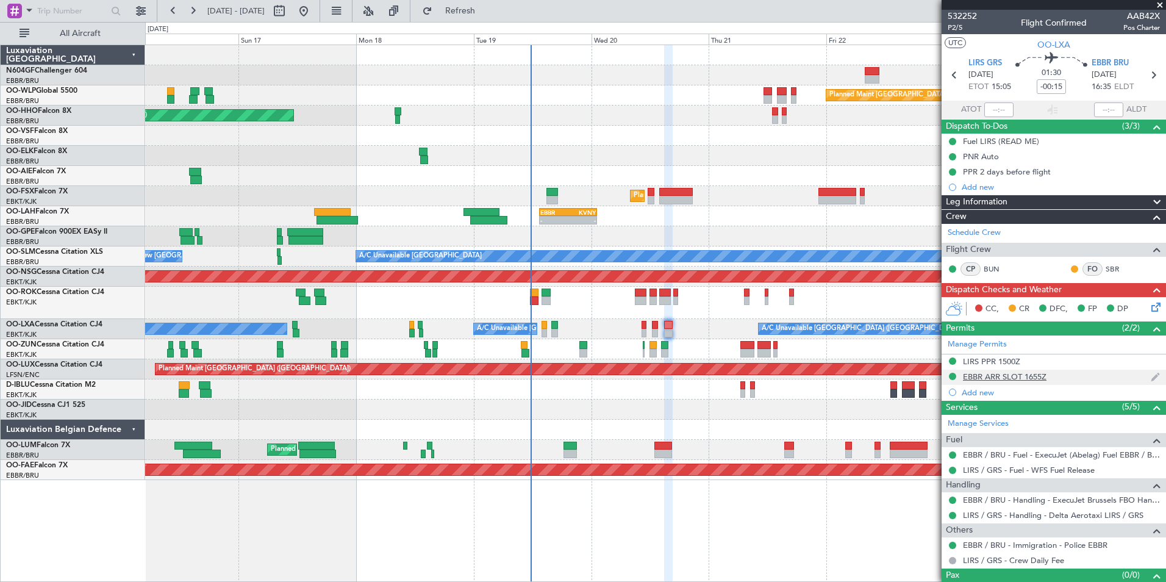
click at [1042, 379] on div "EBBR ARR SLOT 1655Z" at bounding box center [1005, 376] width 84 height 10
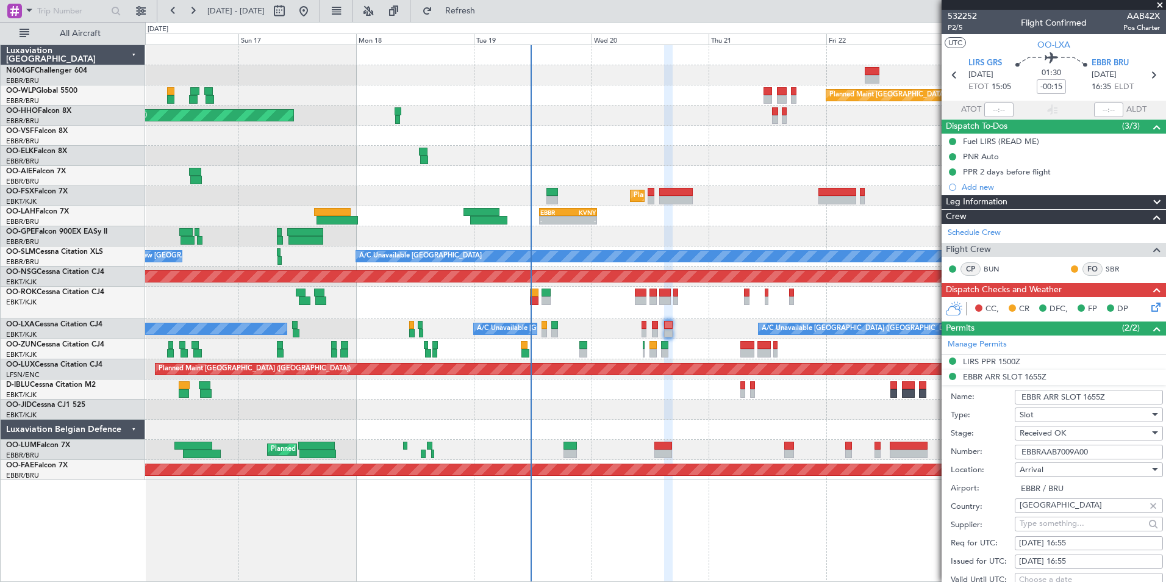
click at [1079, 450] on input "EBBRAAB7009A00" at bounding box center [1089, 452] width 148 height 15
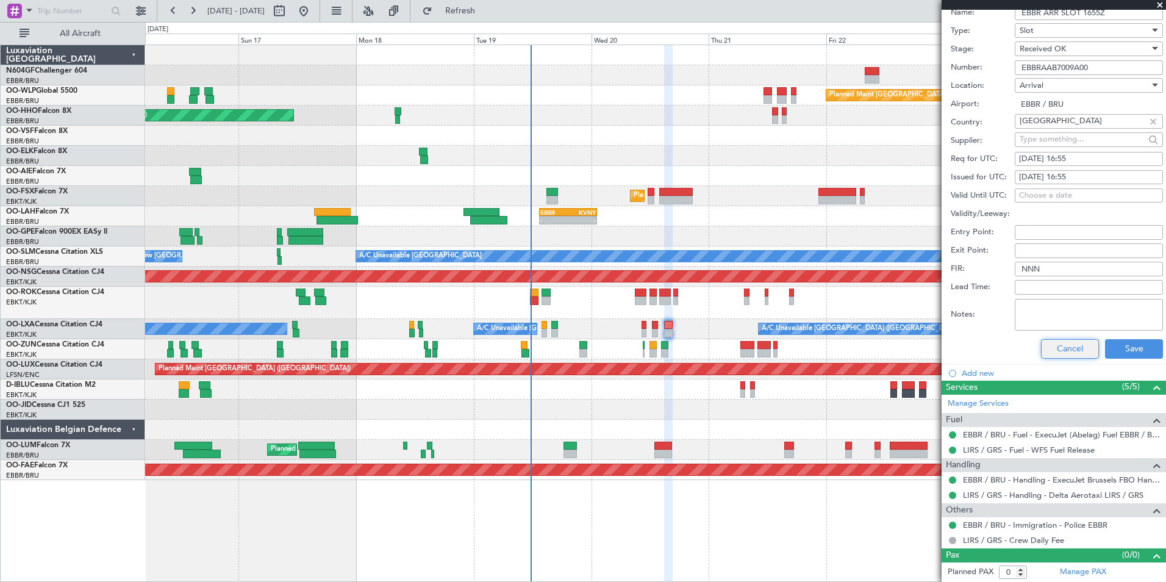
click at [1070, 351] on button "Cancel" at bounding box center [1070, 349] width 58 height 20
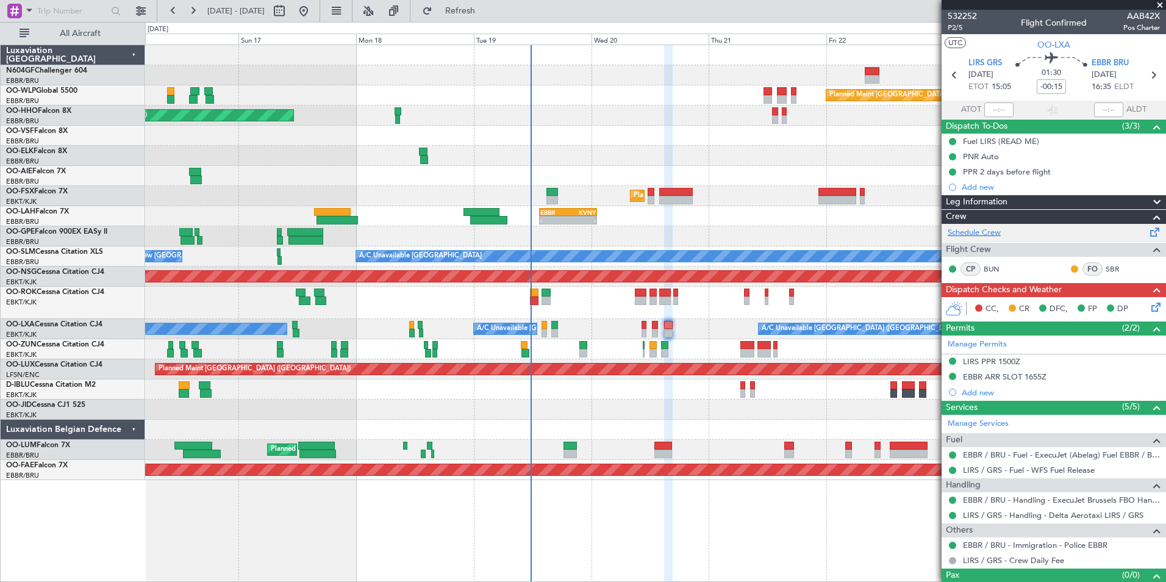
scroll to position [20, 0]
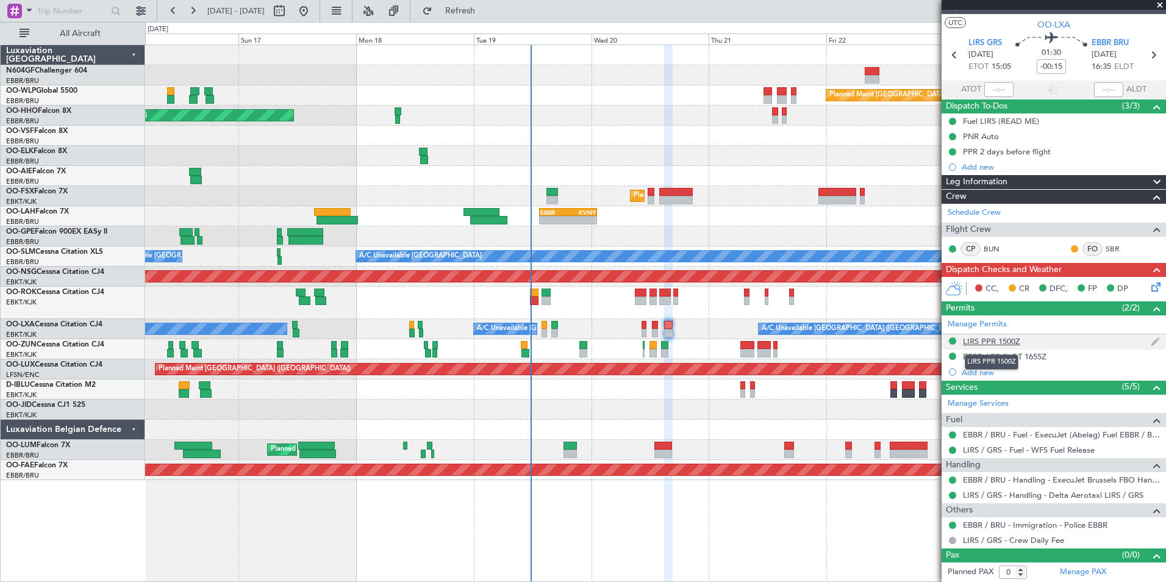
click at [1000, 339] on div "LIRS PPR 1500Z" at bounding box center [991, 341] width 57 height 10
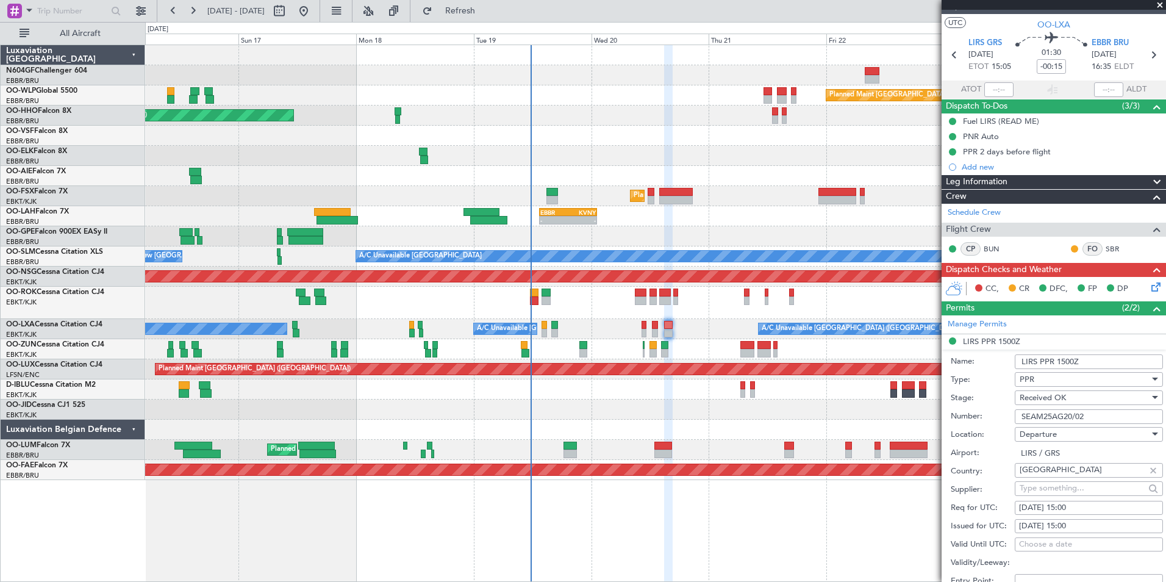
click at [1089, 418] on input "SEAM25AG20/02" at bounding box center [1089, 416] width 148 height 15
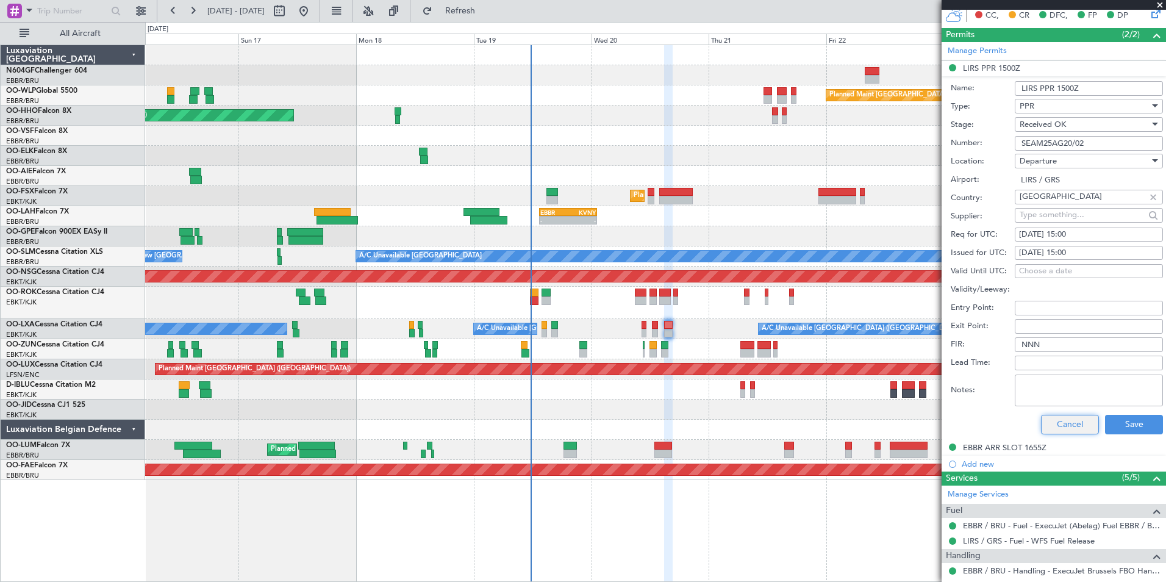
click at [1055, 415] on button "Cancel" at bounding box center [1070, 425] width 58 height 20
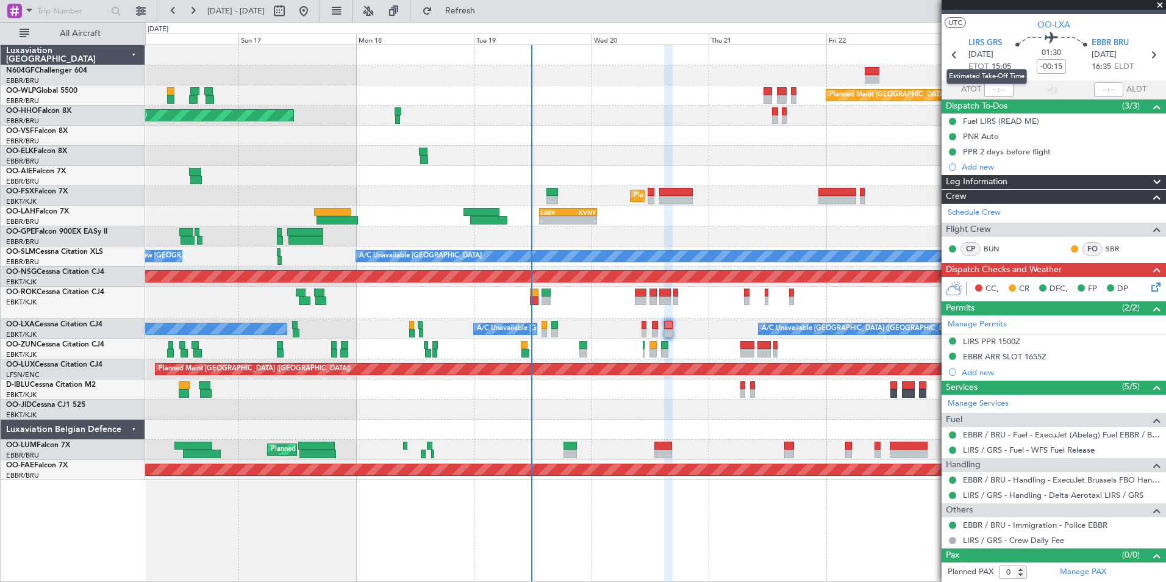
click at [956, 62] on mat-tooltip-component "Estimated Take-Off Time" at bounding box center [987, 76] width 98 height 32
click at [953, 55] on icon at bounding box center [955, 55] width 16 height 16
type input "6"
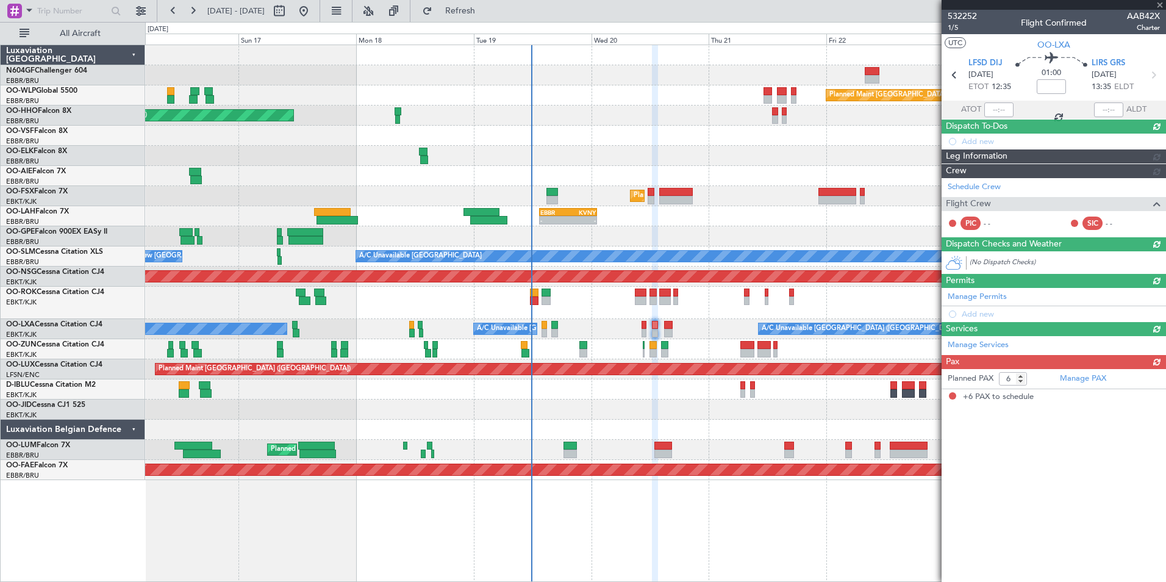
scroll to position [0, 0]
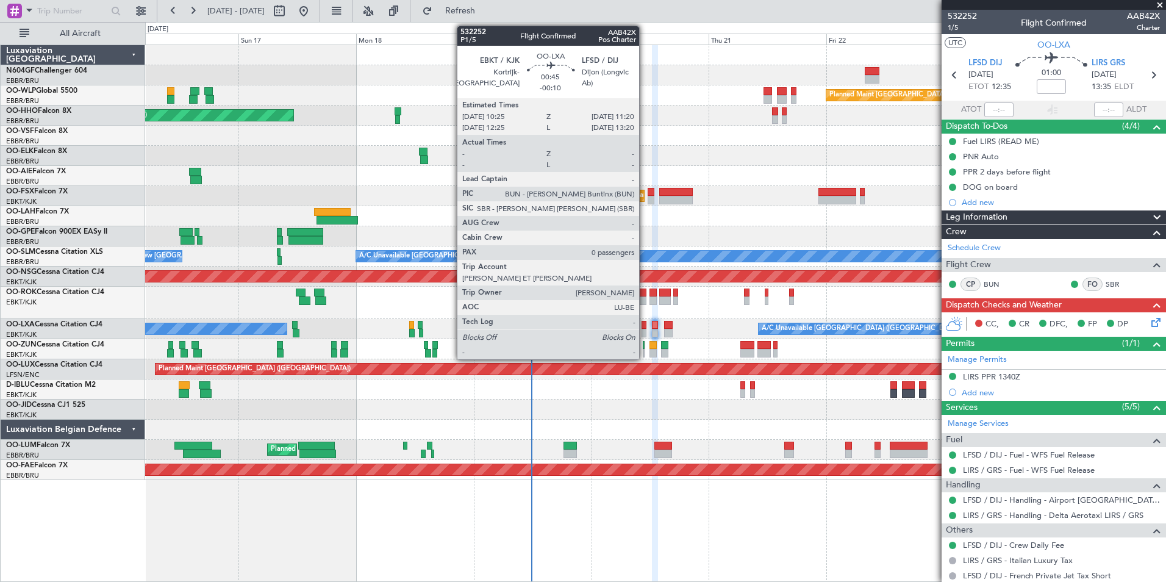
click at [645, 325] on div at bounding box center [644, 325] width 5 height 9
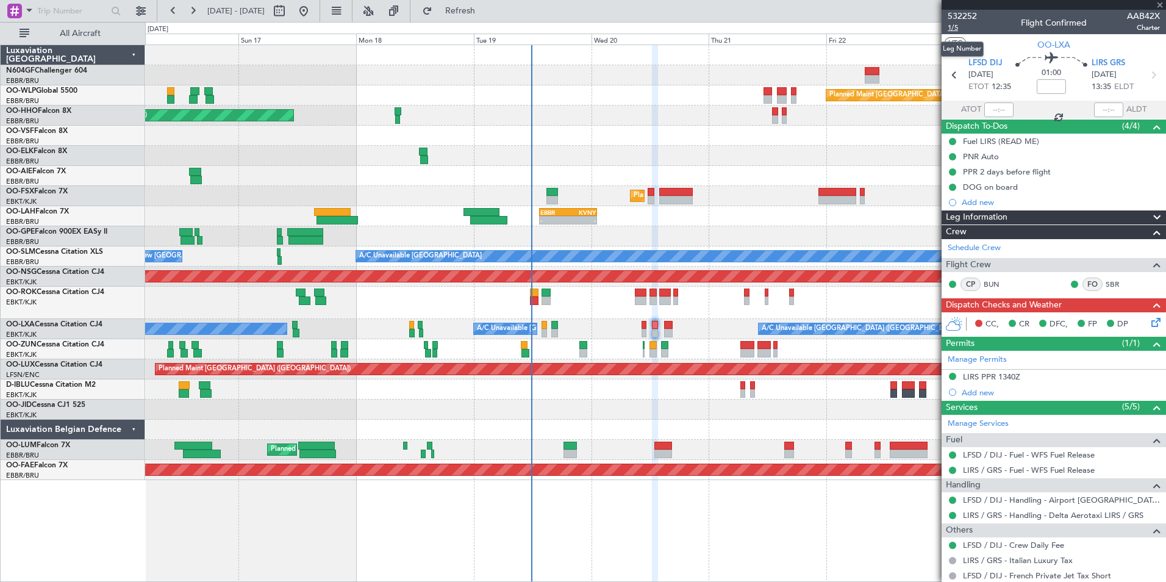
type input "-00:10"
type input "0"
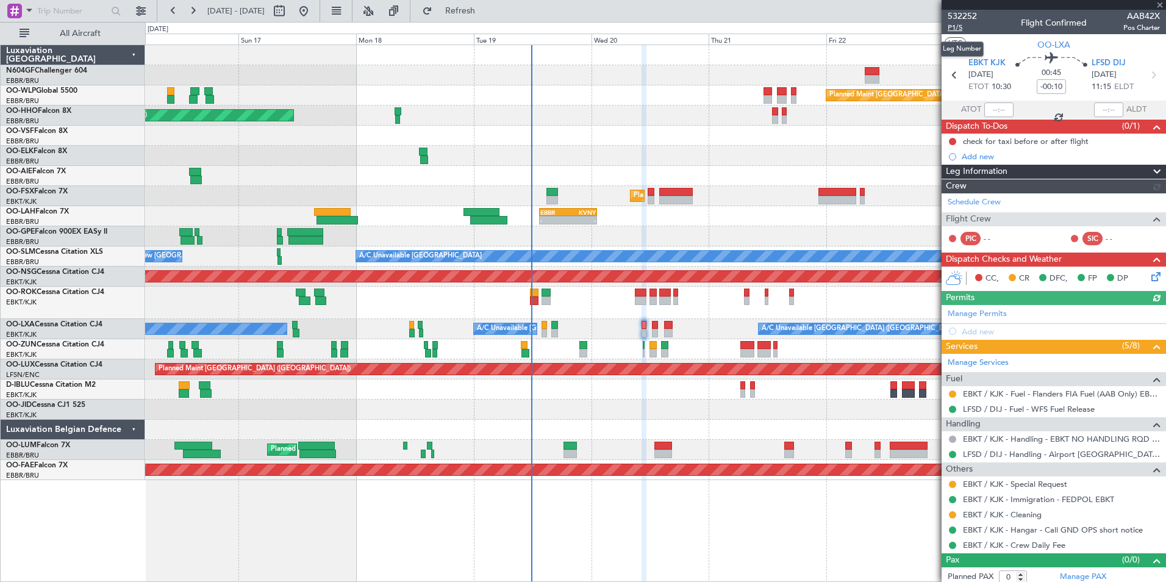
click at [954, 27] on span "P1/5" at bounding box center [962, 28] width 29 height 10
click at [1147, 84] on section "EBKT KJK 20/08/2025 ETOT 10:30 00:45 -00:10 LFSD DIJ 20/08/2025 11:15 ELDT" at bounding box center [1054, 76] width 224 height 48
click at [1147, 75] on icon at bounding box center [1153, 75] width 16 height 16
type input "6"
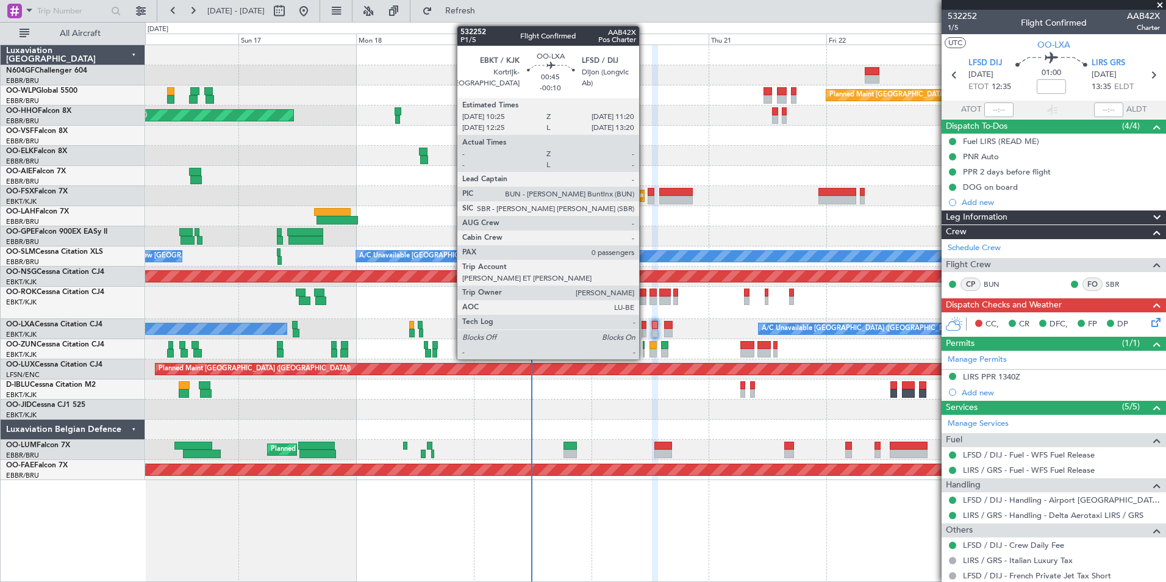
click at [645, 334] on div at bounding box center [644, 333] width 5 height 9
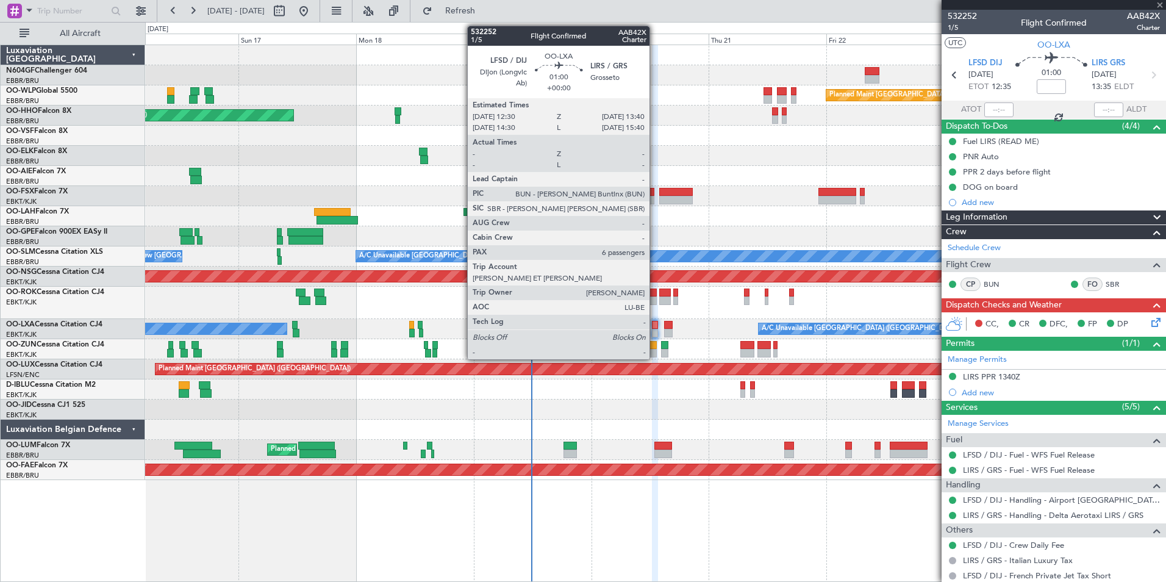
type input "-00:10"
type input "0"
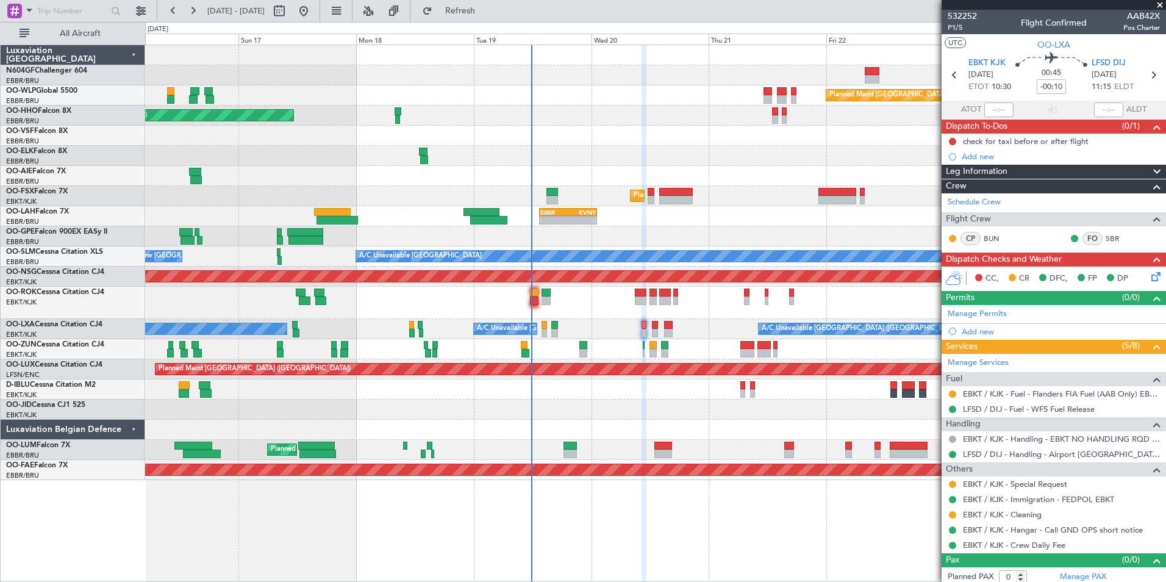
click at [1149, 279] on icon at bounding box center [1154, 275] width 10 height 10
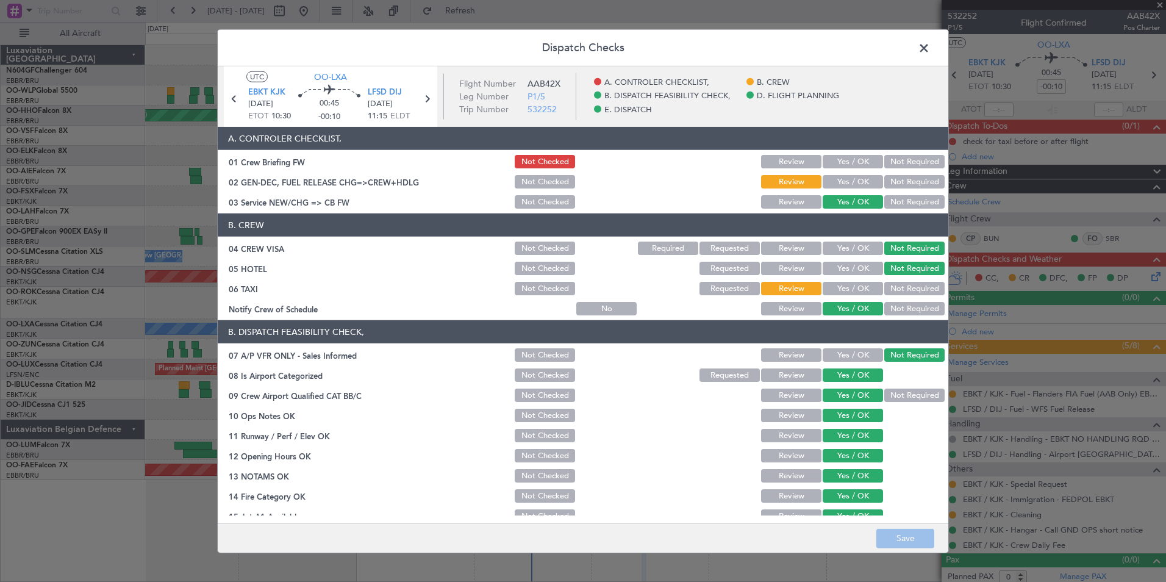
click at [858, 185] on button "Yes / OK" at bounding box center [853, 181] width 60 height 13
click at [898, 545] on button "Save" at bounding box center [905, 538] width 58 height 20
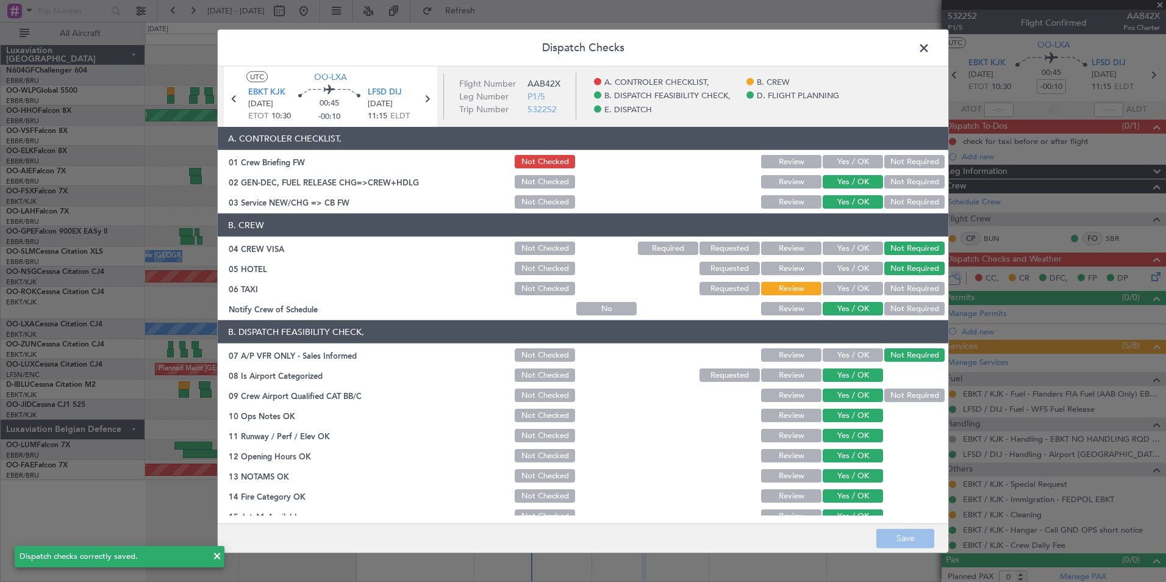
click at [930, 47] on span at bounding box center [930, 51] width 0 height 24
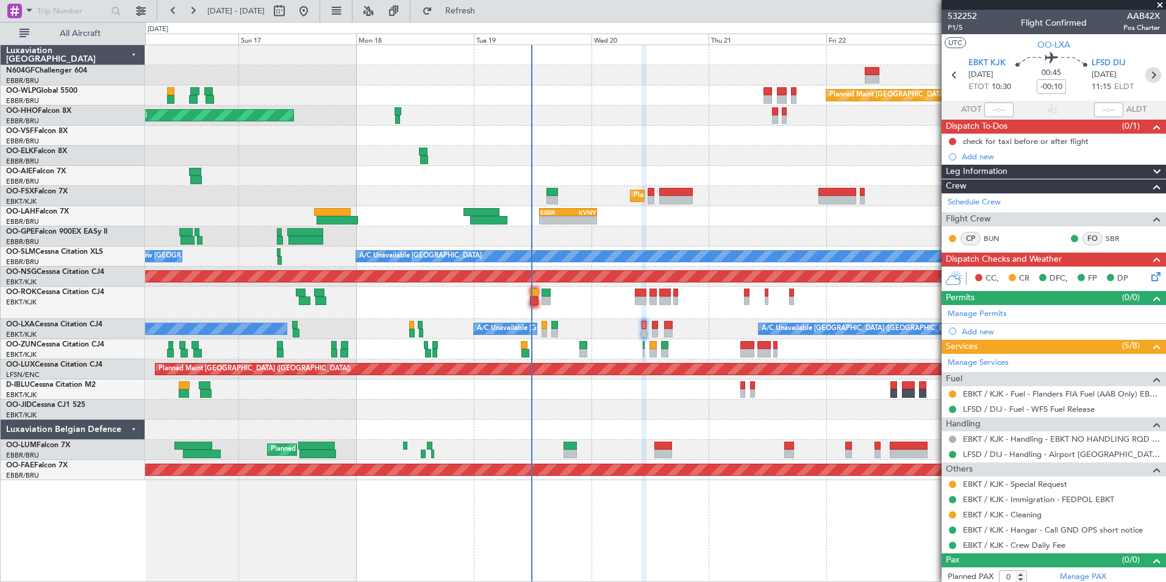
click at [1149, 77] on icon at bounding box center [1153, 75] width 16 height 16
type input "6"
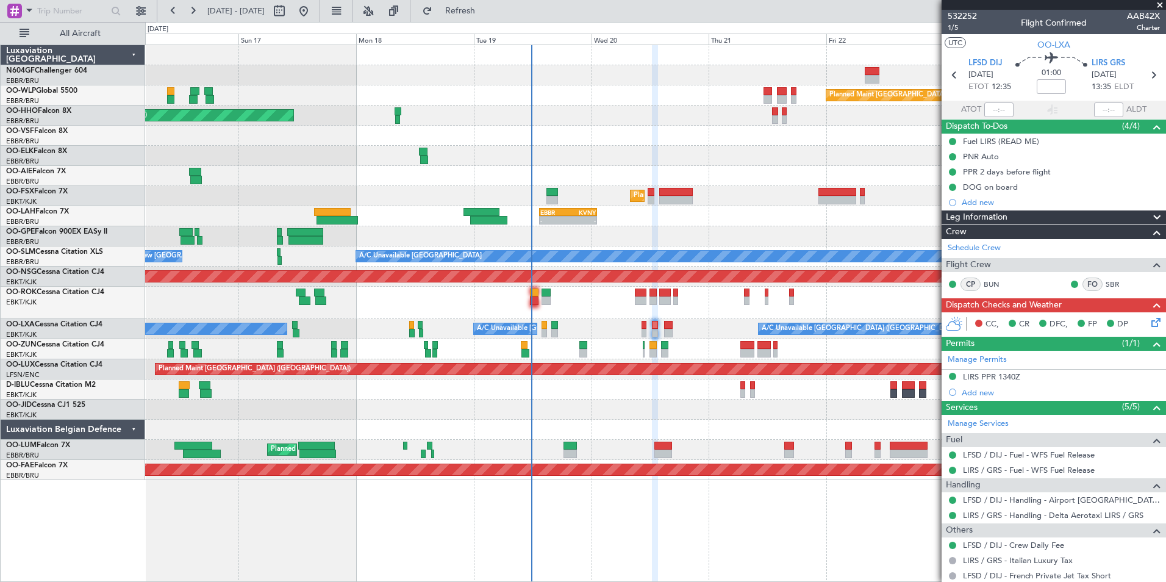
click at [1149, 320] on icon at bounding box center [1154, 320] width 10 height 10
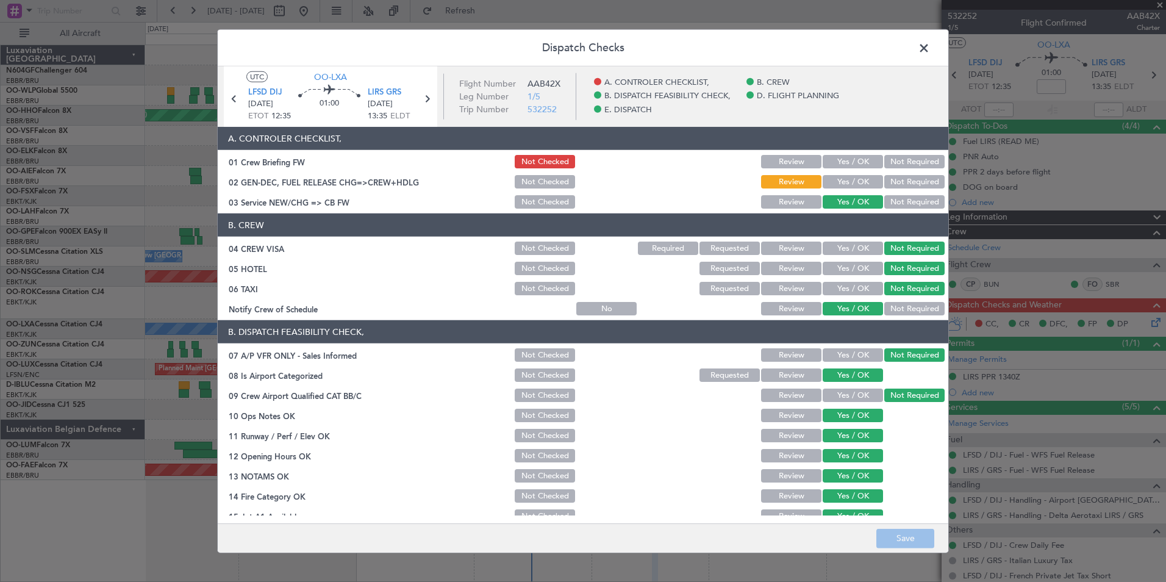
click at [863, 181] on button "Yes / OK" at bounding box center [853, 181] width 60 height 13
click at [904, 530] on button "Save" at bounding box center [905, 538] width 58 height 20
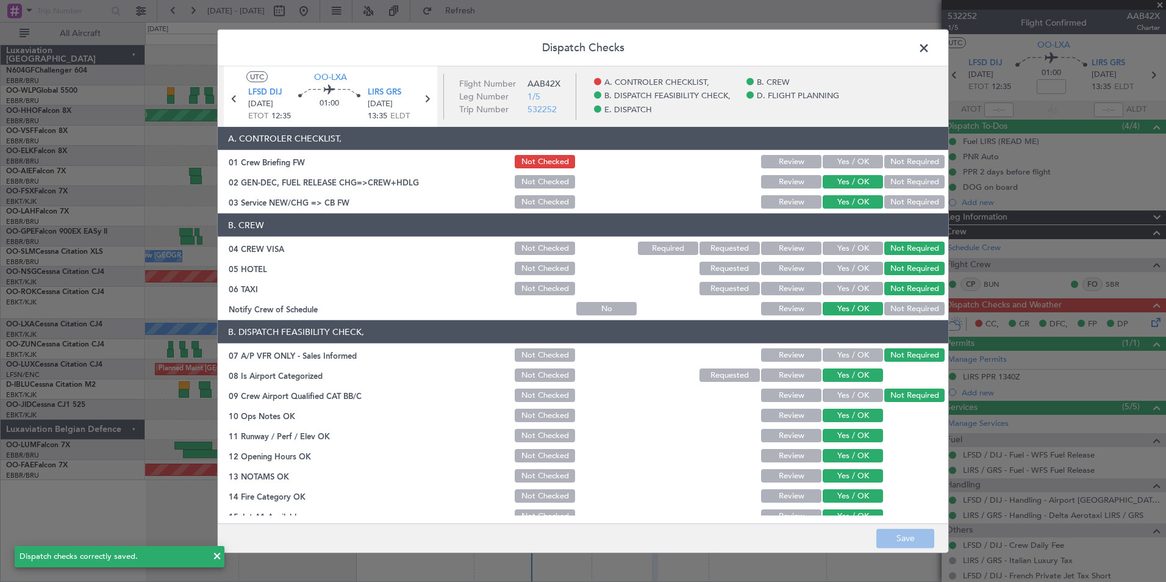
click at [930, 55] on span at bounding box center [930, 51] width 0 height 24
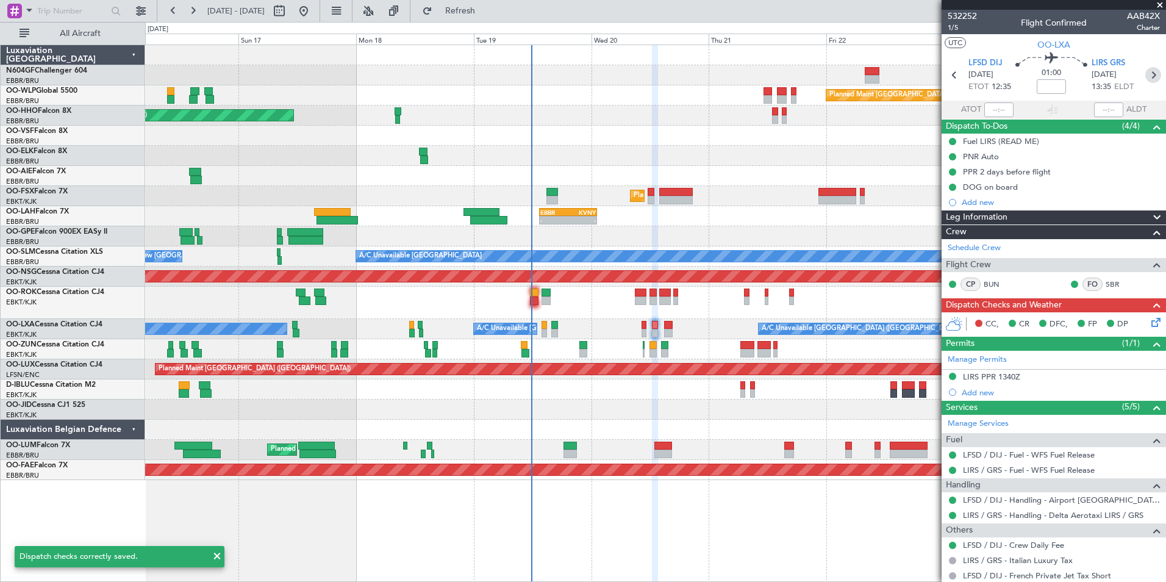
click at [1147, 77] on icon at bounding box center [1153, 75] width 16 height 16
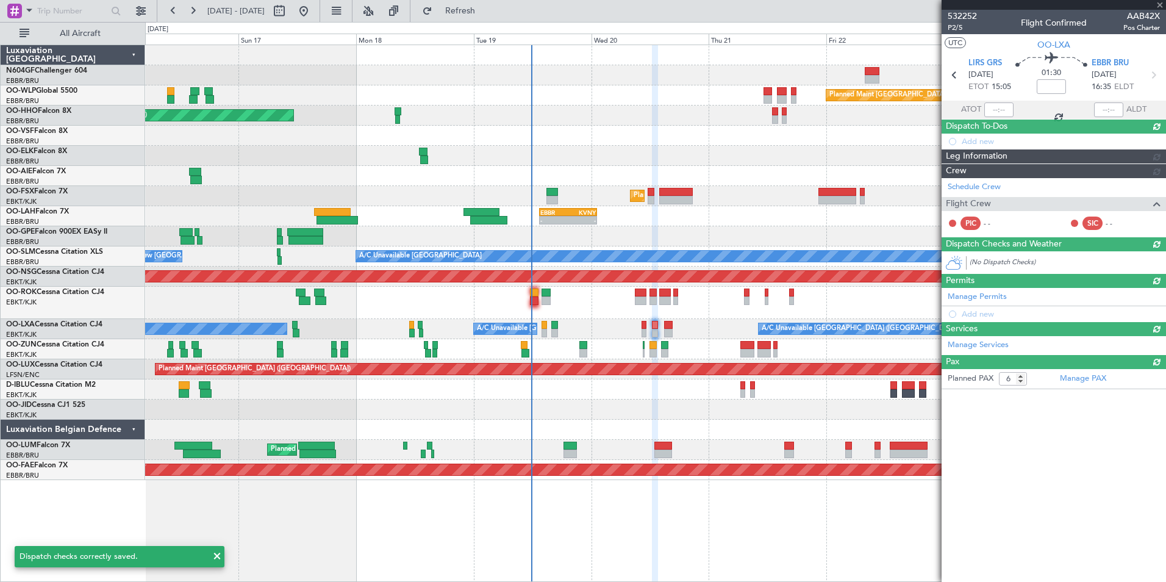
type input "-00:15"
type input "0"
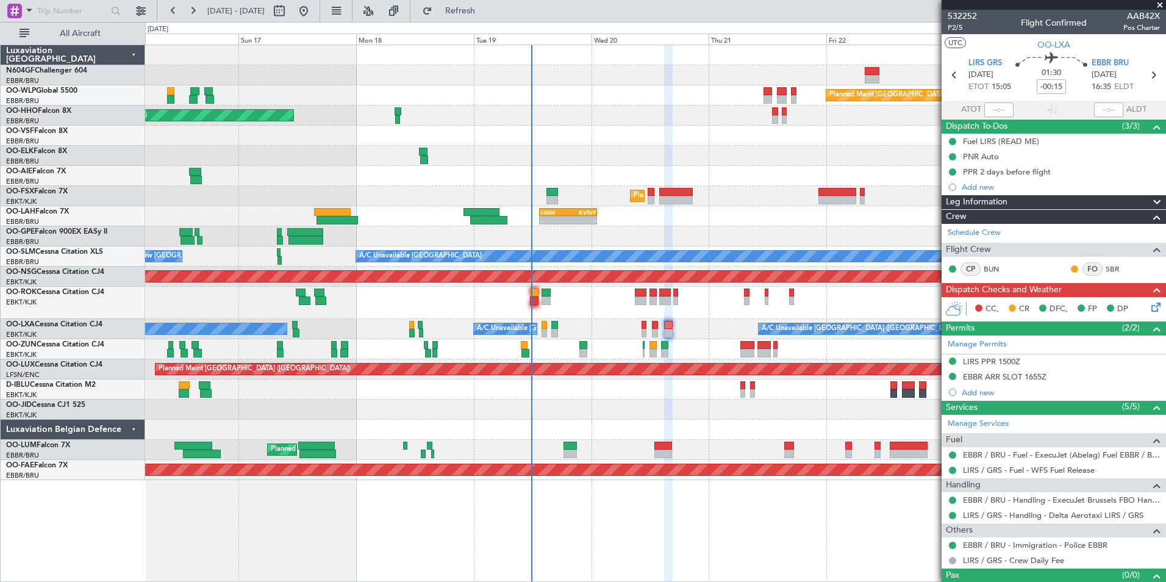
scroll to position [20, 0]
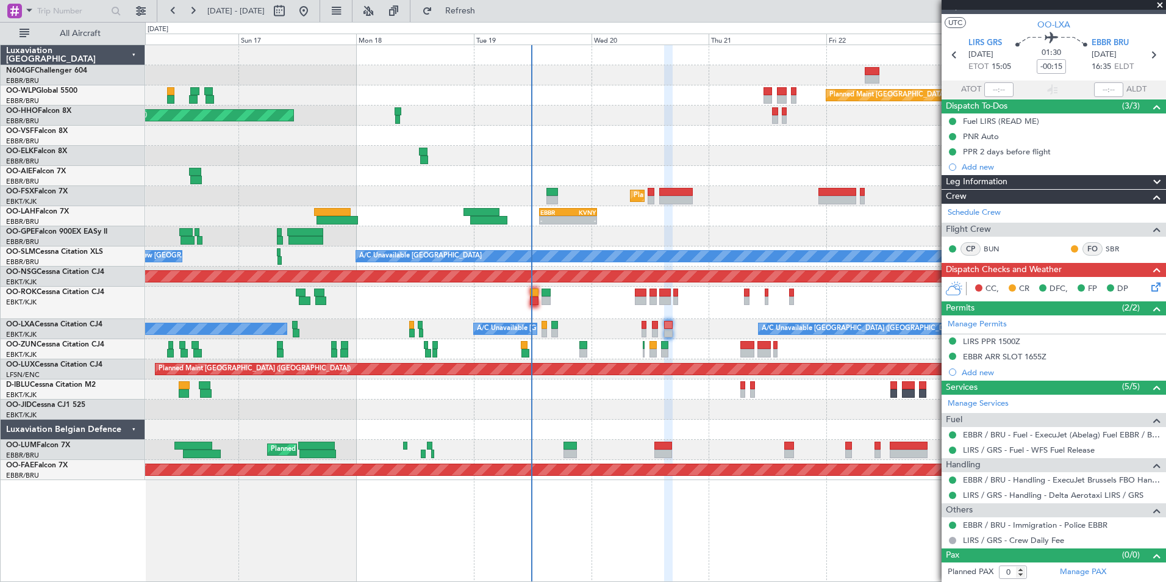
click at [1149, 290] on icon at bounding box center [1154, 285] width 10 height 10
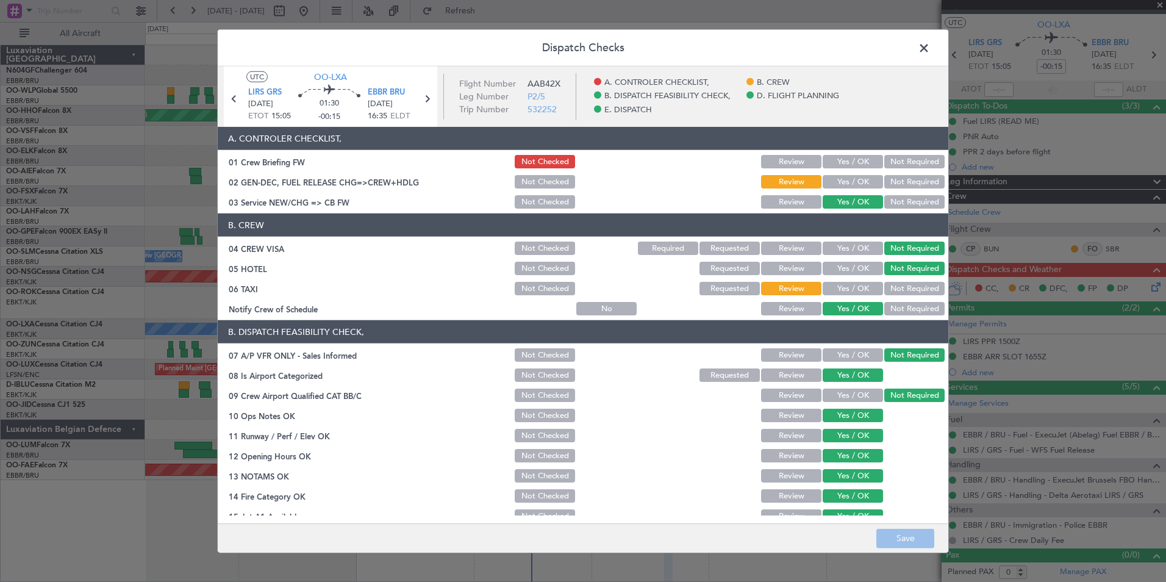
click at [834, 185] on button "Yes / OK" at bounding box center [853, 181] width 60 height 13
click at [887, 535] on button "Save" at bounding box center [905, 538] width 58 height 20
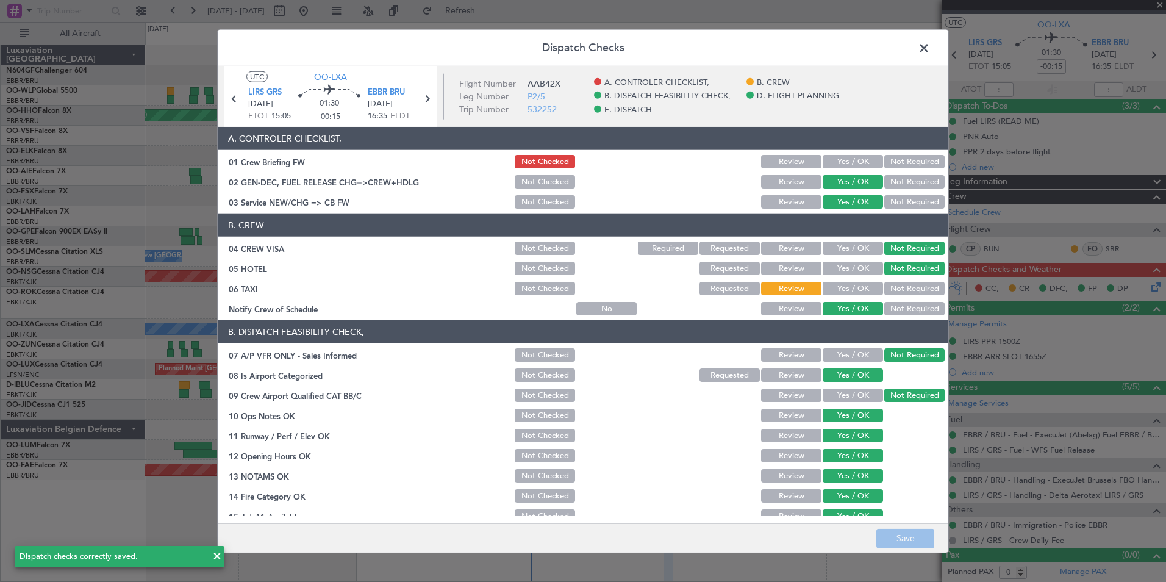
click at [930, 53] on span at bounding box center [930, 51] width 0 height 24
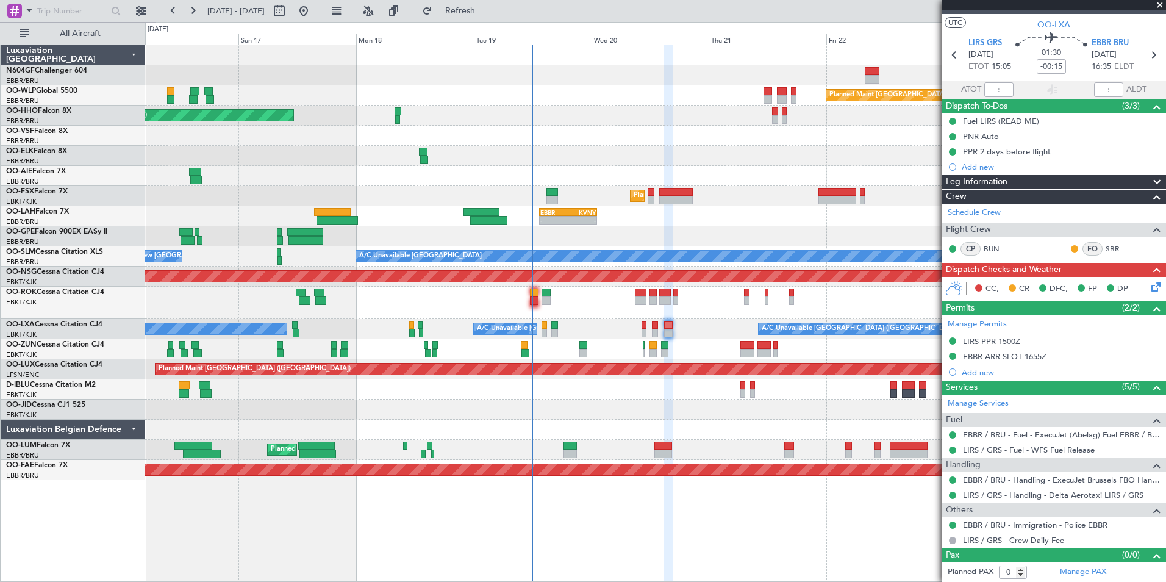
click at [1149, 289] on icon at bounding box center [1154, 285] width 10 height 10
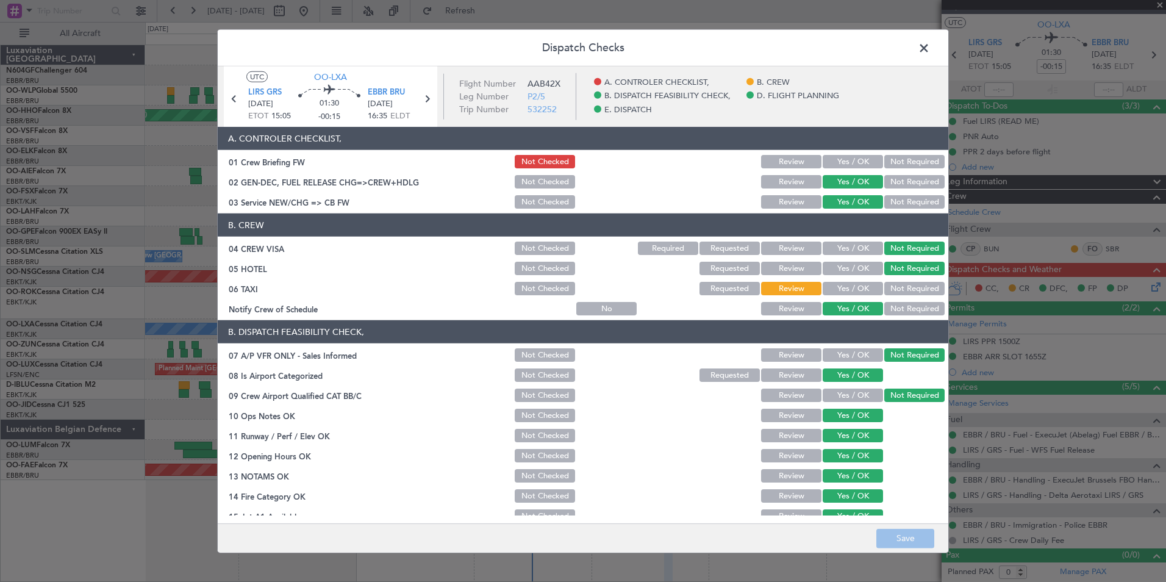
click at [930, 49] on span at bounding box center [930, 51] width 0 height 24
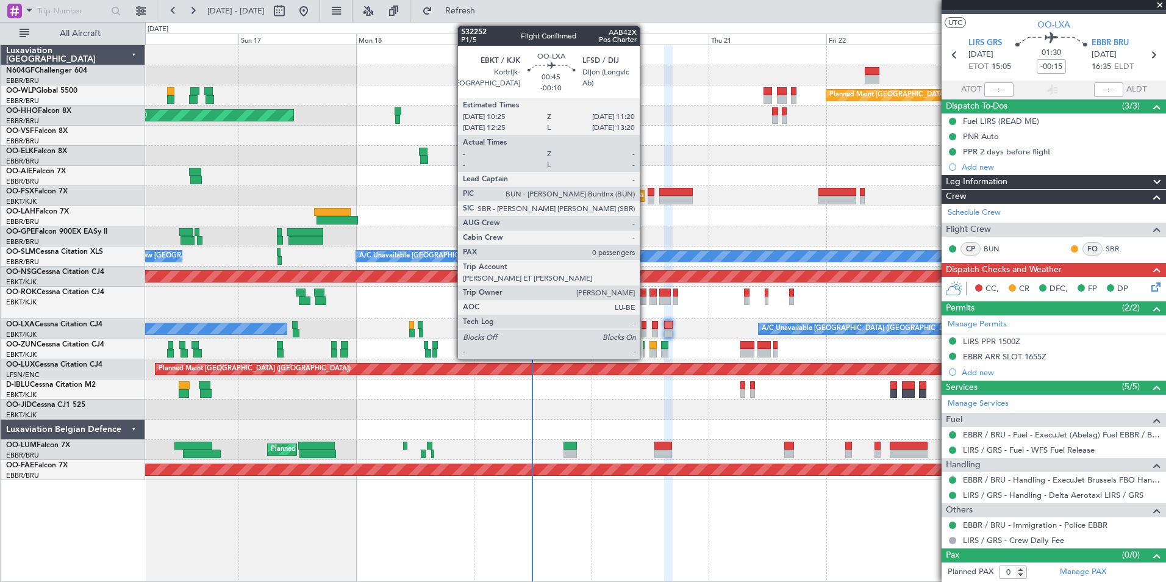
click at [644, 334] on div at bounding box center [644, 333] width 5 height 9
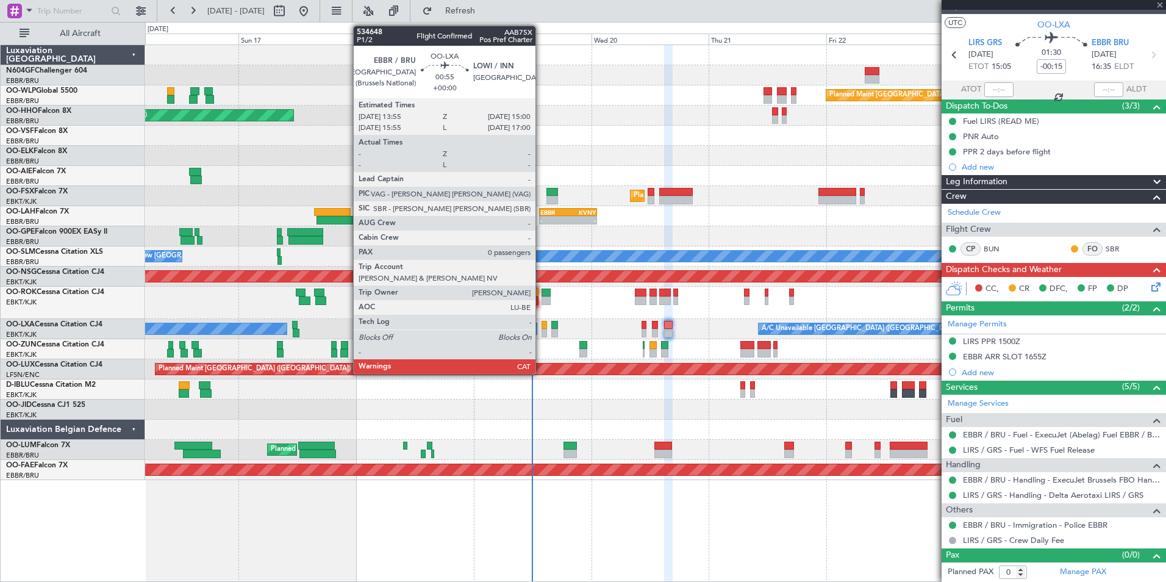
type input "-00:10"
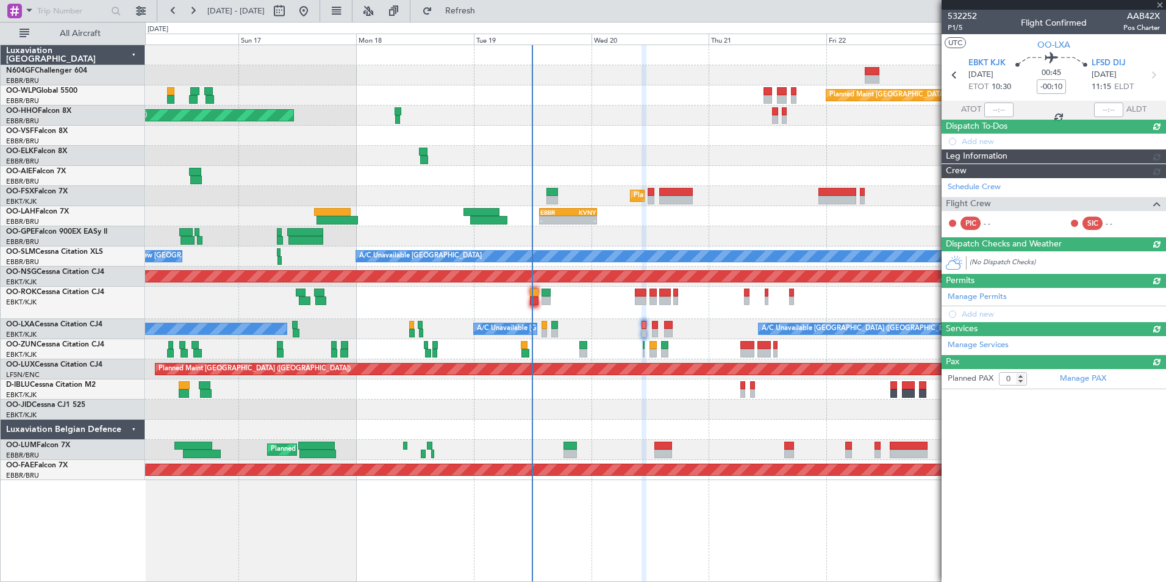
scroll to position [0, 0]
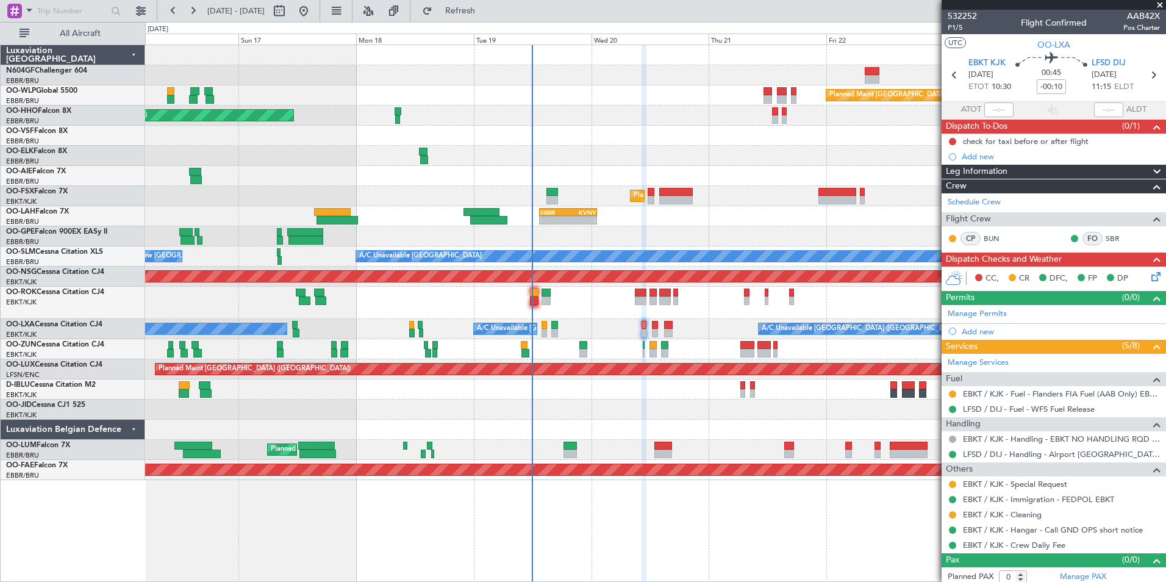
click at [1150, 279] on icon at bounding box center [1154, 275] width 10 height 10
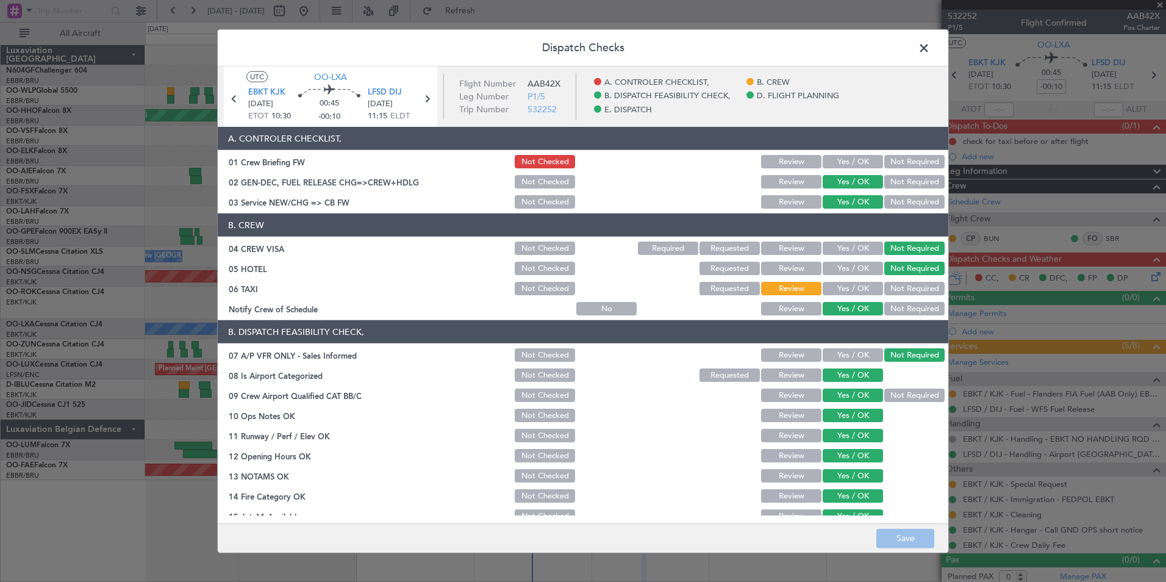
click at [930, 44] on span at bounding box center [930, 51] width 0 height 24
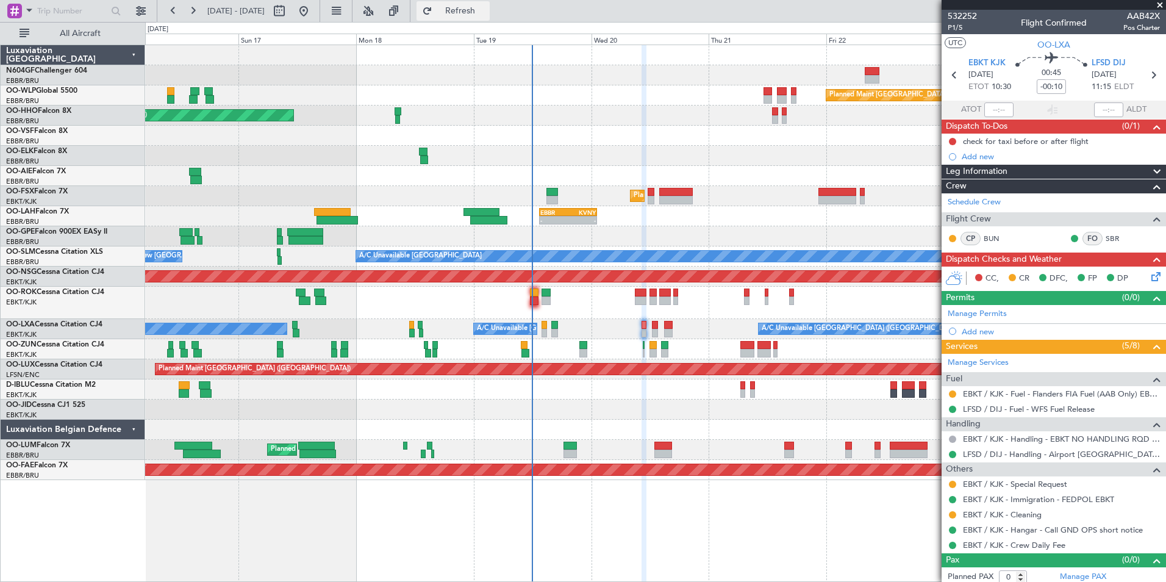
click at [486, 9] on span "Refresh" at bounding box center [460, 11] width 51 height 9
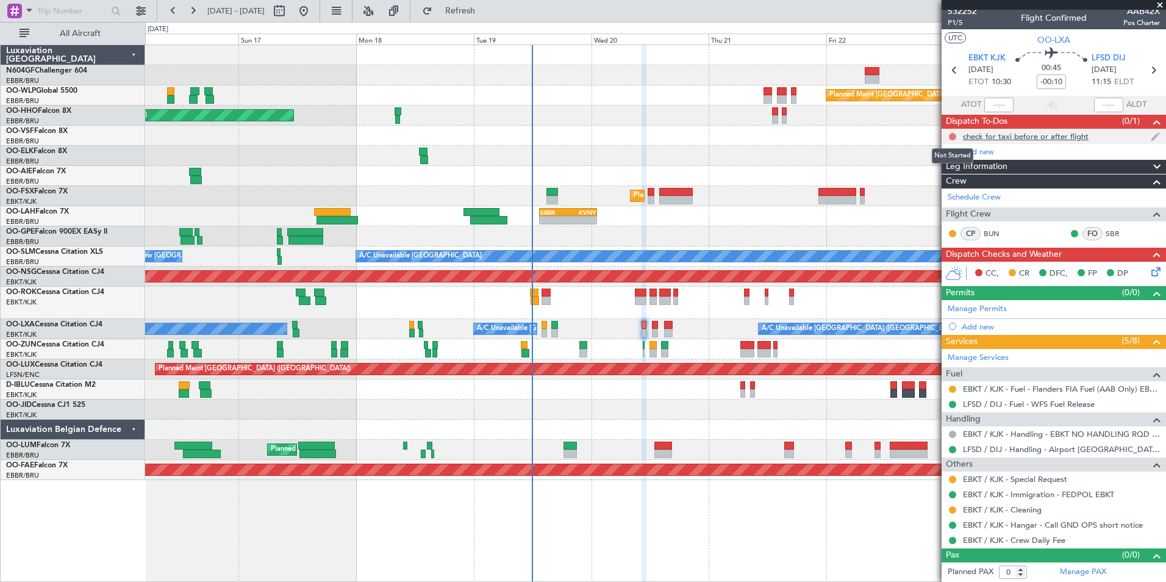
click at [953, 135] on button at bounding box center [952, 136] width 7 height 7
click at [958, 174] on span "In Progress" at bounding box center [958, 172] width 41 height 12
click at [1149, 273] on icon at bounding box center [1154, 270] width 10 height 10
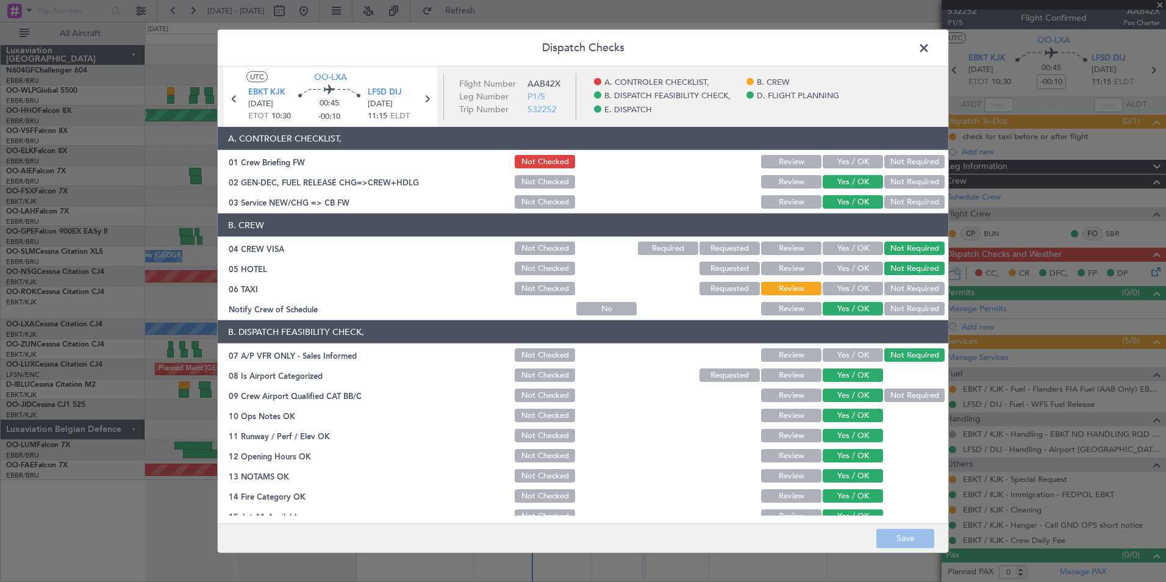
click at [737, 286] on button "Requested" at bounding box center [730, 288] width 60 height 13
click at [898, 537] on button "Save" at bounding box center [905, 538] width 58 height 20
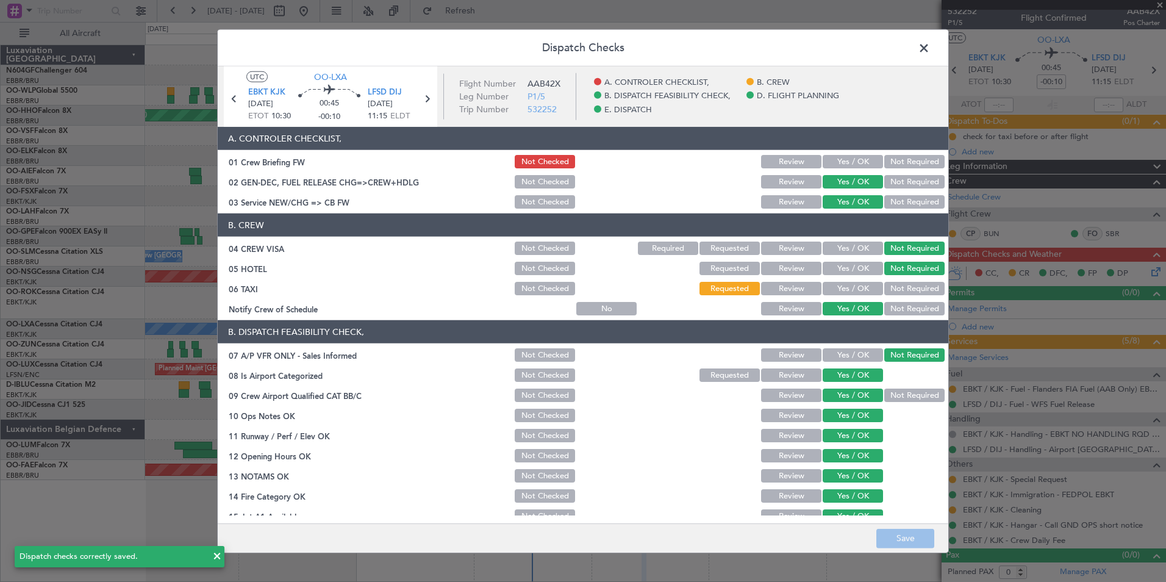
click at [544, 285] on button "Not Checked" at bounding box center [545, 288] width 60 height 13
click at [898, 534] on button "Save" at bounding box center [905, 538] width 58 height 20
click at [930, 43] on span at bounding box center [930, 51] width 0 height 24
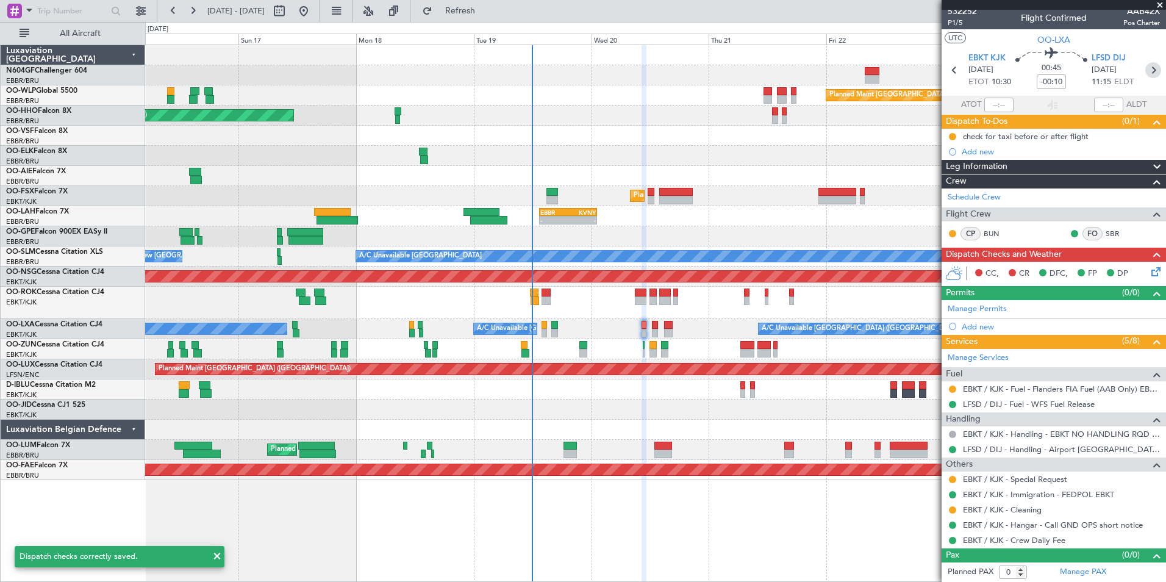
click at [1150, 71] on icon at bounding box center [1153, 70] width 16 height 16
type input "6"
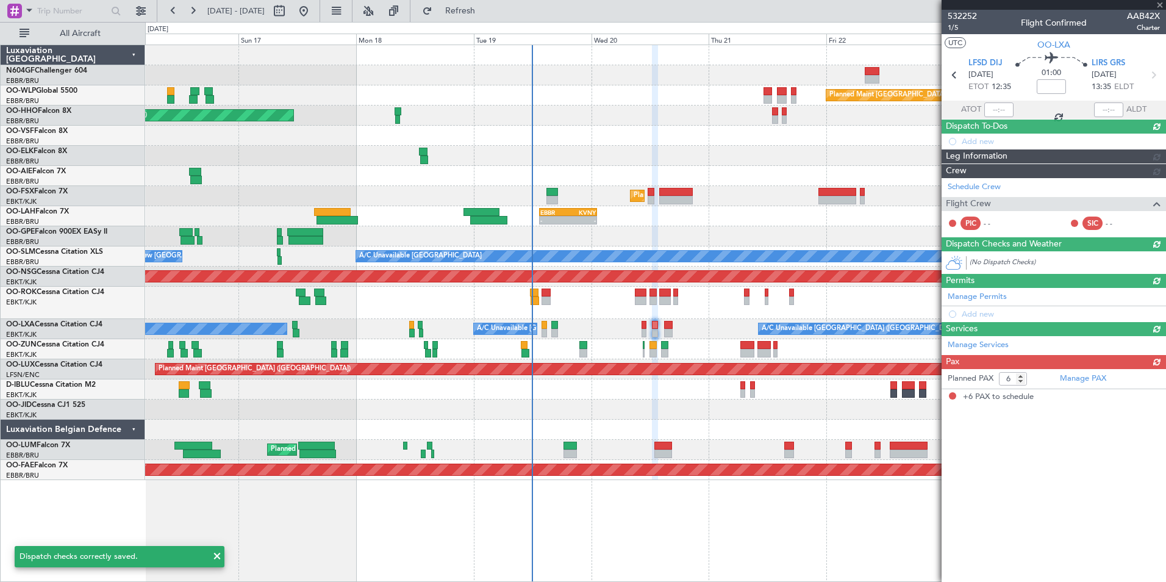
scroll to position [0, 0]
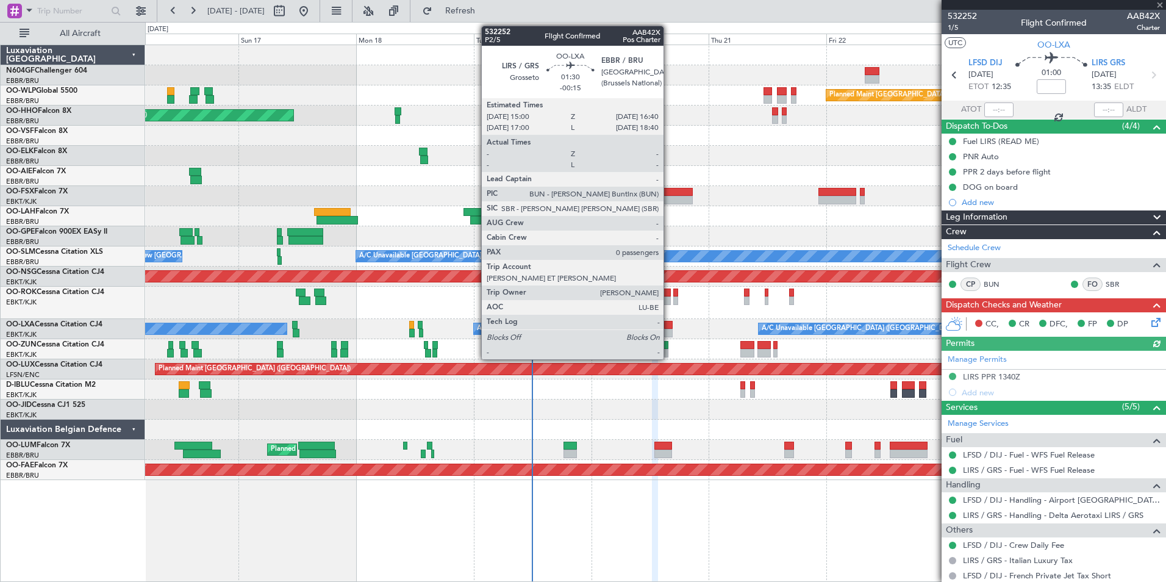
click at [669, 328] on div at bounding box center [668, 325] width 9 height 9
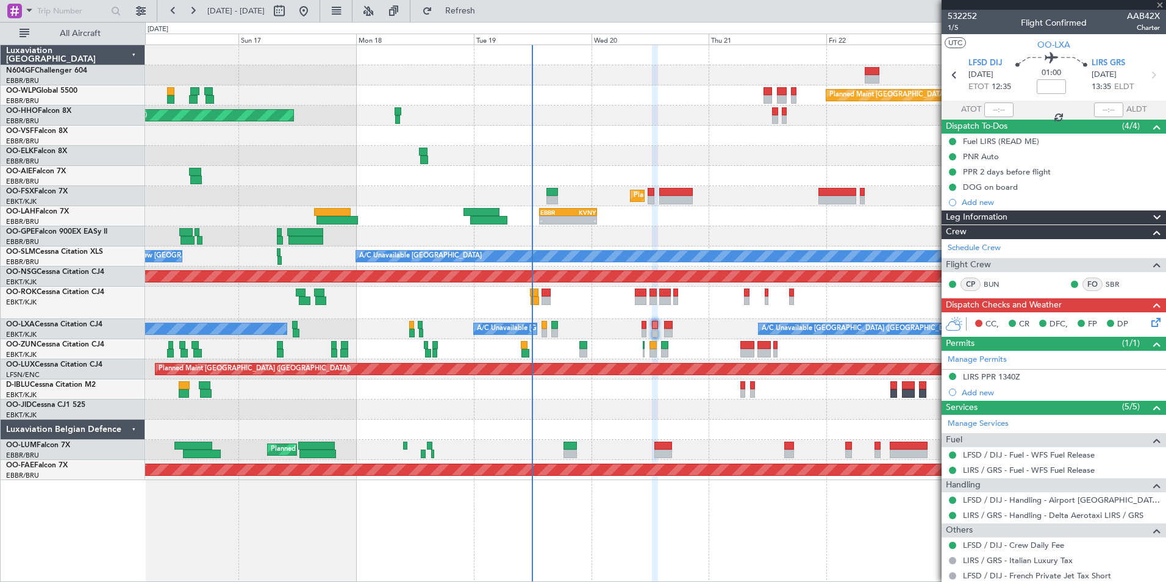
type input "-00:15"
type input "0"
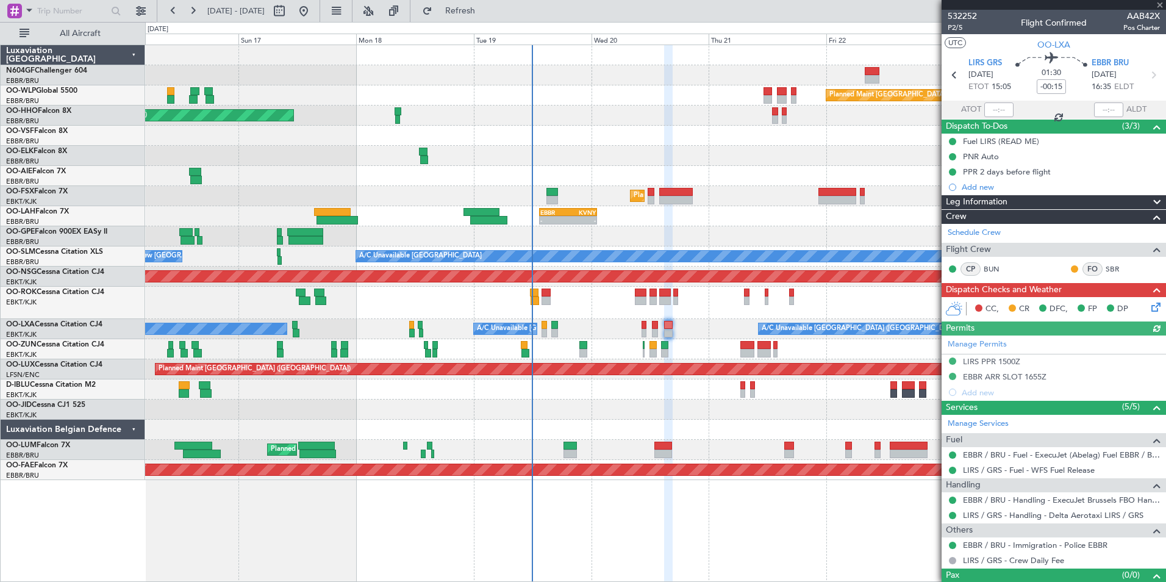
click at [1149, 306] on icon at bounding box center [1154, 305] width 10 height 10
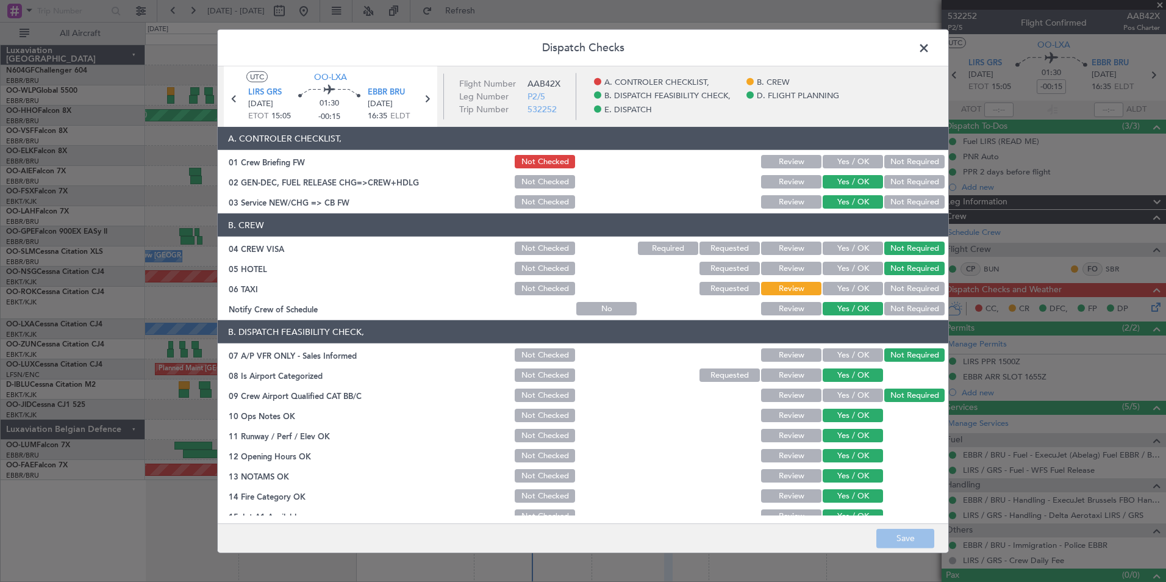
click at [544, 291] on button "Not Checked" at bounding box center [545, 288] width 60 height 13
click at [901, 535] on button "Save" at bounding box center [905, 538] width 58 height 20
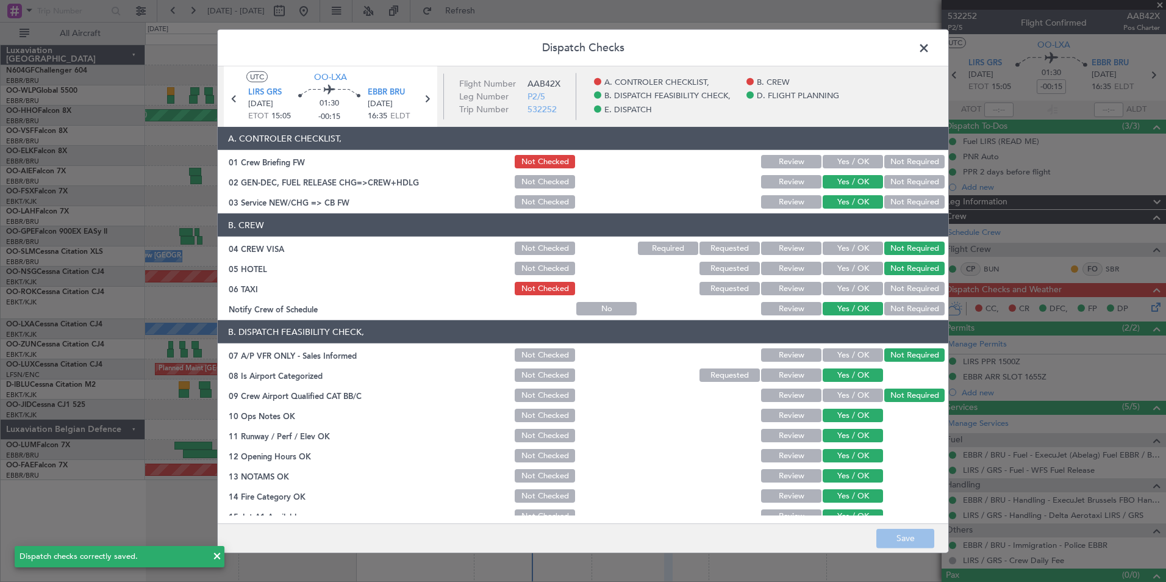
click at [930, 42] on span at bounding box center [930, 51] width 0 height 24
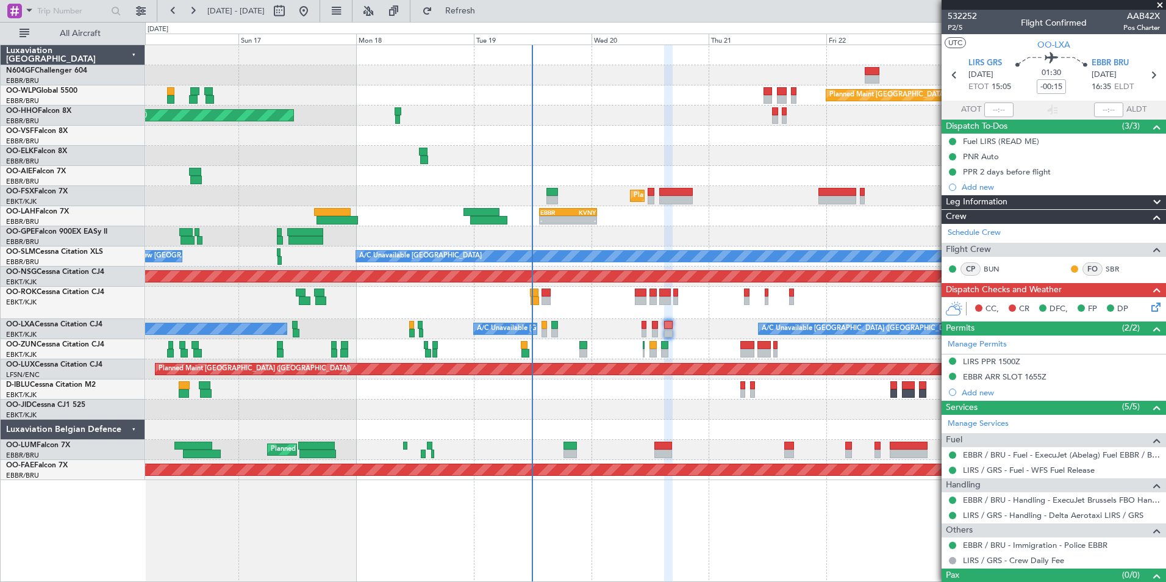
scroll to position [20, 0]
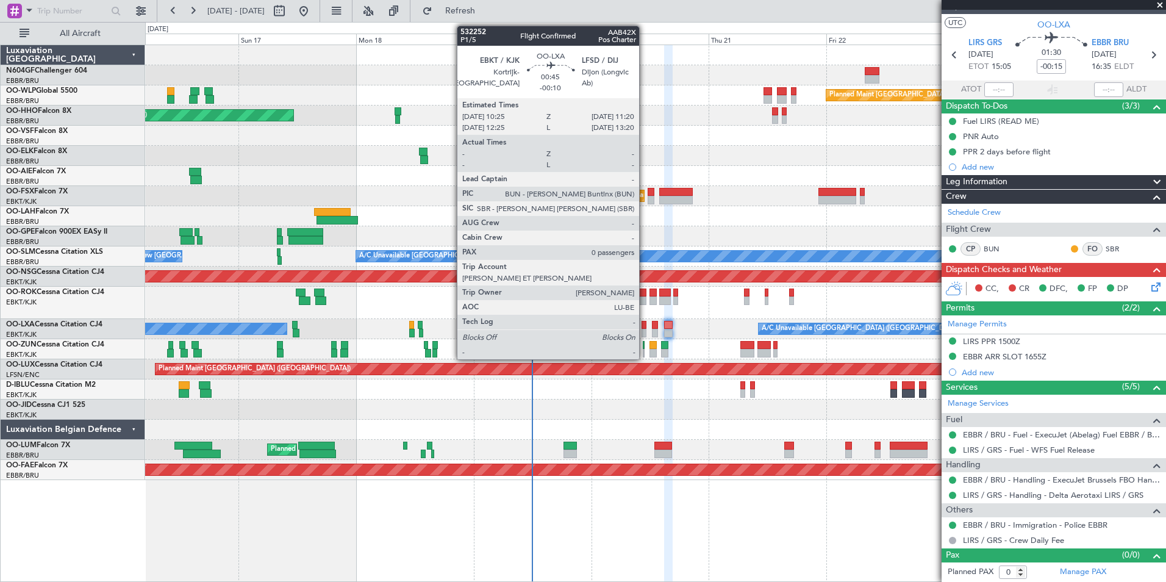
click at [645, 322] on div at bounding box center [644, 325] width 5 height 9
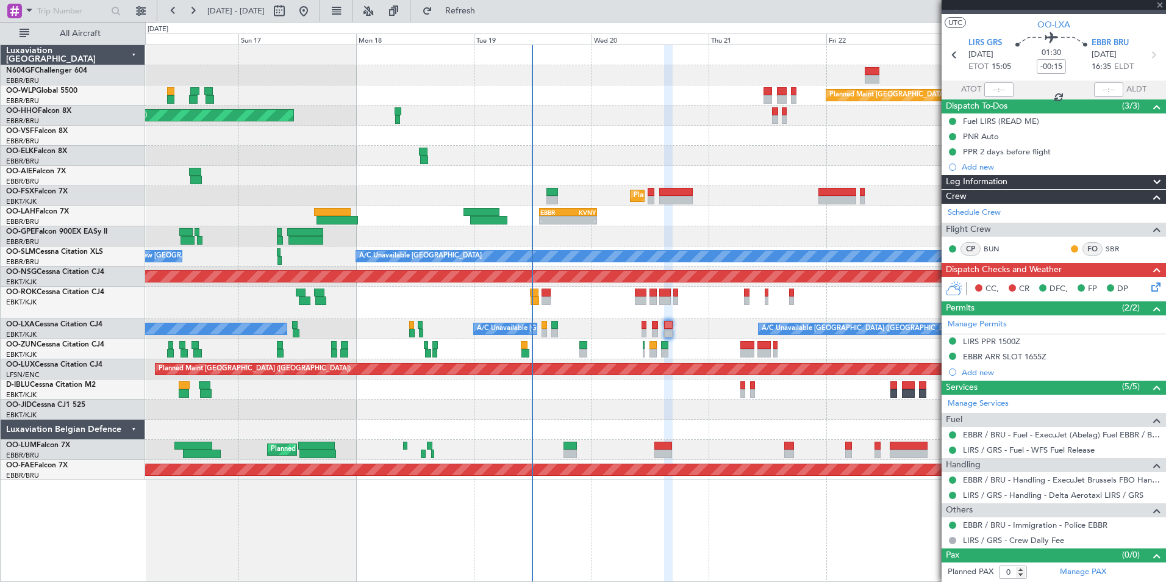
type input "-00:10"
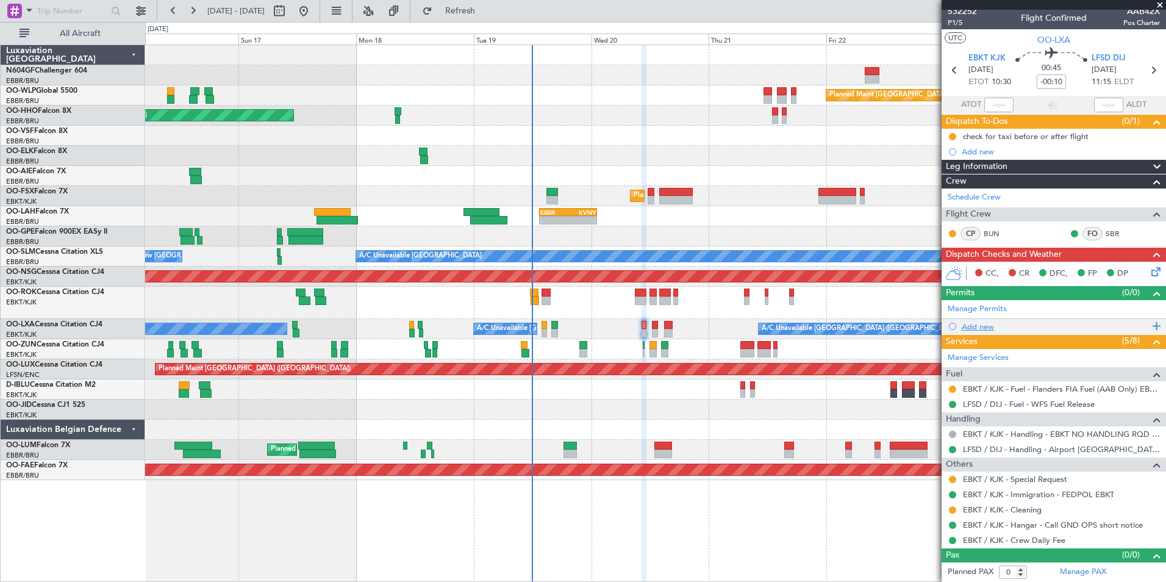
scroll to position [0, 0]
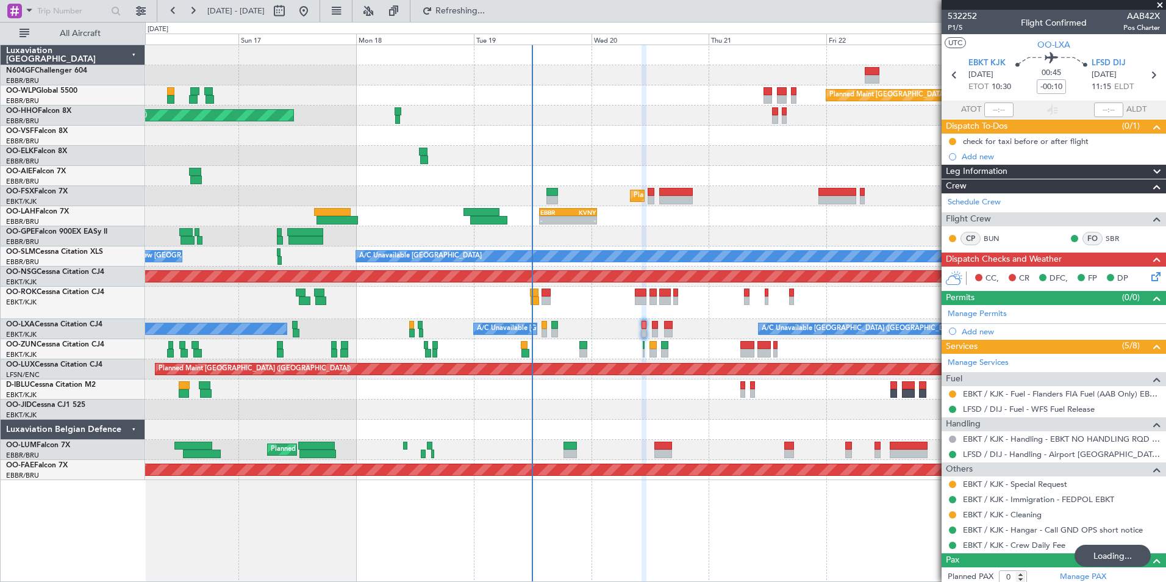
click at [1149, 279] on icon at bounding box center [1154, 275] width 10 height 10
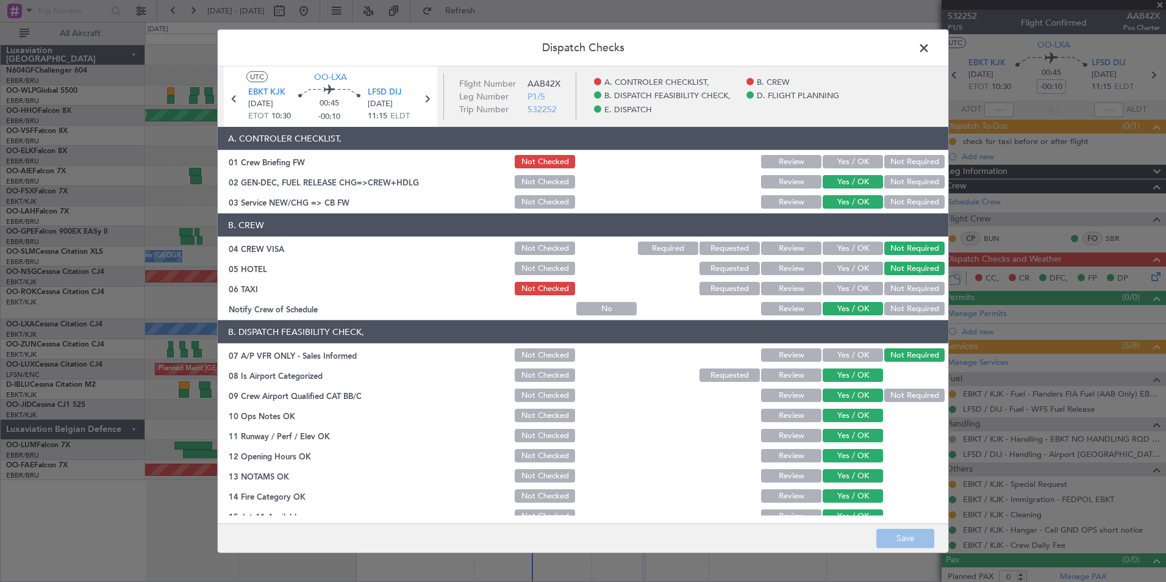
click at [851, 163] on button "Yes / OK" at bounding box center [853, 161] width 60 height 13
click at [930, 52] on span at bounding box center [930, 51] width 0 height 24
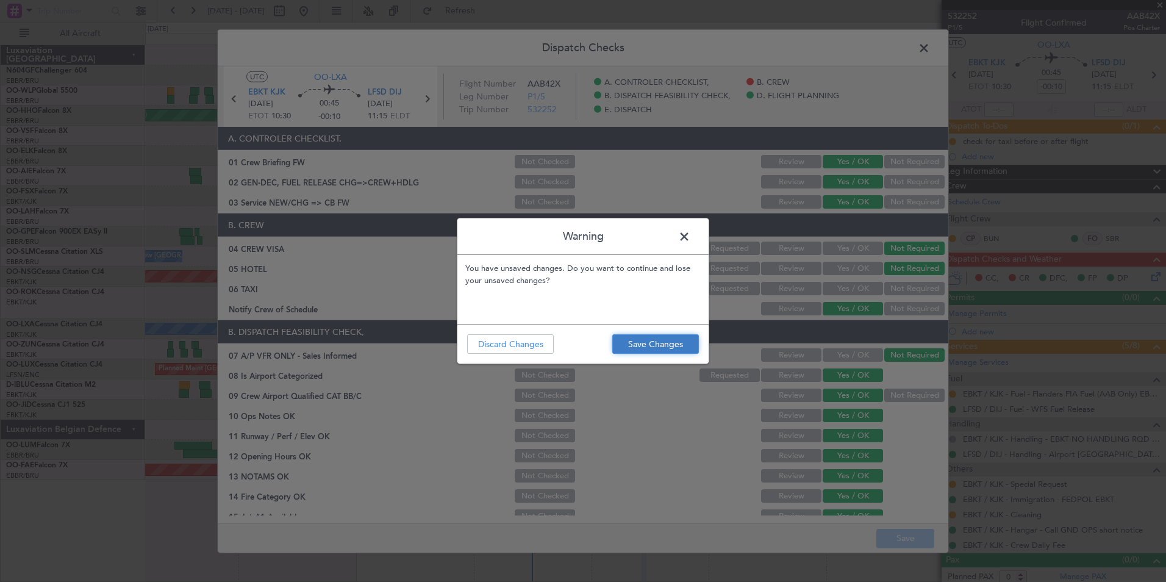
click at [683, 340] on button "Save Changes" at bounding box center [655, 344] width 87 height 20
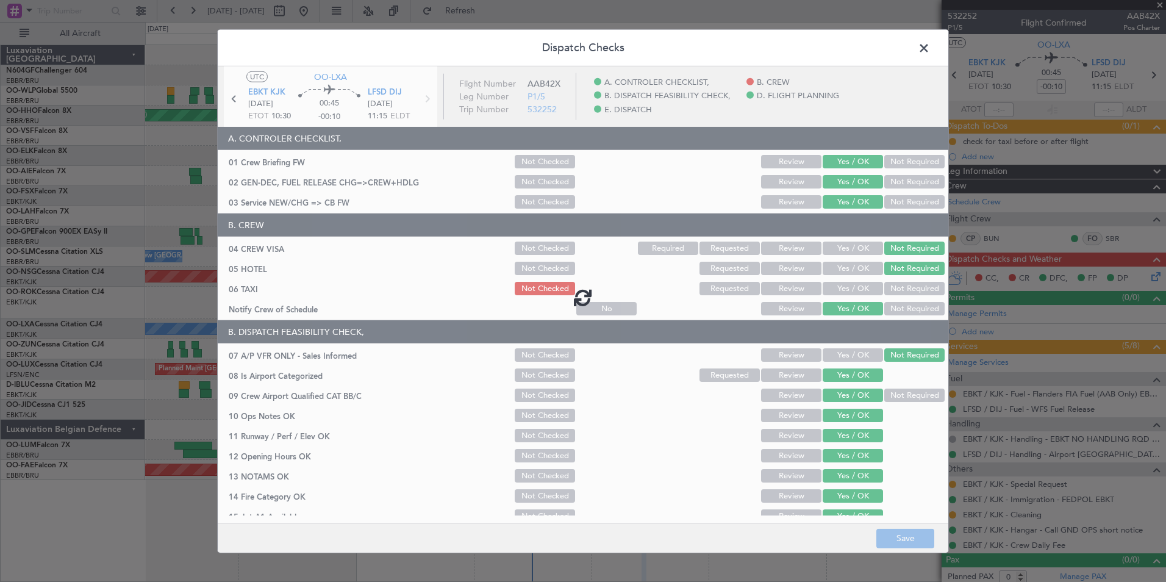
click at [930, 44] on span at bounding box center [930, 51] width 0 height 24
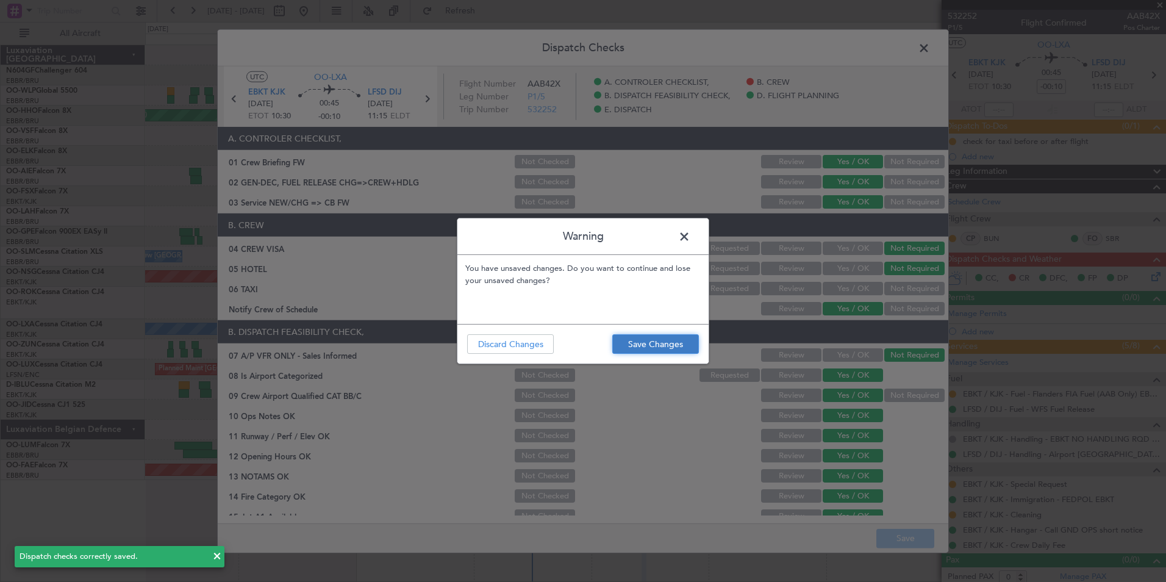
click at [651, 352] on button "Save Changes" at bounding box center [655, 344] width 87 height 20
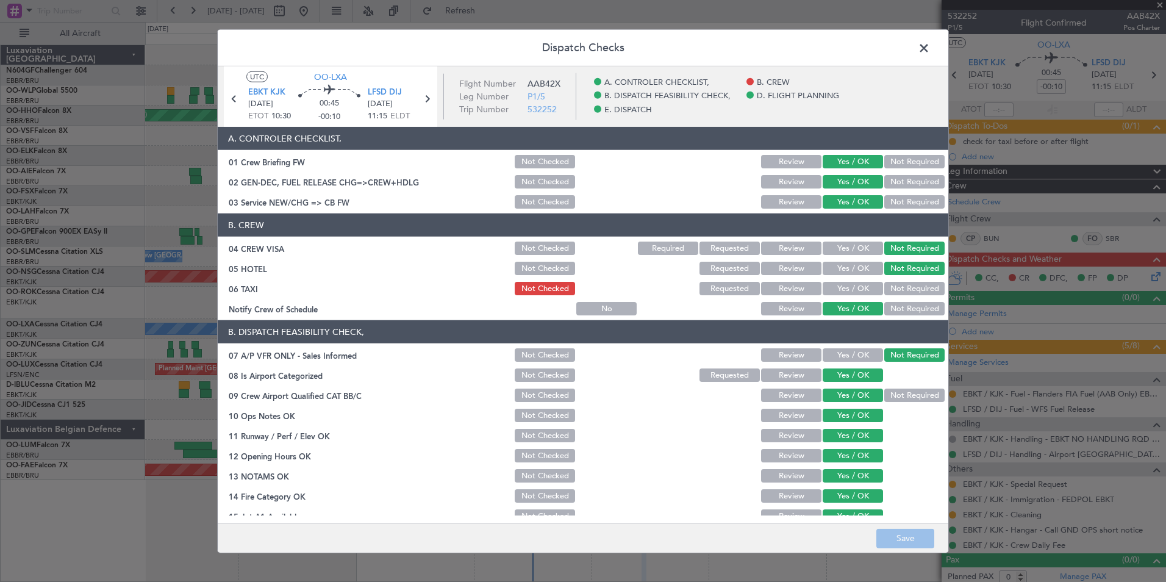
click at [930, 45] on span at bounding box center [930, 51] width 0 height 24
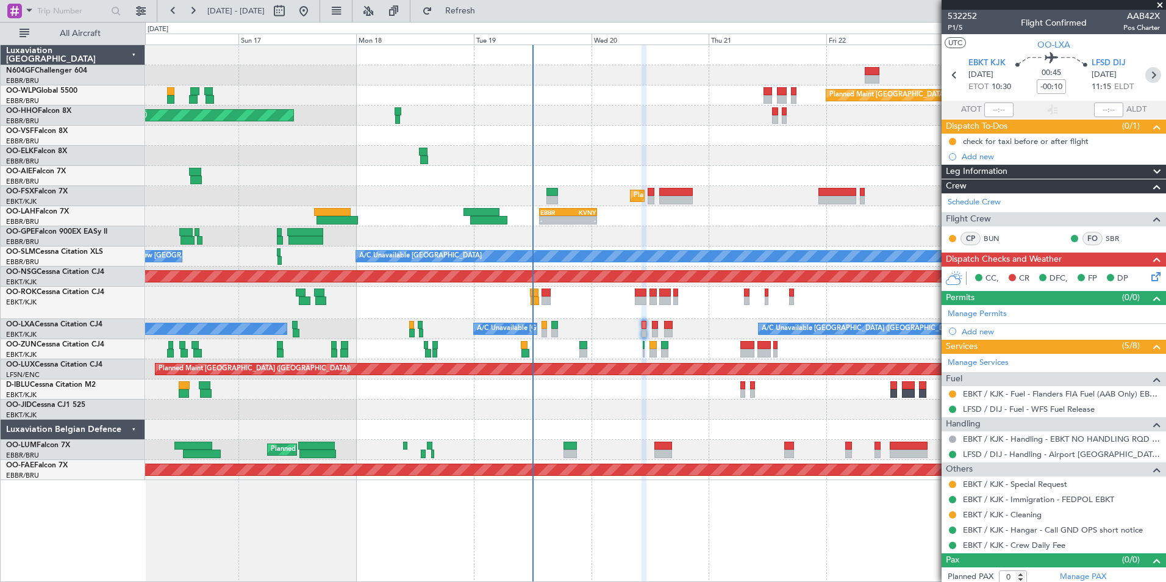
click at [1148, 77] on icon at bounding box center [1153, 75] width 16 height 16
type input "6"
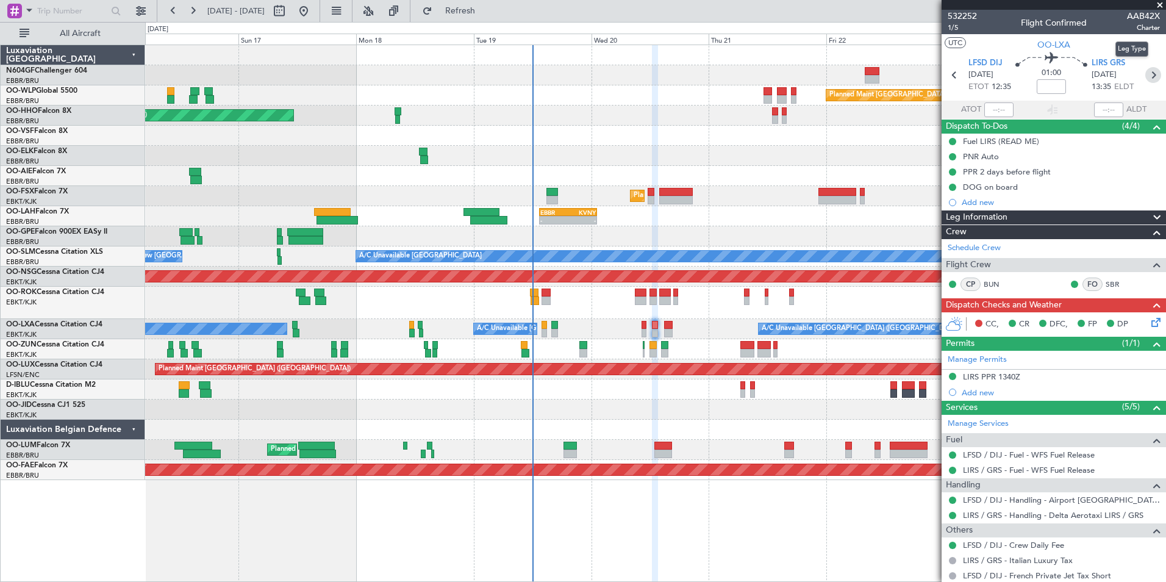
click at [1147, 67] on icon at bounding box center [1153, 75] width 16 height 16
type input "-00:15"
type input "0"
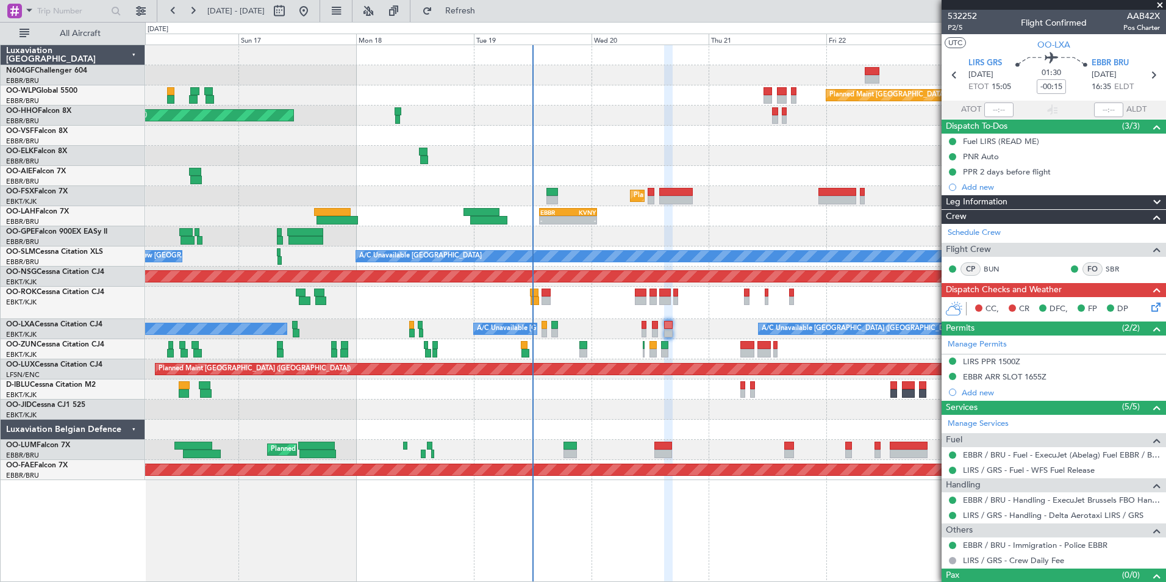
scroll to position [1, 0]
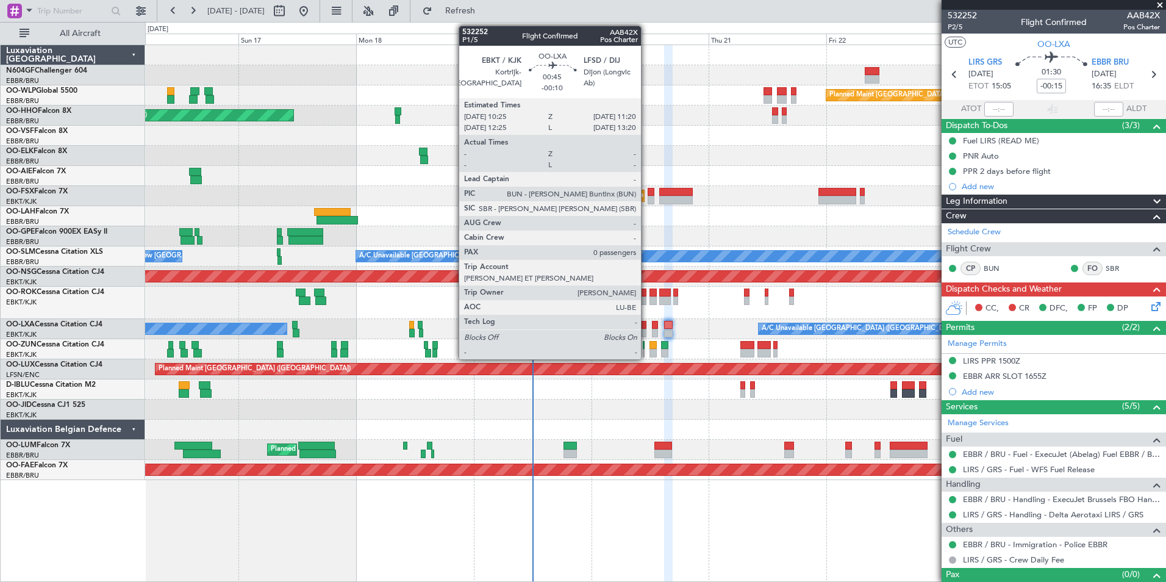
click at [647, 328] on div at bounding box center [644, 325] width 5 height 9
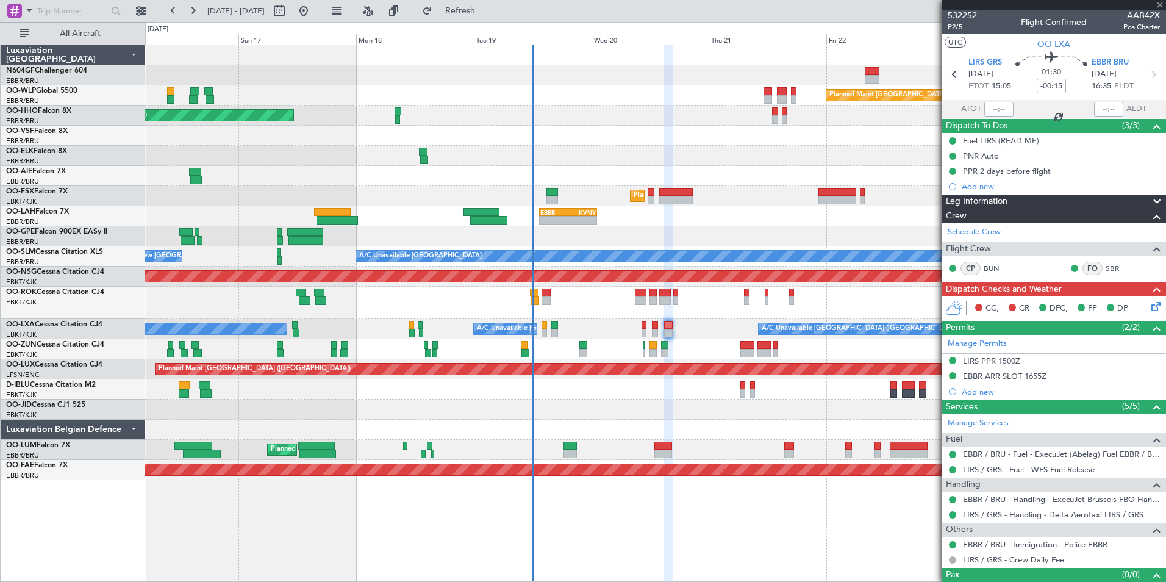
type input "-00:10"
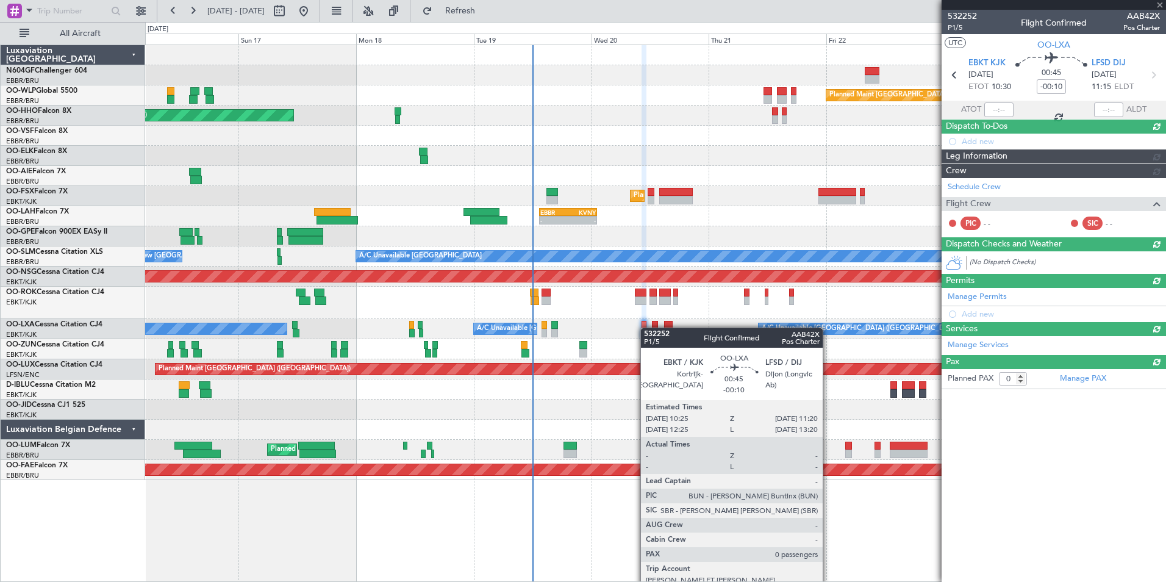
scroll to position [0, 0]
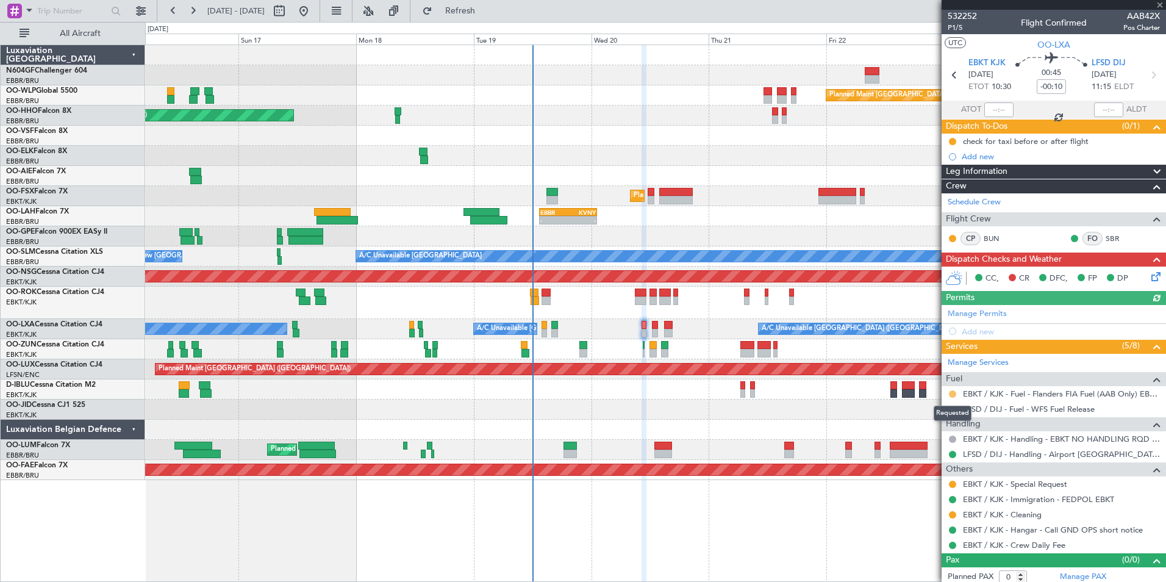
click at [951, 393] on button at bounding box center [952, 393] width 7 height 7
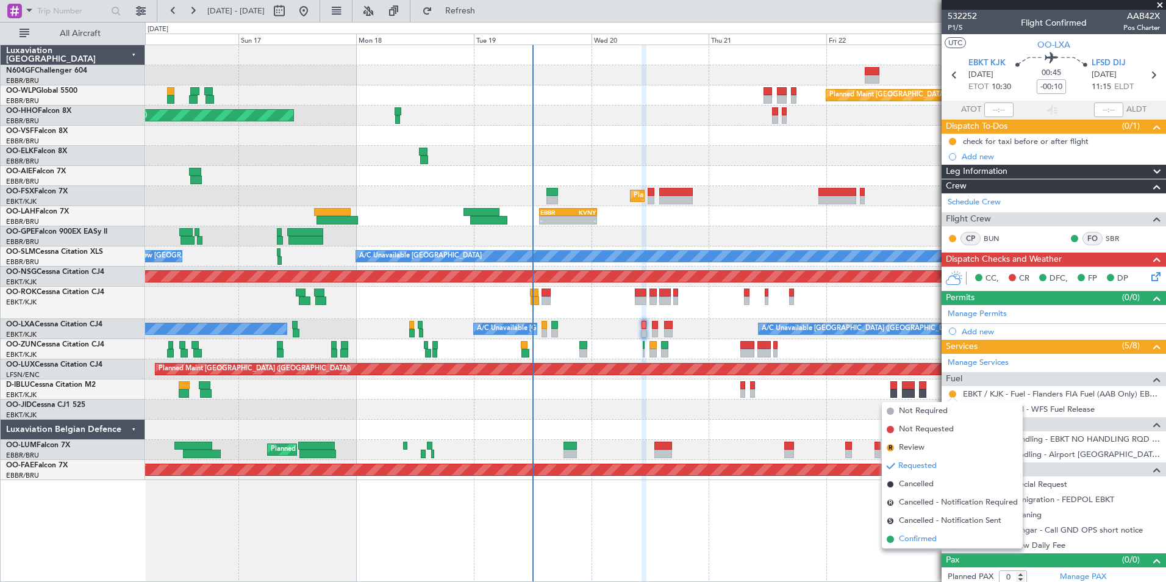
click at [900, 540] on span "Confirmed" at bounding box center [918, 539] width 38 height 12
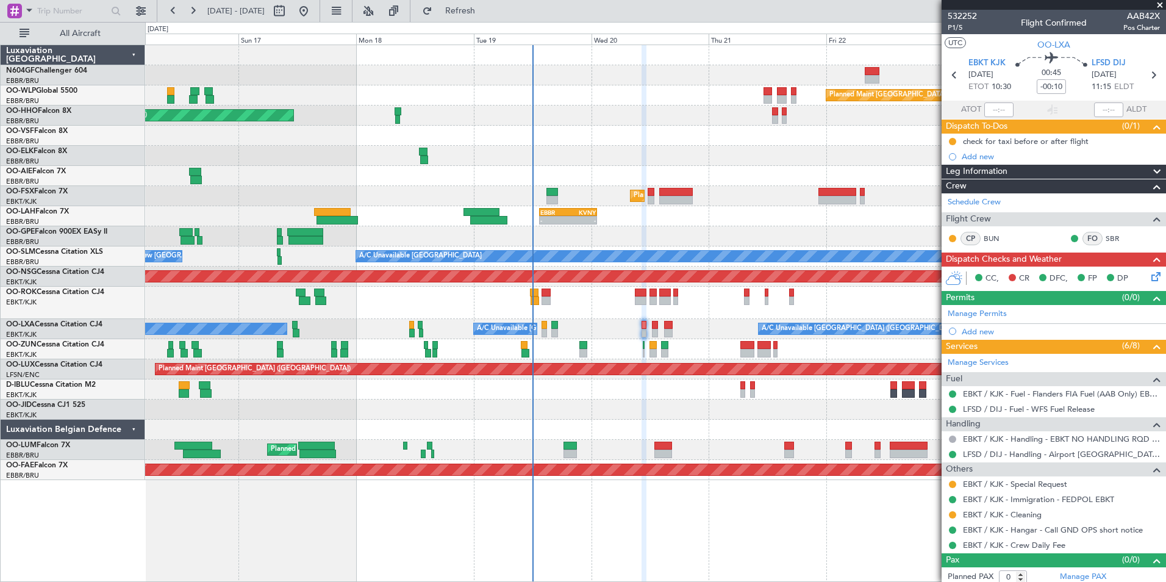
click at [700, 432] on div at bounding box center [655, 430] width 1020 height 20
